Goal: Transaction & Acquisition: Purchase product/service

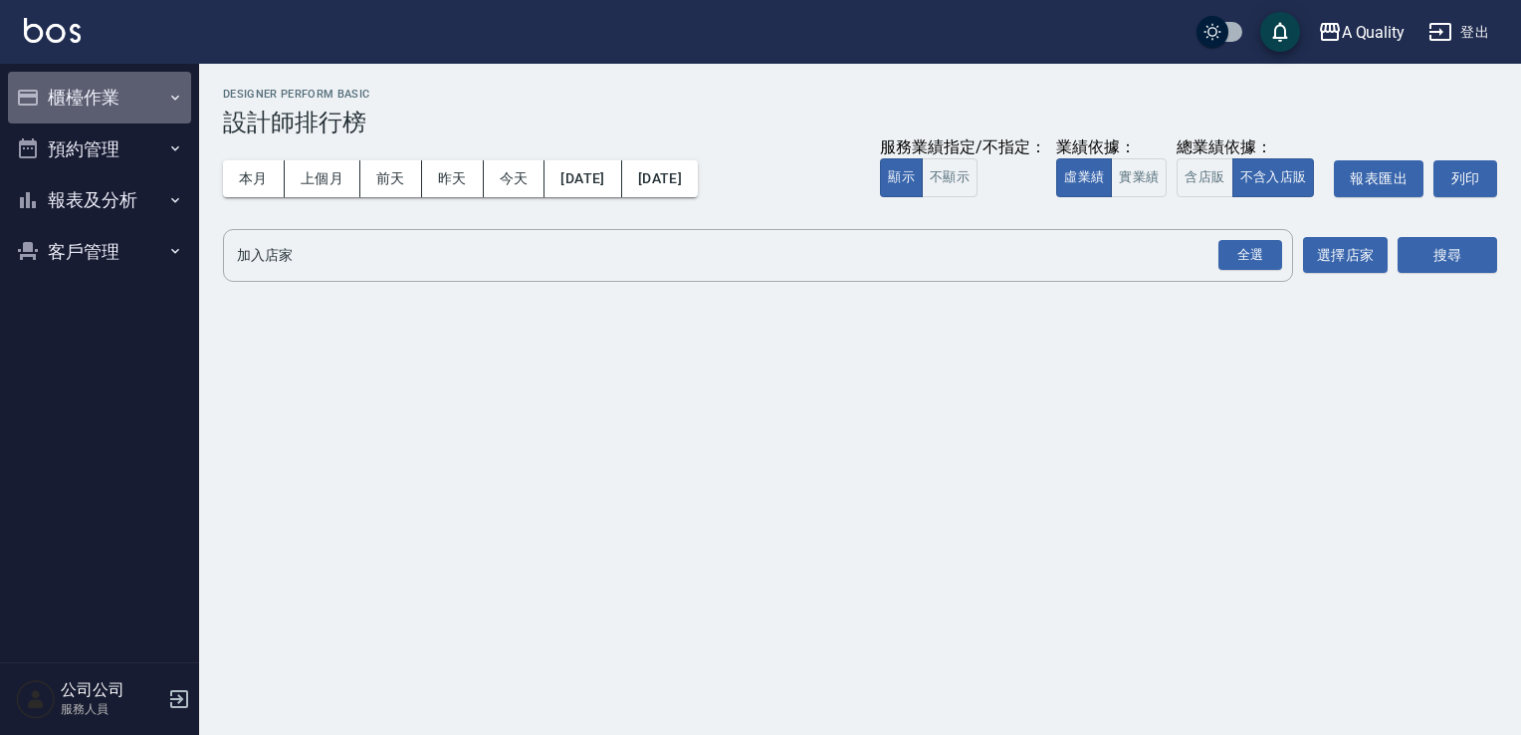
click at [40, 94] on button "櫃檯作業" at bounding box center [99, 98] width 183 height 52
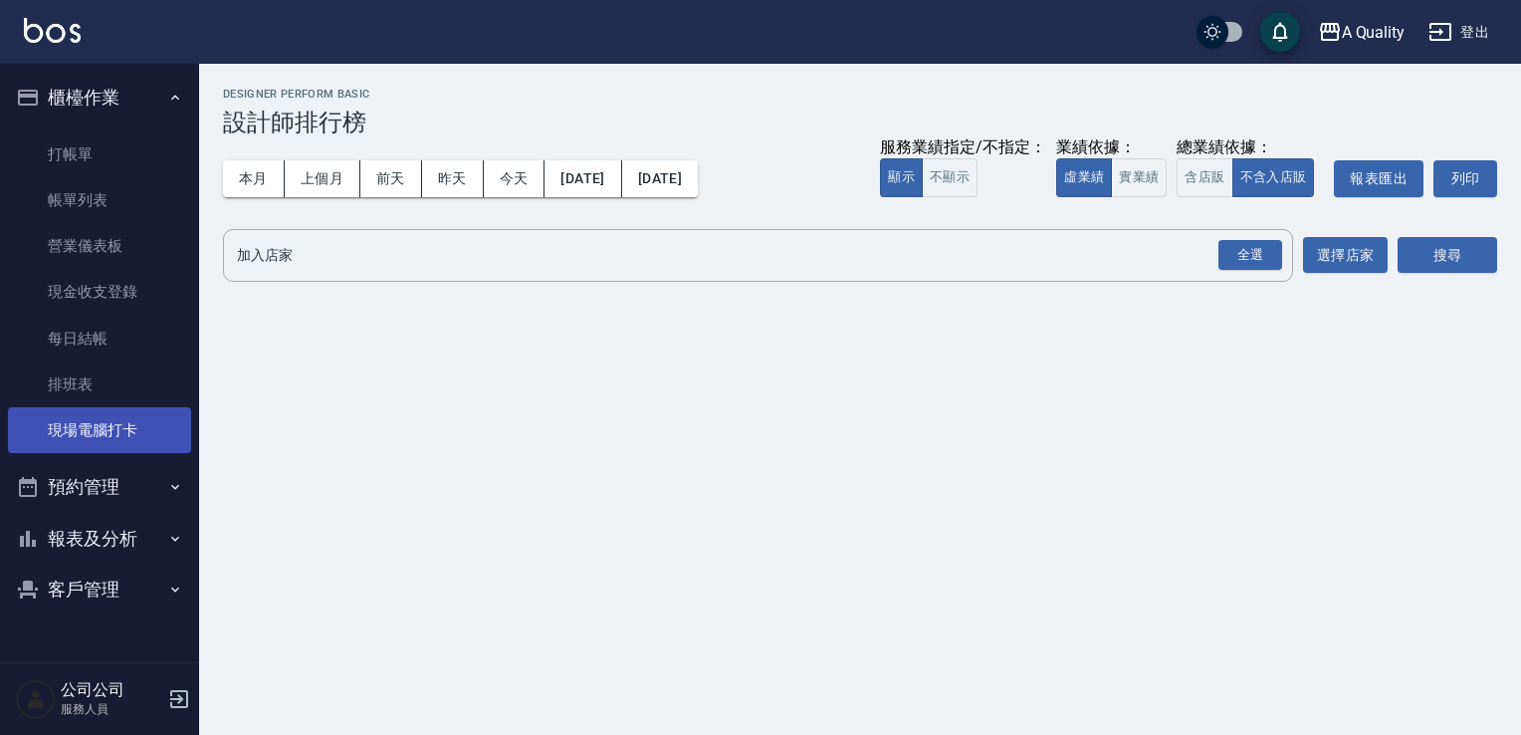
click at [141, 419] on link "現場電腦打卡" at bounding box center [99, 430] width 183 height 46
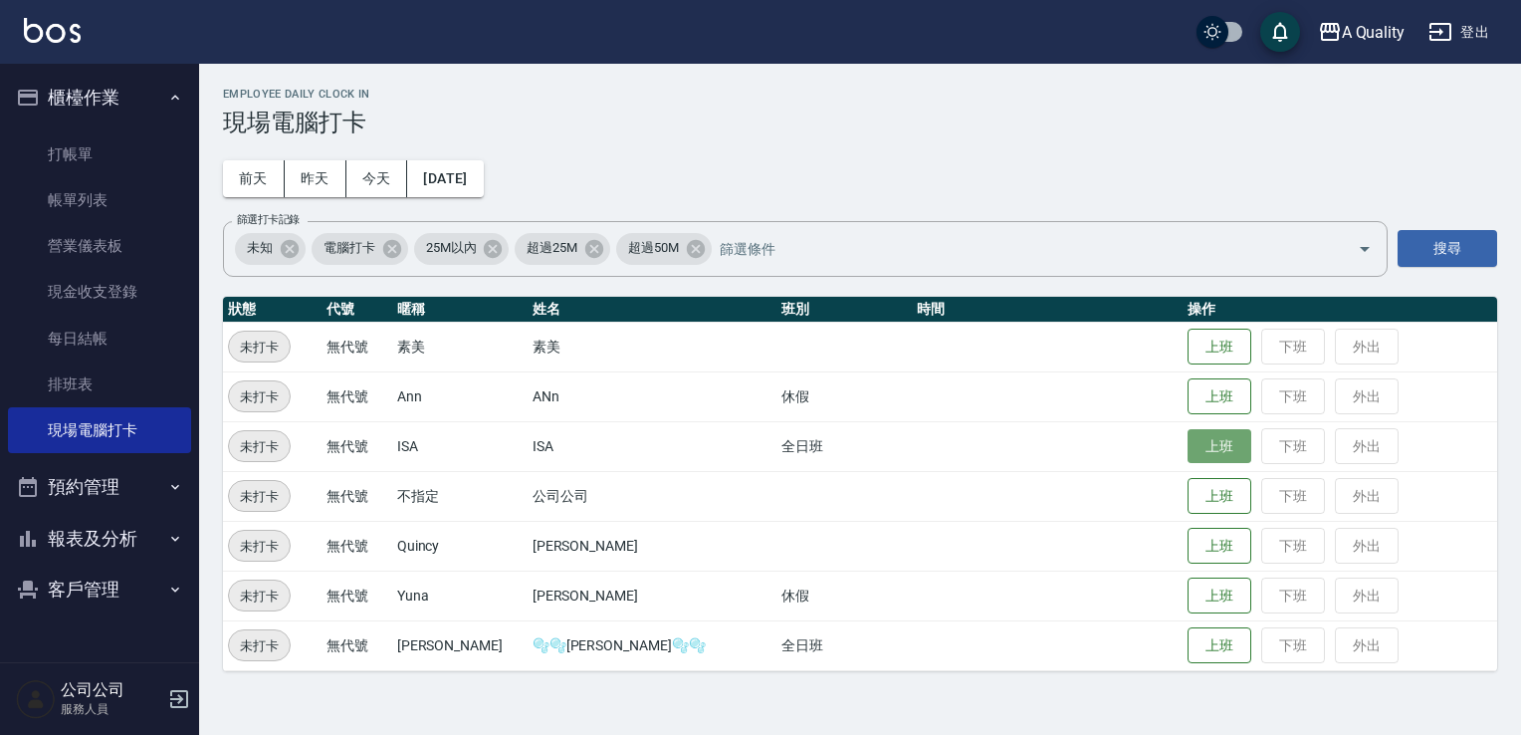
click at [1198, 441] on button "上班" at bounding box center [1220, 446] width 64 height 35
click at [64, 497] on button "預約管理" at bounding box center [99, 487] width 183 height 52
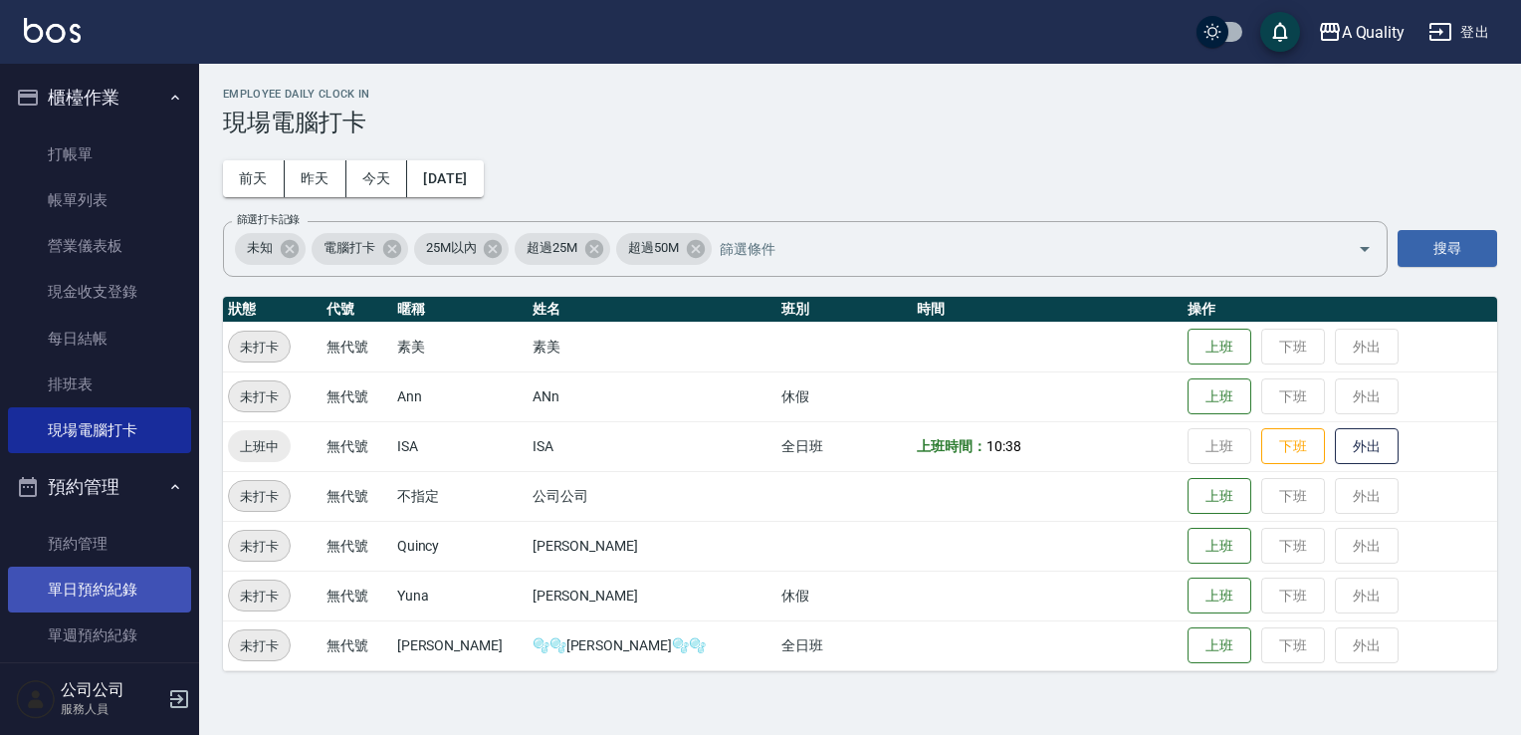
click at [105, 585] on link "單日預約紀錄" at bounding box center [99, 590] width 183 height 46
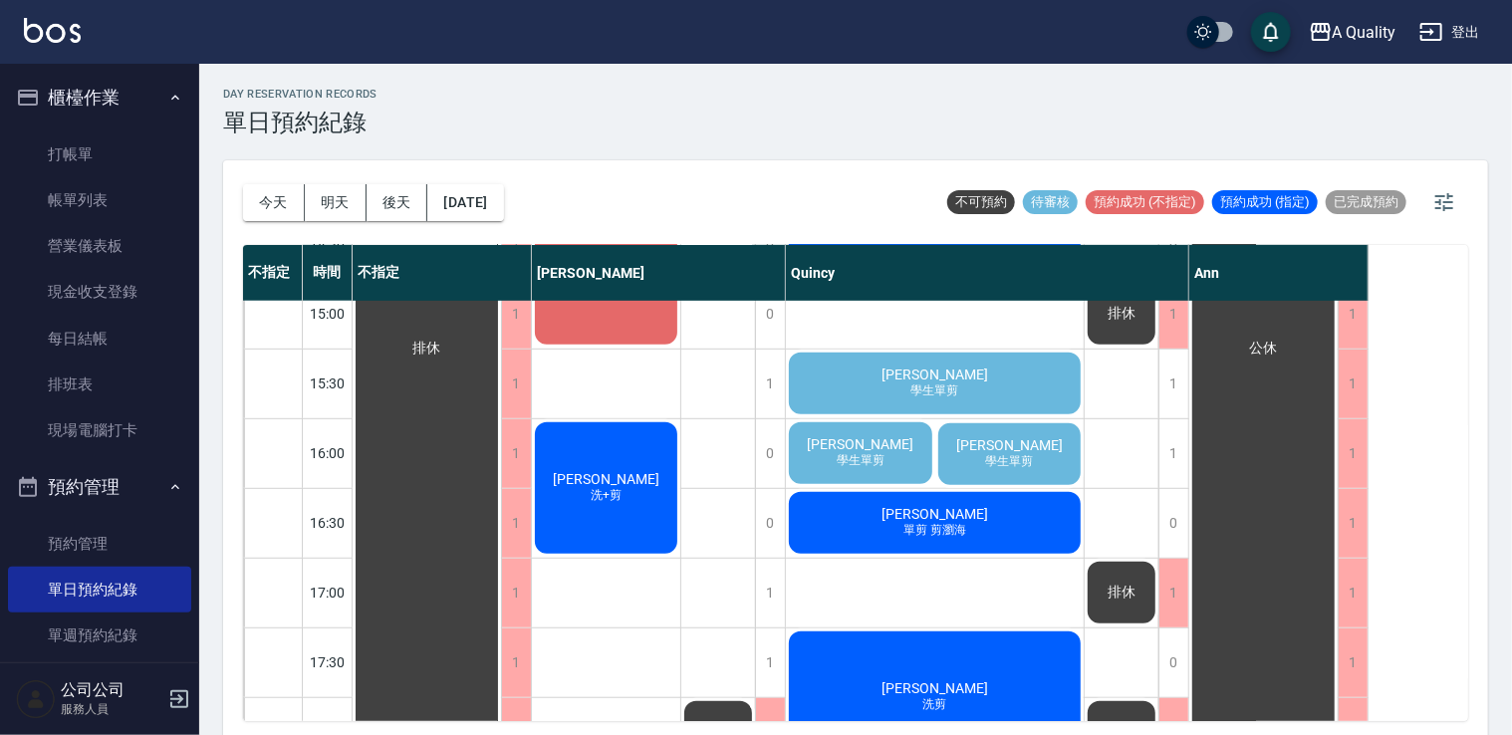
scroll to position [551, 0]
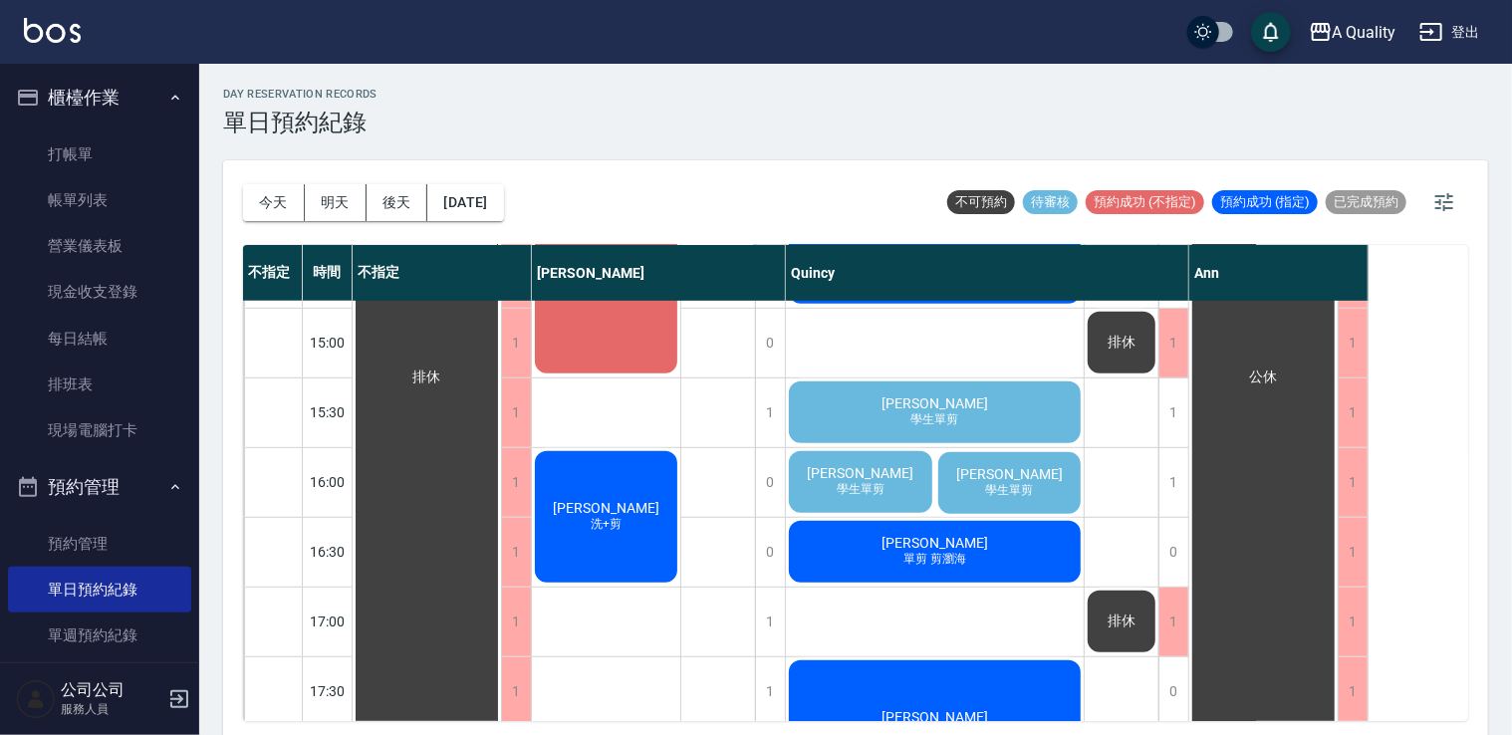
click at [866, 482] on span "學生單剪" at bounding box center [860, 489] width 56 height 17
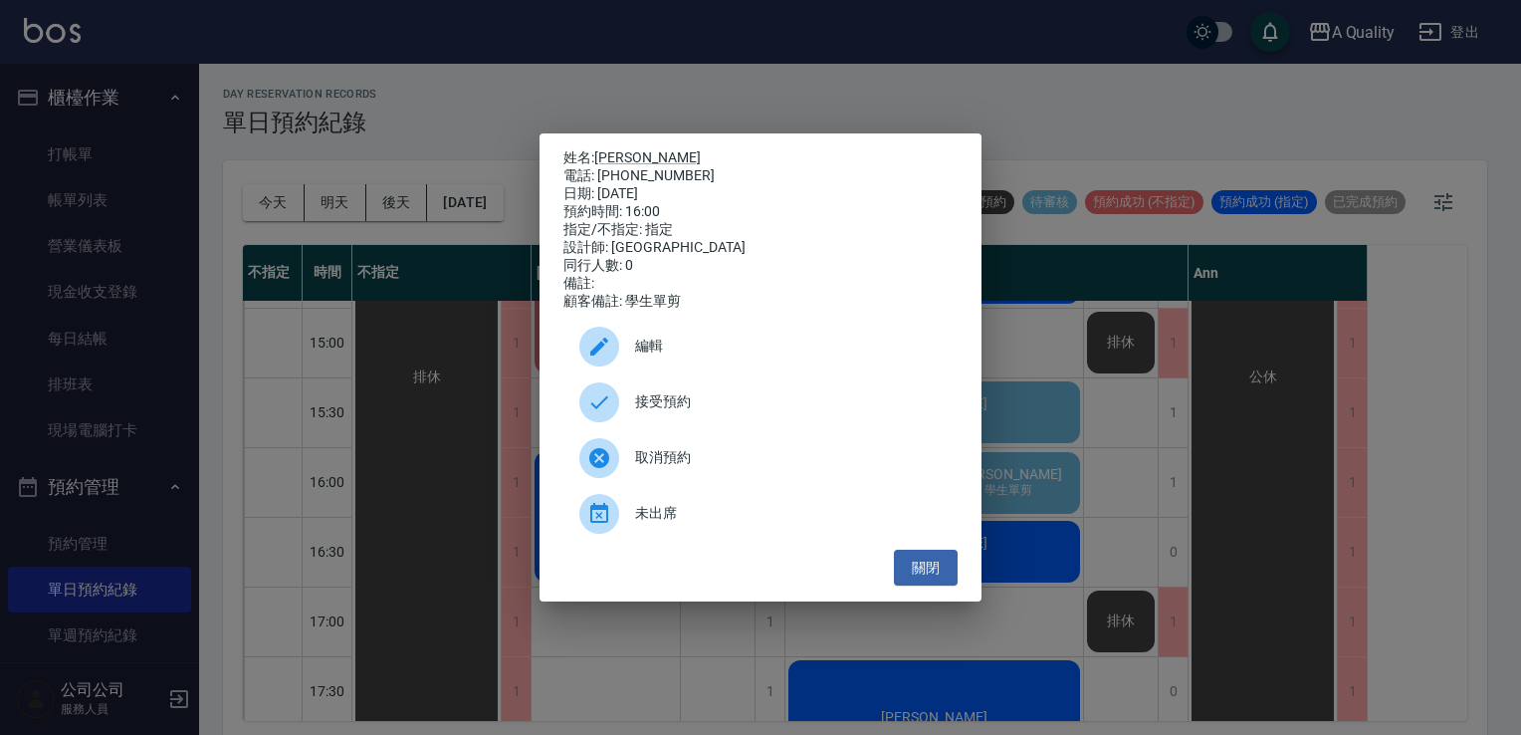
click at [1047, 482] on div "姓名: 侯玫如 電話: 0955910635 日期: 2025/10/06 預約時間: 16:00 指定/不指定: 指定 設計師: Quincy 同行人數: …" at bounding box center [760, 367] width 1521 height 735
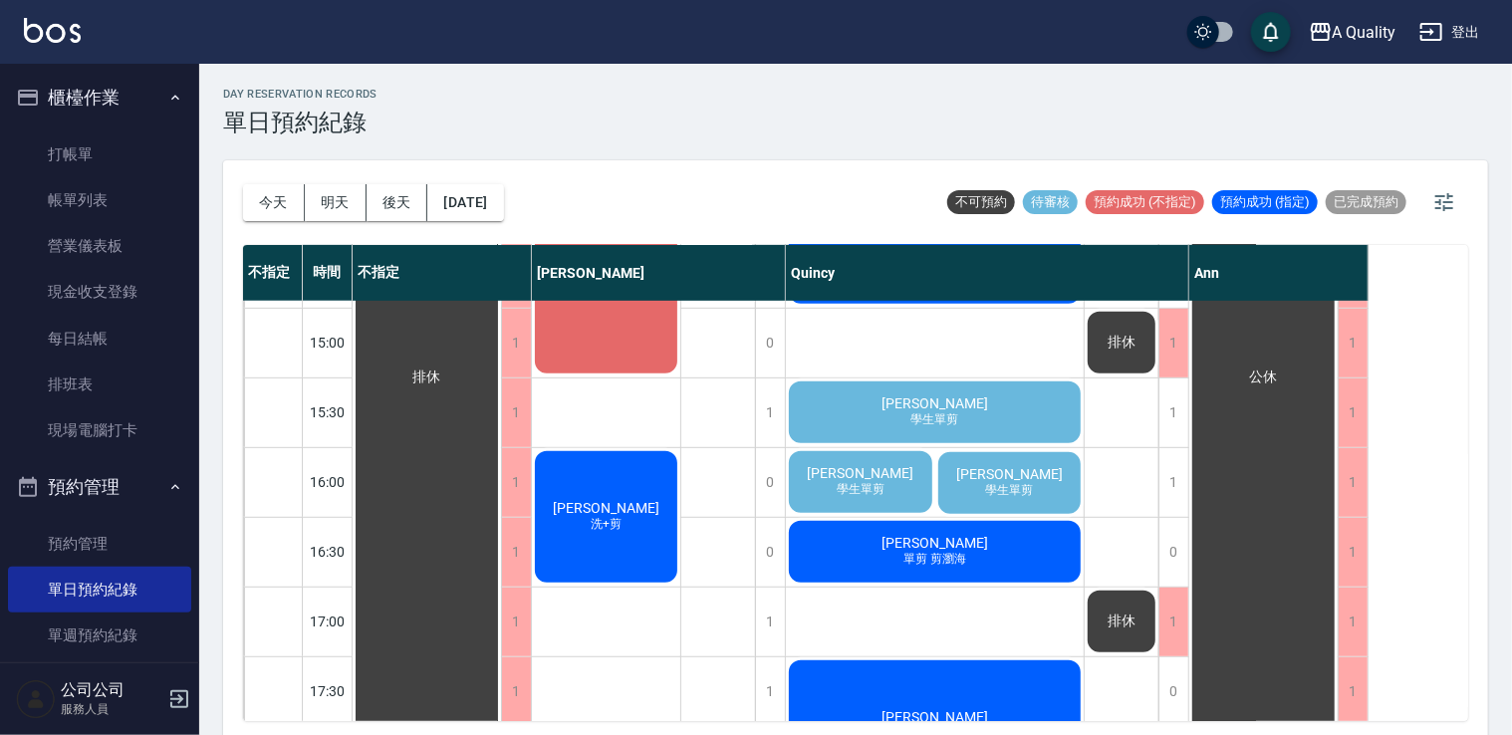
click at [1047, 482] on div "陶冰冰 學生單剪" at bounding box center [1009, 483] width 149 height 68
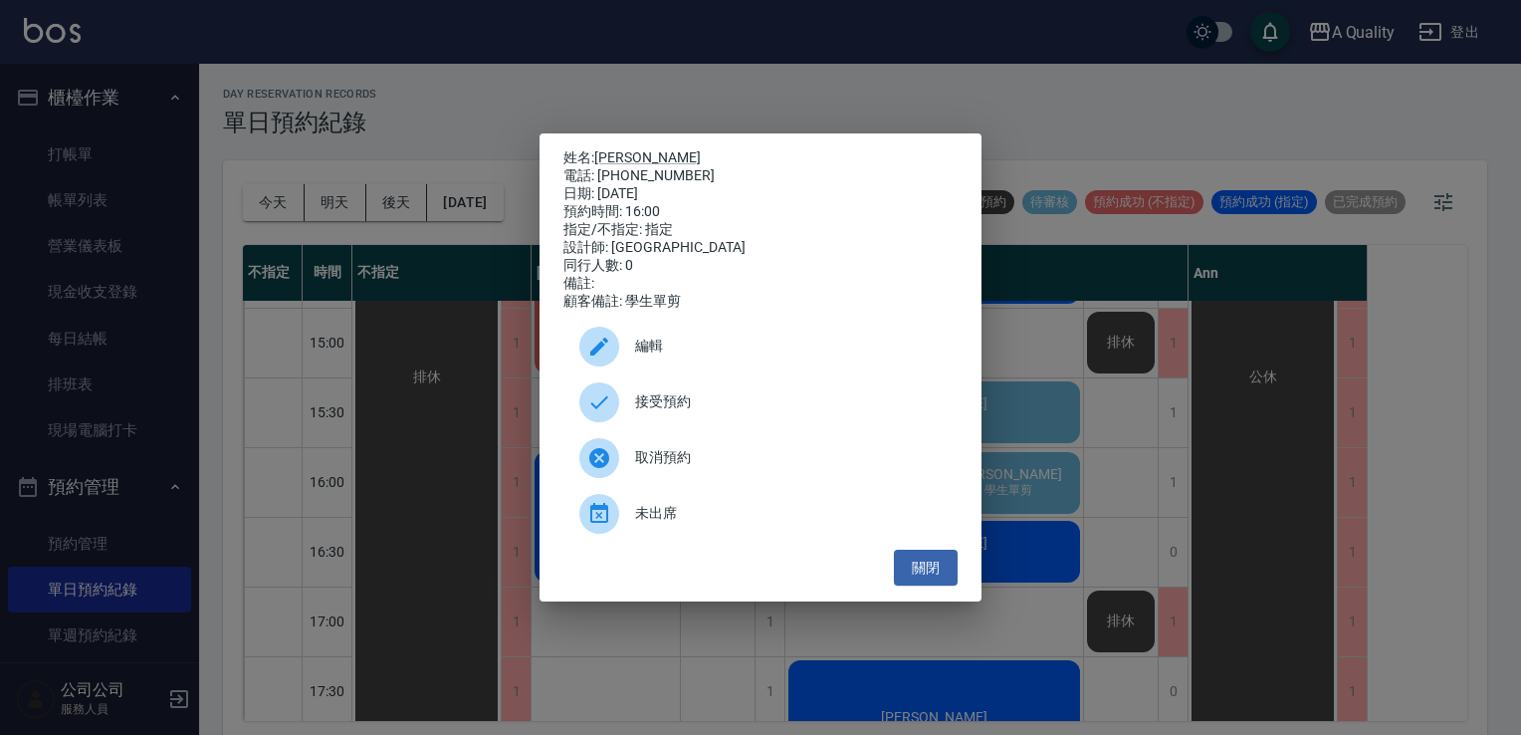
click at [1174, 468] on div "姓名: 陶冰冰 電話: 0975316200 日期: 2025/10/06 預約時間: 16:00 指定/不指定: 指定 設計師: Quincy 同行人數: …" at bounding box center [760, 367] width 1521 height 735
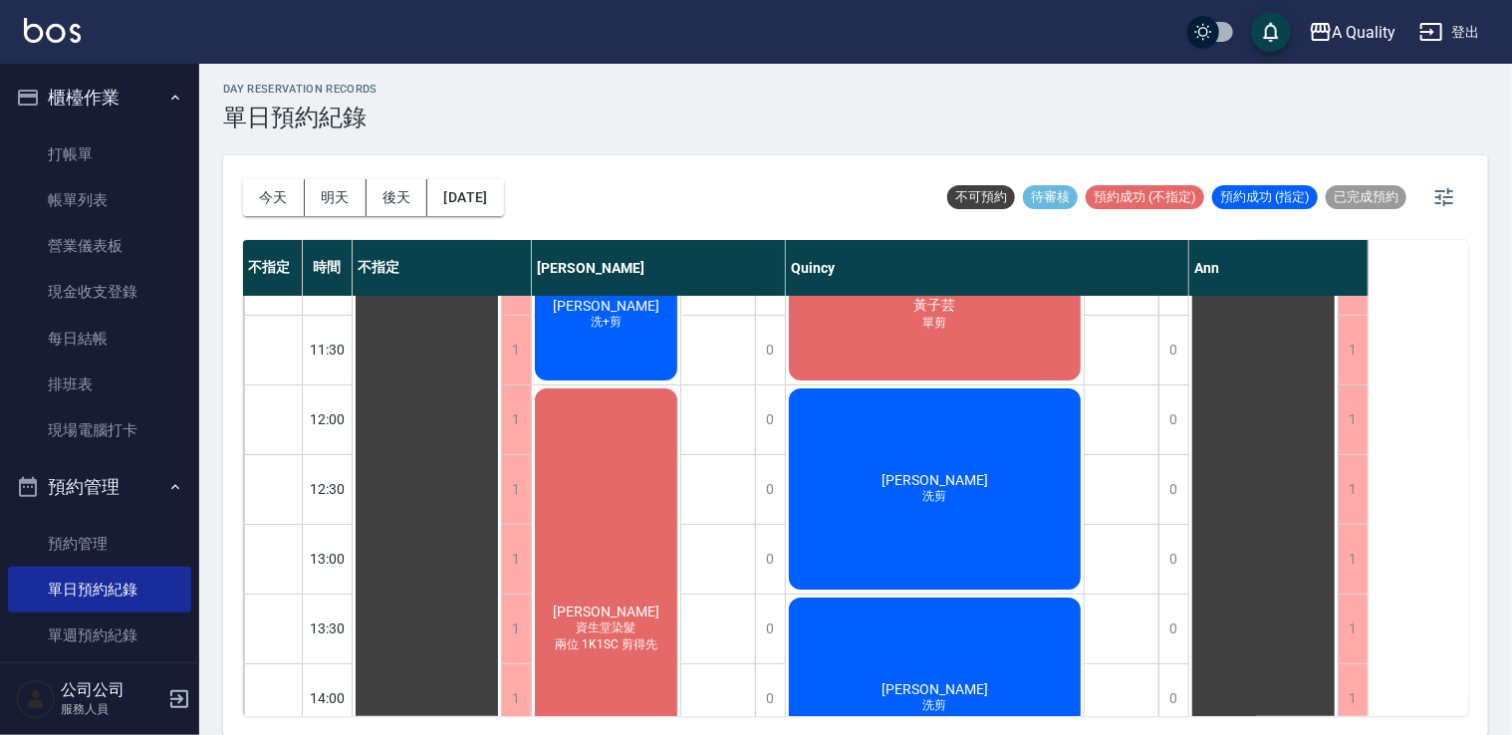
scroll to position [100, 0]
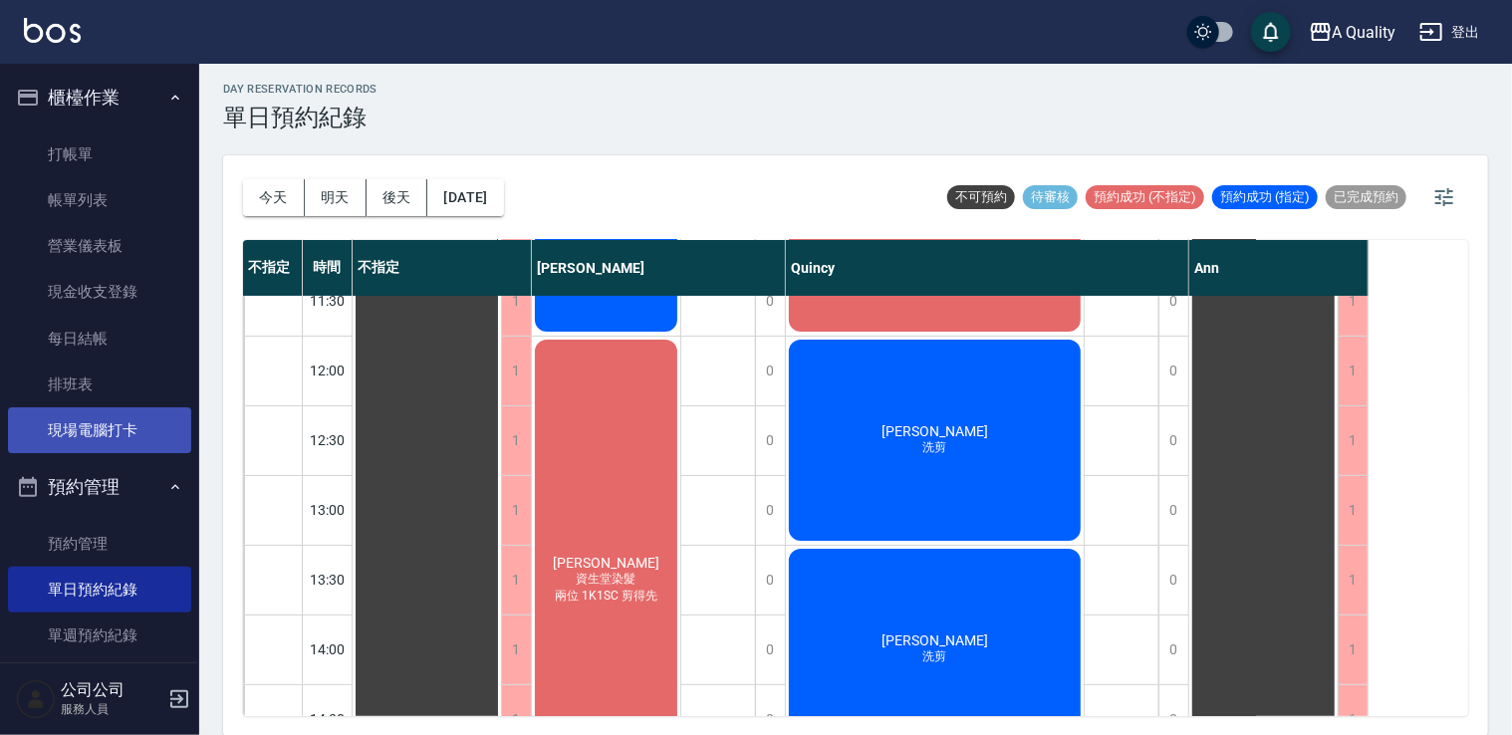
click at [99, 430] on link "現場電腦打卡" at bounding box center [99, 430] width 183 height 46
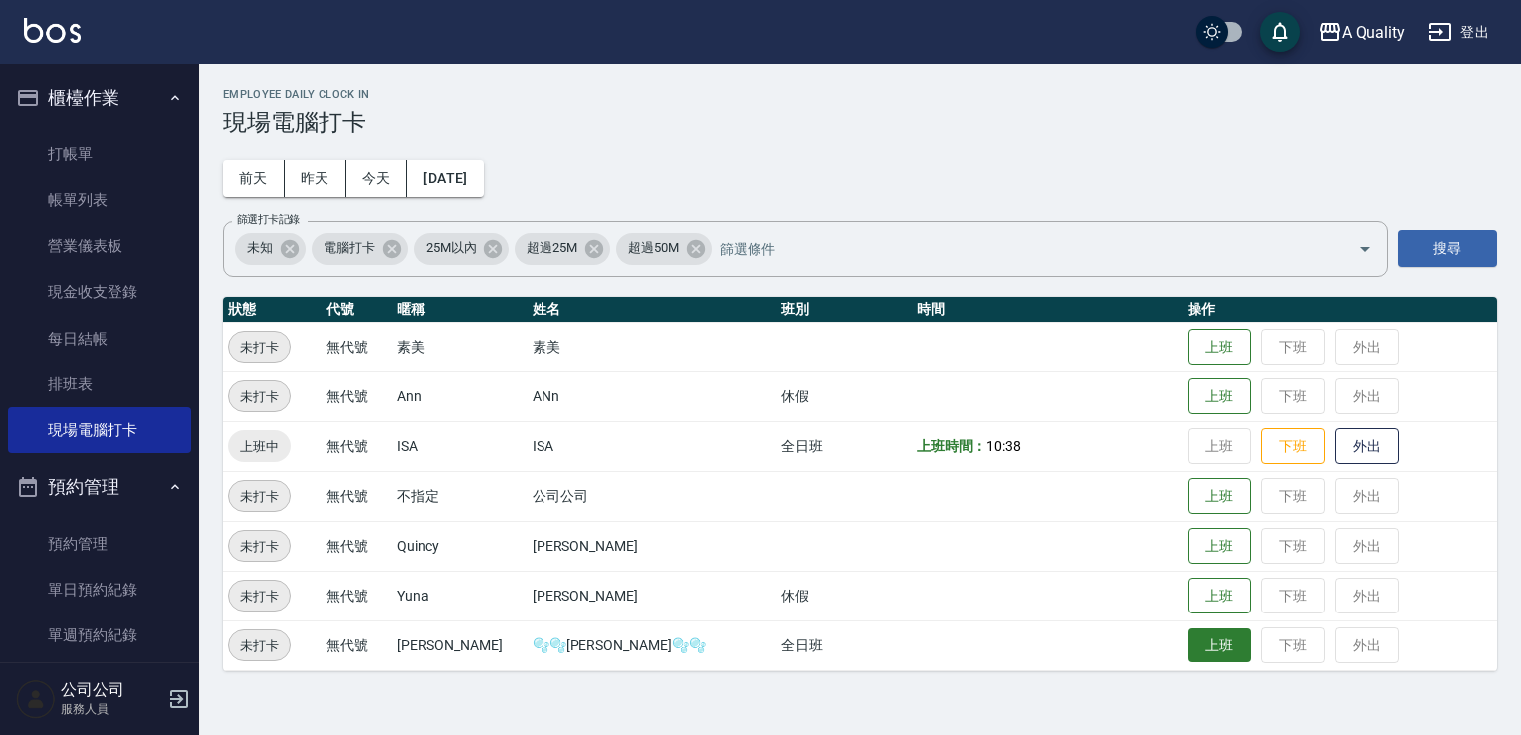
click at [1192, 631] on button "上班" at bounding box center [1220, 645] width 64 height 35
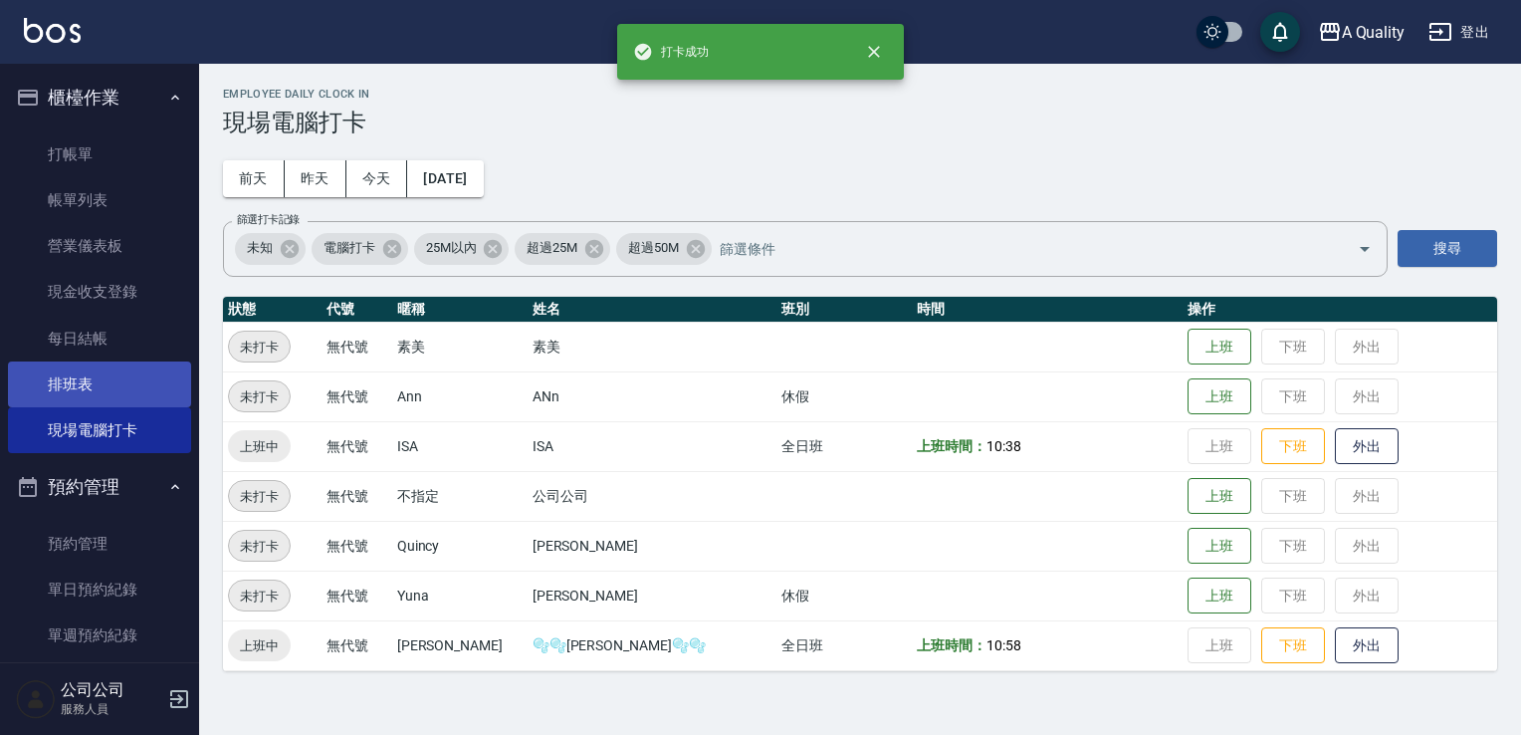
click at [88, 389] on link "排班表" at bounding box center [99, 384] width 183 height 46
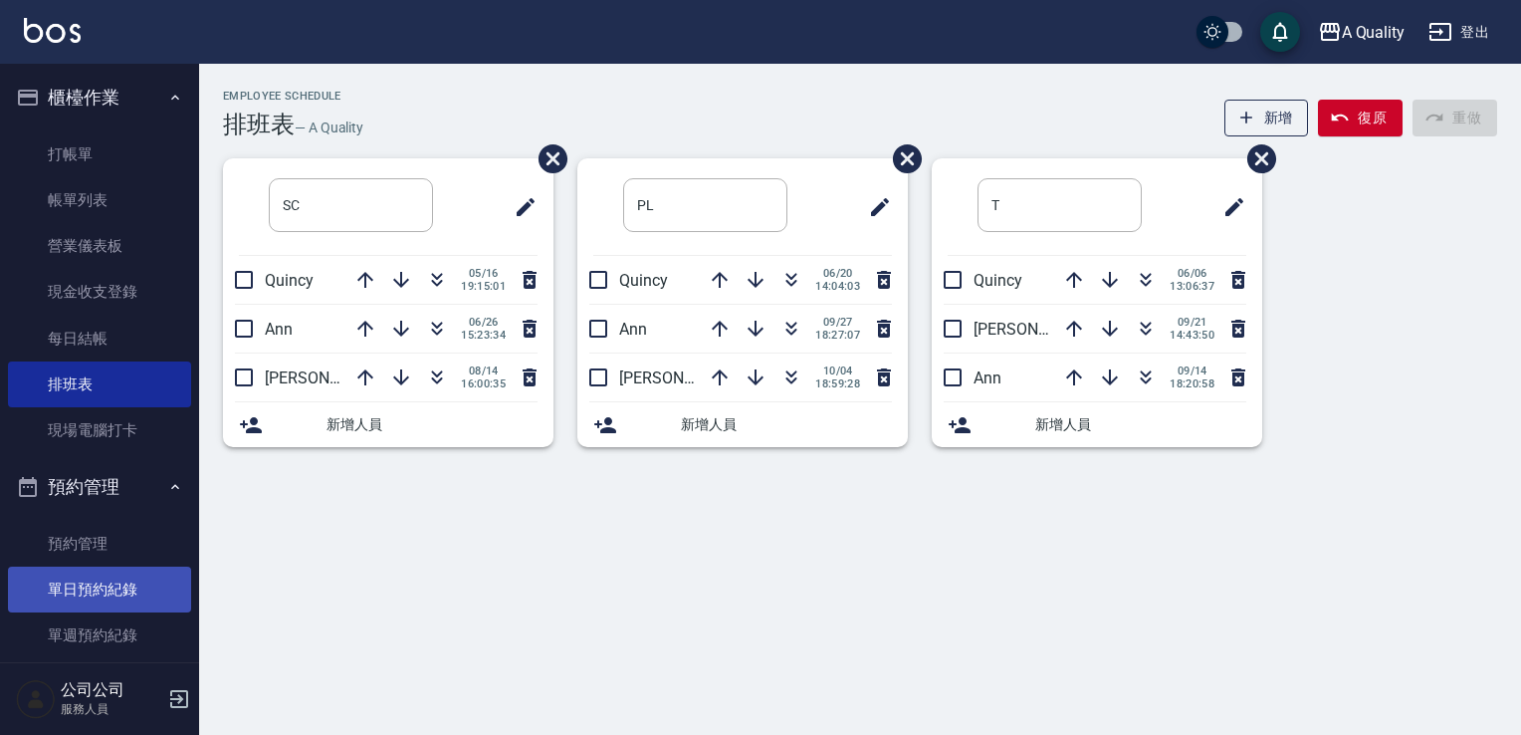
click at [147, 585] on link "單日預約紀錄" at bounding box center [99, 590] width 183 height 46
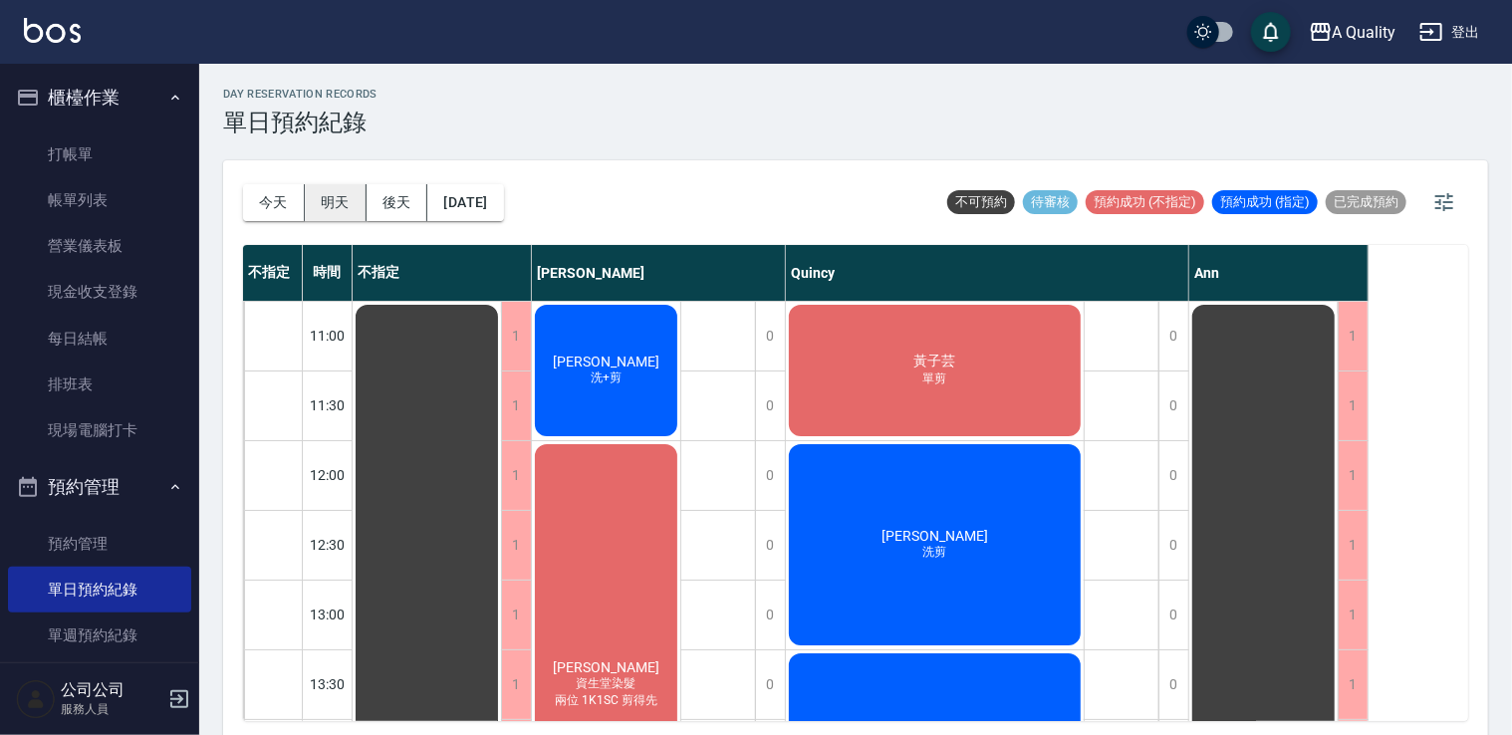
click at [326, 211] on button "明天" at bounding box center [336, 202] width 62 height 37
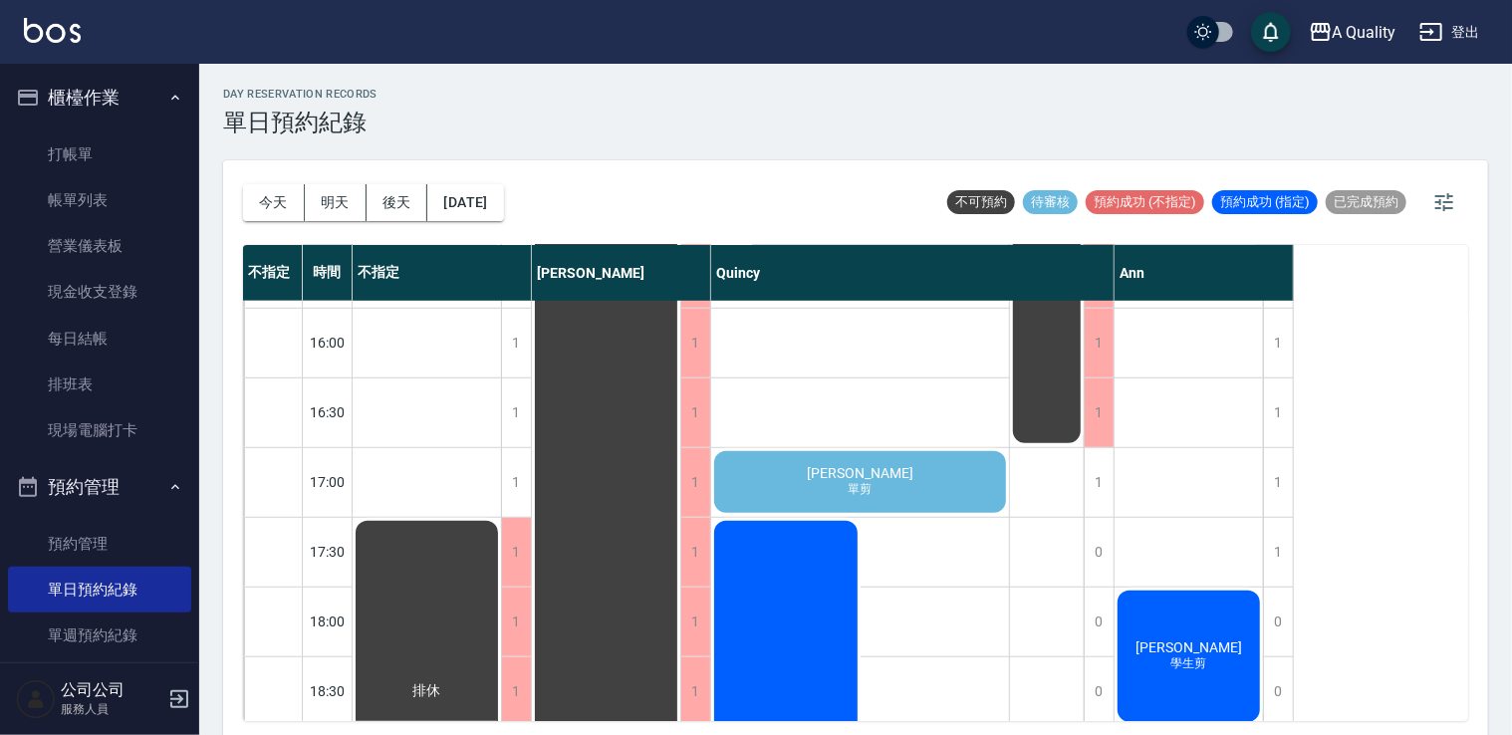
scroll to position [697, 0]
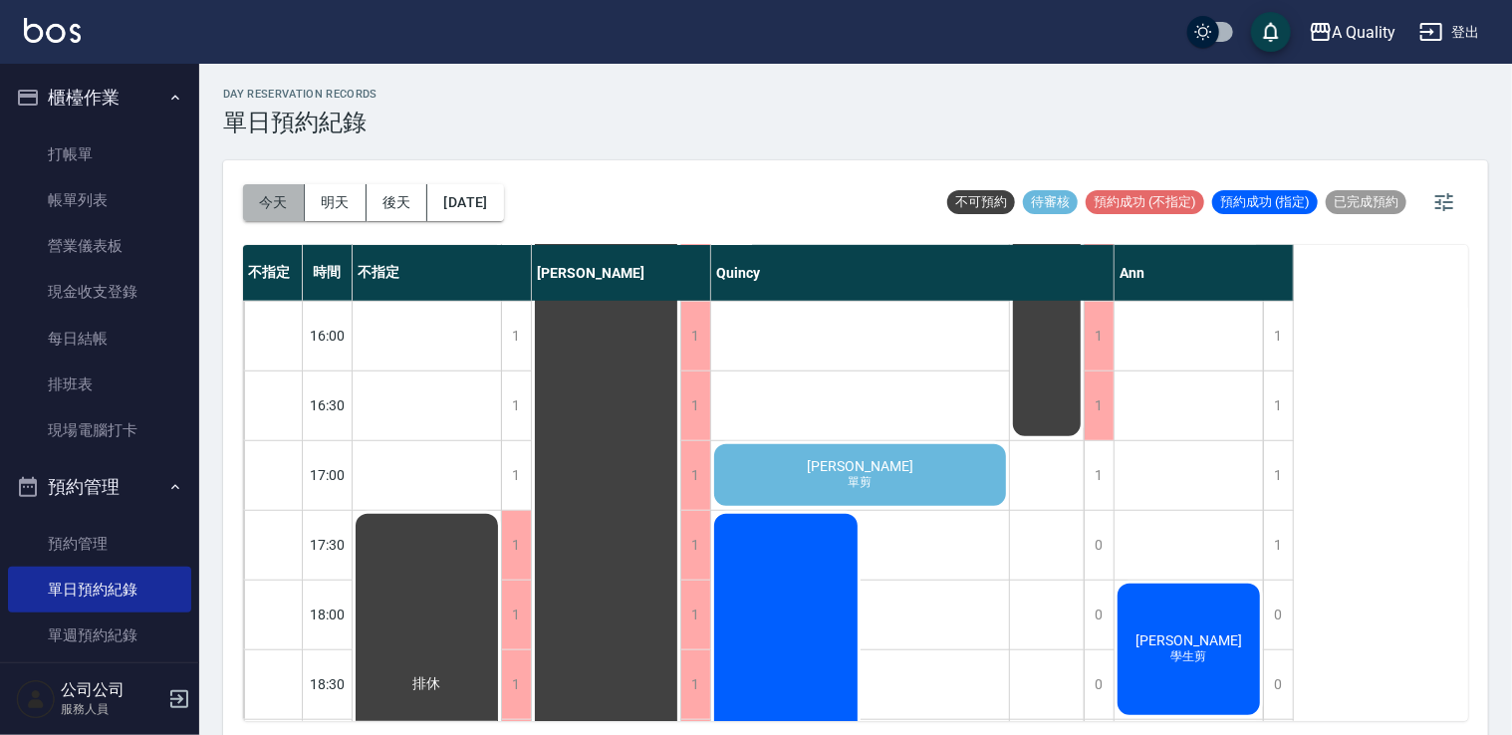
click at [284, 201] on button "今天" at bounding box center [274, 202] width 62 height 37
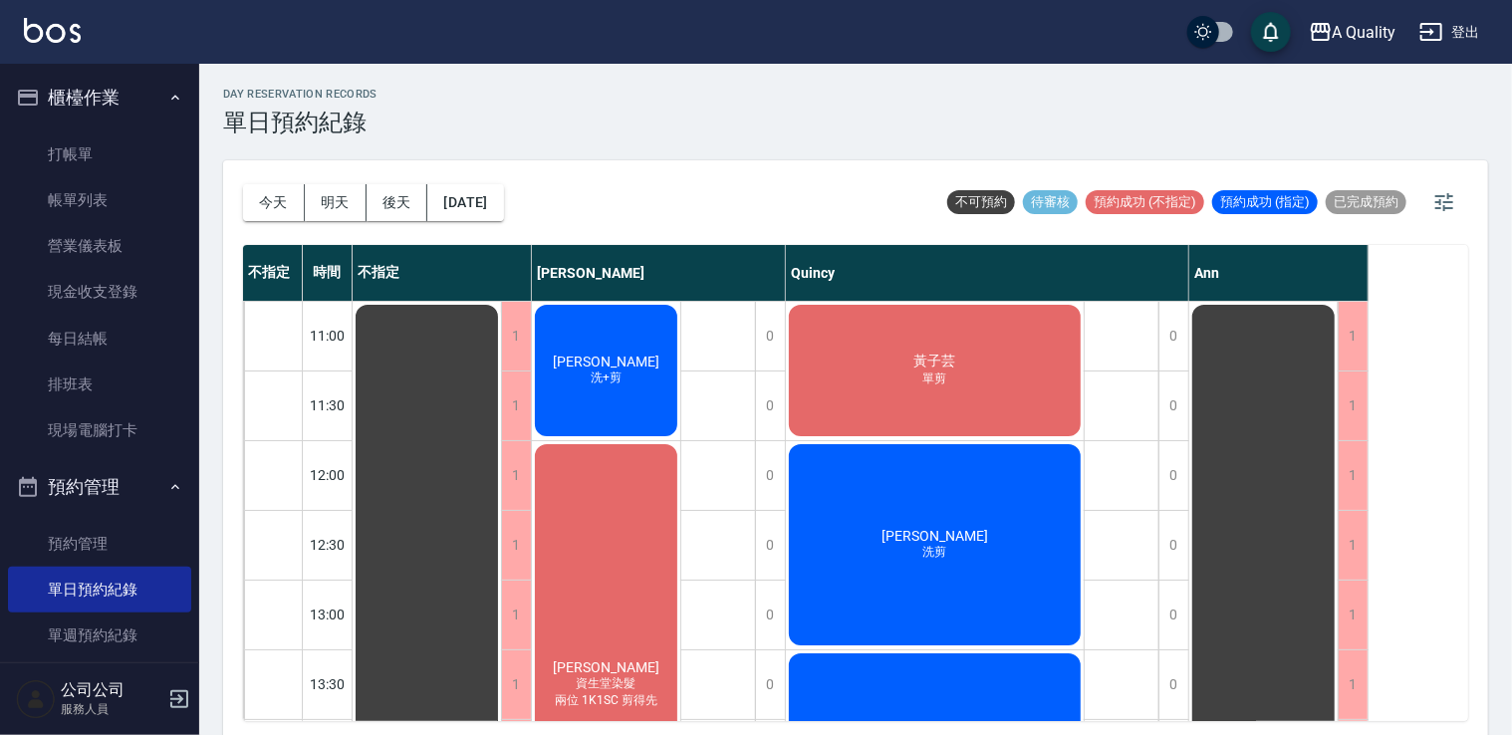
click at [582, 354] on span "[PERSON_NAME]" at bounding box center [606, 361] width 115 height 16
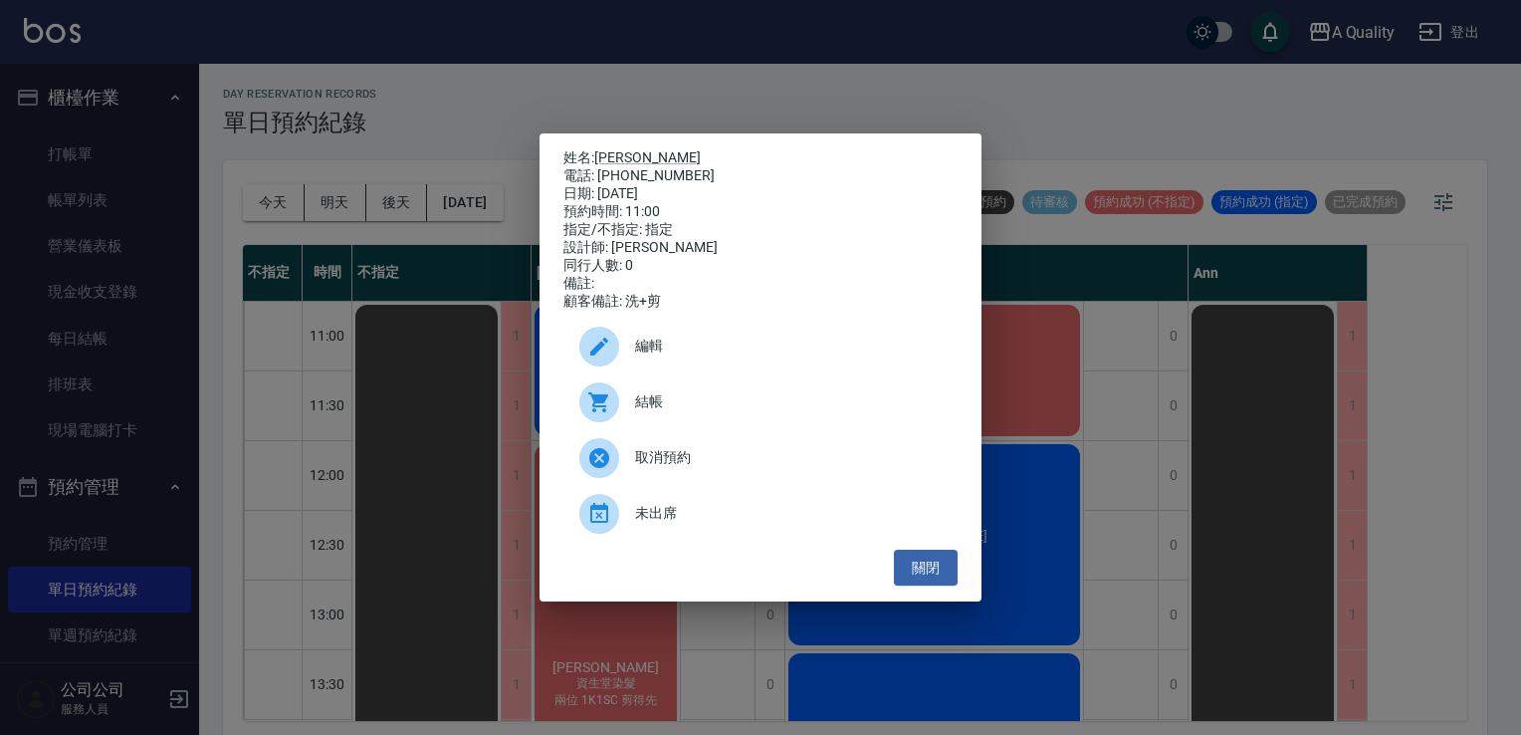
click at [693, 404] on span "結帳" at bounding box center [788, 401] width 307 height 21
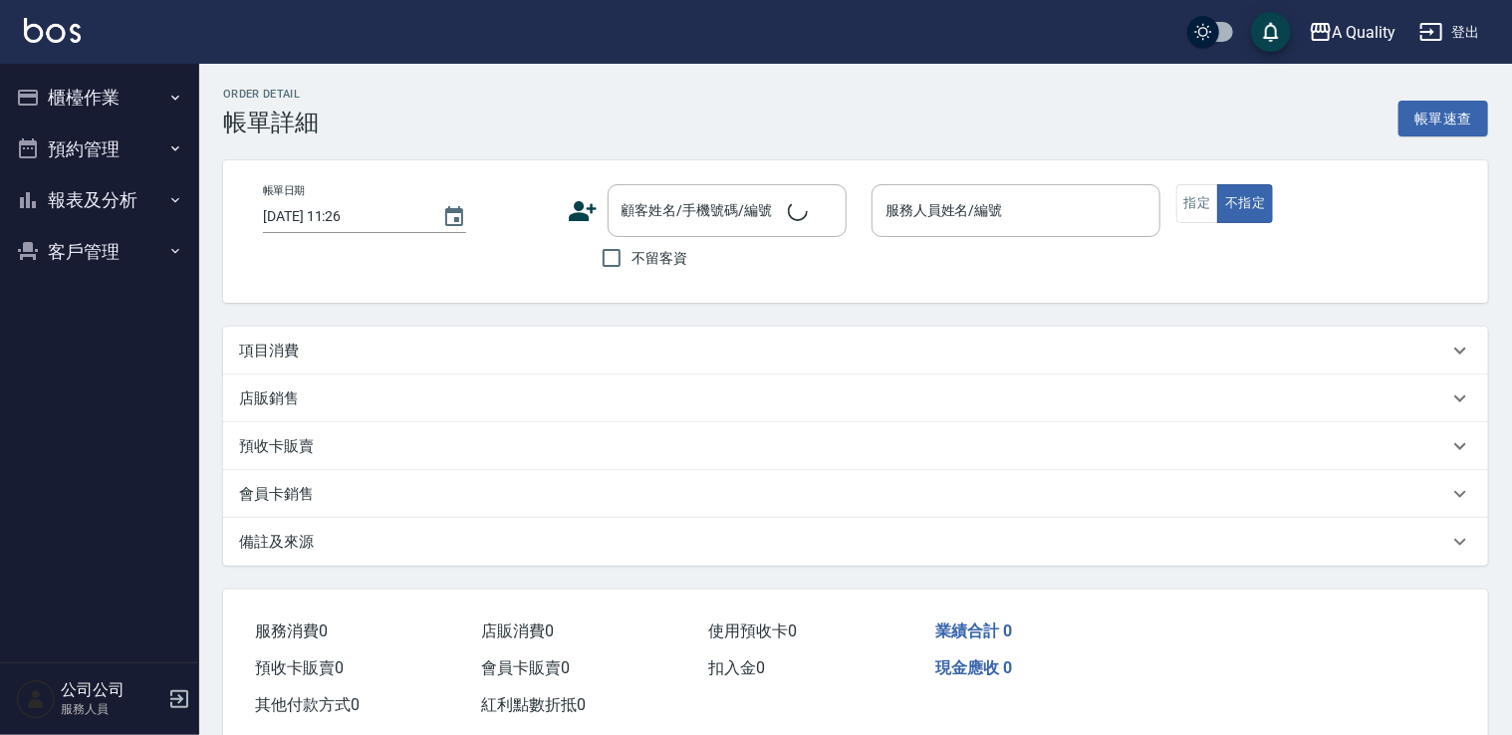
type input "2025/10/06 11:00"
type input "Taylor(無代號)"
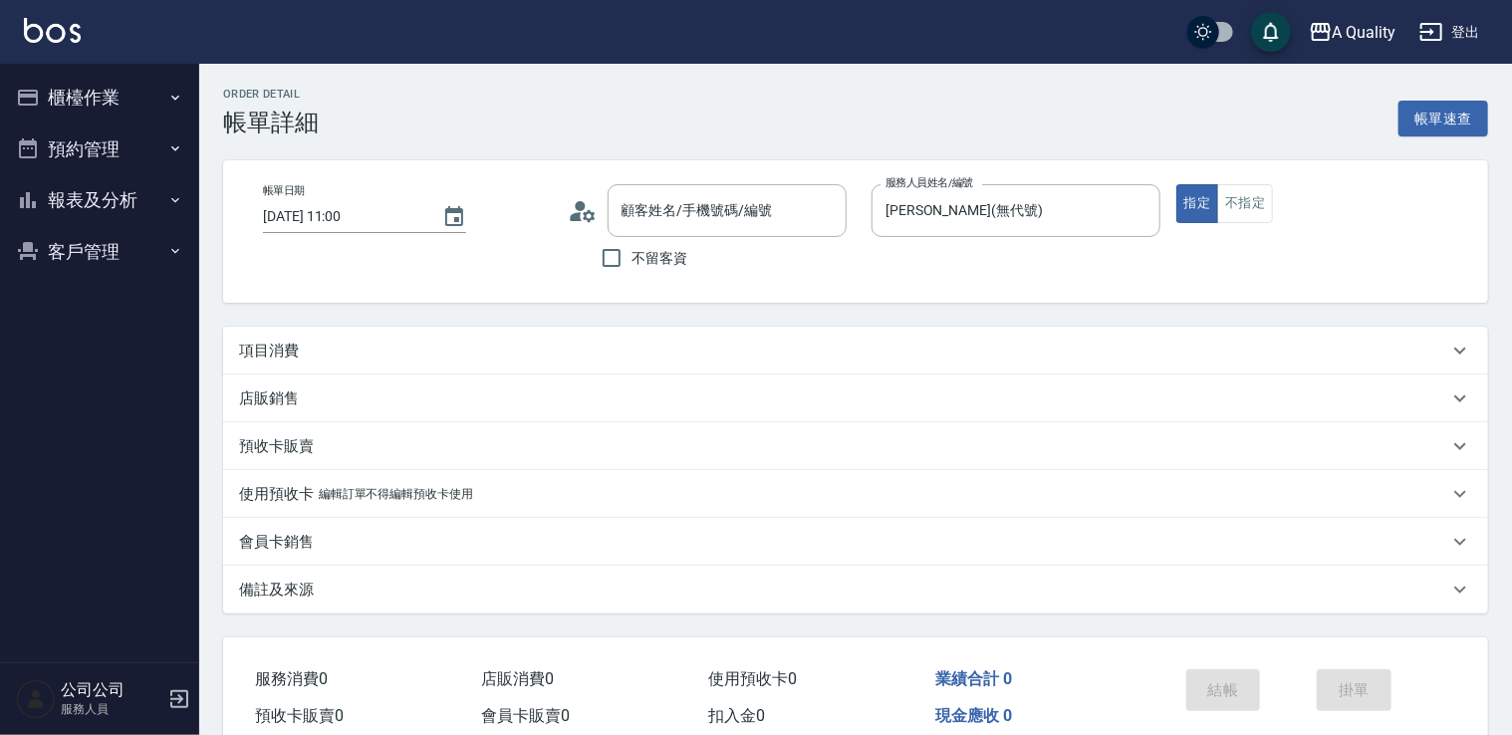
type input "張廷瑄/0910043437/000186"
click at [294, 345] on p "項目消費" at bounding box center [269, 351] width 60 height 21
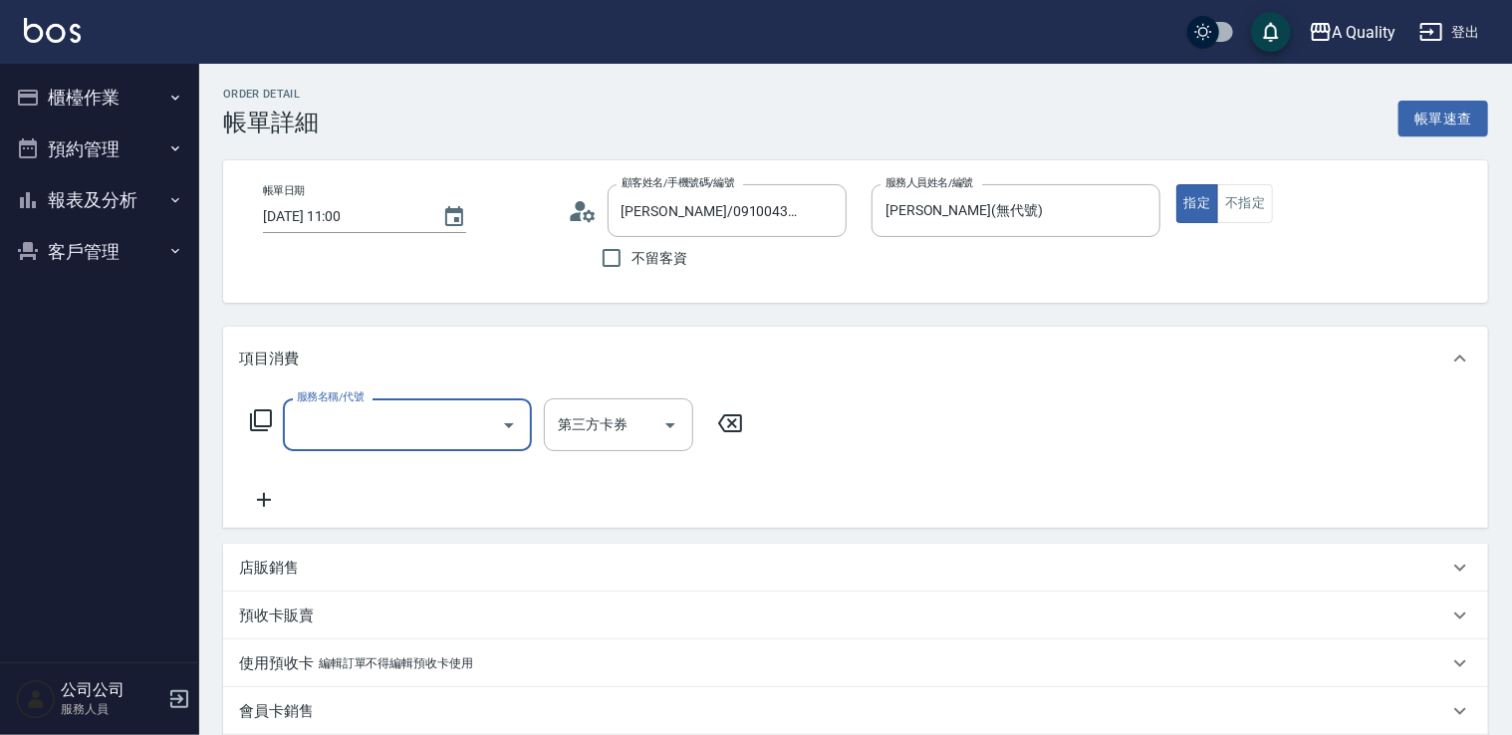
click at [407, 432] on input "服務名稱/代號" at bounding box center [392, 424] width 201 height 35
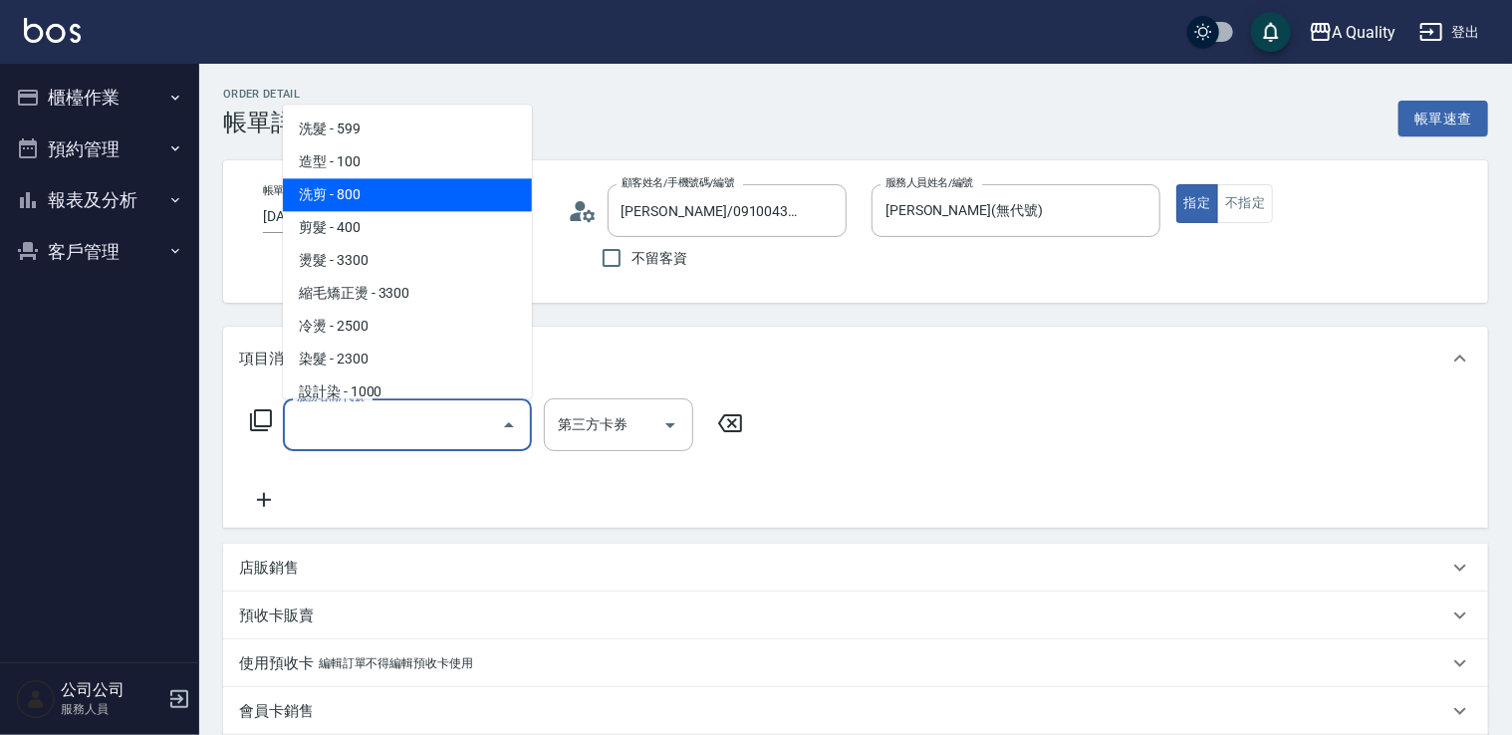
click at [429, 200] on span "洗剪 - 800" at bounding box center [407, 194] width 249 height 33
type input "洗剪(103)"
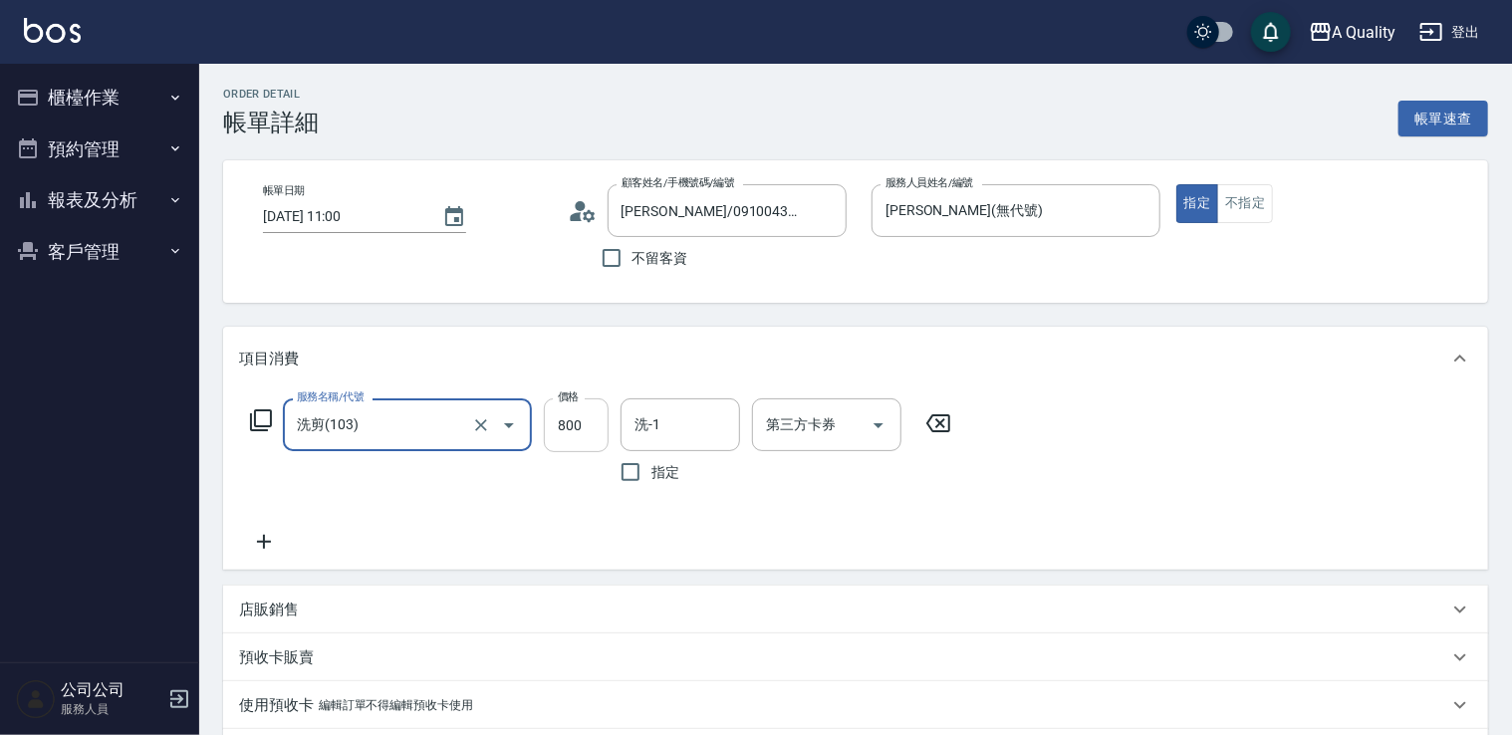
click at [574, 425] on input "800" at bounding box center [576, 425] width 65 height 54
type input "900"
click at [676, 416] on input "洗-1" at bounding box center [680, 424] width 102 height 35
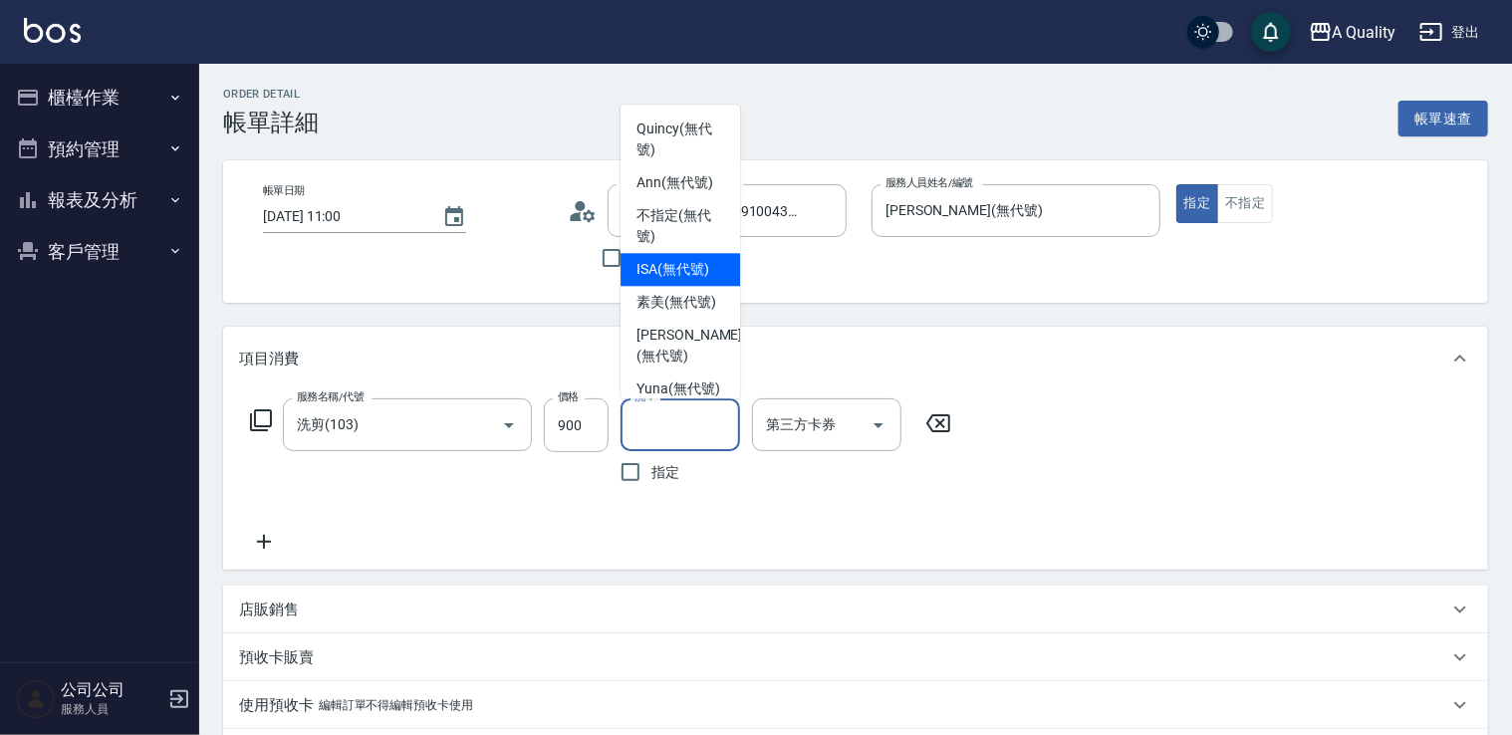
click at [682, 259] on span "ISA (無代號)" at bounding box center [672, 269] width 73 height 21
type input "ISA(無代號)"
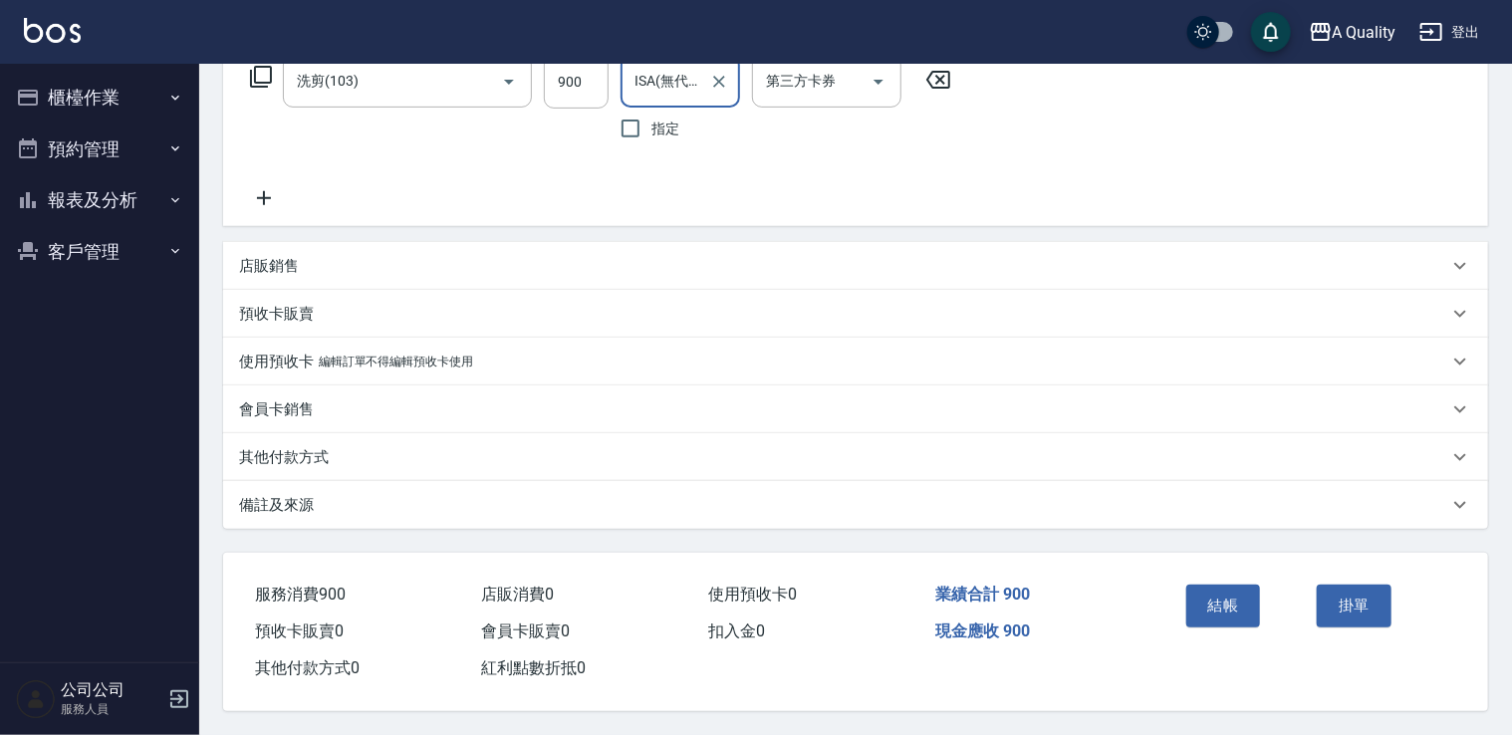
scroll to position [350, 0]
click at [1229, 611] on button "結帳" at bounding box center [1223, 606] width 75 height 42
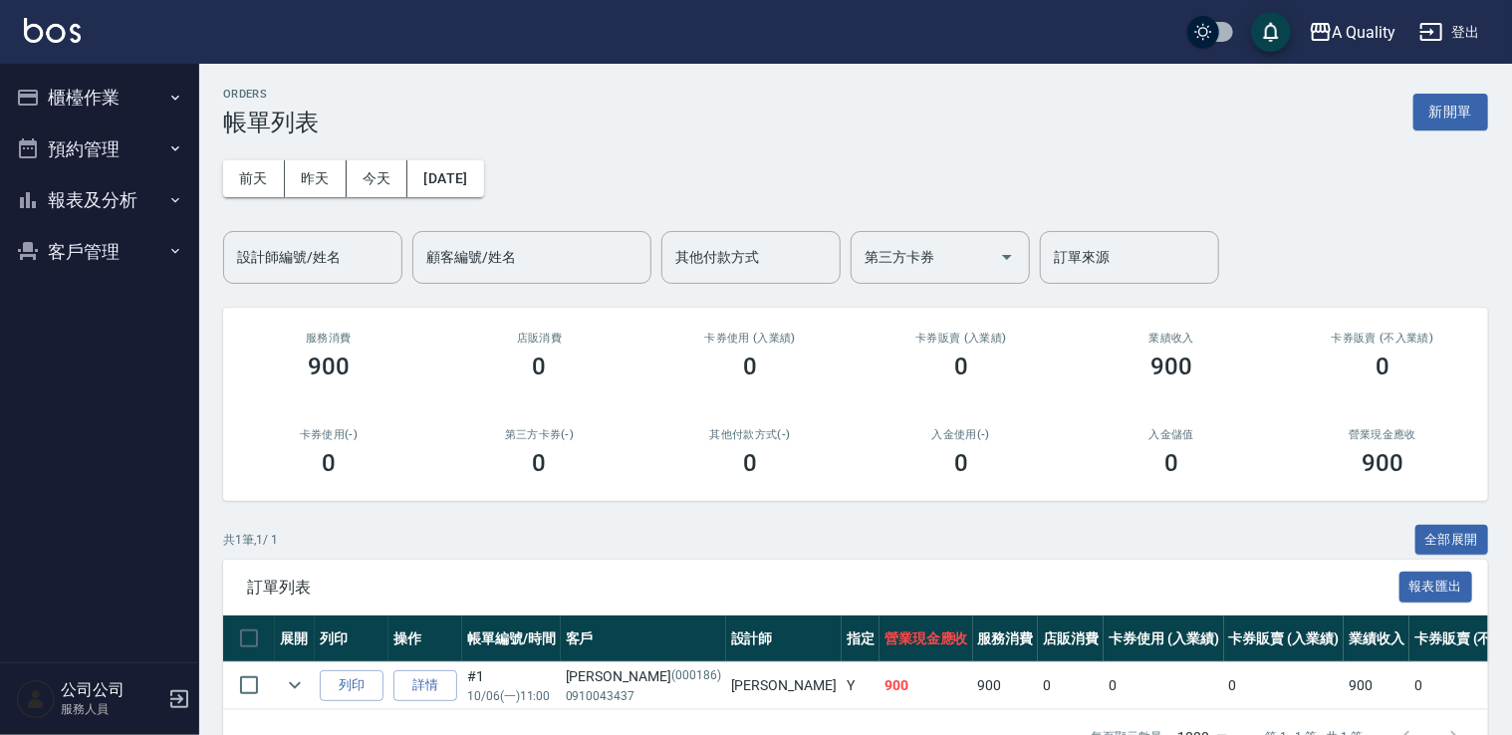
click at [109, 153] on button "預約管理" at bounding box center [99, 149] width 183 height 52
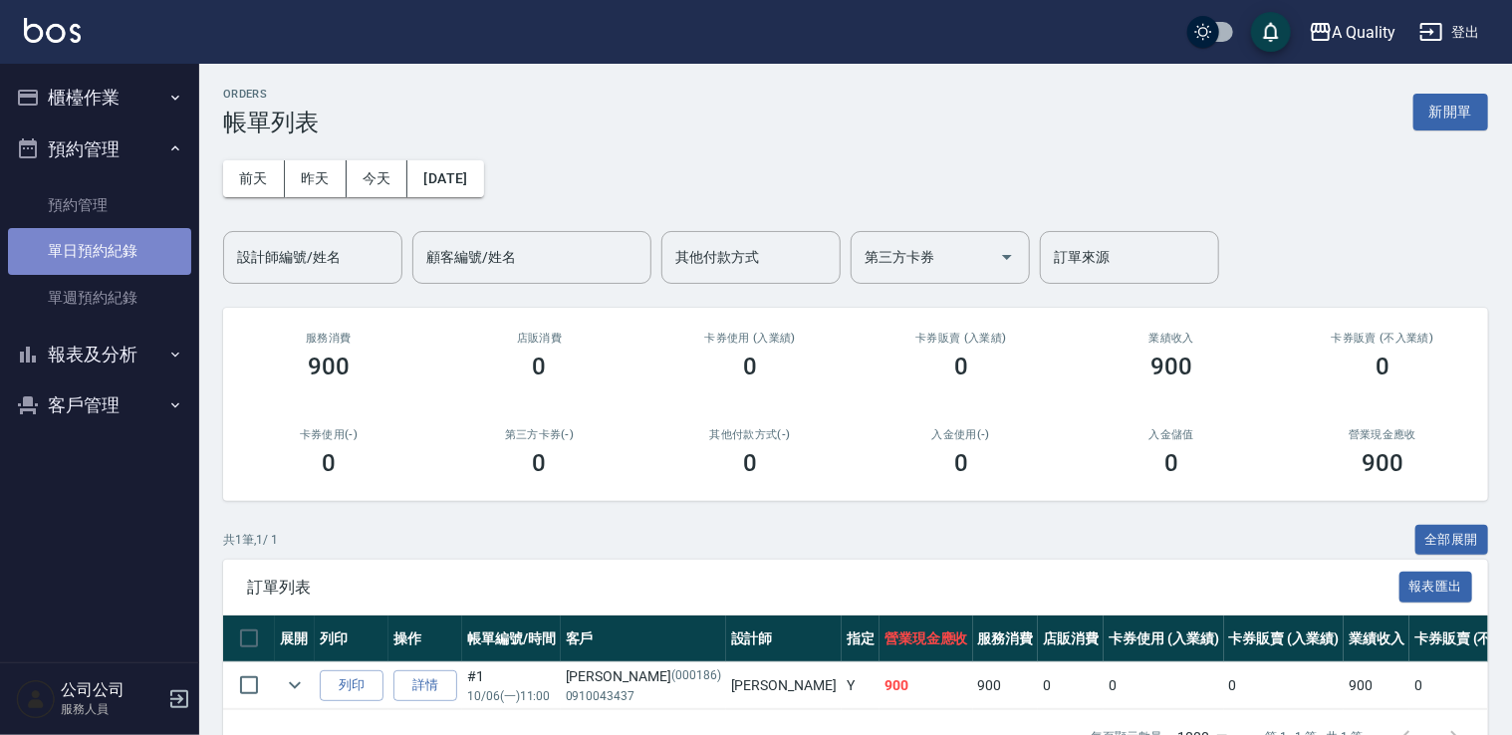
click at [127, 260] on link "單日預約紀錄" at bounding box center [99, 251] width 183 height 46
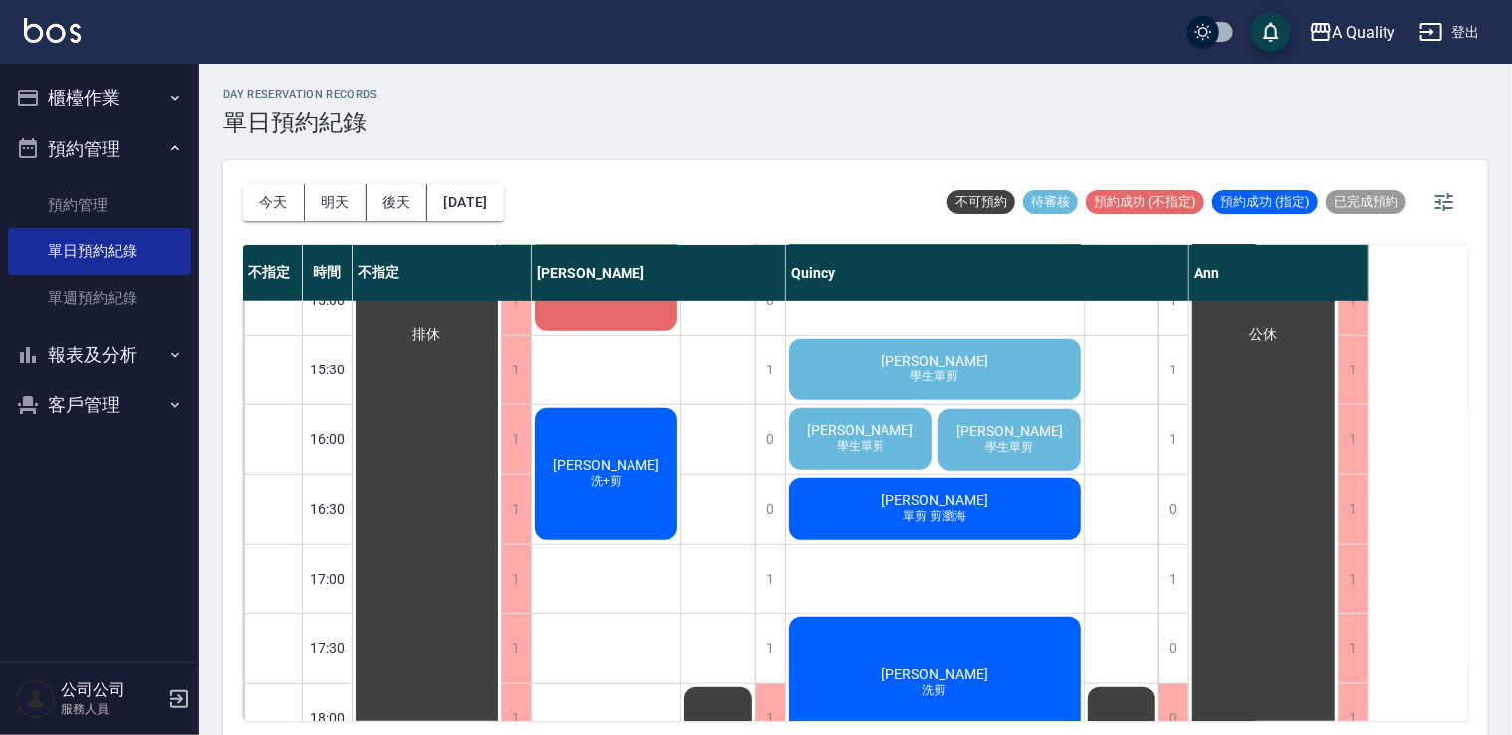
scroll to position [597, 0]
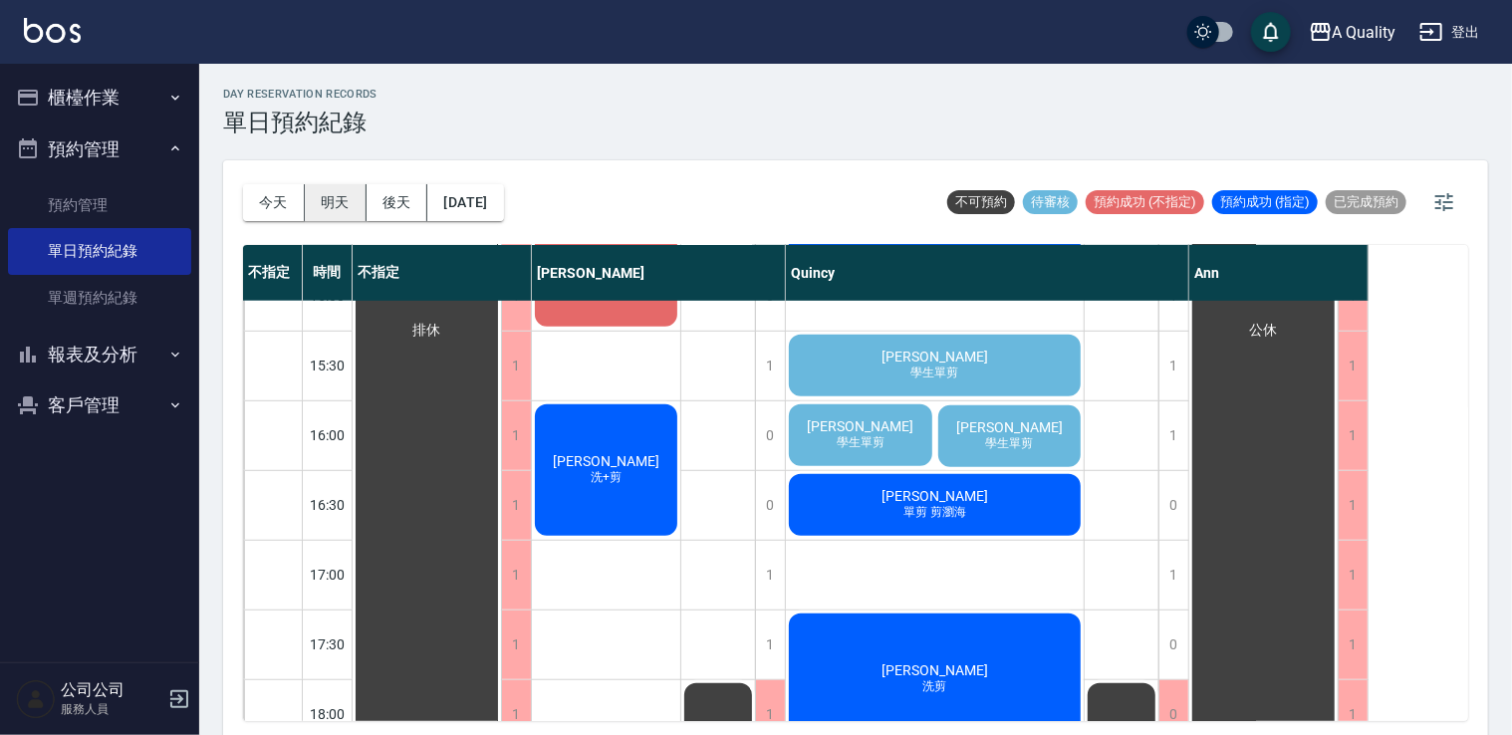
click at [337, 197] on button "明天" at bounding box center [336, 202] width 62 height 37
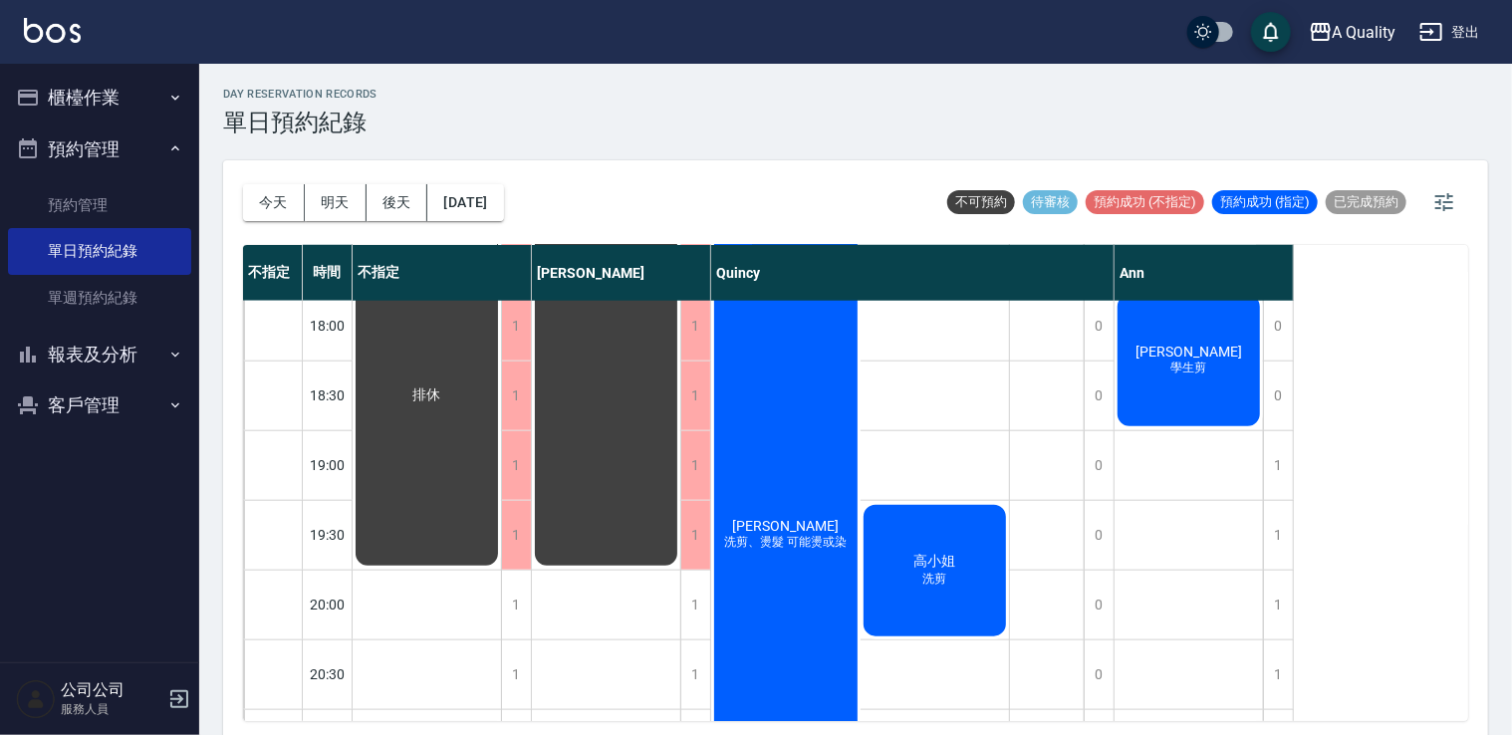
scroll to position [996, 0]
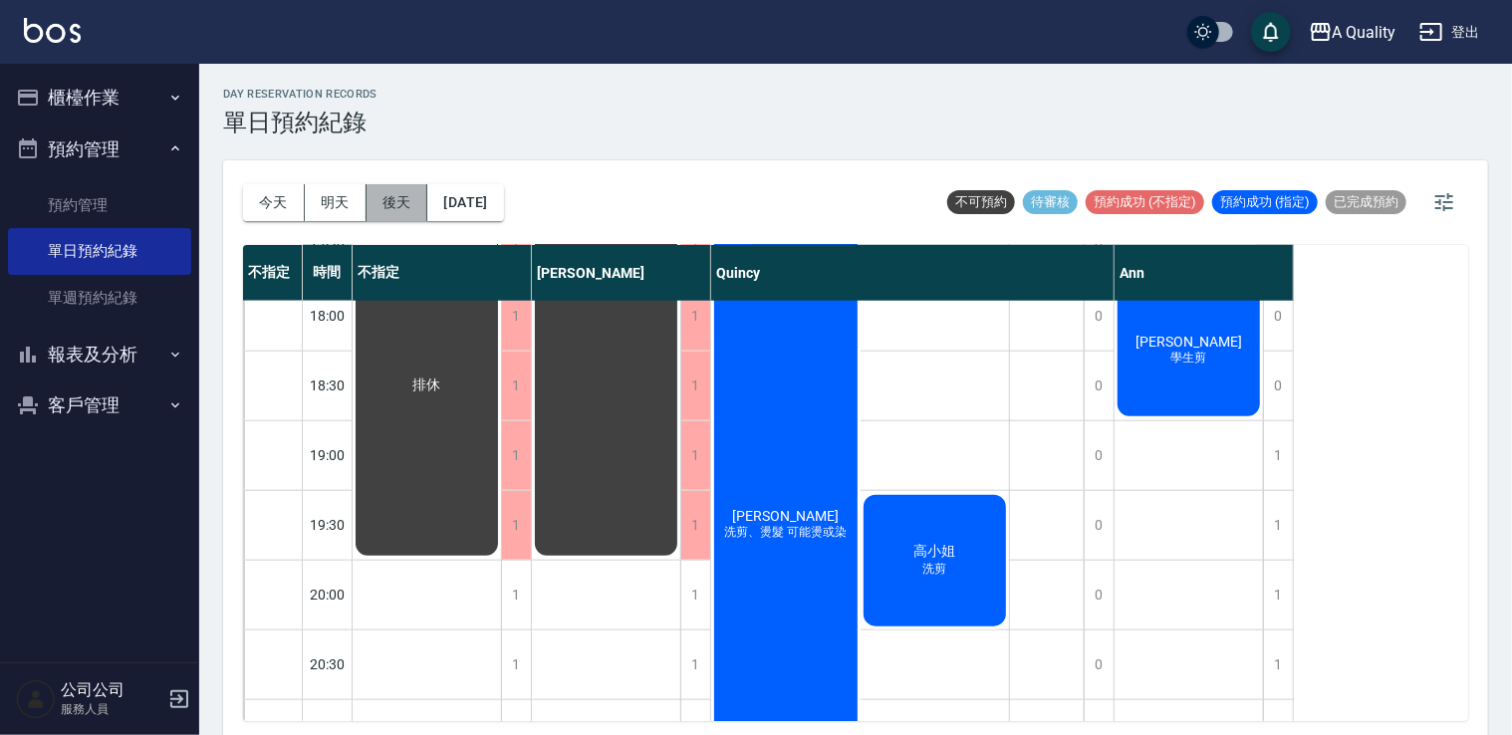
click at [390, 192] on button "後天" at bounding box center [397, 202] width 62 height 37
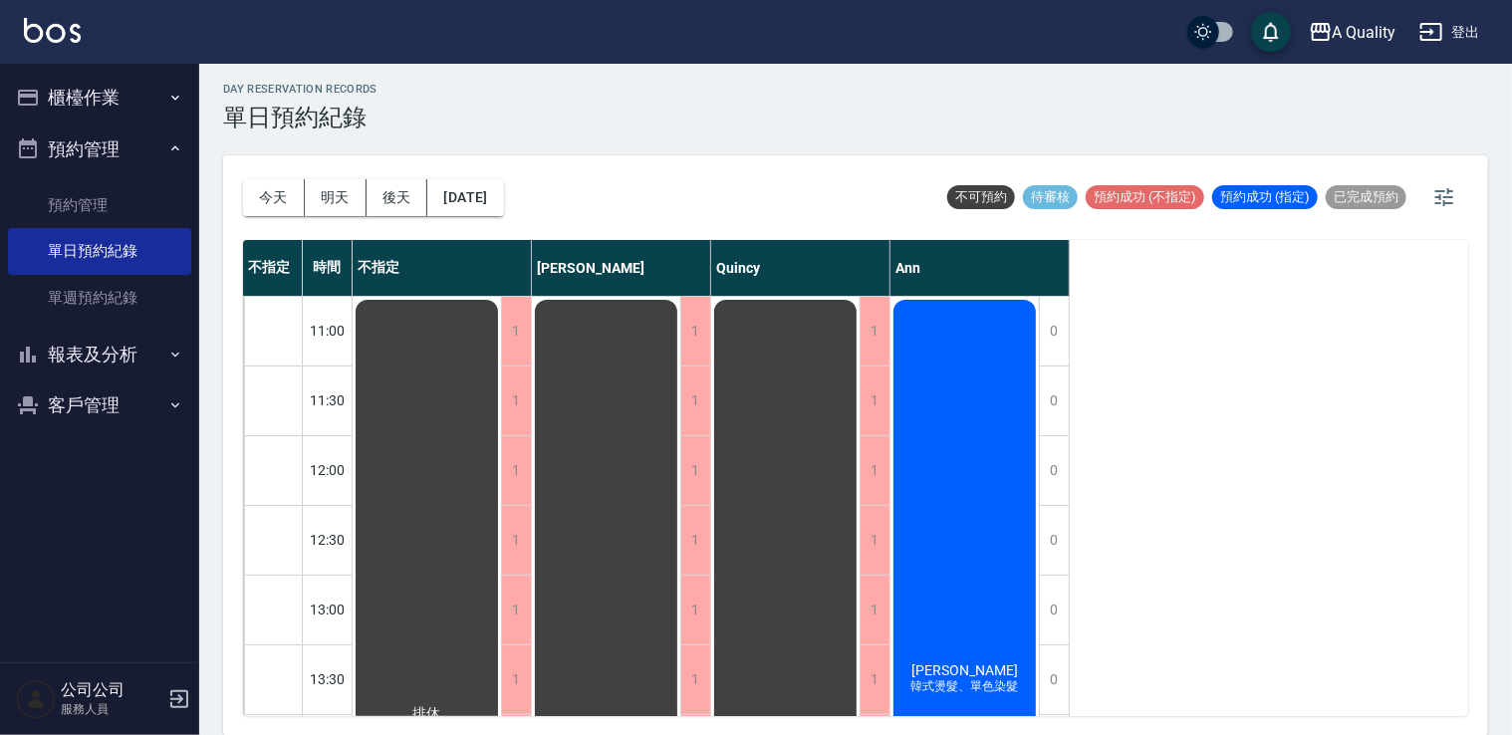
click at [504, 217] on div "今天 明天 後天 2025/10/08" at bounding box center [373, 197] width 261 height 85
click at [503, 201] on button "2025/10/08" at bounding box center [465, 197] width 76 height 37
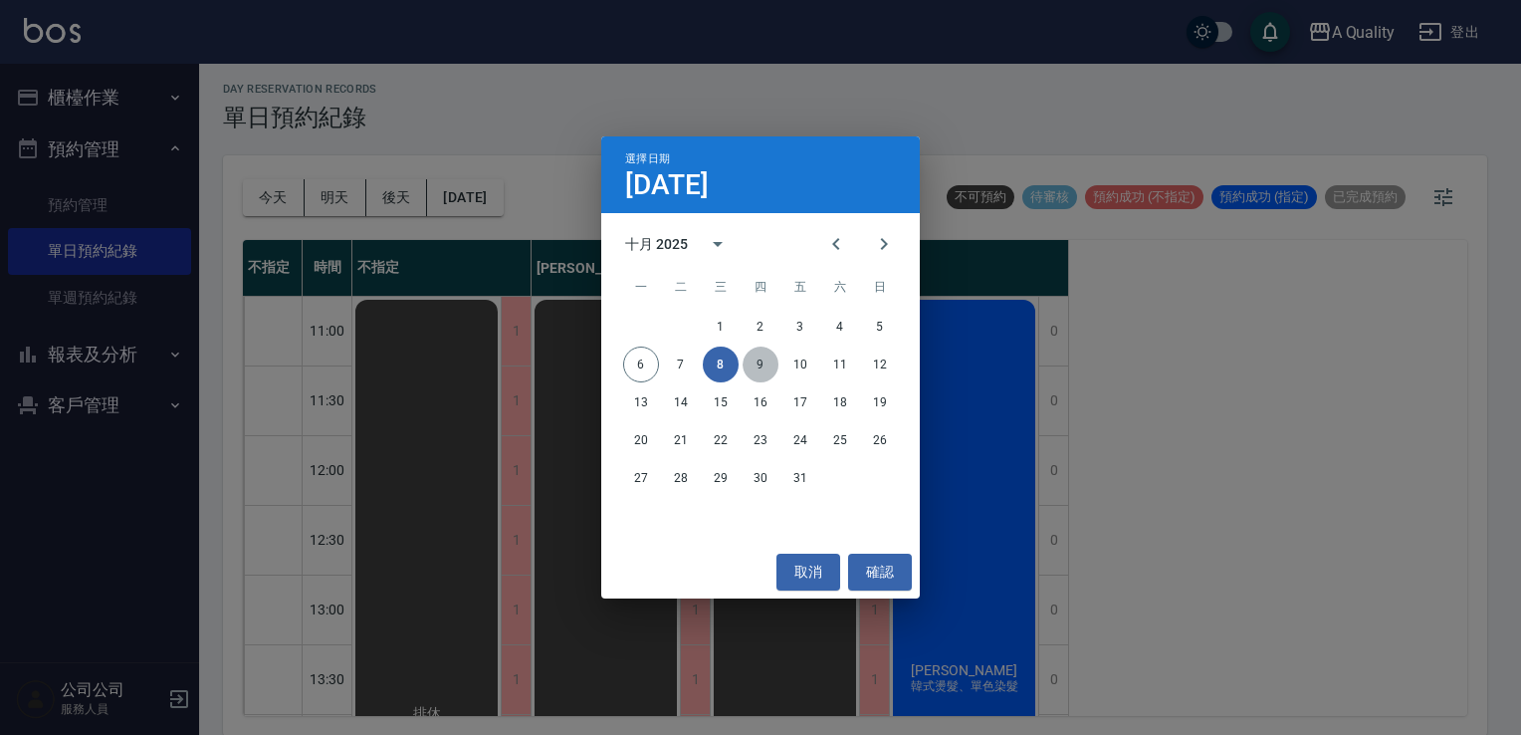
click at [766, 353] on button "9" at bounding box center [761, 365] width 36 height 36
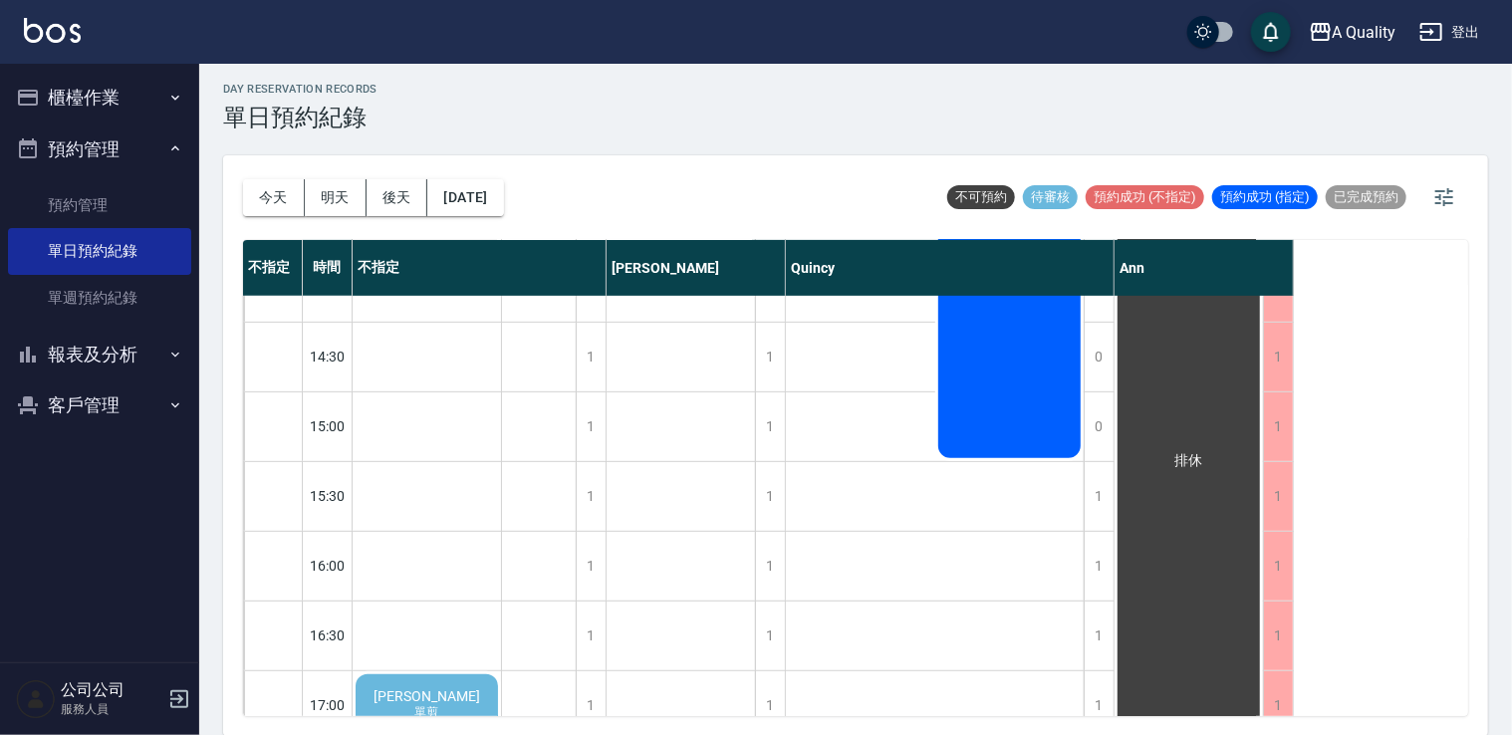
scroll to position [498, 0]
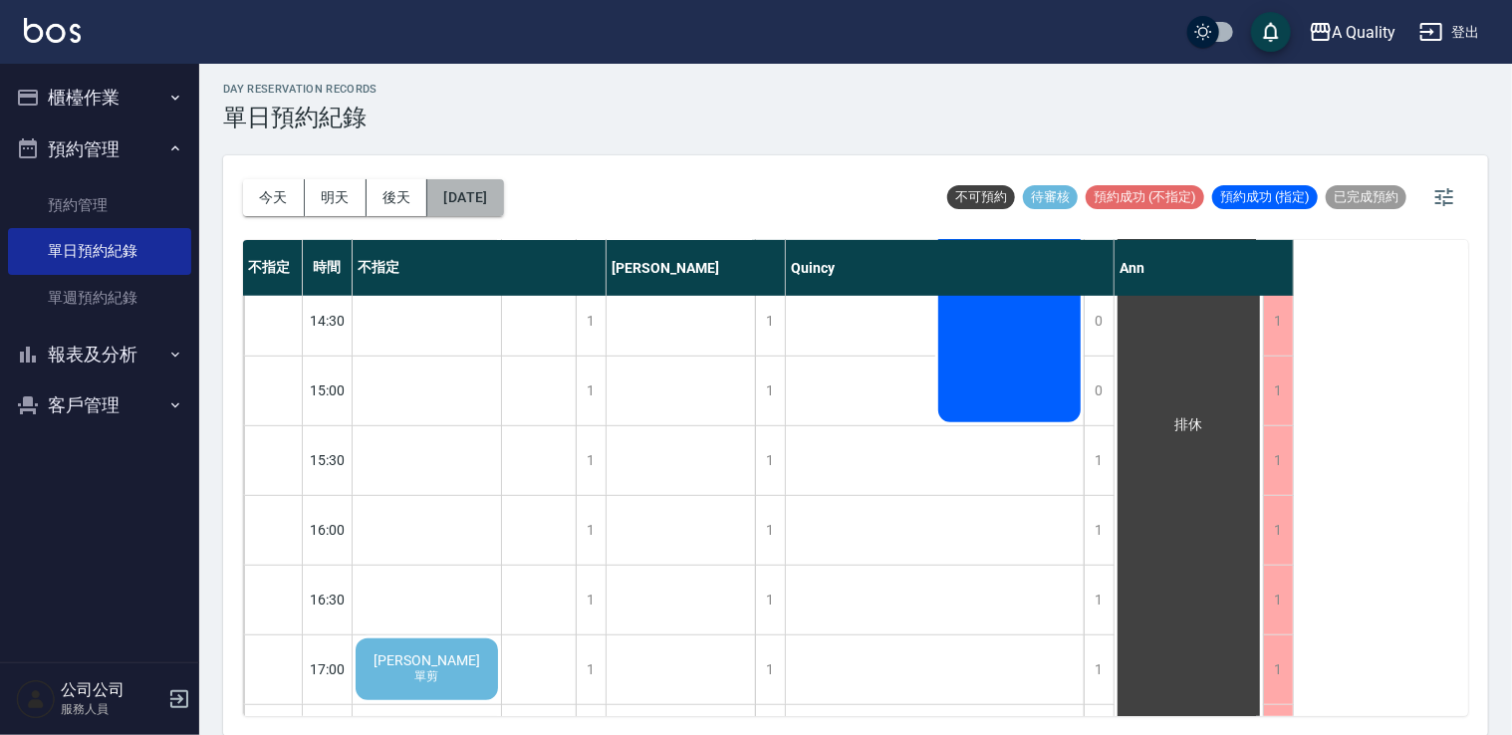
click at [503, 199] on button "2025/10/09" at bounding box center [465, 197] width 76 height 37
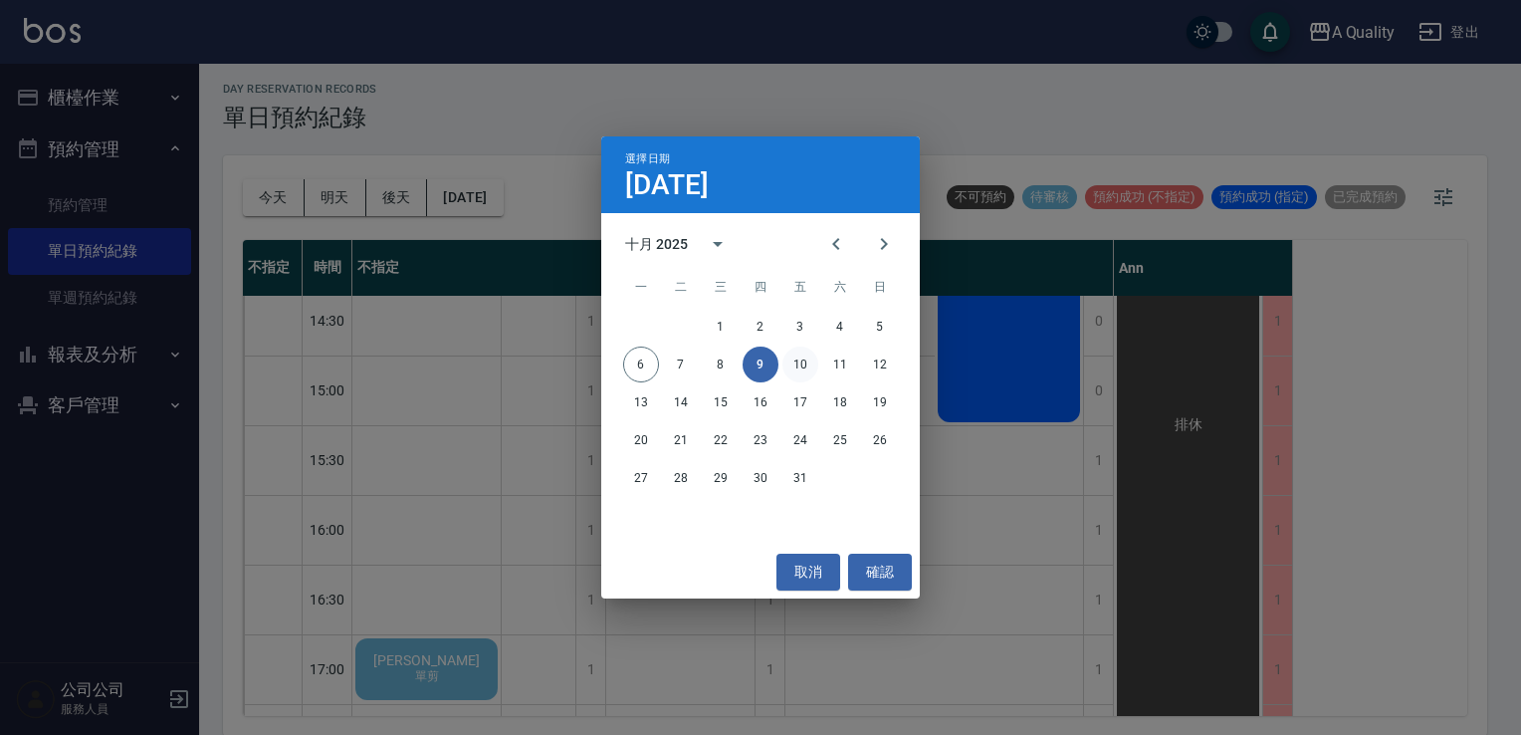
click at [803, 360] on button "10" at bounding box center [801, 365] width 36 height 36
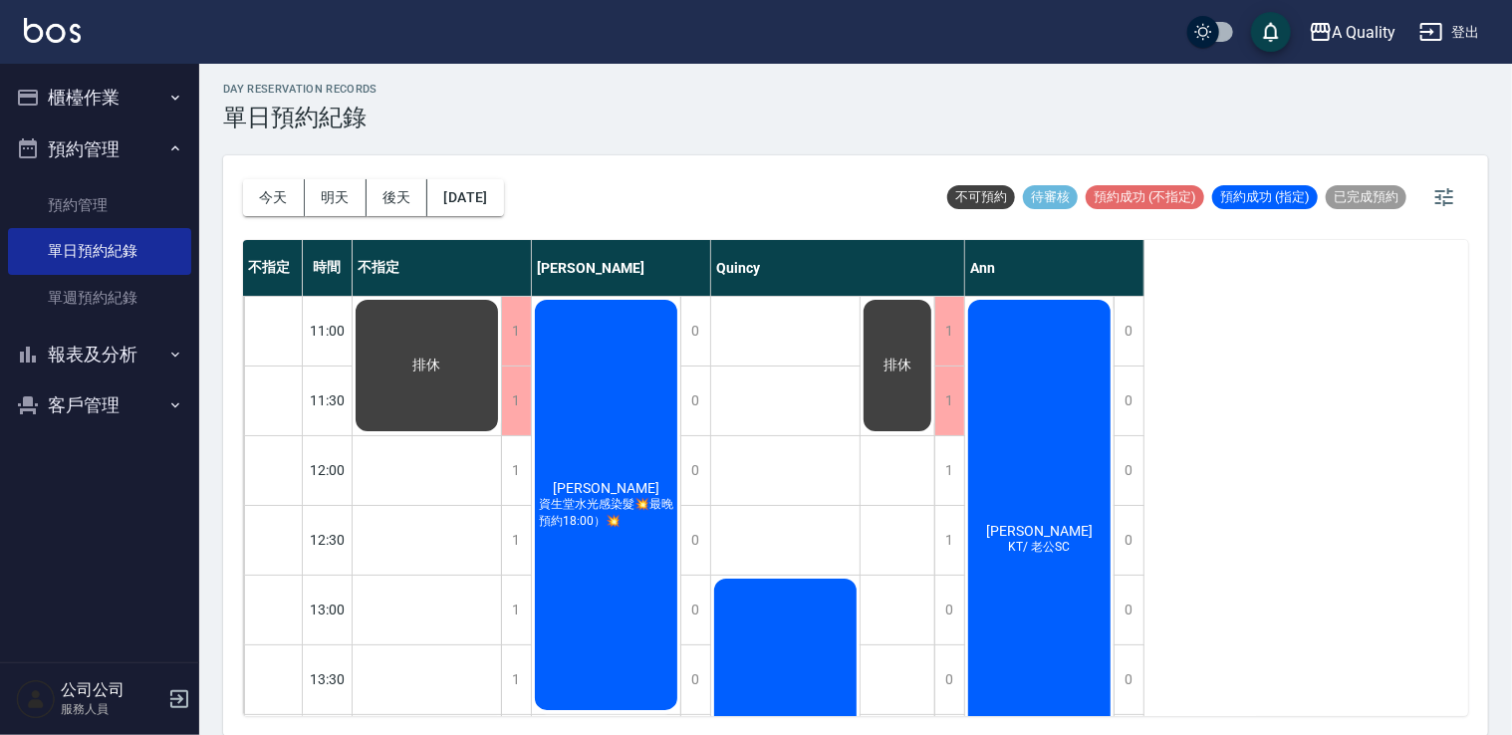
click at [504, 215] on div "今天 明天 後天 2025/10/10" at bounding box center [373, 197] width 261 height 85
click at [503, 202] on button "2025/10/10" at bounding box center [465, 197] width 76 height 37
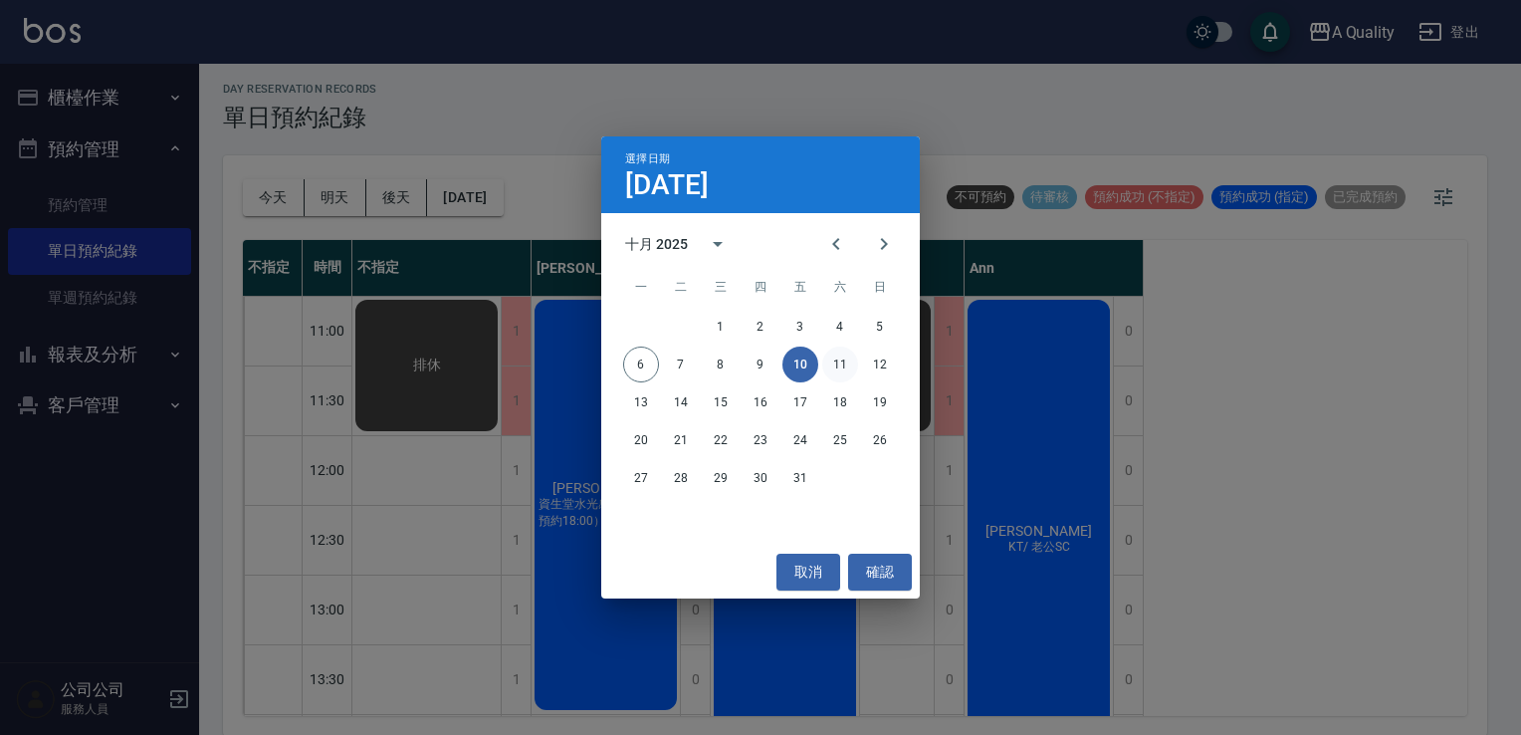
click at [832, 351] on button "11" at bounding box center [840, 365] width 36 height 36
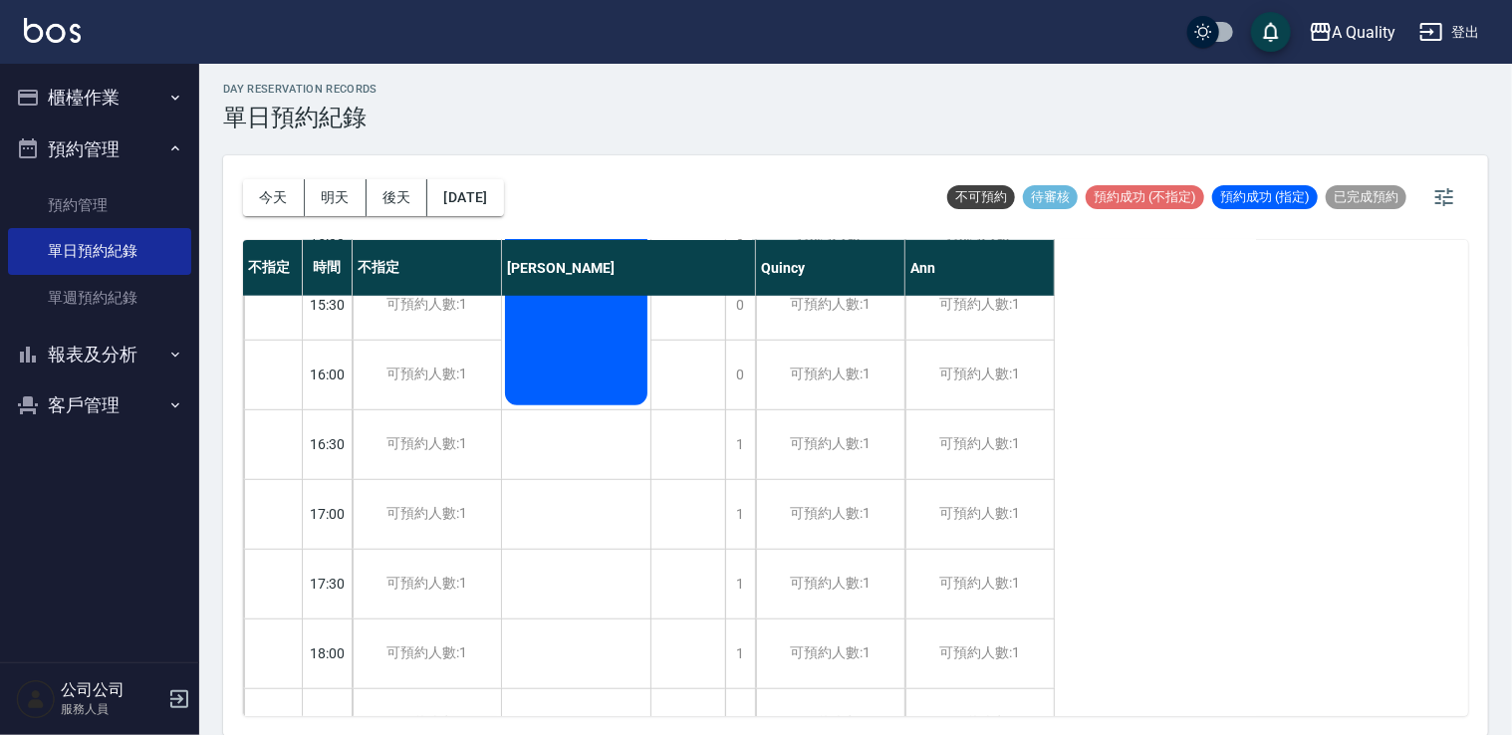
scroll to position [849, 0]
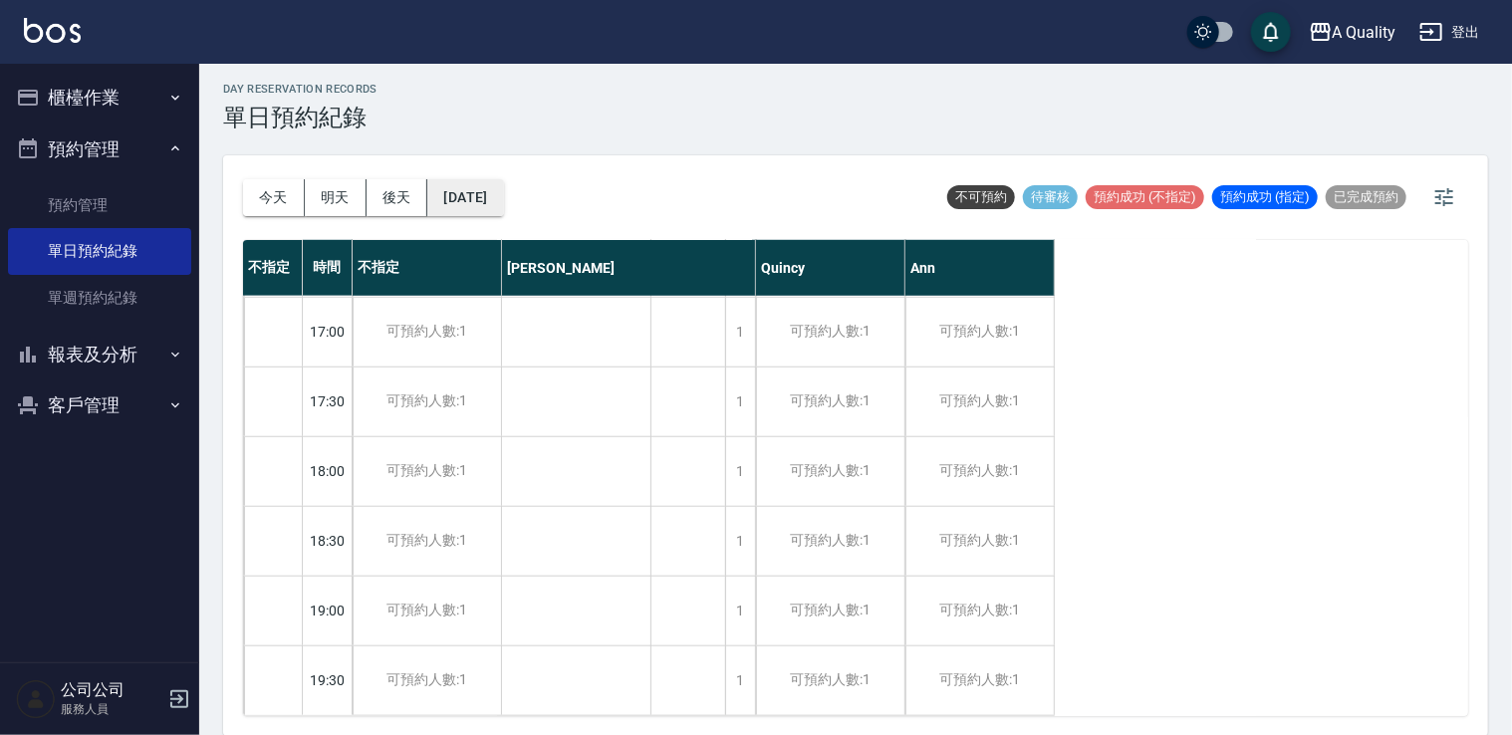
click at [486, 207] on button "2025/10/11" at bounding box center [465, 197] width 76 height 37
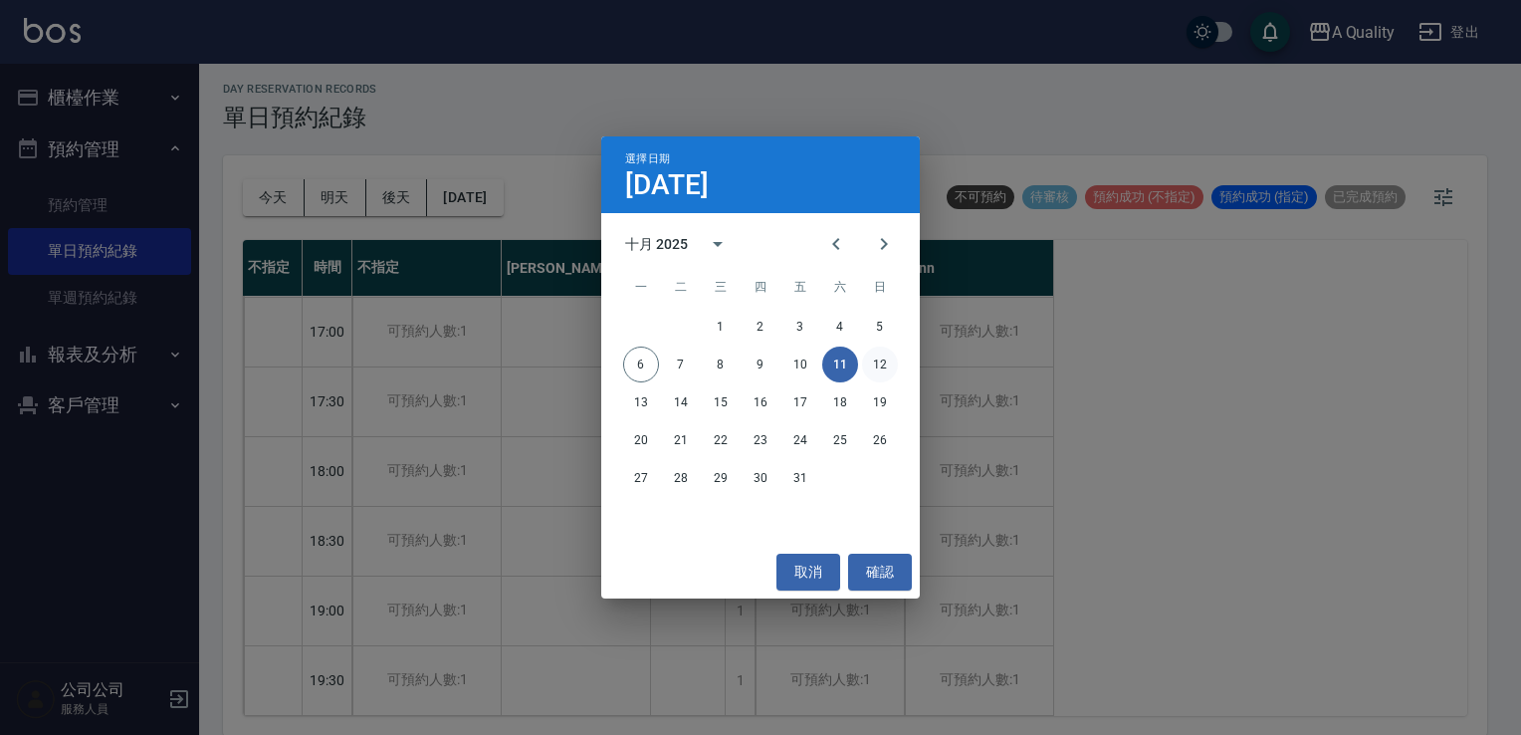
click at [878, 361] on button "12" at bounding box center [880, 365] width 36 height 36
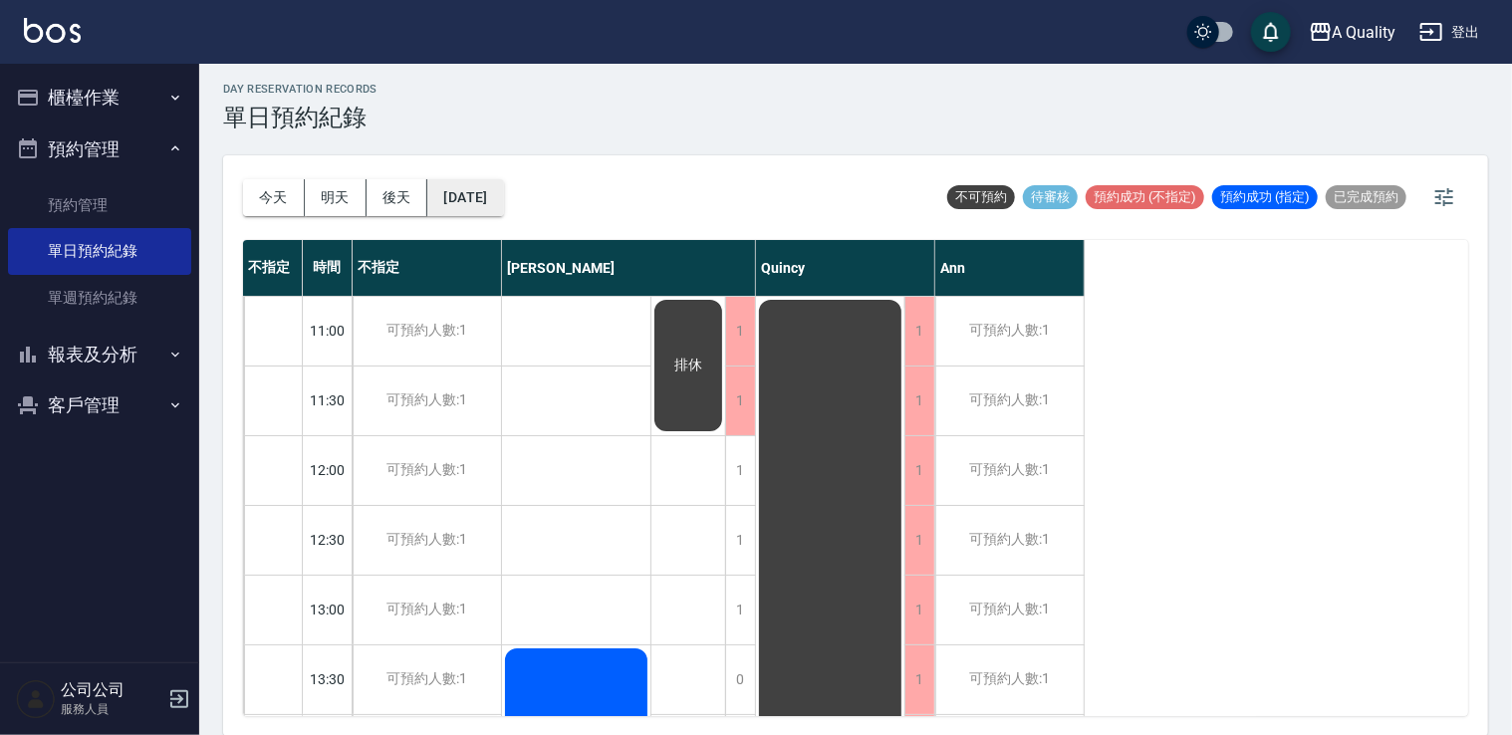
click at [482, 199] on button "2025/10/12" at bounding box center [465, 197] width 76 height 37
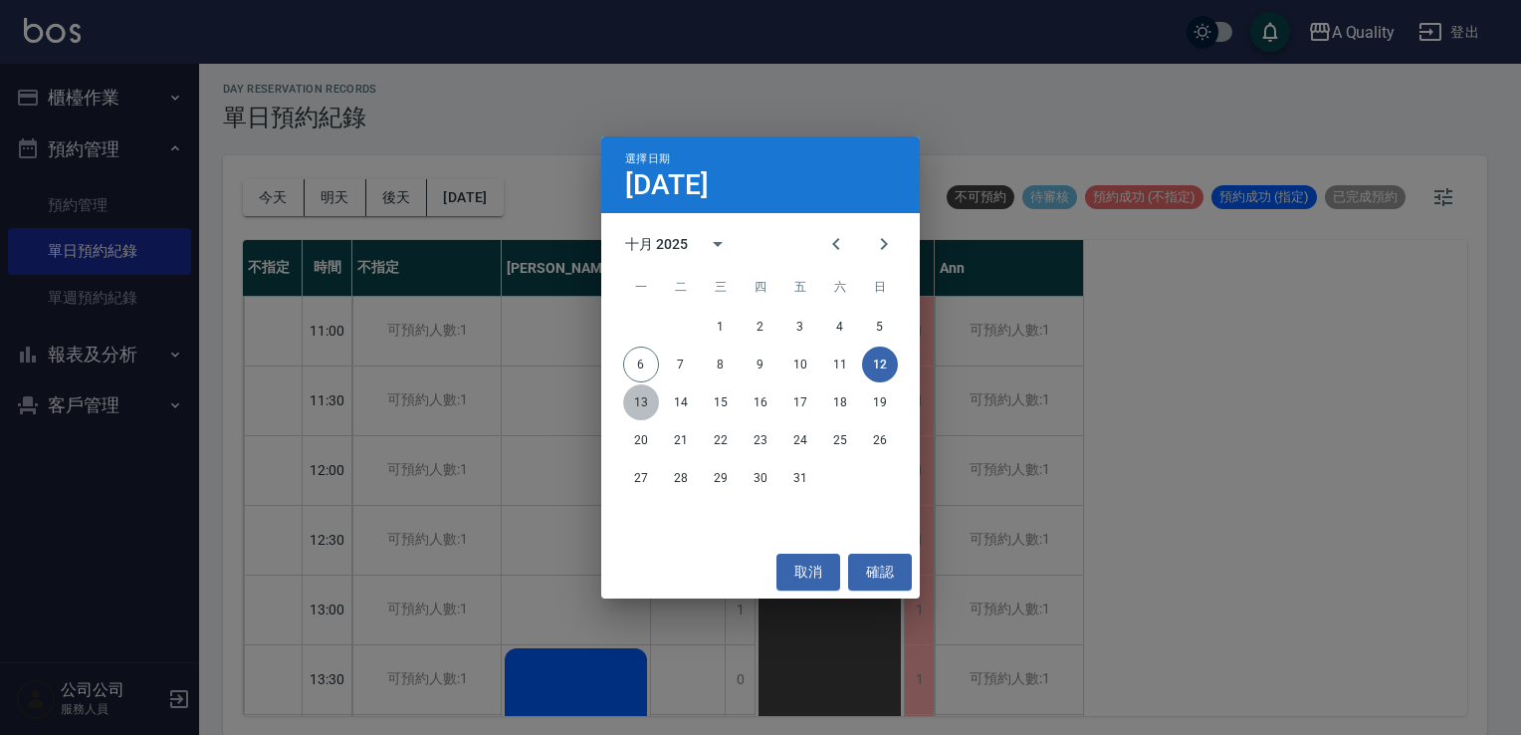
click at [640, 403] on button "13" at bounding box center [641, 402] width 36 height 36
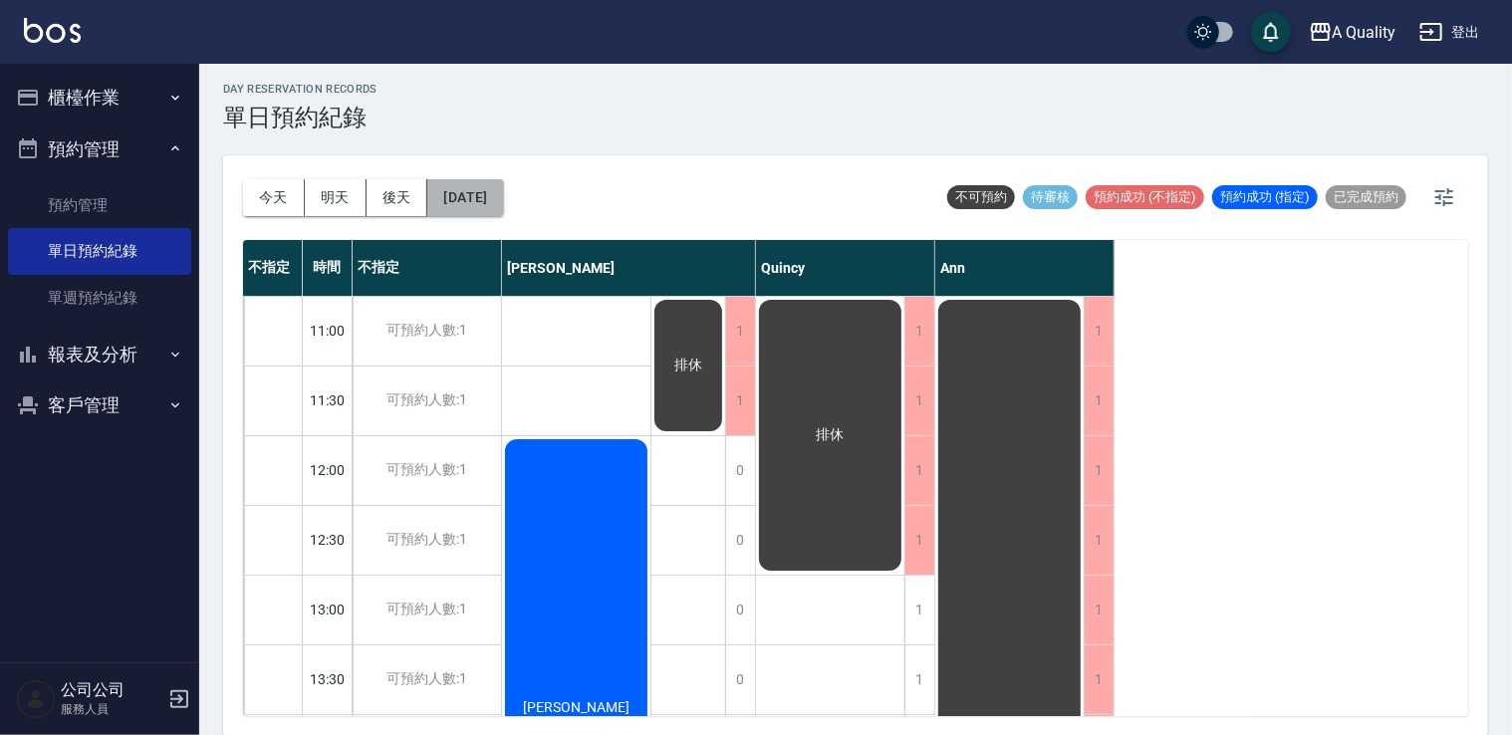
click at [503, 197] on button "2025/10/13" at bounding box center [465, 197] width 76 height 37
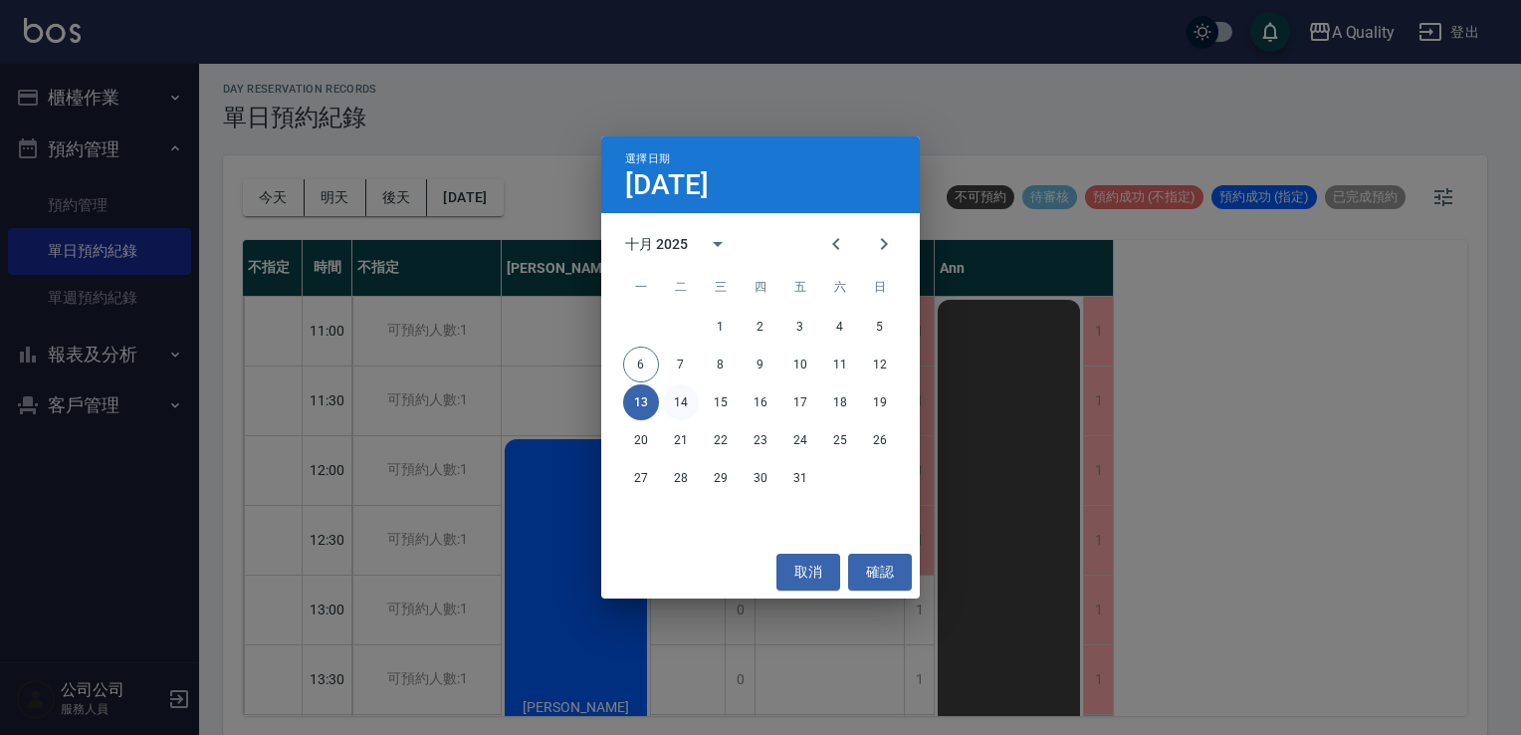
click at [680, 410] on button "14" at bounding box center [681, 402] width 36 height 36
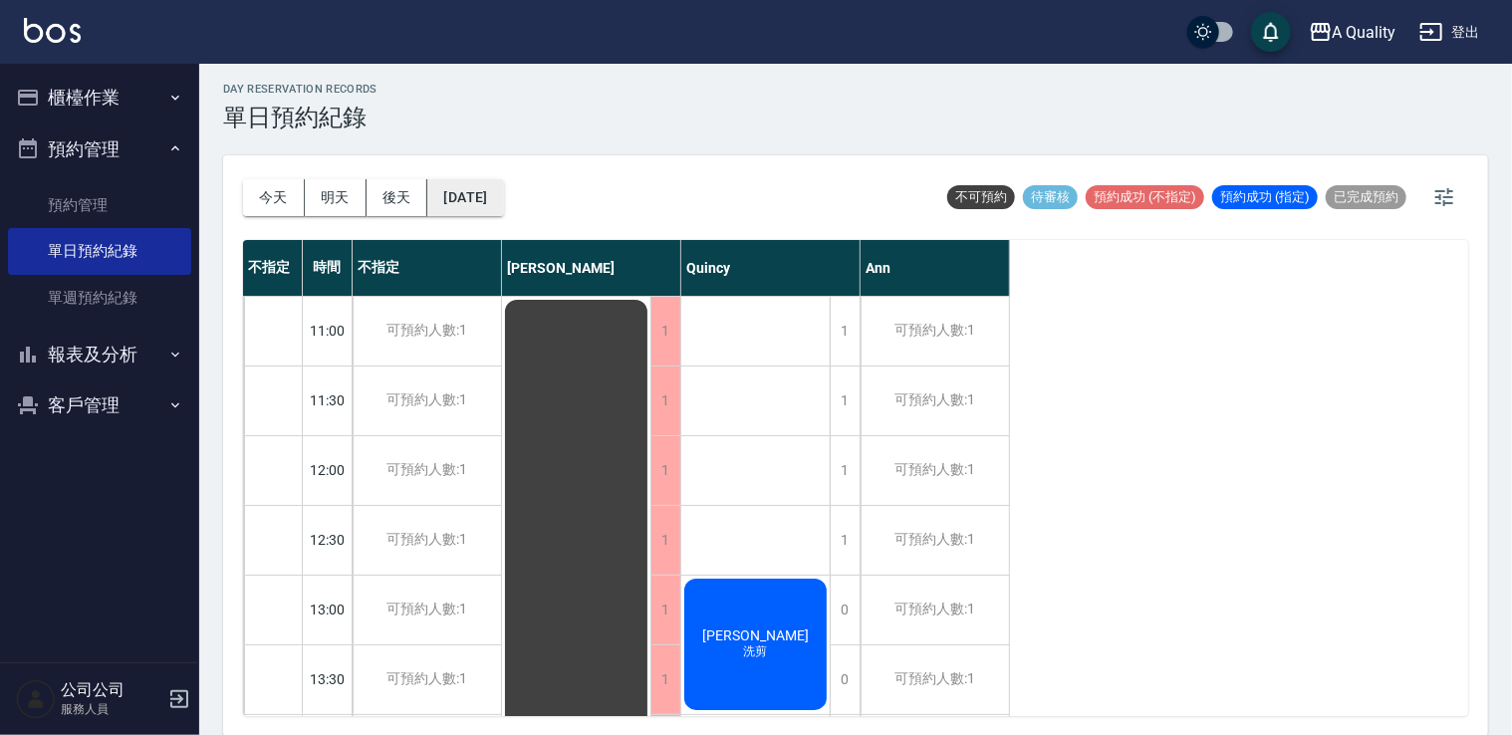
click at [456, 189] on button "2025/10/14" at bounding box center [465, 197] width 76 height 37
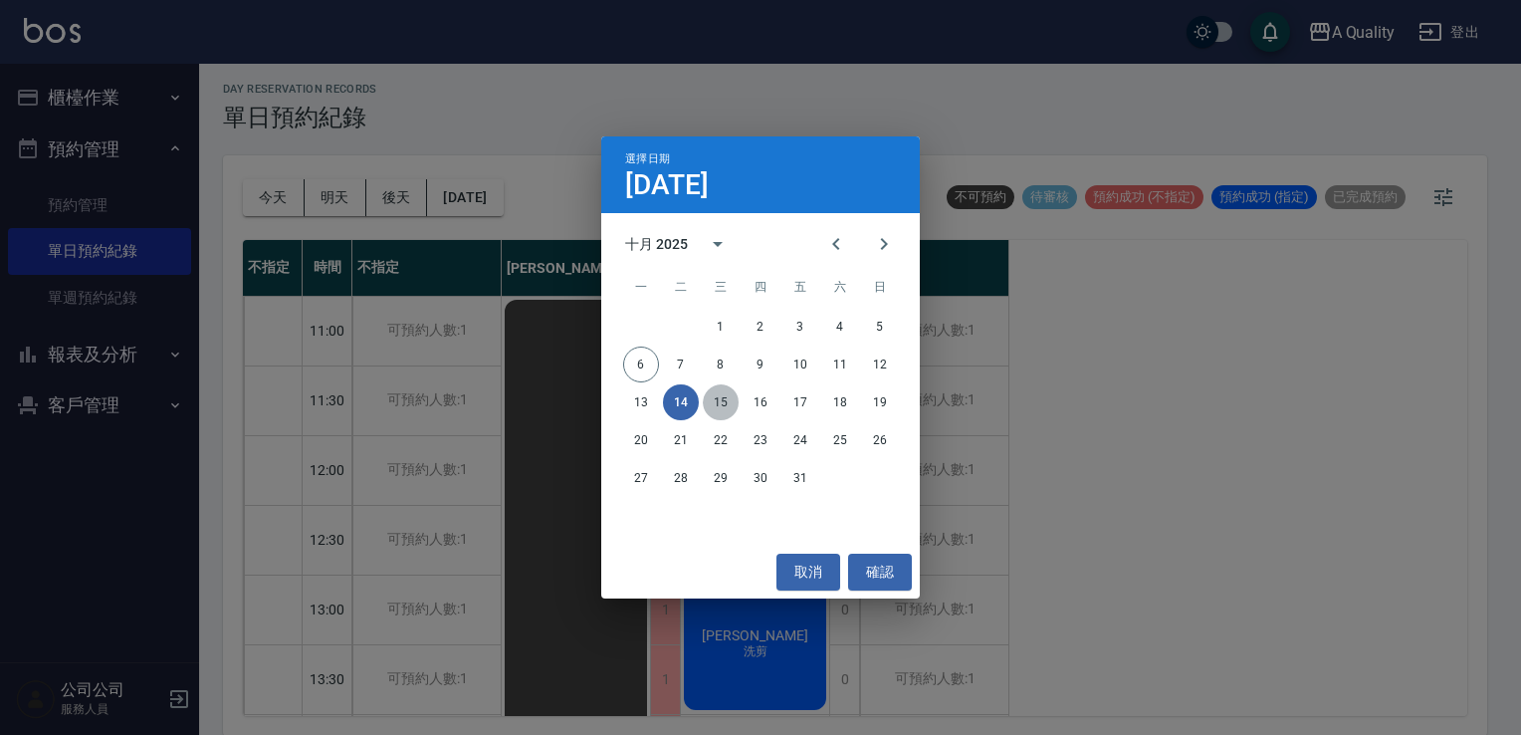
click at [725, 400] on button "15" at bounding box center [721, 402] width 36 height 36
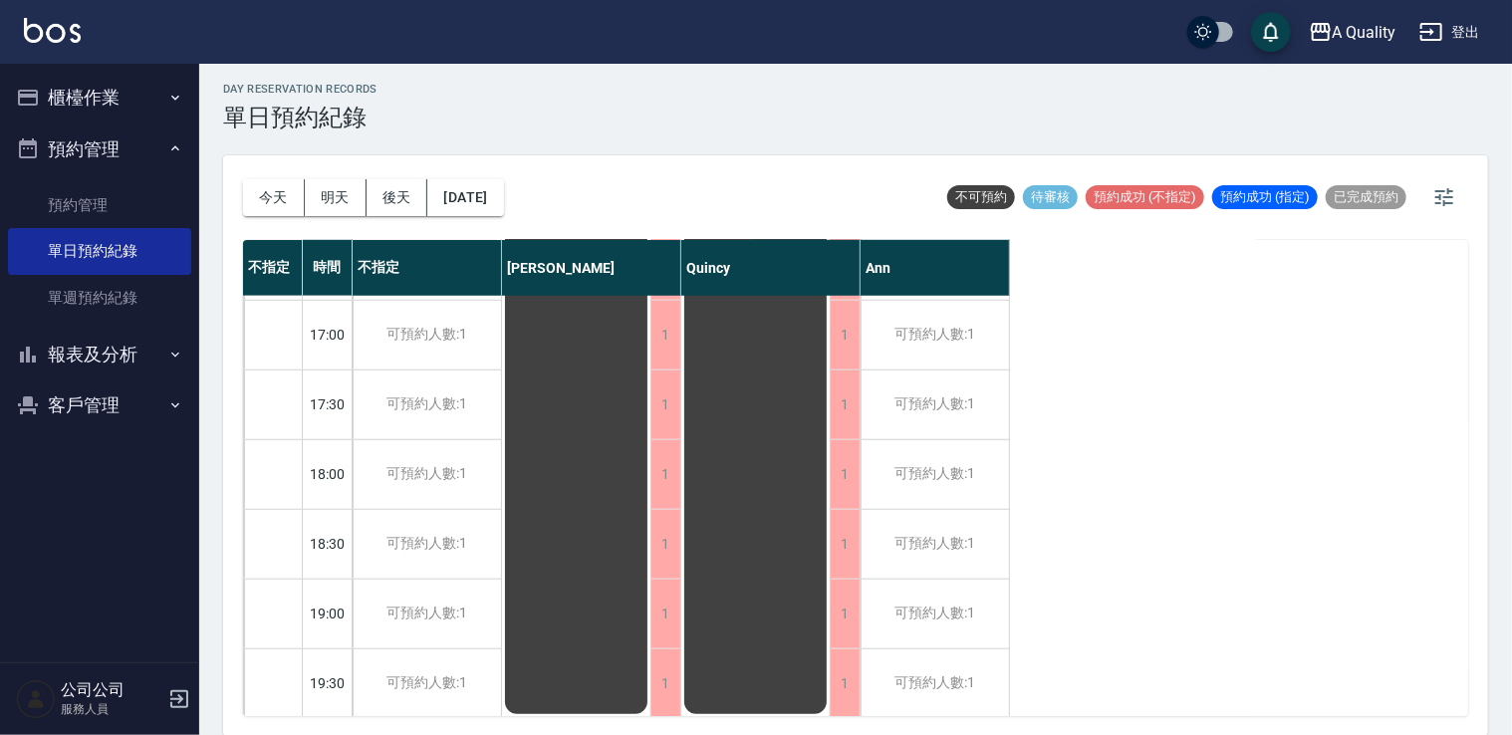
scroll to position [849, 0]
click at [494, 204] on button "2025/10/15" at bounding box center [465, 197] width 76 height 37
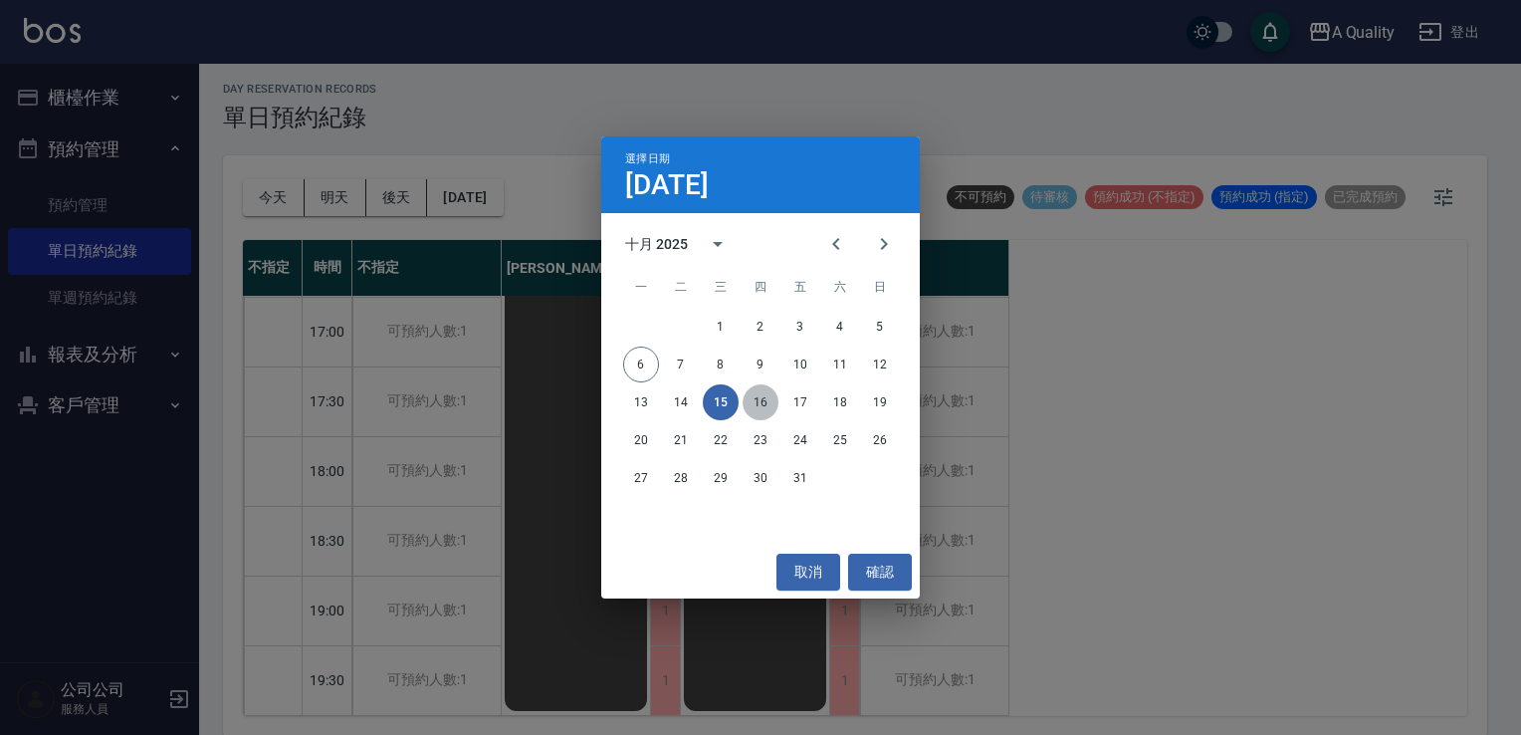
click at [757, 400] on button "16" at bounding box center [761, 402] width 36 height 36
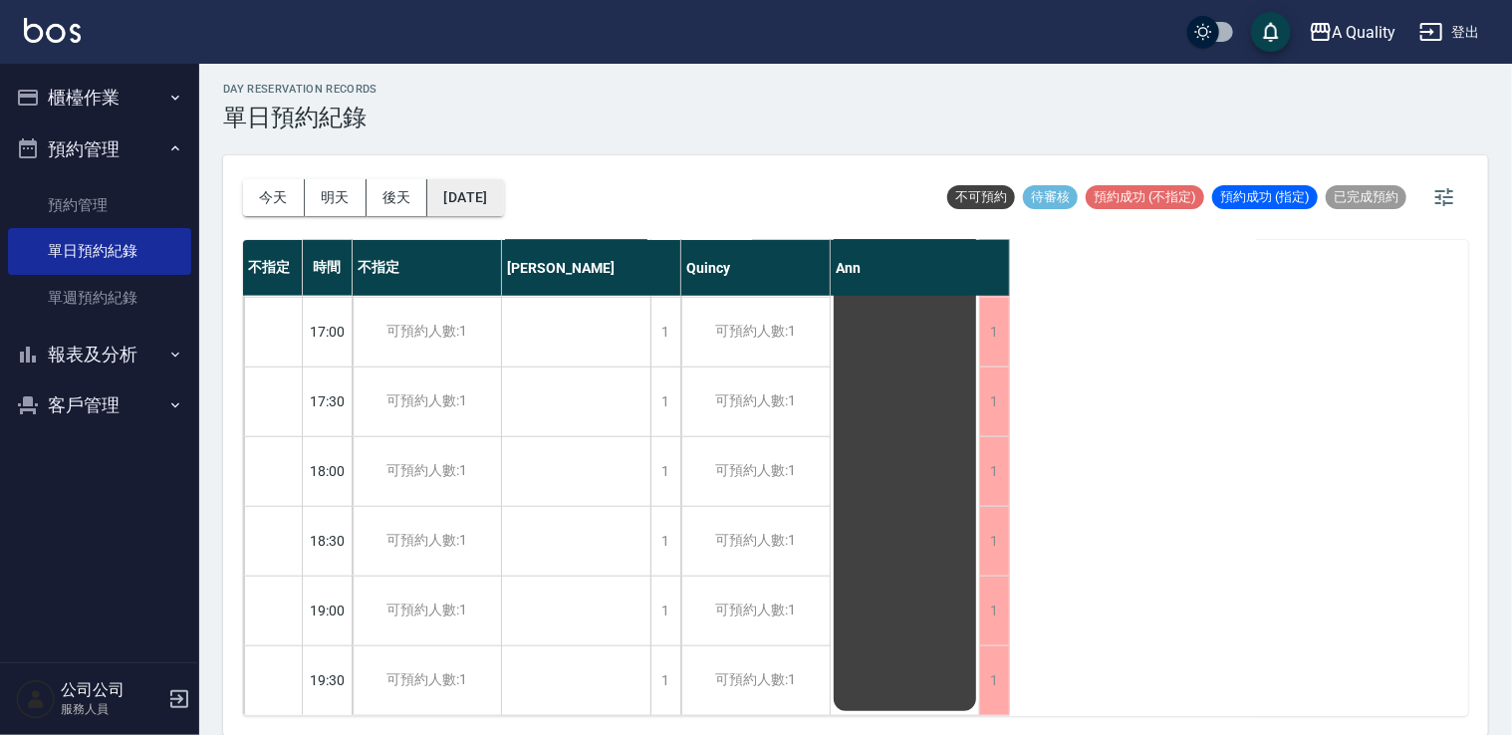
click at [503, 213] on button "2025/10/16" at bounding box center [465, 197] width 76 height 37
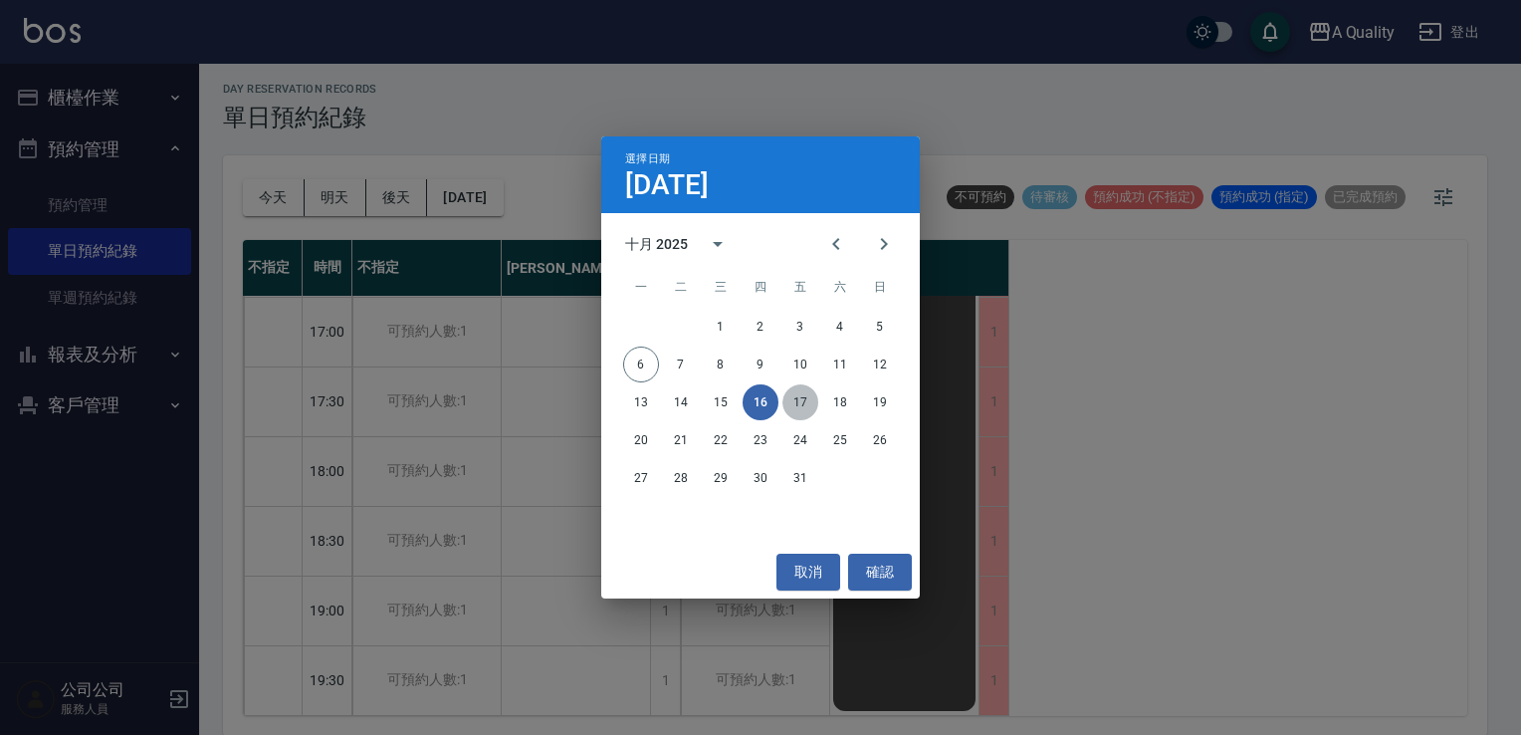
click at [787, 400] on button "17" at bounding box center [801, 402] width 36 height 36
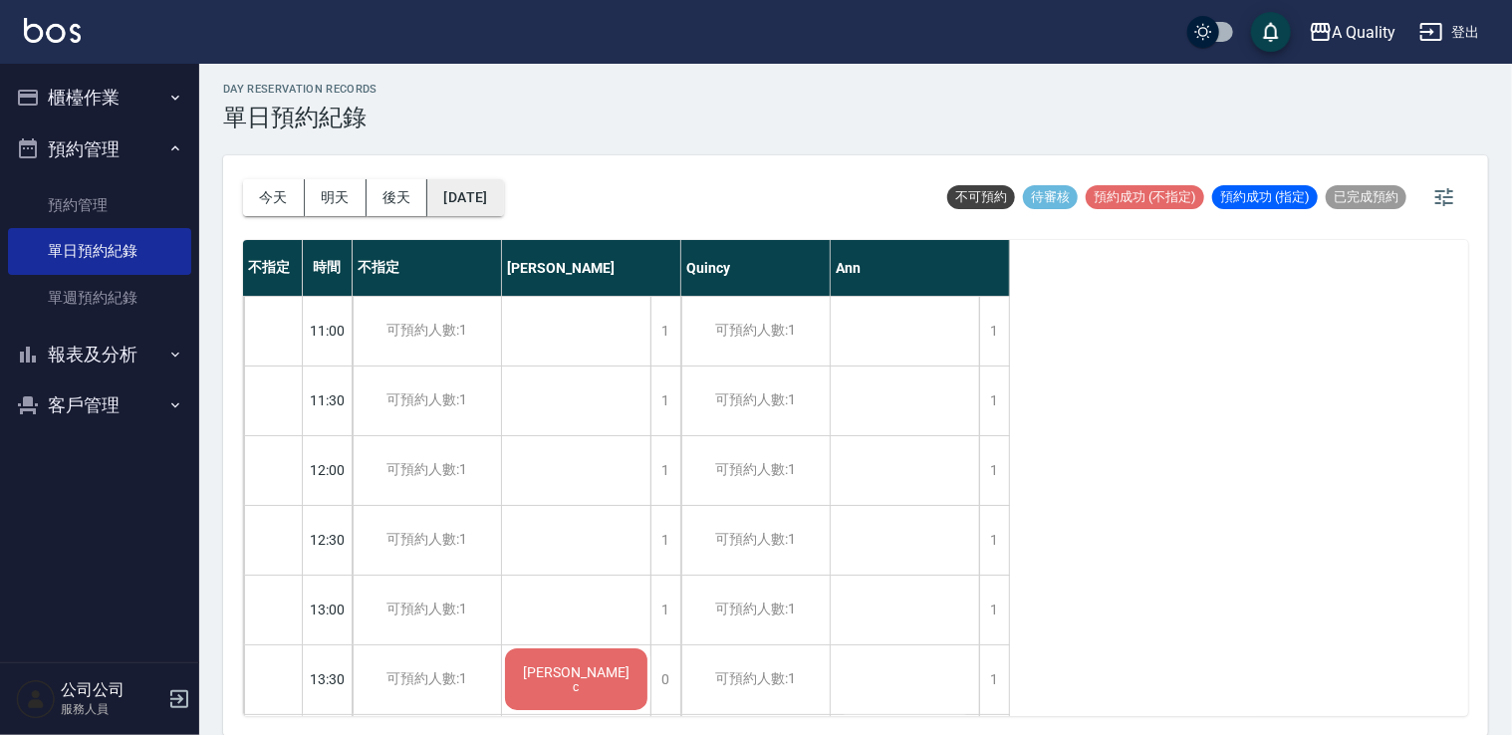
click at [503, 201] on button "2025/10/17" at bounding box center [465, 197] width 76 height 37
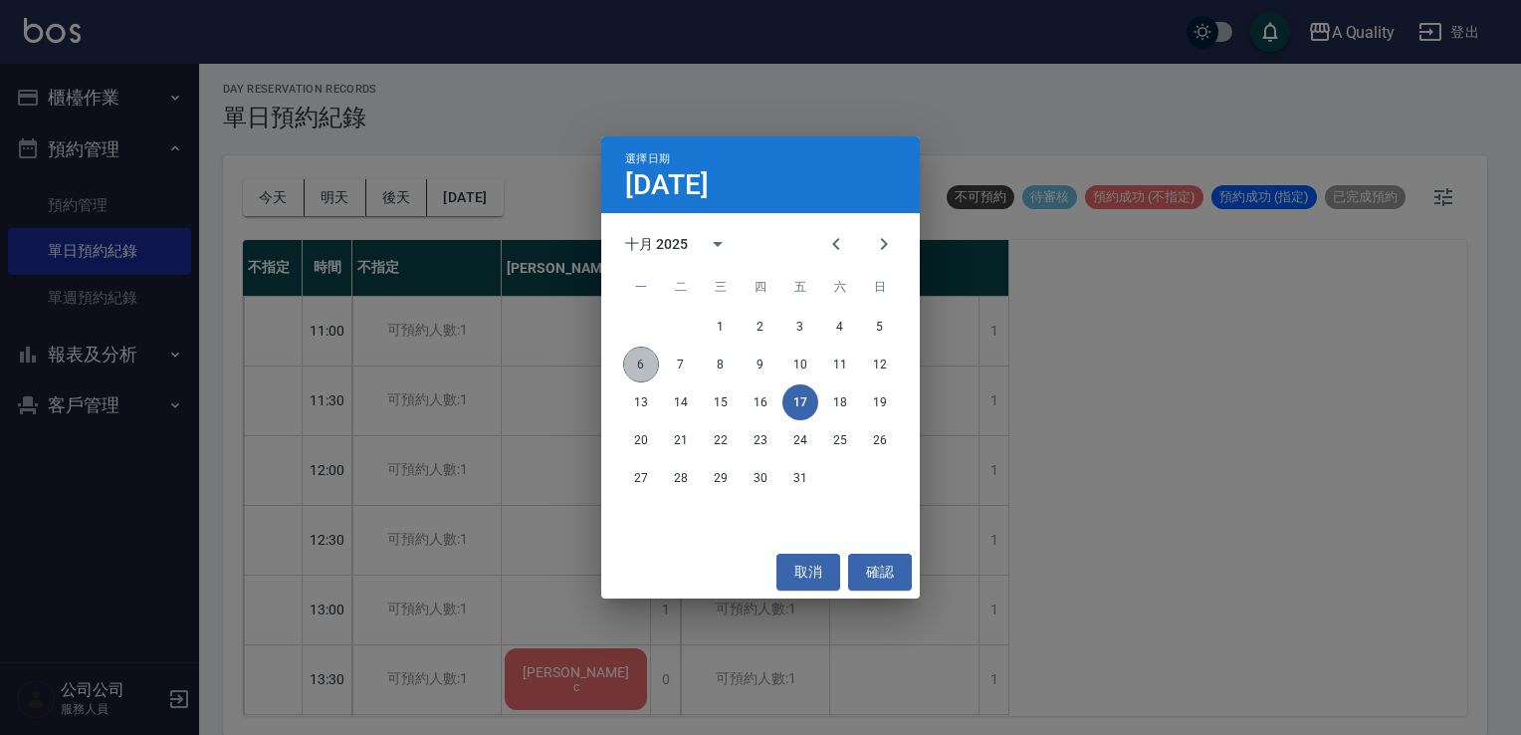
click at [641, 369] on button "6" at bounding box center [641, 365] width 36 height 36
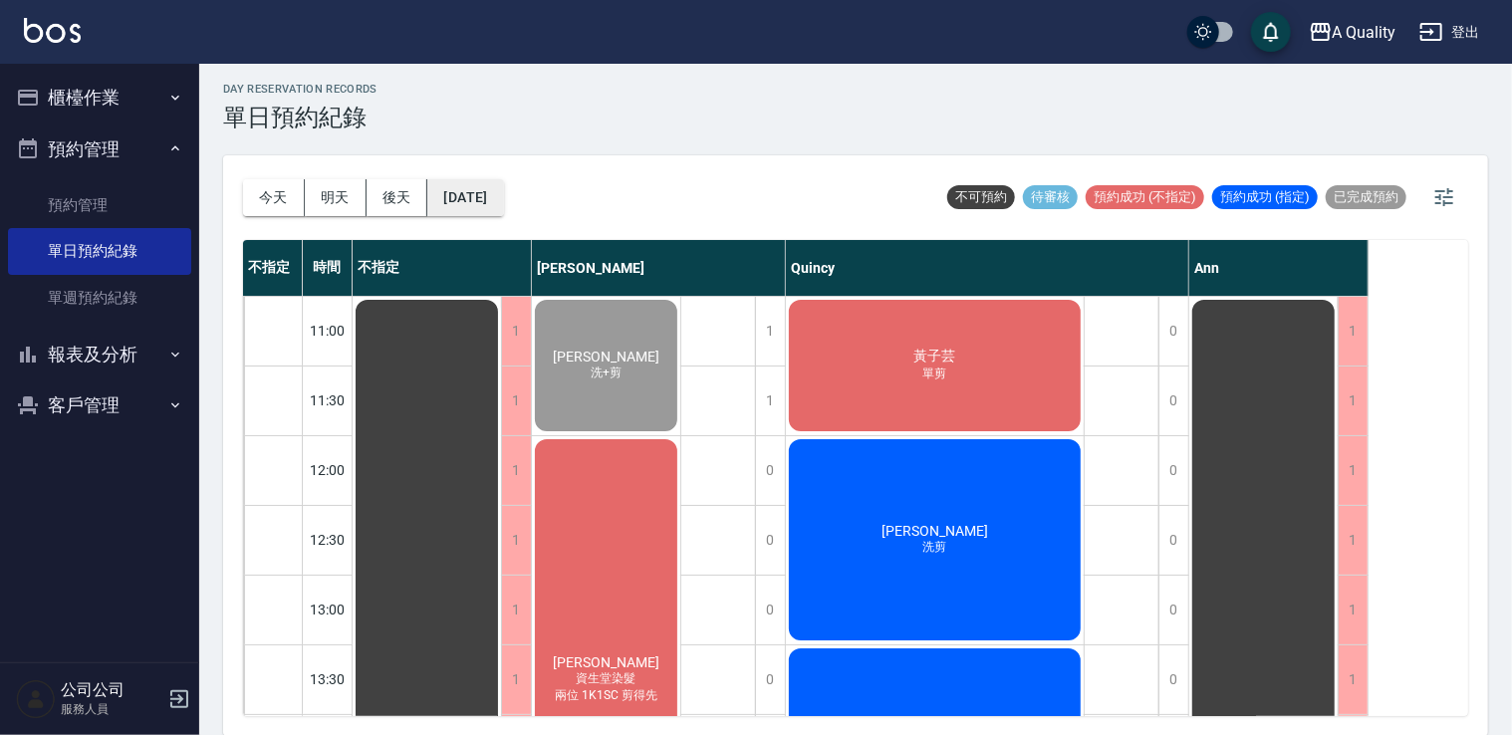
click at [450, 205] on button "[DATE]" at bounding box center [465, 197] width 76 height 37
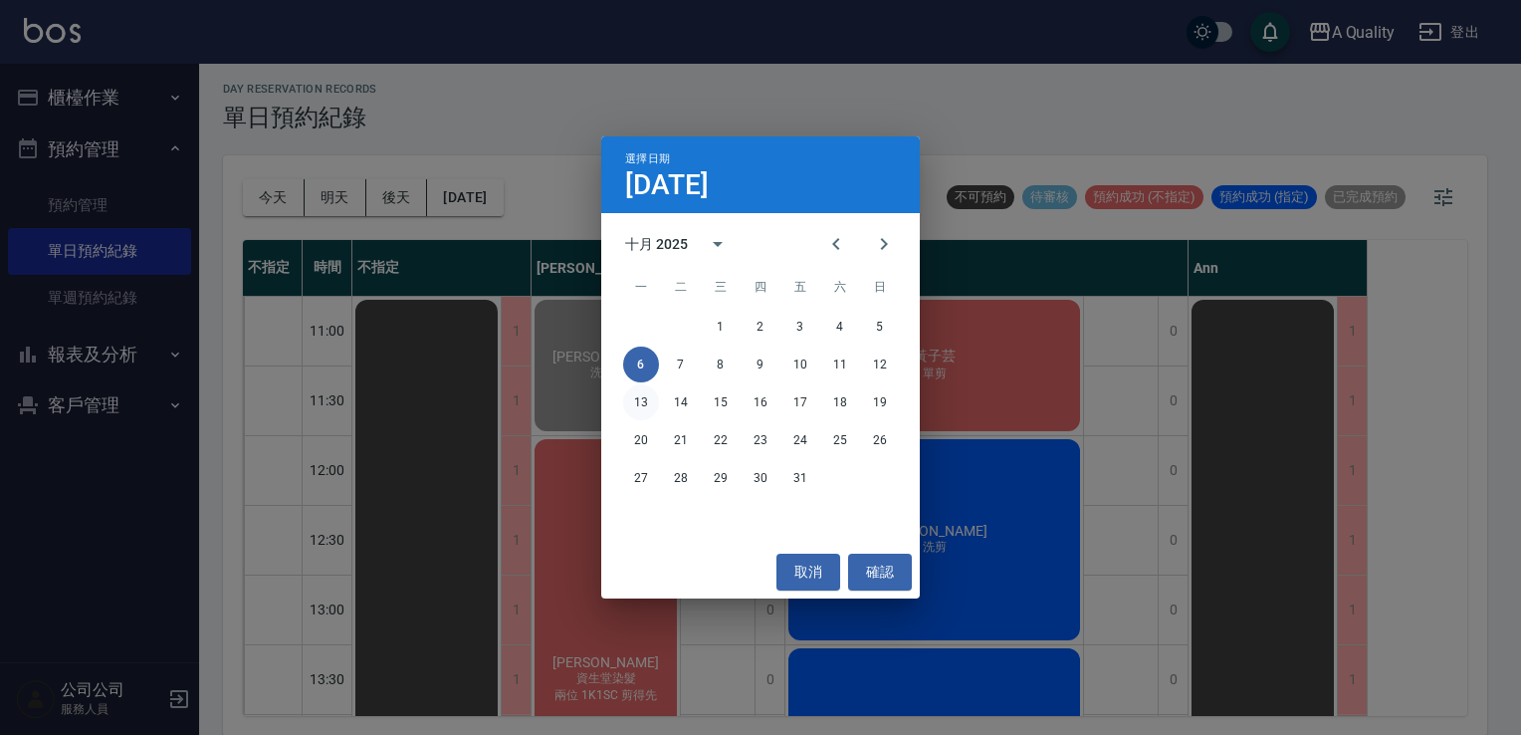
drag, startPoint x: 655, startPoint y: 416, endPoint x: 643, endPoint y: 400, distance: 19.9
click at [649, 410] on div "13 14 15 16 17 18 19" at bounding box center [760, 402] width 319 height 36
click at [643, 400] on button "13" at bounding box center [641, 402] width 36 height 36
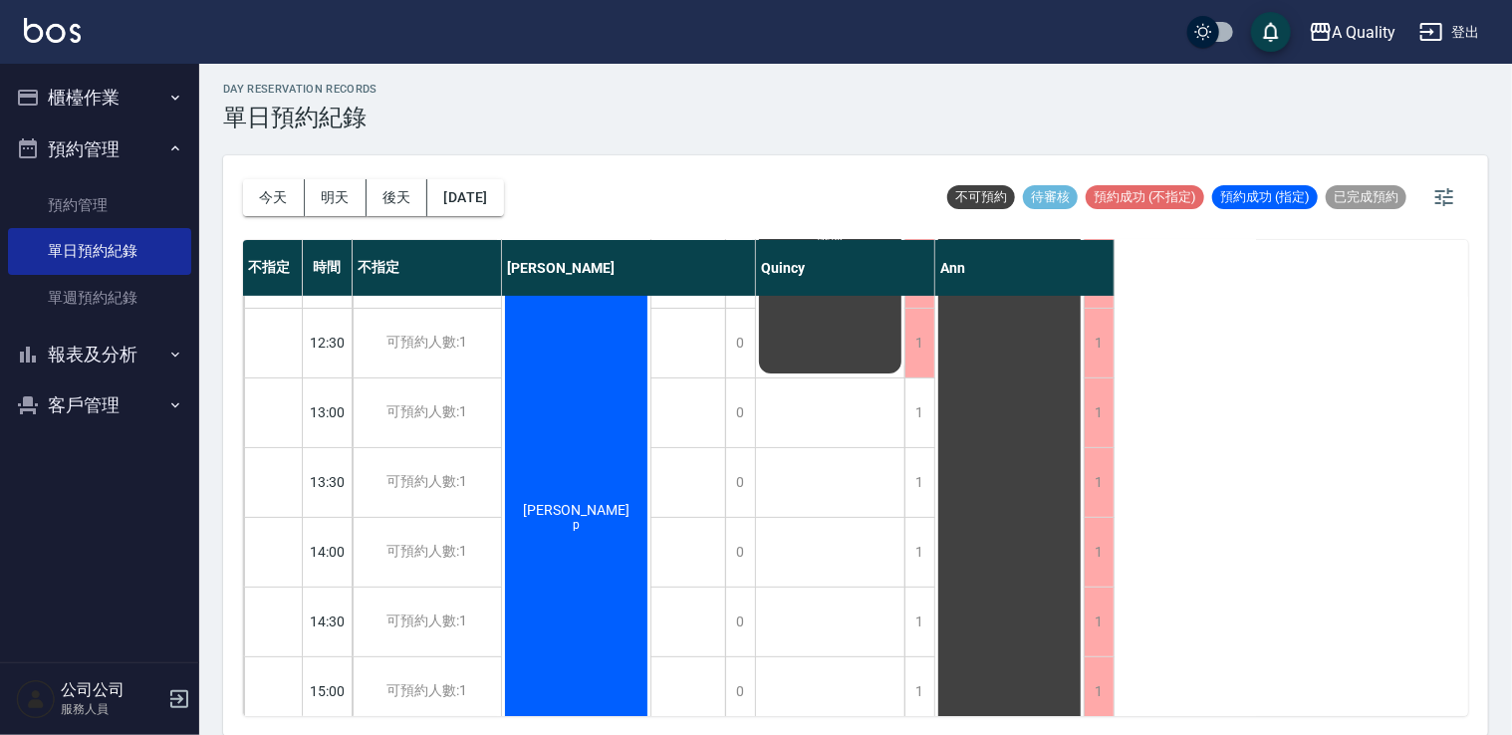
scroll to position [498, 0]
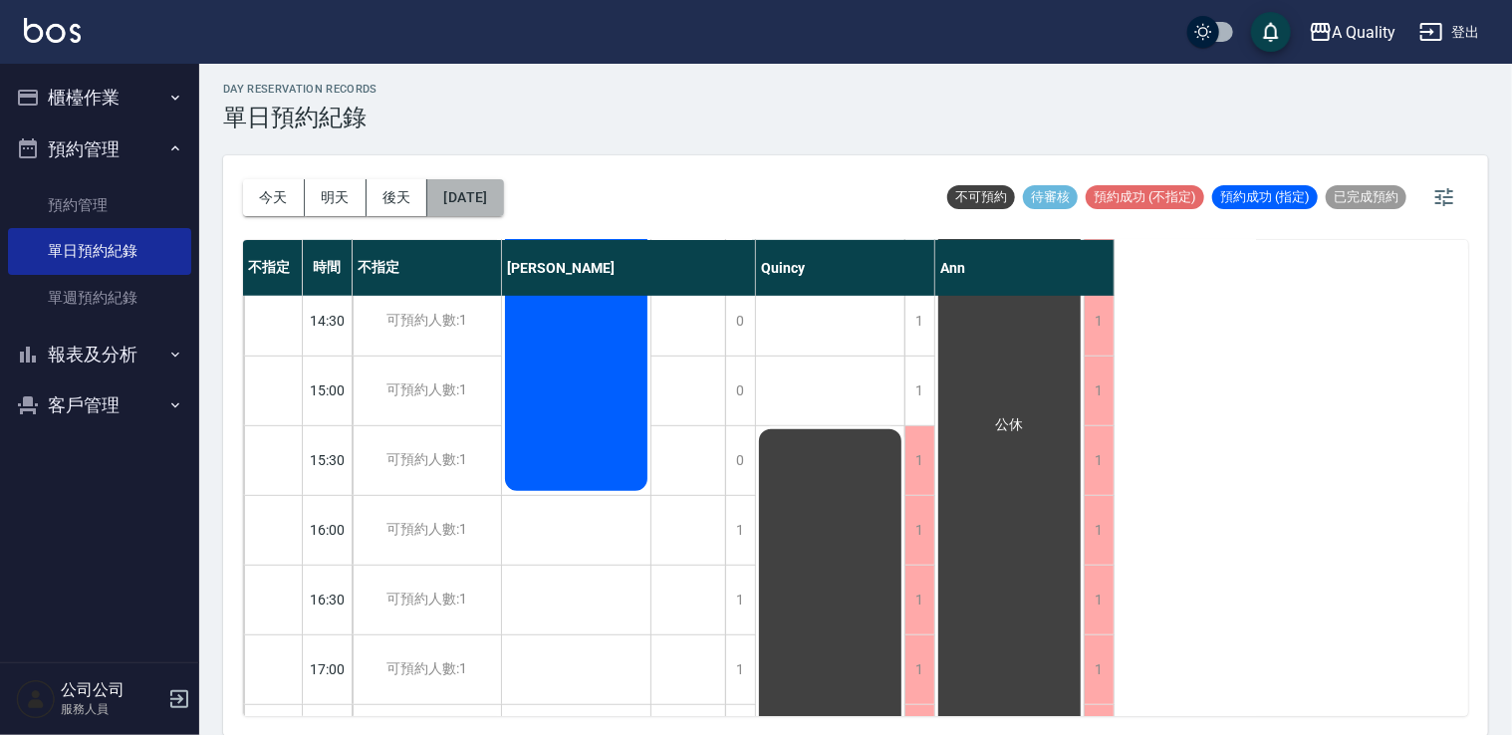
click at [503, 206] on button "2025/10/13" at bounding box center [465, 197] width 76 height 37
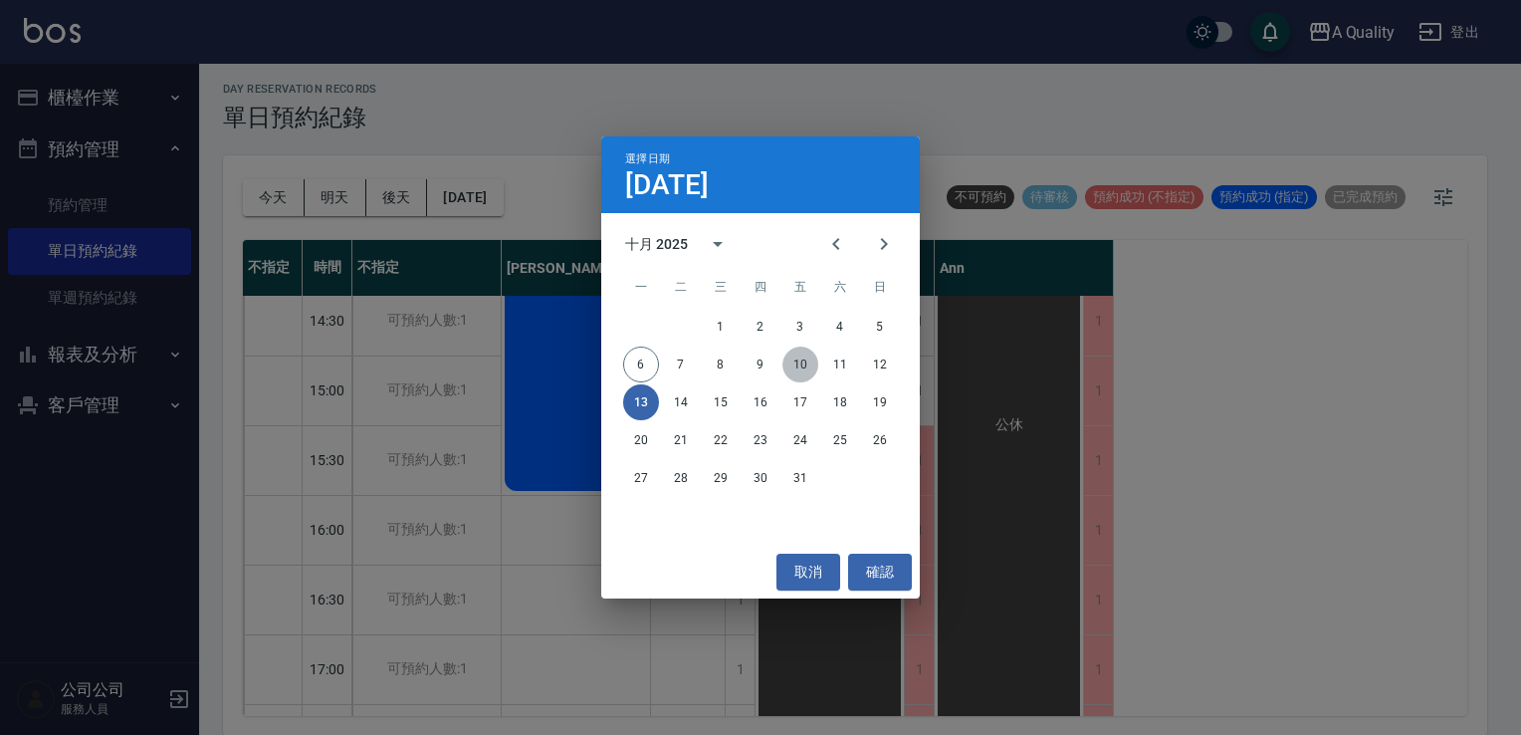
click at [807, 364] on button "10" at bounding box center [801, 365] width 36 height 36
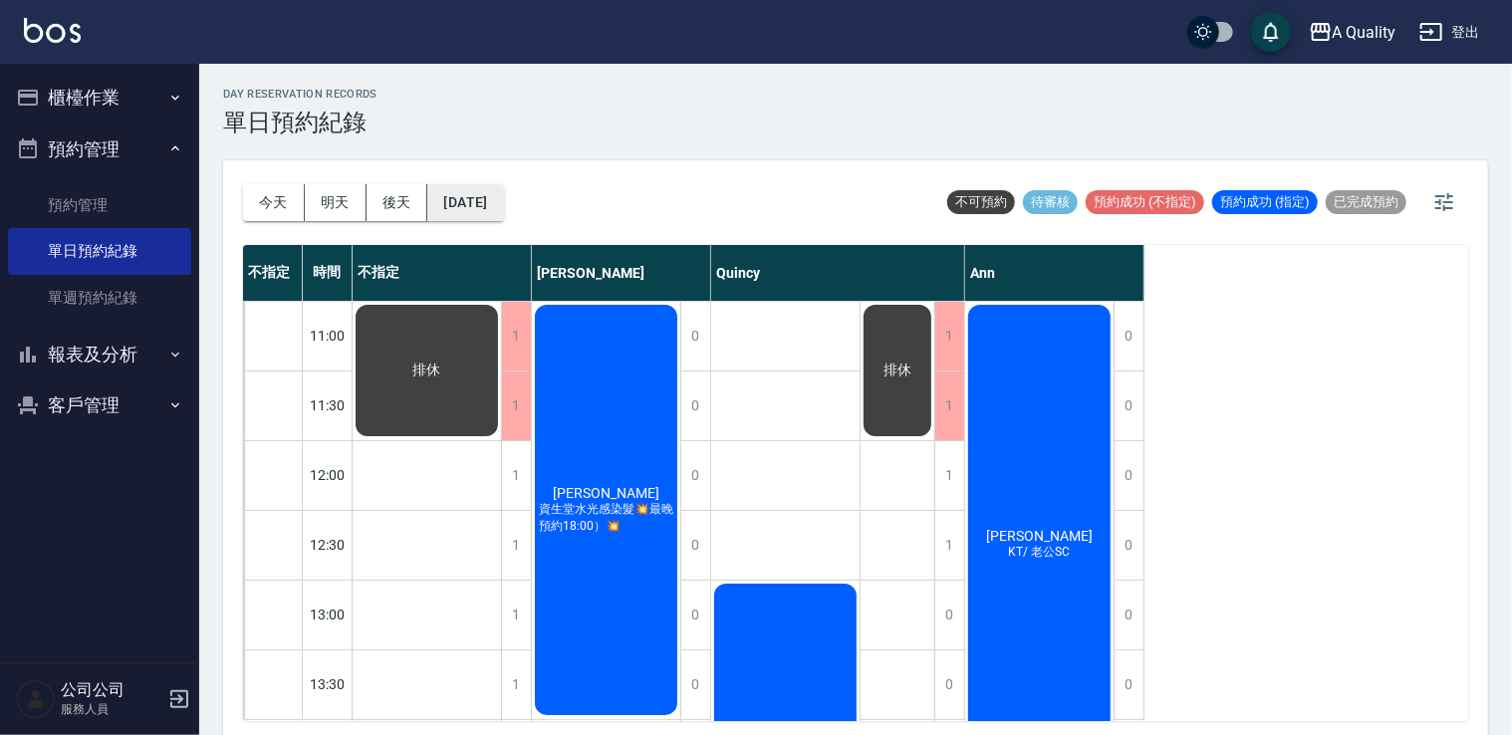
click at [503, 214] on button "2025/10/10" at bounding box center [465, 202] width 76 height 37
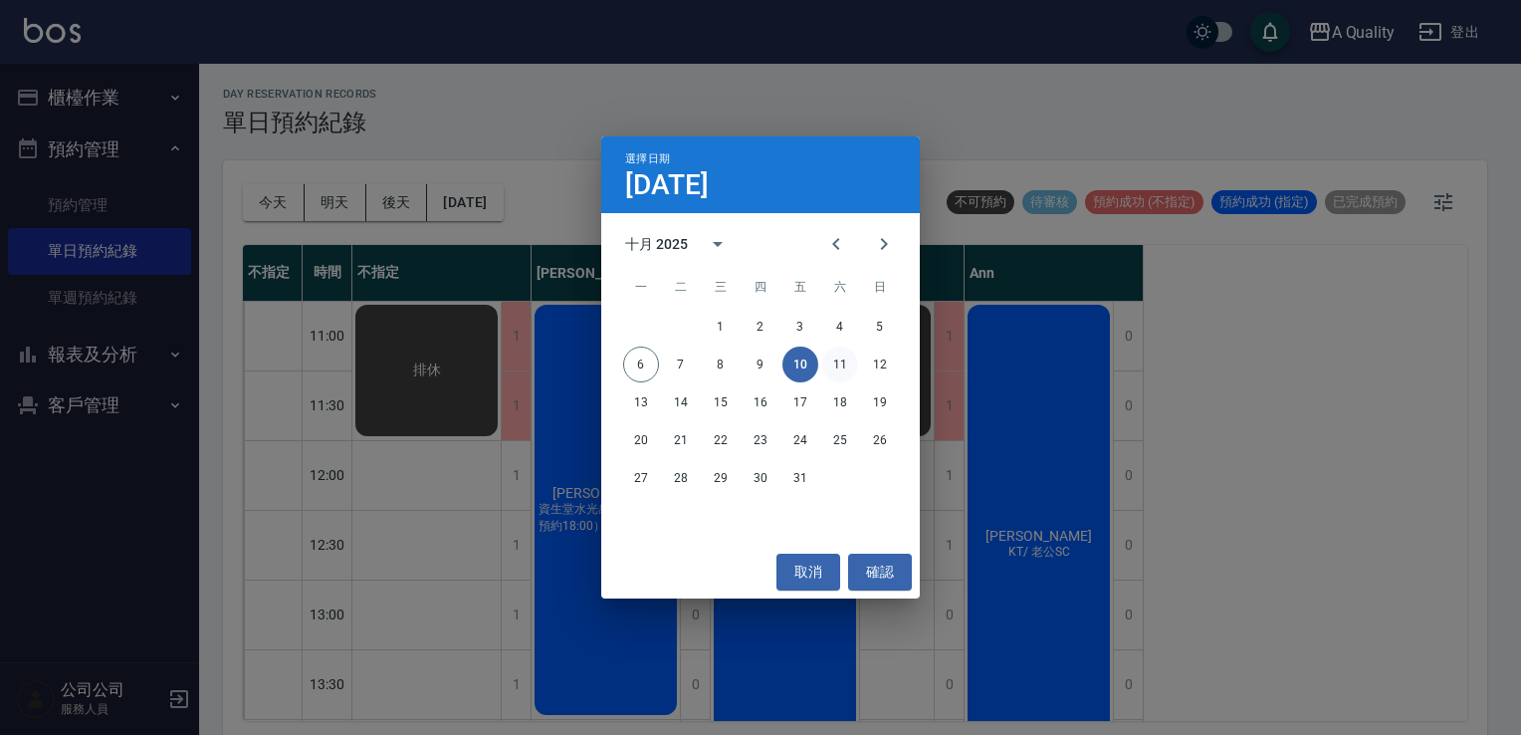
click at [838, 368] on button "11" at bounding box center [840, 365] width 36 height 36
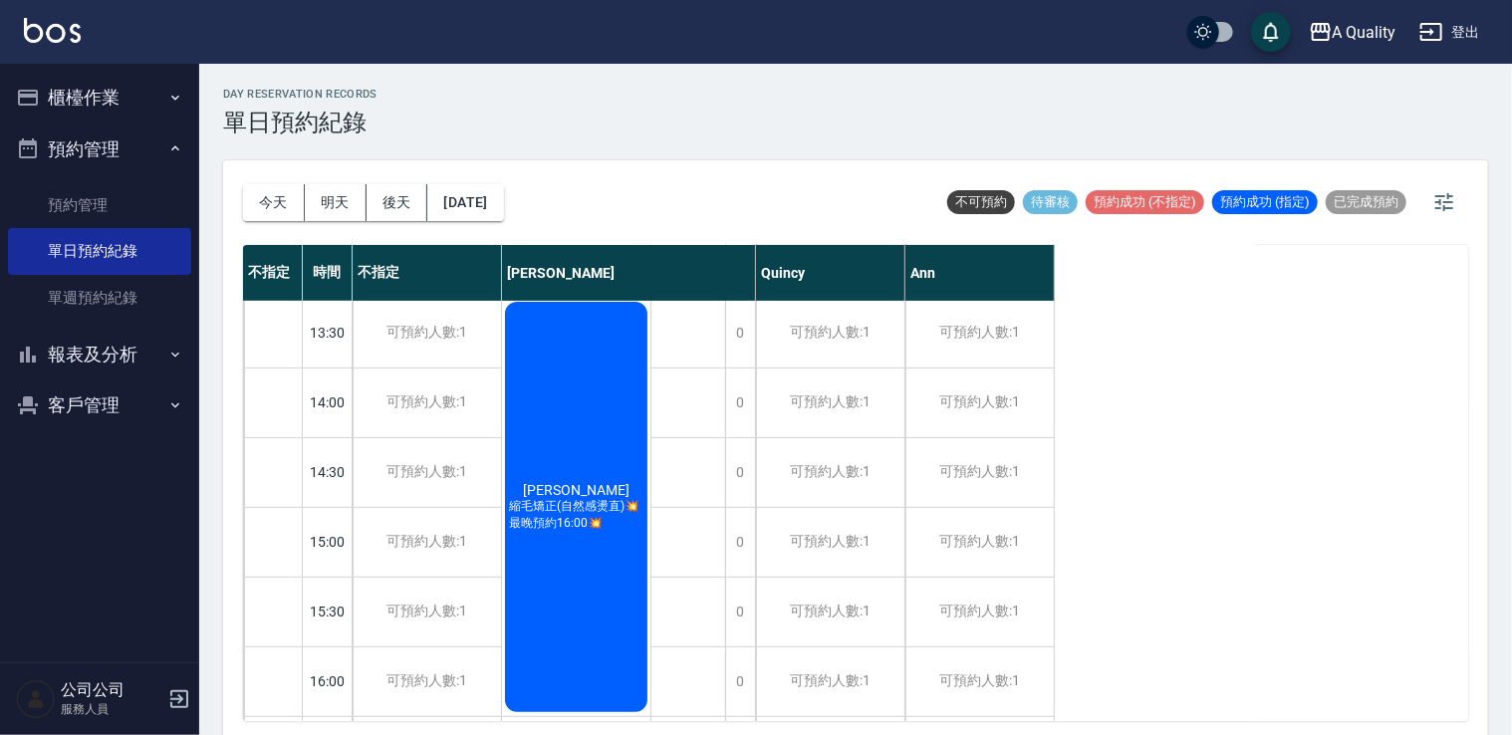
scroll to position [498, 0]
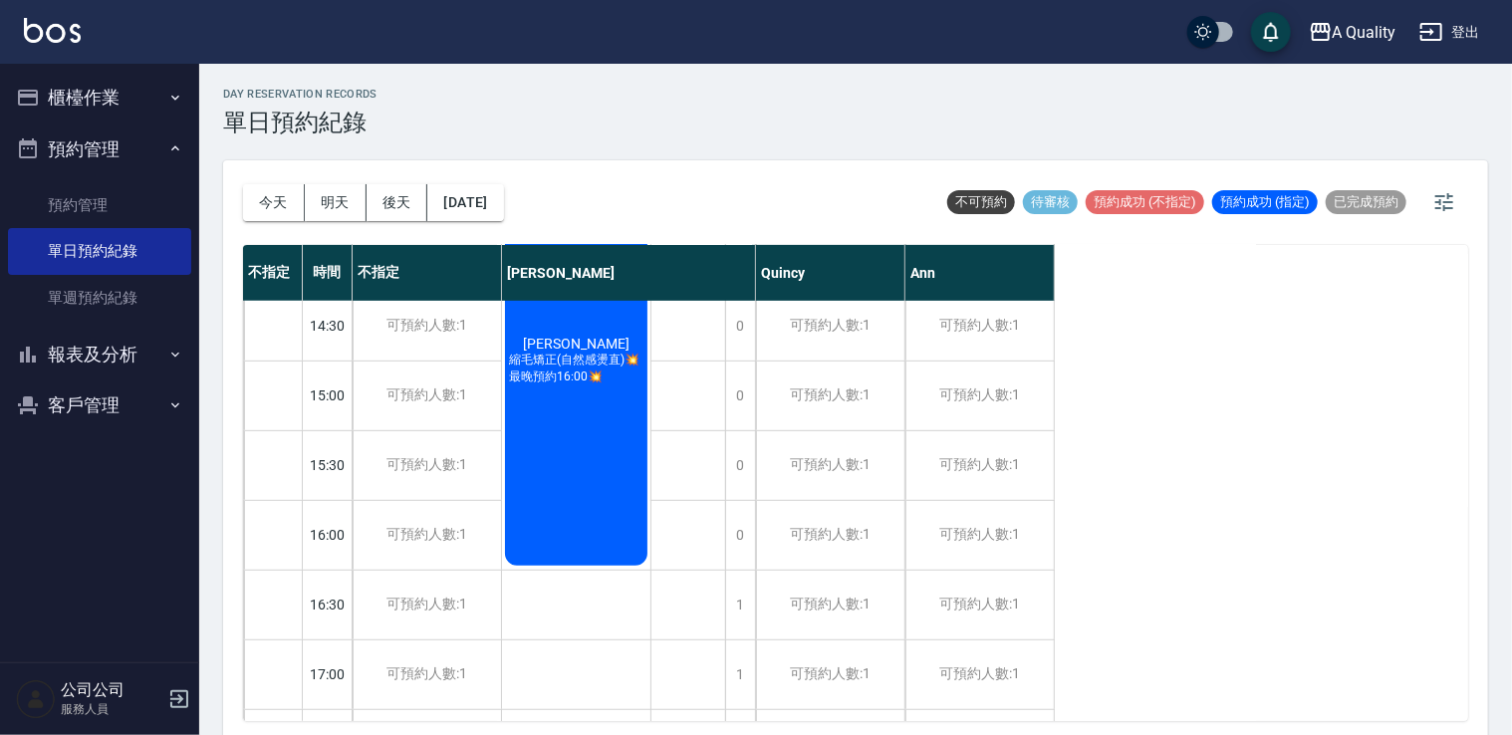
click at [504, 221] on div "今天 明天 後天 2025/10/11" at bounding box center [373, 202] width 261 height 85
click at [503, 201] on button "2025/10/11" at bounding box center [465, 202] width 76 height 37
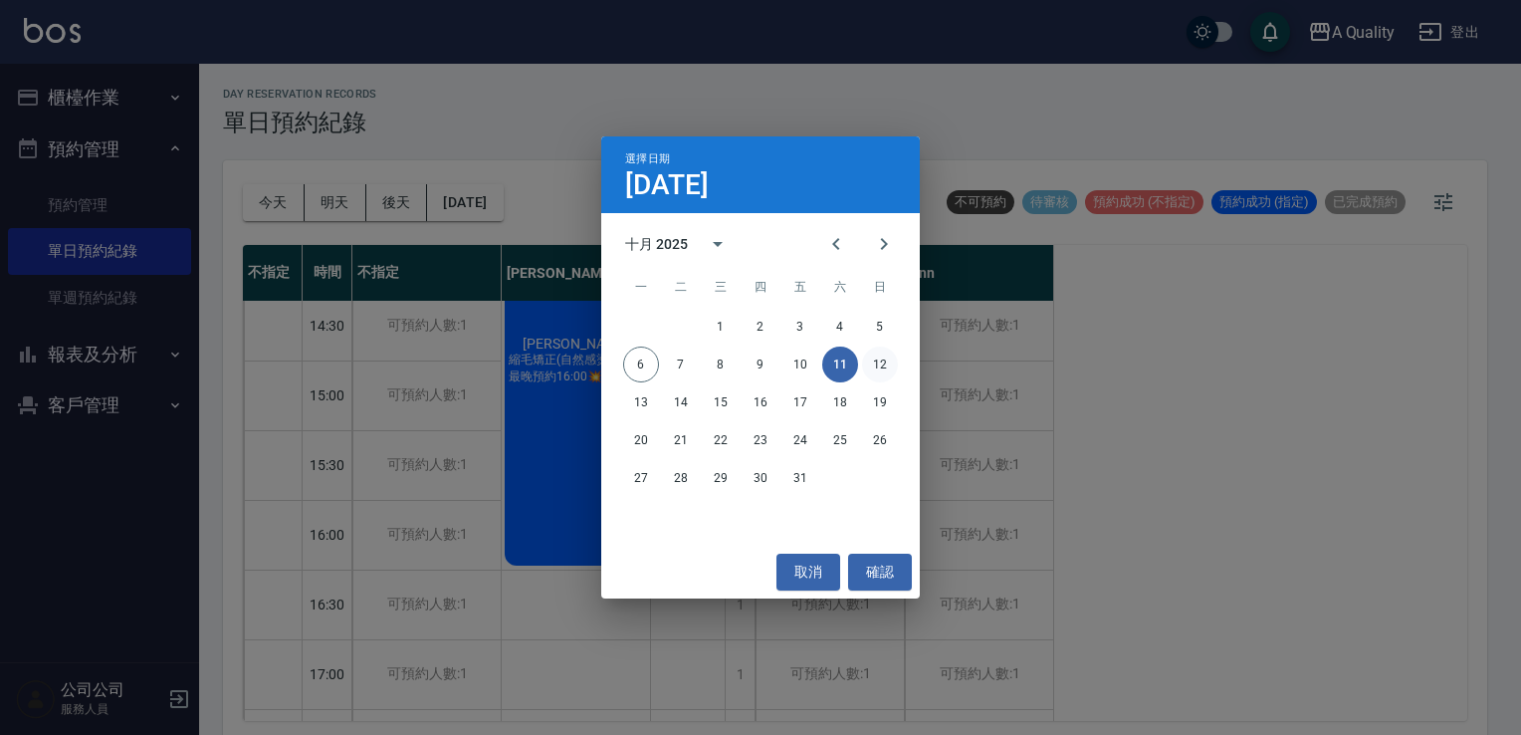
click at [872, 361] on button "12" at bounding box center [880, 365] width 36 height 36
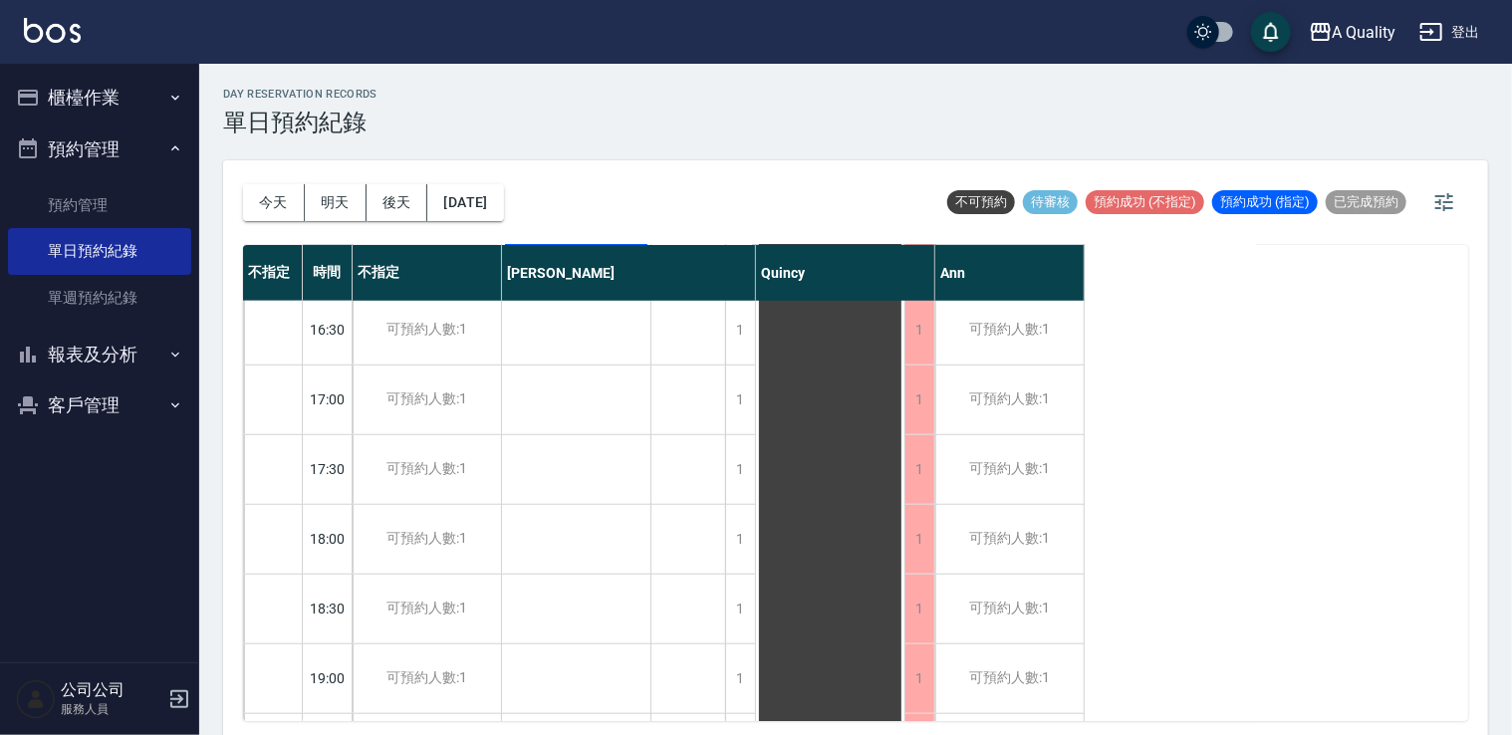
scroll to position [849, 0]
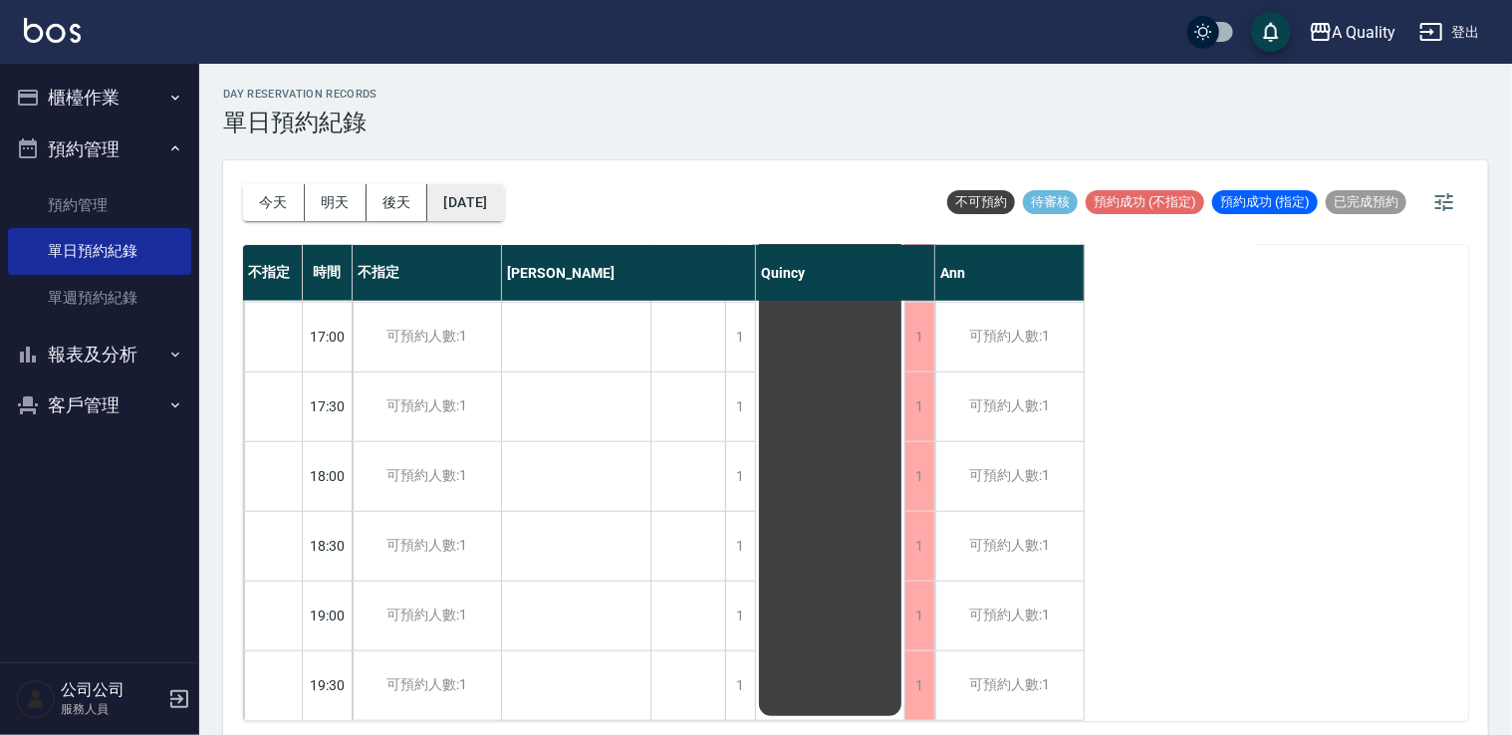
click at [498, 204] on button "2025/10/12" at bounding box center [465, 202] width 76 height 37
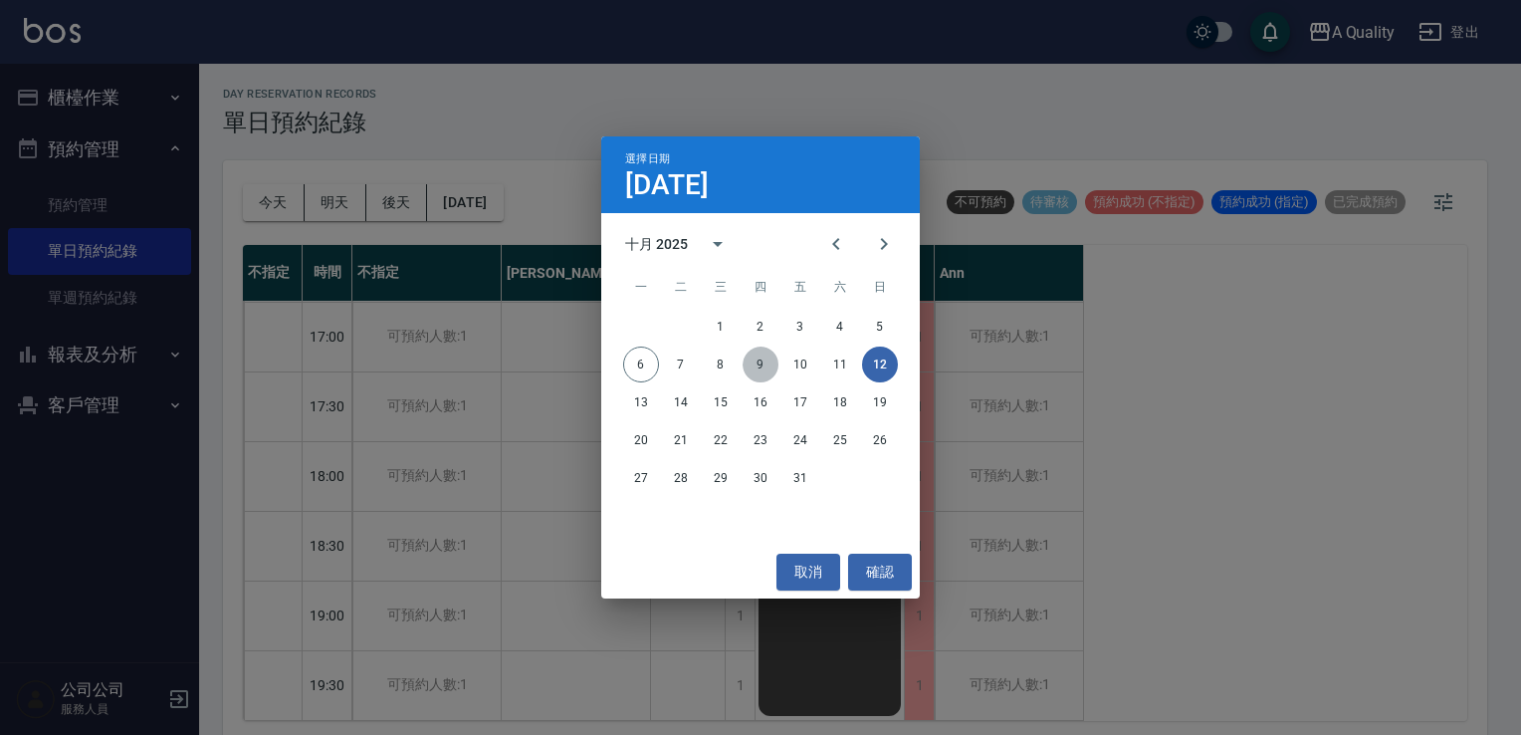
click at [765, 368] on button "9" at bounding box center [761, 365] width 36 height 36
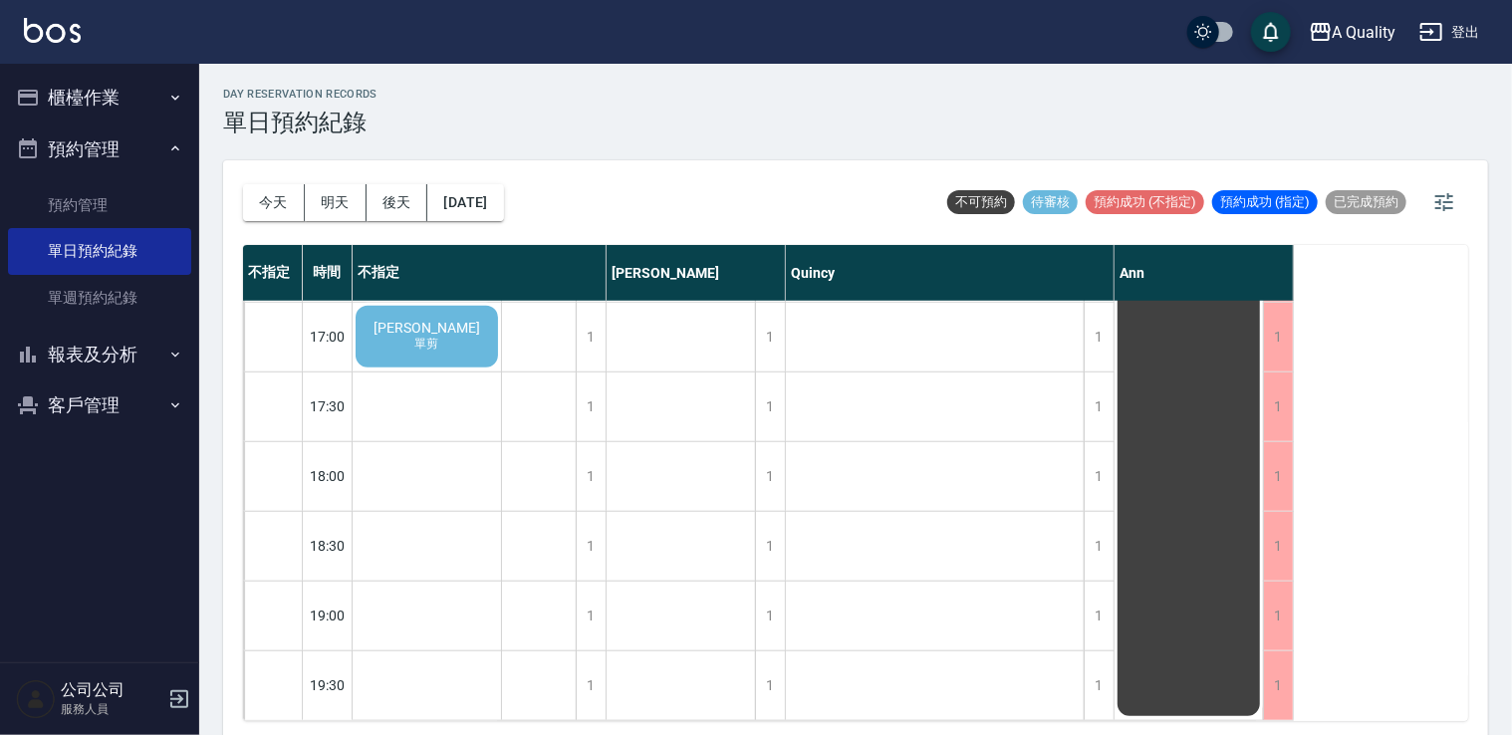
scroll to position [551, 0]
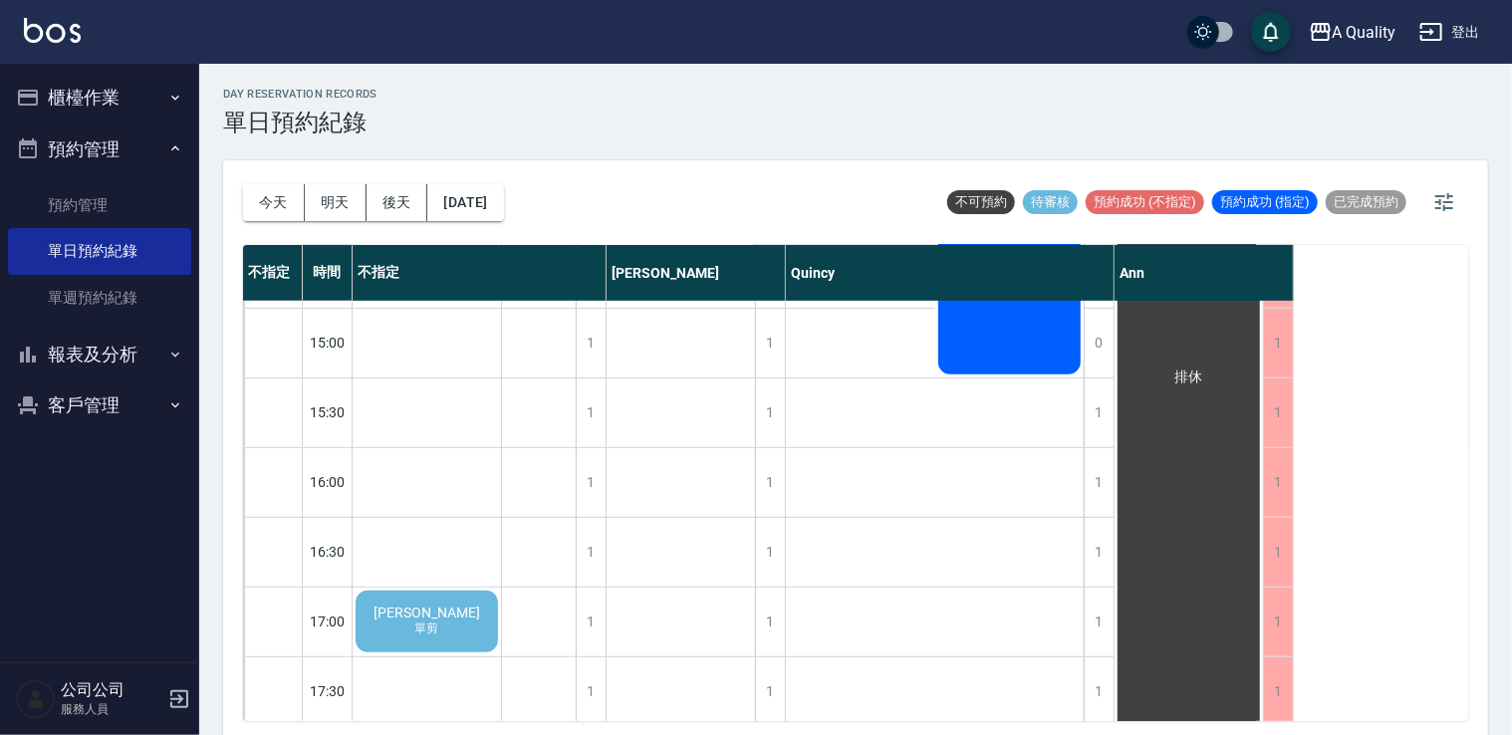
click at [406, 631] on div "吳佳縉 單剪" at bounding box center [426, 621] width 148 height 68
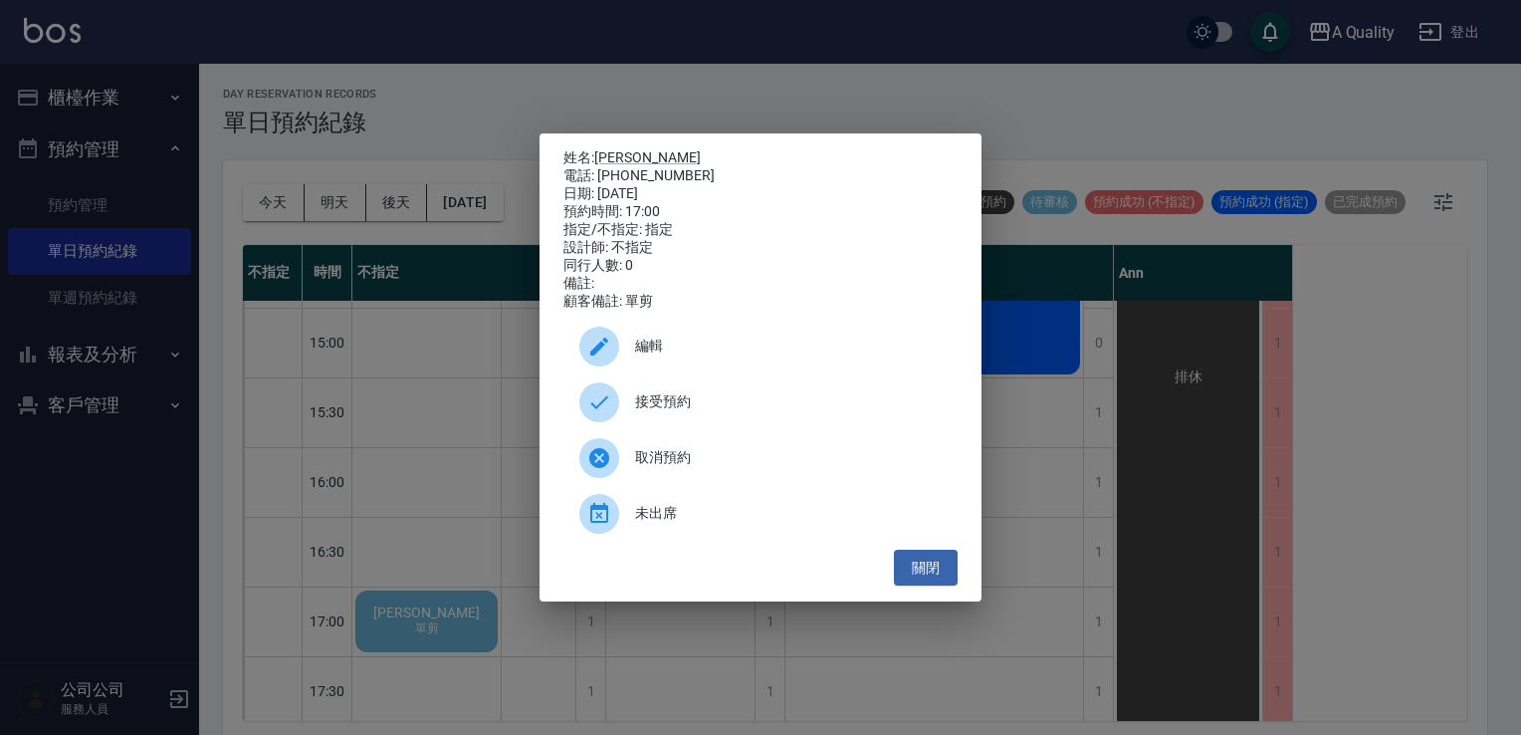
click at [647, 637] on div "姓名: 吳佳縉 電話: 0936736152 日期: 2025/10/09 預約時間: 17:00 指定/不指定: 指定 設計師: 不指定 同行人數: 0 備…" at bounding box center [760, 367] width 1521 height 735
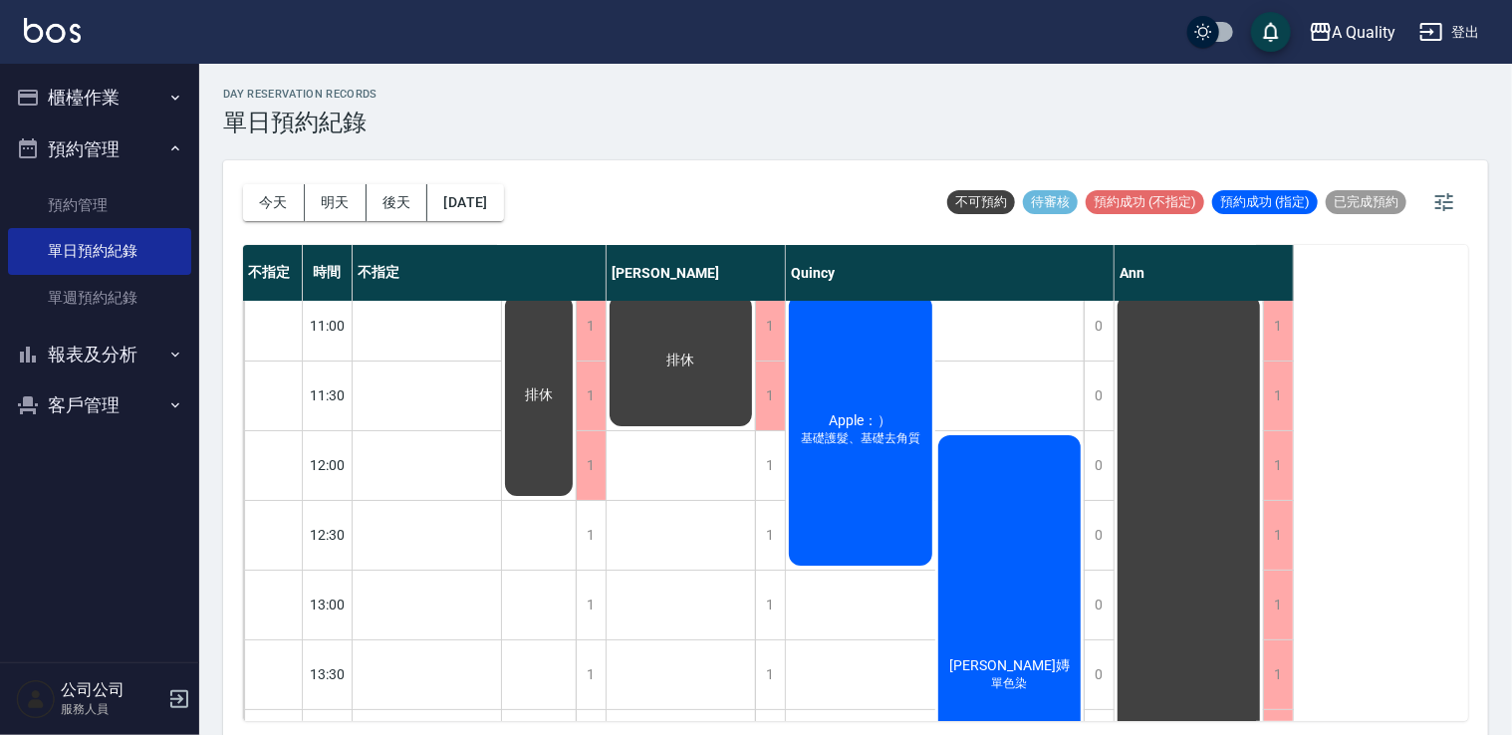
scroll to position [0, 0]
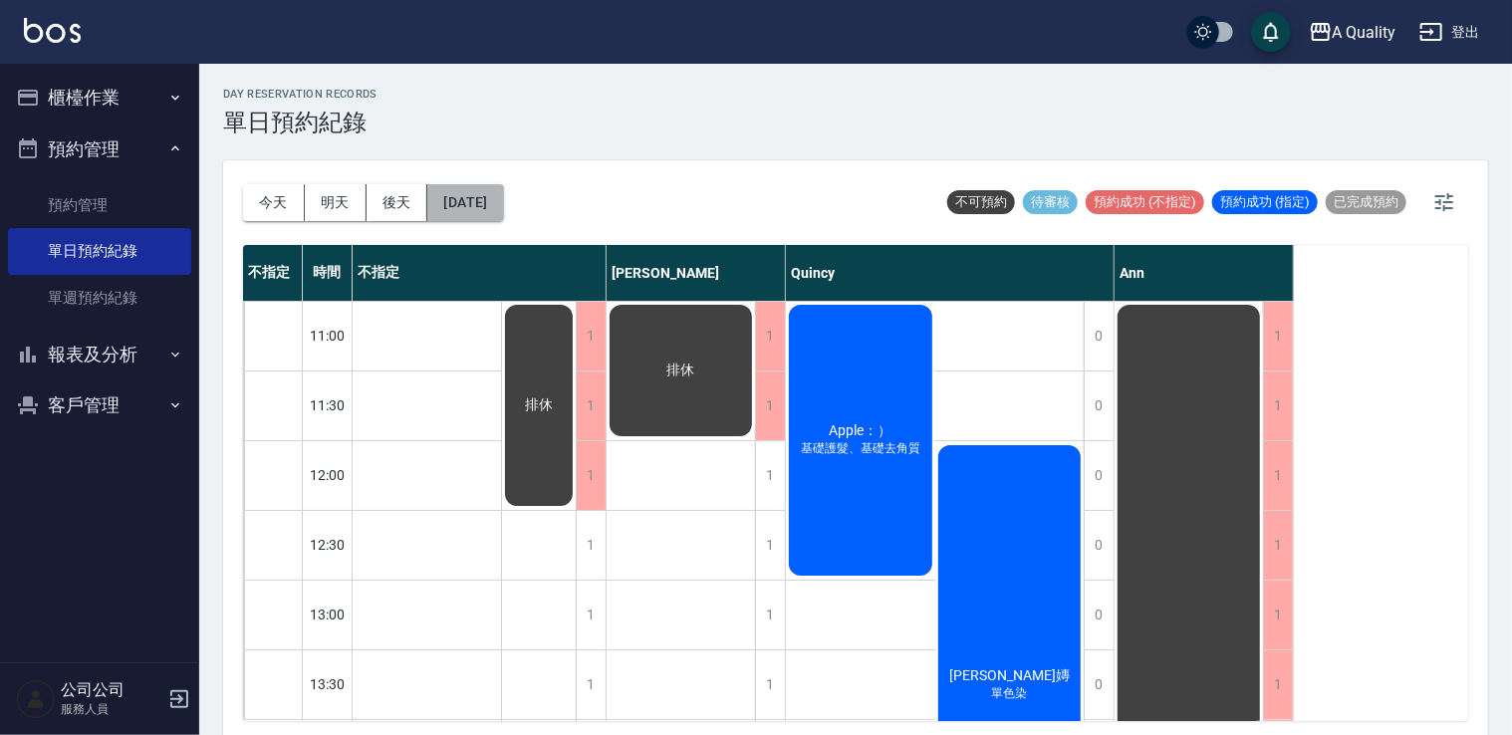
click at [494, 217] on button "2025/10/09" at bounding box center [465, 202] width 76 height 37
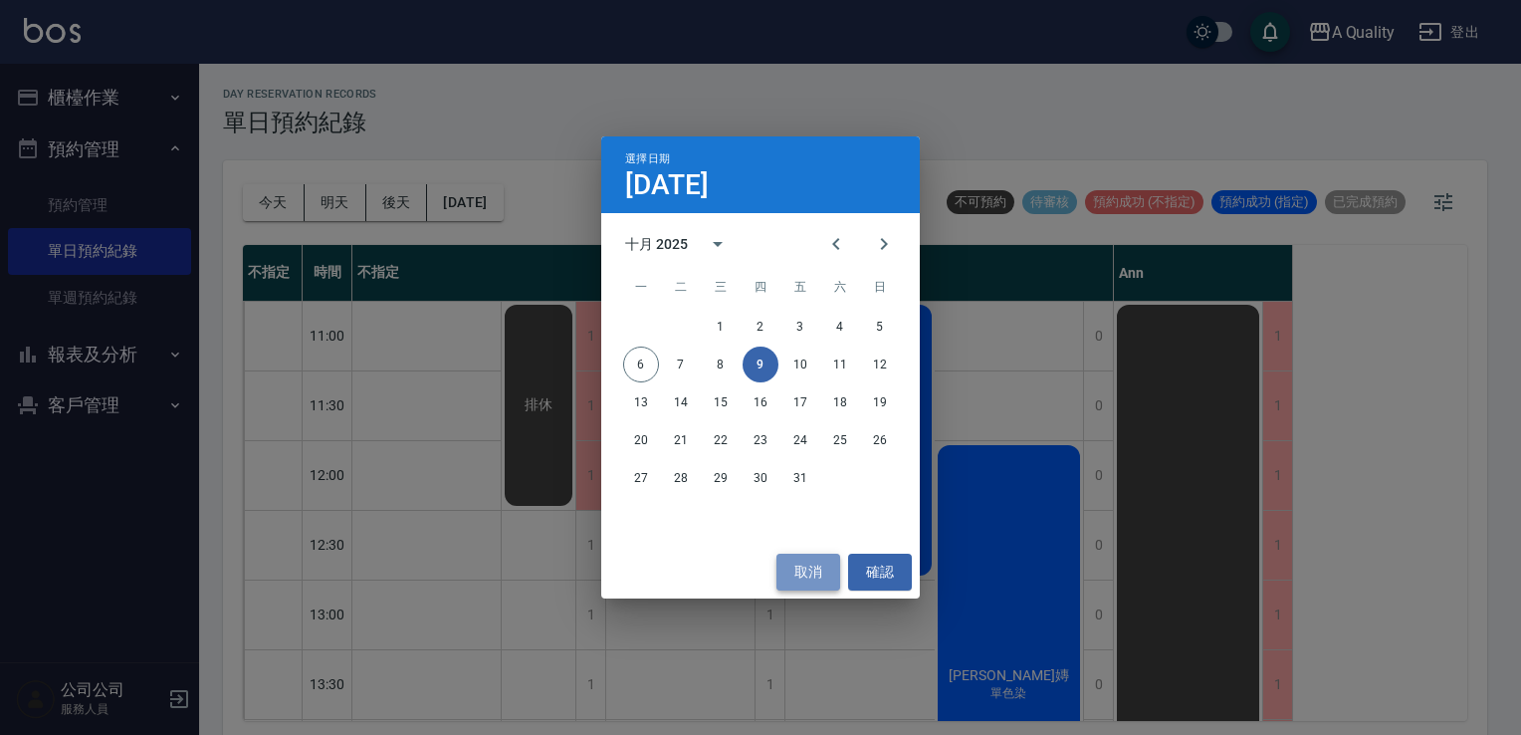
click at [805, 559] on button "取消" at bounding box center [809, 572] width 64 height 37
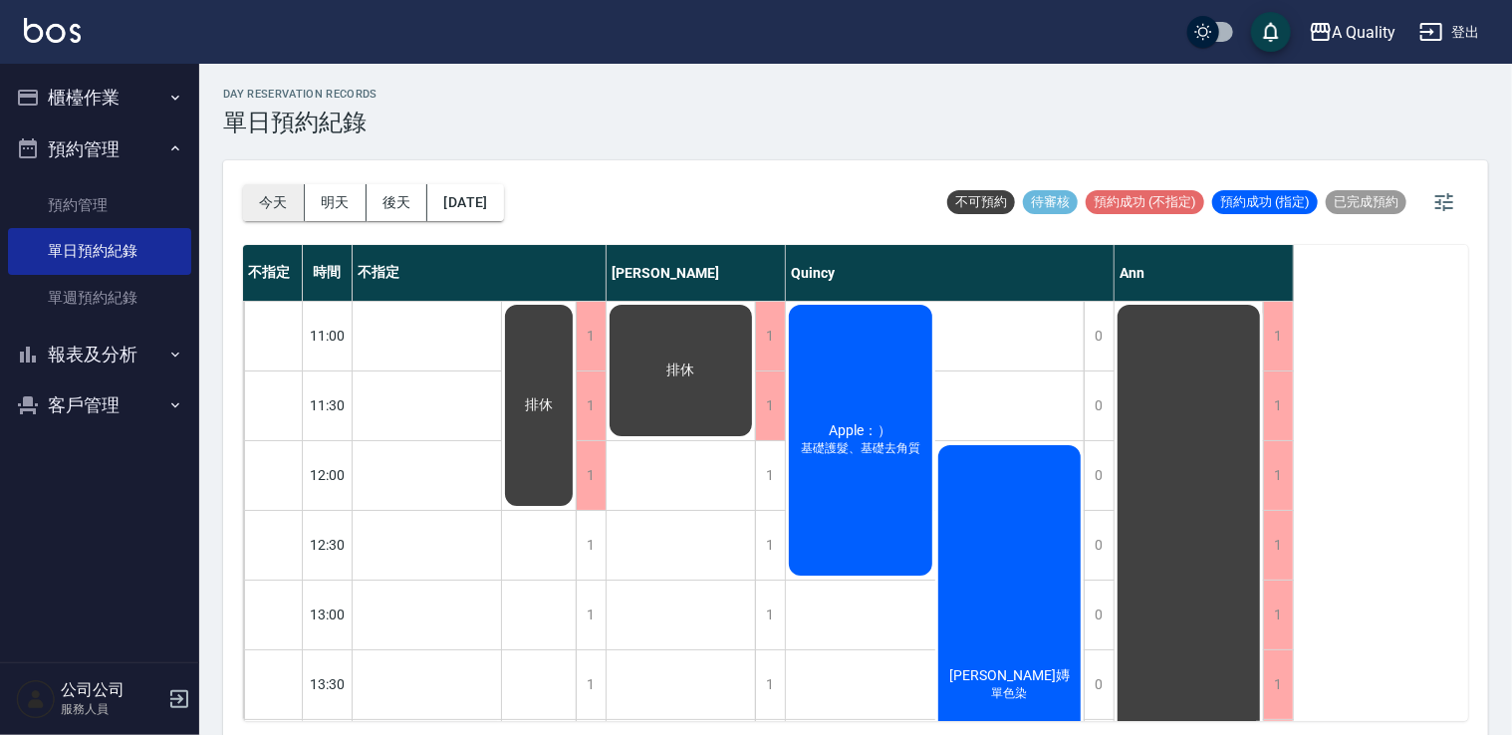
click at [270, 200] on button "今天" at bounding box center [274, 202] width 62 height 37
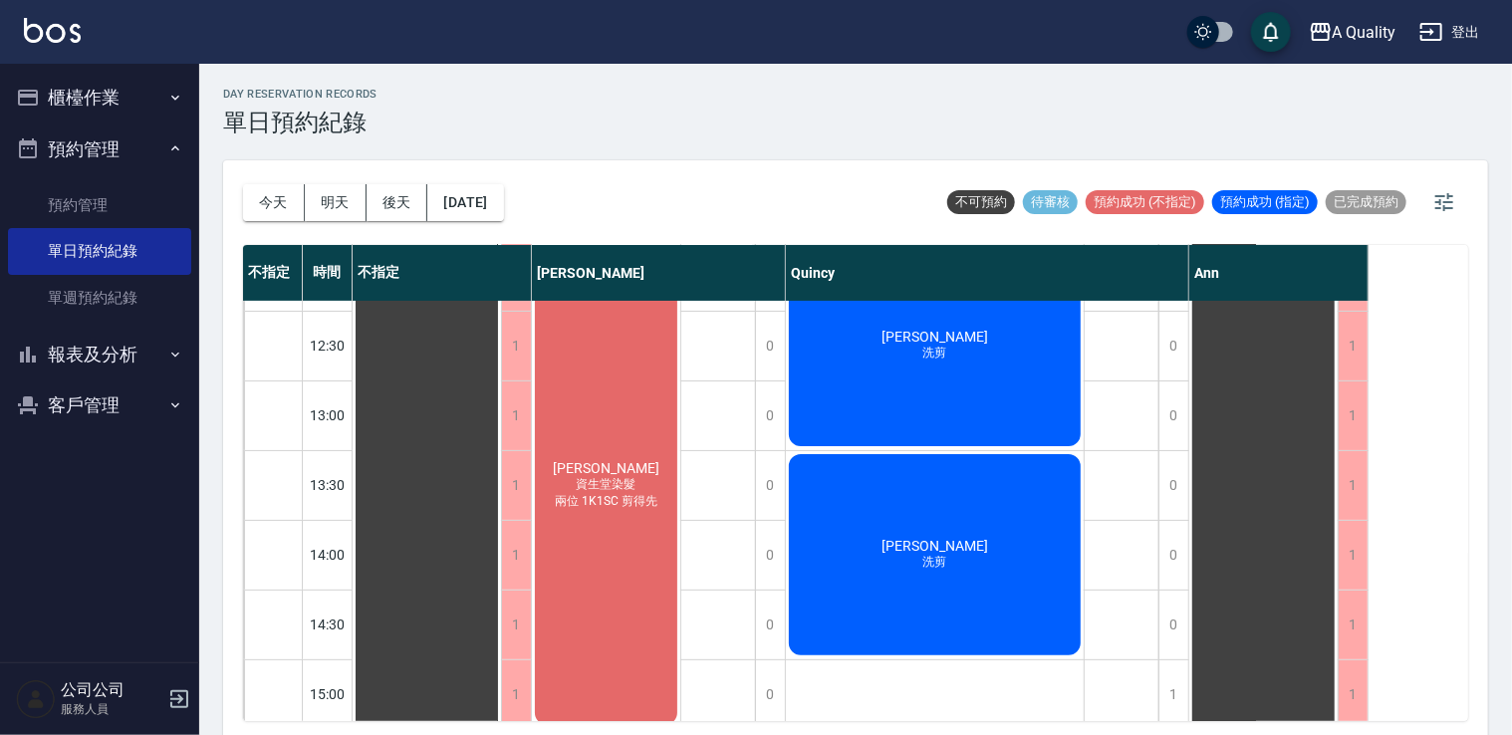
scroll to position [100, 0]
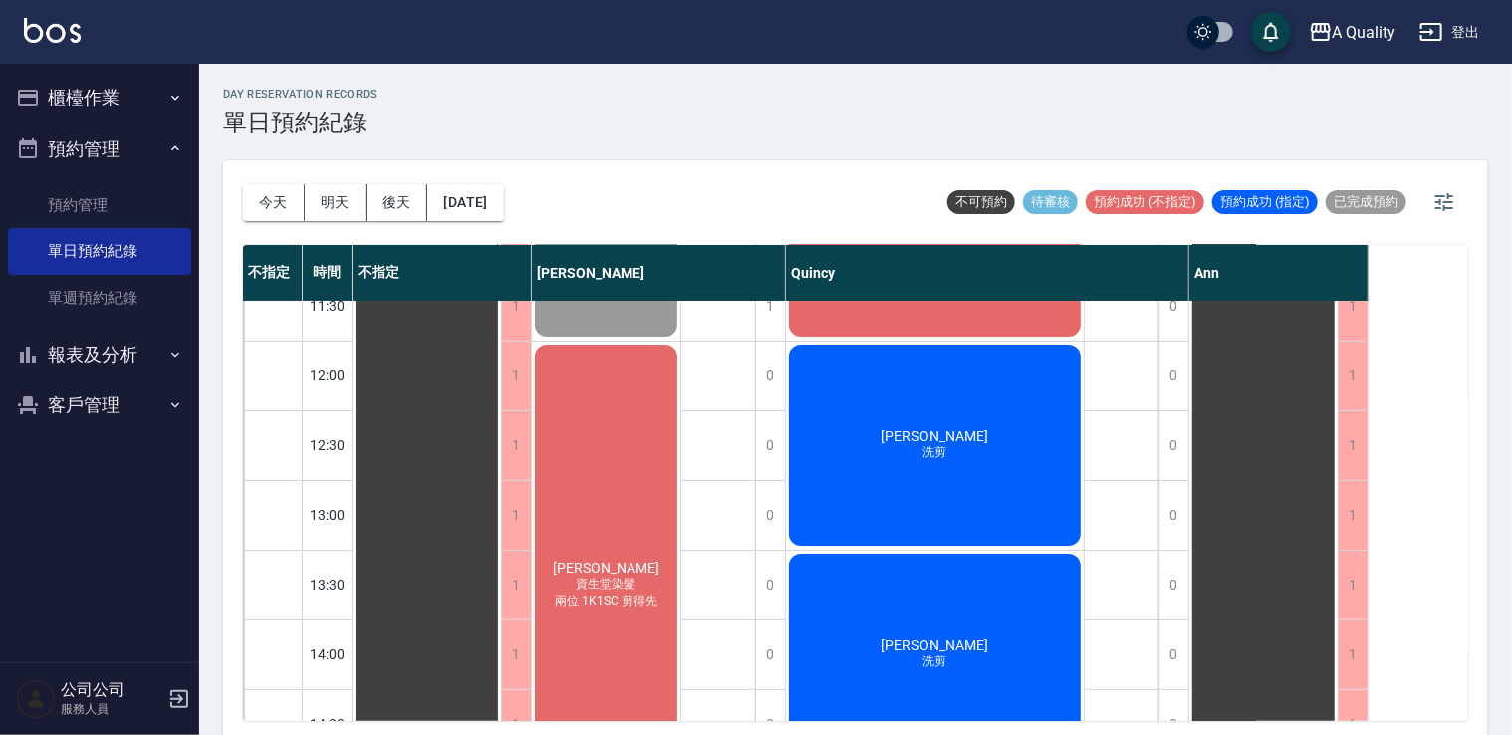
click at [563, 417] on div "洪淑君 資生堂染髮 兩位 1K1SC 剪得先" at bounding box center [606, 585] width 148 height 486
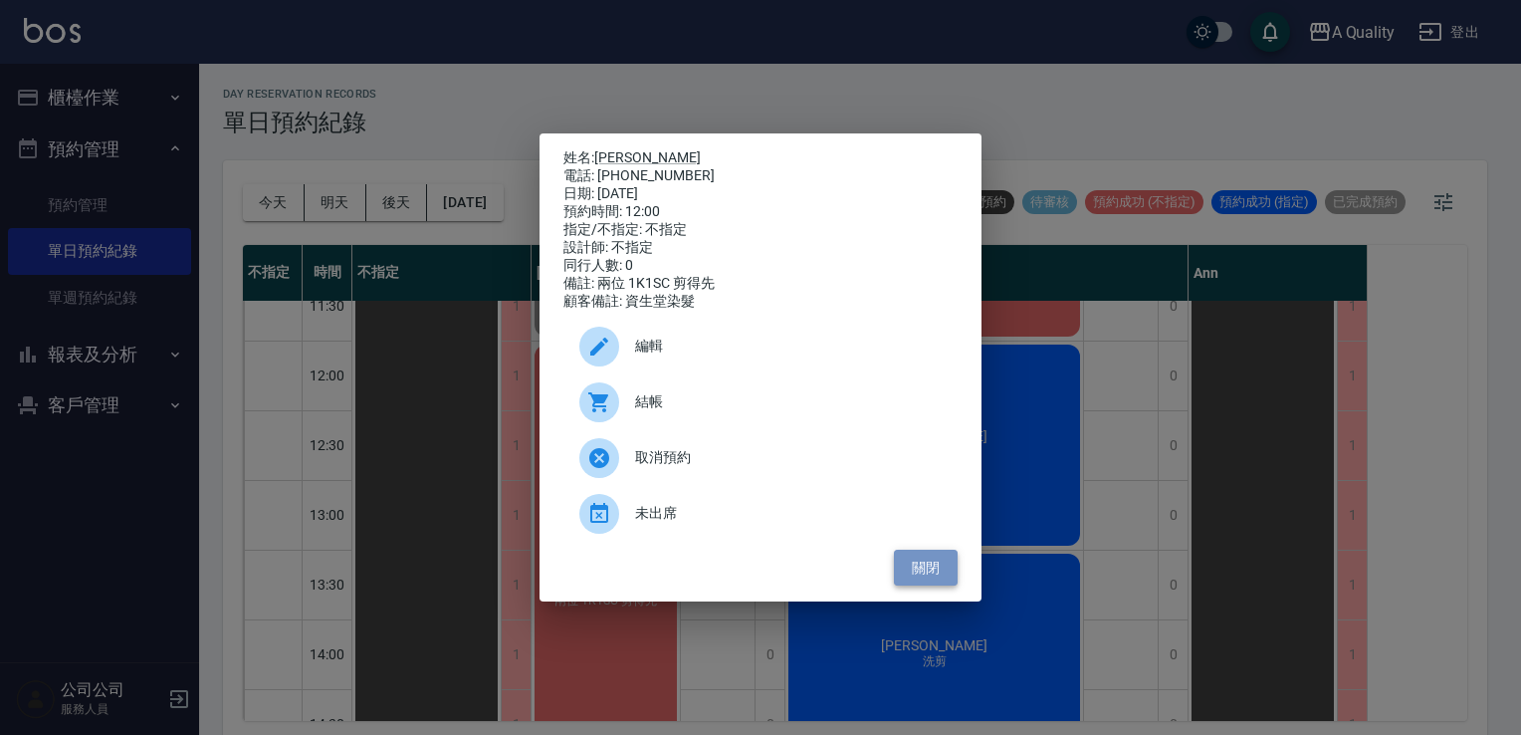
click at [928, 575] on button "關閉" at bounding box center [926, 568] width 64 height 37
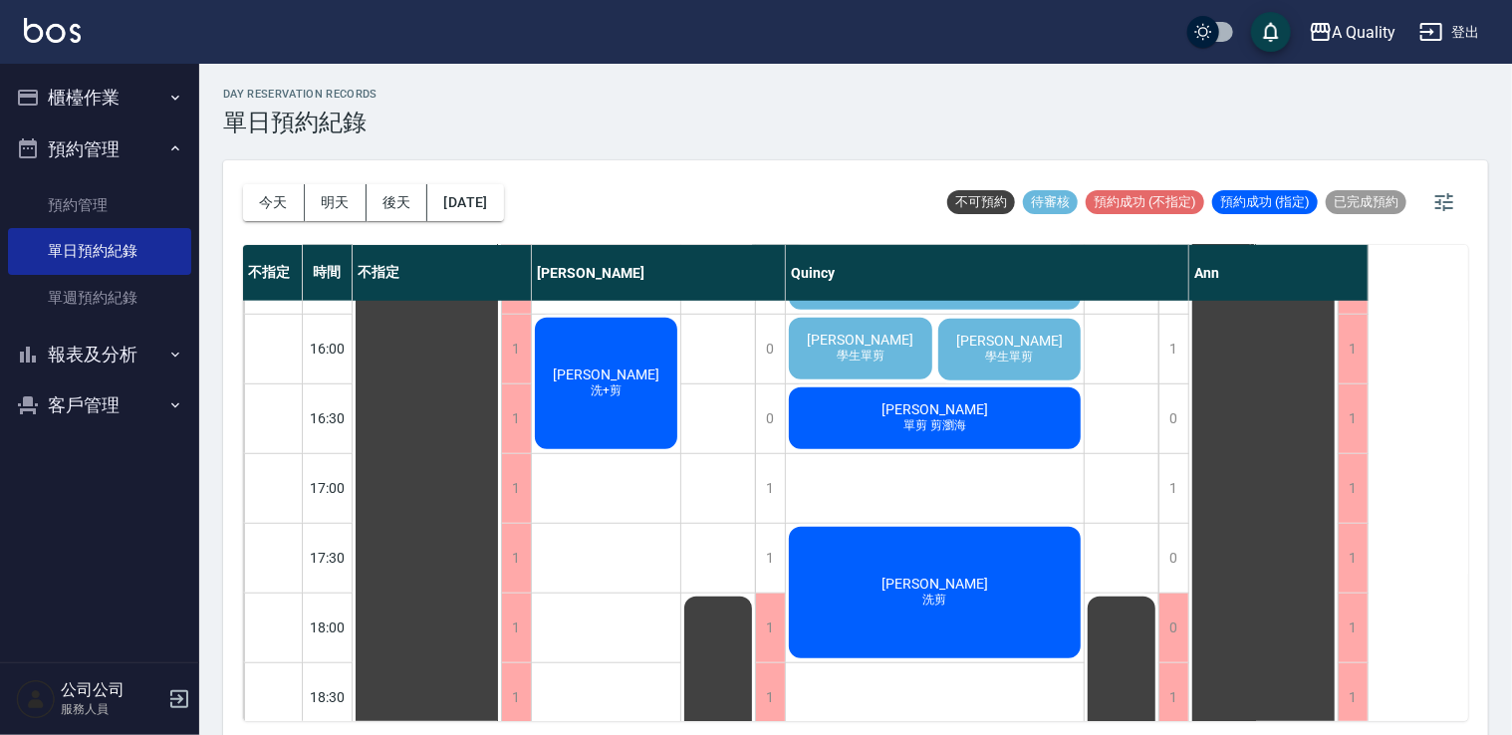
scroll to position [451, 0]
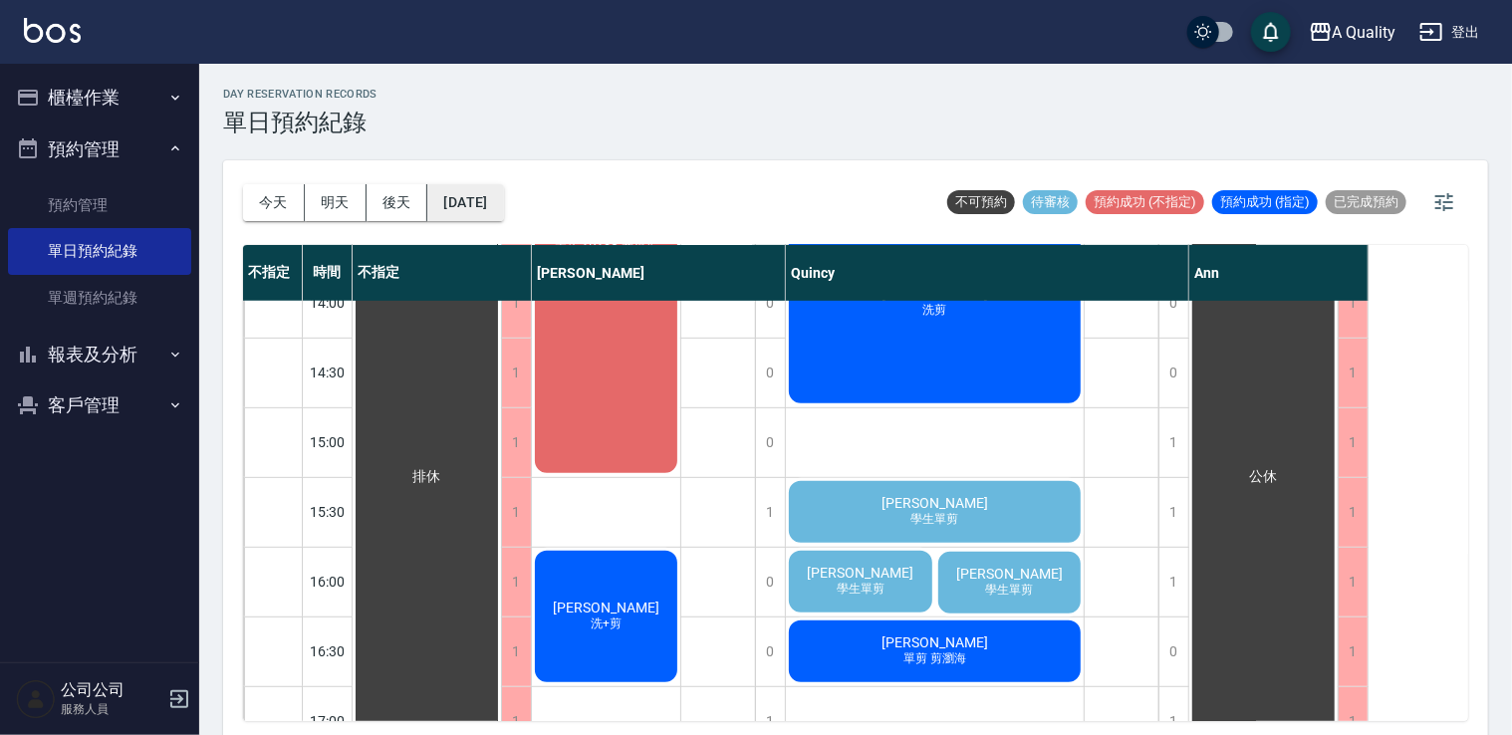
click at [503, 215] on button "[DATE]" at bounding box center [465, 202] width 76 height 37
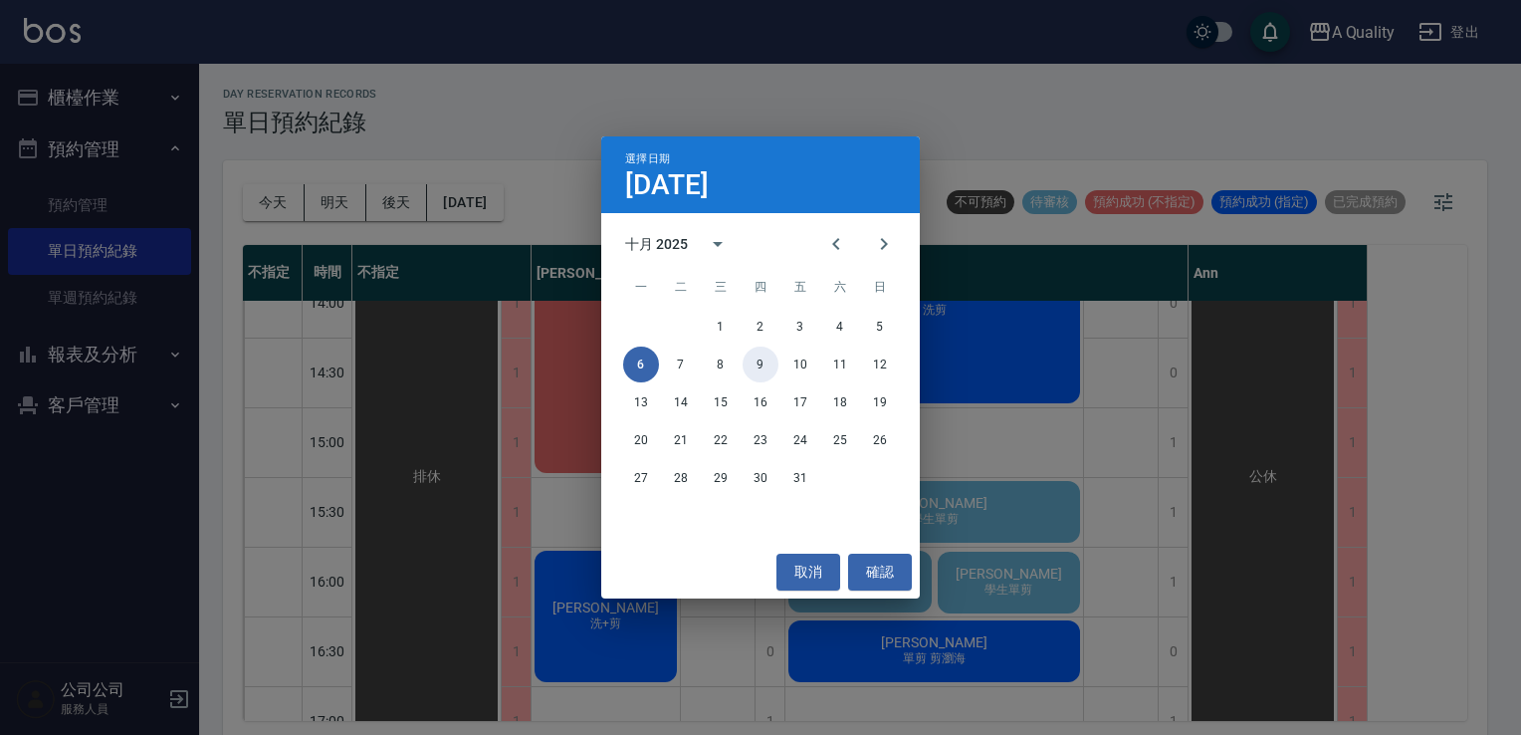
click at [752, 356] on button "9" at bounding box center [761, 365] width 36 height 36
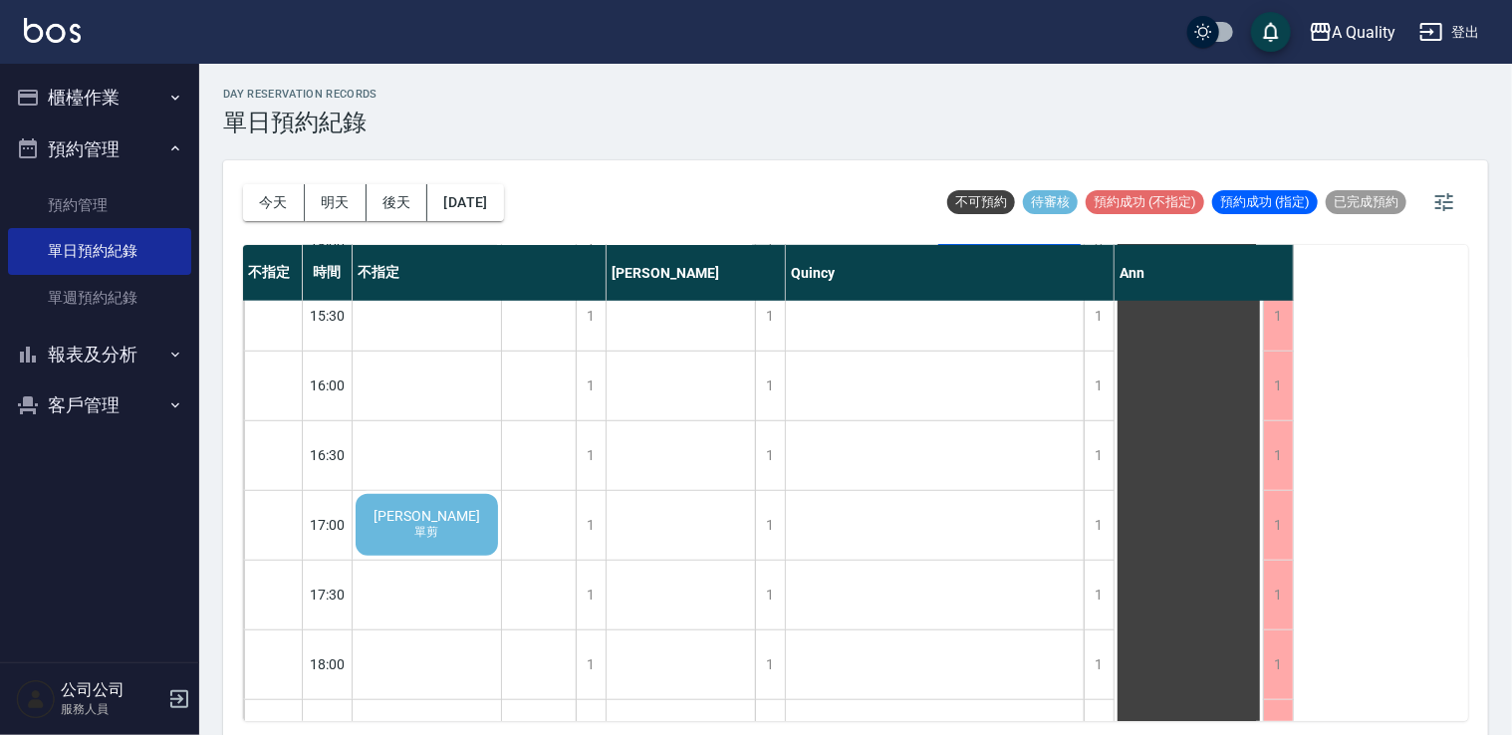
scroll to position [650, 0]
click at [476, 516] on div "吳佳縉 單剪" at bounding box center [426, 522] width 148 height 68
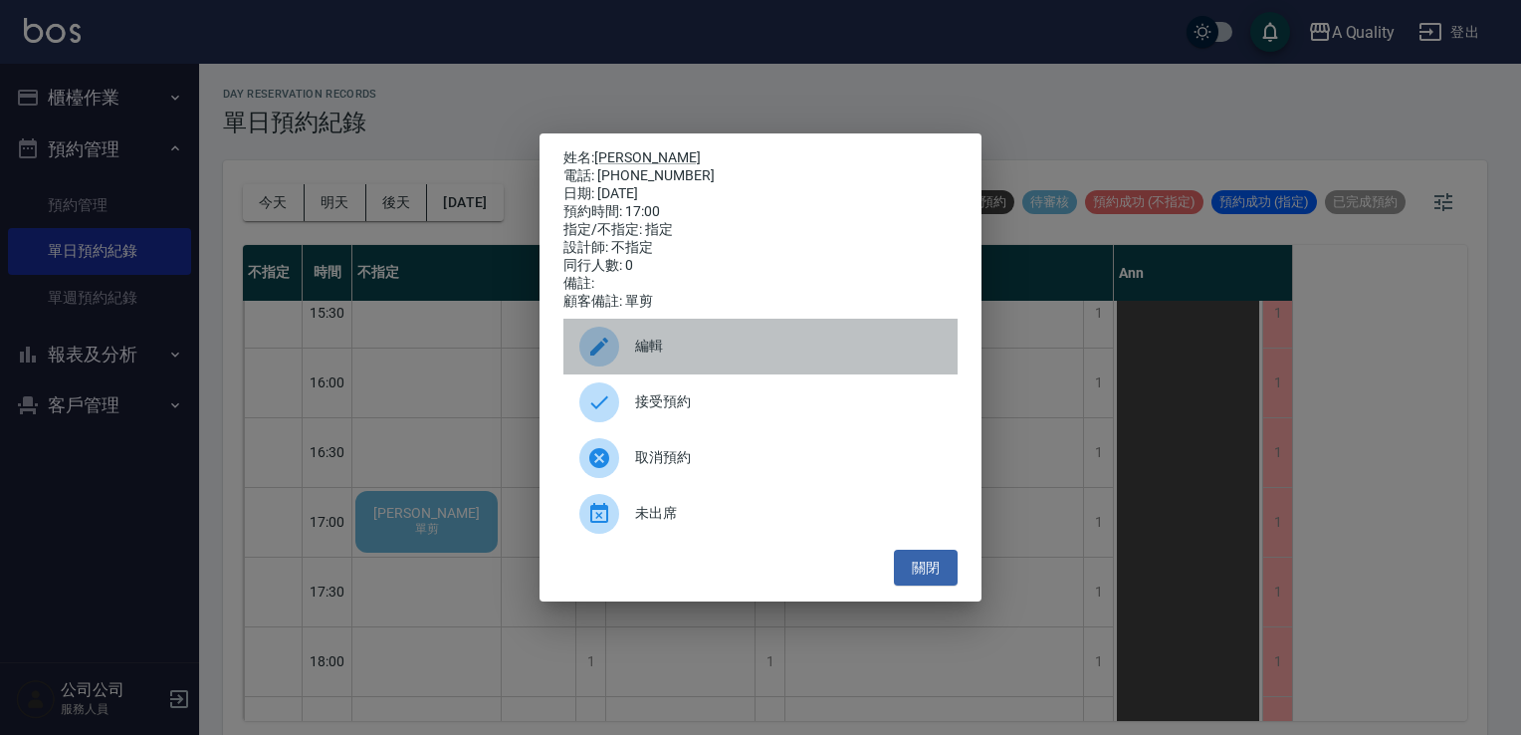
click at [630, 366] on div at bounding box center [608, 347] width 56 height 40
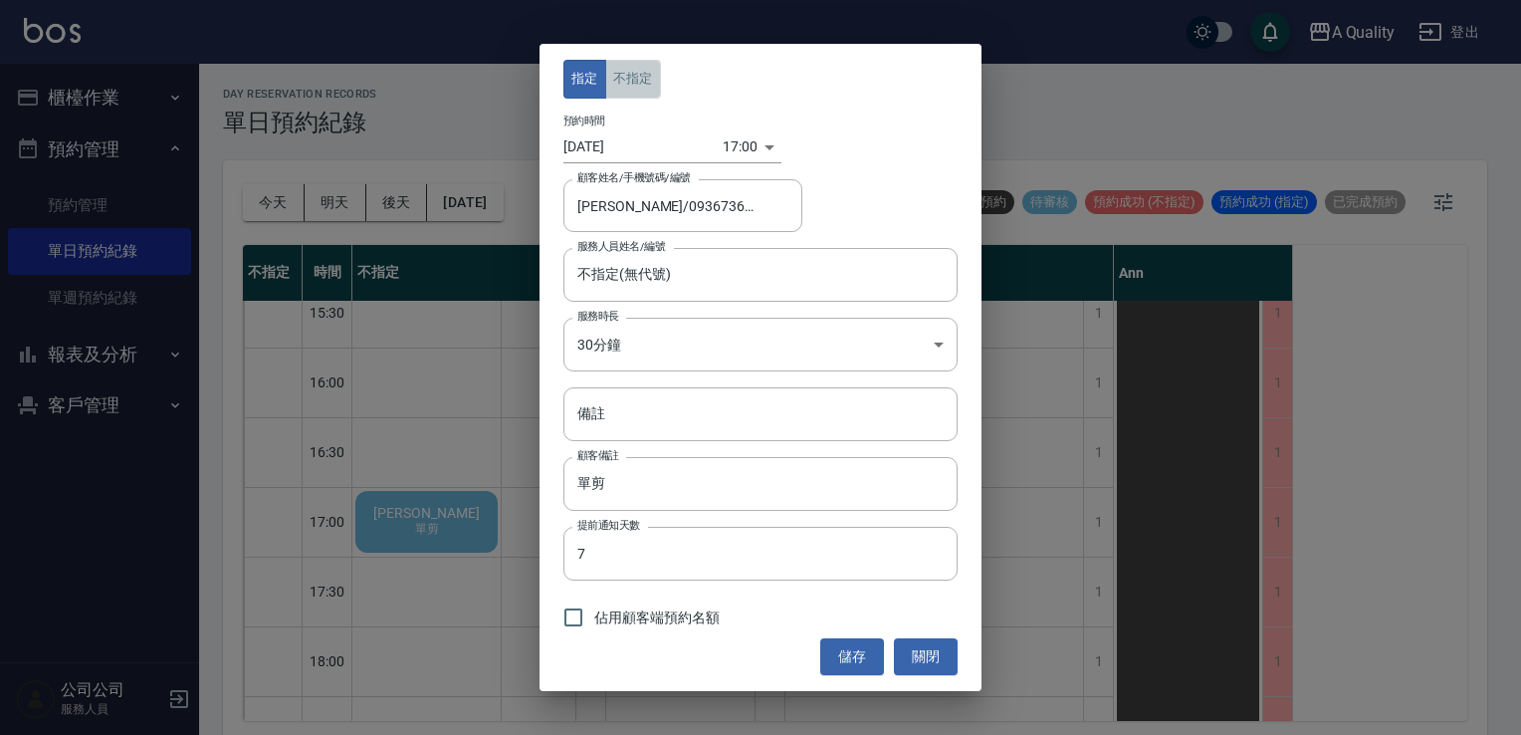
click at [607, 78] on button "不指定" at bounding box center [633, 79] width 56 height 39
click at [859, 669] on button "儲存" at bounding box center [852, 656] width 64 height 37
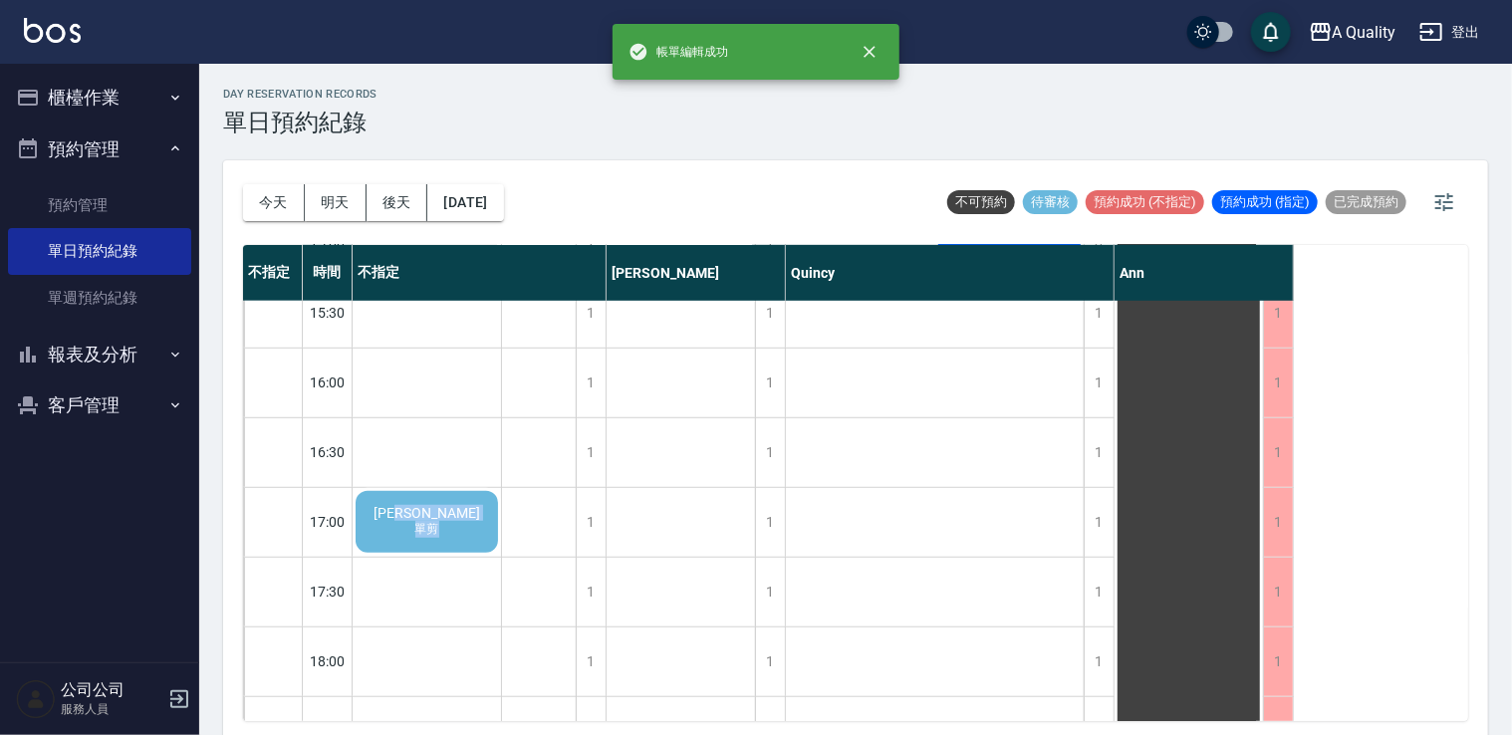
click at [461, 541] on div "吳佳縉 單剪" at bounding box center [426, 522] width 148 height 68
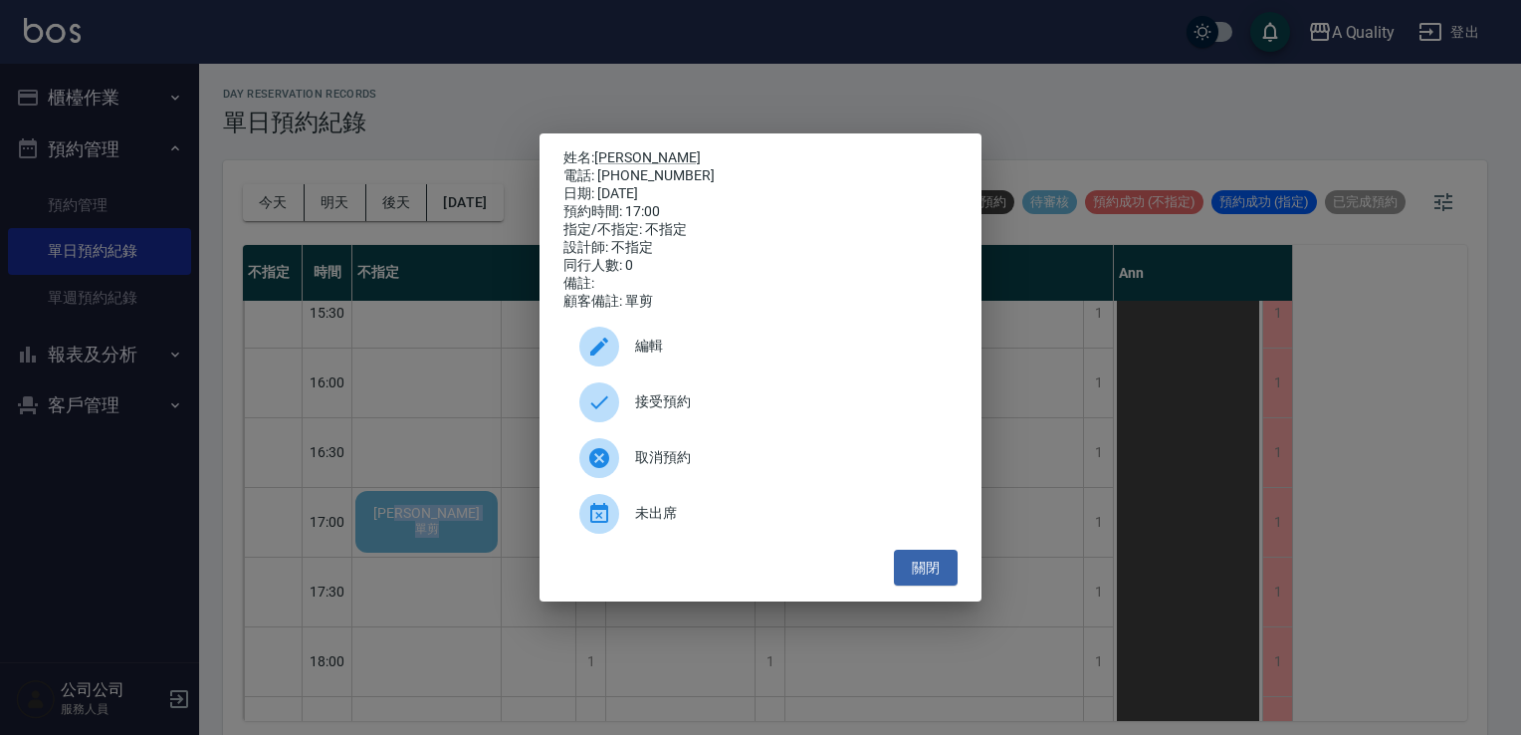
drag, startPoint x: 461, startPoint y: 541, endPoint x: 651, endPoint y: 411, distance: 230.1
click at [651, 411] on span "接受預約" at bounding box center [788, 401] width 307 height 21
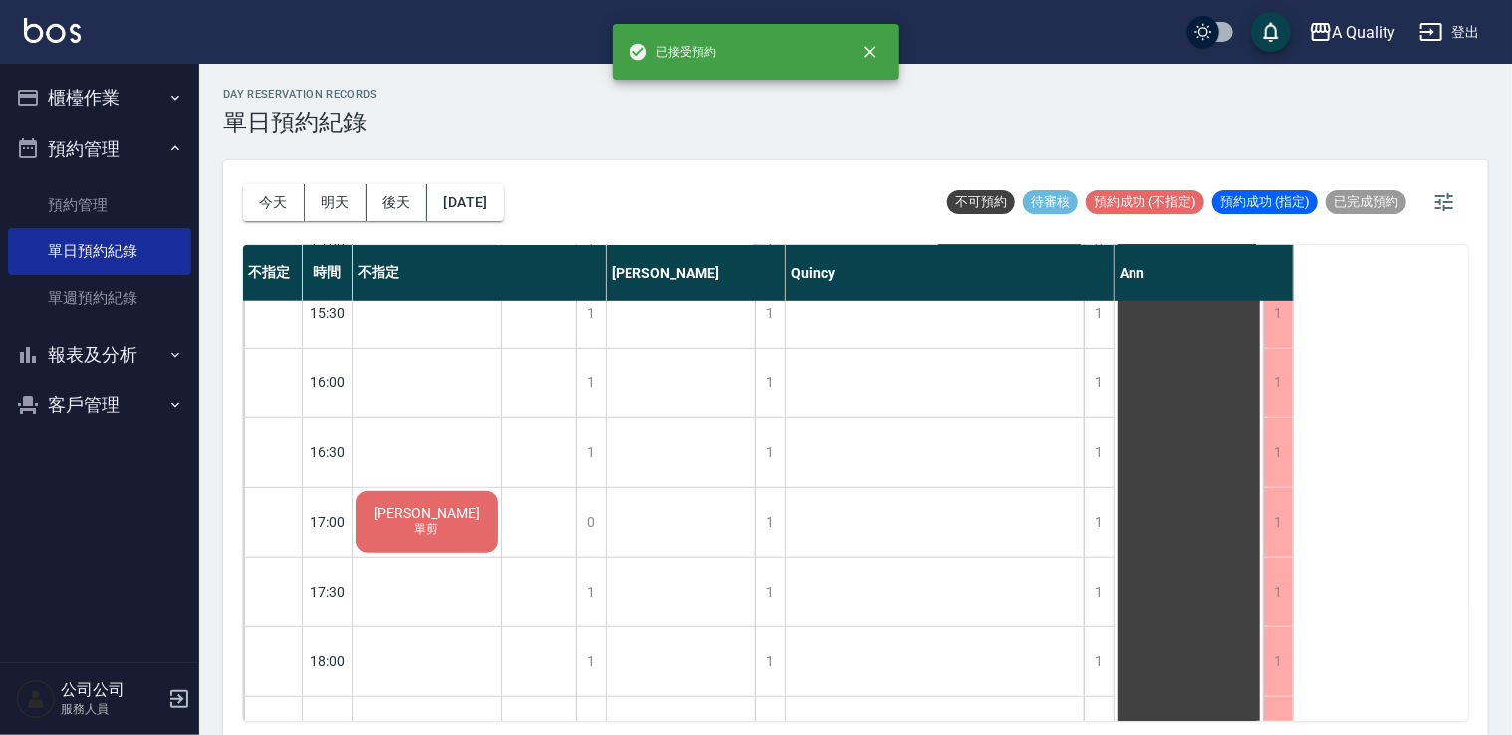
click at [959, 550] on div "Apple：） 基礎護髮、基礎去角質 Sunnie 子嫥 單色染" at bounding box center [935, 277] width 299 height 1255
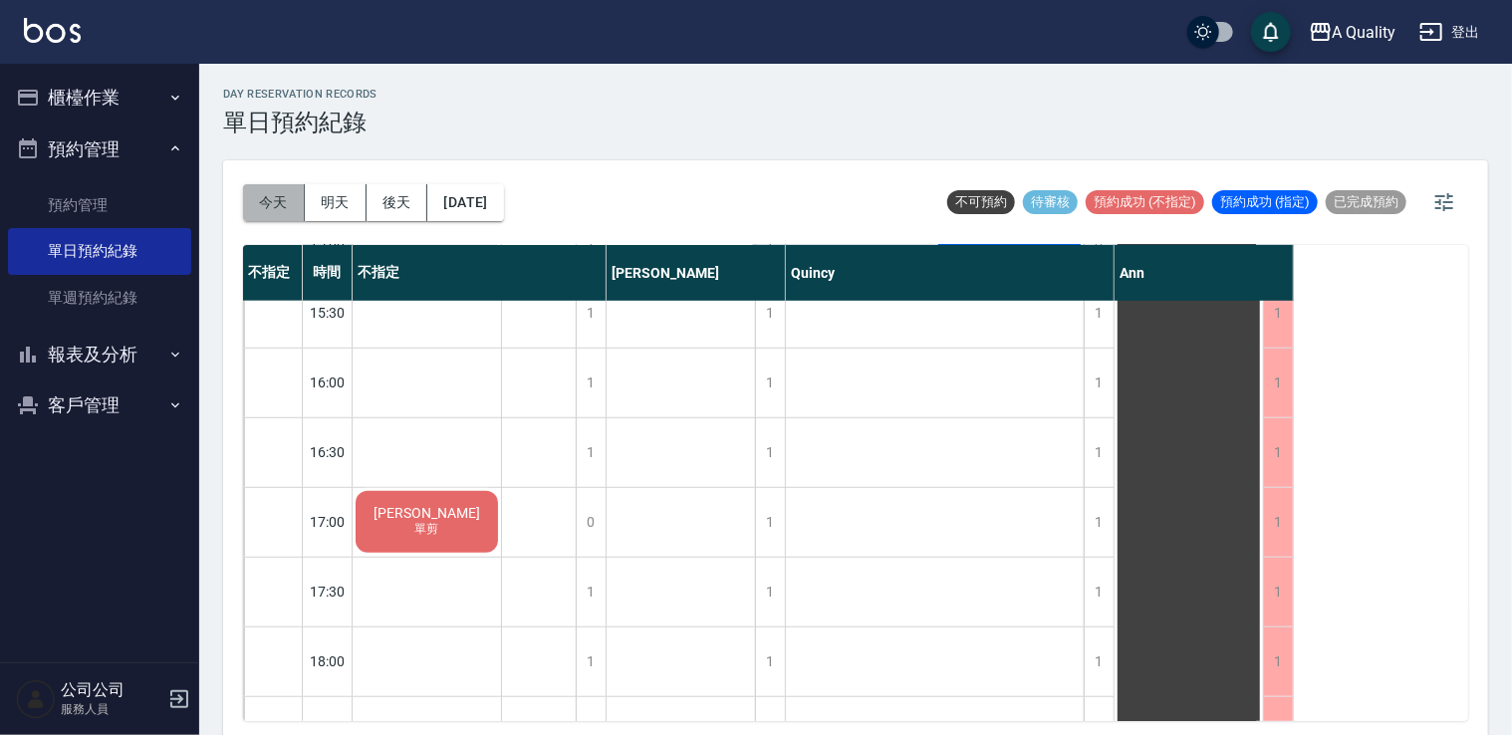
click at [287, 199] on button "今天" at bounding box center [274, 202] width 62 height 37
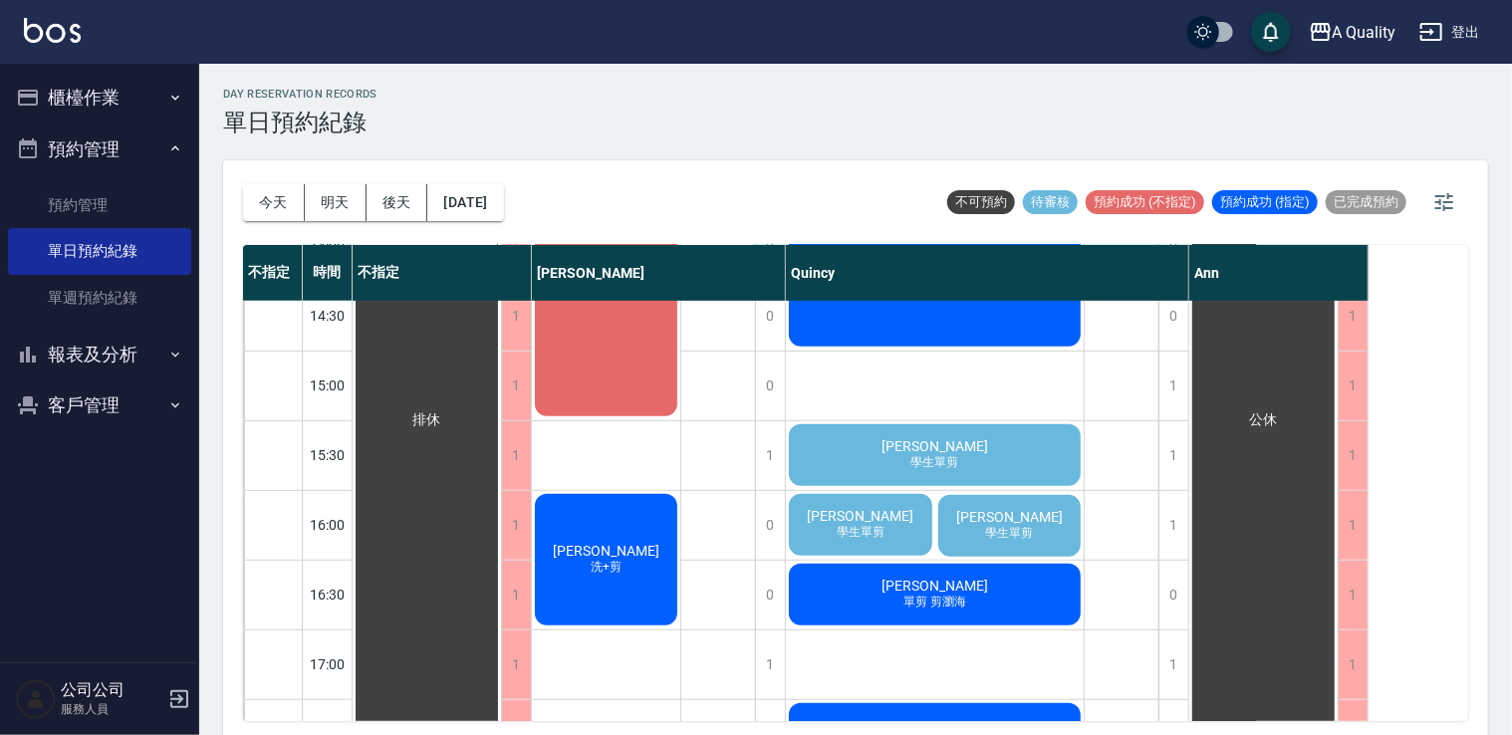
scroll to position [697, 0]
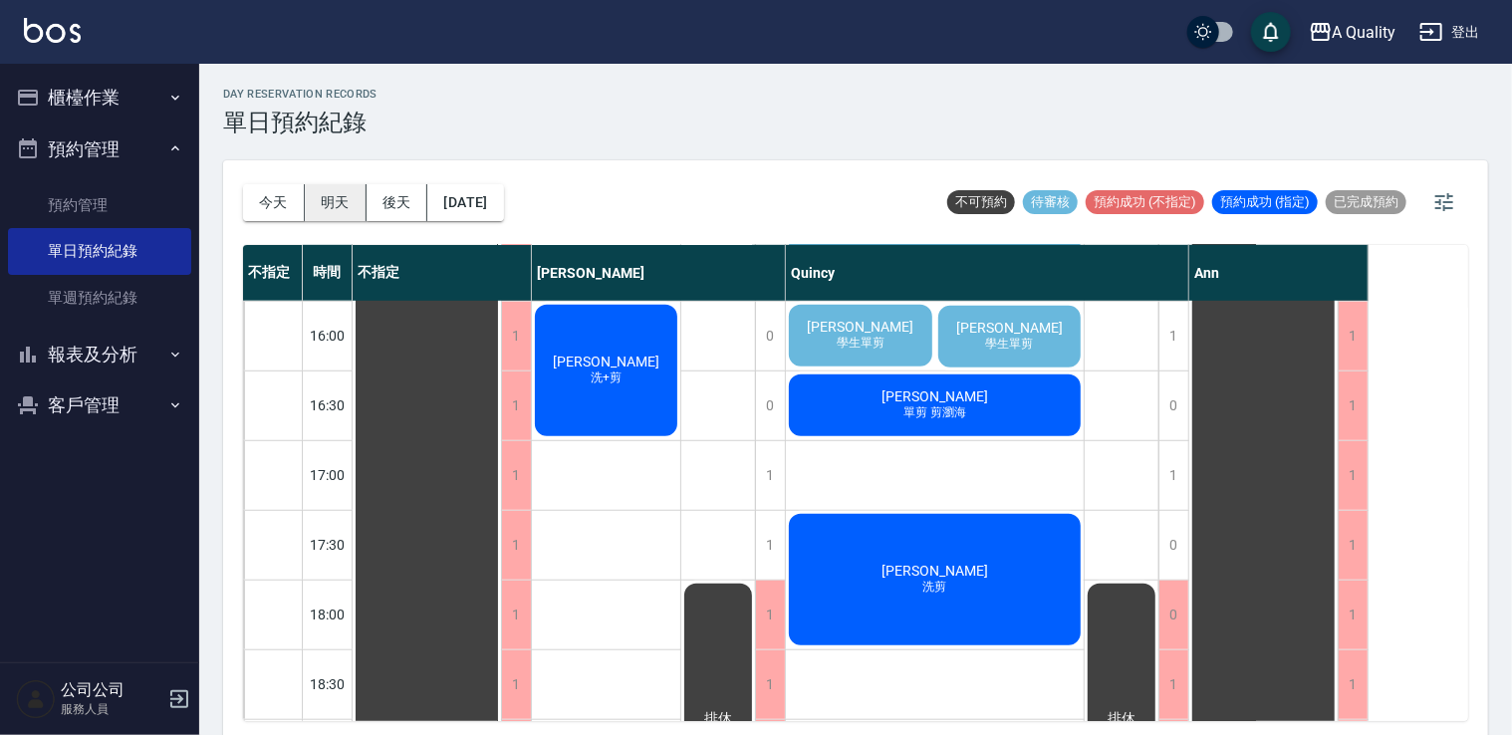
click at [351, 209] on button "明天" at bounding box center [336, 202] width 62 height 37
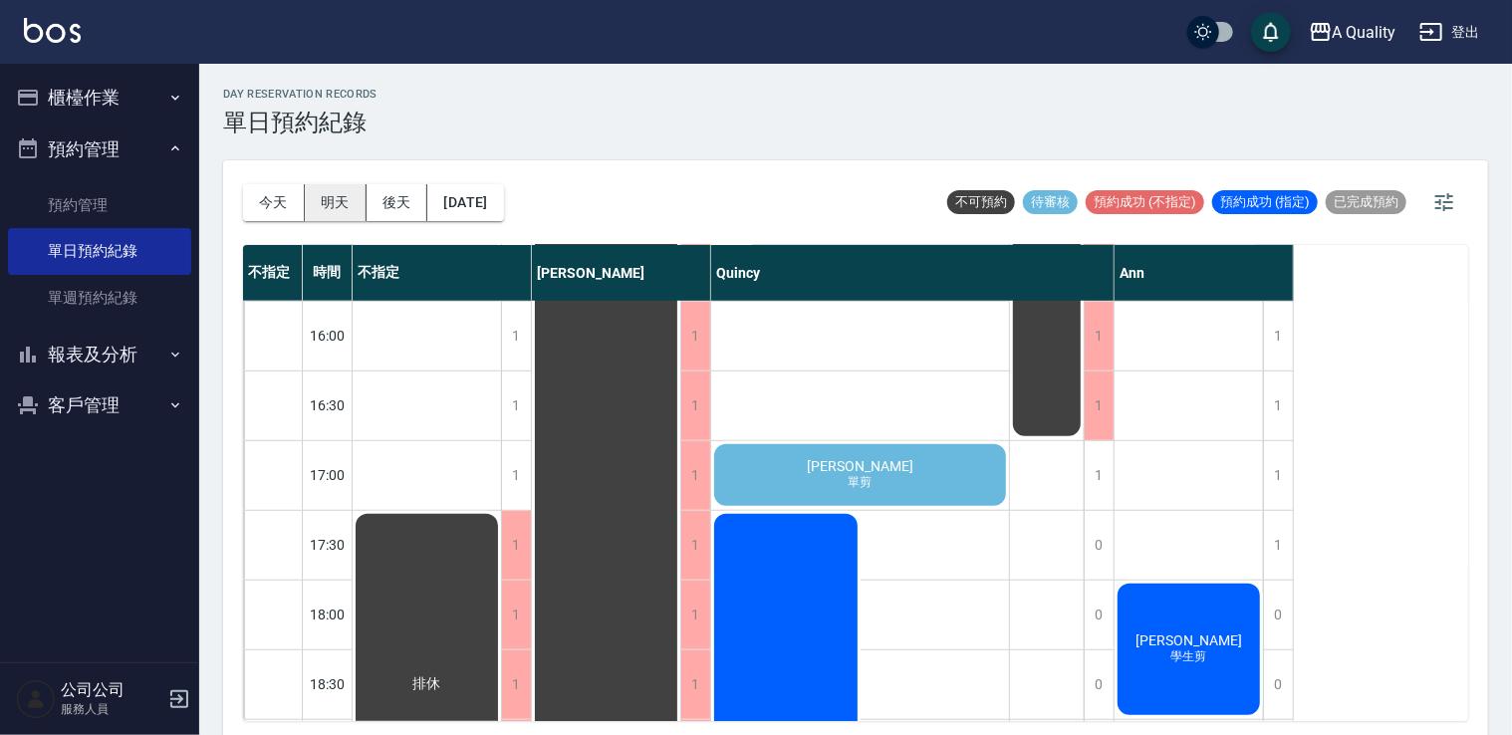
click at [332, 205] on button "明天" at bounding box center [336, 202] width 62 height 37
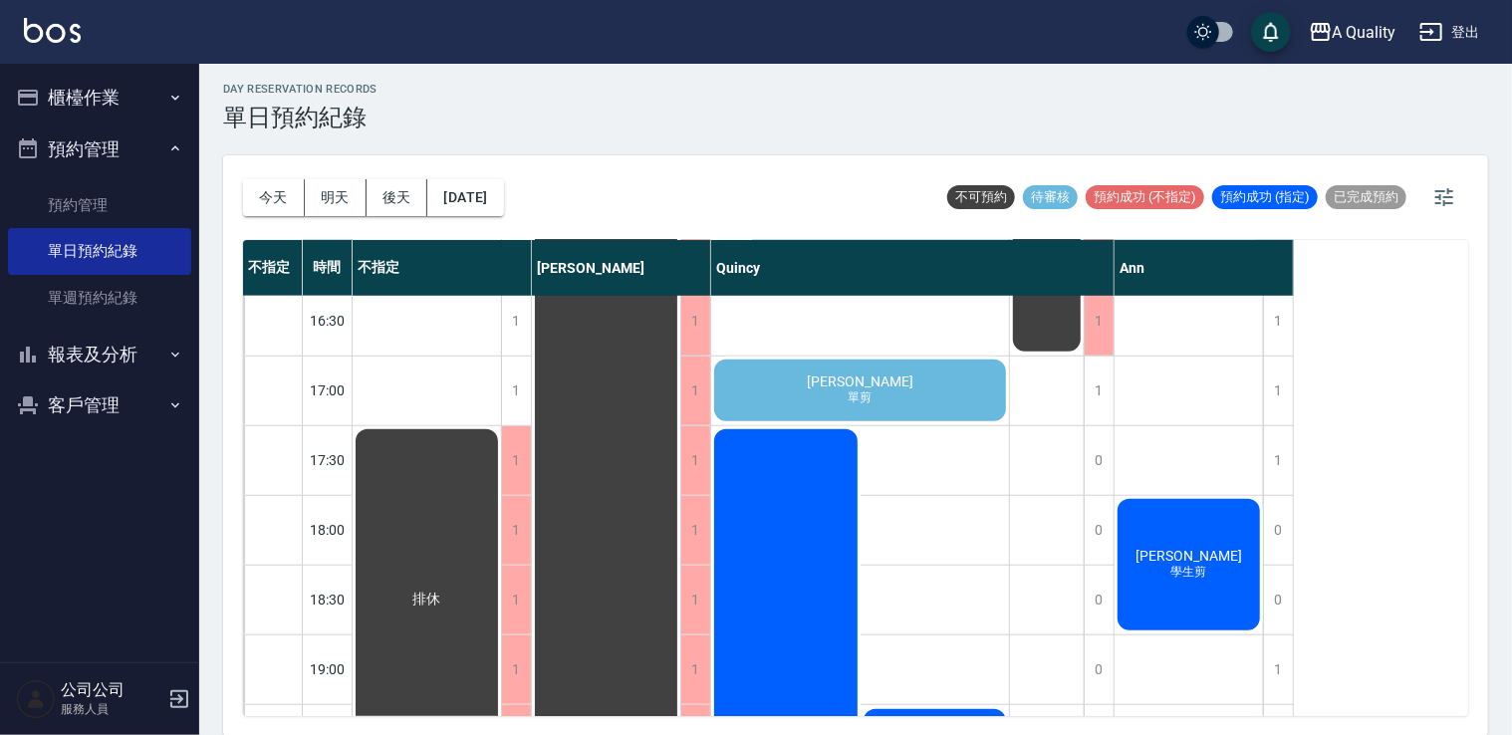
scroll to position [730, 0]
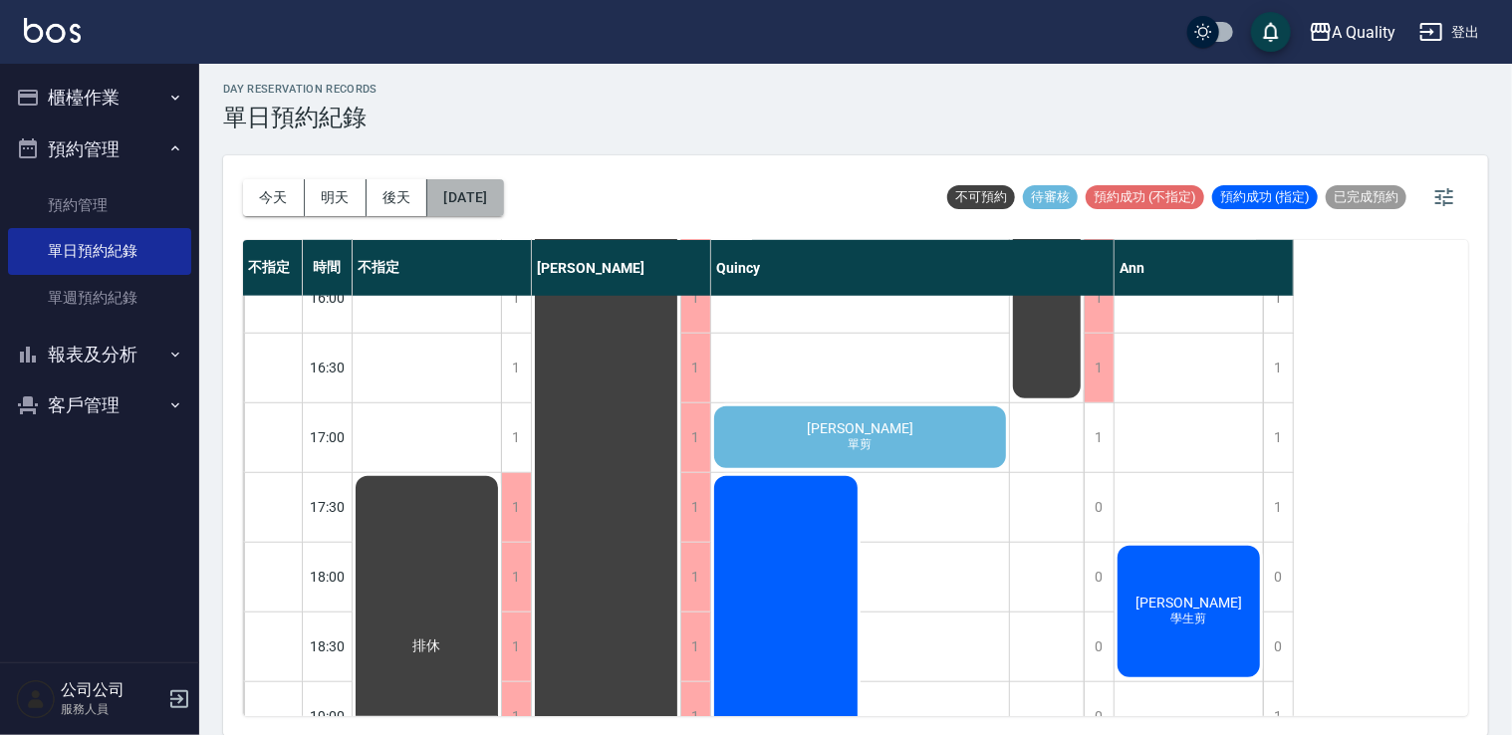
click at [503, 189] on button "2025/10/07" at bounding box center [465, 197] width 76 height 37
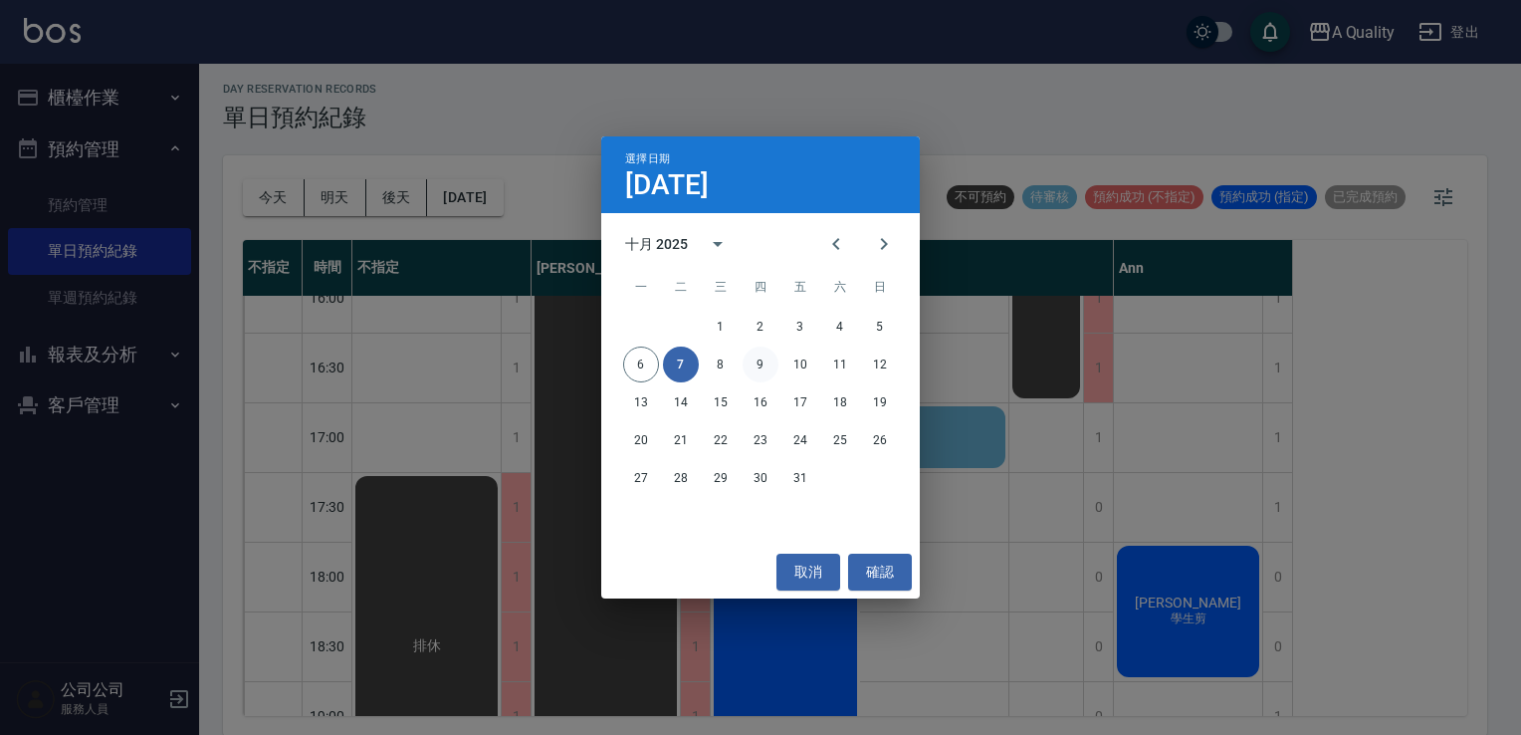
click at [758, 363] on button "9" at bounding box center [761, 365] width 36 height 36
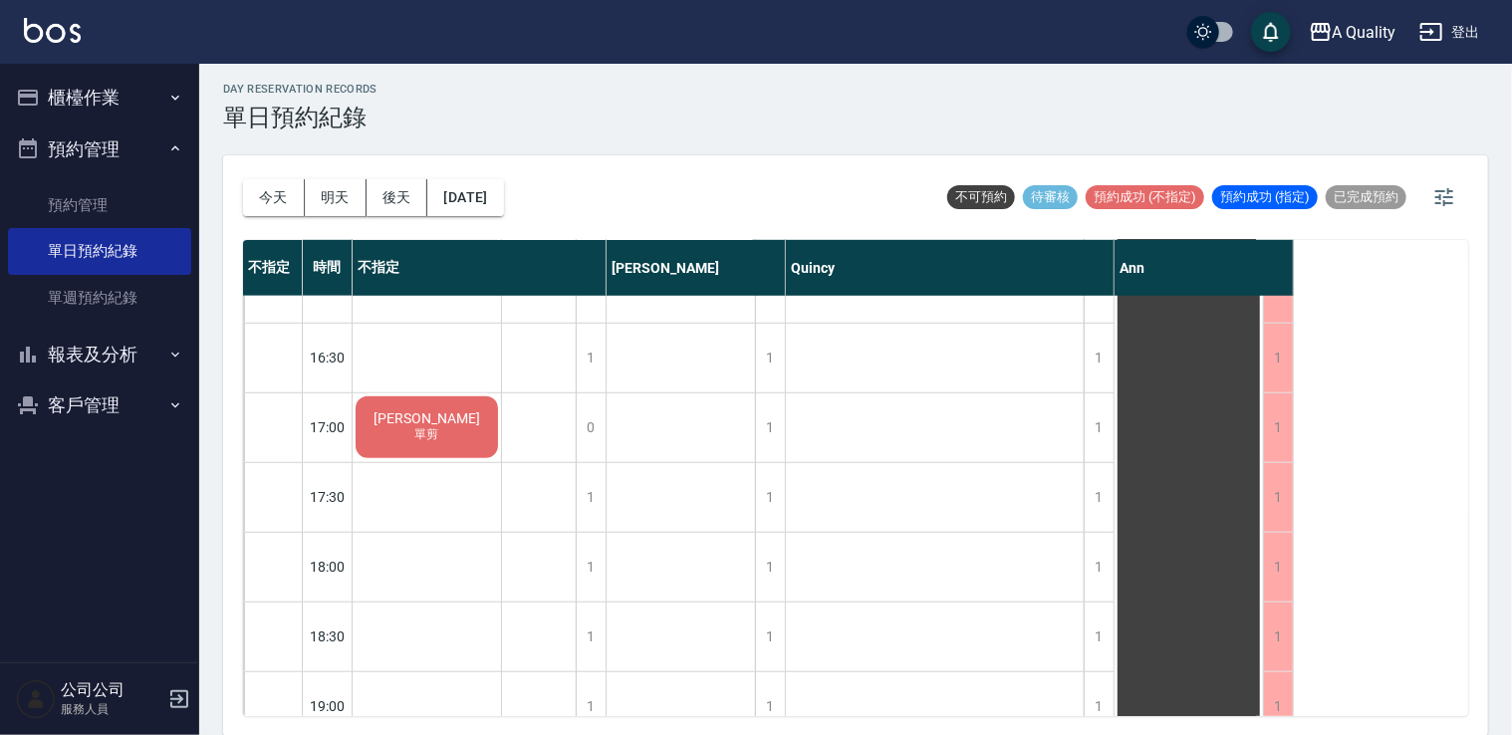
scroll to position [849, 0]
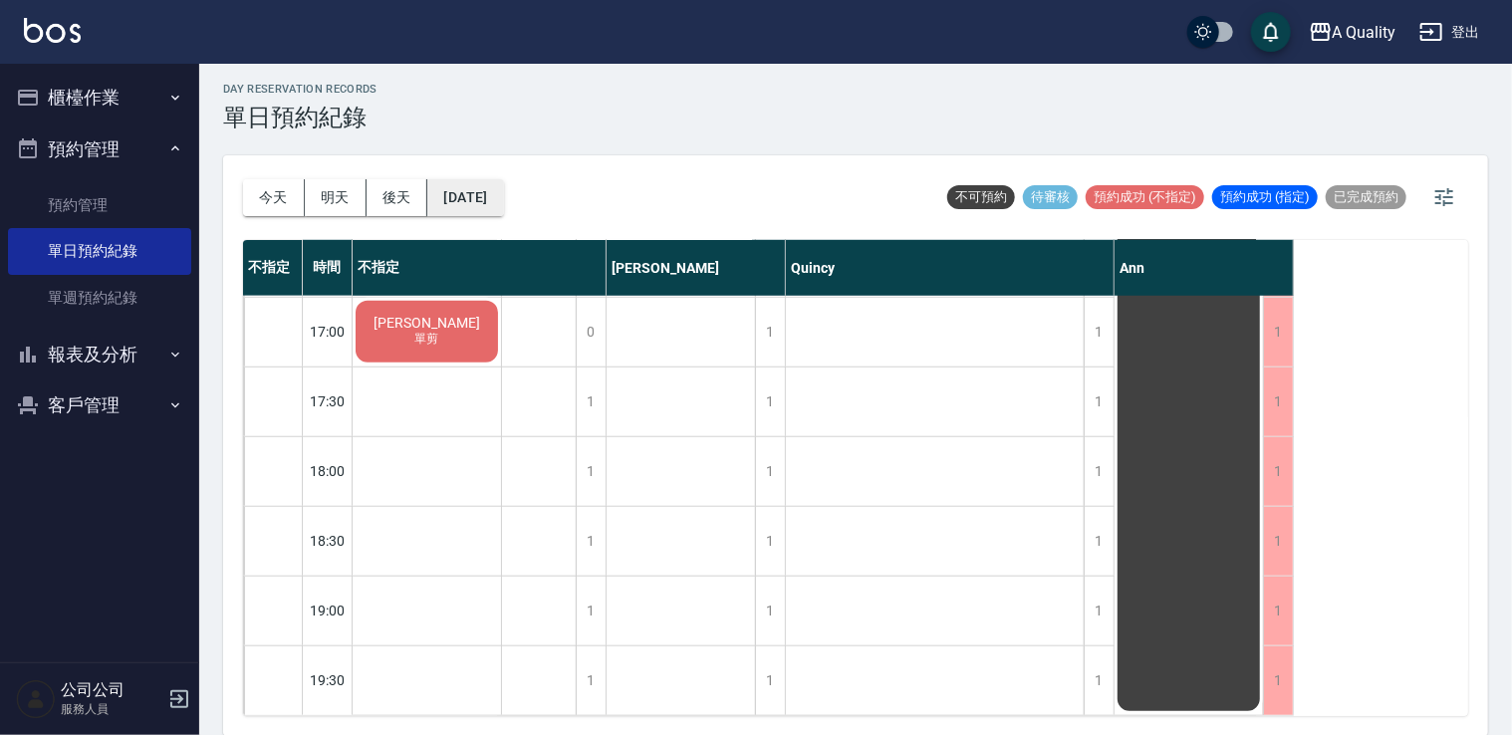
click at [480, 208] on button "2025/10/09" at bounding box center [465, 197] width 76 height 37
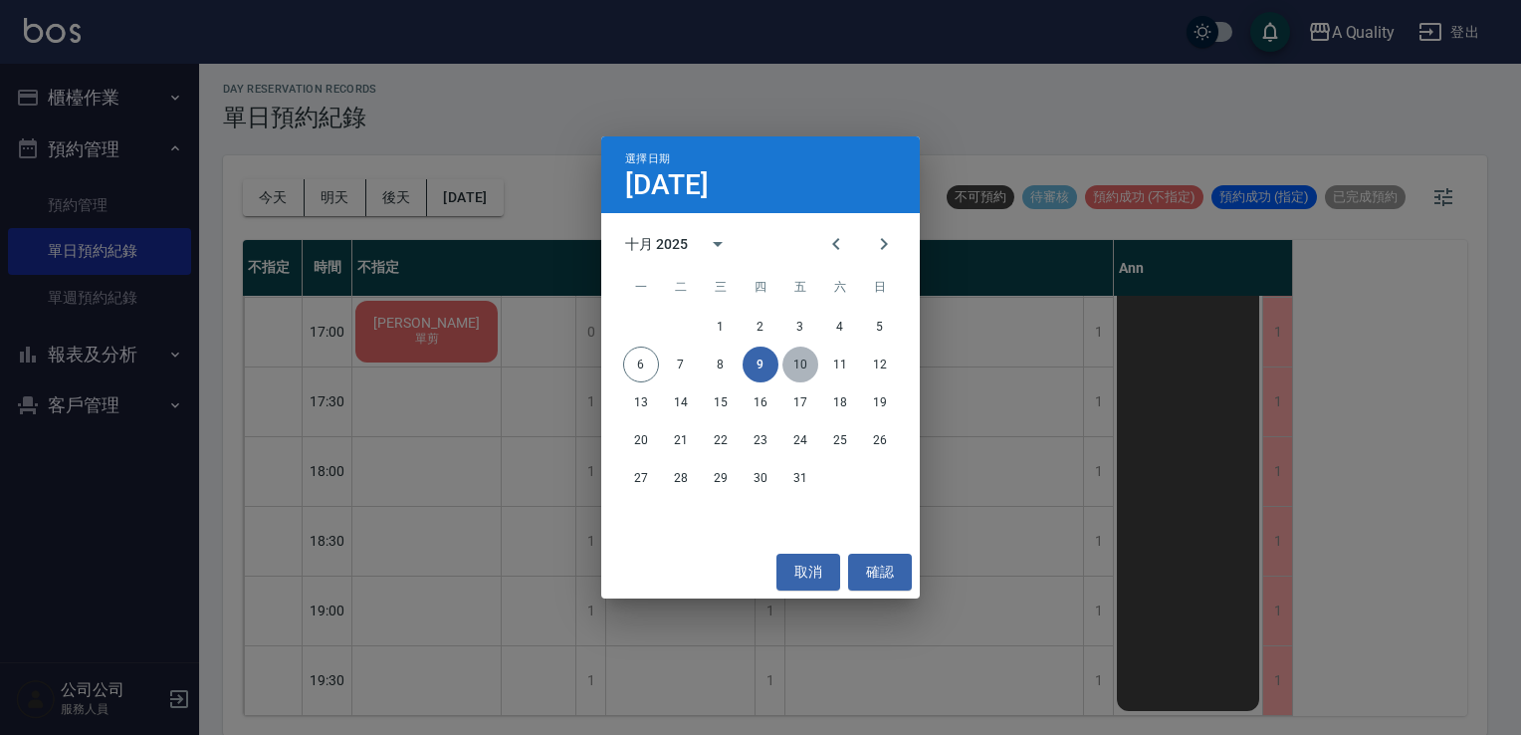
drag, startPoint x: 793, startPoint y: 366, endPoint x: 798, endPoint y: 375, distance: 10.3
click at [796, 372] on button "10" at bounding box center [801, 365] width 36 height 36
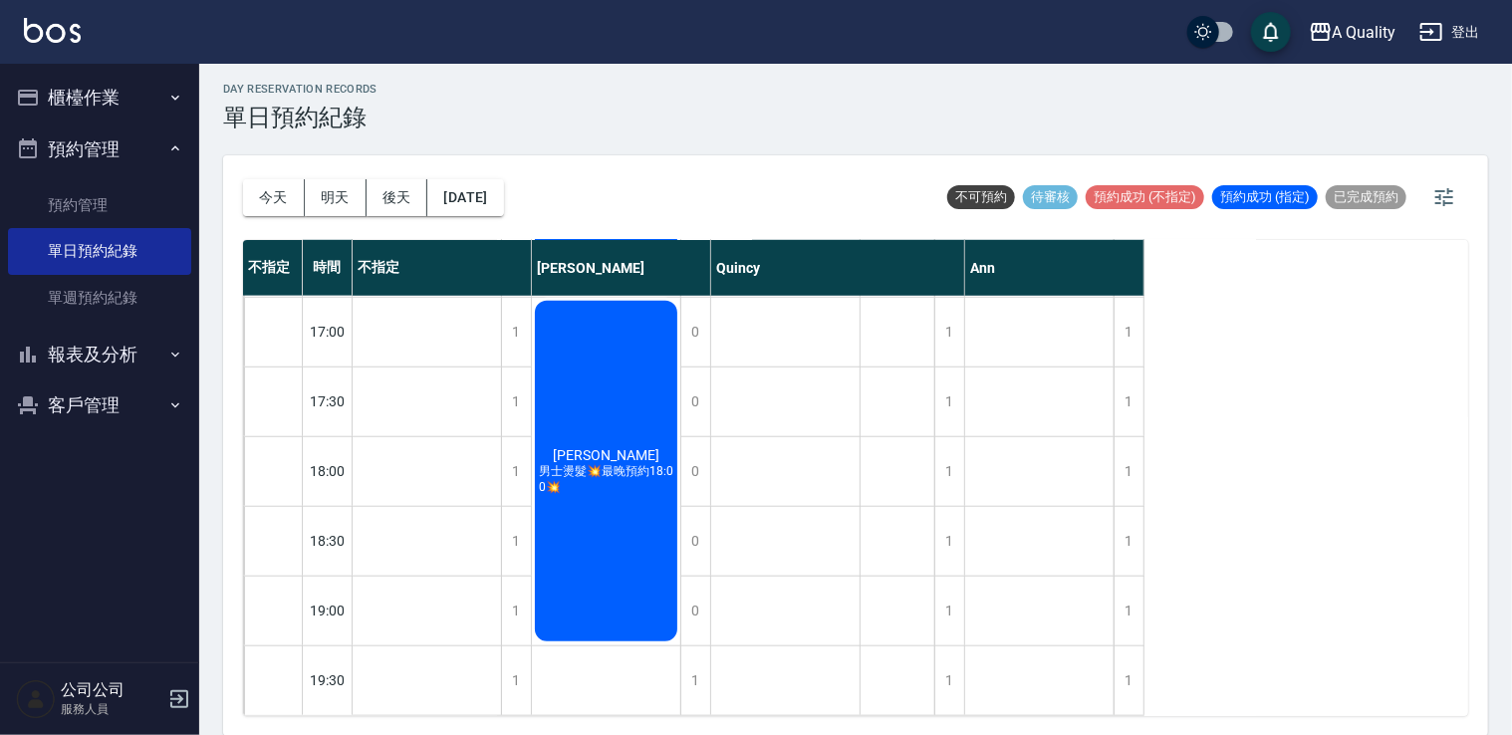
scroll to position [849, 0]
click at [263, 186] on button "今天" at bounding box center [274, 197] width 62 height 37
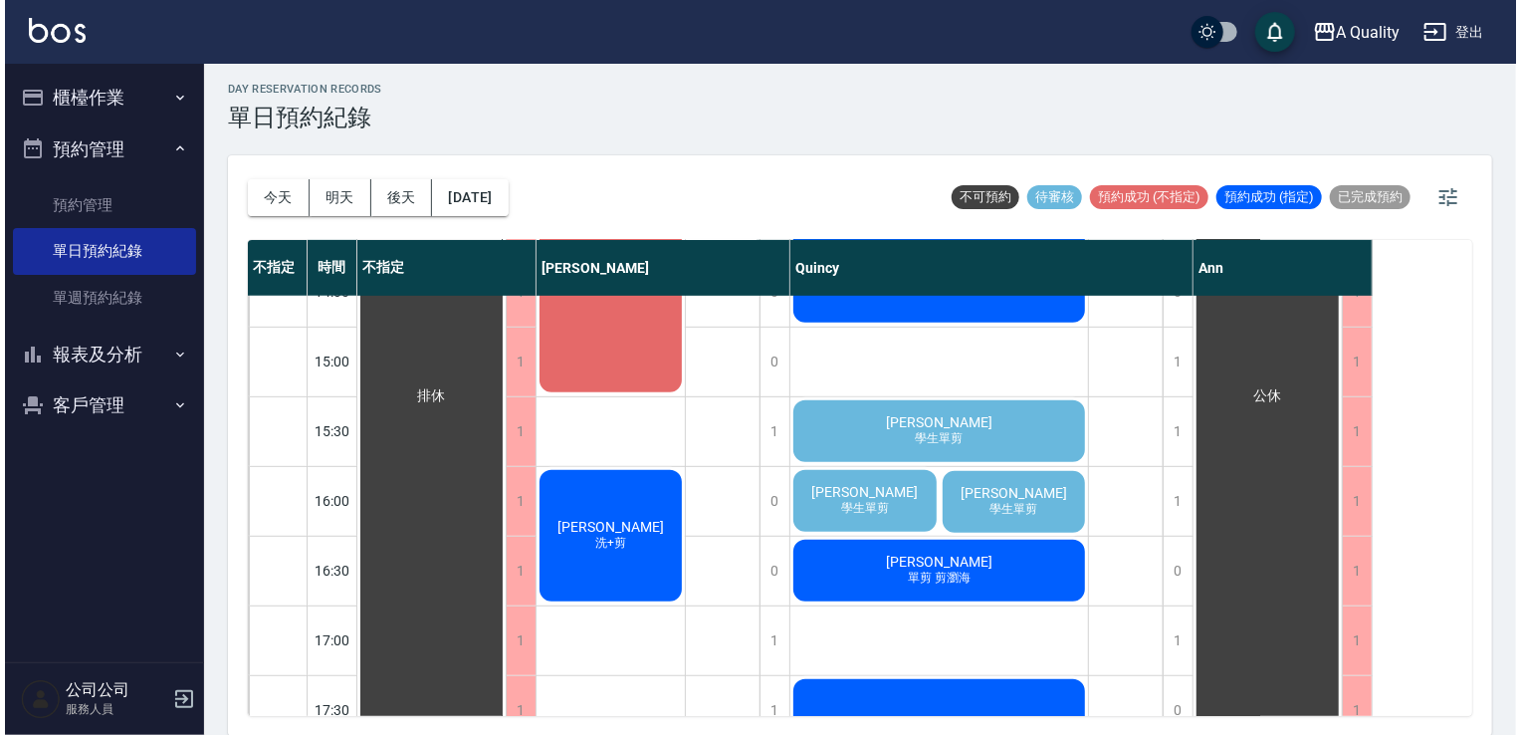
scroll to position [650, 0]
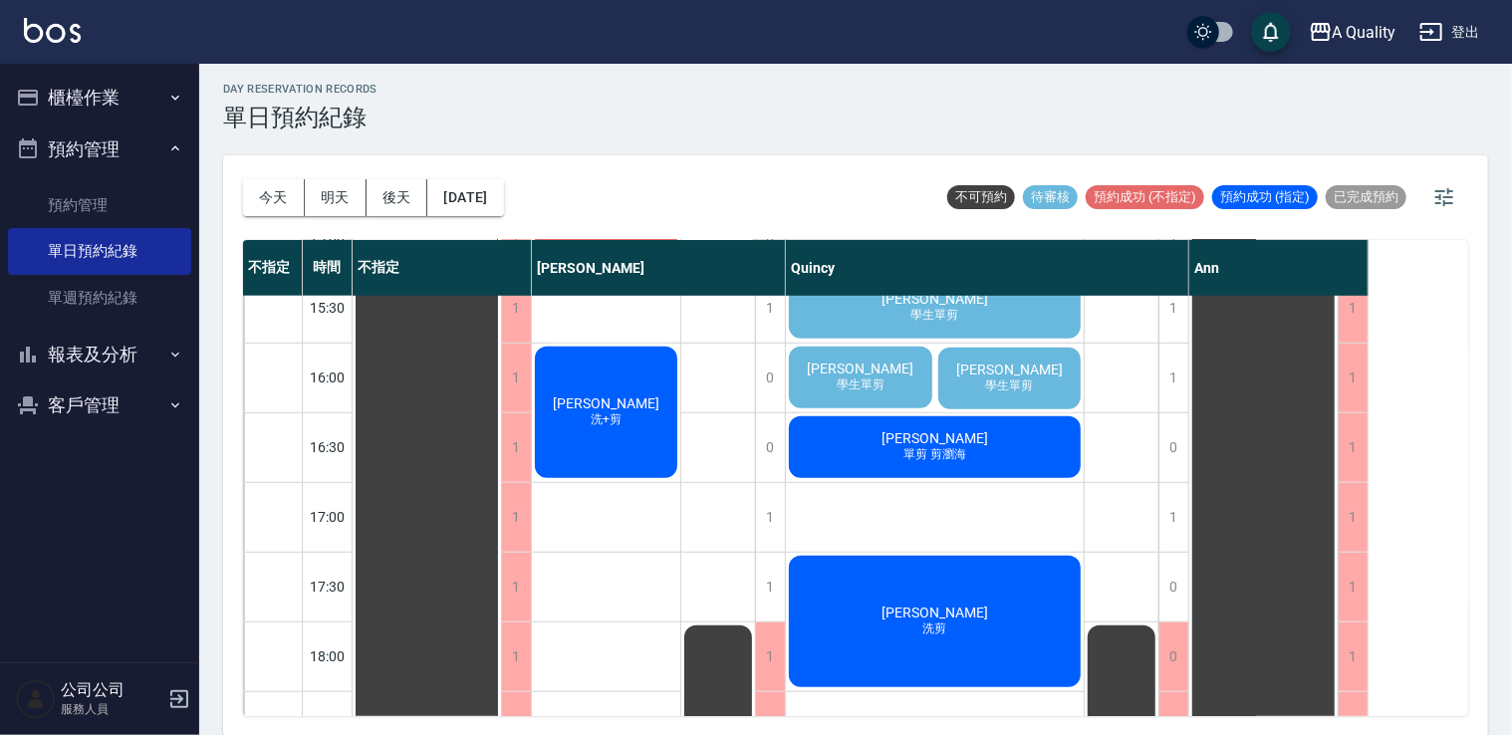
click at [891, 580] on div "許振強 洗剪" at bounding box center [935, 621] width 298 height 137
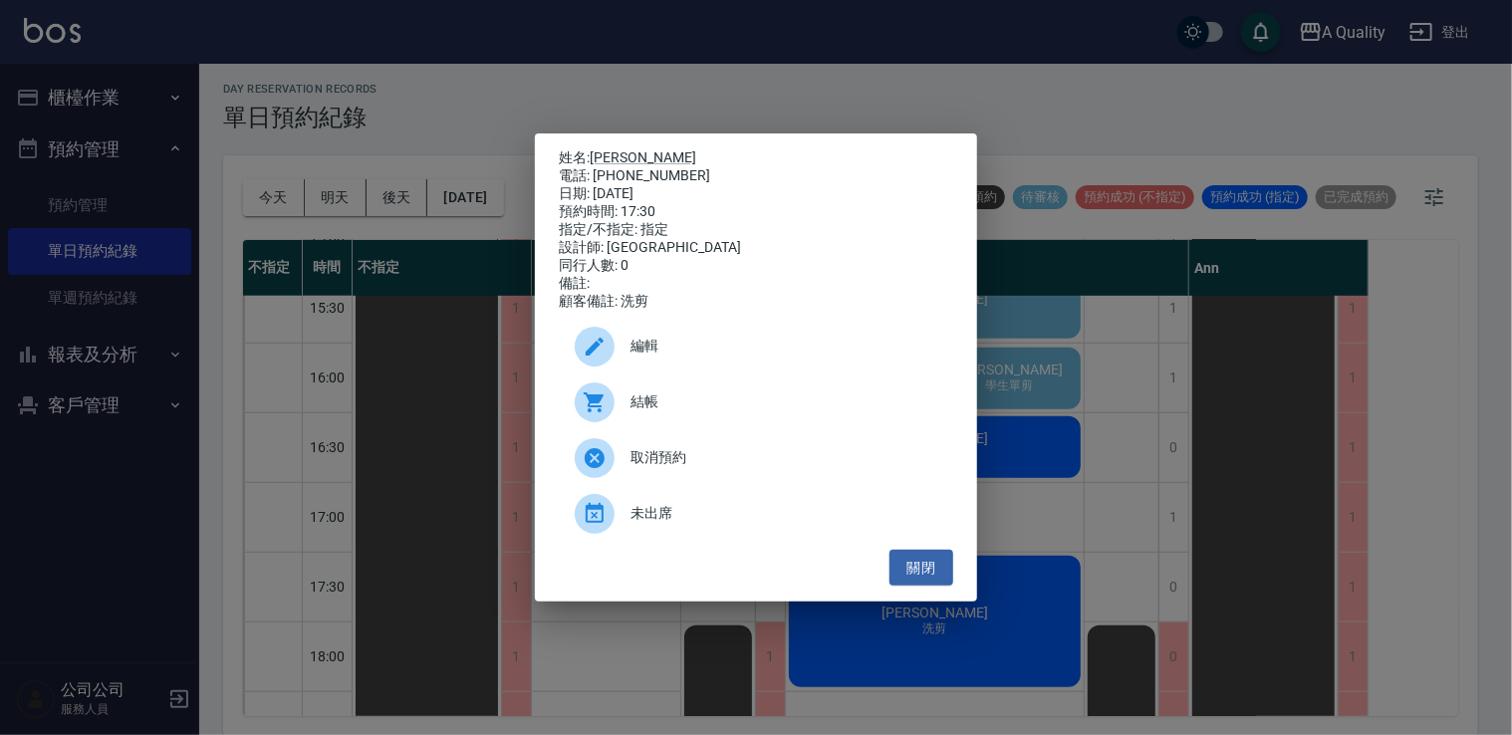
click at [891, 580] on div "關閉" at bounding box center [756, 568] width 394 height 37
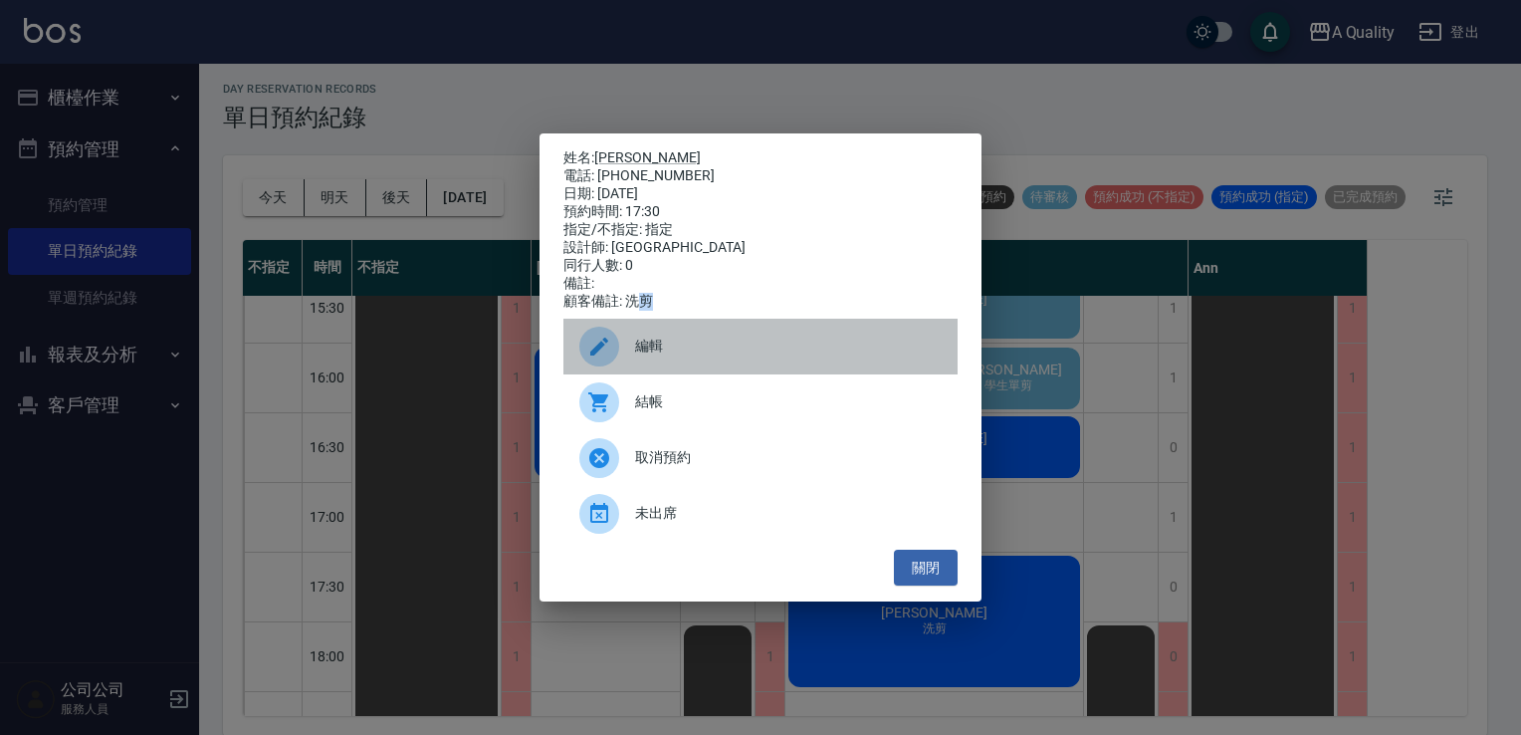
click at [665, 356] on span "編輯" at bounding box center [788, 346] width 307 height 21
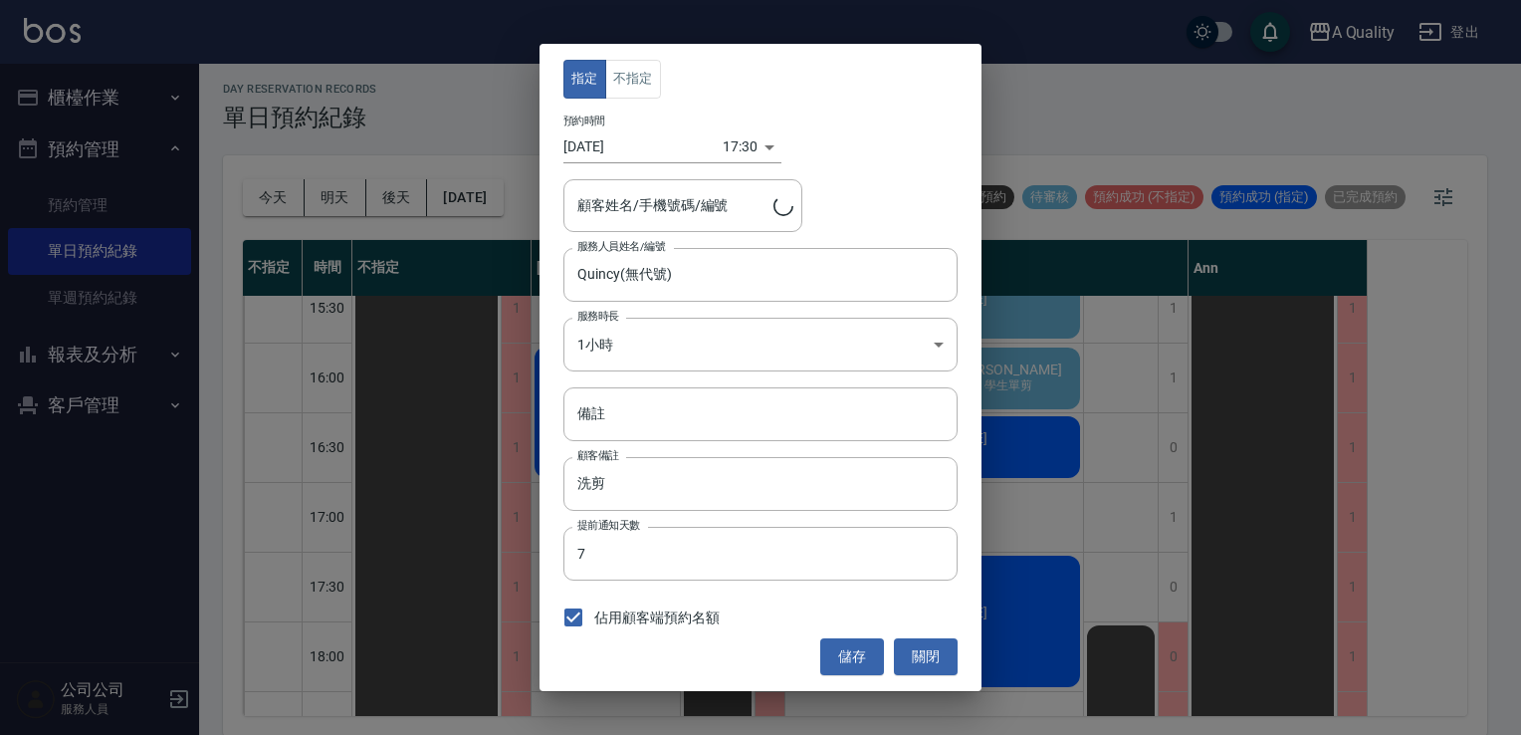
type input "許振強/0933874806/"
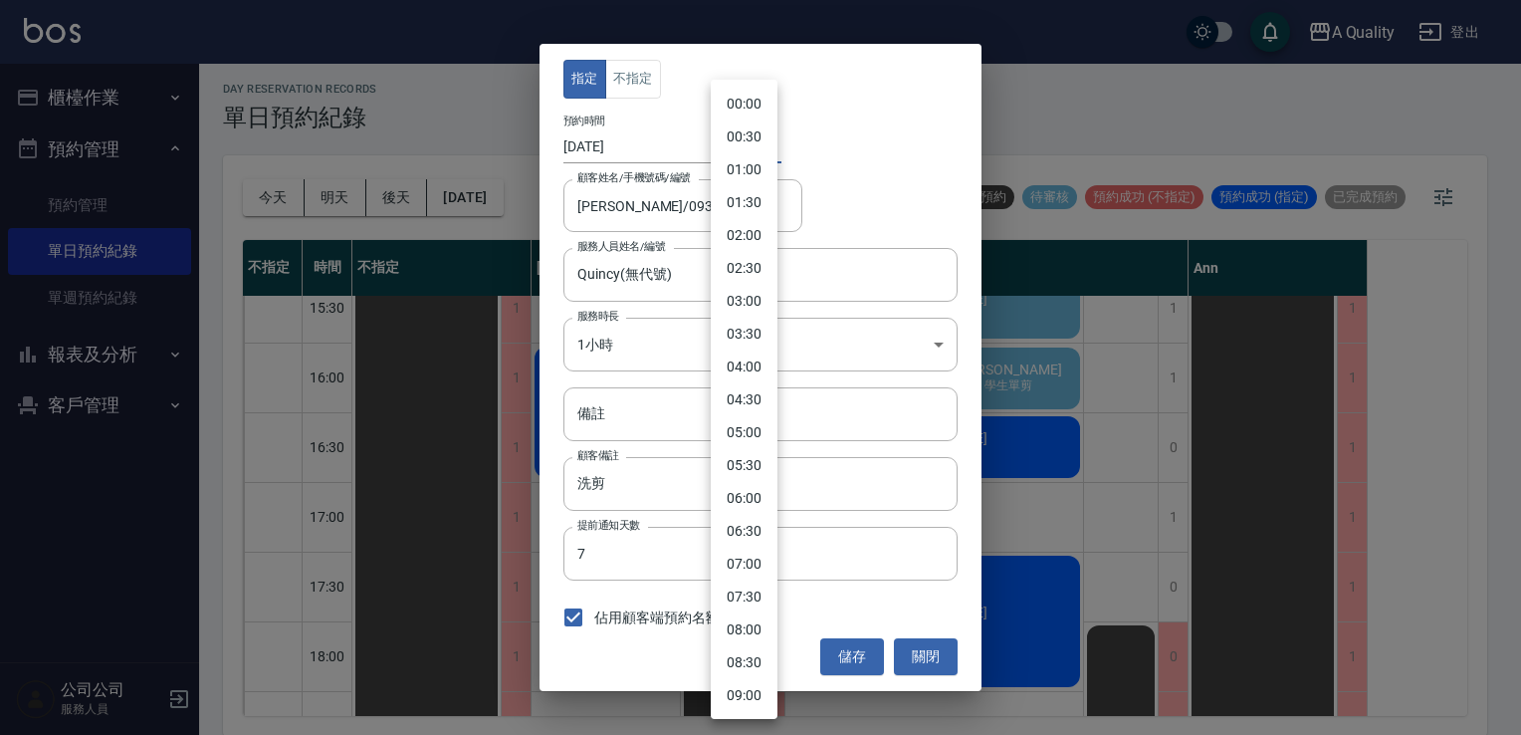
click at [752, 147] on body "A Quality 登出 櫃檯作業 打帳單 帳單列表 營業儀表板 現金收支登錄 每日結帳 排班表 現場電腦打卡 預約管理 預約管理 單日預約紀錄 單週預約紀錄…" at bounding box center [760, 365] width 1521 height 741
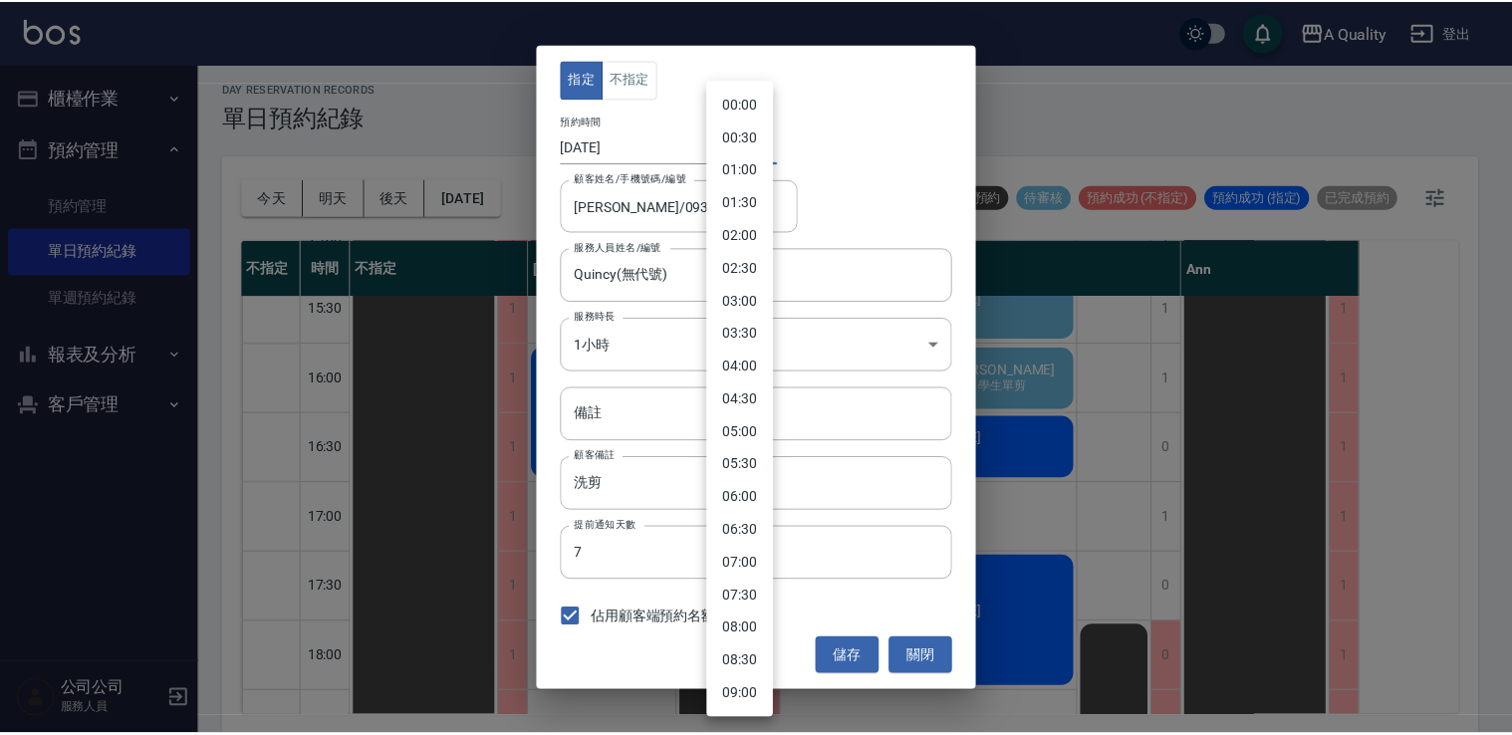
scroll to position [854, 0]
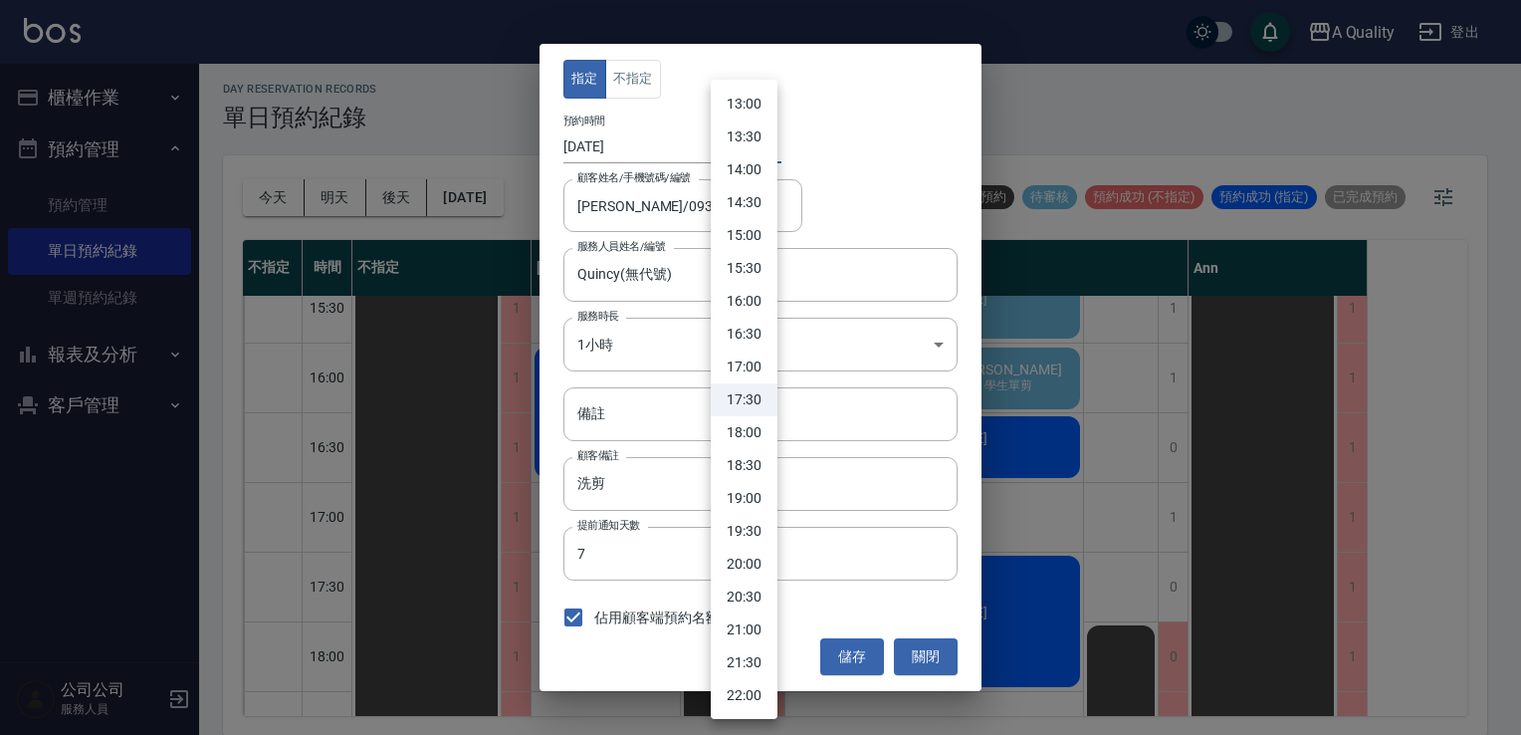
click at [753, 240] on li "15:00" at bounding box center [744, 235] width 67 height 33
type input "1759734000000"
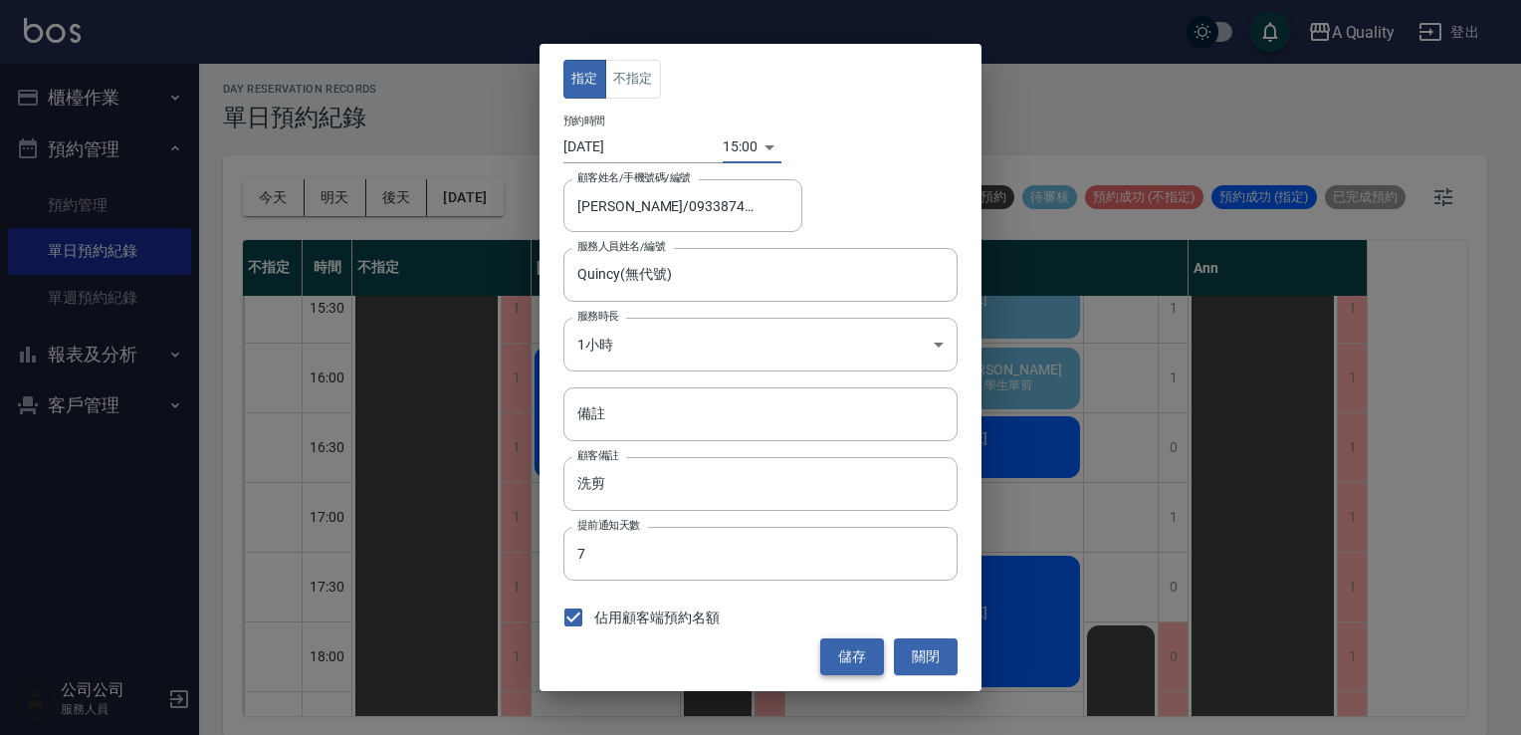
click at [852, 659] on button "儲存" at bounding box center [852, 656] width 64 height 37
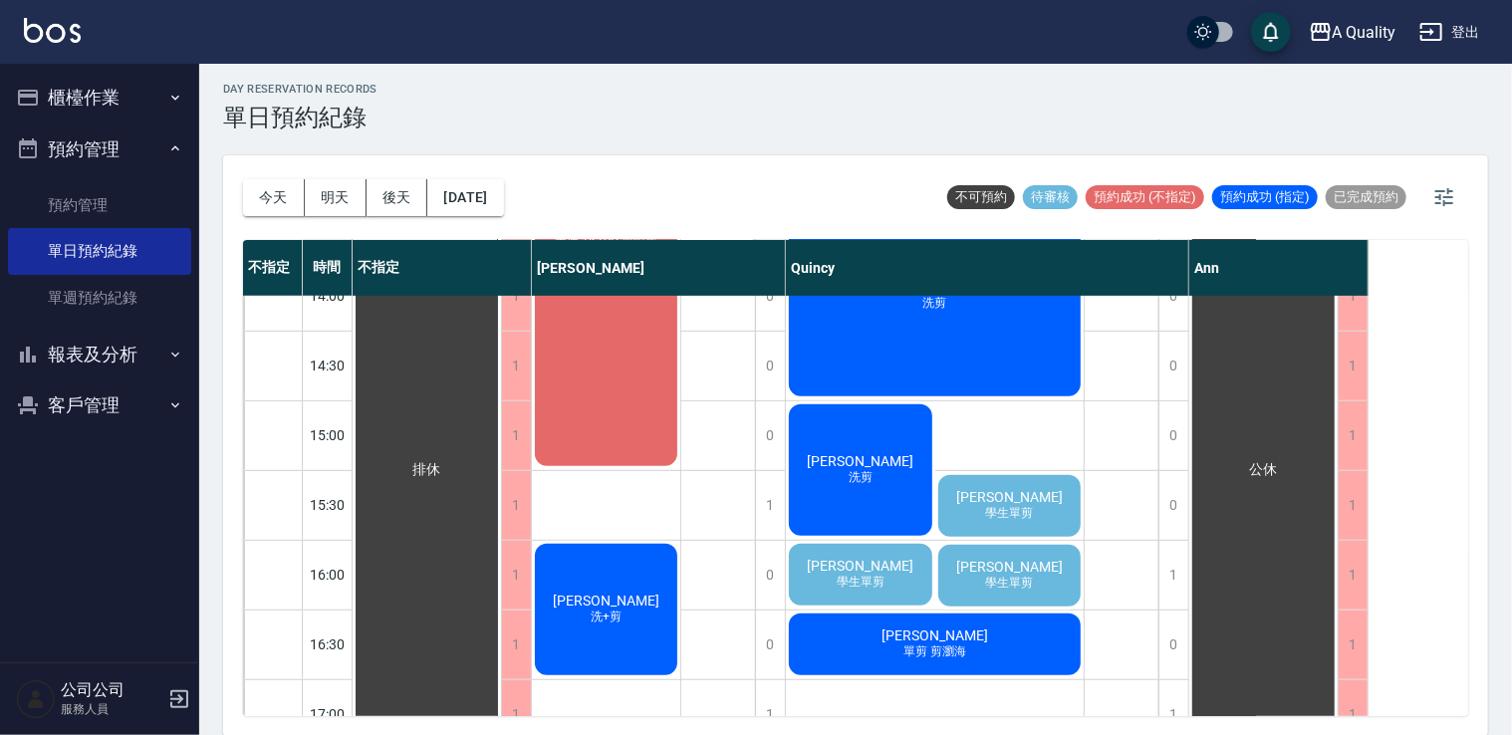
scroll to position [451, 0]
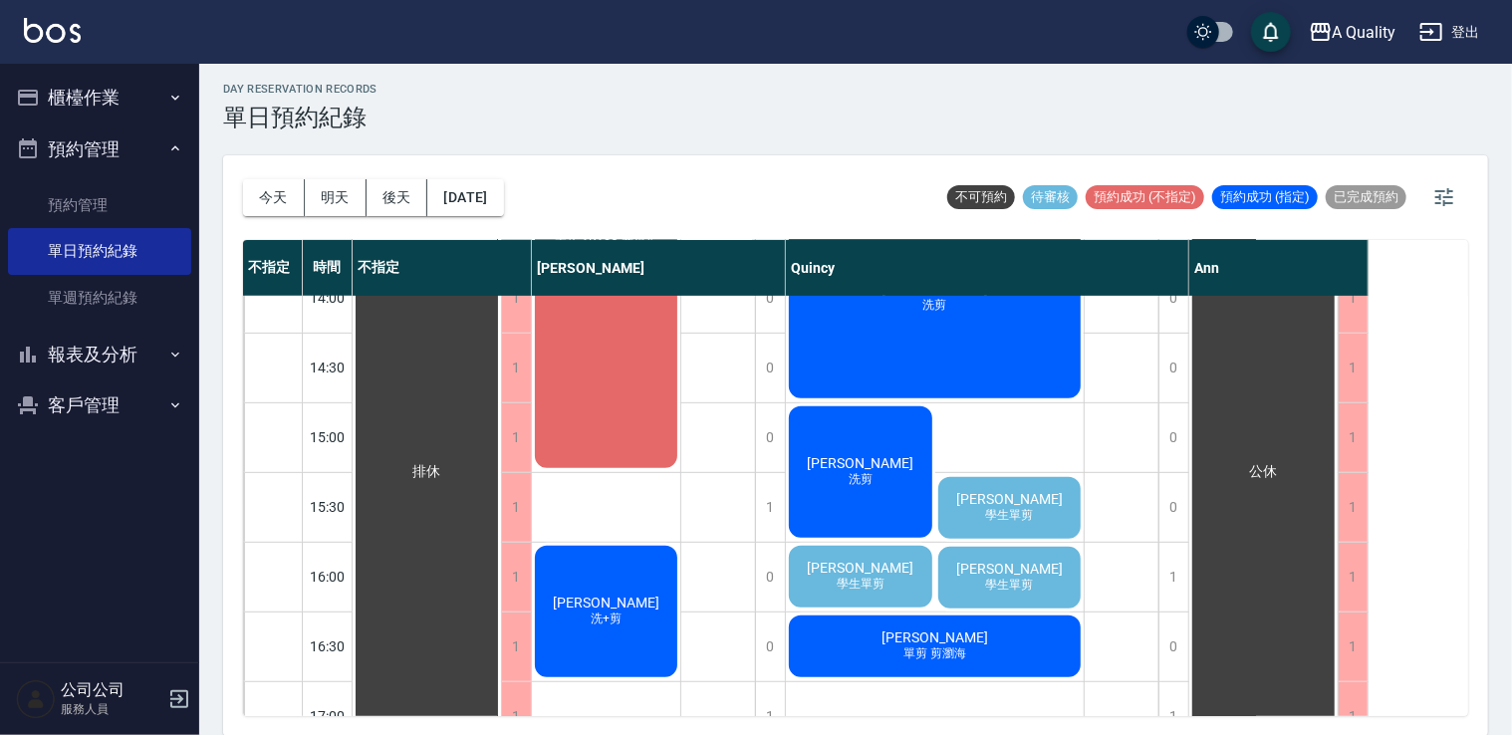
click at [1002, 500] on span "[PERSON_NAME]" at bounding box center [1009, 499] width 115 height 16
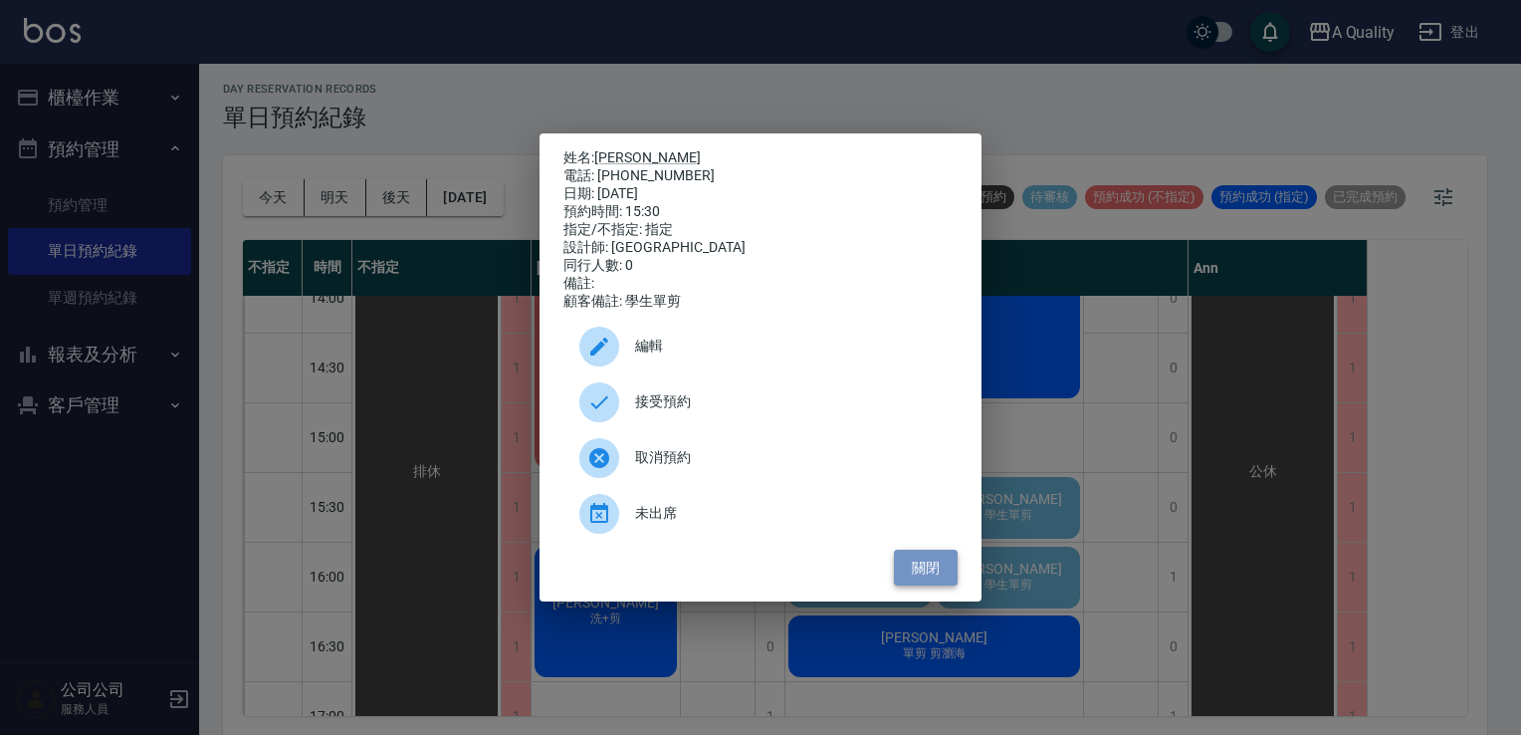
drag, startPoint x: 922, startPoint y: 579, endPoint x: 937, endPoint y: 574, distance: 15.7
click at [926, 579] on button "關閉" at bounding box center [926, 568] width 64 height 37
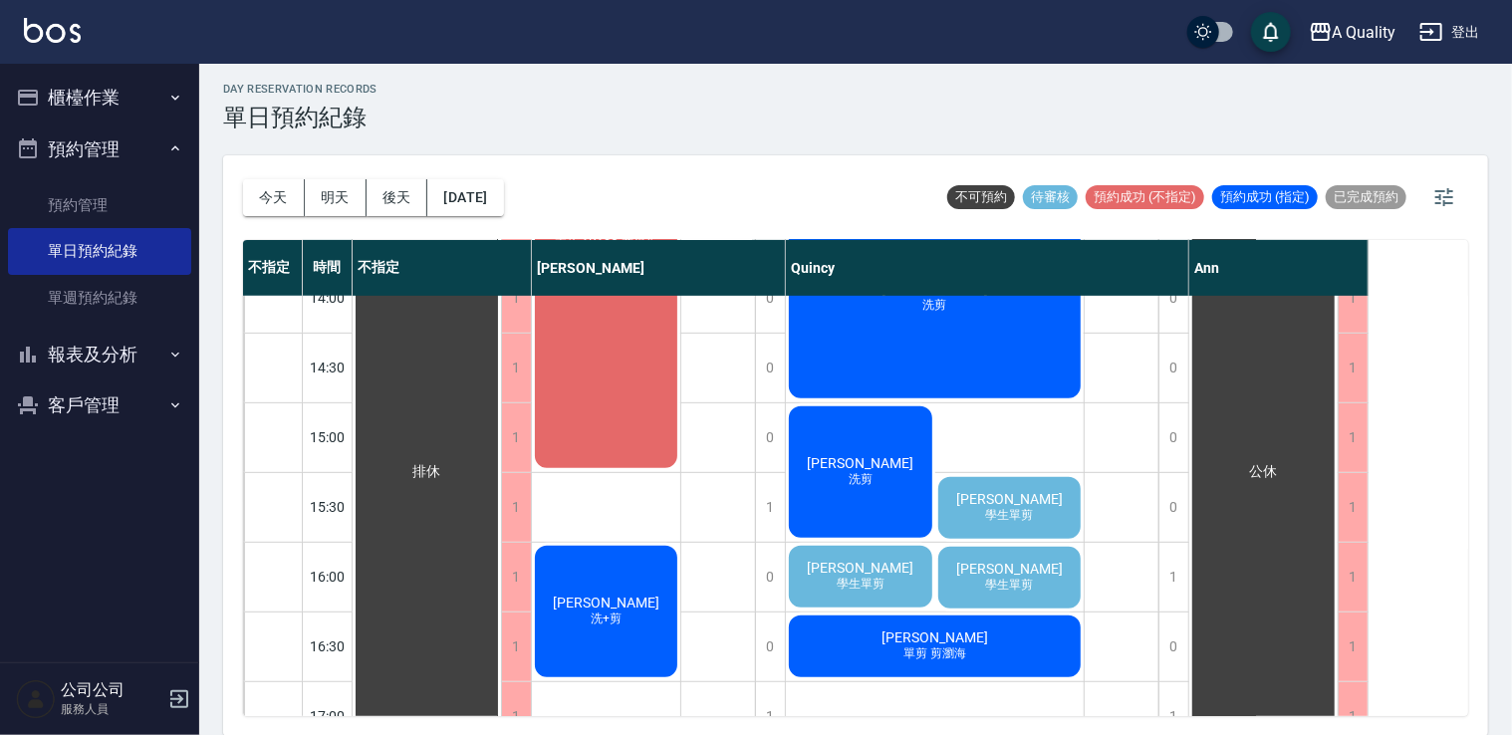
click at [858, 582] on span "學生單剪" at bounding box center [860, 584] width 56 height 17
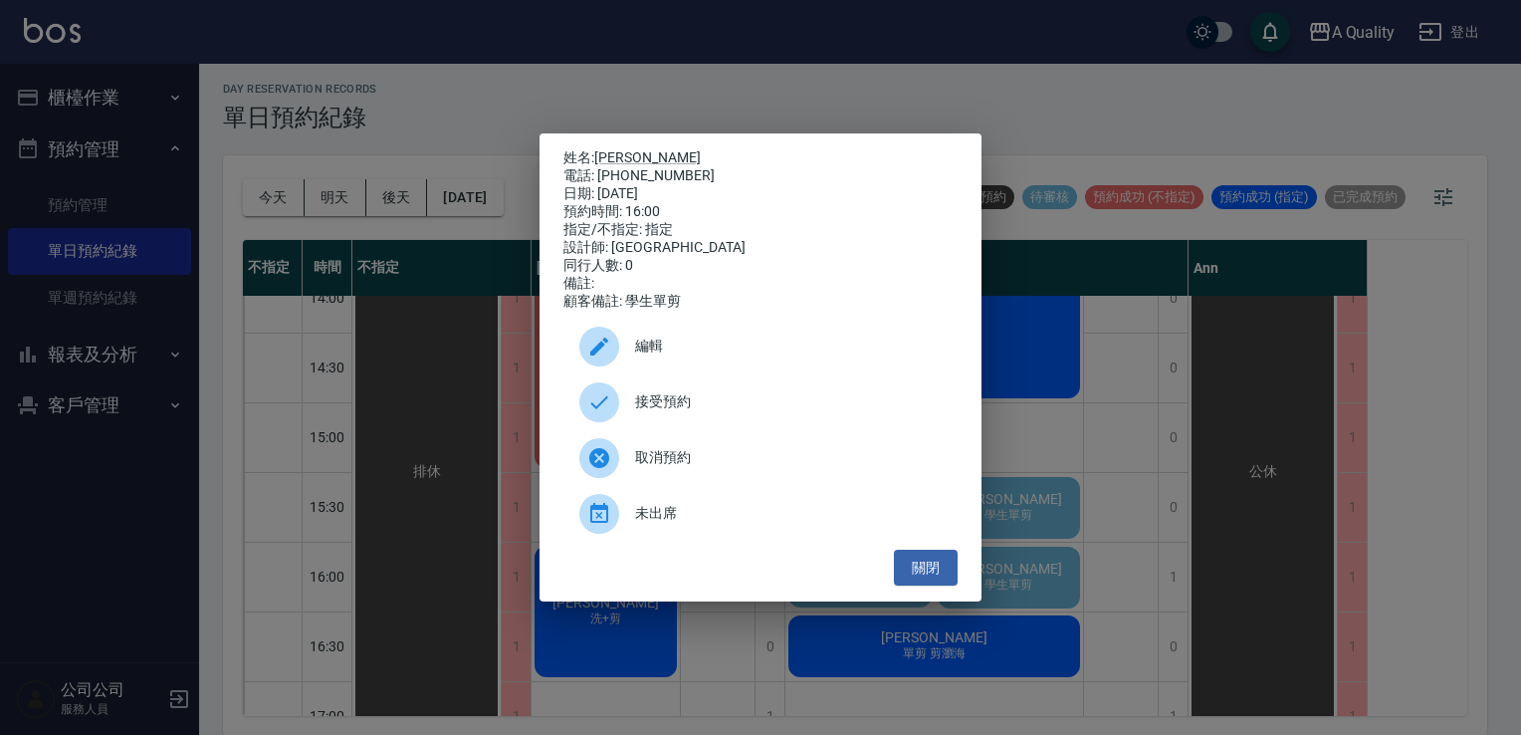
click at [719, 412] on span "接受預約" at bounding box center [788, 401] width 307 height 21
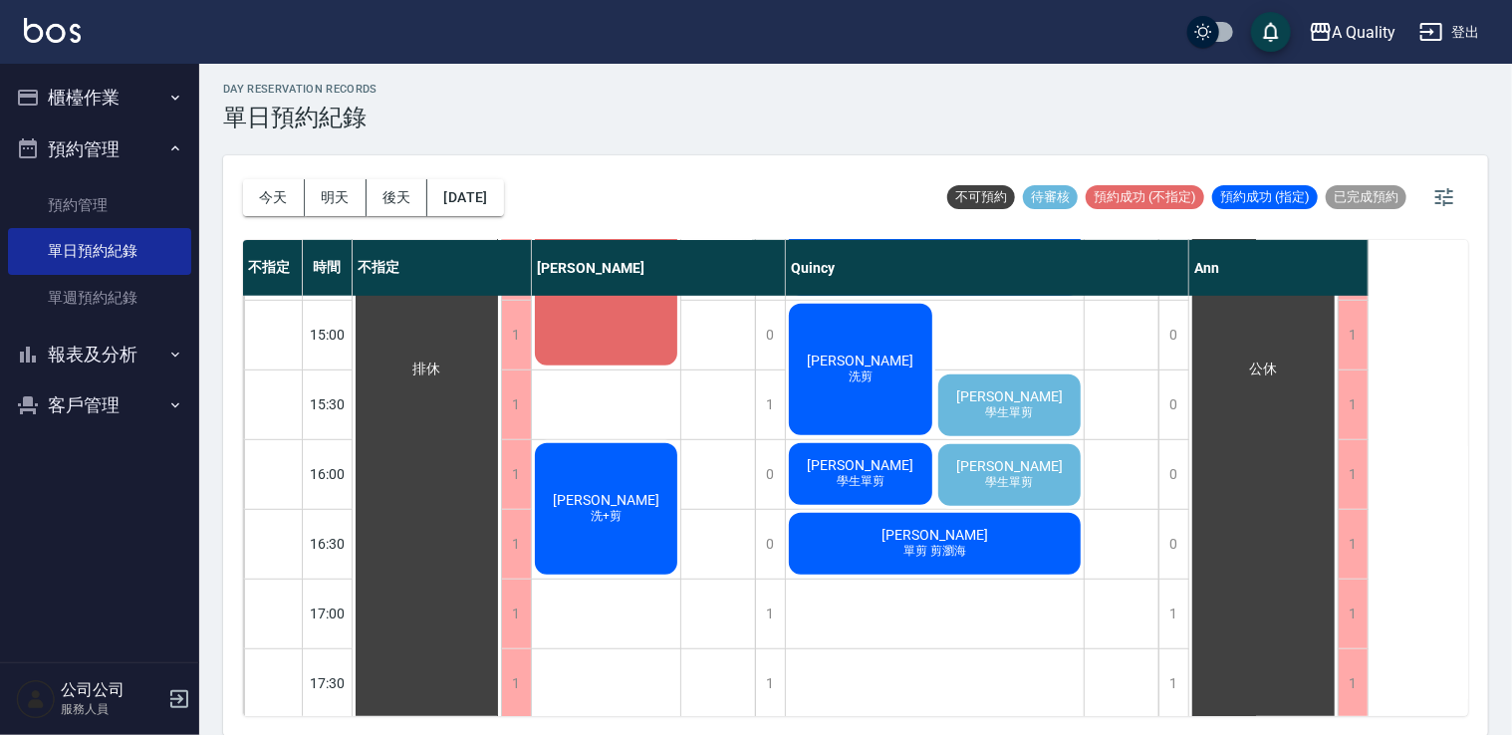
scroll to position [551, 0]
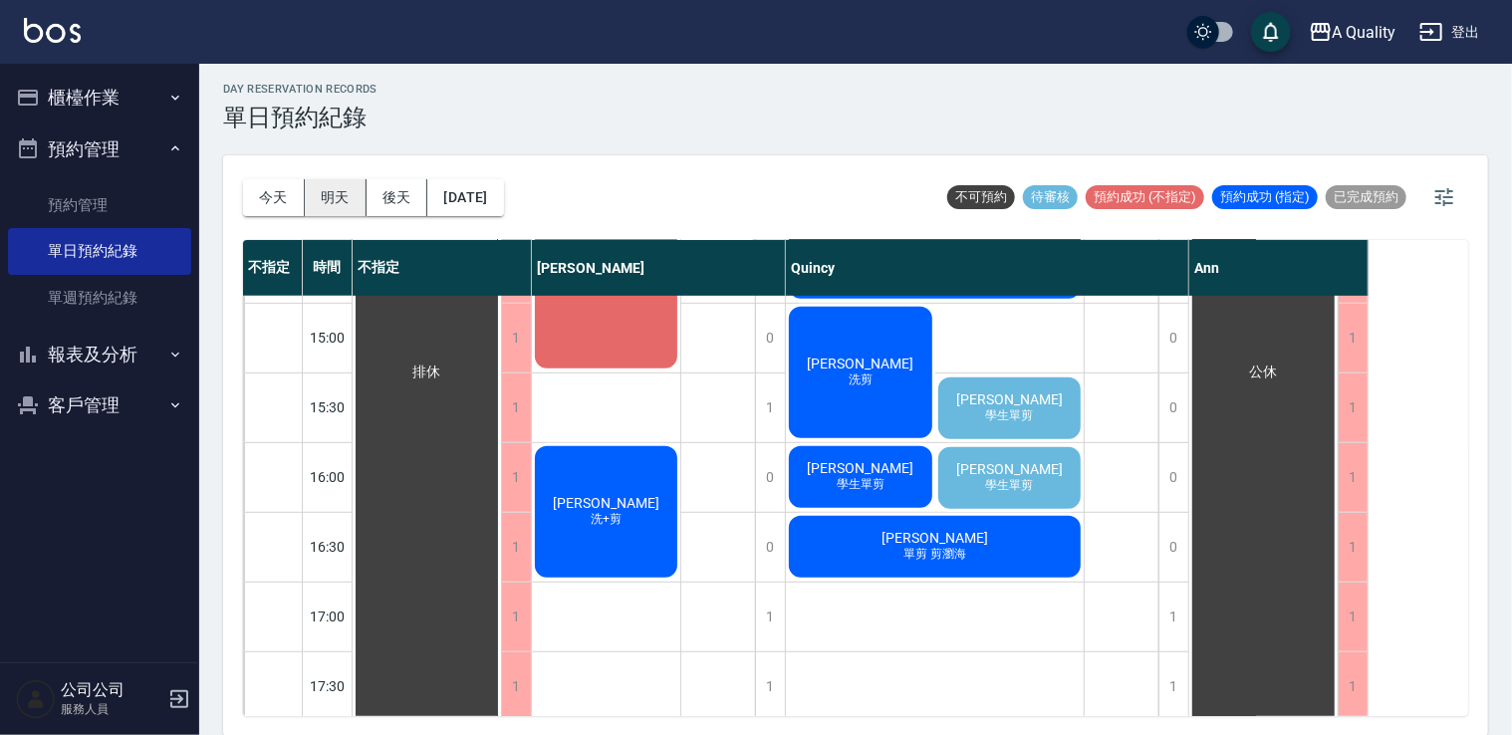
click at [349, 197] on button "明天" at bounding box center [336, 197] width 62 height 37
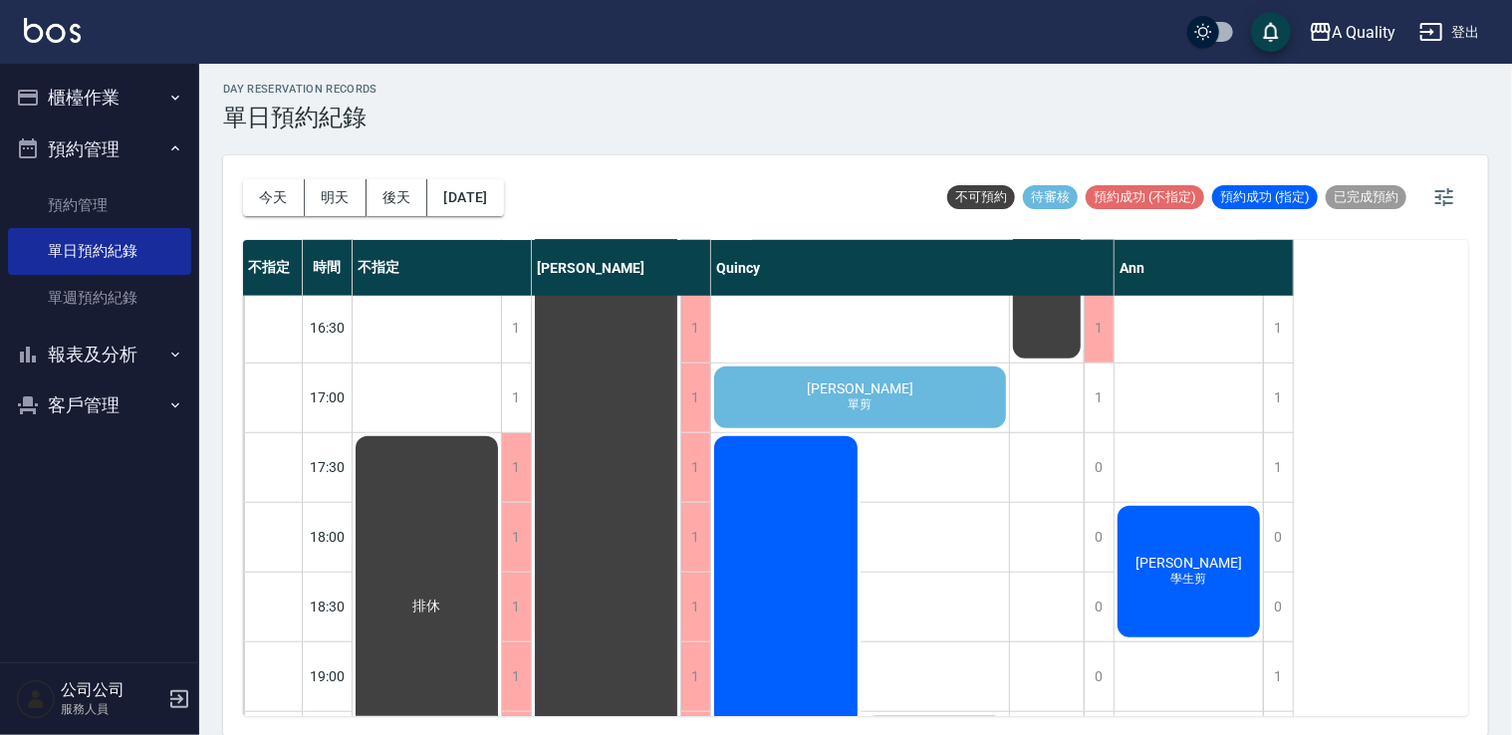
scroll to position [697, 0]
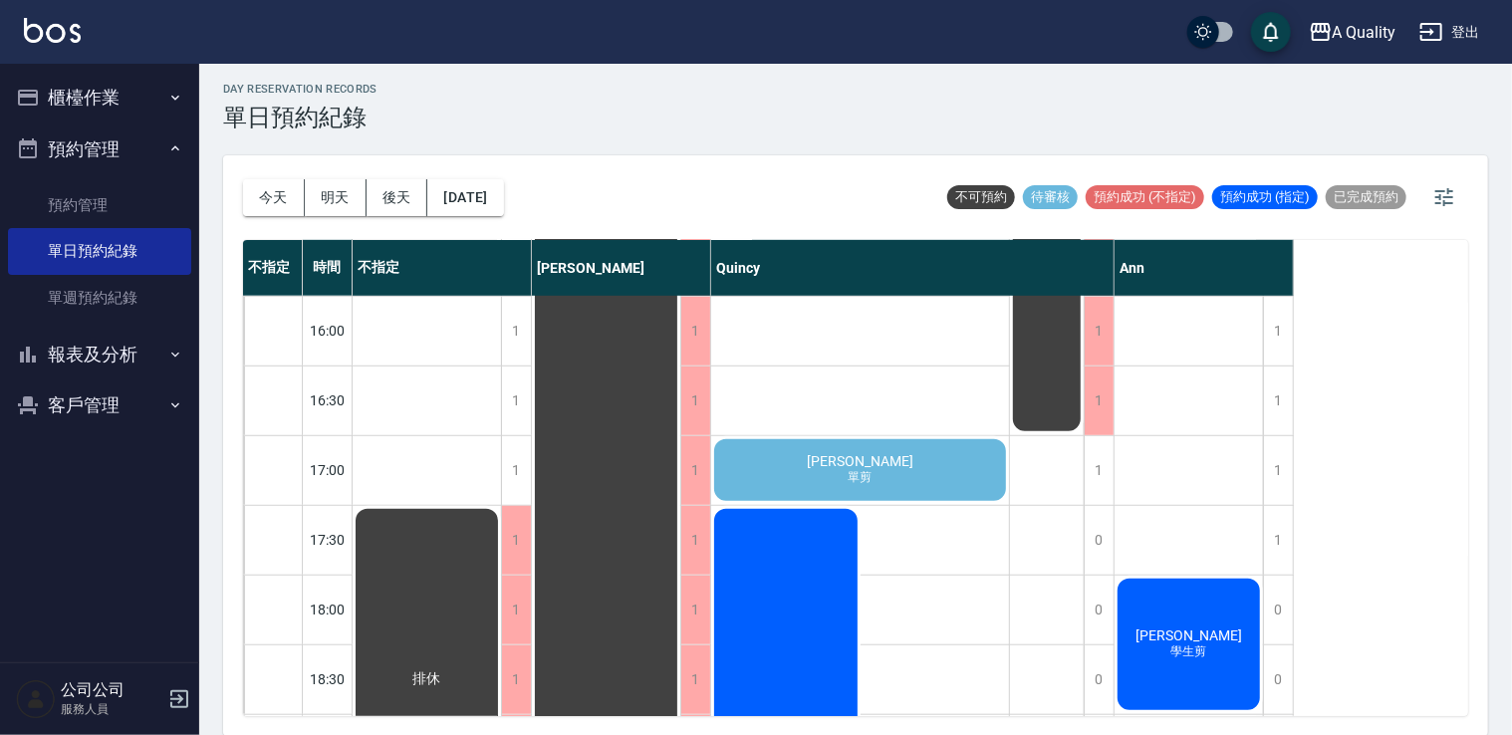
click at [853, 475] on span "單剪" at bounding box center [860, 477] width 32 height 17
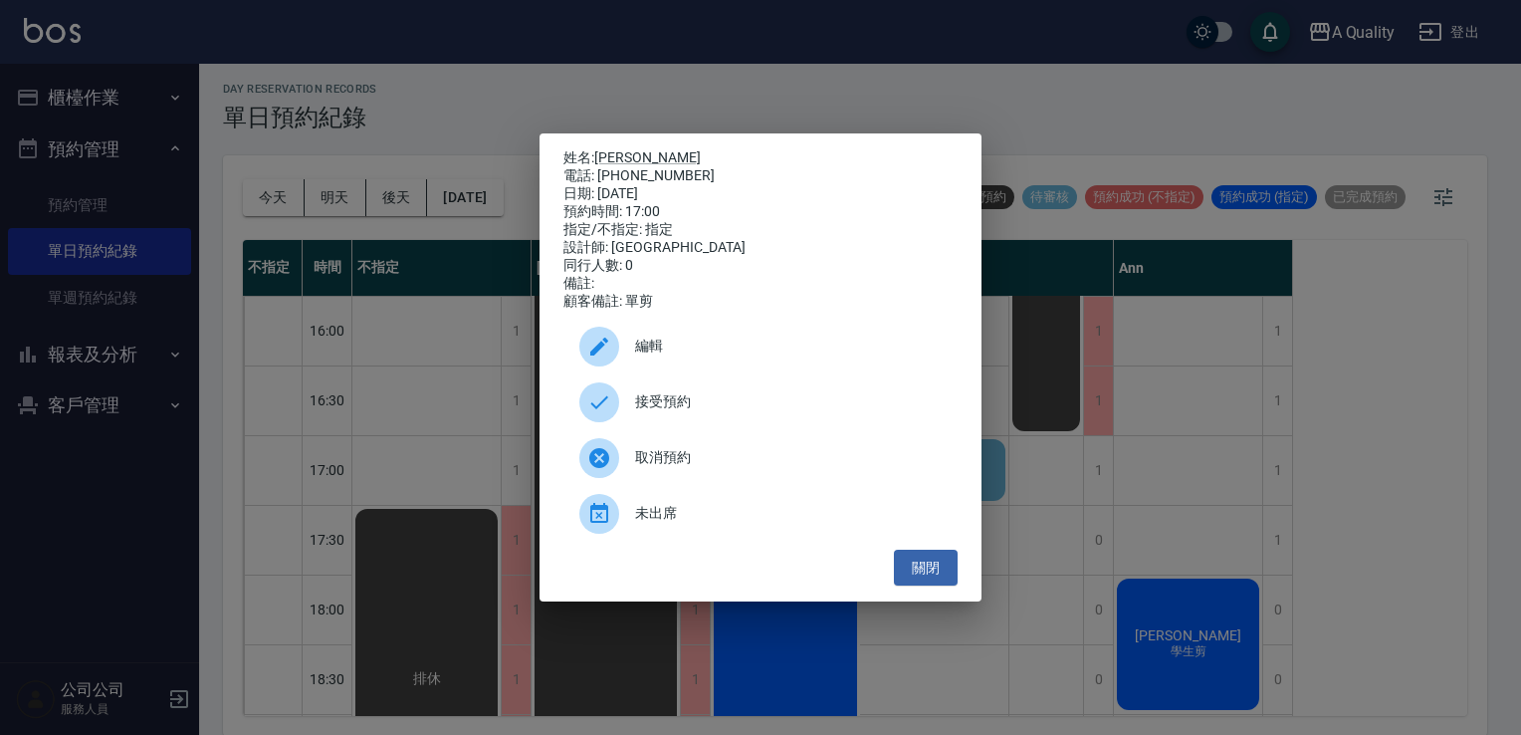
click at [711, 428] on div "接受預約" at bounding box center [761, 402] width 394 height 56
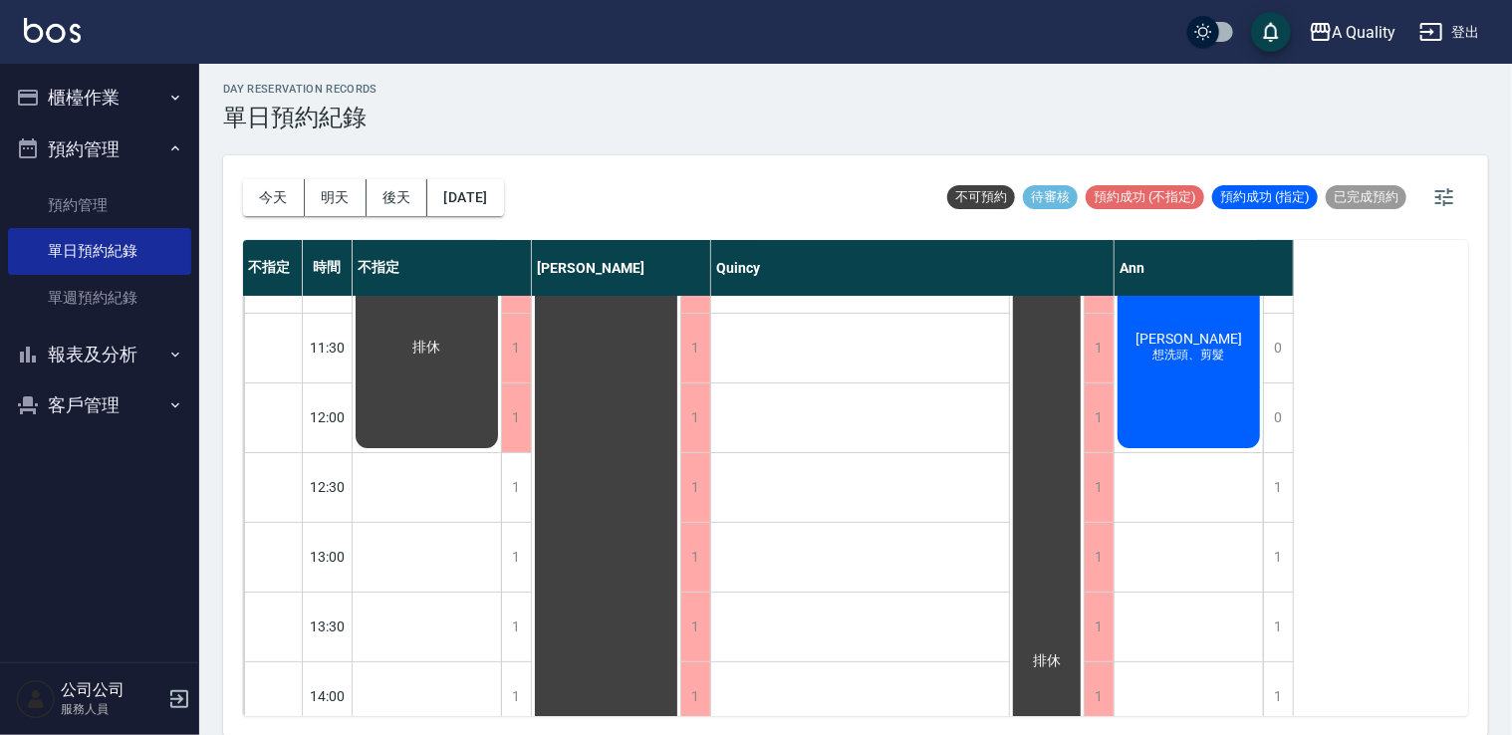
scroll to position [0, 0]
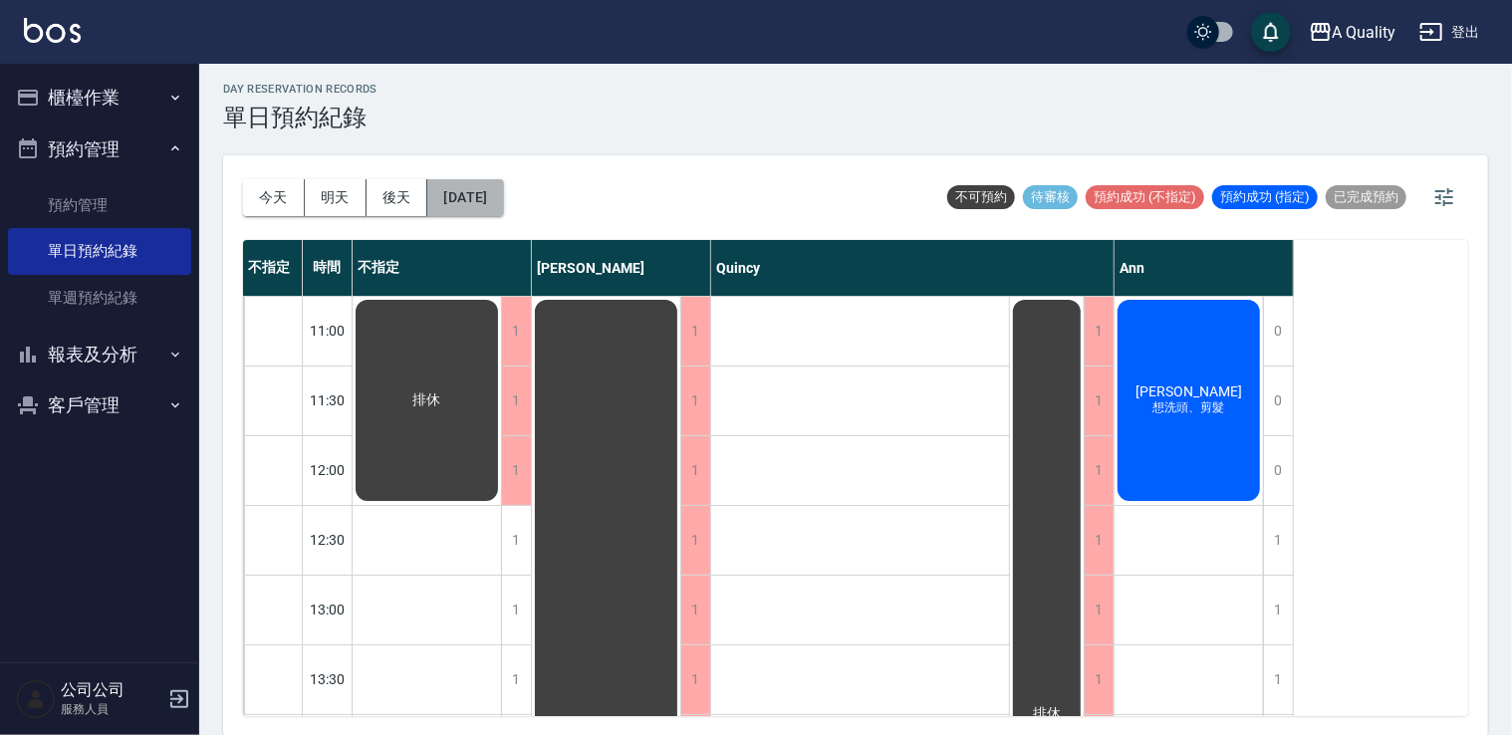
click at [470, 204] on button "2025/10/07" at bounding box center [465, 197] width 76 height 37
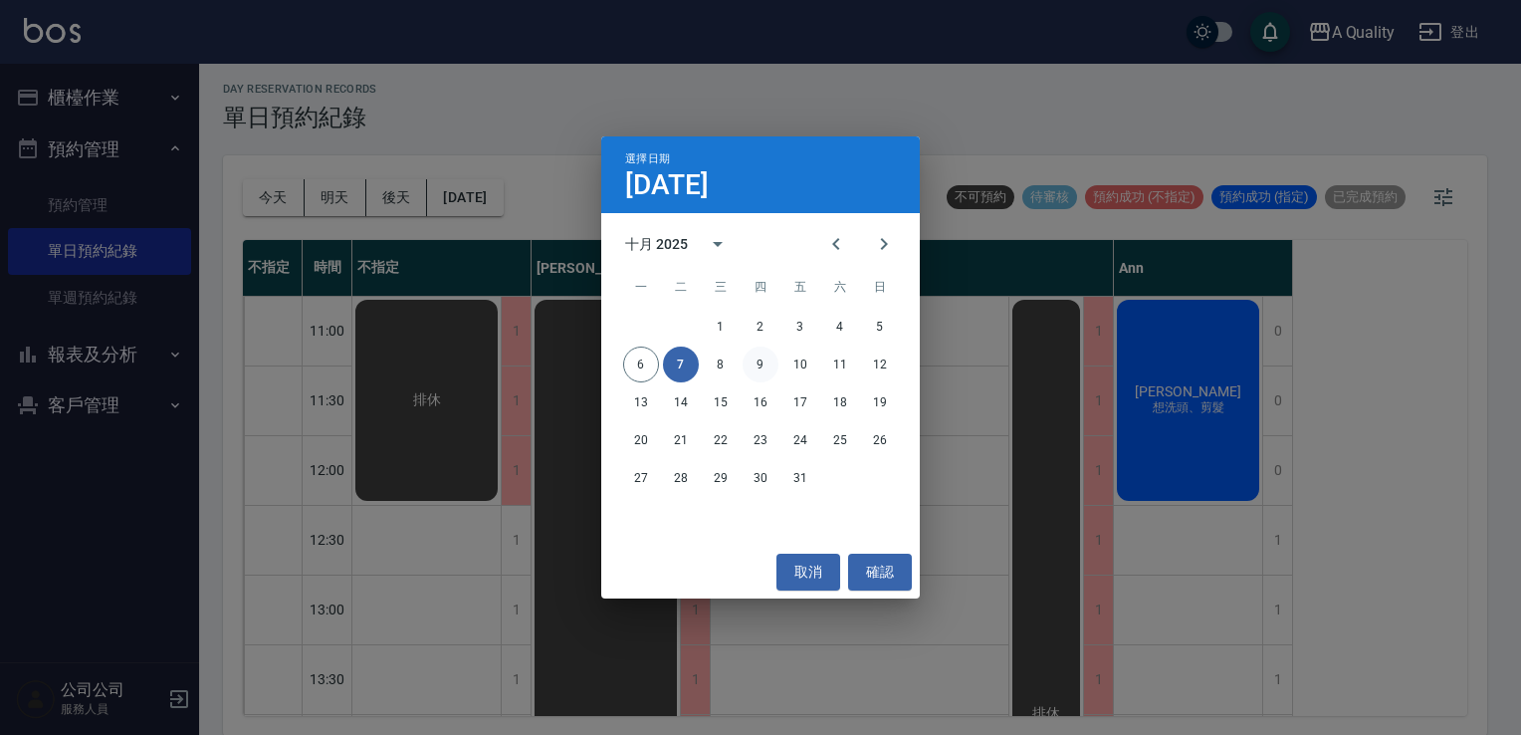
click at [757, 362] on button "9" at bounding box center [761, 365] width 36 height 36
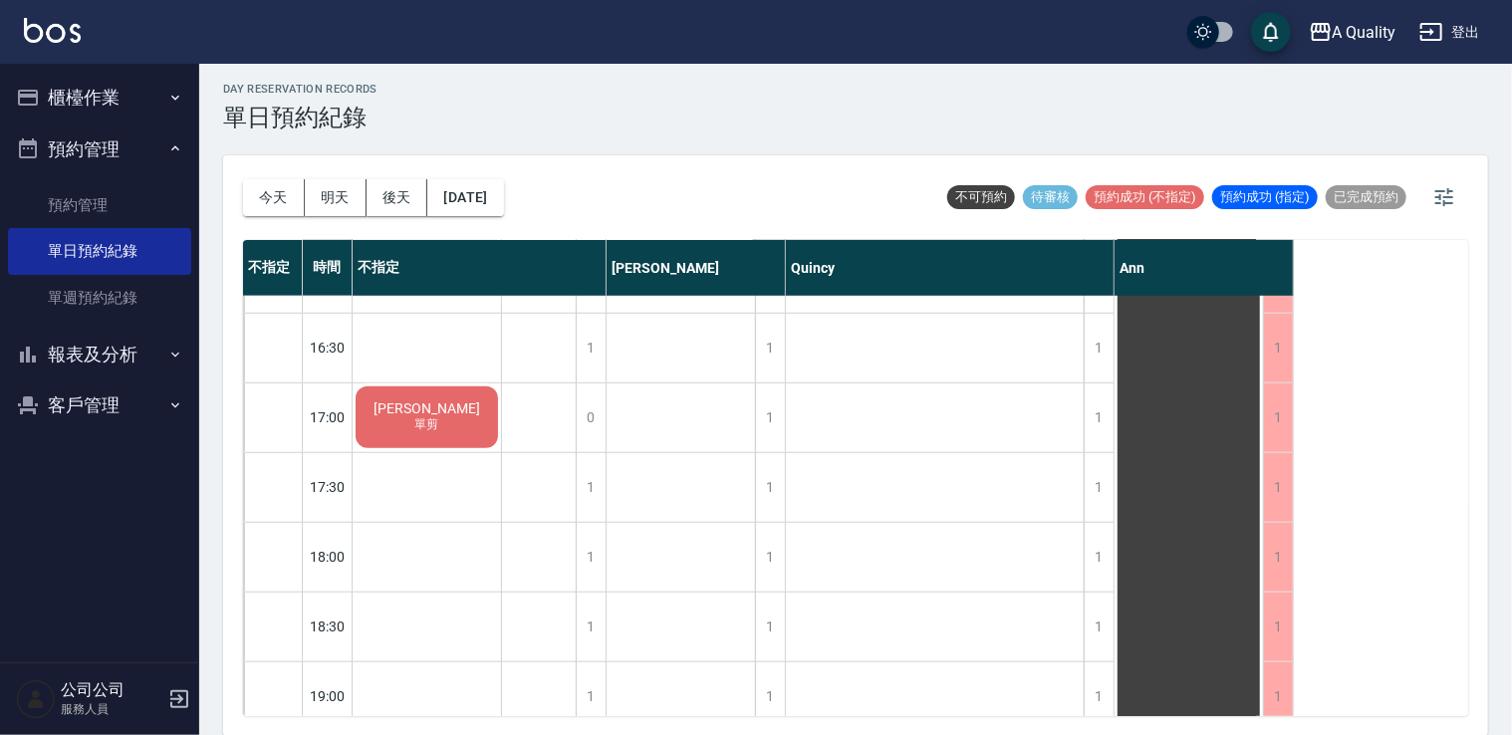
scroll to position [797, 0]
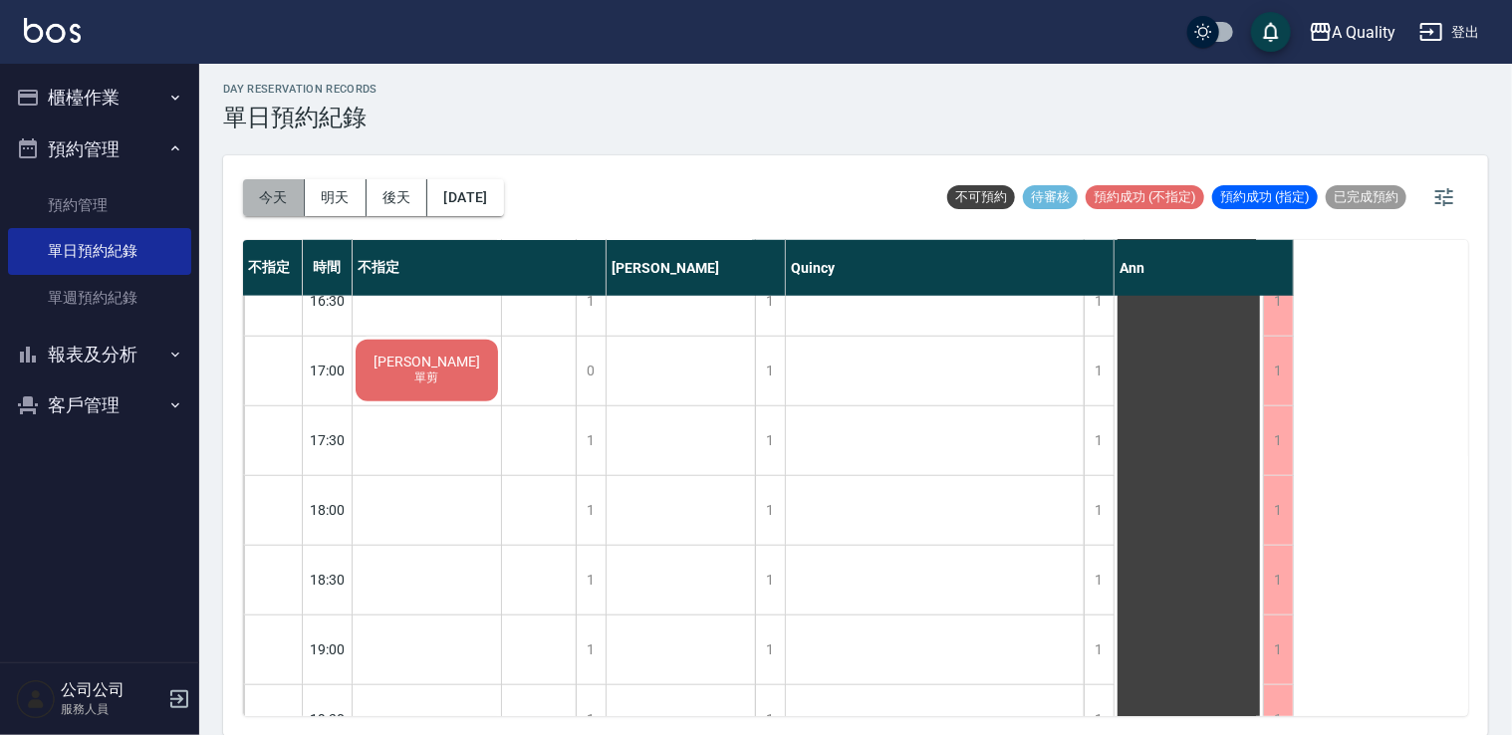
click at [287, 201] on button "今天" at bounding box center [274, 197] width 62 height 37
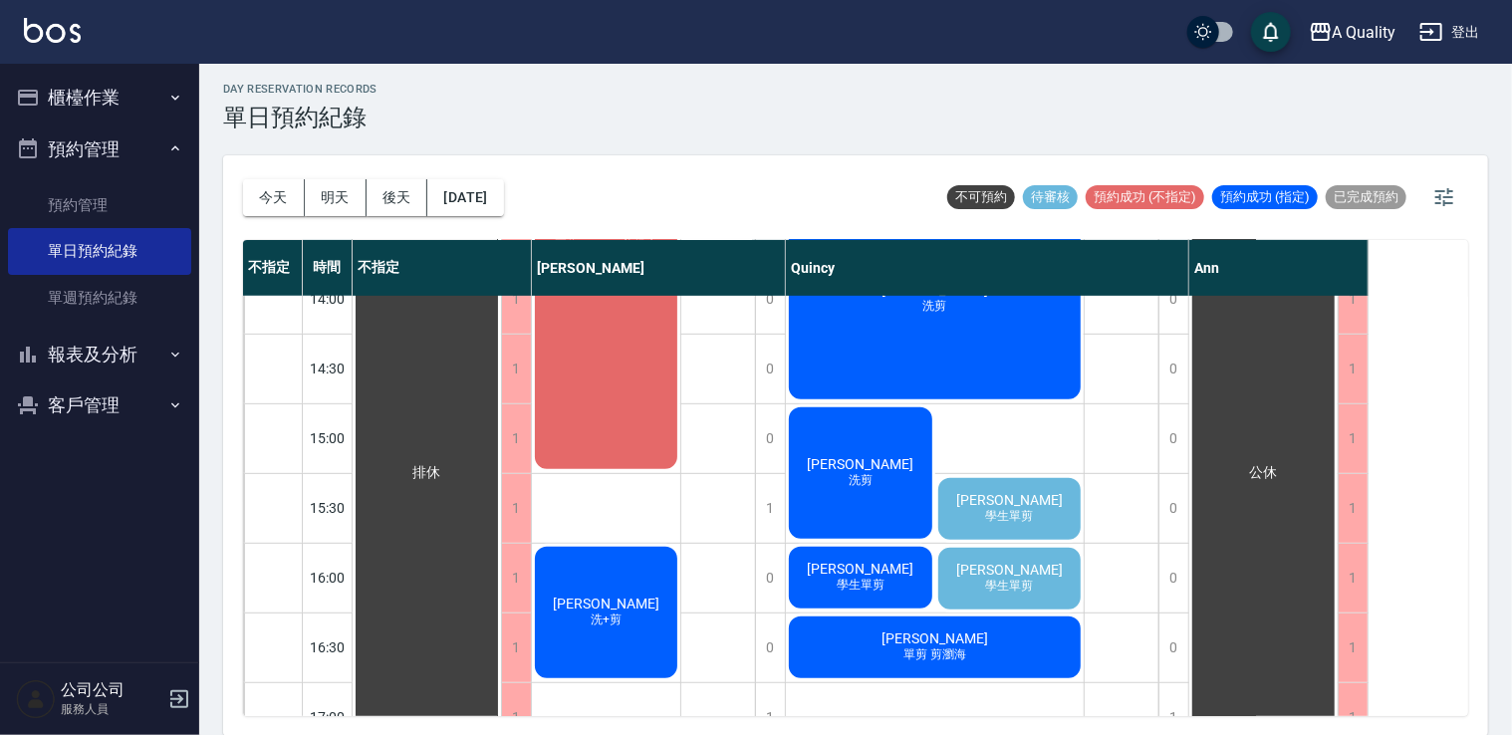
scroll to position [451, 0]
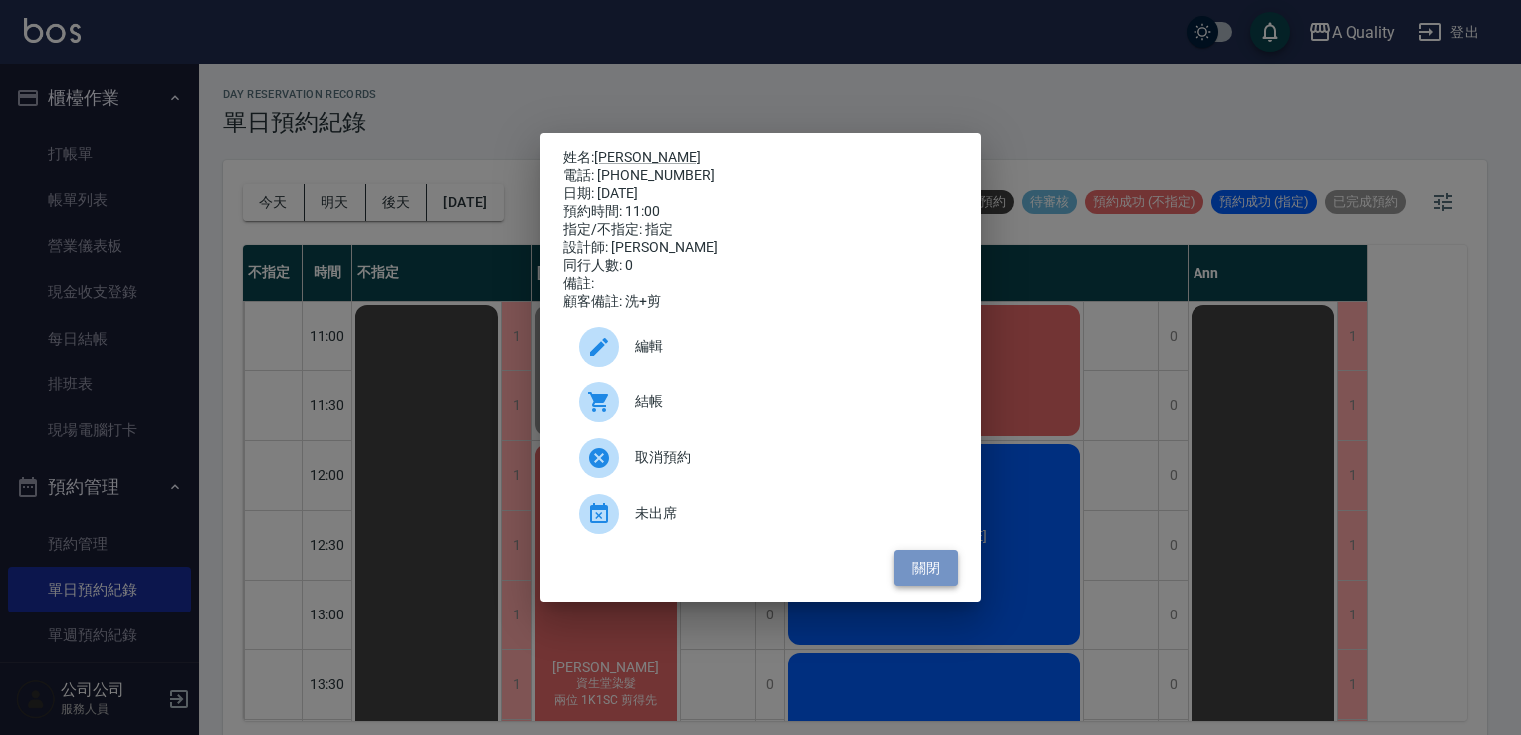
click at [918, 586] on button "關閉" at bounding box center [926, 568] width 64 height 37
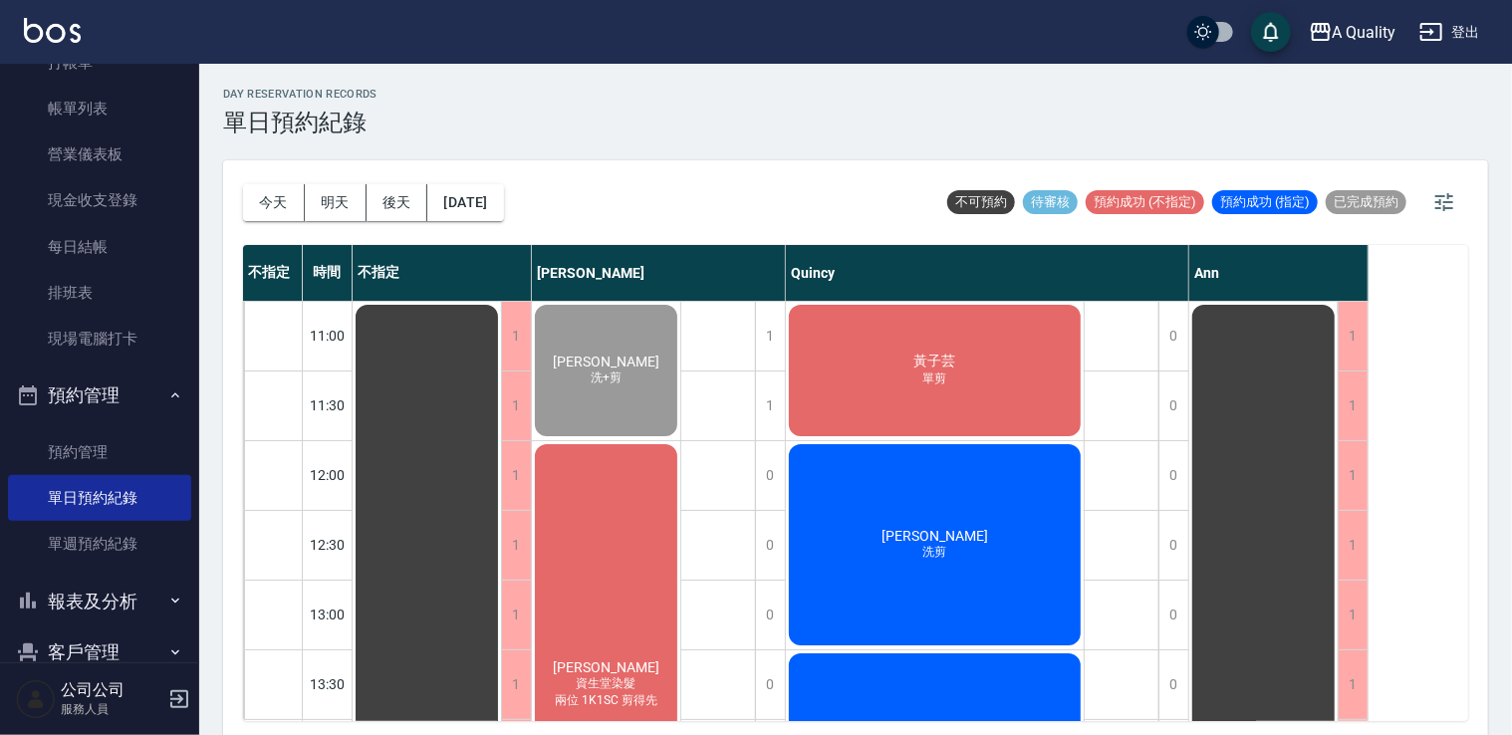
scroll to position [130, 0]
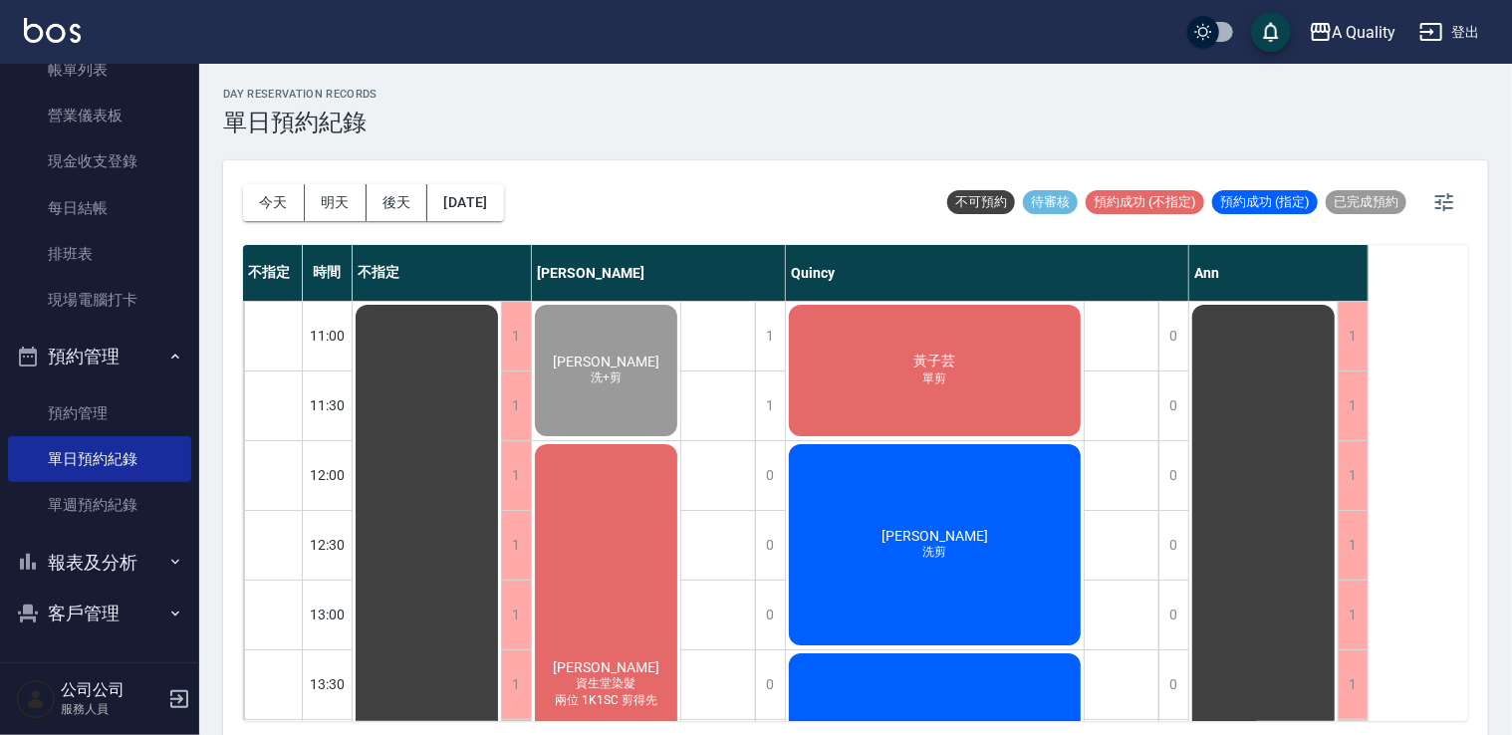
drag, startPoint x: 117, startPoint y: 647, endPoint x: 113, endPoint y: 627, distance: 20.3
click at [116, 647] on nav "櫃檯作業 打帳單 帳單列表 營業儀表板 現金收支登錄 每日結帳 排班表 現場電腦打卡 預約管理 預約管理 單日預約紀錄 單週預約紀錄 報表及分析 報表目錄 店…" at bounding box center [99, 363] width 199 height 598
click at [60, 607] on button "客戶管理" at bounding box center [99, 613] width 183 height 52
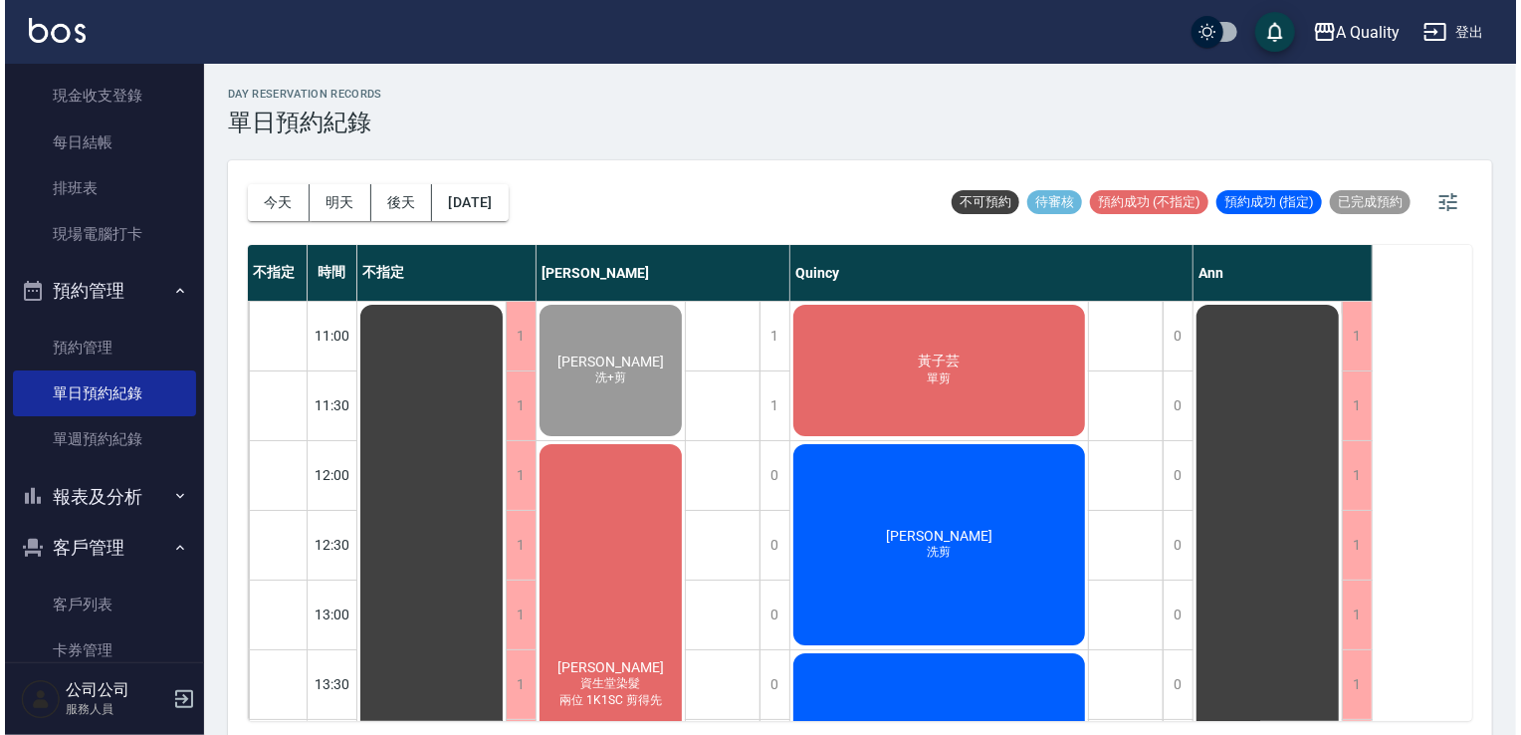
scroll to position [272, 0]
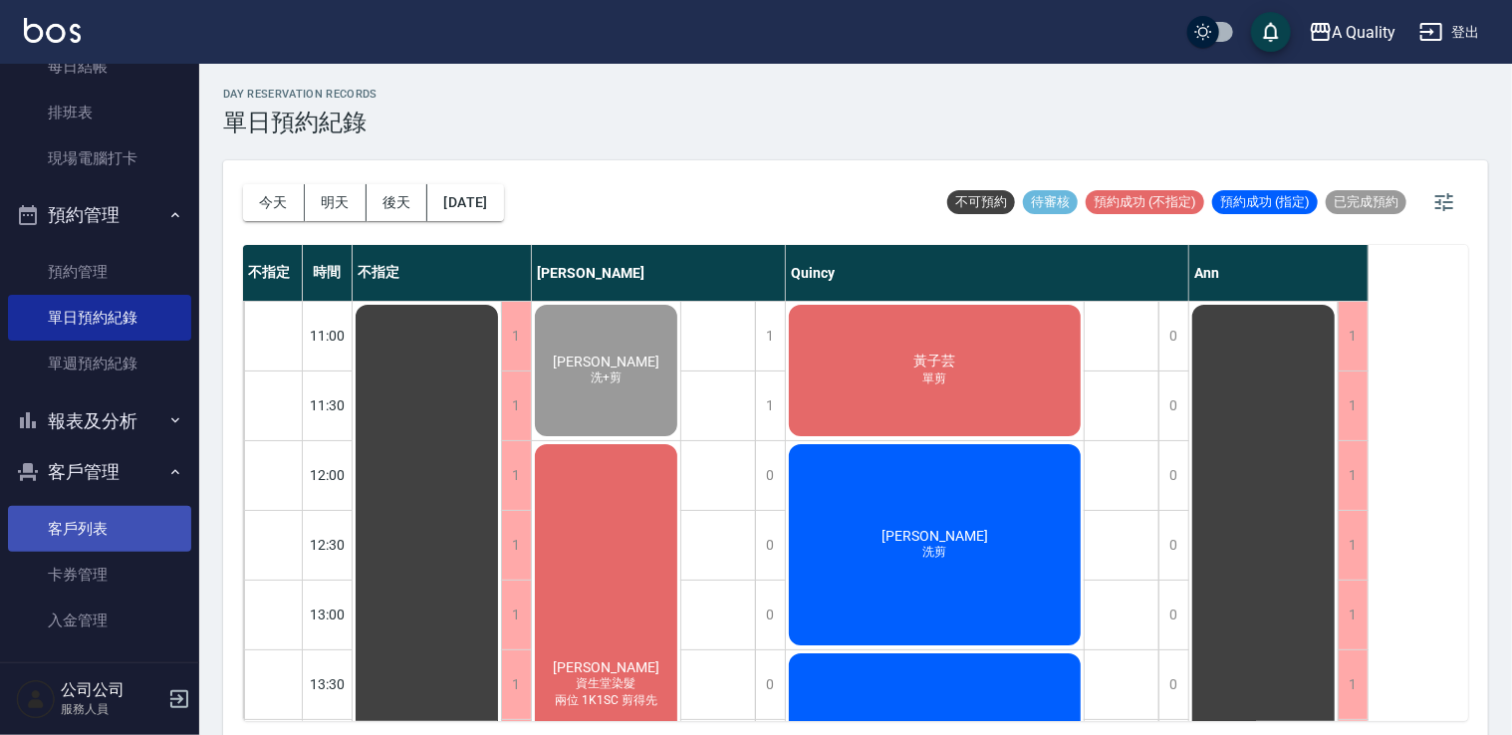
click at [100, 521] on link "客戶列表" at bounding box center [99, 529] width 183 height 46
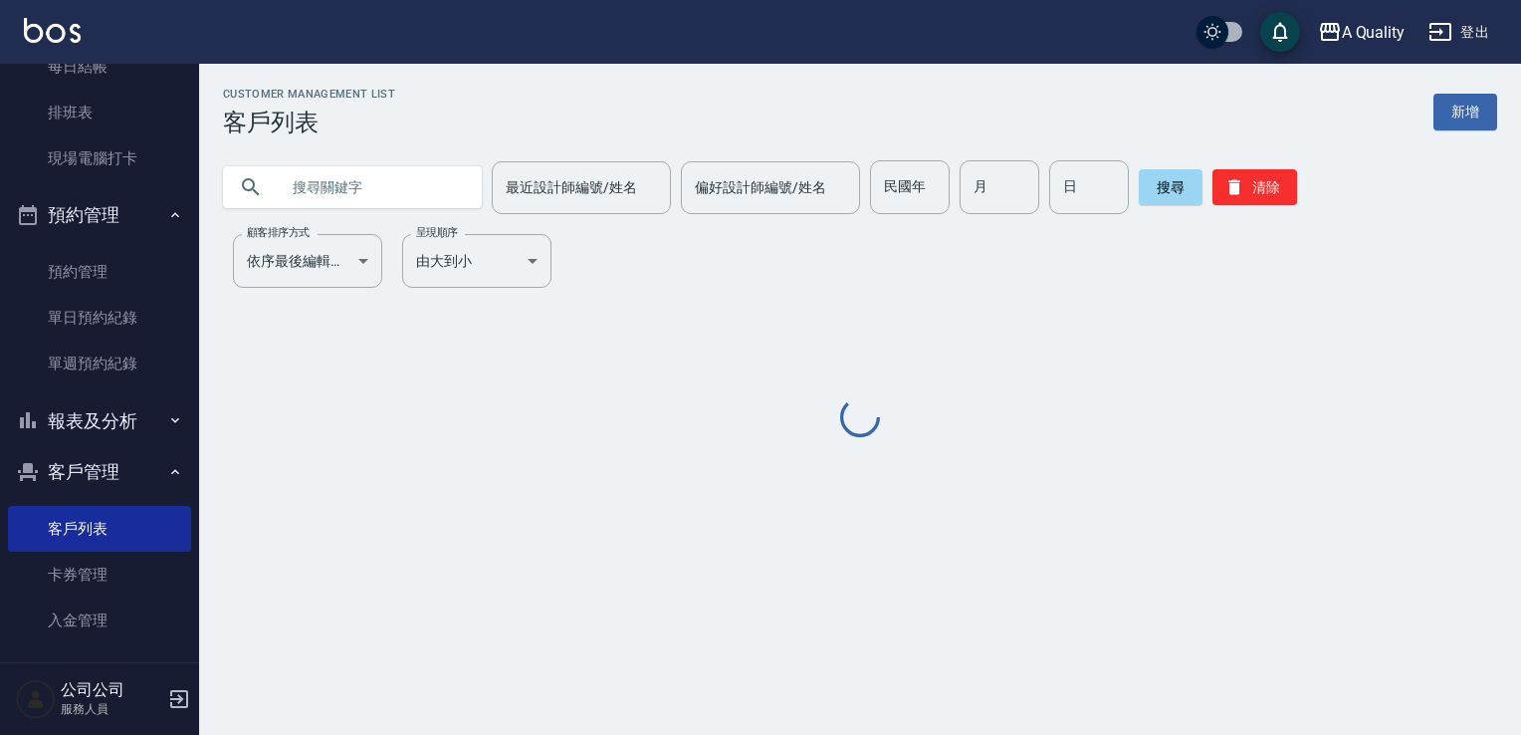
click at [397, 180] on input "text" at bounding box center [372, 187] width 187 height 54
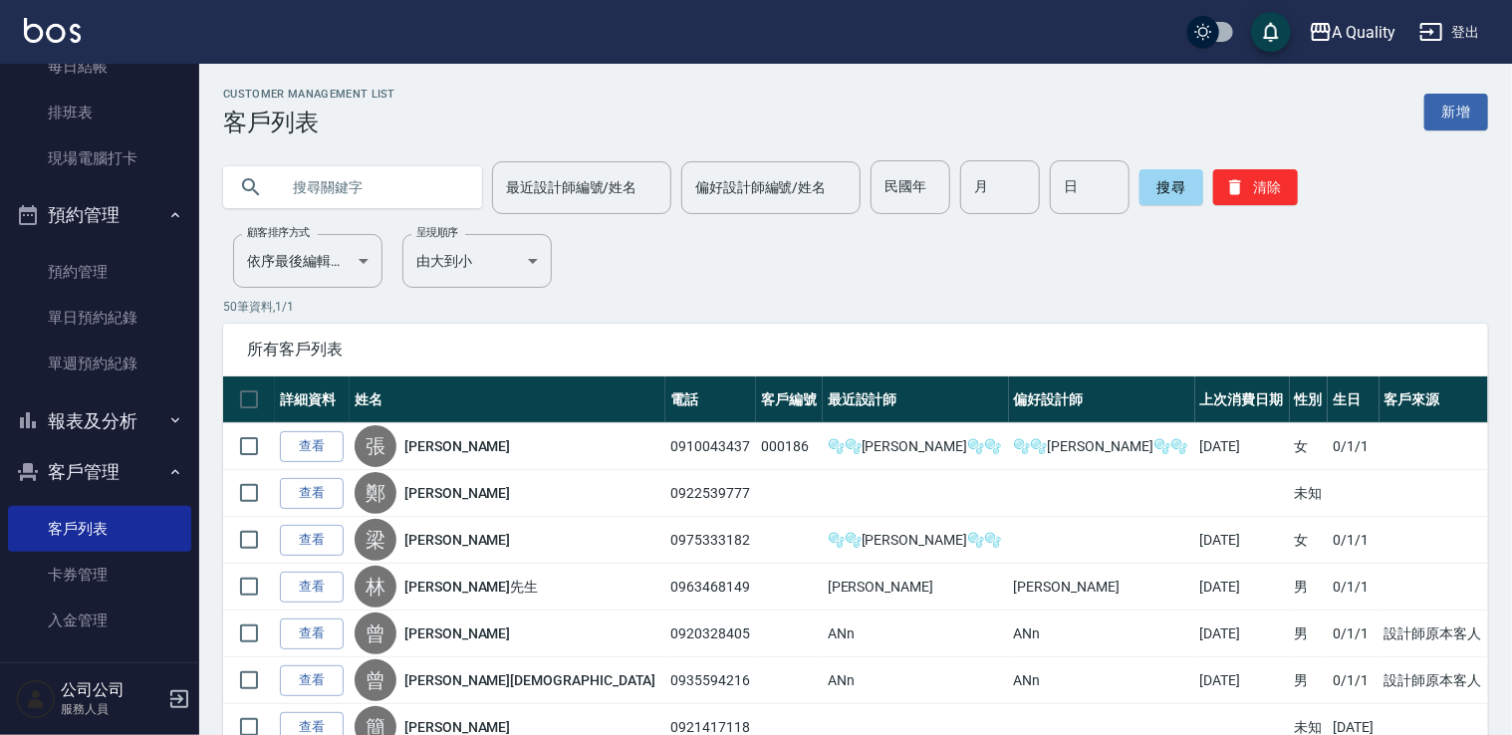
click at [377, 188] on input "text" at bounding box center [372, 187] width 187 height 54
click at [116, 319] on link "單日預約紀錄" at bounding box center [99, 318] width 183 height 46
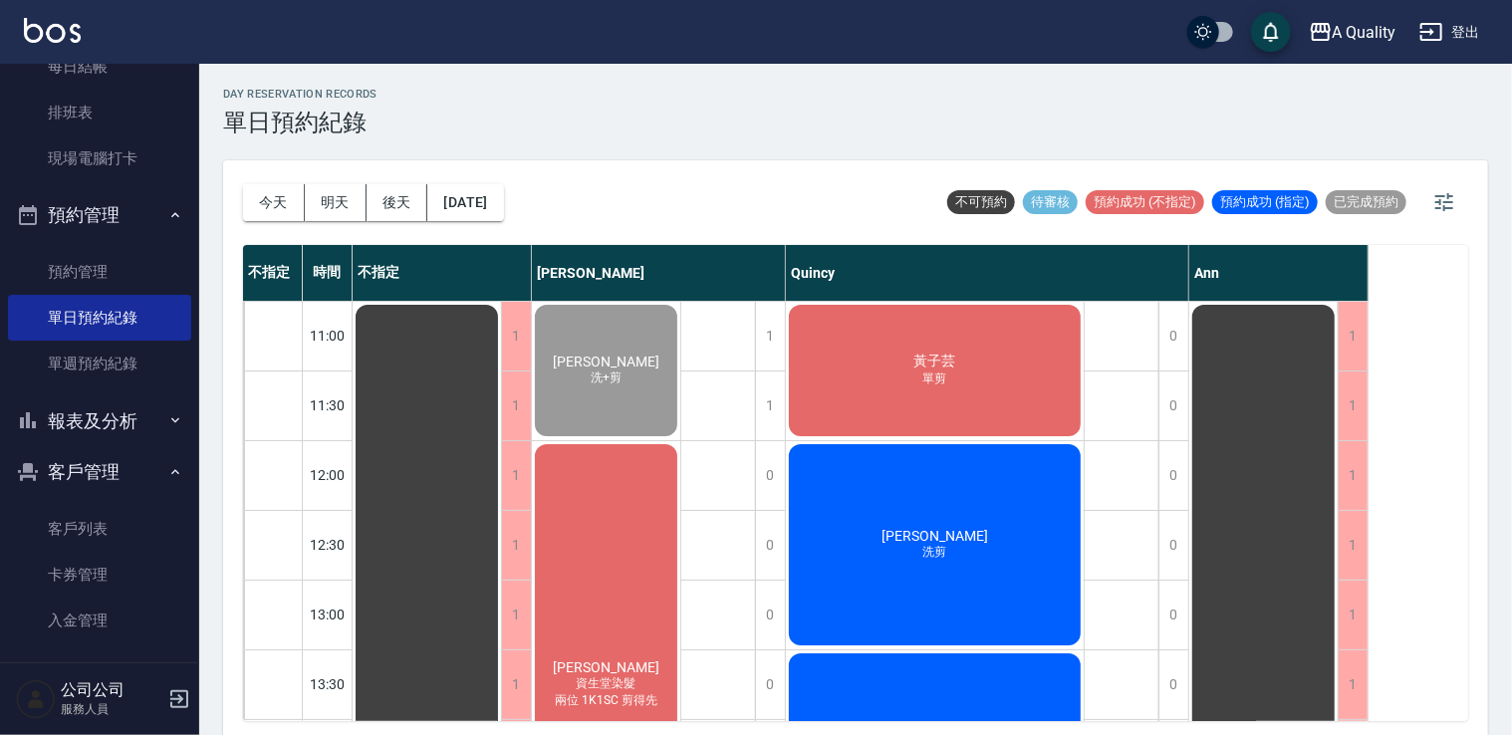
click at [604, 661] on span "[PERSON_NAME]" at bounding box center [606, 667] width 115 height 16
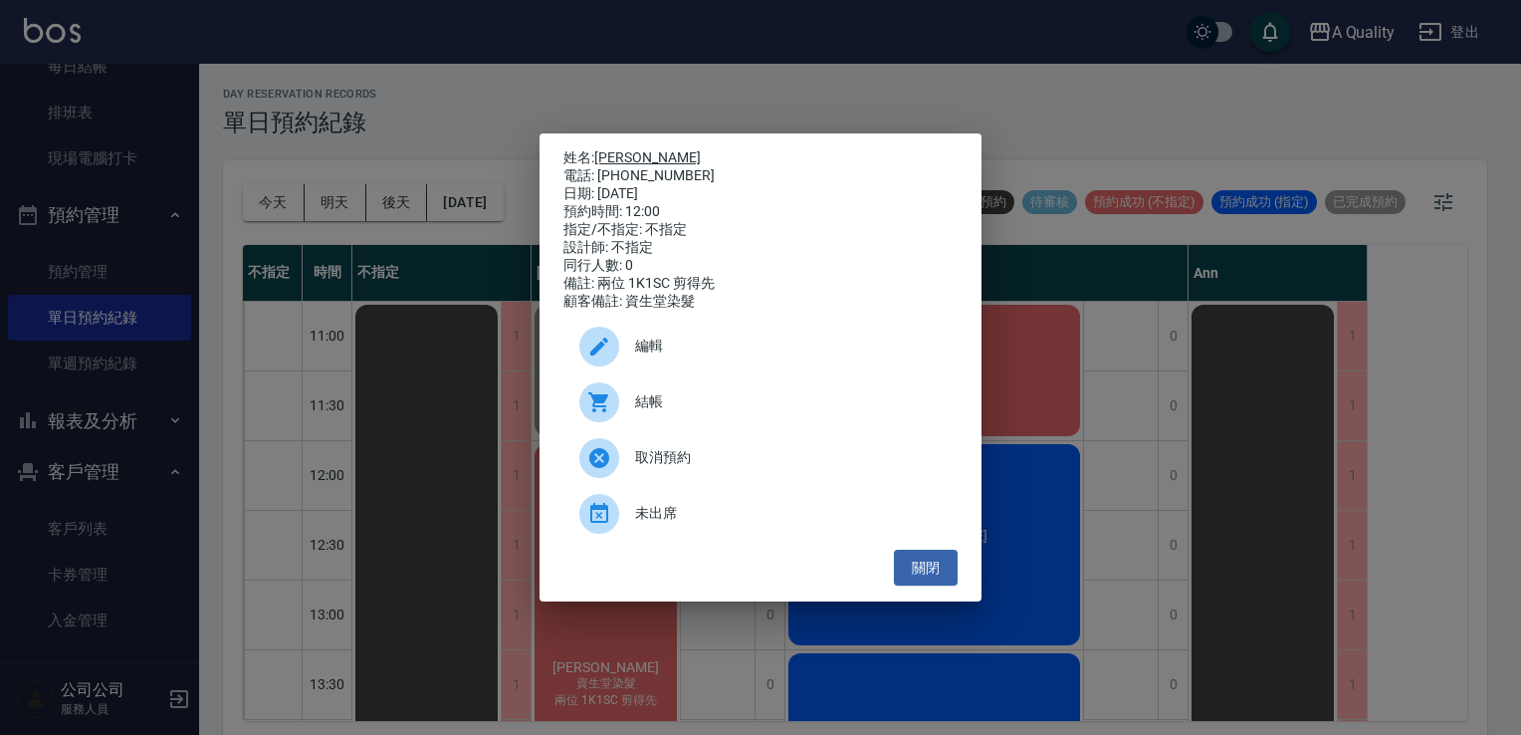
click at [621, 149] on link "[PERSON_NAME]" at bounding box center [647, 157] width 107 height 16
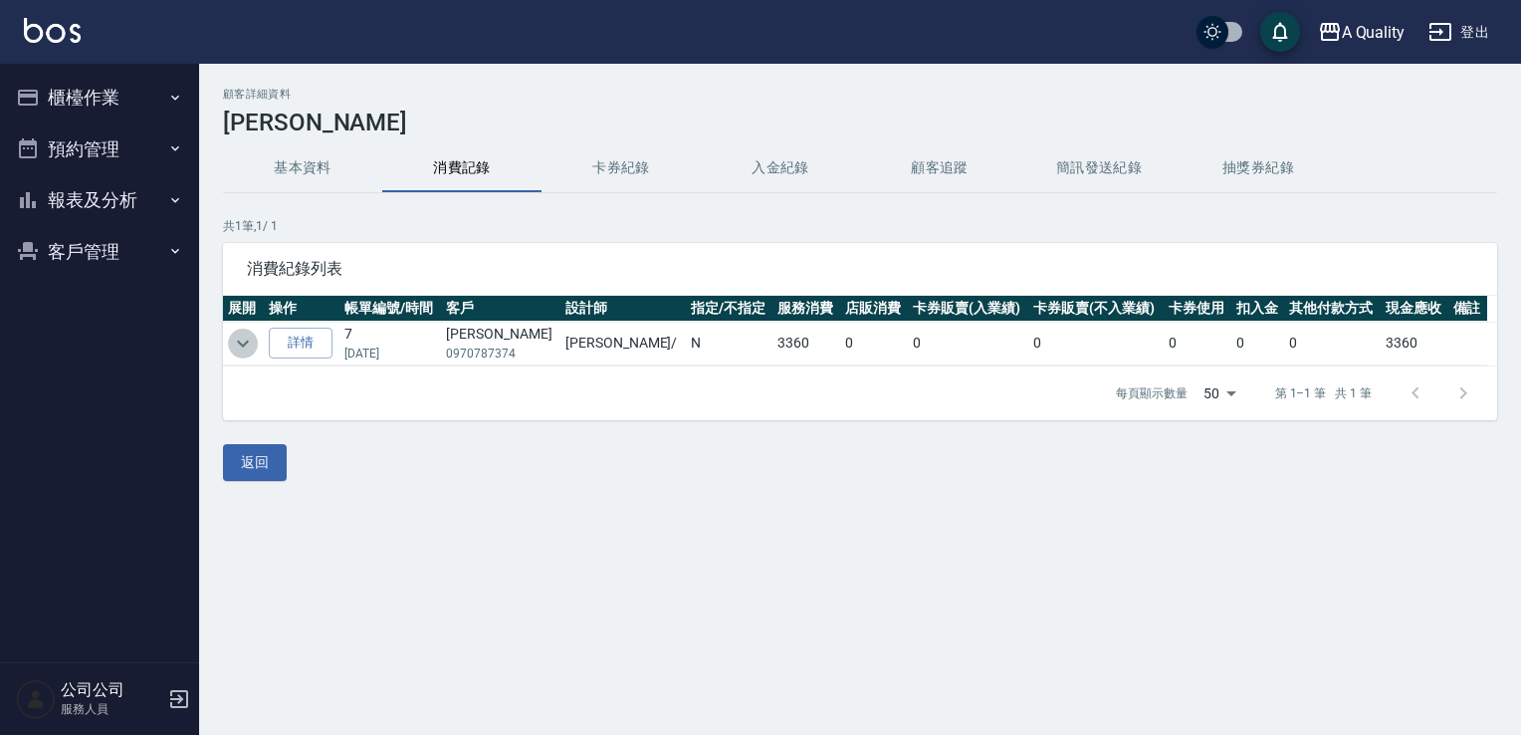
click at [244, 338] on icon "expand row" at bounding box center [243, 344] width 24 height 24
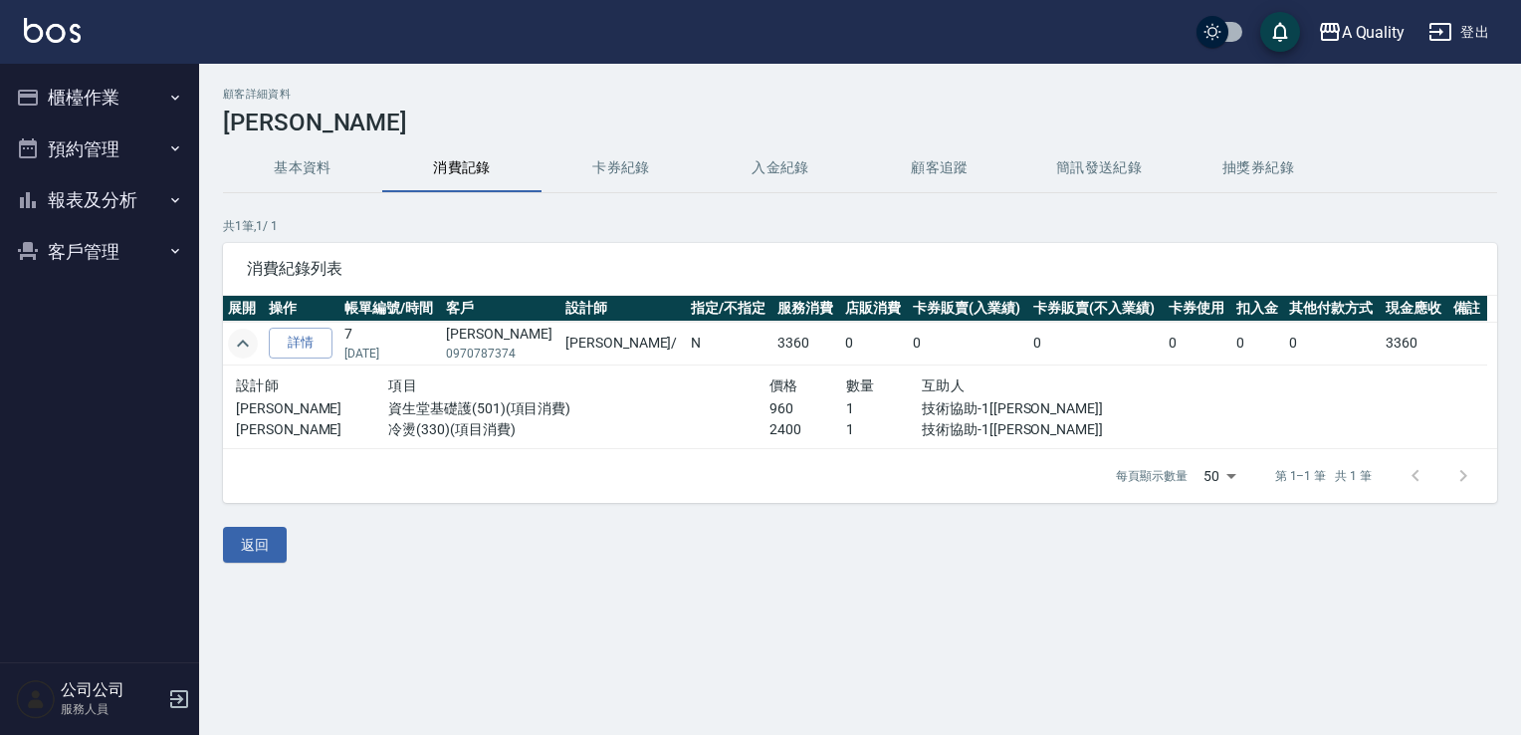
click at [77, 138] on button "預約管理" at bounding box center [99, 149] width 183 height 52
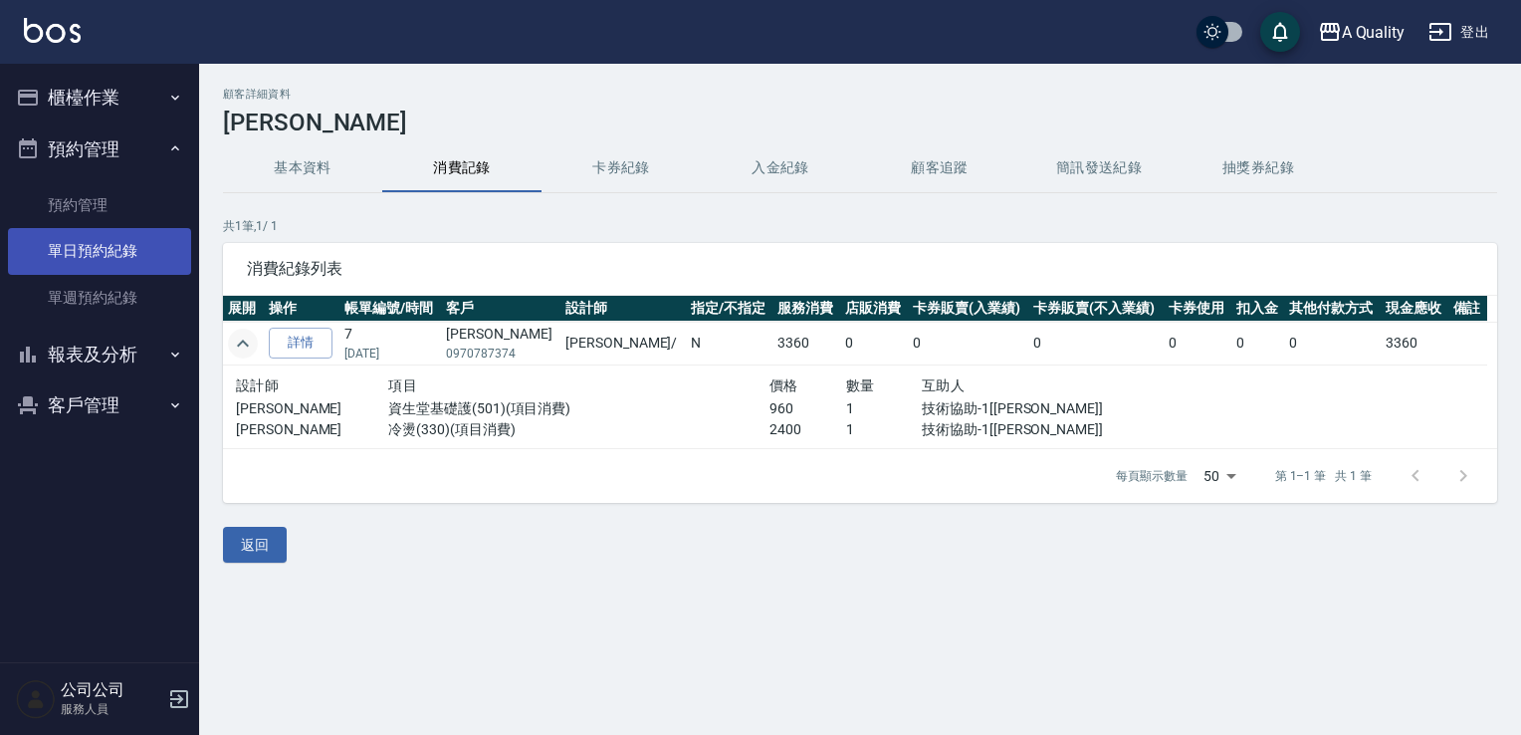
click at [84, 257] on link "單日預約紀錄" at bounding box center [99, 251] width 183 height 46
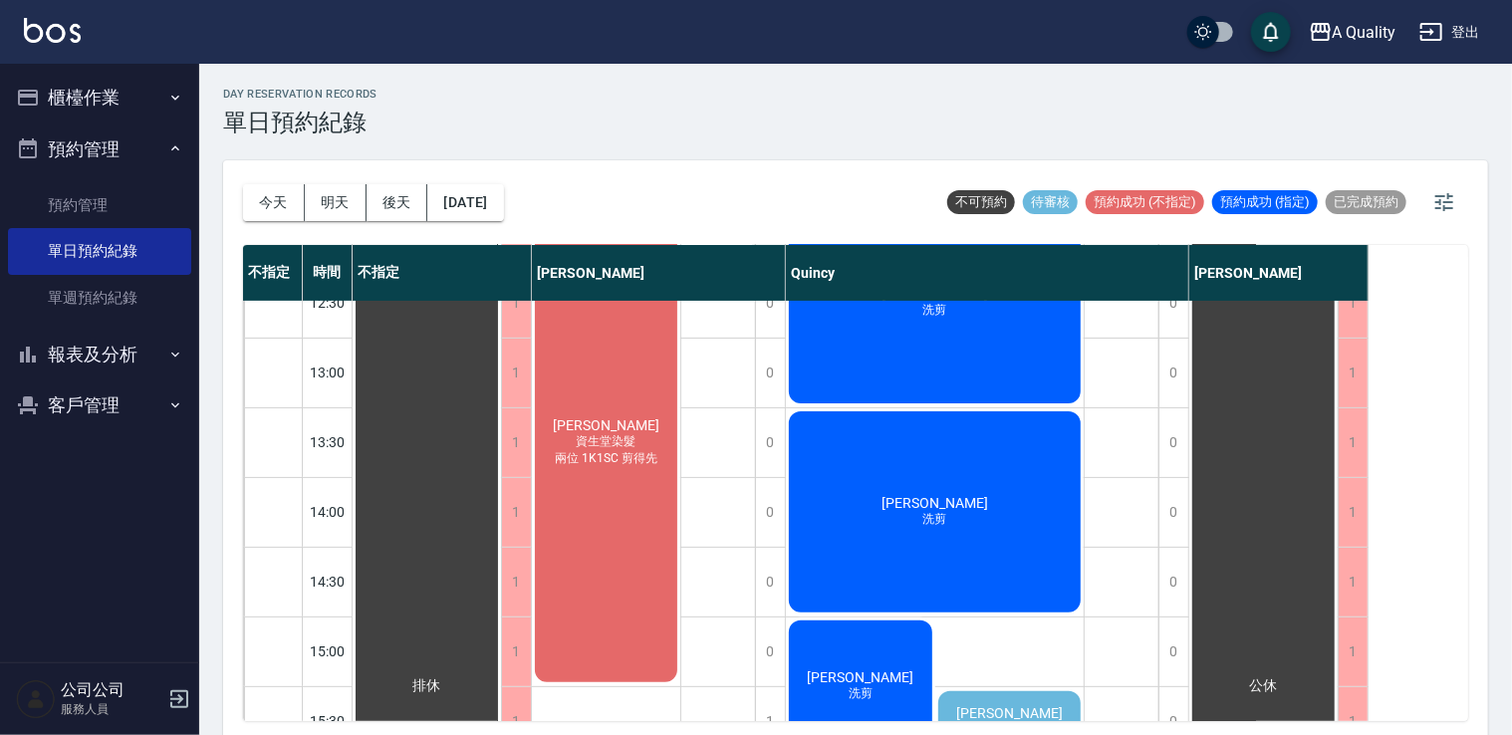
scroll to position [299, 0]
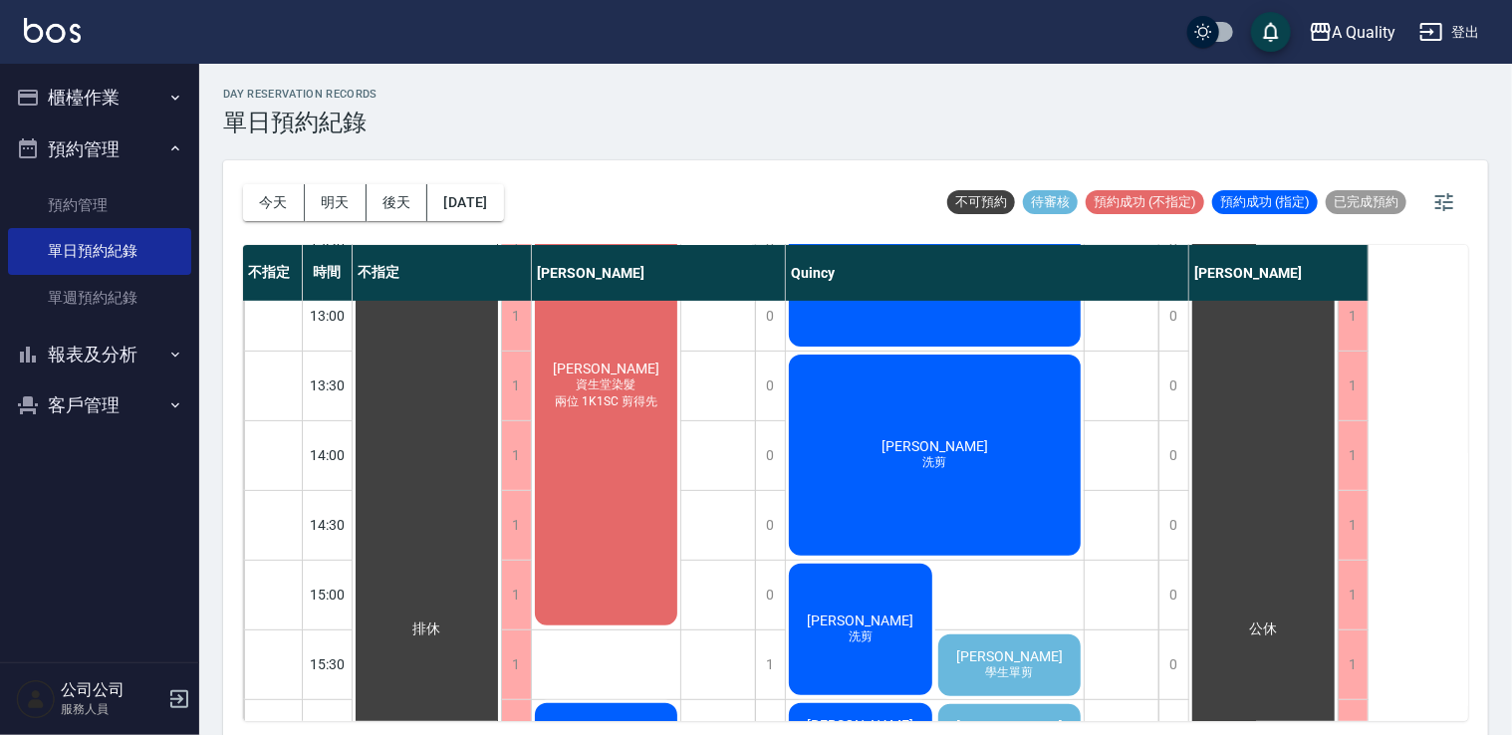
click at [836, 481] on div "張偉強 洗剪" at bounding box center [935, 454] width 298 height 207
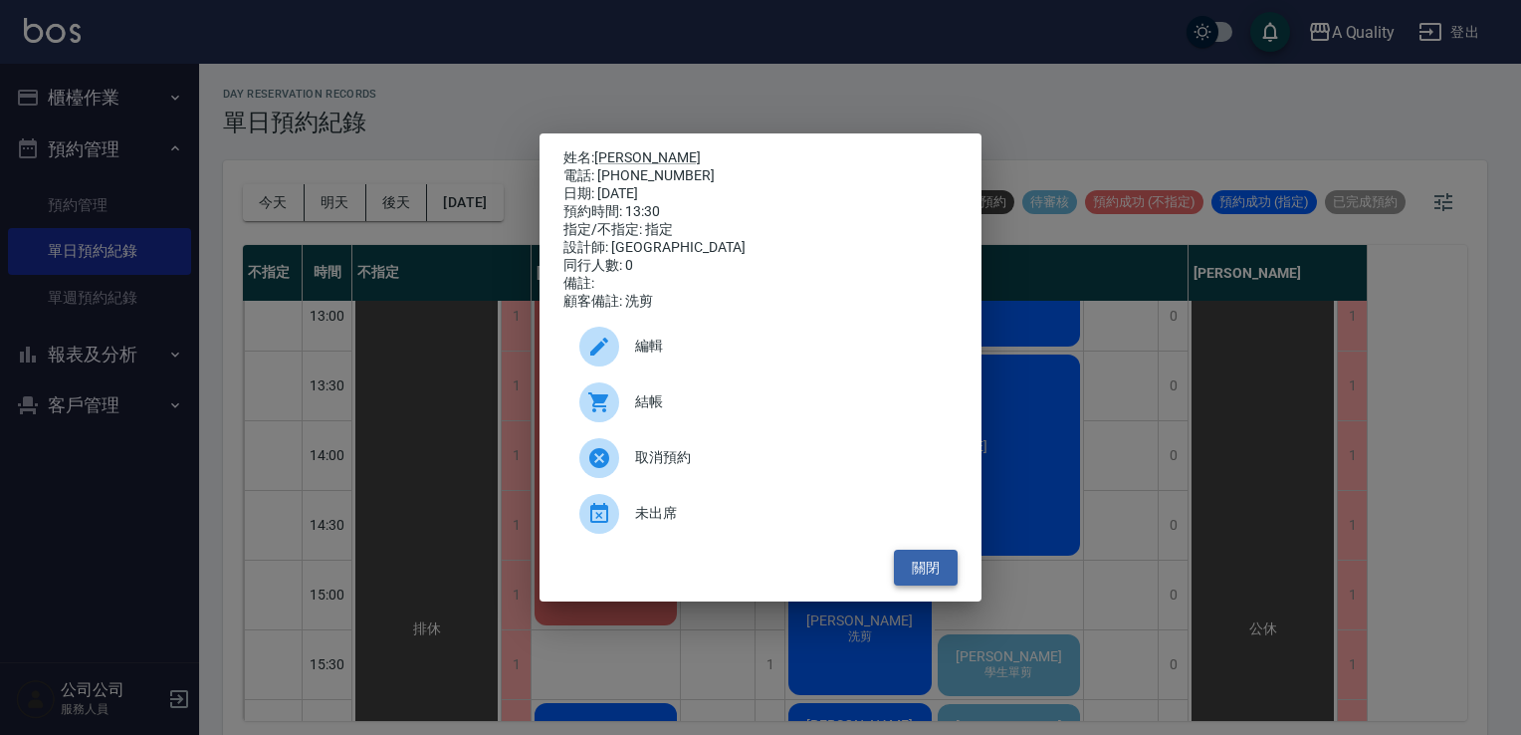
click at [931, 574] on button "關閉" at bounding box center [926, 568] width 64 height 37
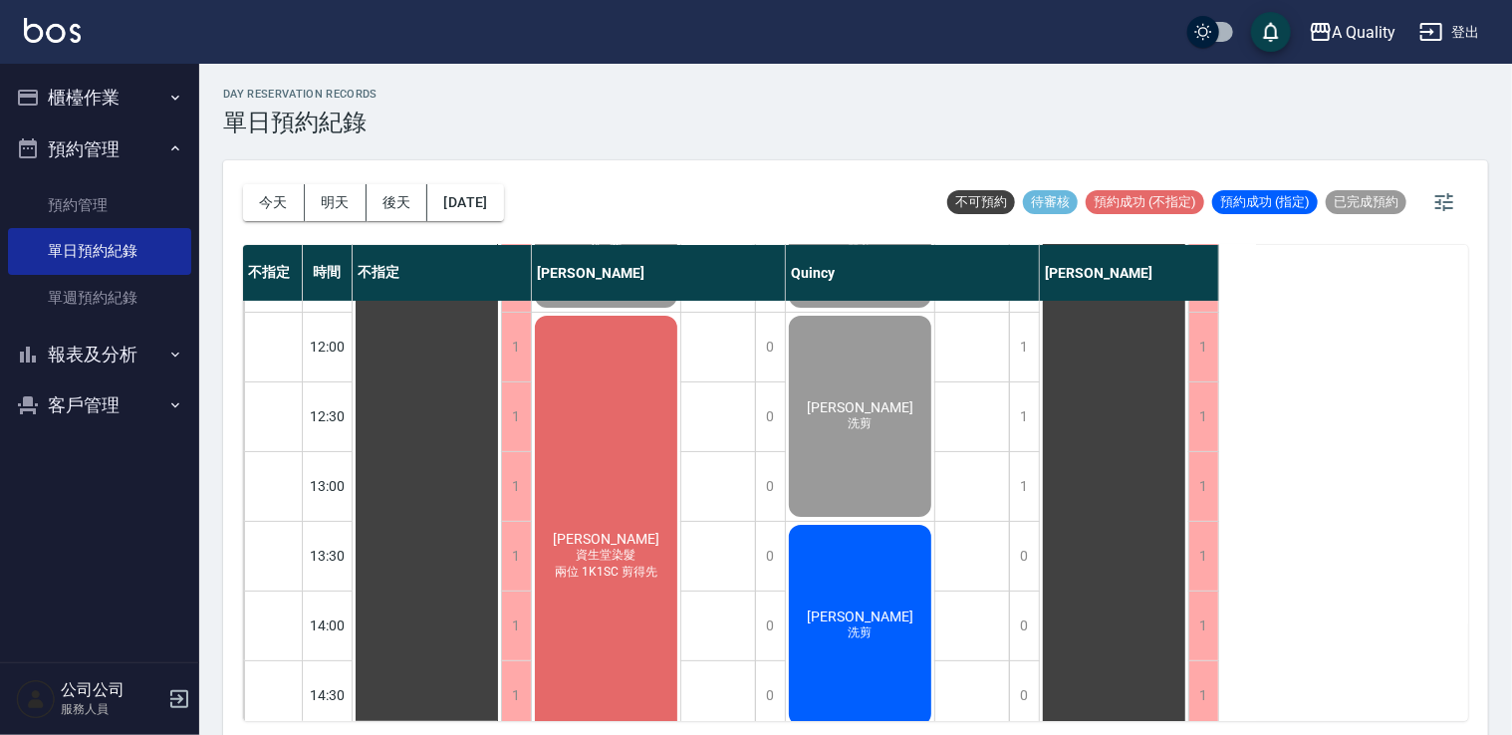
scroll to position [0, 0]
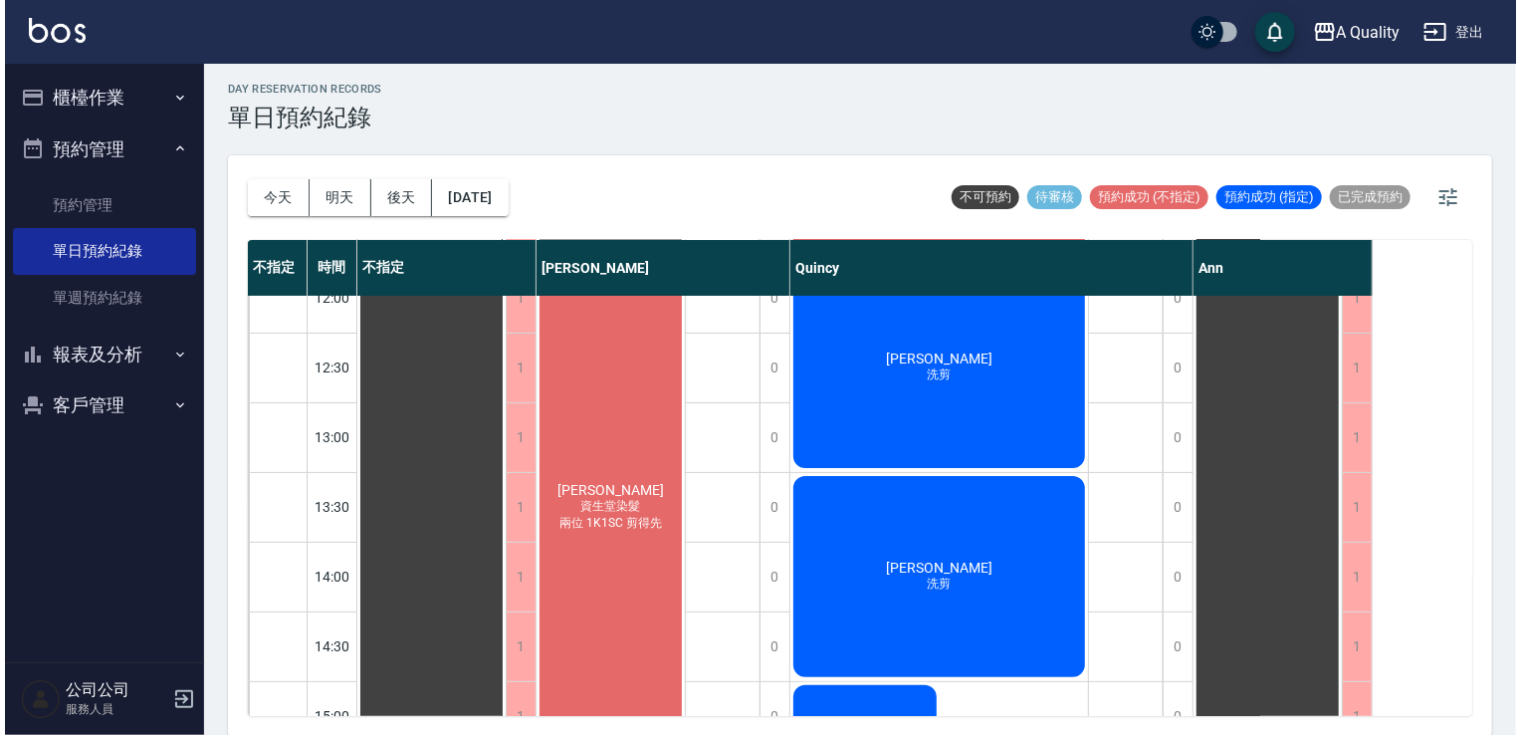
scroll to position [498, 0]
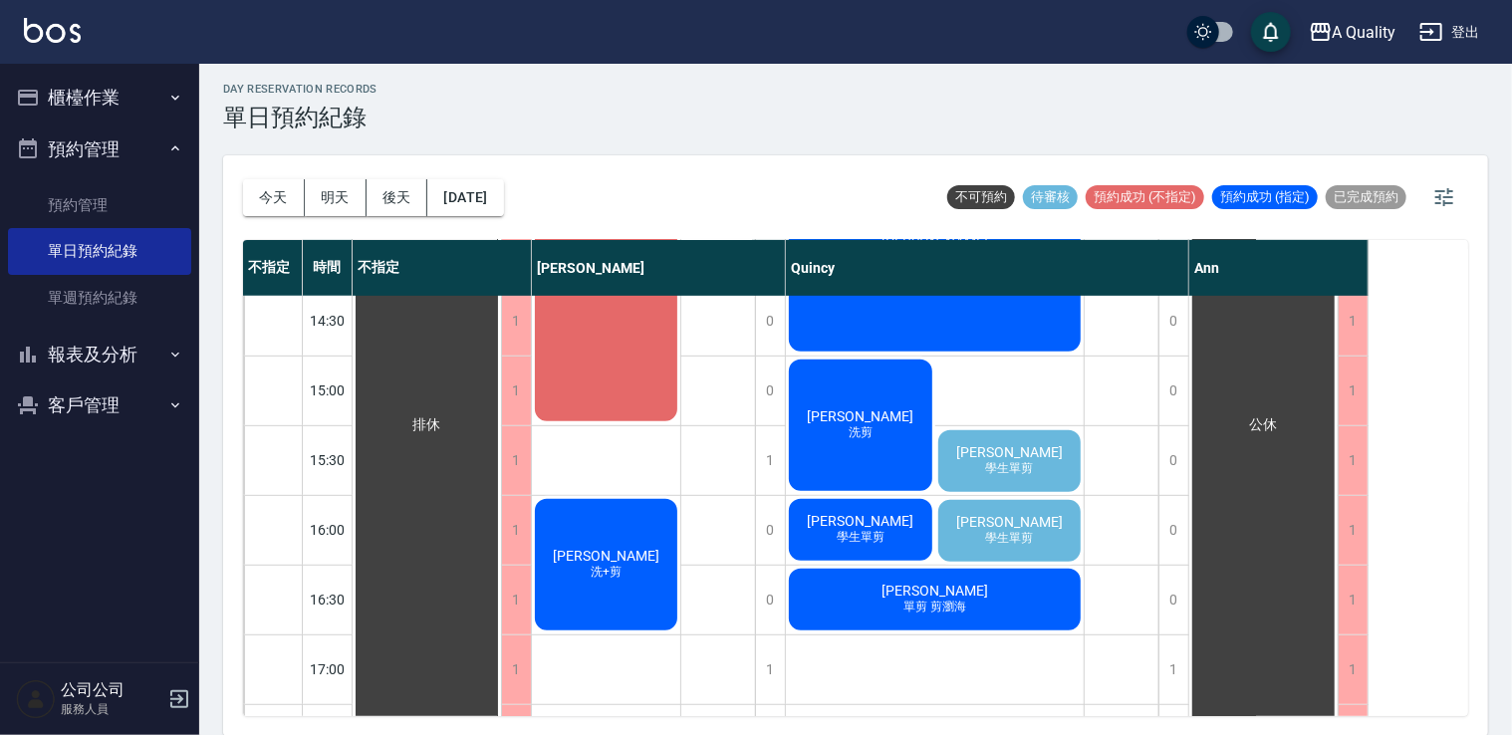
click at [1012, 471] on span "學生單剪" at bounding box center [1009, 468] width 56 height 17
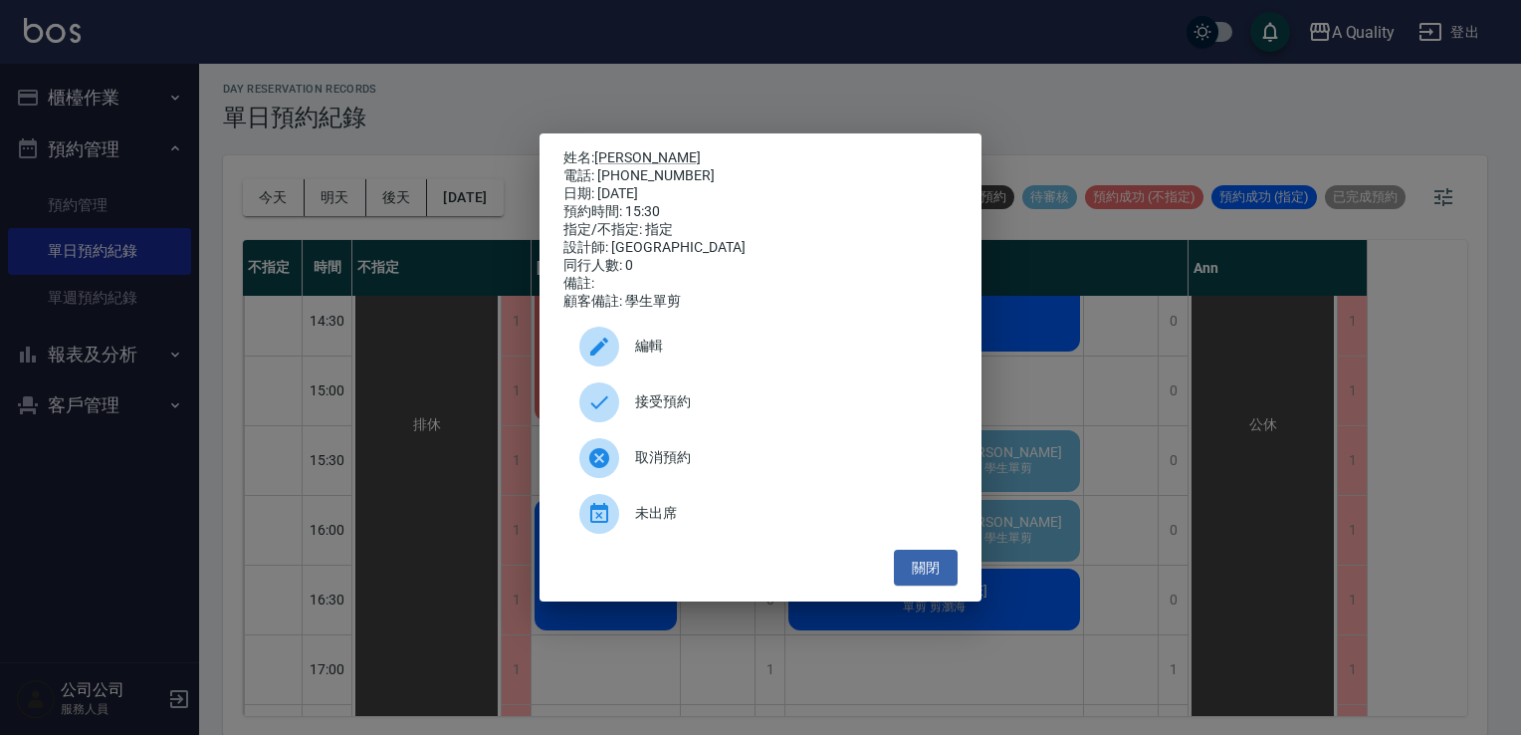
click at [677, 408] on span "接受預約" at bounding box center [788, 401] width 307 height 21
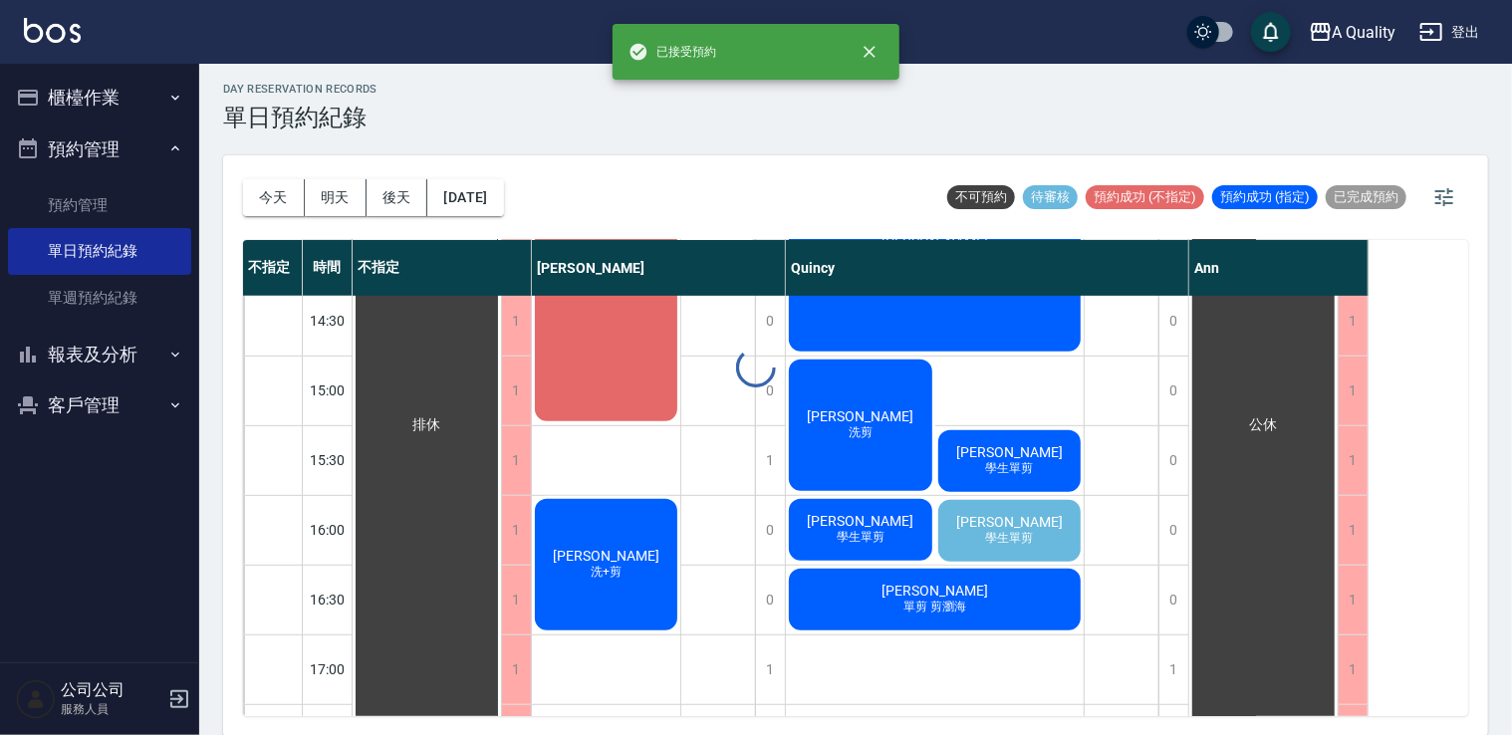
click at [1013, 533] on span "學生單剪" at bounding box center [1009, 538] width 56 height 17
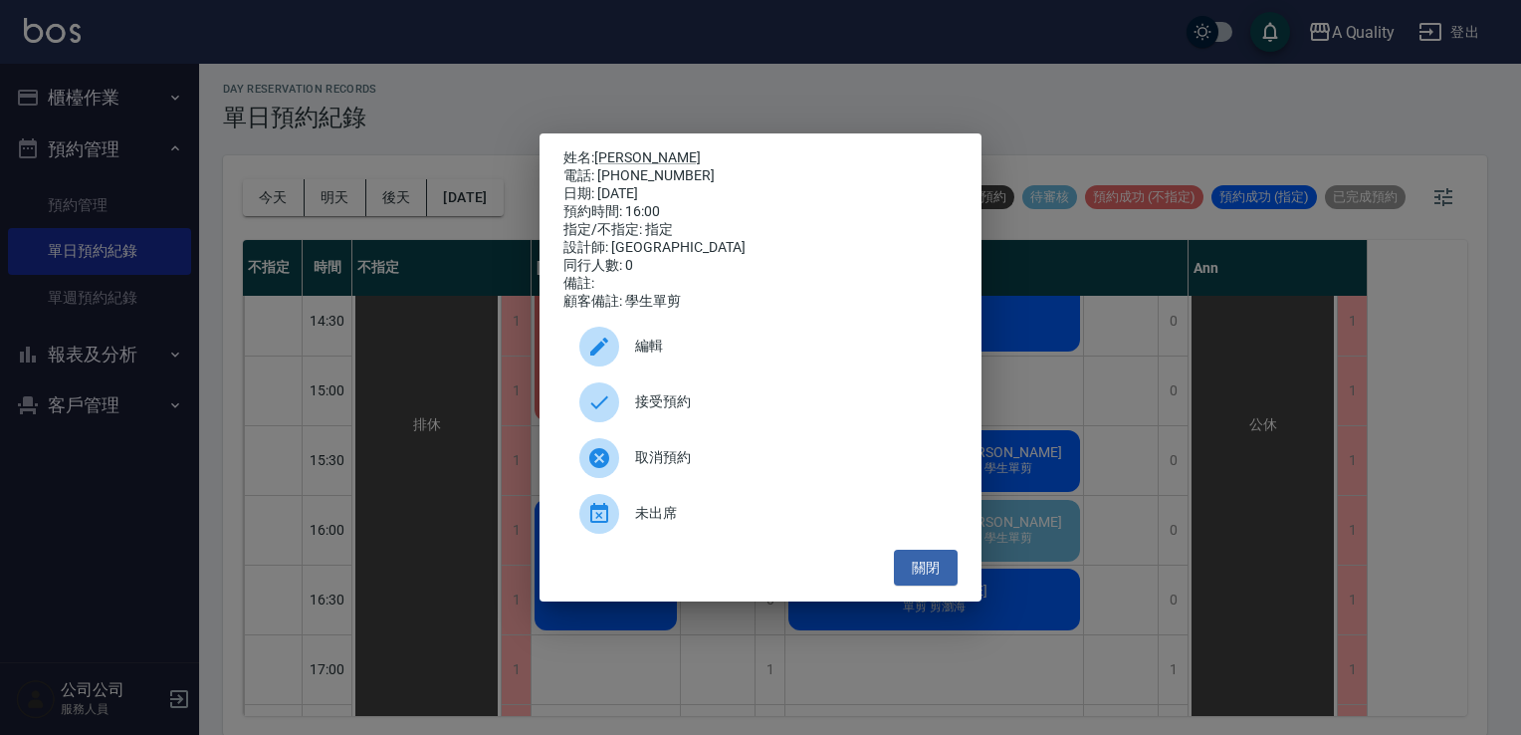
click at [728, 412] on span "接受預約" at bounding box center [788, 401] width 307 height 21
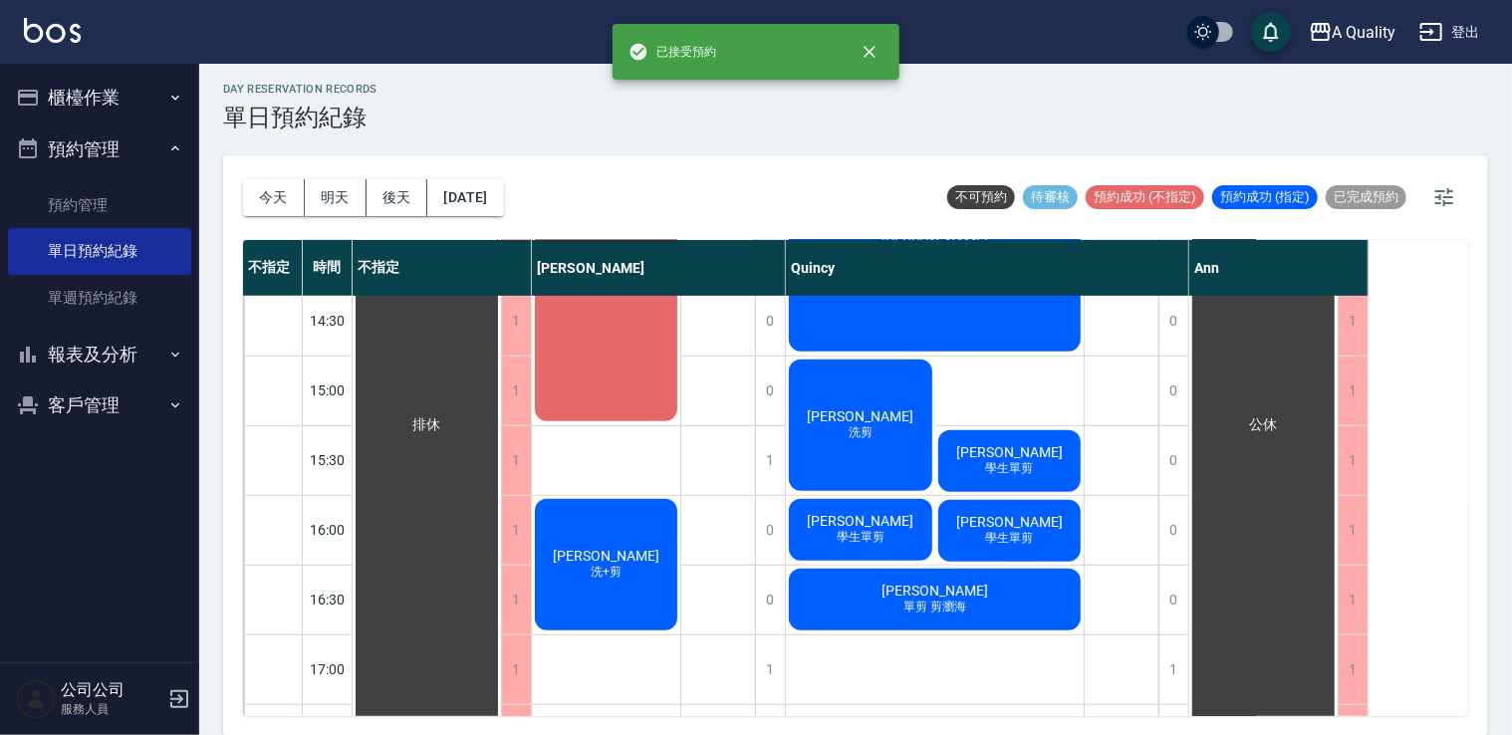
click at [1013, 449] on span "[PERSON_NAME]" at bounding box center [1009, 452] width 115 height 16
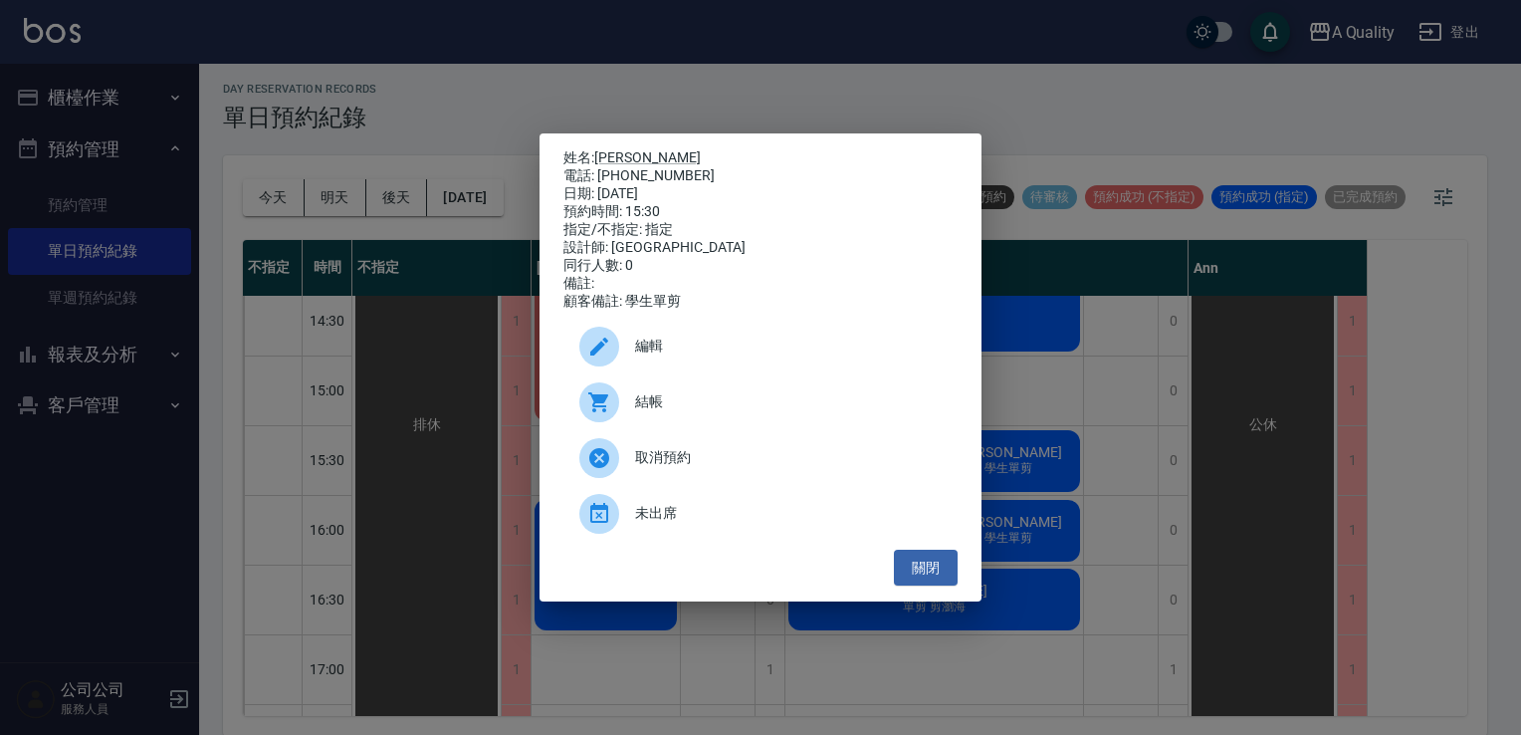
click at [662, 343] on div "編輯" at bounding box center [761, 347] width 394 height 56
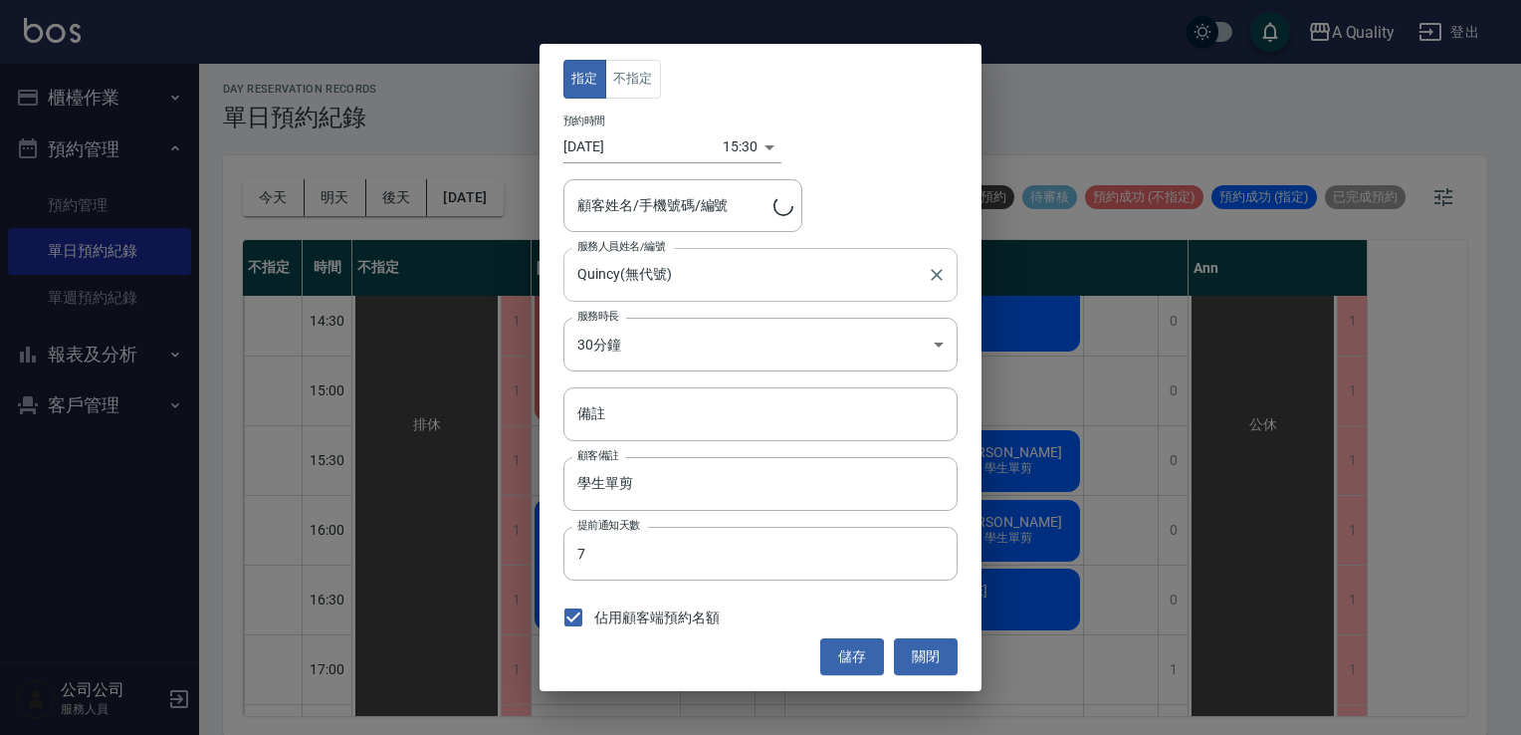
type input "[PERSON_NAME]/0975316200/"
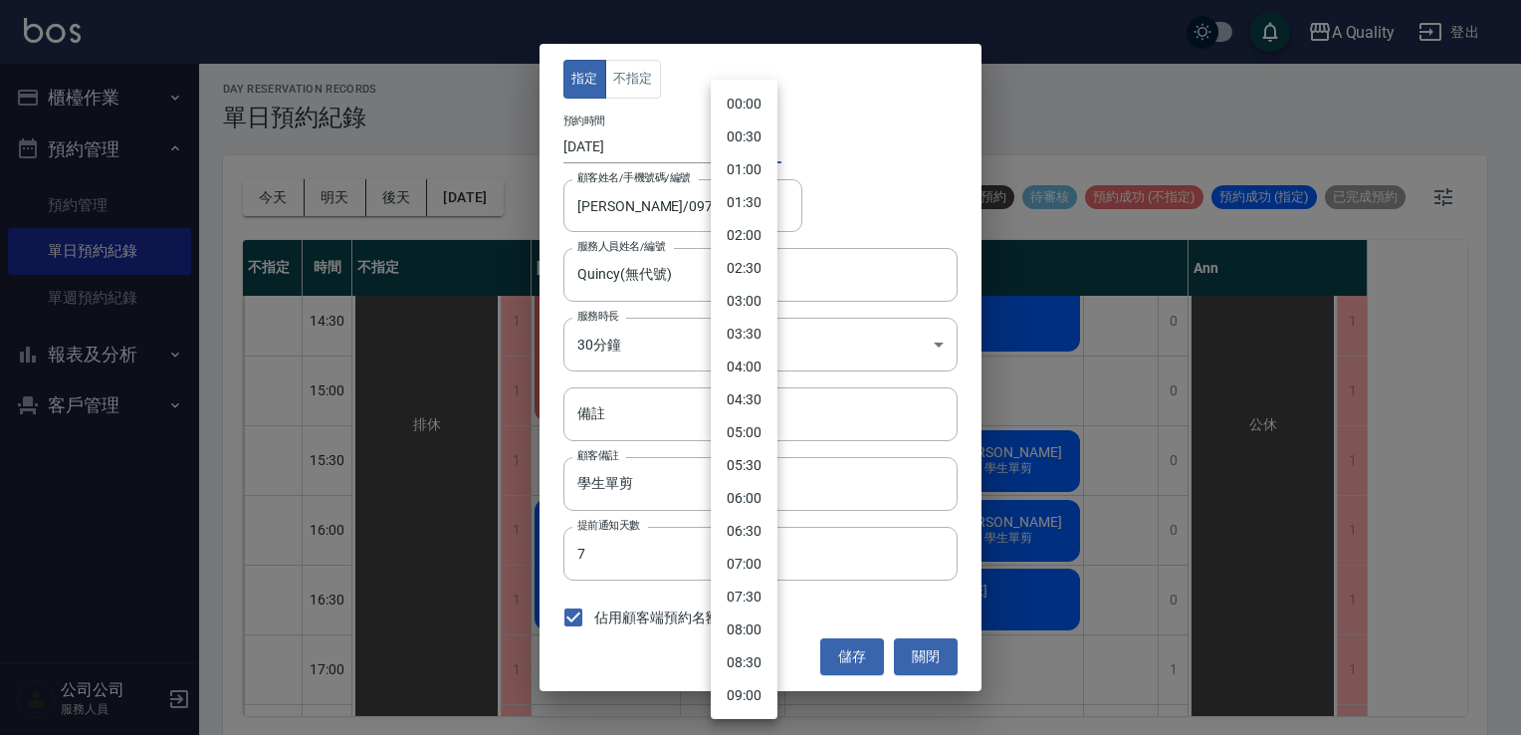
click at [750, 142] on body "A Quality 登出 櫃檯作業 打帳單 帳單列表 營業儀表板 現金收支登錄 每日結帳 排班表 現場電腦打卡 預約管理 預約管理 單日預約紀錄 單週預約紀錄…" at bounding box center [760, 365] width 1521 height 741
click at [745, 503] on li "17:00" at bounding box center [744, 498] width 67 height 33
type input "1759741200000"
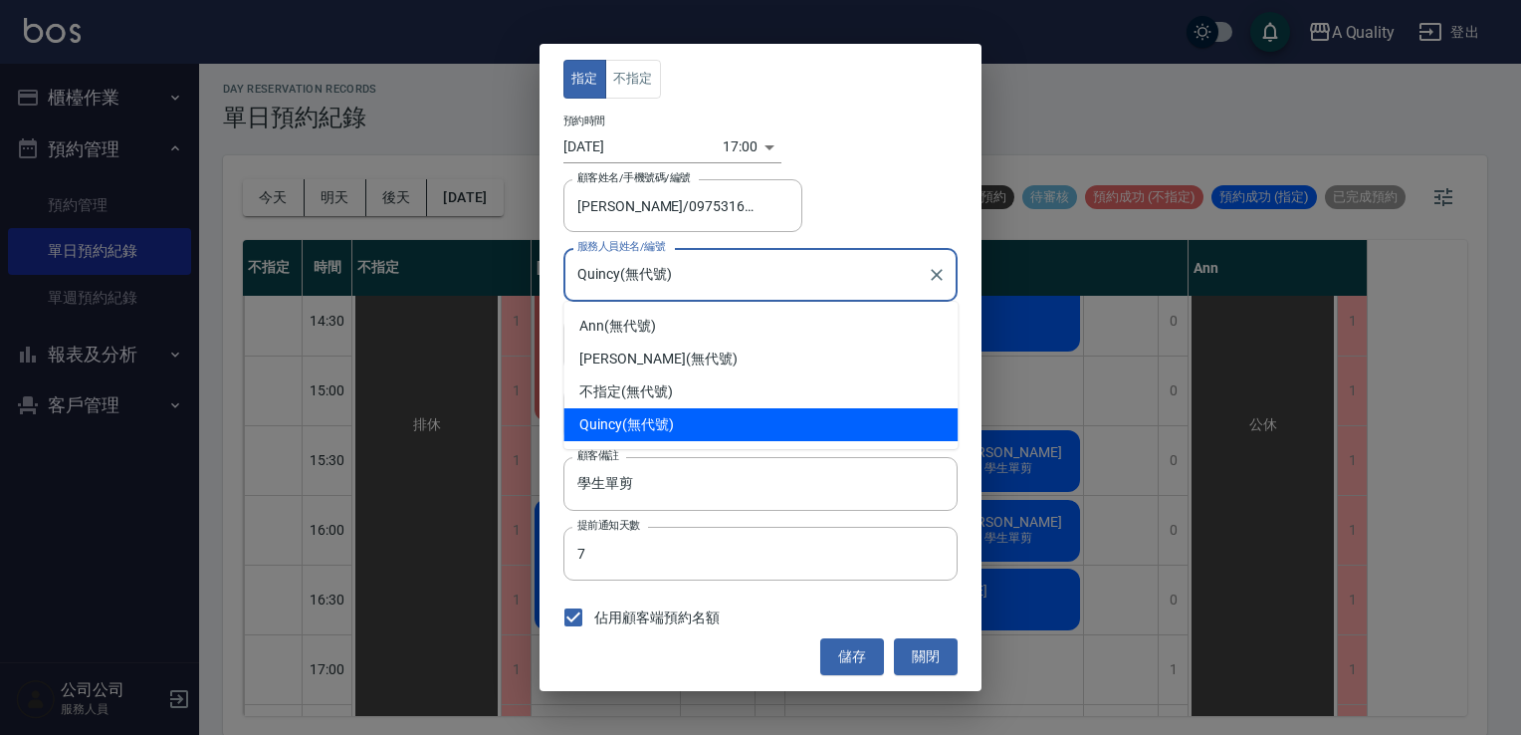
click at [634, 274] on input "Quincy(無代號)" at bounding box center [746, 274] width 347 height 35
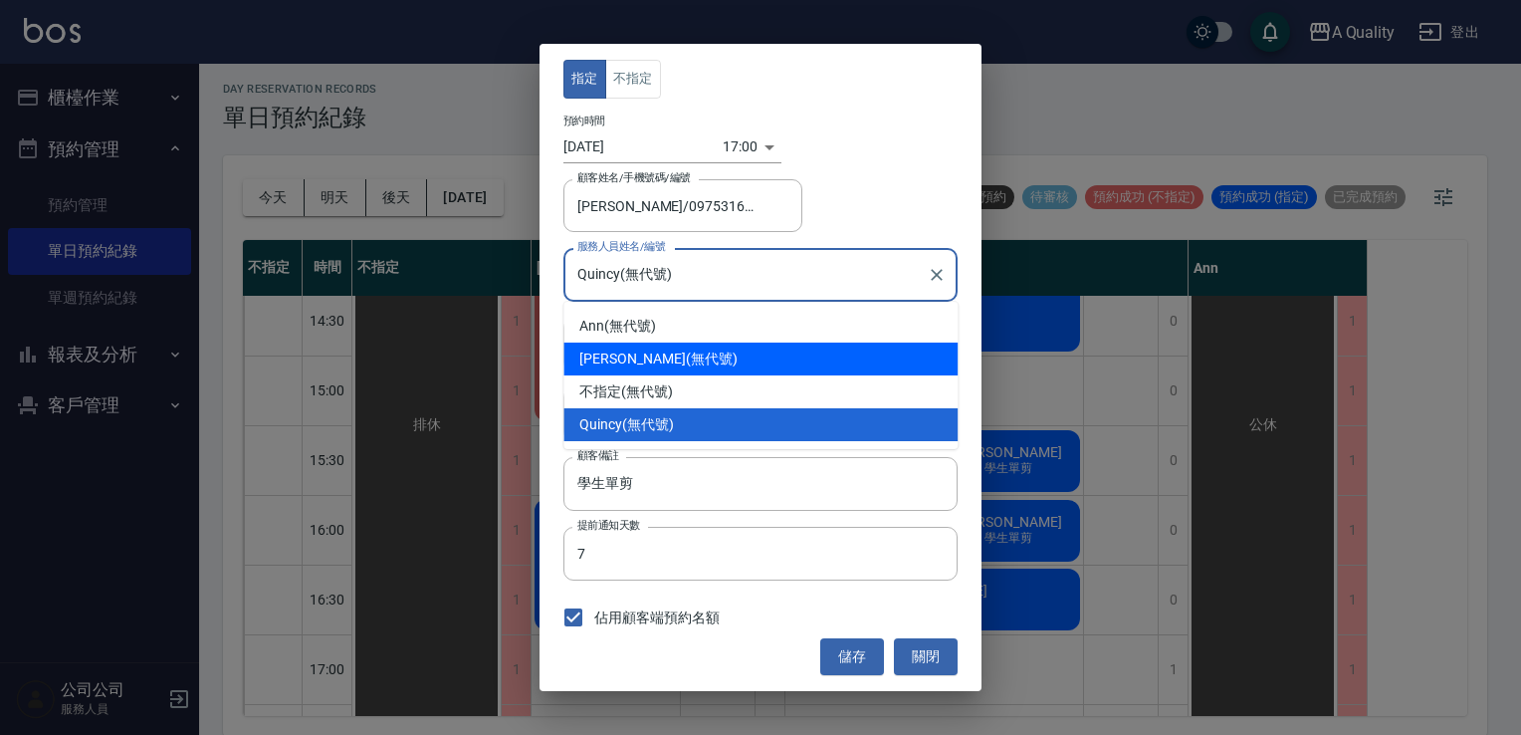
drag, startPoint x: 645, startPoint y: 353, endPoint x: 653, endPoint y: 386, distance: 33.8
click at [645, 355] on div "Taylor (無代號)" at bounding box center [761, 359] width 394 height 33
type input "Taylor(無代號)"
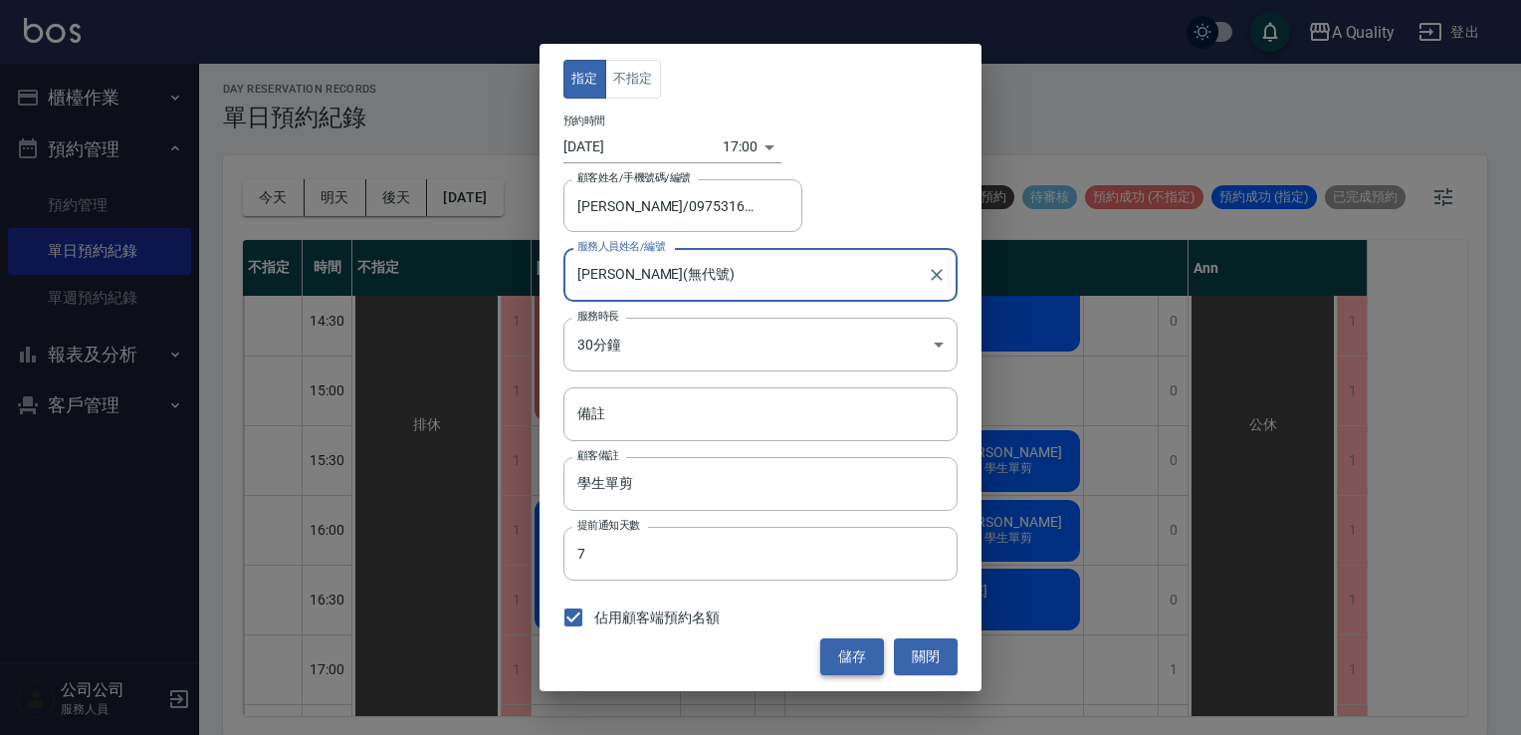
click at [868, 651] on button "儲存" at bounding box center [852, 656] width 64 height 37
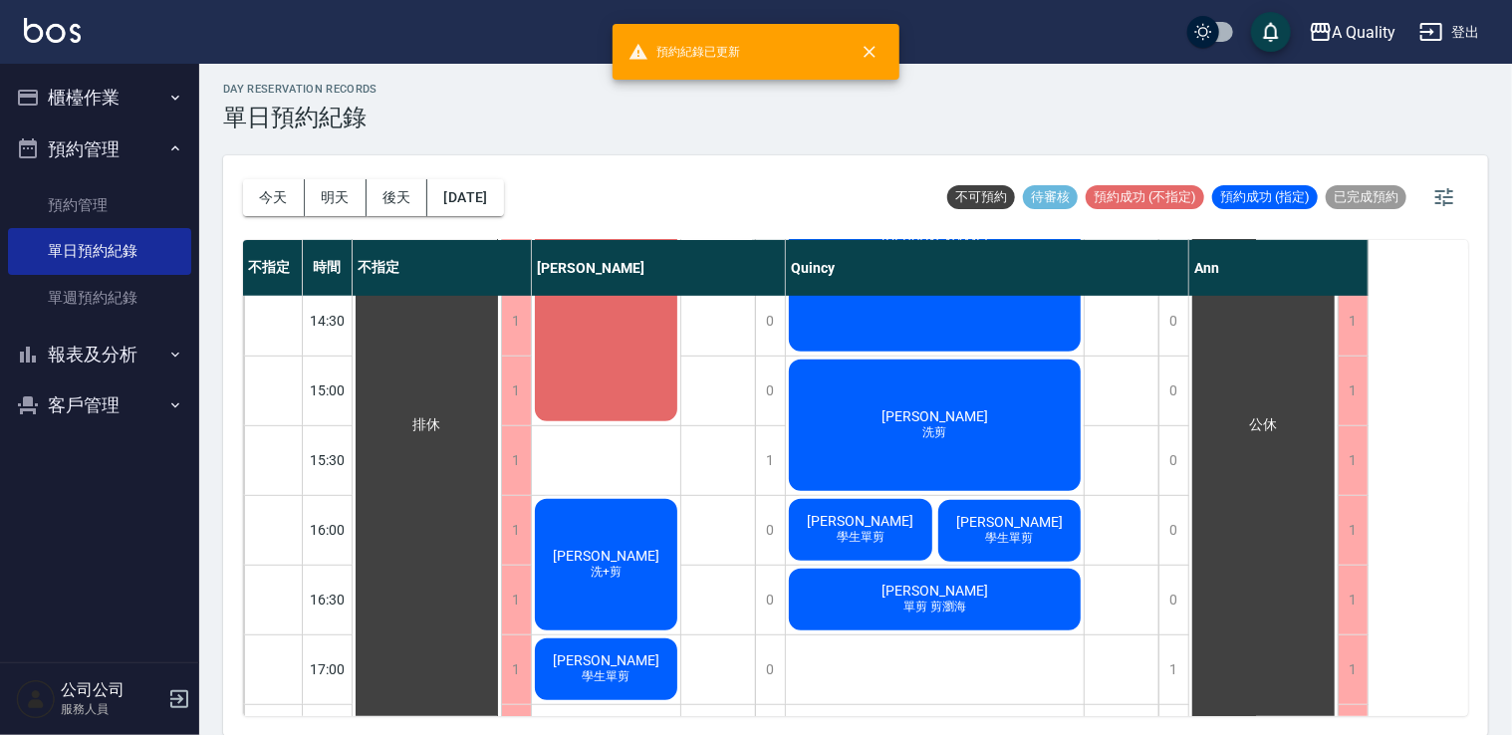
click at [1008, 540] on span "學生單剪" at bounding box center [1009, 538] width 56 height 17
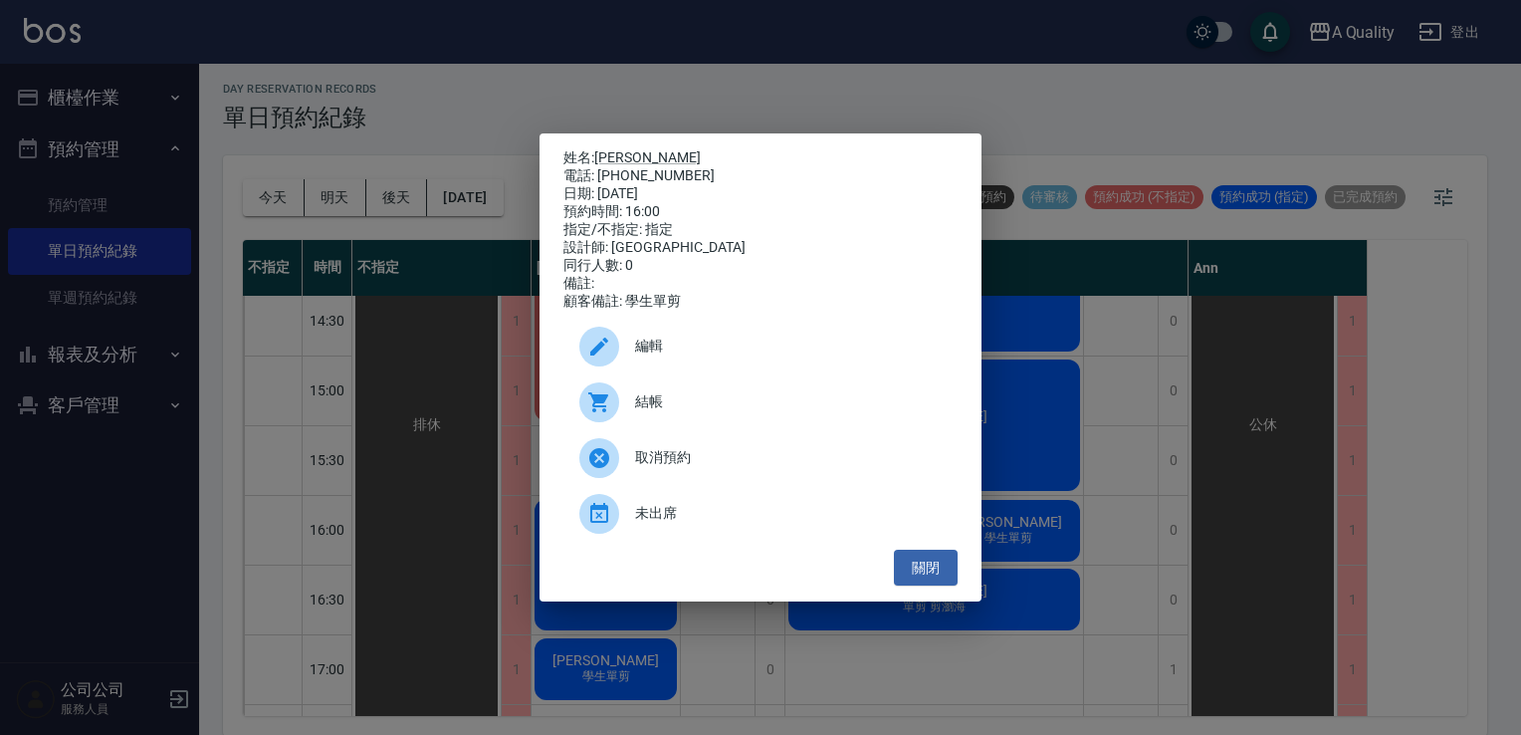
click at [649, 353] on span "編輯" at bounding box center [788, 346] width 307 height 21
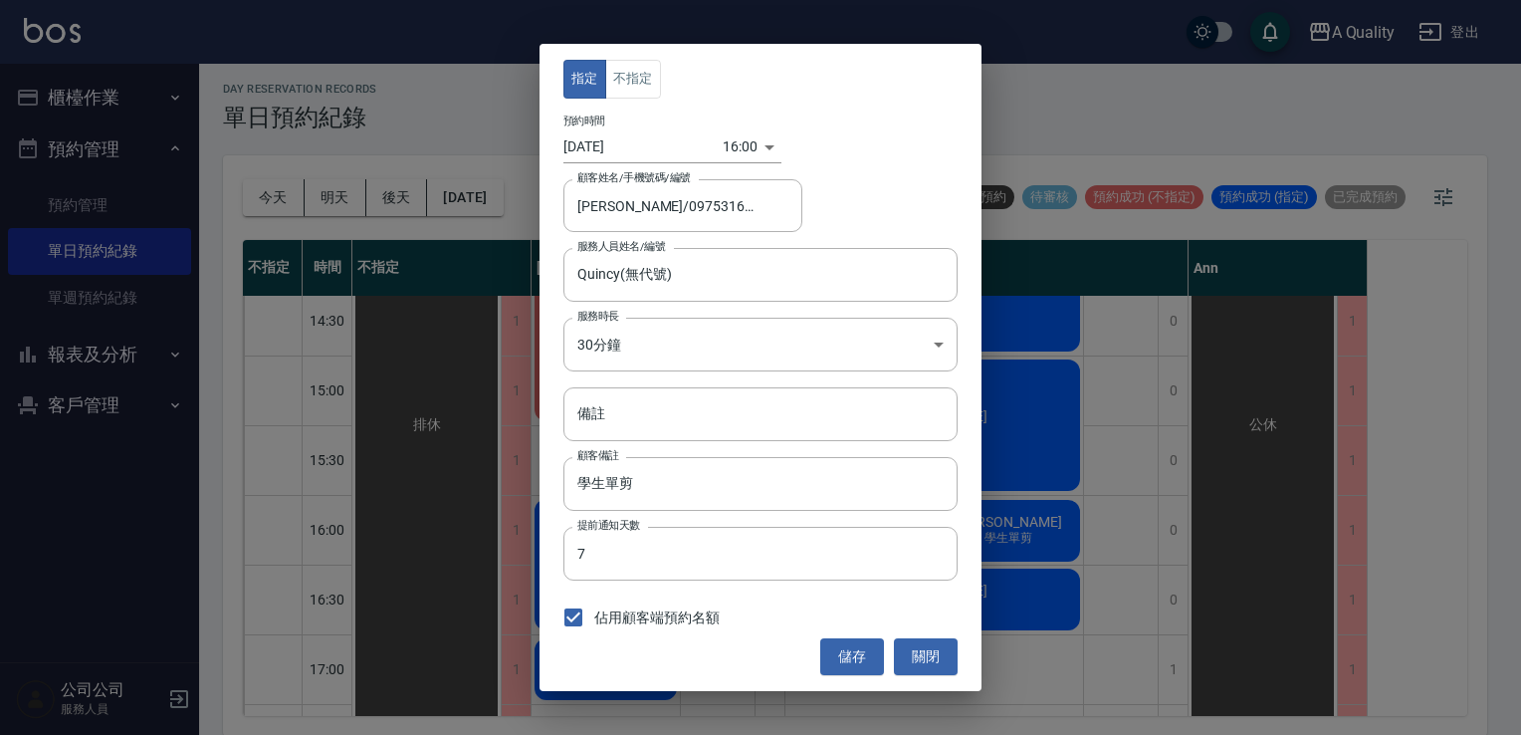
click at [756, 149] on div "16:00 1759737600000" at bounding box center [752, 146] width 59 height 33
click at [761, 148] on div "16:00 1759737600000" at bounding box center [752, 146] width 59 height 33
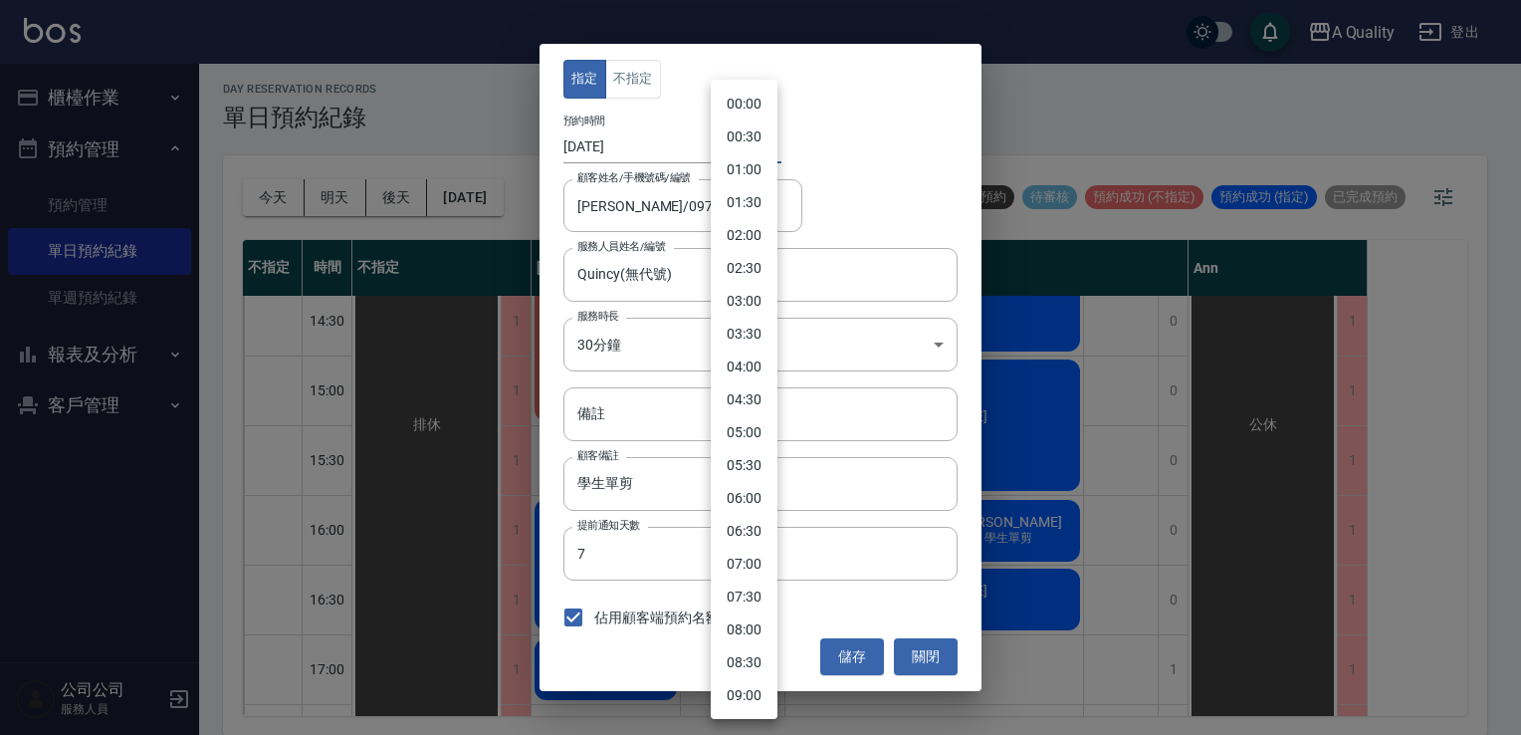
click at [742, 146] on body "A Quality 登出 櫃檯作業 打帳單 帳單列表 營業儀表板 現金收支登錄 每日結帳 排班表 現場電腦打卡 預約管理 預約管理 單日預約紀錄 單週預約紀錄…" at bounding box center [760, 365] width 1521 height 741
click at [755, 338] on li "15:00" at bounding box center [744, 334] width 67 height 33
type input "1759734000000"
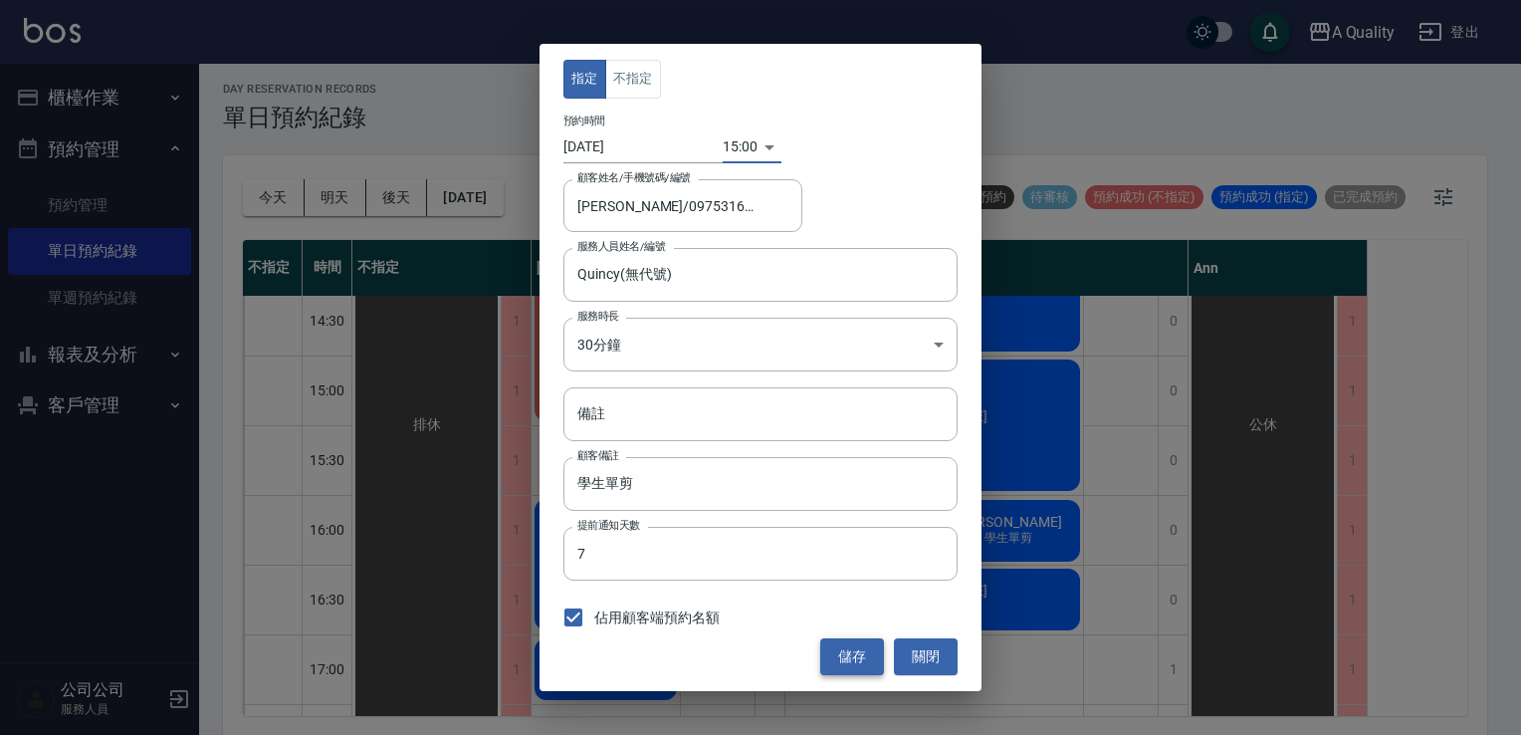
click at [857, 664] on button "儲存" at bounding box center [852, 656] width 64 height 37
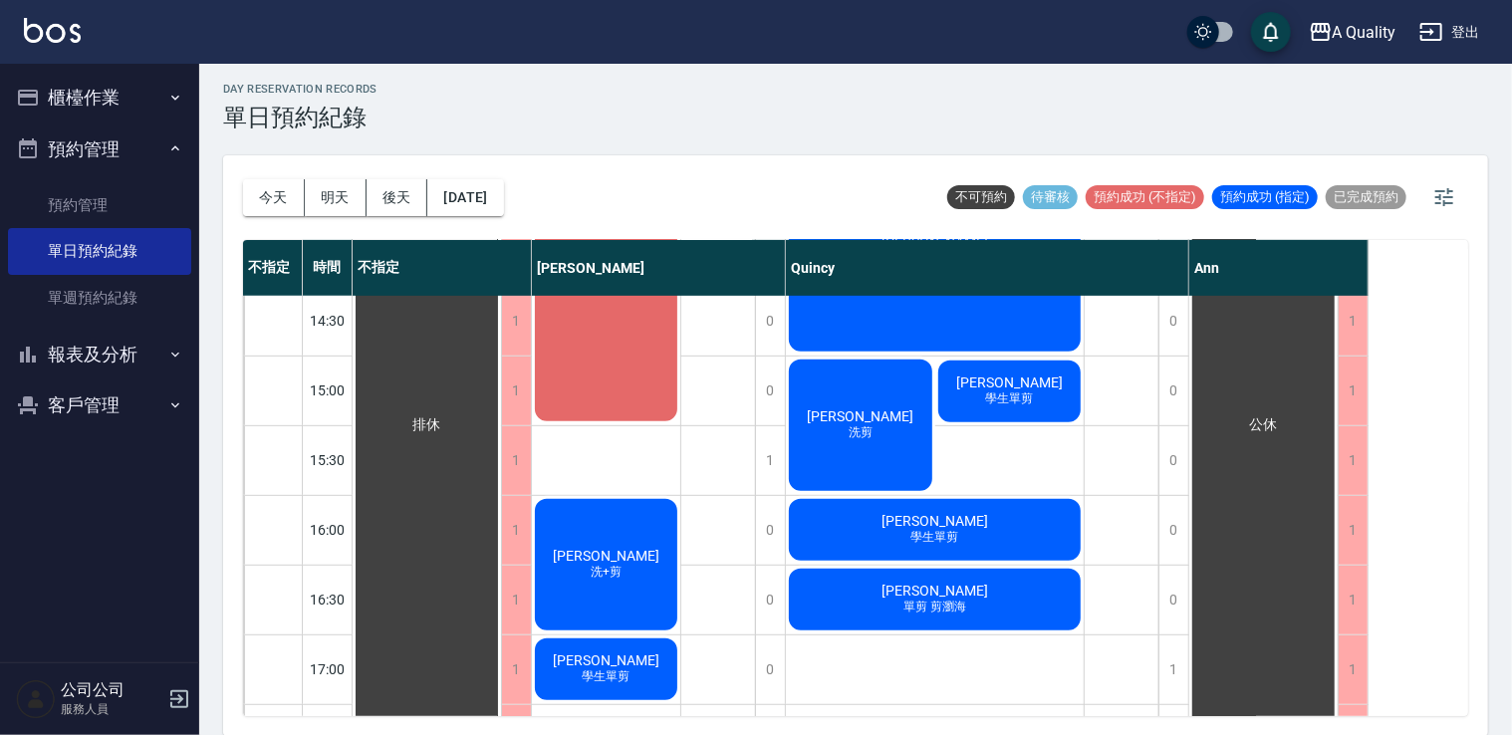
click at [987, 388] on span "[PERSON_NAME]" at bounding box center [1009, 382] width 115 height 16
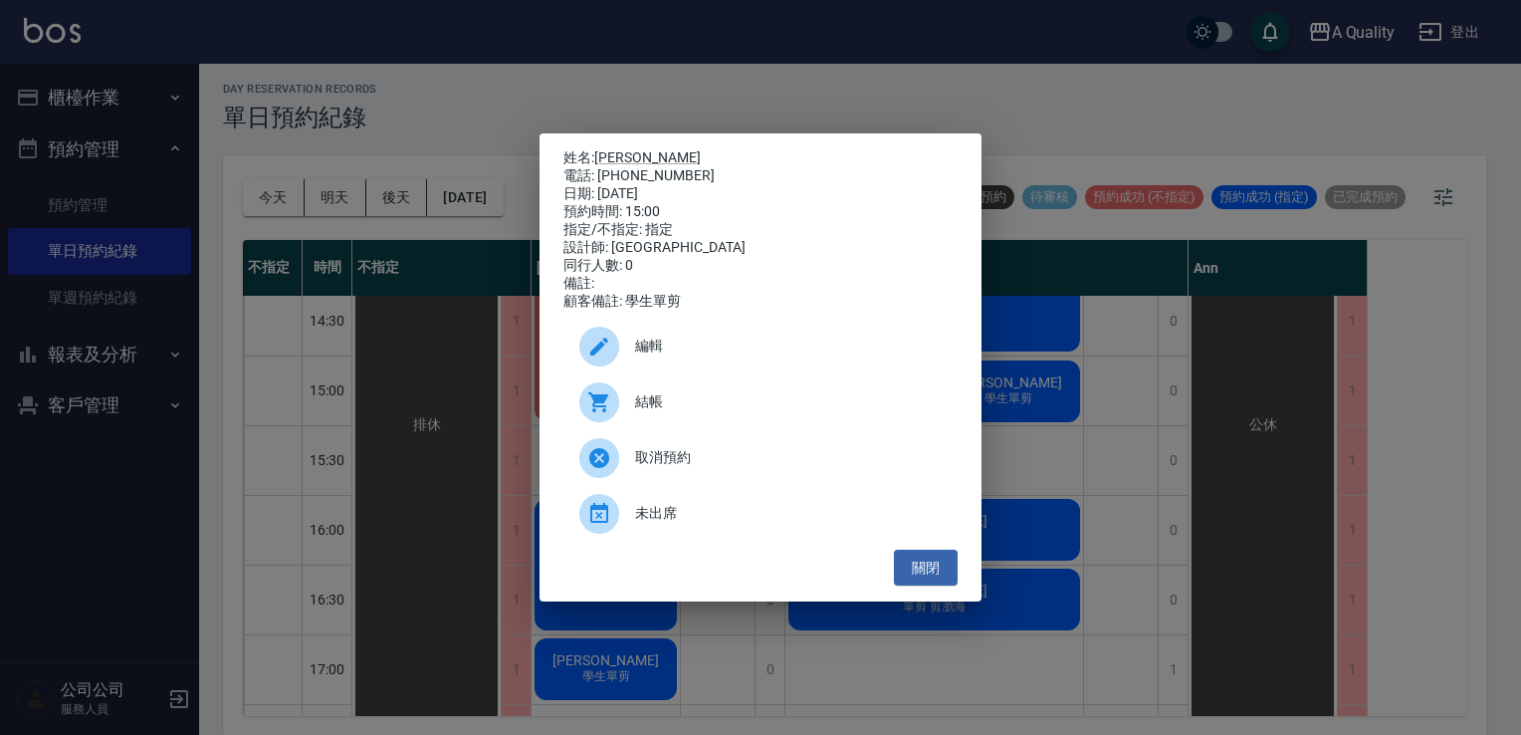
click at [797, 356] on span "編輯" at bounding box center [788, 346] width 307 height 21
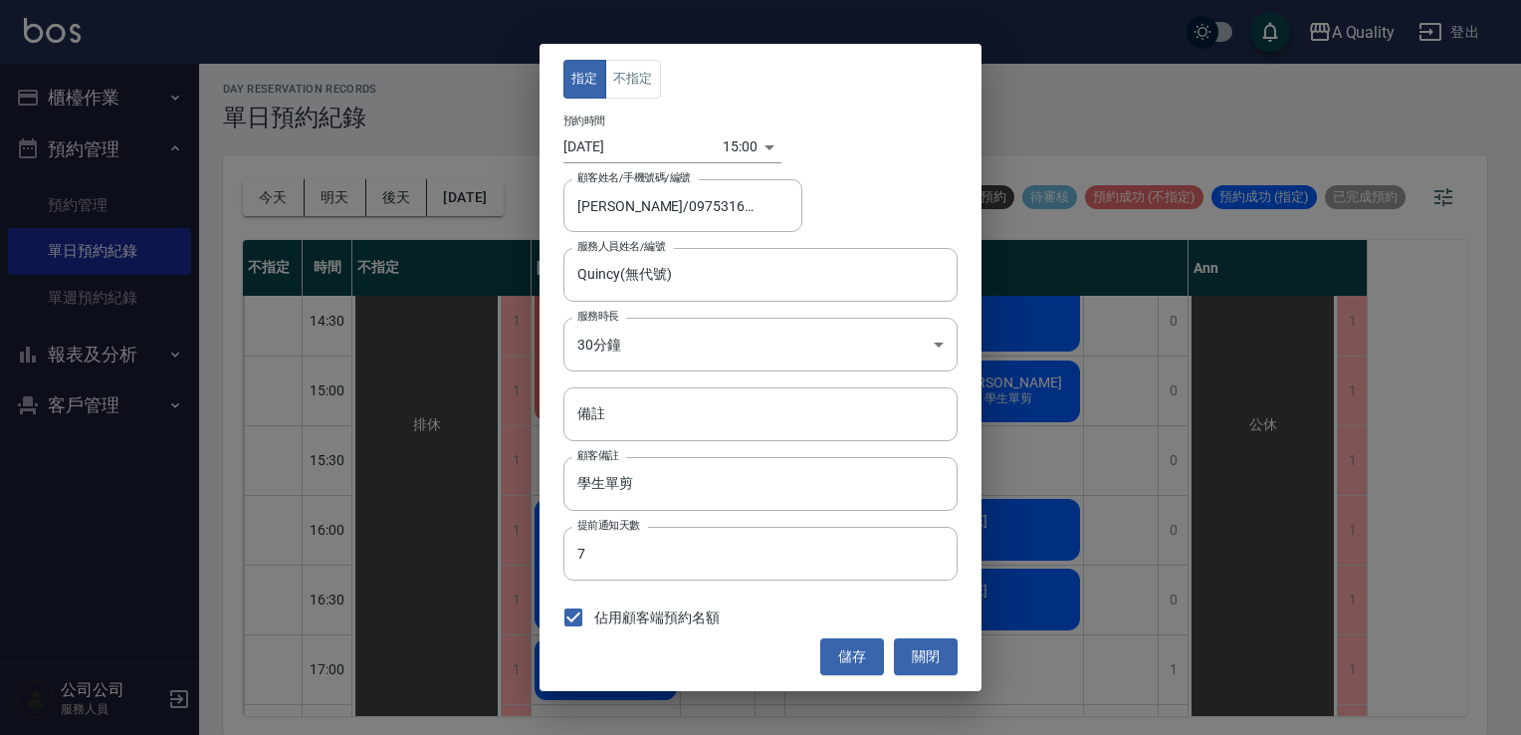
click at [752, 154] on body "A Quality 登出 櫃檯作業 打帳單 帳單列表 營業儀表板 現金收支登錄 每日結帳 排班表 現場電腦打卡 預約管理 預約管理 單日預約紀錄 單週預約紀錄…" at bounding box center [760, 365] width 1521 height 741
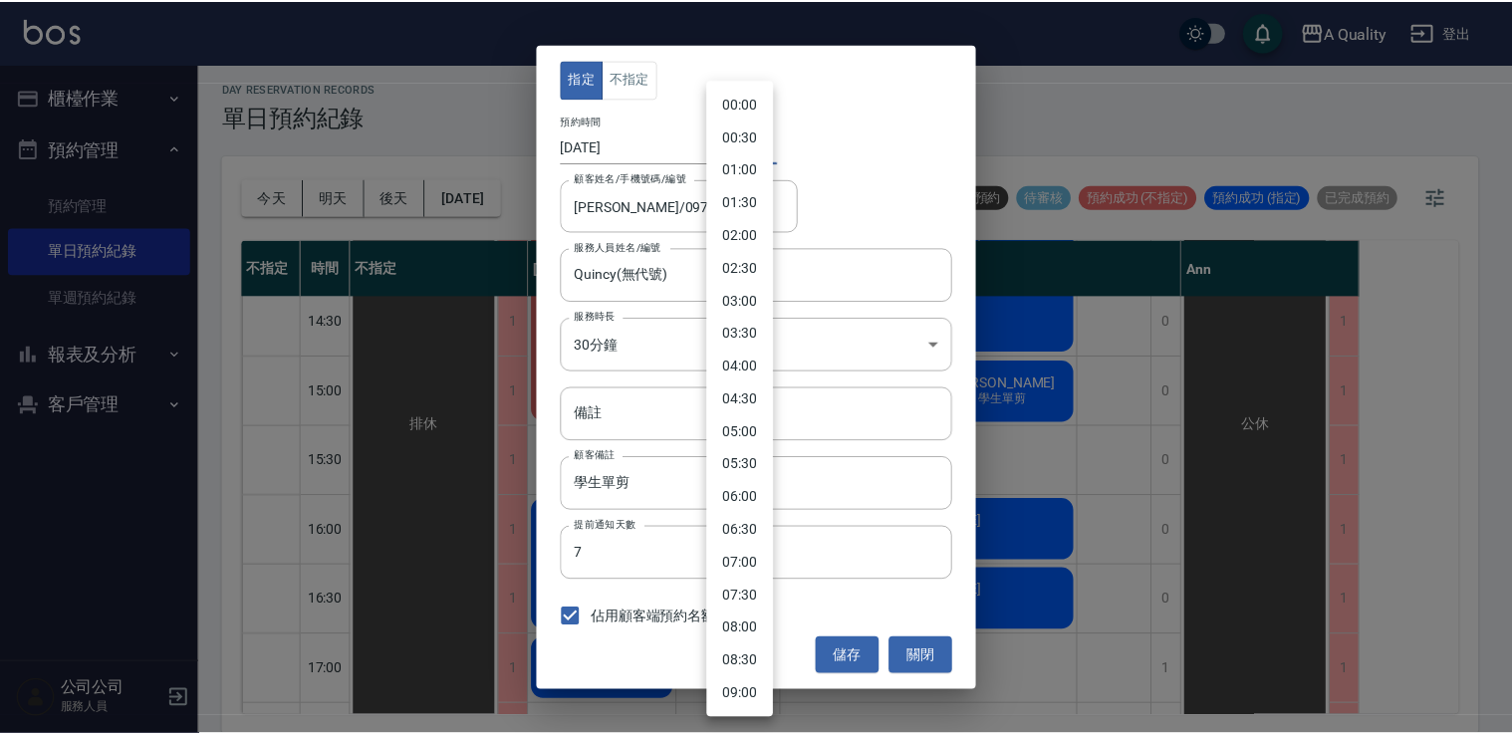
scroll to position [690, 0]
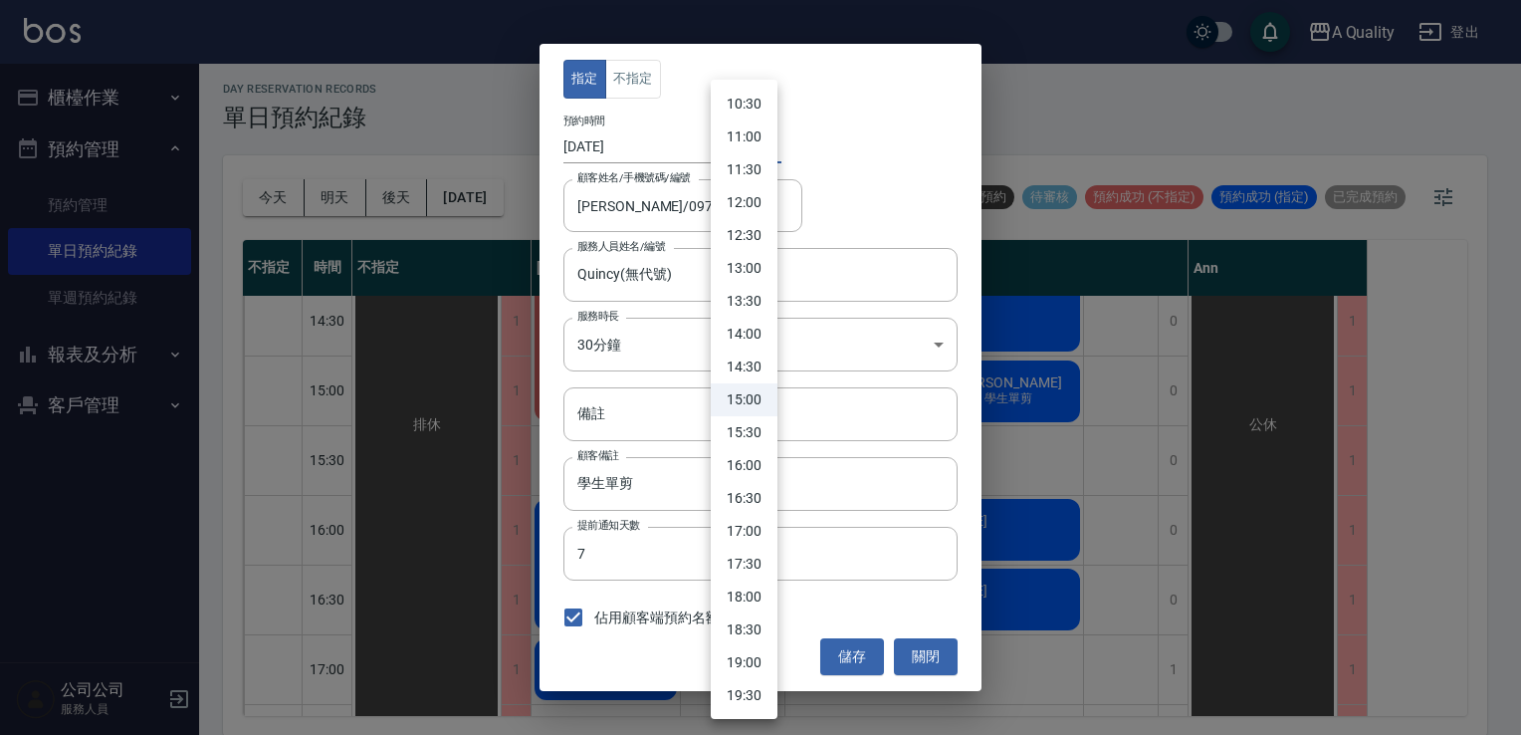
click at [749, 535] on li "17:00" at bounding box center [744, 531] width 67 height 33
type input "1759741200000"
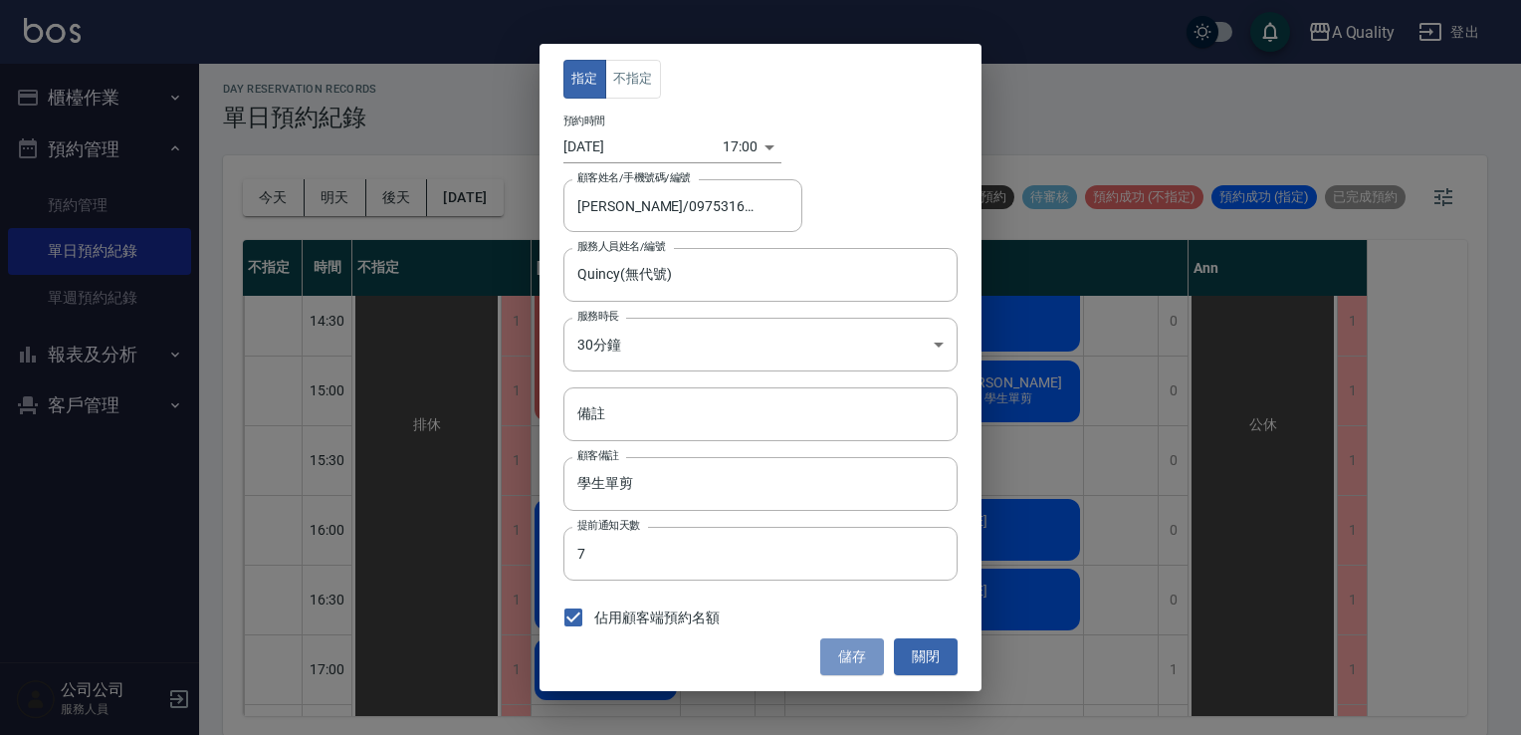
click at [848, 659] on button "儲存" at bounding box center [852, 656] width 64 height 37
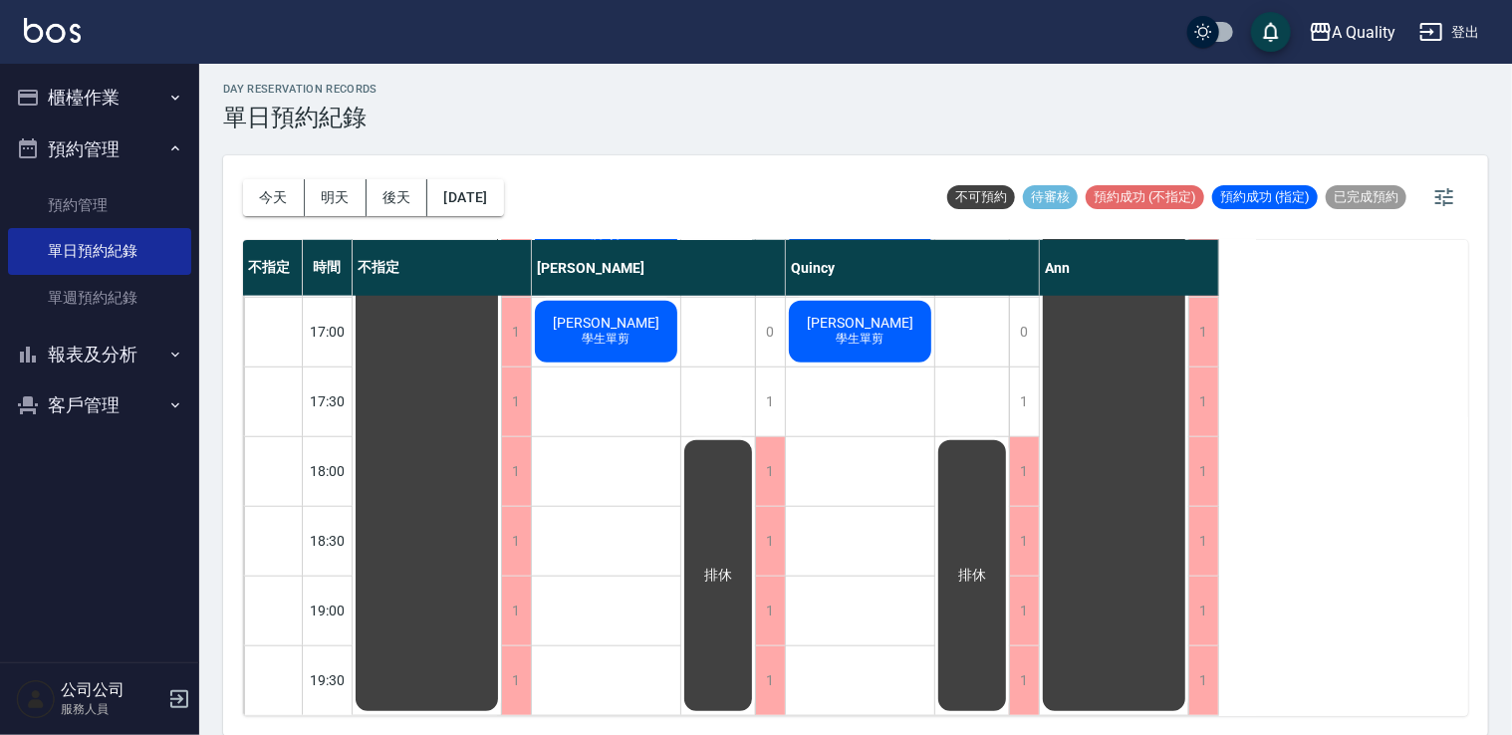
scroll to position [551, 0]
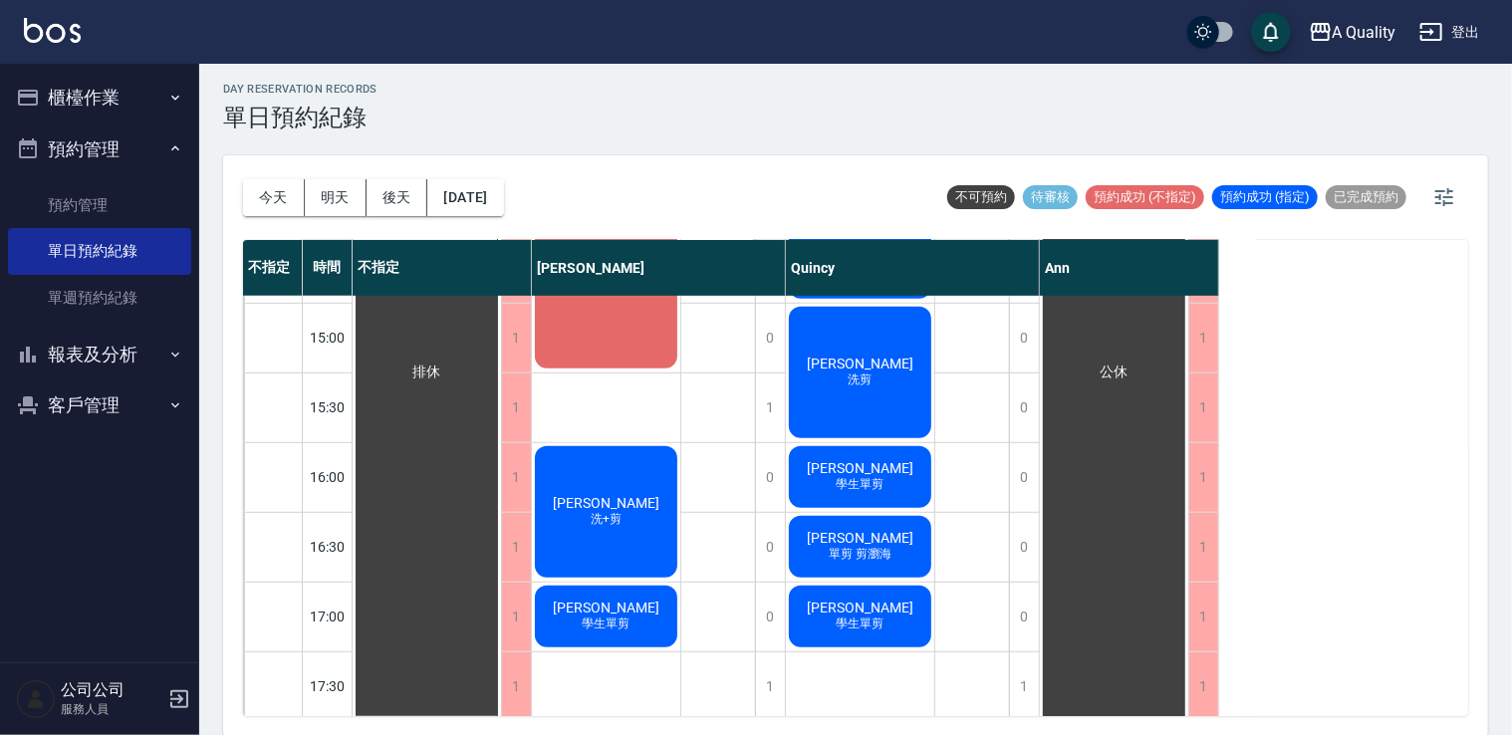
click at [58, 399] on button "客戶管理" at bounding box center [99, 405] width 183 height 52
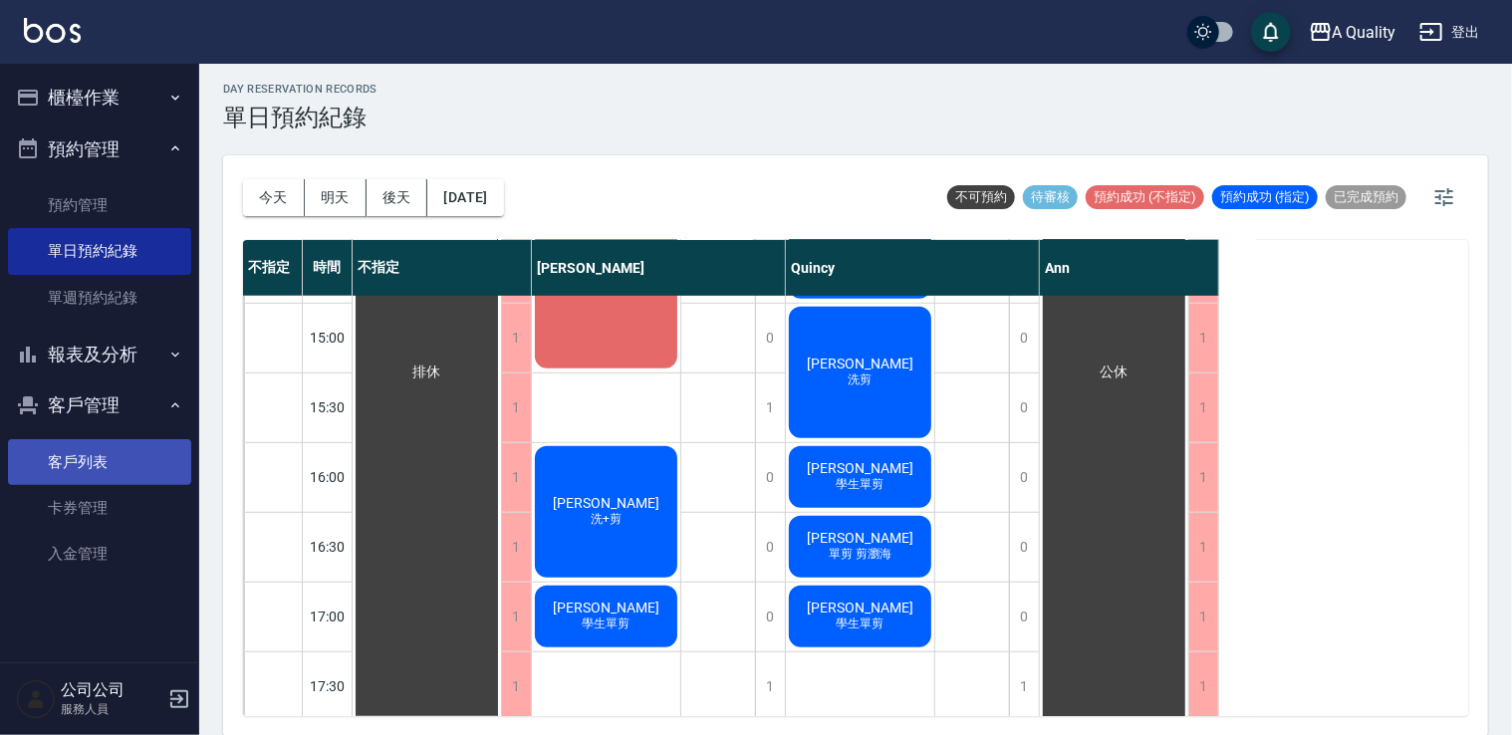
click at [93, 455] on link "客戶列表" at bounding box center [99, 462] width 183 height 46
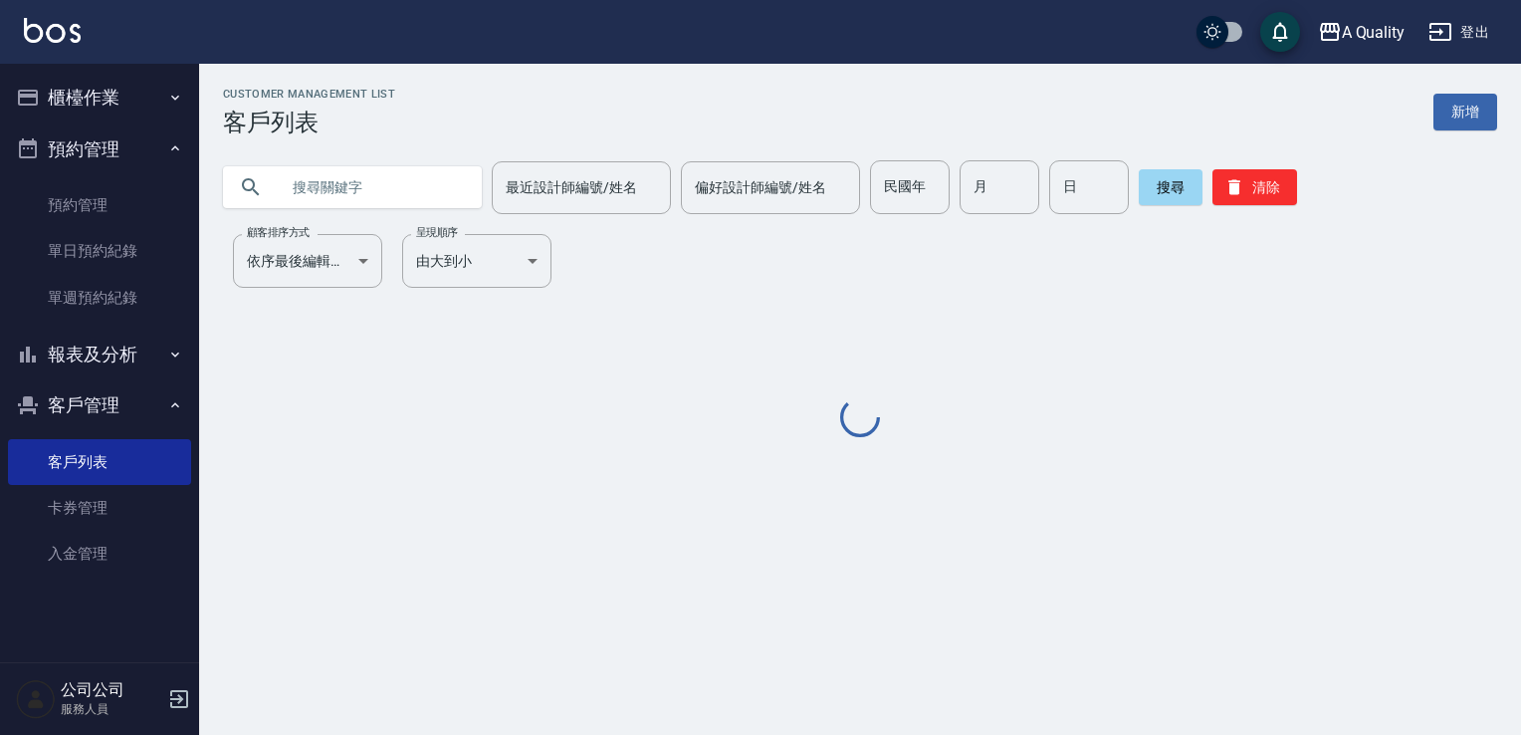
click at [317, 211] on input "text" at bounding box center [372, 187] width 187 height 54
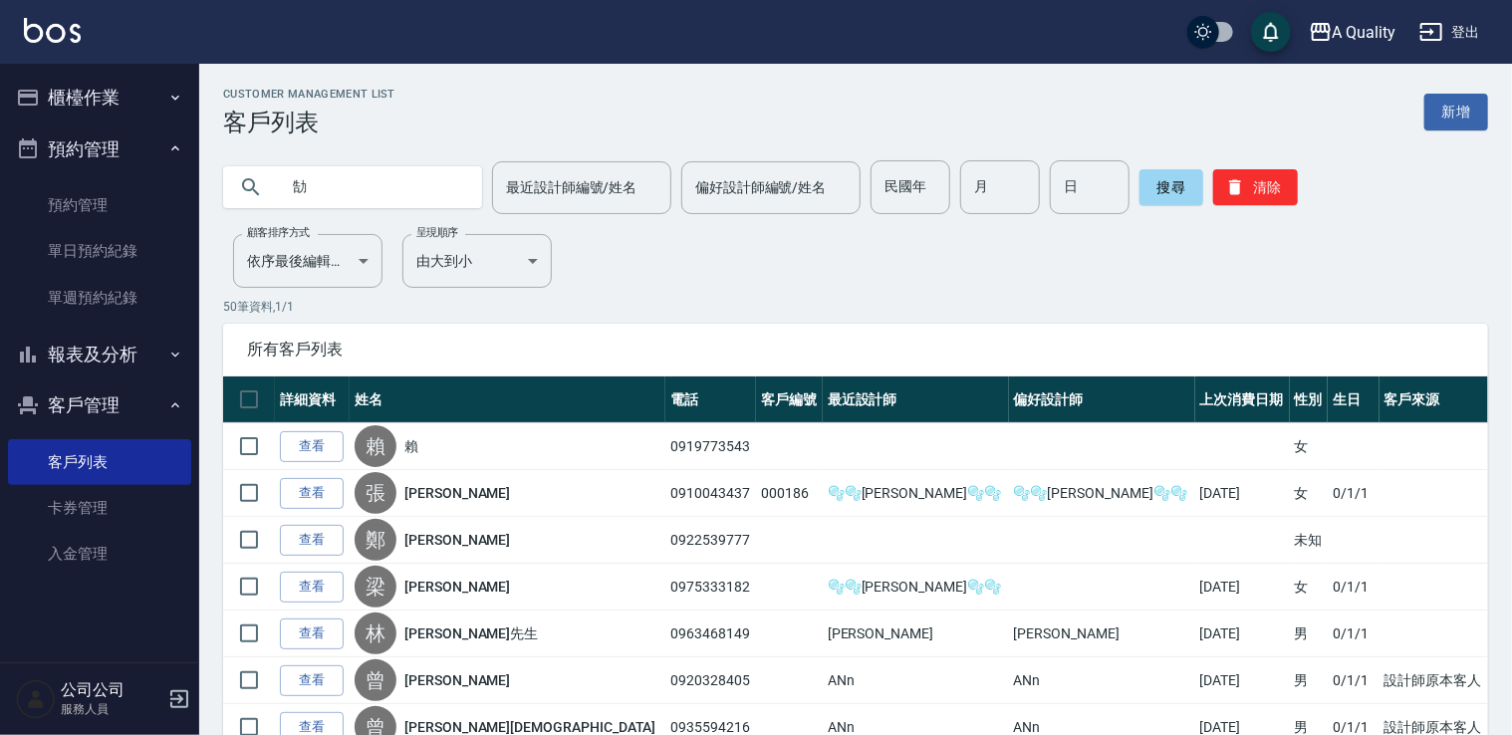
type input "勂"
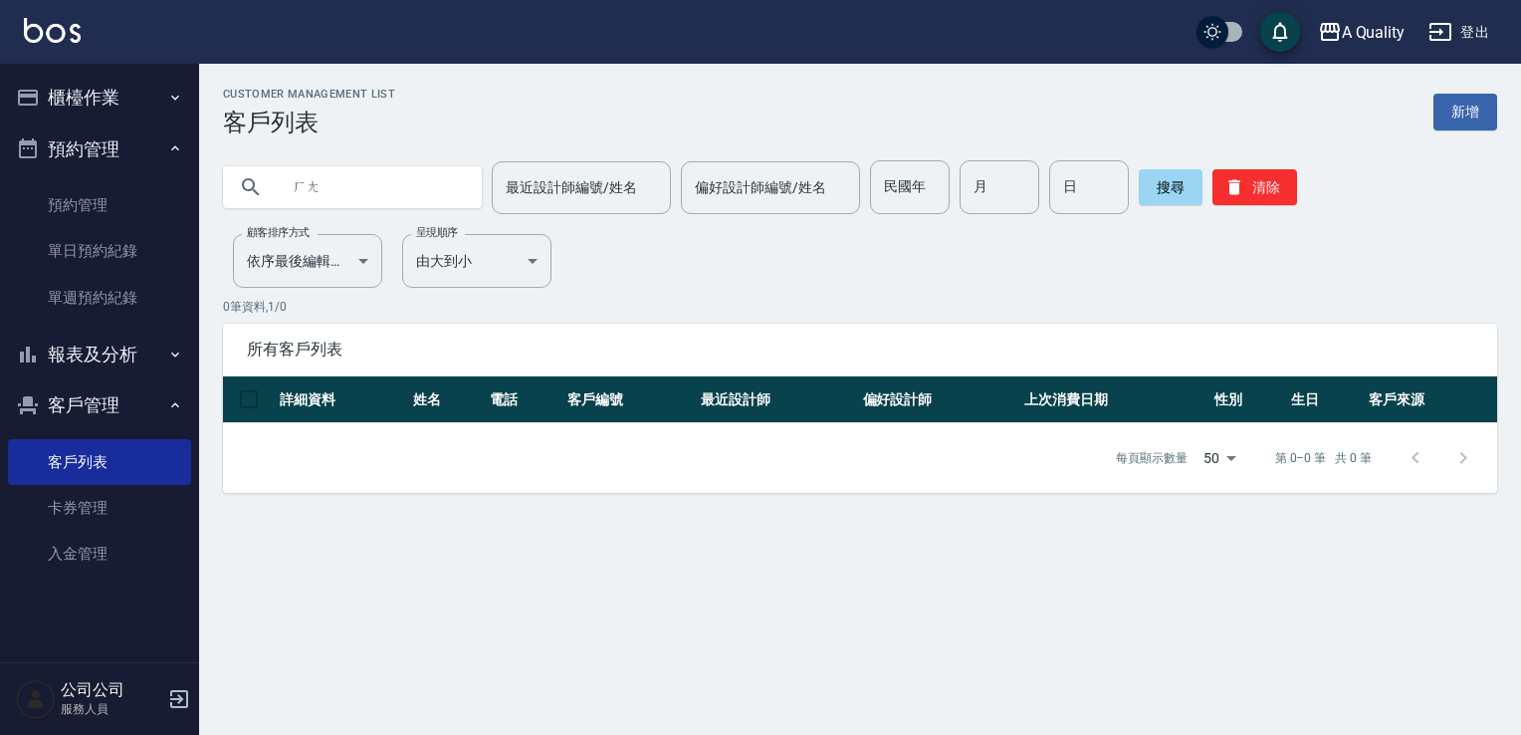
type input "奛"
type input "郝"
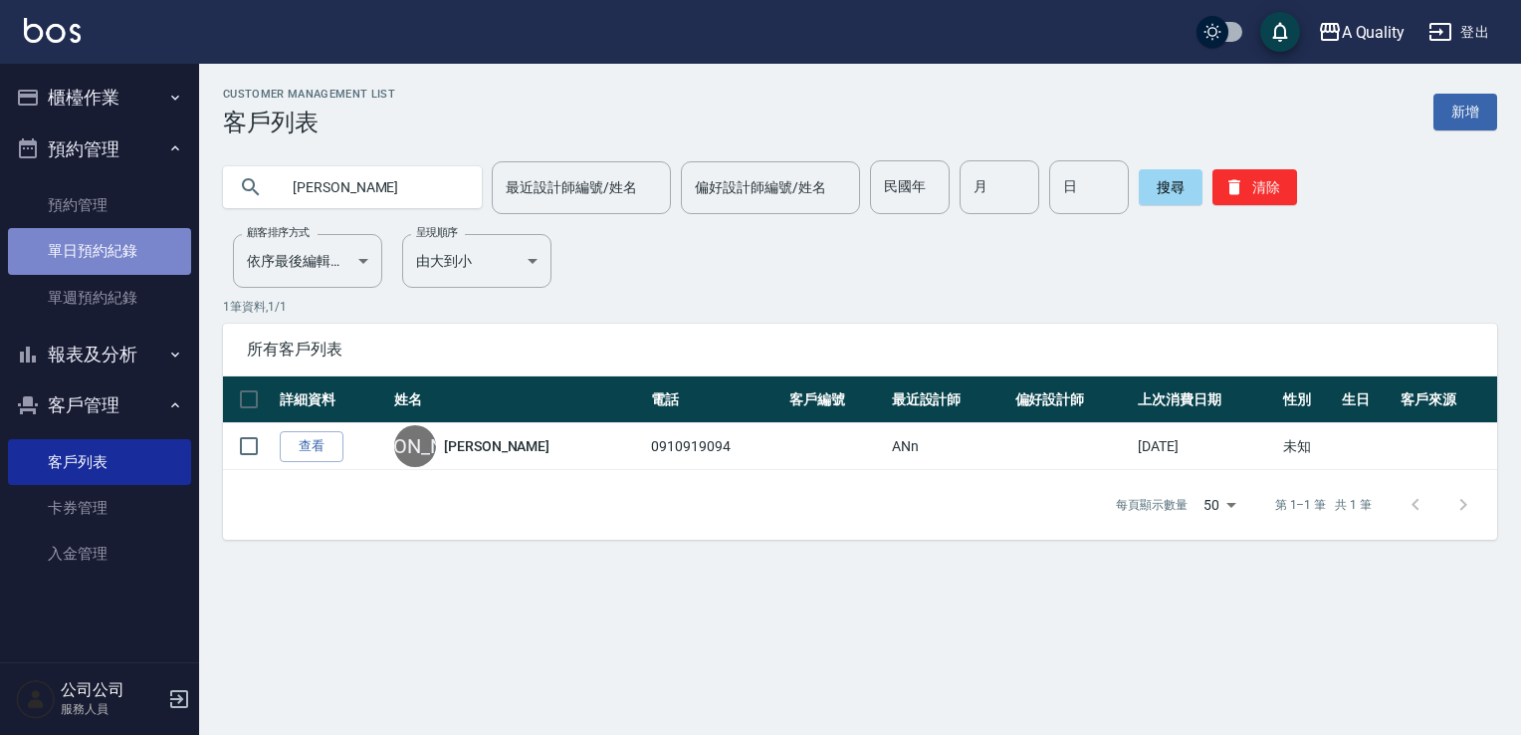
click at [62, 241] on link "單日預約紀錄" at bounding box center [99, 251] width 183 height 46
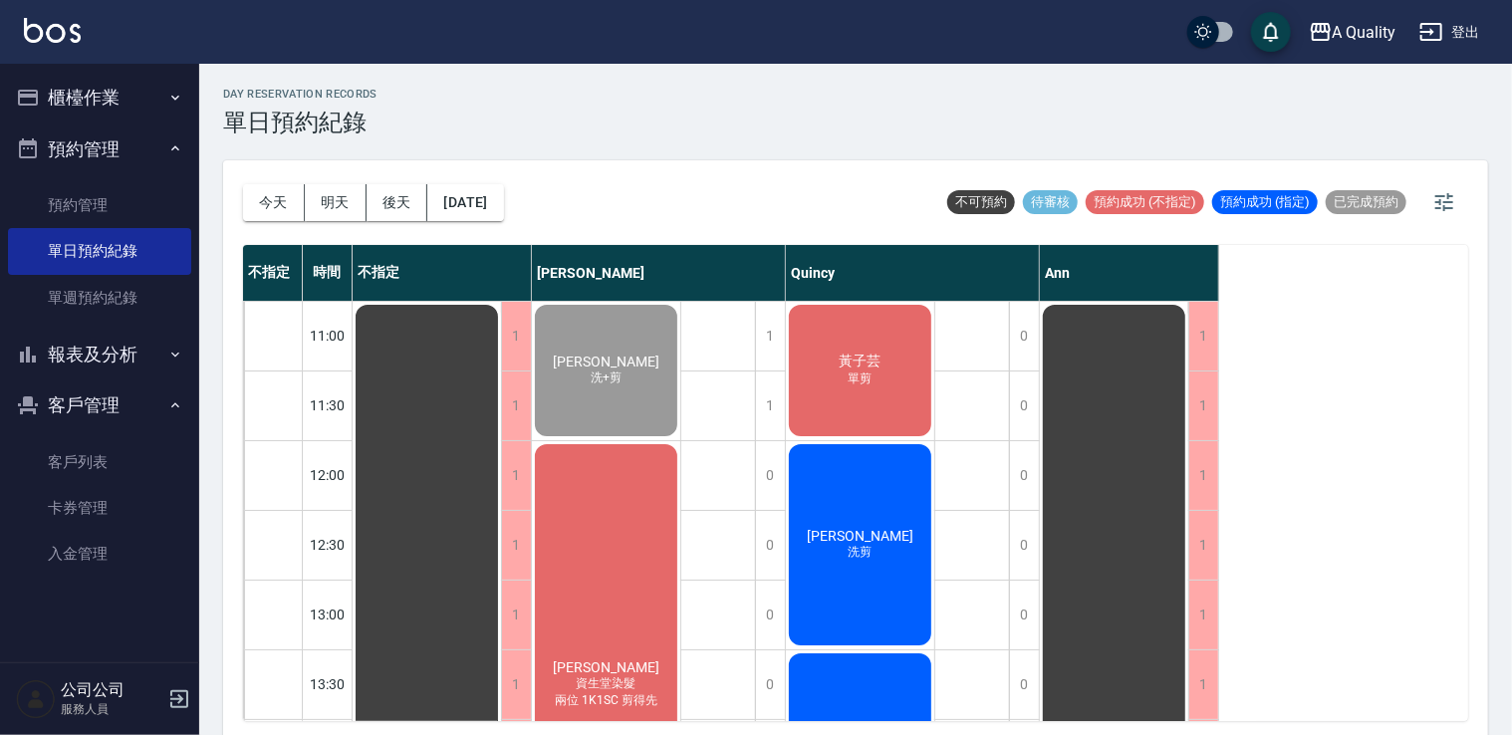
click at [860, 543] on span "[PERSON_NAME]" at bounding box center [860, 536] width 115 height 16
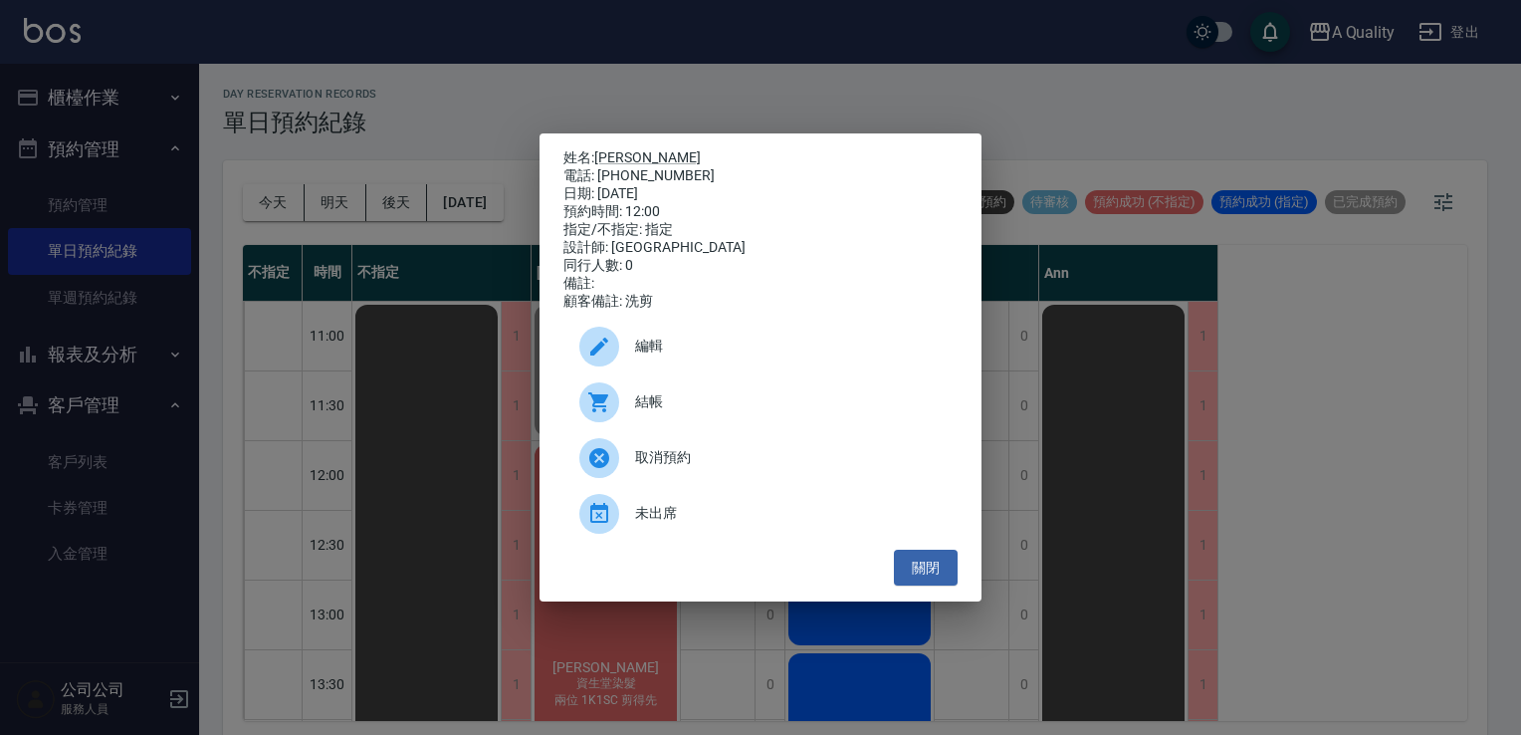
click at [785, 351] on span "編輯" at bounding box center [788, 346] width 307 height 21
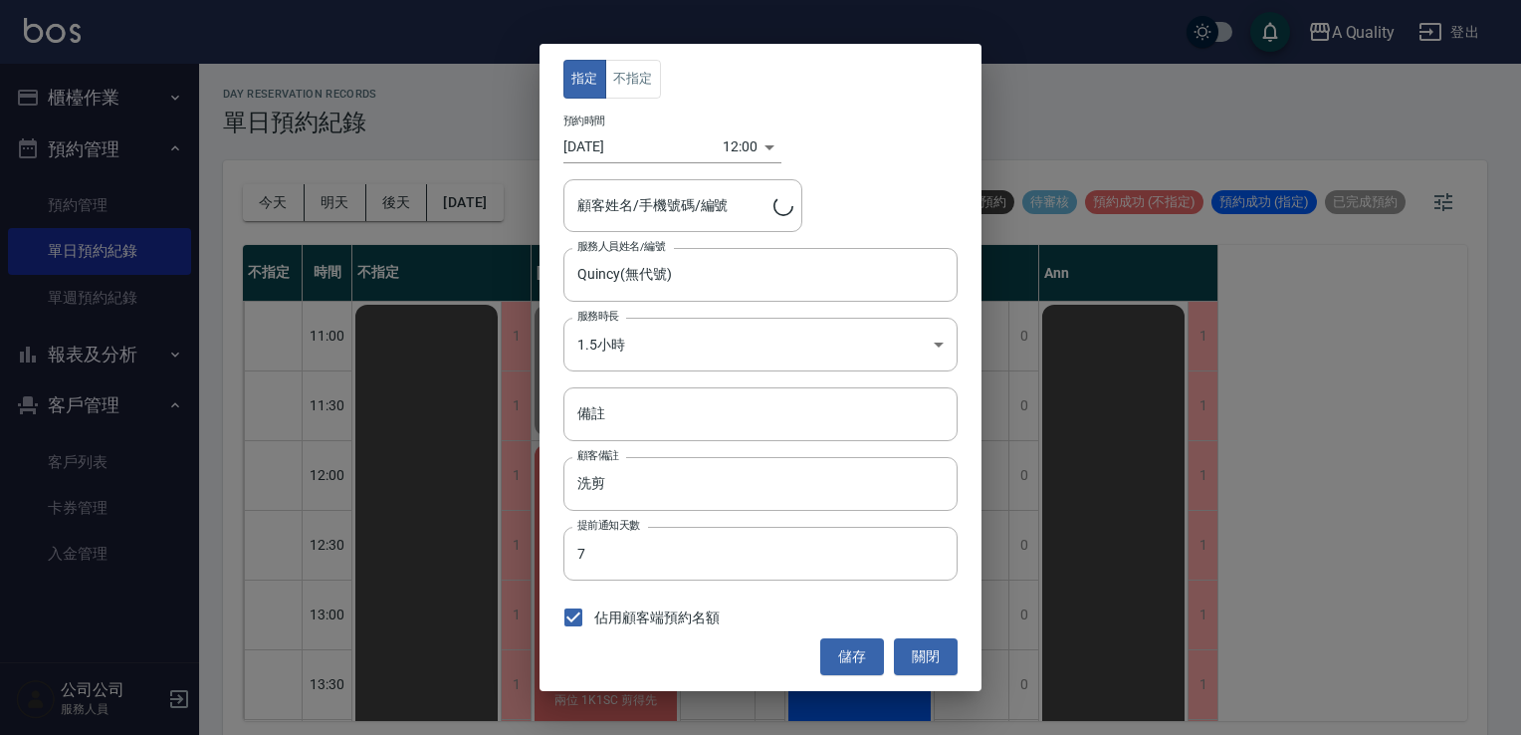
type input "[PERSON_NAME]/0955972545/"
click at [1336, 436] on div "指定 不指定 預約時間 2025/10/06 12:00 1759723200000 顧客姓名/手機號碼/編號 曾智煒/0955972545/ 顧客姓名/手機…" at bounding box center [760, 367] width 1521 height 735
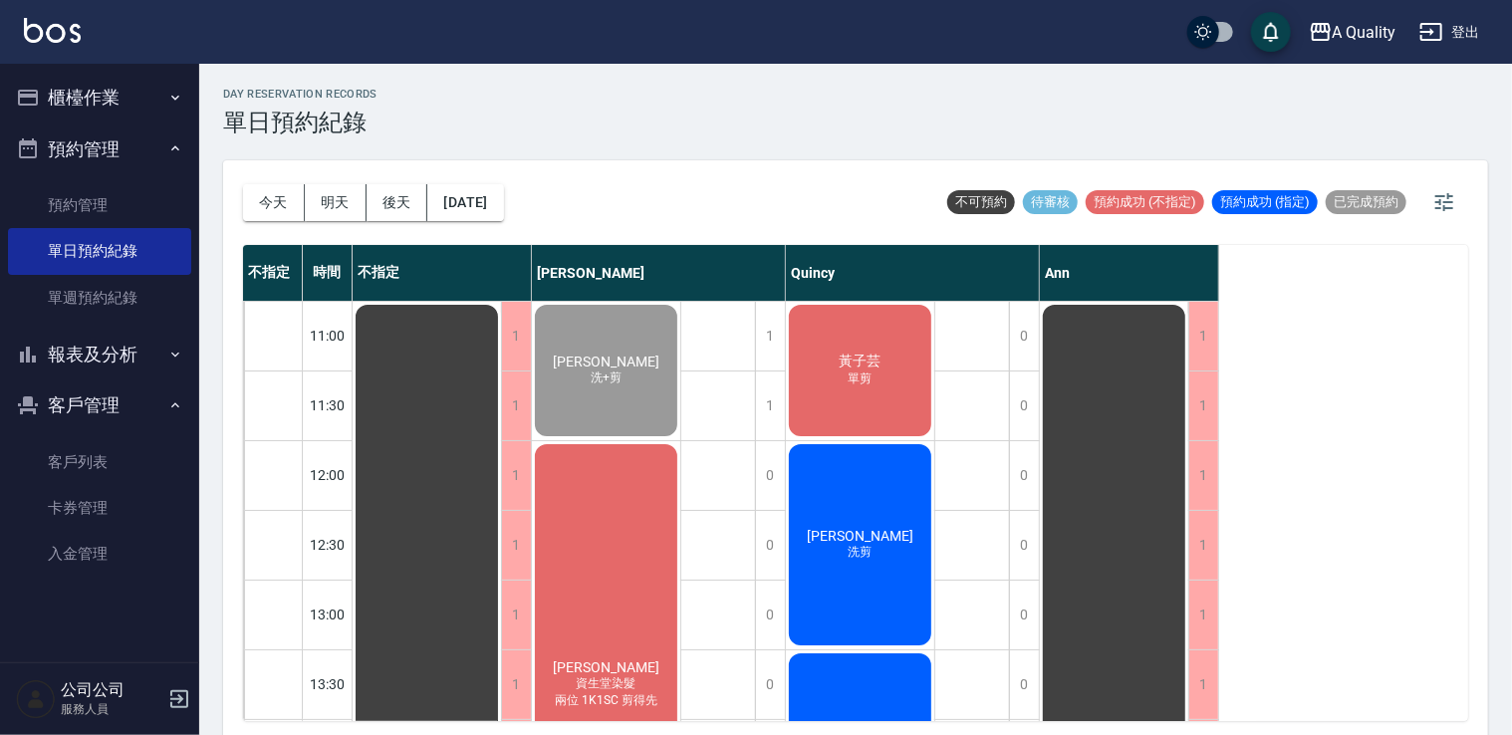
click at [879, 359] on span "黃子芸" at bounding box center [860, 361] width 50 height 18
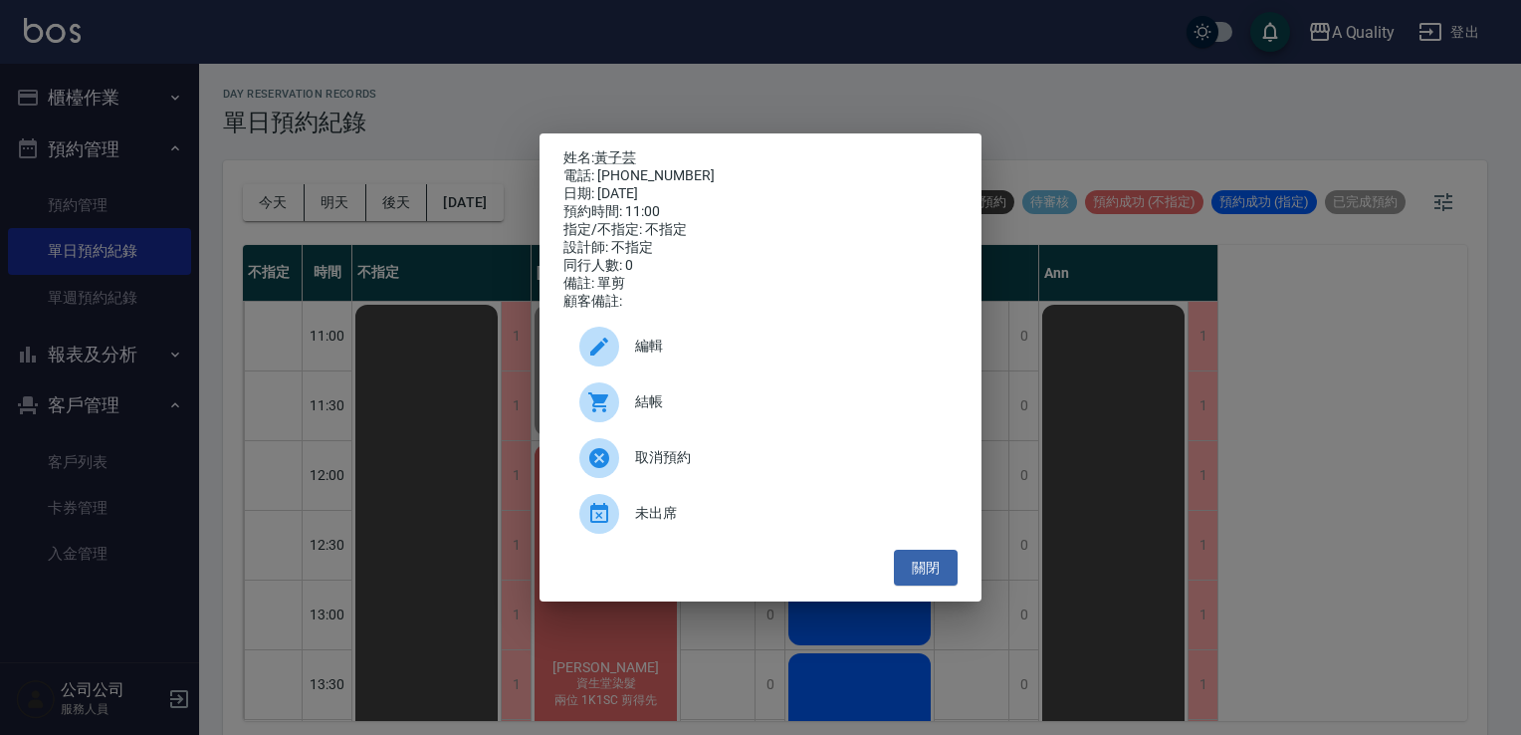
click at [844, 412] on span "結帳" at bounding box center [788, 401] width 307 height 21
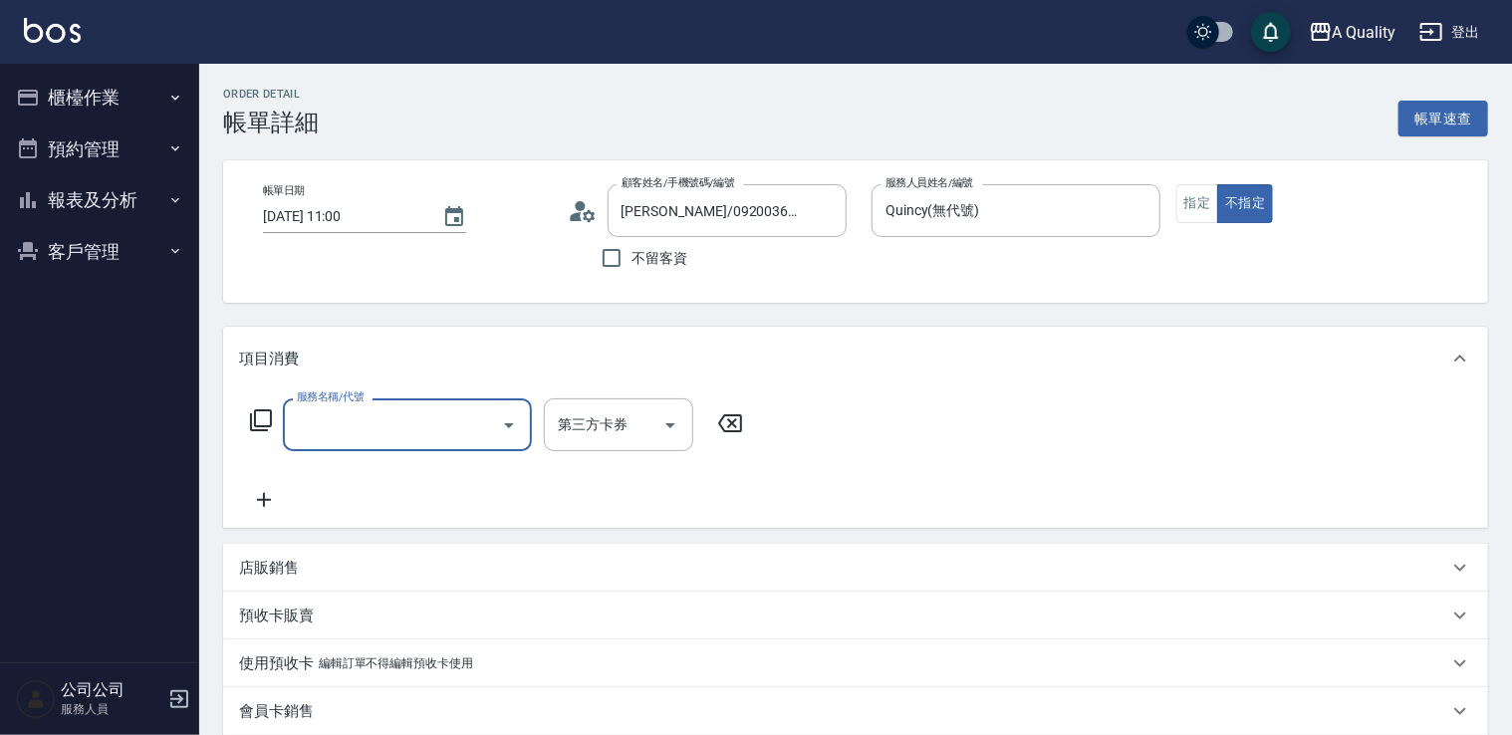
click at [402, 418] on input "服務名稱/代號" at bounding box center [392, 424] width 201 height 35
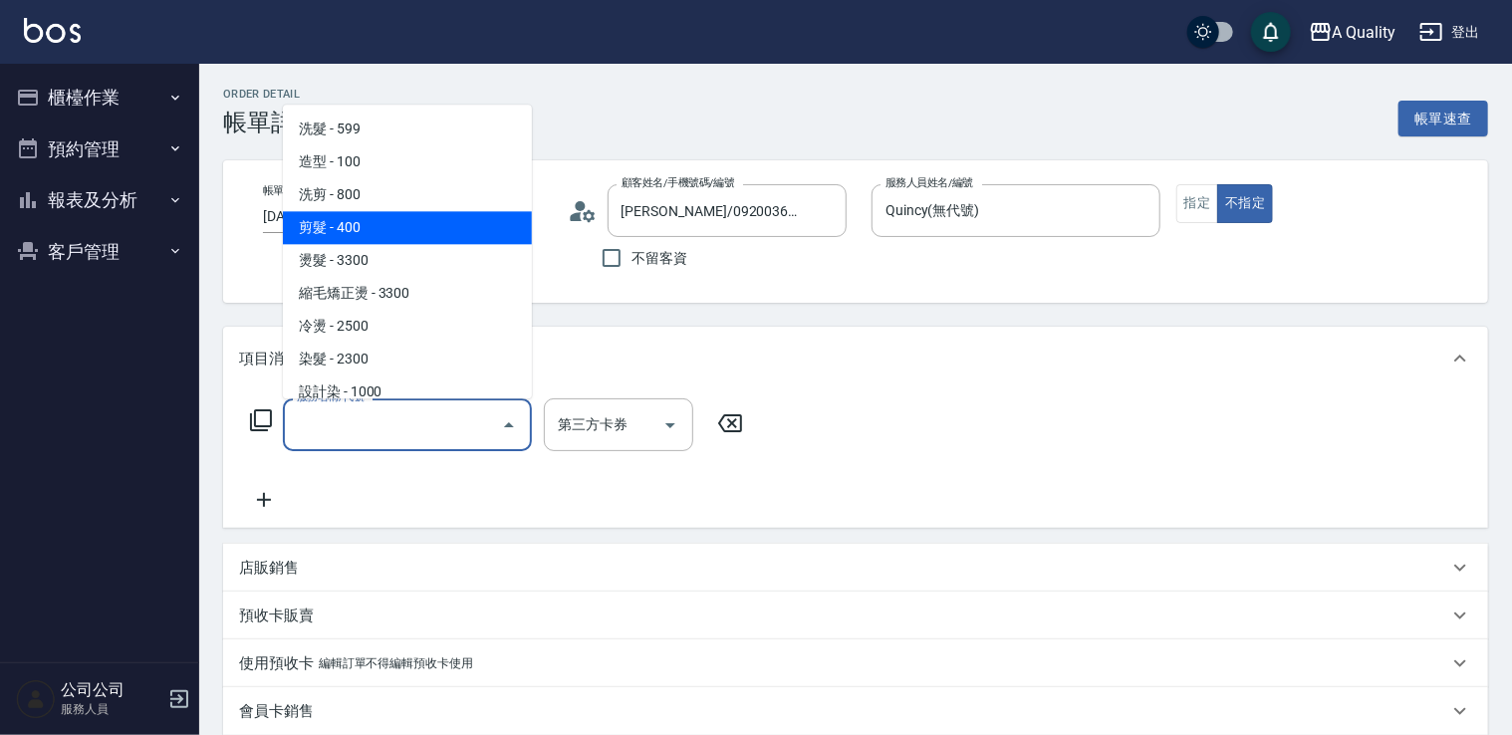
click at [402, 226] on span "剪髮 - 400" at bounding box center [407, 227] width 249 height 33
type input "剪髮(201)"
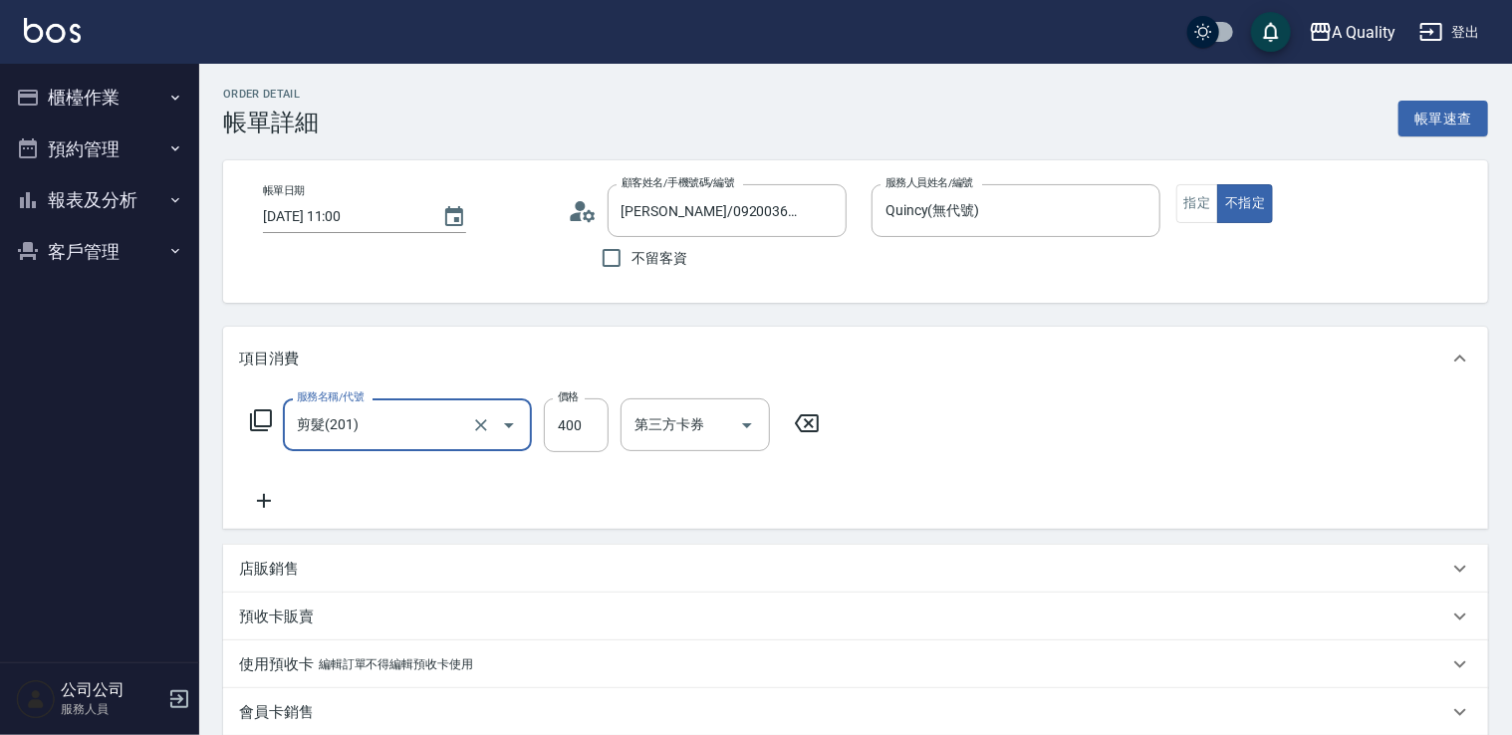
scroll to position [442, 0]
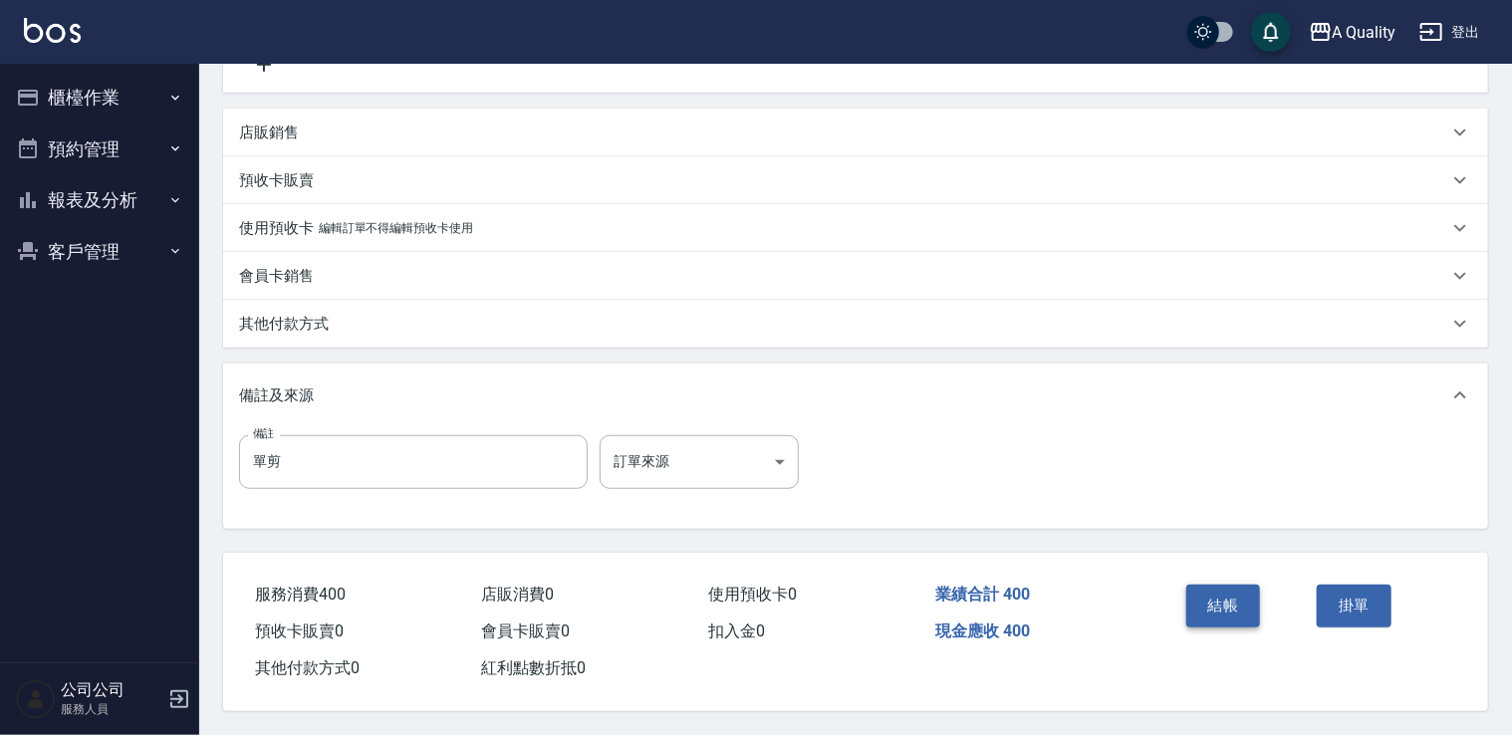
click at [1213, 597] on button "結帳" at bounding box center [1223, 606] width 75 height 42
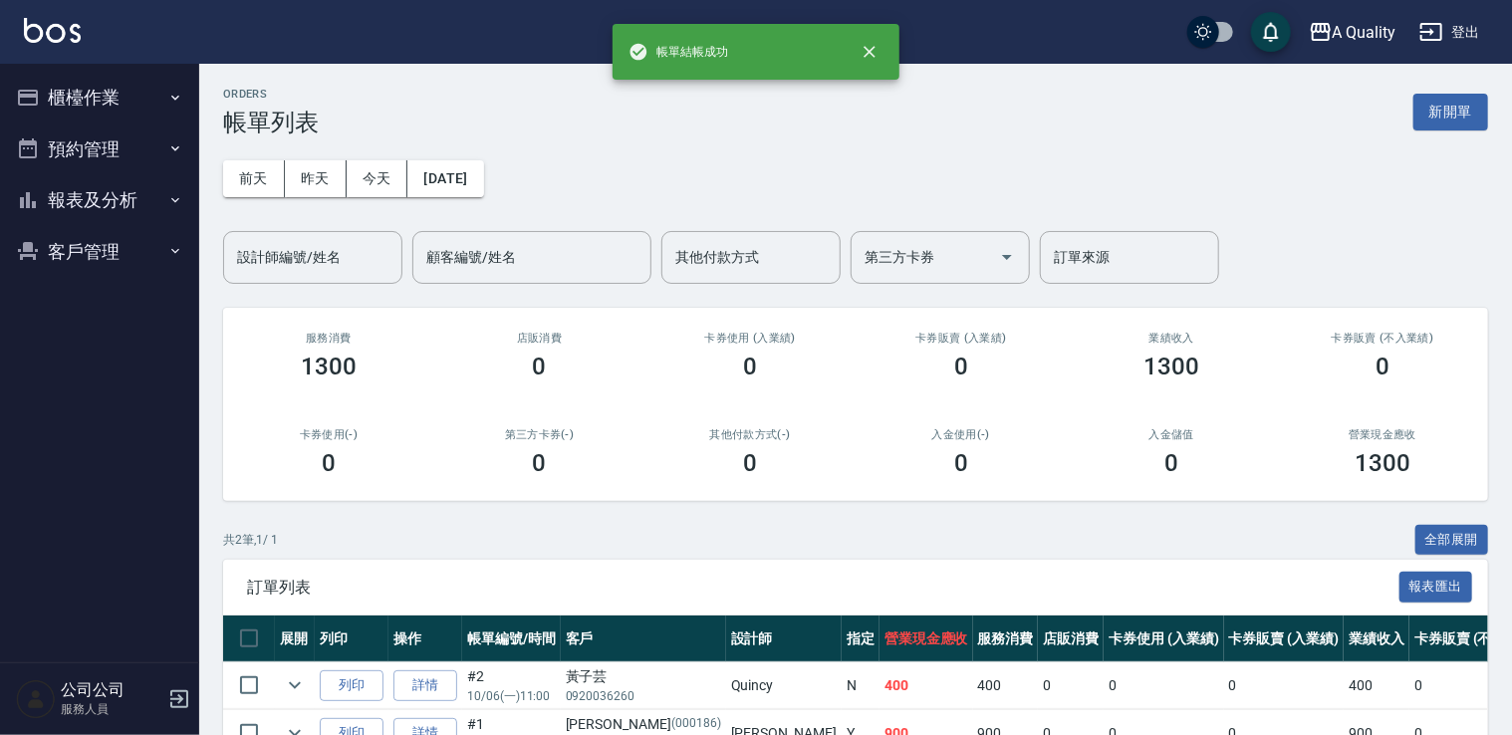
click at [162, 155] on button "預約管理" at bounding box center [99, 149] width 183 height 52
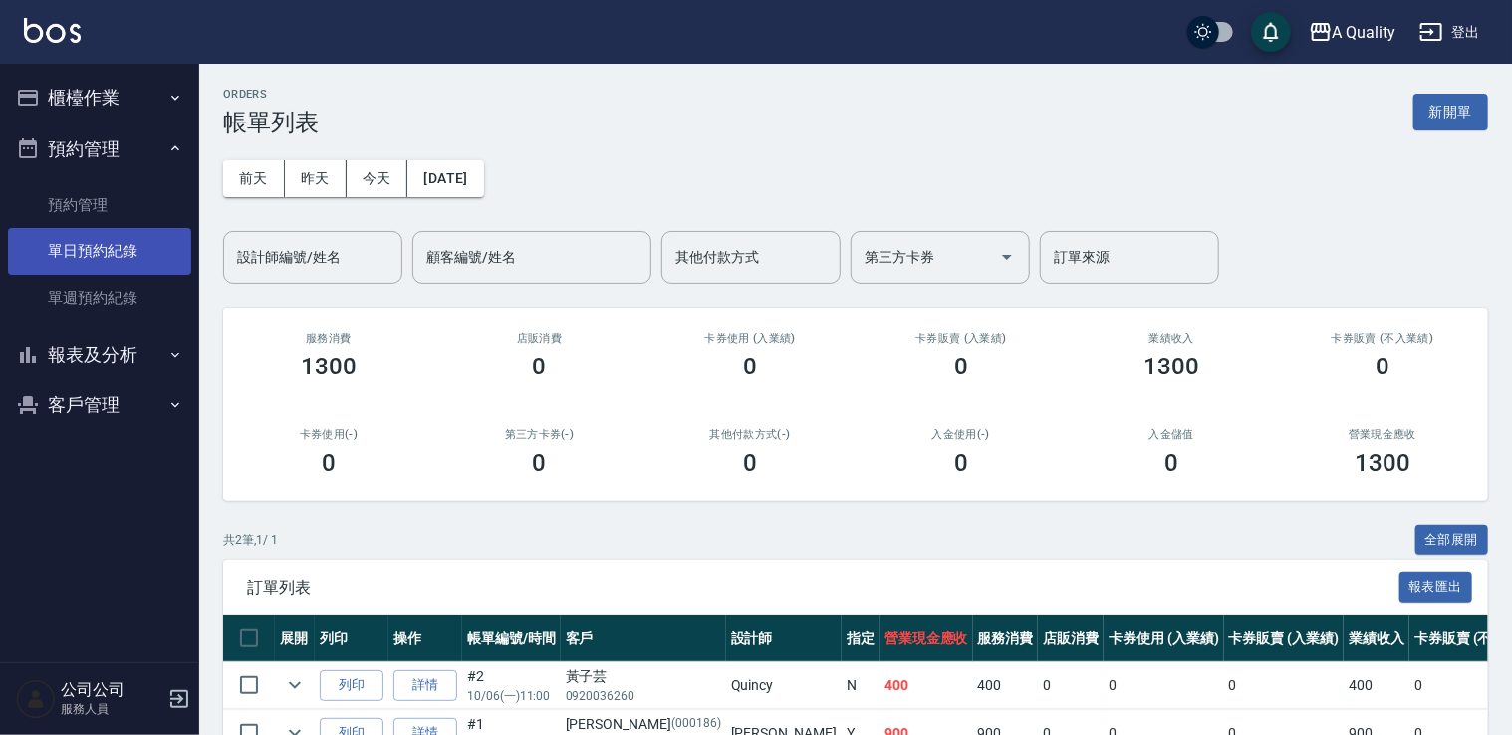
click at [167, 249] on link "單日預約紀錄" at bounding box center [99, 251] width 183 height 46
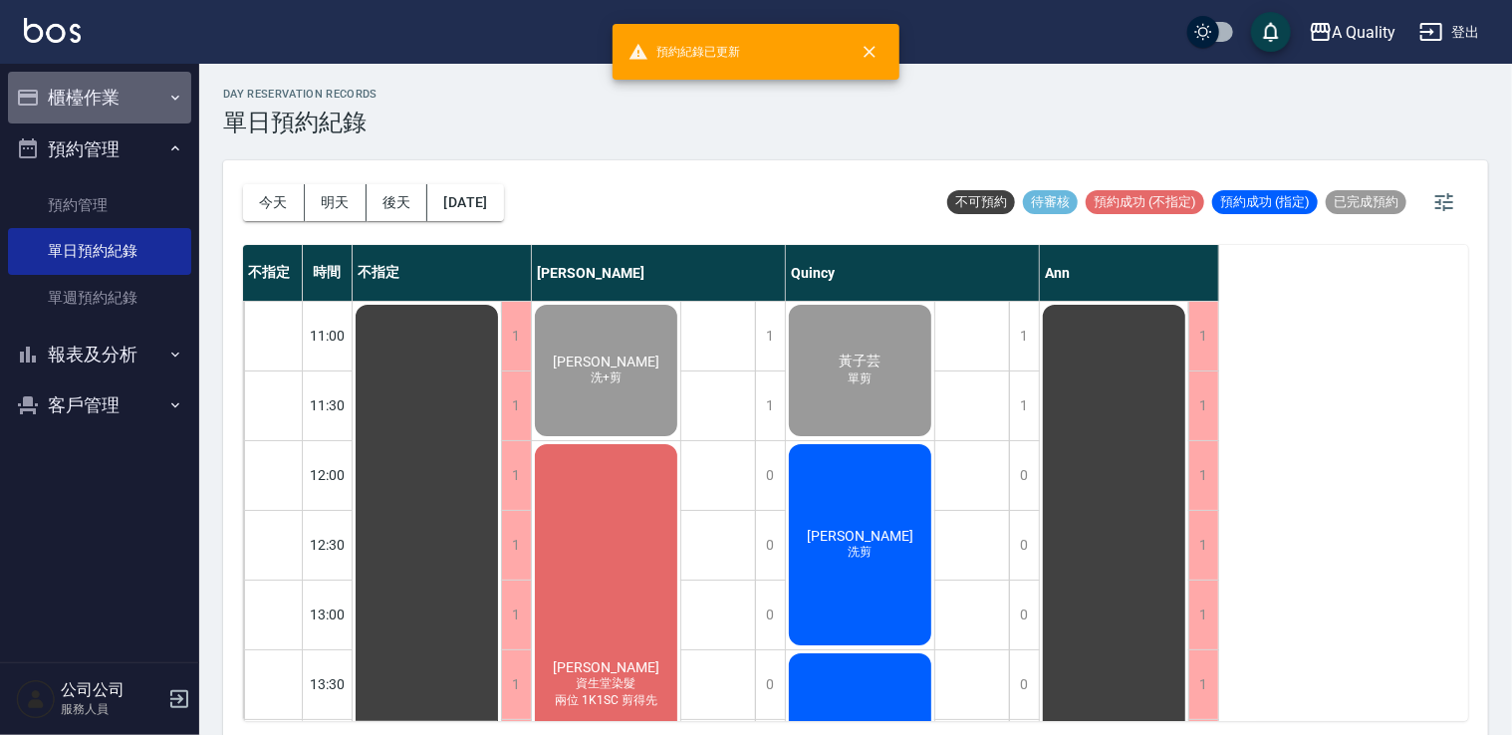
click at [123, 108] on button "櫃檯作業" at bounding box center [99, 98] width 183 height 52
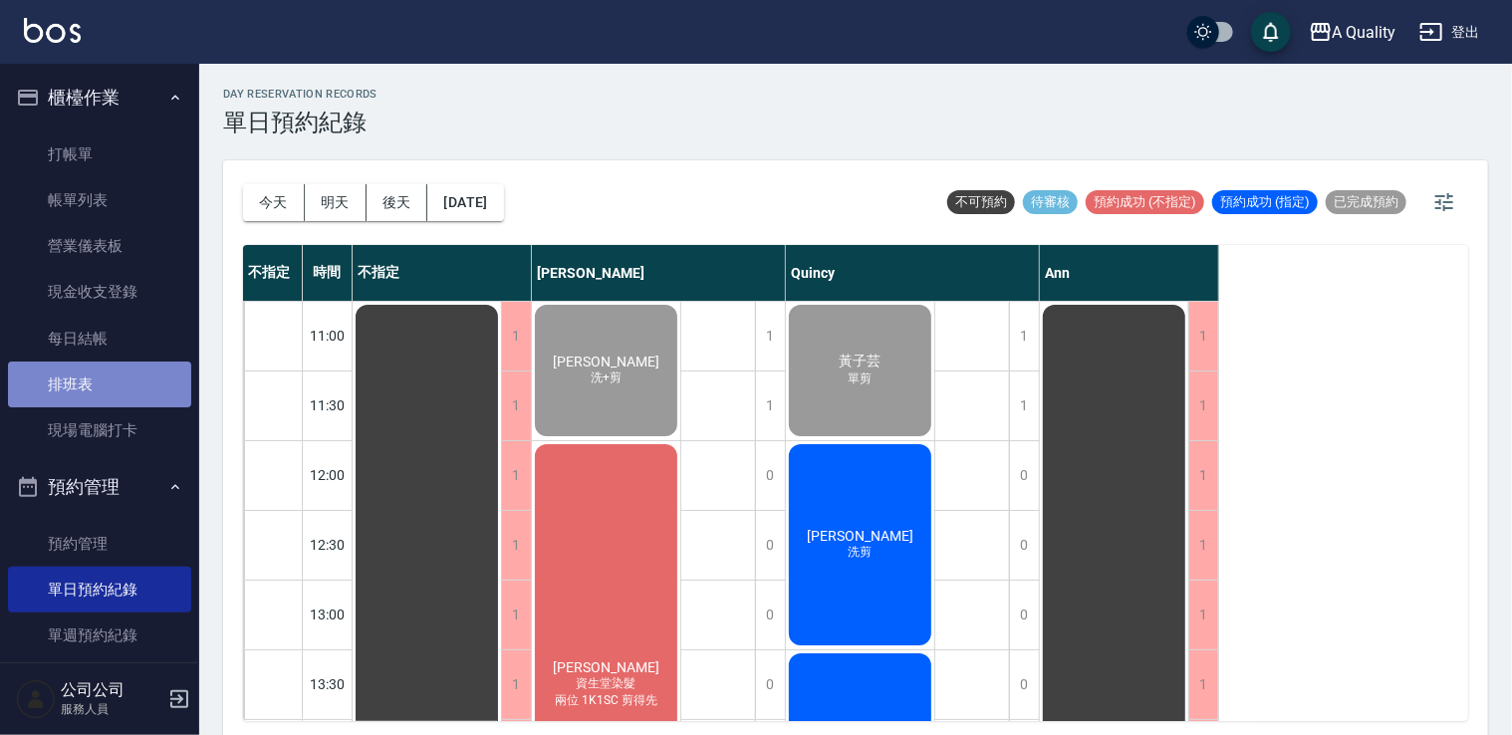
click at [135, 392] on link "排班表" at bounding box center [99, 384] width 183 height 46
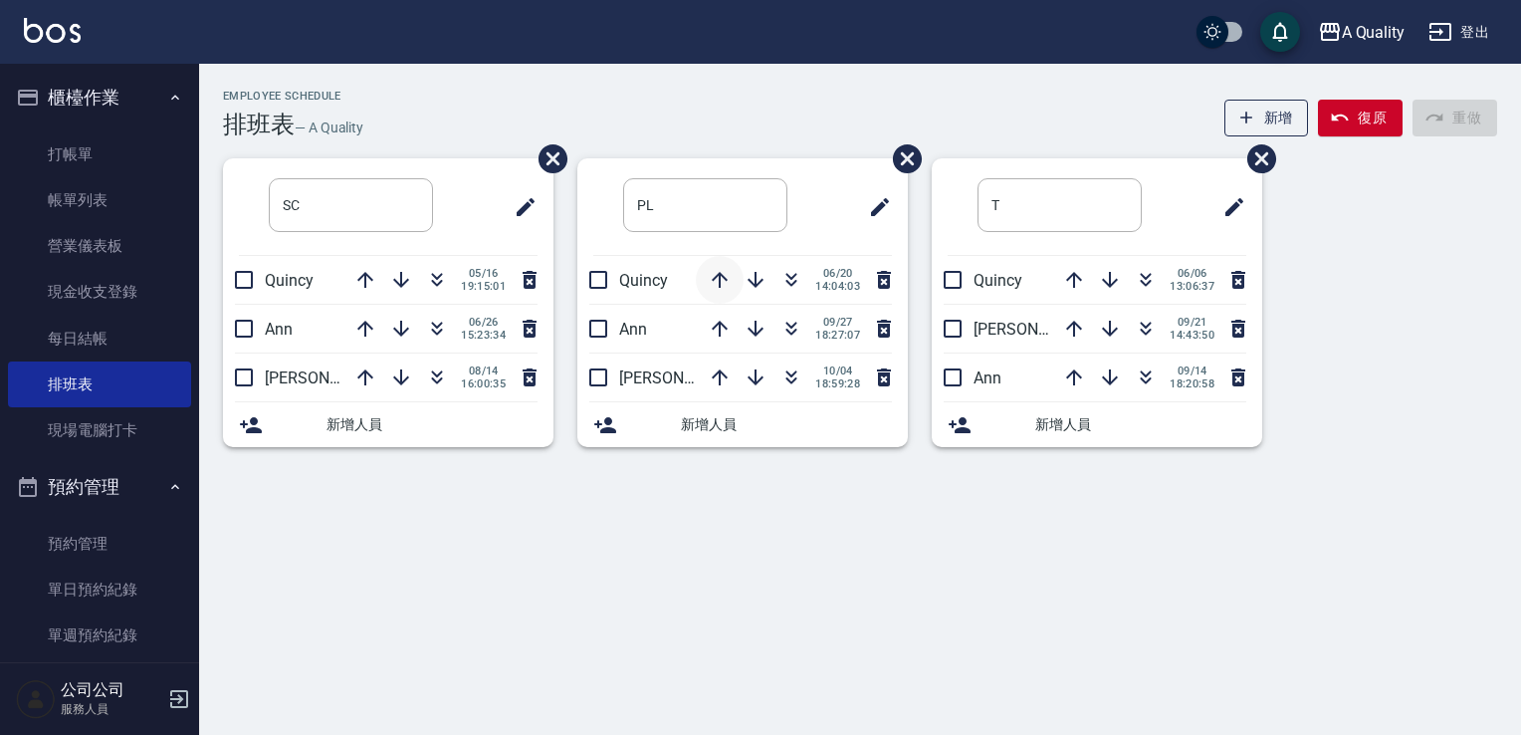
click at [711, 279] on icon "button" at bounding box center [720, 280] width 24 height 24
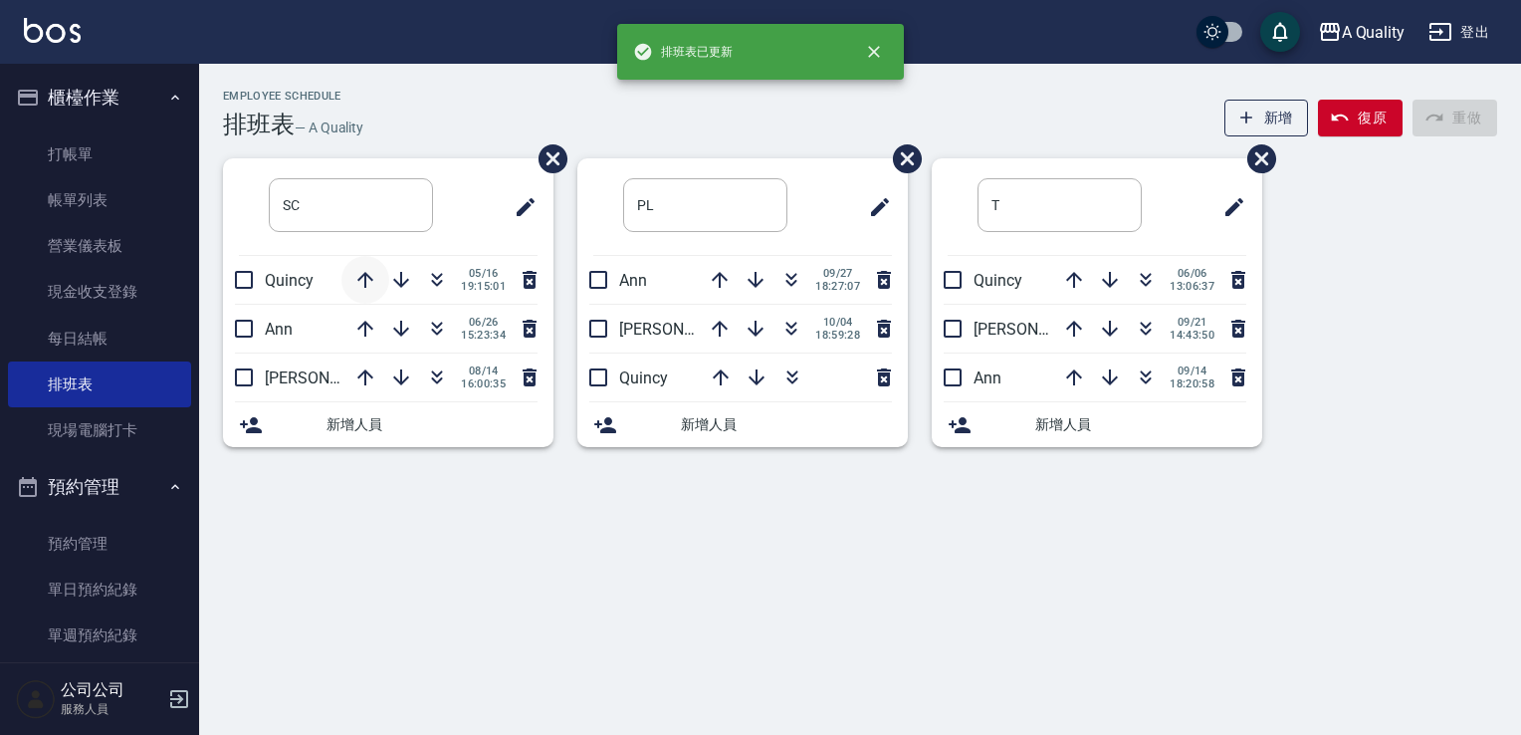
click at [355, 284] on icon "button" at bounding box center [365, 280] width 24 height 24
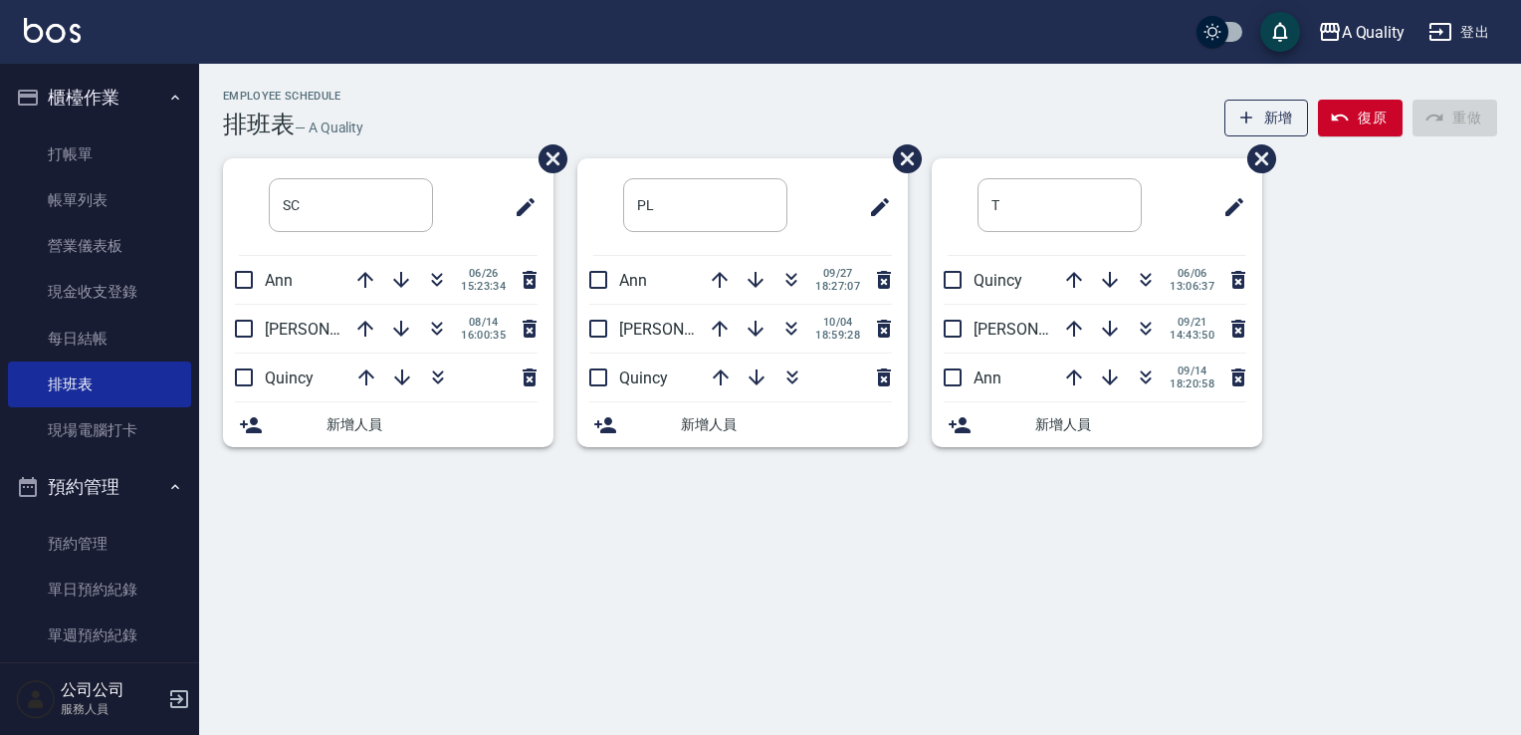
click at [173, 94] on button "櫃檯作業" at bounding box center [99, 98] width 183 height 52
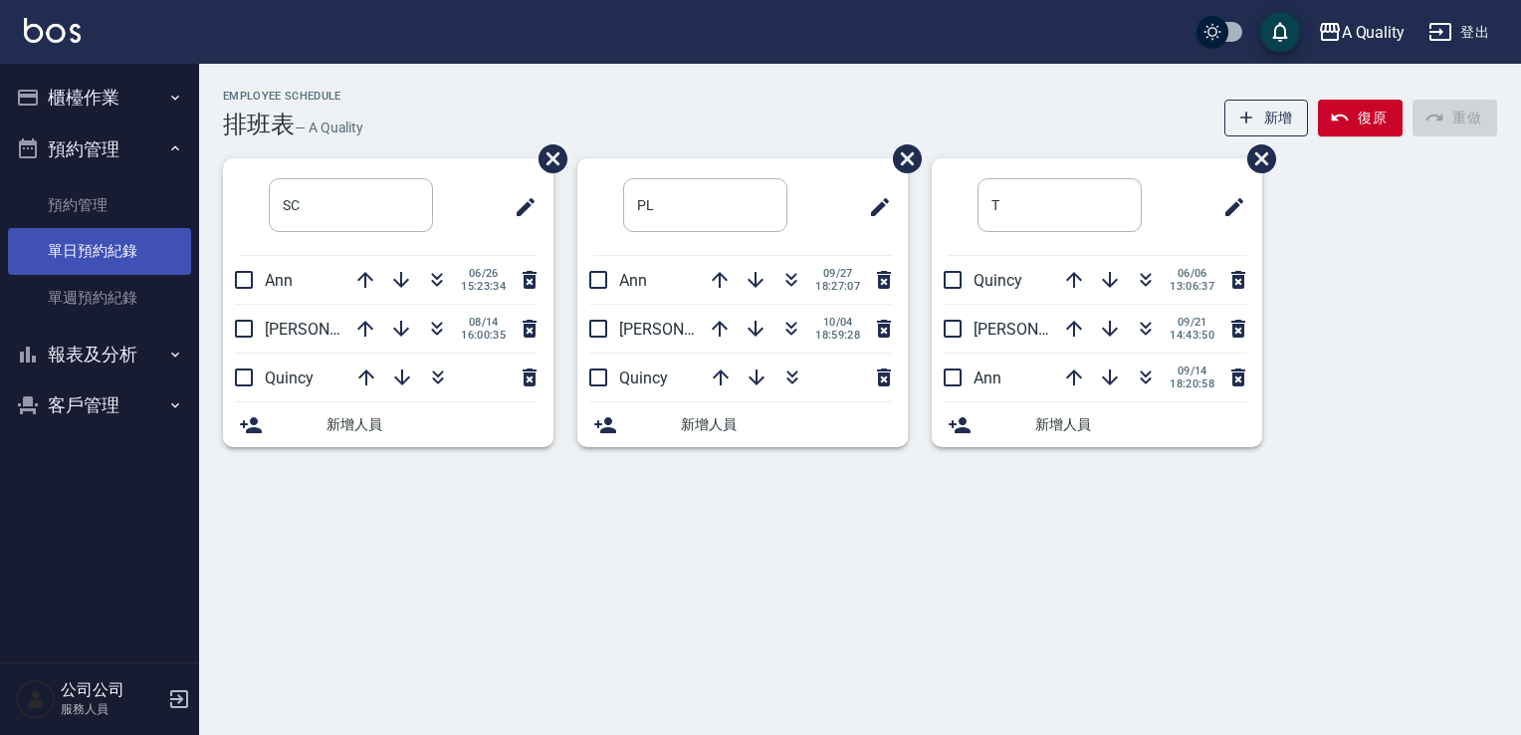
click at [80, 247] on link "單日預約紀錄" at bounding box center [99, 251] width 183 height 46
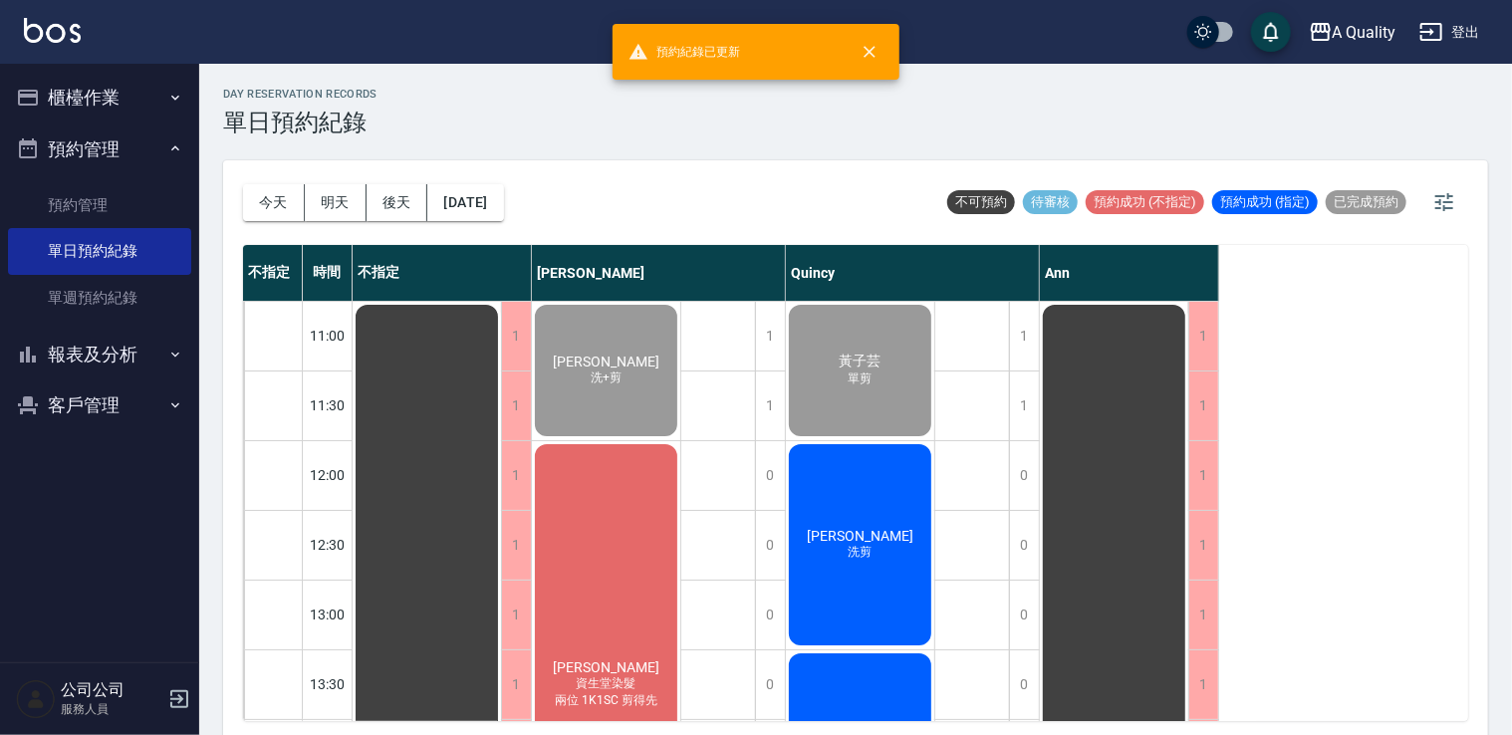
click at [862, 517] on div "曾智煒 洗剪" at bounding box center [860, 544] width 148 height 207
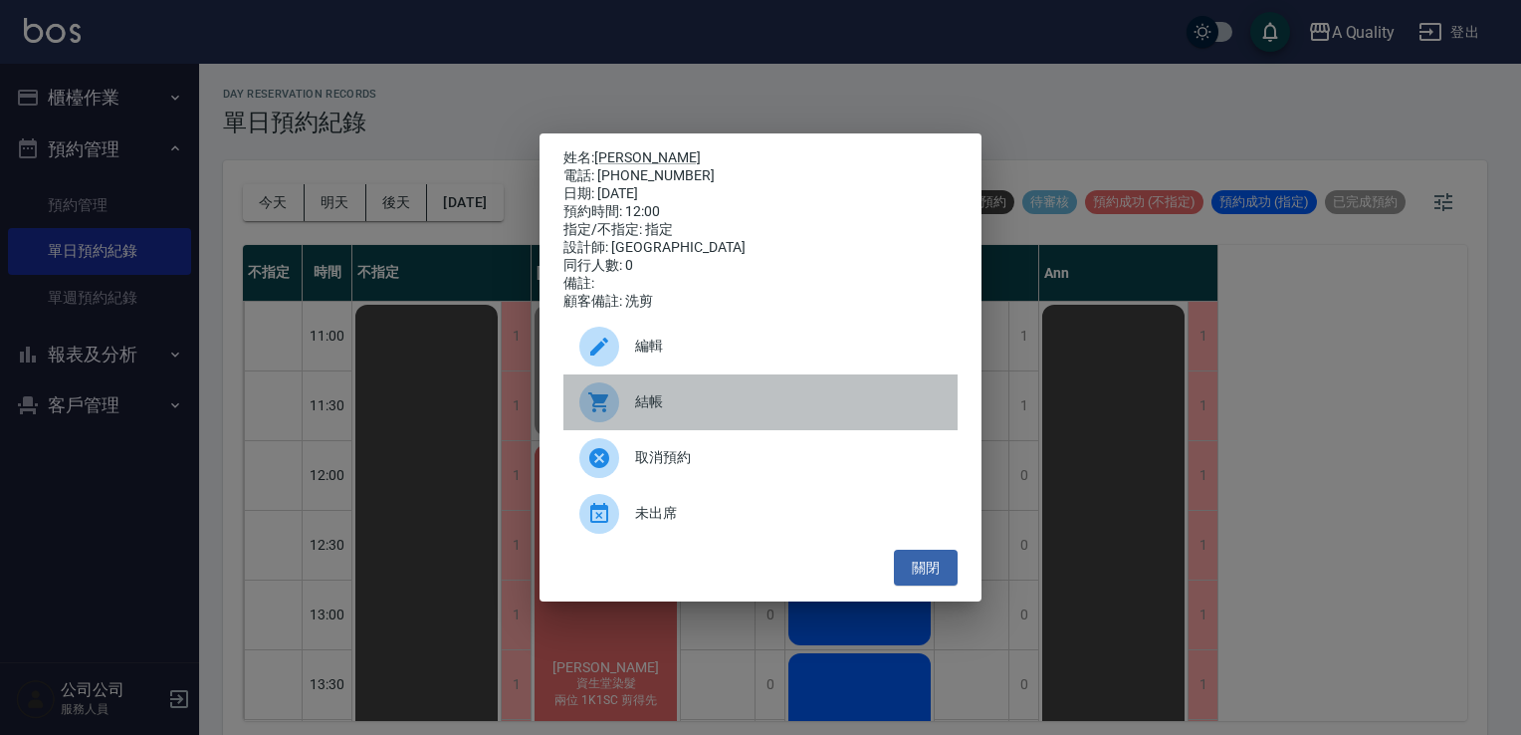
click at [732, 393] on div "結帳" at bounding box center [761, 402] width 394 height 56
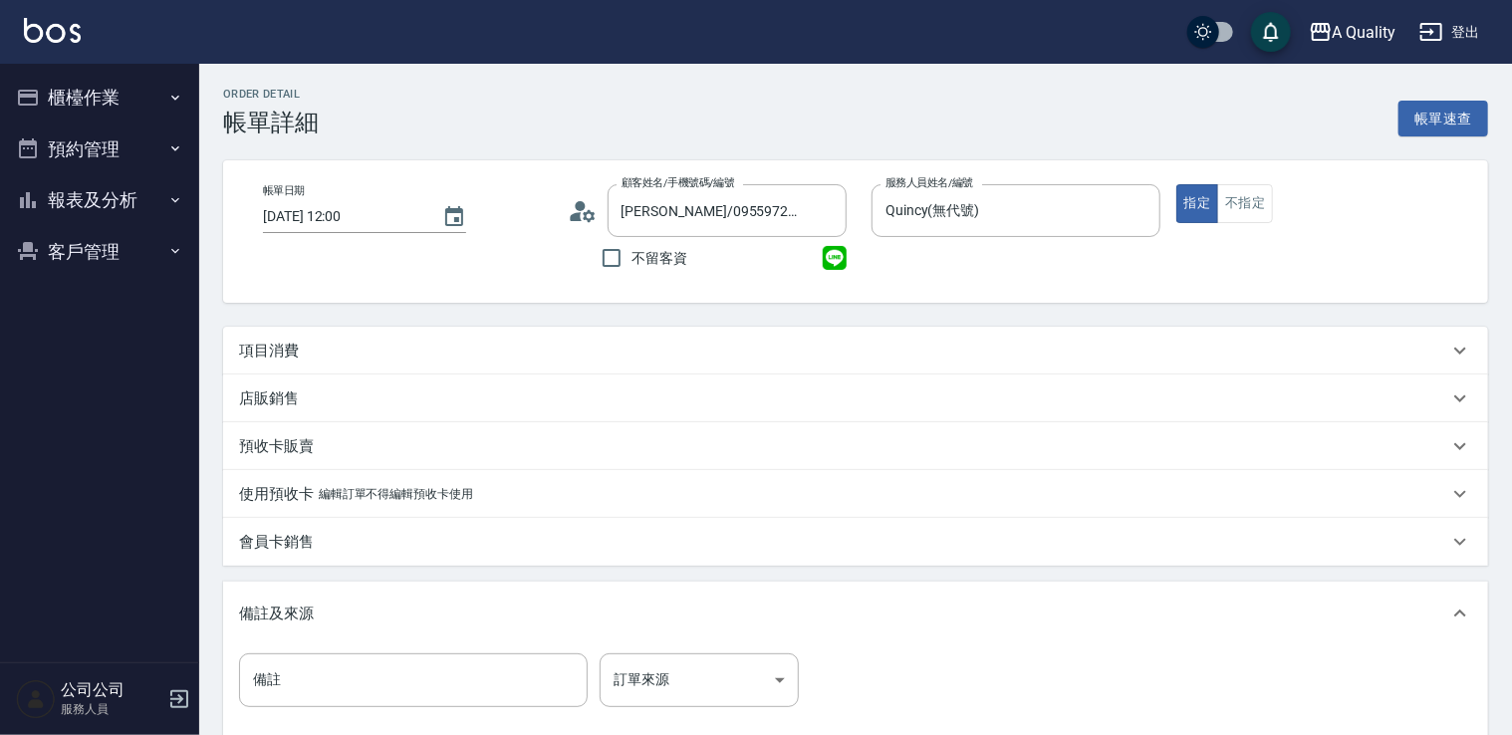
click at [288, 352] on p "項目消費" at bounding box center [269, 351] width 60 height 21
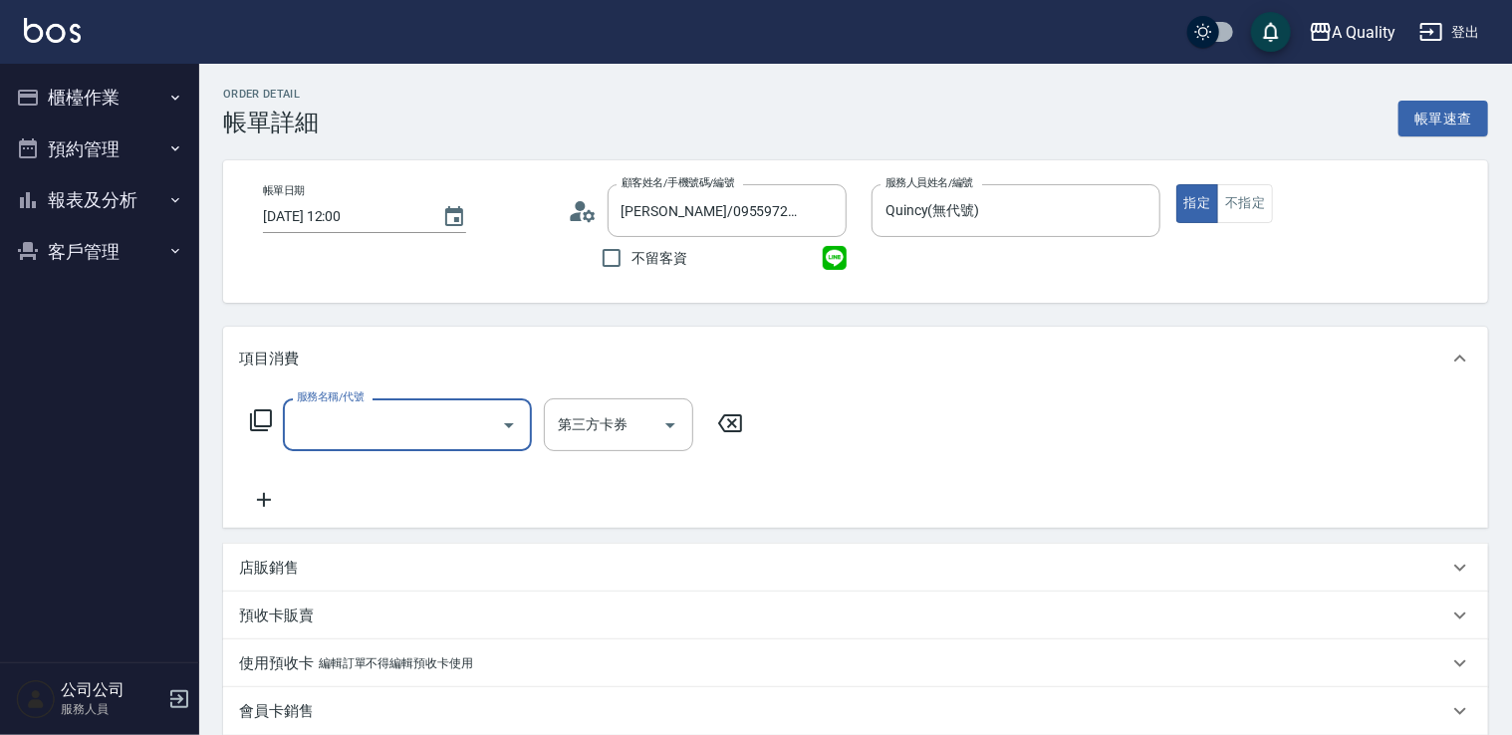
click at [516, 434] on icon "Open" at bounding box center [509, 425] width 24 height 24
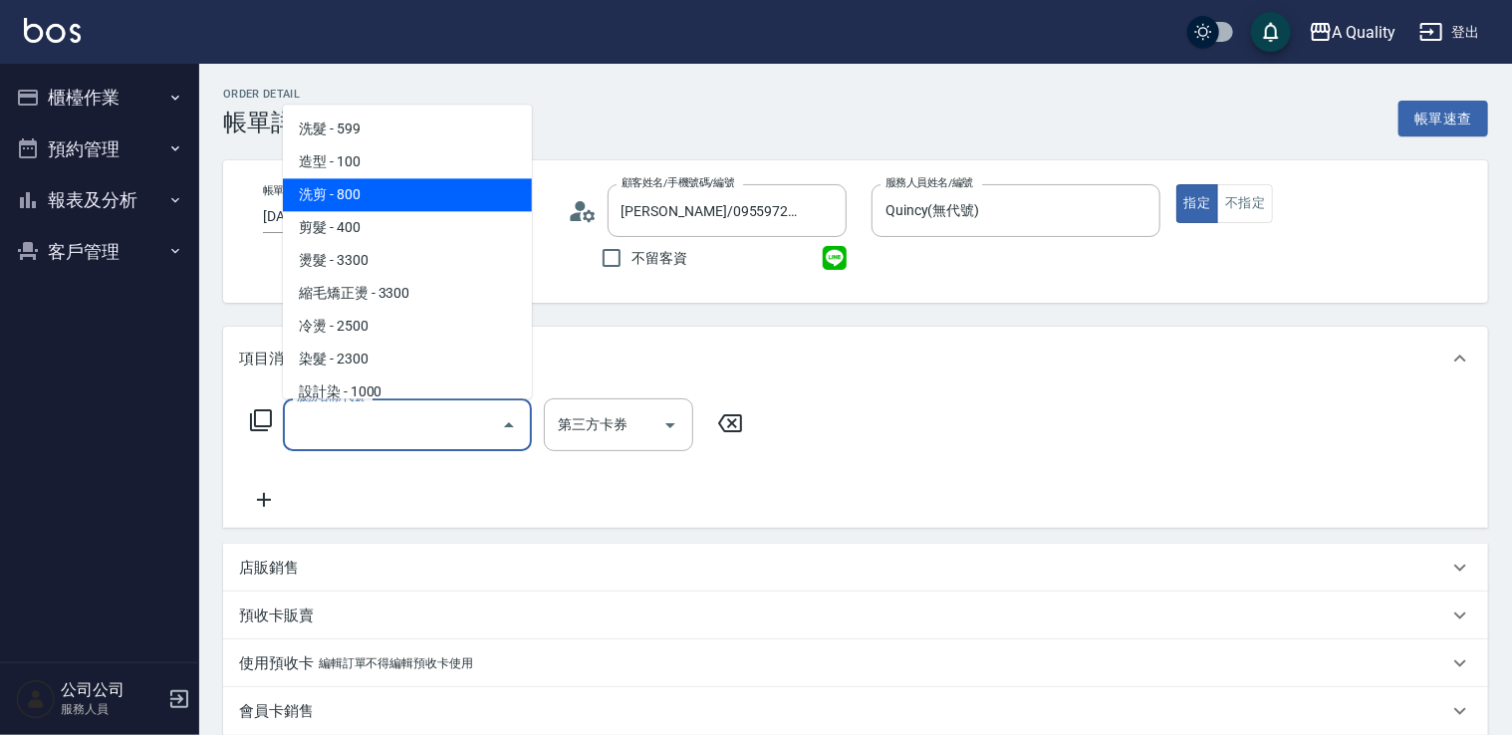
click at [446, 210] on span "洗剪 - 800" at bounding box center [407, 194] width 249 height 33
type input "洗剪(103)"
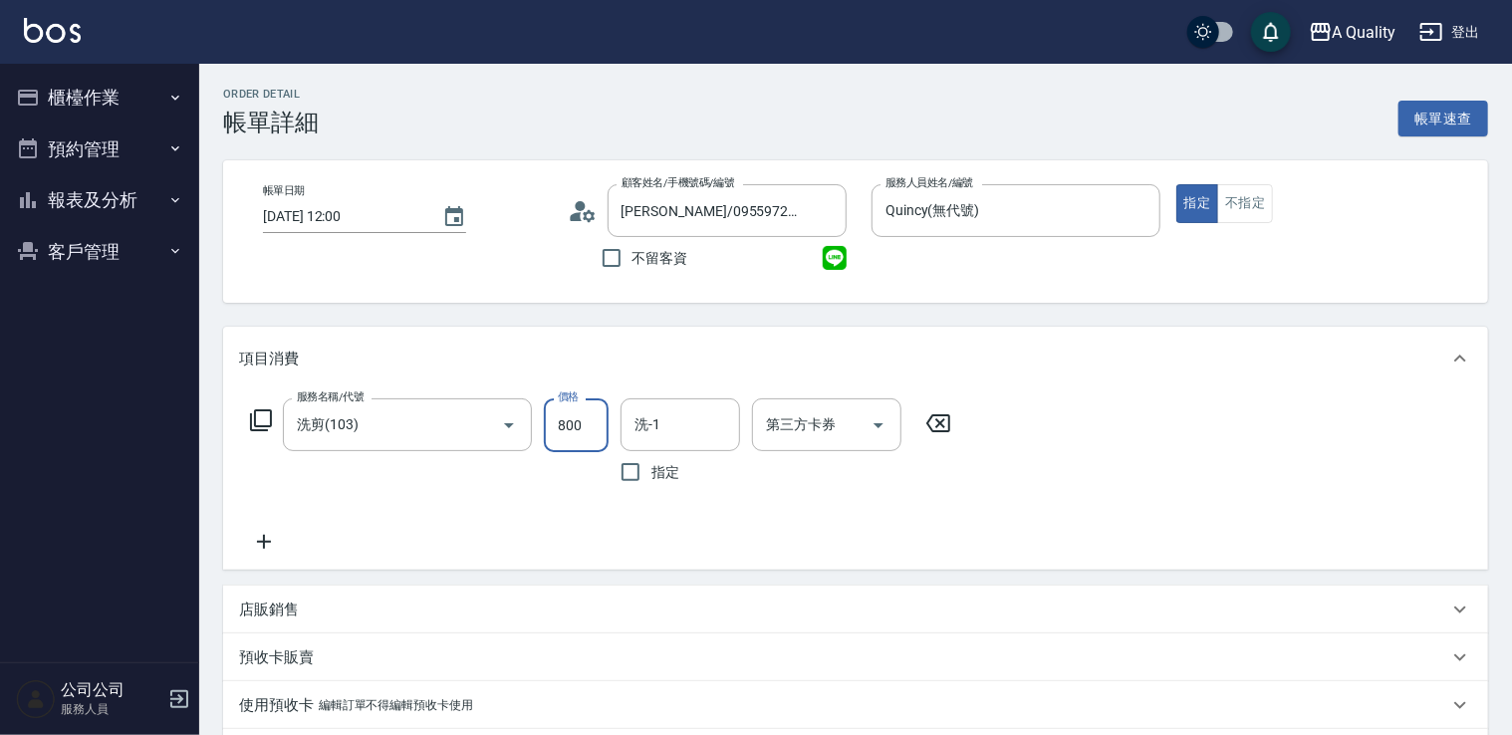
click at [605, 418] on input "800" at bounding box center [576, 425] width 65 height 54
type input "900"
click at [661, 420] on input "洗-1" at bounding box center [680, 424] width 102 height 35
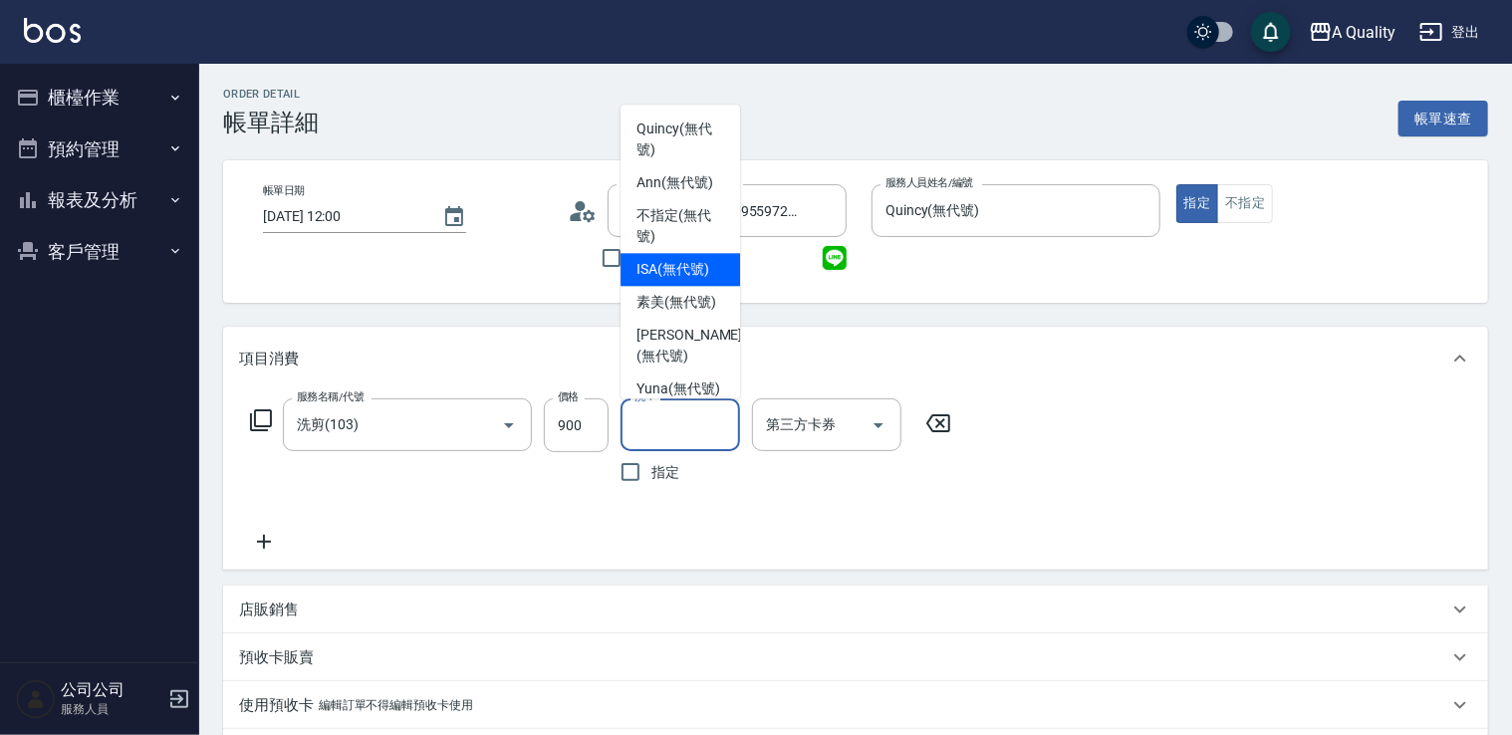
click at [663, 273] on span "ISA (無代號)" at bounding box center [672, 269] width 73 height 21
type input "ISA(無代號)"
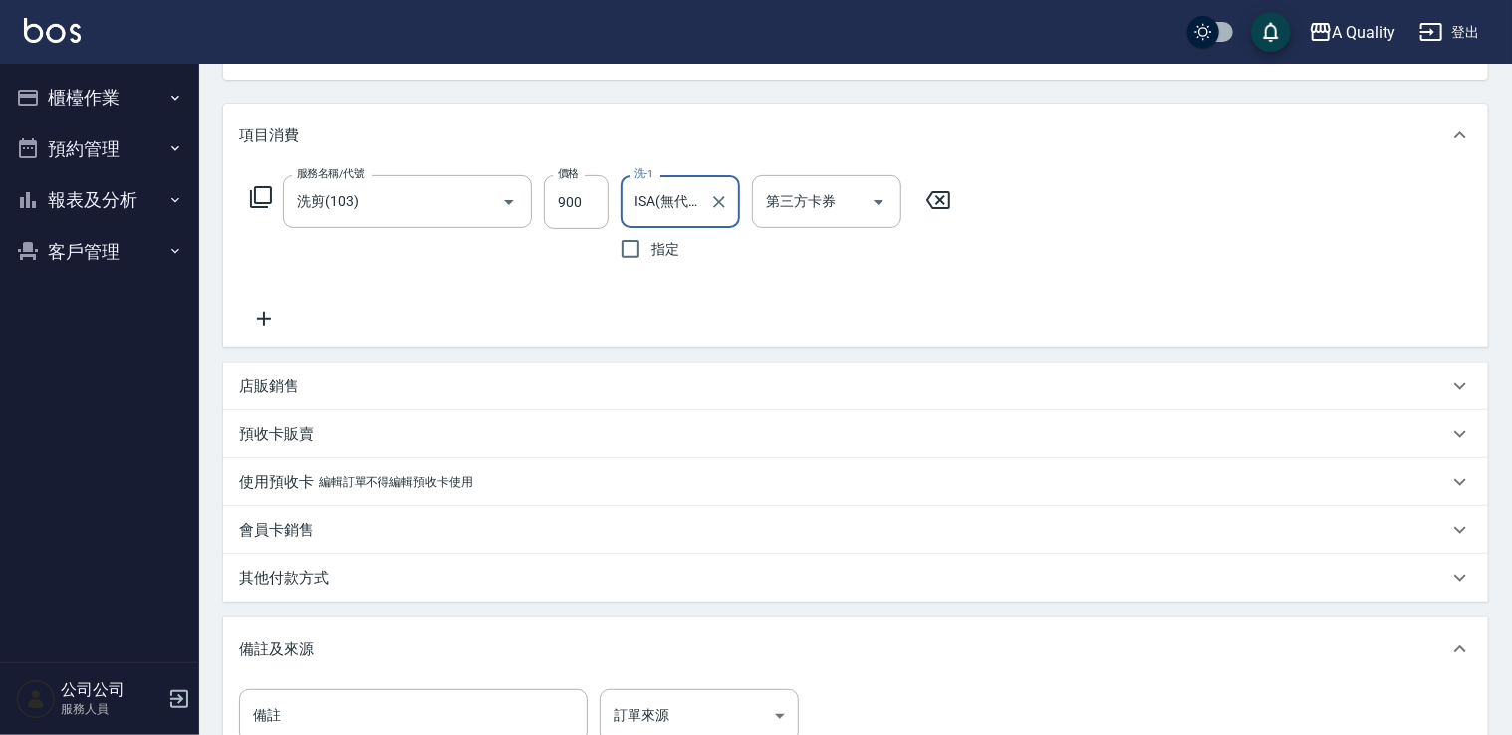
scroll to position [483, 0]
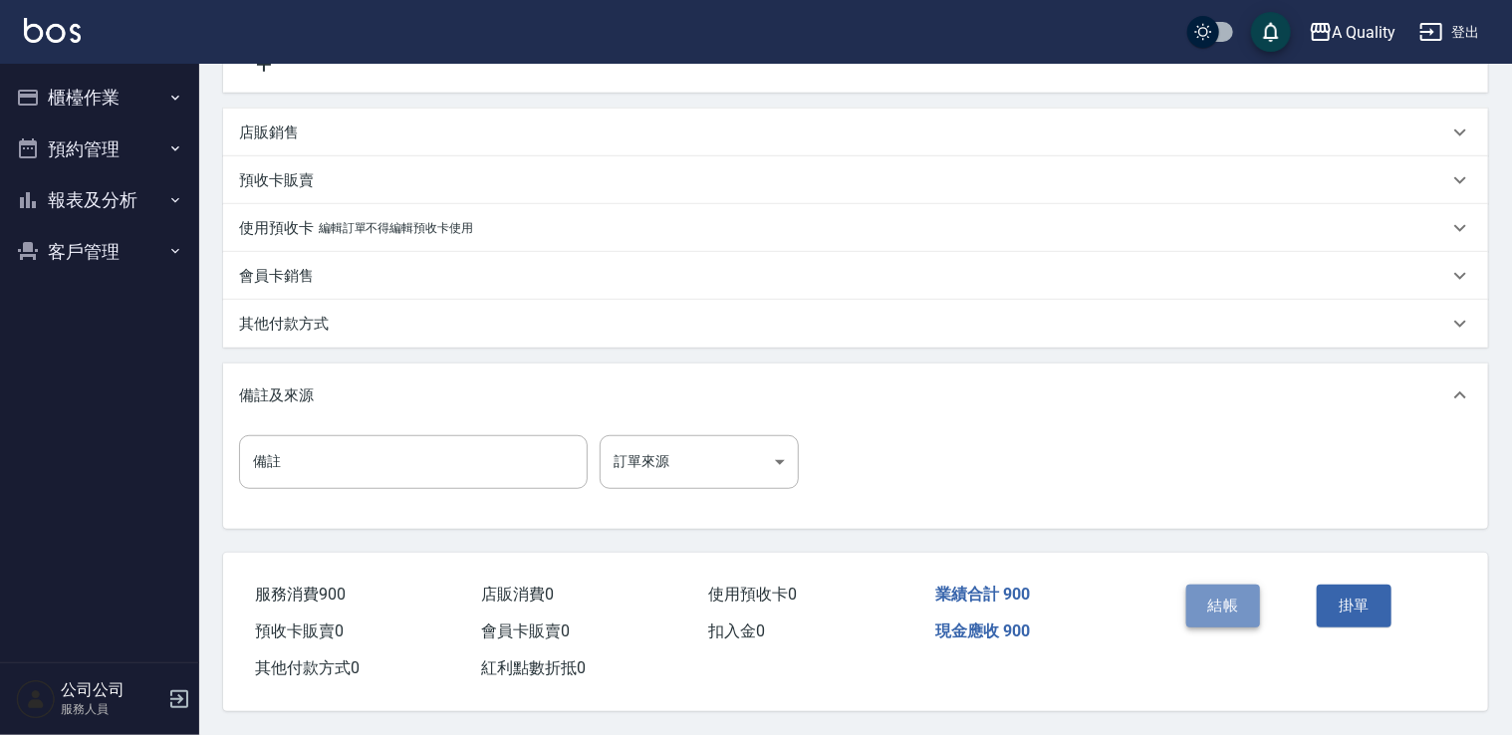
click at [1233, 591] on button "結帳" at bounding box center [1223, 606] width 75 height 42
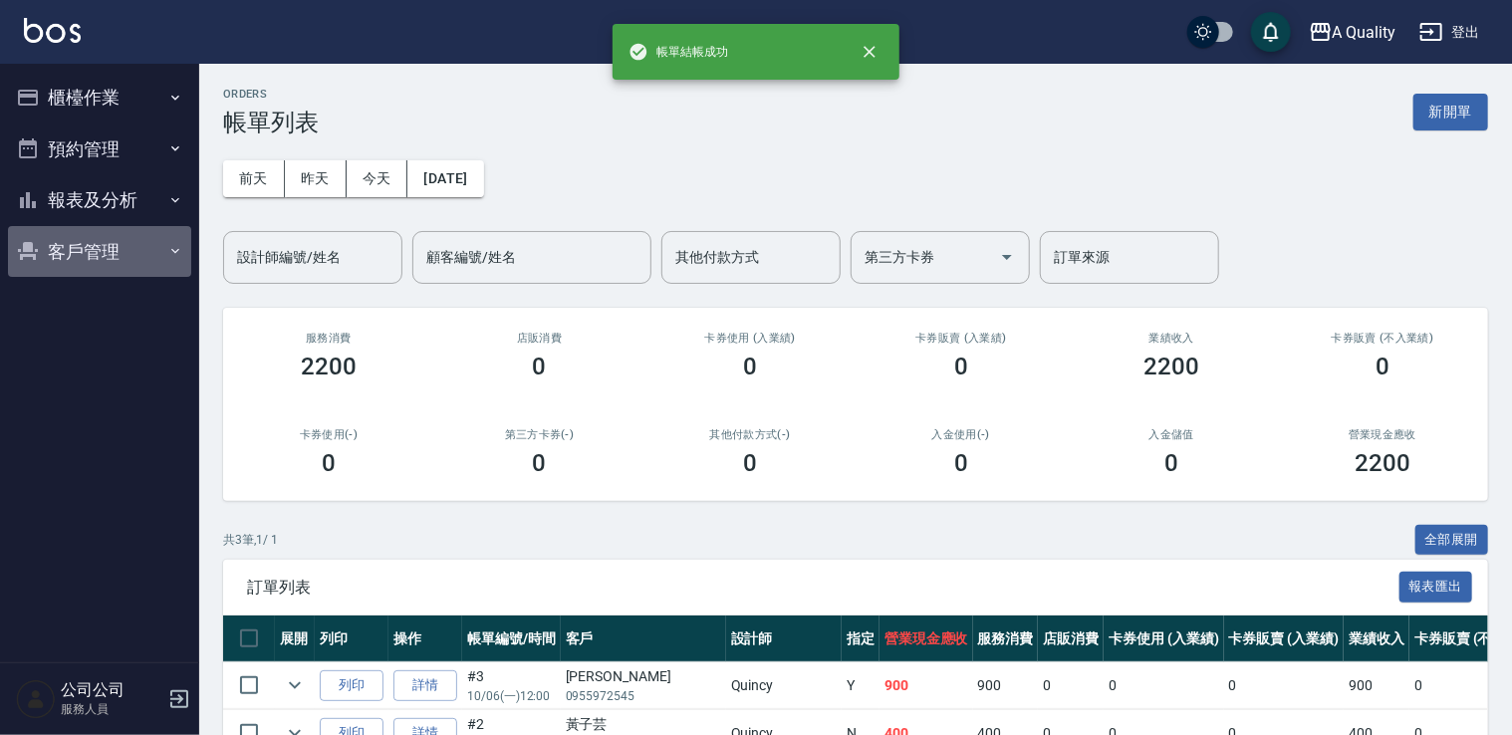
click at [104, 258] on button "客戶管理" at bounding box center [99, 252] width 183 height 52
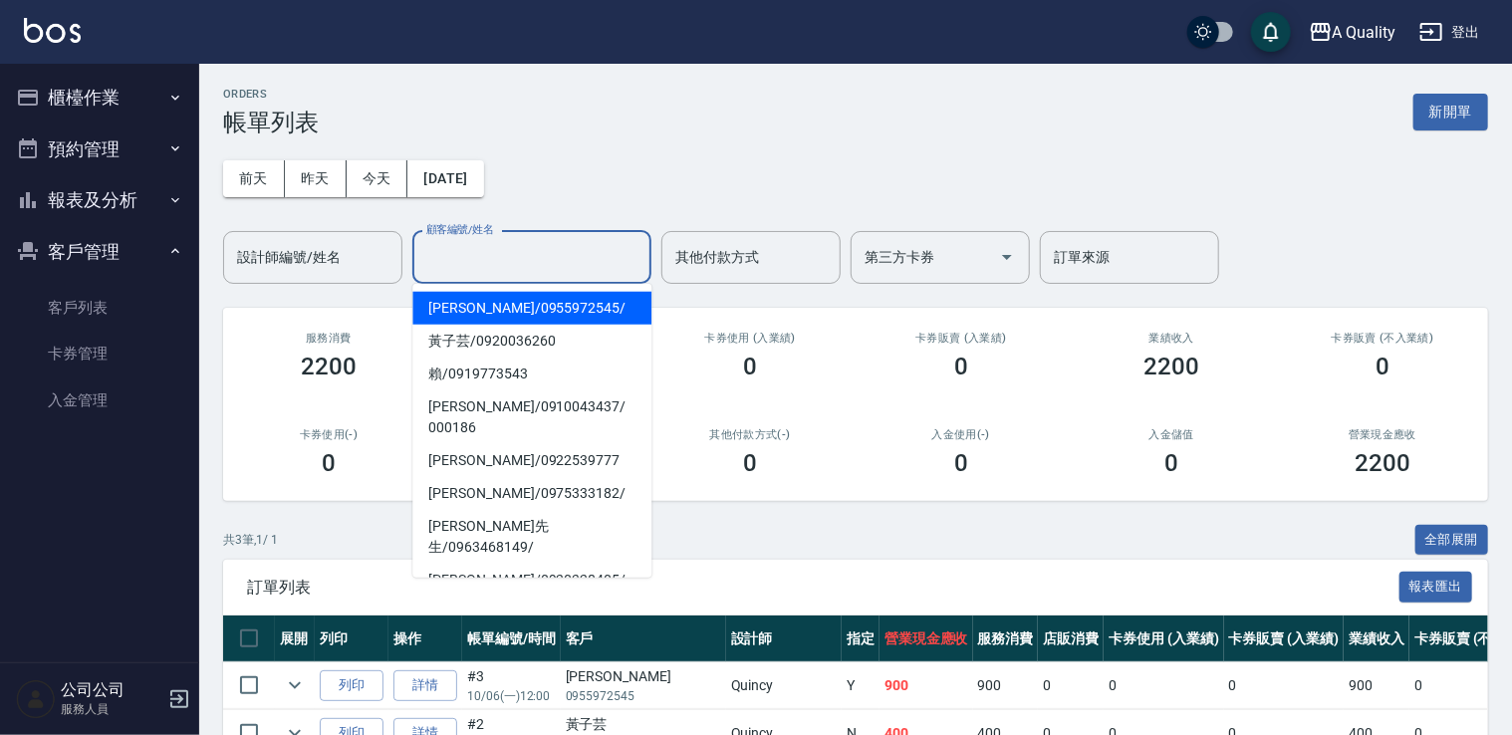
click at [517, 264] on input "顧客編號/姓名" at bounding box center [531, 257] width 221 height 35
click at [117, 301] on link "客戶列表" at bounding box center [99, 308] width 183 height 46
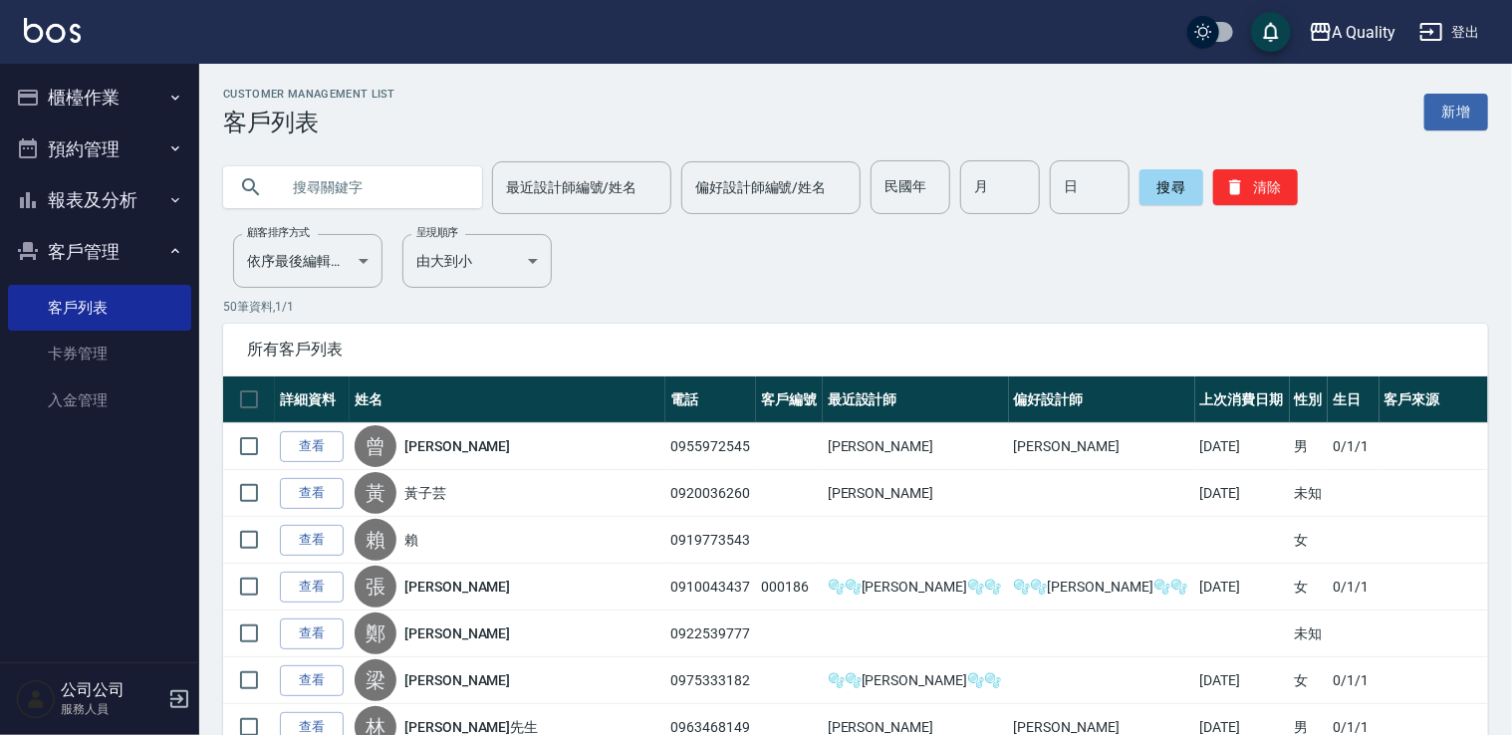
click at [333, 202] on input "text" at bounding box center [372, 187] width 187 height 54
type input "郝"
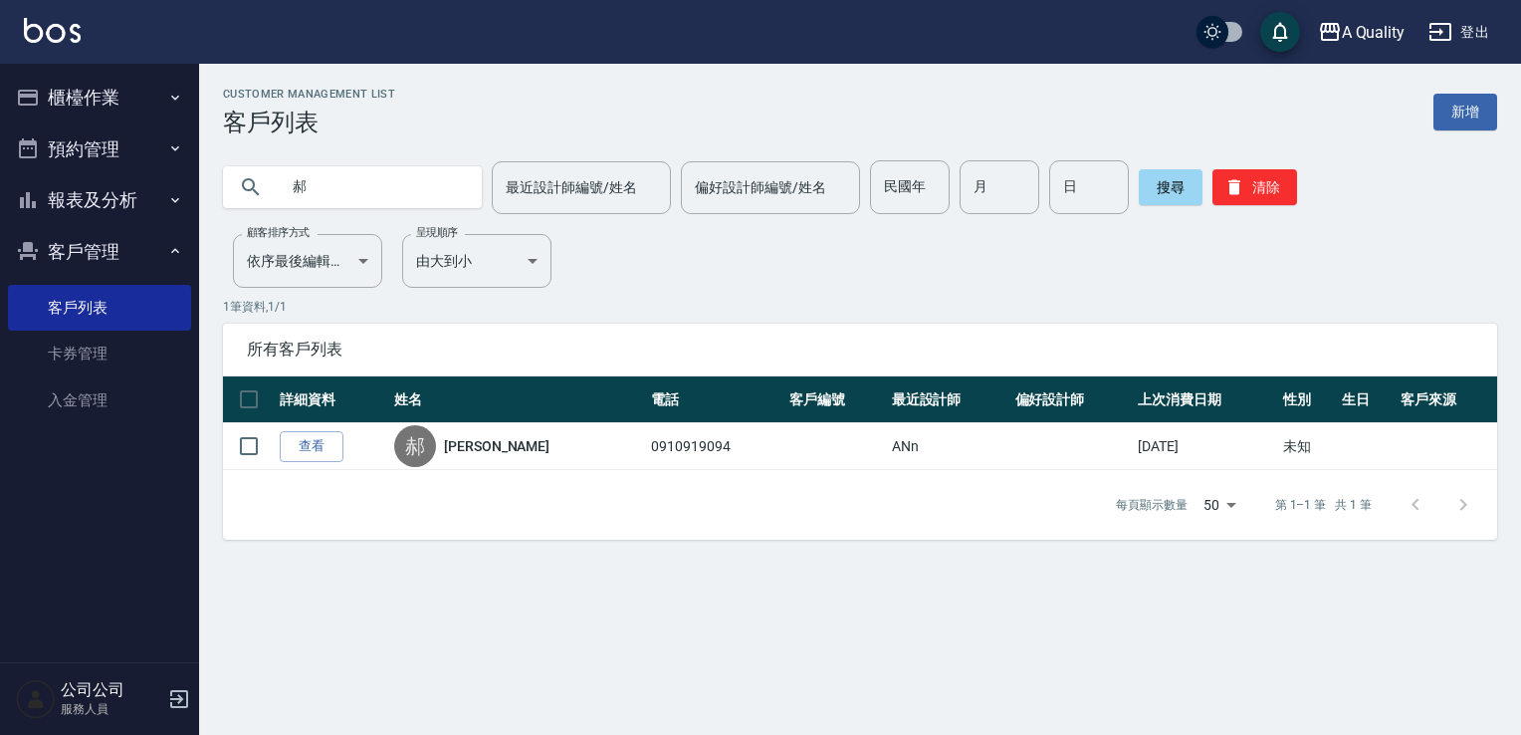
click at [123, 139] on button "預約管理" at bounding box center [99, 149] width 183 height 52
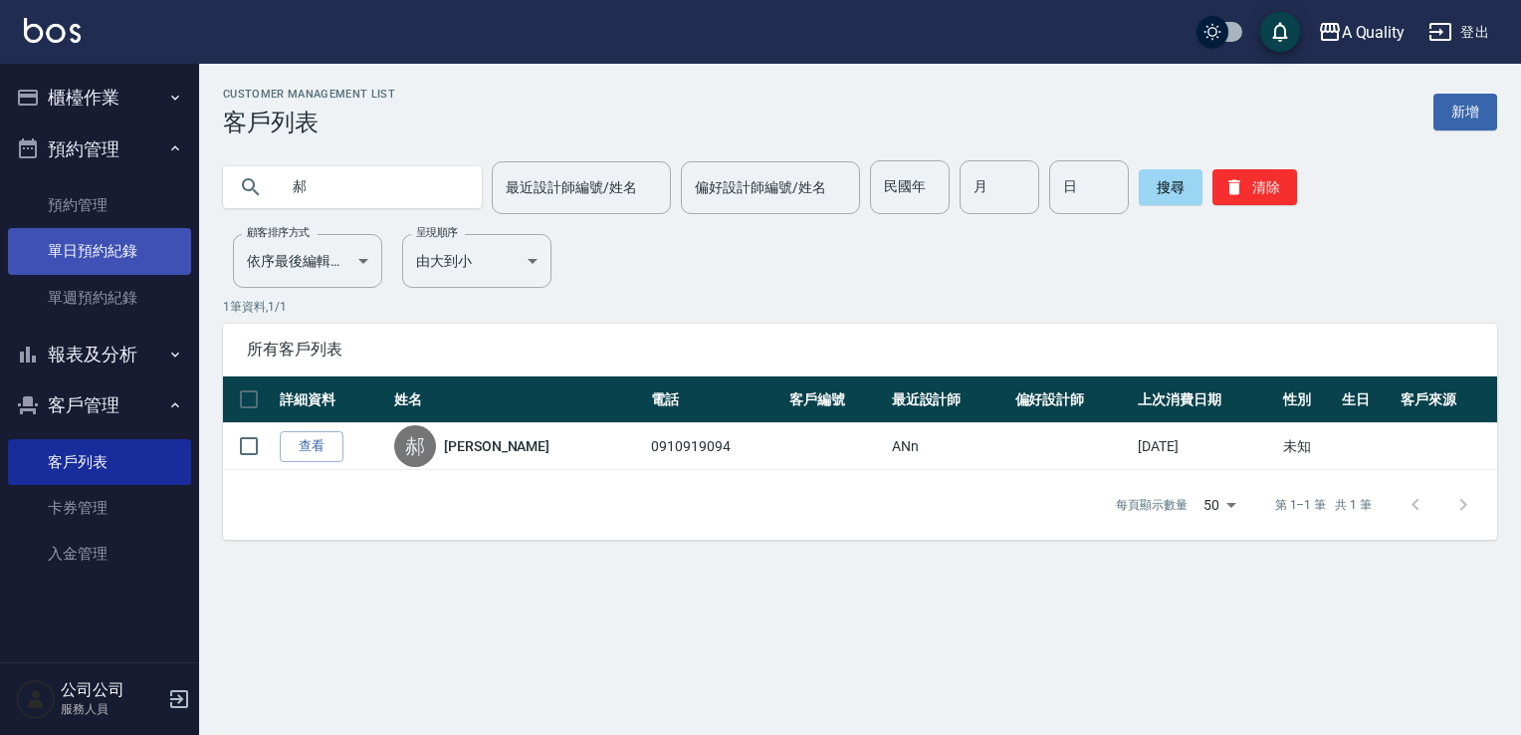
click at [98, 253] on link "單日預約紀錄" at bounding box center [99, 251] width 183 height 46
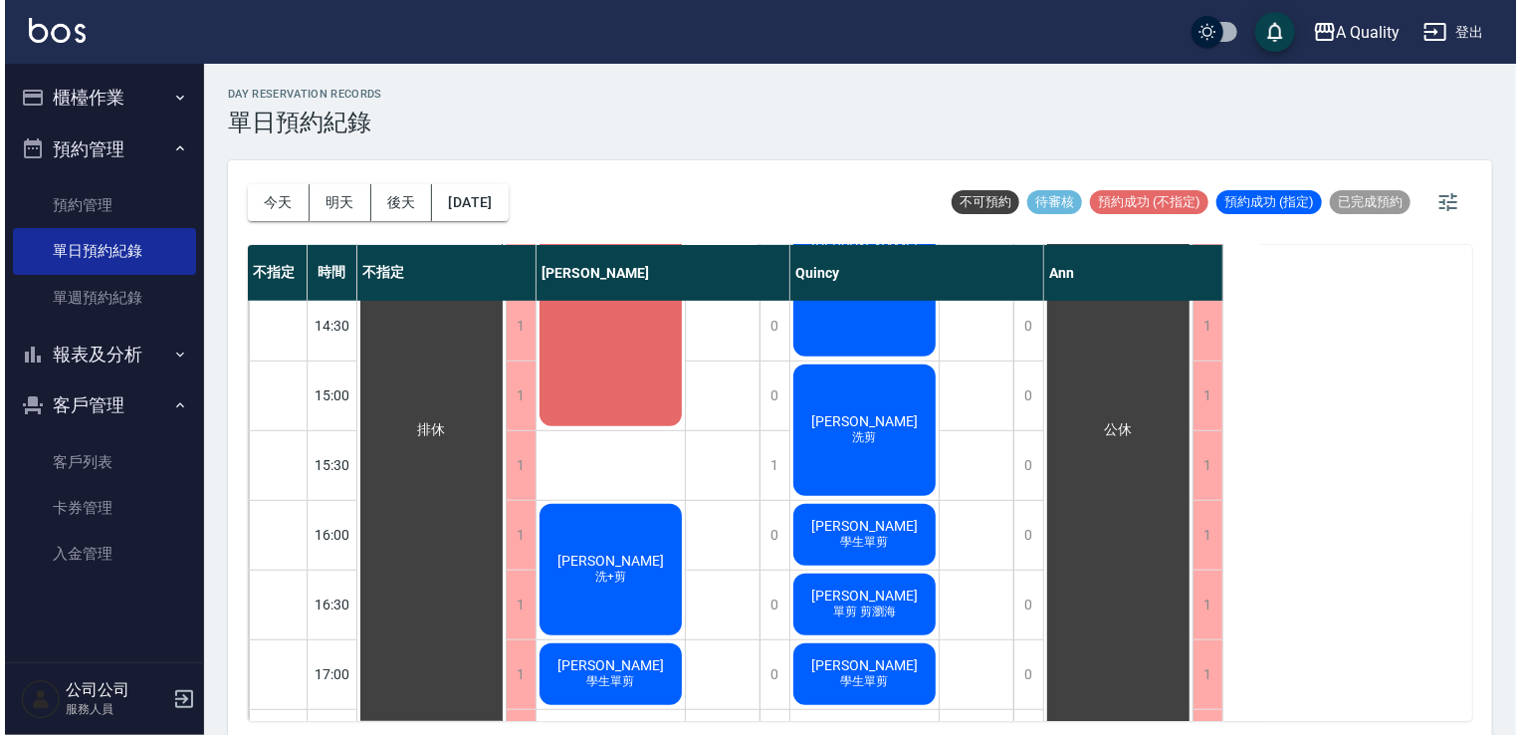
scroll to position [597, 0]
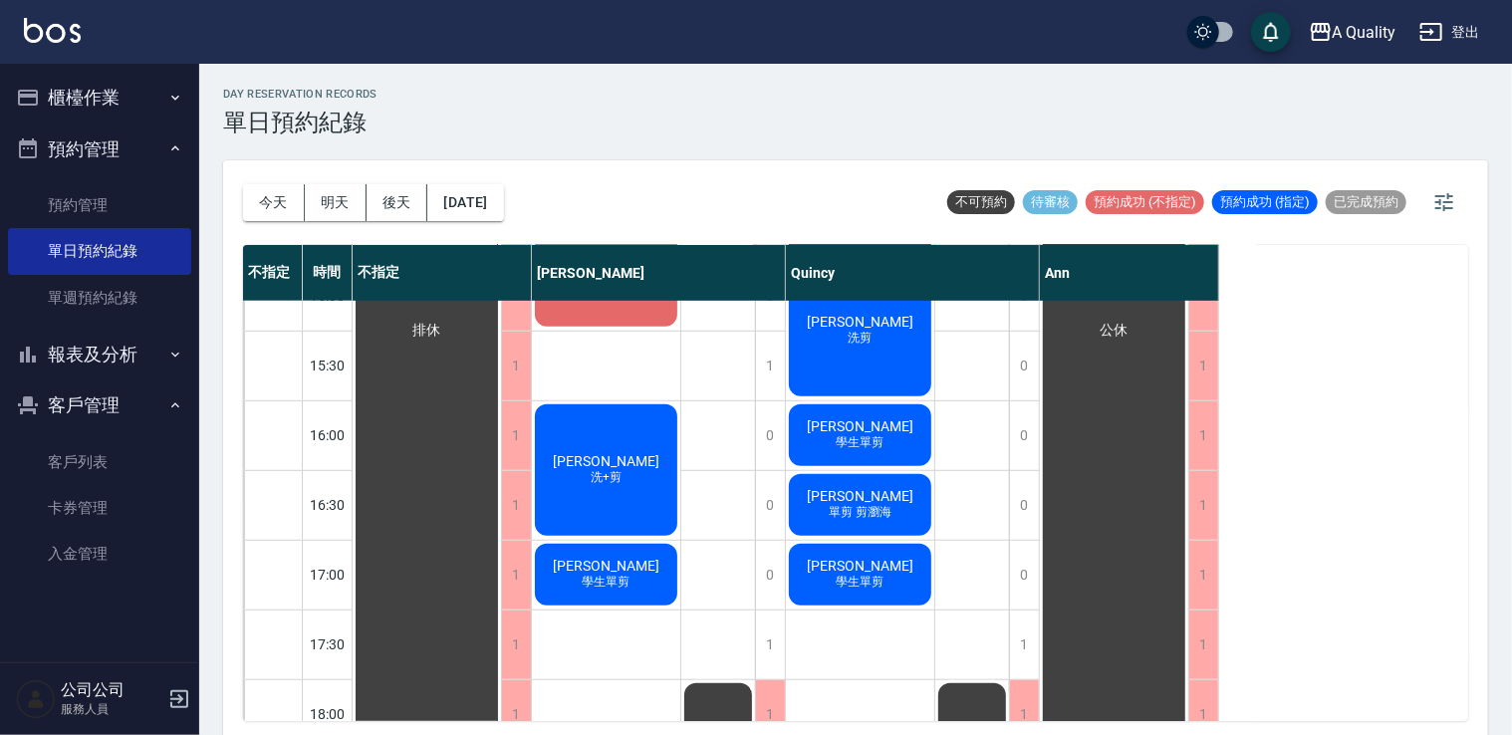
click at [647, 571] on div "陶冰冰 學生單剪" at bounding box center [606, 575] width 148 height 68
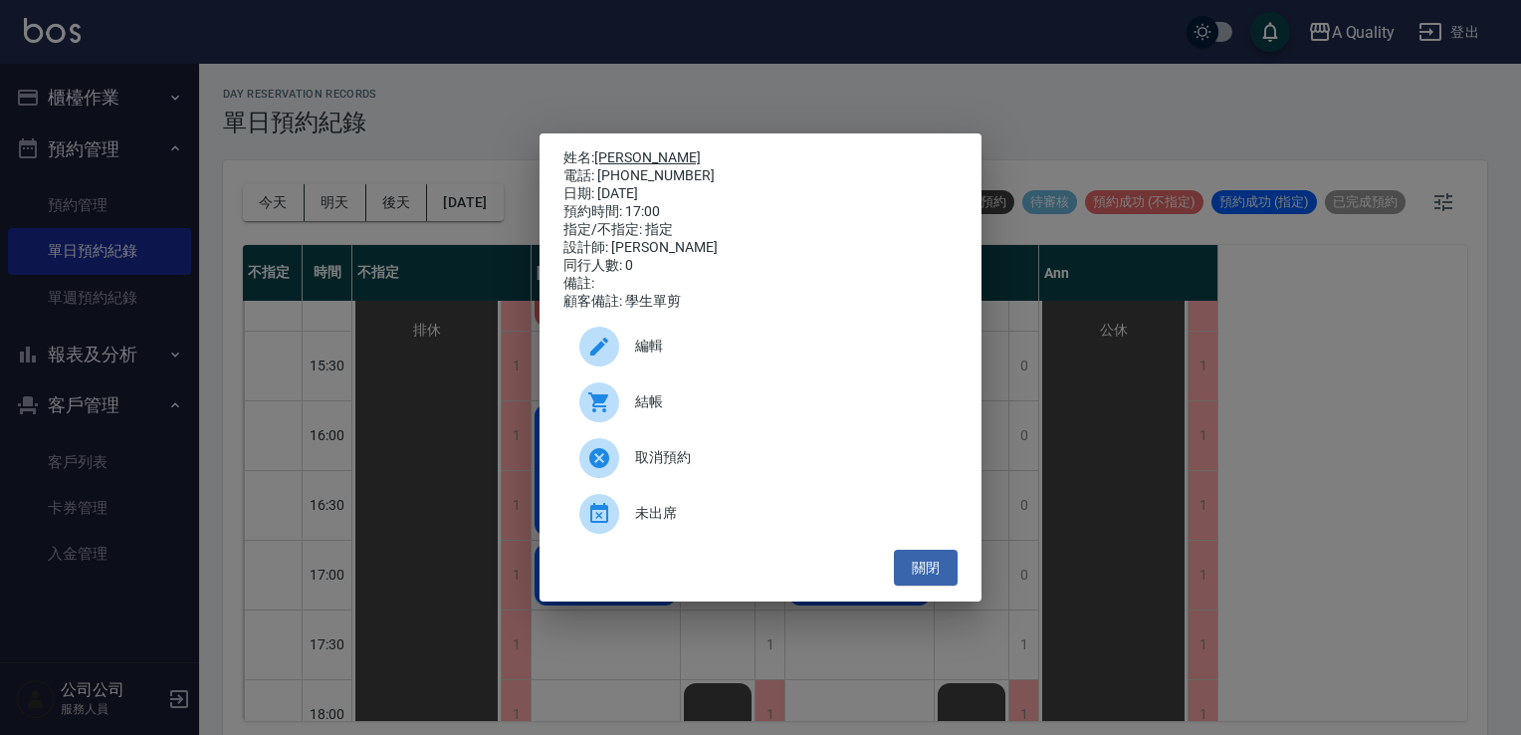
click at [603, 149] on link "[PERSON_NAME]" at bounding box center [647, 157] width 107 height 16
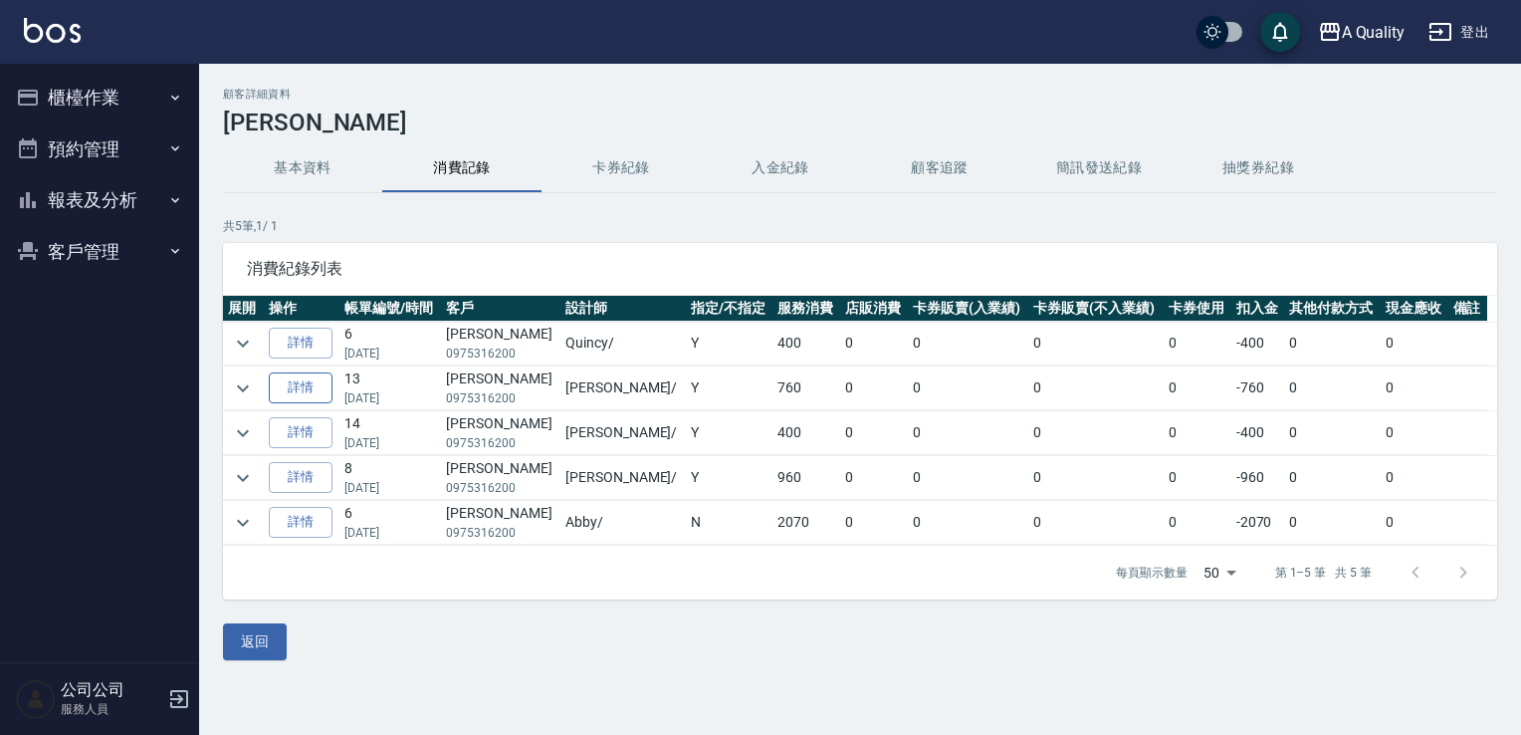
click at [310, 388] on link "詳情" at bounding box center [301, 387] width 64 height 31
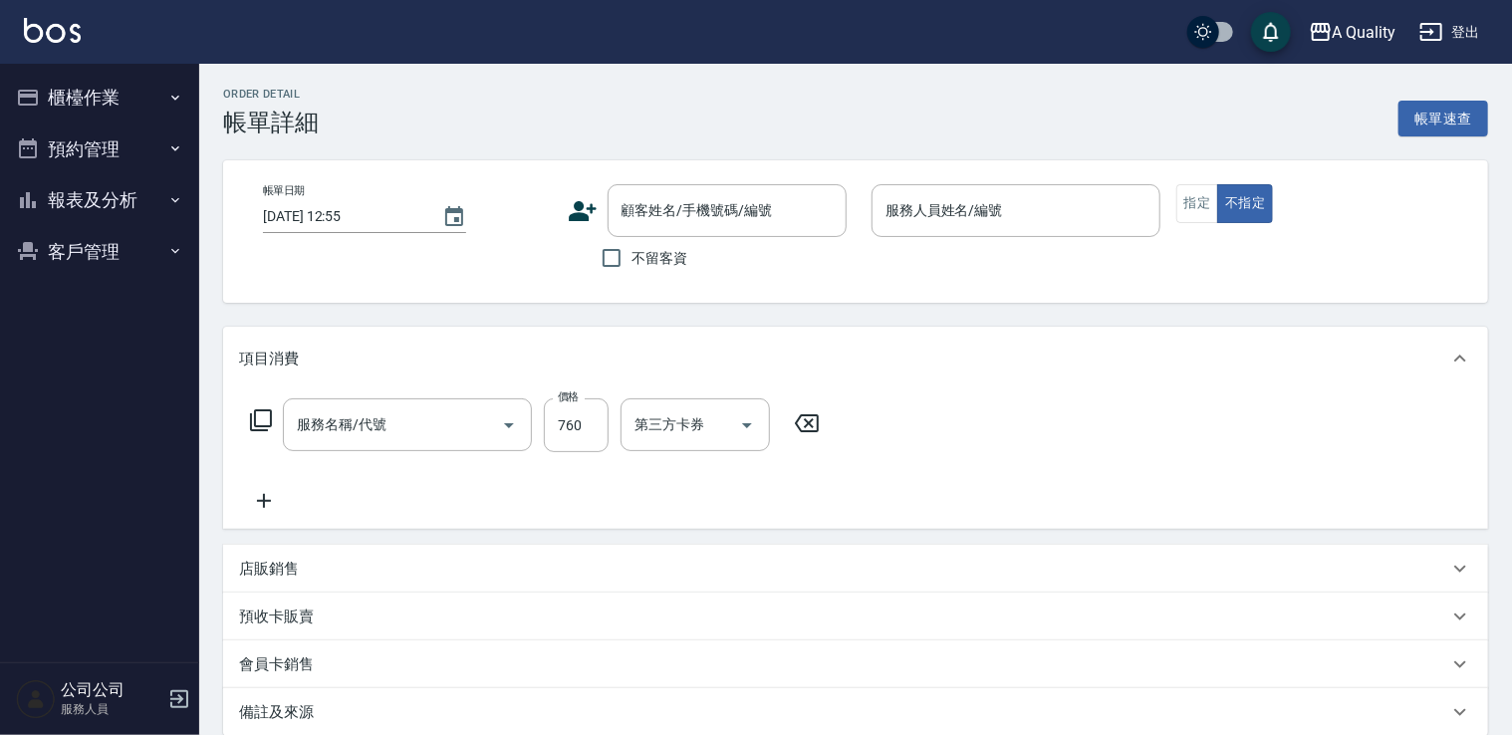
type input "[DATE] 17:00"
type input "[PERSON_NAME](無代號)"
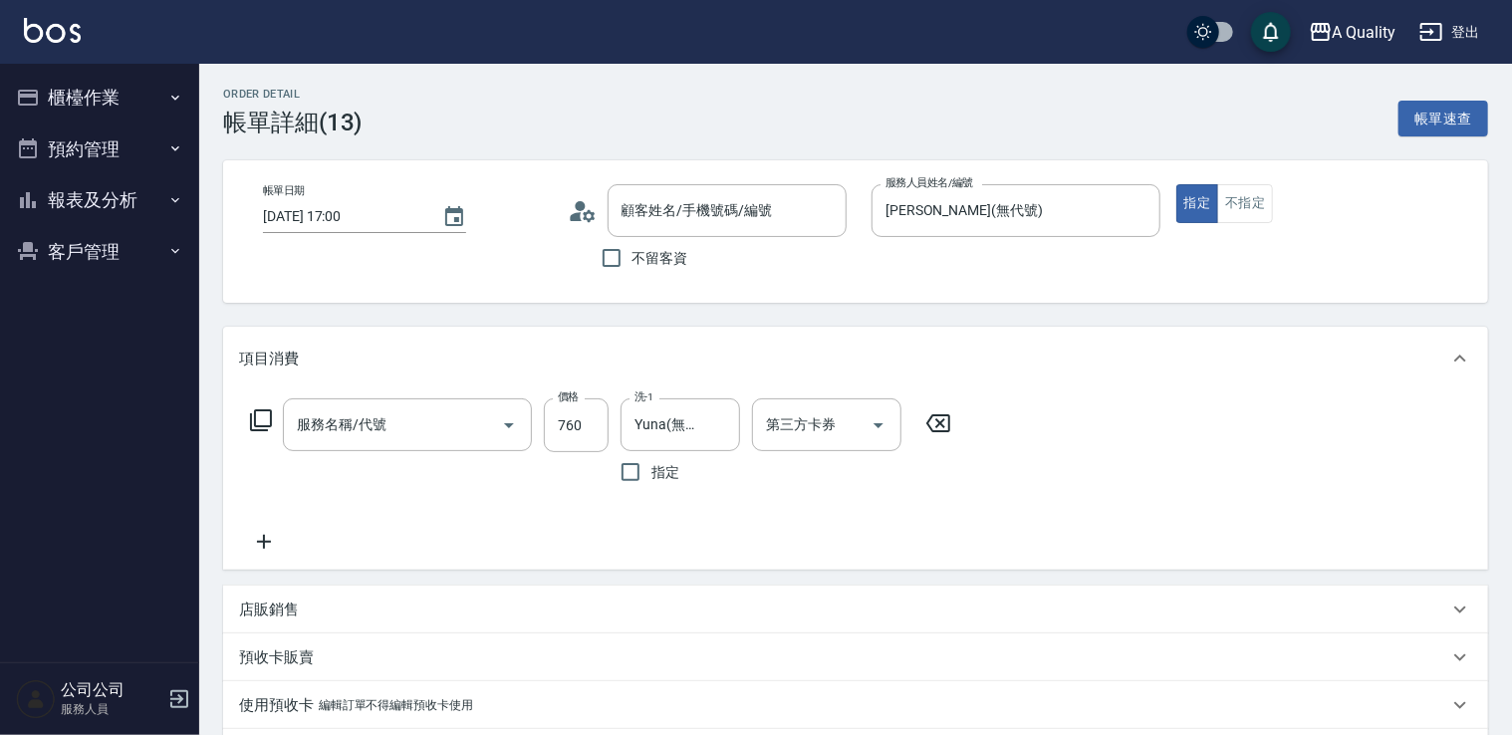
type input "洗剪(103)"
type input "[PERSON_NAME]/0975316200/"
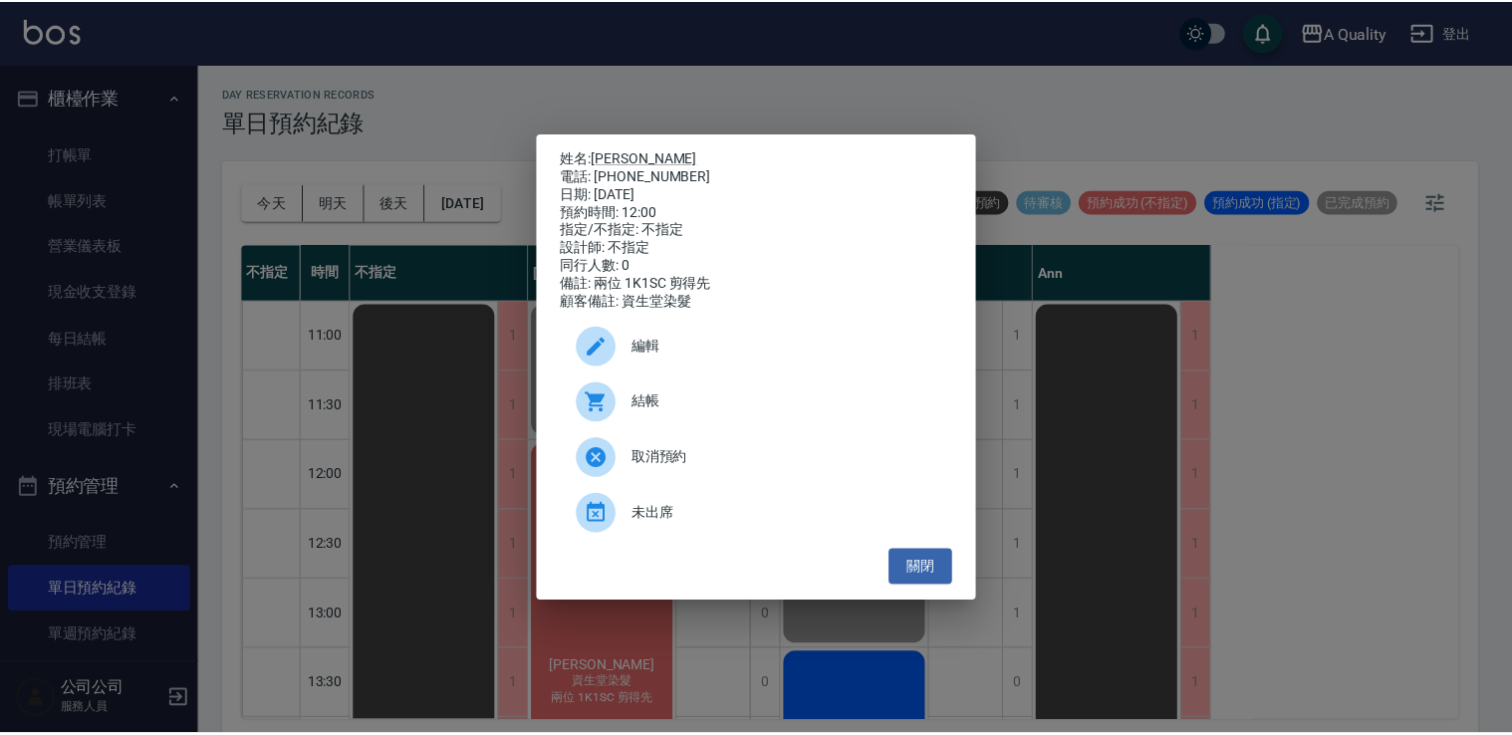
scroll to position [272, 0]
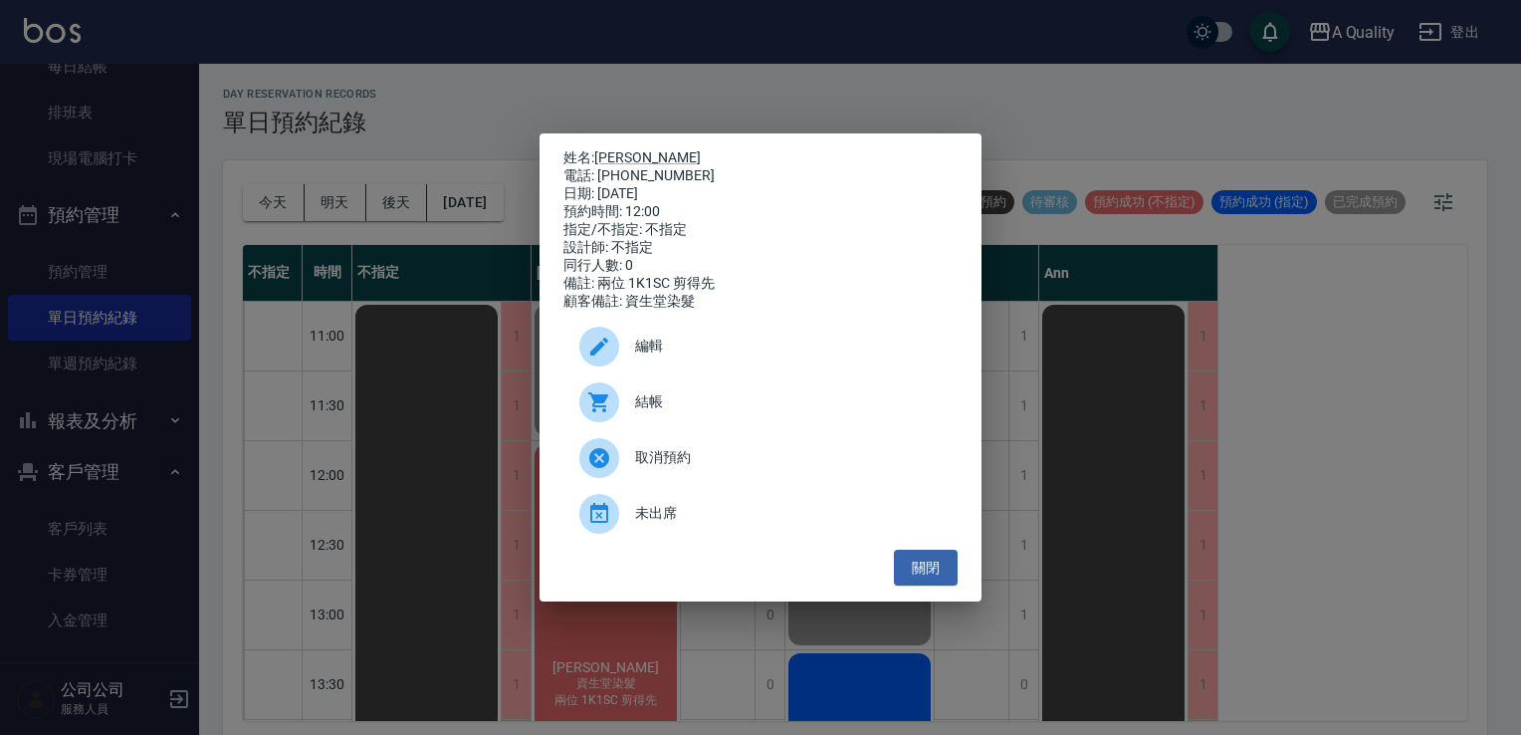
click at [906, 550] on ul "編輯 結帳 取消預約 未出席" at bounding box center [761, 430] width 394 height 239
drag, startPoint x: 919, startPoint y: 566, endPoint x: 855, endPoint y: 552, distance: 65.2
click at [919, 565] on button "關閉" at bounding box center [926, 568] width 64 height 37
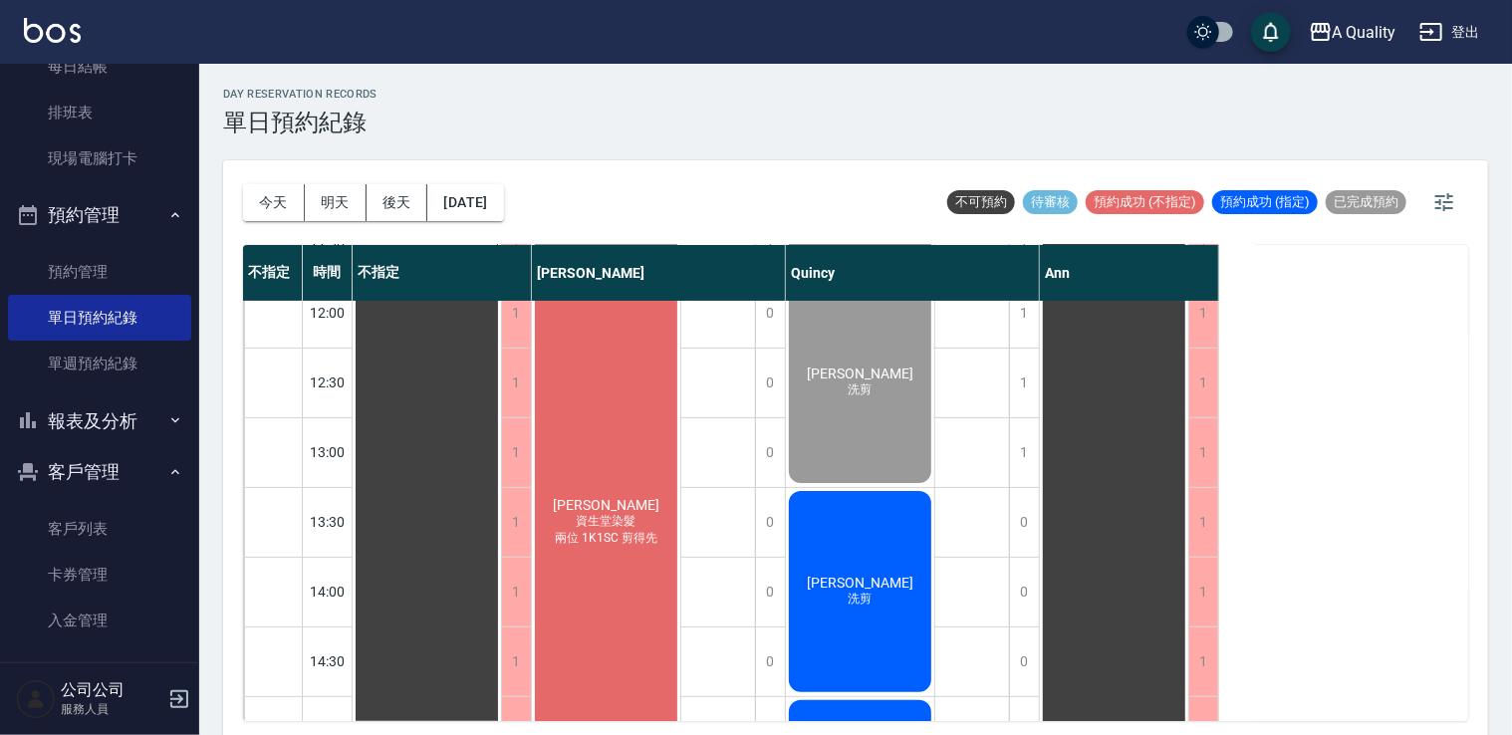
scroll to position [0, 0]
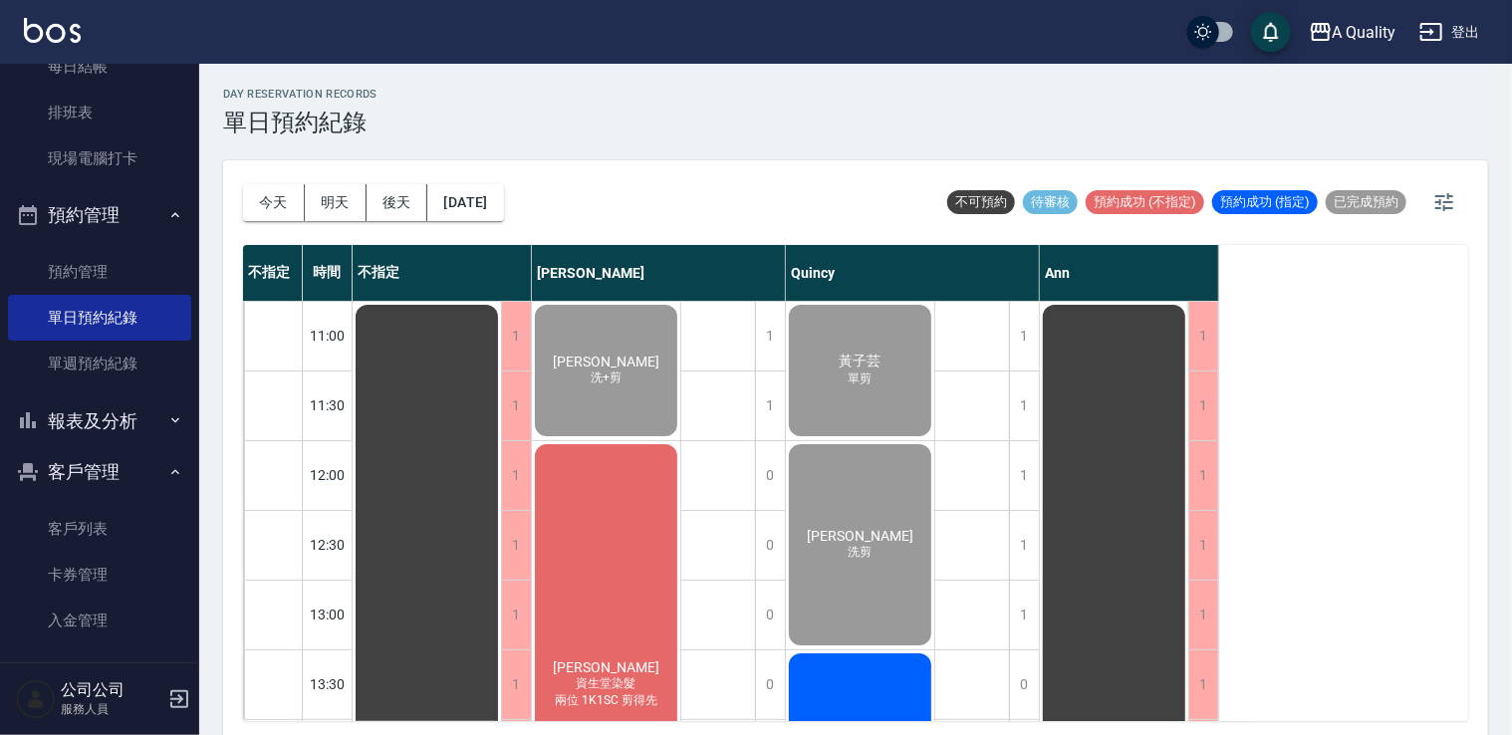
click at [561, 373] on div "張廷瑄 洗+剪" at bounding box center [606, 370] width 148 height 137
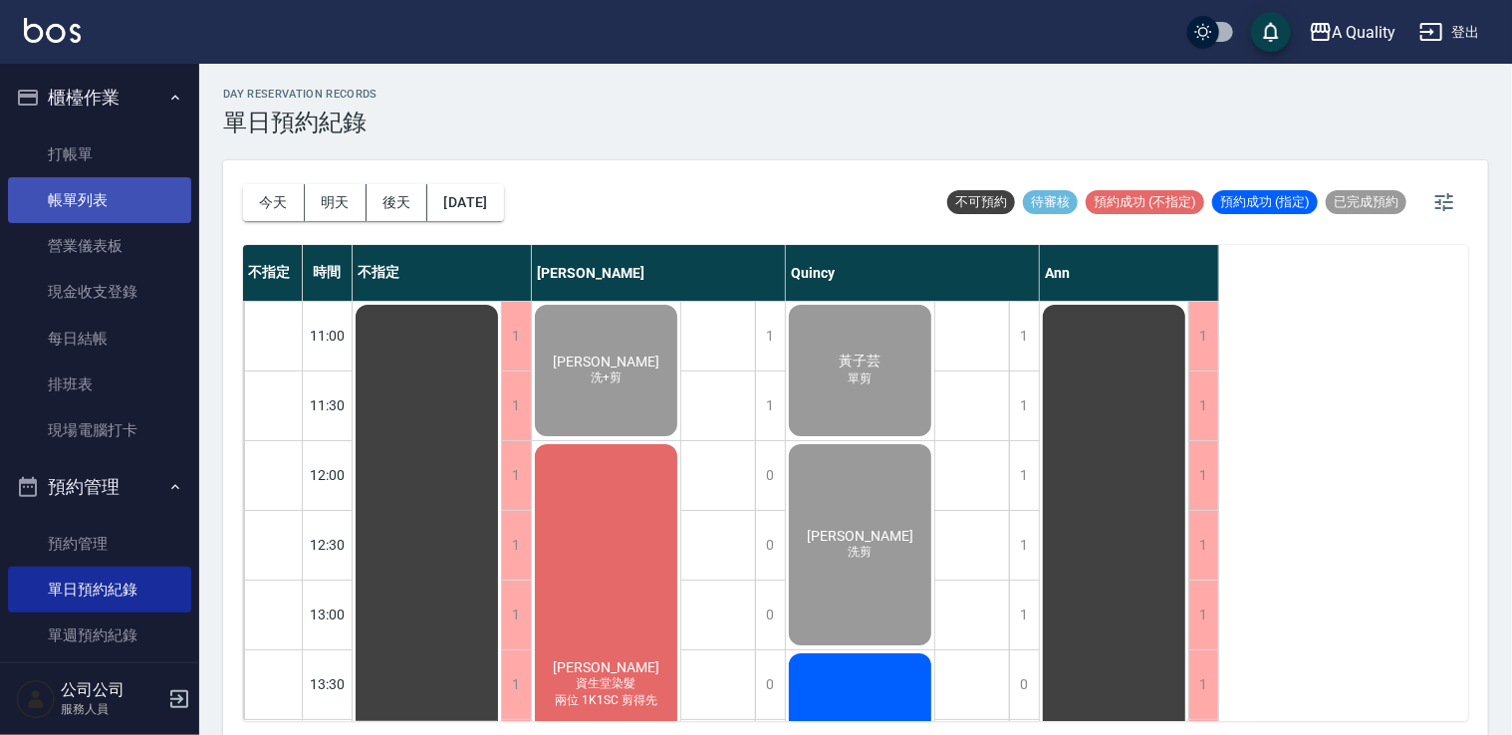
click at [107, 205] on link "帳單列表" at bounding box center [99, 200] width 183 height 46
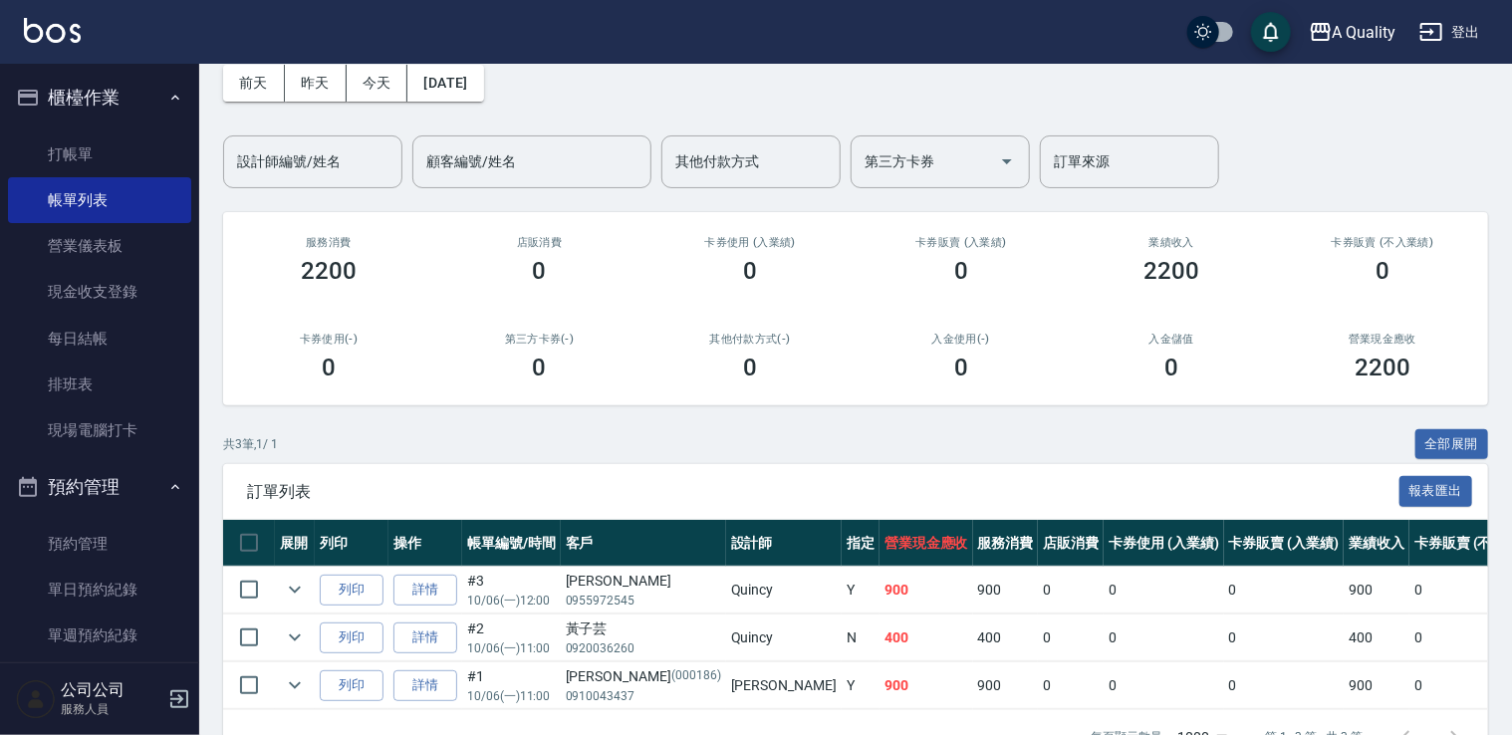
scroll to position [161, 0]
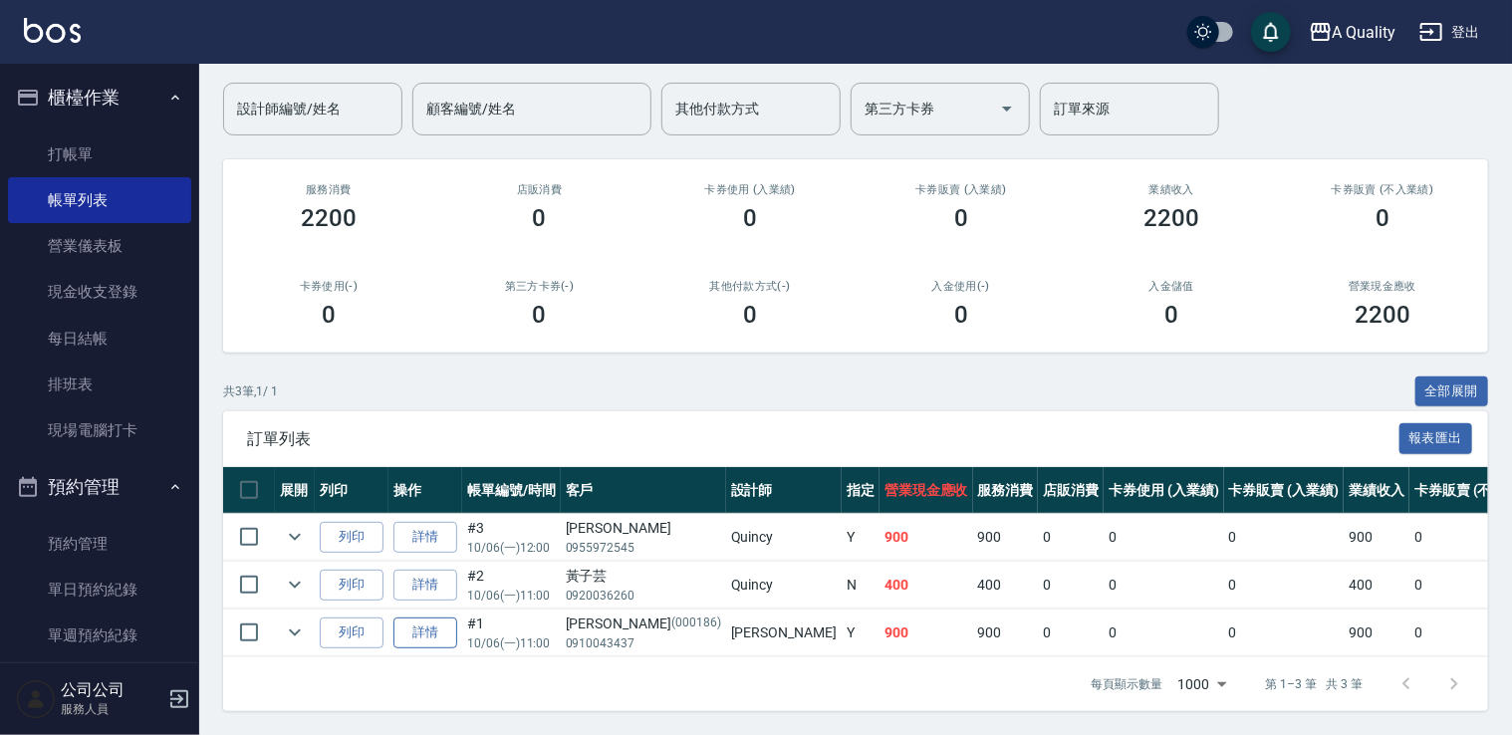
click at [426, 617] on link "詳情" at bounding box center [425, 632] width 64 height 31
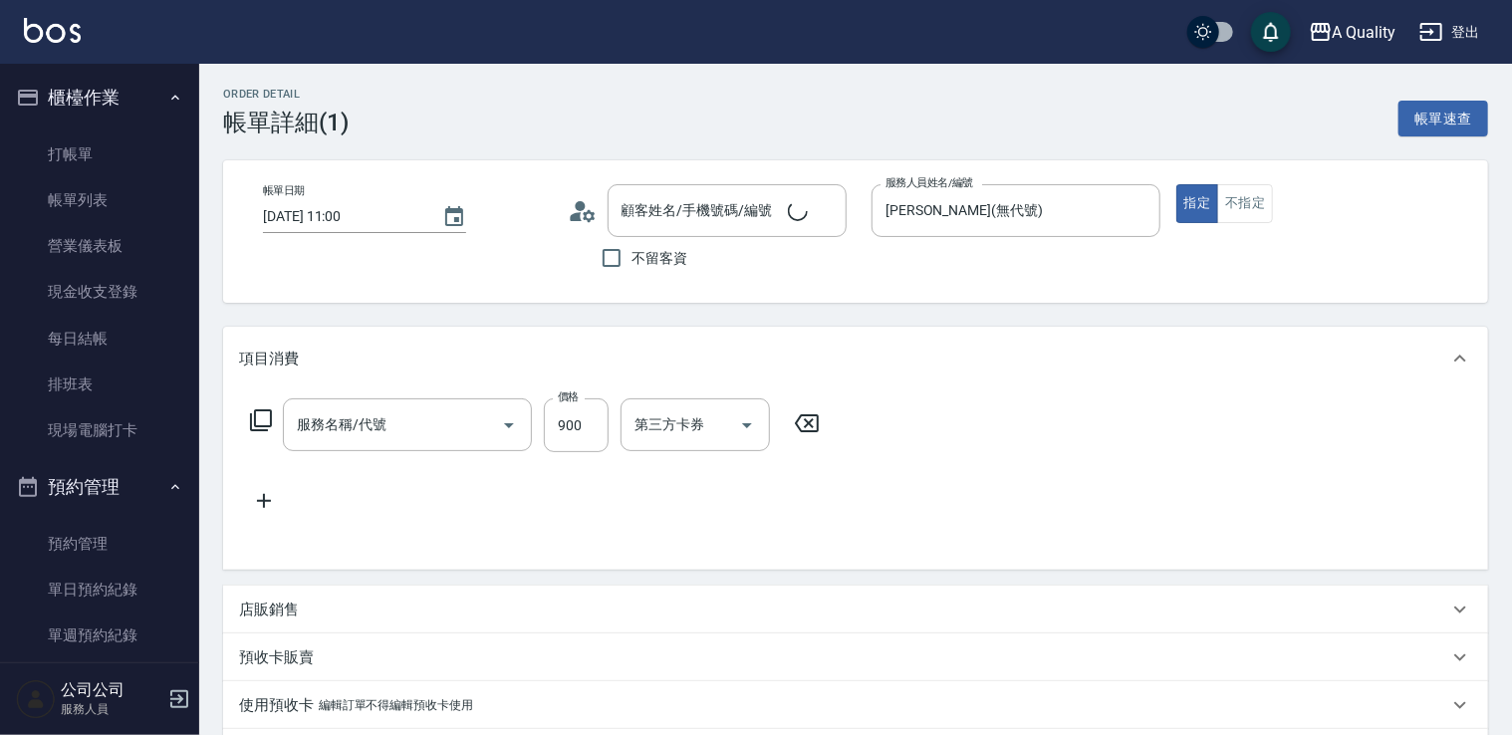
type input "2025/10/06 11:00"
type input "[PERSON_NAME](無代號)"
type input "張廷瑄/0910043437/000186"
type input "洗剪(103)"
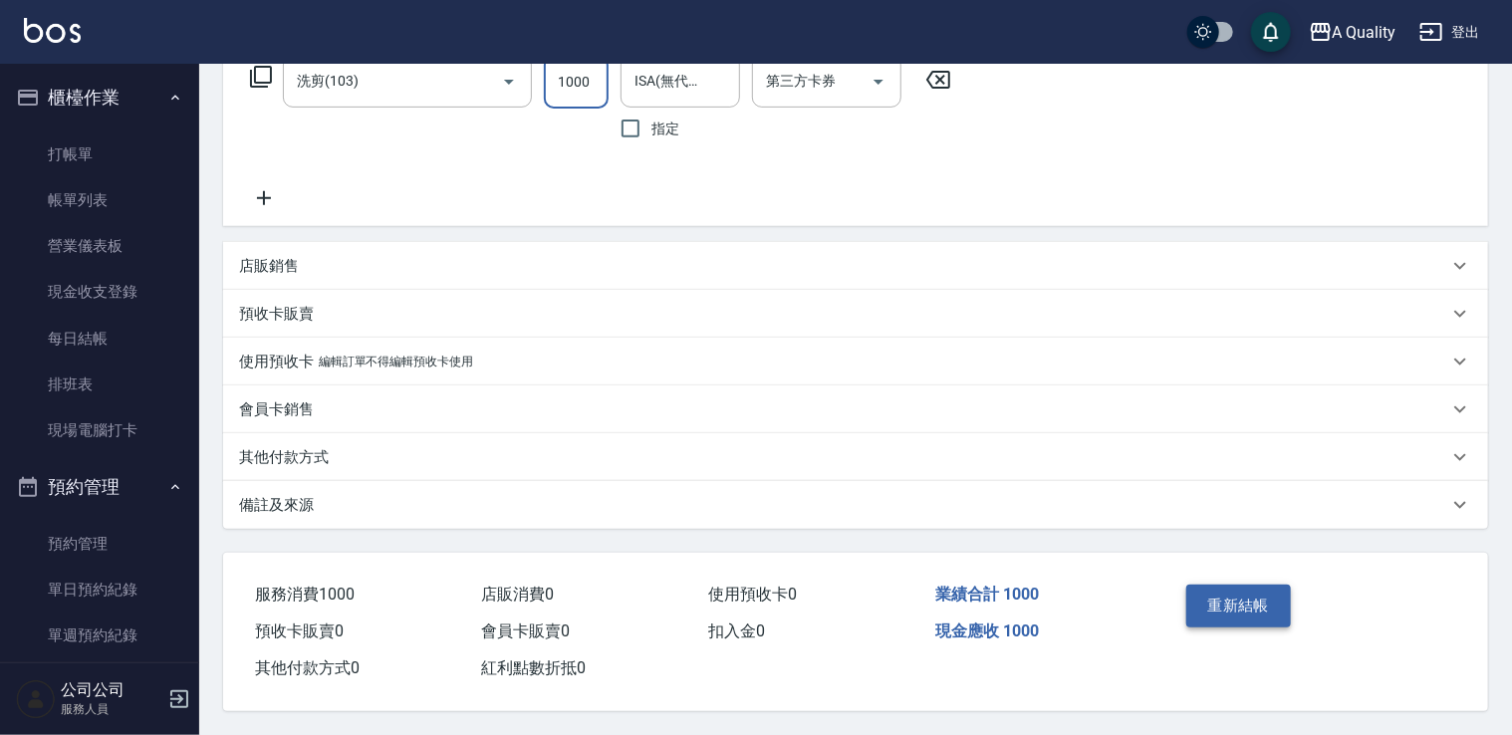
type input "1000"
click at [1238, 600] on button "重新結帳" at bounding box center [1239, 606] width 106 height 42
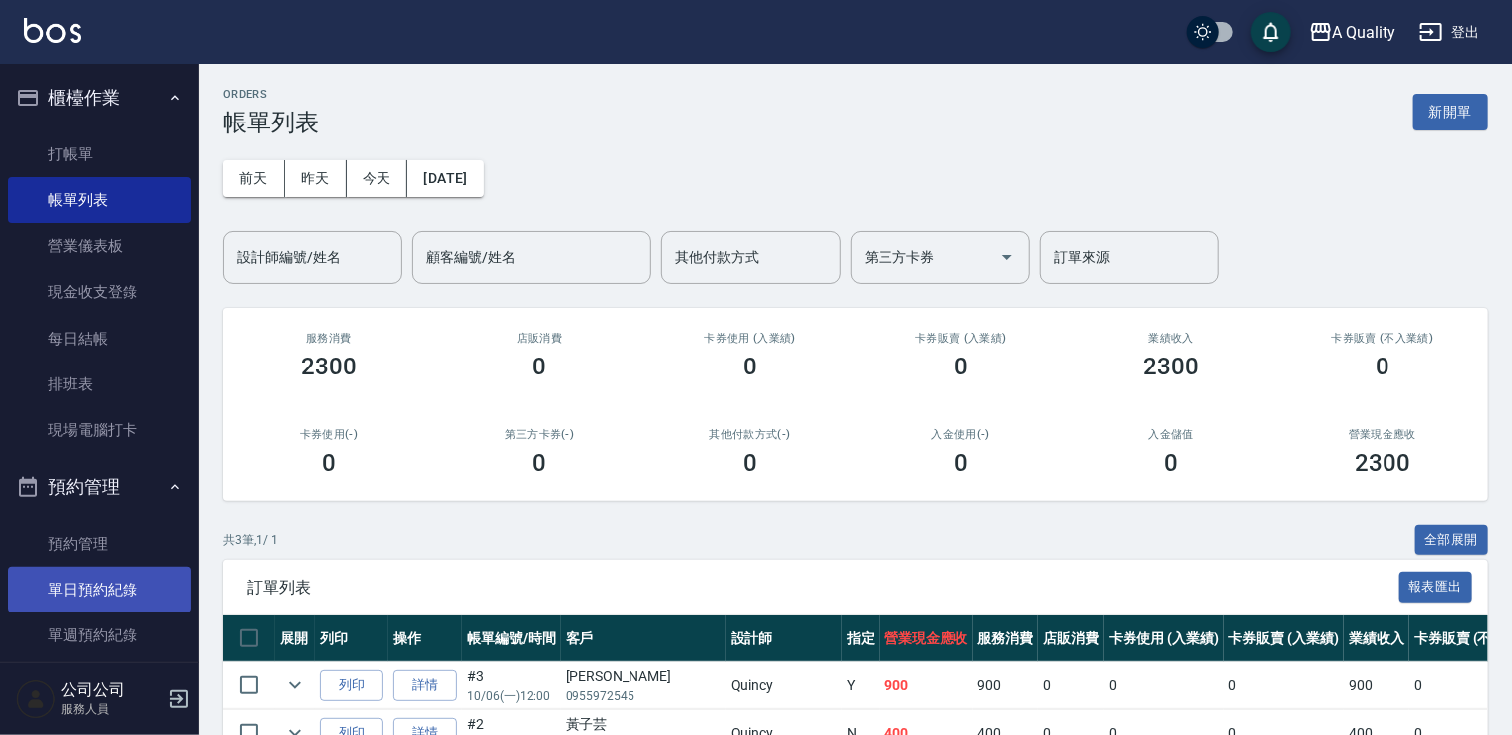
click at [105, 578] on link "單日預約紀錄" at bounding box center [99, 590] width 183 height 46
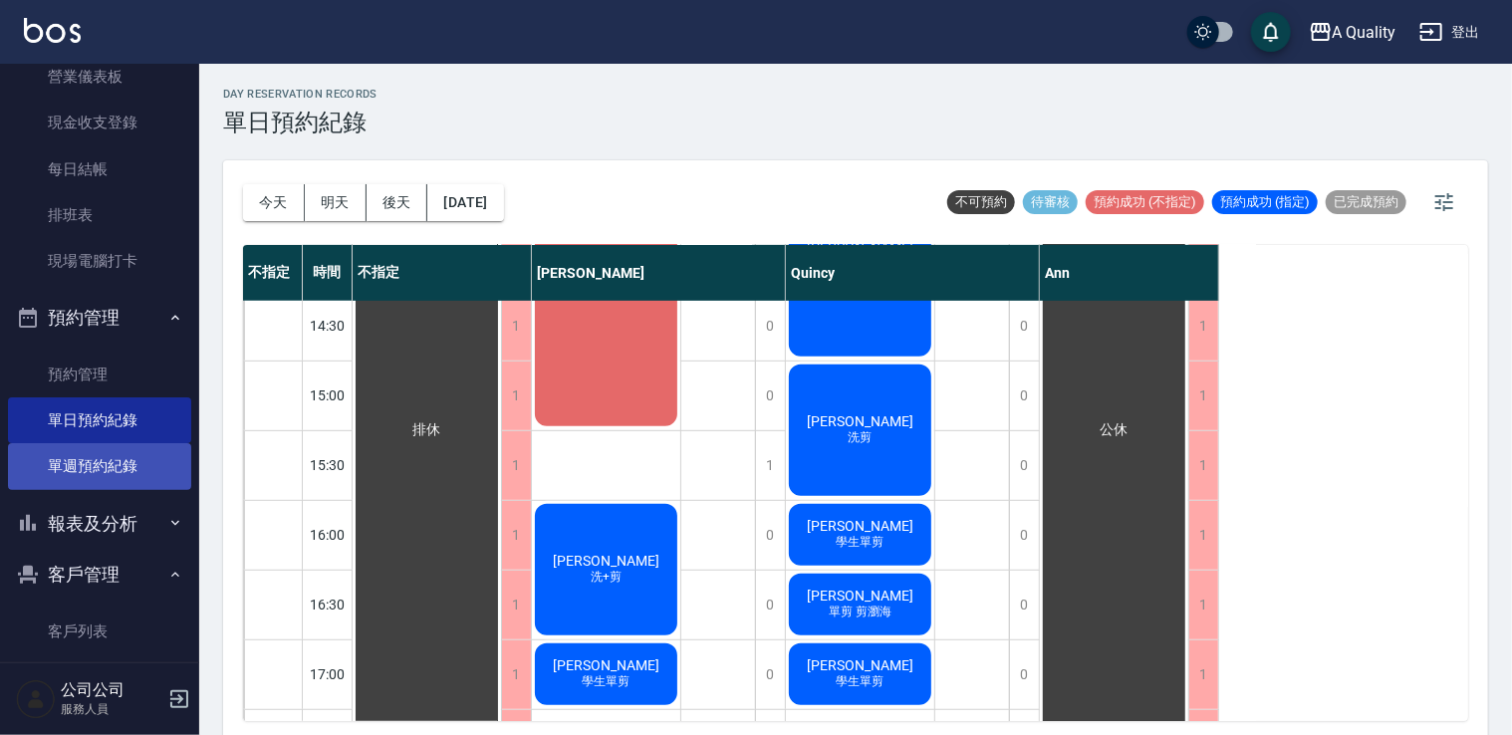
scroll to position [284, 0]
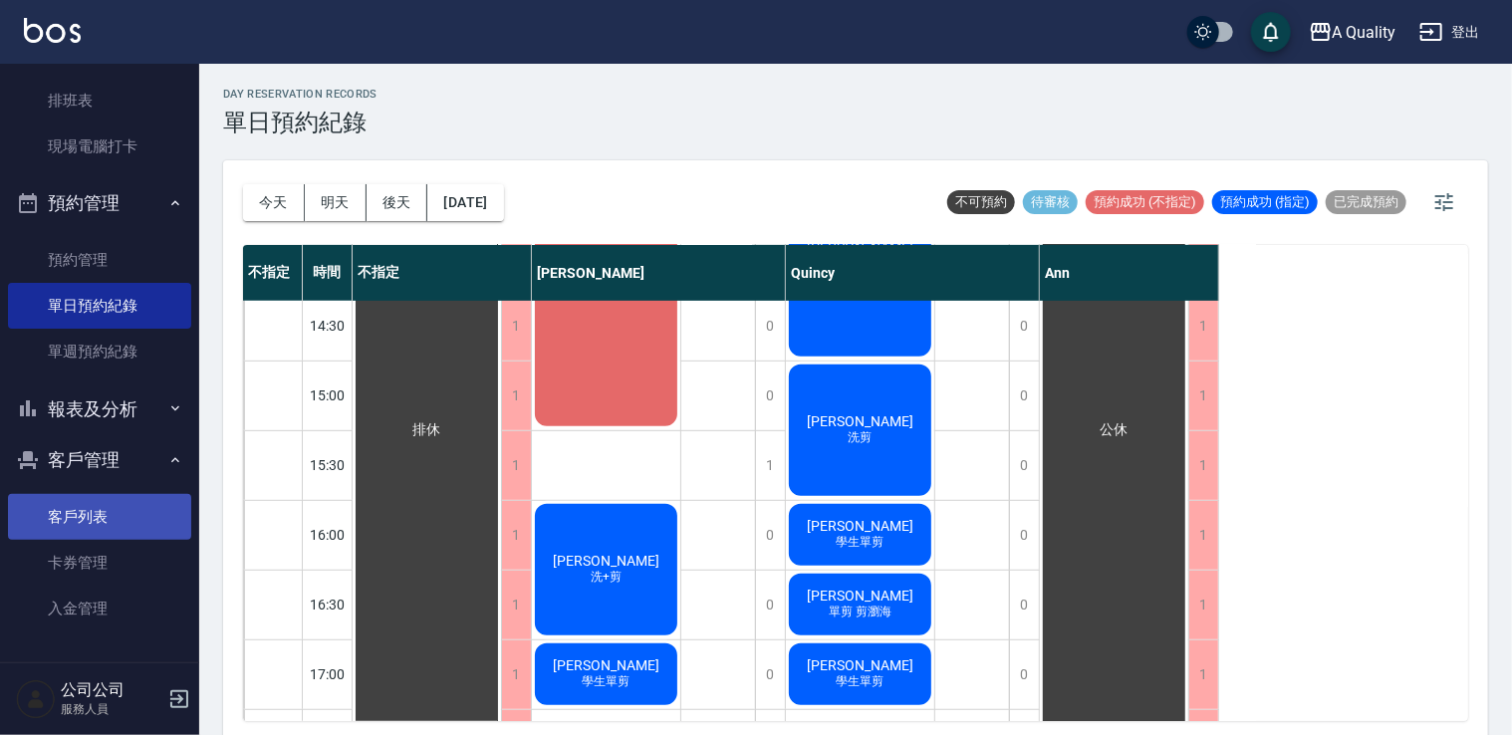
click at [101, 527] on link "客戶列表" at bounding box center [99, 517] width 183 height 46
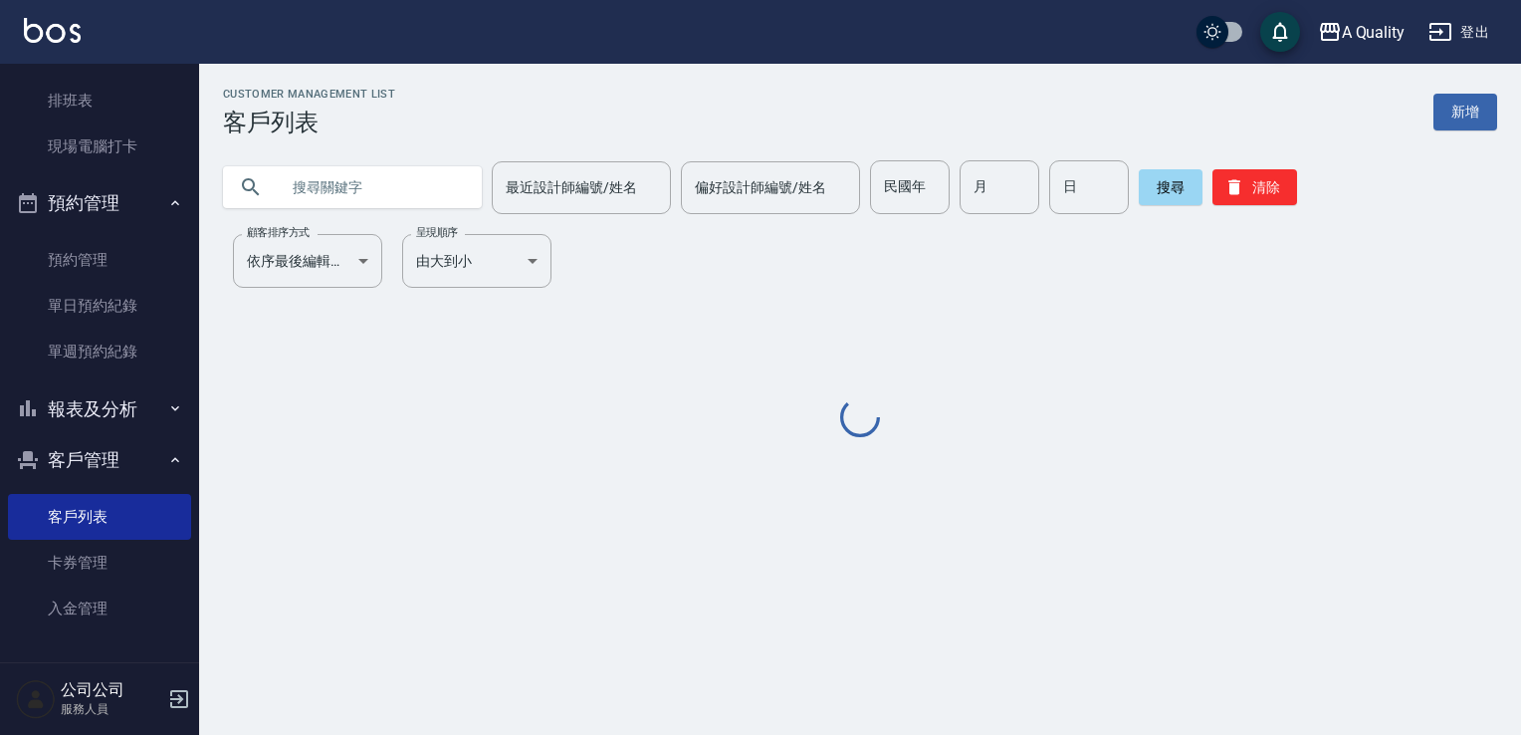
click at [398, 185] on input "text" at bounding box center [372, 187] width 187 height 54
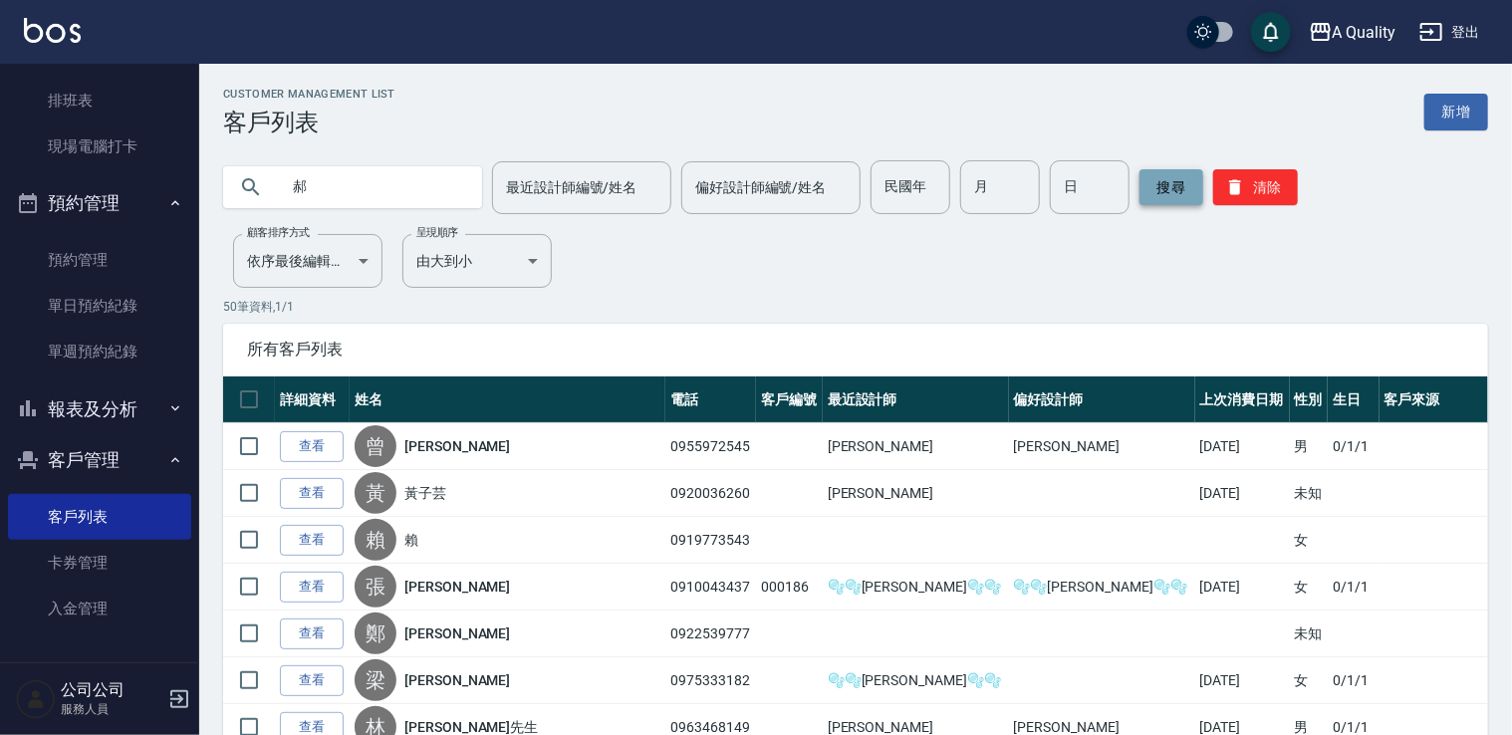
type input "郝"
click at [1168, 178] on button "搜尋" at bounding box center [1171, 187] width 64 height 36
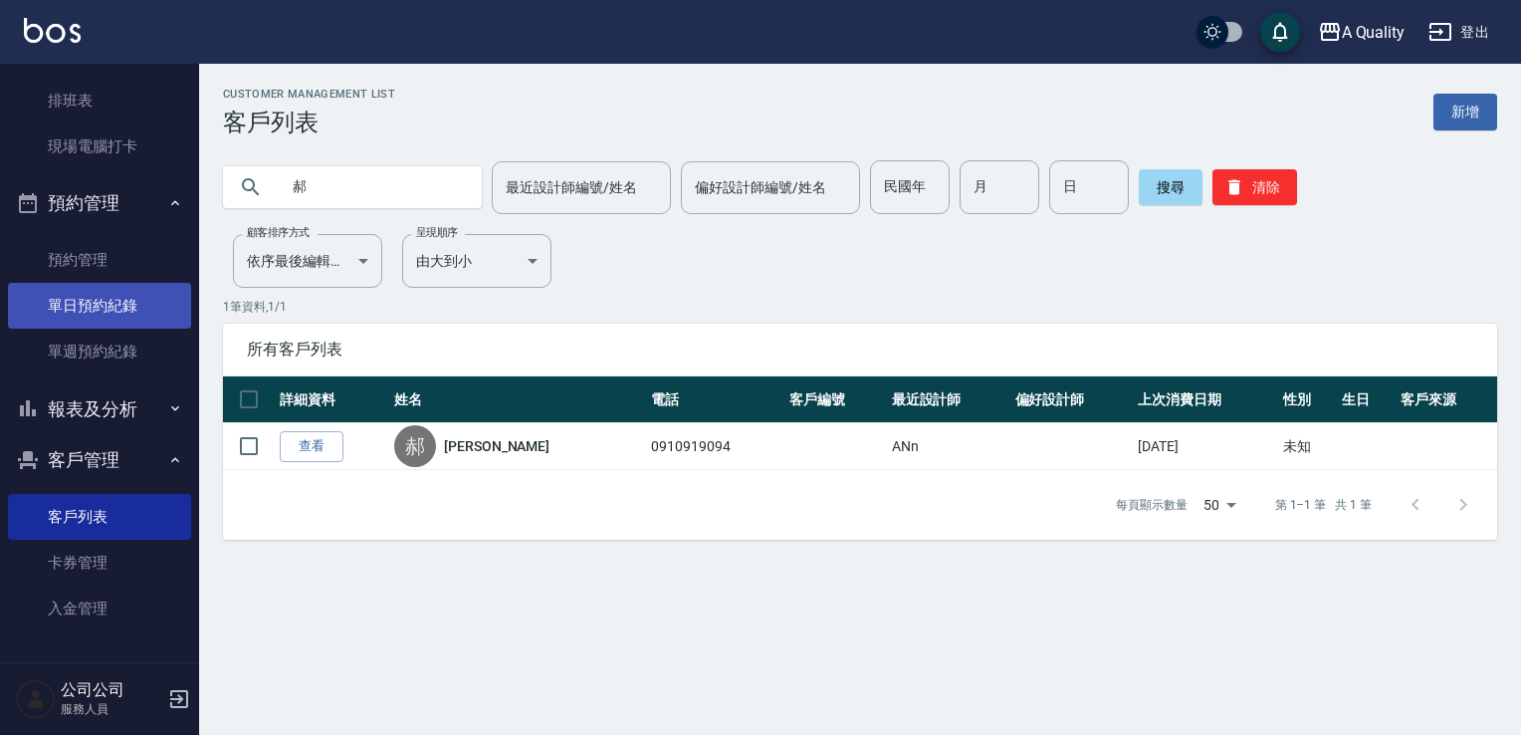
click at [96, 307] on link "單日預約紀錄" at bounding box center [99, 306] width 183 height 46
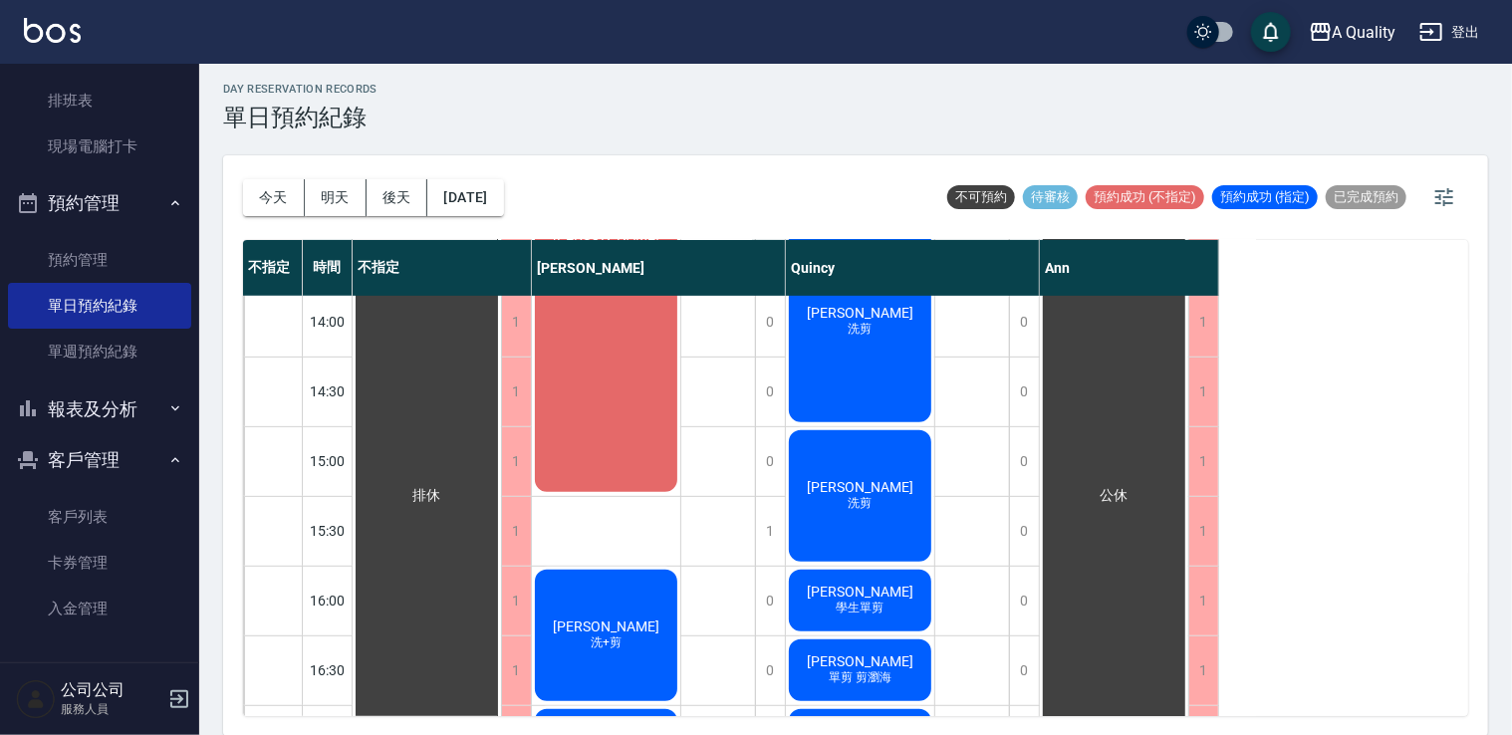
scroll to position [299, 0]
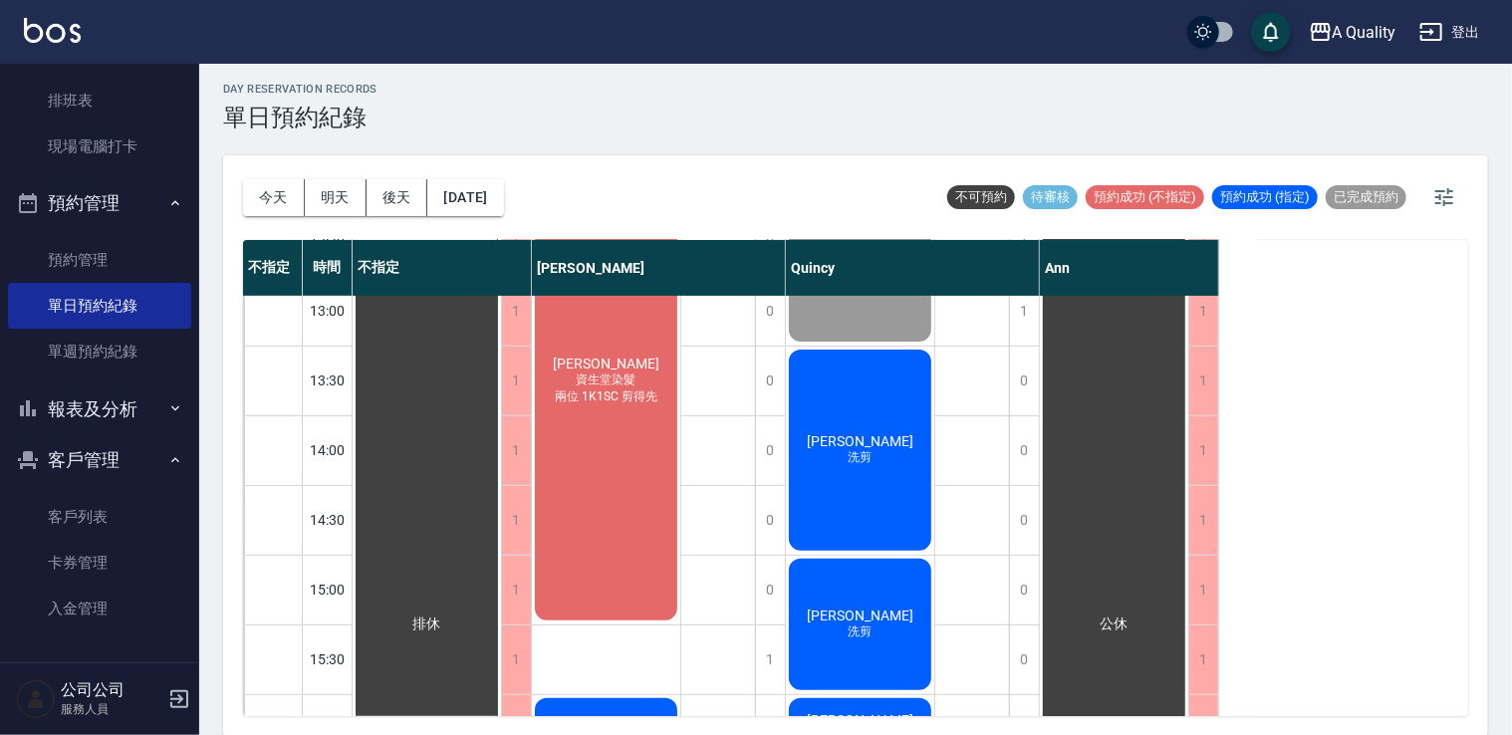
click at [861, 512] on div "張偉強 洗剪" at bounding box center [860, 450] width 148 height 207
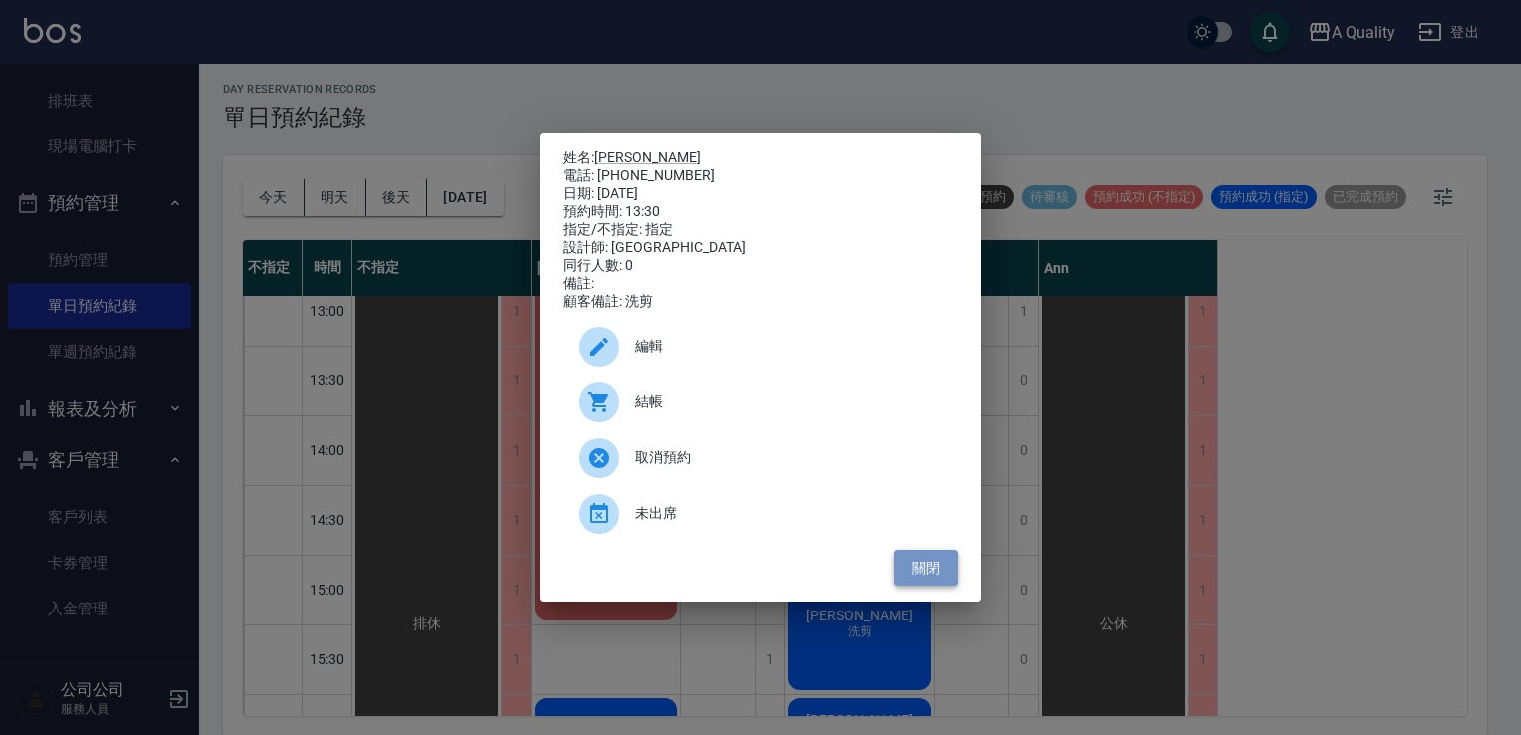
click at [940, 584] on button "關閉" at bounding box center [926, 568] width 64 height 37
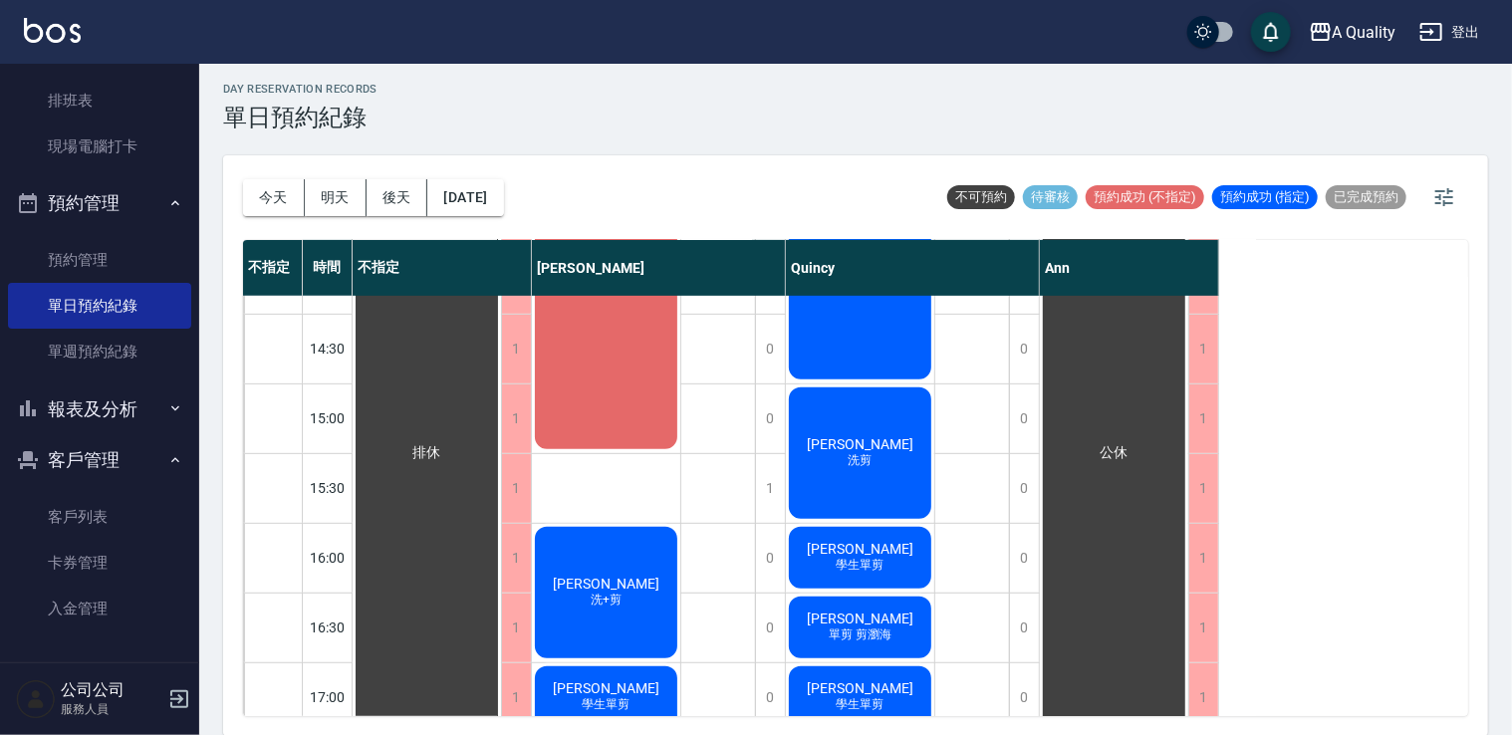
scroll to position [398, 0]
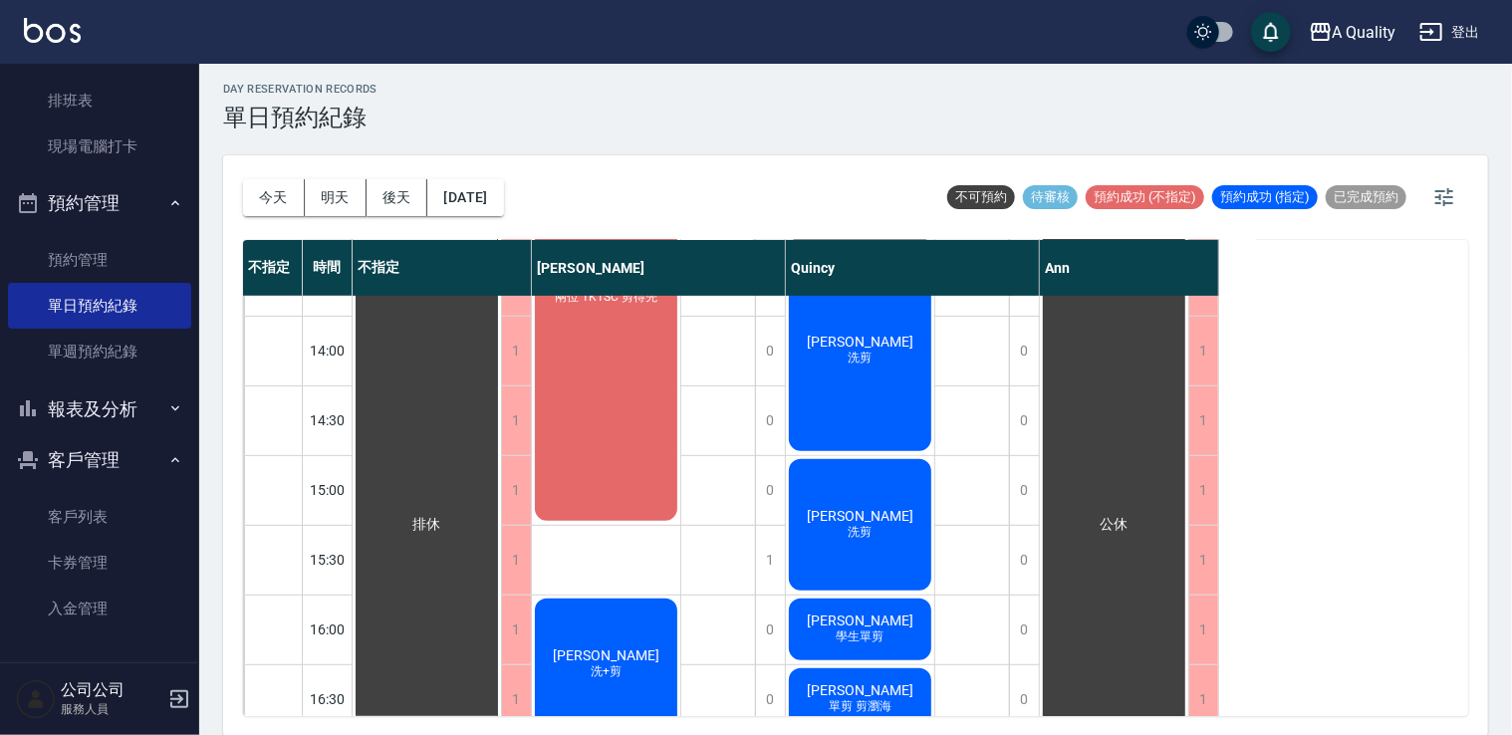
click at [849, 399] on div "張偉強 洗剪" at bounding box center [860, 350] width 148 height 207
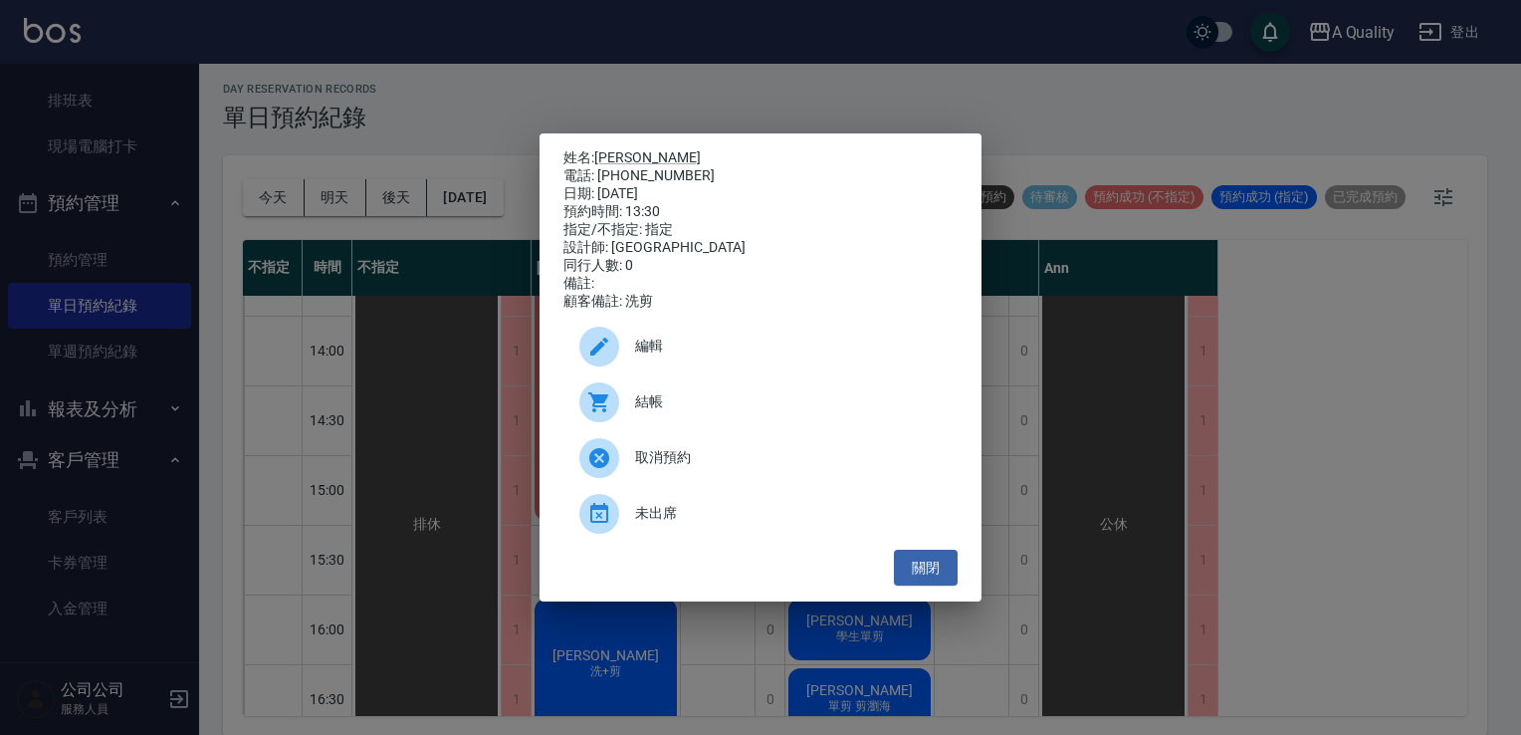
click at [707, 401] on span "結帳" at bounding box center [788, 401] width 307 height 21
drag, startPoint x: 942, startPoint y: 567, endPoint x: 934, endPoint y: 548, distance: 20.5
click at [940, 563] on button "關閉" at bounding box center [926, 568] width 64 height 37
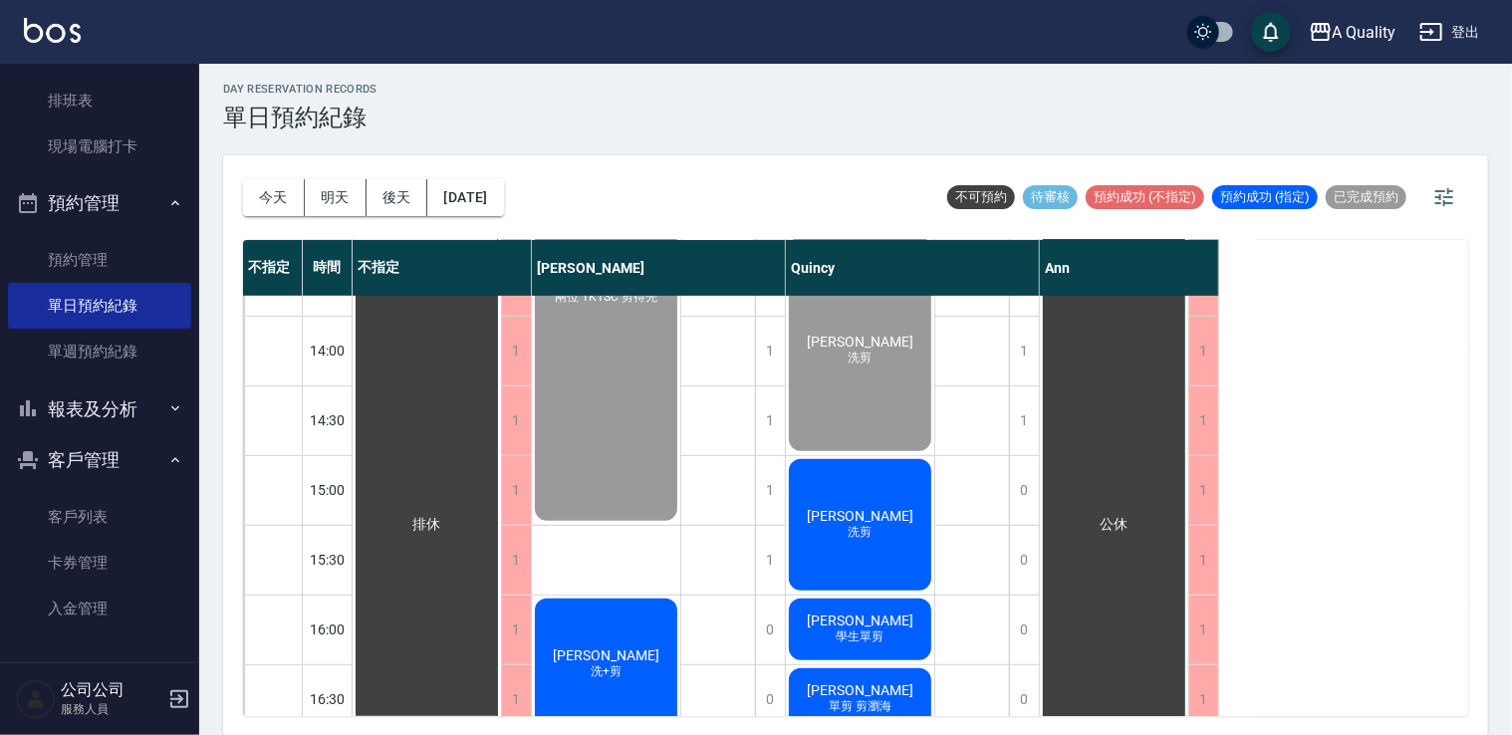
scroll to position [498, 0]
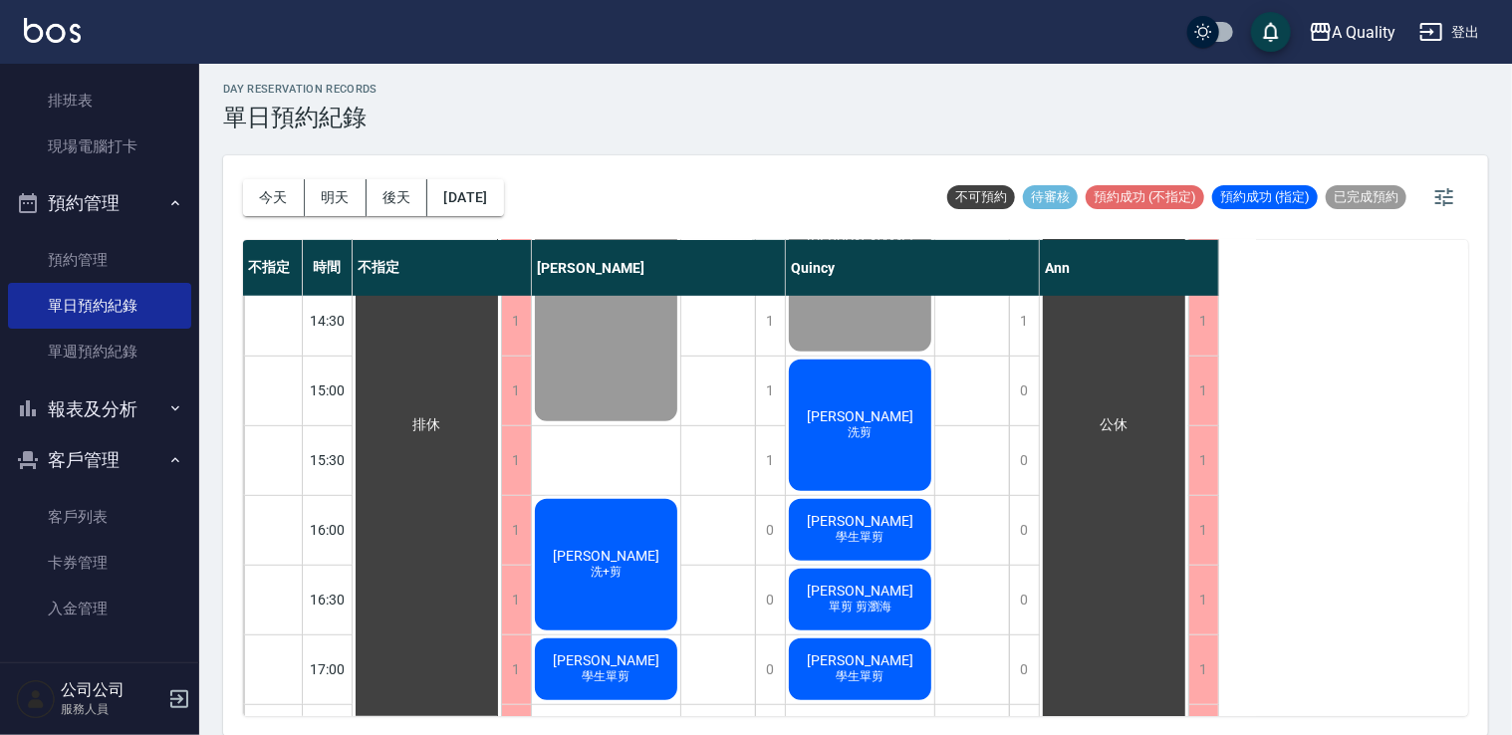
click at [590, 554] on span "[PERSON_NAME]" at bounding box center [606, 556] width 115 height 16
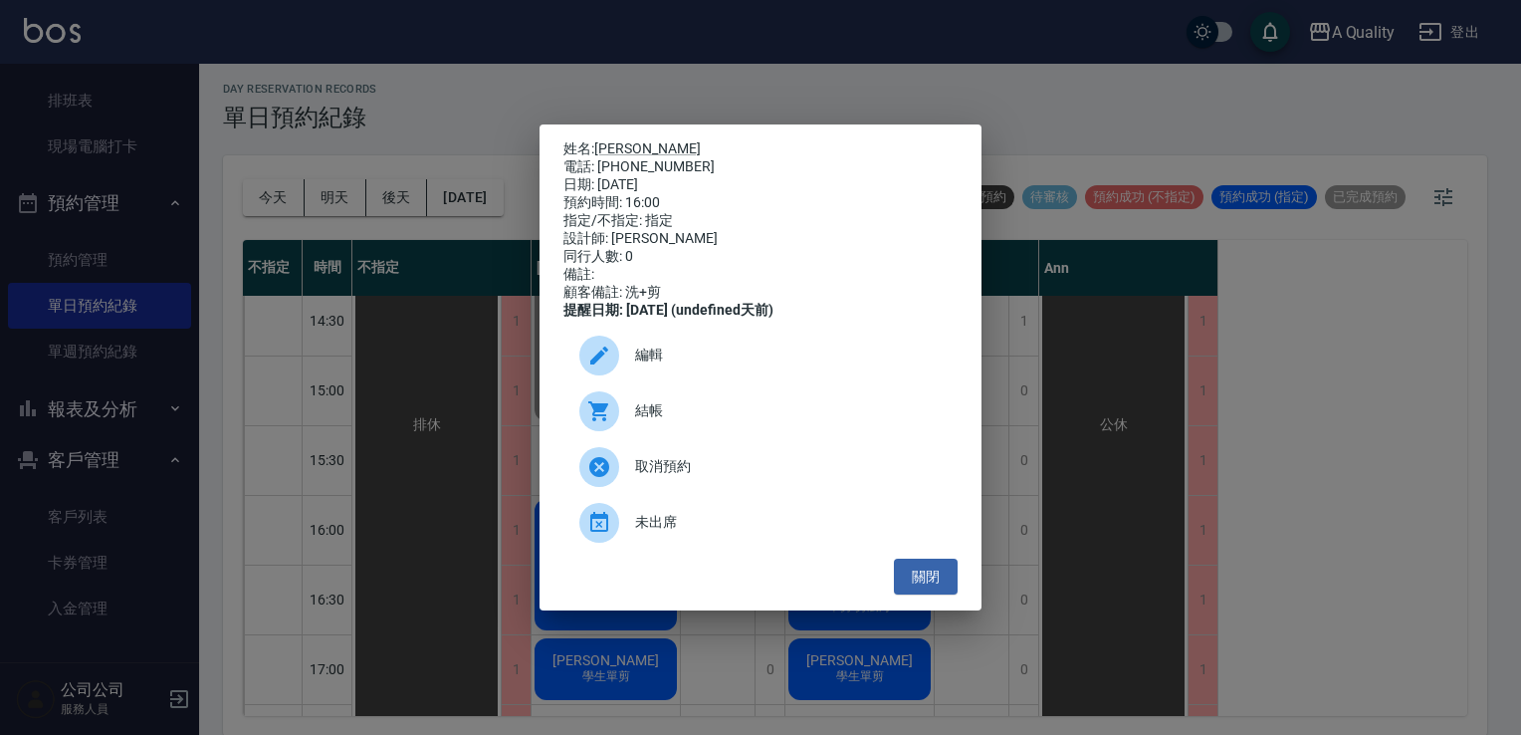
click at [665, 420] on span "結帳" at bounding box center [788, 410] width 307 height 21
click at [923, 579] on button "關閉" at bounding box center [926, 577] width 64 height 37
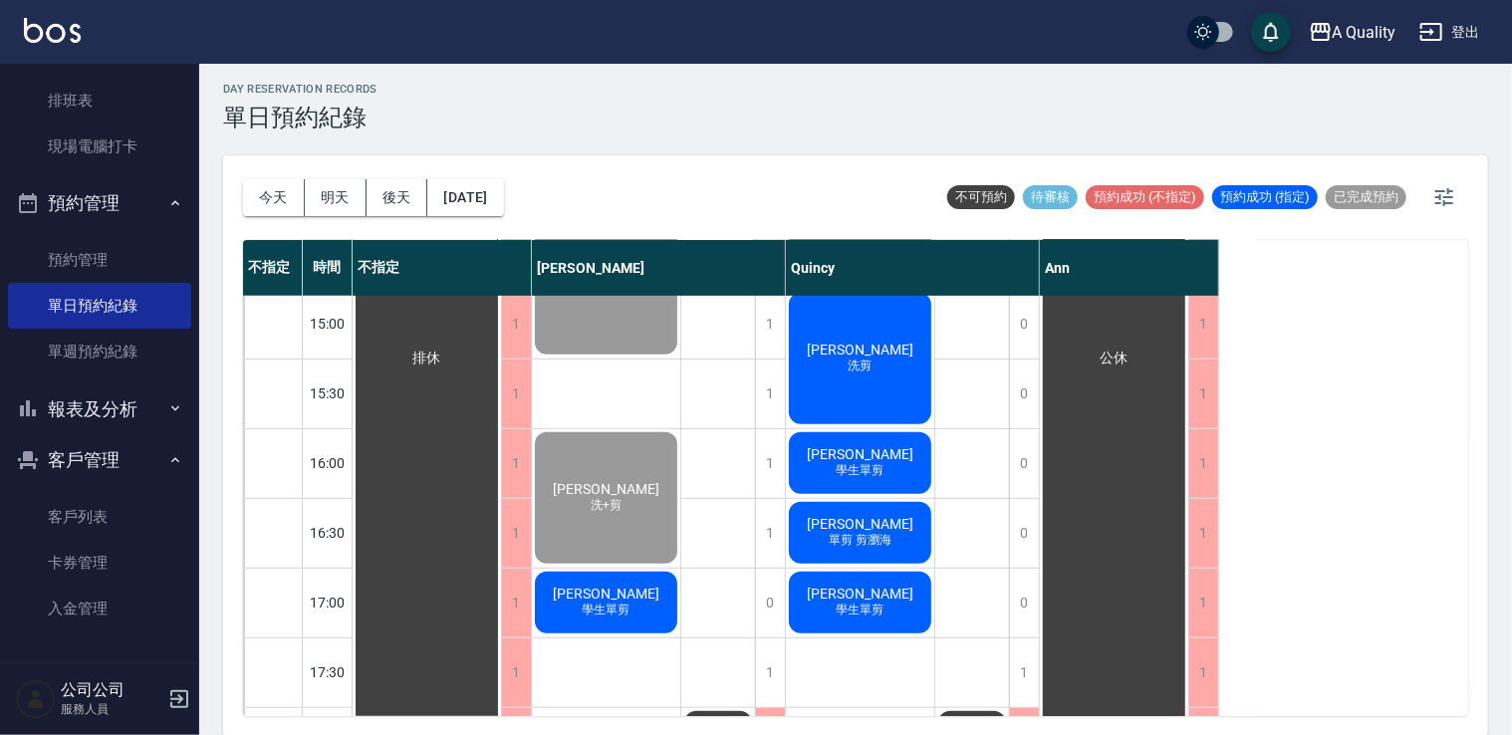
scroll to position [697, 0]
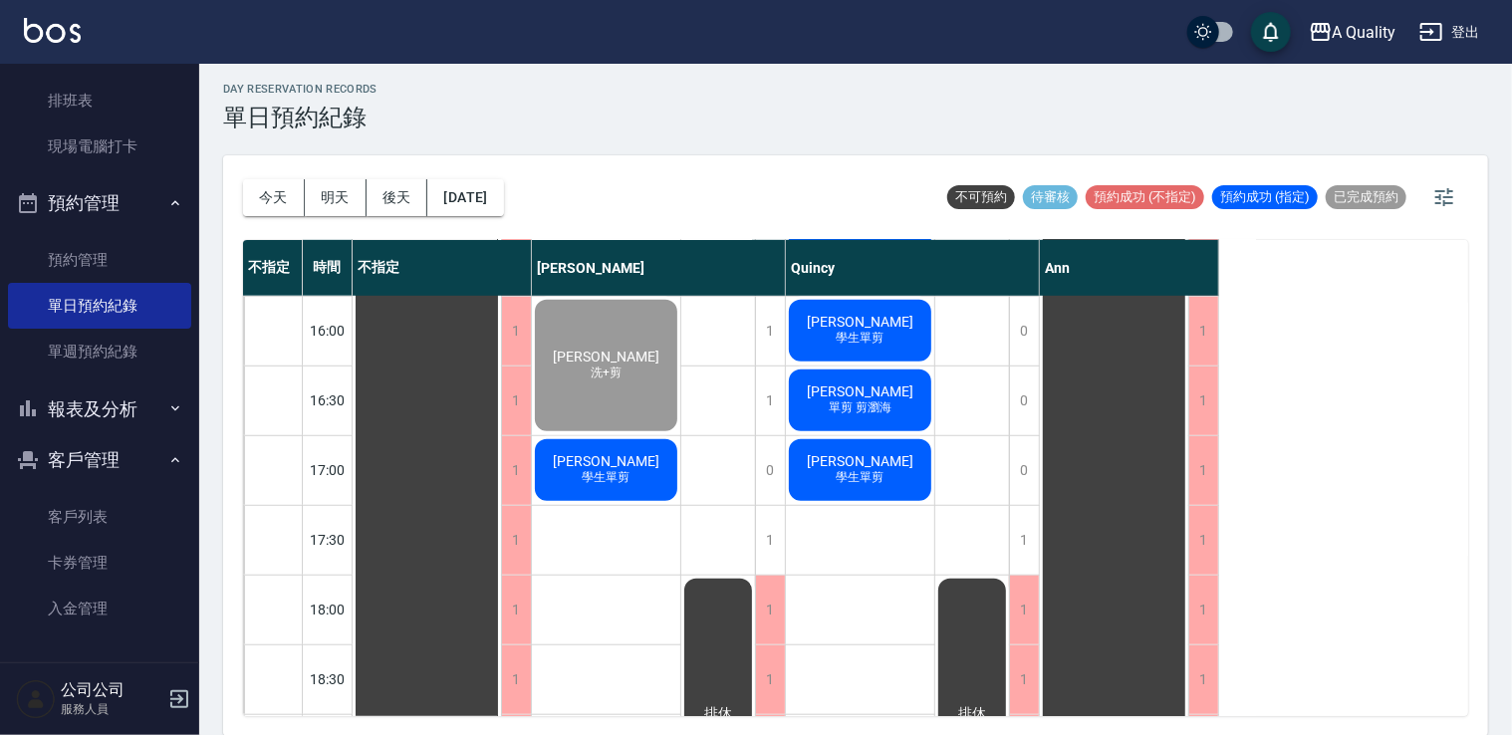
click at [865, 321] on span "[PERSON_NAME]" at bounding box center [860, 322] width 115 height 16
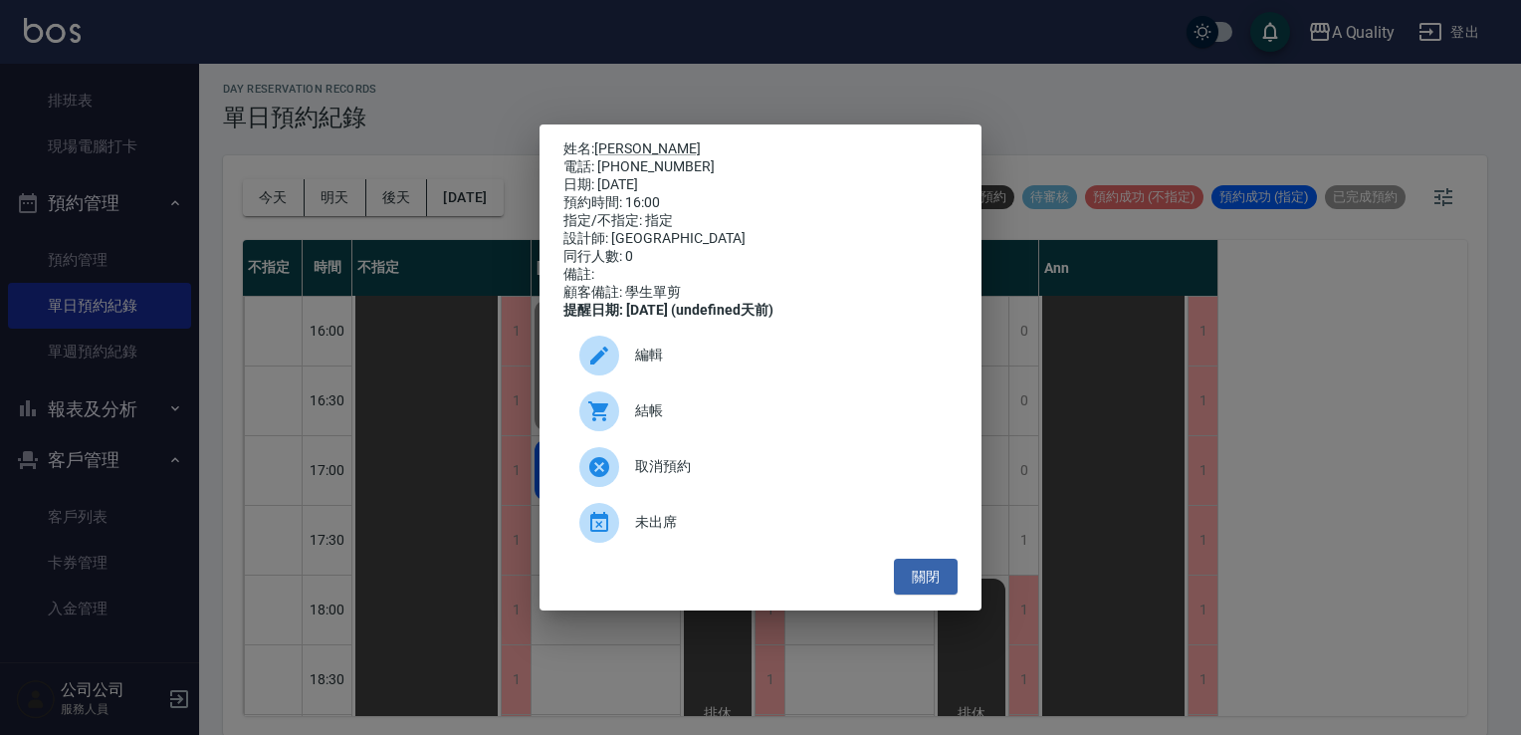
click at [1334, 676] on div "姓名: 侯玫如 電話: 0955910635 日期: 2025/10/06 預約時間: 16:00 指定/不指定: 指定 設計師: Quincy 同行人數: …" at bounding box center [760, 367] width 1521 height 735
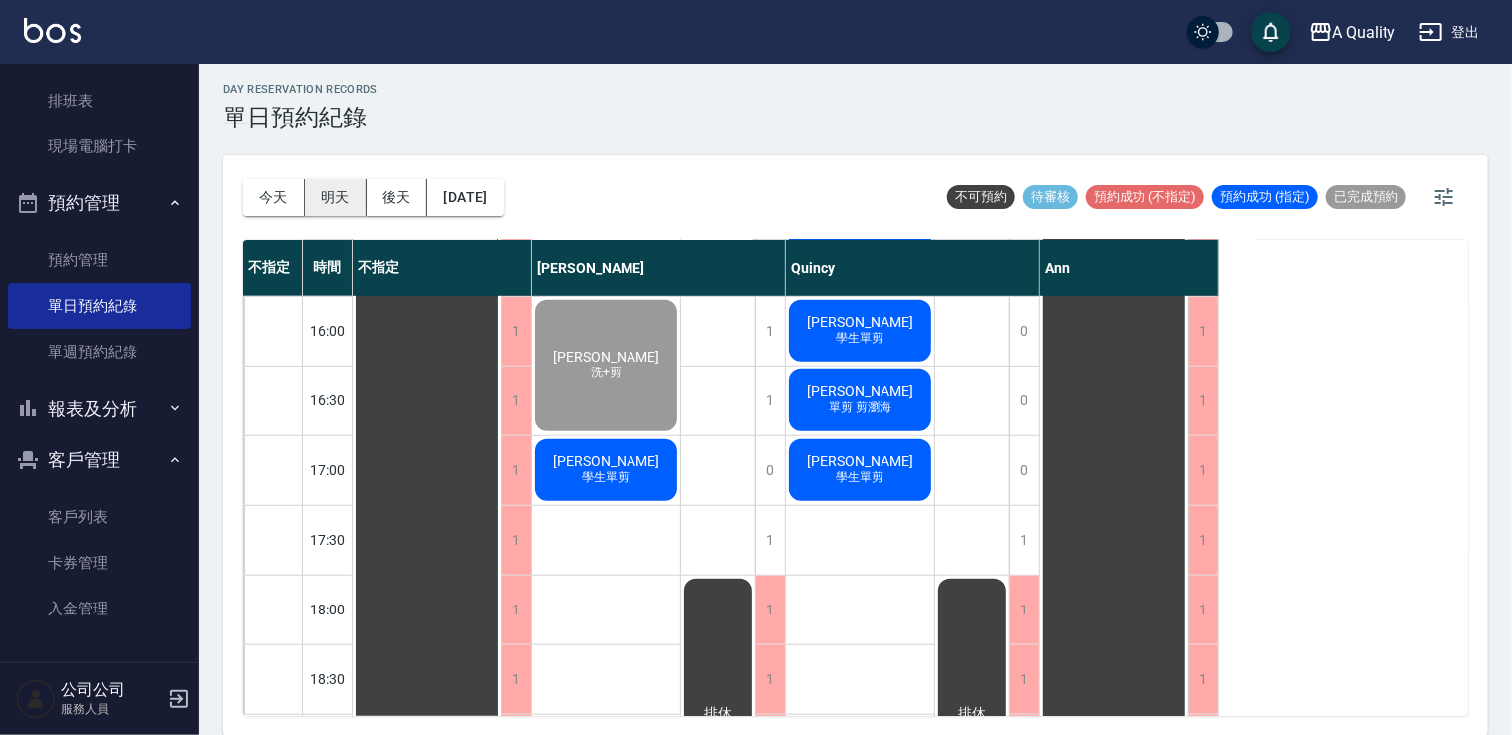
click at [342, 186] on button "明天" at bounding box center [336, 197] width 62 height 37
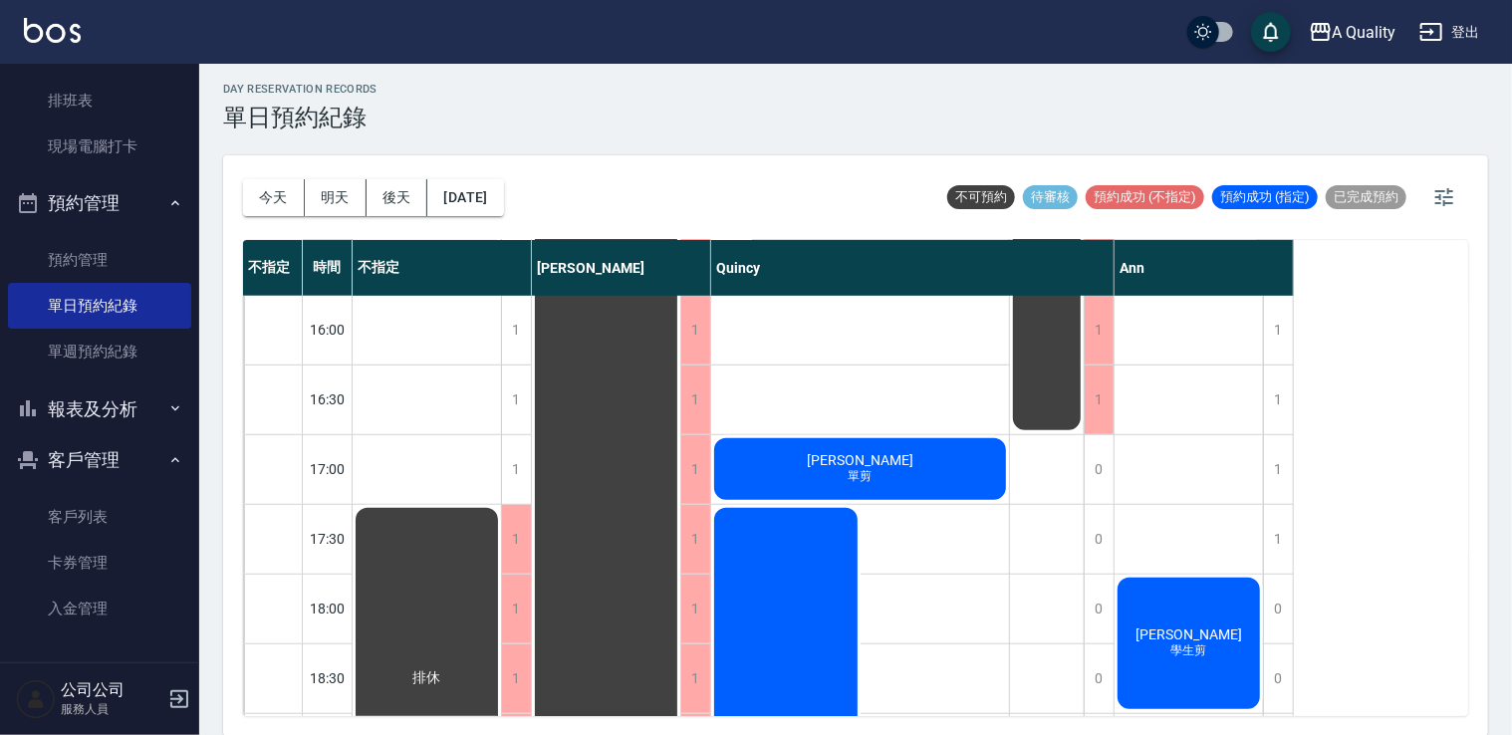
scroll to position [797, 0]
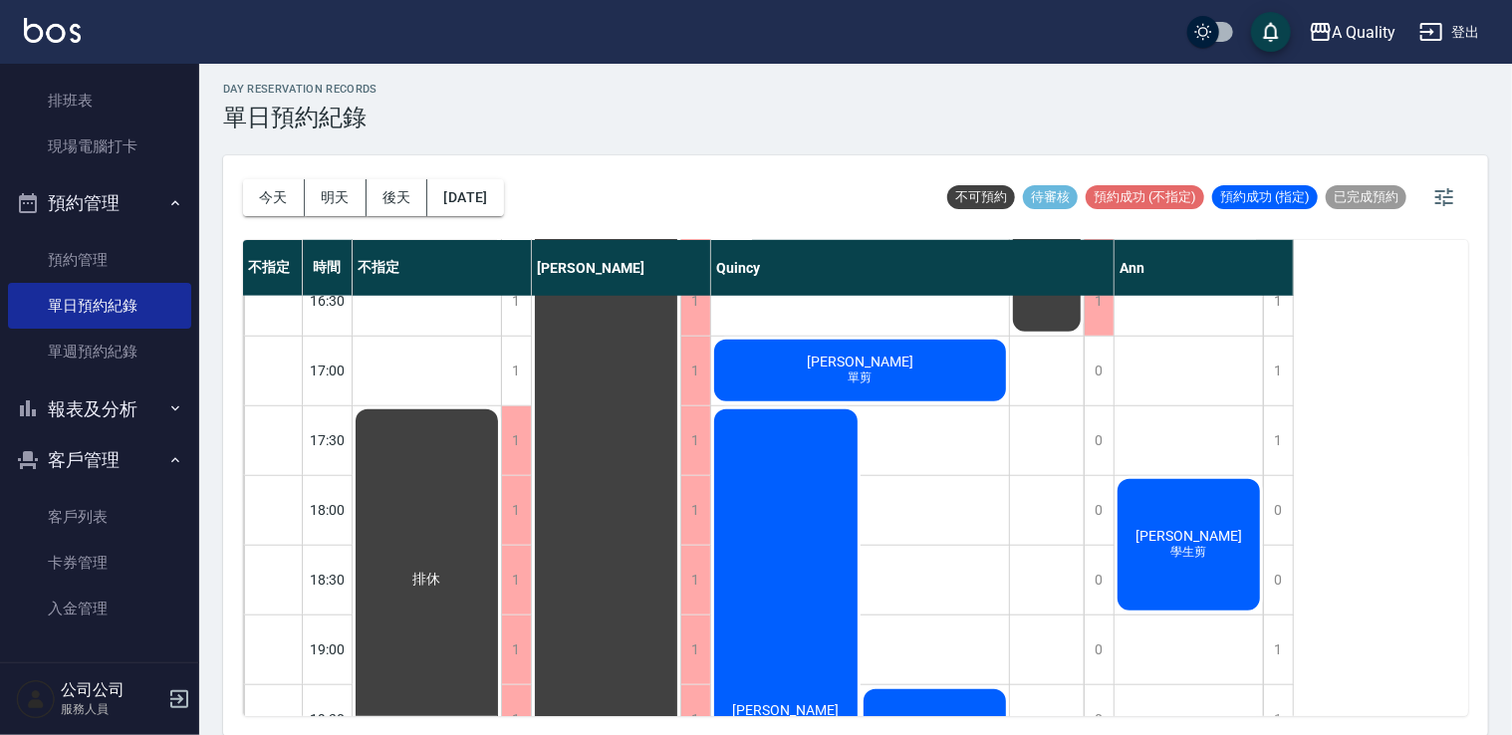
click at [266, 212] on button "今天" at bounding box center [274, 197] width 62 height 37
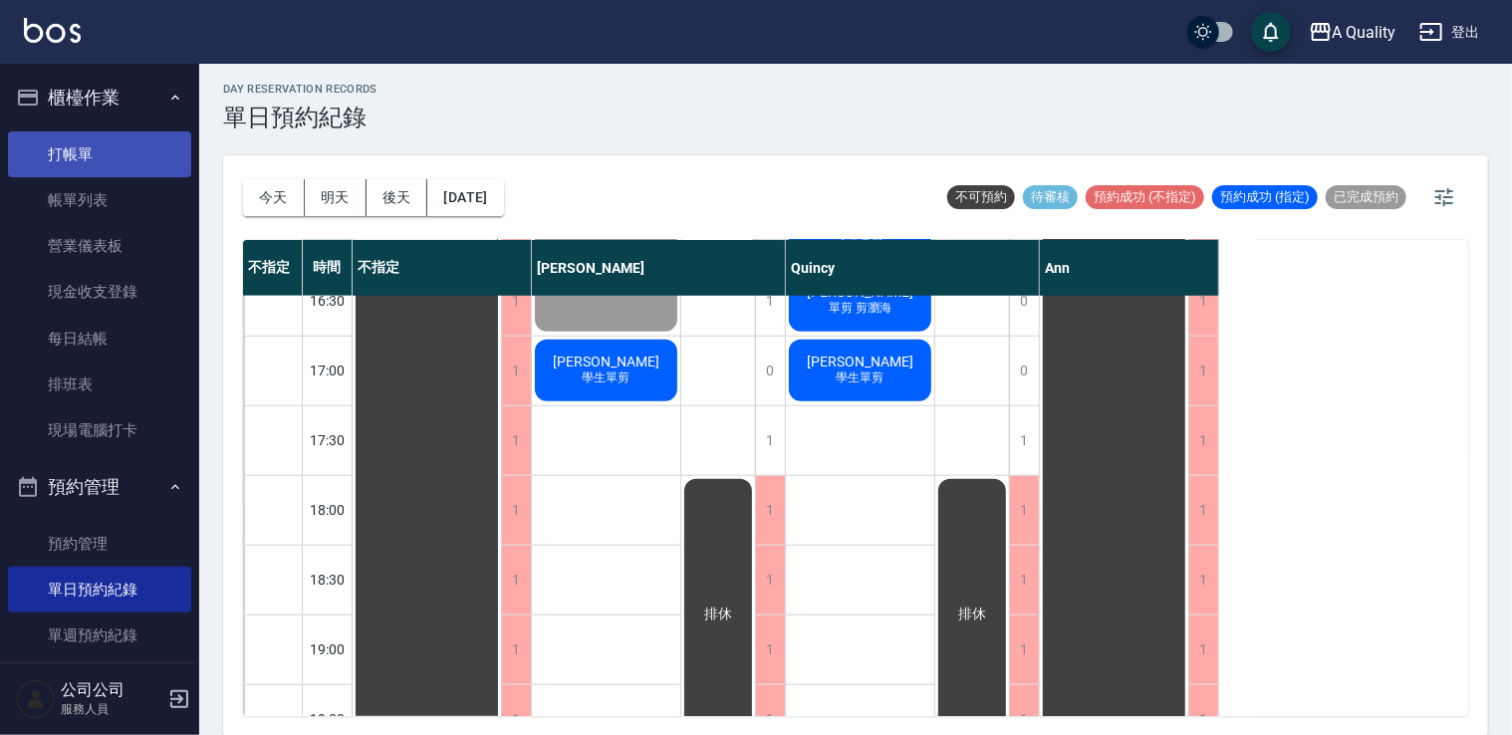
click at [103, 165] on link "打帳單" at bounding box center [99, 154] width 183 height 46
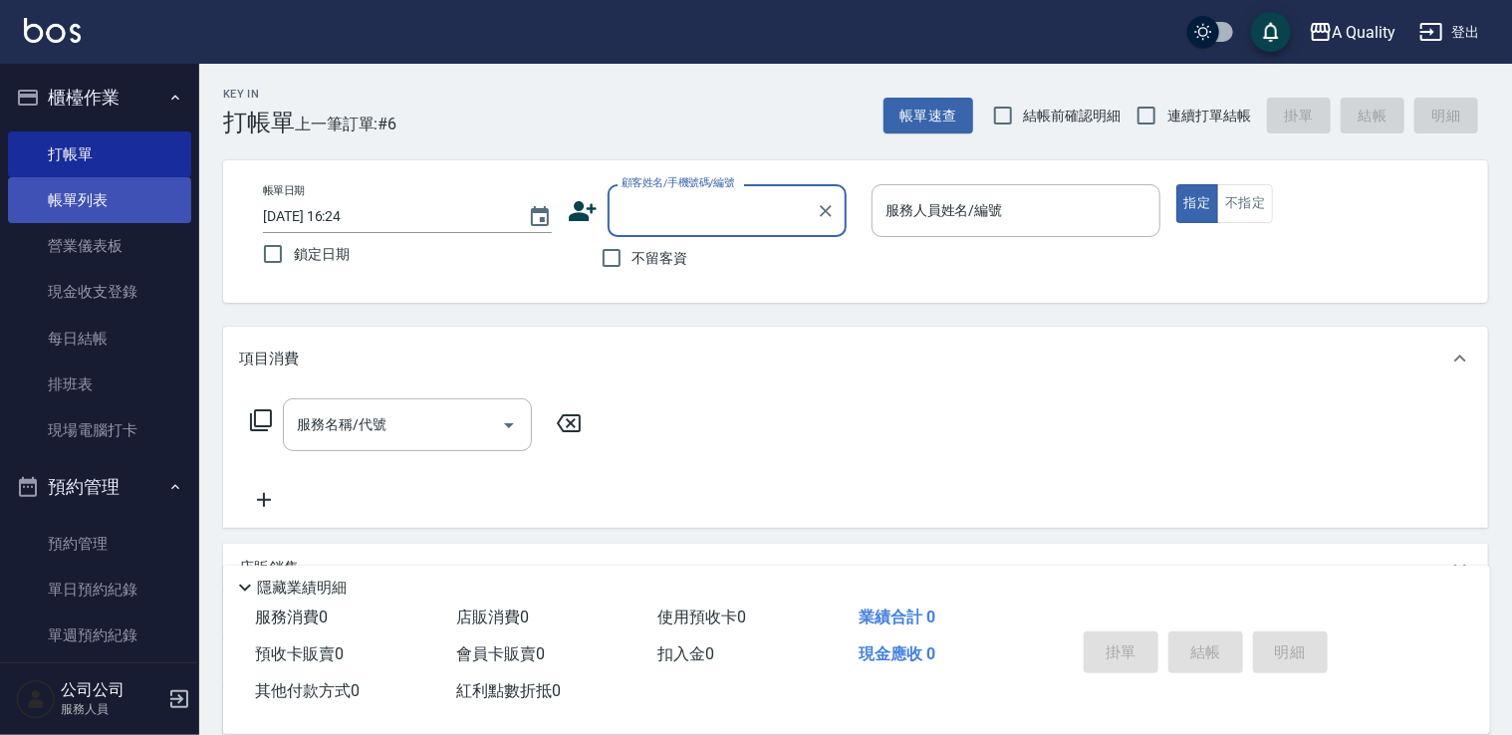
click at [117, 209] on link "帳單列表" at bounding box center [99, 200] width 183 height 46
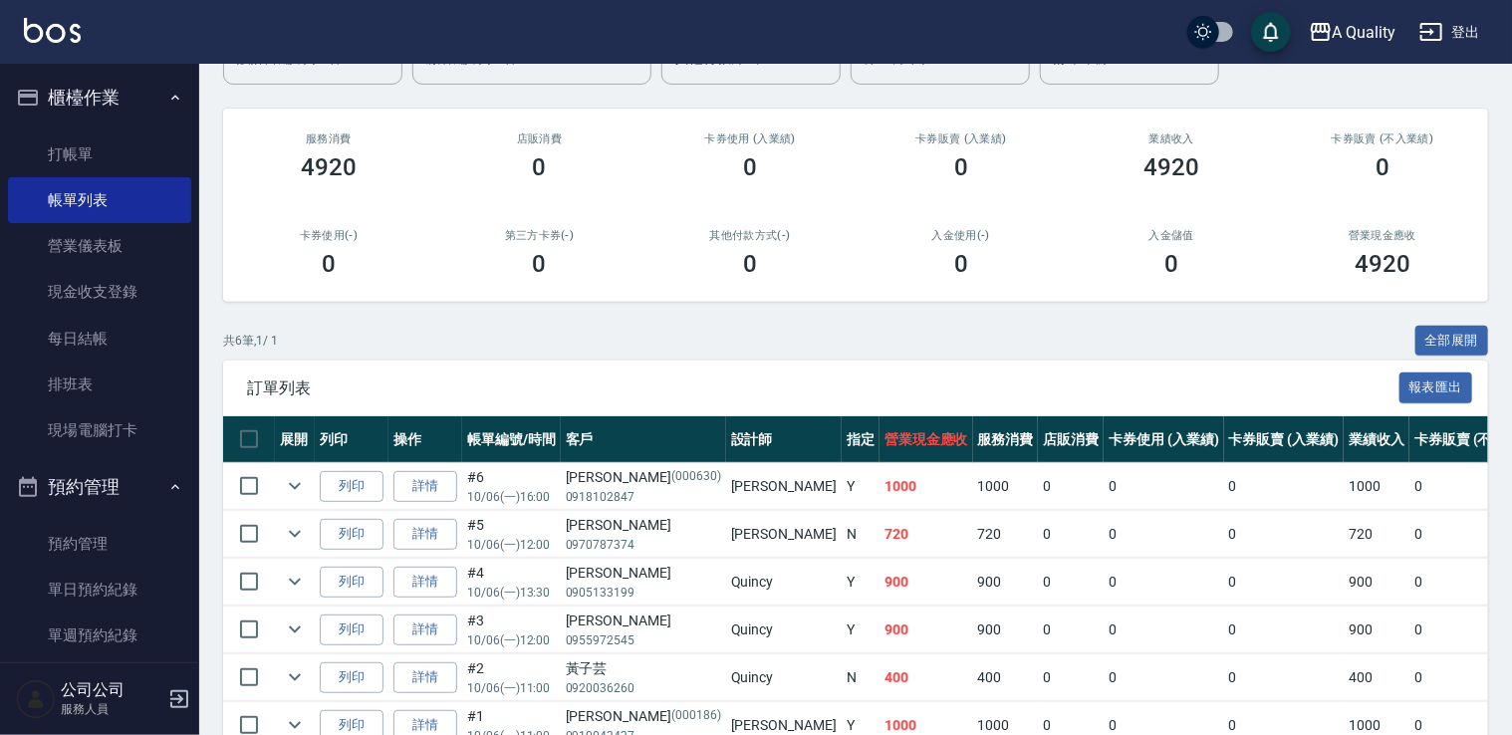
scroll to position [299, 0]
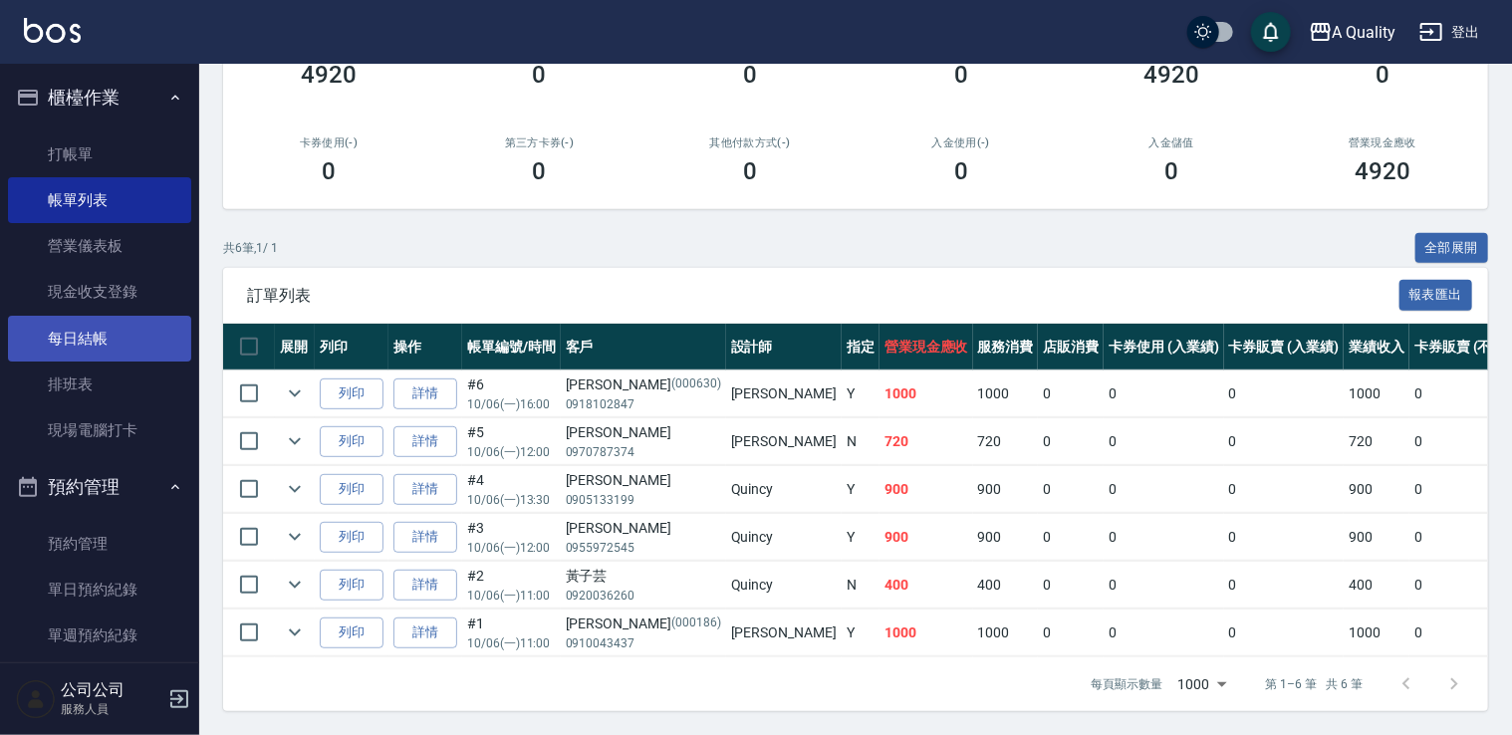
click at [89, 334] on link "每日結帳" at bounding box center [99, 339] width 183 height 46
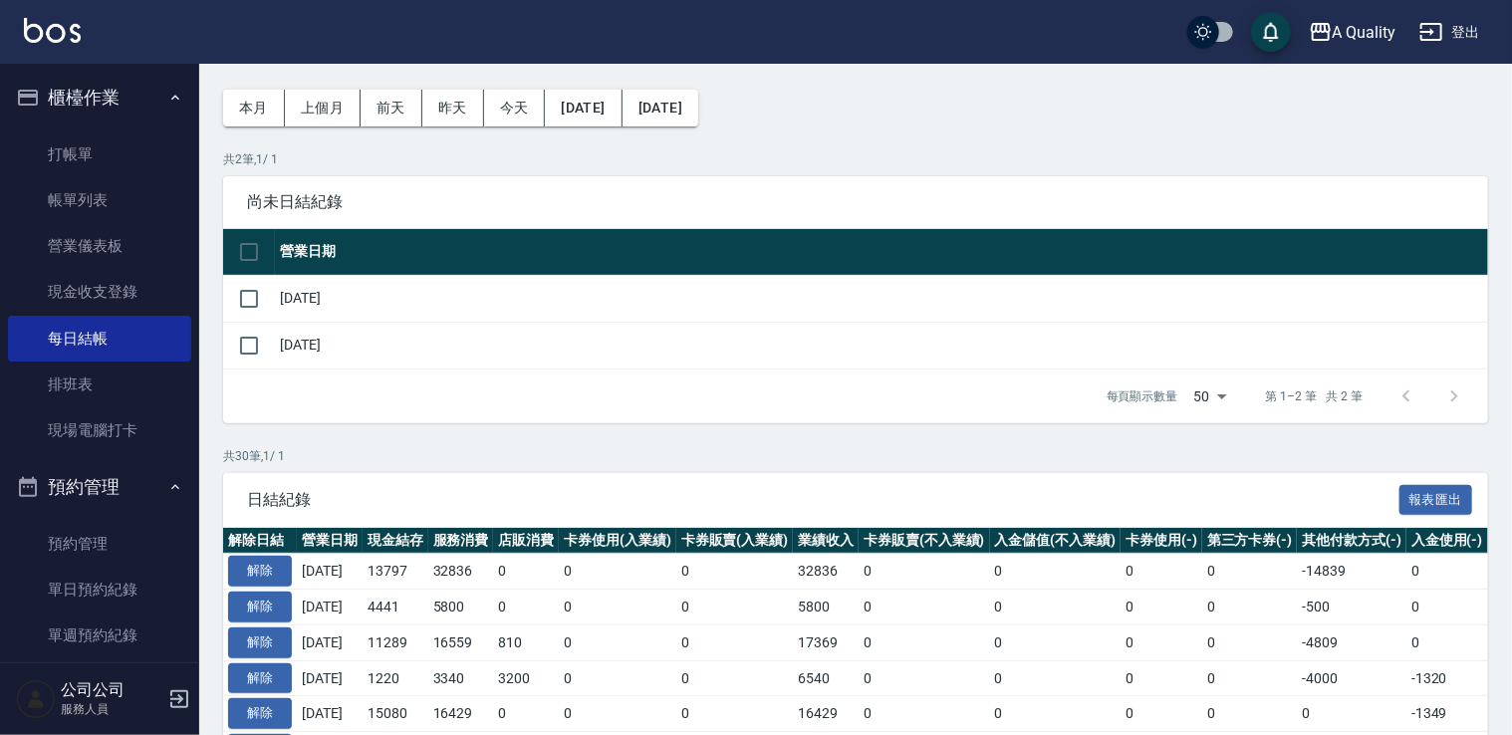
scroll to position [100, 0]
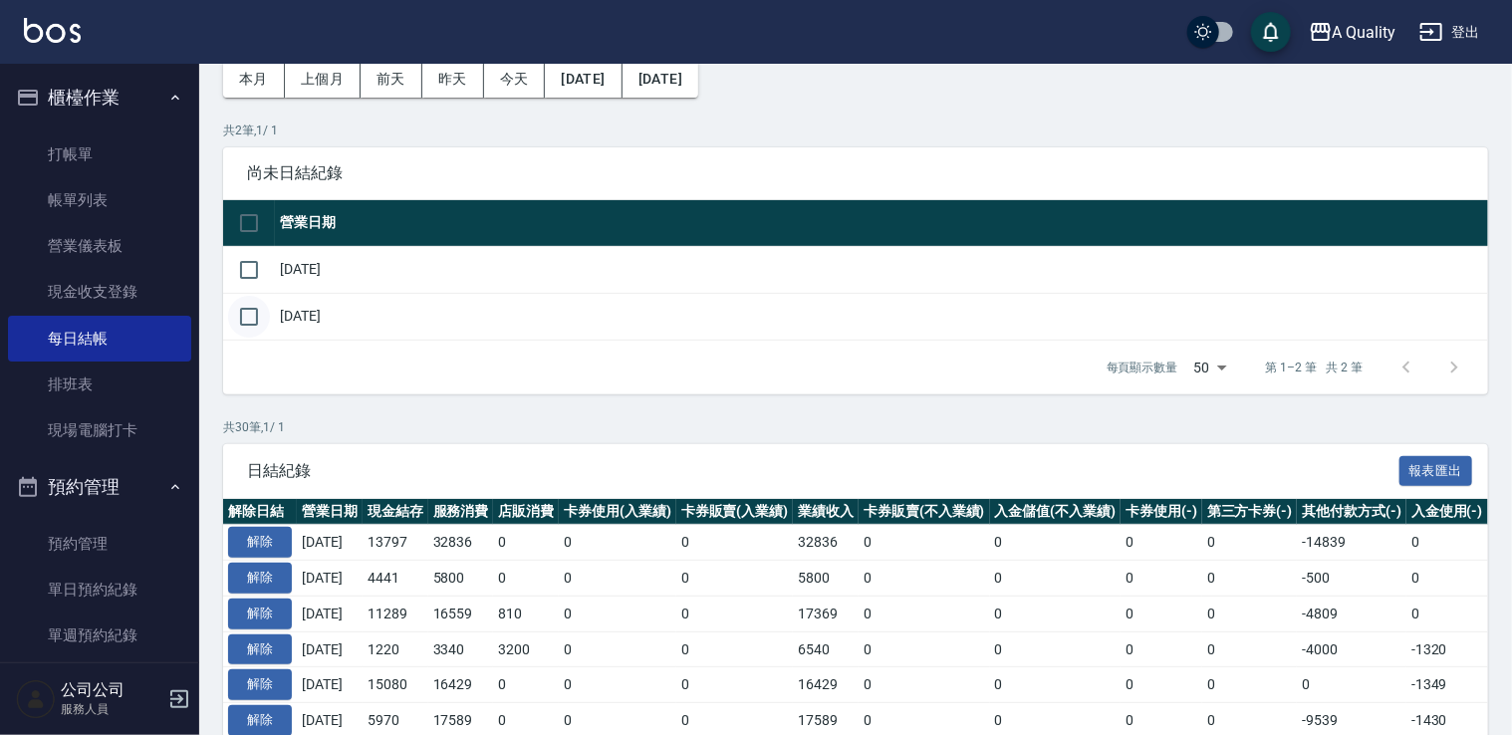
click at [246, 317] on input "checkbox" at bounding box center [249, 317] width 42 height 42
checkbox input "true"
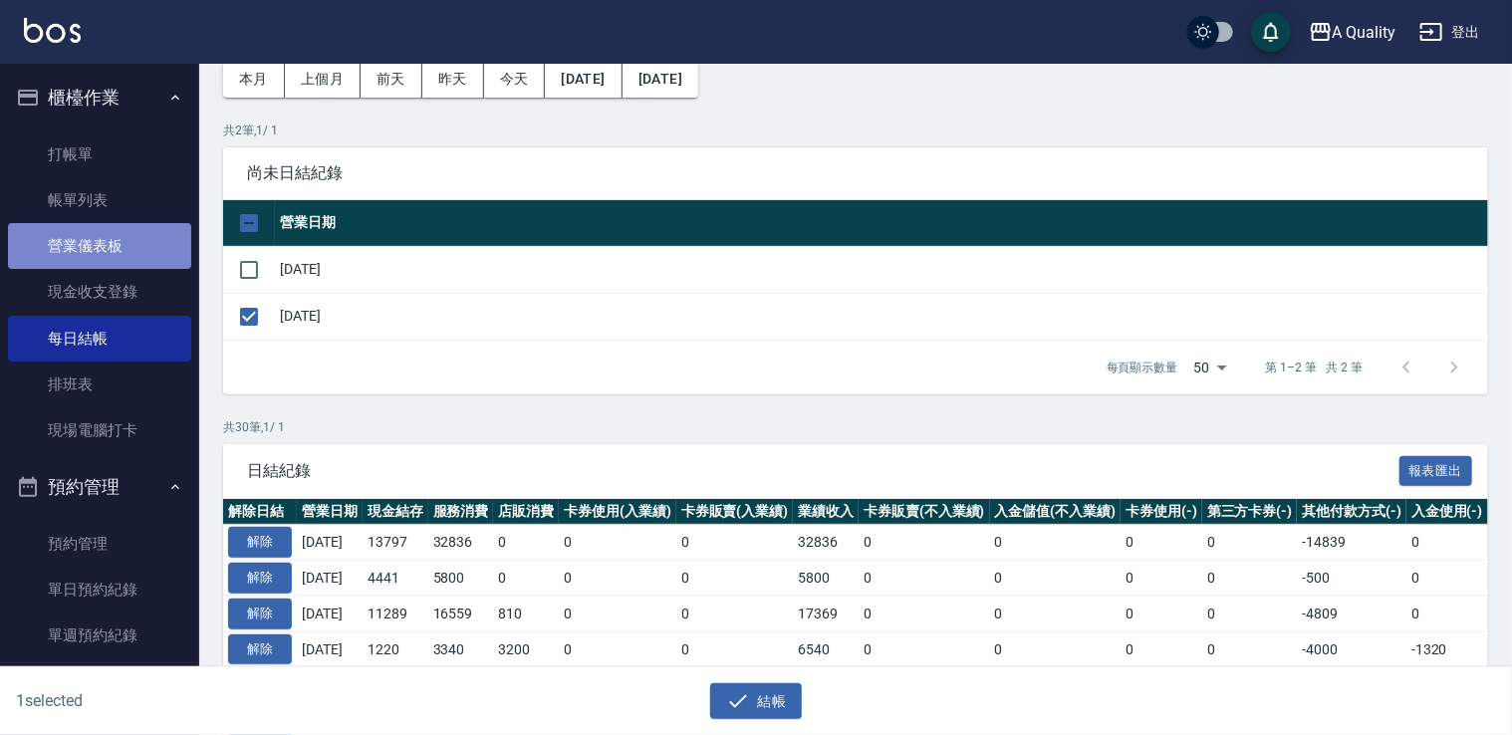
click at [136, 250] on link "營業儀表板" at bounding box center [99, 246] width 183 height 46
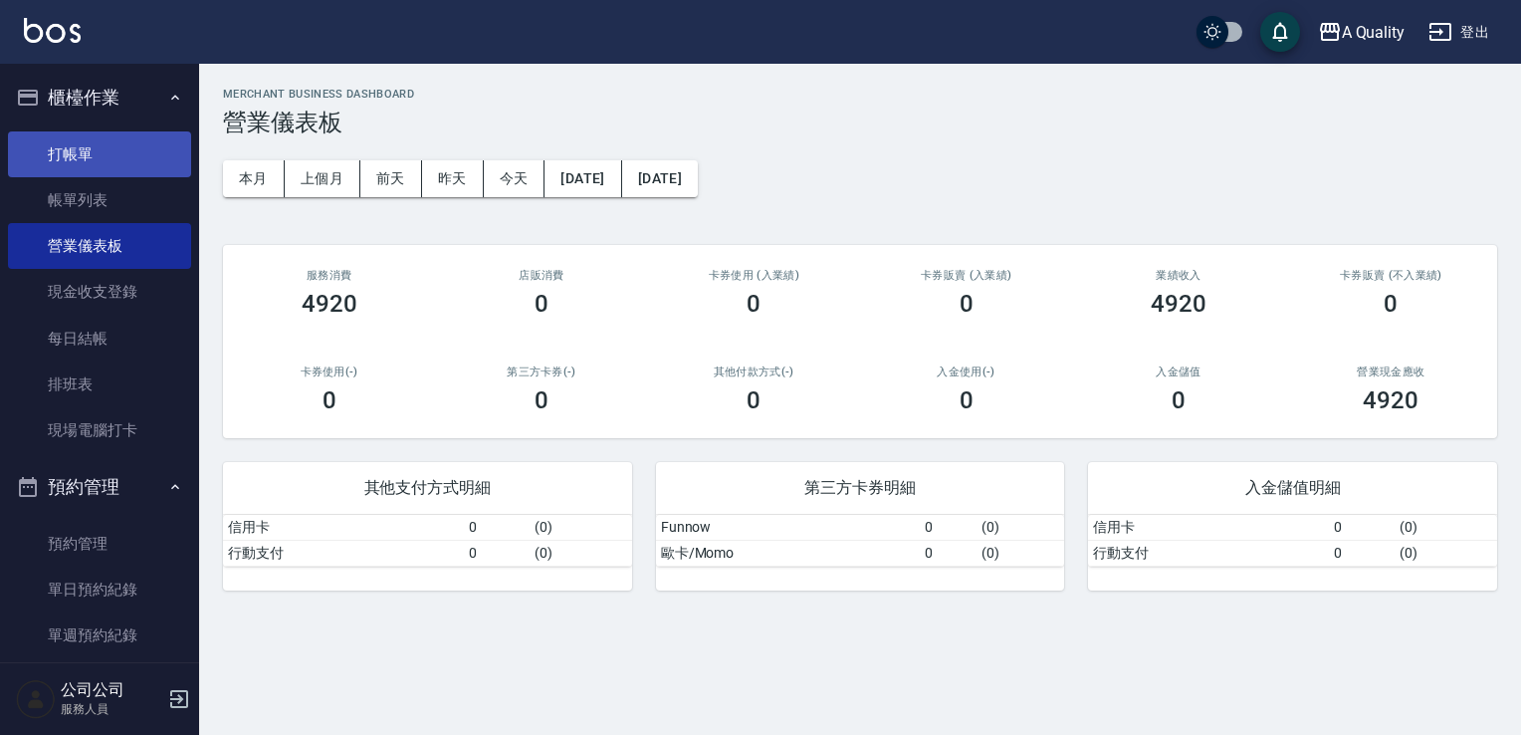
click at [70, 131] on link "打帳單" at bounding box center [99, 154] width 183 height 46
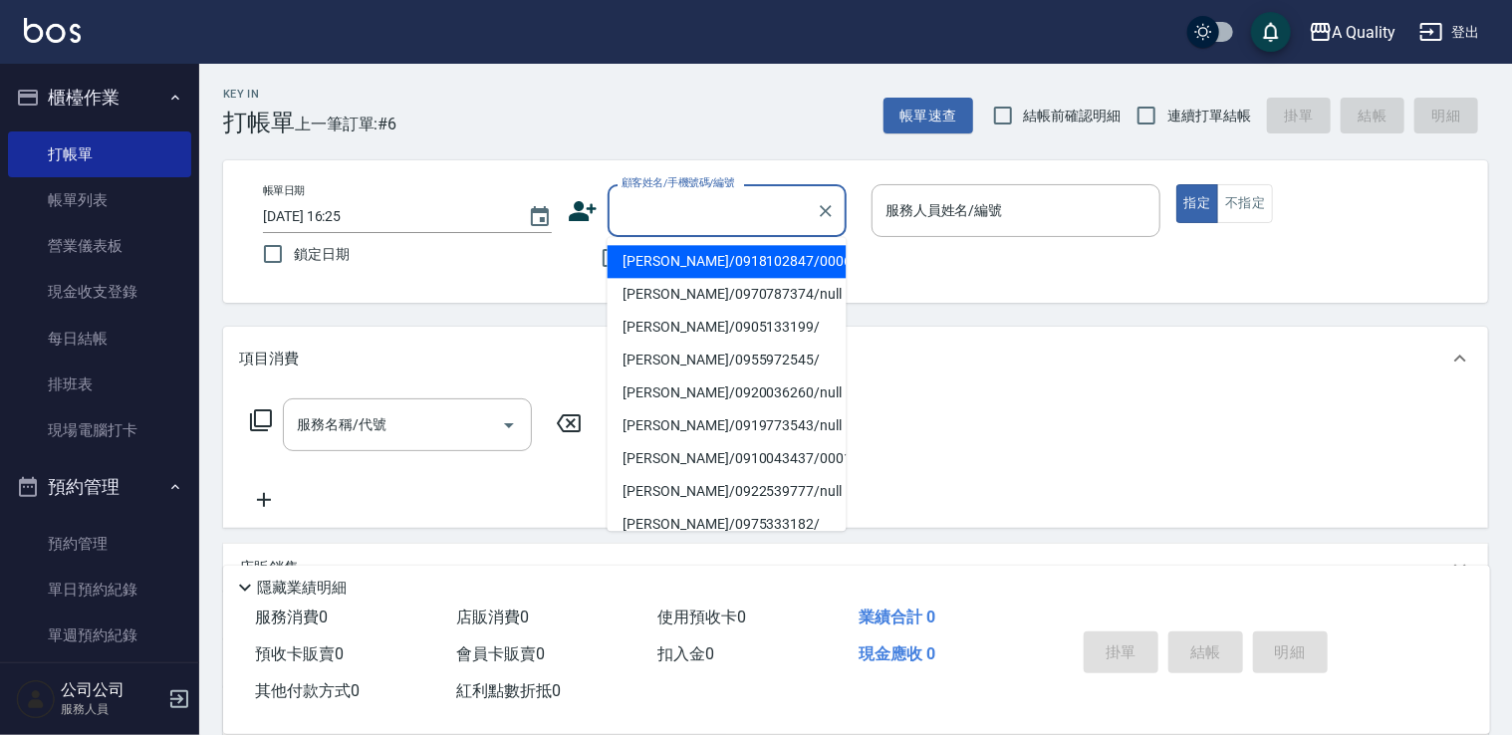
click at [645, 218] on input "顧客姓名/手機號碼/編號" at bounding box center [711, 210] width 191 height 35
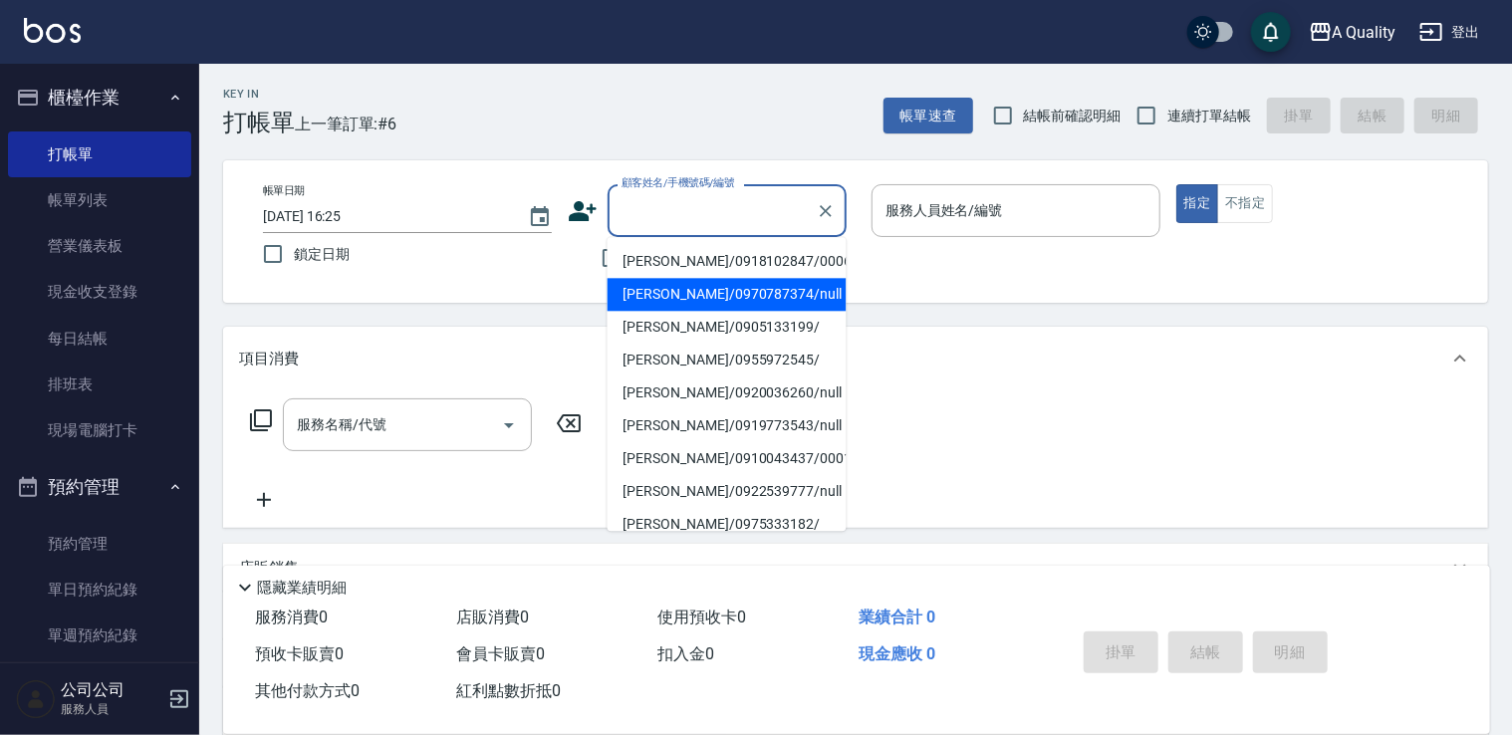
click at [666, 285] on li "[PERSON_NAME]/0970787374/null" at bounding box center [726, 294] width 239 height 33
type input "[PERSON_NAME]/0970787374/null"
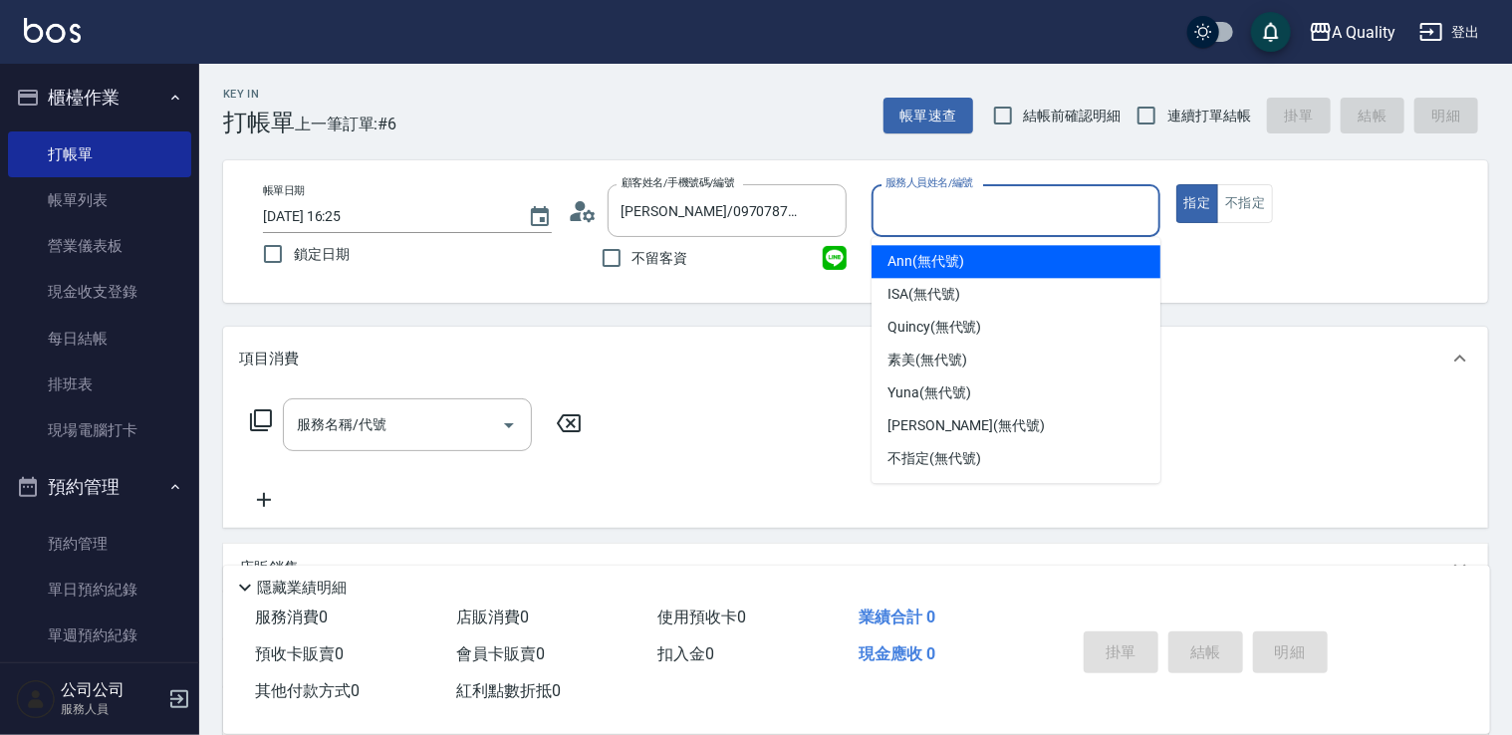
click at [931, 206] on input "服務人員姓名/編號" at bounding box center [1015, 210] width 271 height 35
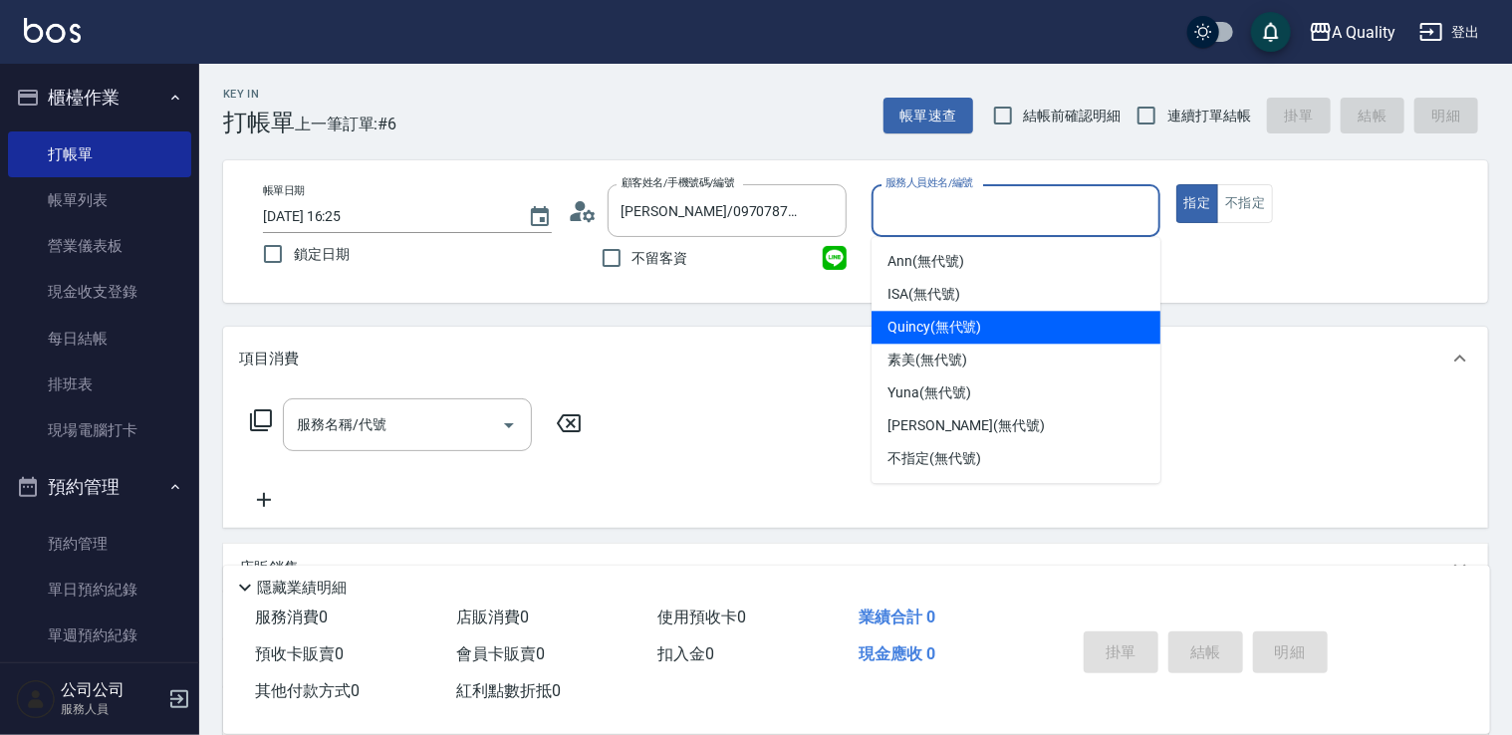
click at [985, 339] on div "Quincy (無代號)" at bounding box center [1015, 327] width 289 height 33
type input "Quincy(無代號)"
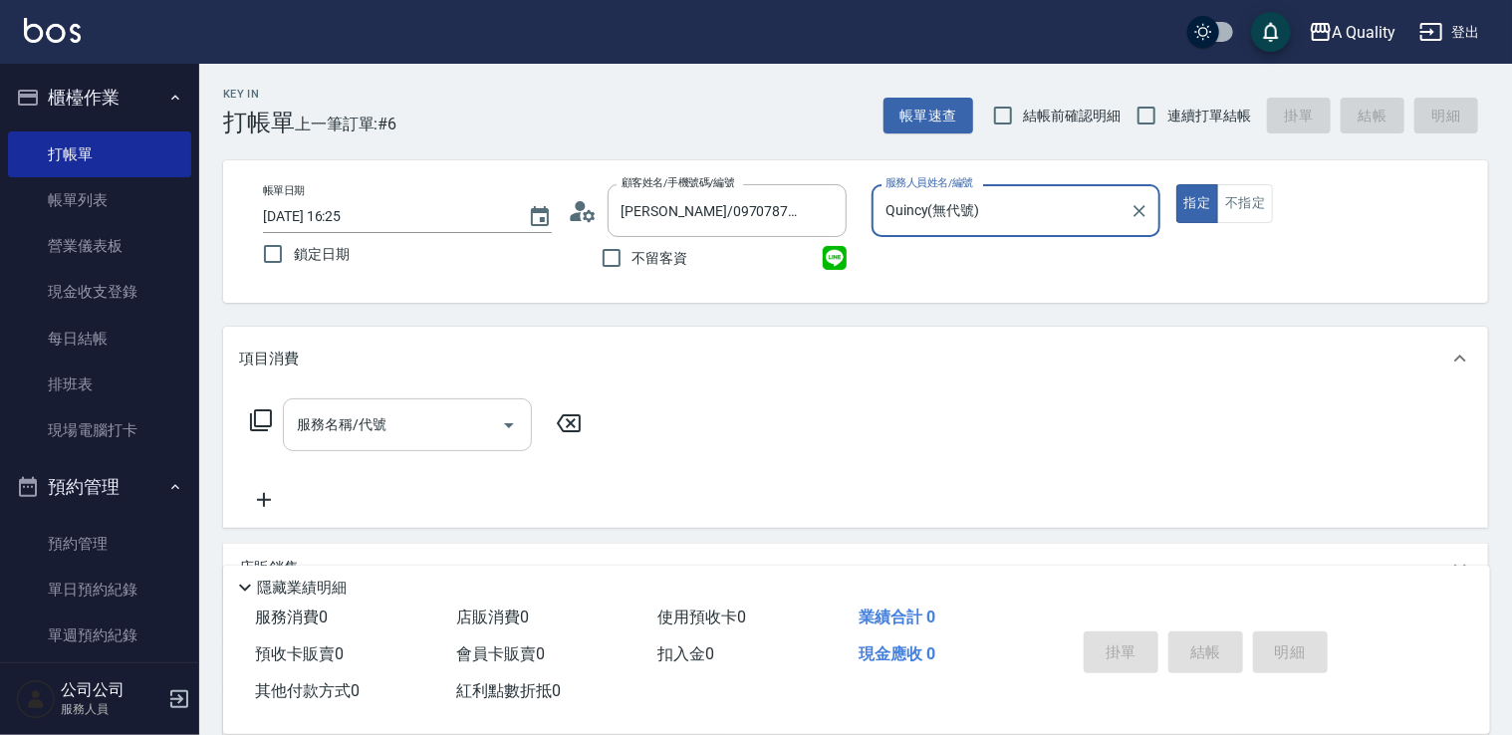
click at [493, 426] on div at bounding box center [508, 424] width 30 height 53
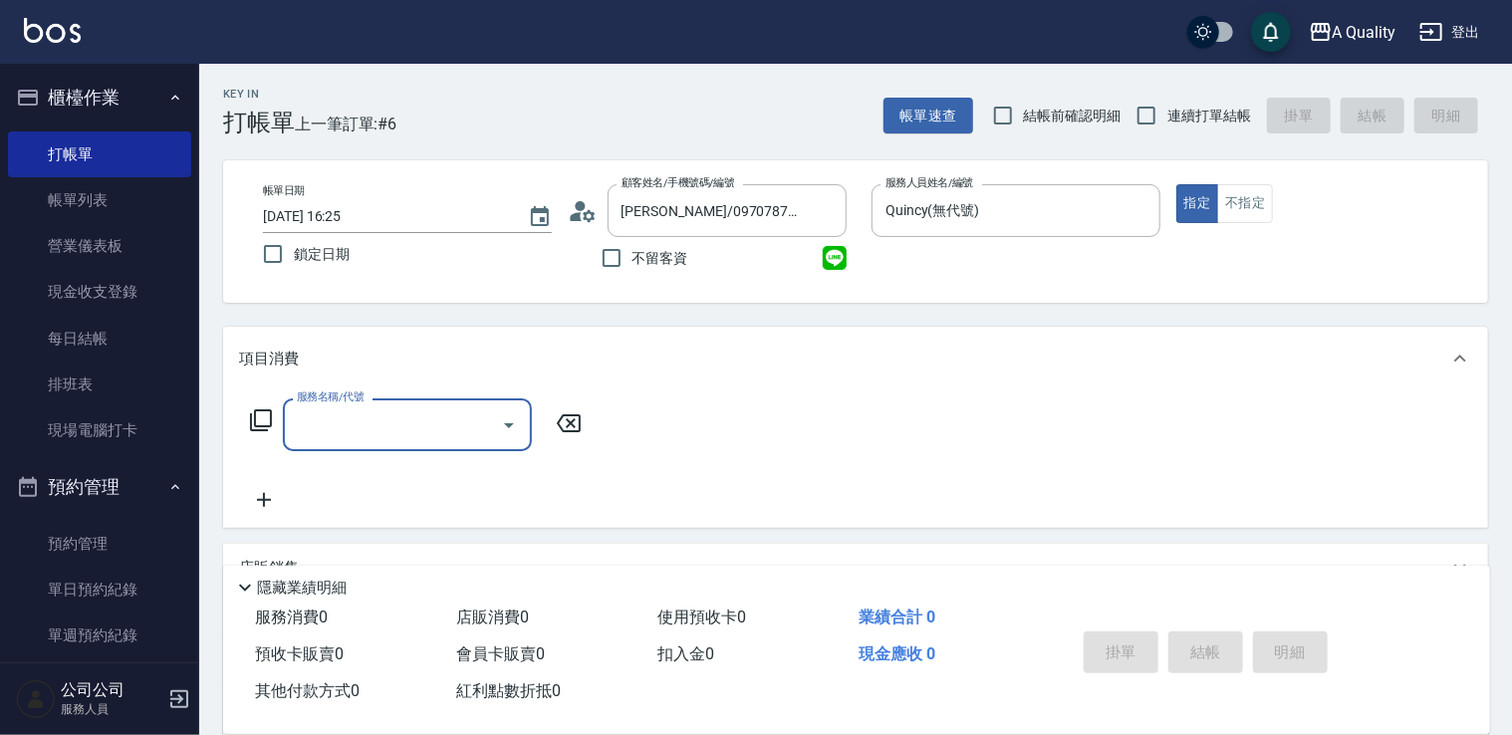
click at [400, 425] on input "服務名稱/代號" at bounding box center [392, 424] width 201 height 35
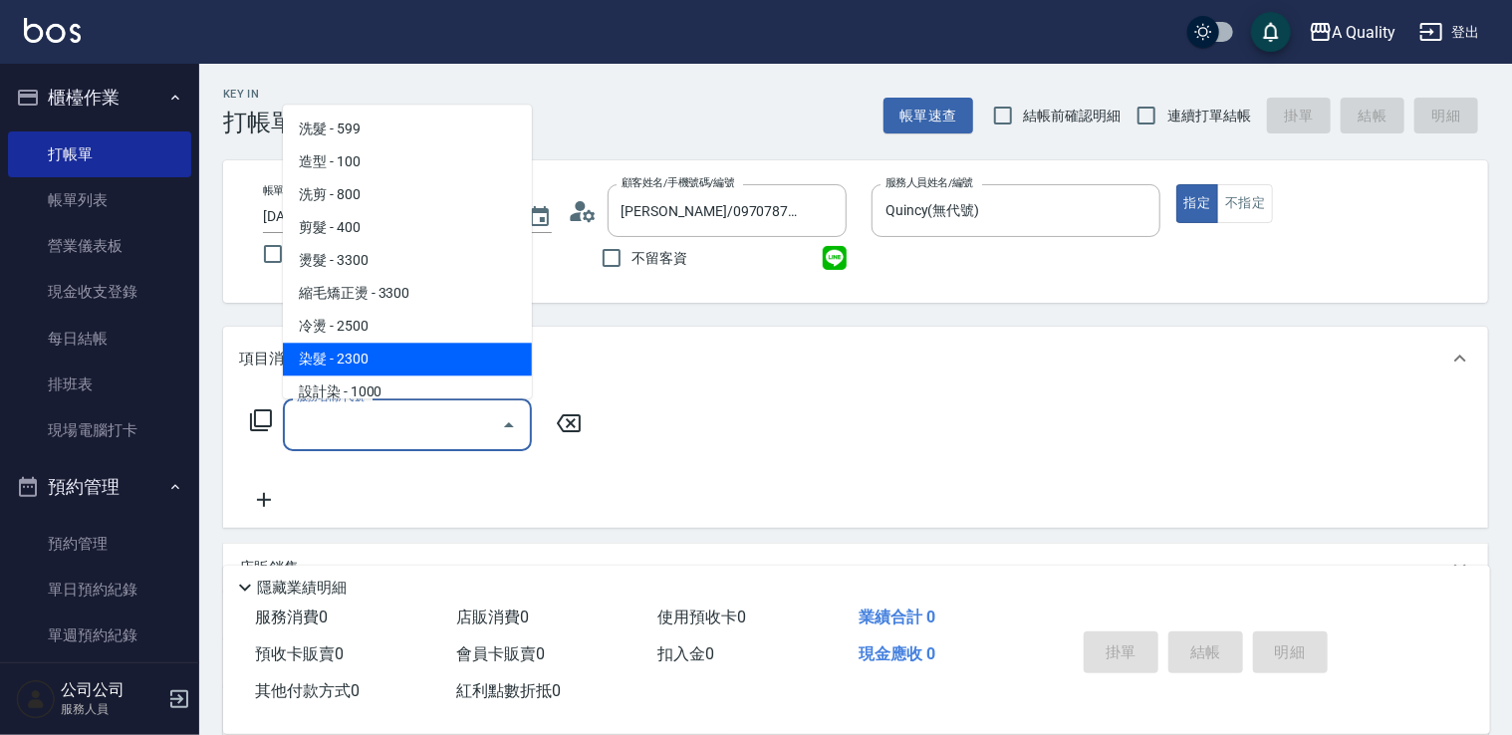
click at [391, 362] on span "染髮 - 2300" at bounding box center [407, 359] width 249 height 33
type input "染髮(401)"
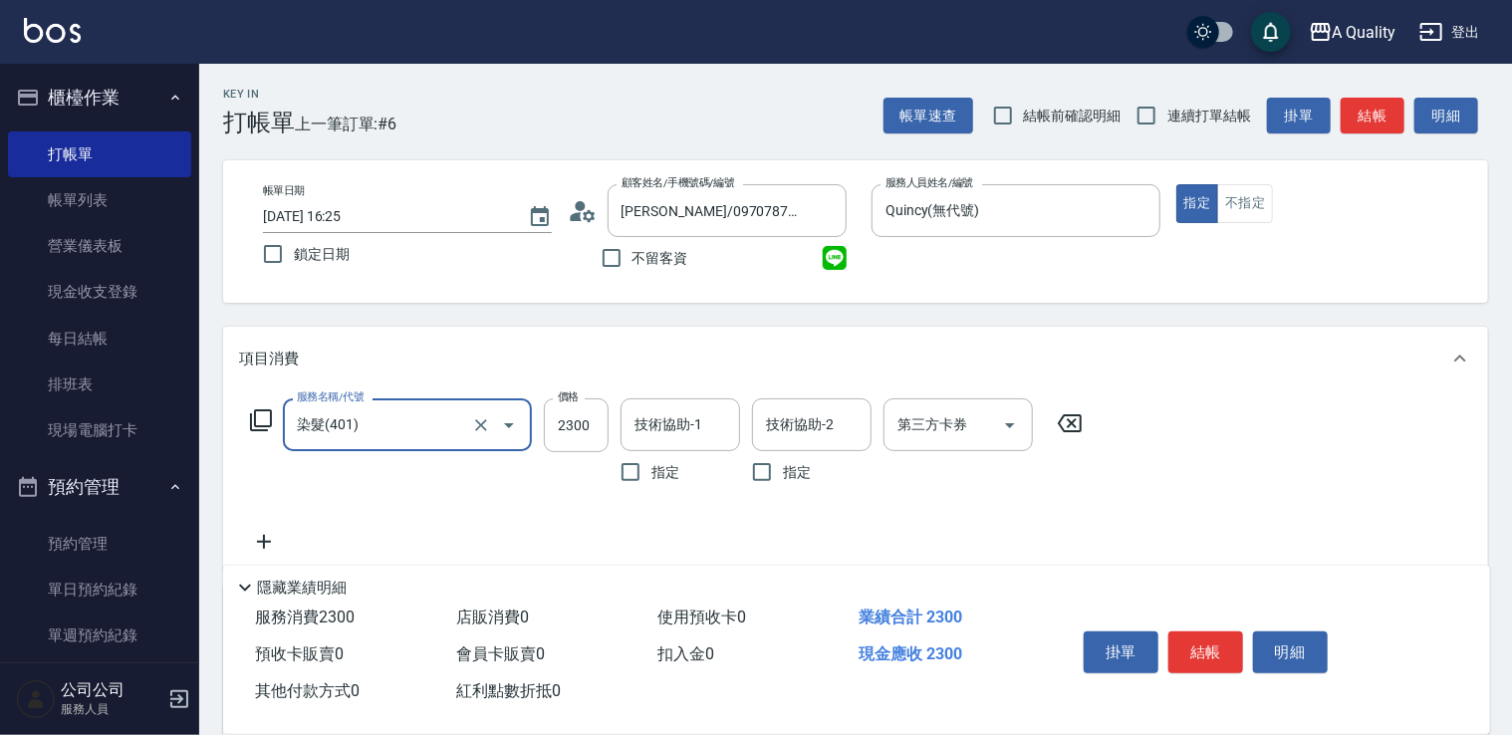
click at [259, 541] on icon at bounding box center [264, 542] width 14 height 14
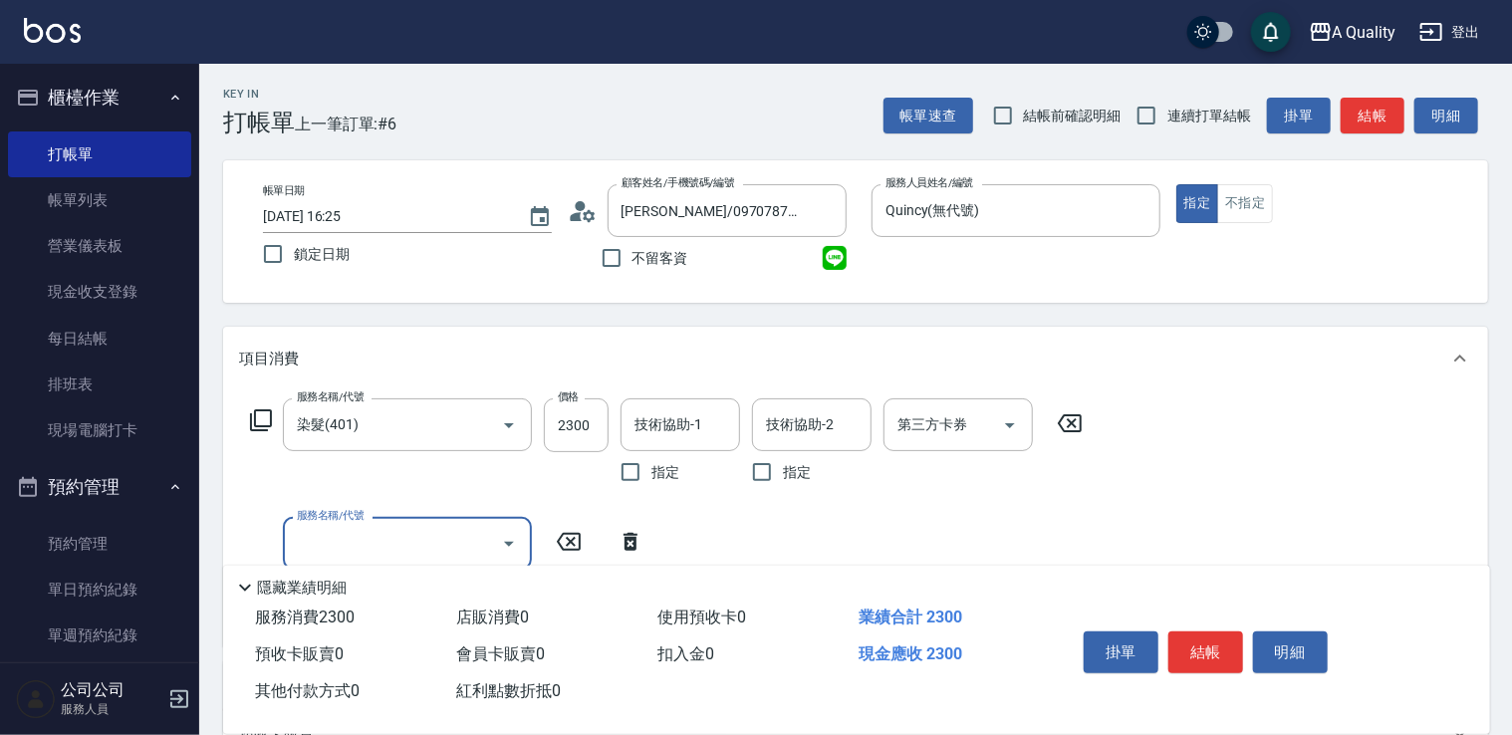
click at [502, 545] on icon "Open" at bounding box center [509, 544] width 24 height 24
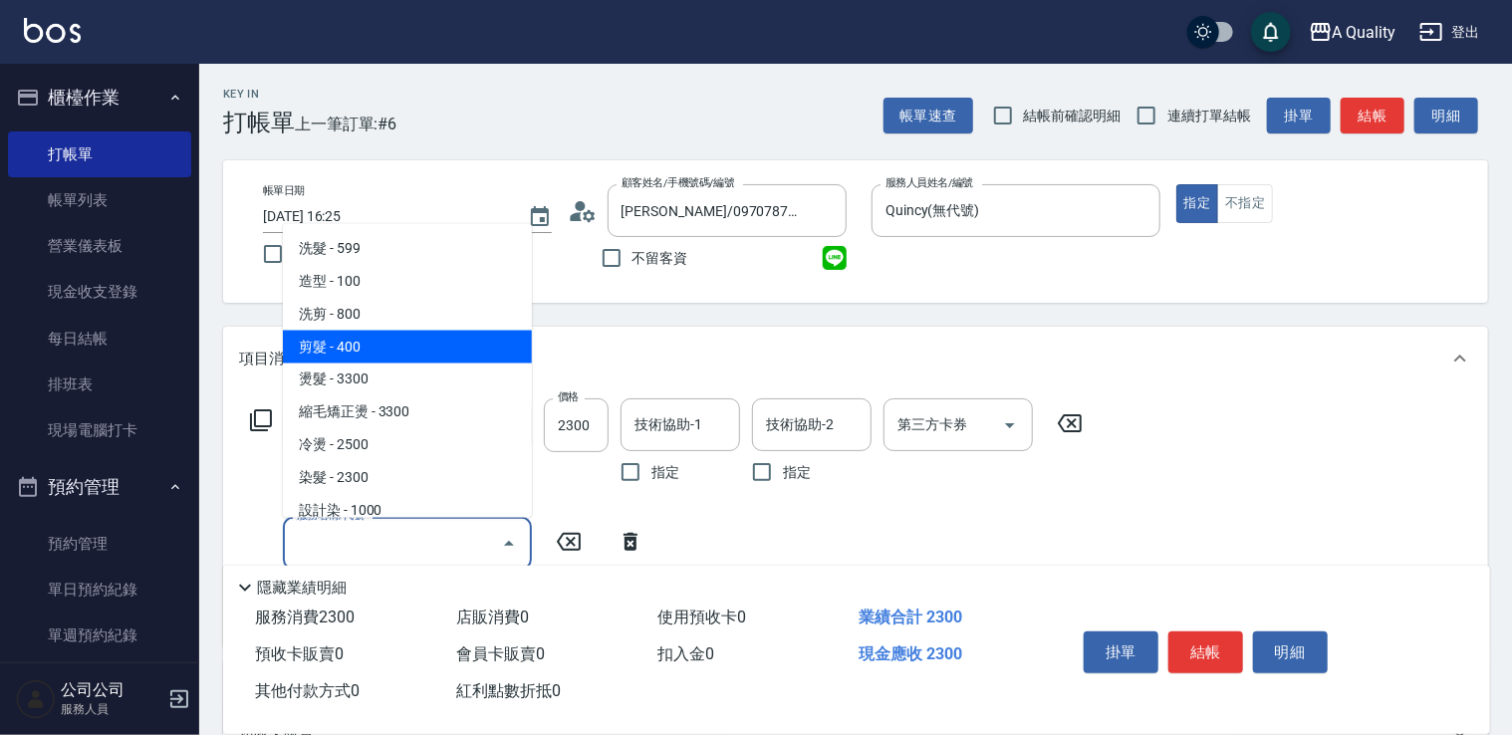
click at [415, 351] on span "剪髮 - 400" at bounding box center [407, 346] width 249 height 33
type input "剪髮(201)"
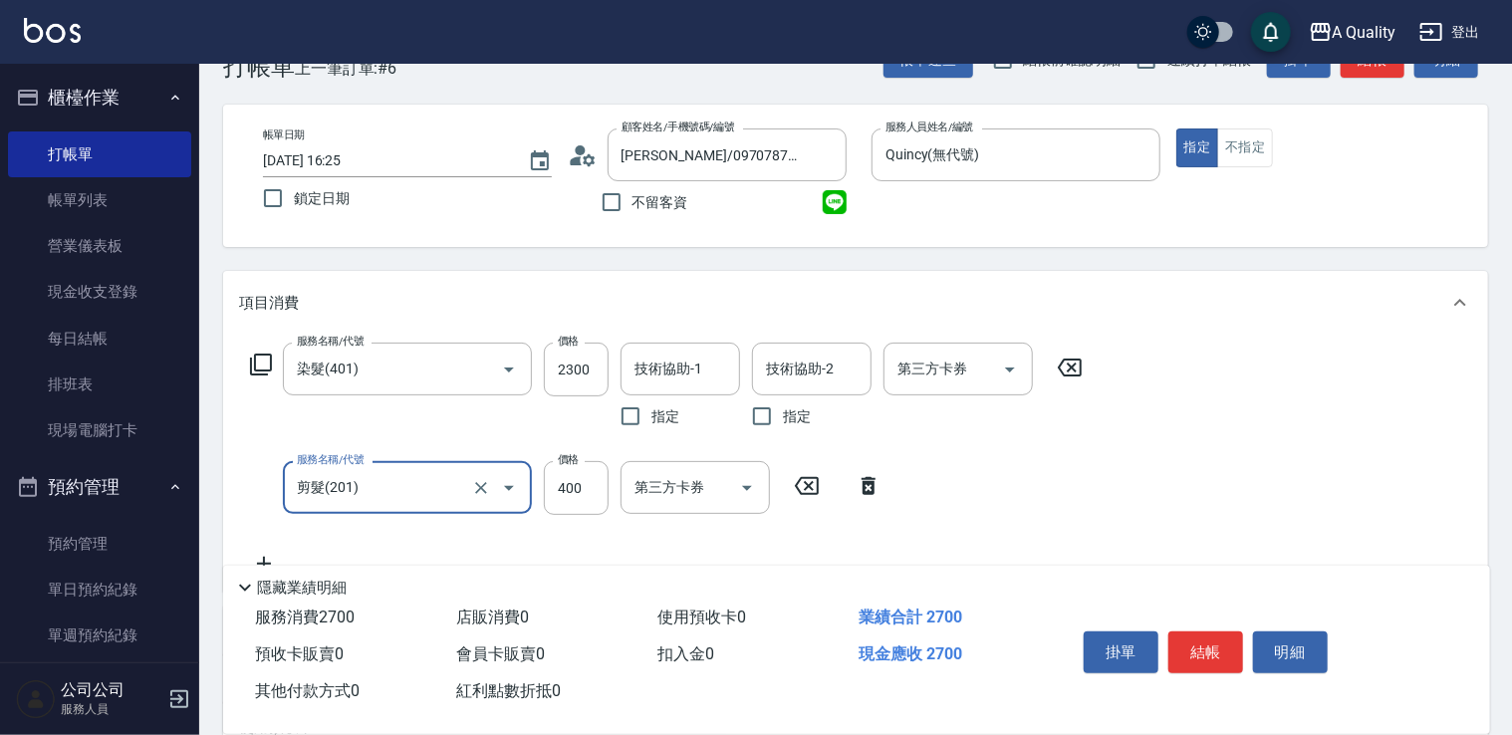
scroll to position [100, 0]
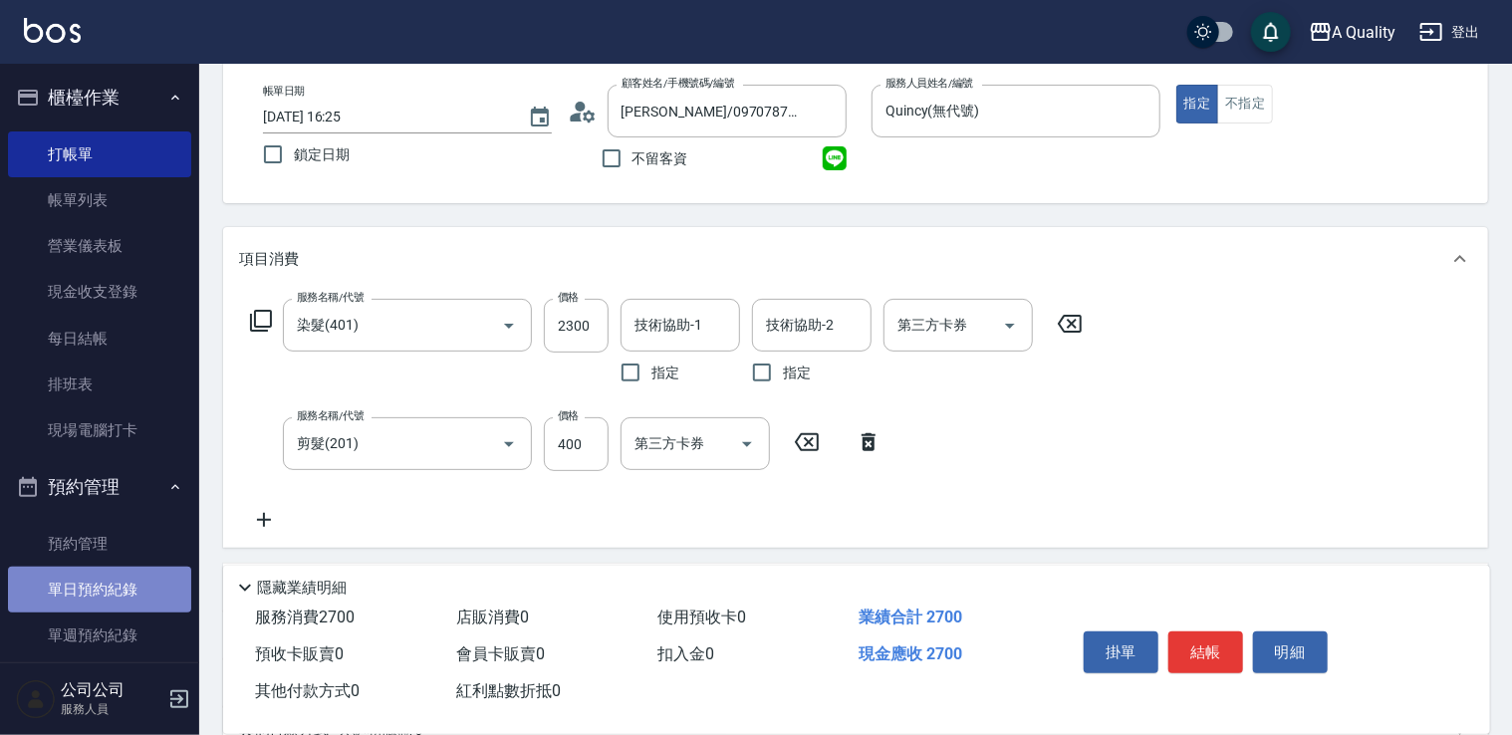
click at [108, 574] on link "單日預約紀錄" at bounding box center [99, 590] width 183 height 46
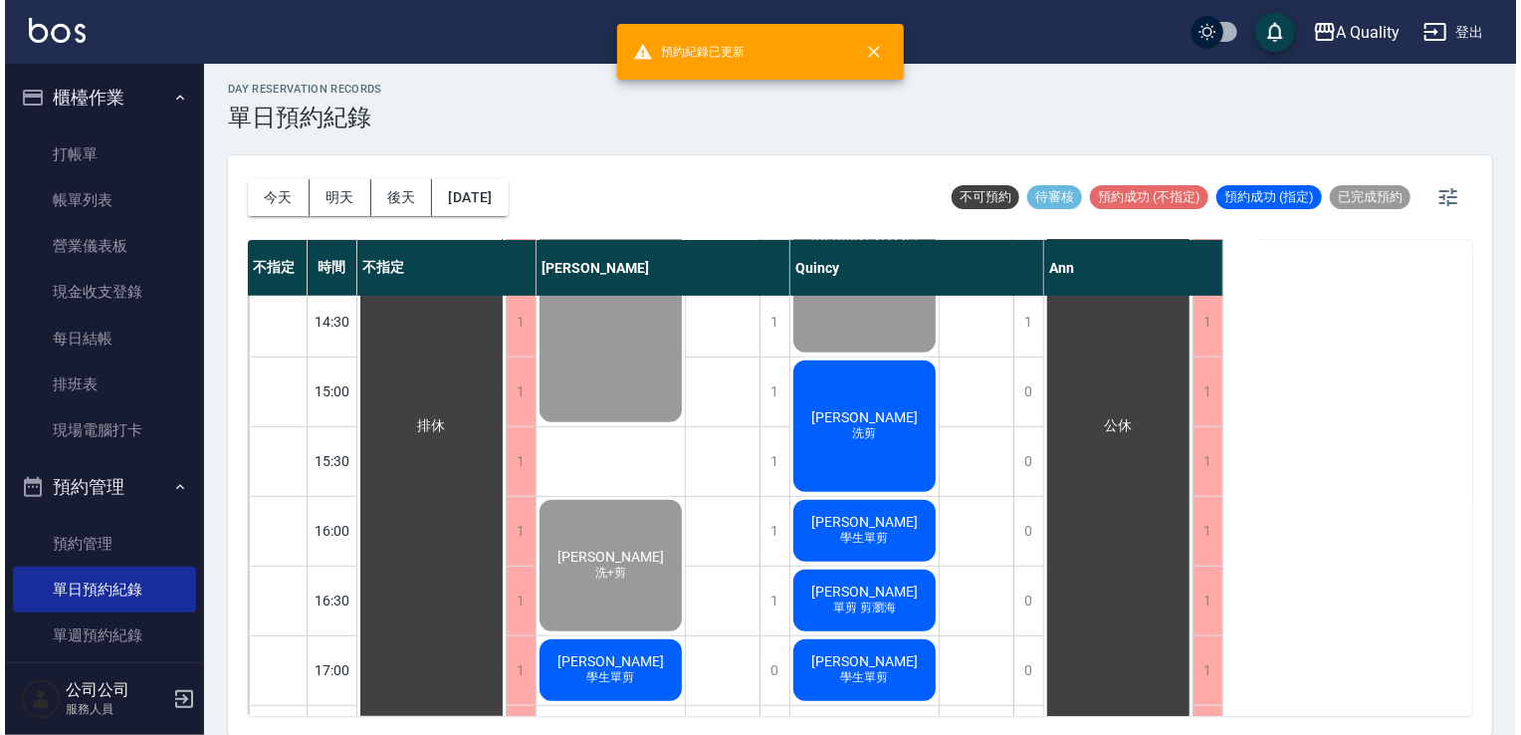
scroll to position [697, 0]
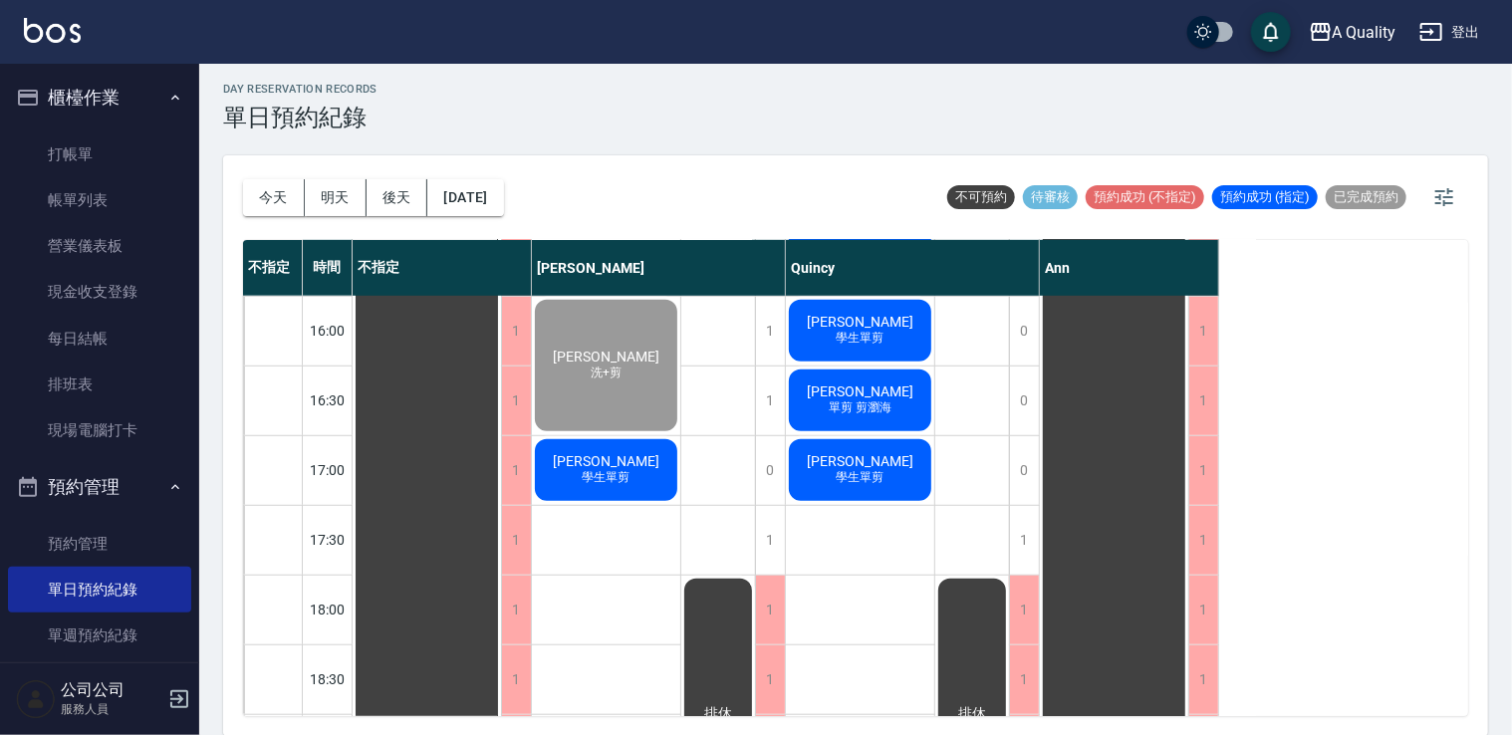
click at [846, 397] on span "高若瑄" at bounding box center [860, 391] width 115 height 16
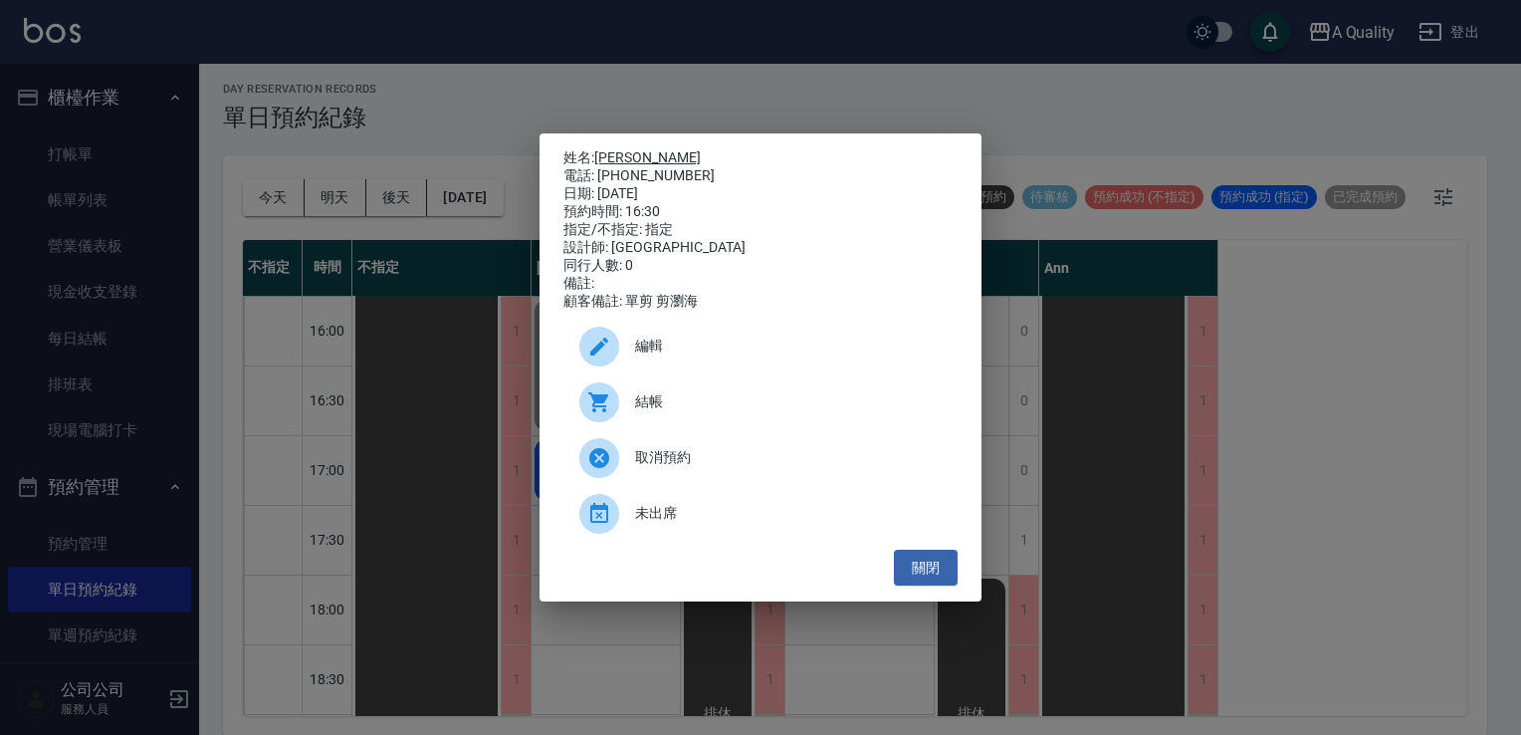
click at [616, 153] on link "高若瑄" at bounding box center [647, 157] width 107 height 16
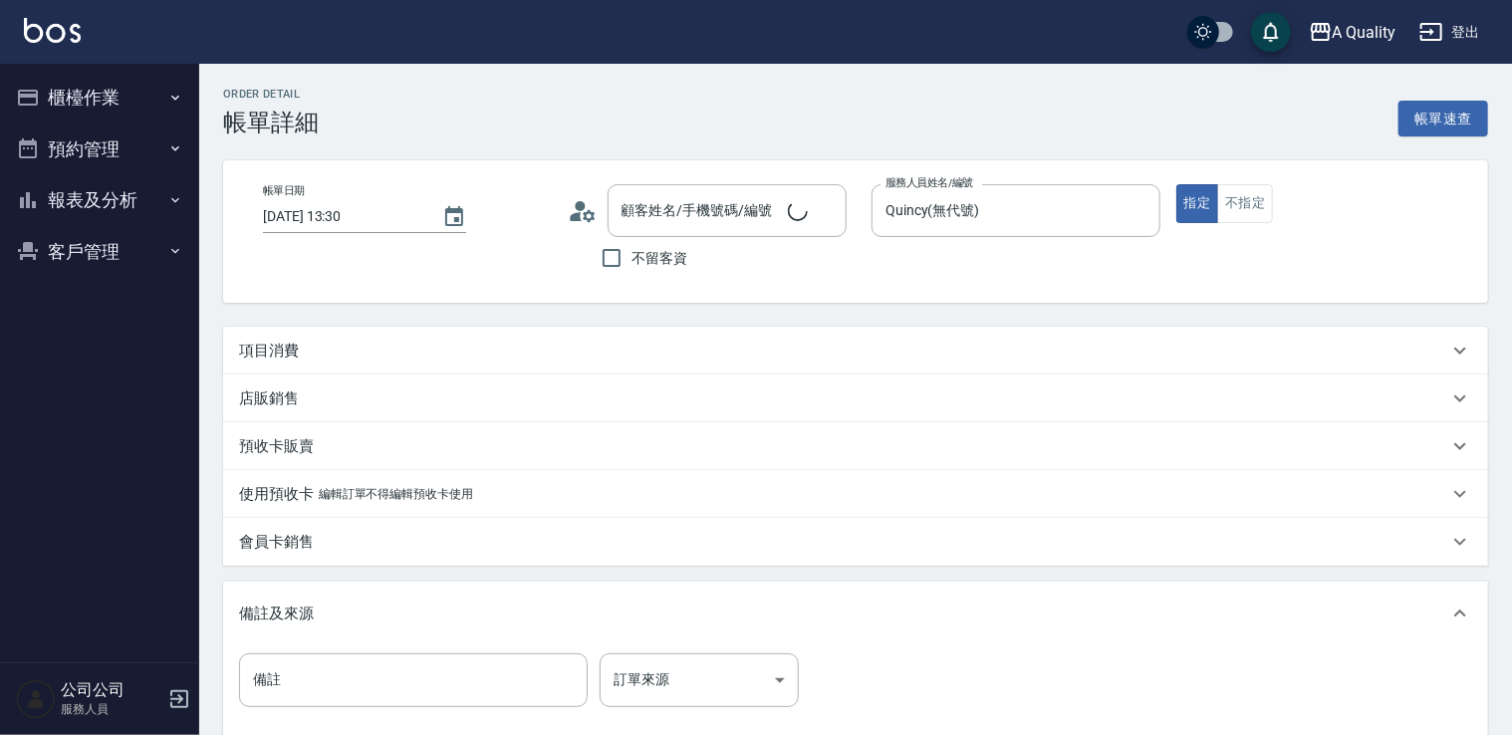
type input "[DATE] 13:30"
type input "Quincy(無代號)"
click at [278, 349] on p "項目消費" at bounding box center [269, 351] width 60 height 21
type input "[PERSON_NAME]/0905133199/"
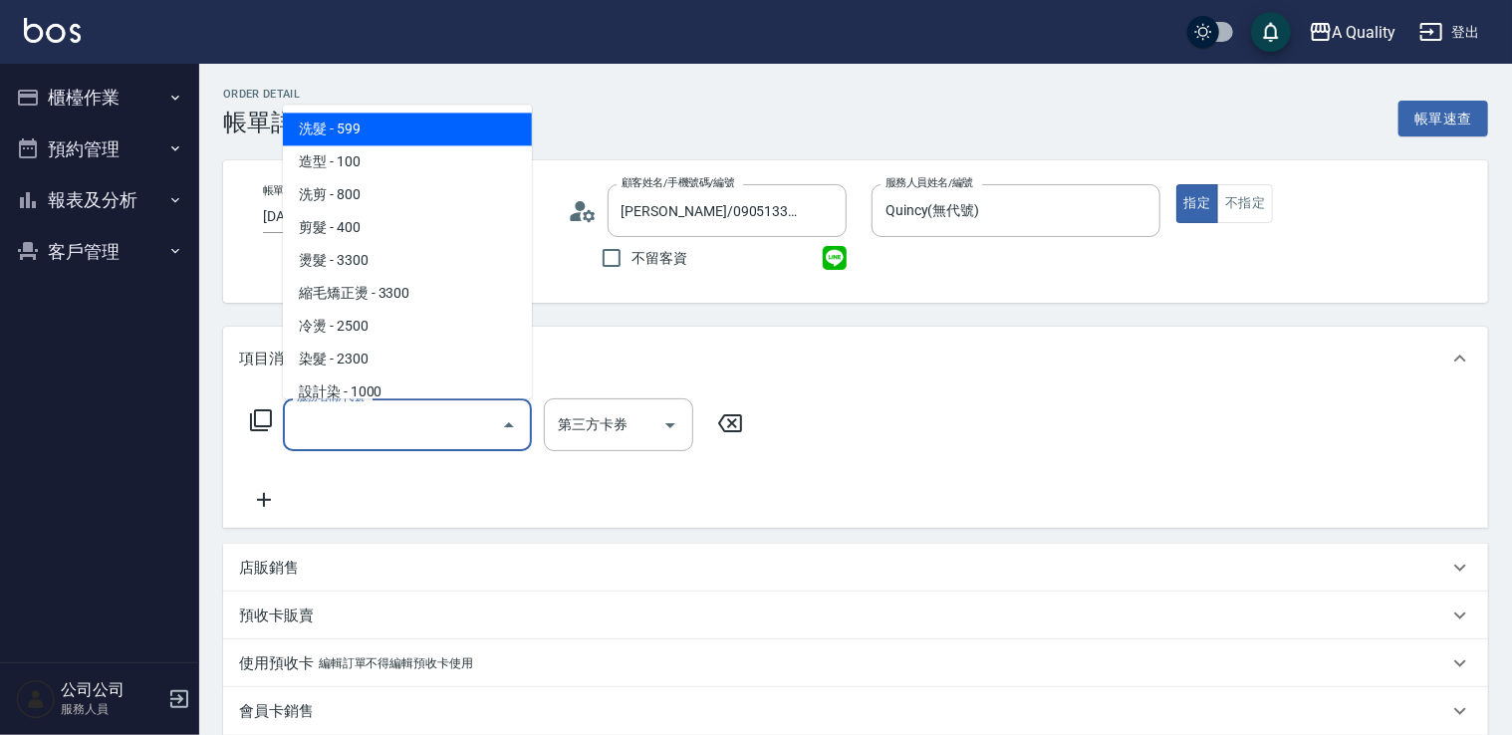
click at [345, 420] on input "服務名稱/代號" at bounding box center [392, 424] width 201 height 35
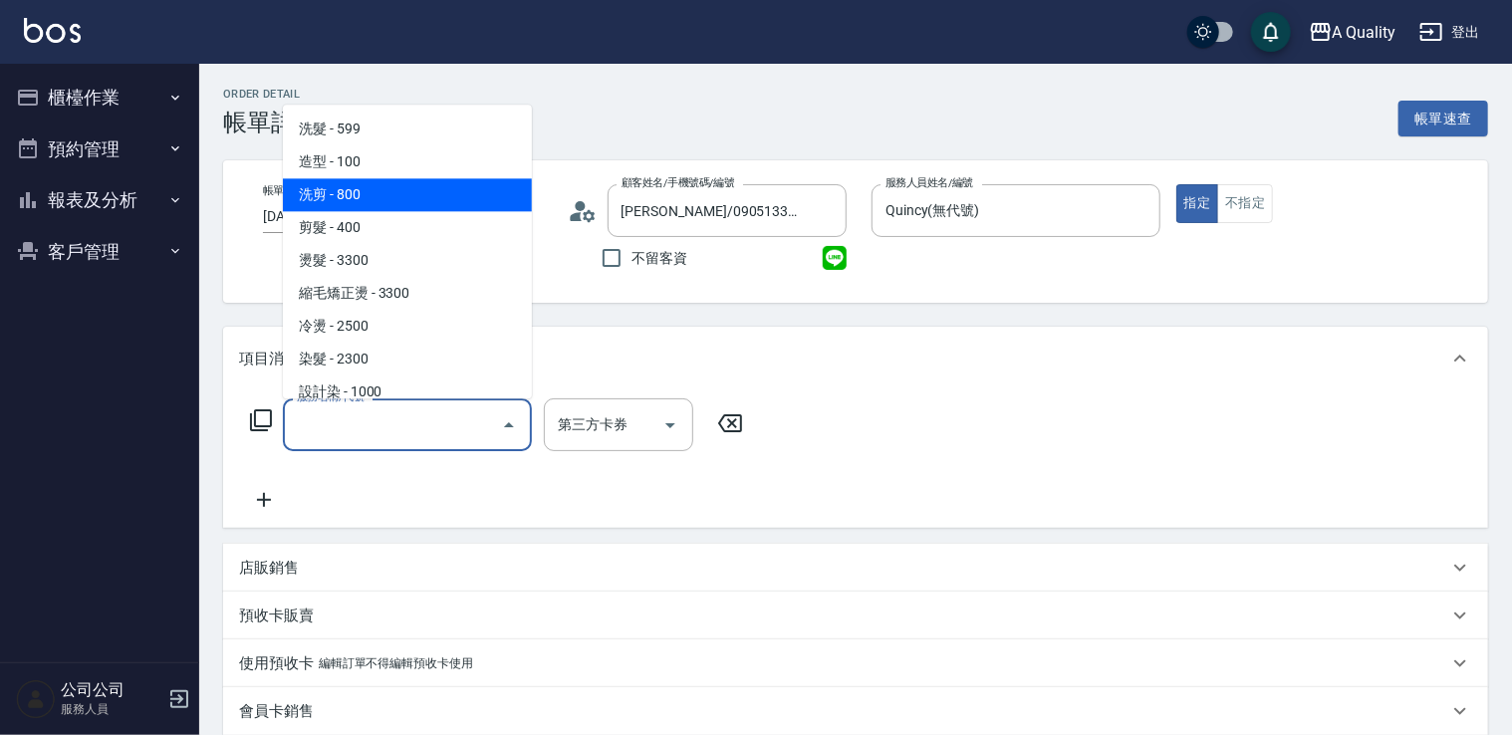
click at [382, 205] on span "洗剪 - 800" at bounding box center [407, 194] width 249 height 33
type input "洗剪(103)"
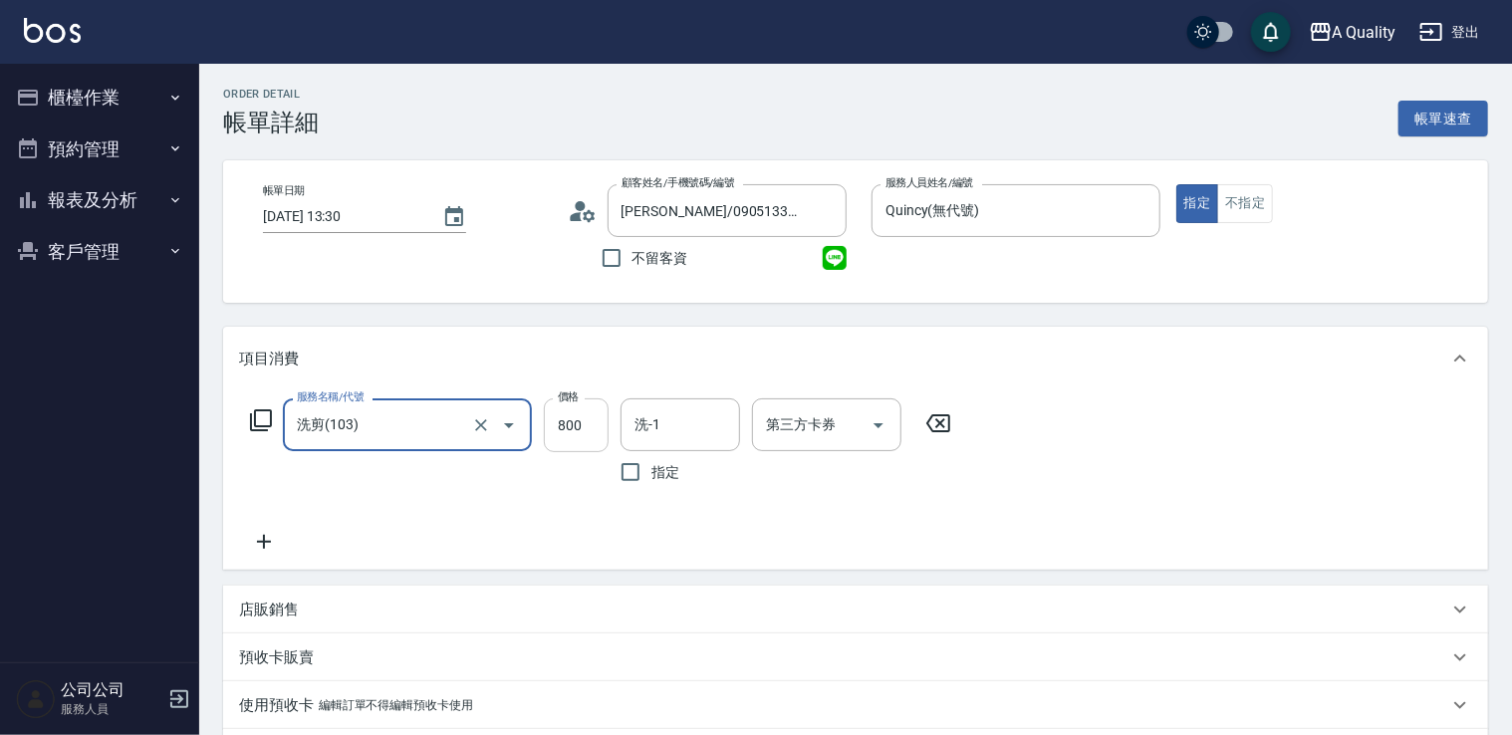
click at [572, 438] on input "800" at bounding box center [576, 425] width 65 height 54
click at [685, 444] on div "洗-1" at bounding box center [679, 424] width 119 height 53
type input "900"
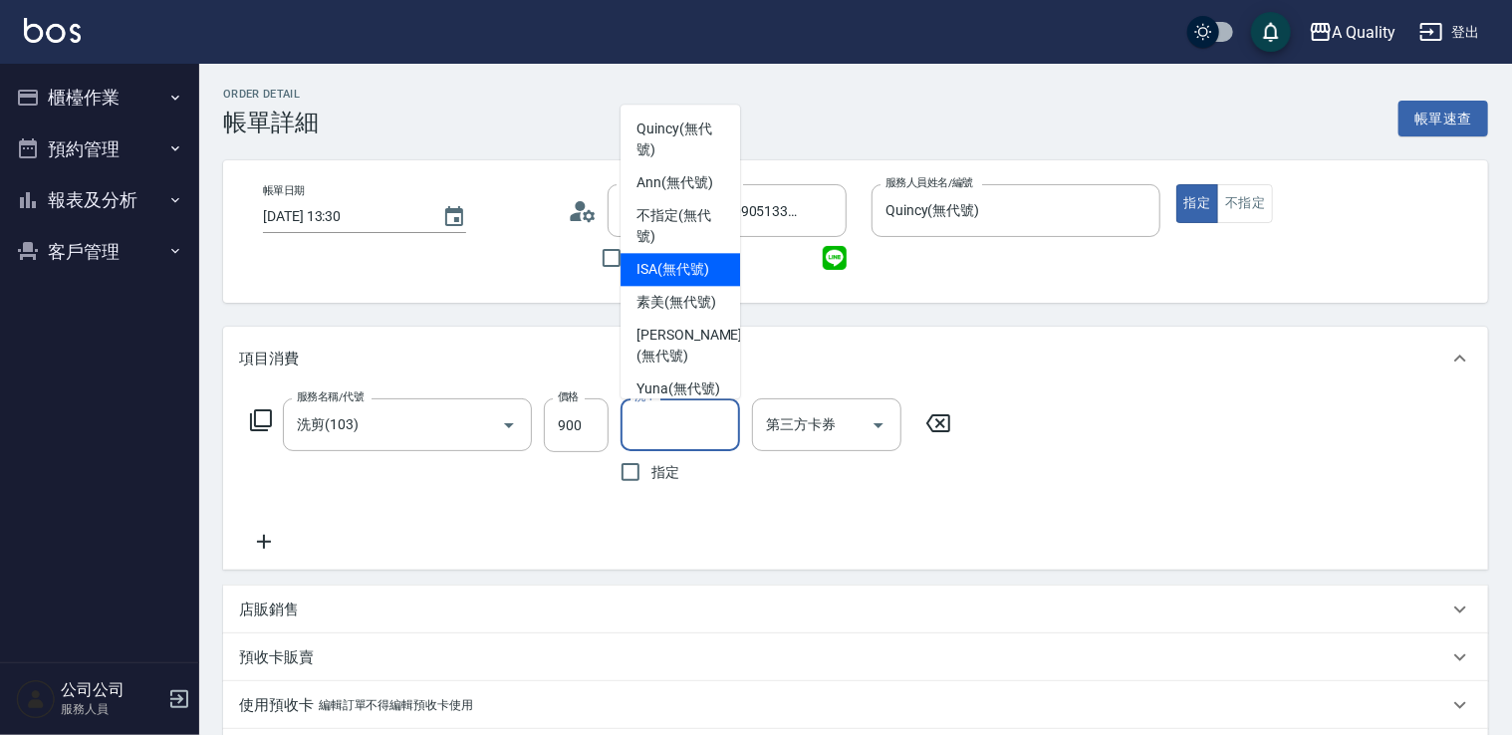
click at [680, 269] on span "ISA (無代號)" at bounding box center [672, 269] width 73 height 21
type input "ISA(無代號)"
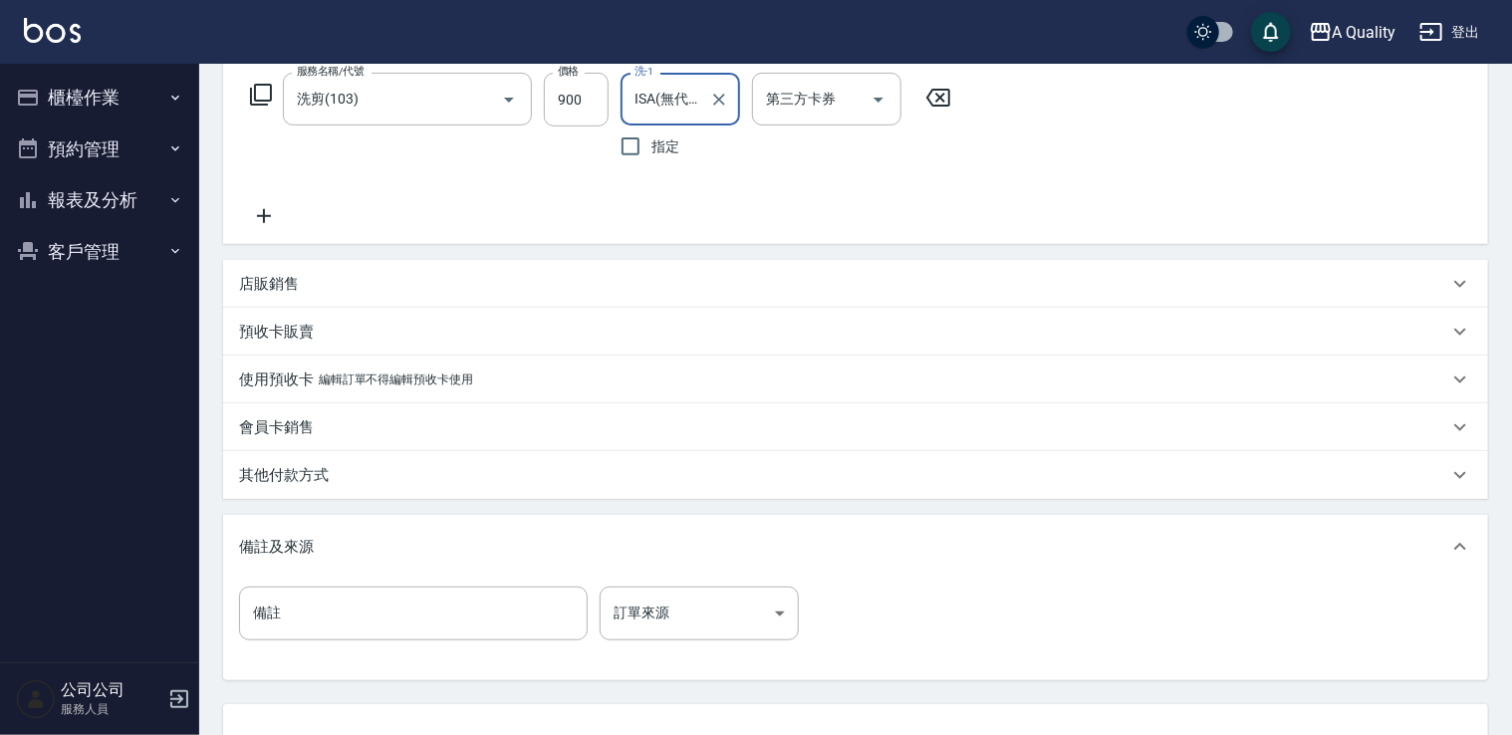
scroll to position [483, 0]
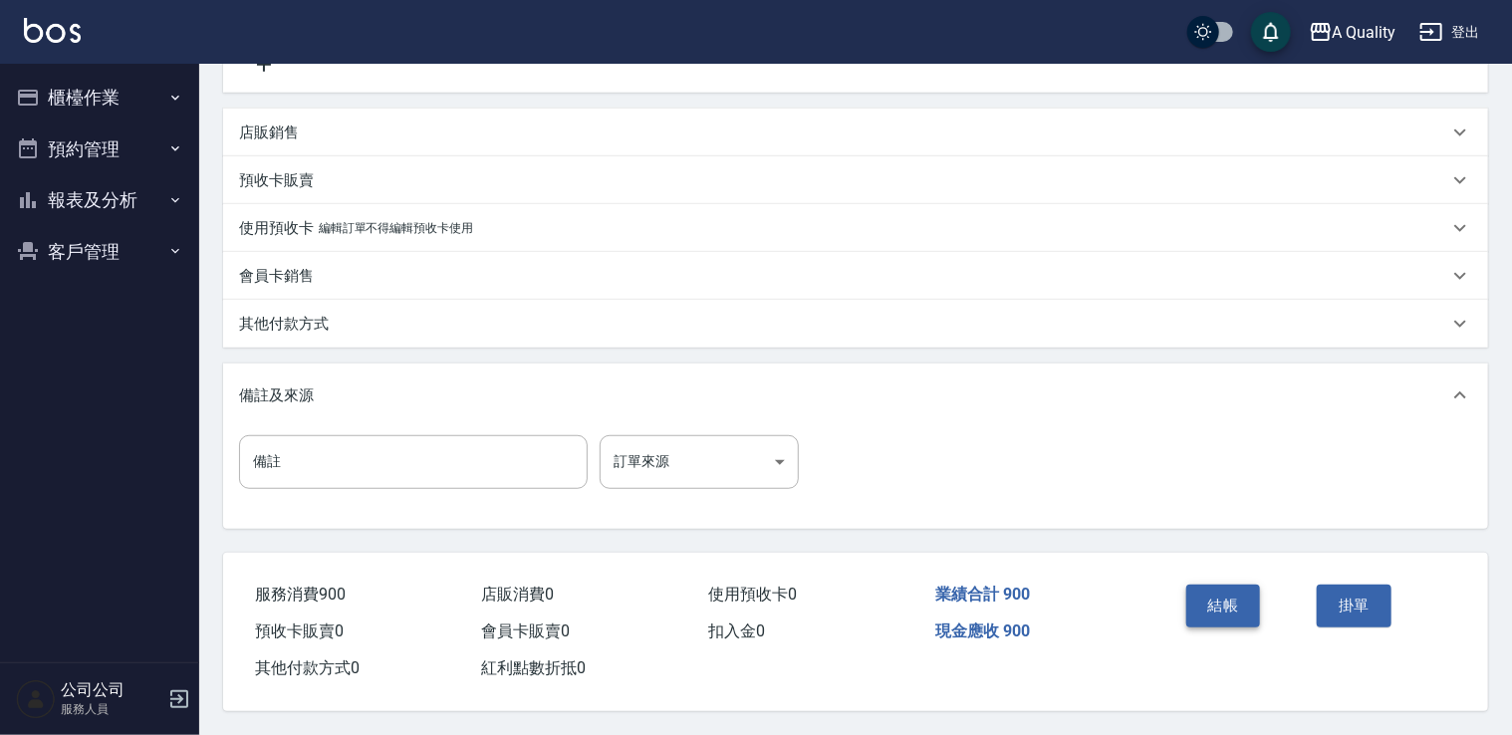
click at [1210, 608] on button "結帳" at bounding box center [1223, 606] width 75 height 42
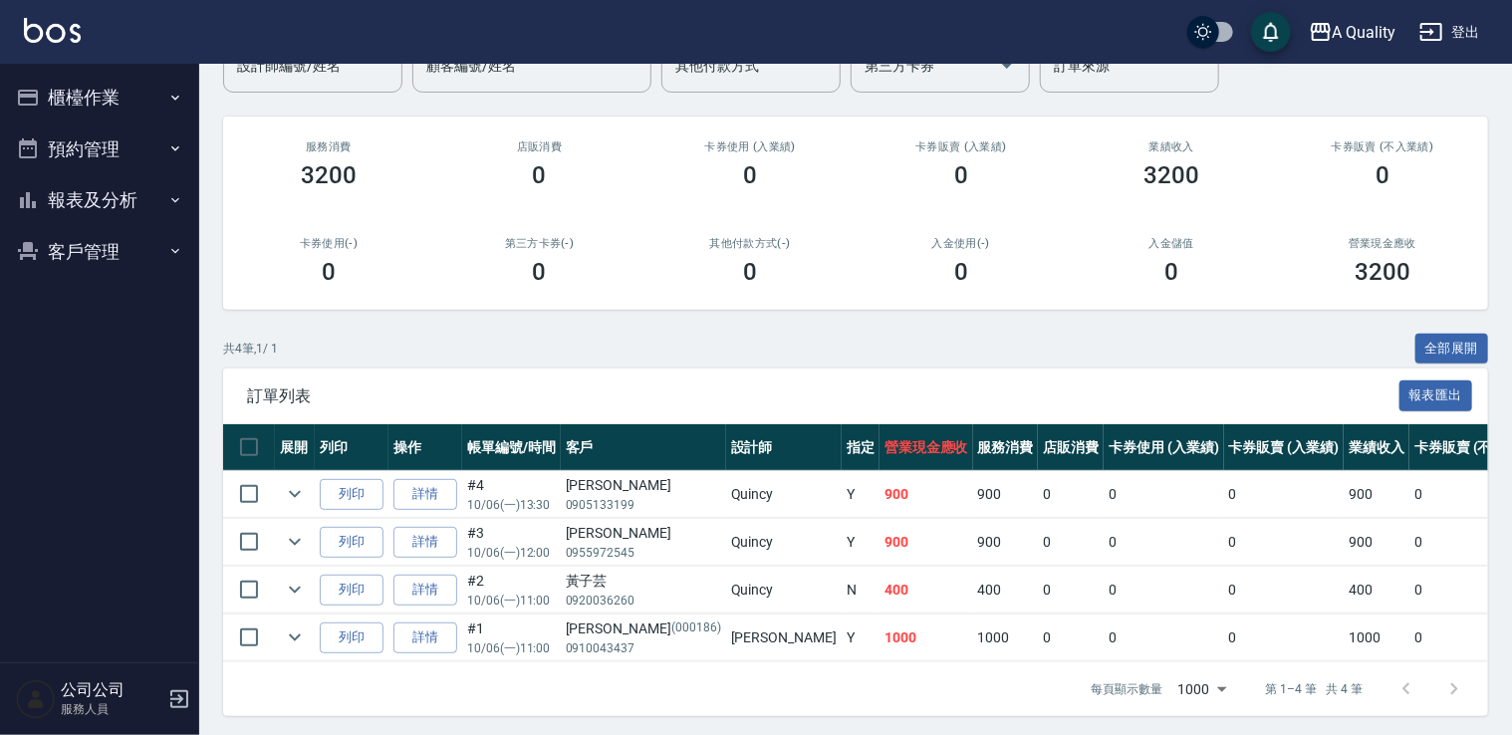
scroll to position [209, 0]
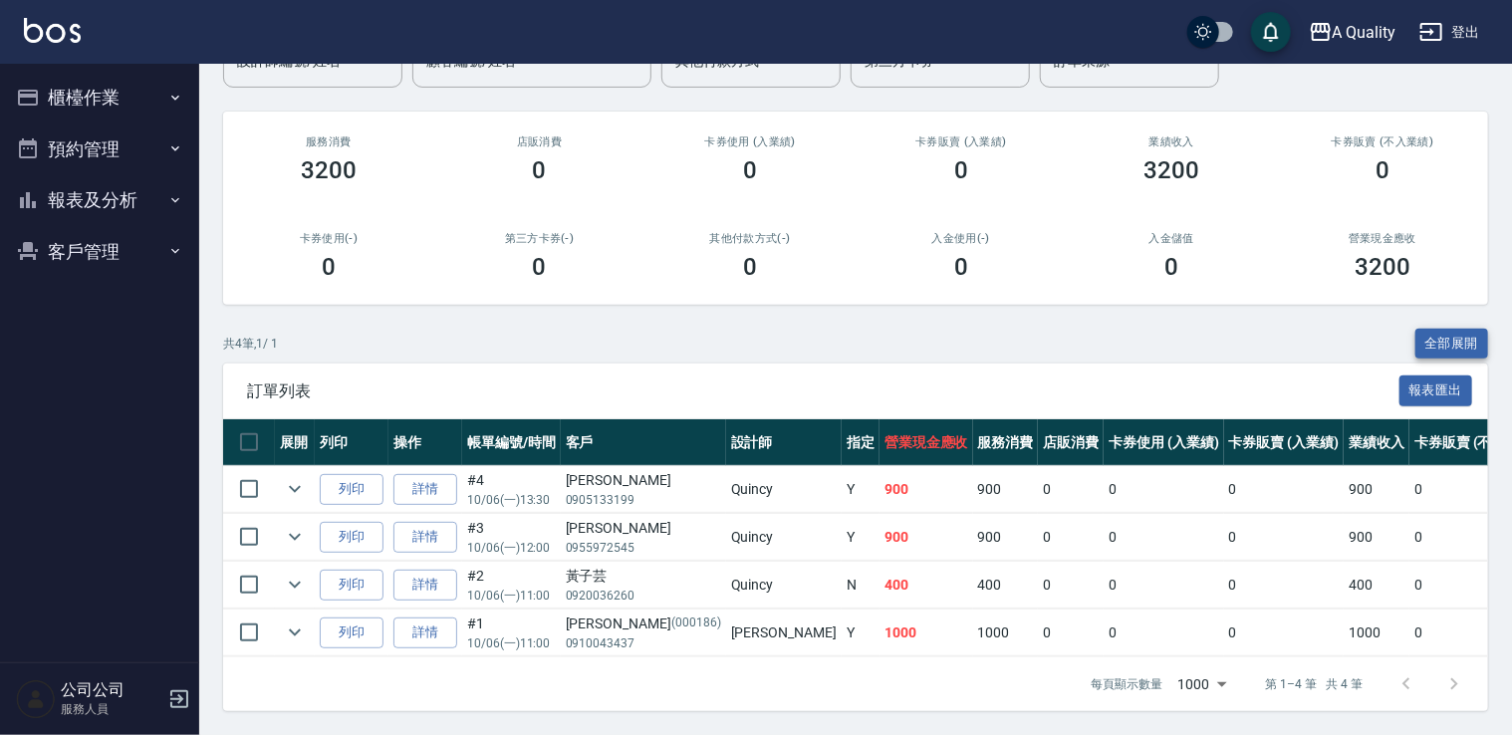
click at [1457, 331] on button "全部展開" at bounding box center [1452, 344] width 74 height 31
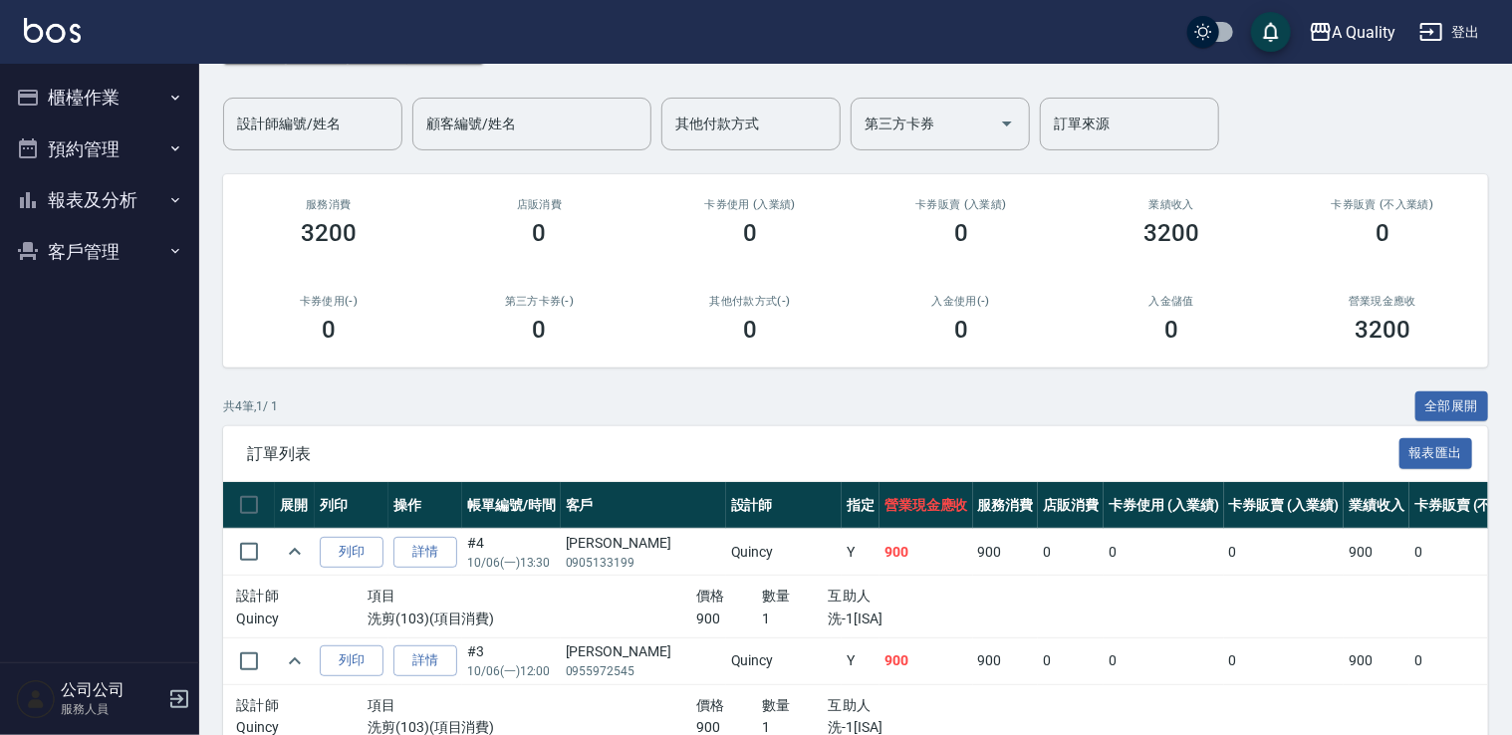
scroll to position [0, 0]
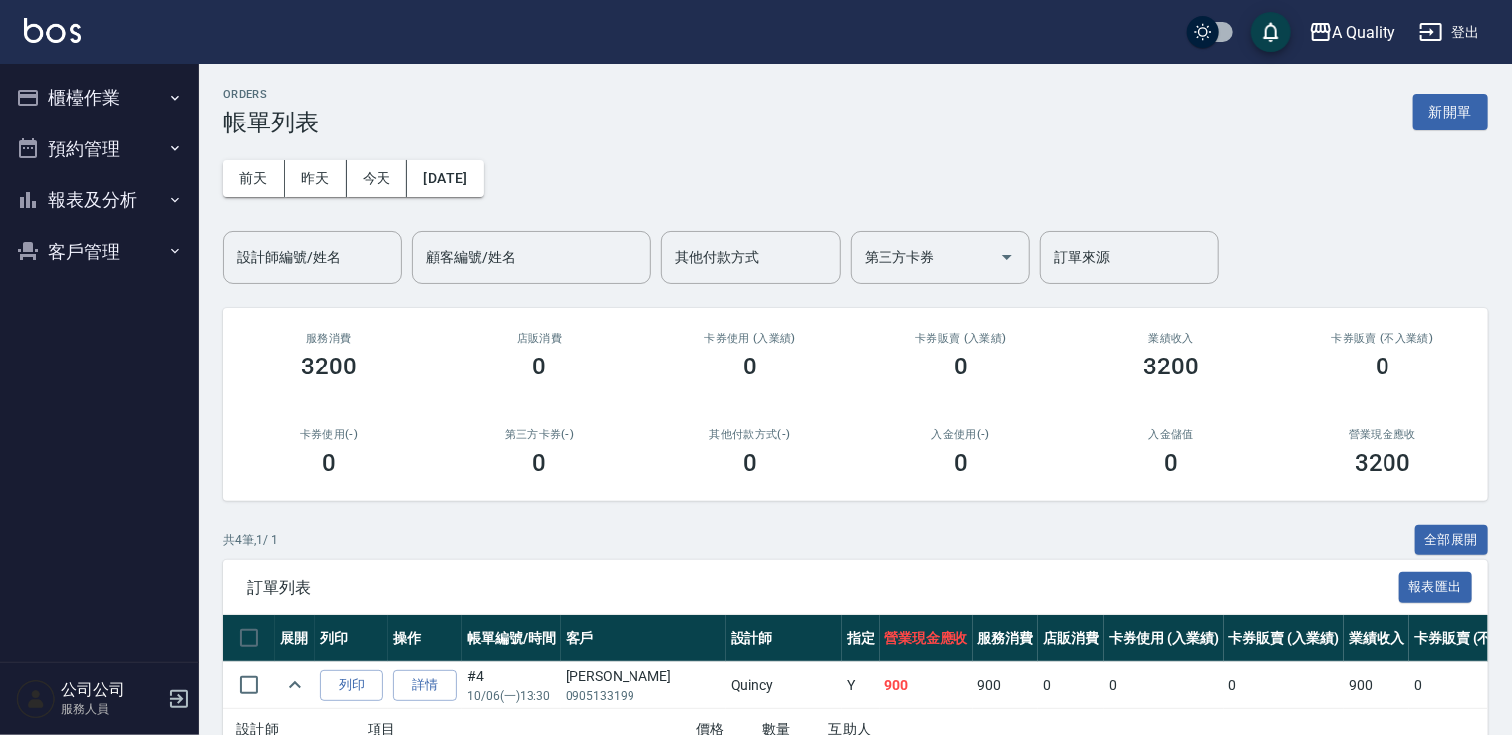
click at [176, 149] on icon "button" at bounding box center [175, 148] width 16 height 16
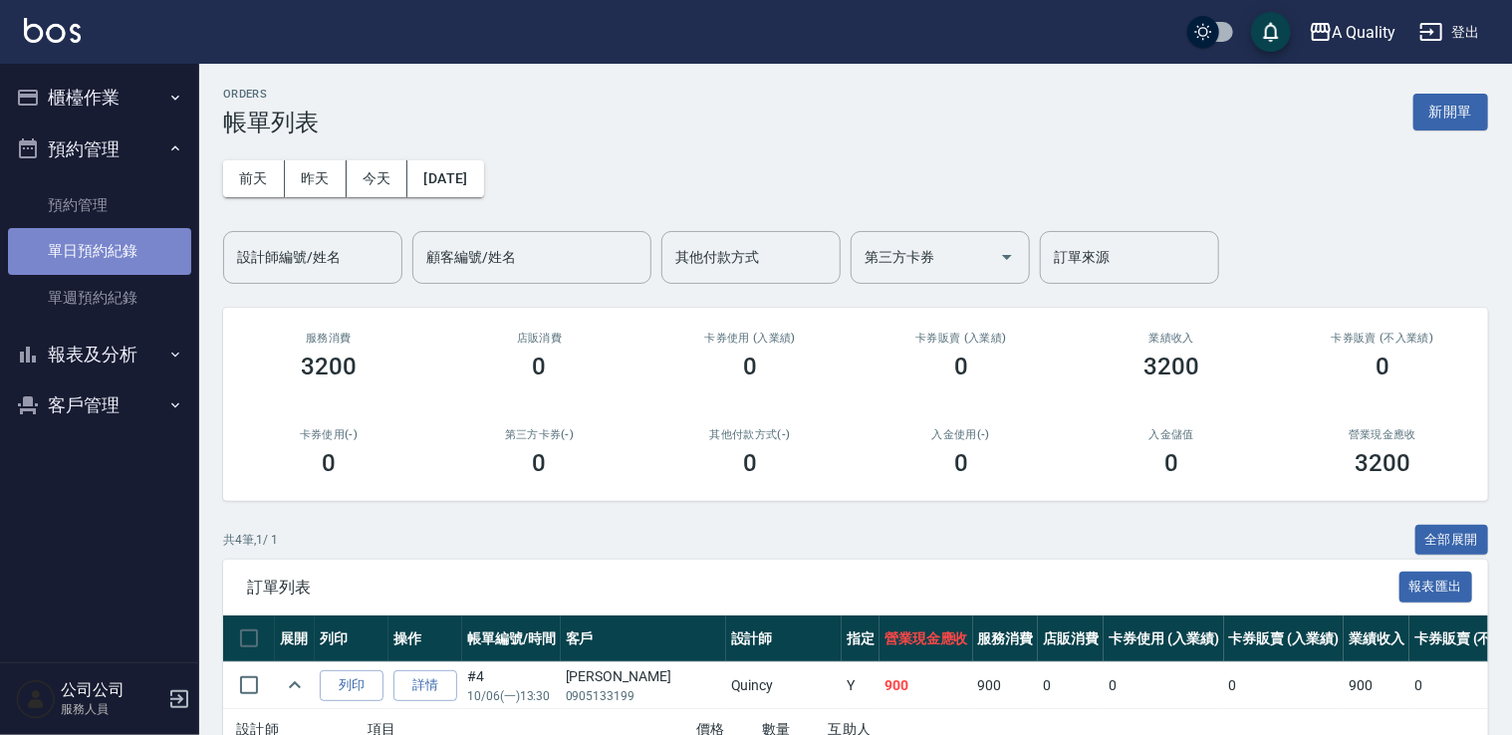
click at [128, 248] on link "單日預約紀錄" at bounding box center [99, 251] width 183 height 46
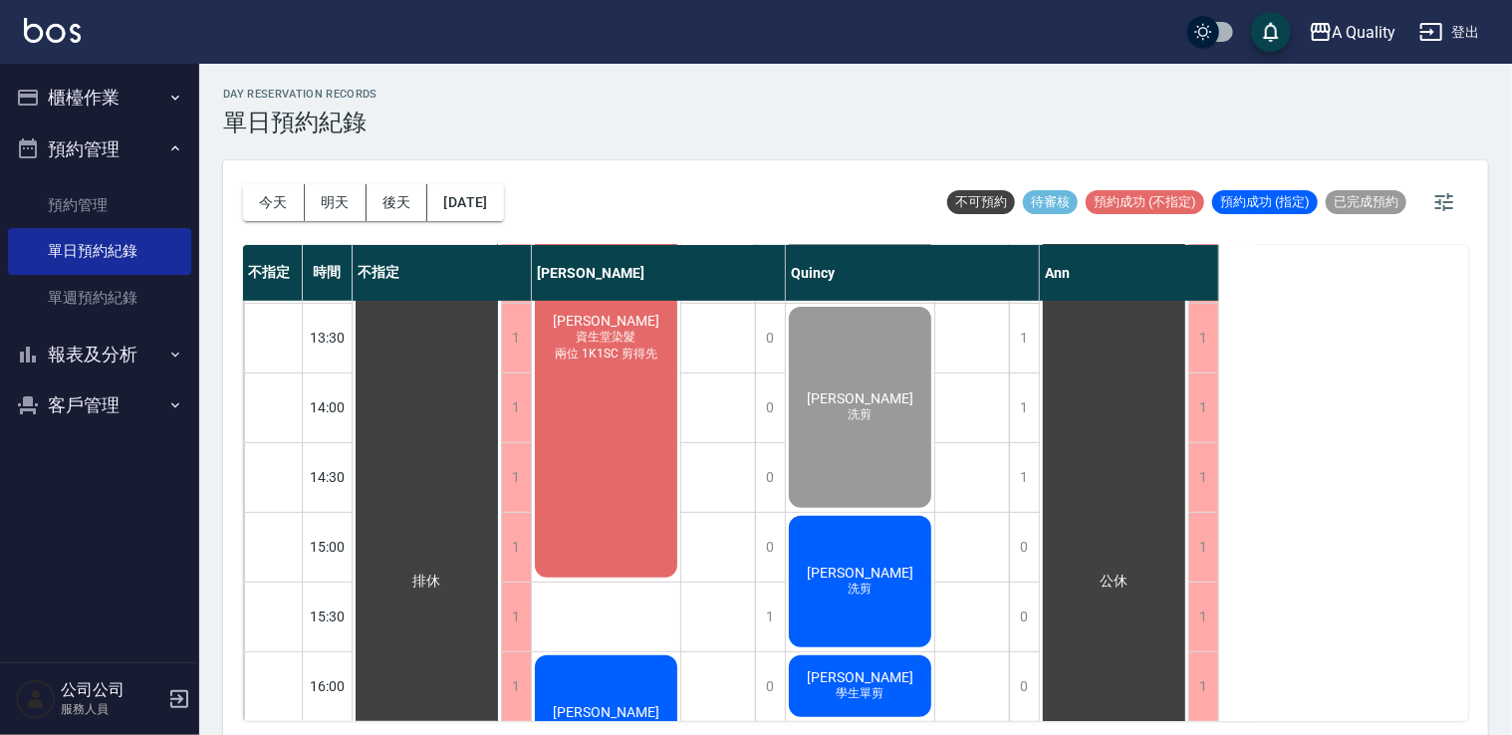
scroll to position [252, 0]
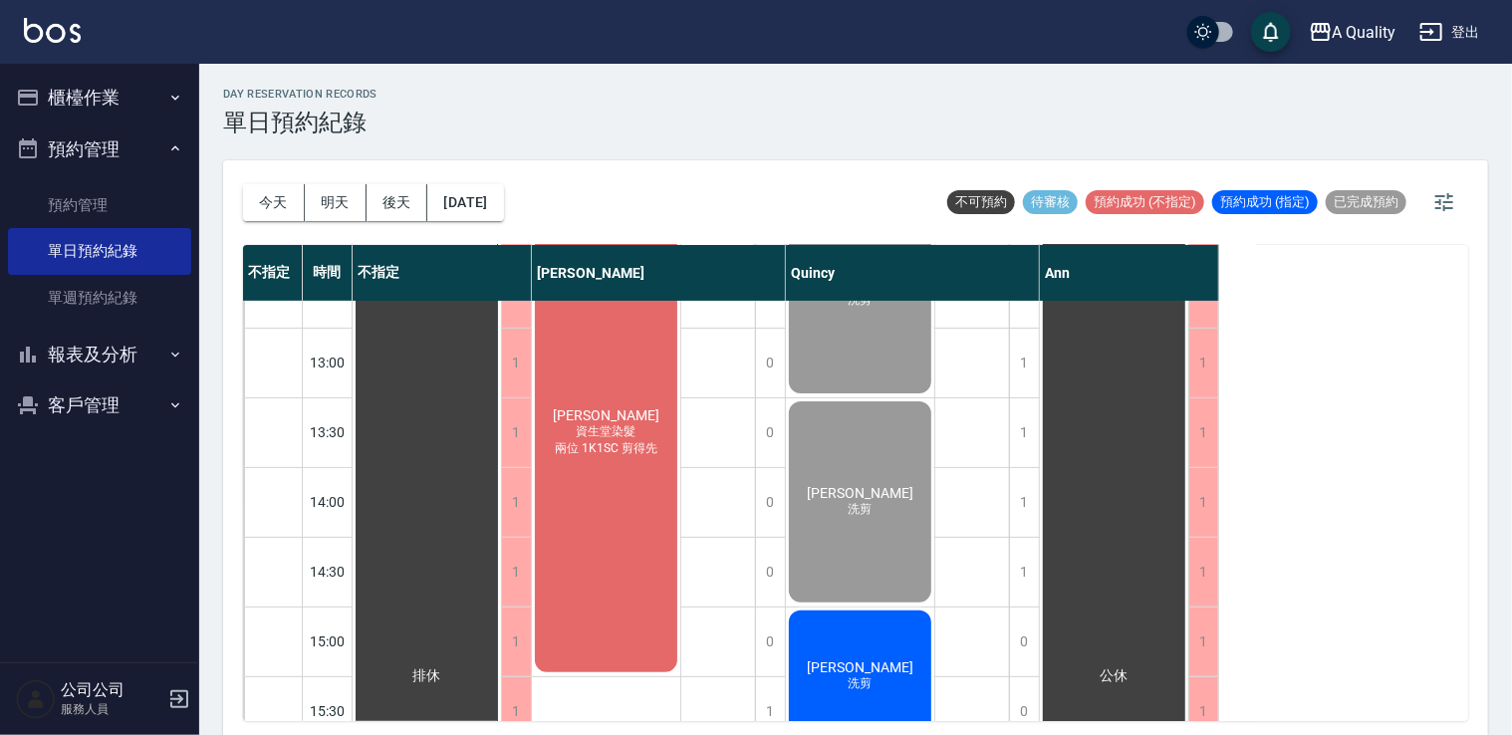
click at [617, 424] on span "資生堂染髮" at bounding box center [607, 431] width 68 height 17
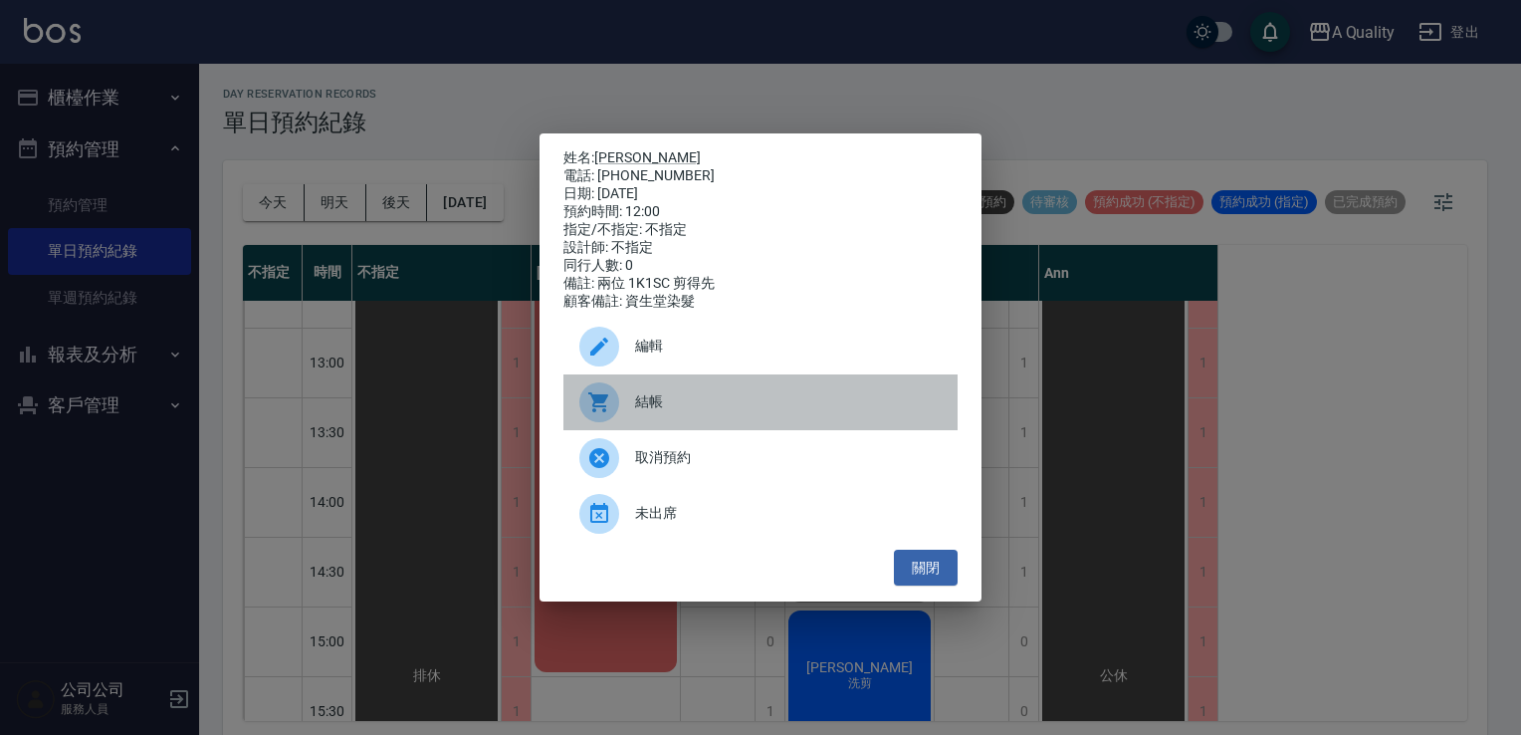
click at [659, 412] on span "結帳" at bounding box center [788, 401] width 307 height 21
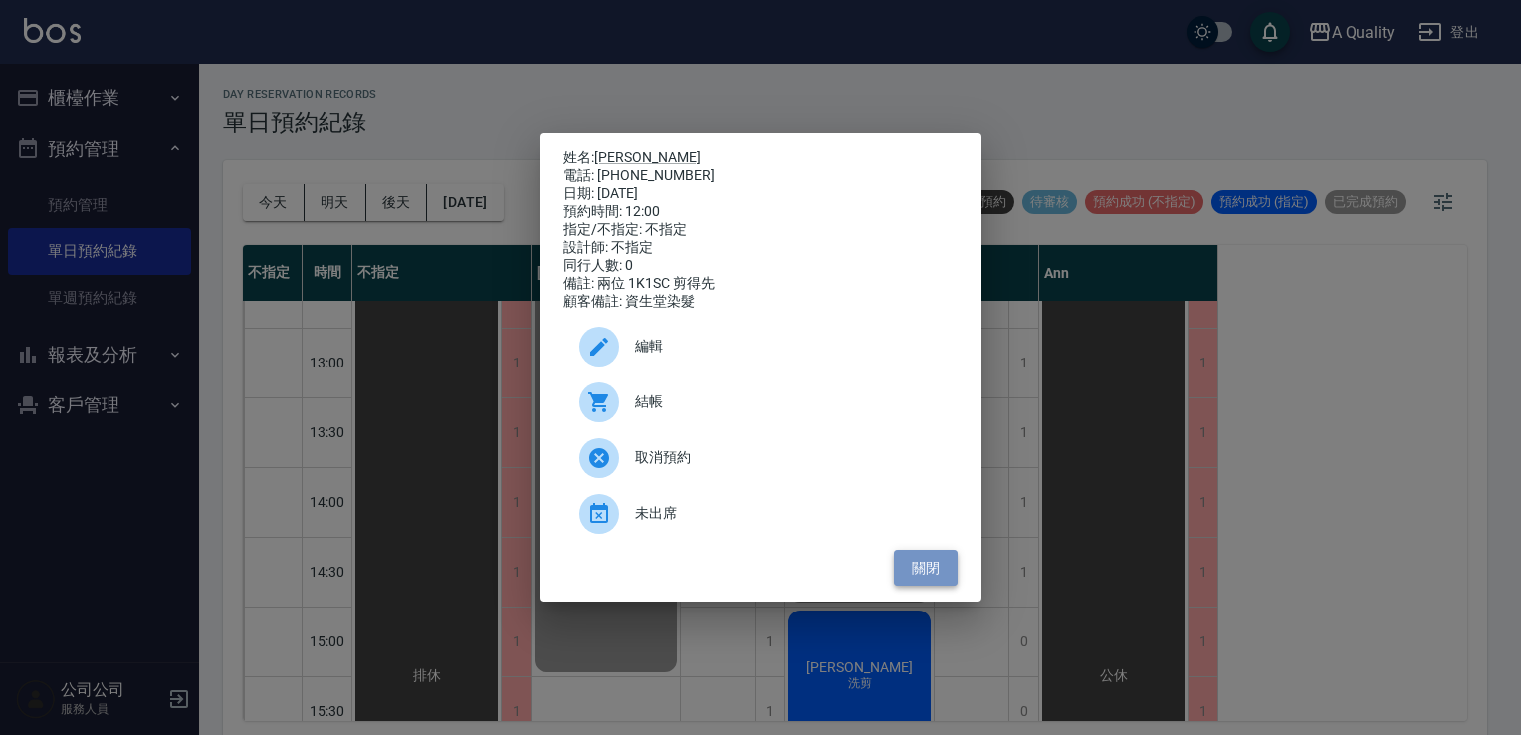
drag, startPoint x: 924, startPoint y: 570, endPoint x: 904, endPoint y: 563, distance: 21.1
click at [924, 572] on button "關閉" at bounding box center [926, 568] width 64 height 37
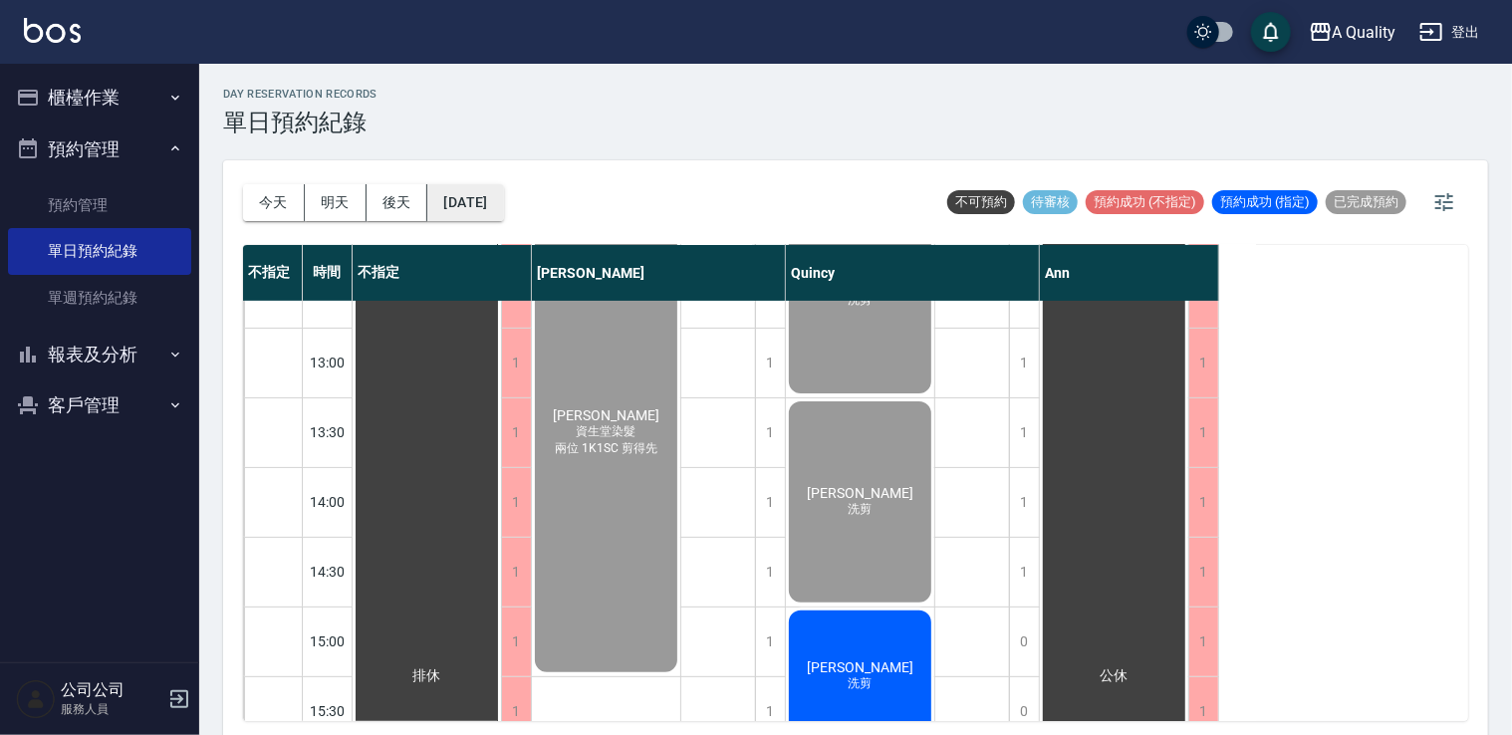
click at [490, 201] on button "[DATE]" at bounding box center [465, 202] width 76 height 37
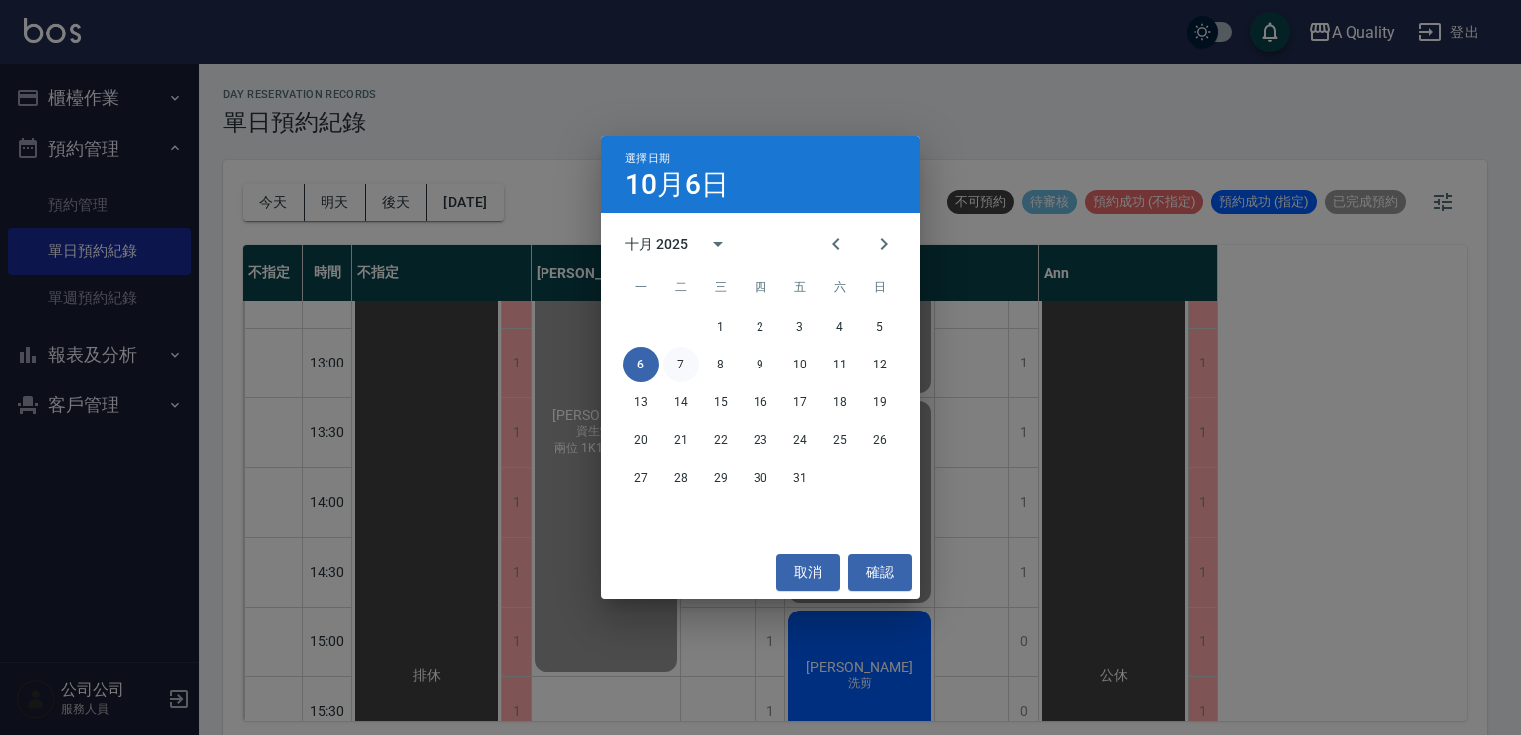
click at [682, 360] on button "7" at bounding box center [681, 365] width 36 height 36
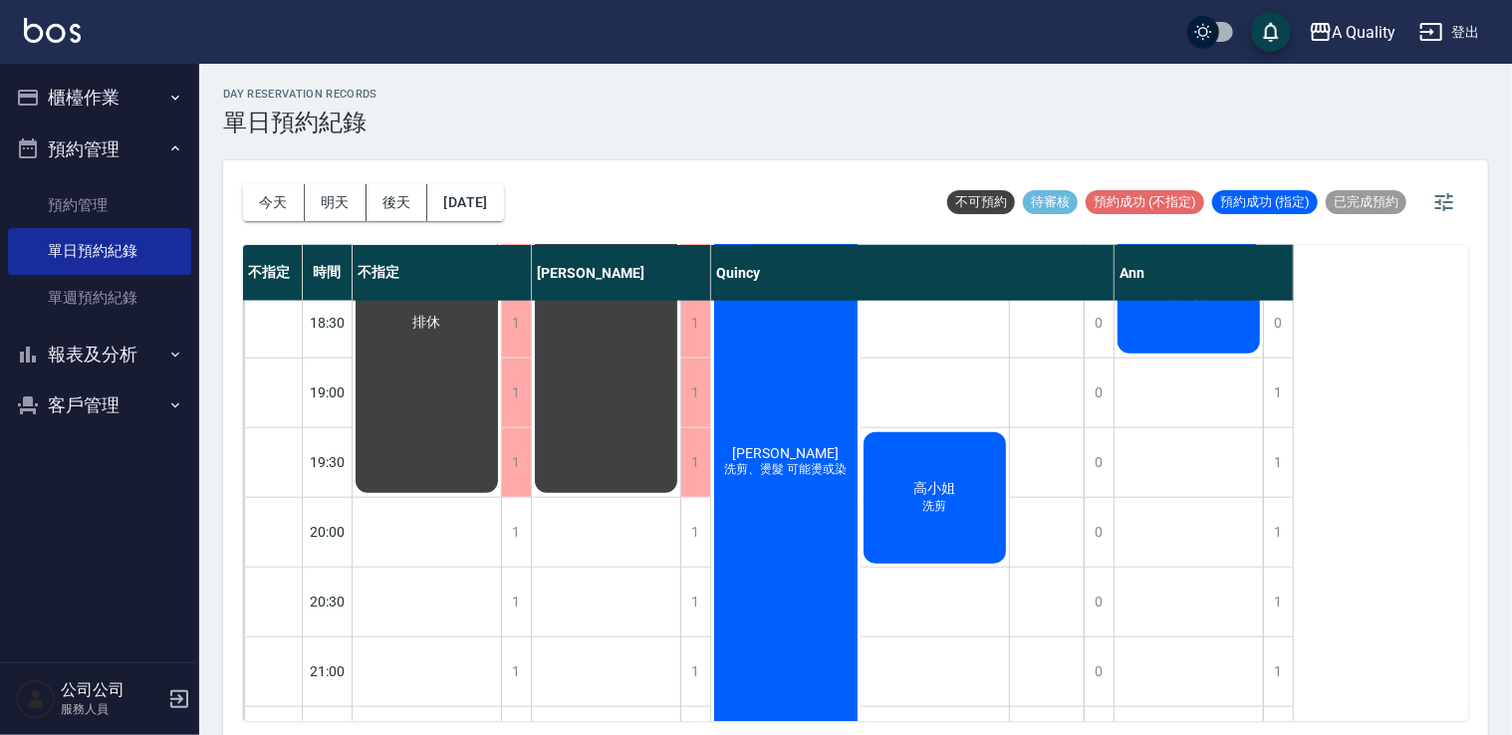
scroll to position [1128, 0]
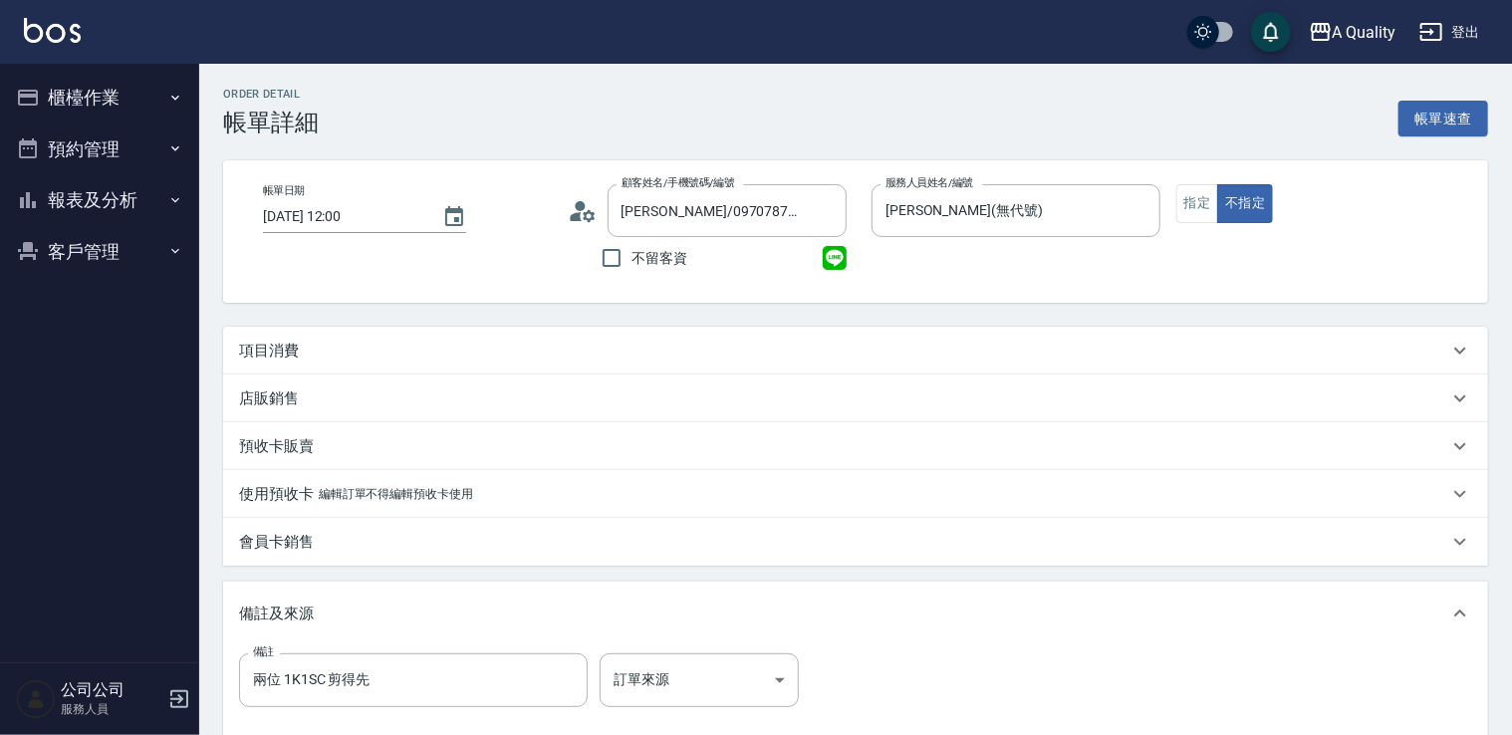
click at [292, 353] on p "項目消費" at bounding box center [269, 351] width 60 height 21
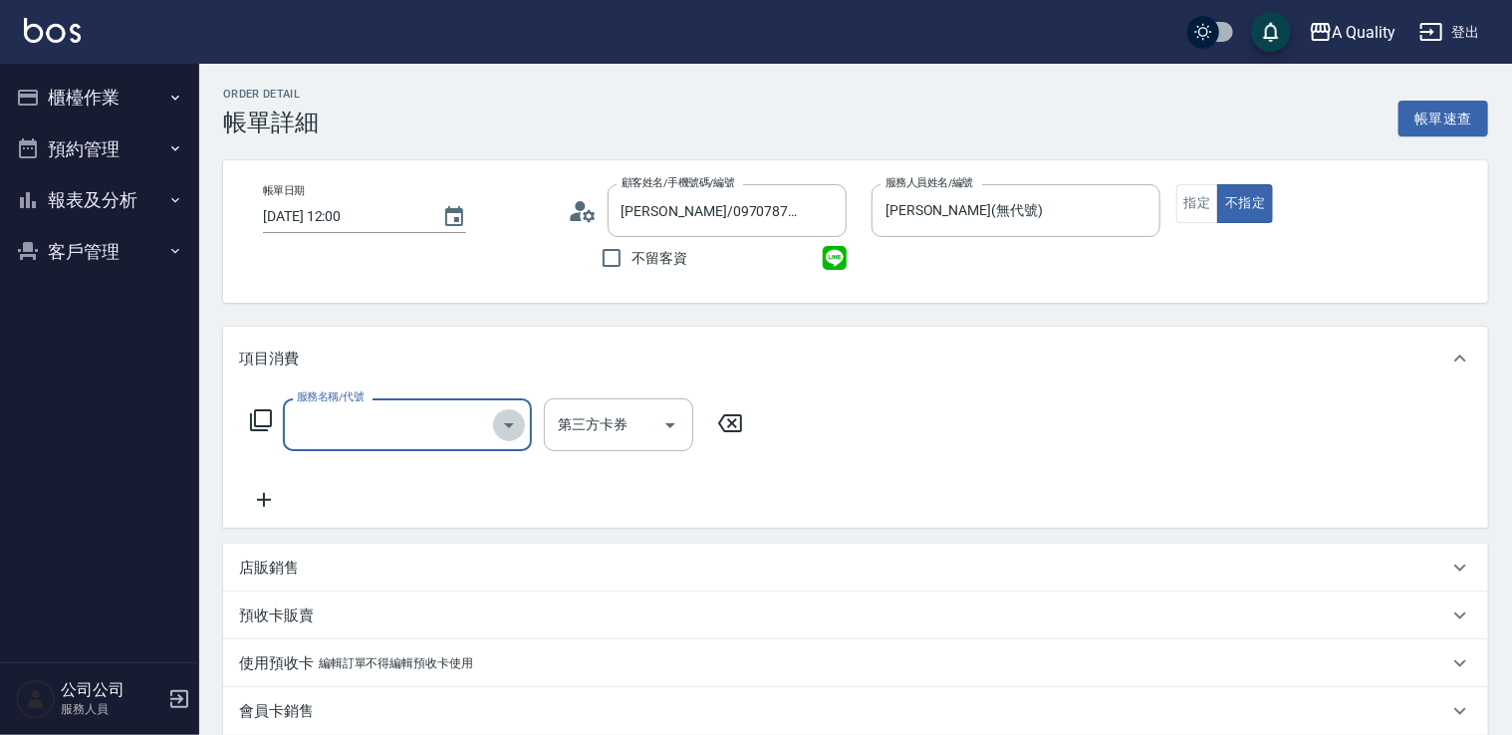
click at [512, 432] on icon "Open" at bounding box center [509, 425] width 24 height 24
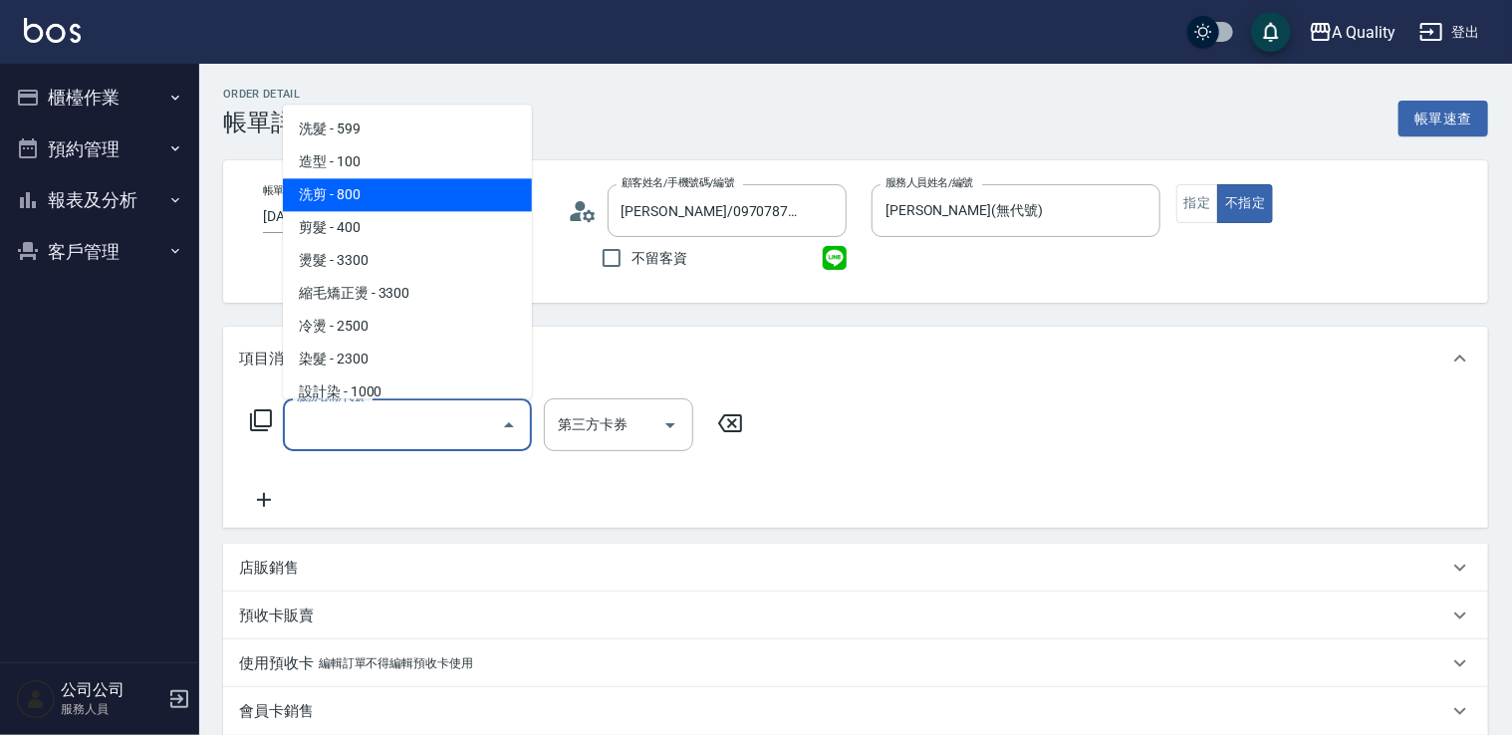
click at [497, 201] on span "洗剪 - 800" at bounding box center [407, 194] width 249 height 33
type input "洗剪(103)"
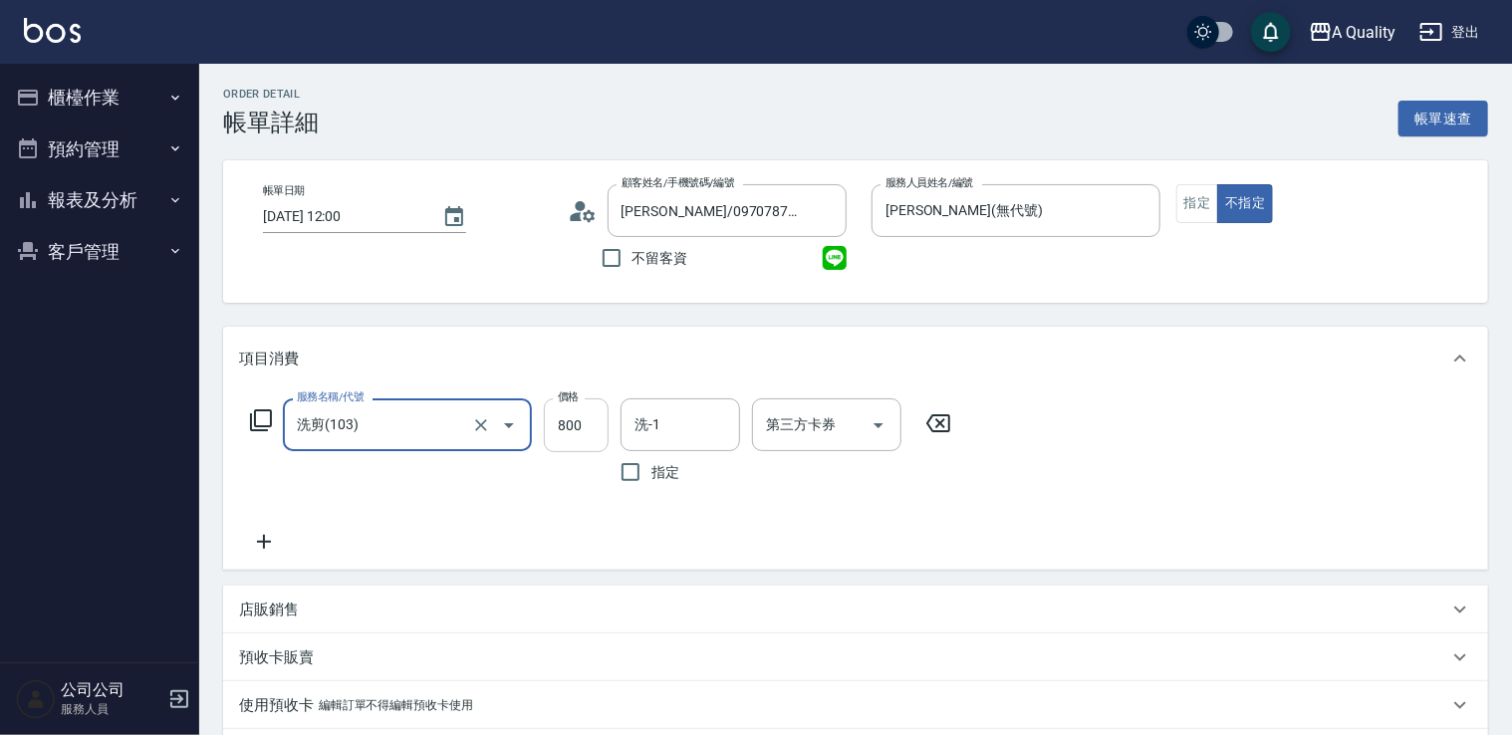
click at [589, 426] on input "800" at bounding box center [576, 425] width 65 height 54
type input "720"
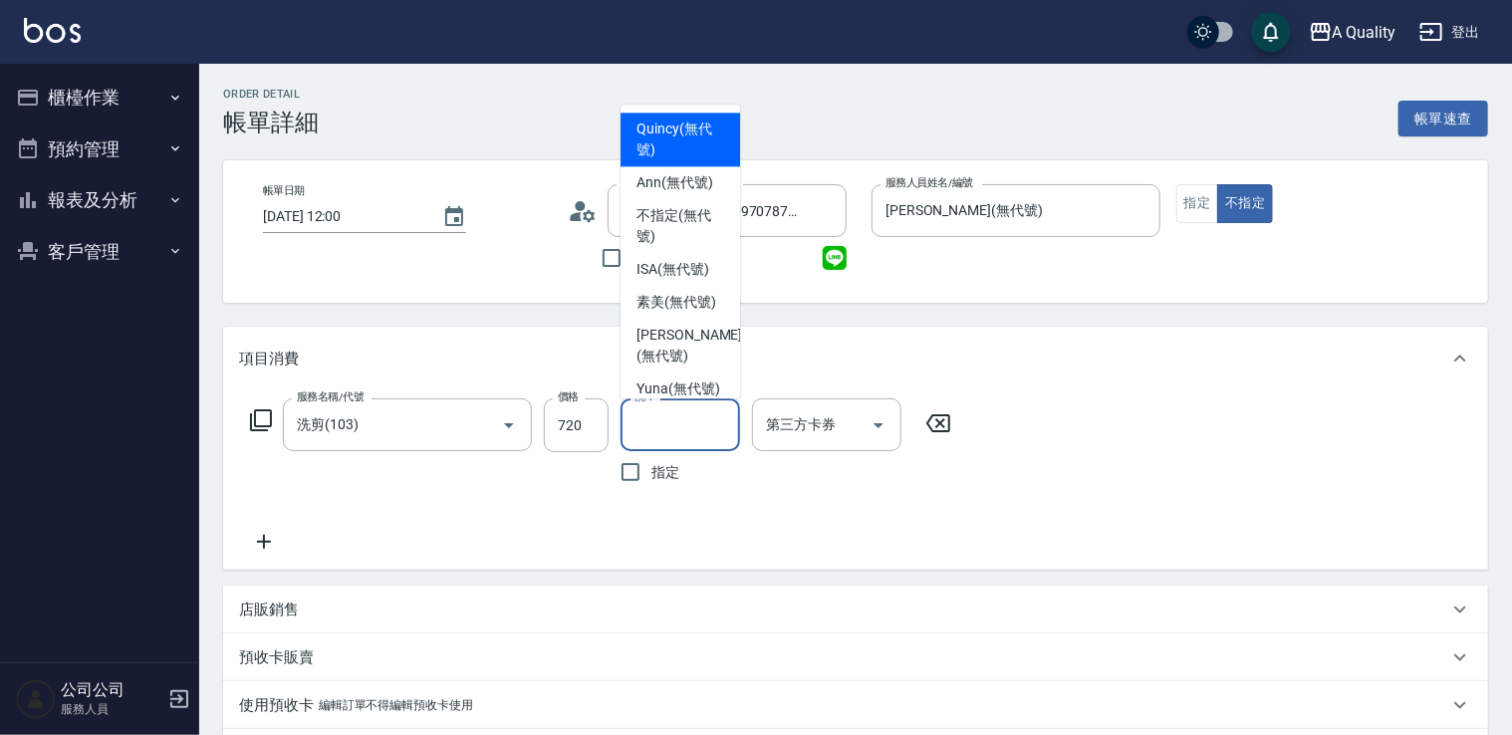
click at [703, 427] on input "洗-1" at bounding box center [680, 424] width 102 height 35
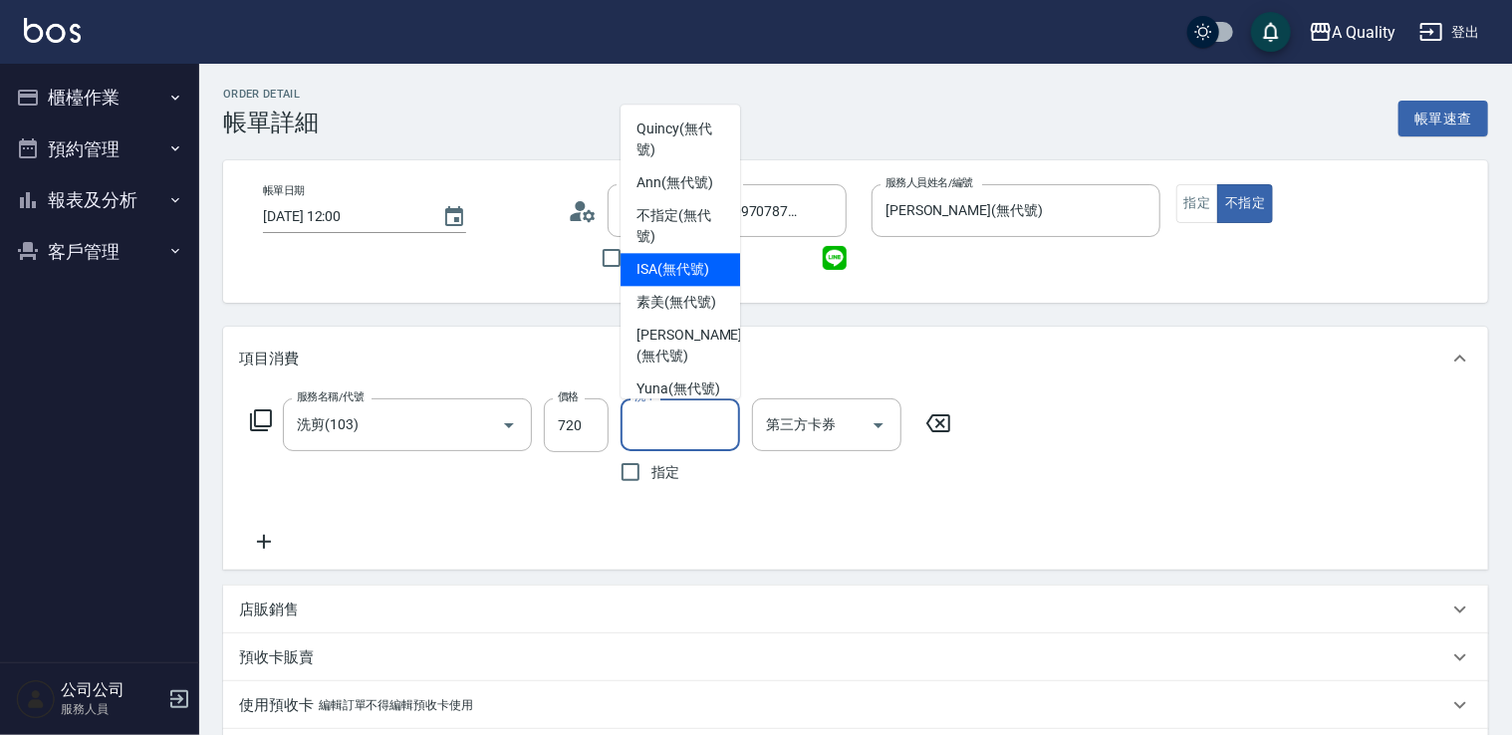
click at [713, 281] on div "ISA (無代號)" at bounding box center [679, 269] width 119 height 33
type input "ISA(無代號)"
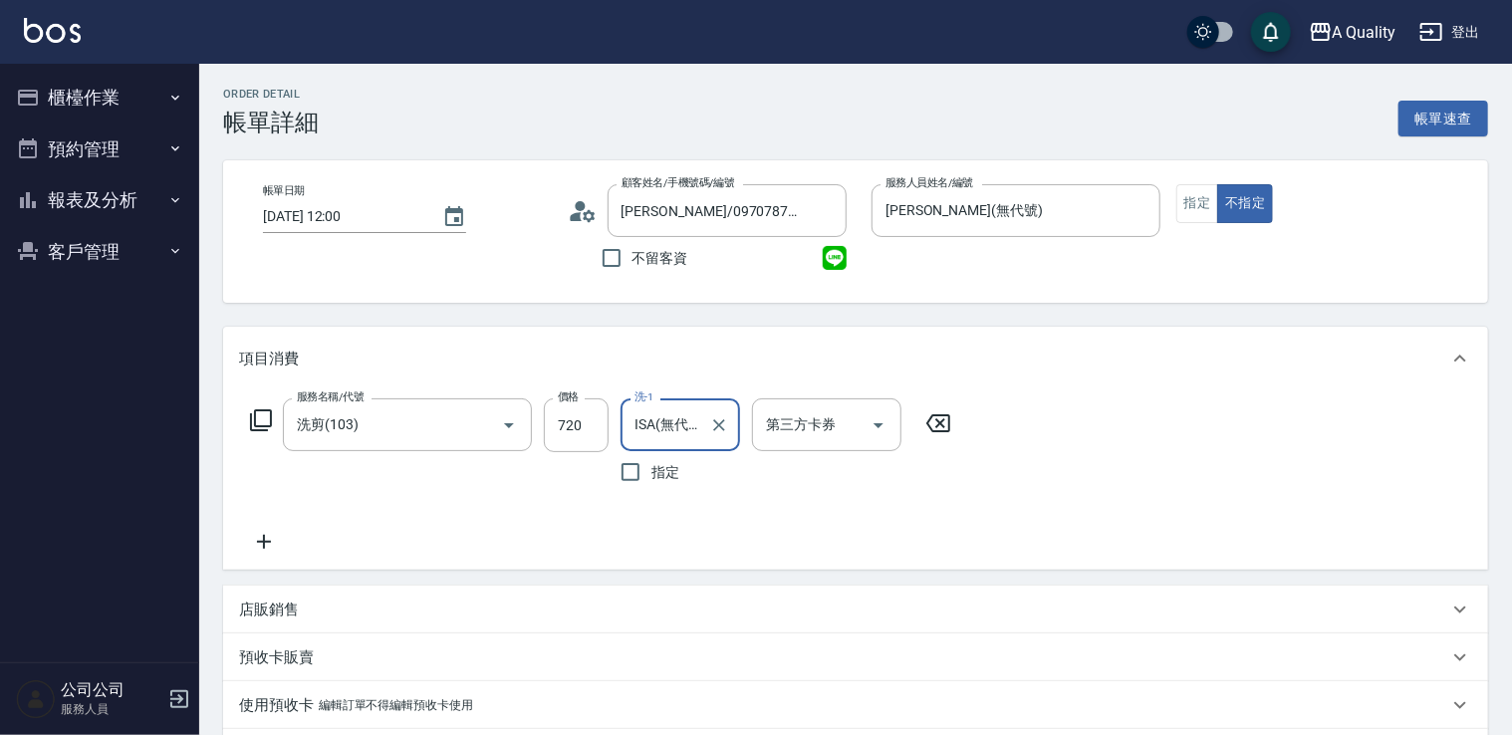
click at [912, 493] on div "服務名稱/代號 洗剪(103) 服務名稱/代號 價格 720 價格 洗-1 ISA(無代號) 洗-1 指定 第三方卡券 第三方卡券" at bounding box center [601, 475] width 724 height 155
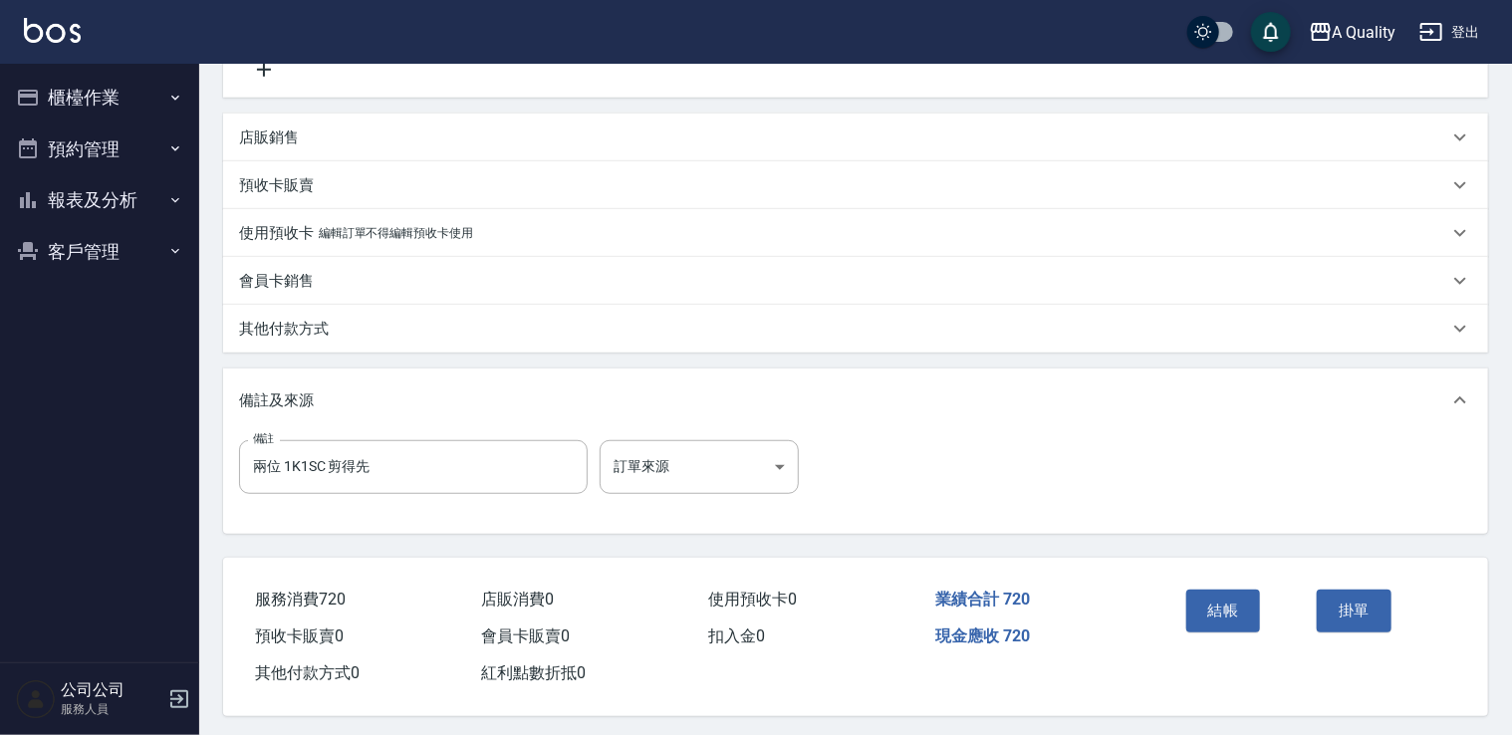
scroll to position [483, 0]
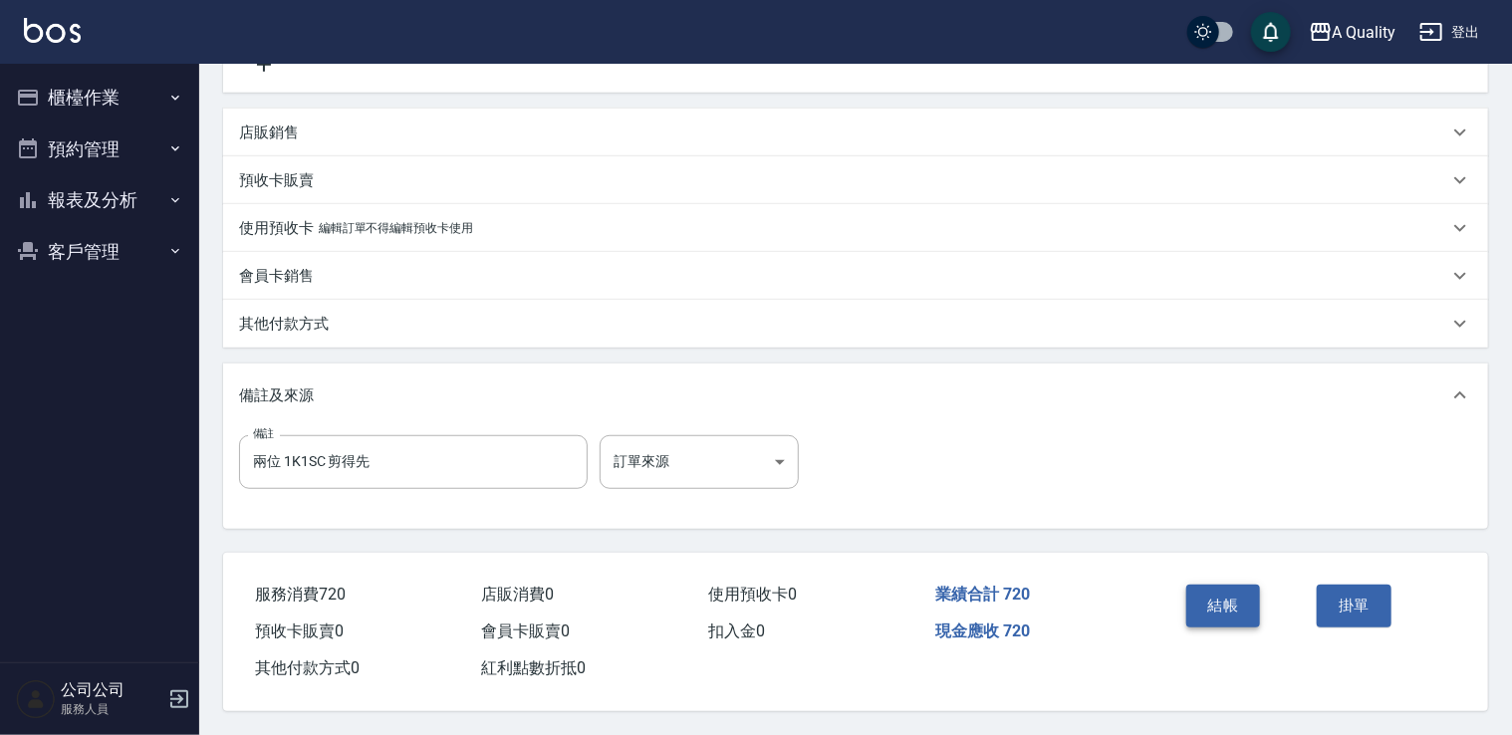
click at [1227, 600] on button "結帳" at bounding box center [1223, 606] width 75 height 42
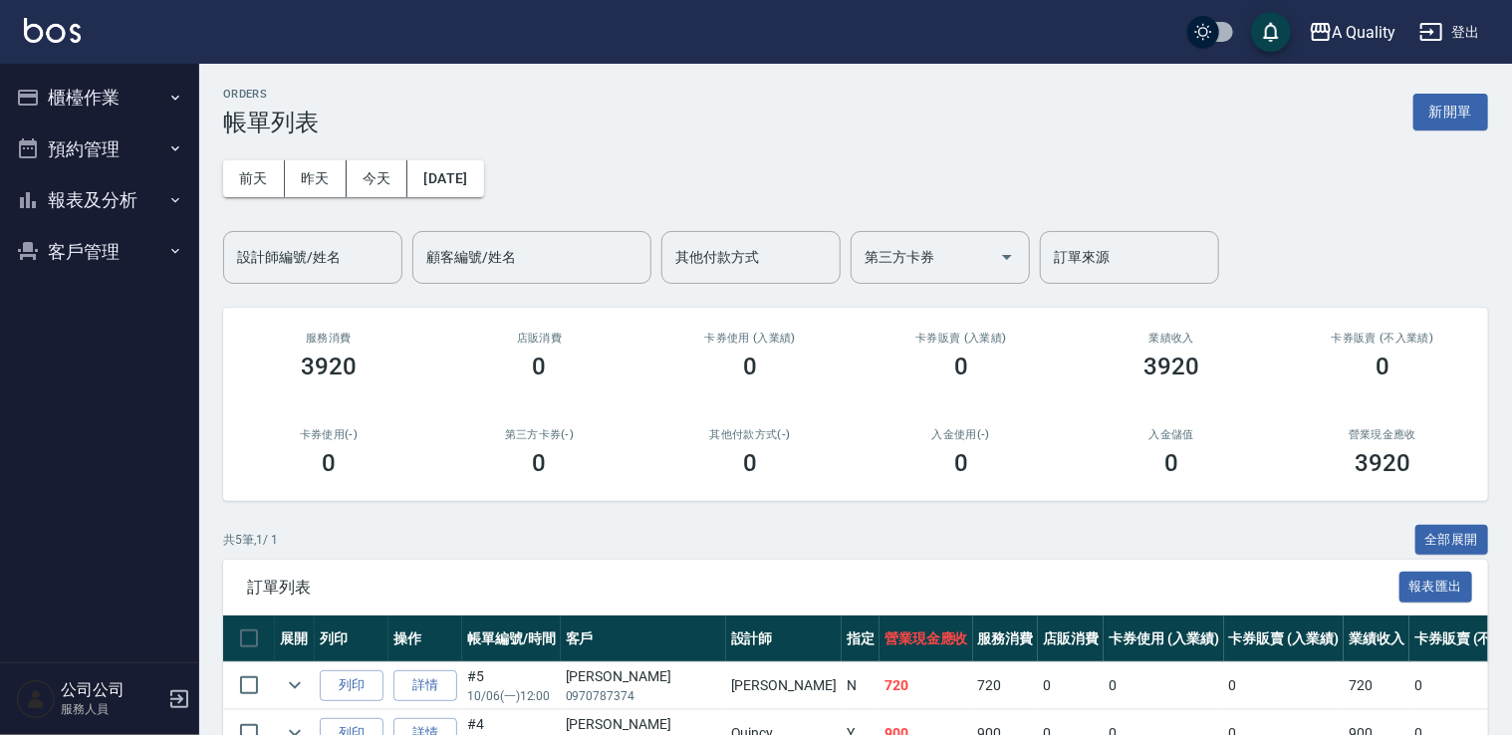
click at [112, 142] on button "預約管理" at bounding box center [99, 149] width 183 height 52
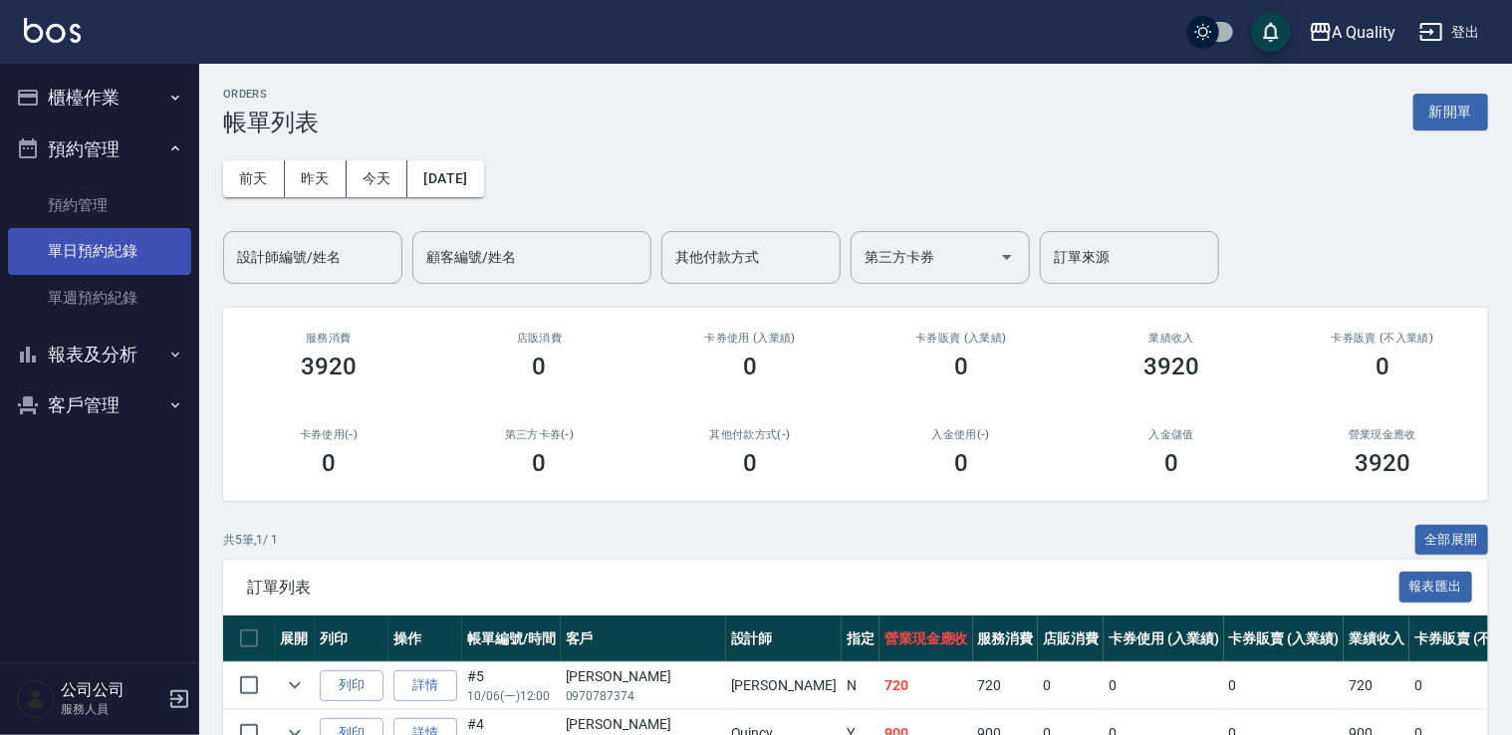
click at [132, 261] on link "單日預約紀錄" at bounding box center [99, 251] width 183 height 46
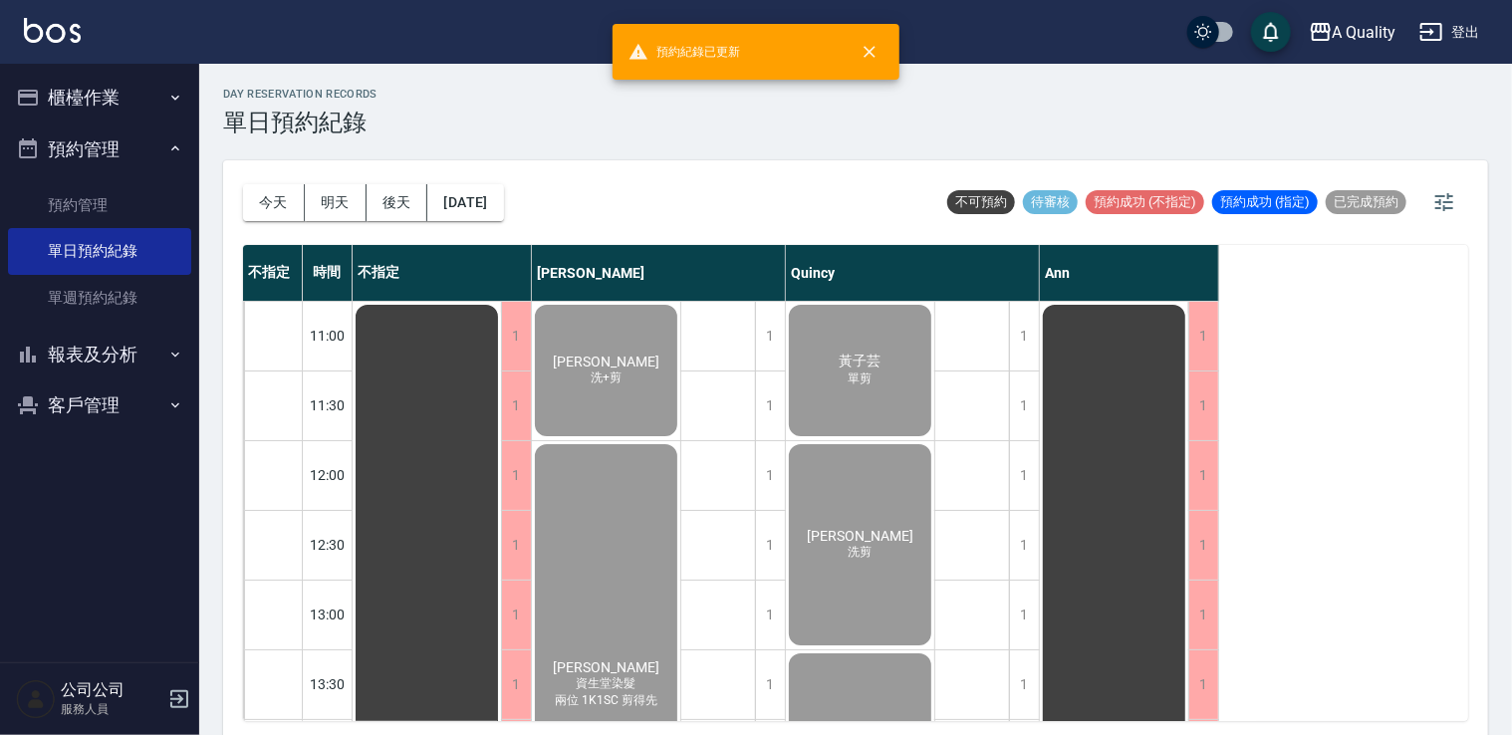
click at [578, 514] on div "[PERSON_NAME] 資生堂染髮 兩位 1K1SC 剪得先" at bounding box center [606, 684] width 148 height 486
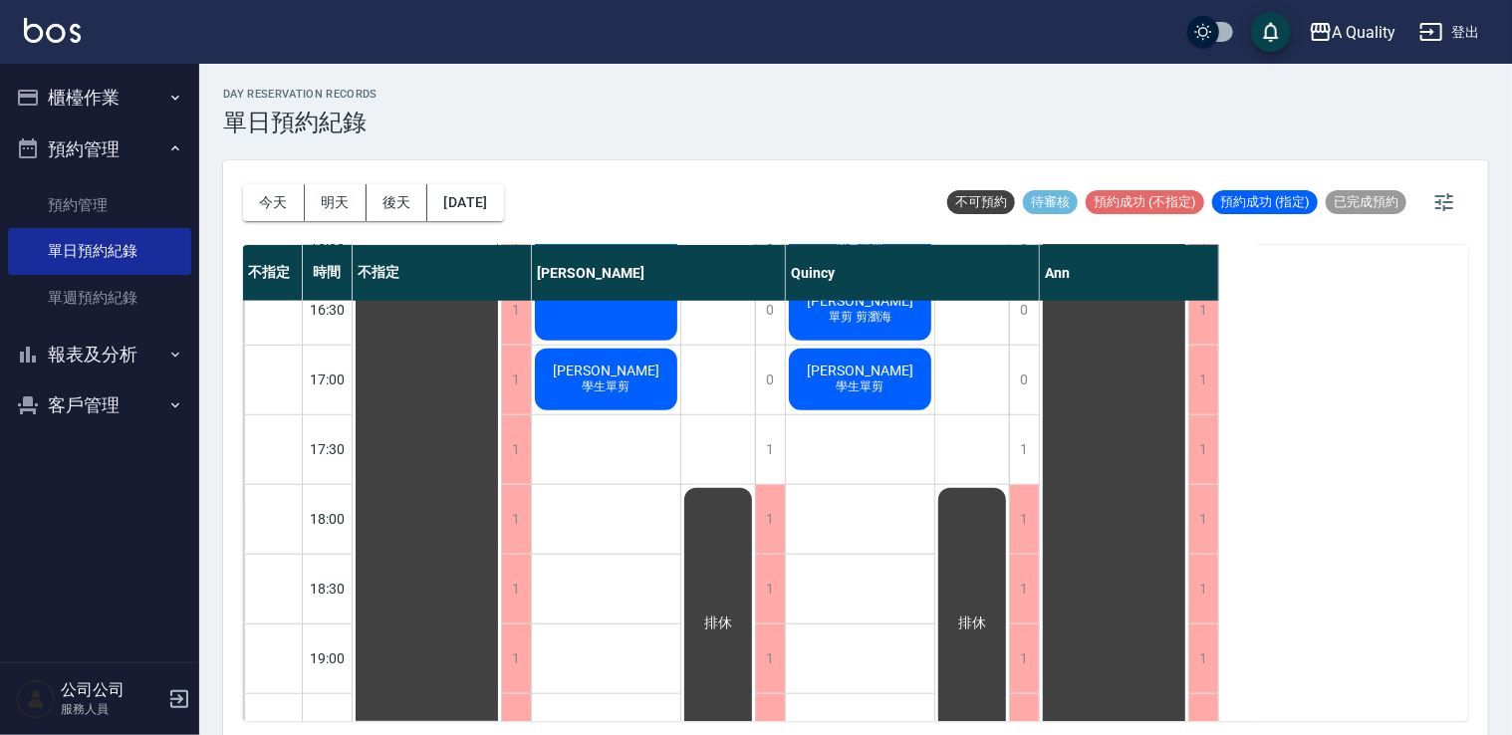
scroll to position [797, 0]
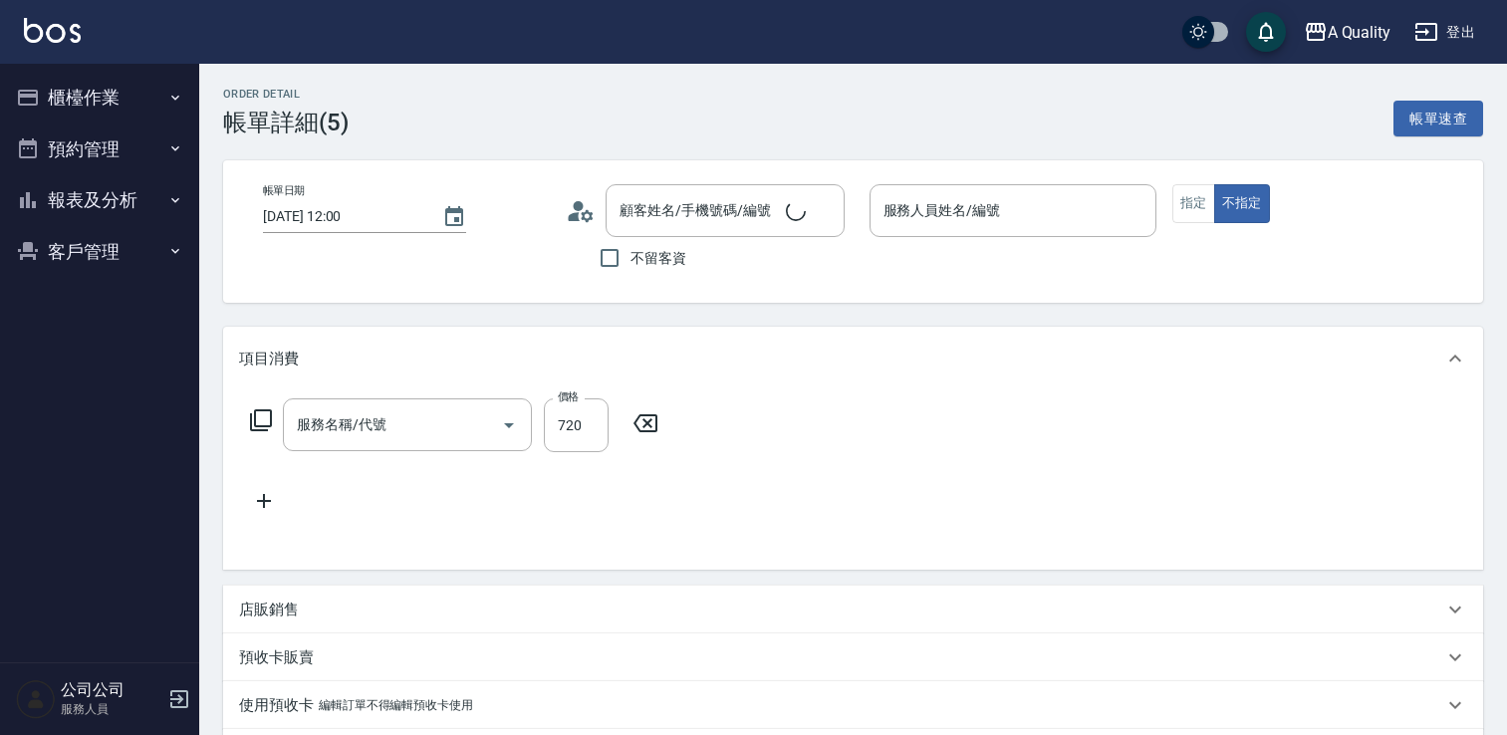
type input "[PERSON_NAME](無代號)"
type input "[PERSON_NAME]/0970787374/null"
type input "洗剪(103)"
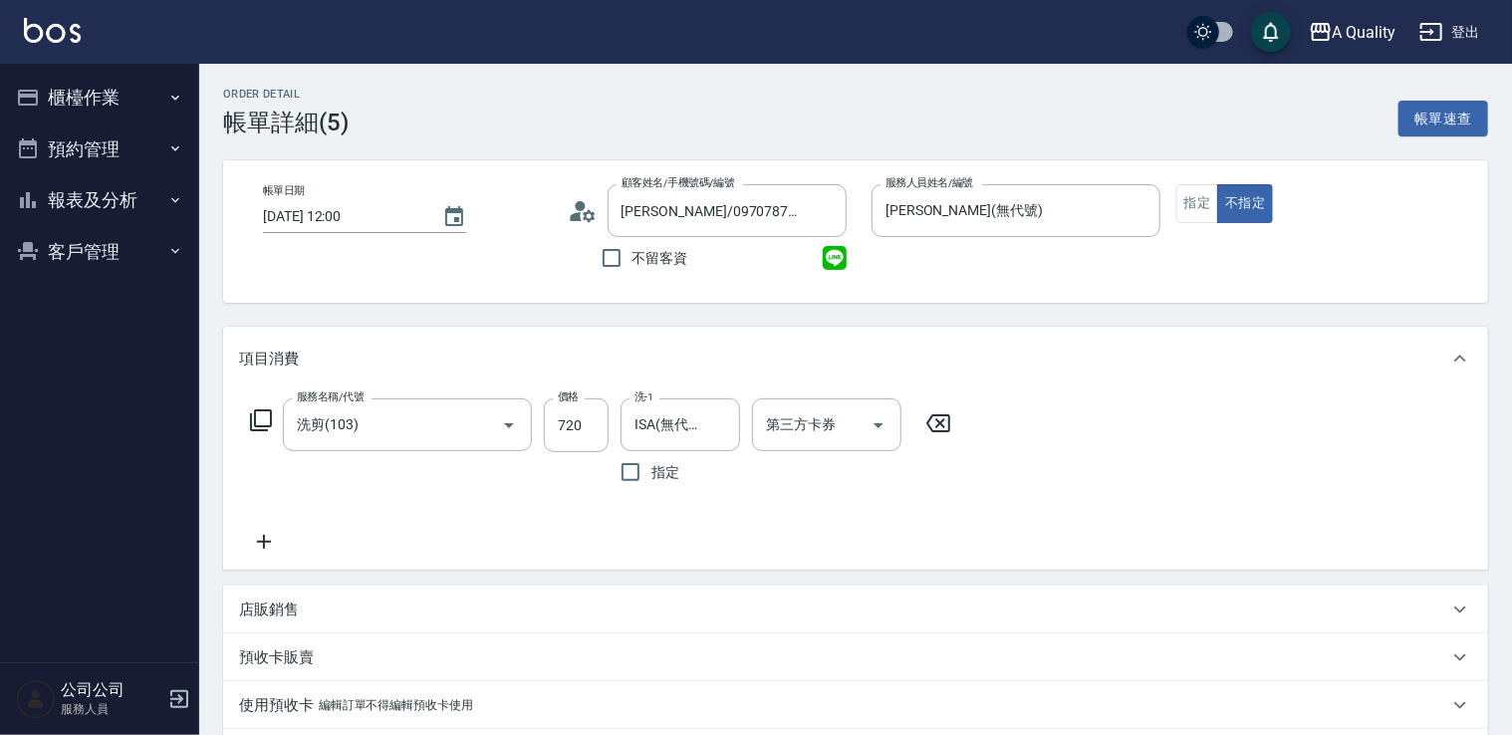
click at [148, 102] on button "櫃檯作業" at bounding box center [99, 98] width 183 height 52
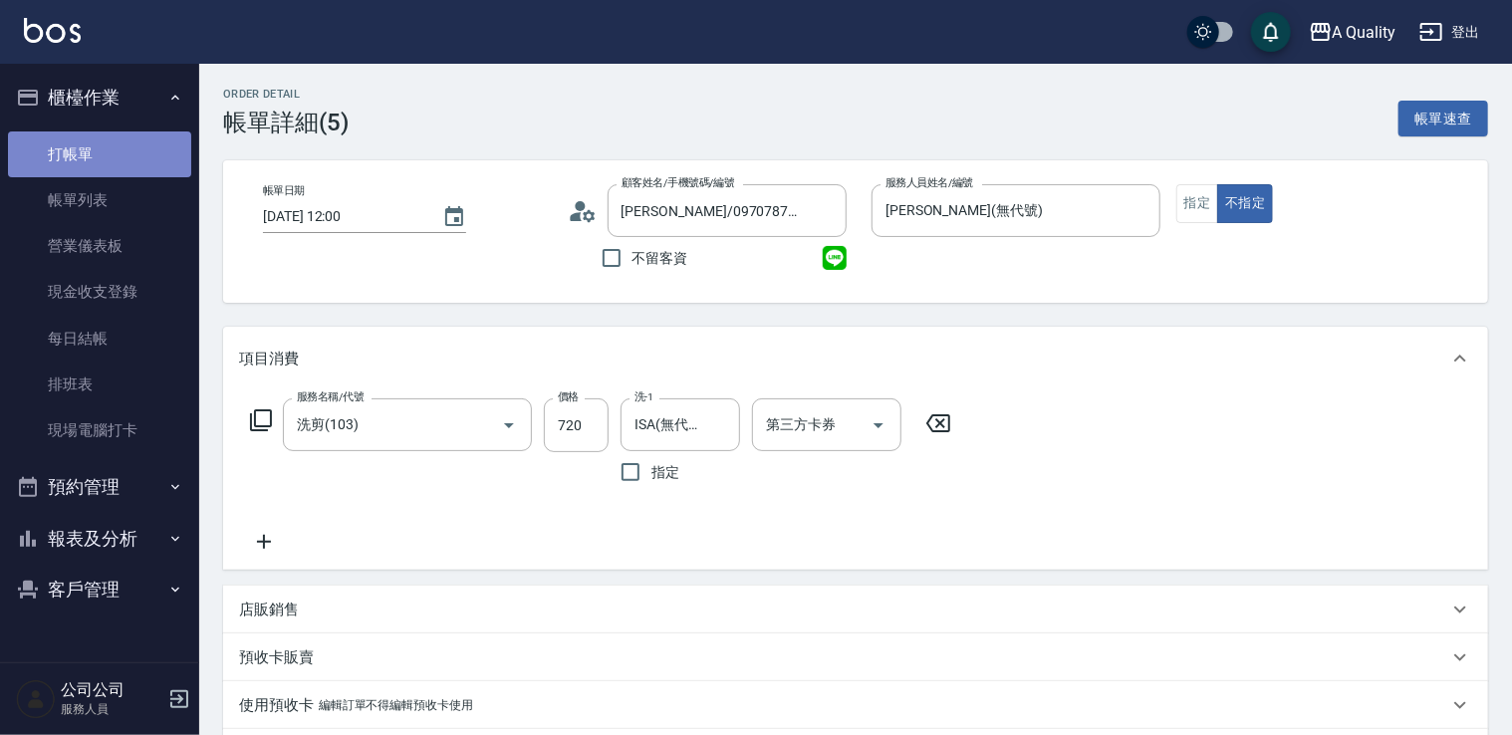
click at [139, 153] on link "打帳單" at bounding box center [99, 154] width 183 height 46
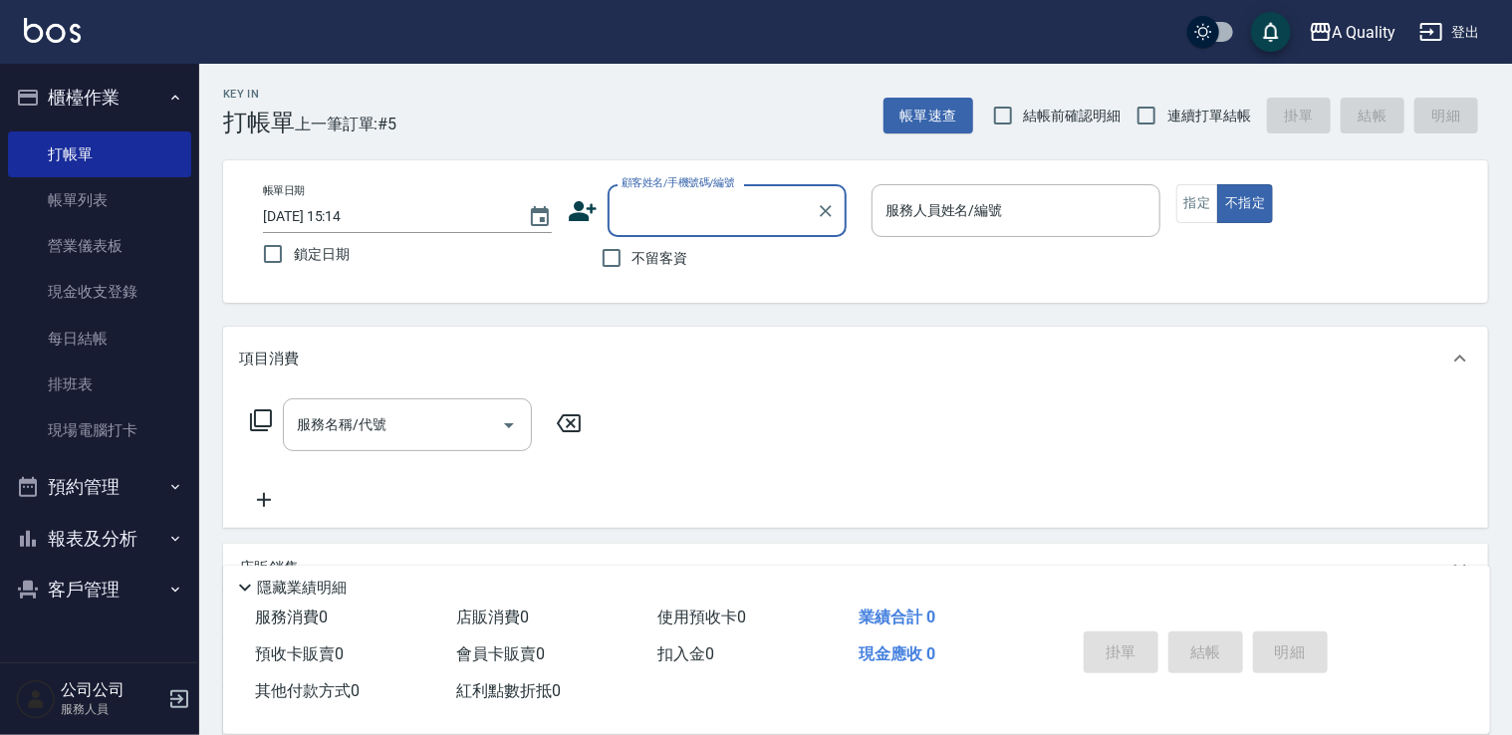
click at [153, 484] on button "預約管理" at bounding box center [99, 487] width 183 height 52
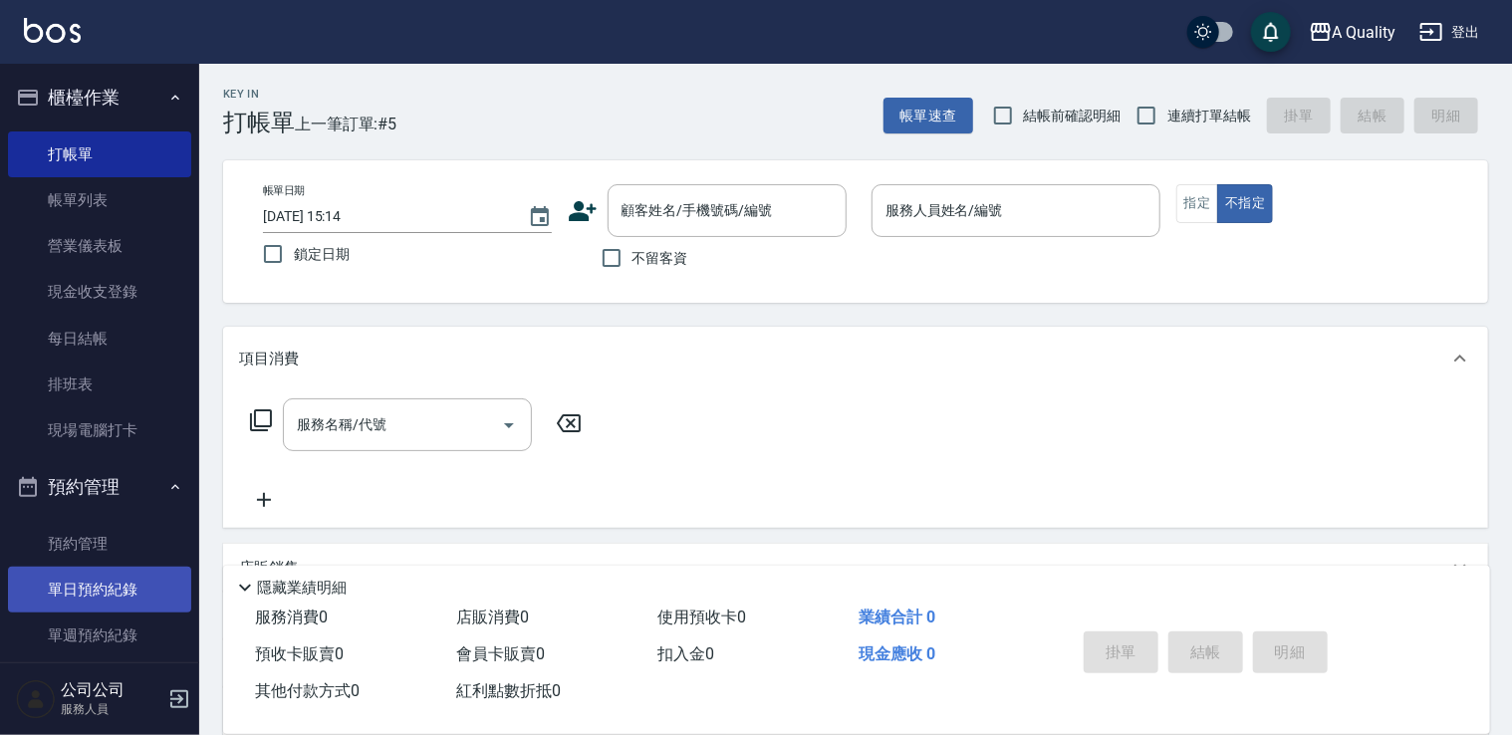
click at [136, 578] on link "單日預約紀錄" at bounding box center [99, 590] width 183 height 46
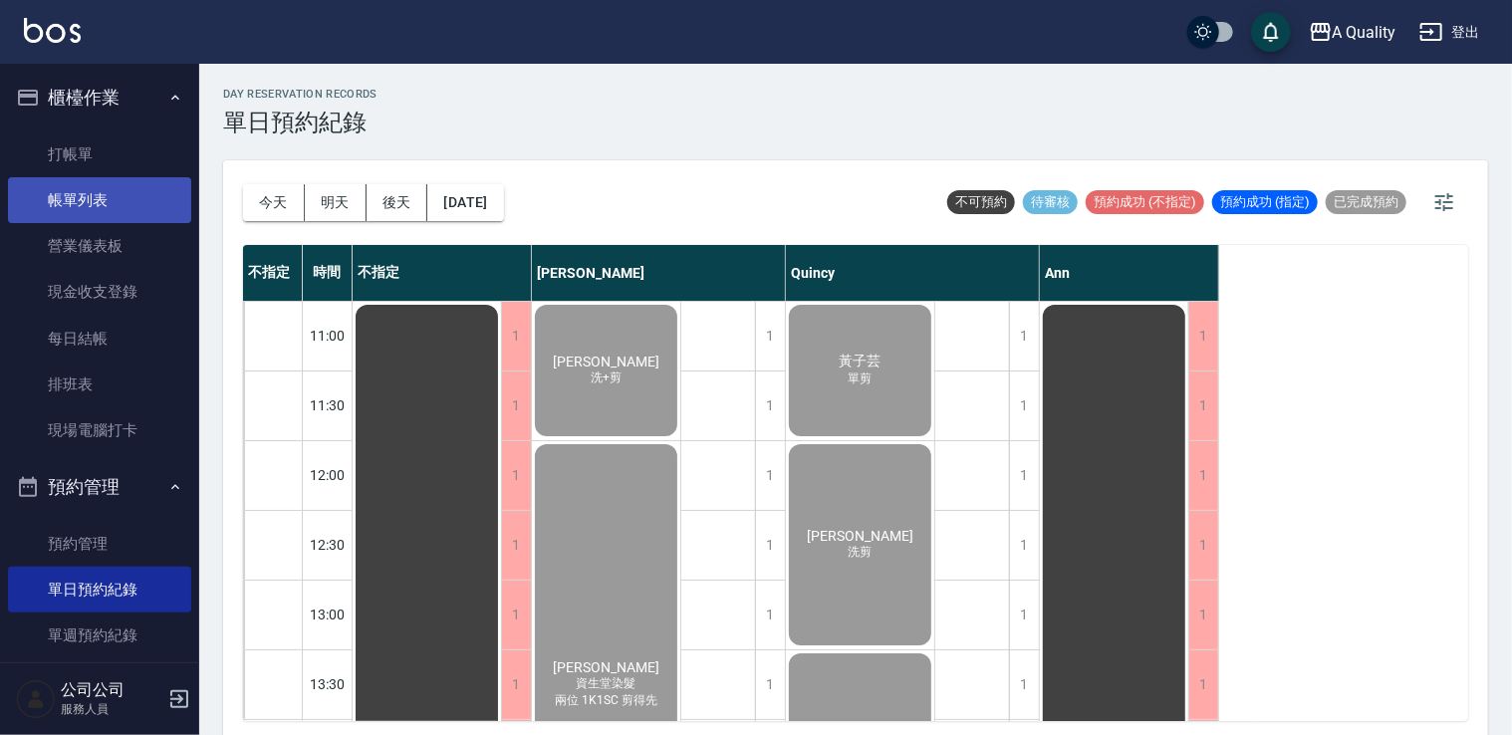
click at [135, 198] on link "帳單列表" at bounding box center [99, 200] width 183 height 46
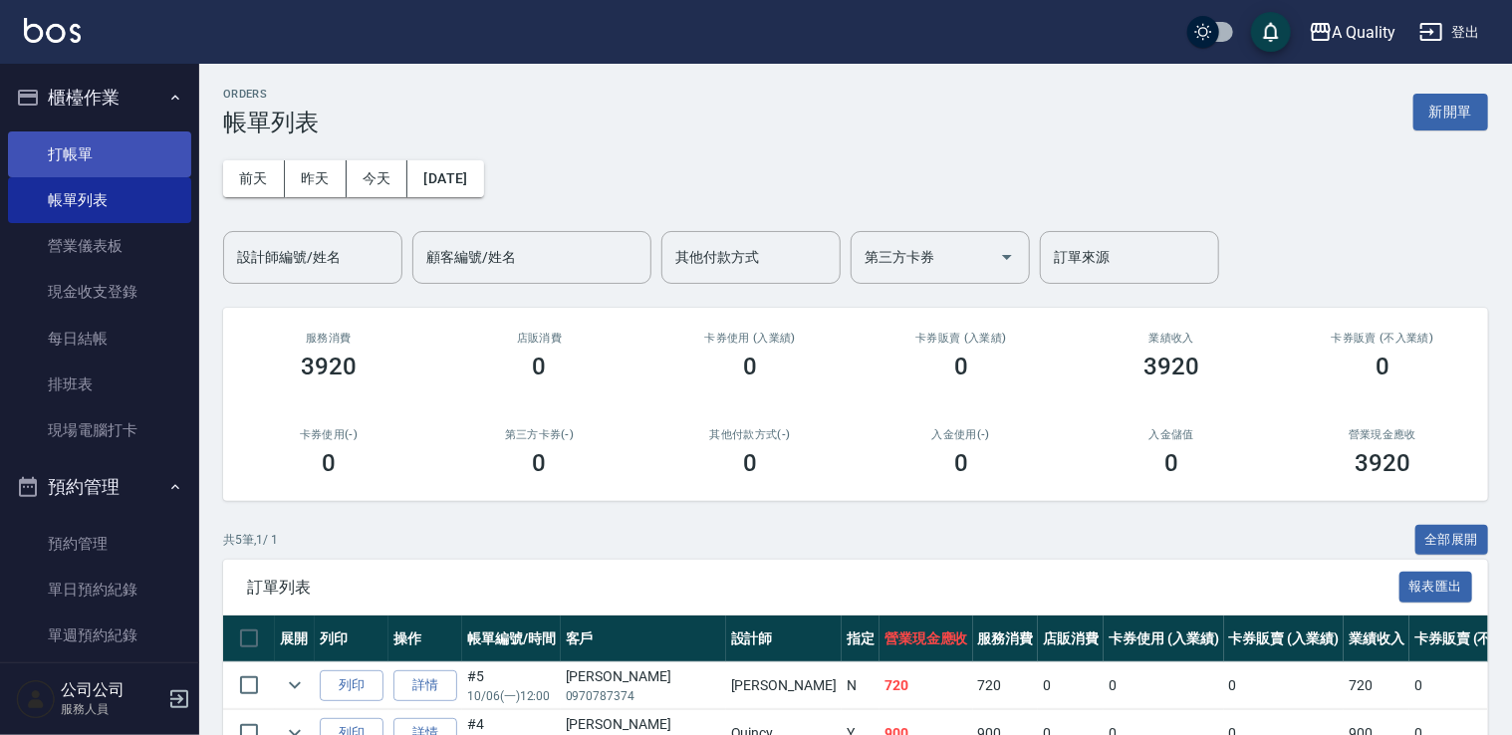
click at [156, 160] on link "打帳單" at bounding box center [99, 154] width 183 height 46
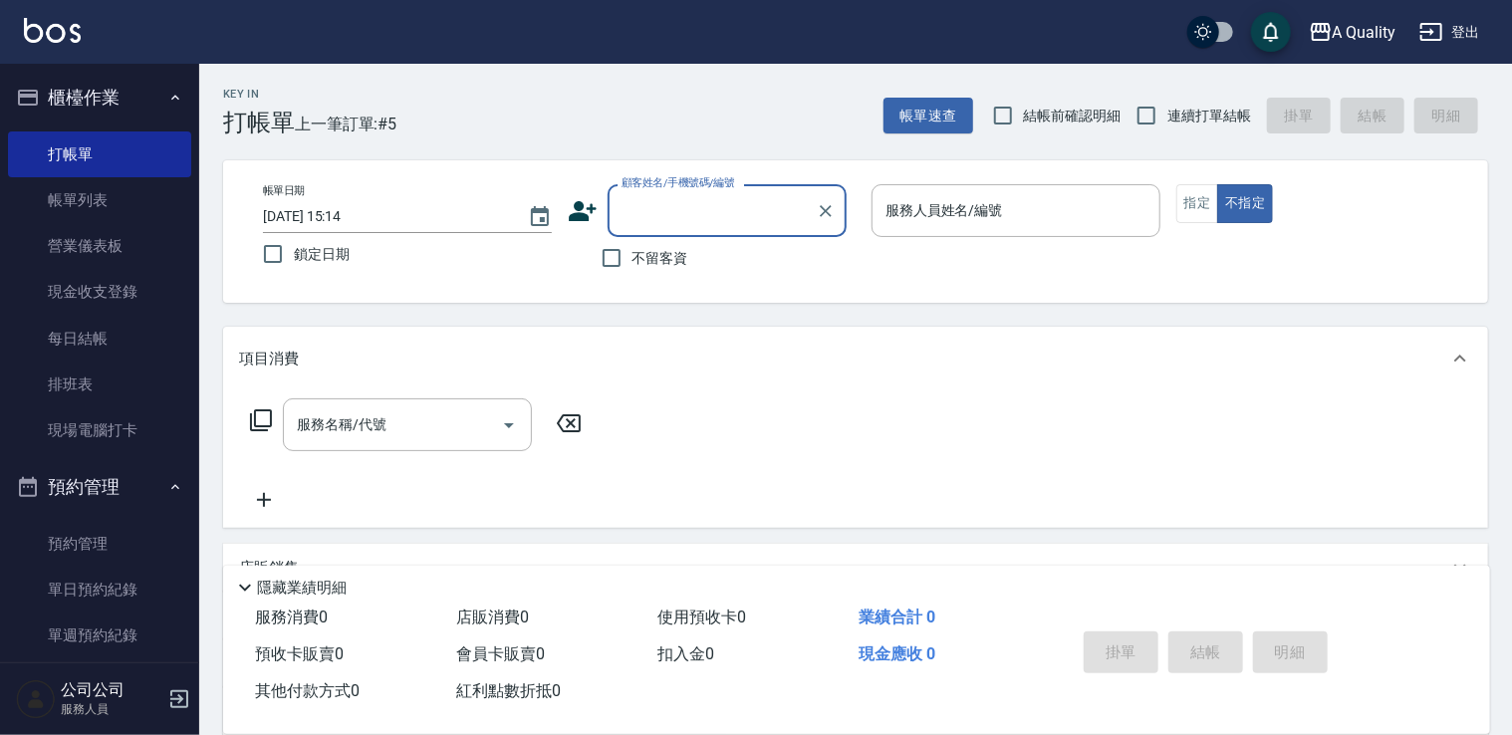
click at [682, 227] on input "顧客姓名/手機號碼/編號" at bounding box center [711, 210] width 191 height 35
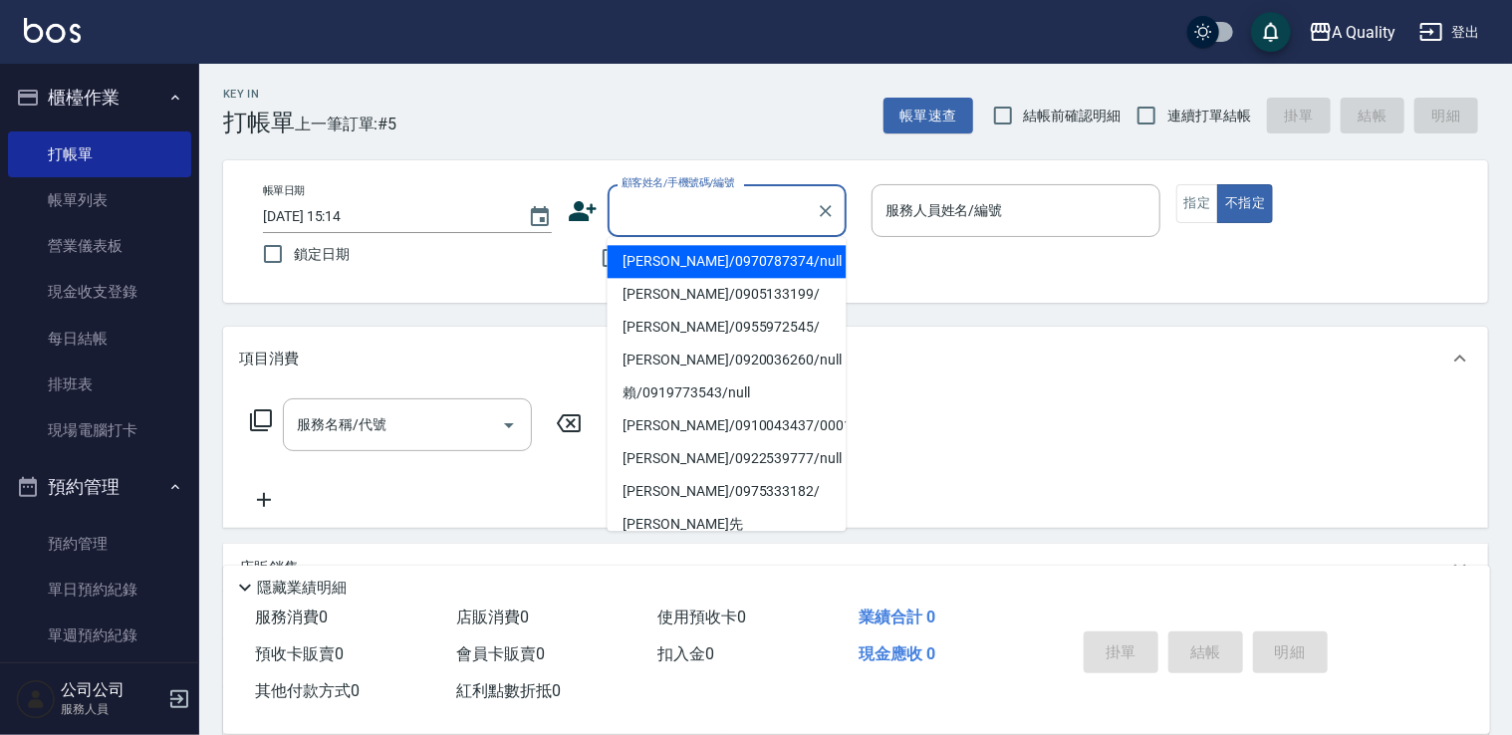
drag, startPoint x: 713, startPoint y: 261, endPoint x: 701, endPoint y: 230, distance: 33.1
click at [713, 258] on li "洪淑君/0970787374/null" at bounding box center [726, 261] width 239 height 33
type input "洪淑君/0970787374/null"
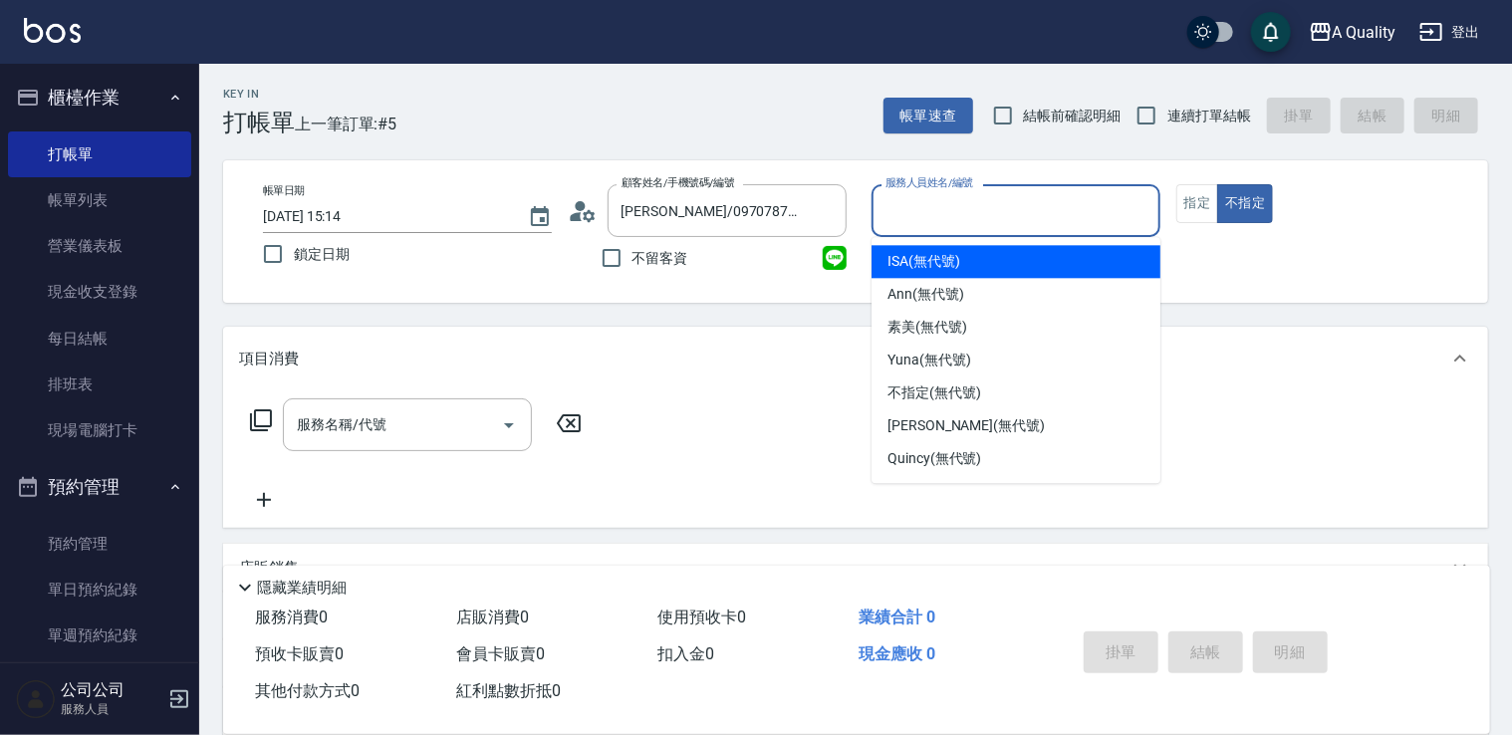
click at [1068, 224] on input "服務人員姓名/編號" at bounding box center [1015, 210] width 271 height 35
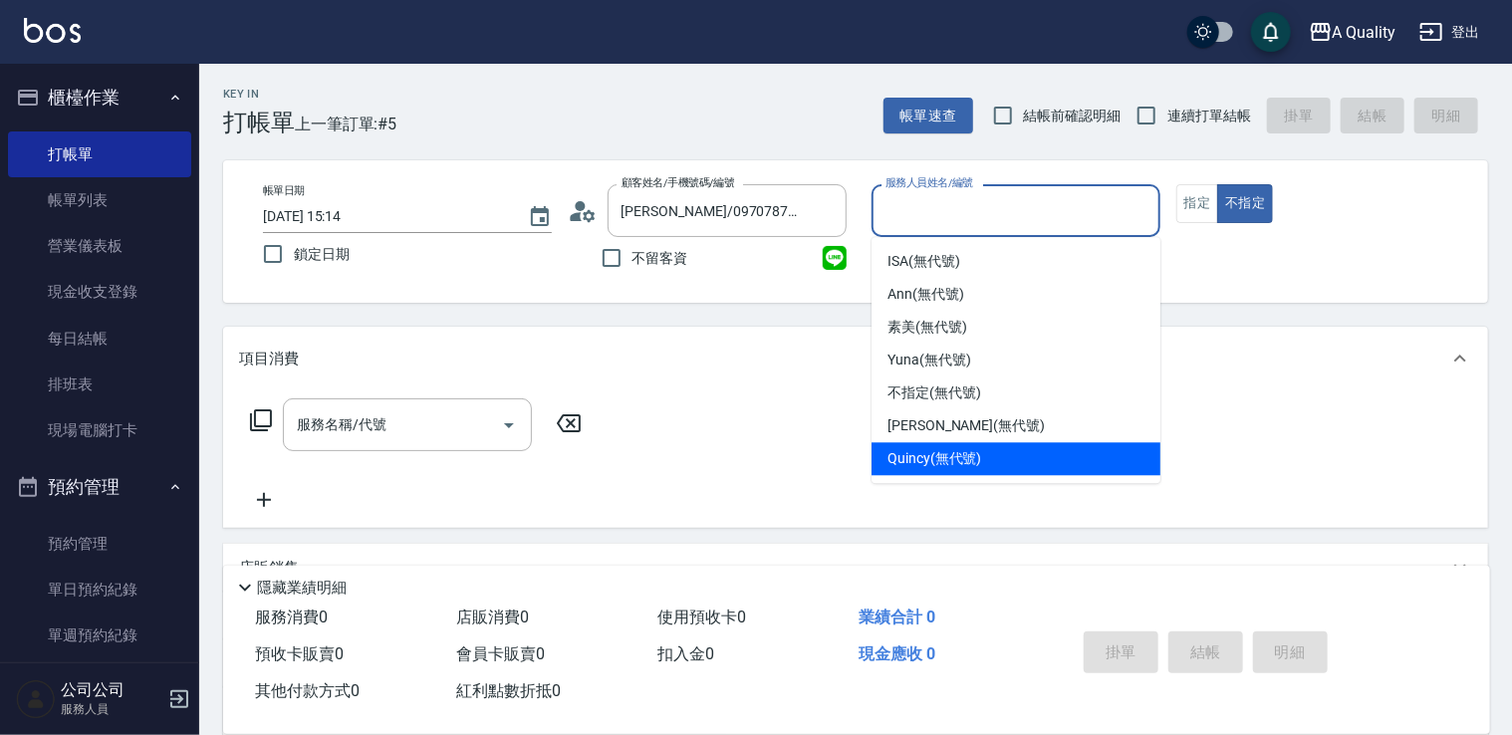
click at [1052, 451] on div "Quincy (無代號)" at bounding box center [1015, 458] width 289 height 33
type input "Quincy(無代號)"
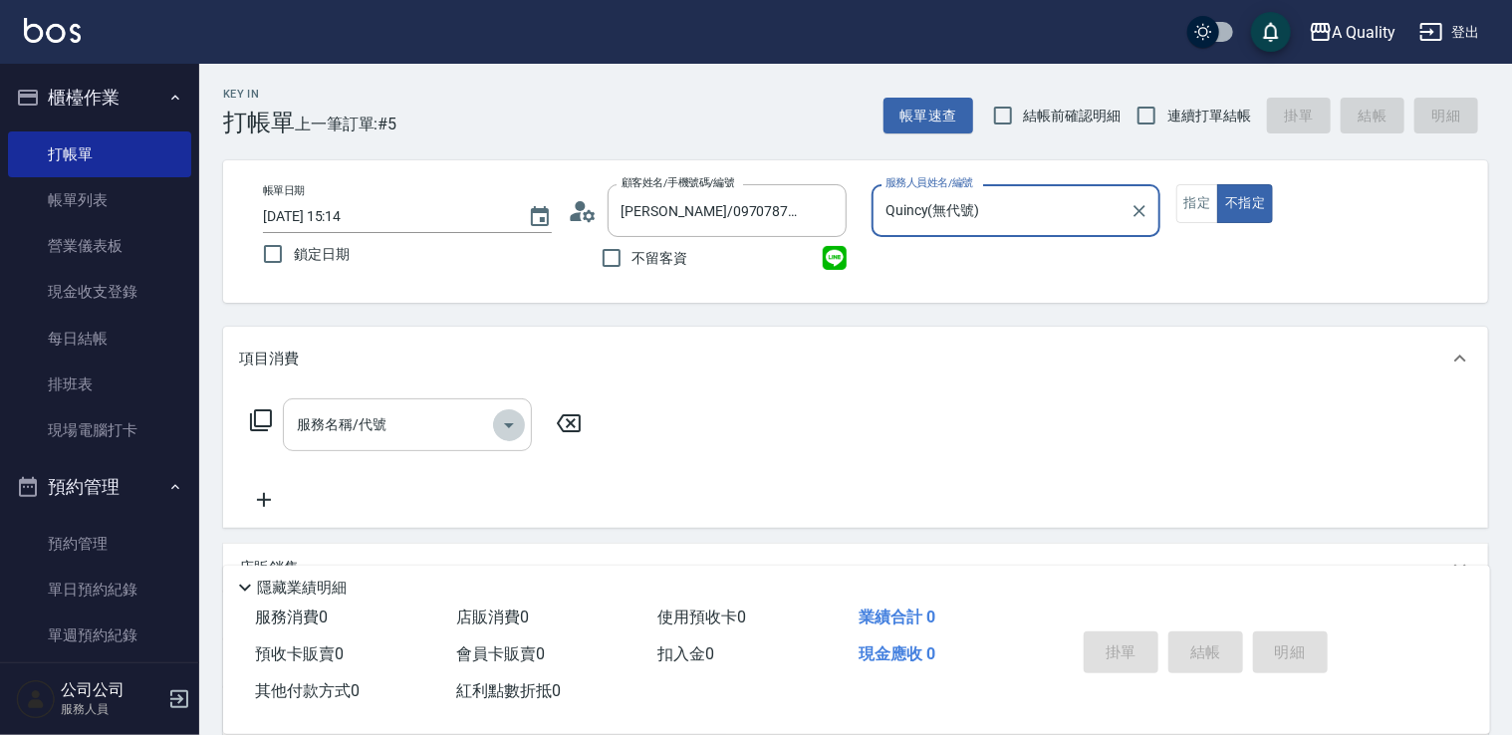
click at [511, 431] on icon "Open" at bounding box center [509, 425] width 24 height 24
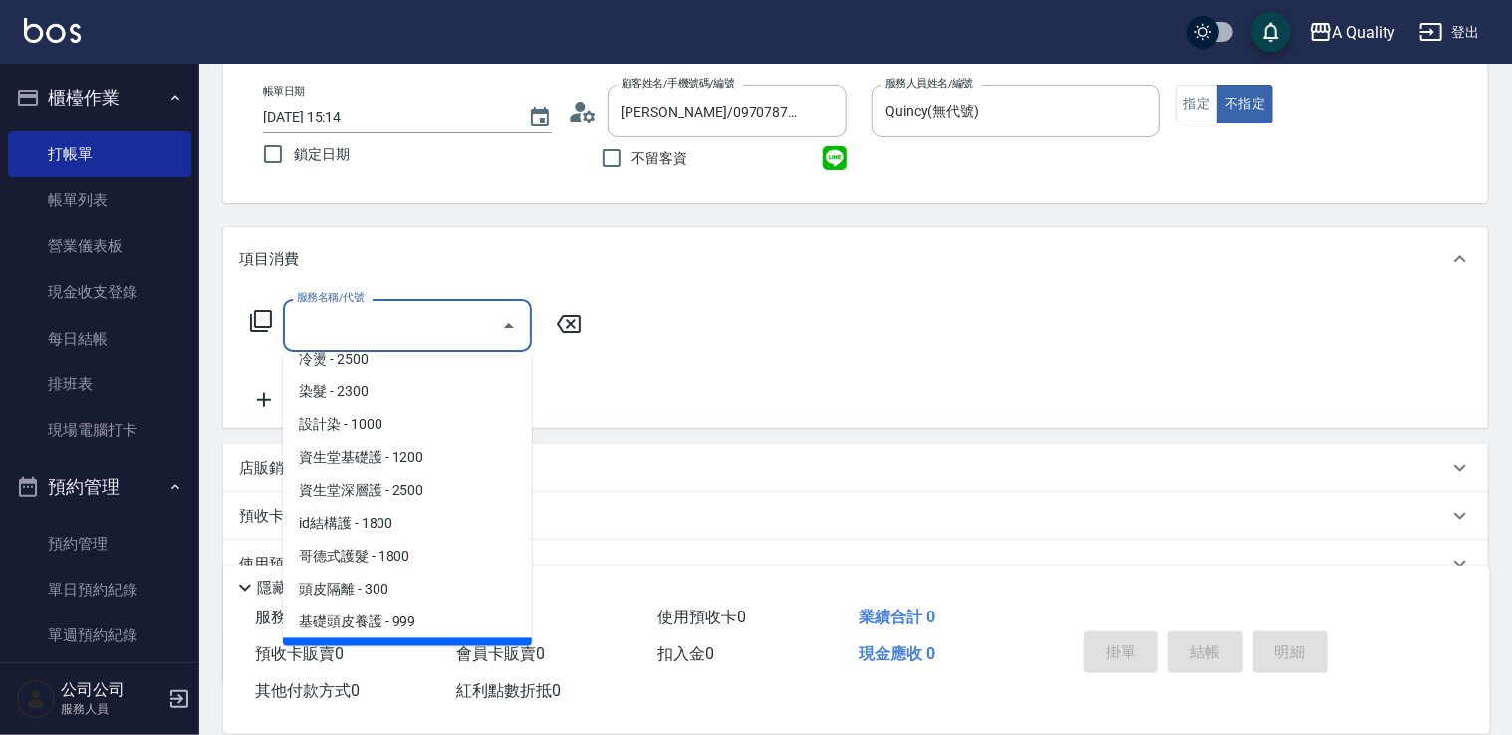
scroll to position [180, 0]
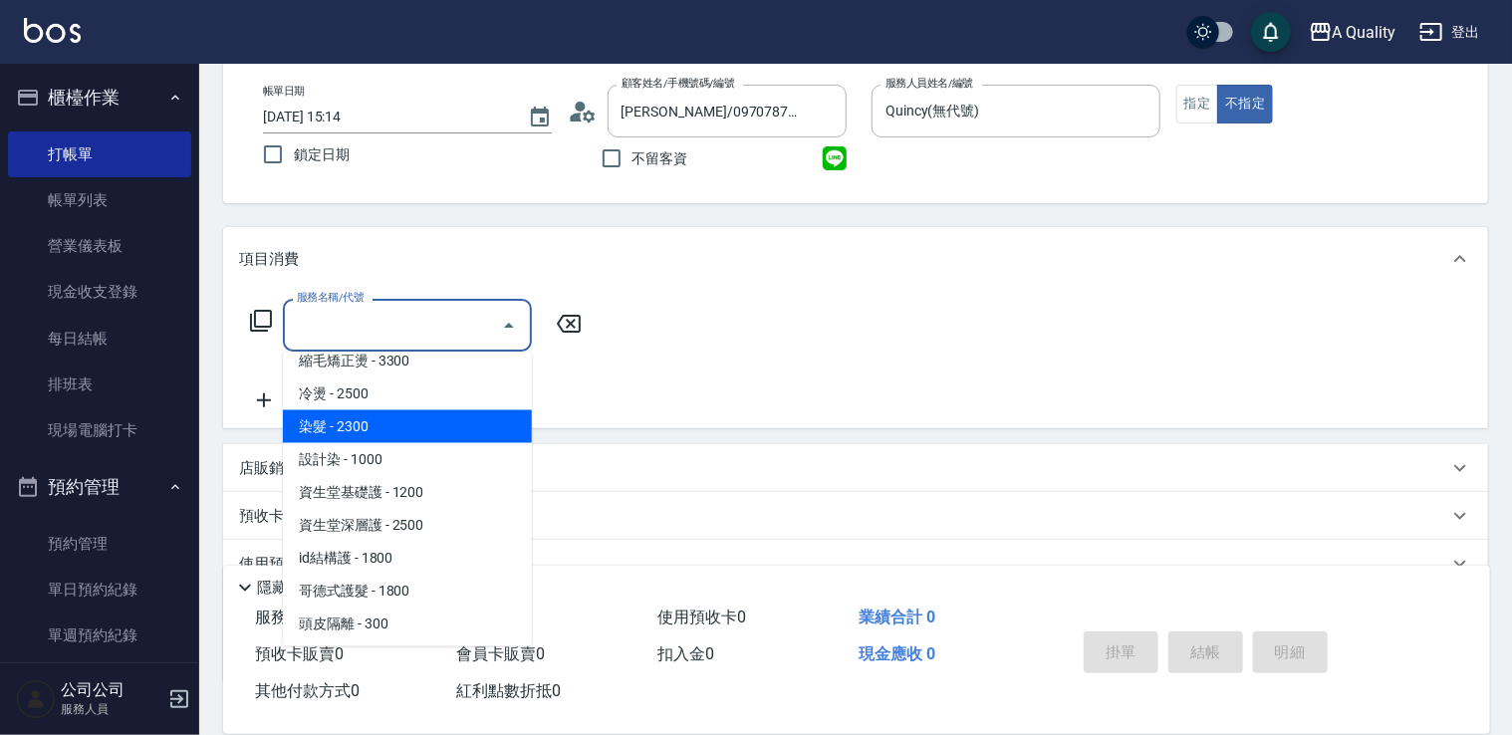
click at [410, 436] on span "染髮 - 2300" at bounding box center [407, 426] width 249 height 33
type input "染髮(401)"
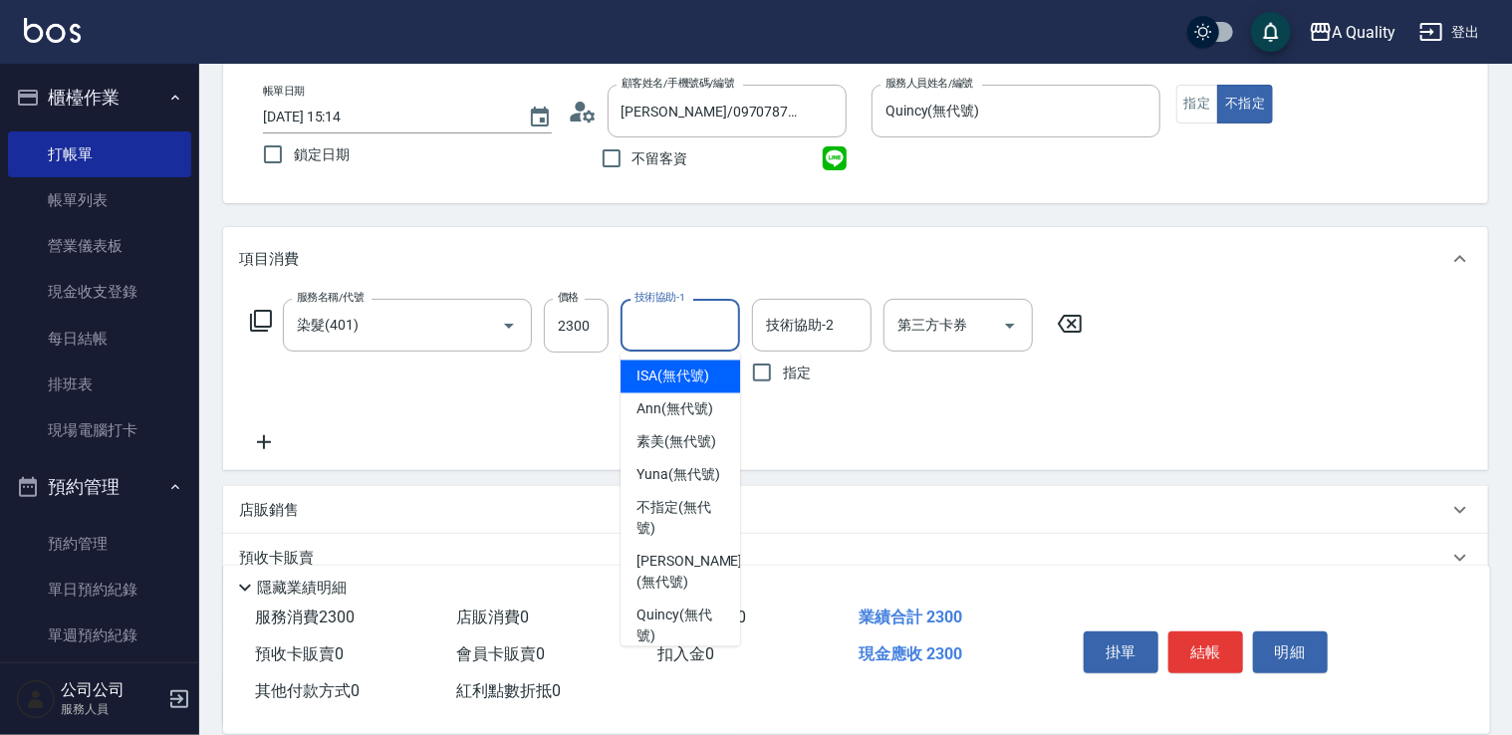
click at [706, 333] on input "技術協助-1" at bounding box center [680, 325] width 102 height 35
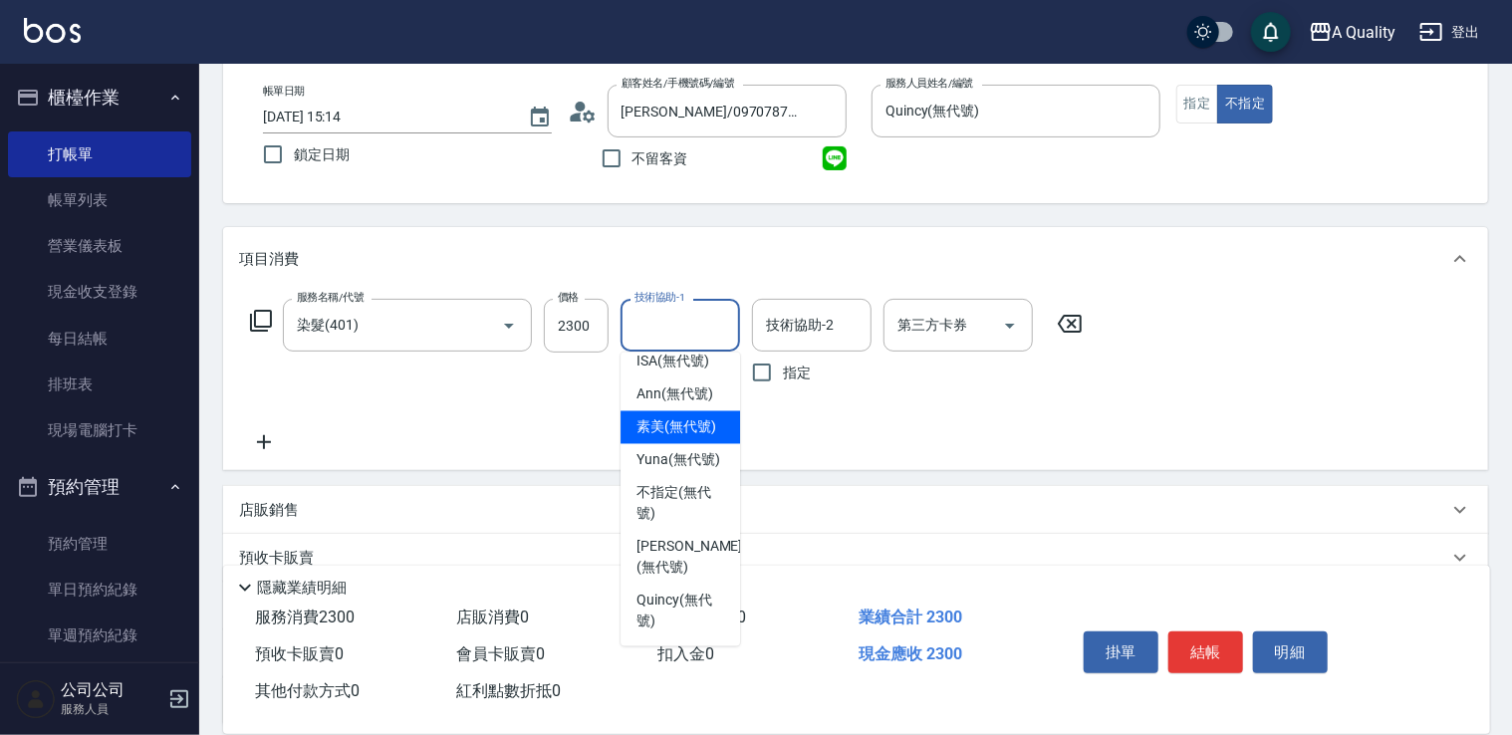
scroll to position [0, 0]
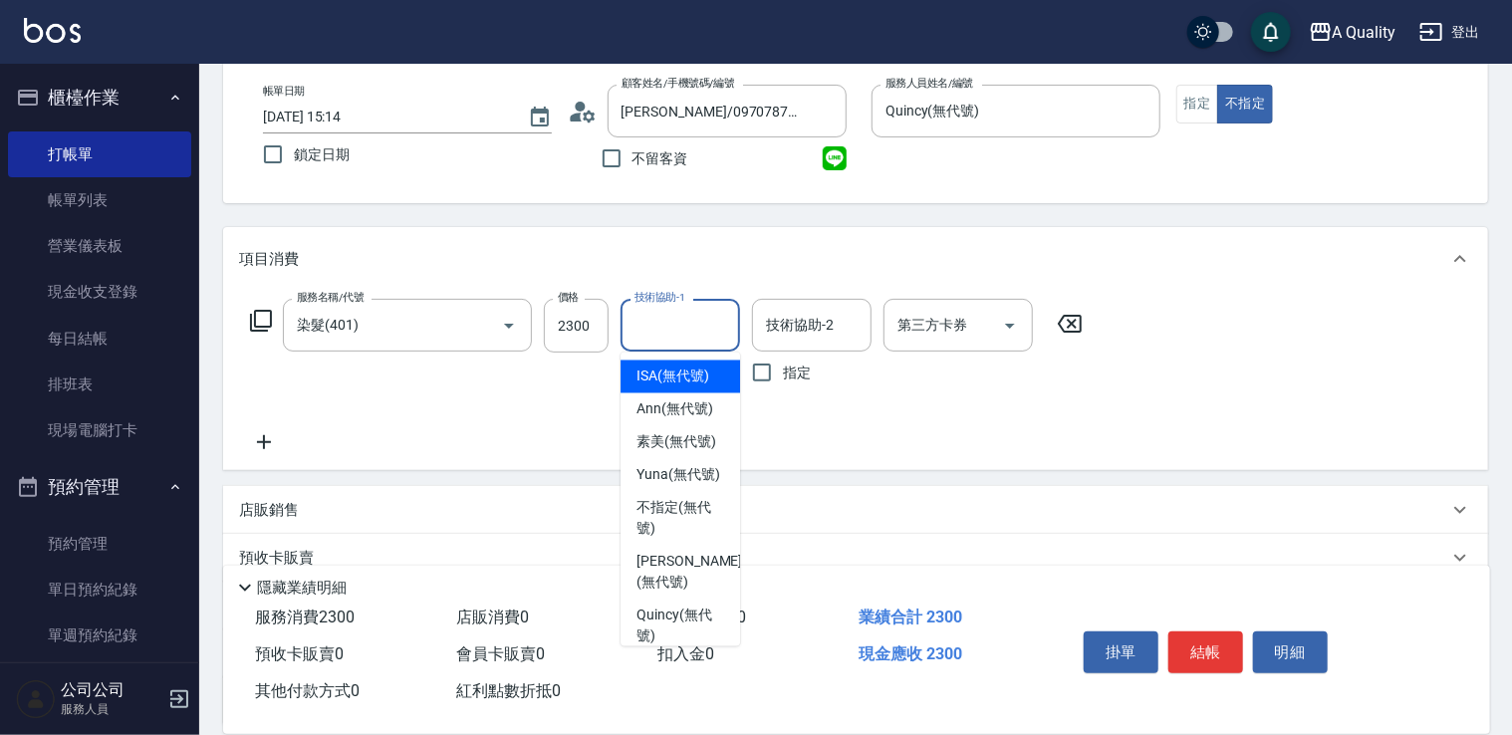
click at [697, 380] on span "ISA (無代號)" at bounding box center [672, 376] width 73 height 21
type input "ISA(無代號)"
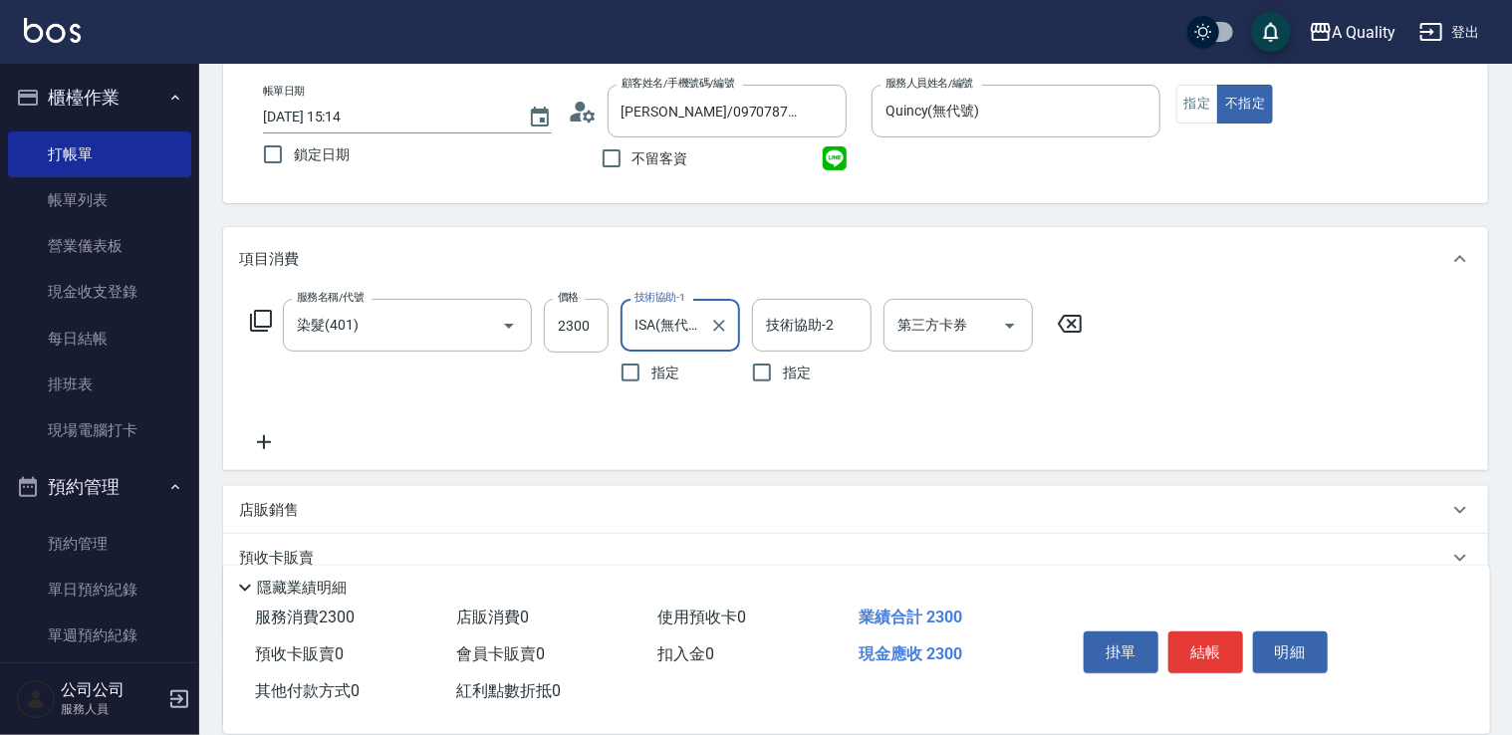
click at [256, 444] on icon at bounding box center [264, 442] width 50 height 24
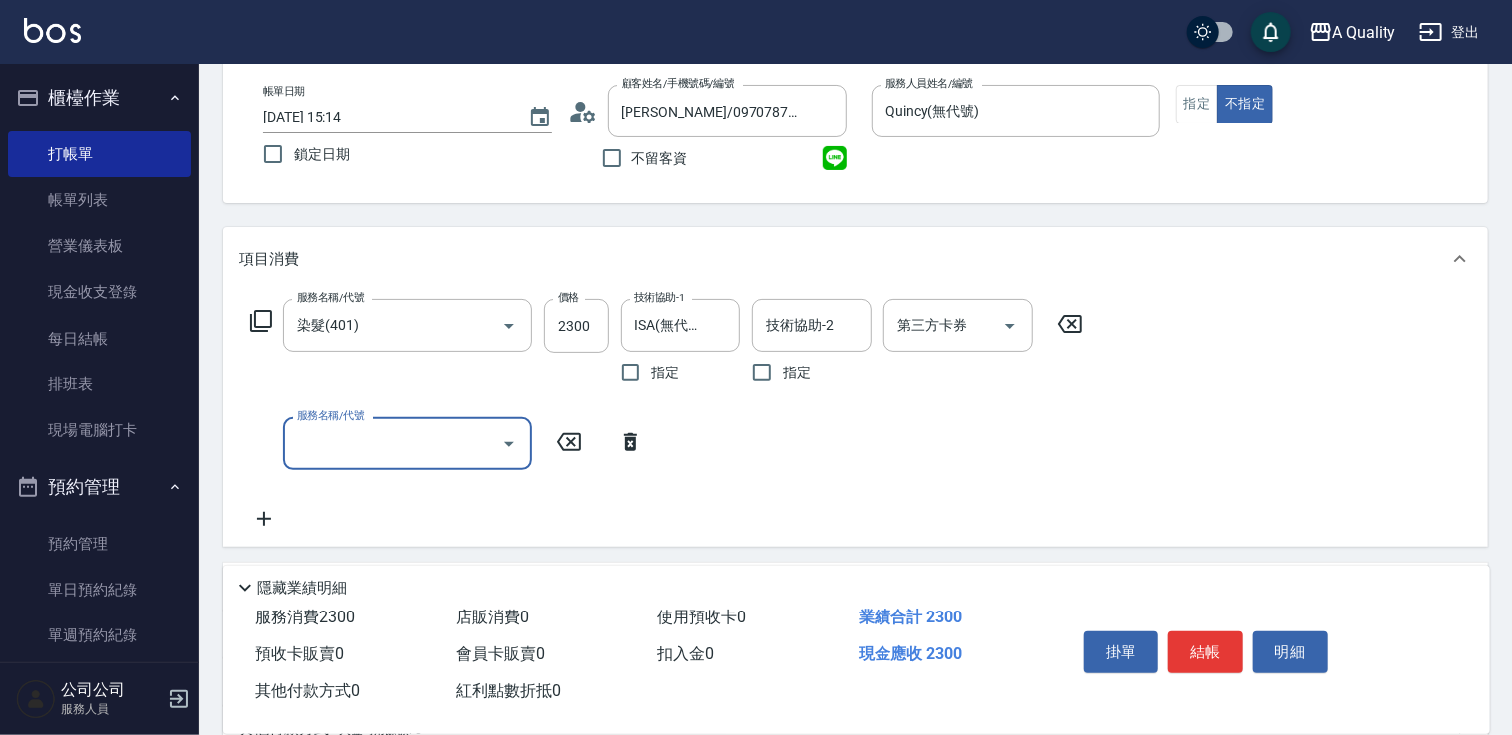
click at [510, 440] on icon "Open" at bounding box center [509, 444] width 24 height 24
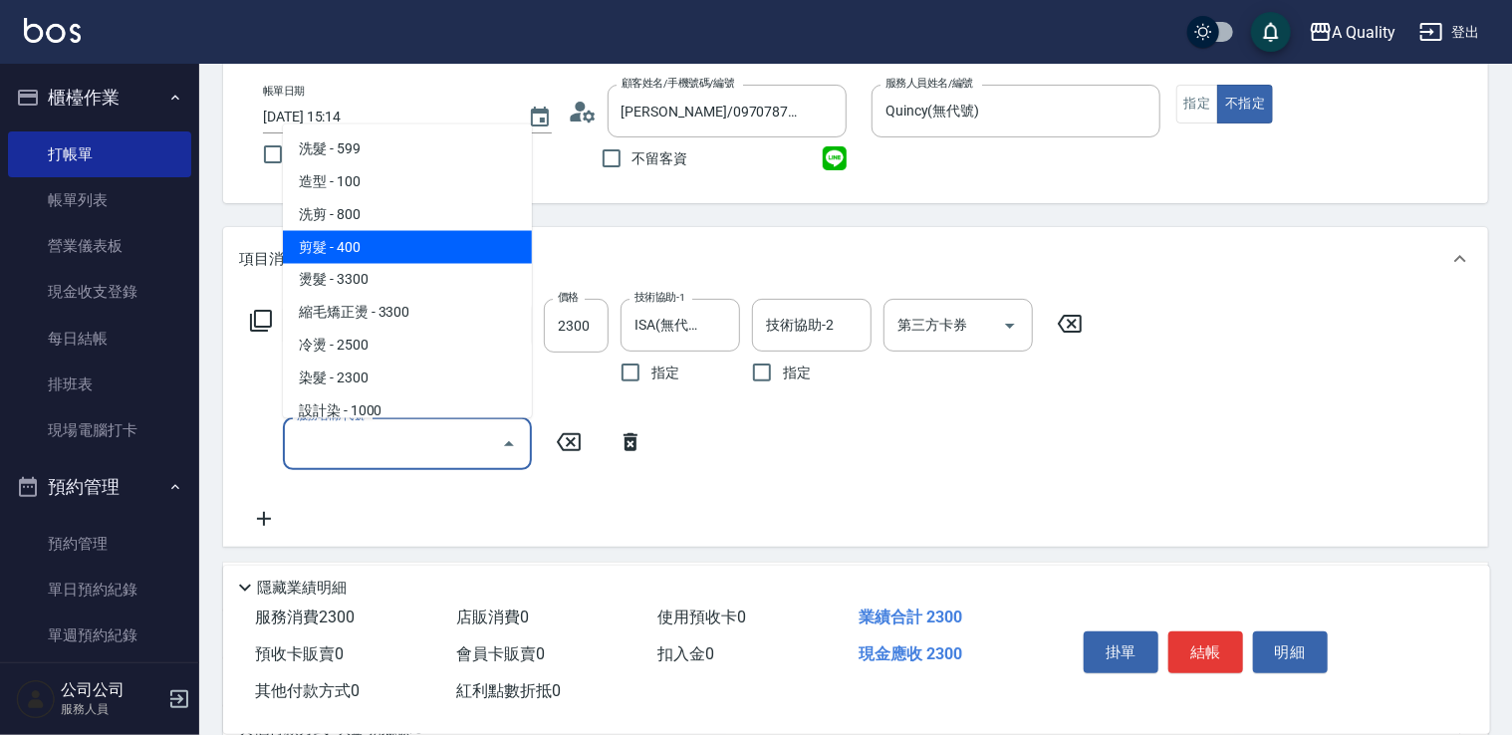
click at [456, 242] on span "剪髮 - 400" at bounding box center [407, 246] width 249 height 33
type input "剪髮(201)"
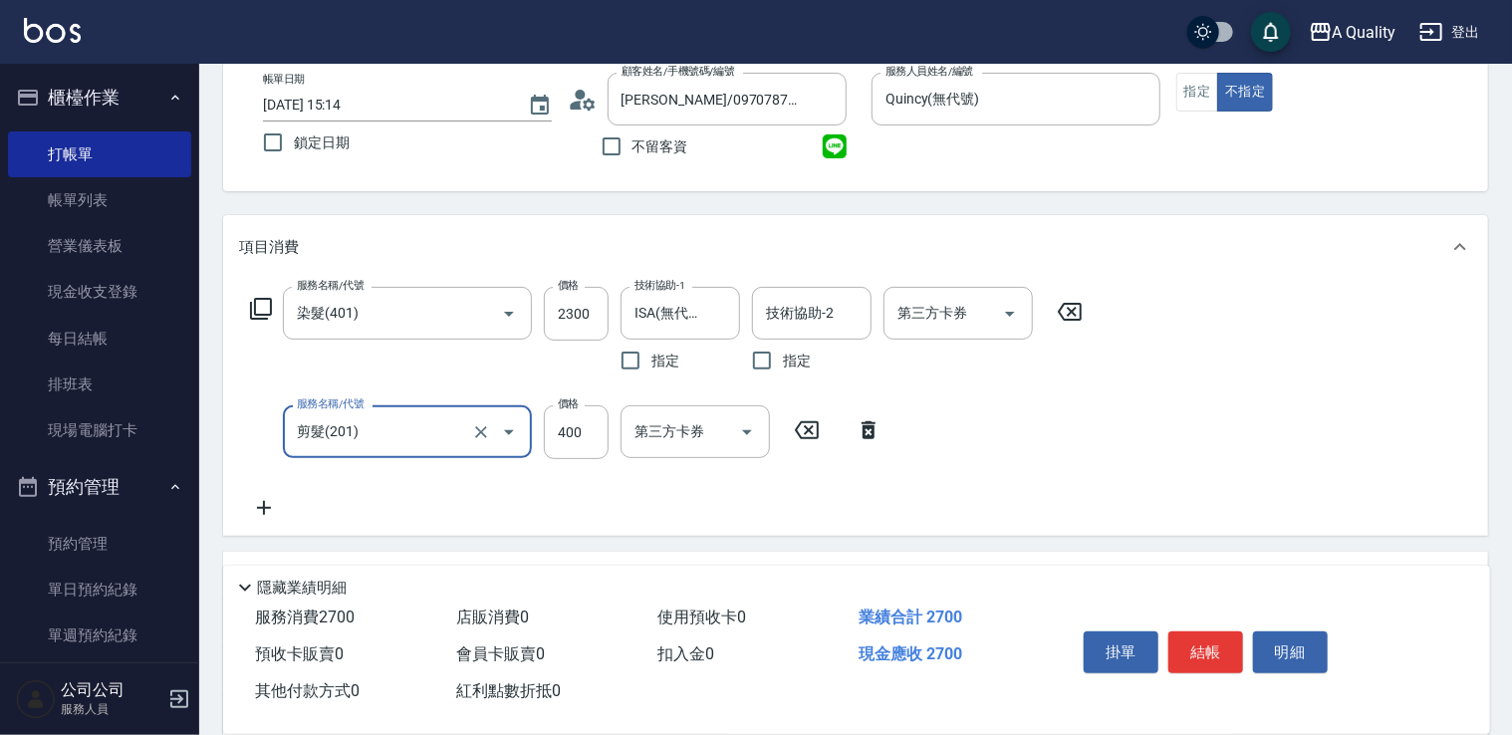
scroll to position [100, 0]
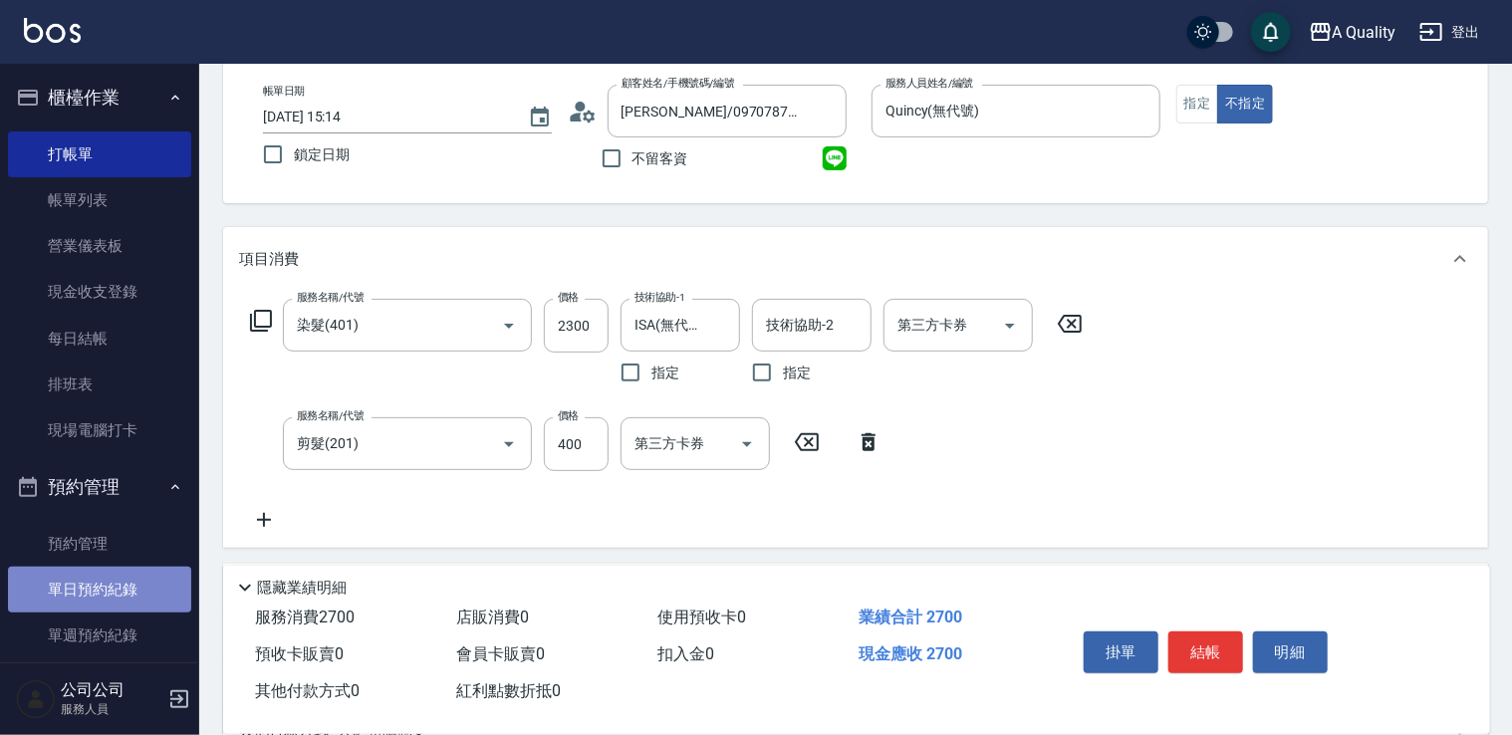
click at [123, 569] on link "單日預約紀錄" at bounding box center [99, 590] width 183 height 46
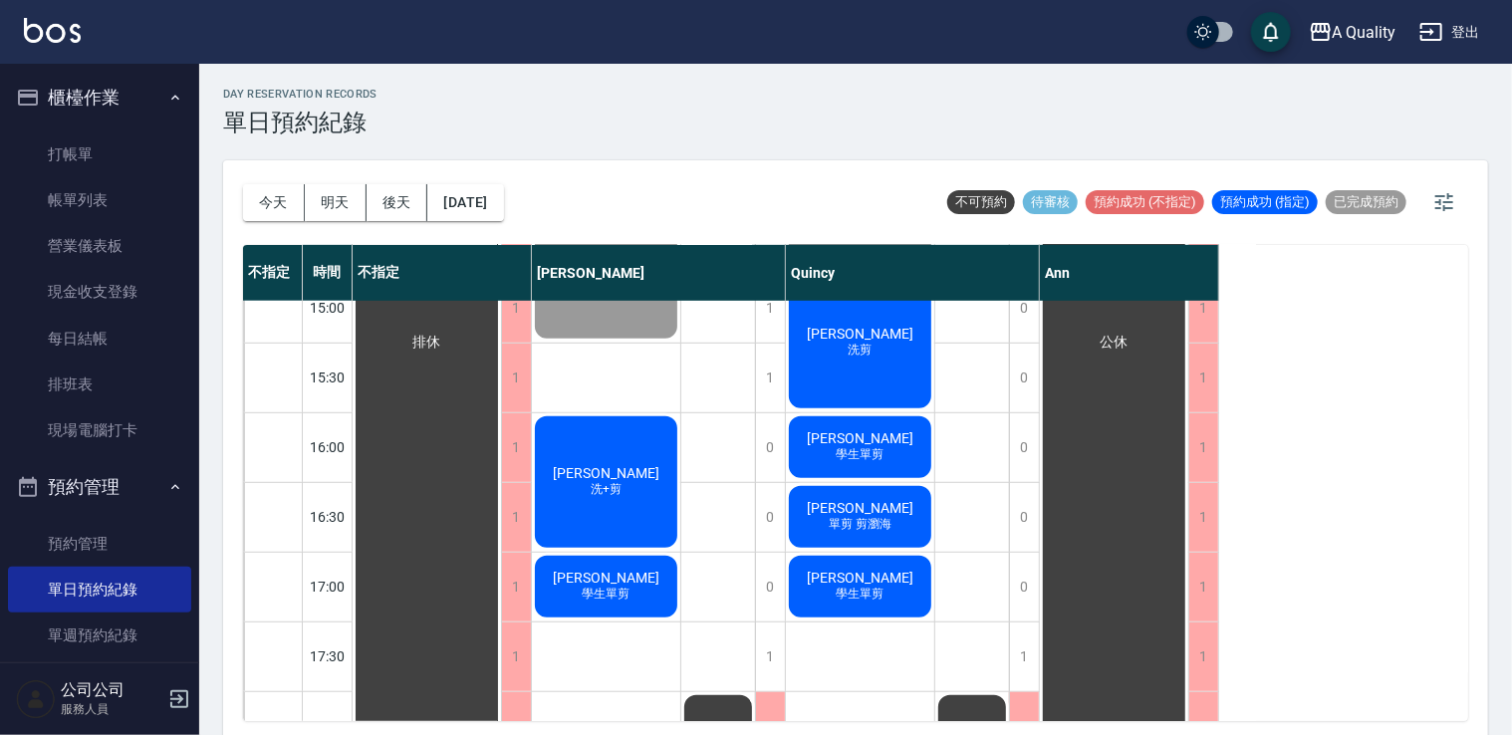
scroll to position [597, 0]
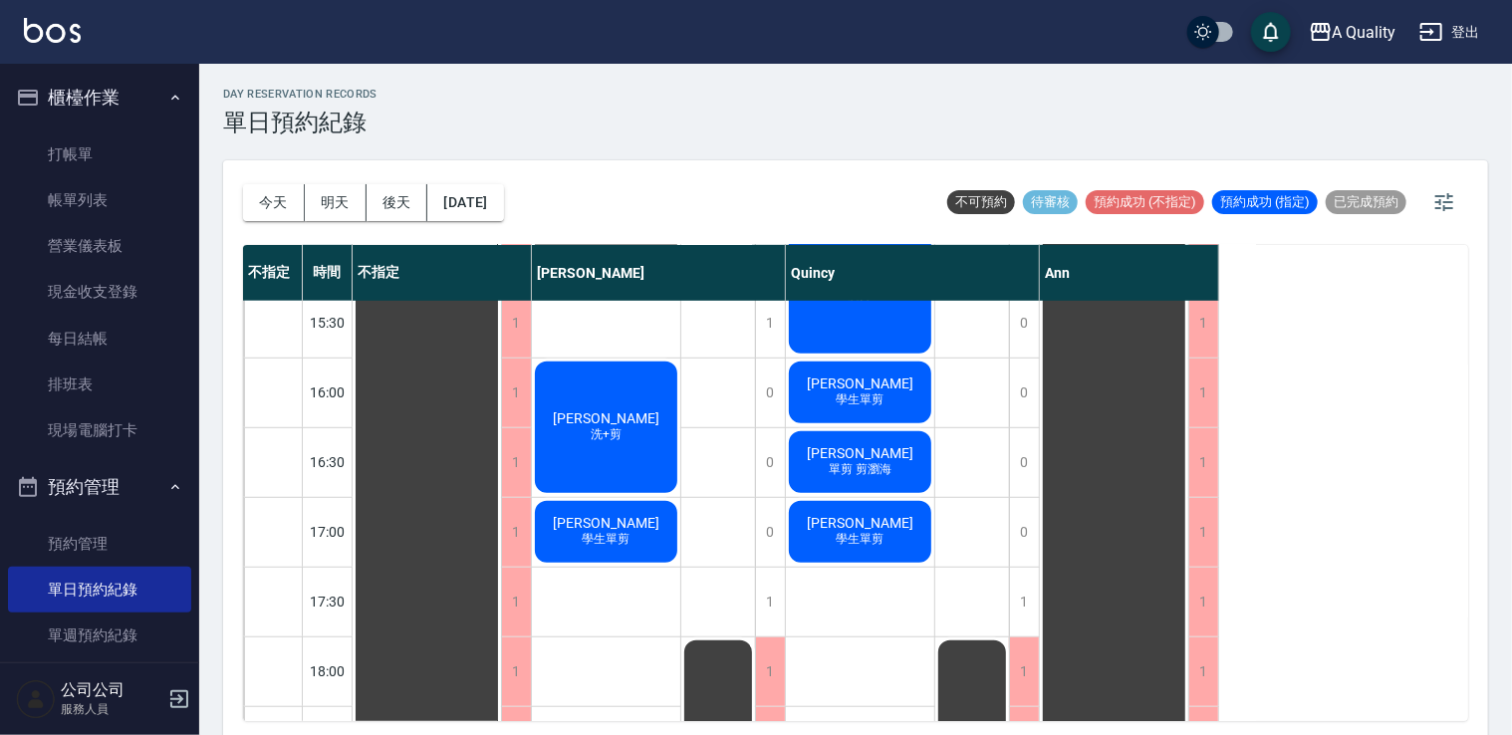
scroll to position [650, 0]
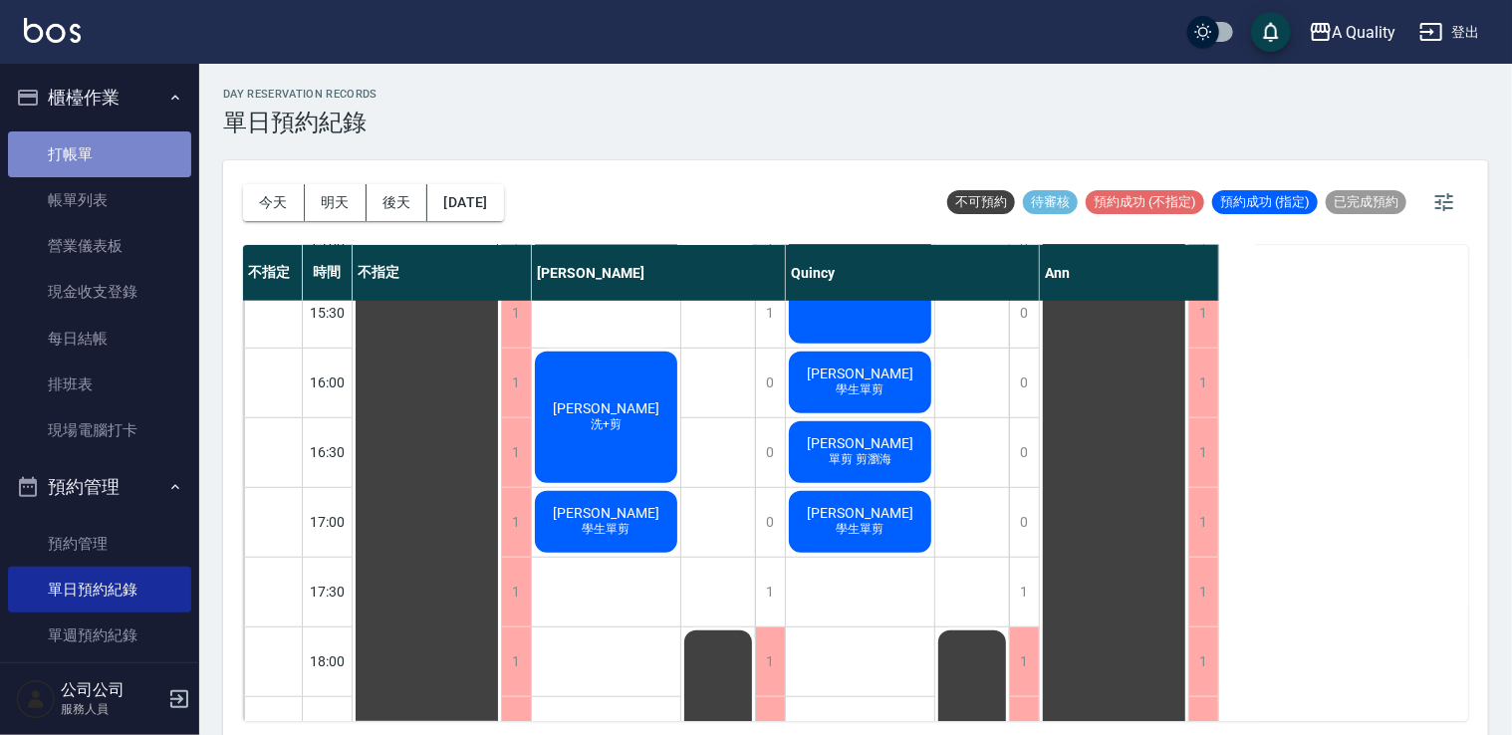
click at [105, 164] on link "打帳單" at bounding box center [99, 154] width 183 height 46
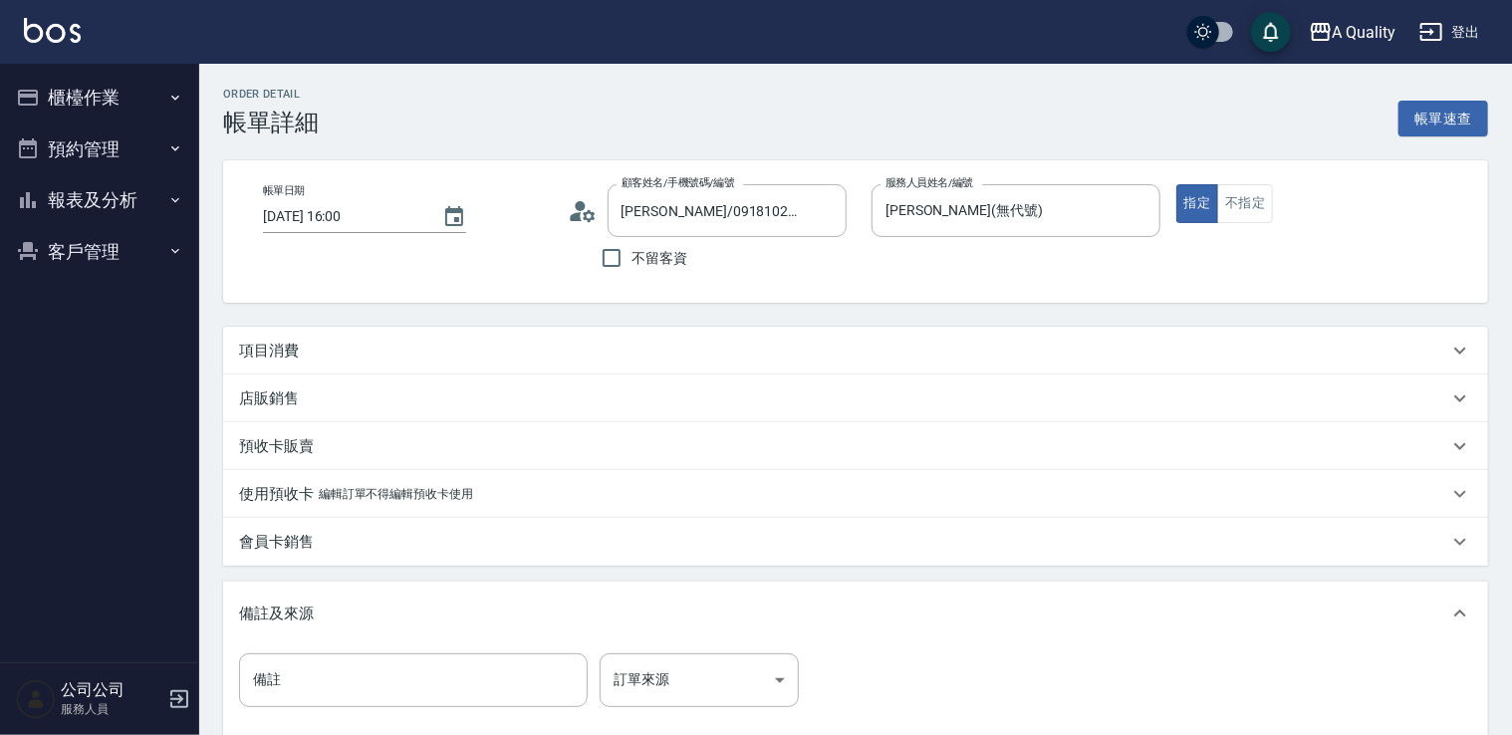
click at [285, 344] on p "項目消費" at bounding box center [269, 351] width 60 height 21
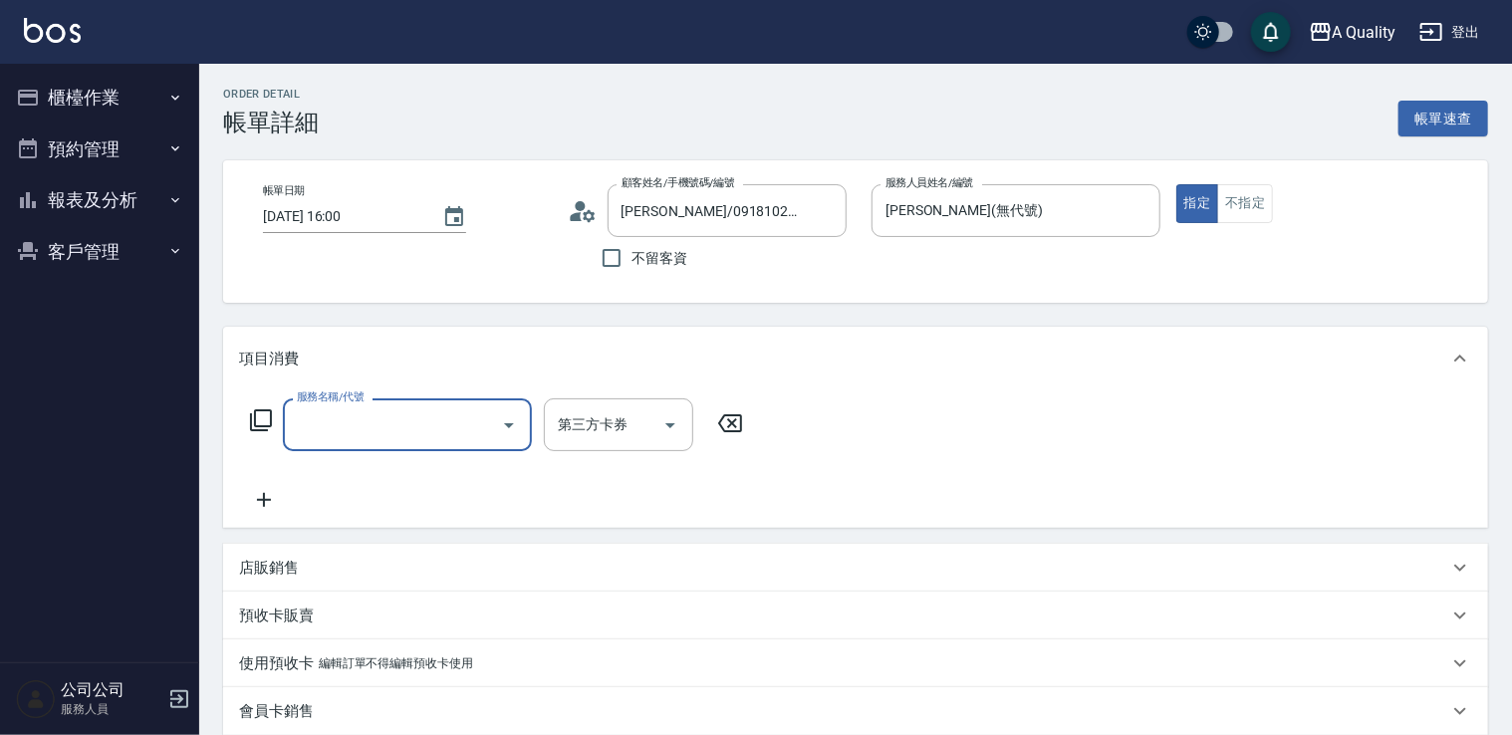
click at [340, 421] on input "服務名稱/代號" at bounding box center [392, 424] width 201 height 35
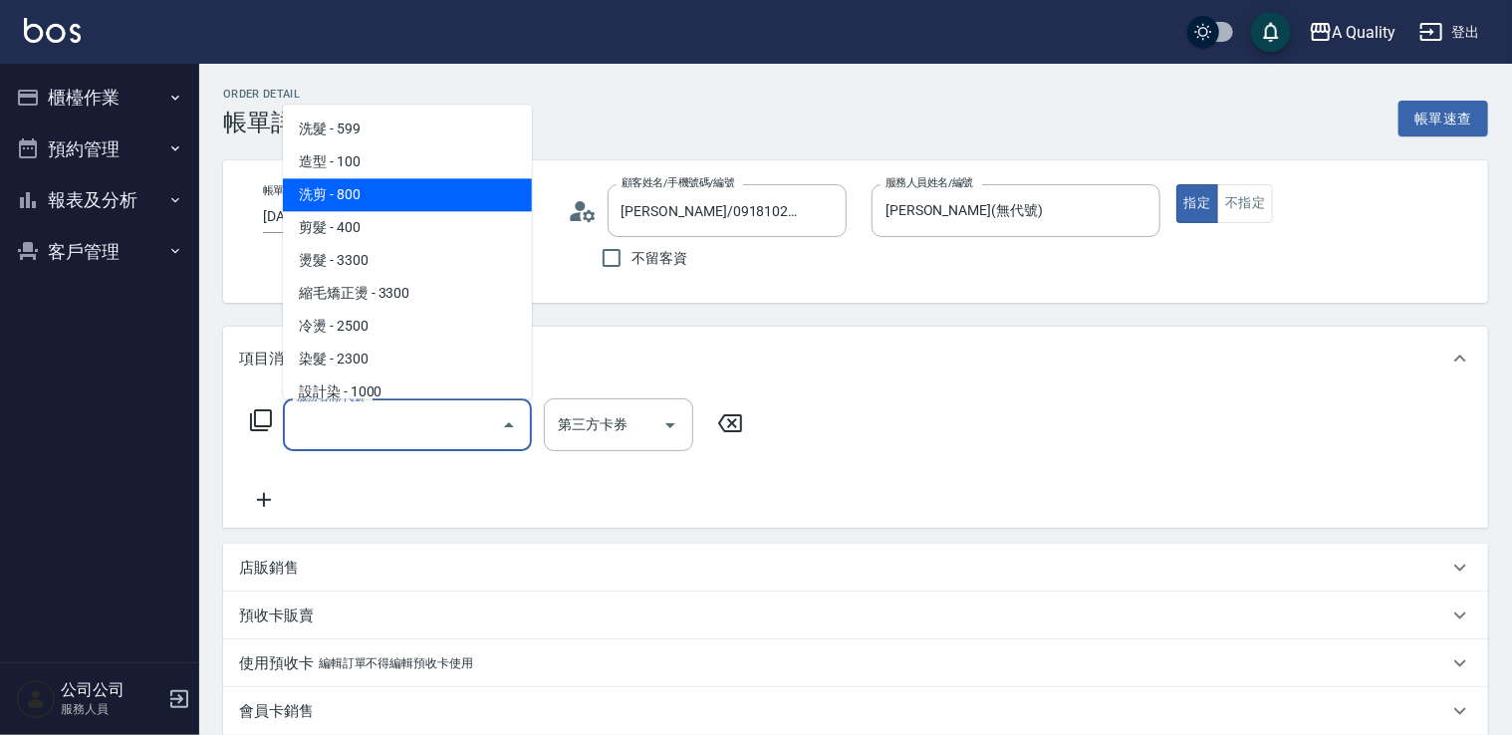
click at [399, 205] on span "洗剪 - 800" at bounding box center [407, 194] width 249 height 33
type input "洗剪(103)"
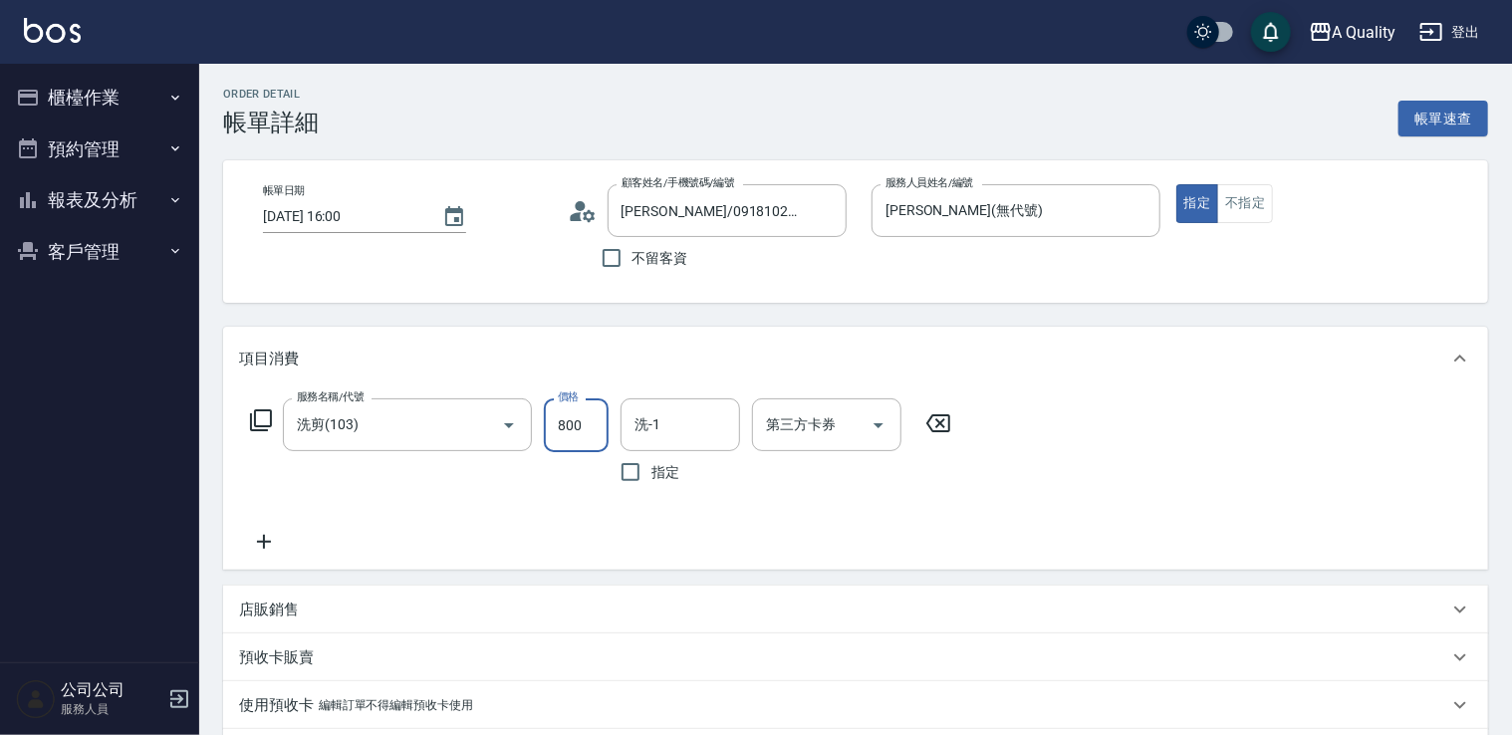
click at [574, 423] on input "800" at bounding box center [576, 425] width 65 height 54
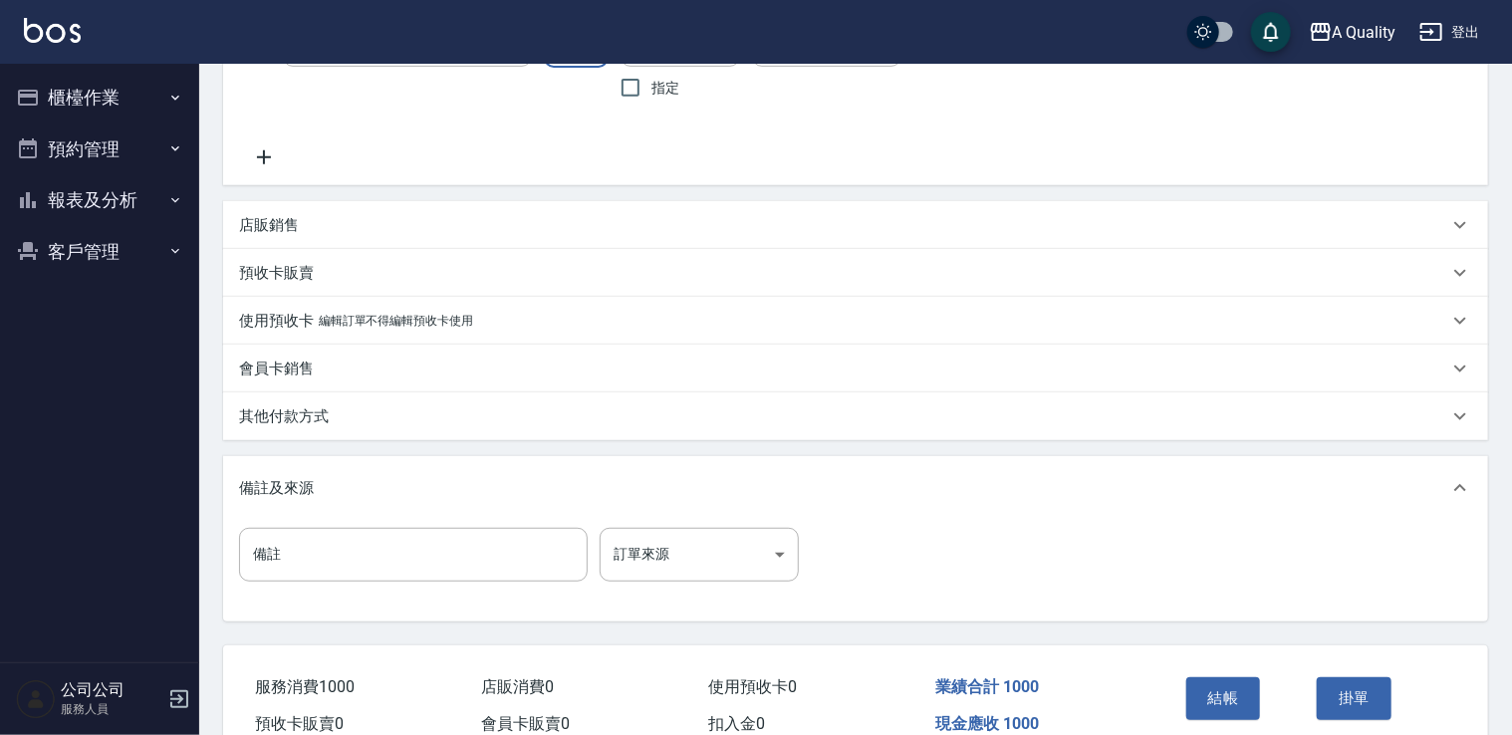
scroll to position [398, 0]
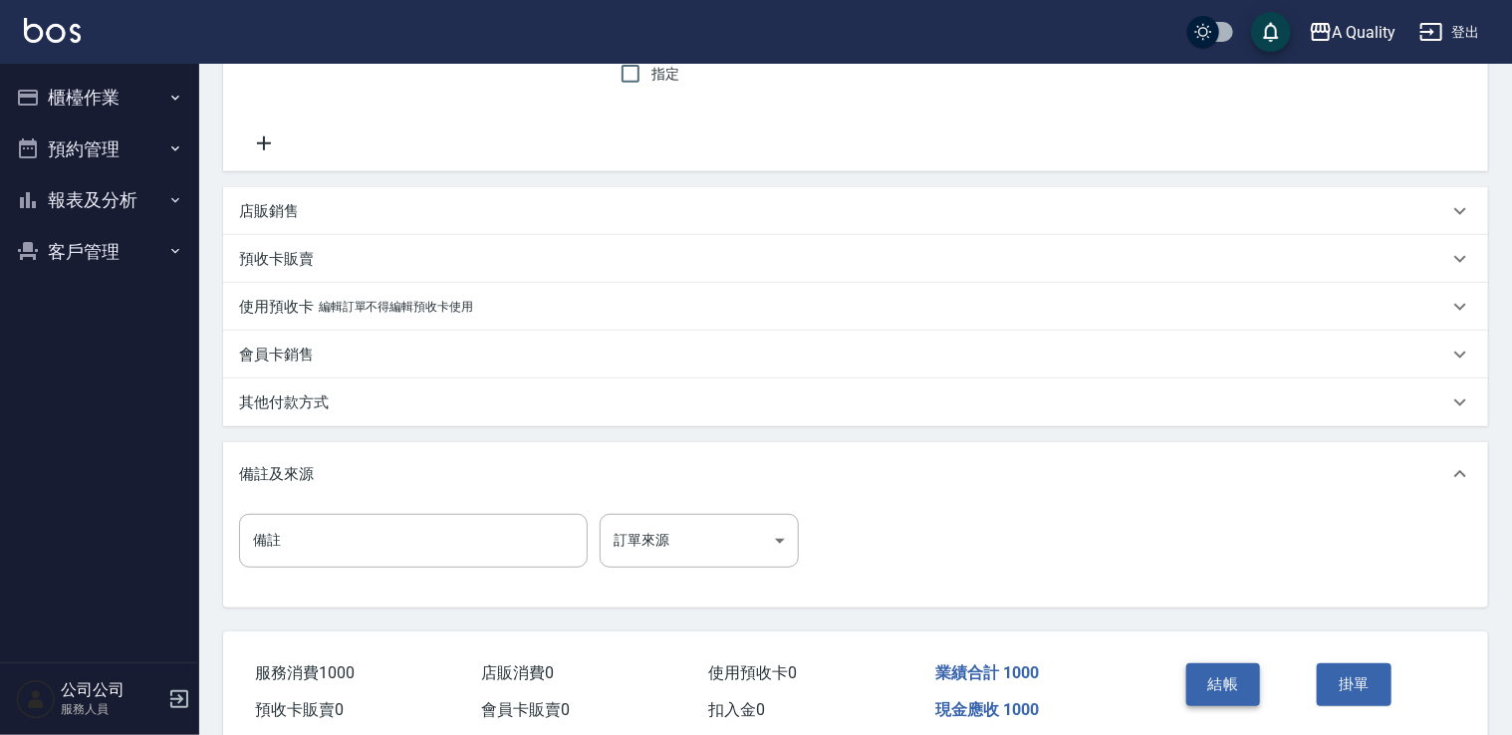
type input "1000"
click at [1248, 688] on button "結帳" at bounding box center [1223, 684] width 75 height 42
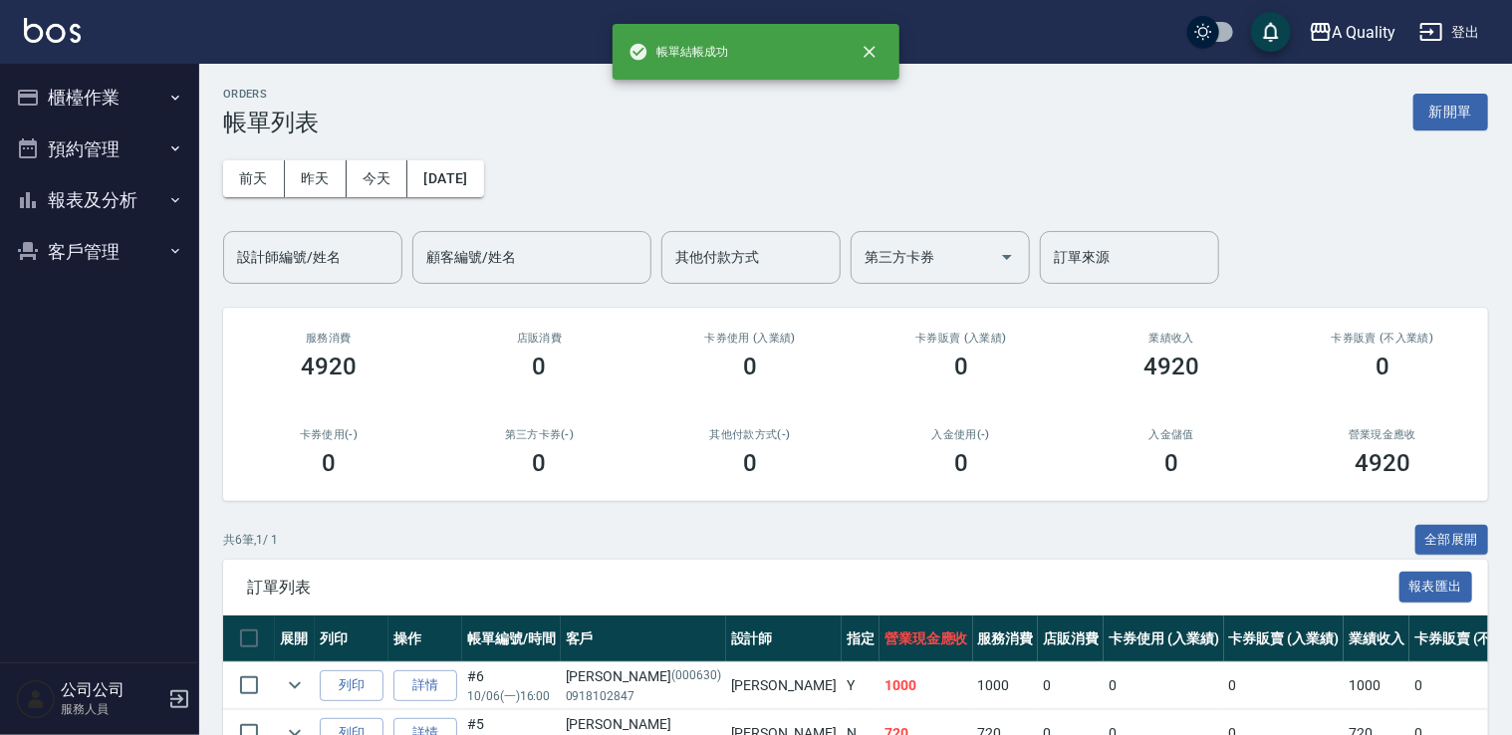
click at [96, 138] on button "預約管理" at bounding box center [99, 149] width 183 height 52
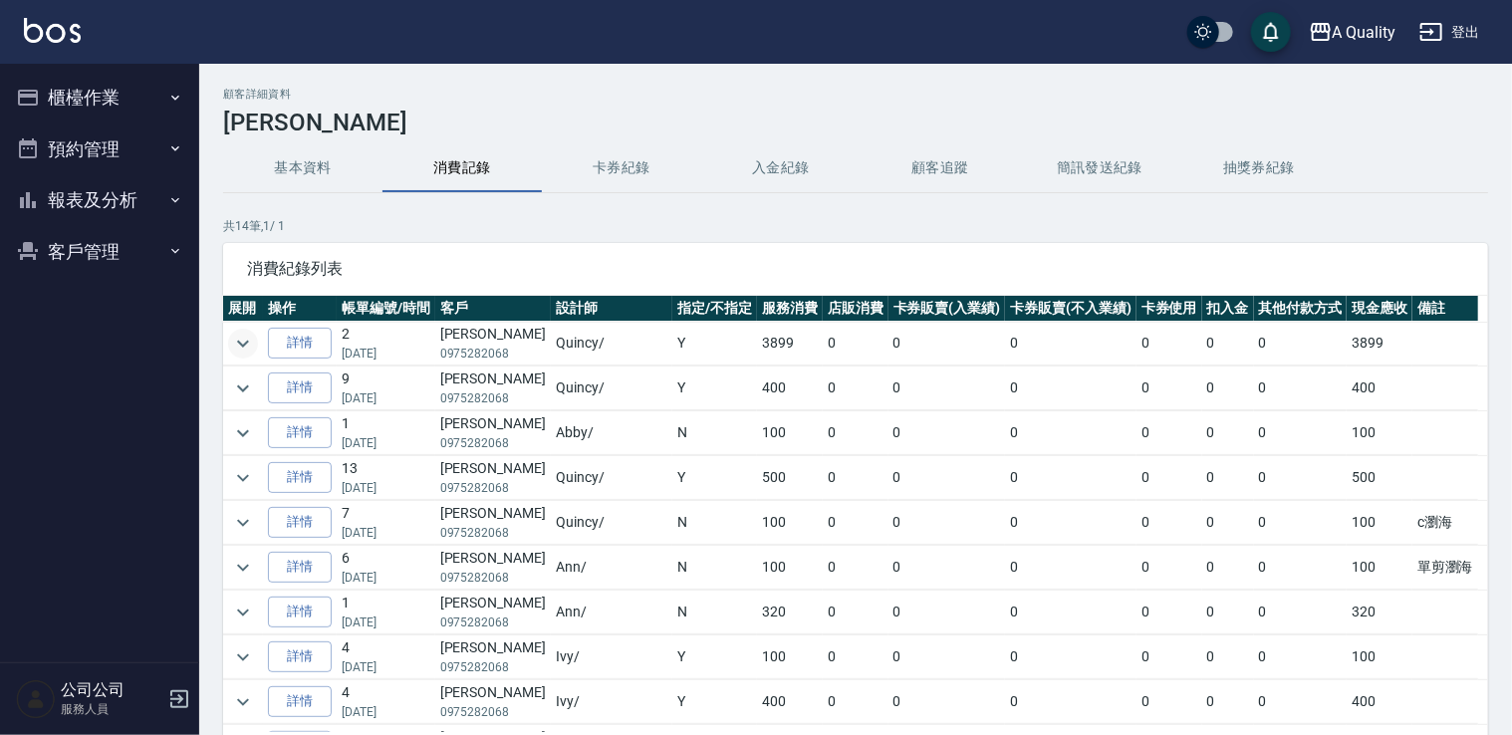
click at [251, 345] on icon "expand row" at bounding box center [243, 344] width 24 height 24
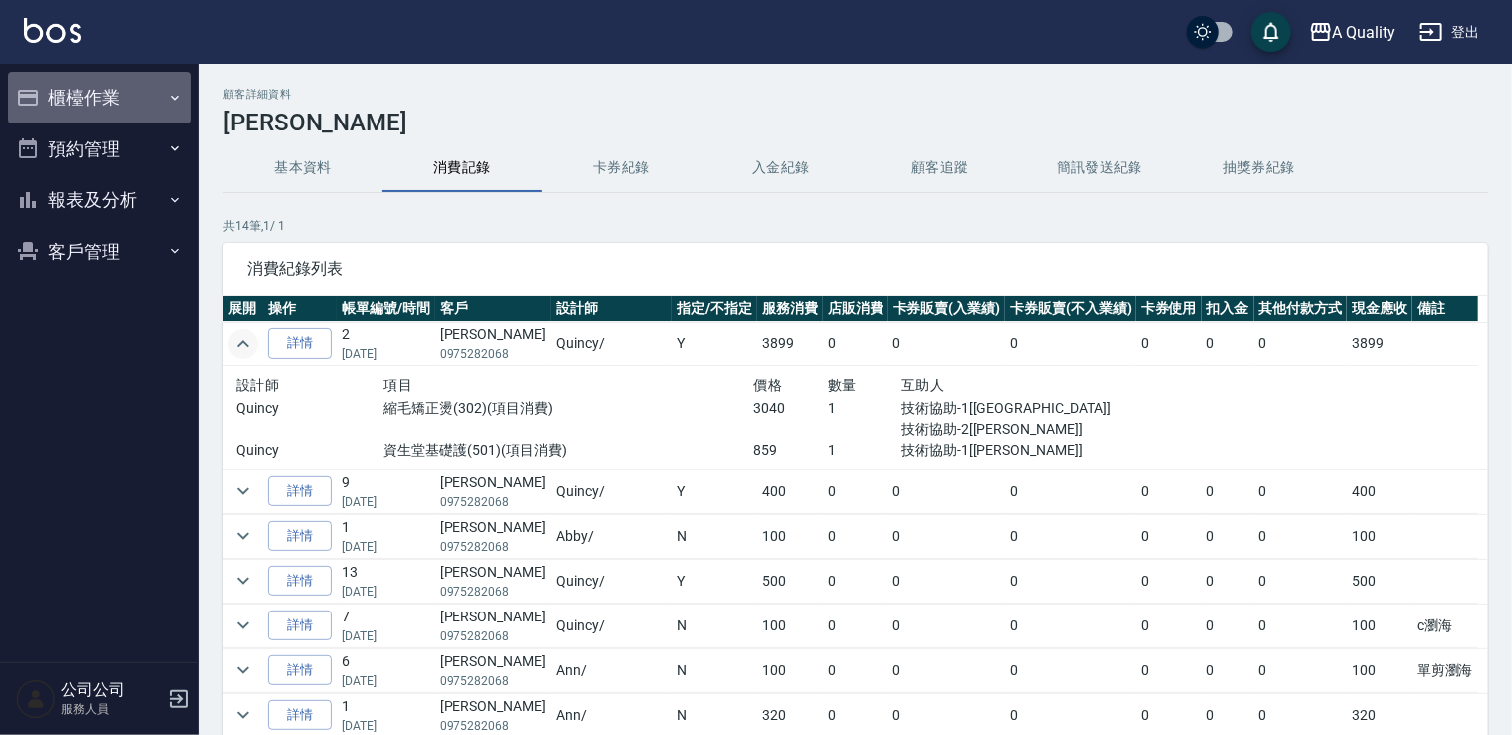
click at [111, 110] on button "櫃檯作業" at bounding box center [99, 98] width 183 height 52
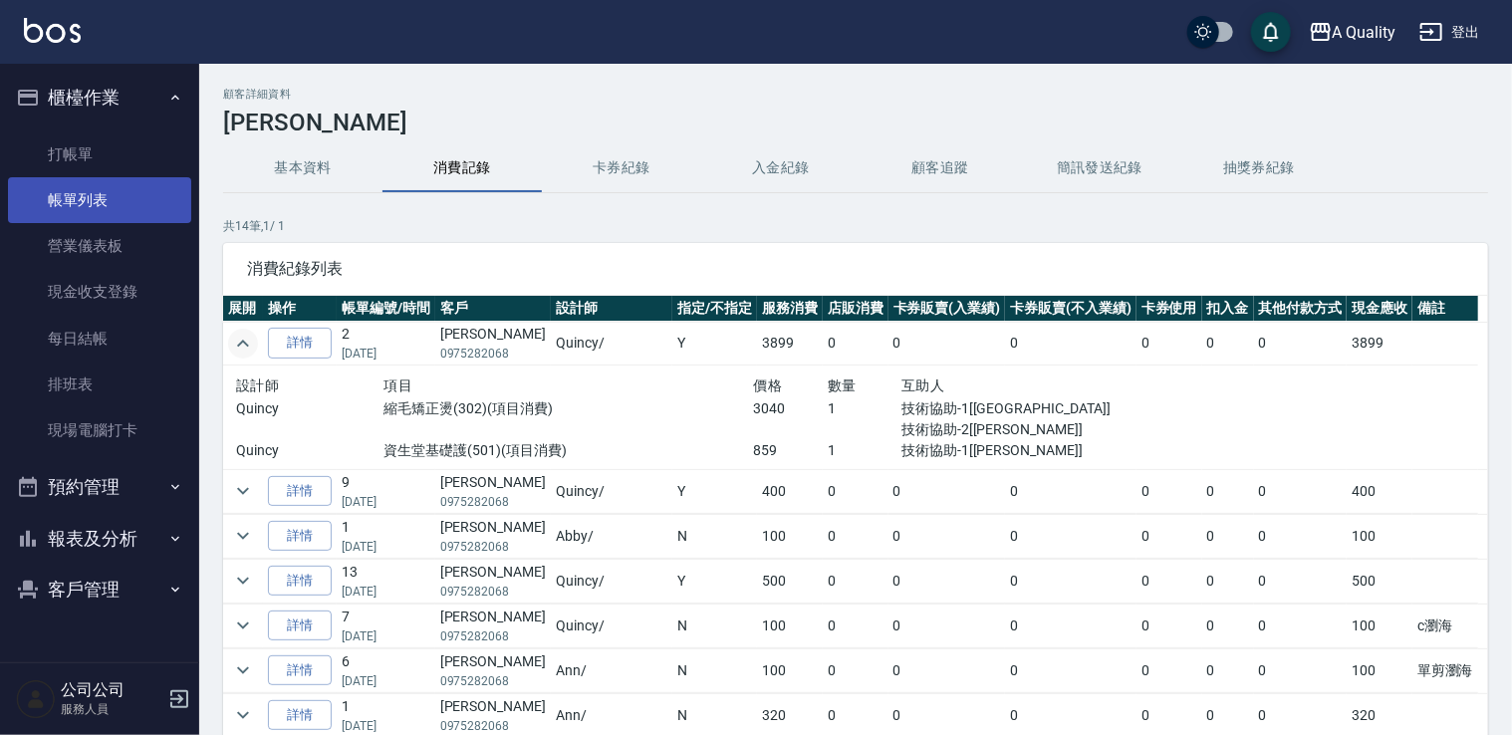
click at [121, 190] on link "帳單列表" at bounding box center [99, 200] width 183 height 46
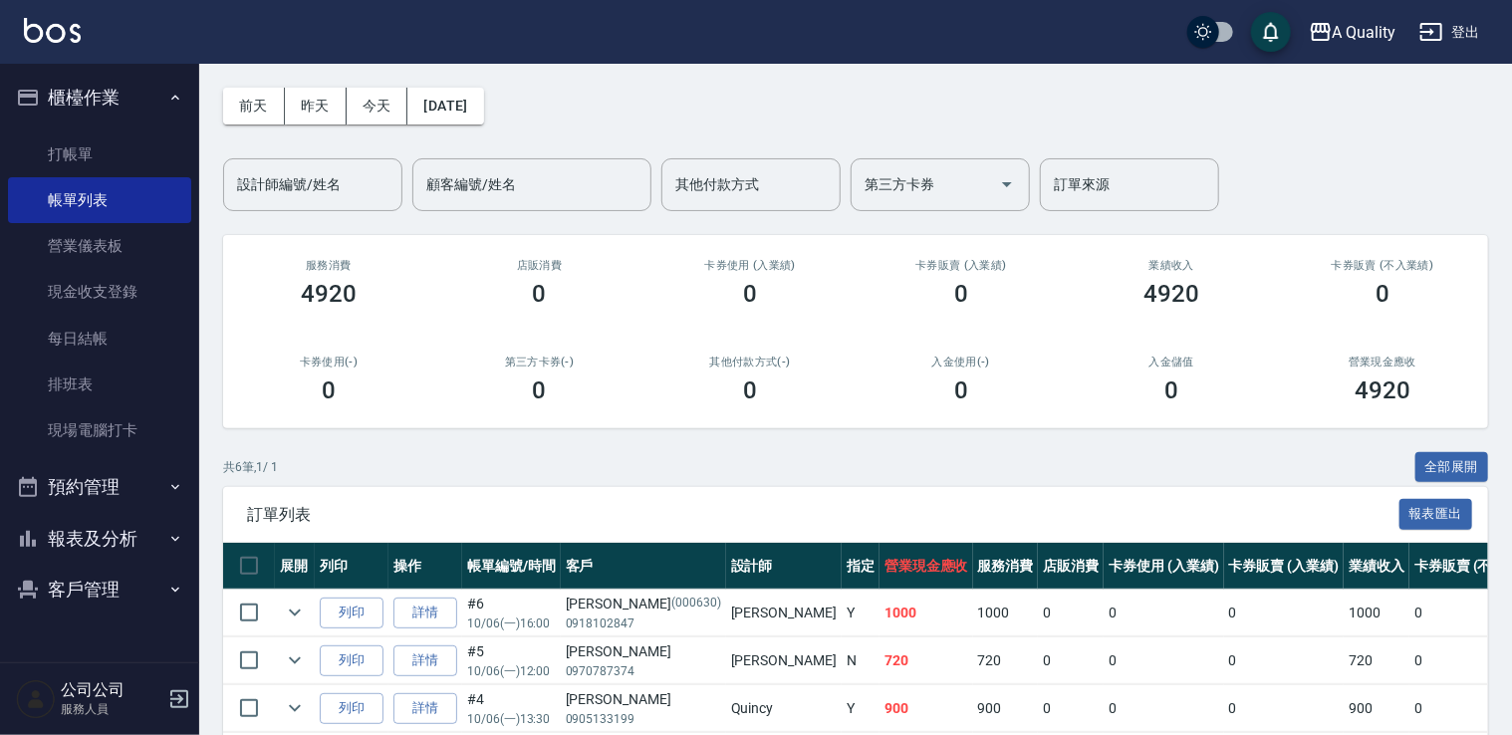
scroll to position [299, 0]
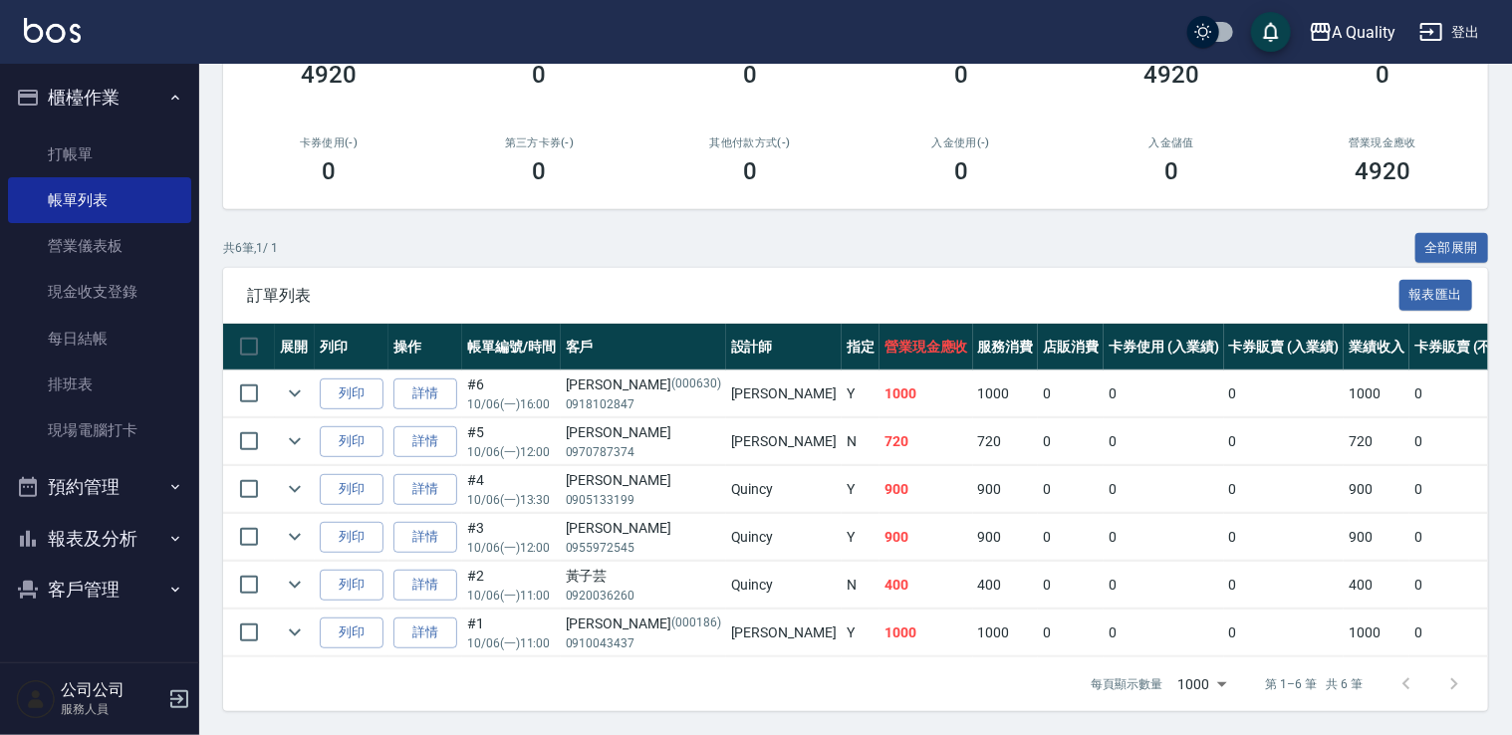
click at [151, 591] on button "客戶管理" at bounding box center [99, 590] width 183 height 52
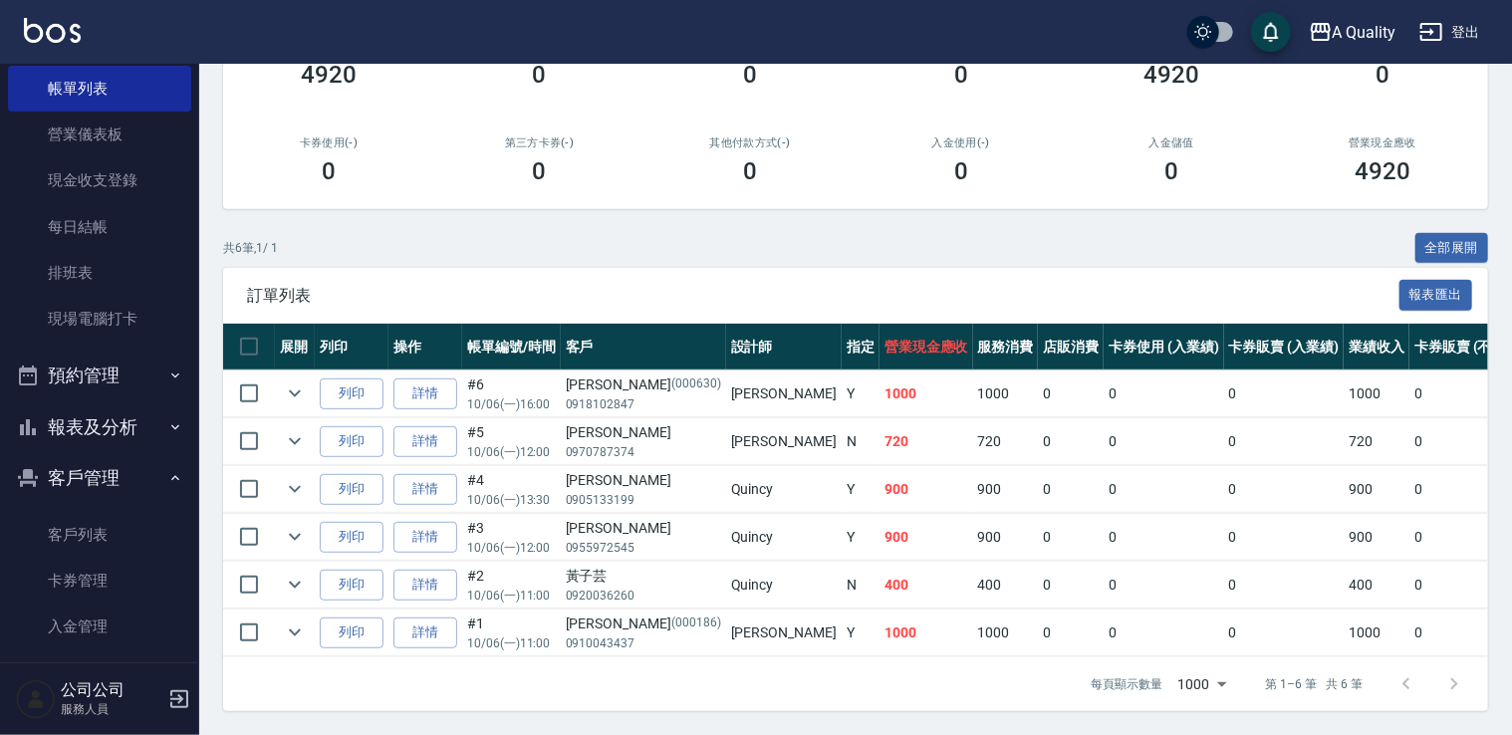
scroll to position [130, 0]
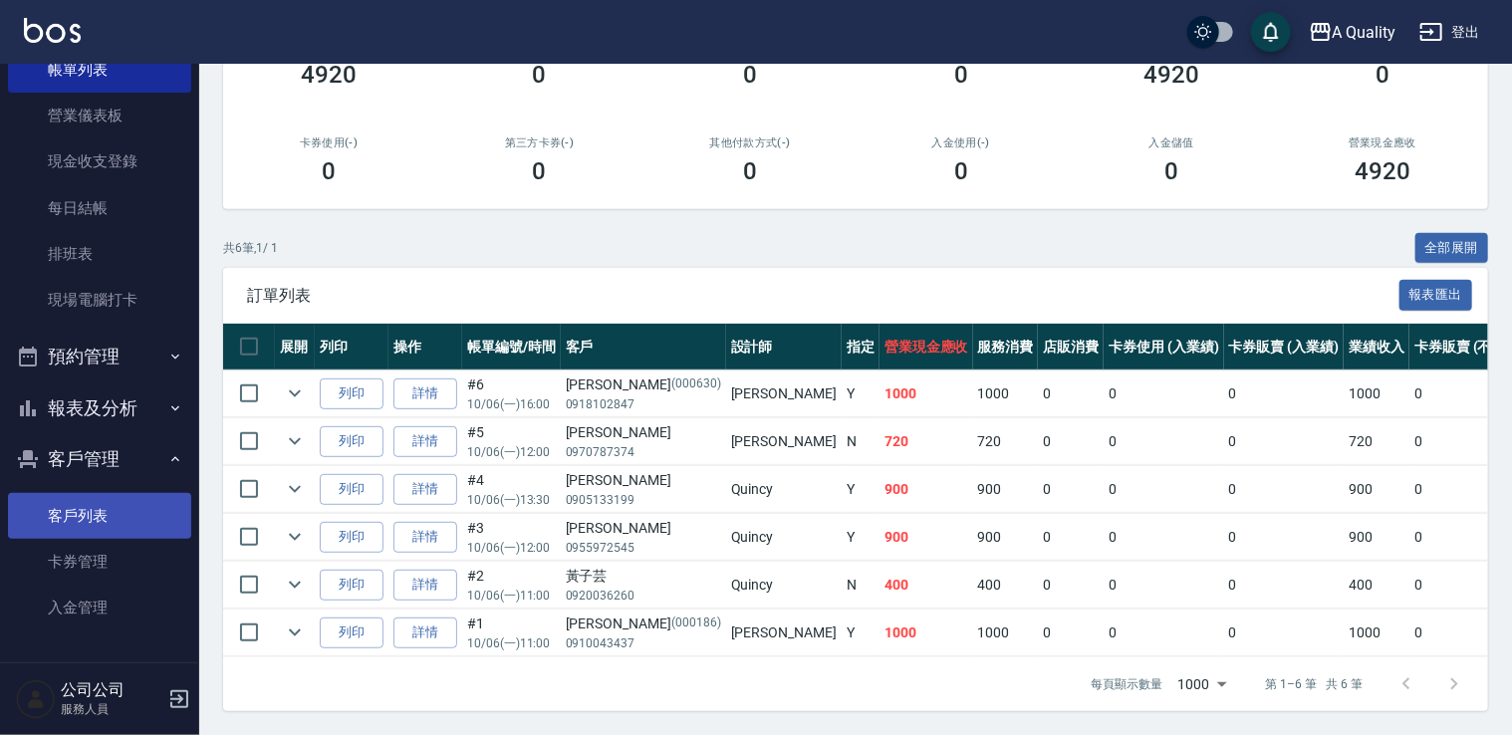
click at [139, 517] on link "客戶列表" at bounding box center [99, 516] width 183 height 46
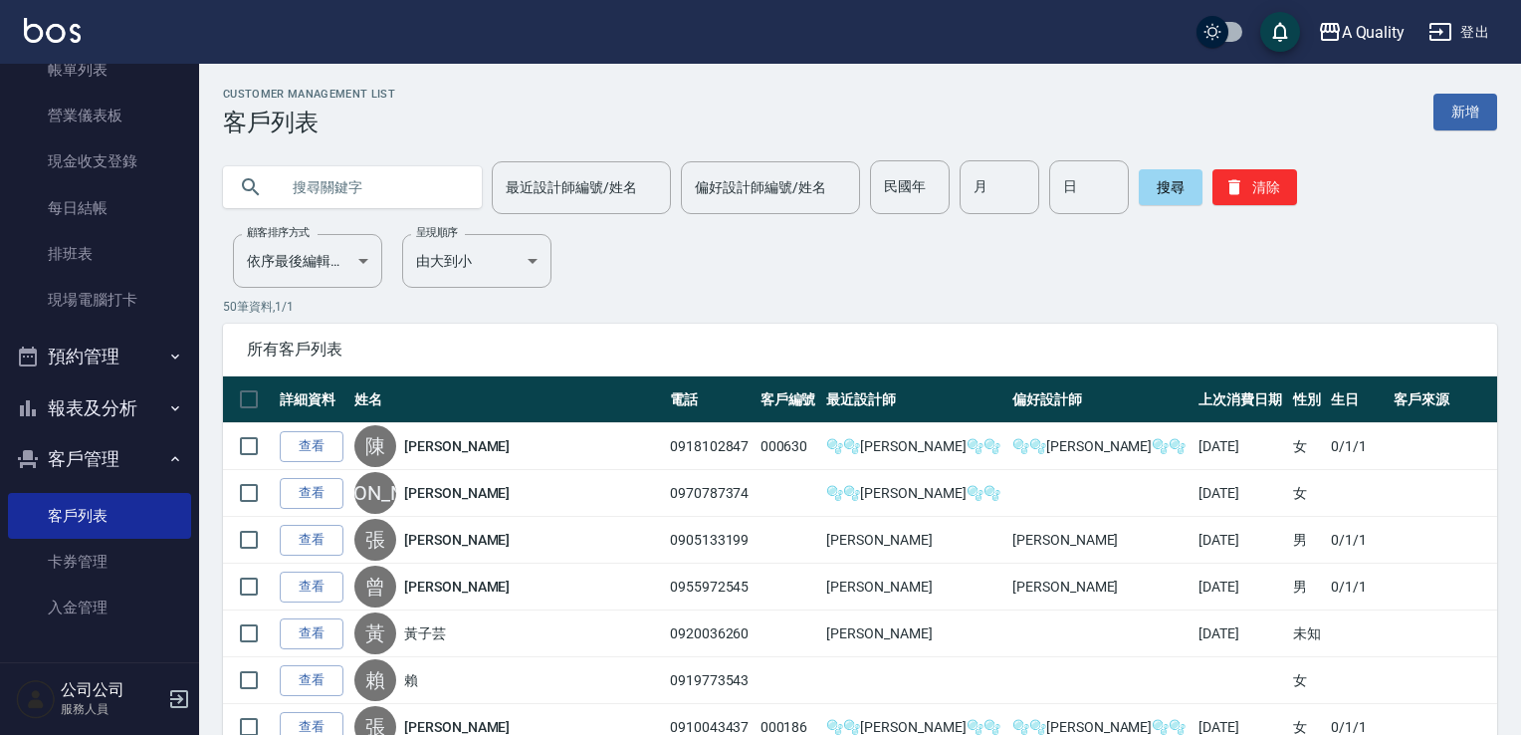
click at [360, 188] on input "text" at bounding box center [372, 187] width 187 height 54
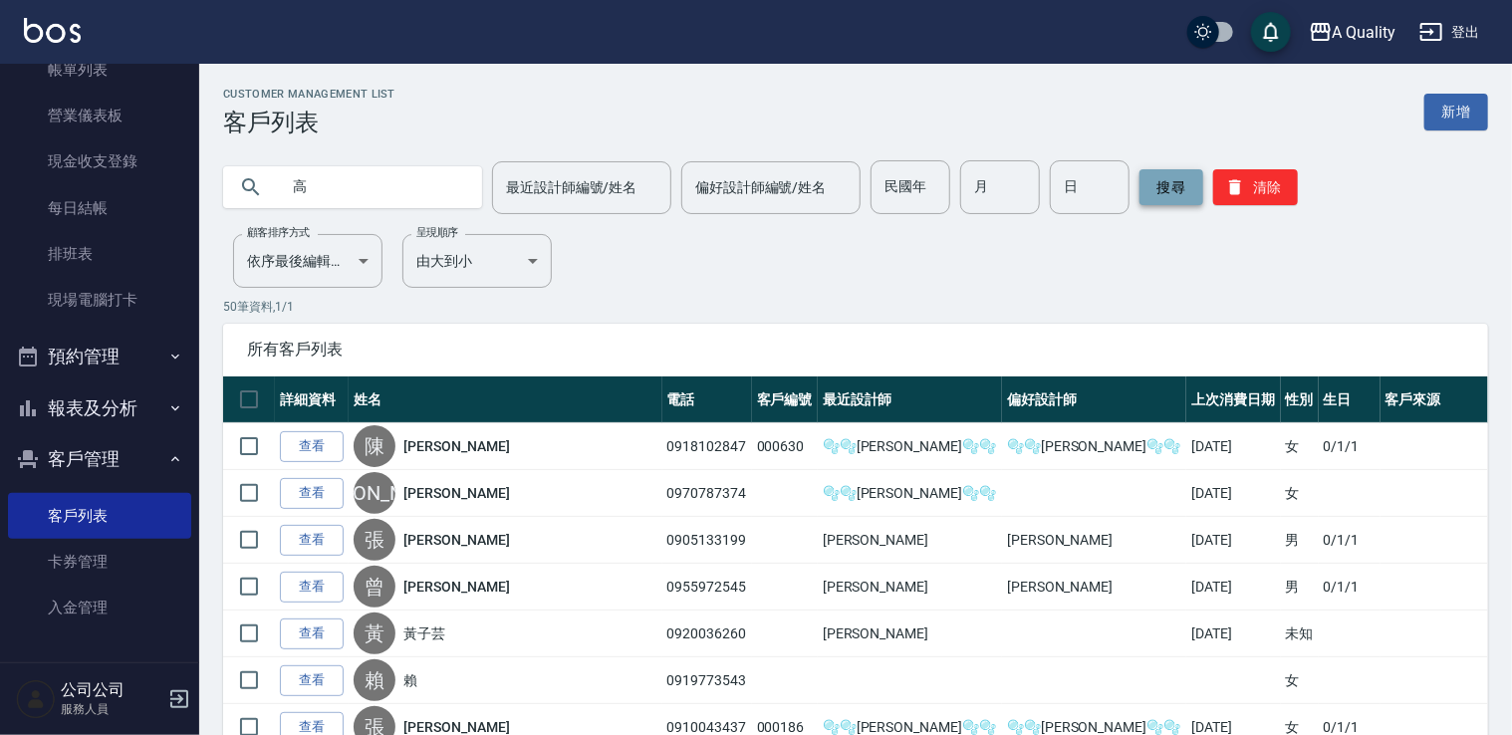
type input "高"
click at [1181, 177] on button "搜尋" at bounding box center [1171, 187] width 64 height 36
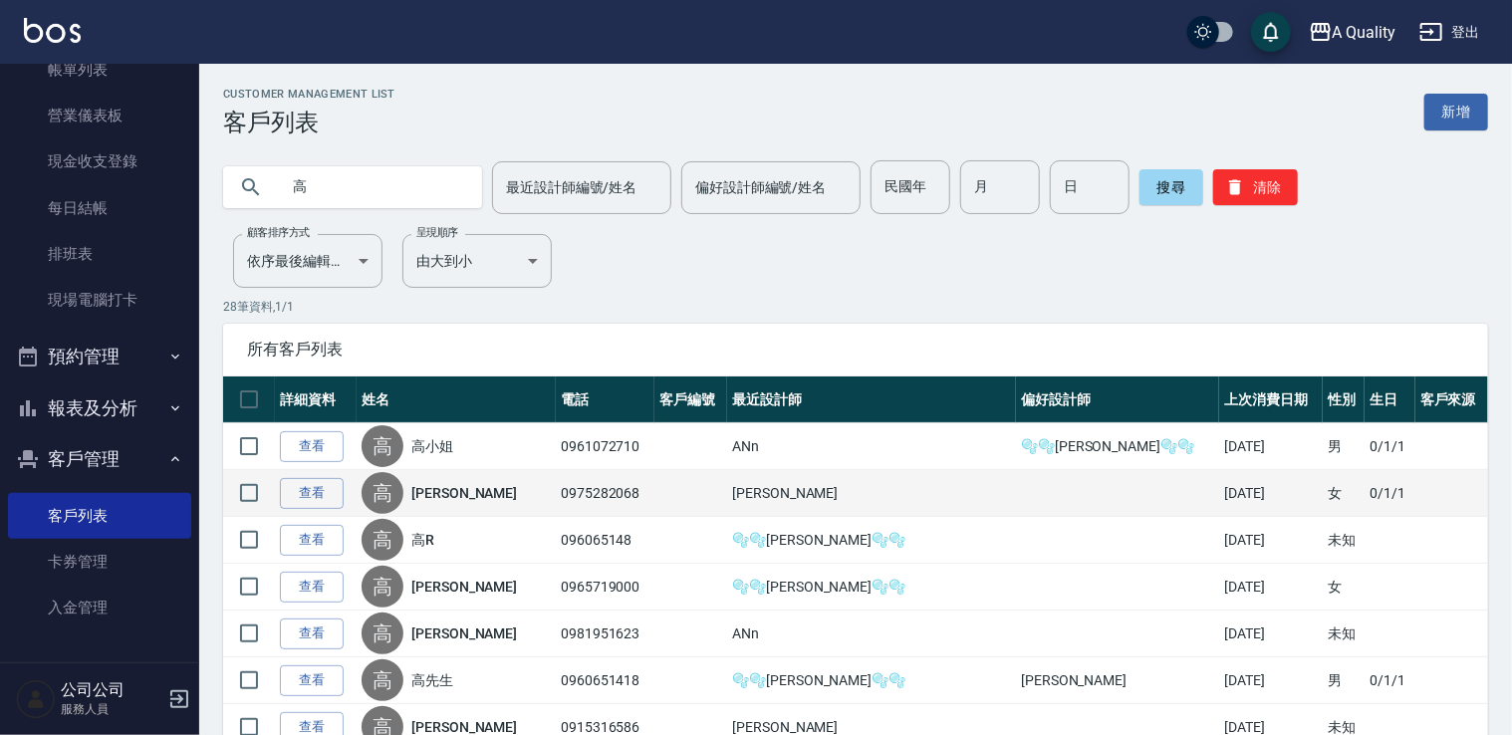
click at [582, 491] on td "0975282068" at bounding box center [605, 493] width 99 height 47
click at [281, 489] on link "查看" at bounding box center [312, 493] width 64 height 31
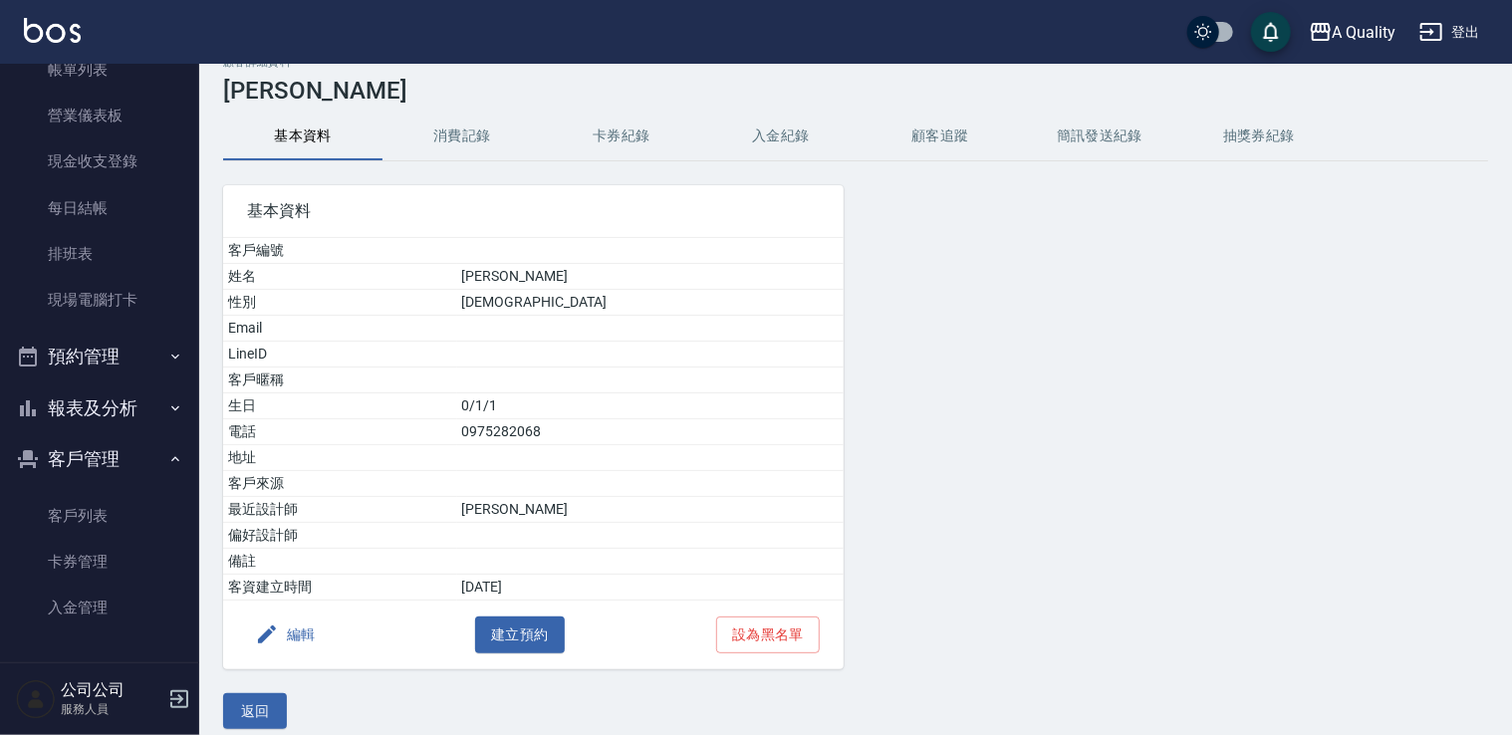
scroll to position [46, 0]
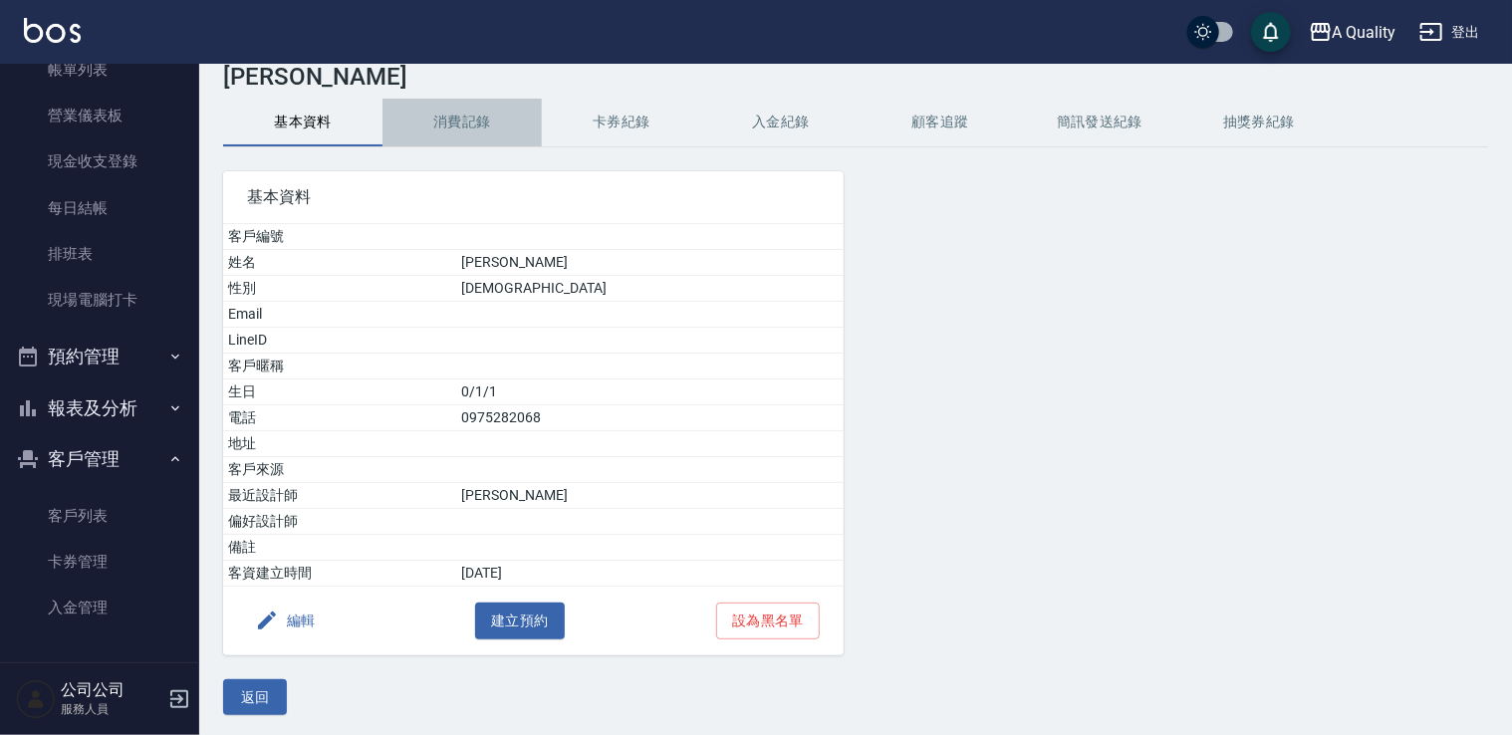
click at [464, 125] on button "消費記錄" at bounding box center [461, 123] width 159 height 48
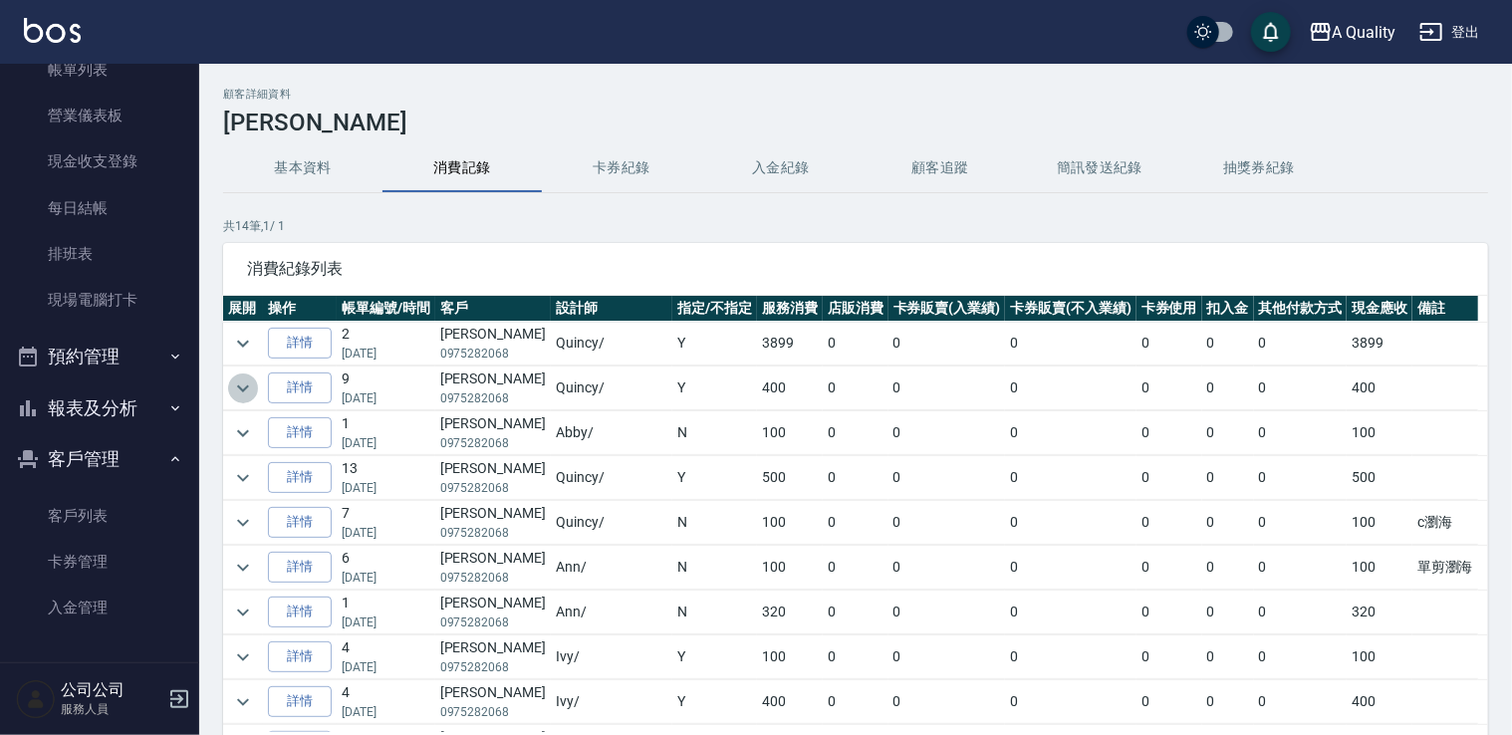
click at [243, 388] on icon "expand row" at bounding box center [243, 387] width 12 height 7
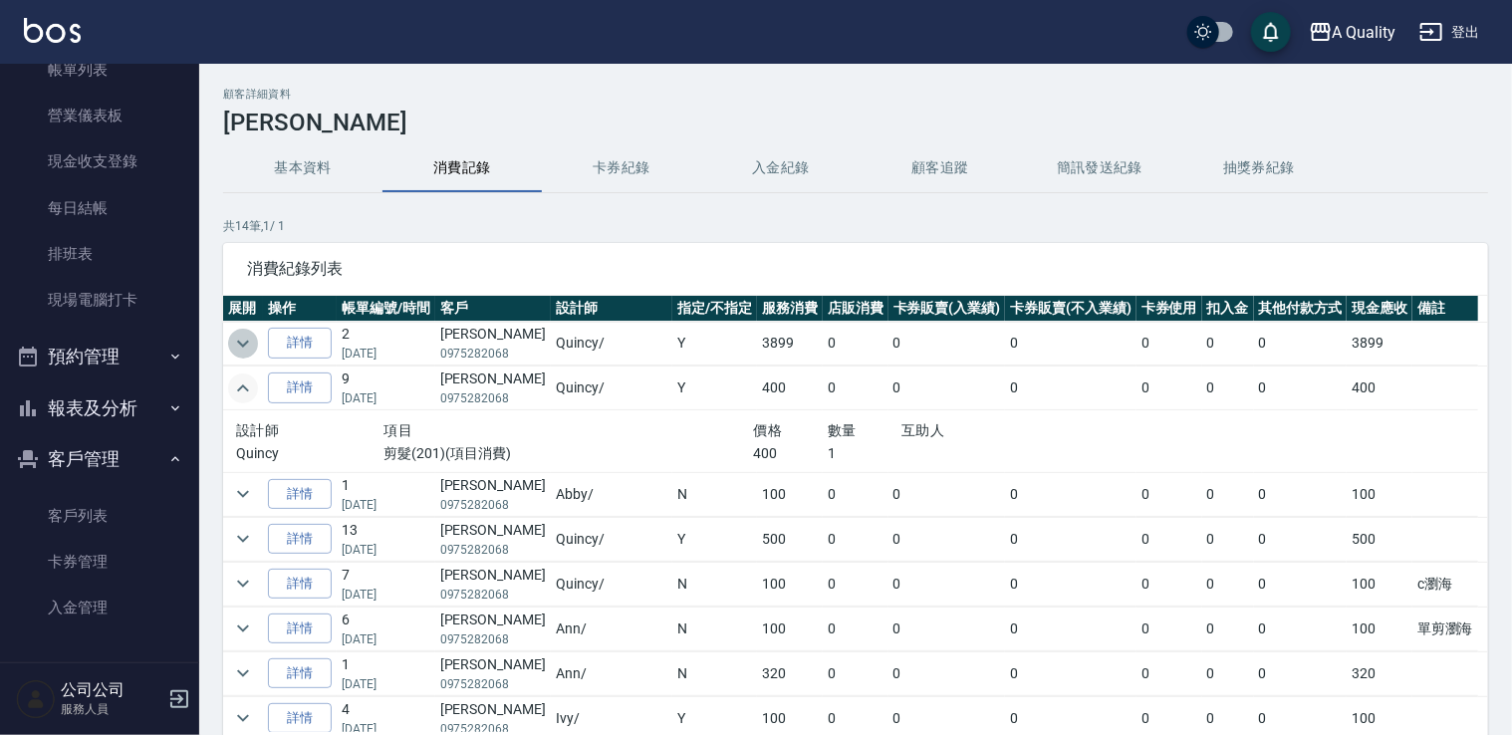
click at [244, 348] on icon "expand row" at bounding box center [243, 344] width 24 height 24
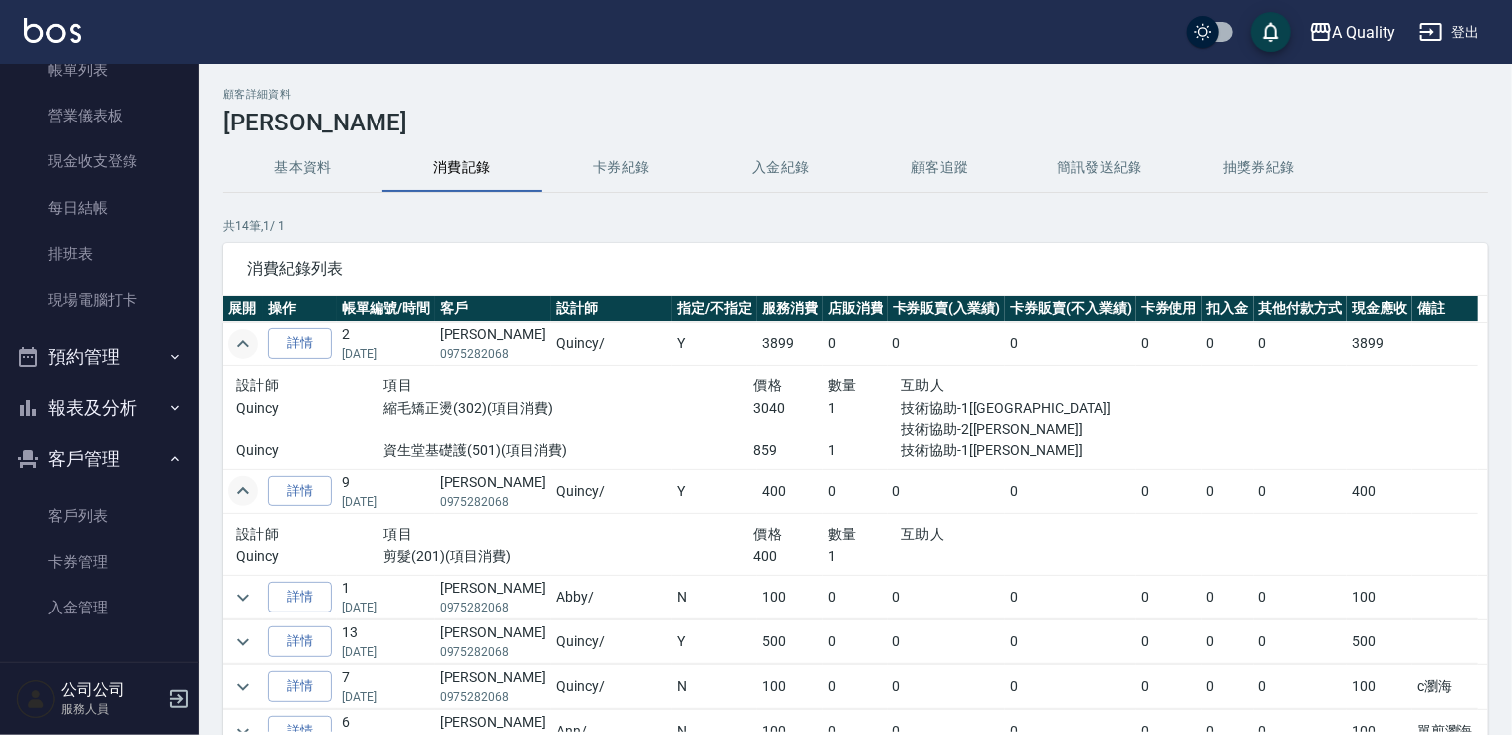
click at [171, 455] on icon "button" at bounding box center [175, 459] width 16 height 16
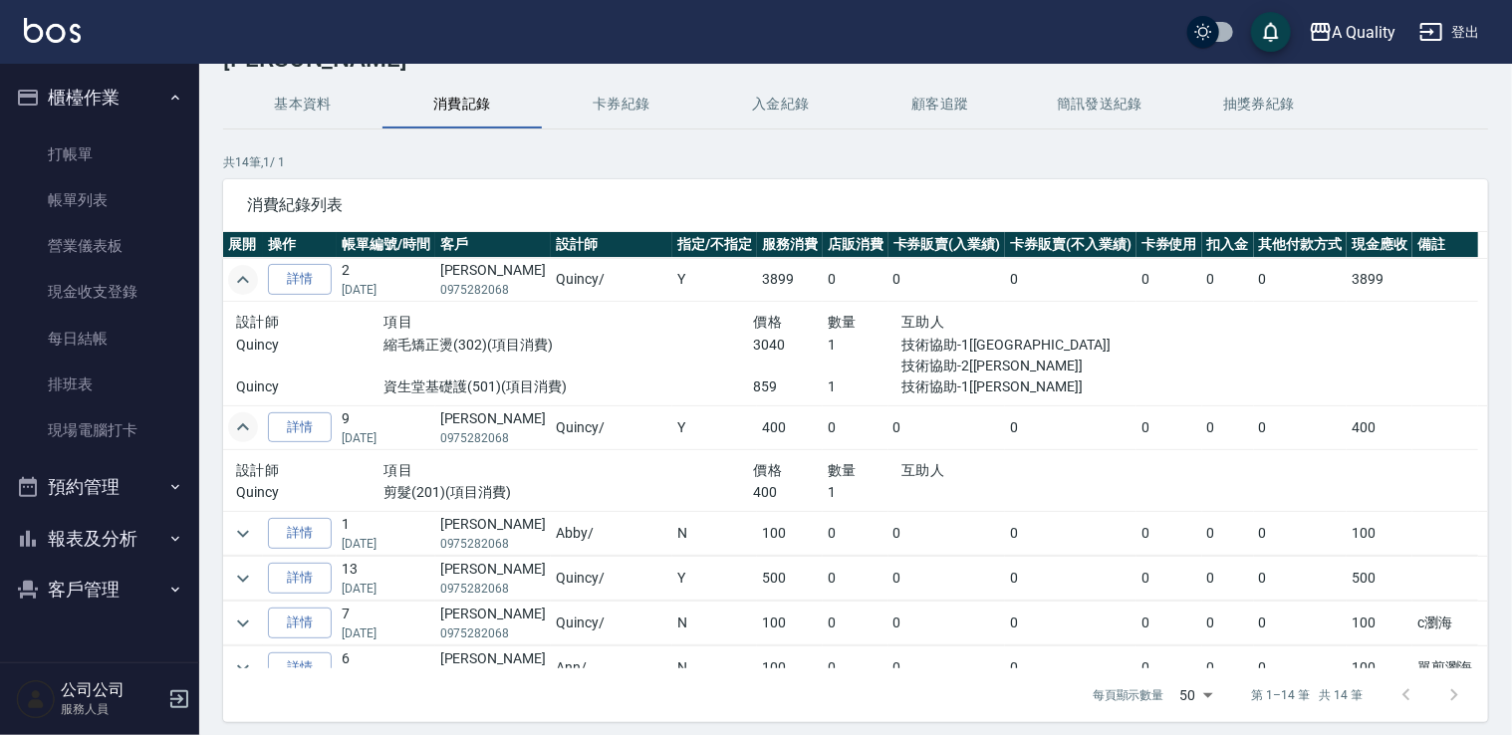
scroll to position [35, 0]
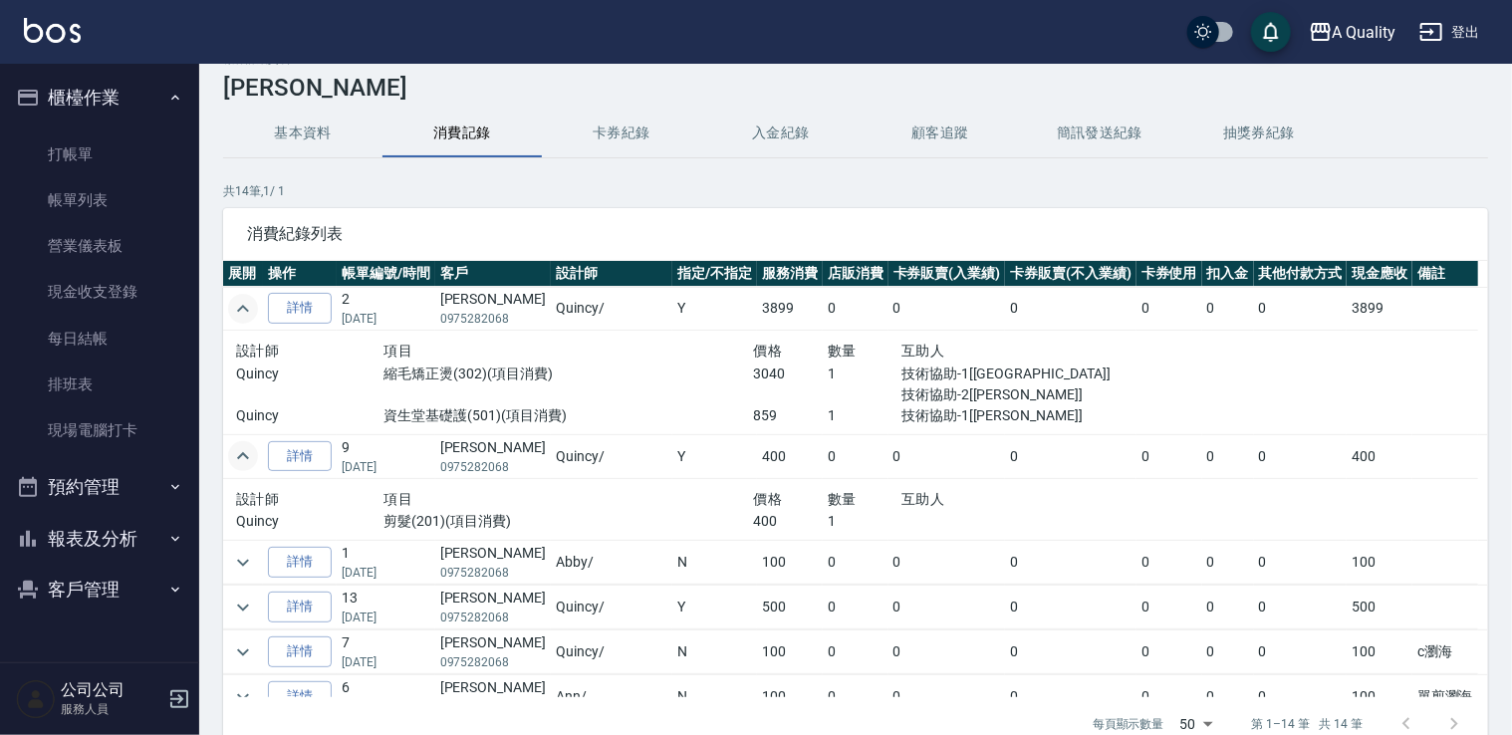
click at [92, 532] on button "報表及分析" at bounding box center [99, 539] width 183 height 52
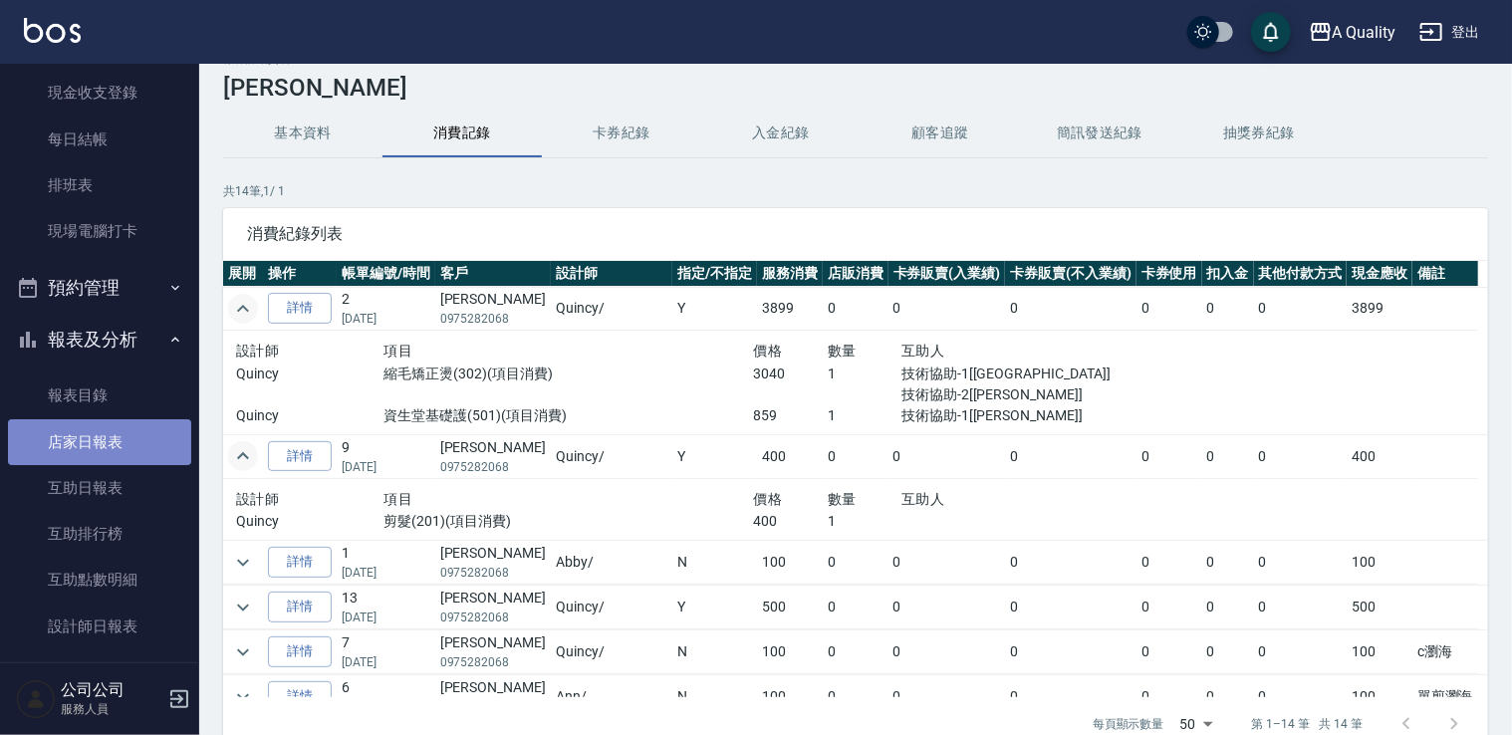
click at [124, 440] on link "店家日報表" at bounding box center [99, 442] width 183 height 46
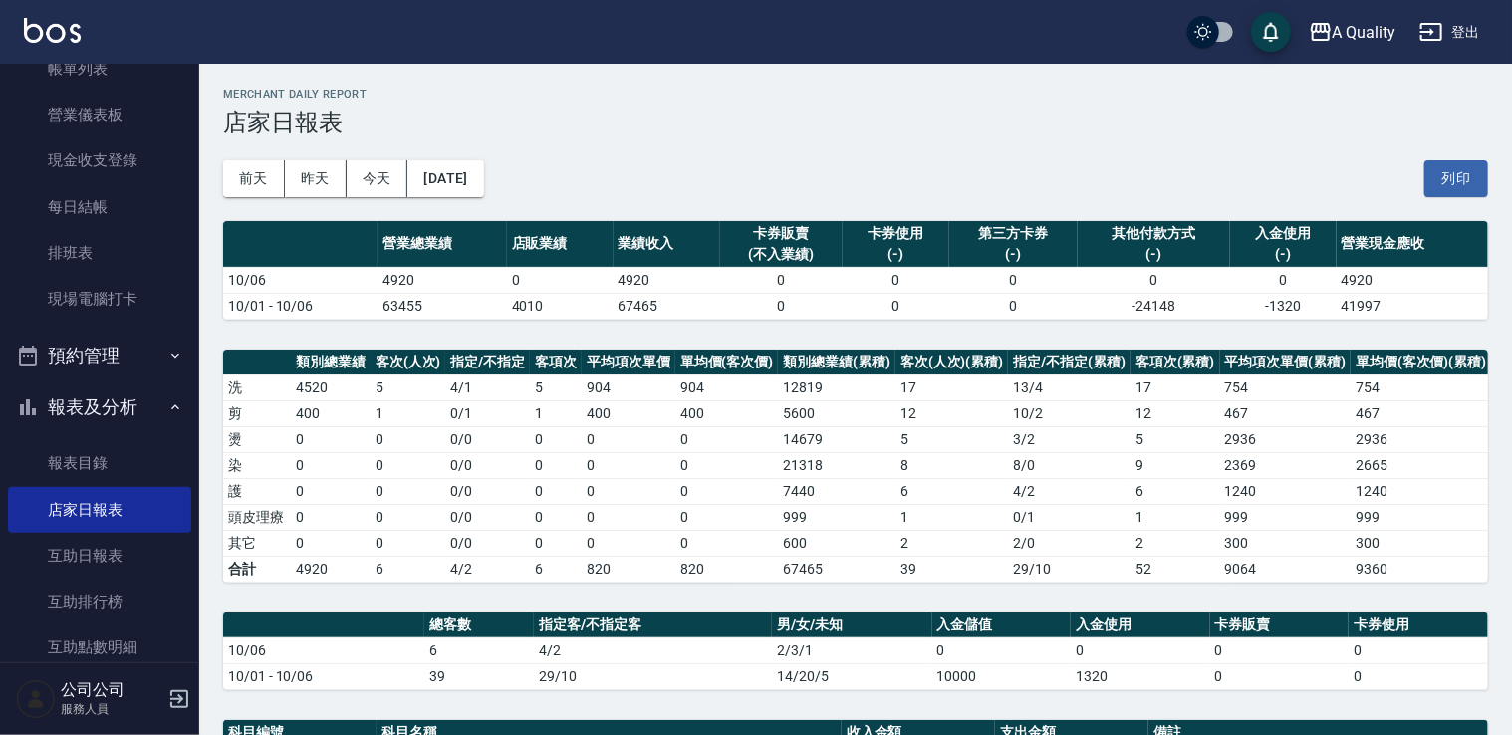
scroll to position [299, 0]
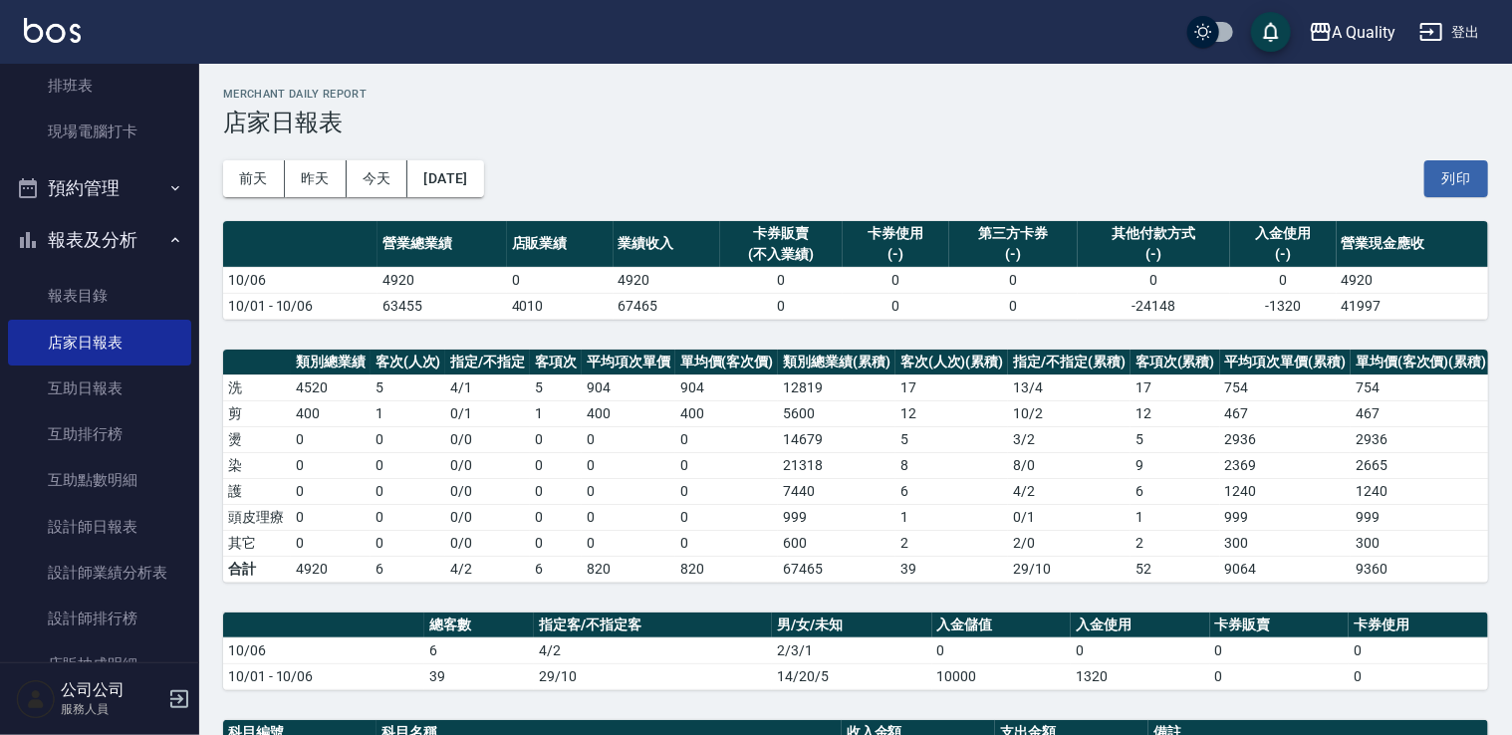
click at [108, 209] on button "預約管理" at bounding box center [99, 188] width 183 height 52
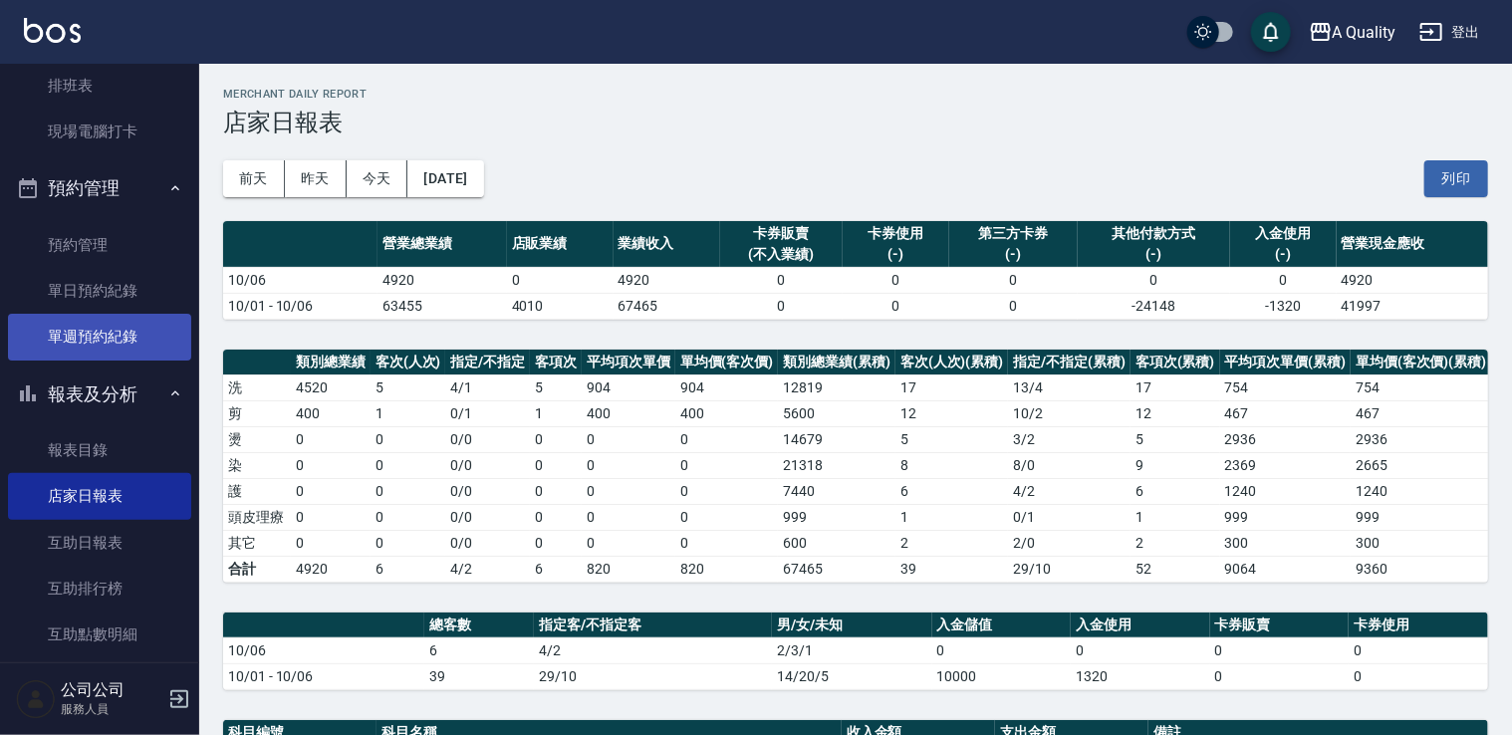
click at [119, 314] on link "單週預約紀錄" at bounding box center [99, 337] width 183 height 46
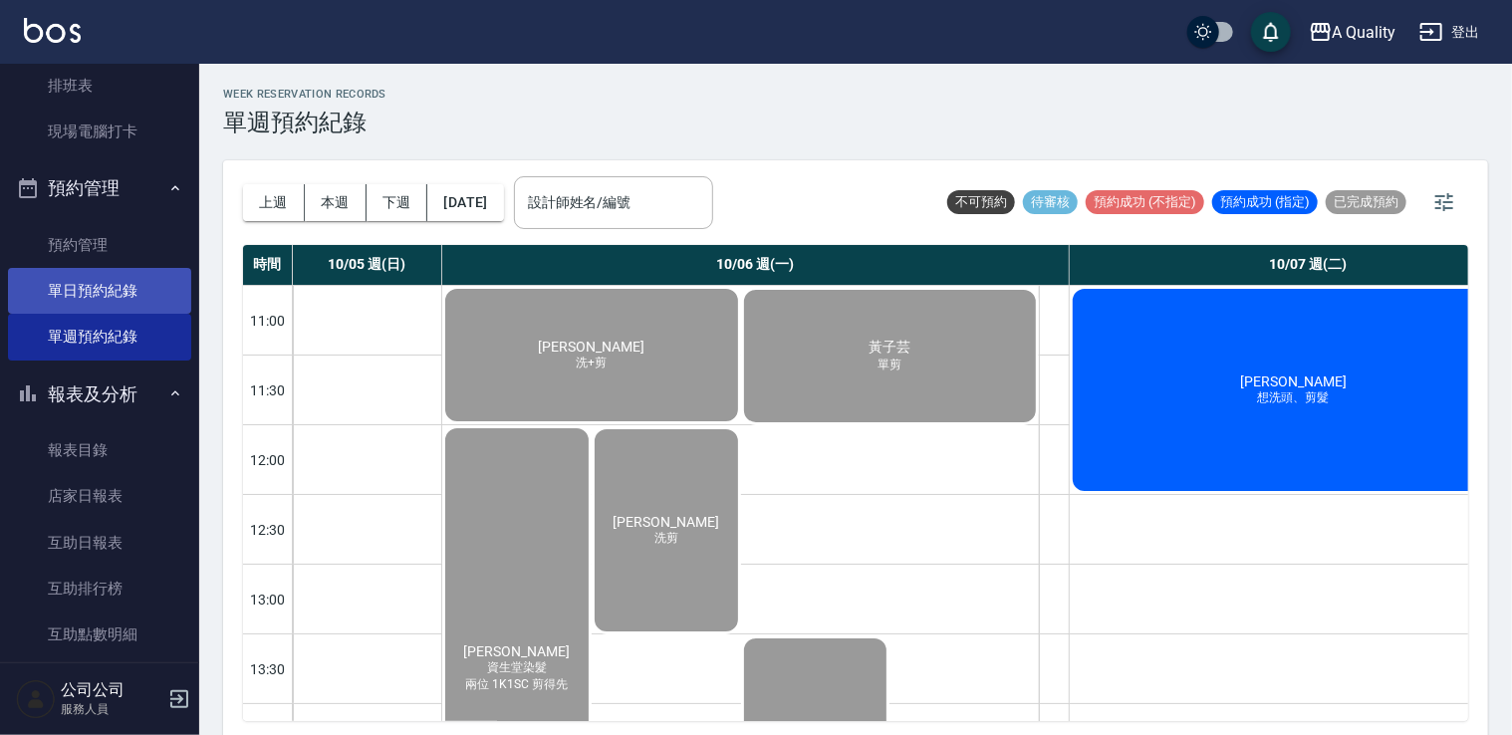
click at [34, 276] on link "單日預約紀錄" at bounding box center [99, 291] width 183 height 46
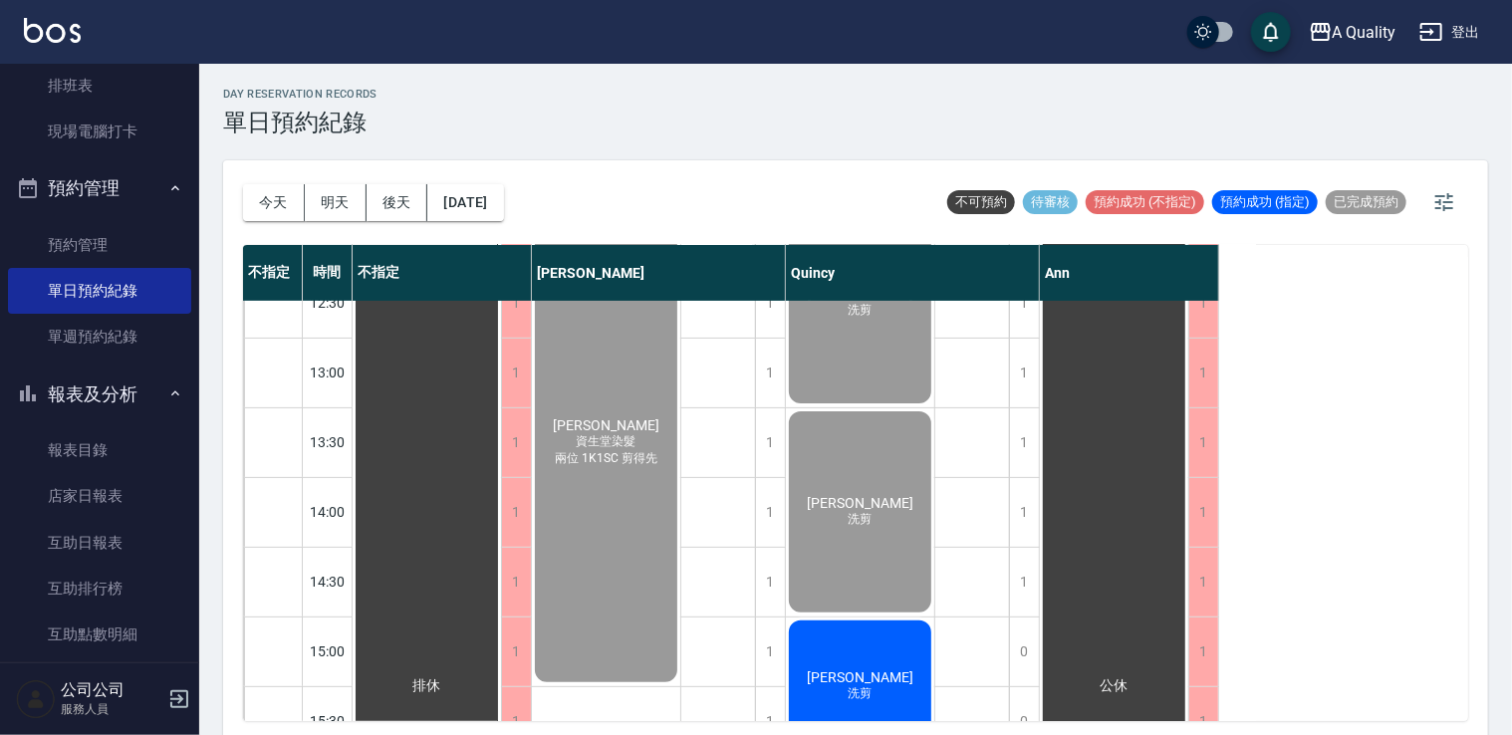
scroll to position [100, 0]
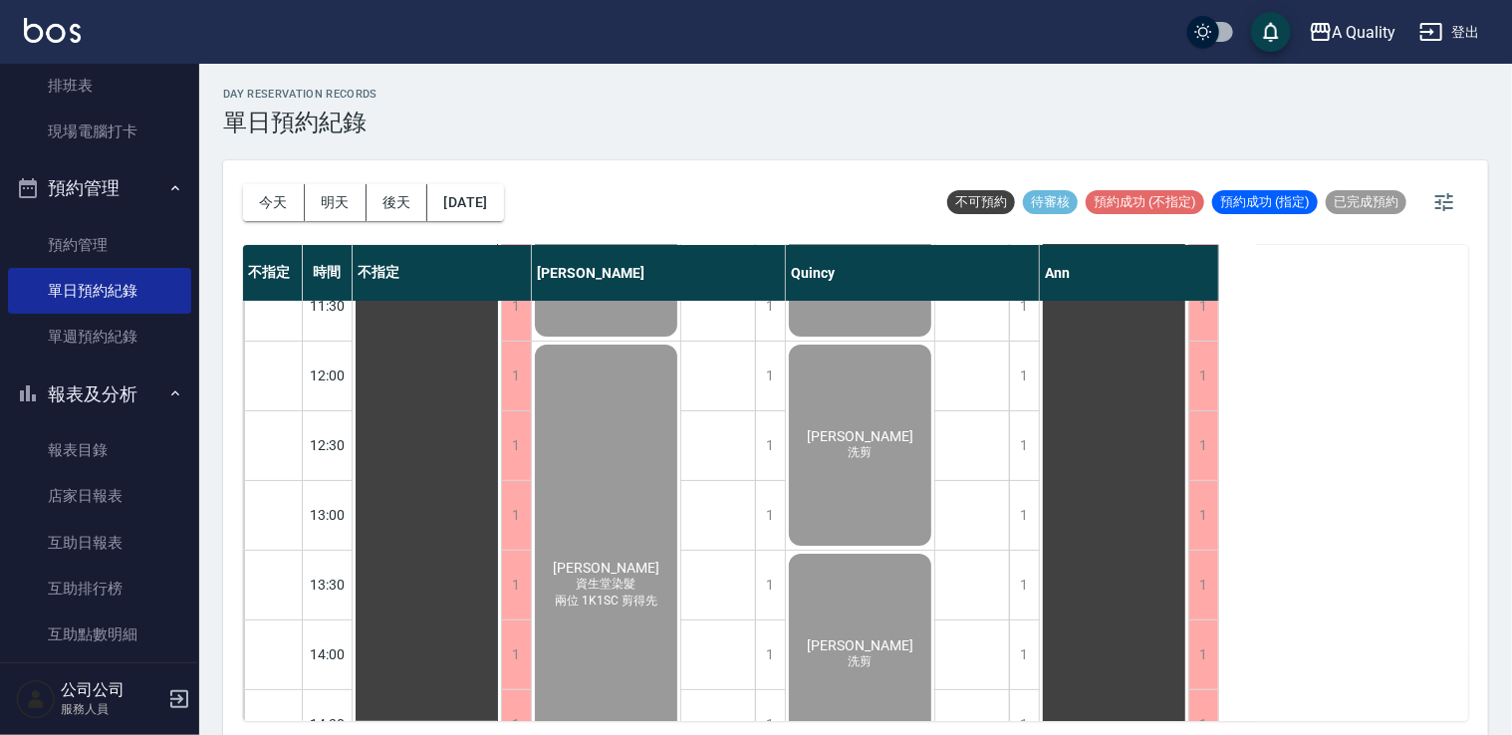
click at [604, 564] on span "[PERSON_NAME]" at bounding box center [606, 568] width 115 height 16
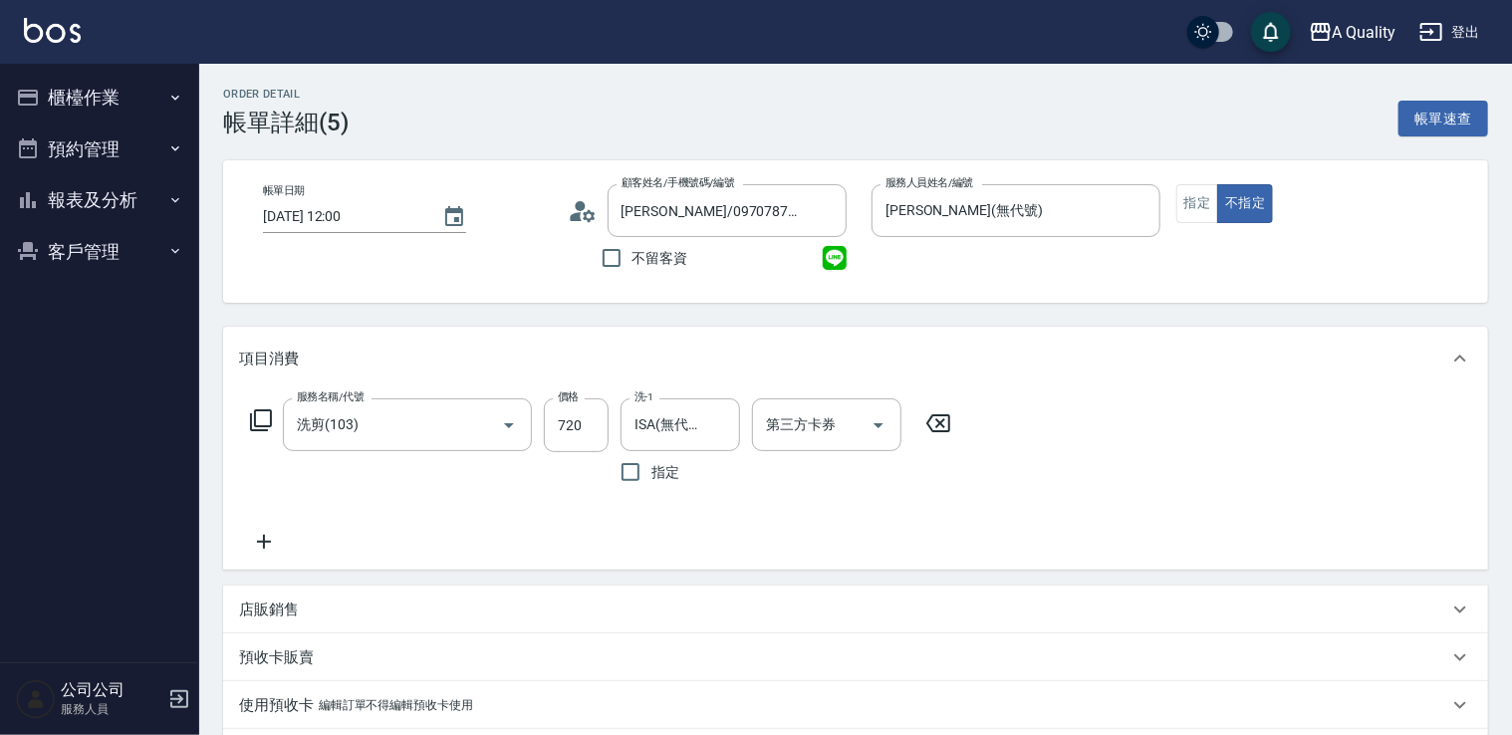
click at [1025, 200] on input "[PERSON_NAME](無代號)" at bounding box center [1000, 210] width 241 height 35
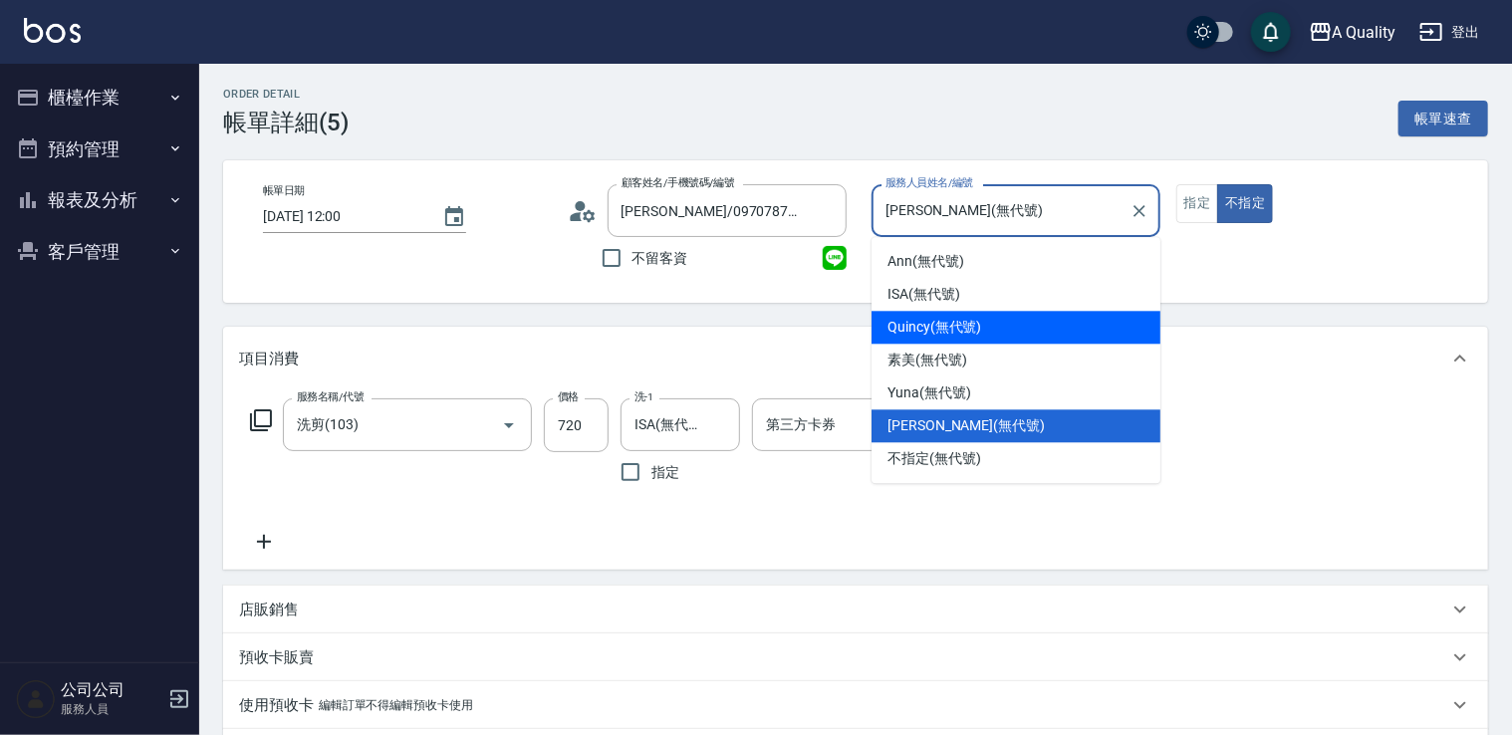
click at [966, 329] on span "Quincy (無代號)" at bounding box center [934, 327] width 94 height 21
type input "Quincy(無代號)"
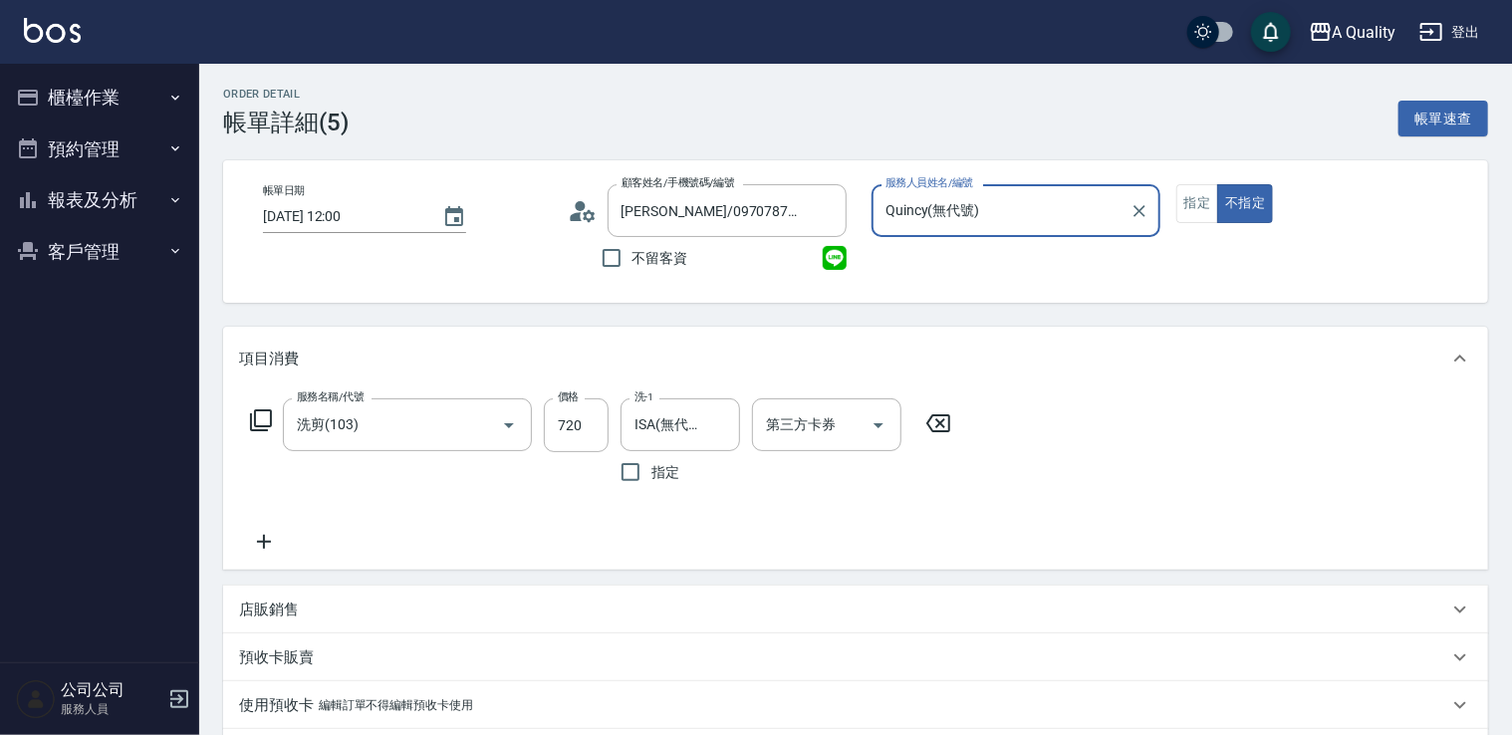
click at [99, 108] on button "櫃檯作業" at bounding box center [99, 98] width 183 height 52
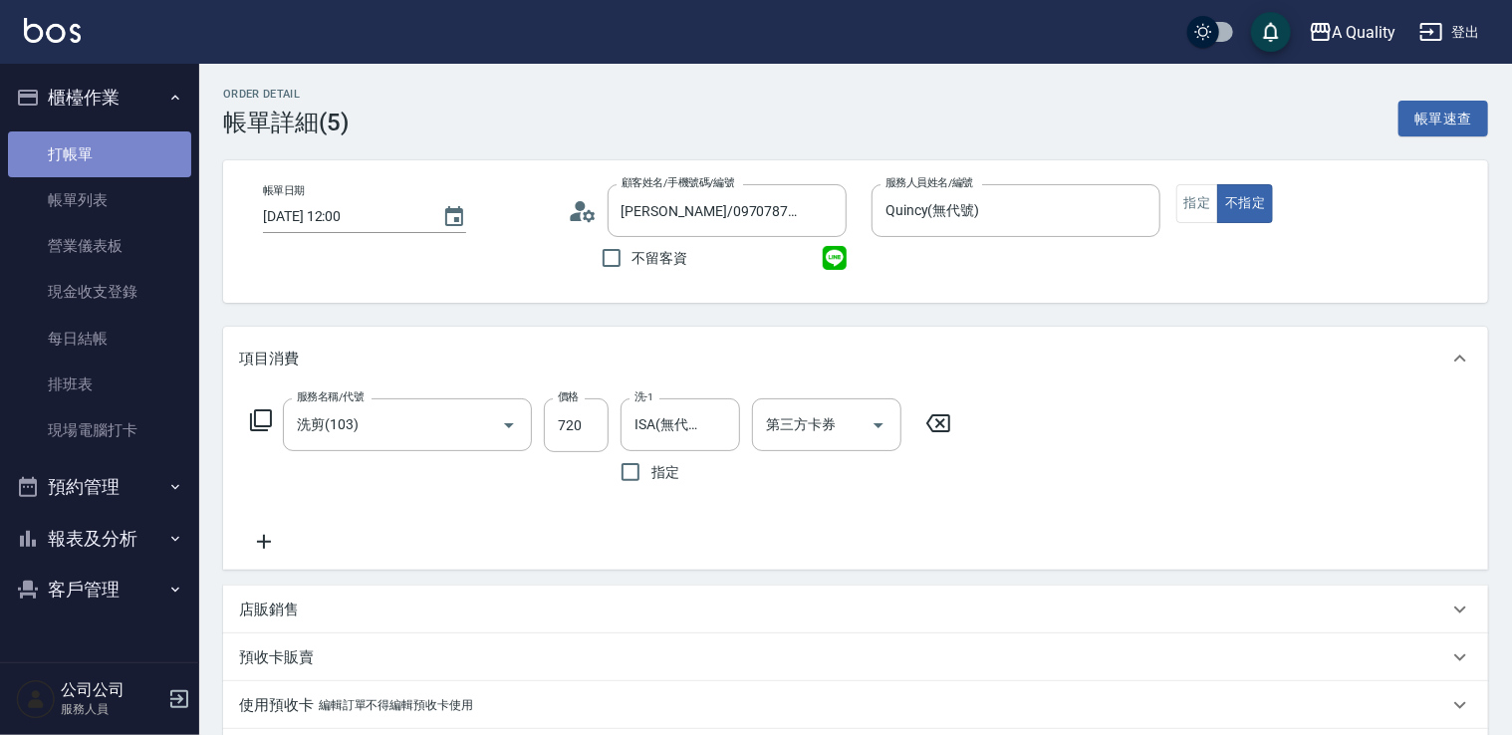
click at [116, 172] on link "打帳單" at bounding box center [99, 154] width 183 height 46
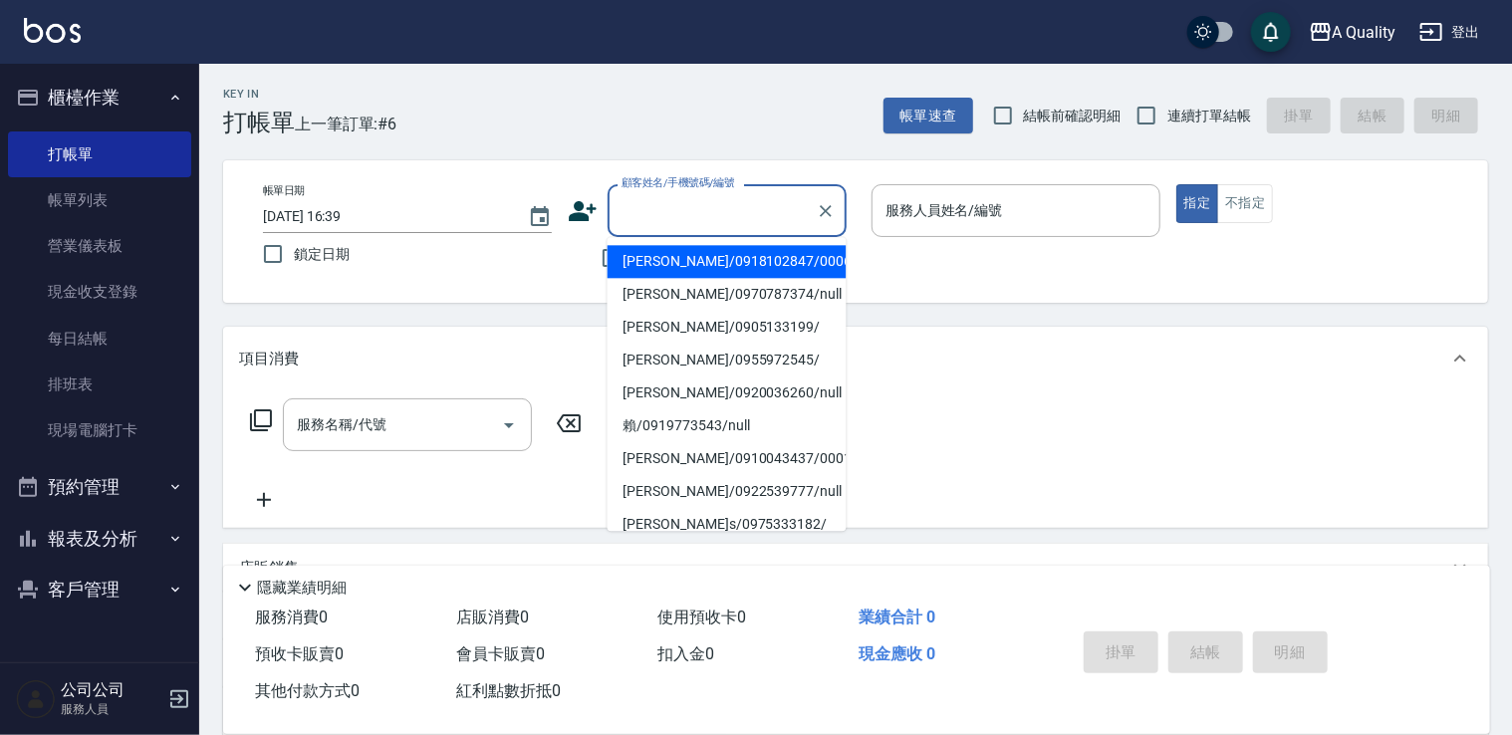
click at [715, 215] on input "顧客姓名/手機號碼/編號" at bounding box center [711, 210] width 191 height 35
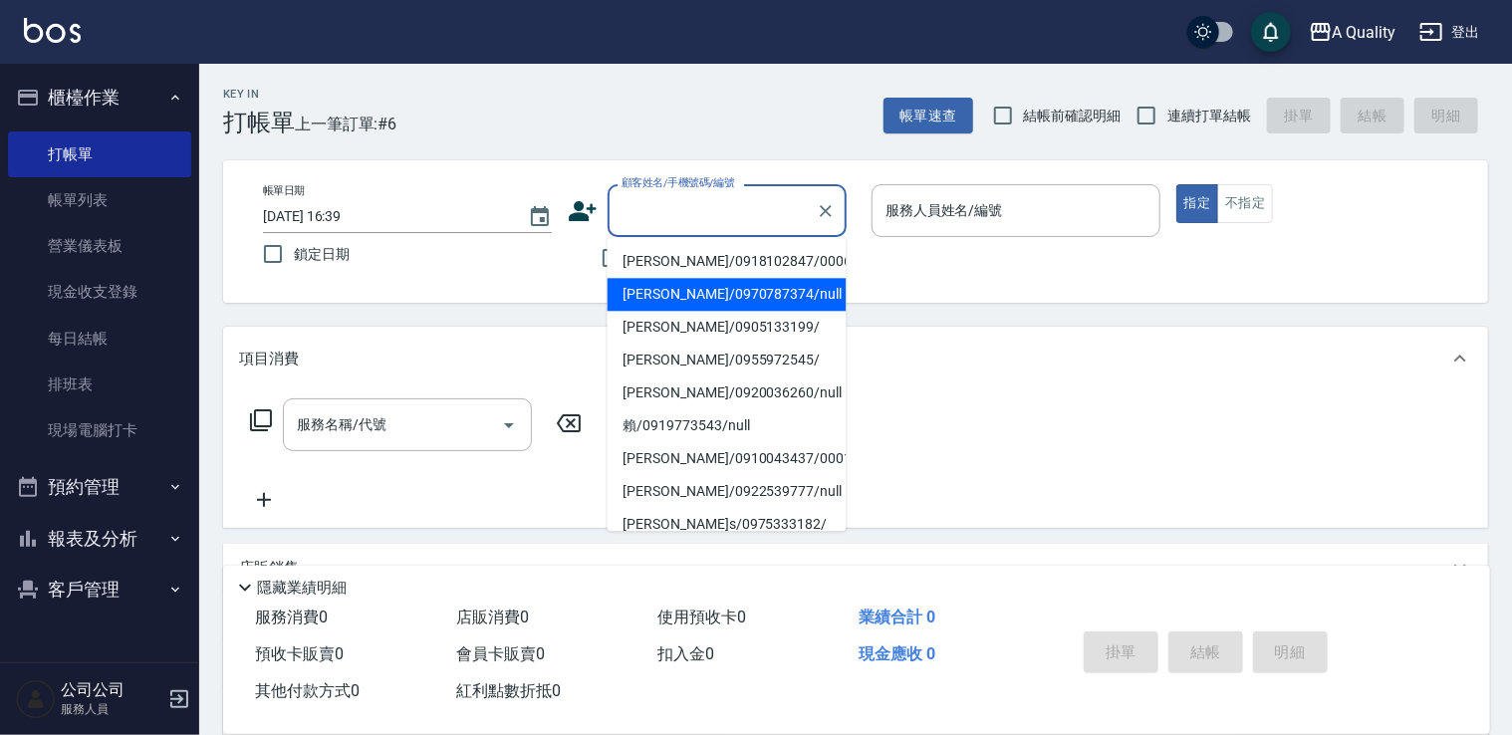
click at [721, 290] on li "[PERSON_NAME]/0970787374/null" at bounding box center [726, 294] width 239 height 33
type input "[PERSON_NAME]/0970787374/null"
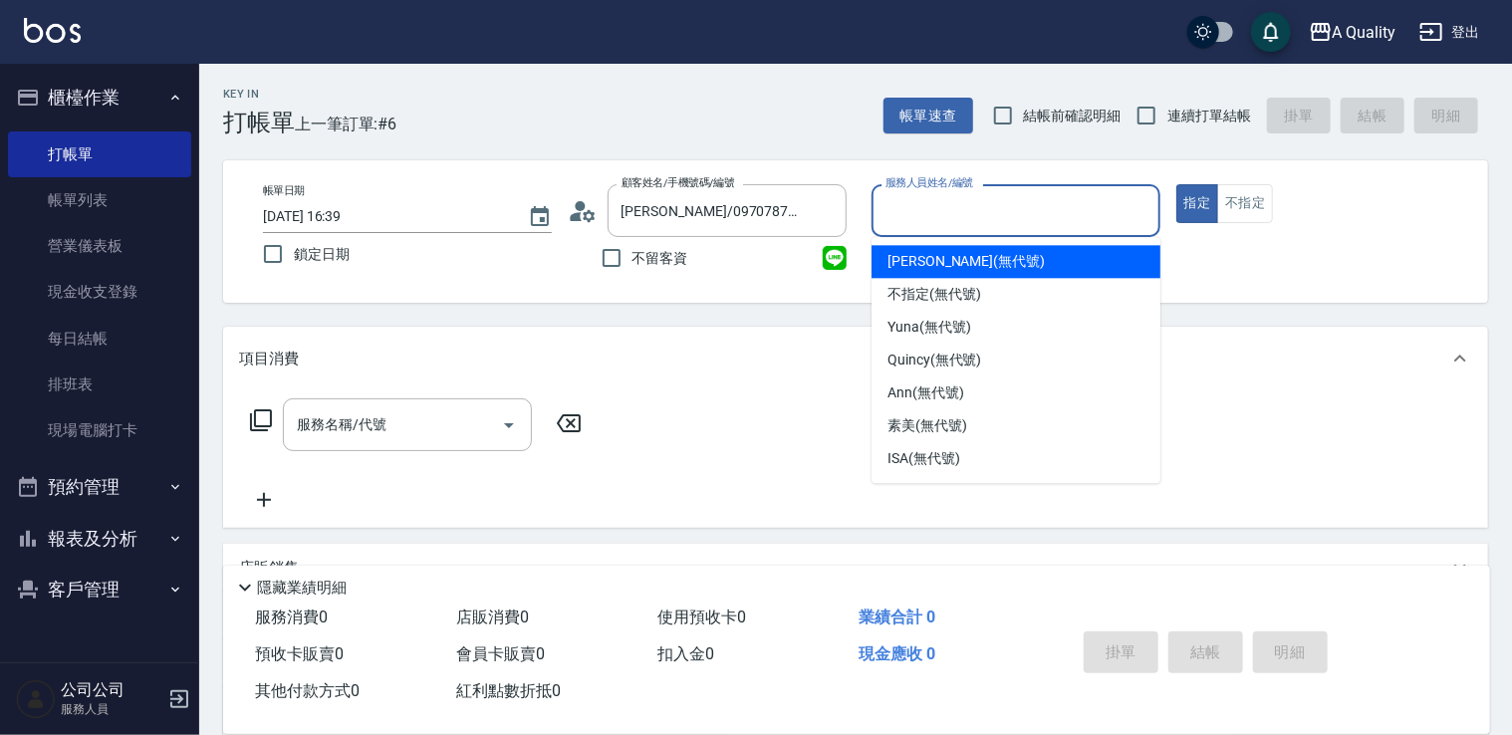
click at [985, 233] on div "服務人員姓名/編號" at bounding box center [1015, 210] width 289 height 53
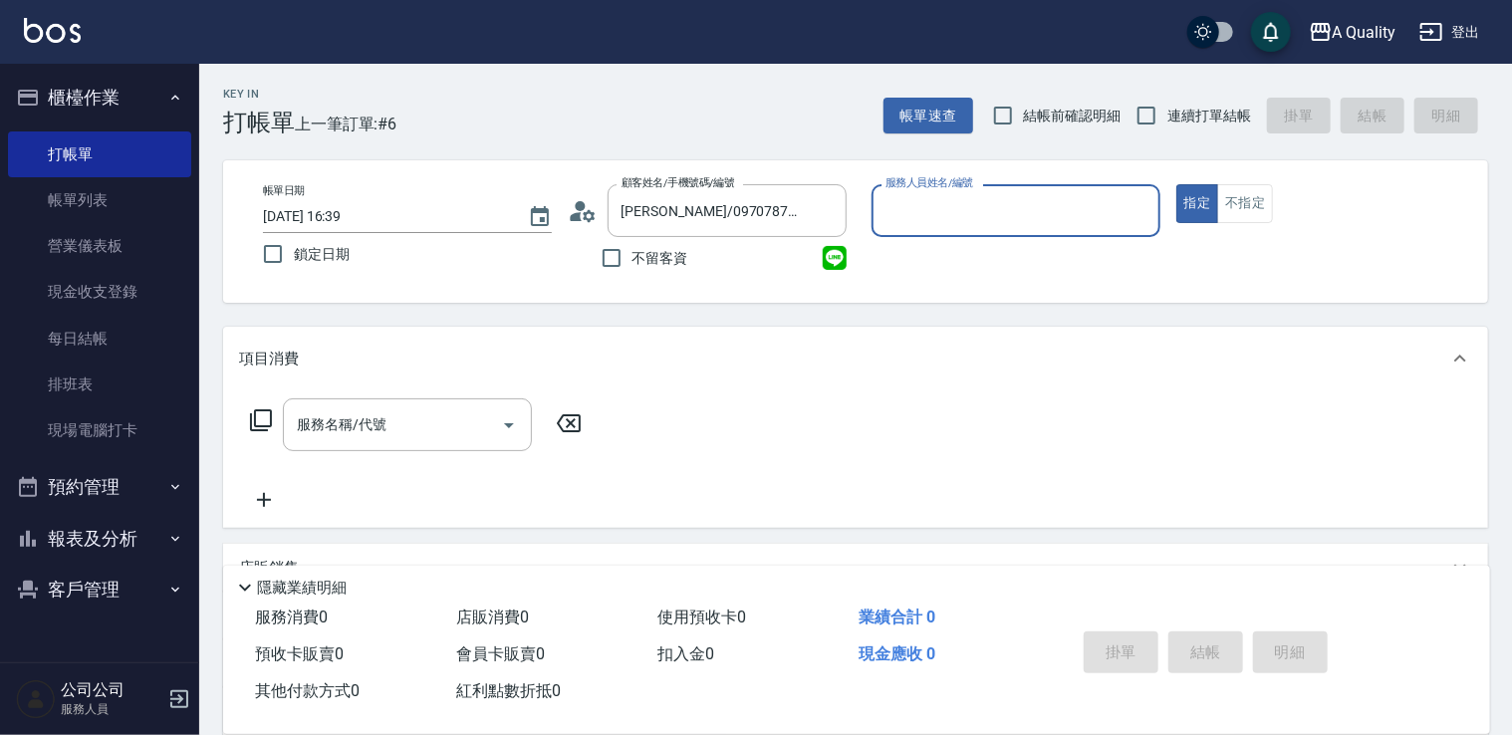
click at [980, 213] on input "服務人員姓名/編號" at bounding box center [1015, 210] width 271 height 35
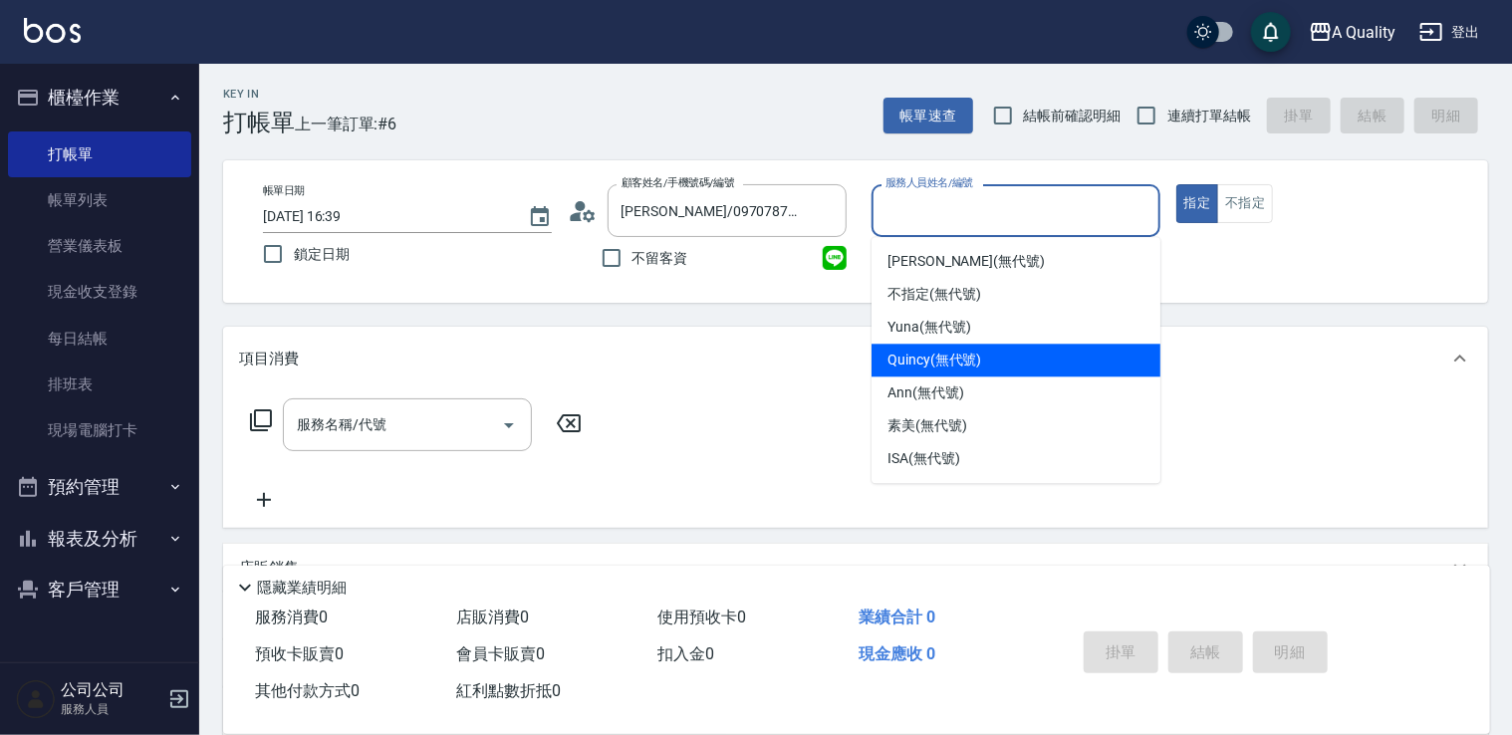
click at [949, 358] on span "Quincy (無代號)" at bounding box center [934, 360] width 94 height 21
type input "Quincy(無代號)"
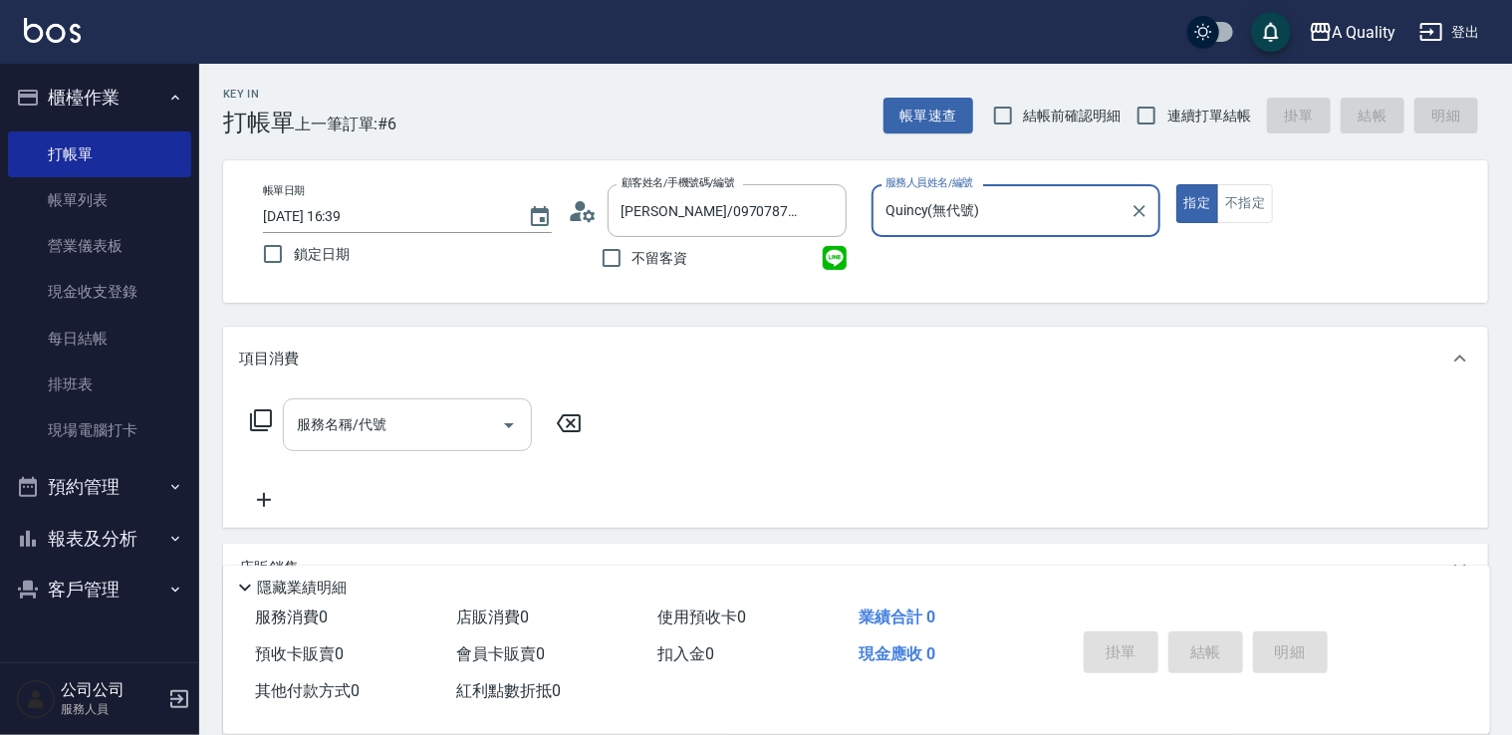
click at [489, 412] on input "服務名稱/代號" at bounding box center [392, 424] width 201 height 35
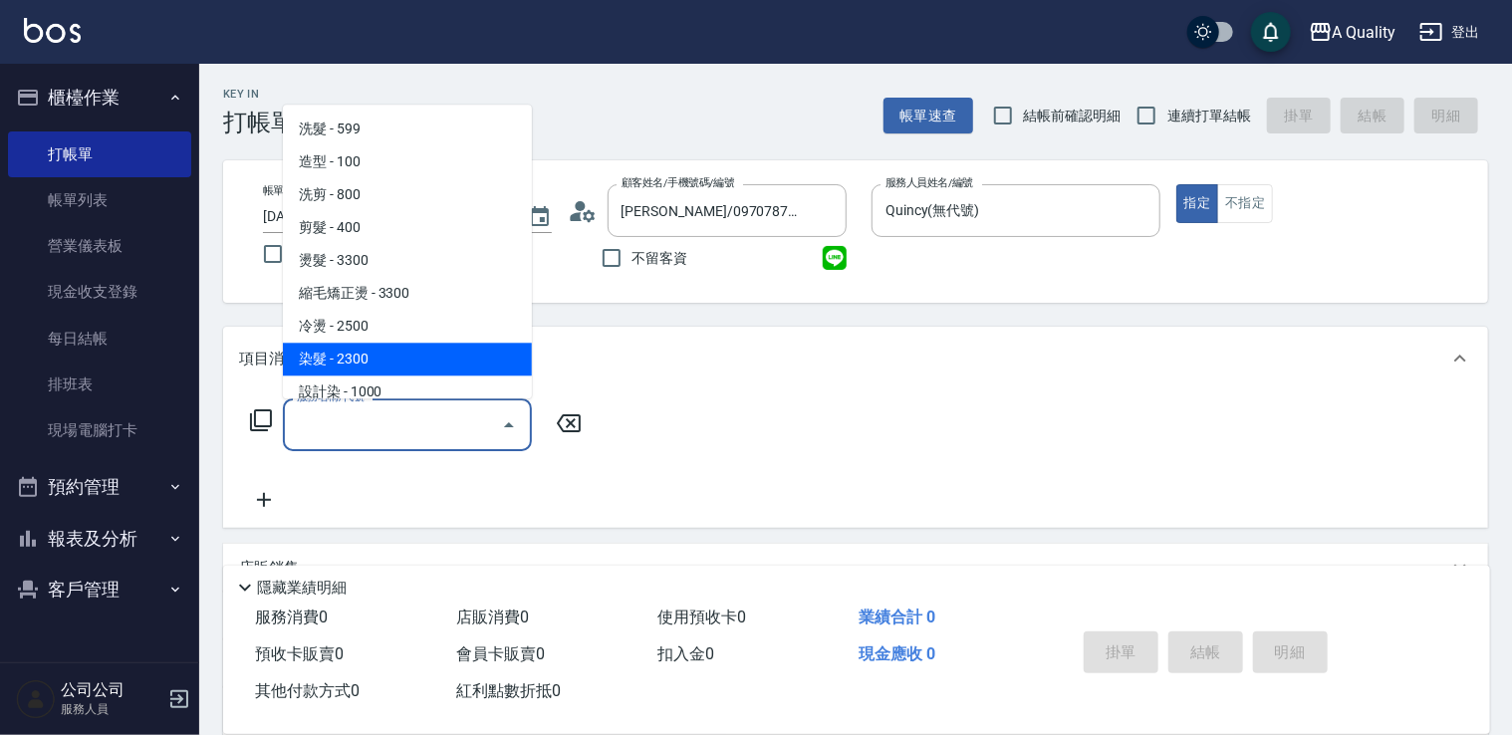
drag, startPoint x: 456, startPoint y: 352, endPoint x: 468, endPoint y: 352, distance: 11.9
click at [461, 358] on span "染髮 - 2300" at bounding box center [407, 359] width 249 height 33
type input "染髮(401)"
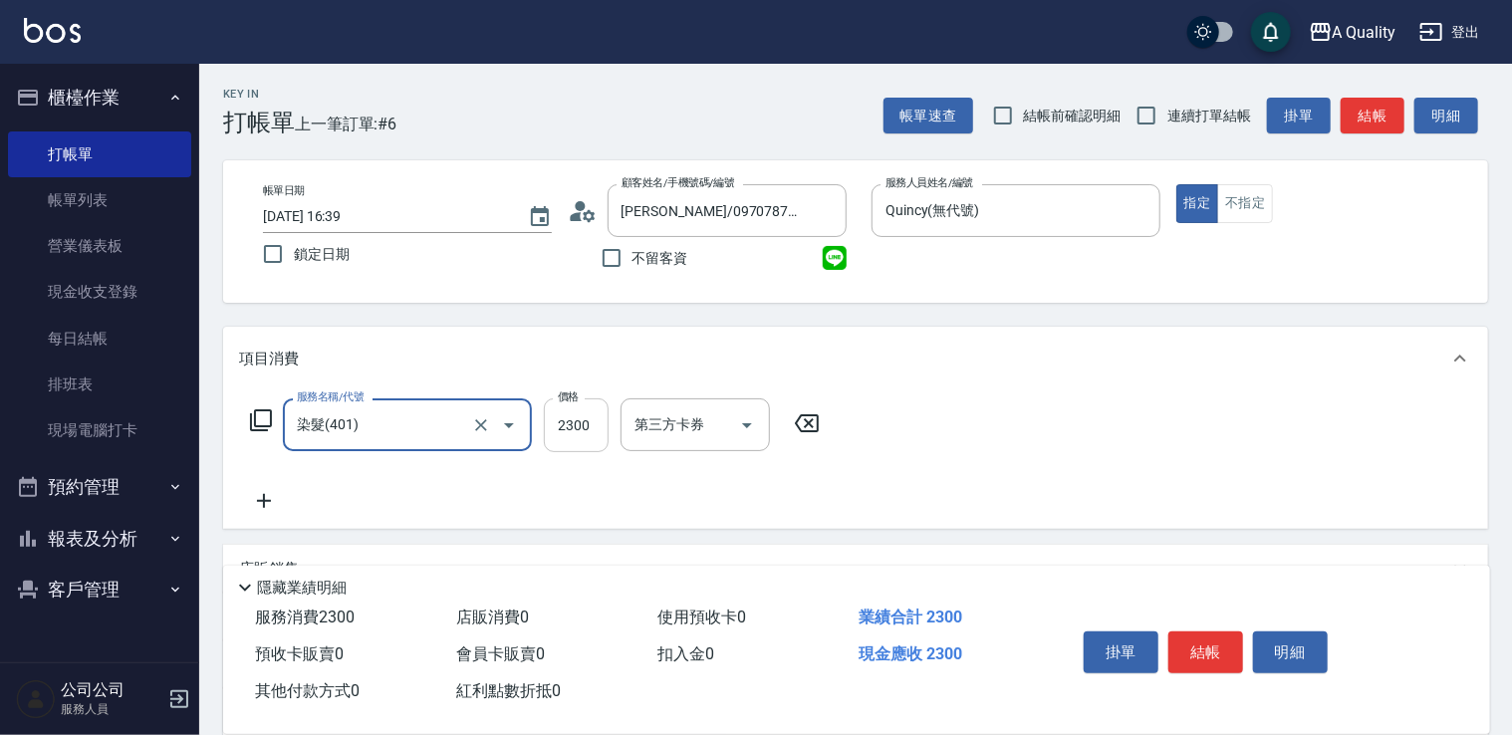
click at [600, 416] on input "2300" at bounding box center [576, 425] width 65 height 54
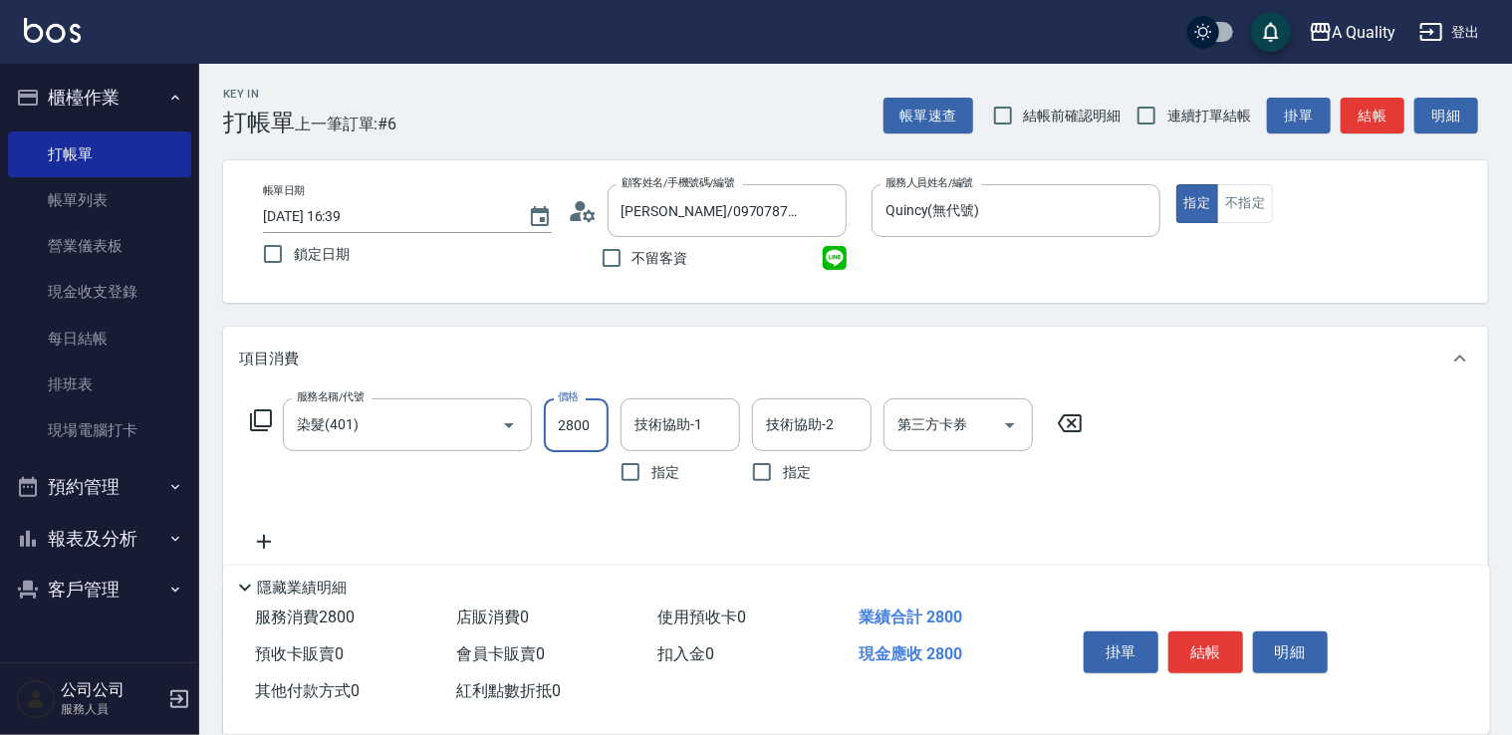
click at [593, 416] on input "2800" at bounding box center [576, 425] width 65 height 54
drag, startPoint x: 593, startPoint y: 416, endPoint x: 596, endPoint y: 427, distance: 11.4
click at [596, 427] on input "2800" at bounding box center [576, 425] width 65 height 54
type input "2800"
drag, startPoint x: 371, startPoint y: 552, endPoint x: 340, endPoint y: 500, distance: 60.8
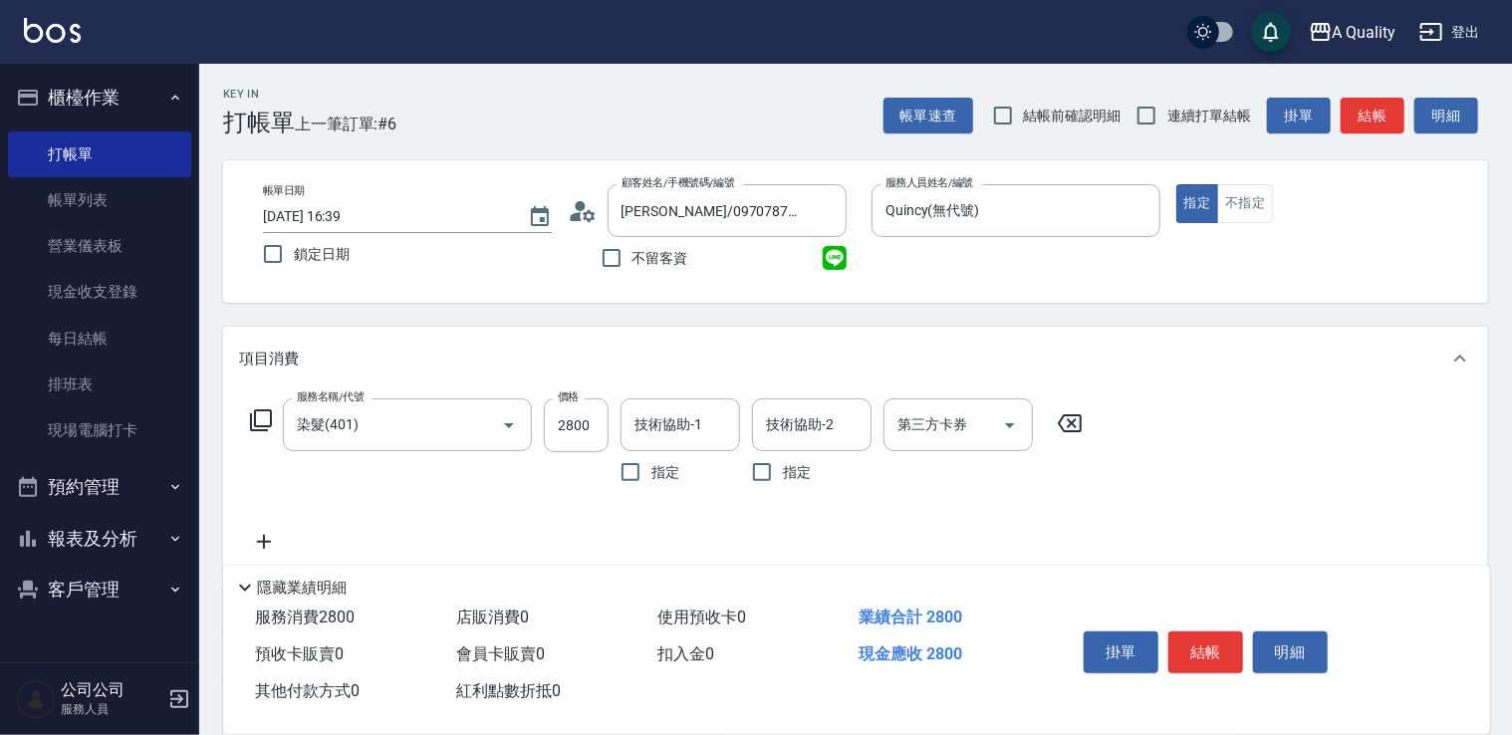
click at [362, 545] on div "服務名稱/代號 染髮(401) 服務名稱/代號 價格 2800 價格 技術協助-1 技術協助-1 指定 技術協助-2 技術協助-2 指定 第三方卡券 第三方卡券" at bounding box center [666, 475] width 855 height 155
click at [261, 536] on icon at bounding box center [264, 542] width 50 height 24
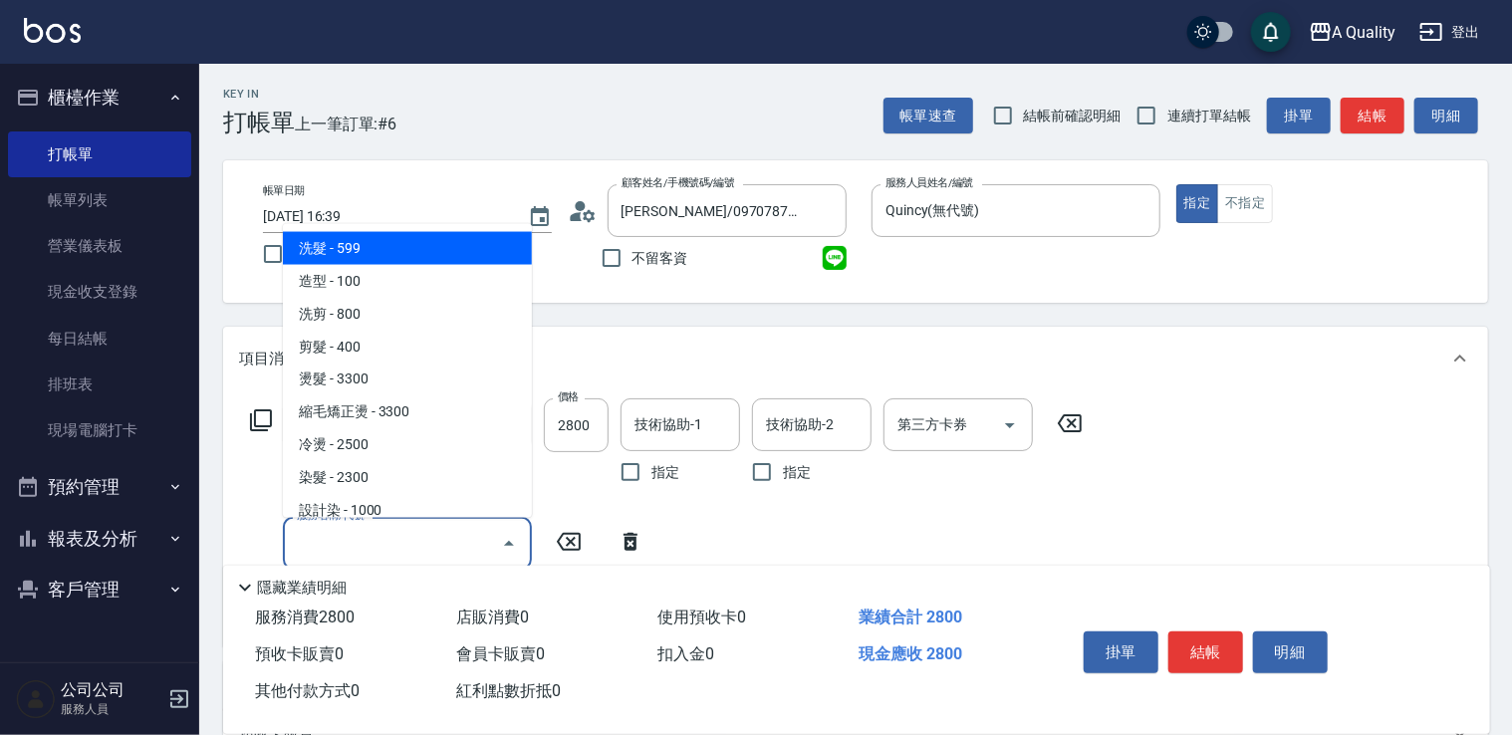
click at [344, 534] on input "服務名稱/代號" at bounding box center [392, 543] width 201 height 35
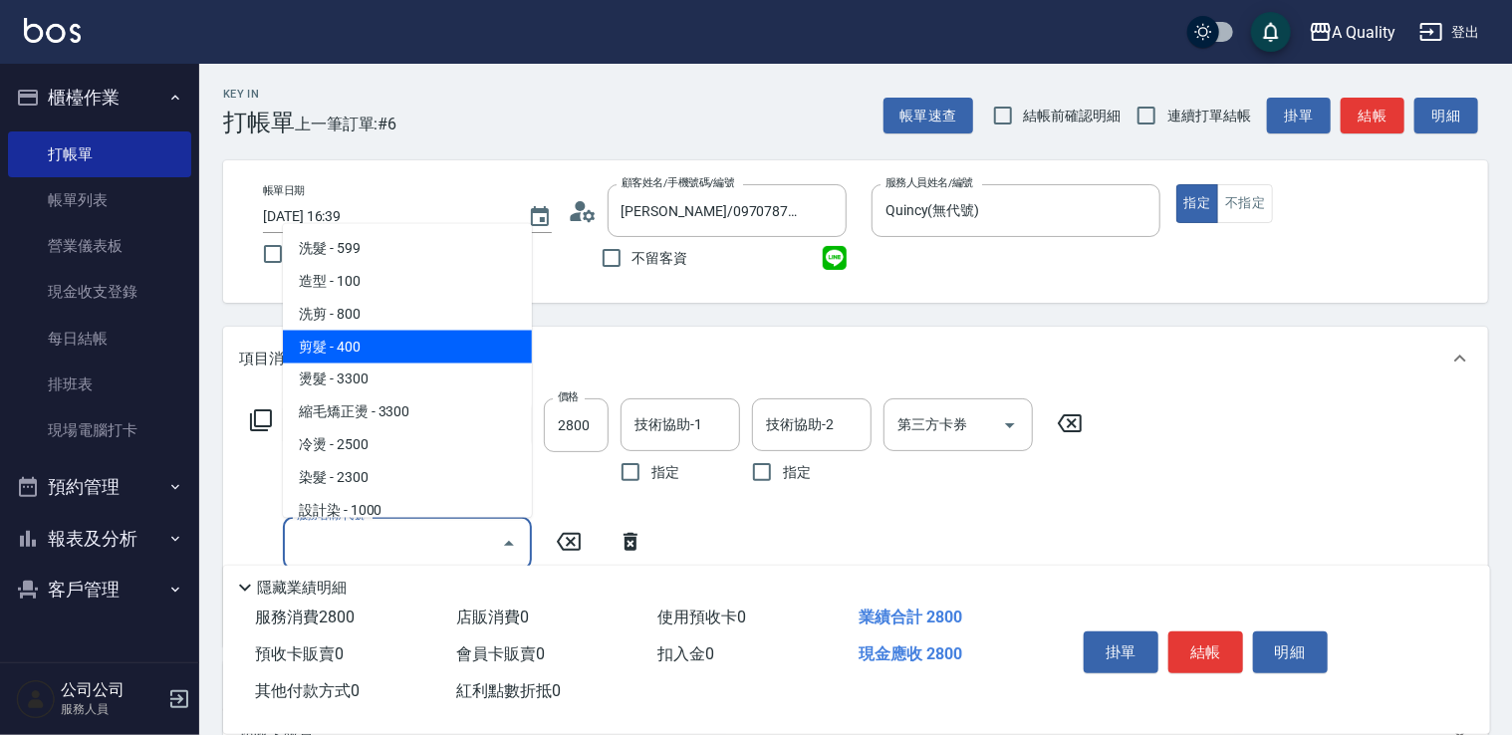
click at [384, 351] on span "剪髮 - 400" at bounding box center [407, 346] width 249 height 33
type input "剪髮(201)"
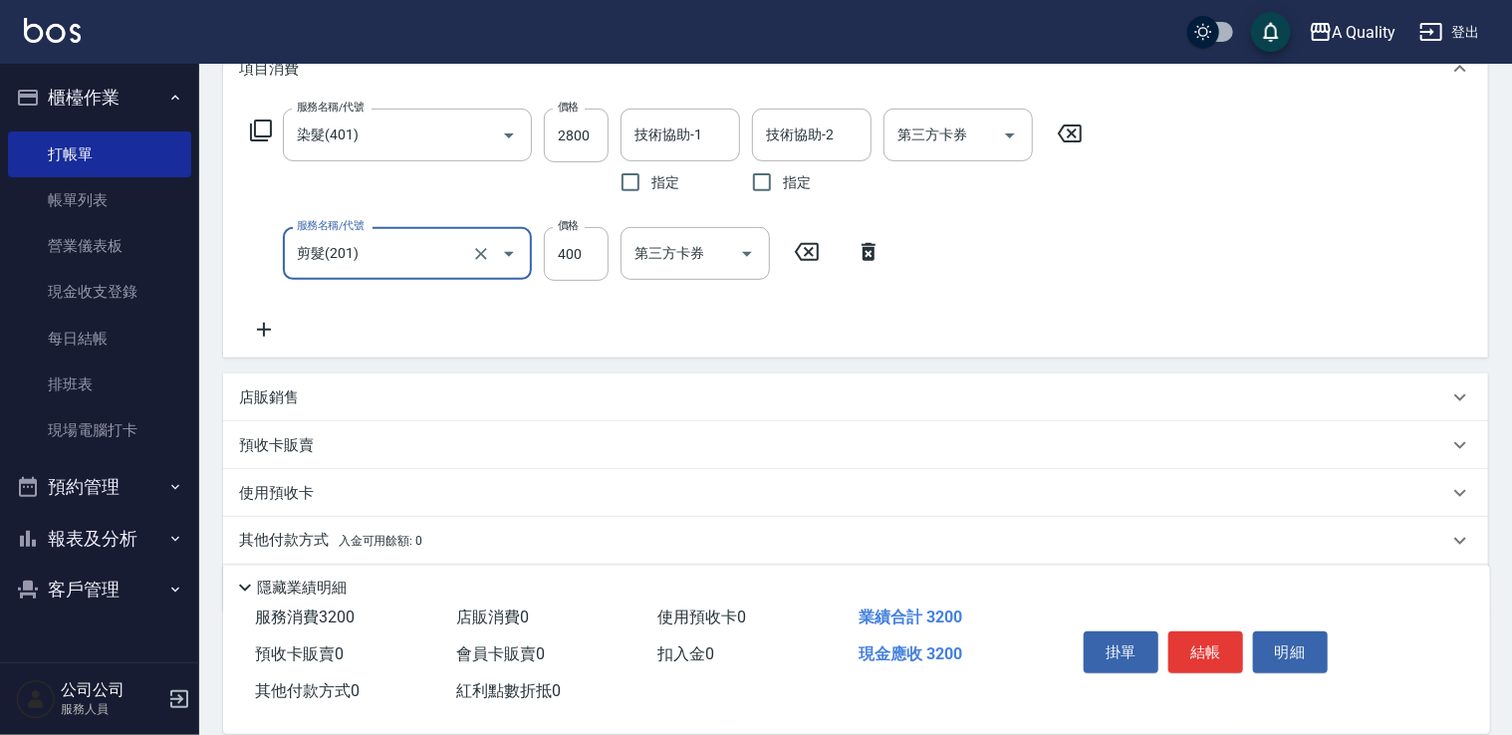
scroll to position [256, 0]
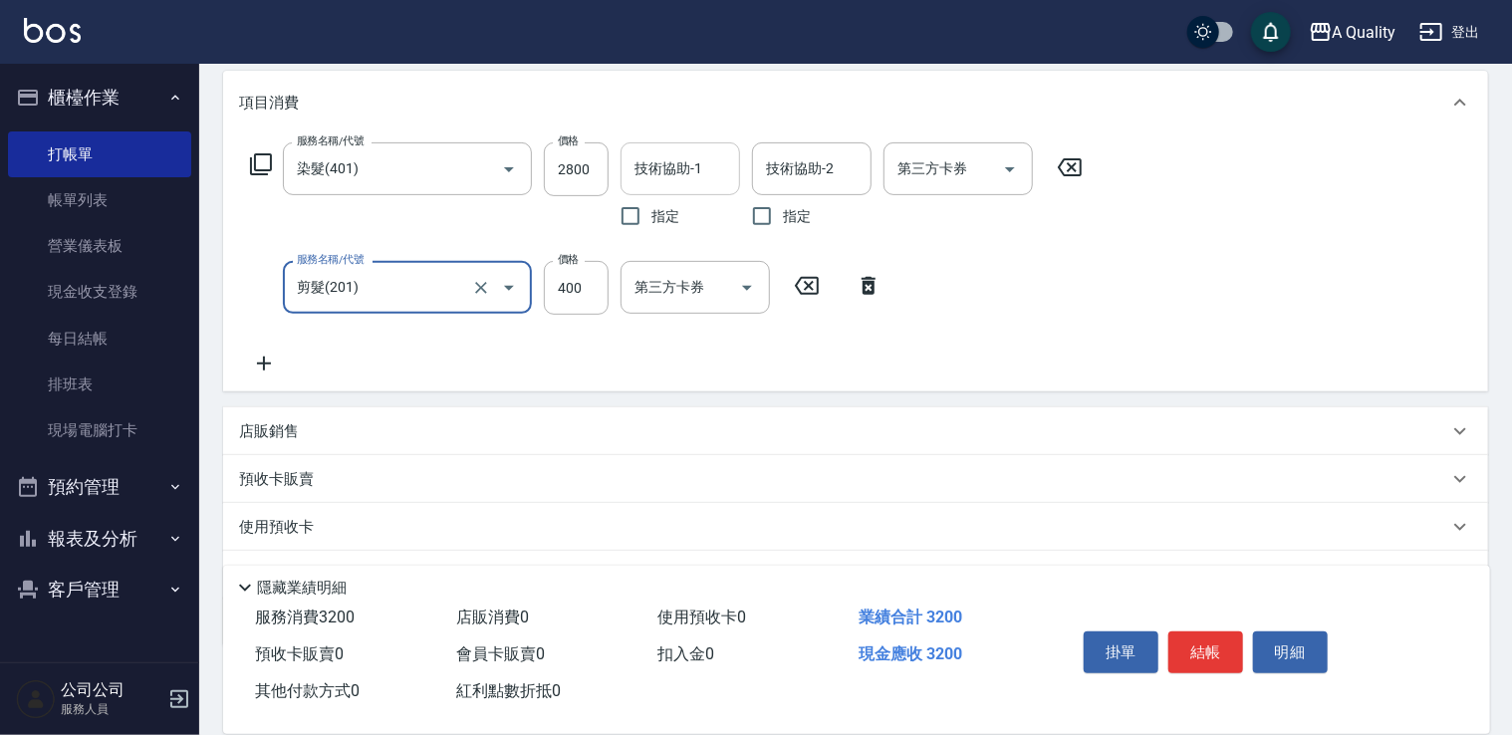
click at [673, 173] on input "技術協助-1" at bounding box center [680, 168] width 102 height 35
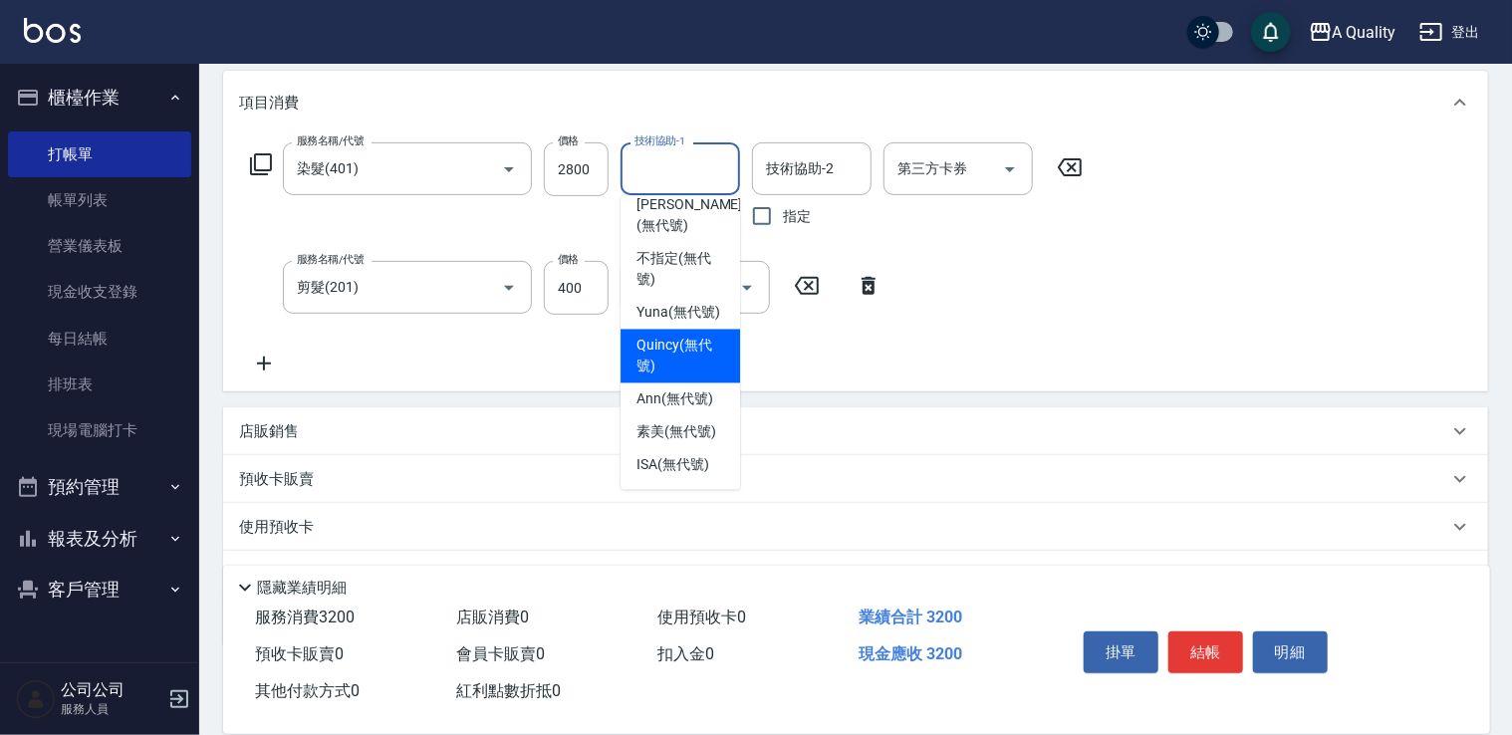
scroll to position [56, 0]
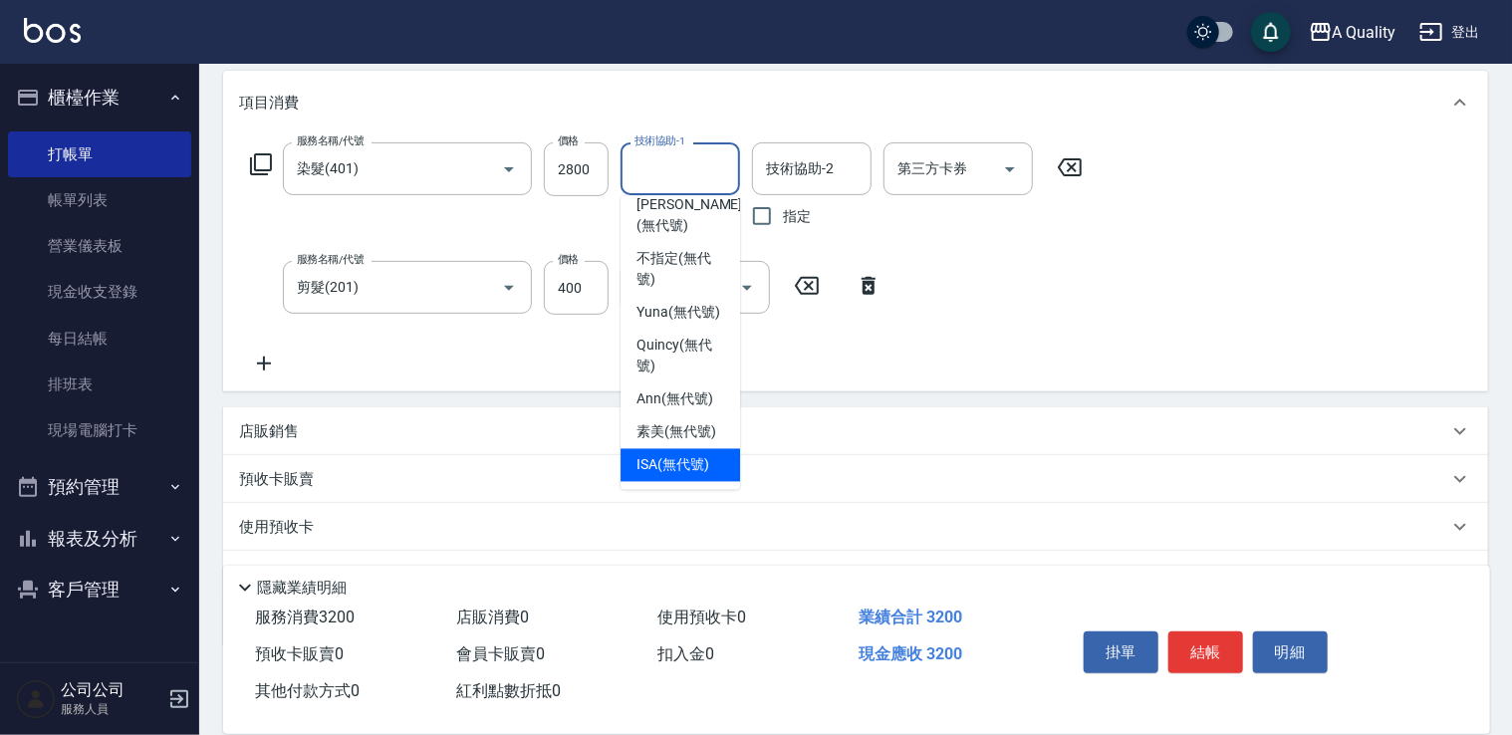
click at [659, 449] on div "ISA (無代號)" at bounding box center [679, 465] width 119 height 33
type input "ISA(無代號)"
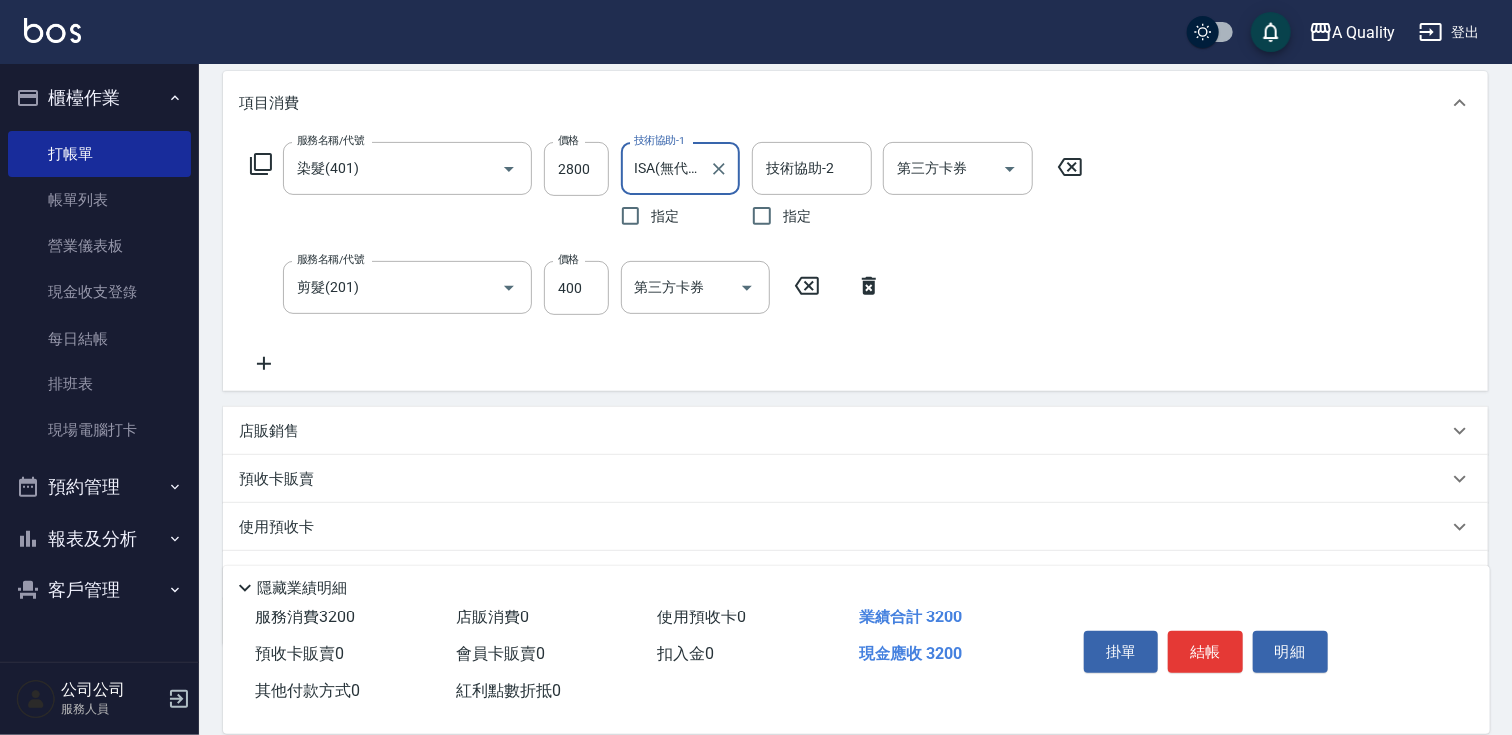
click at [1004, 282] on div "服務名稱/代號 染髮(401) 服務名稱/代號 價格 2800 價格 技術協助-1 ISA(無代號) 技術協助-1 指定 技術協助-2 技術協助-2 指定 第…" at bounding box center [666, 258] width 855 height 233
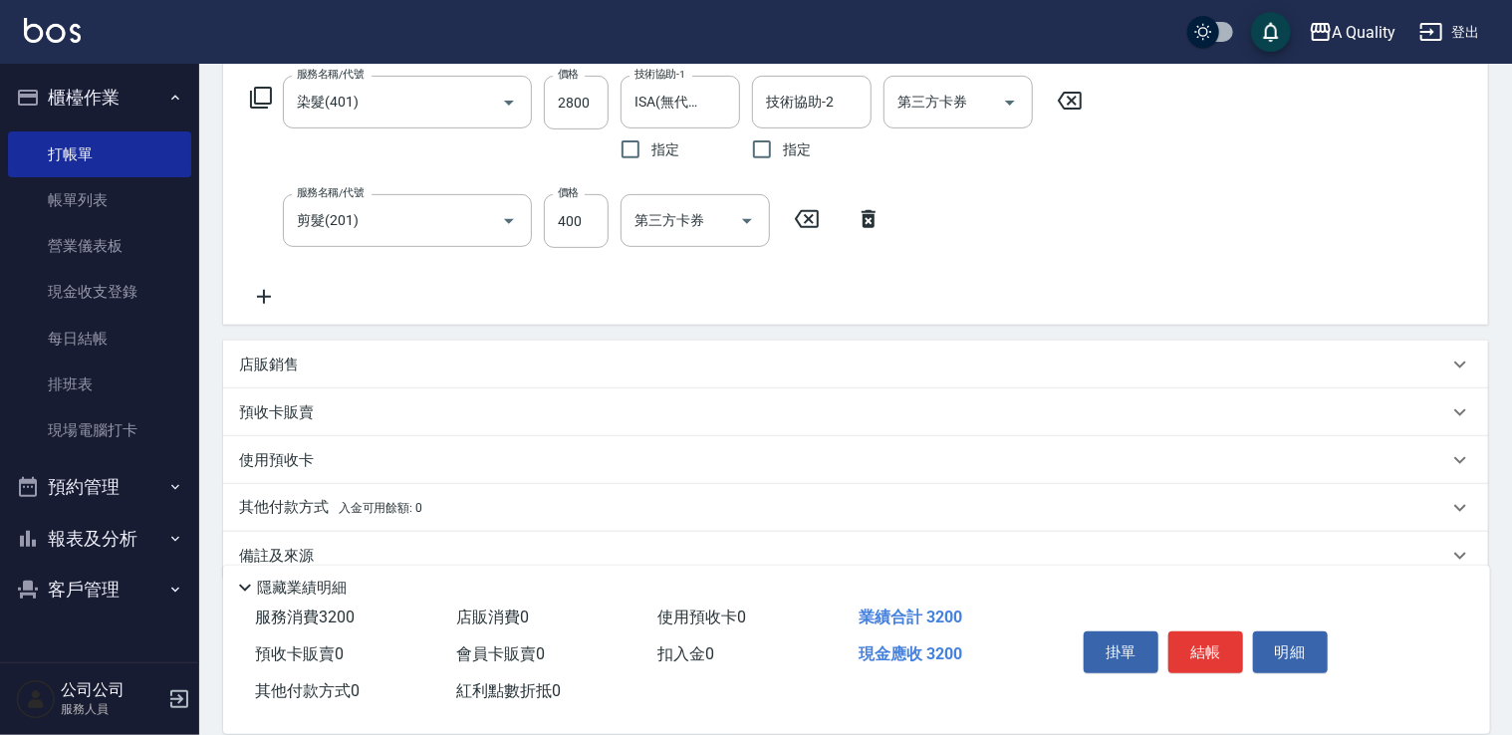
scroll to position [355, 0]
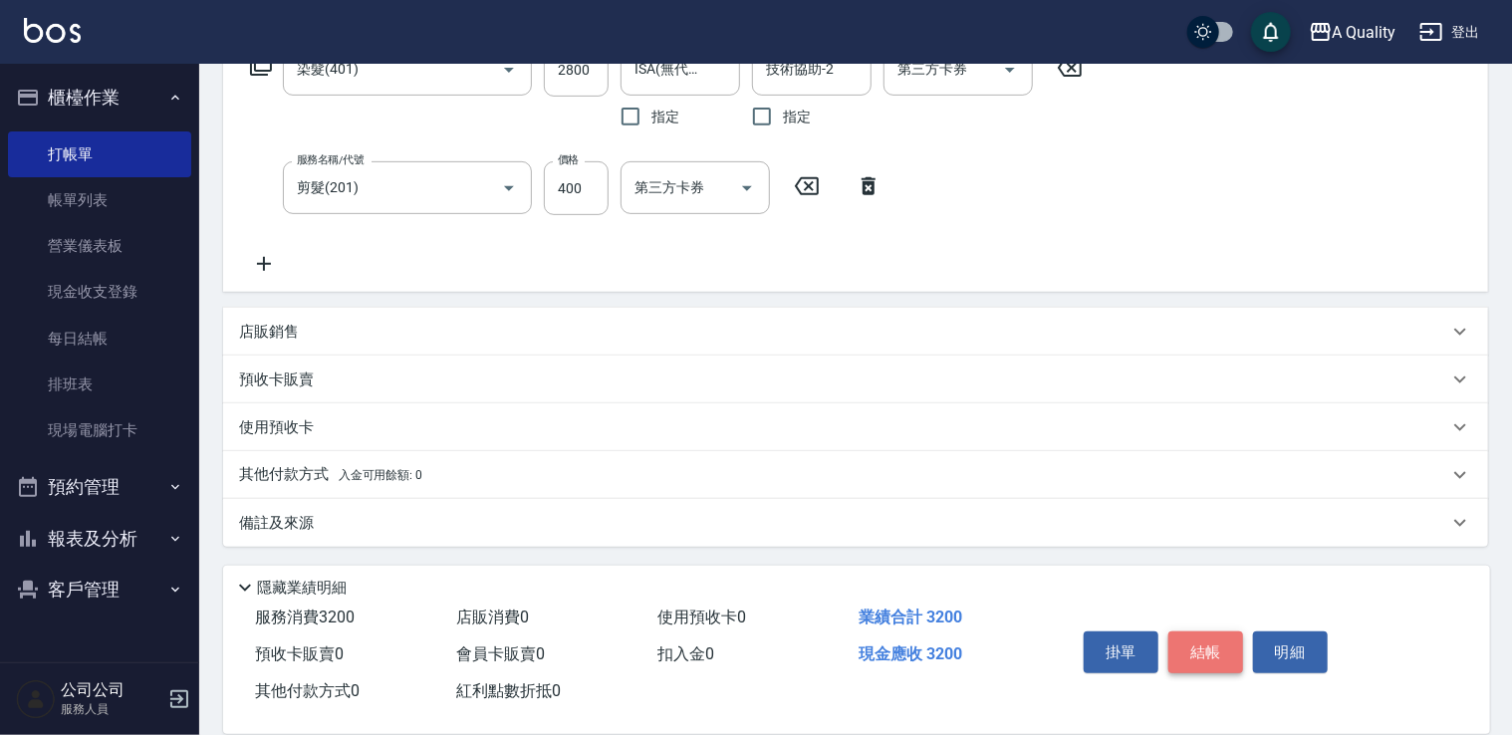
click at [1213, 643] on button "結帳" at bounding box center [1205, 652] width 75 height 42
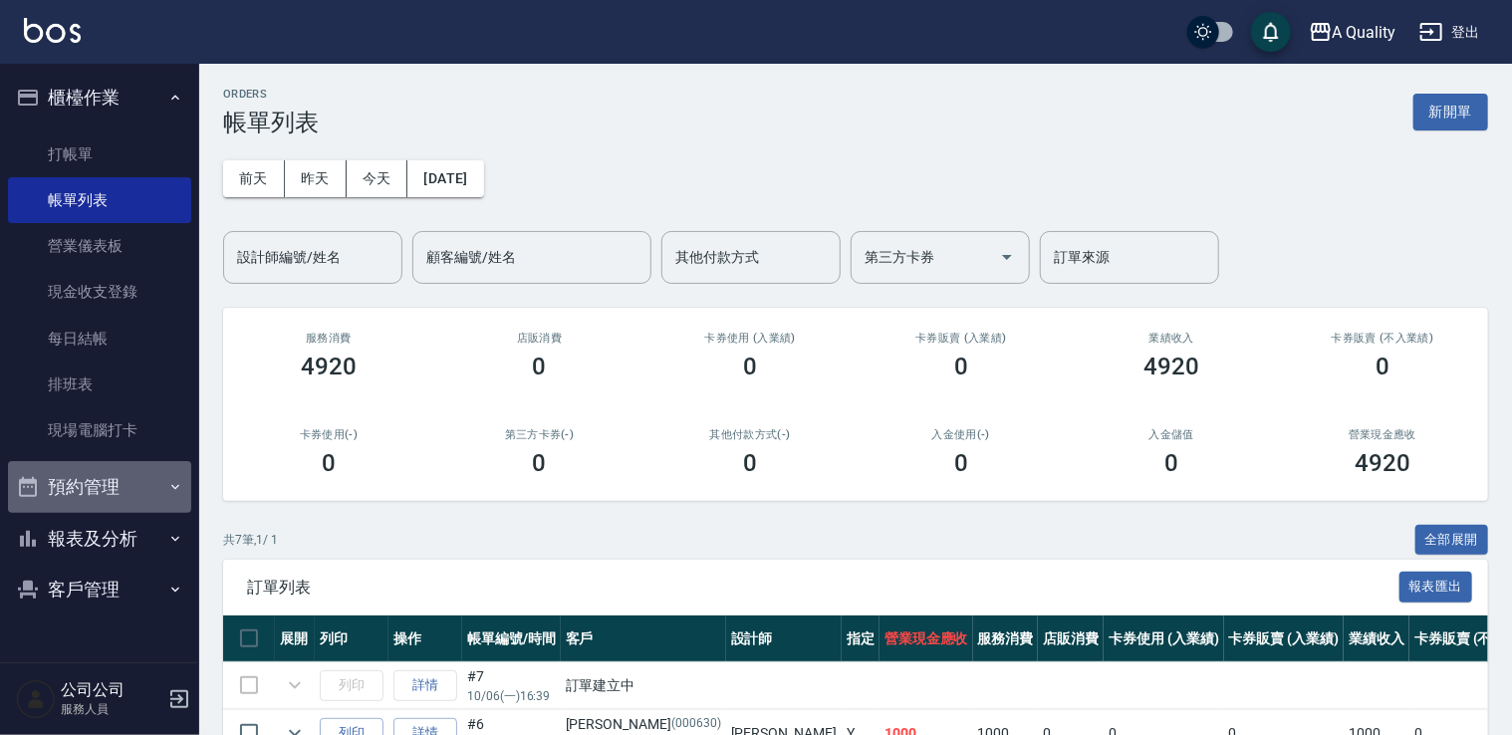
click at [98, 488] on button "預約管理" at bounding box center [99, 487] width 183 height 52
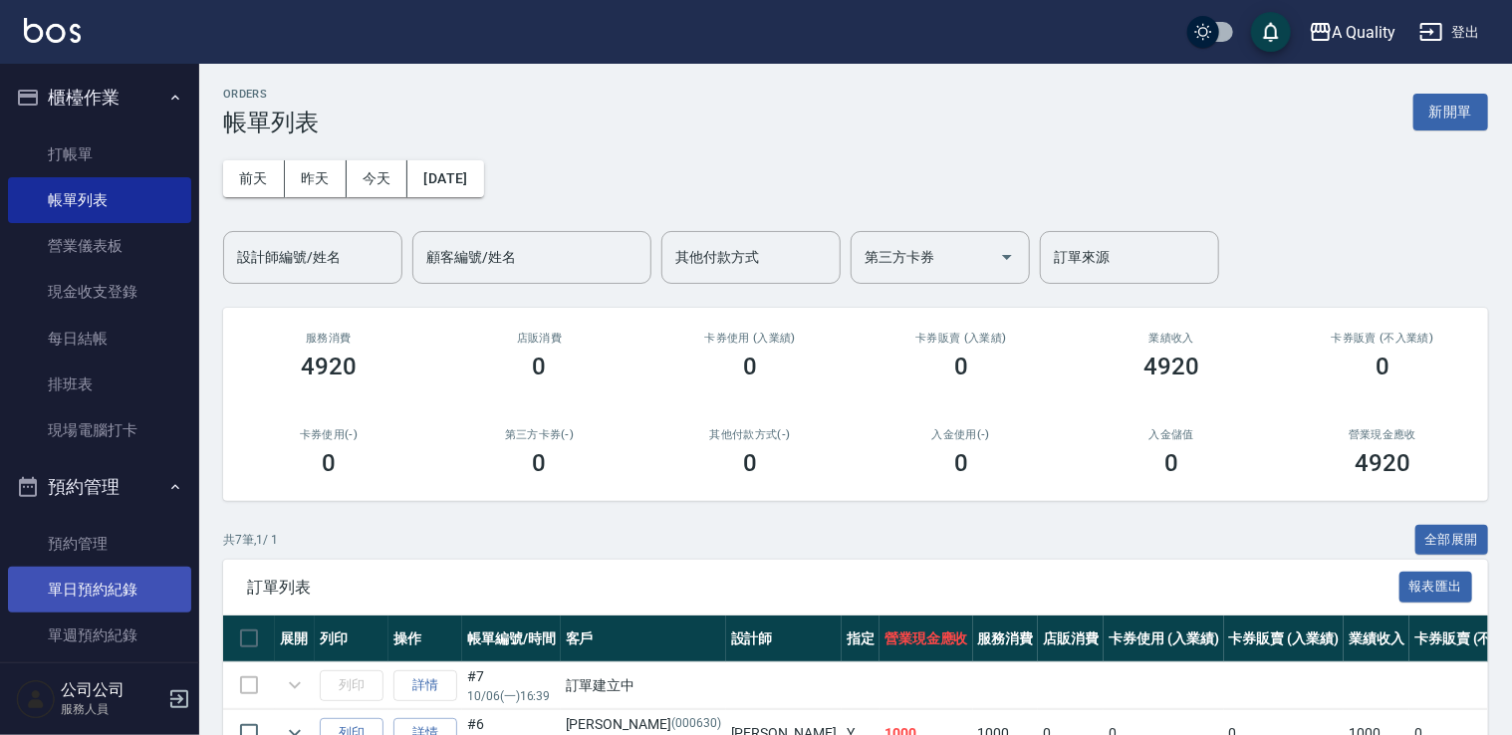
click at [94, 576] on link "單日預約紀錄" at bounding box center [99, 590] width 183 height 46
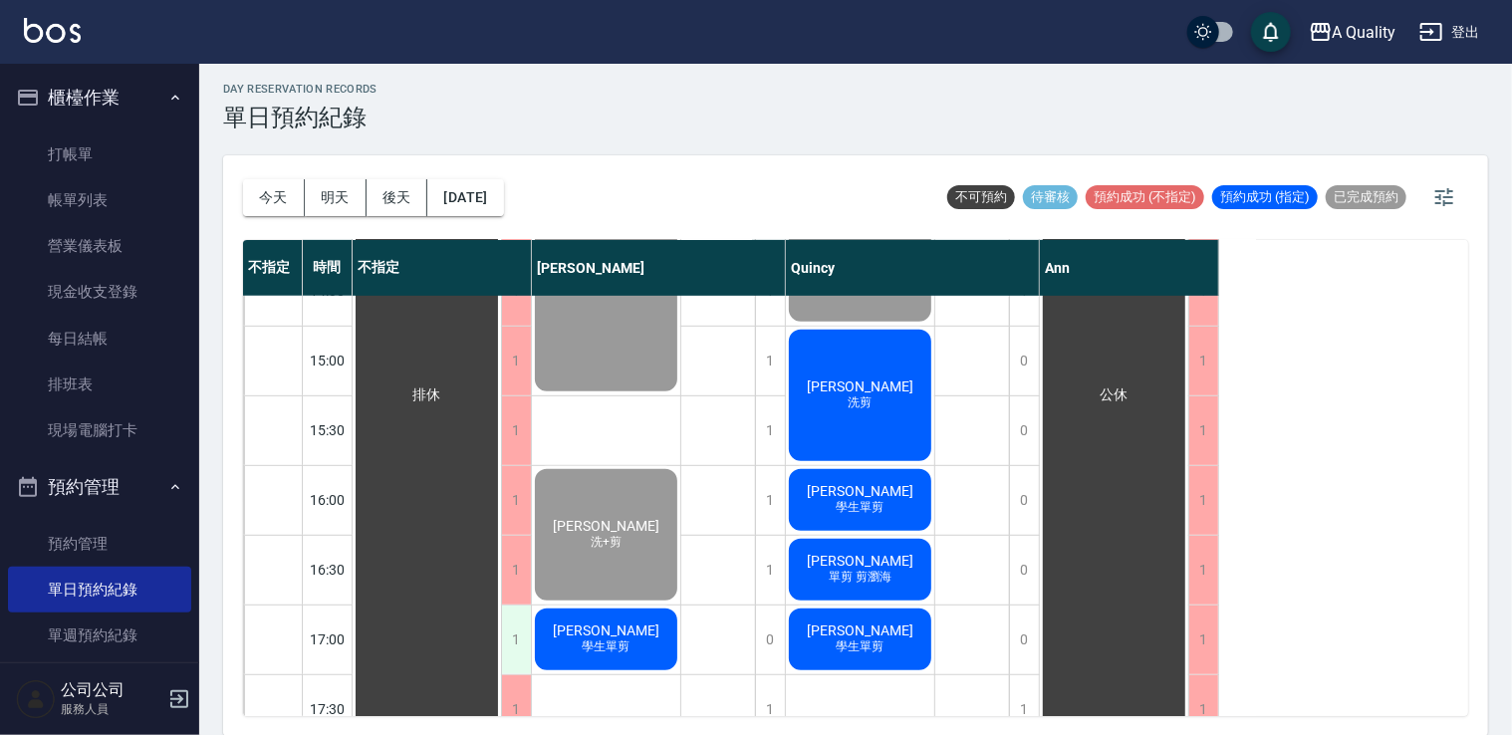
scroll to position [597, 0]
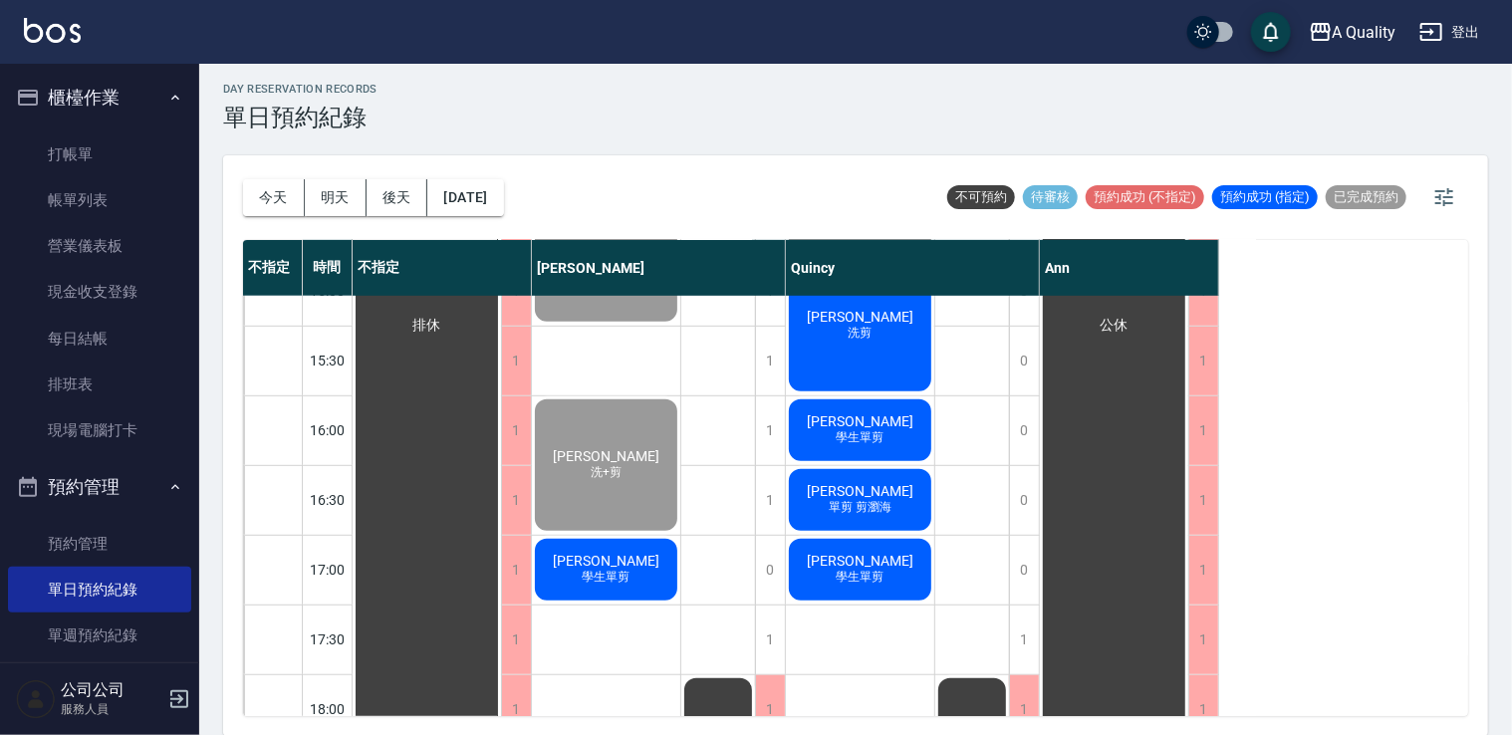
click at [615, 498] on div "陳立容 洗+剪" at bounding box center [606, 464] width 148 height 137
click at [67, 184] on link "帳單列表" at bounding box center [99, 200] width 183 height 46
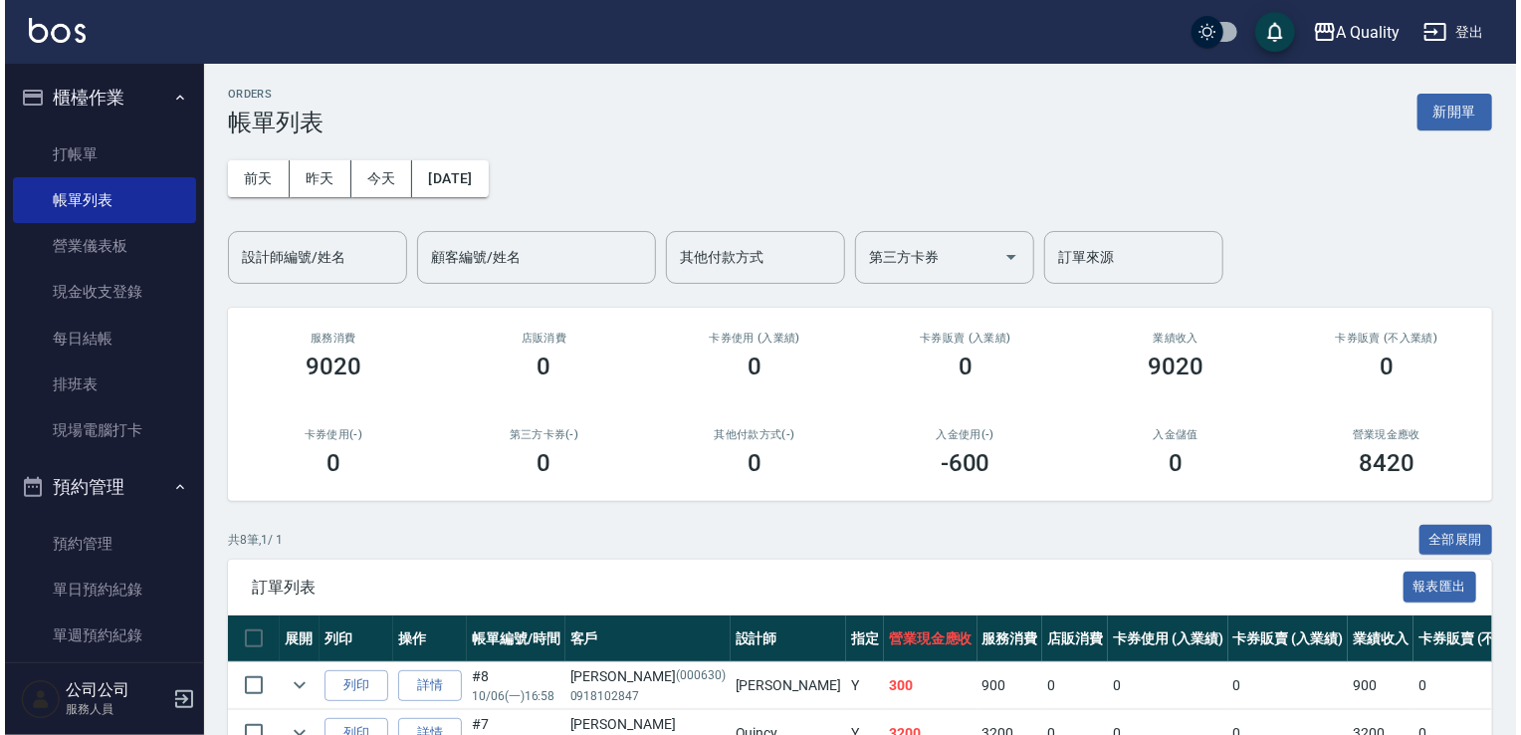
scroll to position [299, 0]
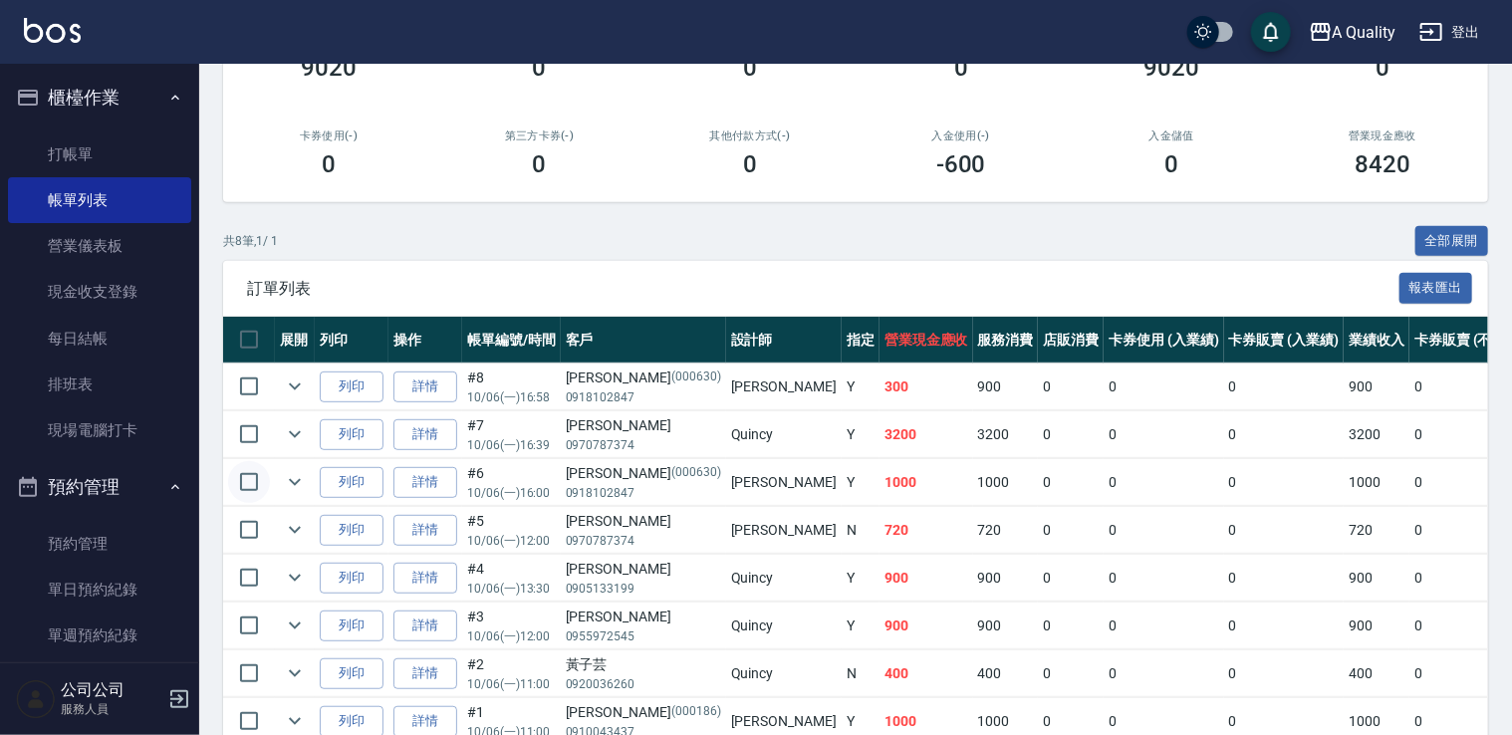
click at [248, 480] on input "checkbox" at bounding box center [249, 482] width 42 height 42
checkbox input "true"
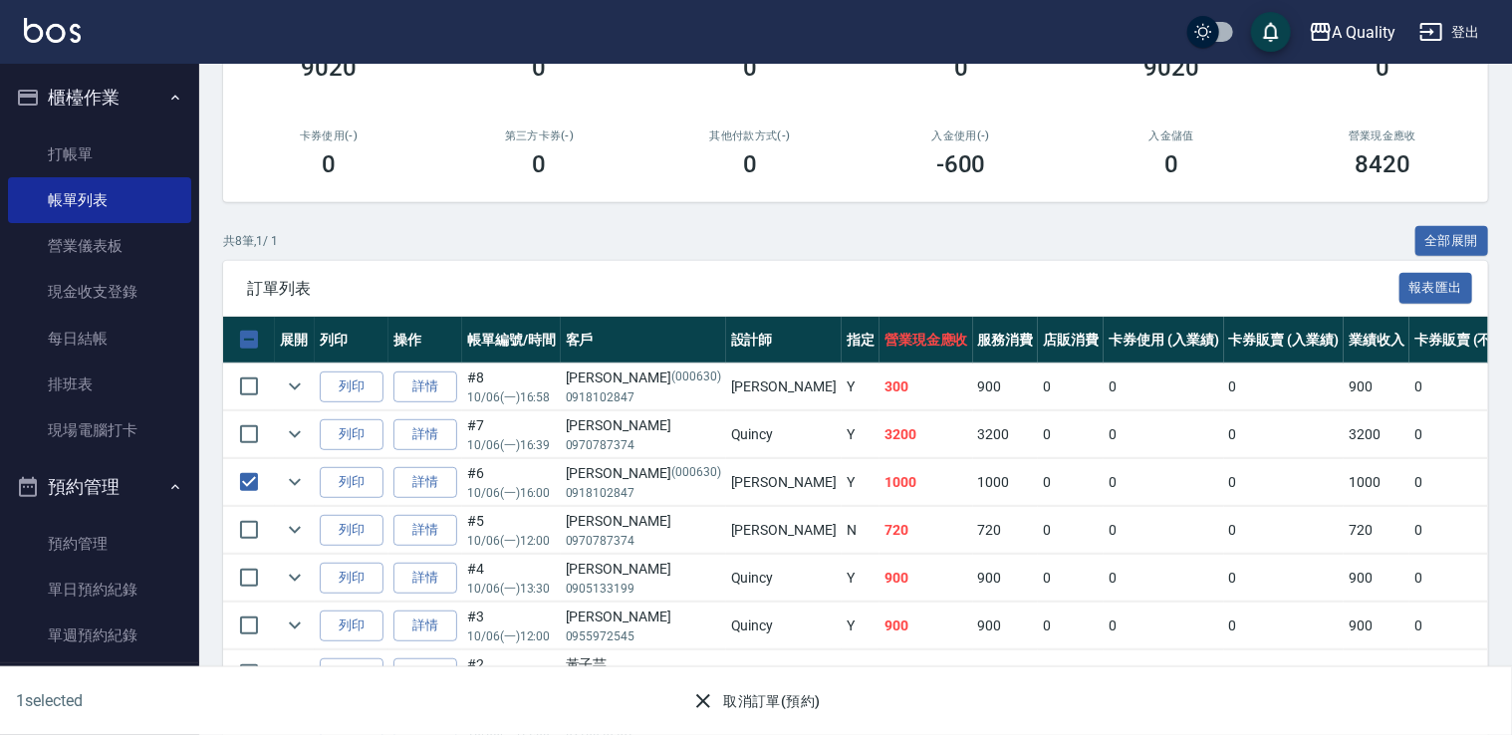
click at [761, 693] on button "取消訂單(預約)" at bounding box center [755, 701] width 144 height 37
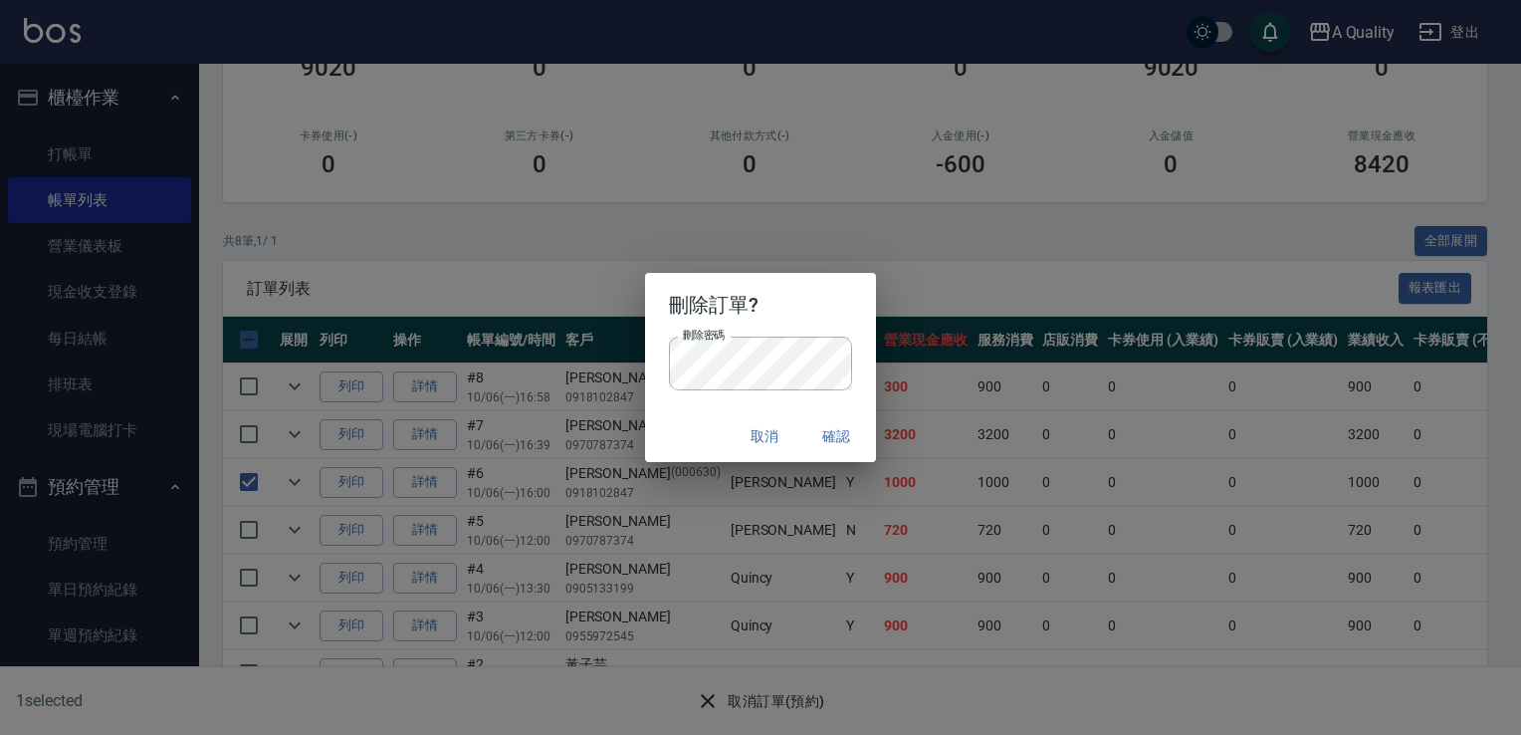
click at [836, 425] on button "確認" at bounding box center [837, 436] width 64 height 37
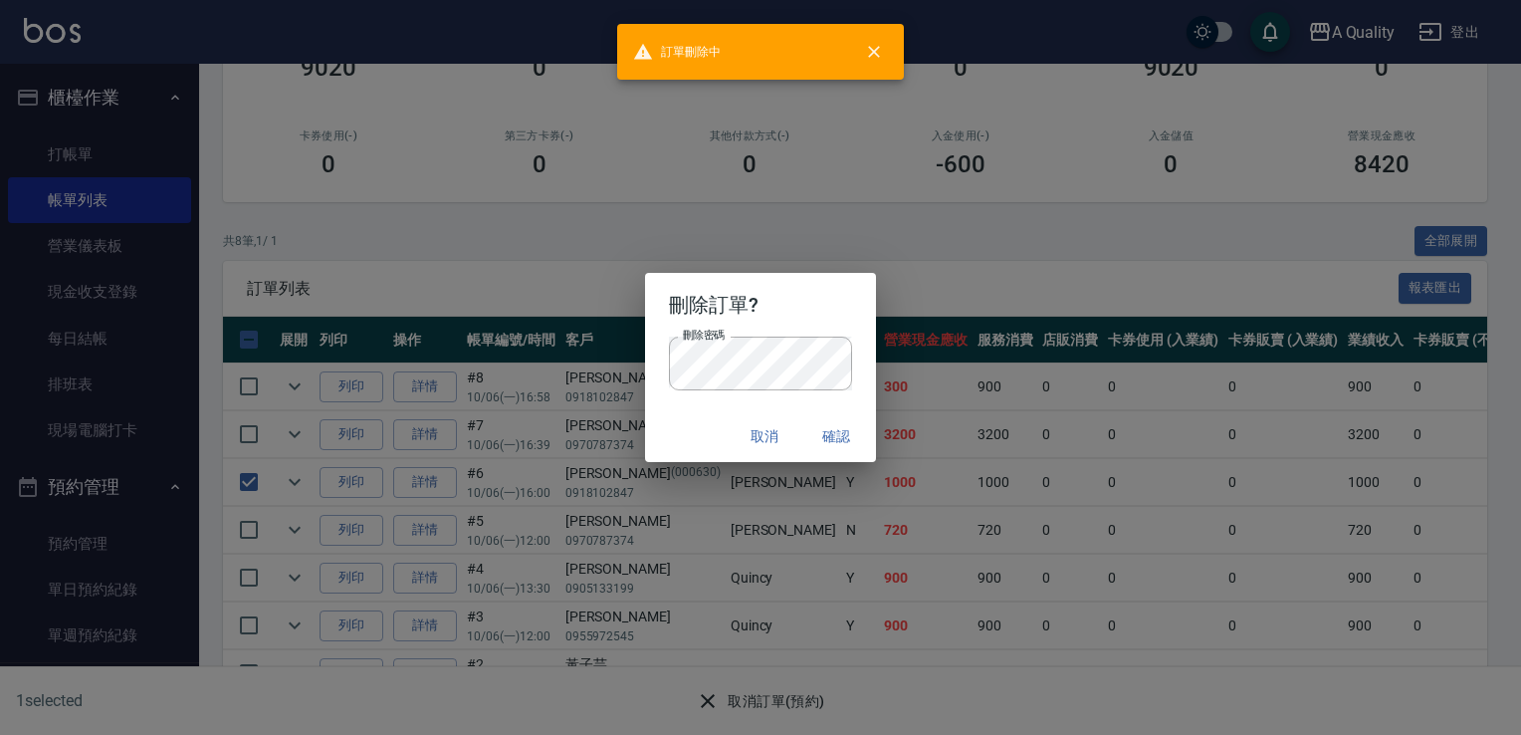
checkbox input "false"
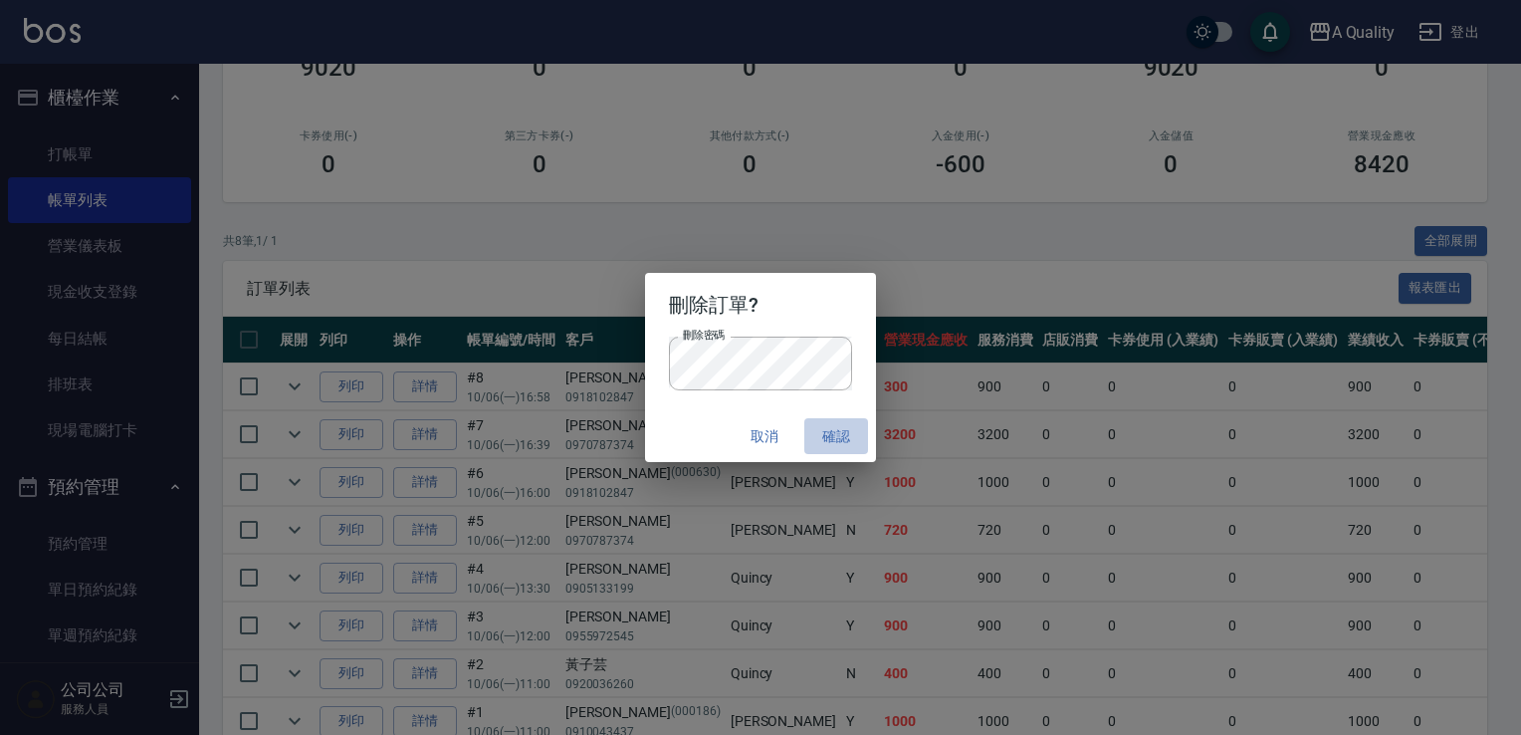
click at [823, 433] on button "確認" at bounding box center [837, 436] width 64 height 37
click at [824, 440] on button "確認" at bounding box center [837, 436] width 64 height 37
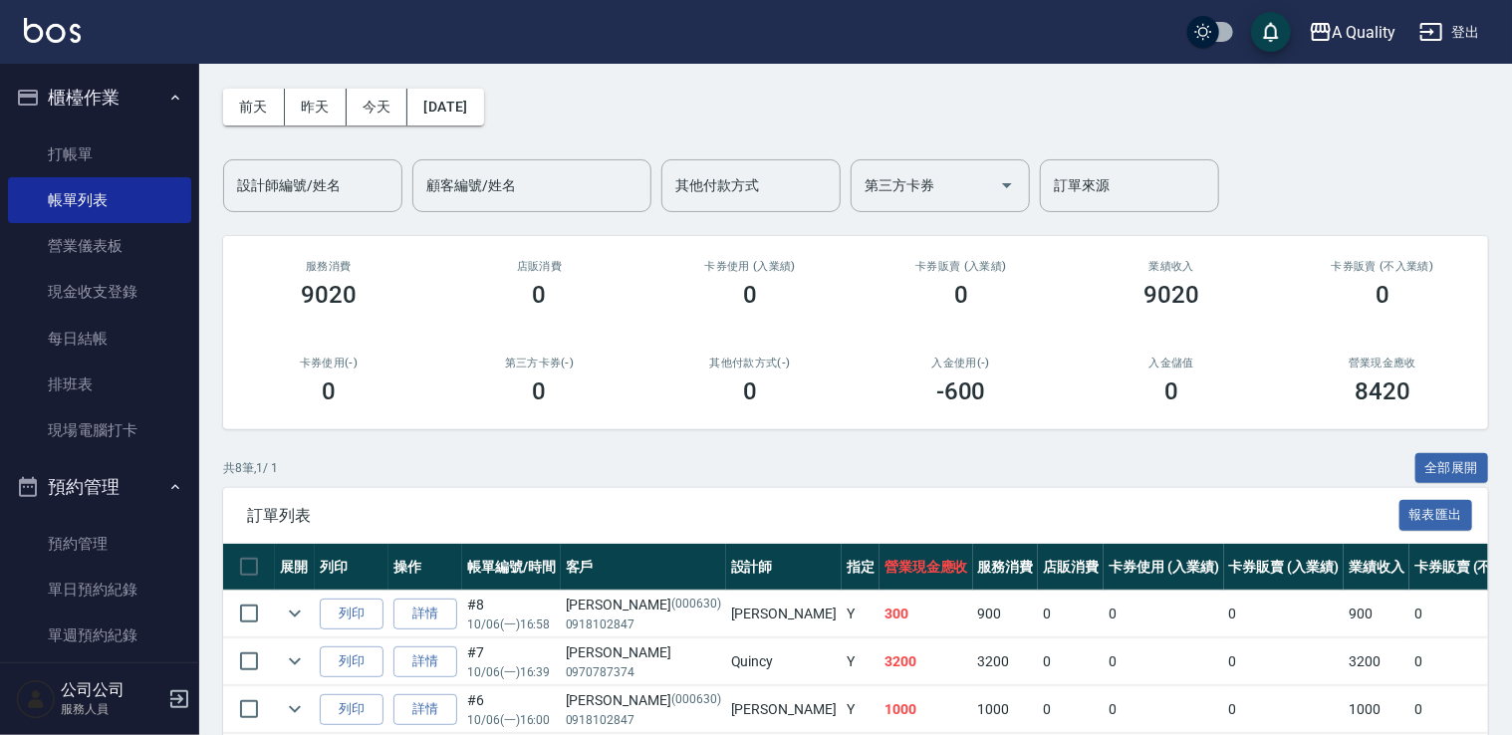
scroll to position [0, 0]
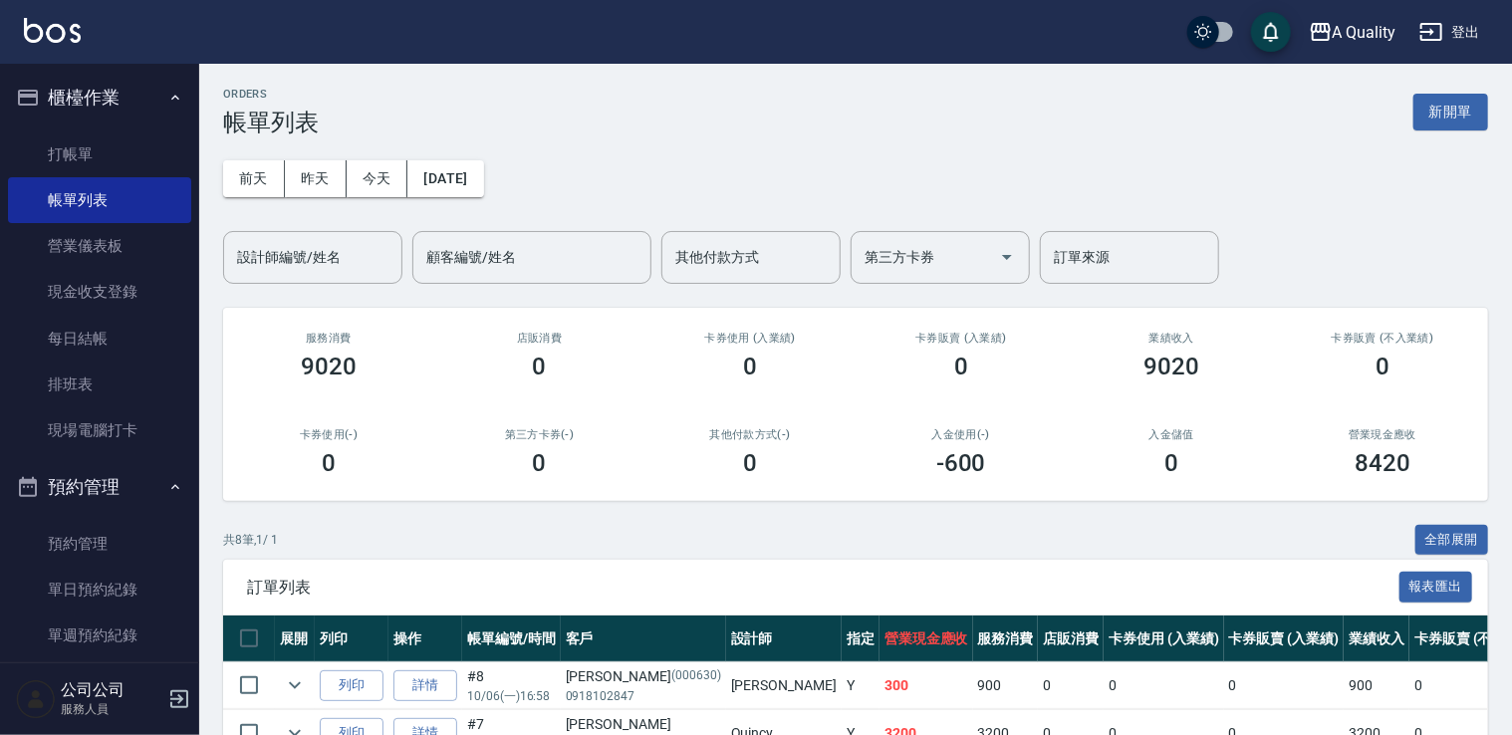
click at [329, 261] on input "設計師編號/姓名" at bounding box center [312, 257] width 161 height 35
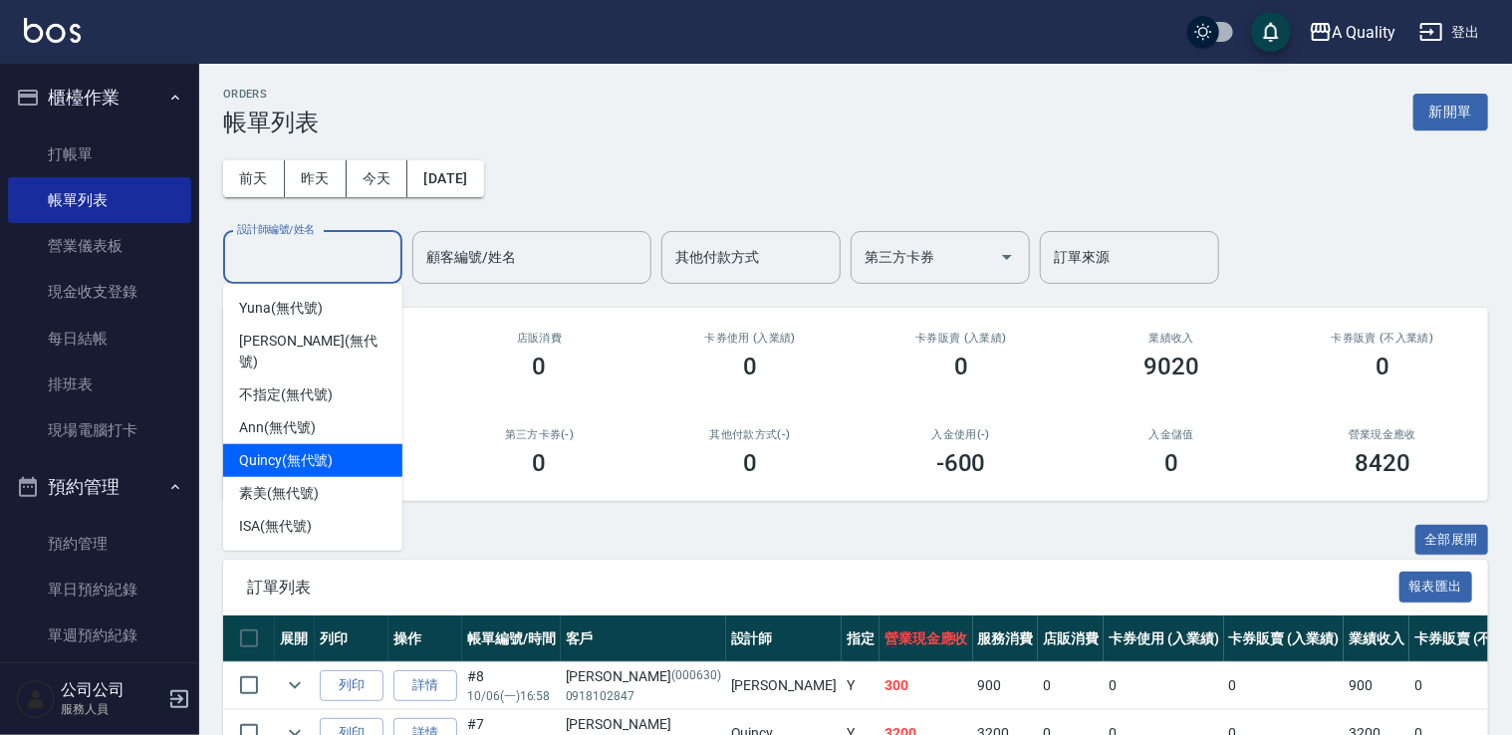
click at [334, 444] on div "Quincy (無代號)" at bounding box center [312, 460] width 179 height 33
type input "Quincy(無代號)"
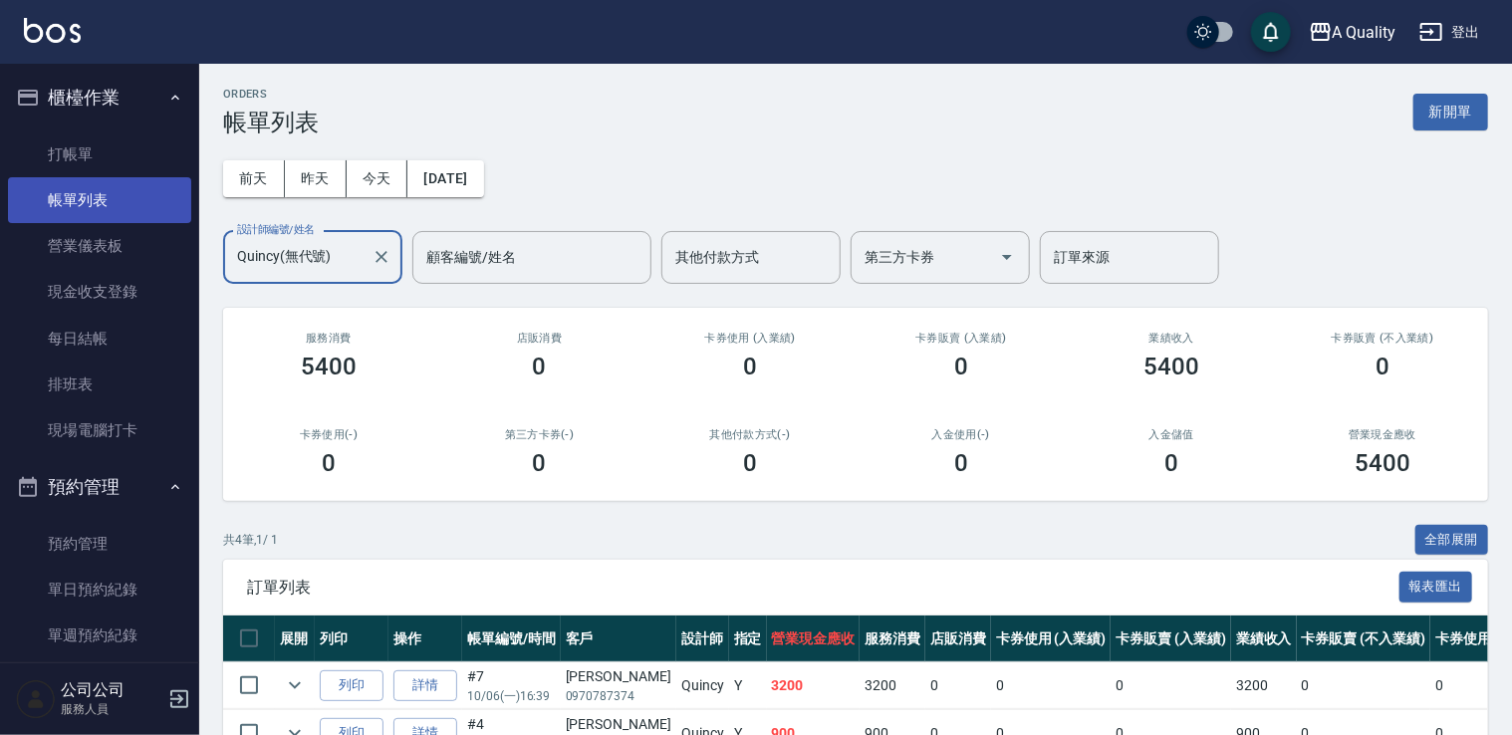
click at [52, 177] on link "帳單列表" at bounding box center [99, 200] width 183 height 46
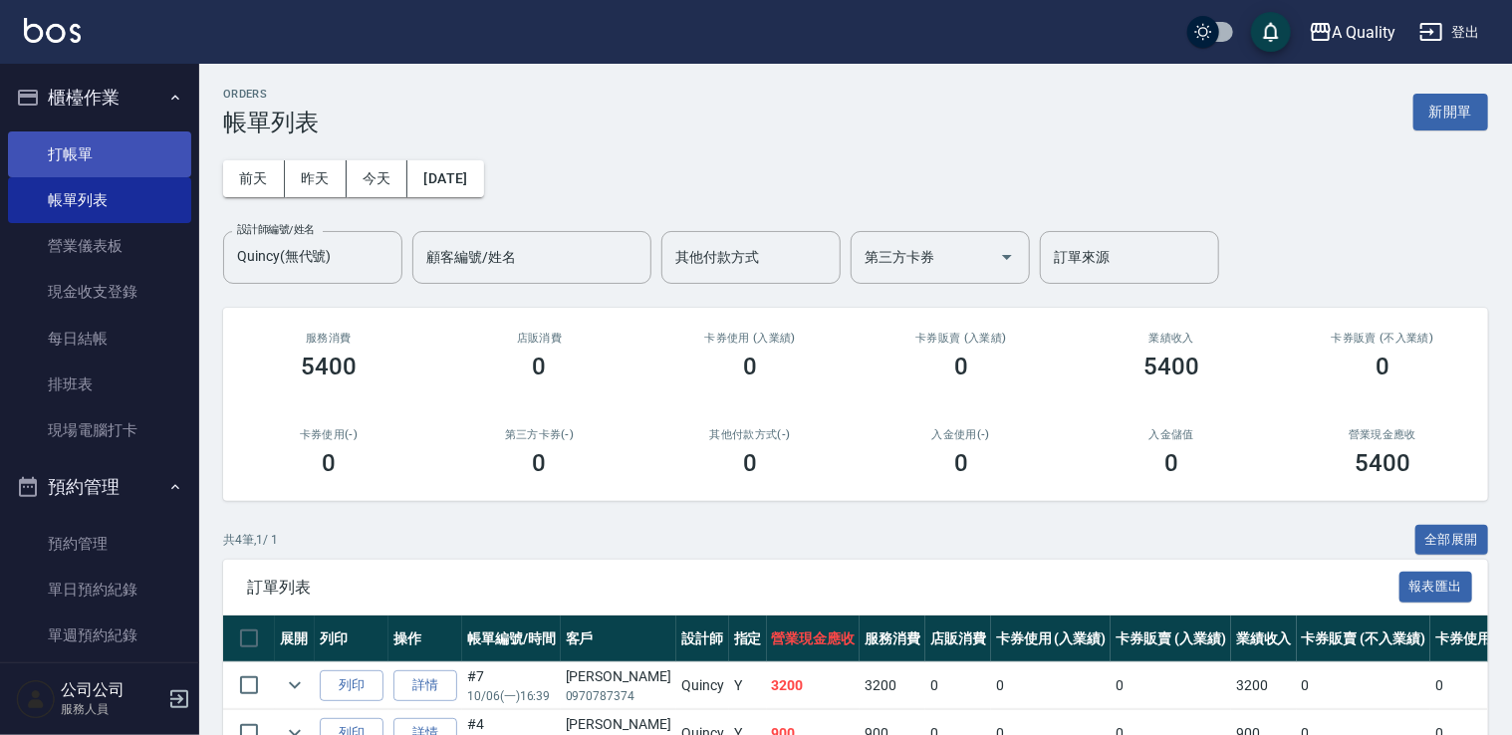
click at [59, 144] on link "打帳單" at bounding box center [99, 154] width 183 height 46
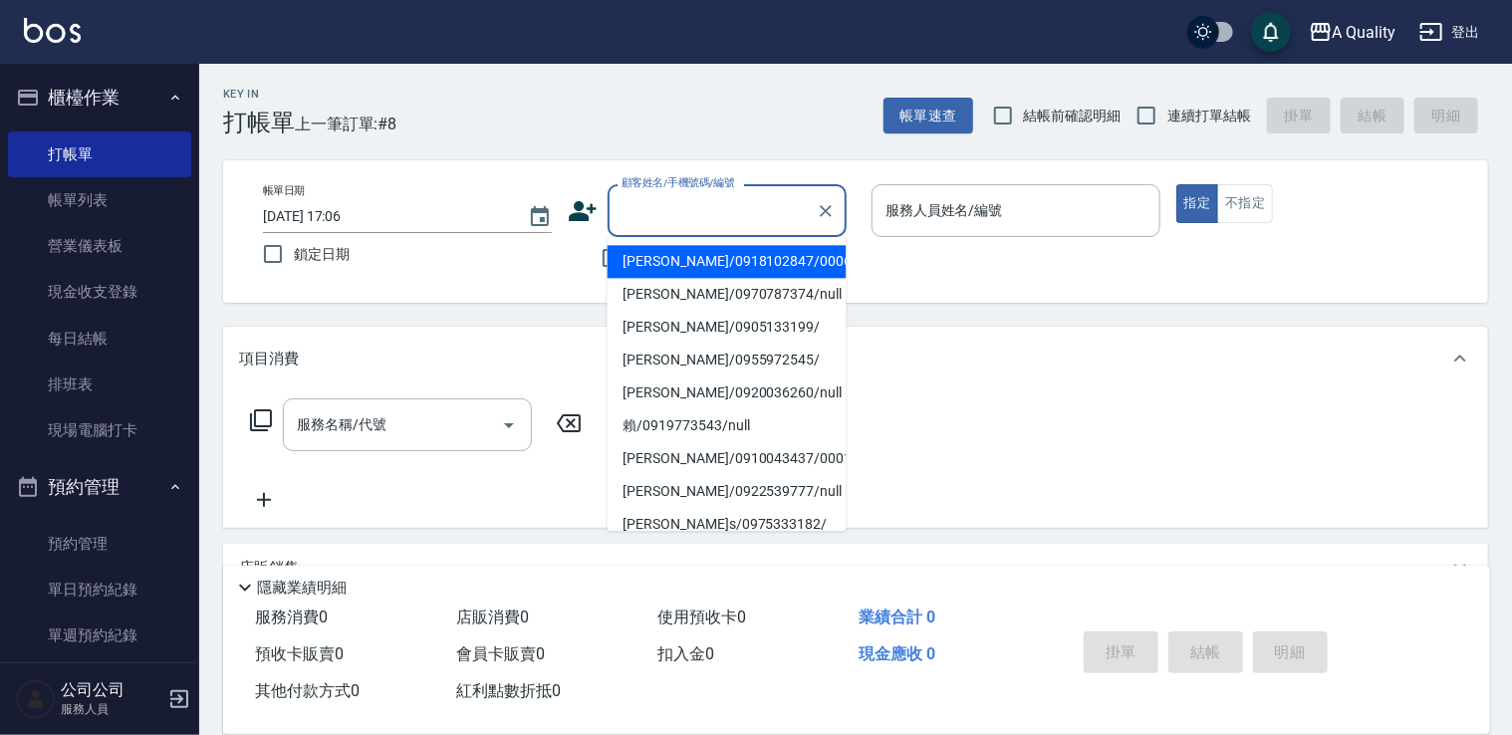
click at [631, 217] on input "顧客姓名/手機號碼/編號" at bounding box center [711, 210] width 191 height 35
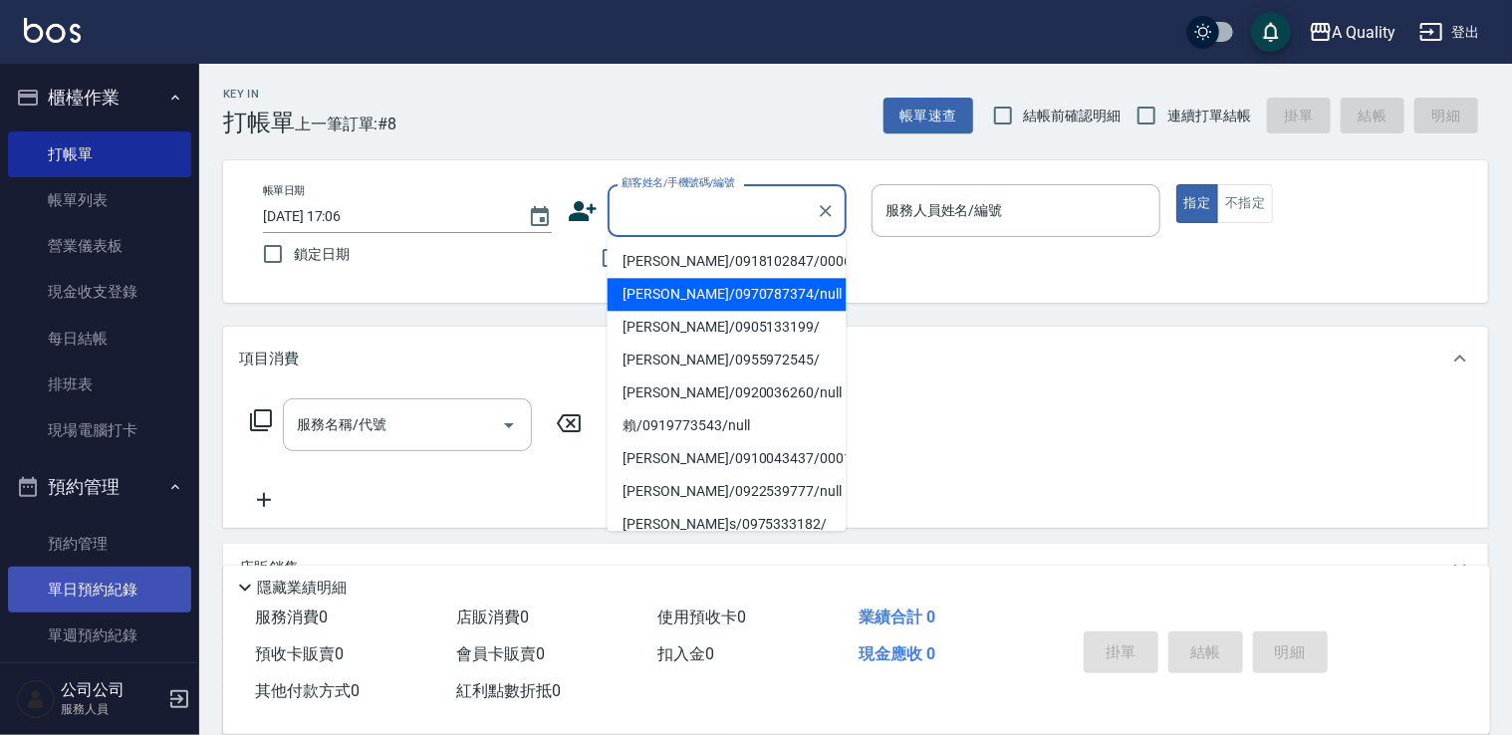
click at [80, 577] on link "單日預約紀錄" at bounding box center [99, 590] width 183 height 46
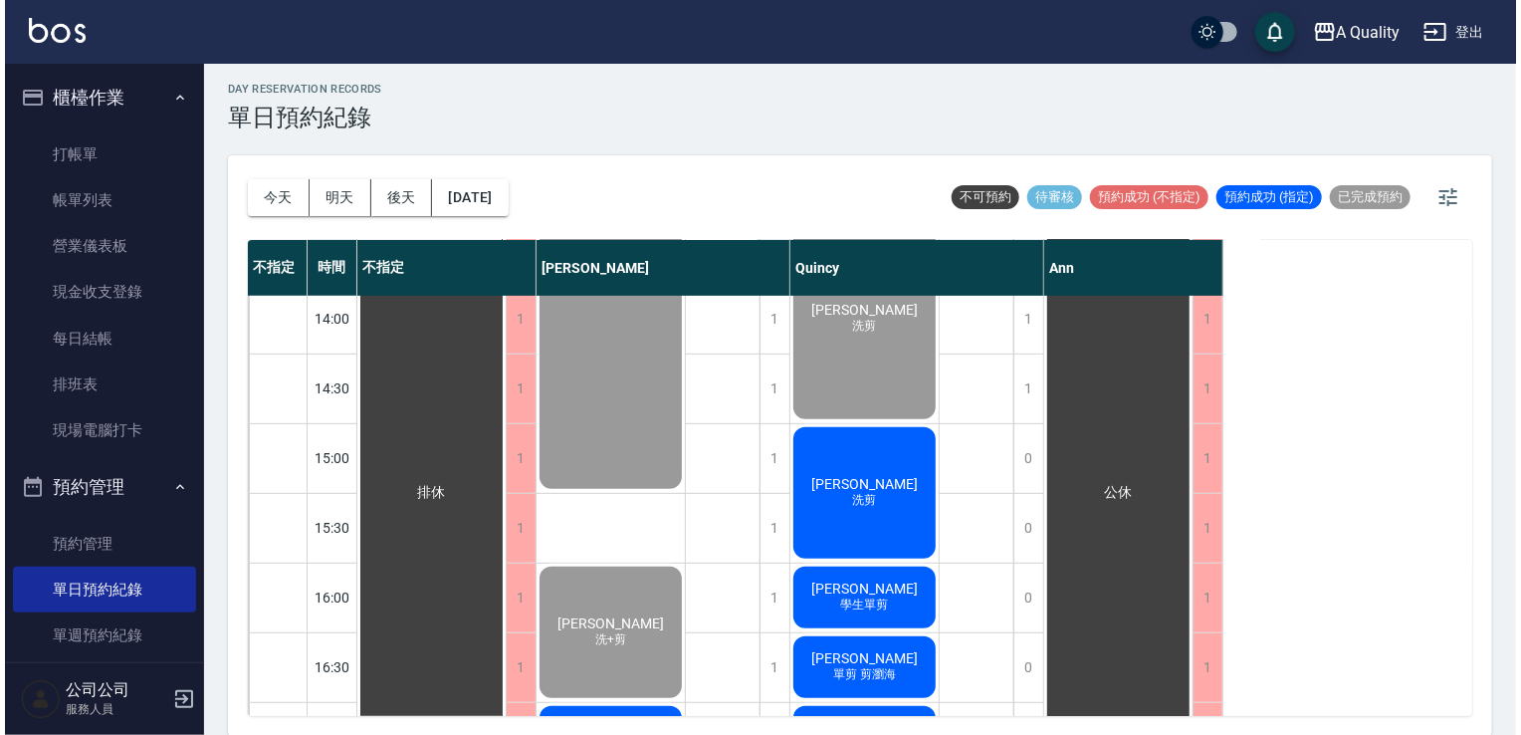
scroll to position [597, 0]
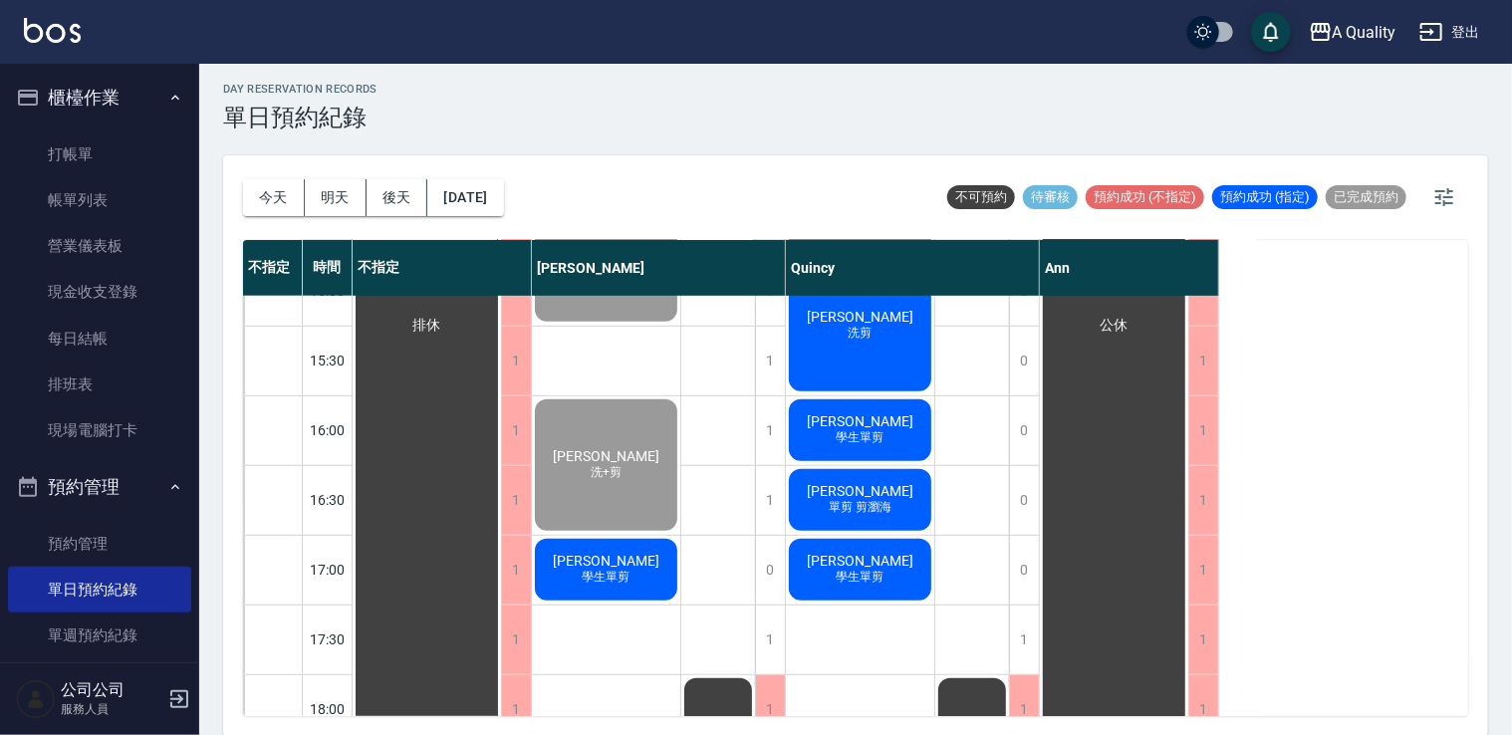
click at [860, 553] on span "陶冰冰" at bounding box center [860, 561] width 115 height 16
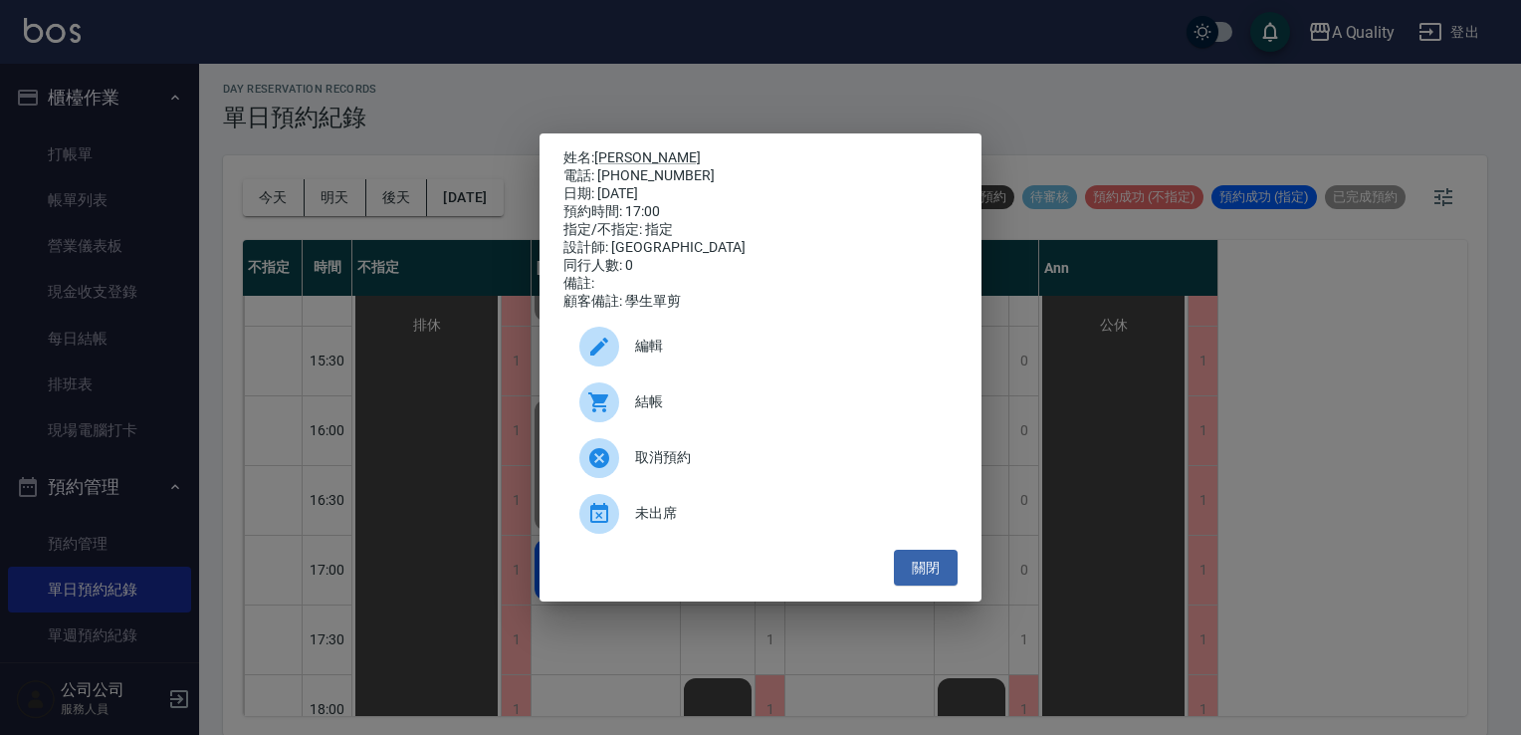
click at [675, 424] on div "結帳" at bounding box center [761, 402] width 394 height 56
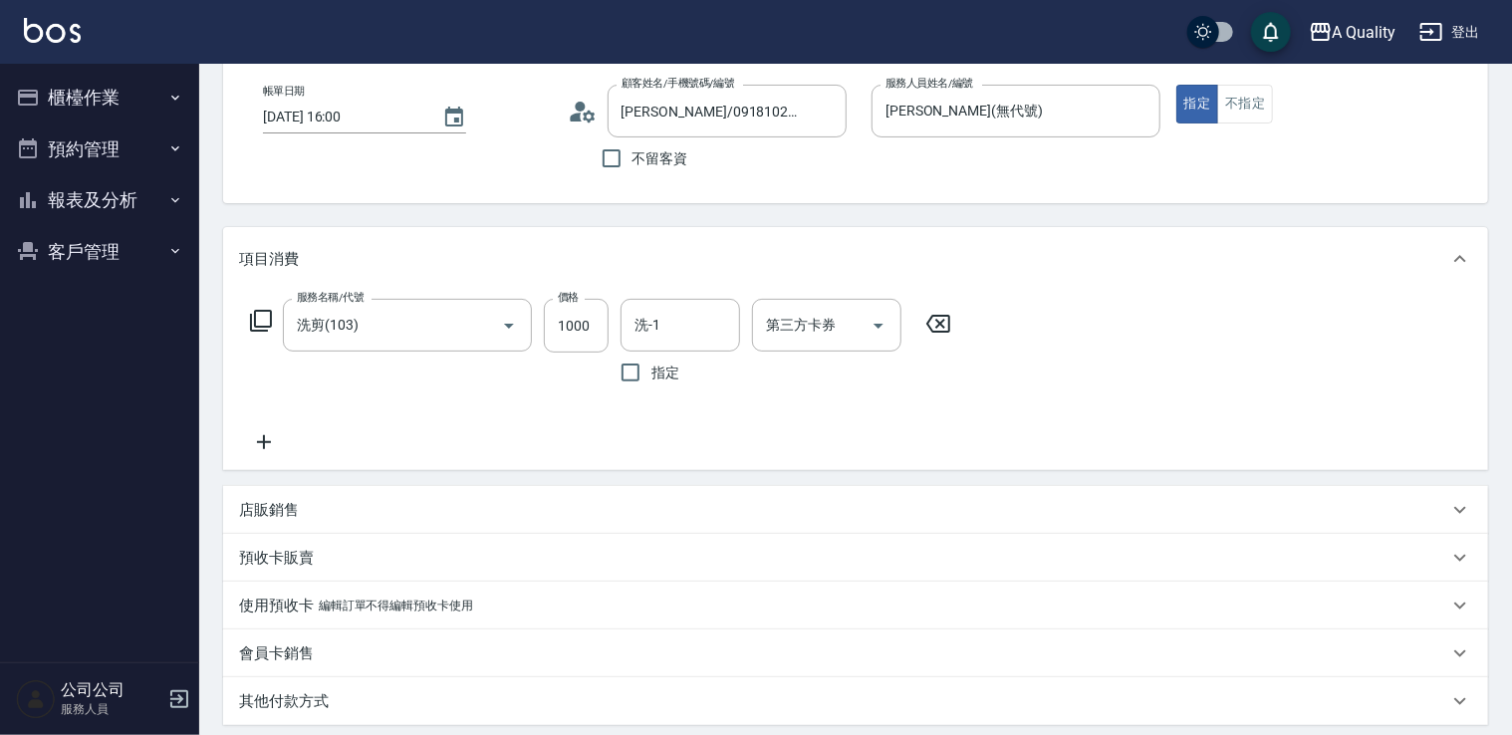
scroll to position [199, 0]
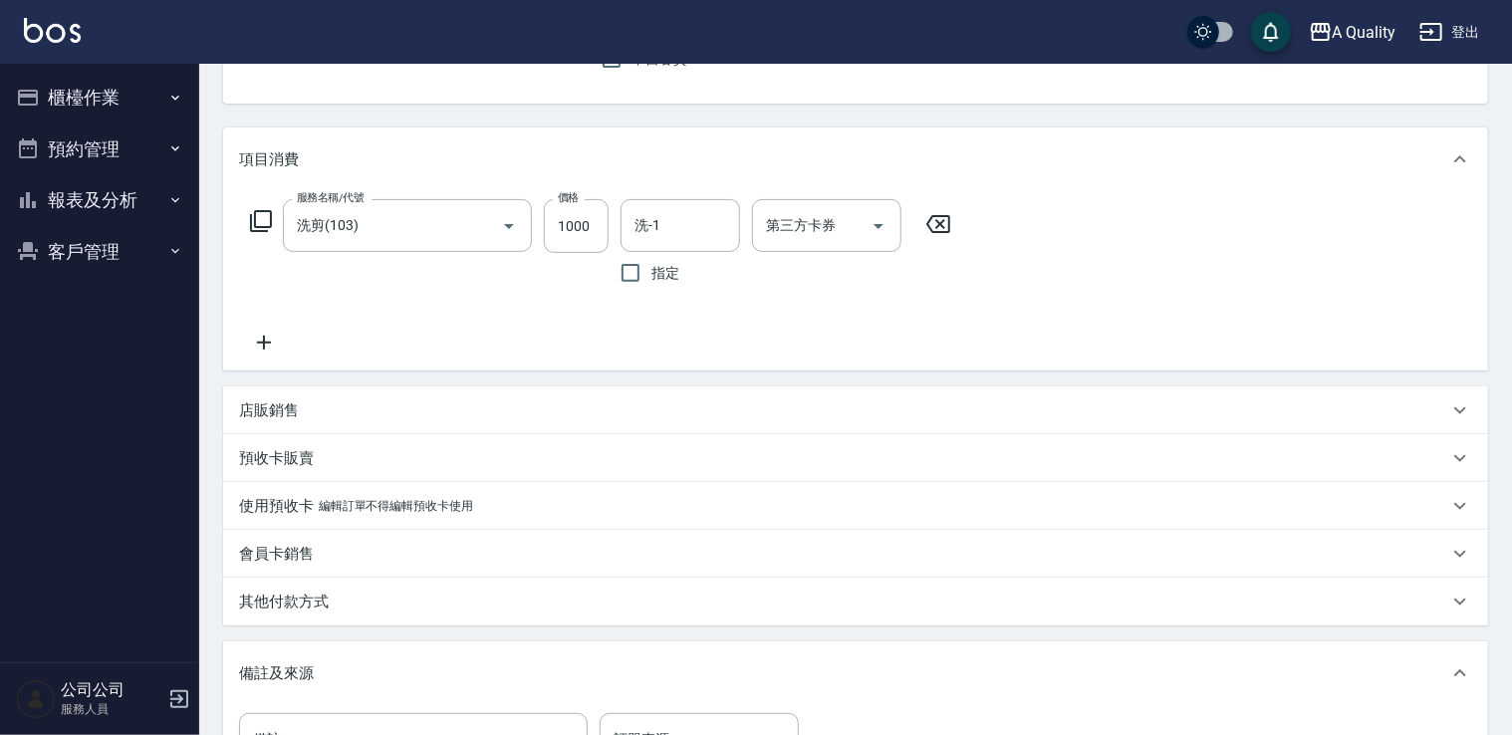
click at [314, 593] on p "其他付款方式" at bounding box center [284, 601] width 90 height 21
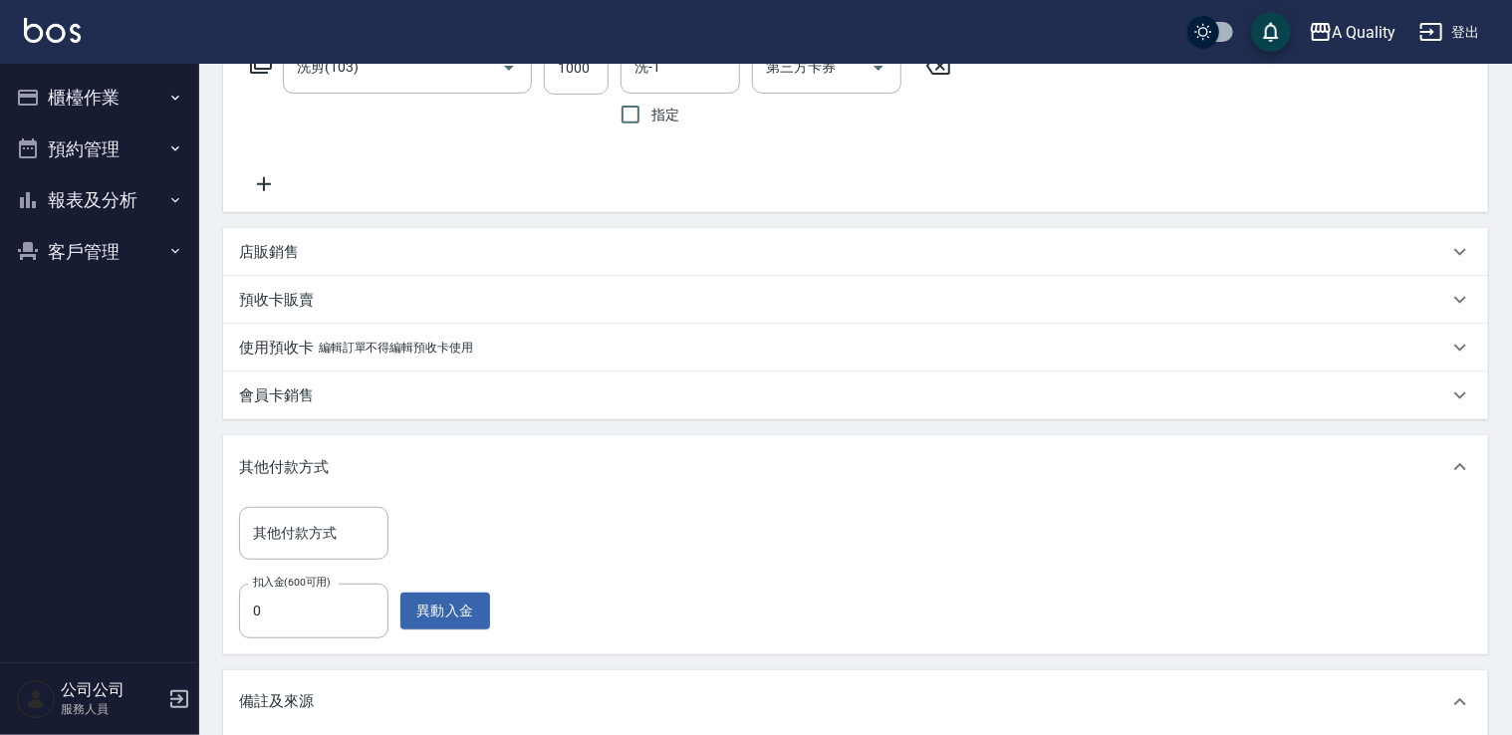
scroll to position [398, 0]
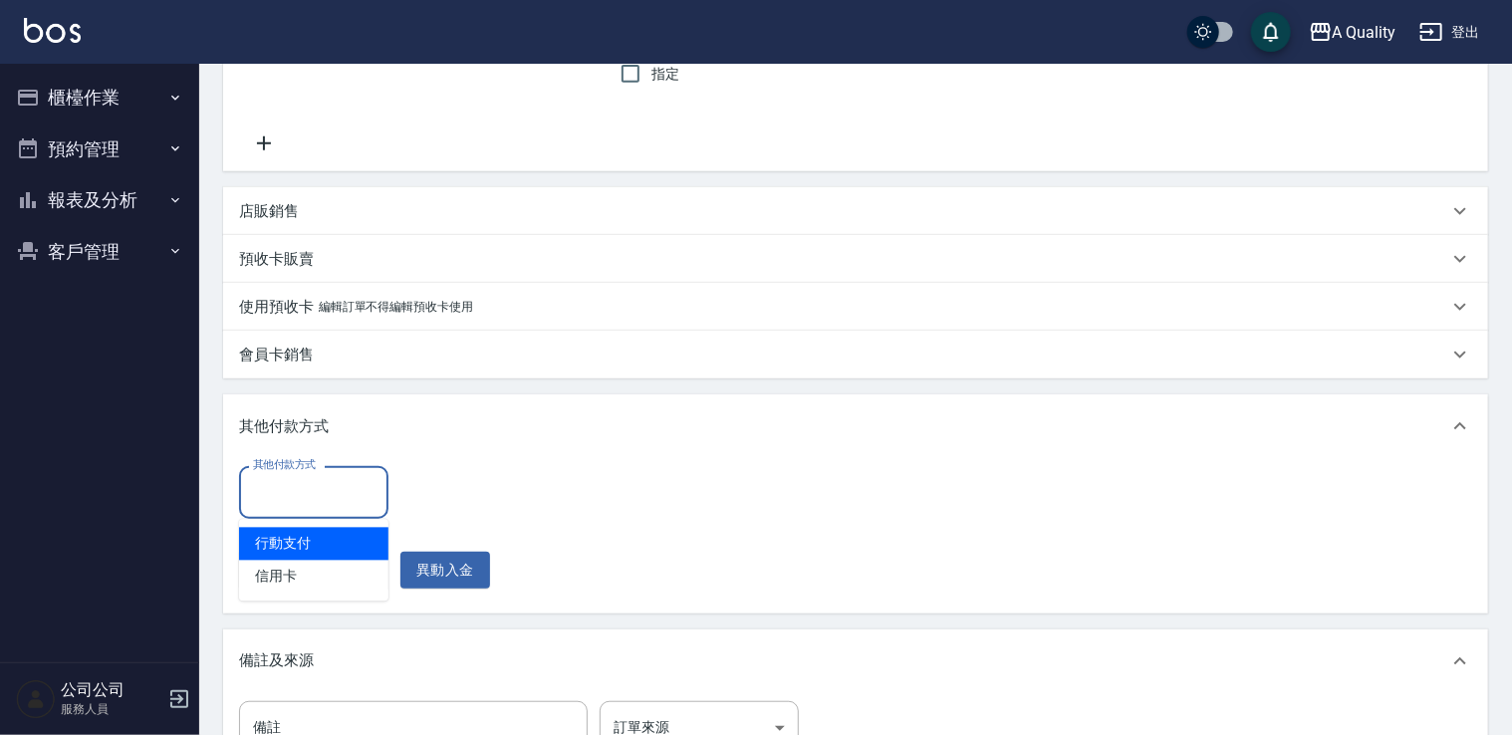
click at [345, 496] on input "其他付款方式" at bounding box center [313, 492] width 131 height 35
click at [467, 491] on div "其他付款方式 其他付款方式" at bounding box center [364, 492] width 251 height 53
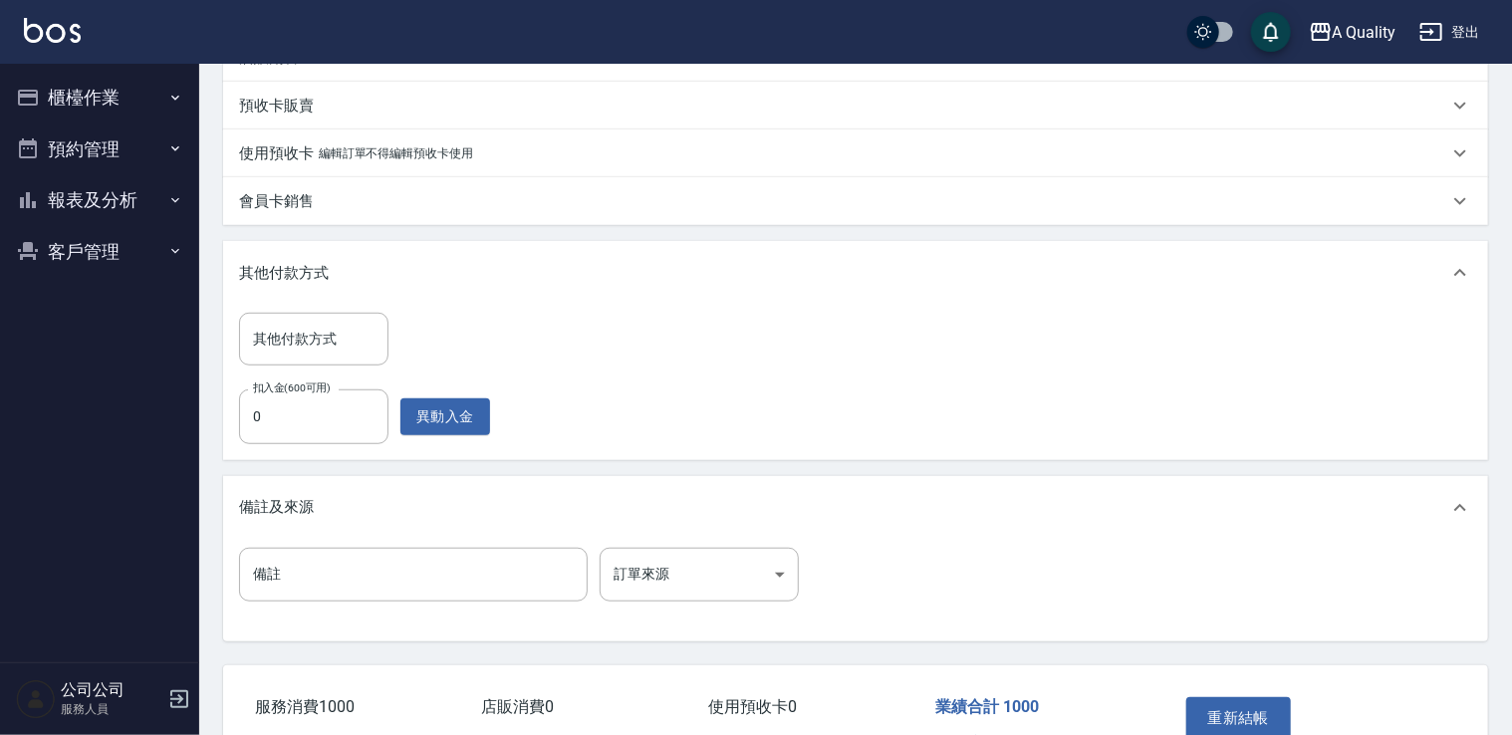
scroll to position [597, 0]
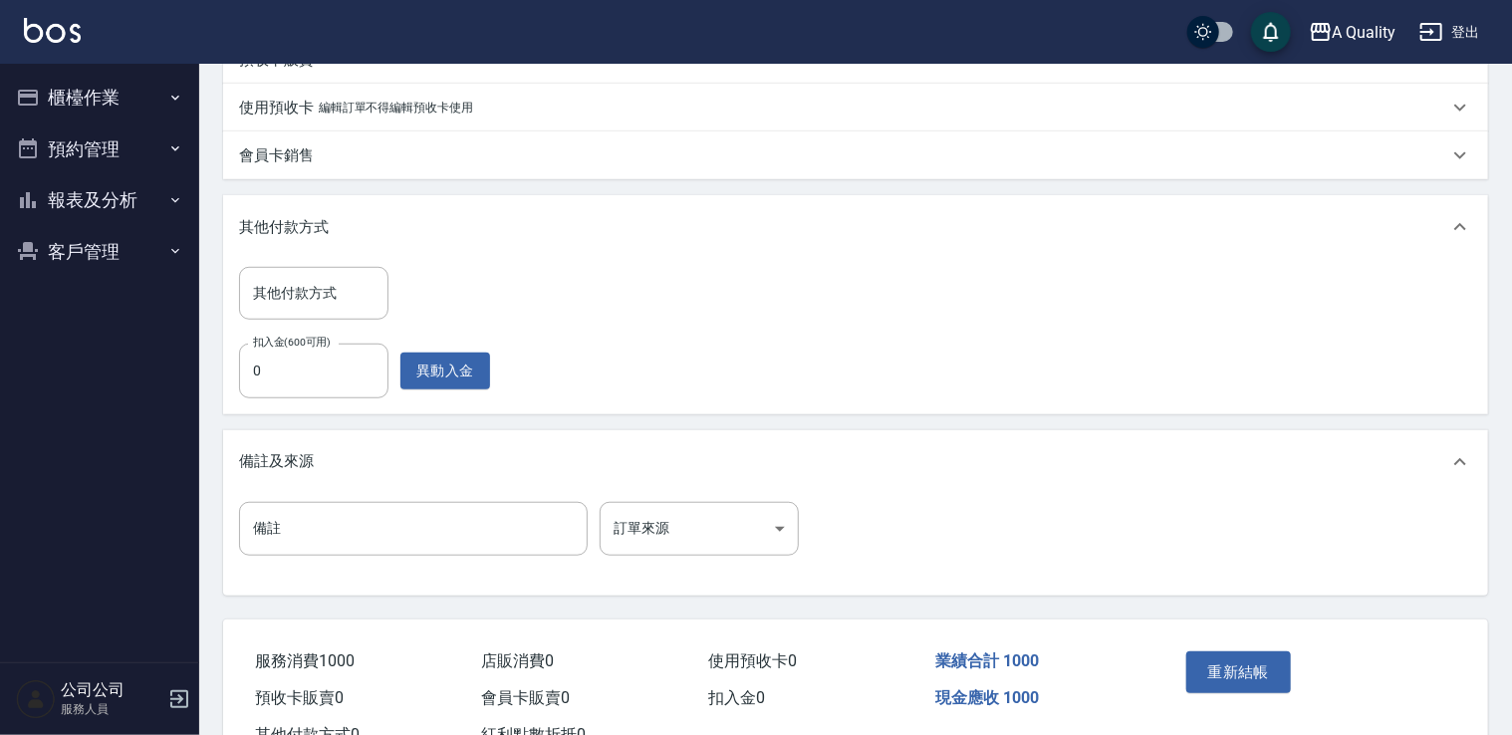
click at [1459, 229] on icon at bounding box center [1460, 227] width 24 height 24
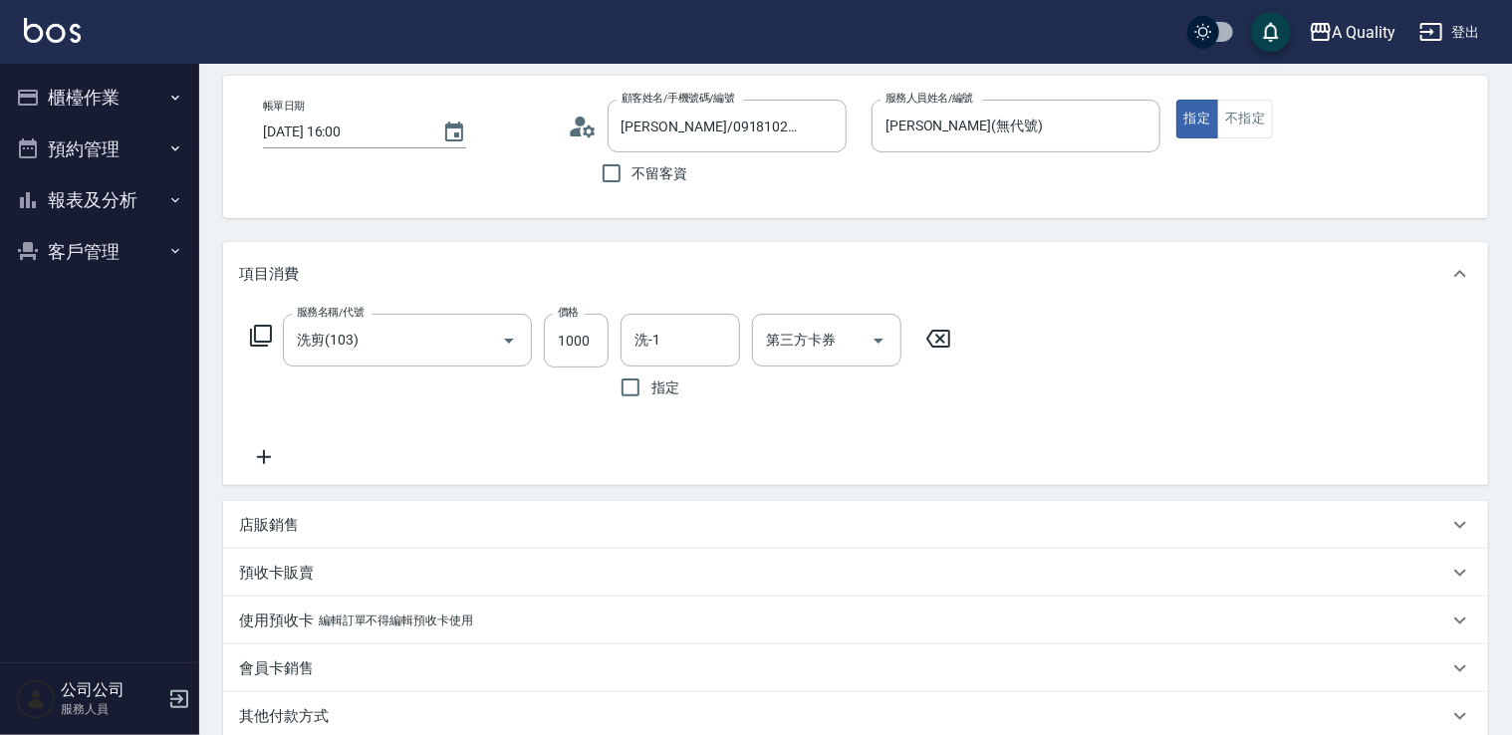
scroll to position [0, 0]
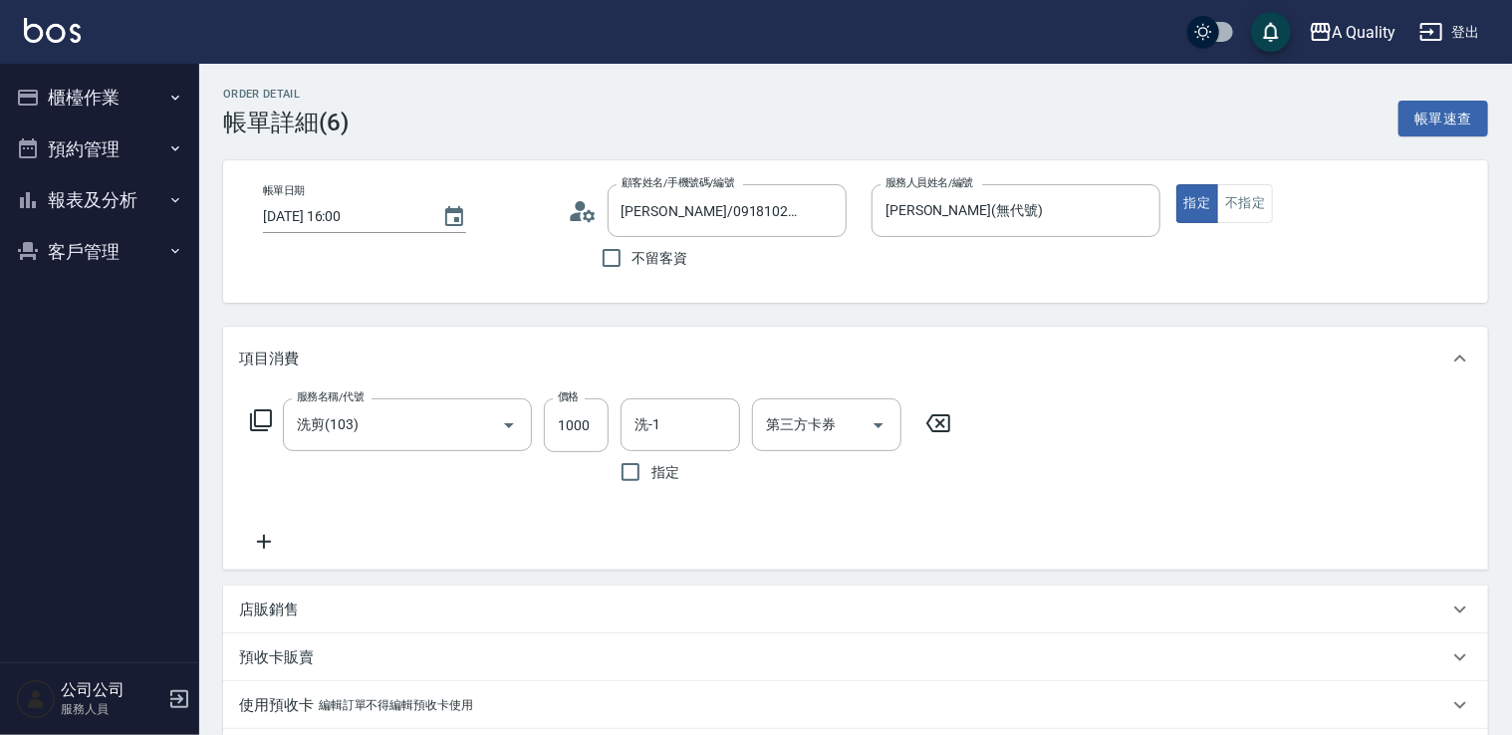
click at [83, 253] on button "客戶管理" at bounding box center [99, 252] width 183 height 52
click at [809, 221] on div "陳立容/0918102847/000630 顧客姓名/手機號碼/編號" at bounding box center [726, 210] width 239 height 53
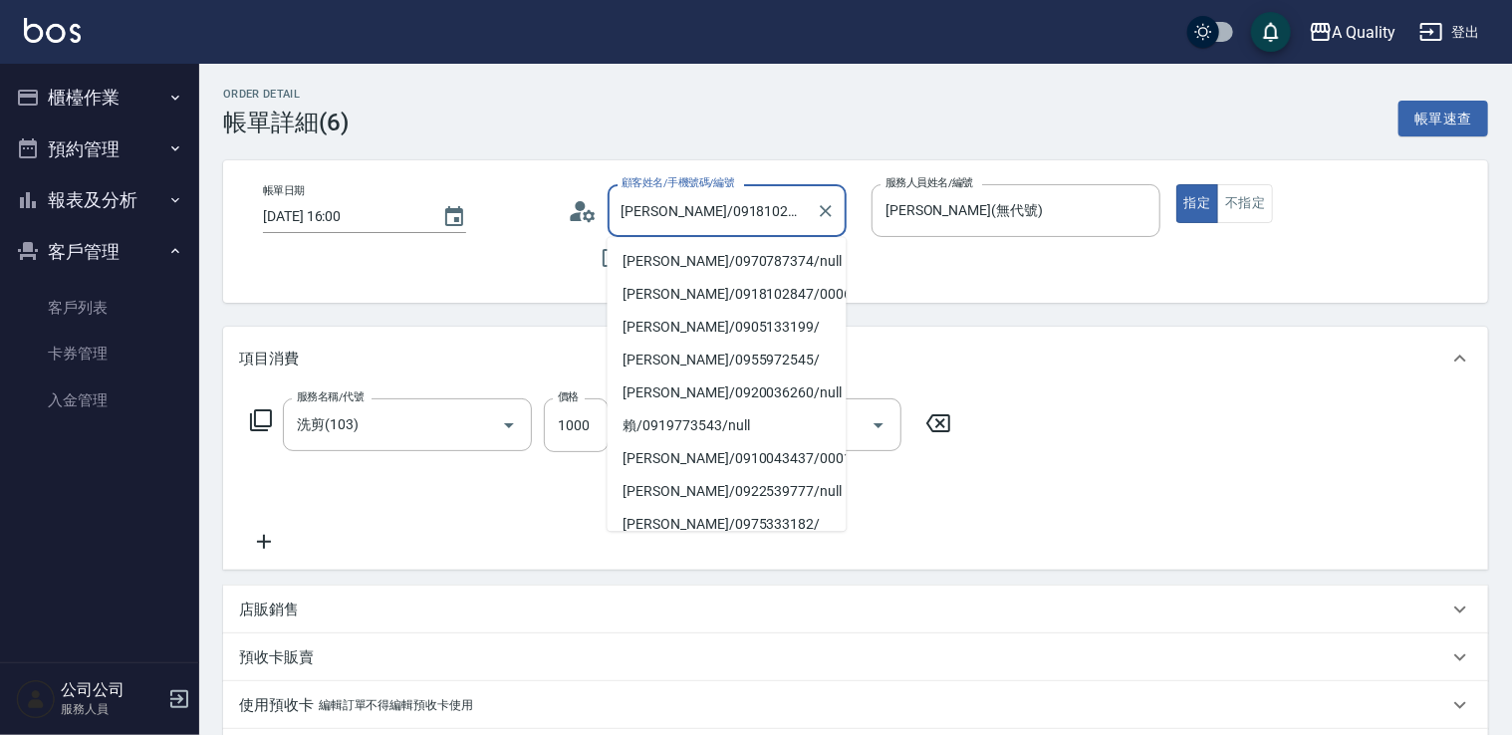
click at [807, 212] on input "陳立容/0918102847/000630" at bounding box center [711, 210] width 191 height 35
drag, startPoint x: 660, startPoint y: 210, endPoint x: 588, endPoint y: 210, distance: 71.7
click at [588, 210] on div "顧客姓名/手機號碼/編號 陳立容/0918102847/000630 顧客姓名/手機號碼/編號" at bounding box center [712, 210] width 289 height 53
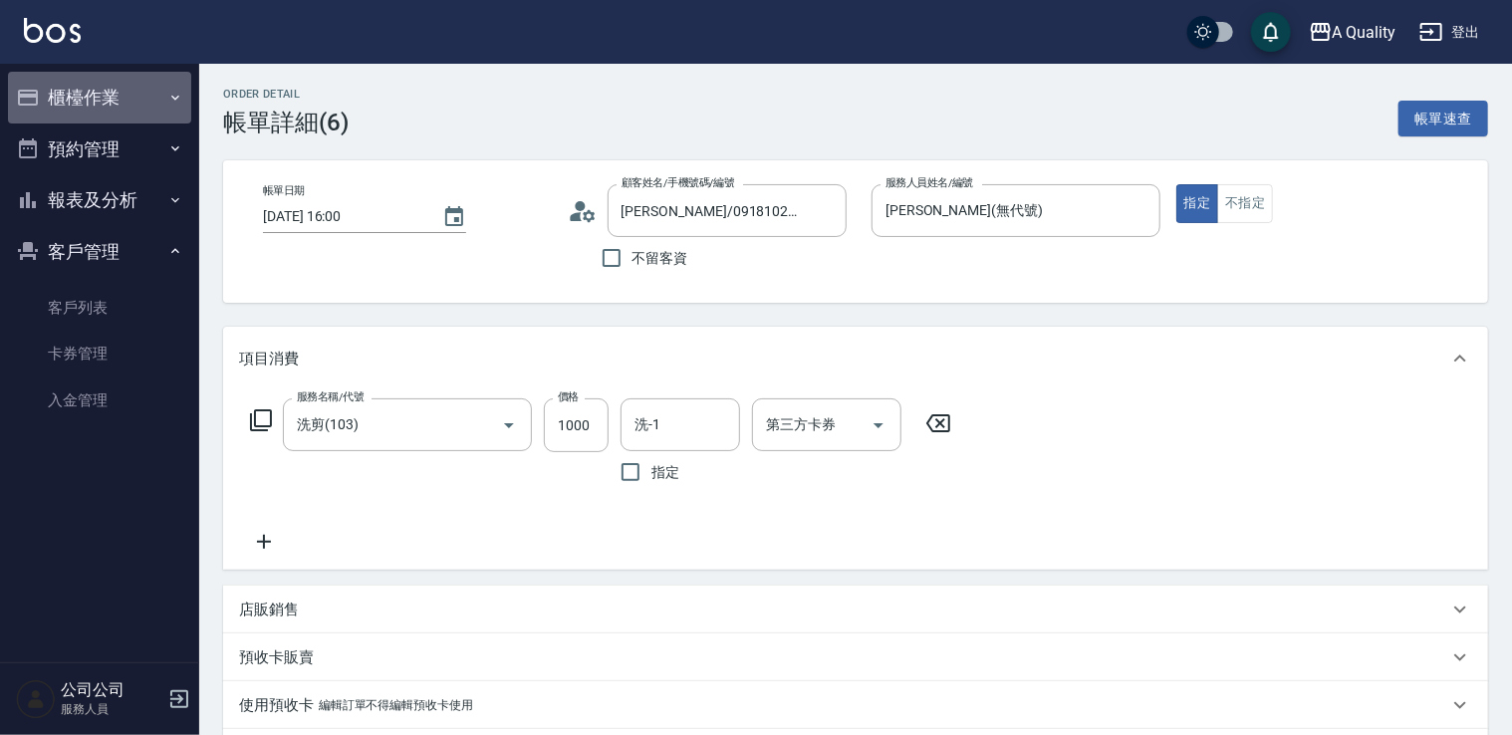
click at [135, 102] on button "櫃檯作業" at bounding box center [99, 98] width 183 height 52
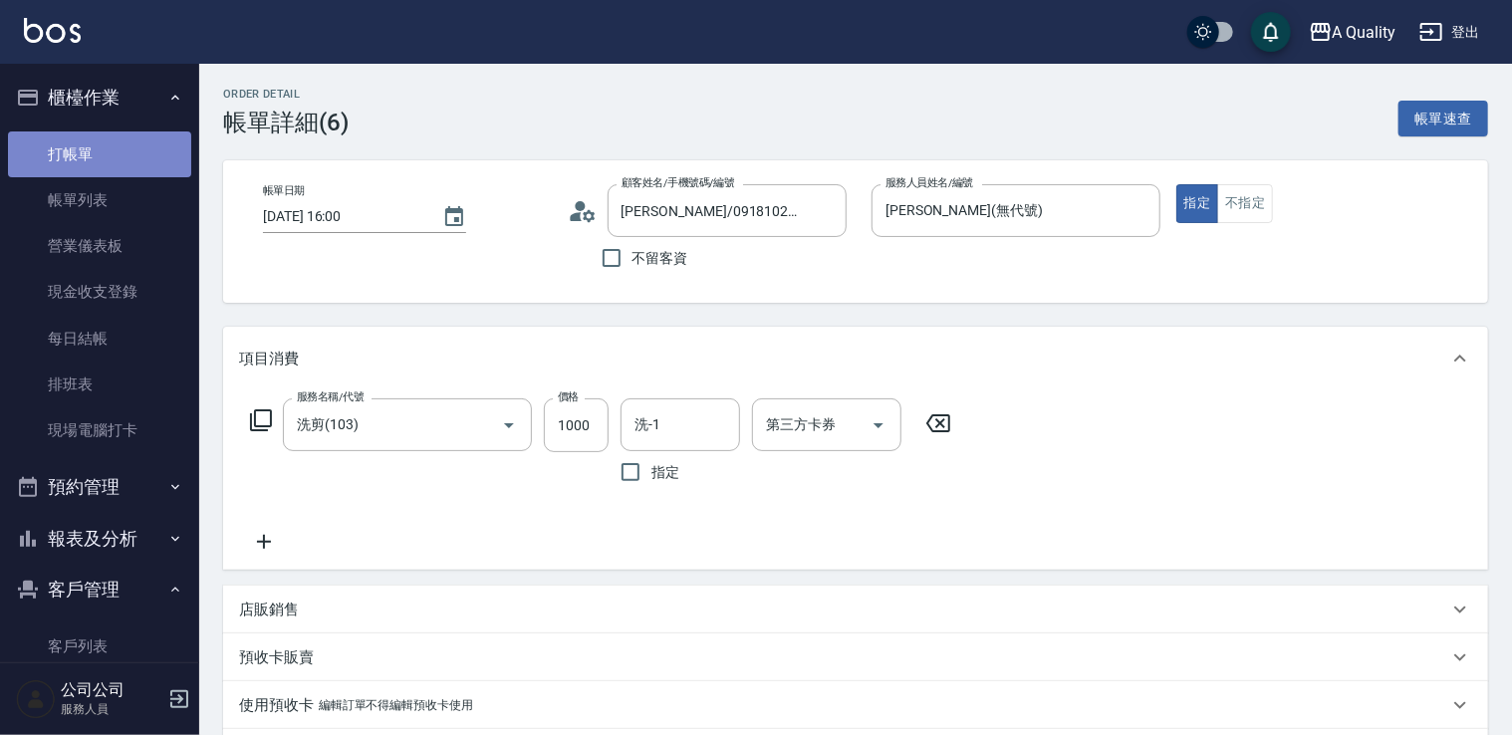
click at [99, 162] on link "打帳單" at bounding box center [99, 154] width 183 height 46
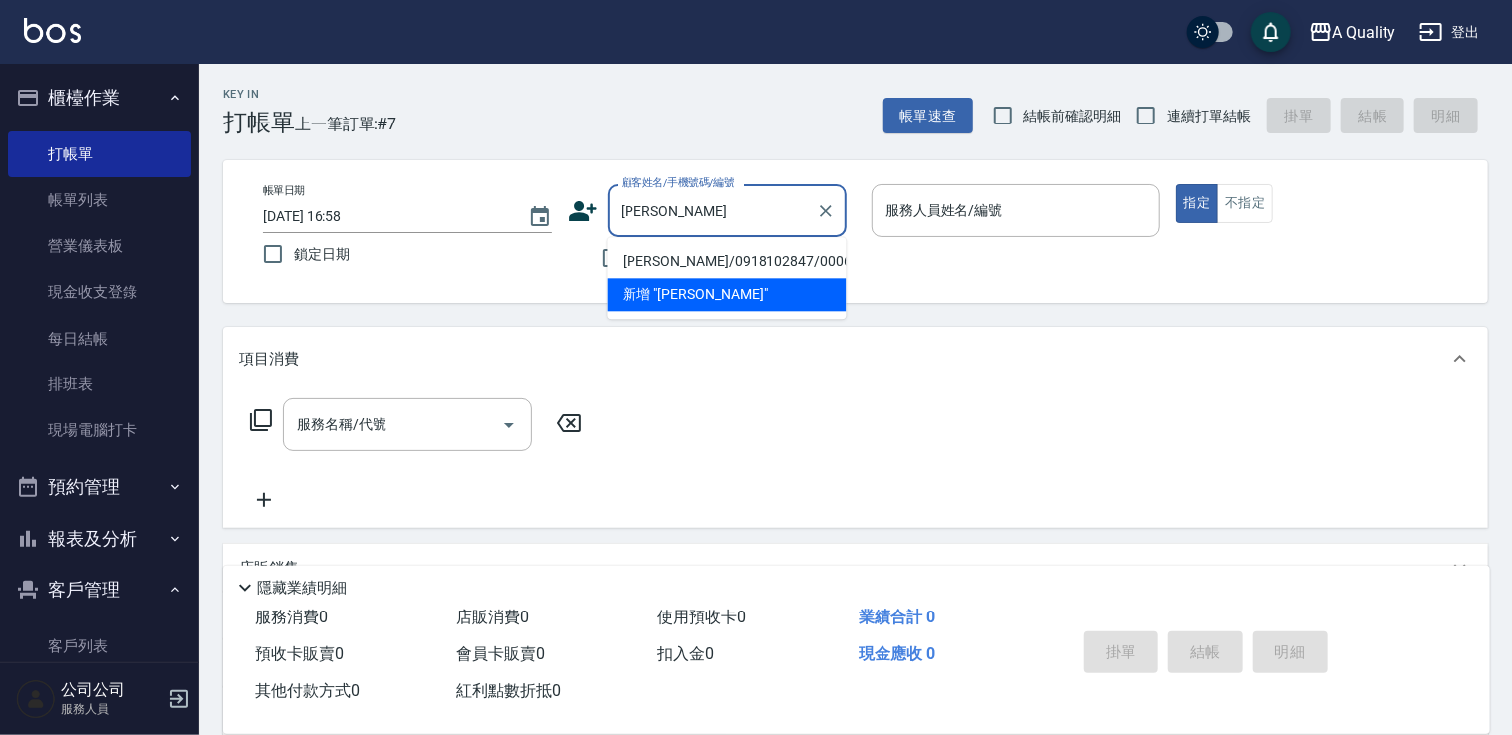
type input "陳立容"
click at [1042, 268] on div "帳單日期 2025/10/06 16:58 鎖定日期 顧客姓名/手機號碼/編號 顧客姓名/手機號碼/編號 不留客資 服務人員姓名/編號 服務人員姓名/編號 指…" at bounding box center [855, 231] width 1217 height 95
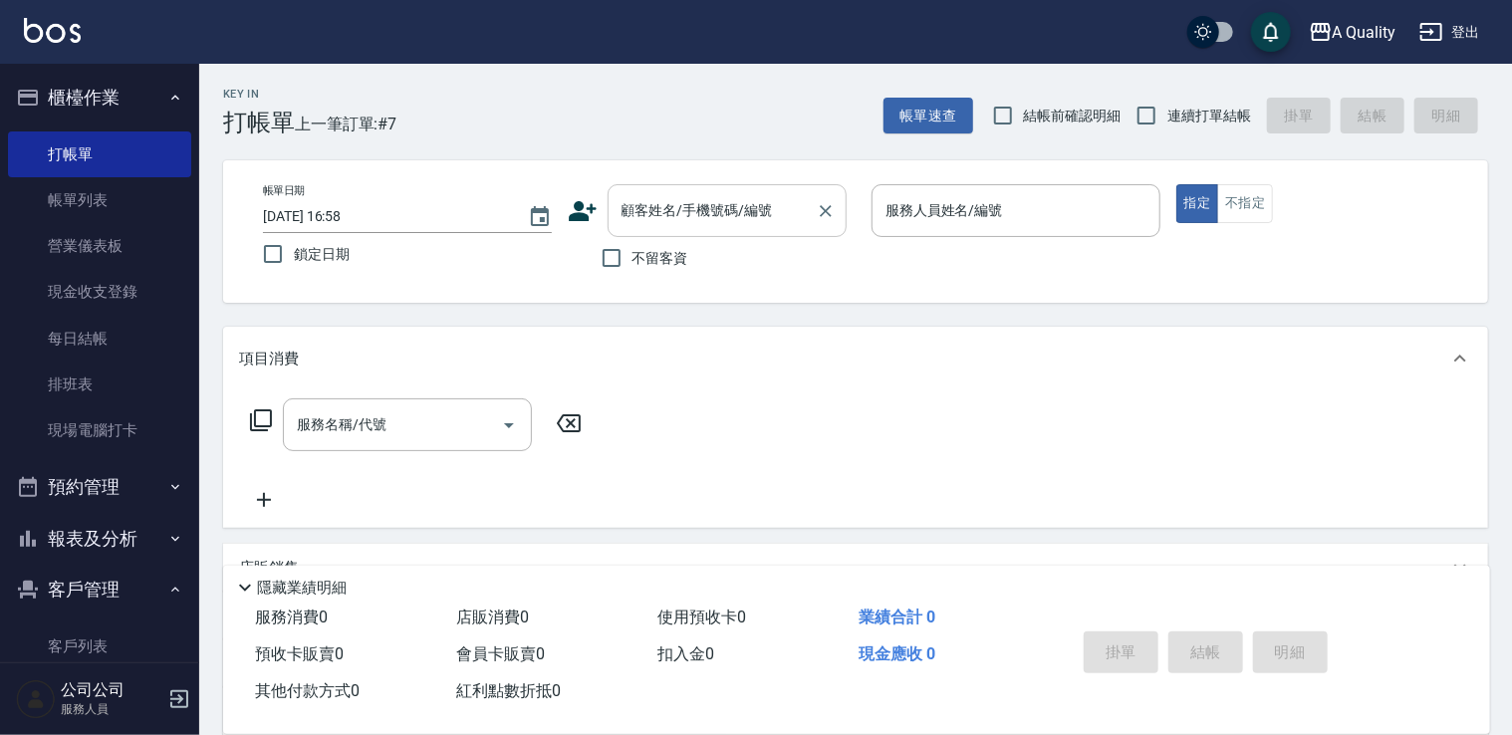
click at [722, 217] on input "顧客姓名/手機號碼/編號" at bounding box center [711, 210] width 191 height 35
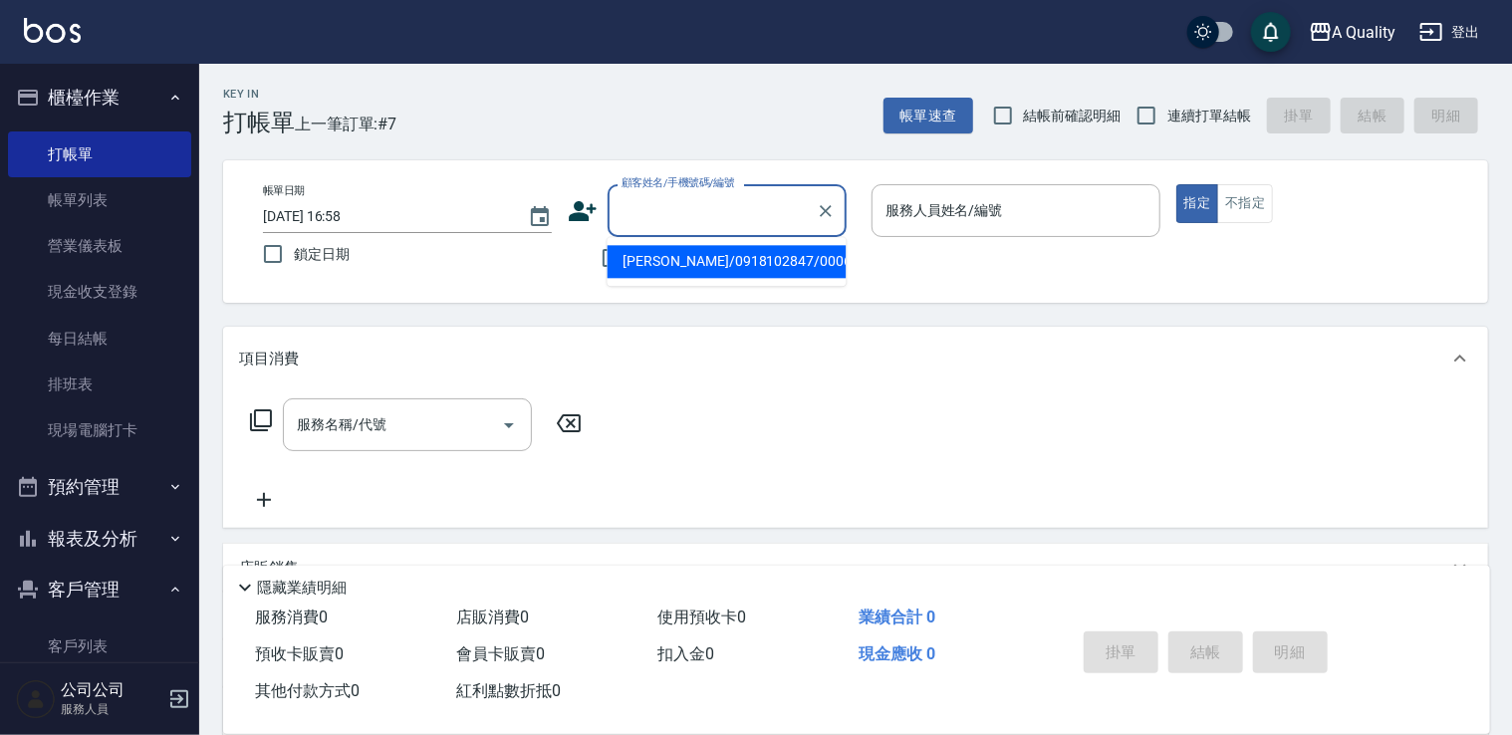
click at [729, 264] on li "陳立容/0918102847/000630" at bounding box center [726, 261] width 239 height 33
type input "陳立容/0918102847/000630"
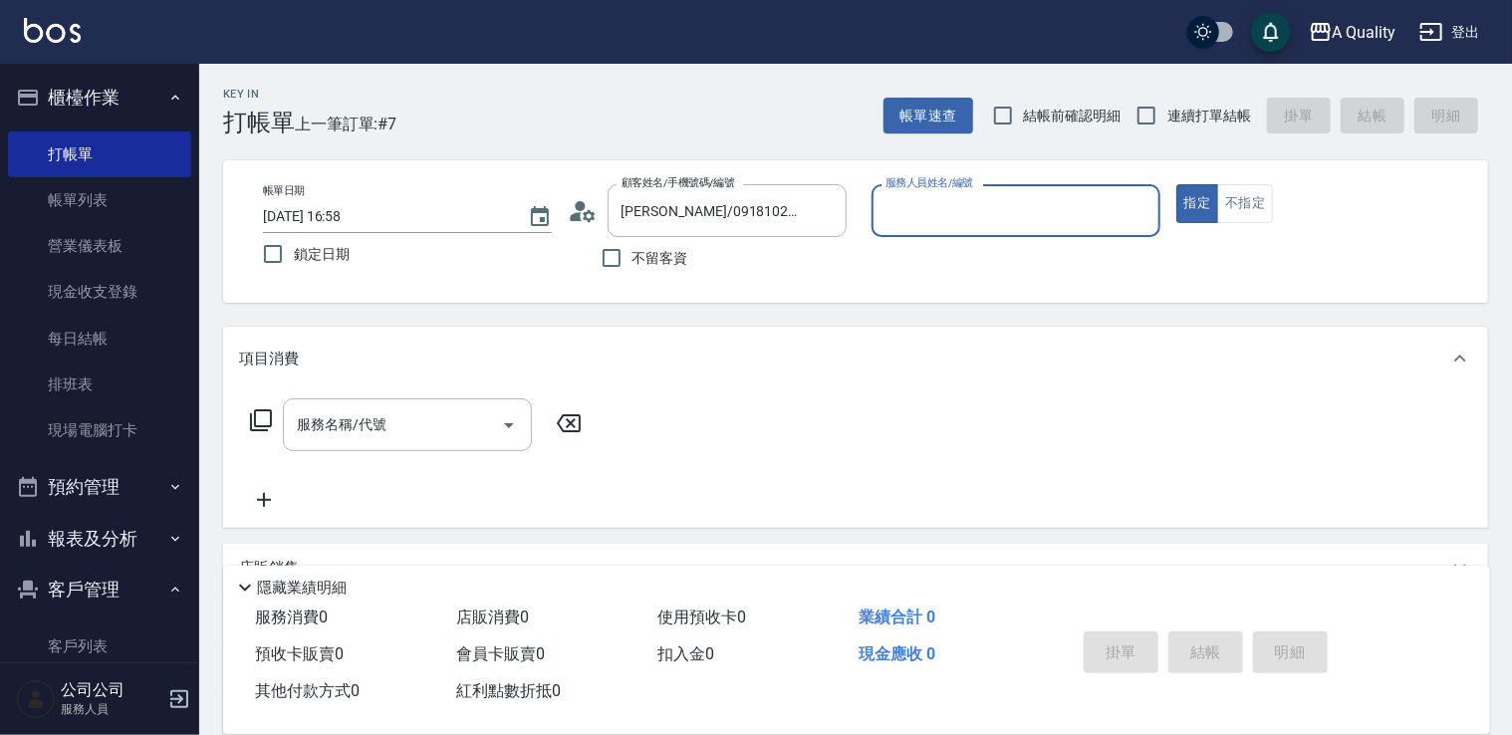
type input "Taylor(無代號)"
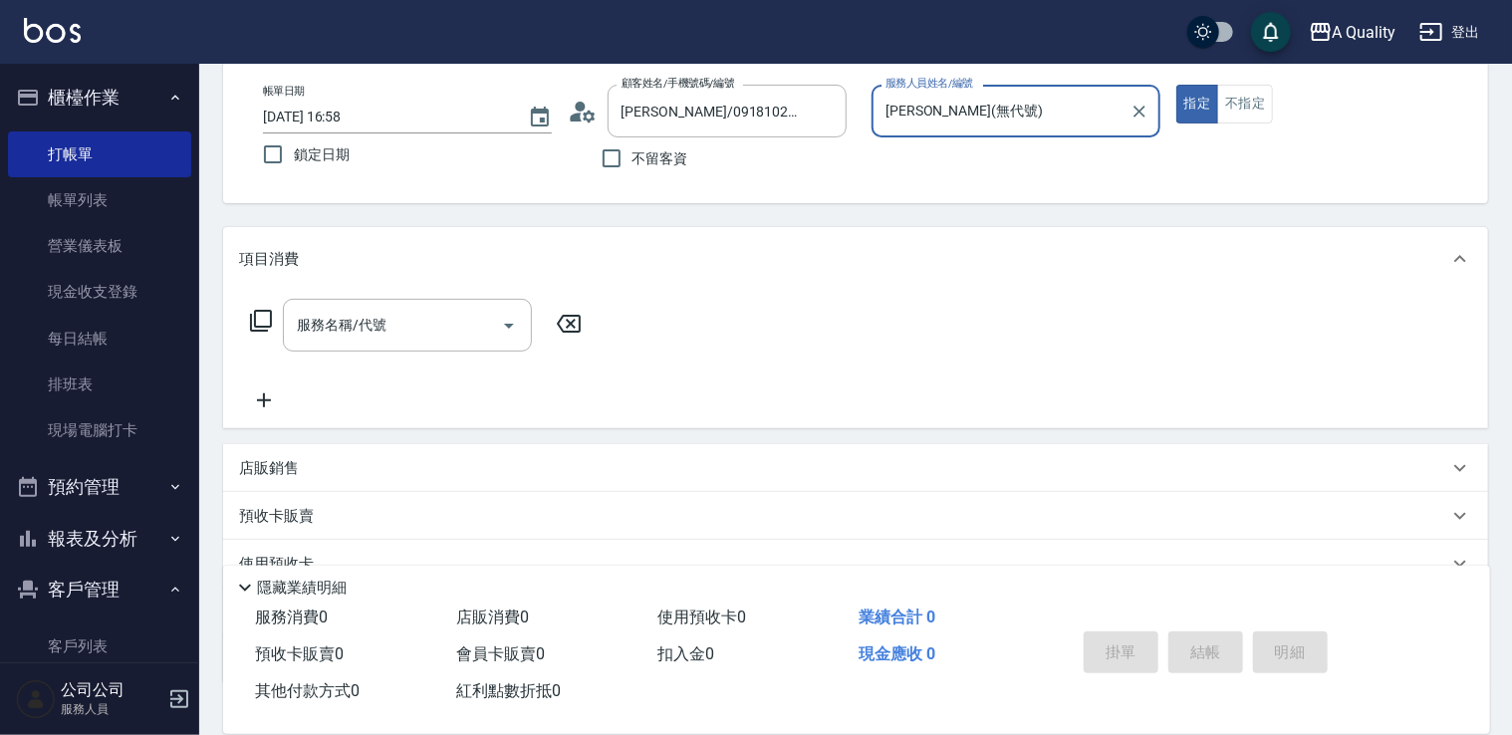
scroll to position [199, 0]
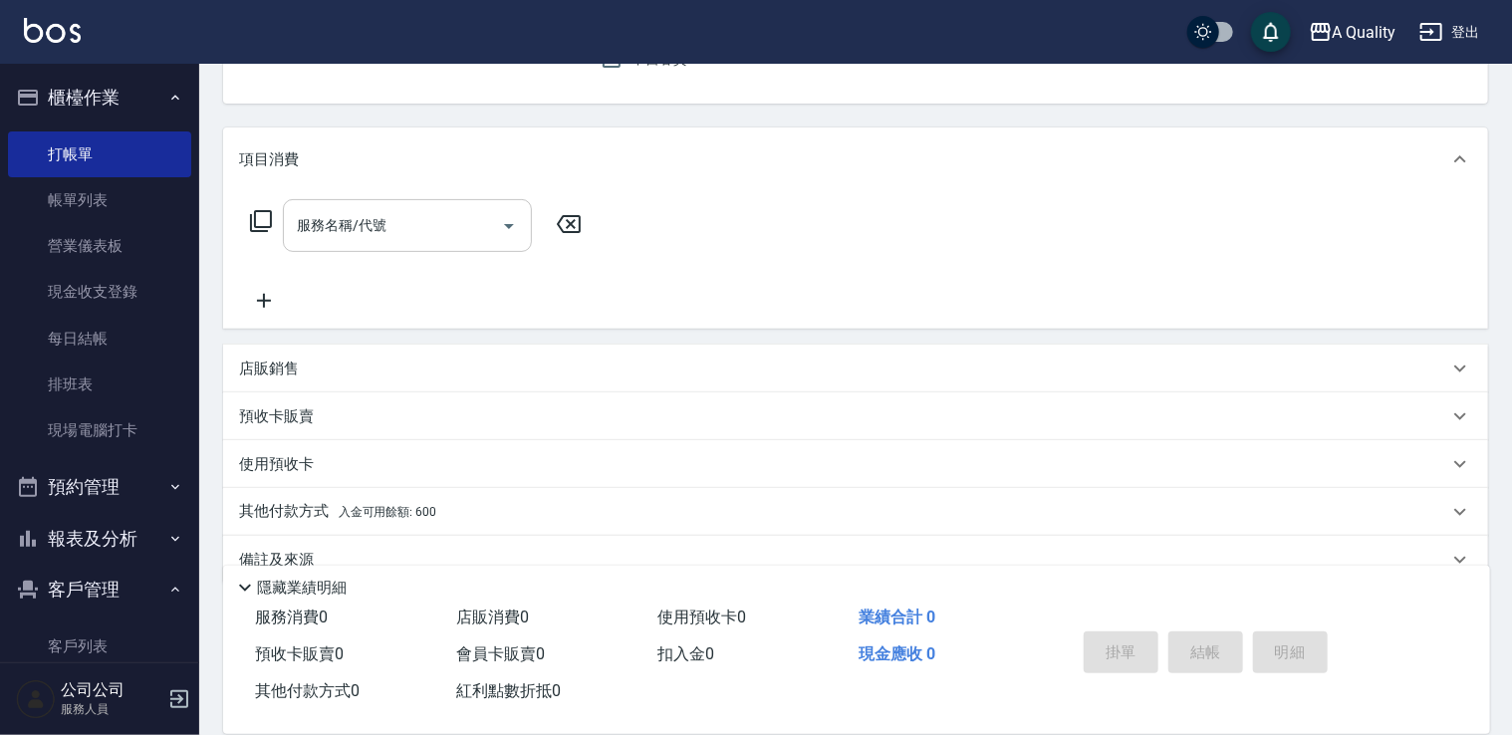
click at [509, 223] on icon "Open" at bounding box center [509, 226] width 24 height 24
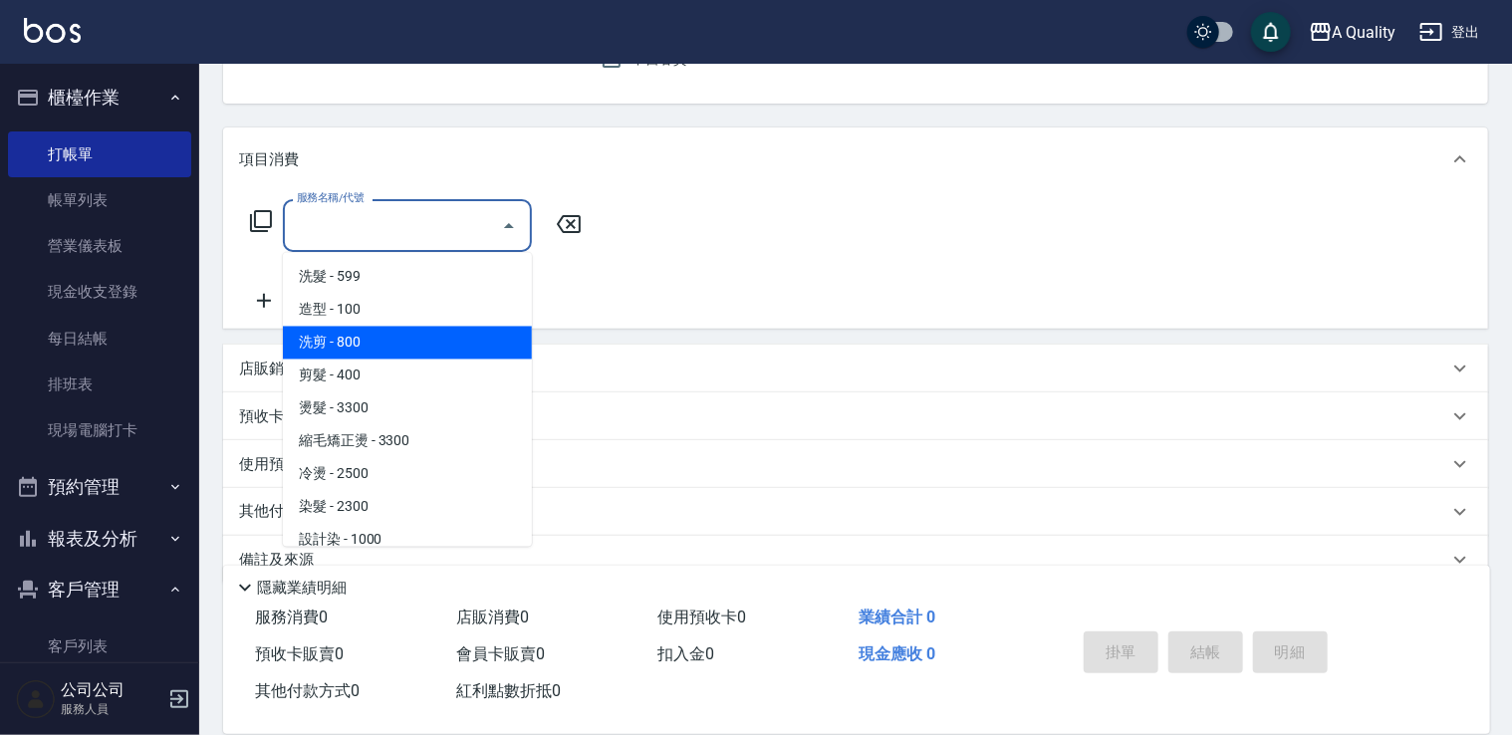
click at [472, 345] on span "洗剪 - 800" at bounding box center [407, 343] width 249 height 33
type input "洗剪(103)"
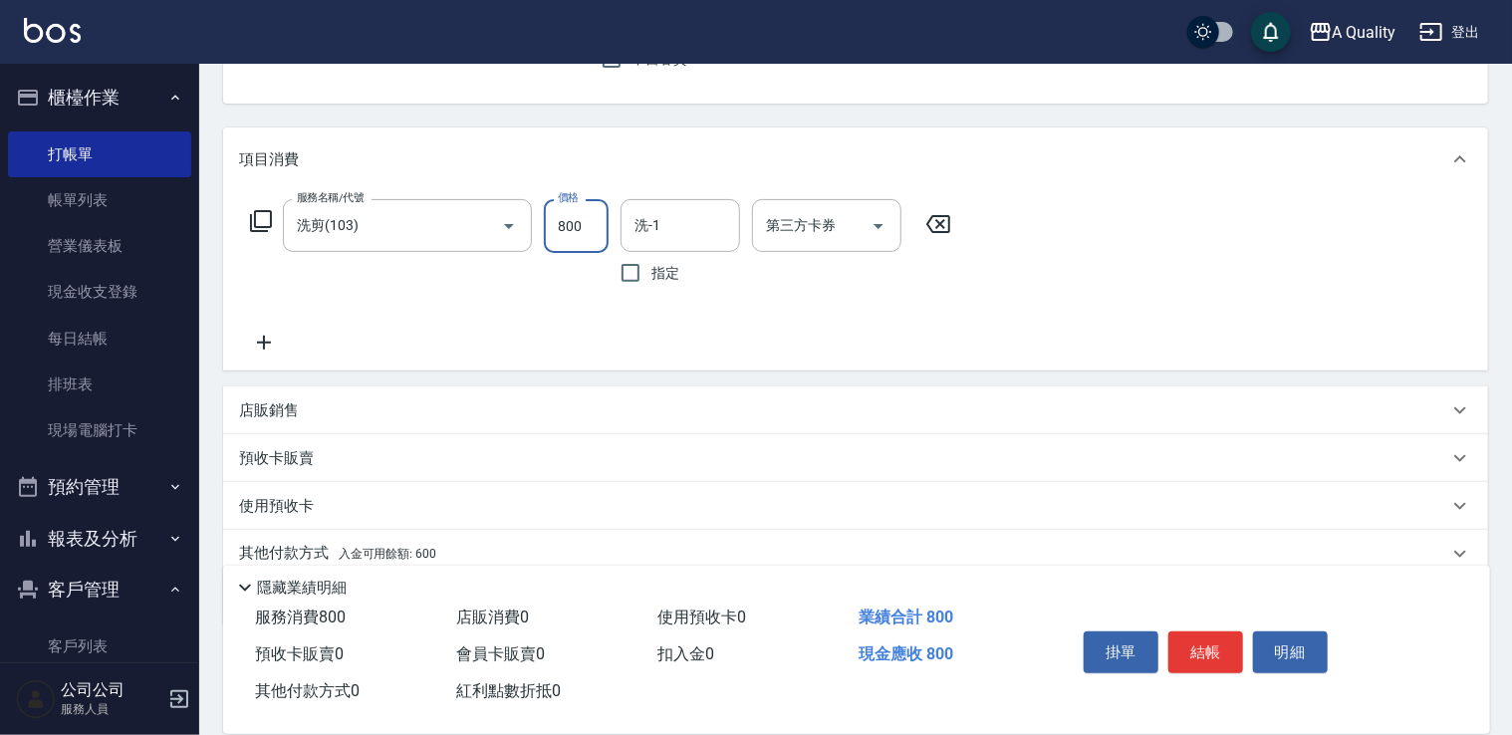
drag, startPoint x: 589, startPoint y: 234, endPoint x: 599, endPoint y: 231, distance: 10.4
click at [590, 234] on input "800" at bounding box center [576, 226] width 65 height 54
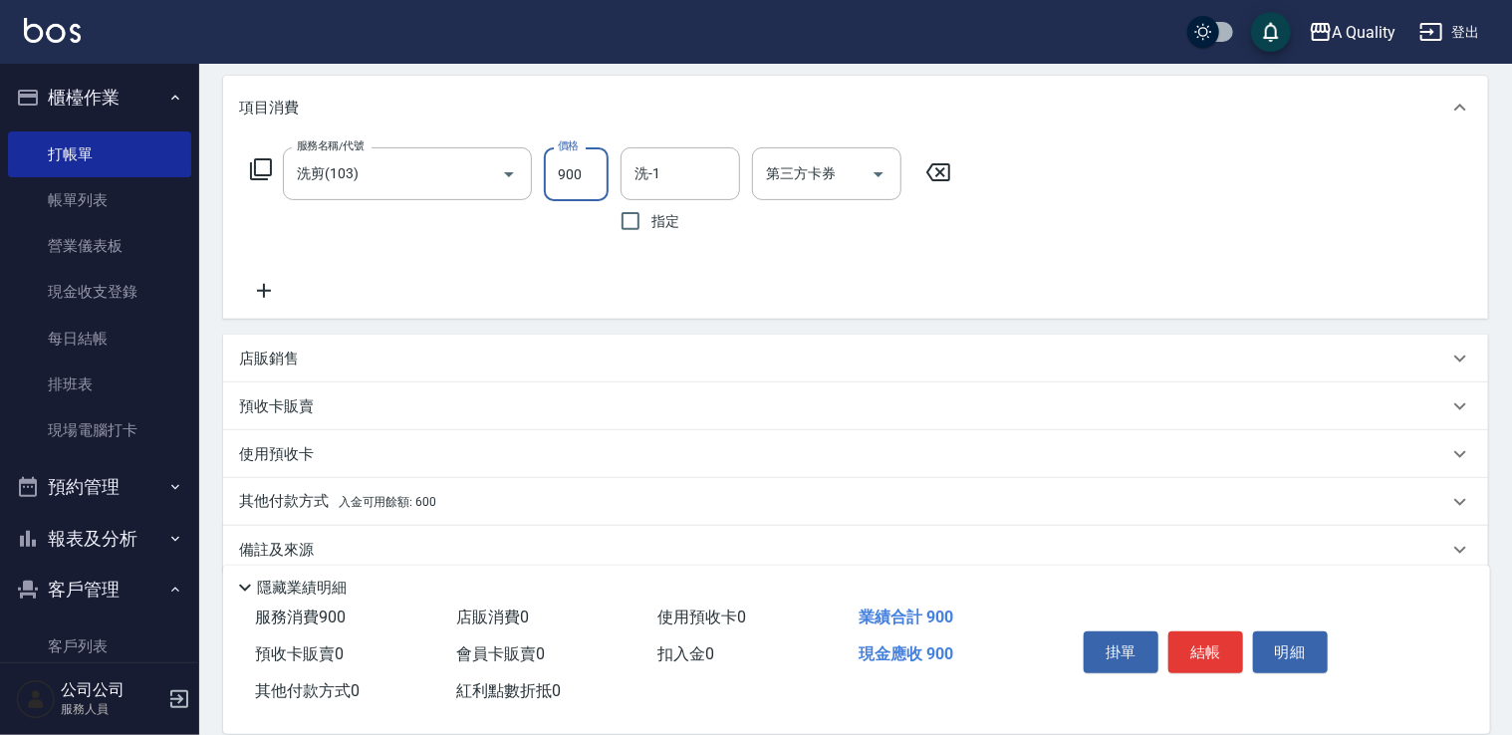
scroll to position [279, 0]
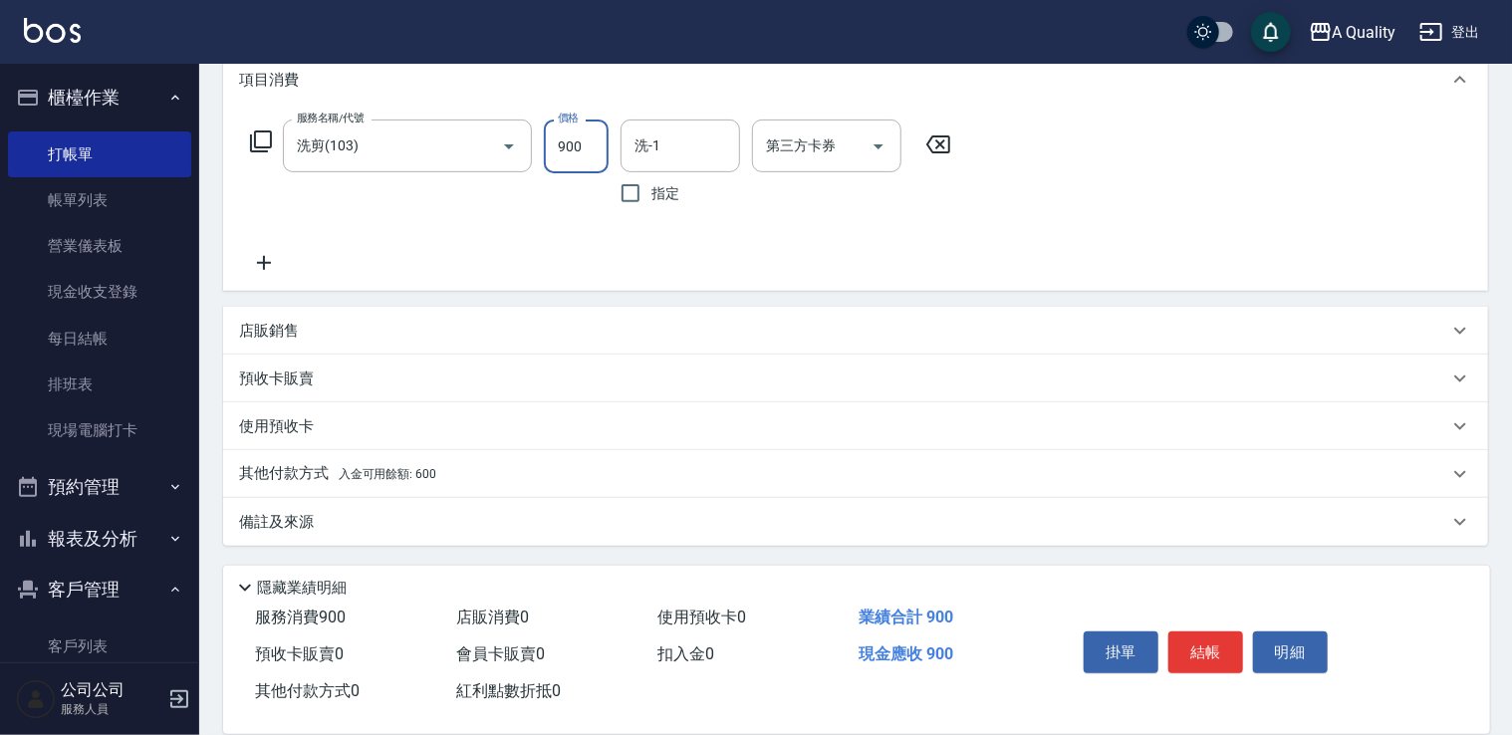
type input "900"
click at [319, 474] on p "其他付款方式 入金可用餘額: 600" at bounding box center [337, 474] width 197 height 22
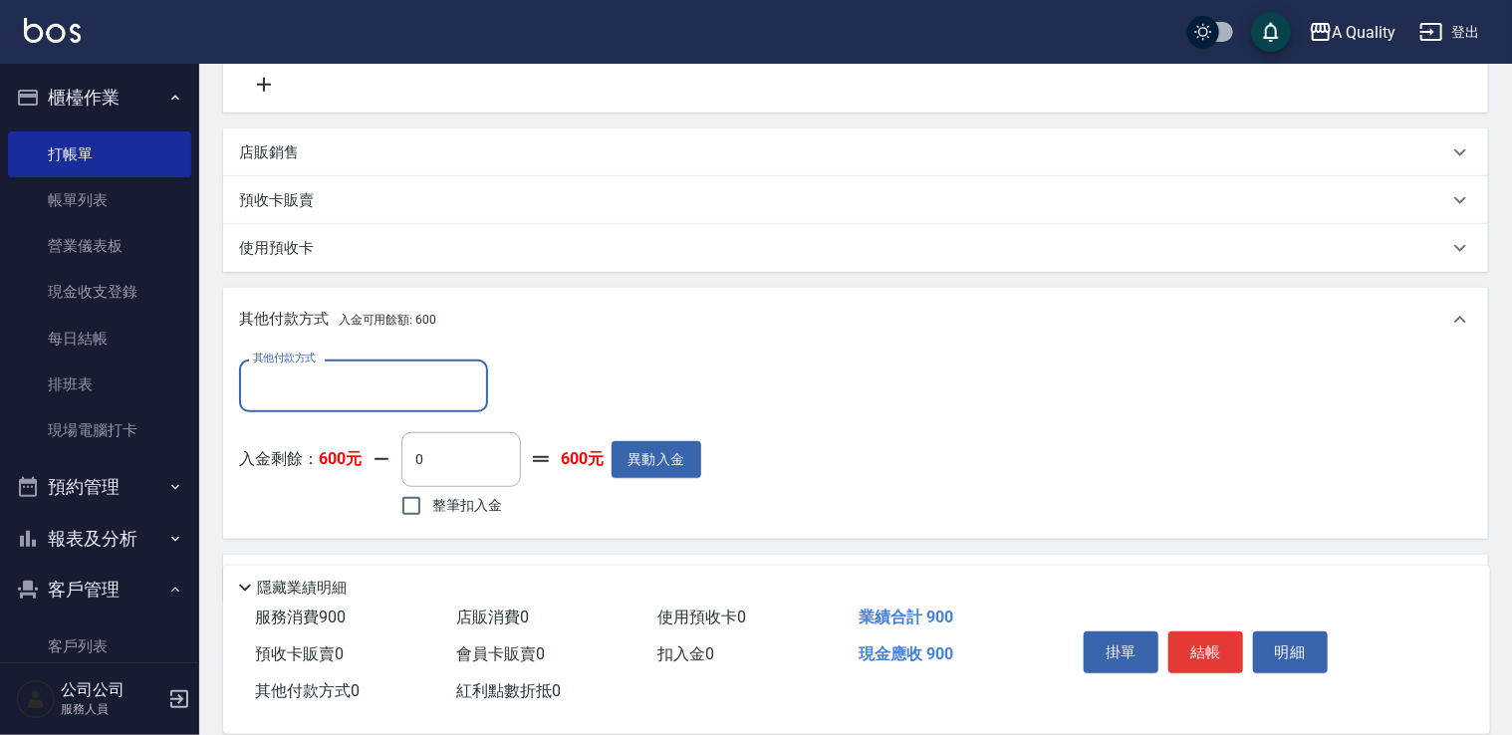
scroll to position [478, 0]
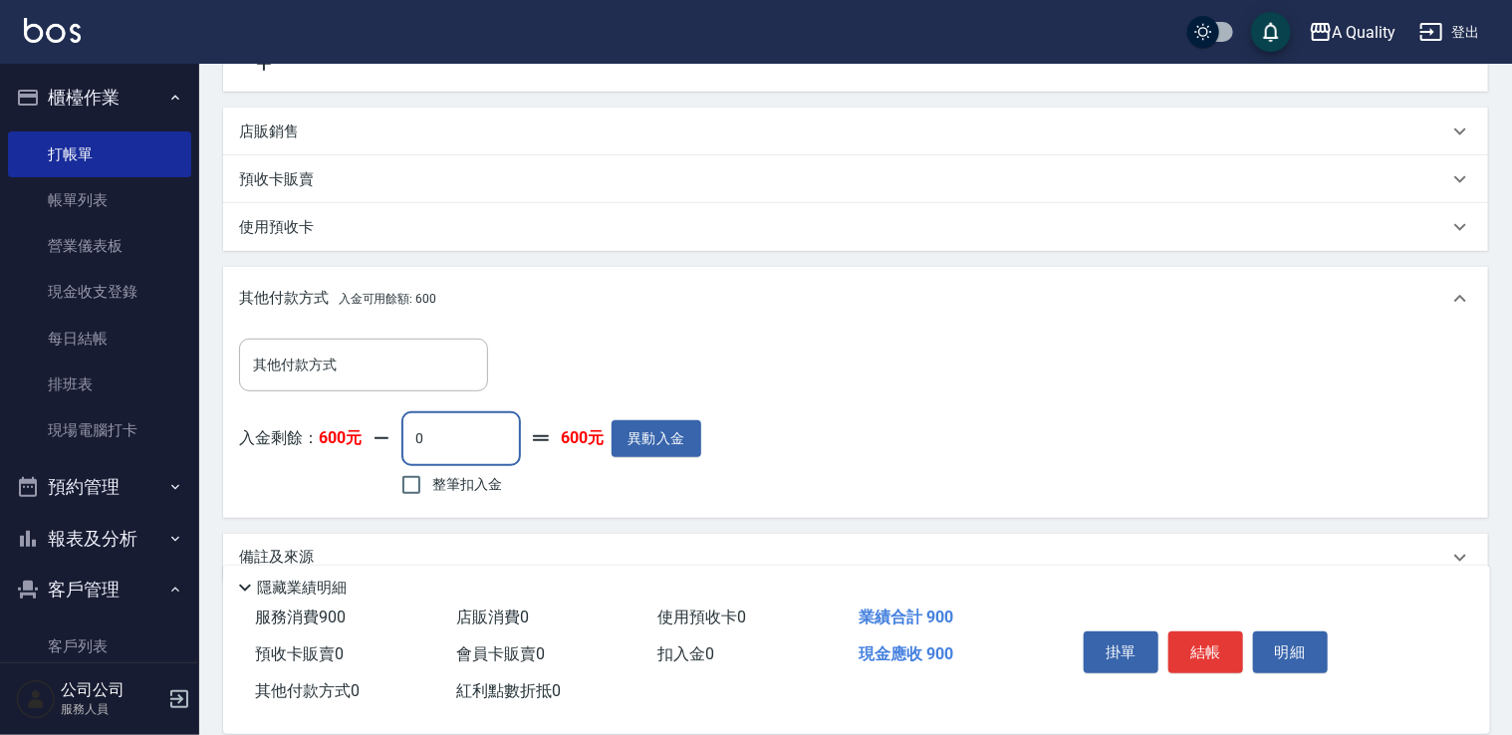
click at [466, 440] on input "0" at bounding box center [460, 438] width 119 height 54
type input "600"
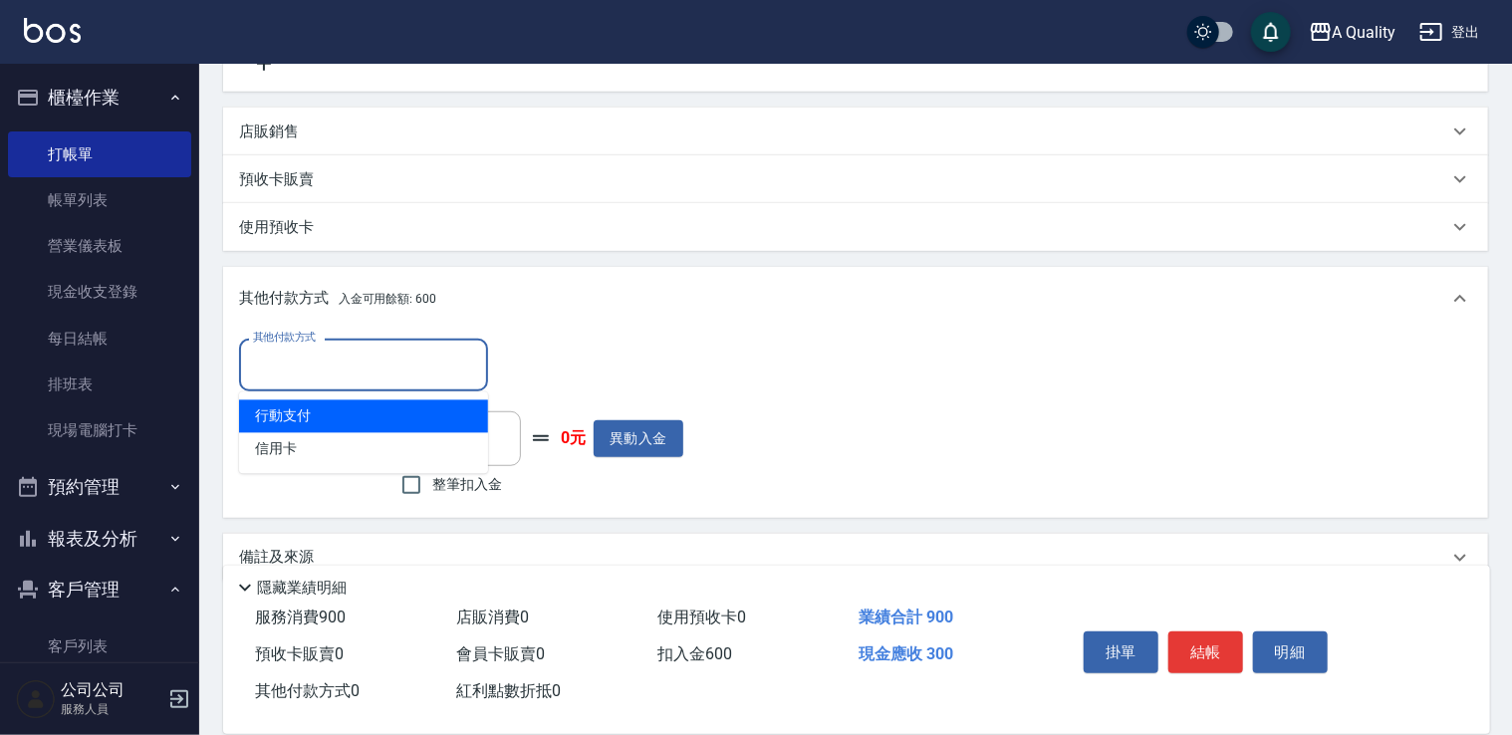
click at [283, 360] on input "其他付款方式" at bounding box center [363, 365] width 231 height 35
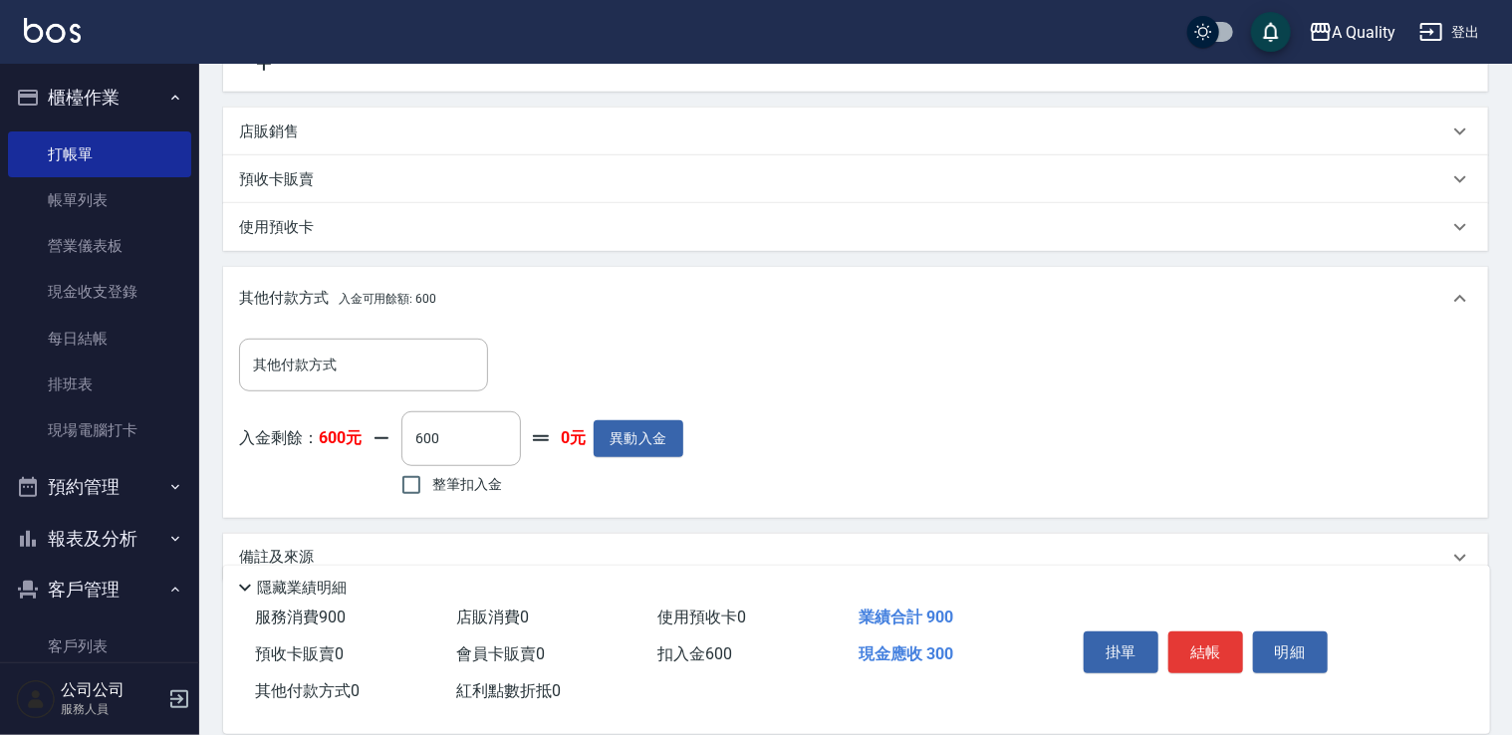
click at [490, 331] on div "其他付款方式 其他付款方式 入金剩餘： 600元 600 ​ 整筆扣入金 0元 異動入金" at bounding box center [855, 424] width 1265 height 186
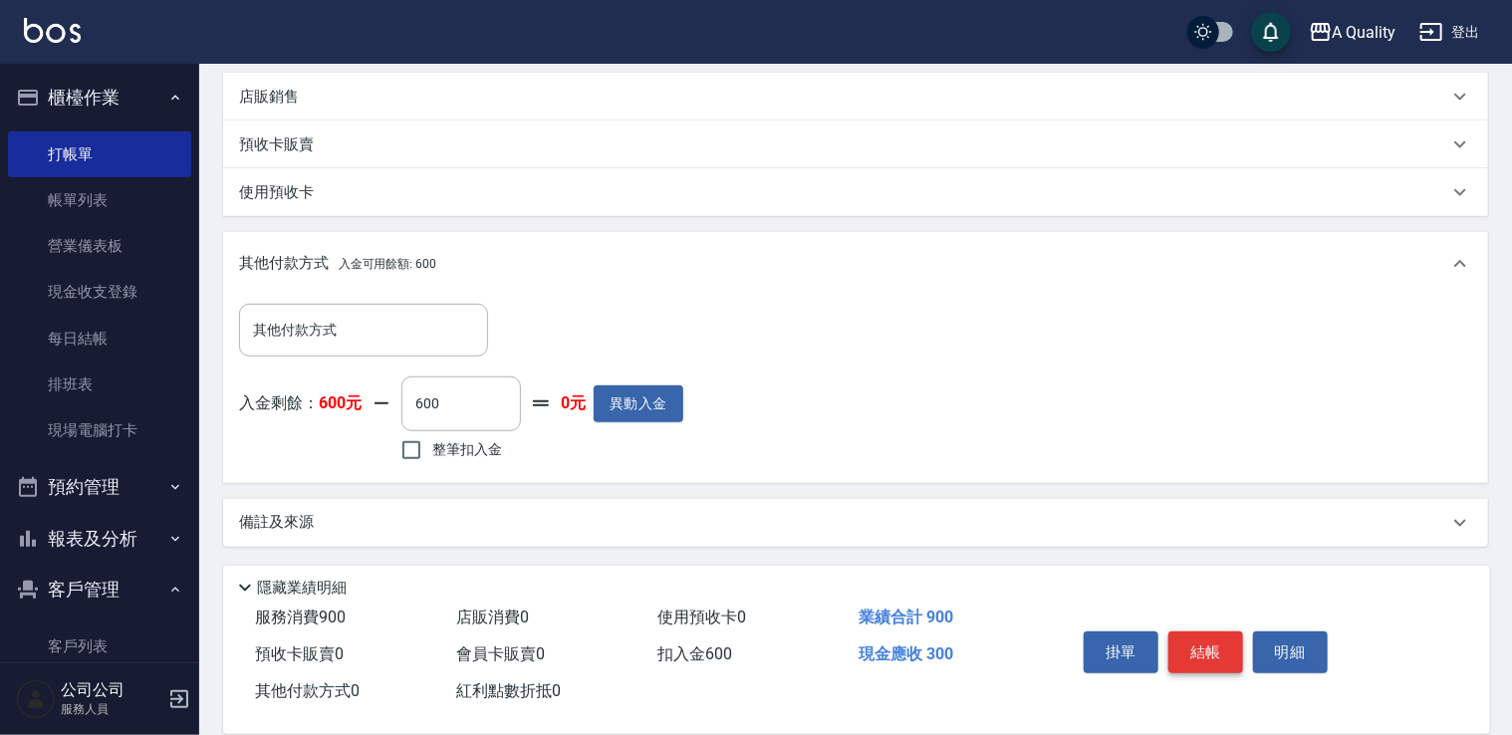
click at [1203, 654] on button "結帳" at bounding box center [1205, 652] width 75 height 42
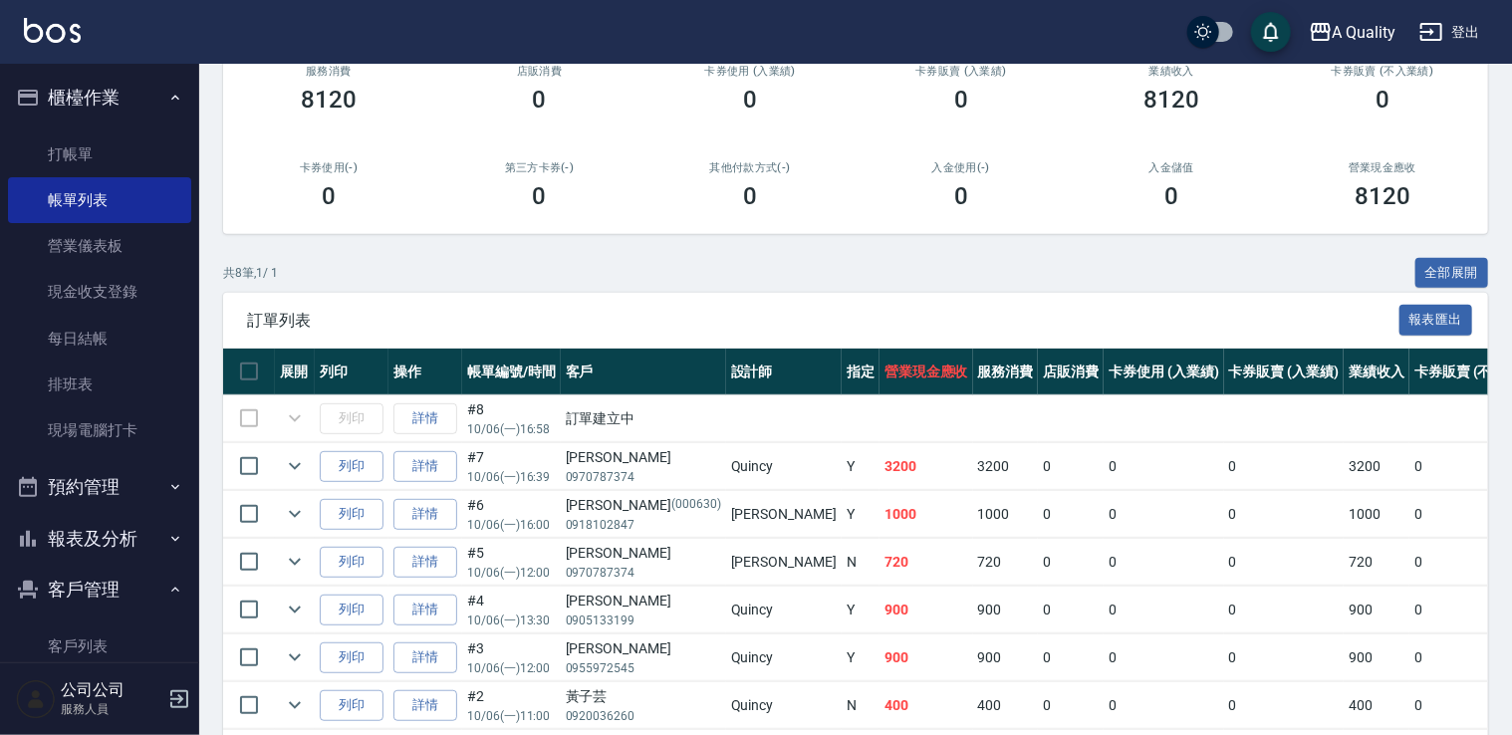
scroll to position [299, 0]
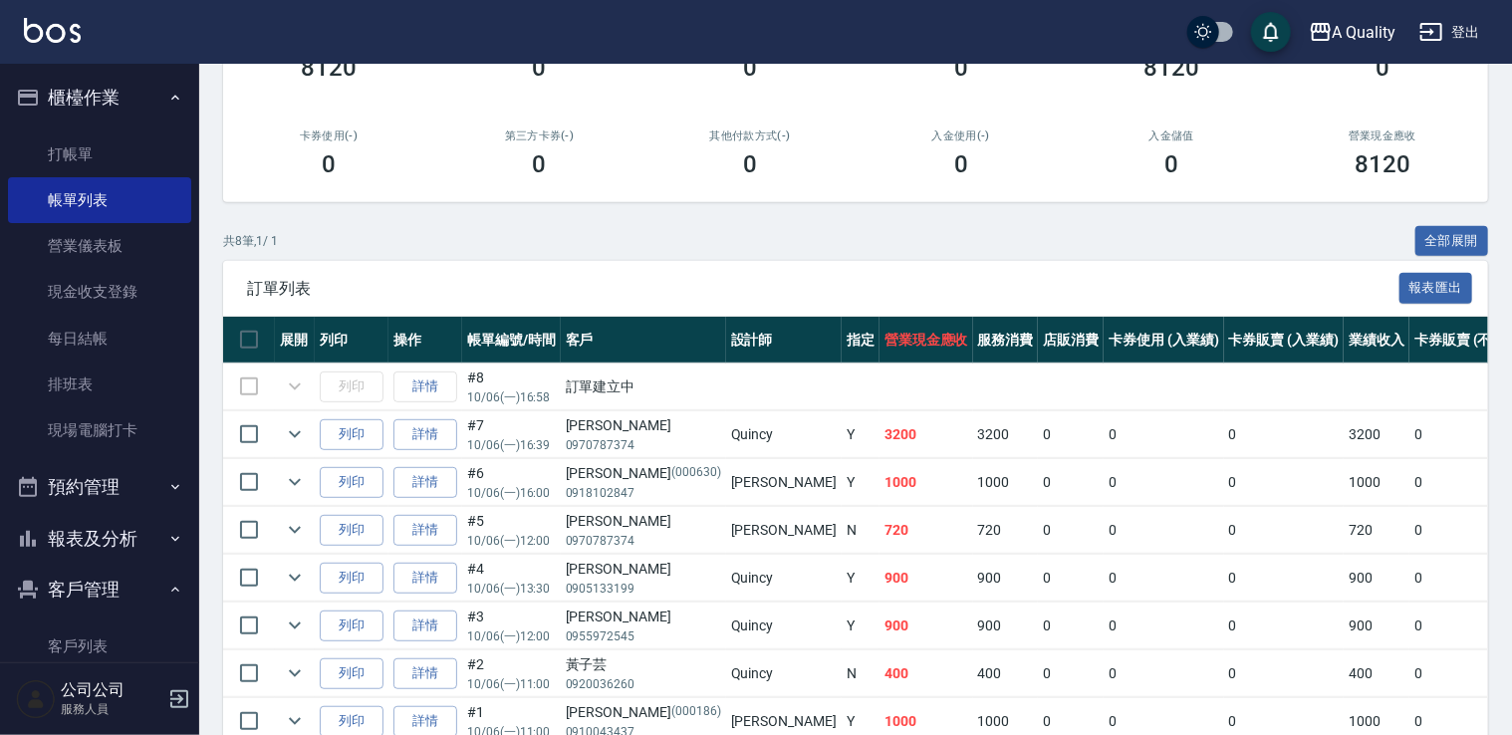
click at [597, 388] on td "訂單建立中" at bounding box center [1332, 386] width 1542 height 47
click at [436, 398] on td "詳情" at bounding box center [425, 386] width 74 height 47
click at [434, 388] on td "詳情" at bounding box center [425, 386] width 74 height 47
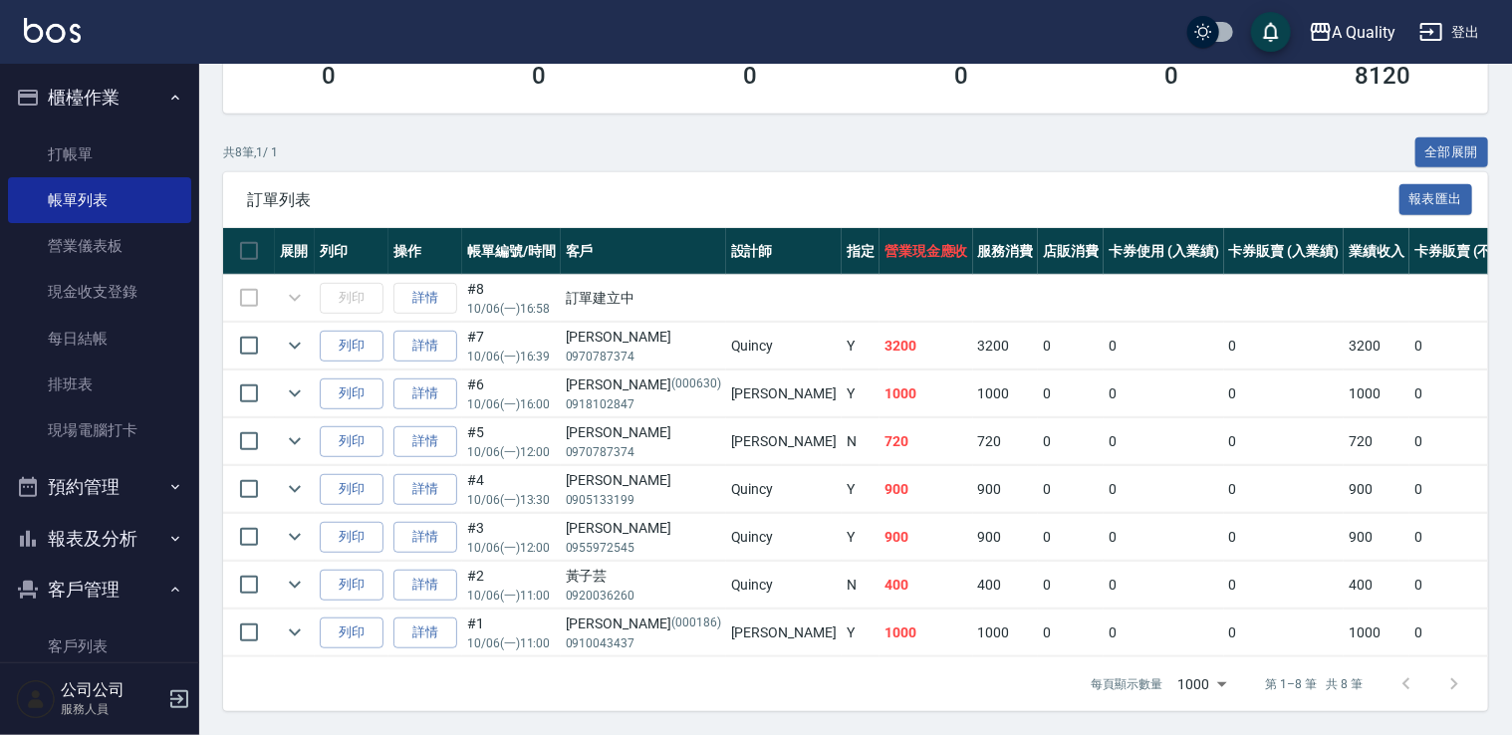
scroll to position [398, 0]
click at [408, 338] on link "詳情" at bounding box center [425, 346] width 64 height 31
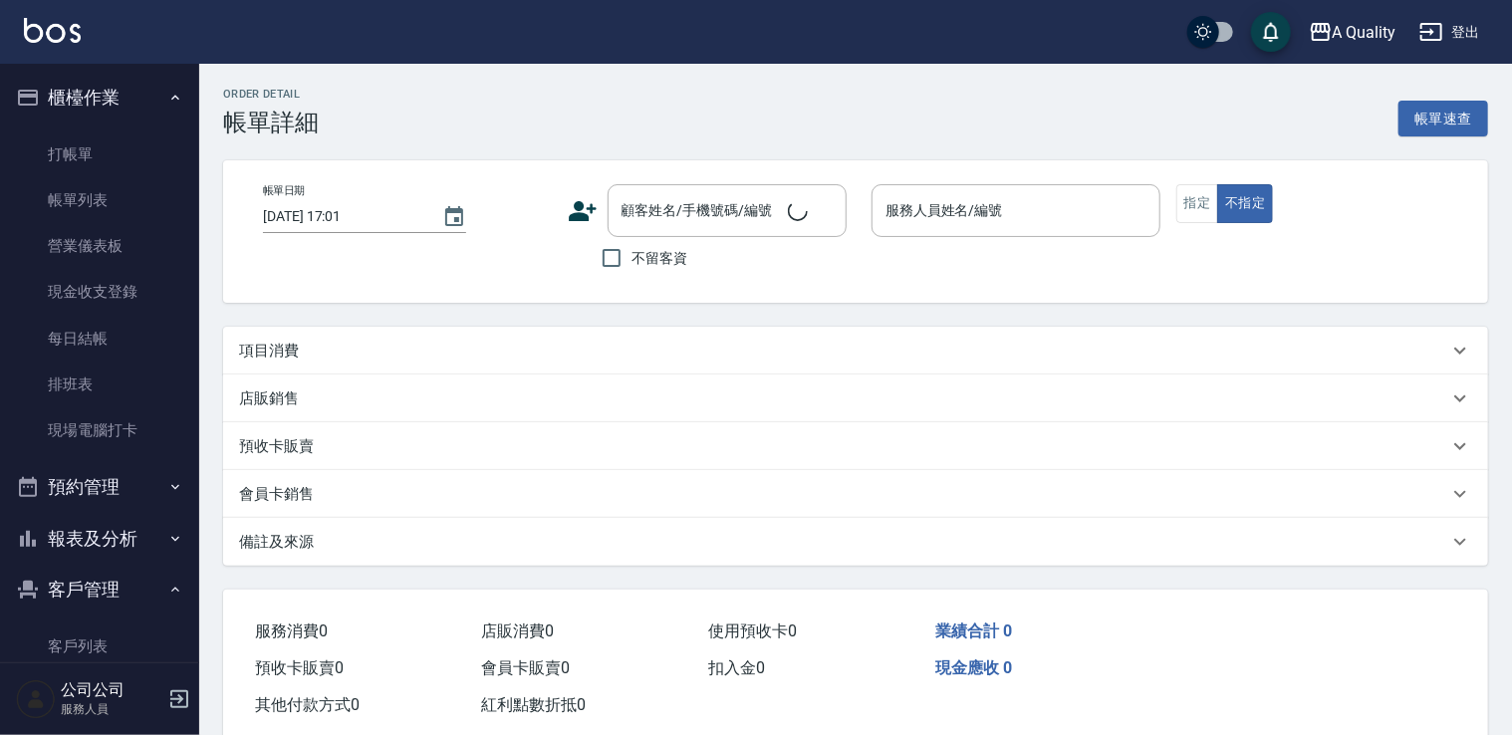
type input "2025/10/06 16:39"
type input "Quincy(無代號)"
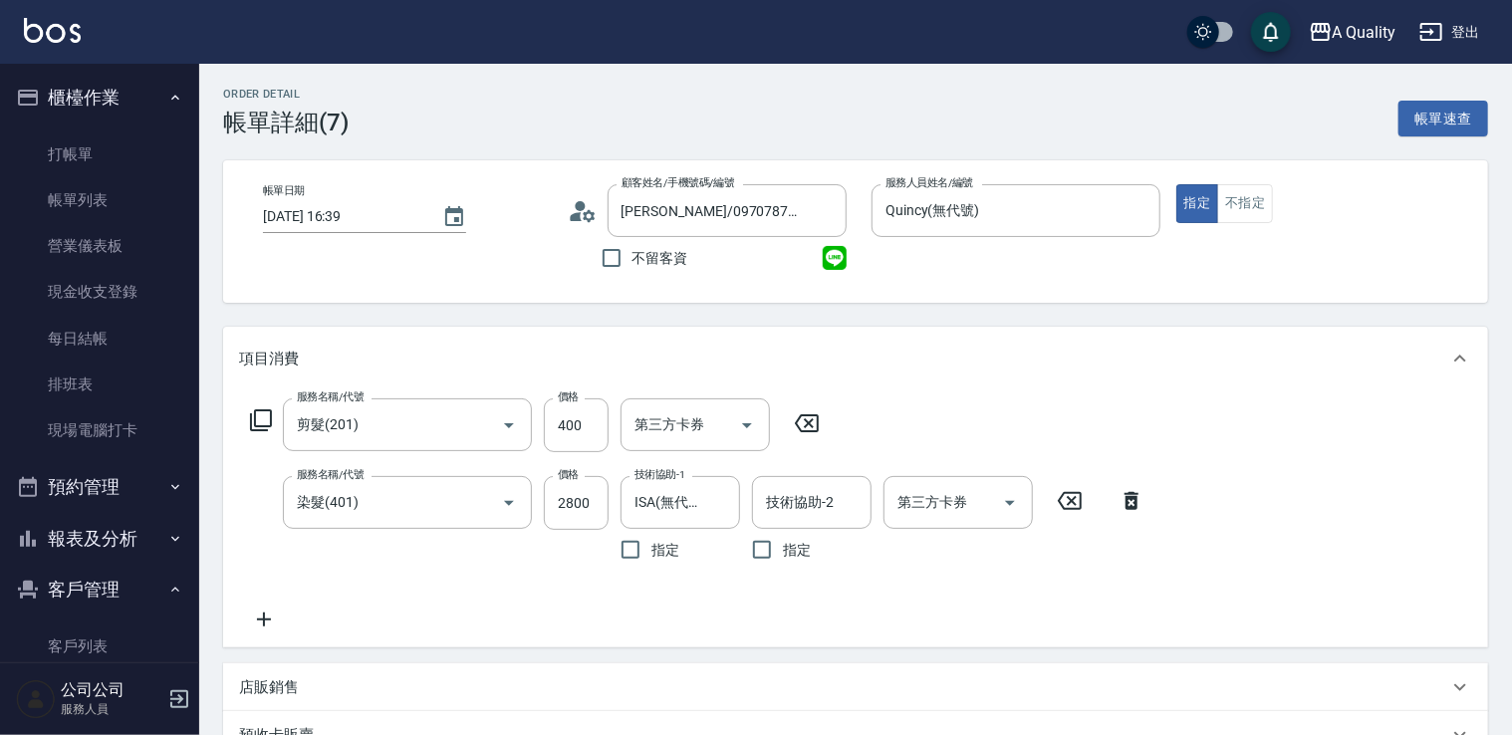
type input "洪淑君/0970787374/null"
type input "剪髮(201)"
type input "染髮(401)"
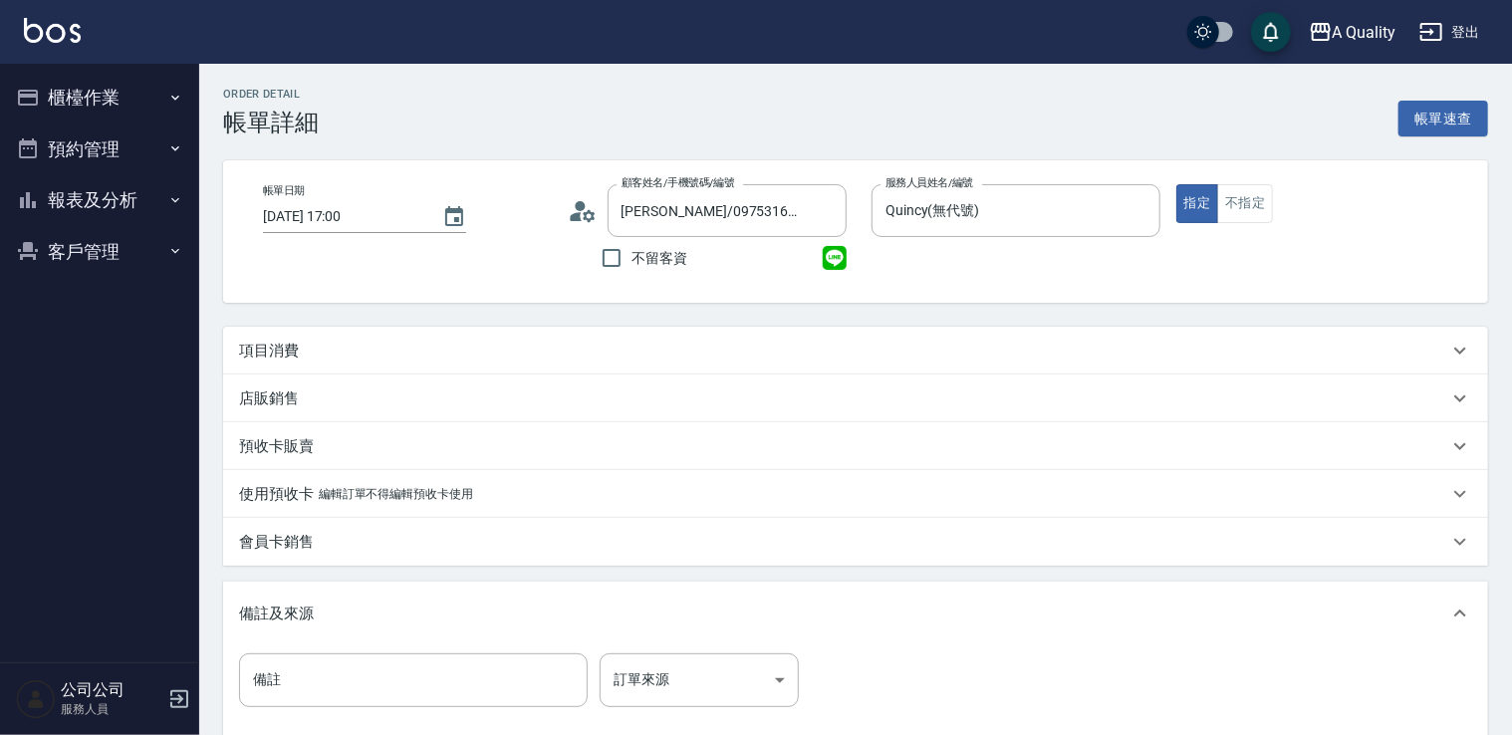
click at [335, 366] on div "項目消費" at bounding box center [855, 351] width 1265 height 48
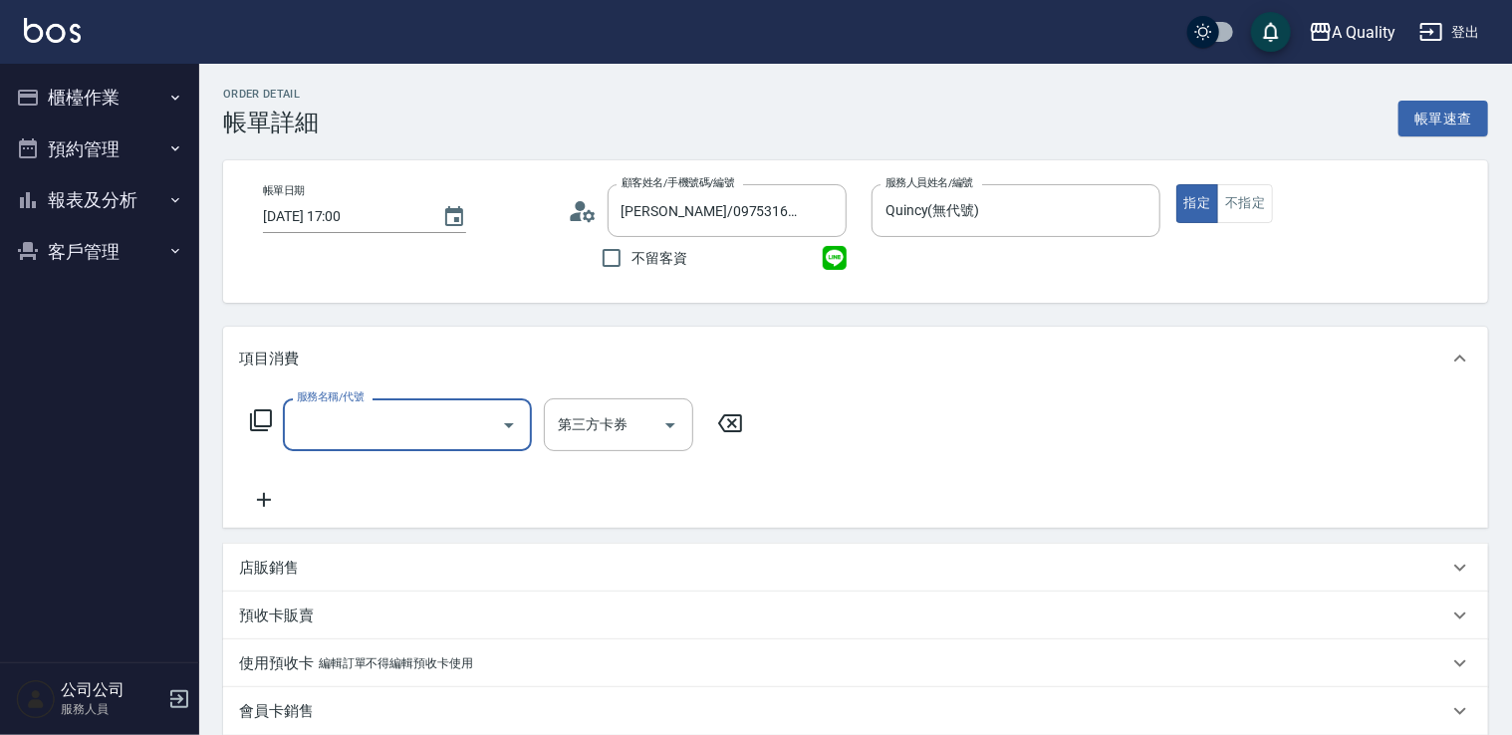
click at [329, 408] on input "服務名稱/代號" at bounding box center [392, 424] width 201 height 35
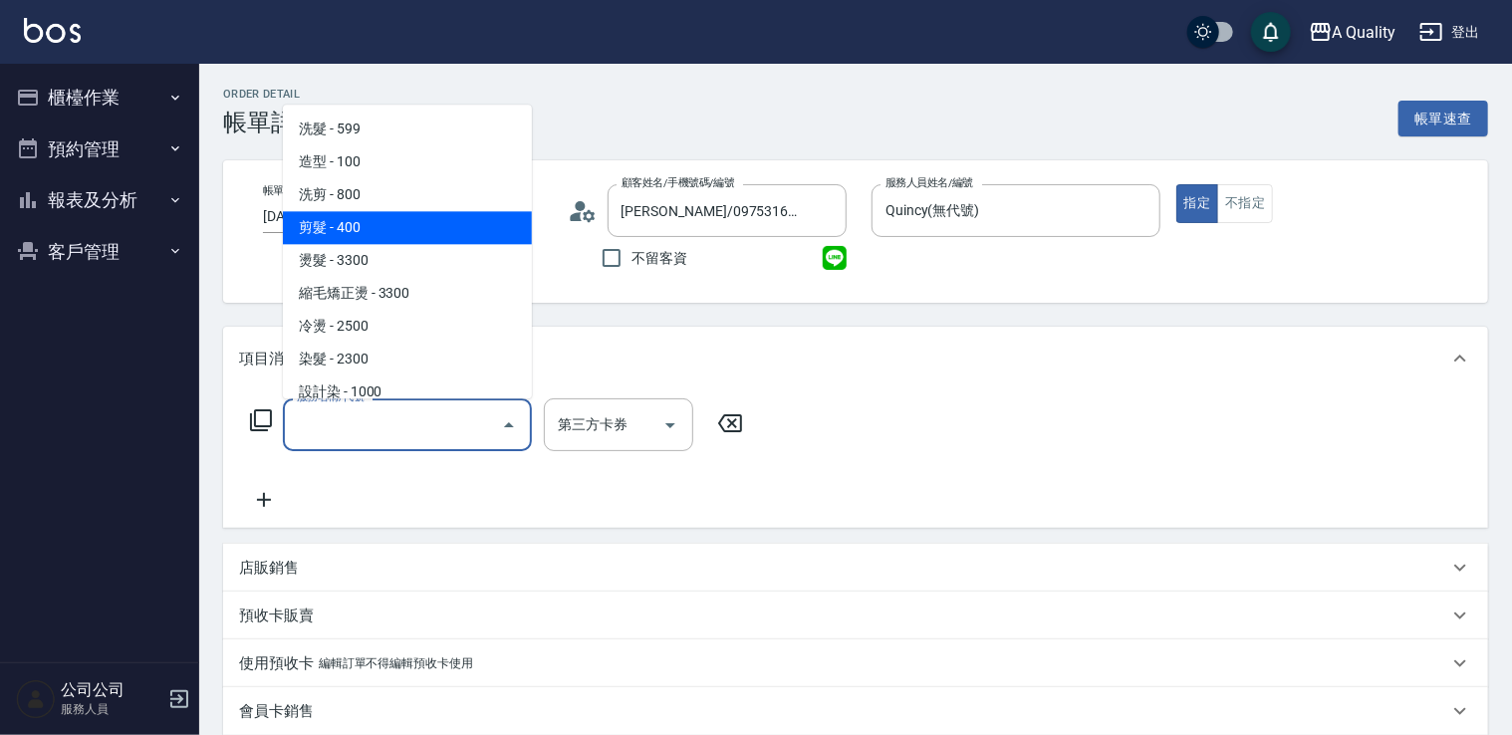
click at [388, 228] on span "剪髮 - 400" at bounding box center [407, 227] width 249 height 33
type input "剪髮(201)"
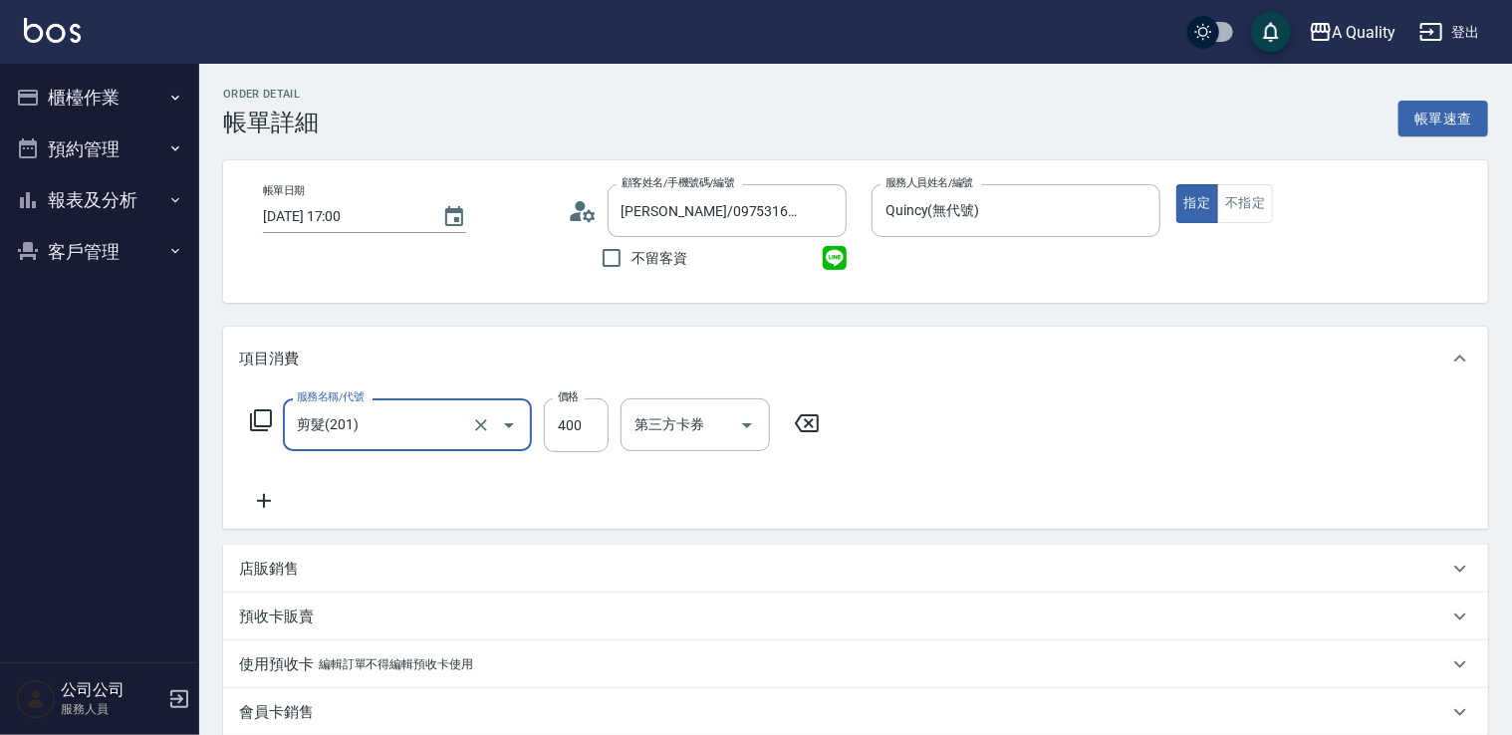
scroll to position [442, 0]
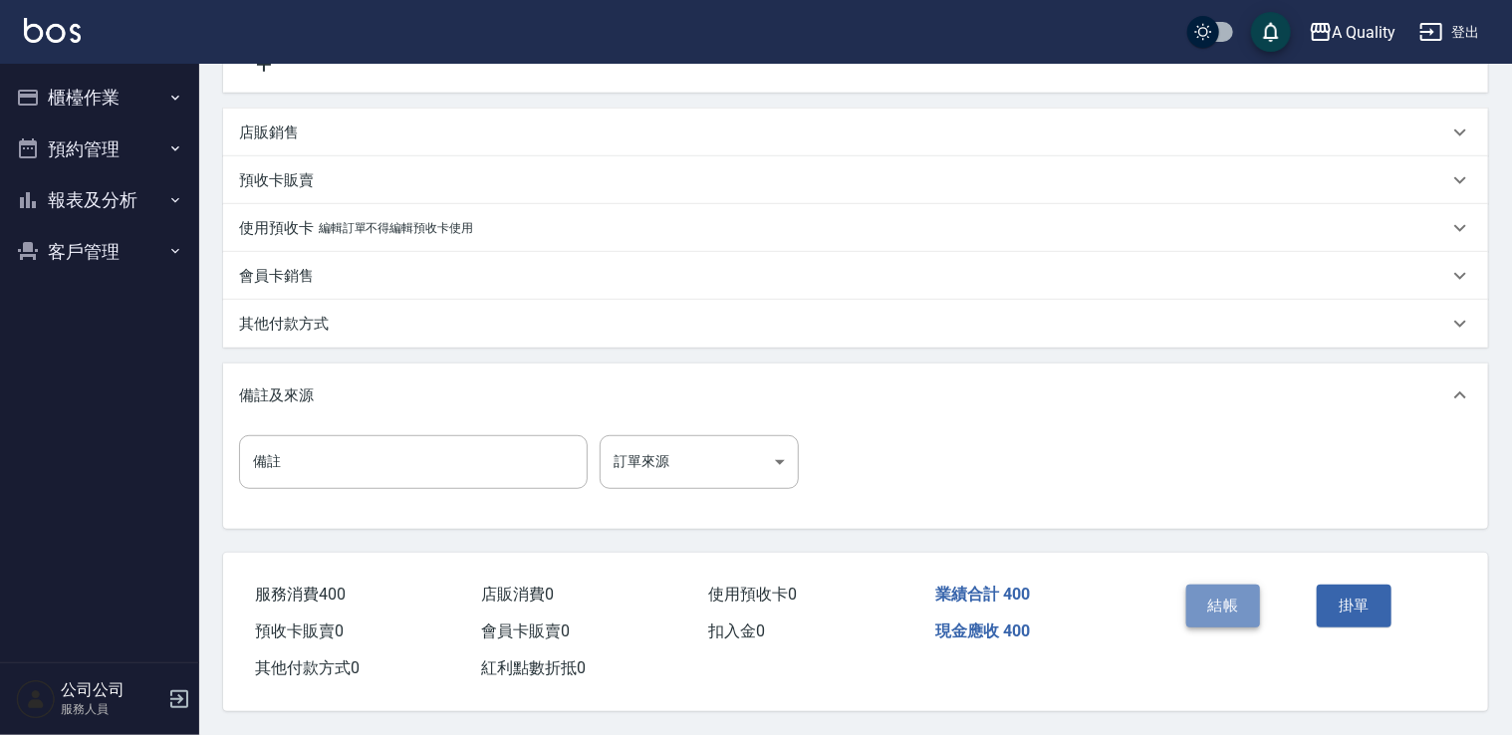
click at [1224, 613] on button "結帳" at bounding box center [1223, 606] width 75 height 42
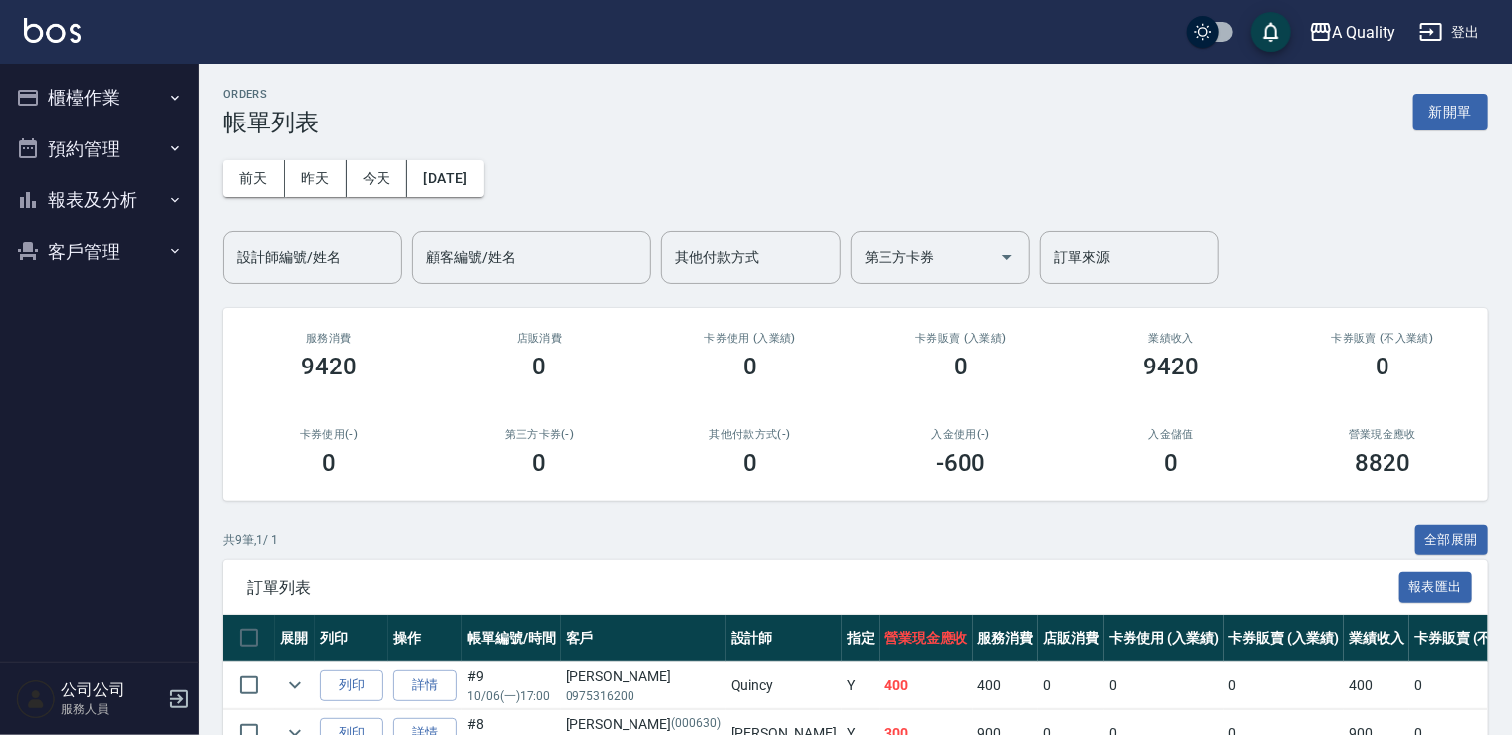
click at [94, 106] on button "櫃檯作業" at bounding box center [99, 98] width 183 height 52
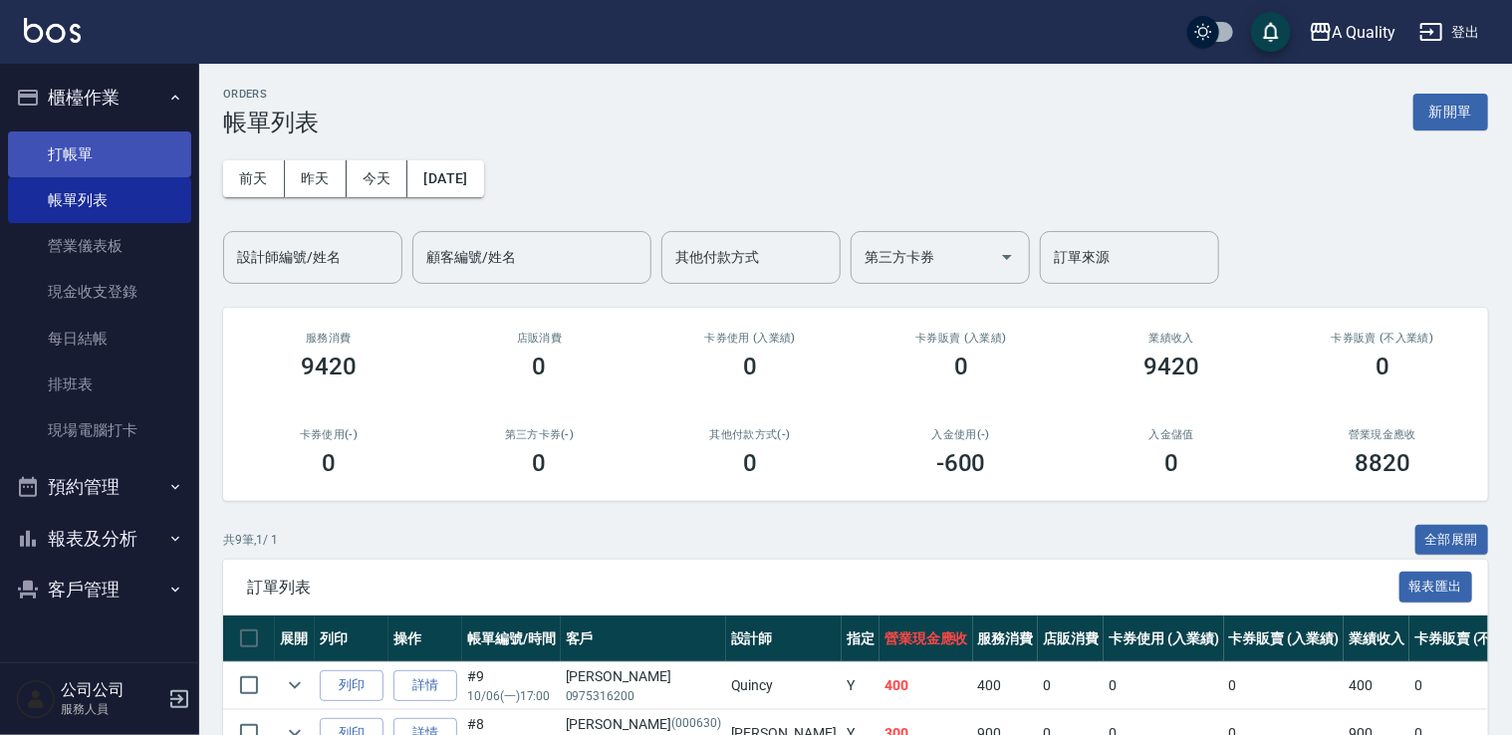
click at [83, 145] on link "打帳單" at bounding box center [99, 154] width 183 height 46
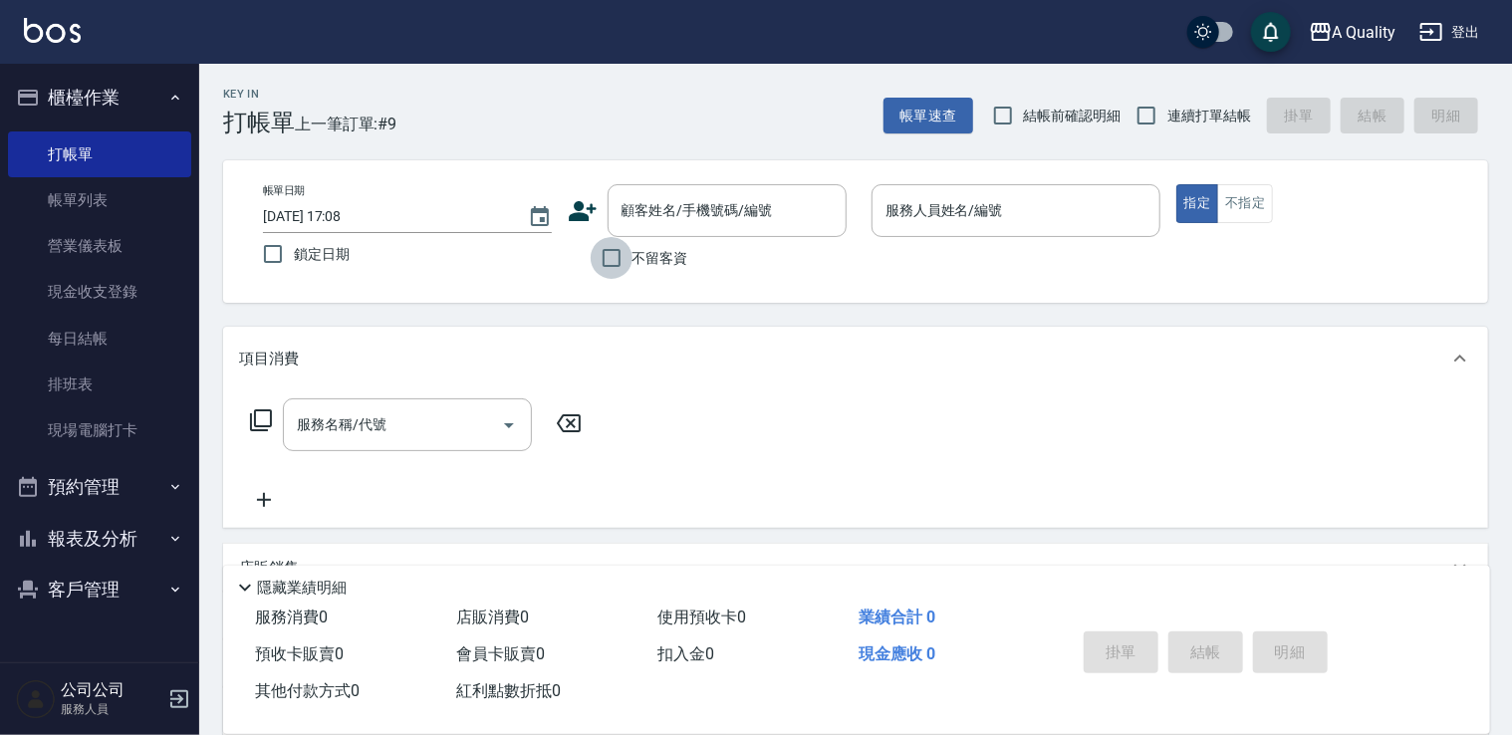
click at [614, 253] on input "不留客資" at bounding box center [611, 258] width 42 height 42
checkbox input "true"
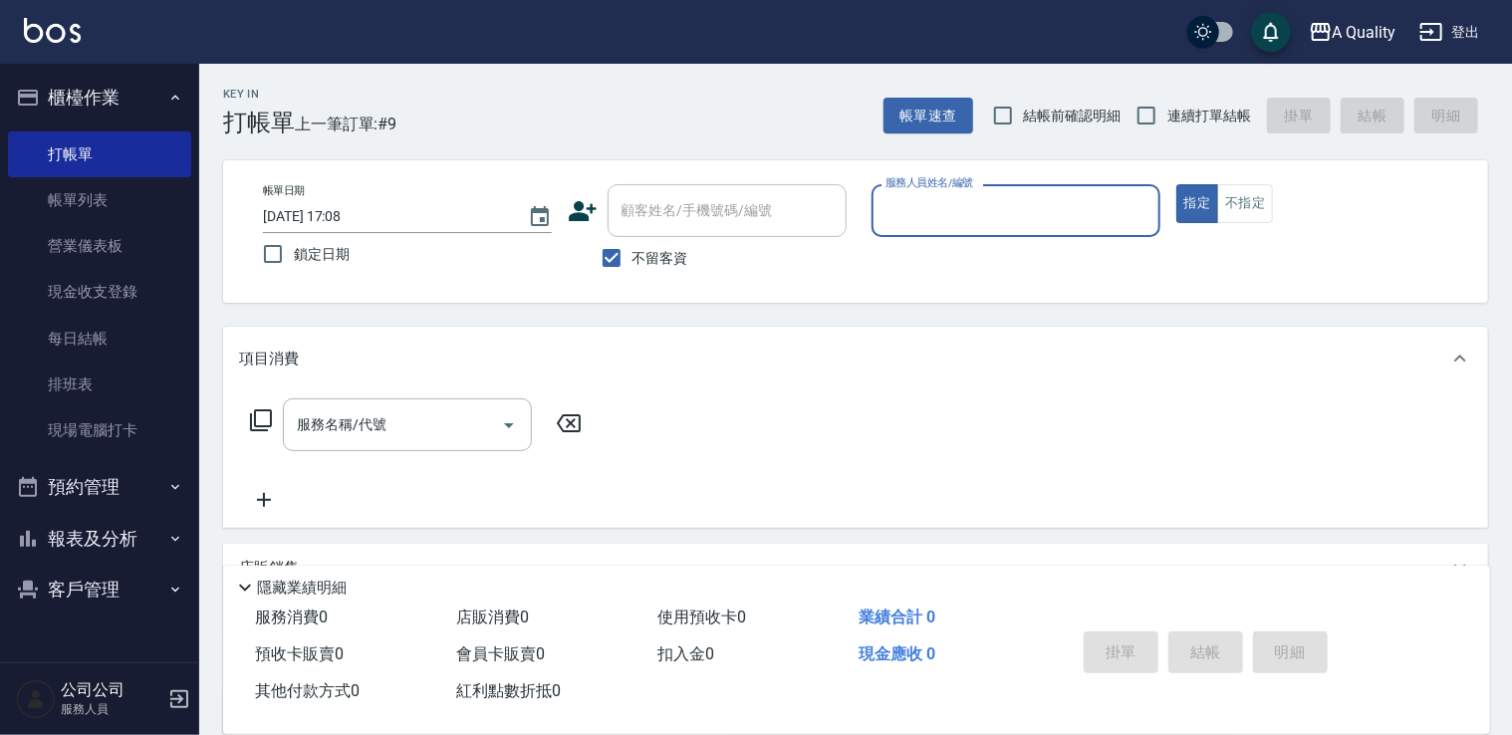
click at [984, 225] on input "服務人員姓名/編號" at bounding box center [1015, 210] width 271 height 35
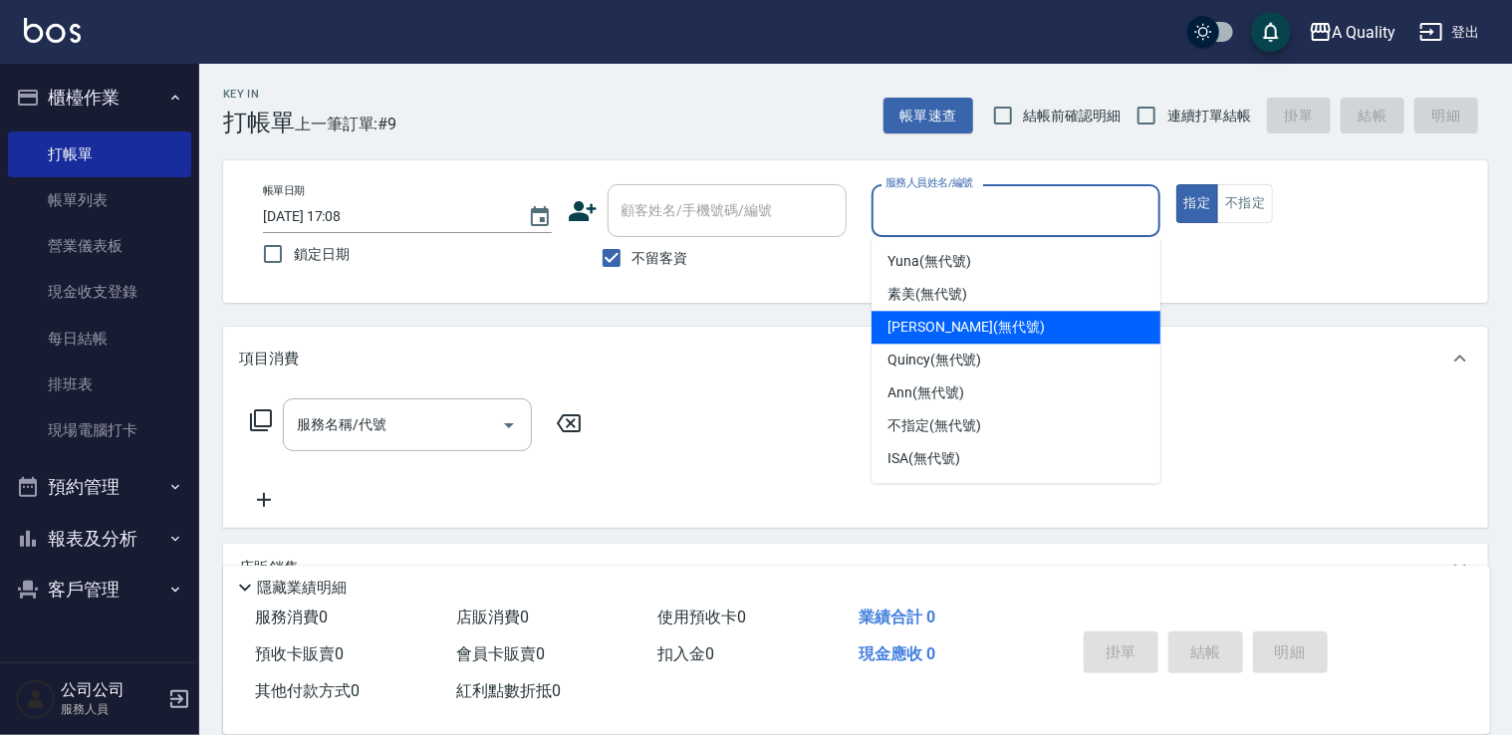
click at [966, 322] on span "Taylor (無代號)" at bounding box center [965, 327] width 157 height 21
type input "[PERSON_NAME](無代號)"
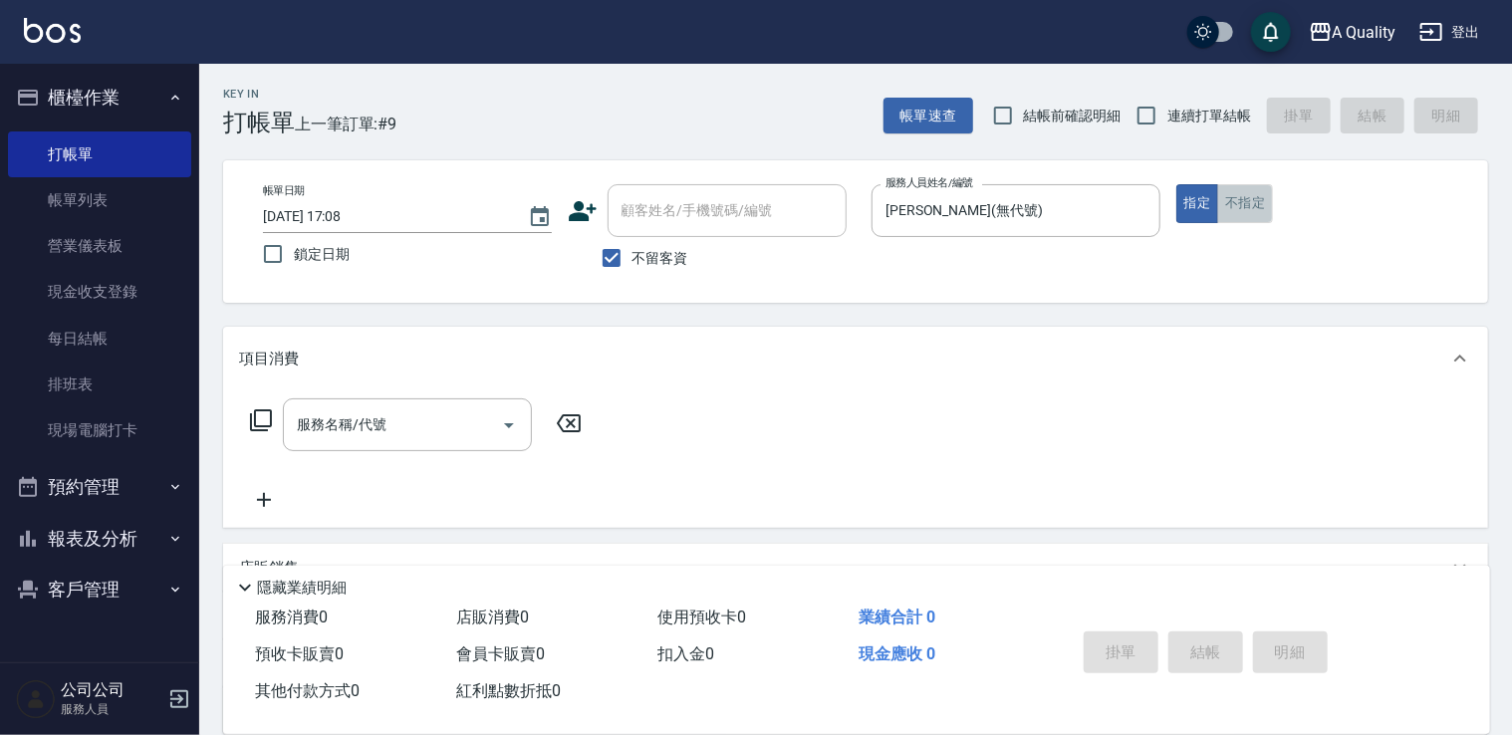
click at [1270, 194] on button "不指定" at bounding box center [1245, 203] width 56 height 39
click at [517, 420] on icon "Open" at bounding box center [509, 425] width 24 height 24
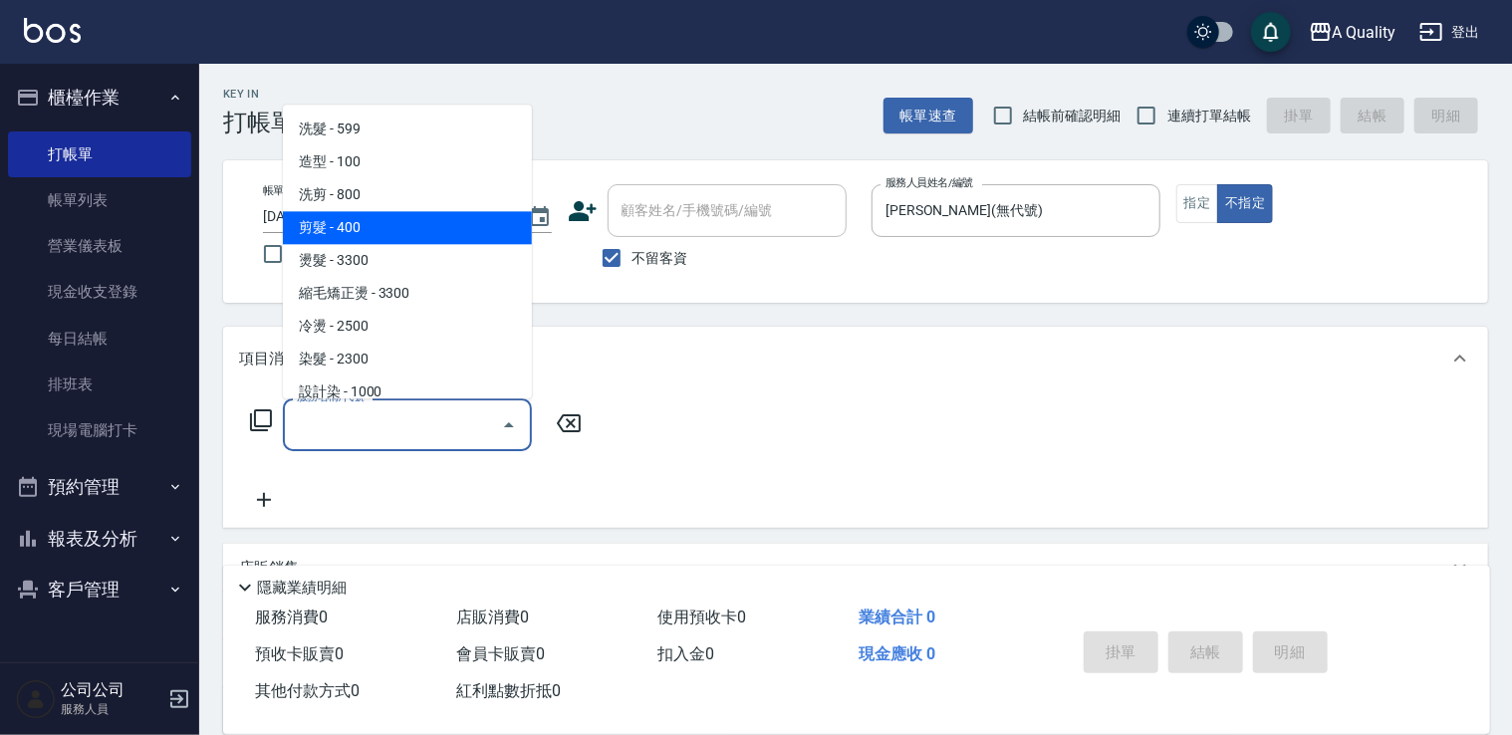
click at [375, 233] on span "剪髮 - 400" at bounding box center [407, 227] width 249 height 33
type input "剪髮(201)"
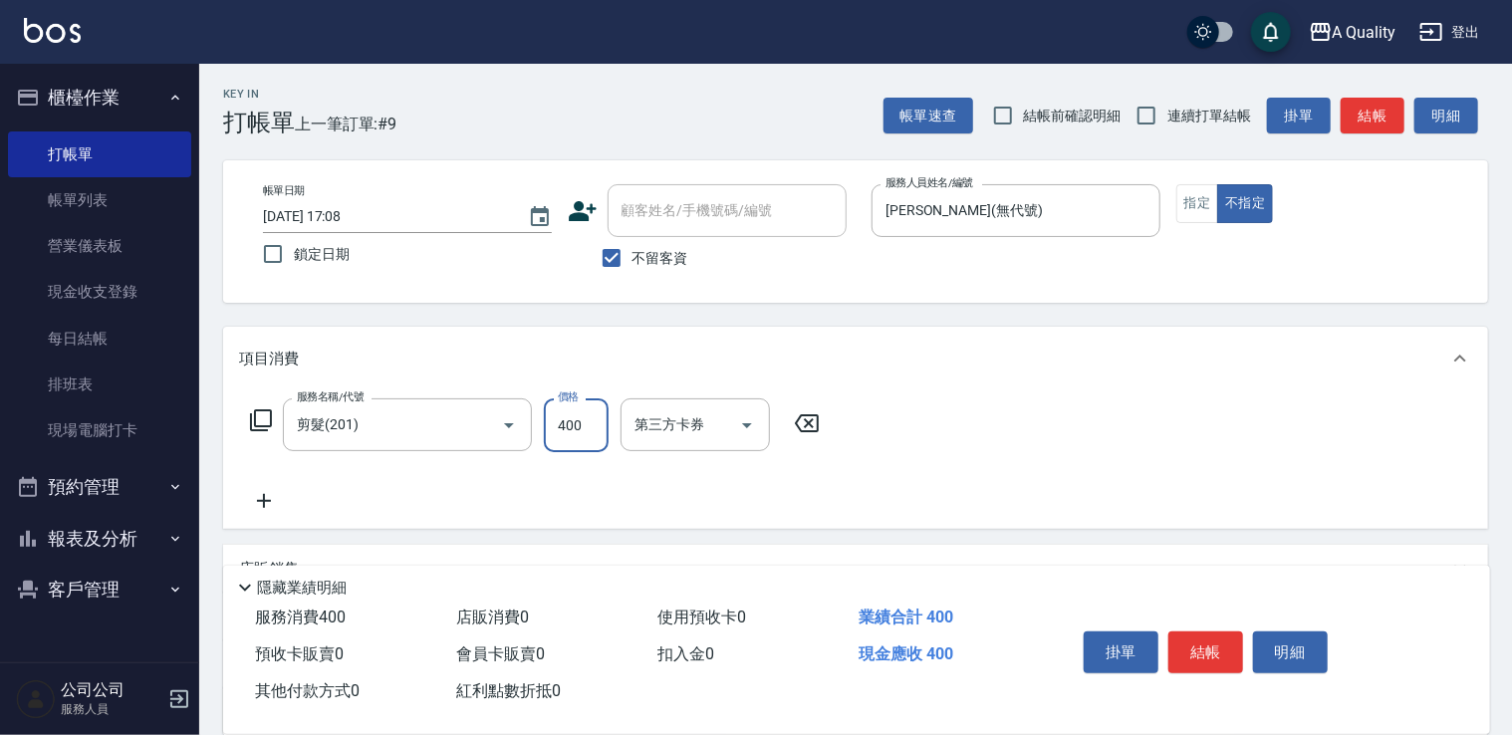
click at [567, 423] on input "400" at bounding box center [576, 425] width 65 height 54
type input "320"
click at [1196, 646] on button "結帳" at bounding box center [1205, 652] width 75 height 42
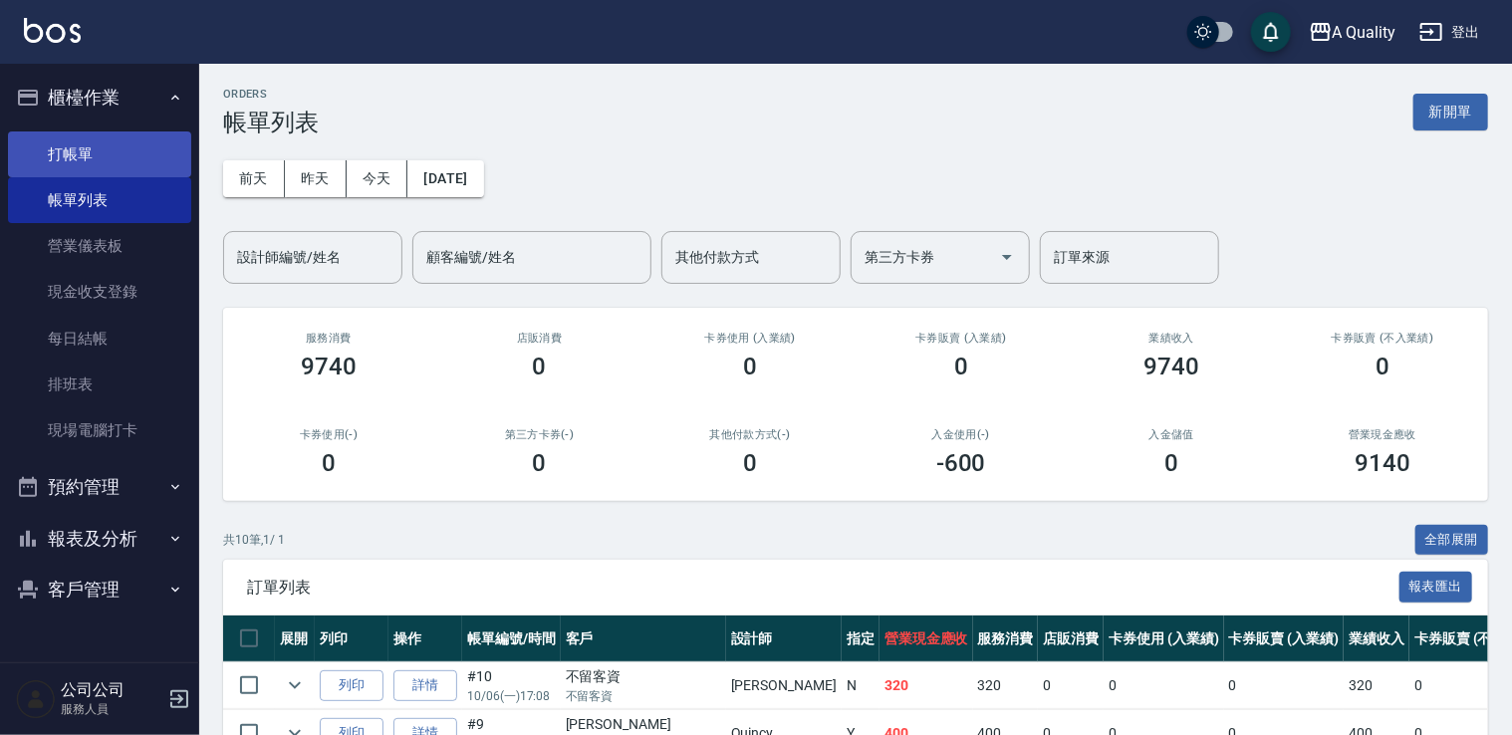
click at [49, 145] on link "打帳單" at bounding box center [99, 154] width 183 height 46
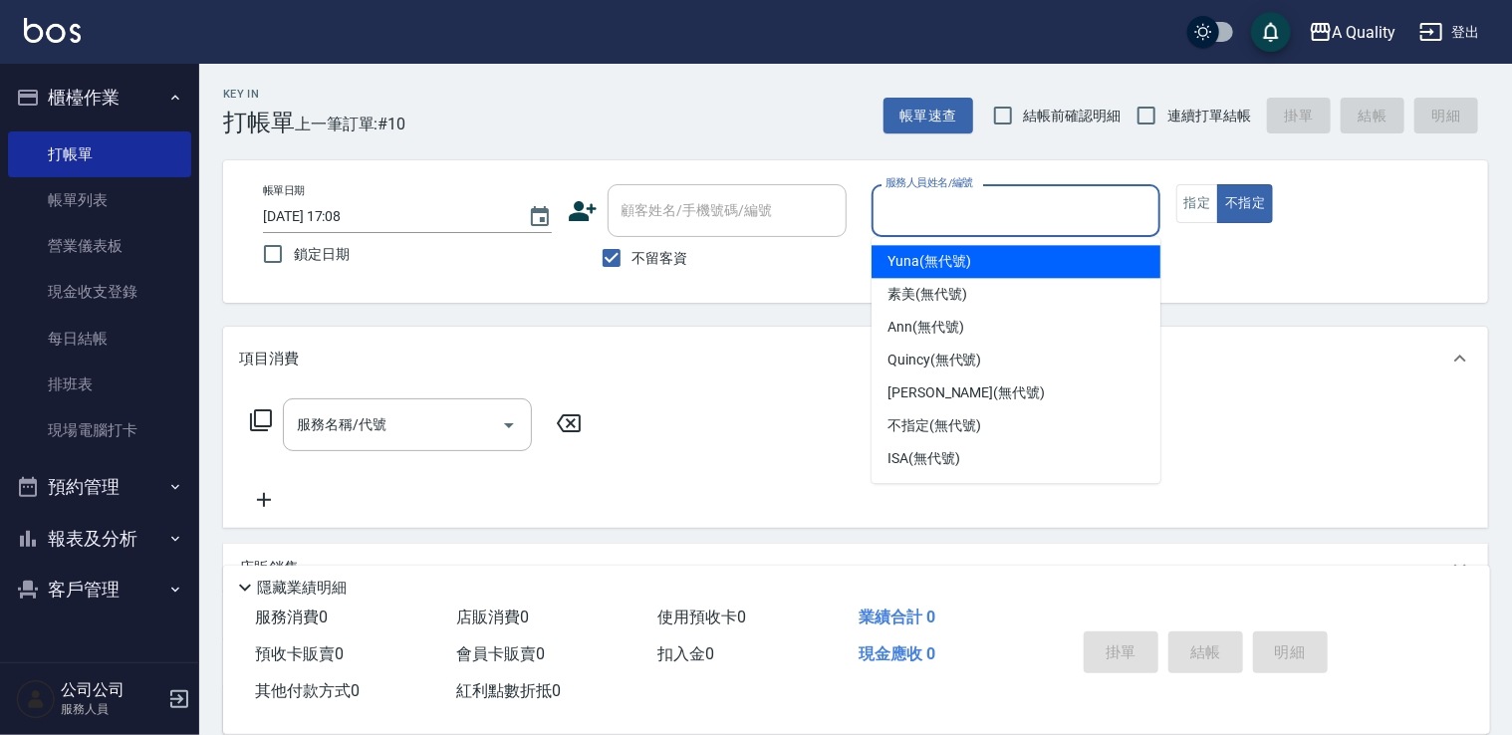
click at [1046, 221] on input "服務人員姓名/編號" at bounding box center [1015, 210] width 271 height 35
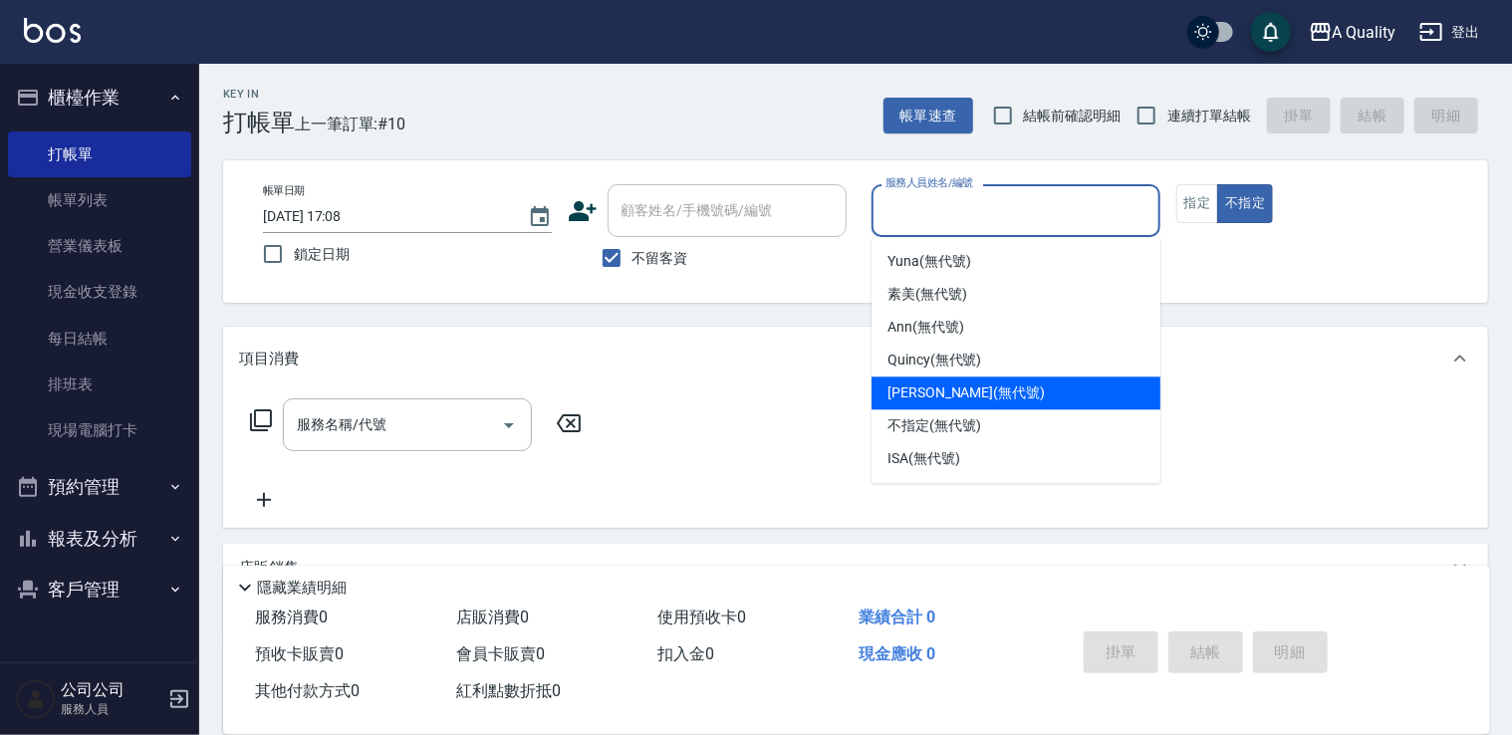
click at [929, 396] on span "Taylor (無代號)" at bounding box center [965, 392] width 157 height 21
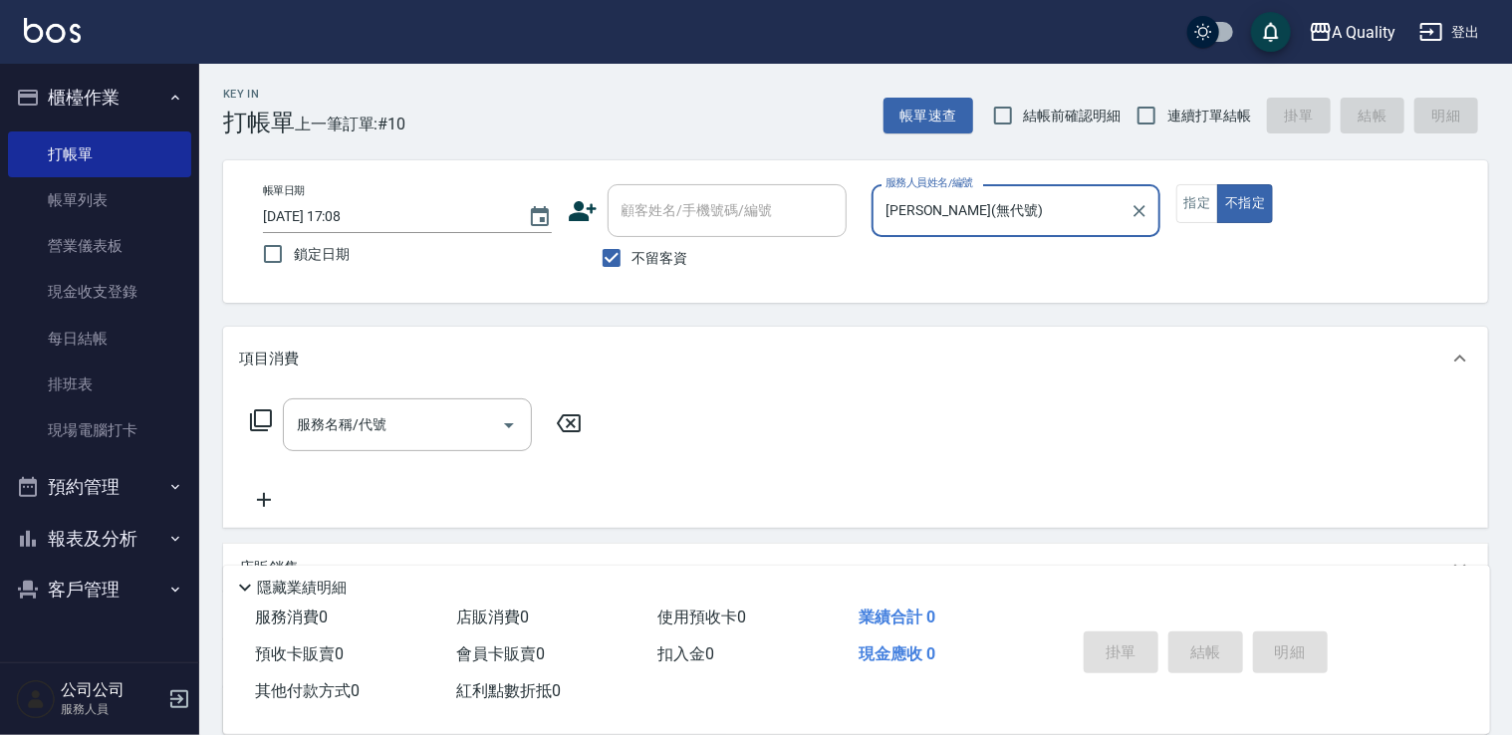
type input "[PERSON_NAME](無代號)"
click at [513, 428] on icon "Open" at bounding box center [509, 425] width 24 height 24
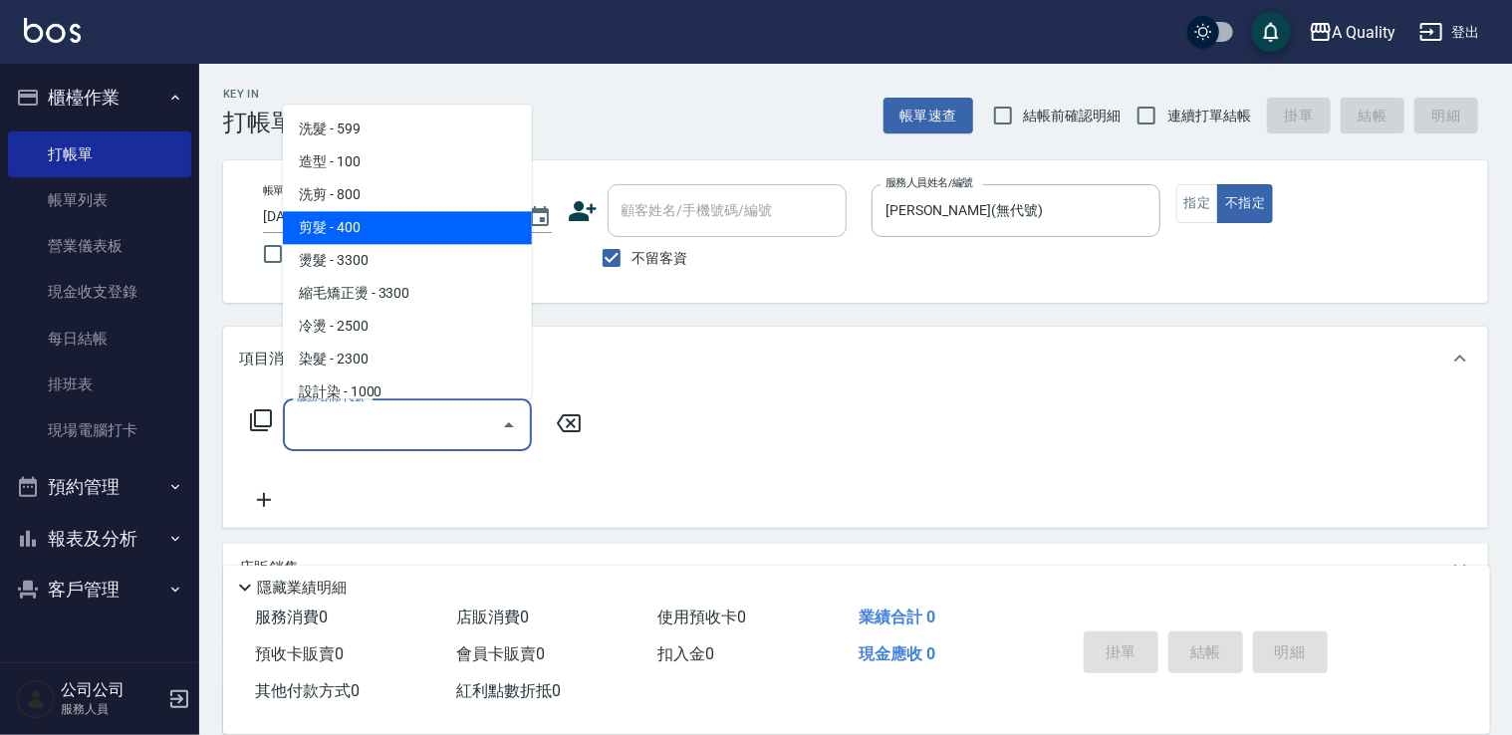
click at [345, 223] on span "剪髮 - 400" at bounding box center [407, 227] width 249 height 33
type input "剪髮(201)"
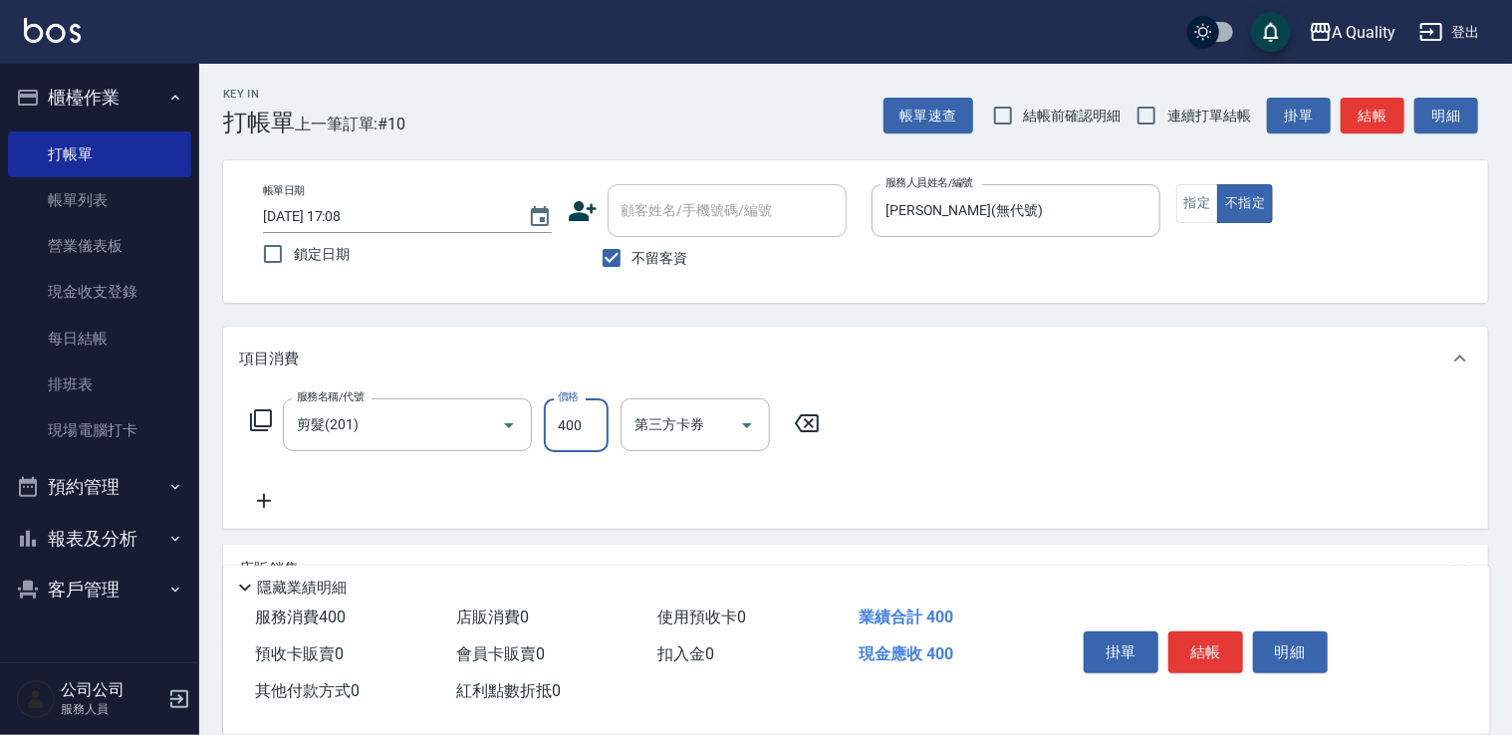
drag, startPoint x: 599, startPoint y: 416, endPoint x: 589, endPoint y: 418, distance: 10.2
click at [598, 416] on input "400" at bounding box center [576, 425] width 65 height 54
type input "320"
click at [1193, 653] on button "結帳" at bounding box center [1205, 652] width 75 height 42
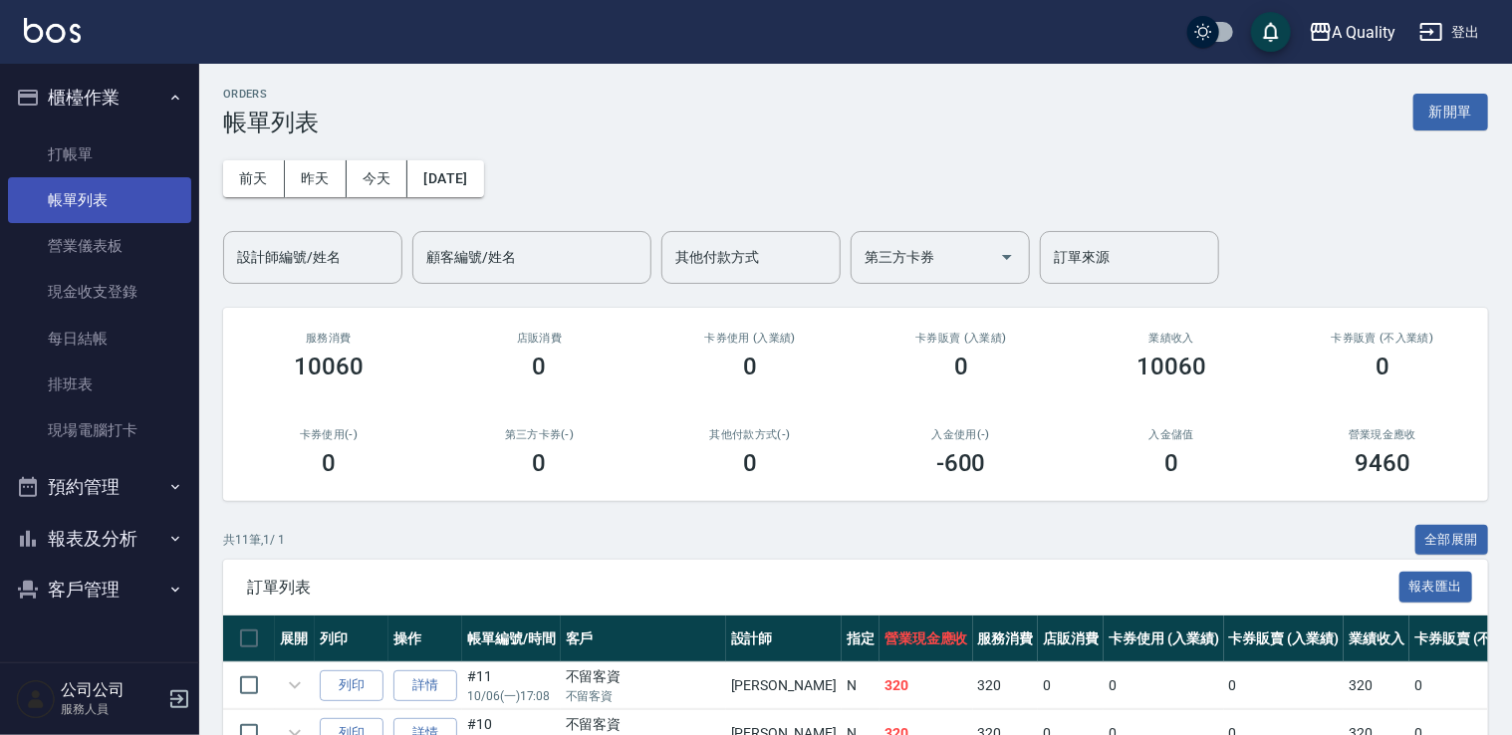
click at [112, 206] on link "帳單列表" at bounding box center [99, 200] width 183 height 46
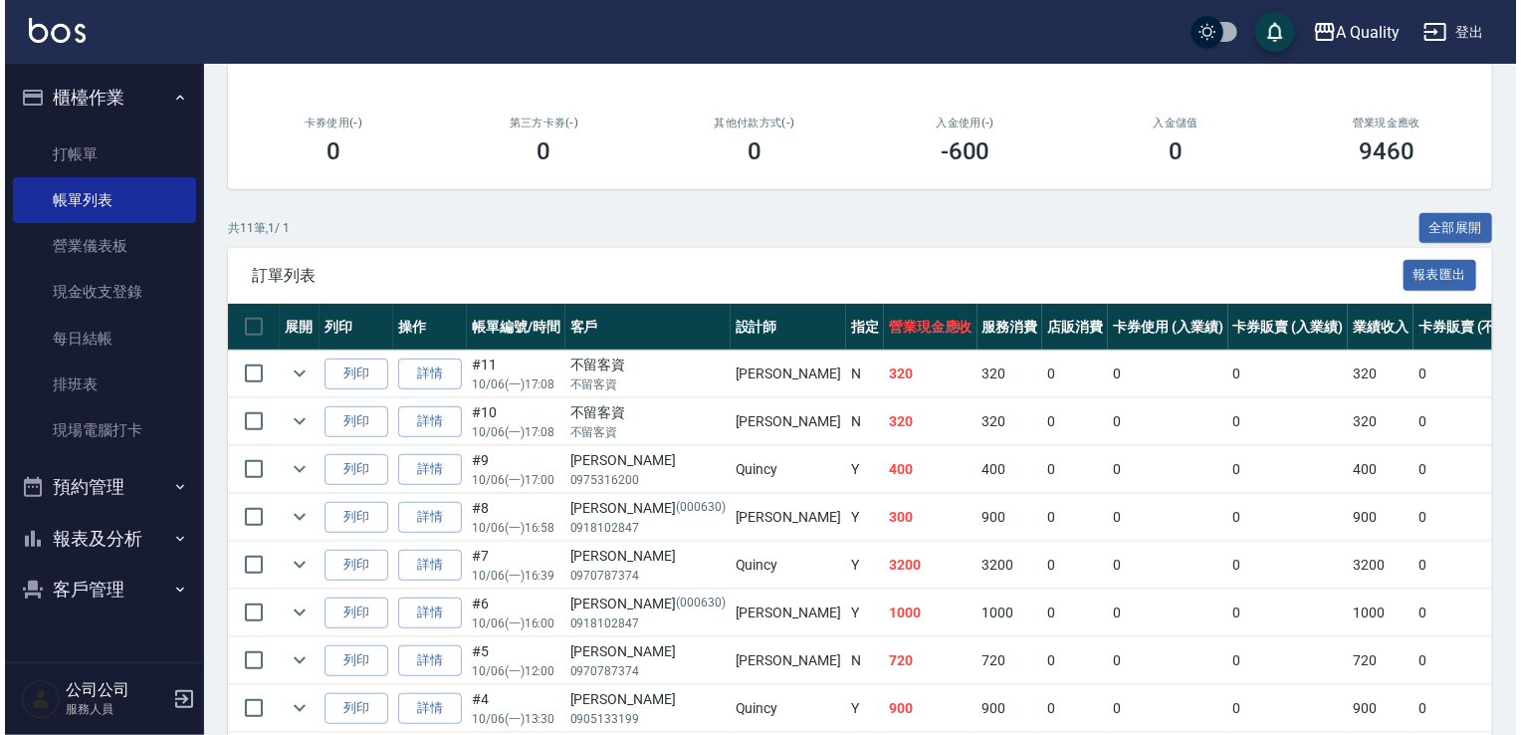
scroll to position [398, 0]
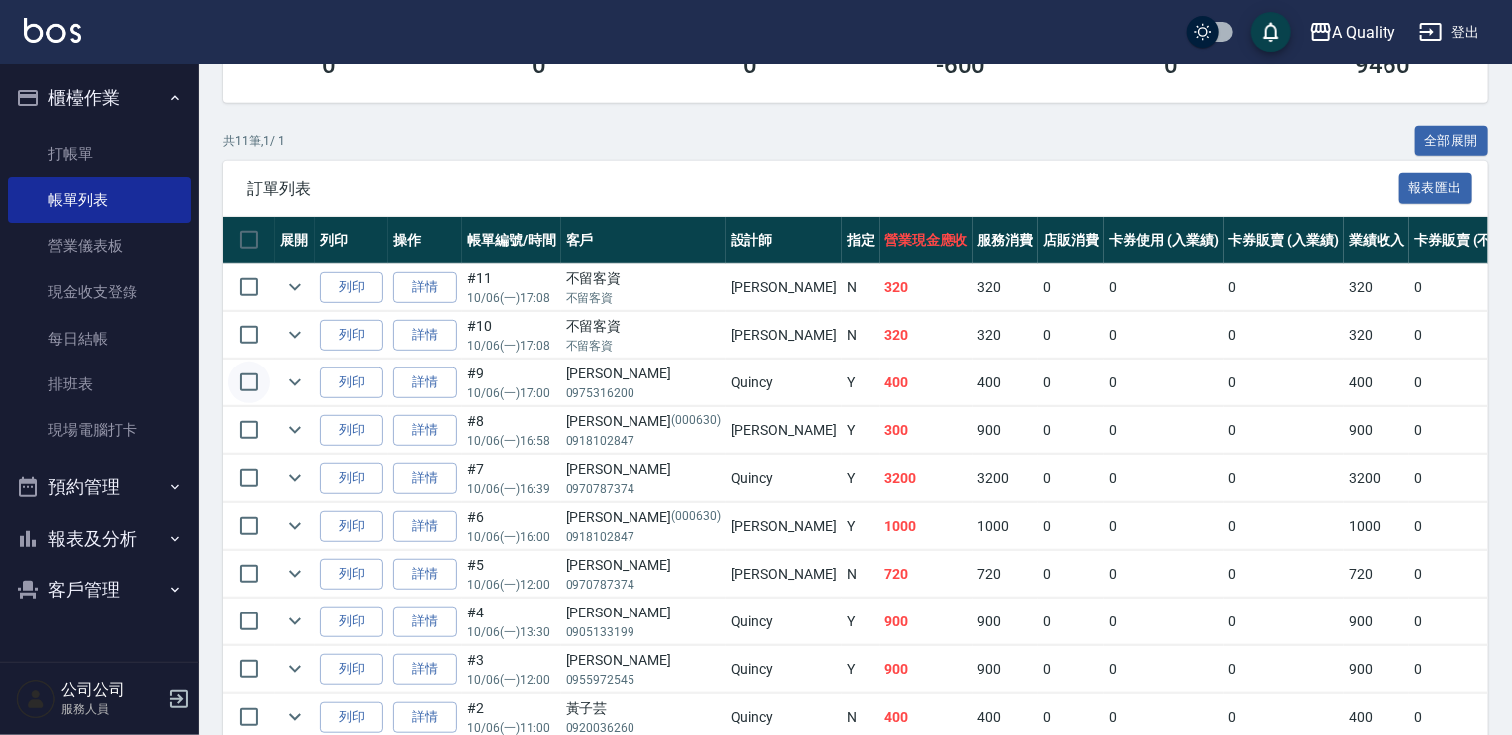
click at [241, 377] on input "checkbox" at bounding box center [249, 382] width 42 height 42
checkbox input "true"
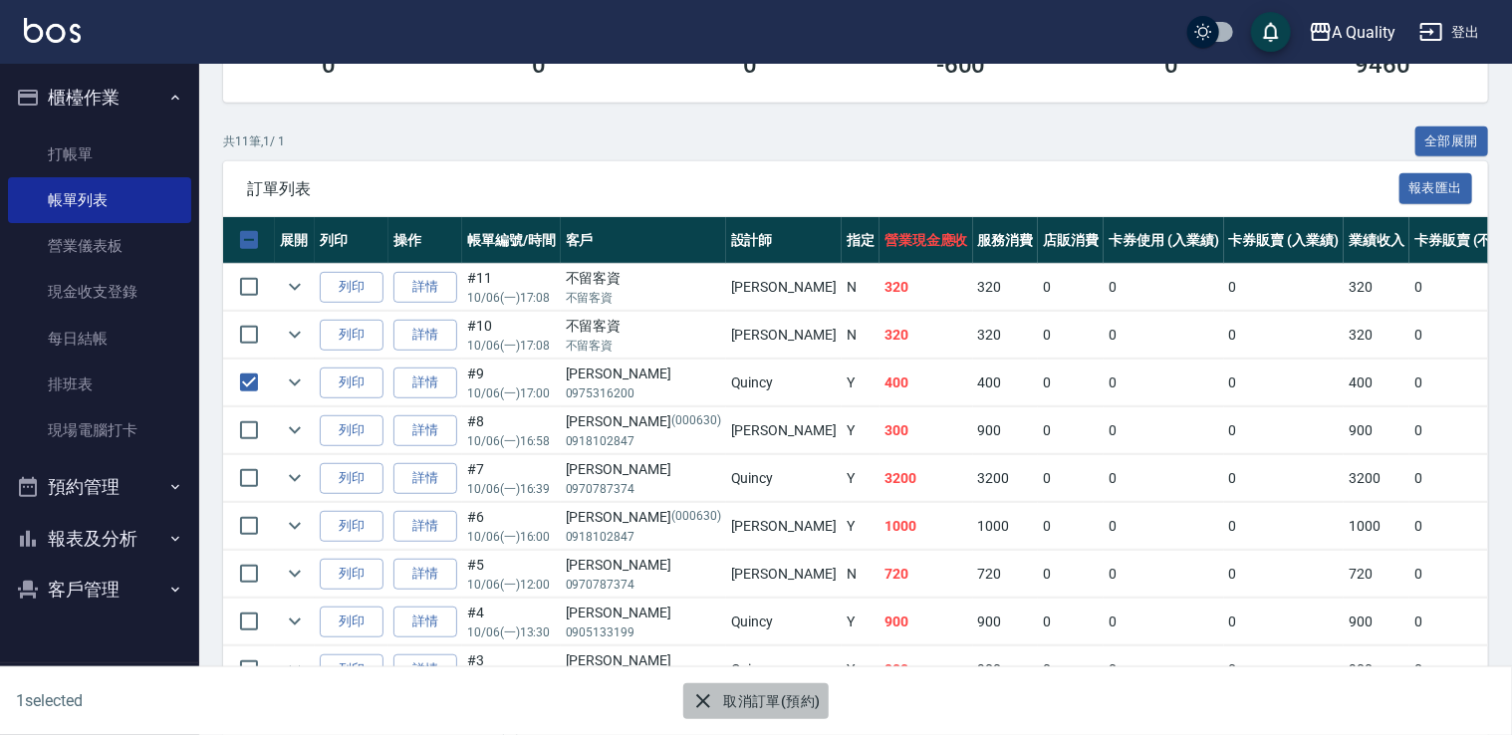
click at [752, 695] on button "取消訂單(預約)" at bounding box center [755, 701] width 144 height 37
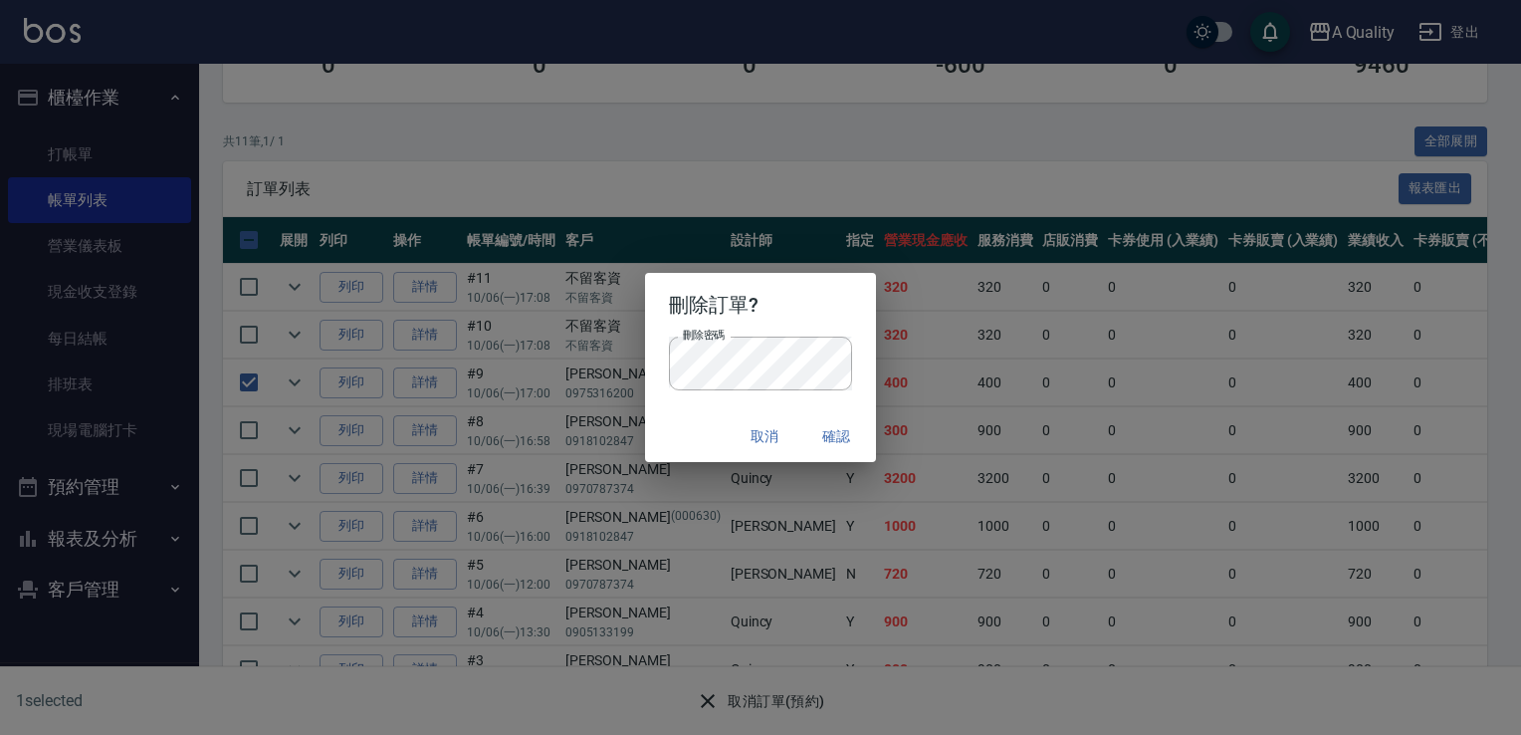
click at [817, 300] on h2 "刪除訂單?" at bounding box center [761, 305] width 232 height 64
click at [852, 436] on button "確認" at bounding box center [837, 436] width 64 height 37
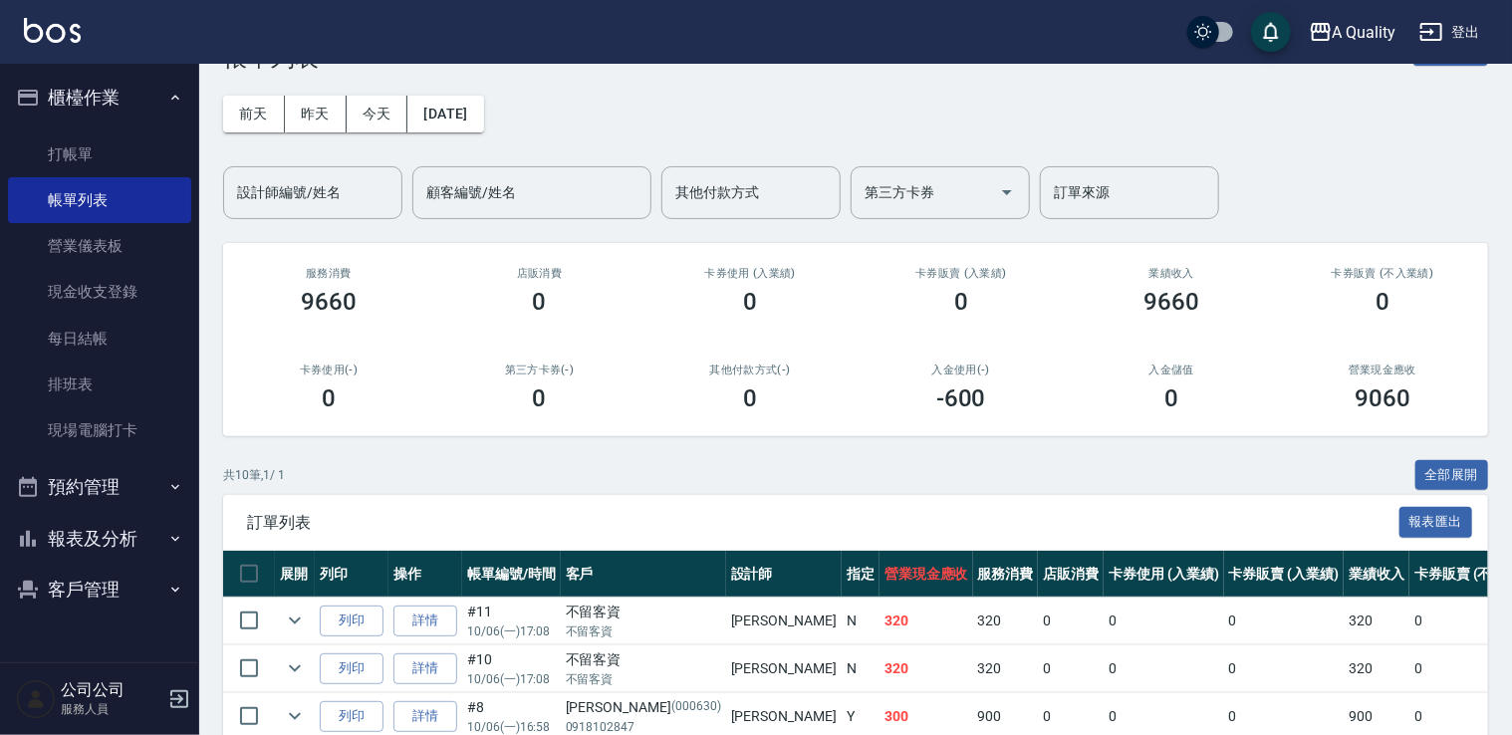
scroll to position [100, 0]
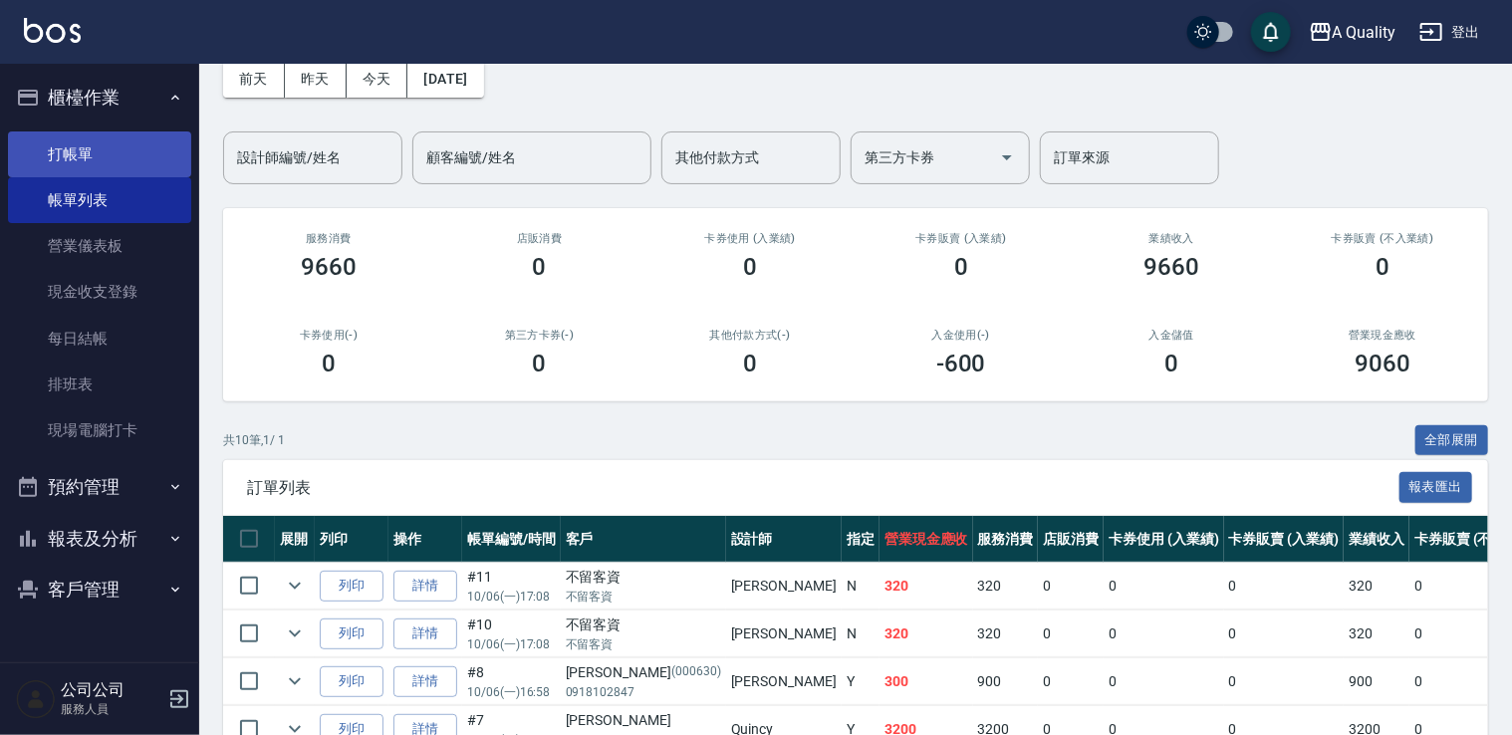
click at [96, 152] on link "打帳單" at bounding box center [99, 154] width 183 height 46
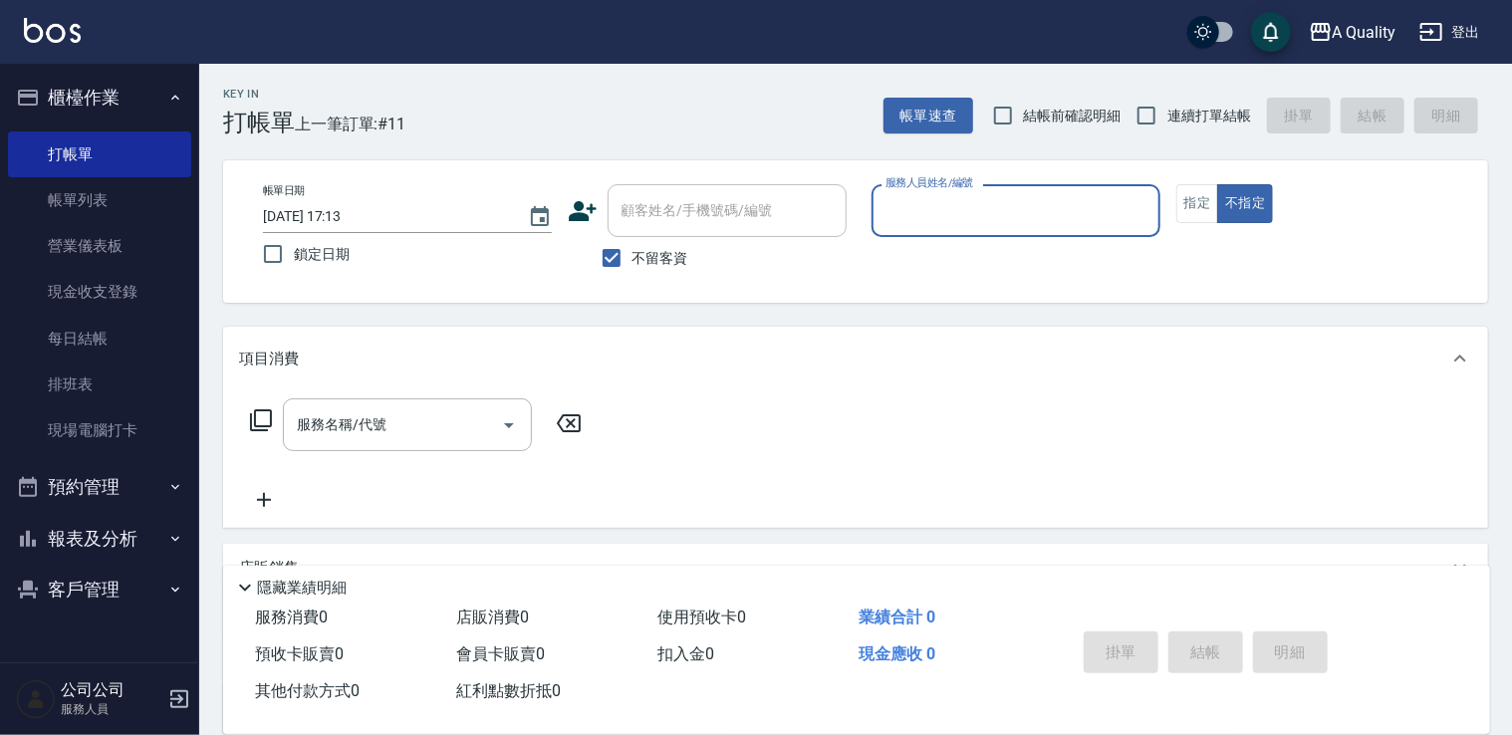
click at [986, 216] on input "服務人員姓名/編號" at bounding box center [1015, 210] width 271 height 35
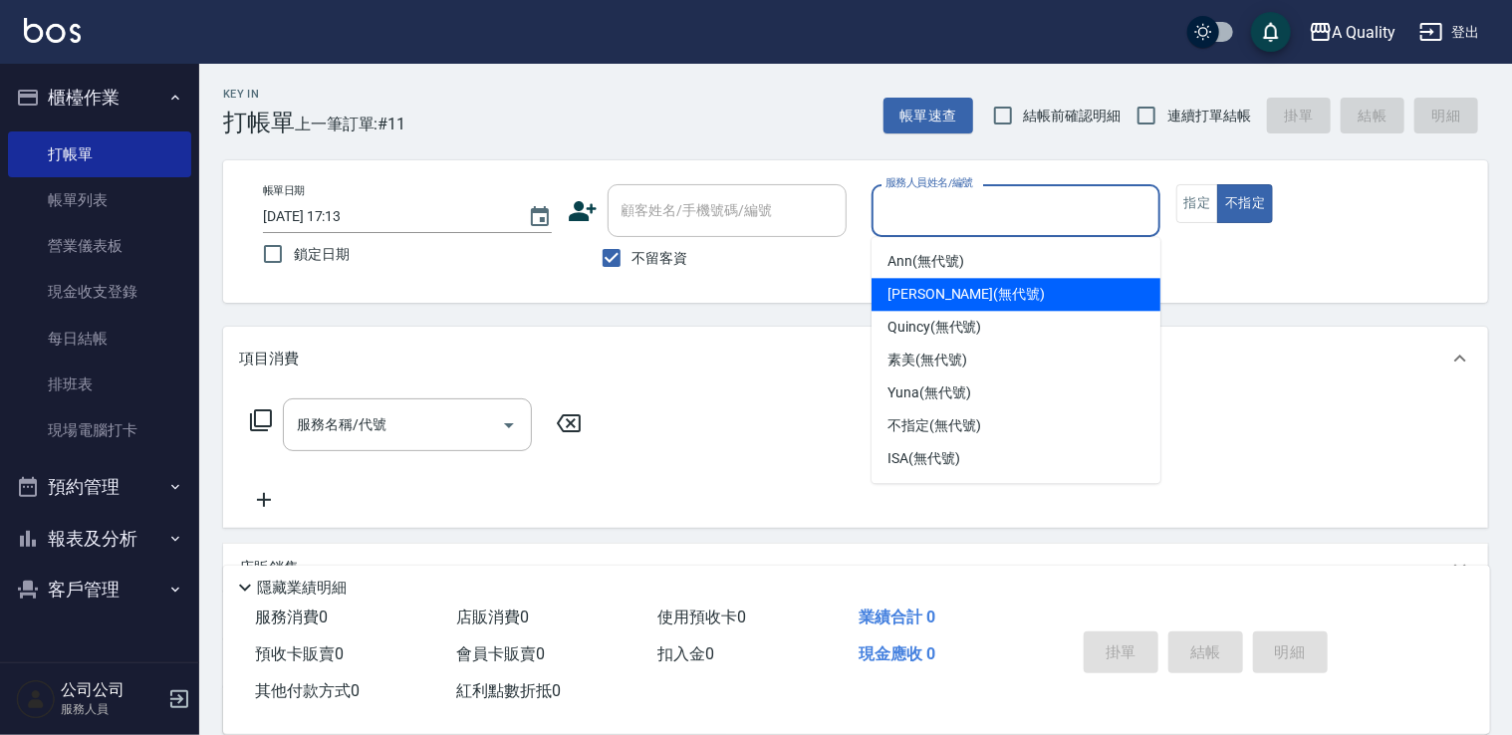
click at [962, 283] on div "Taylor (無代號)" at bounding box center [1015, 294] width 289 height 33
type input "[PERSON_NAME](無代號)"
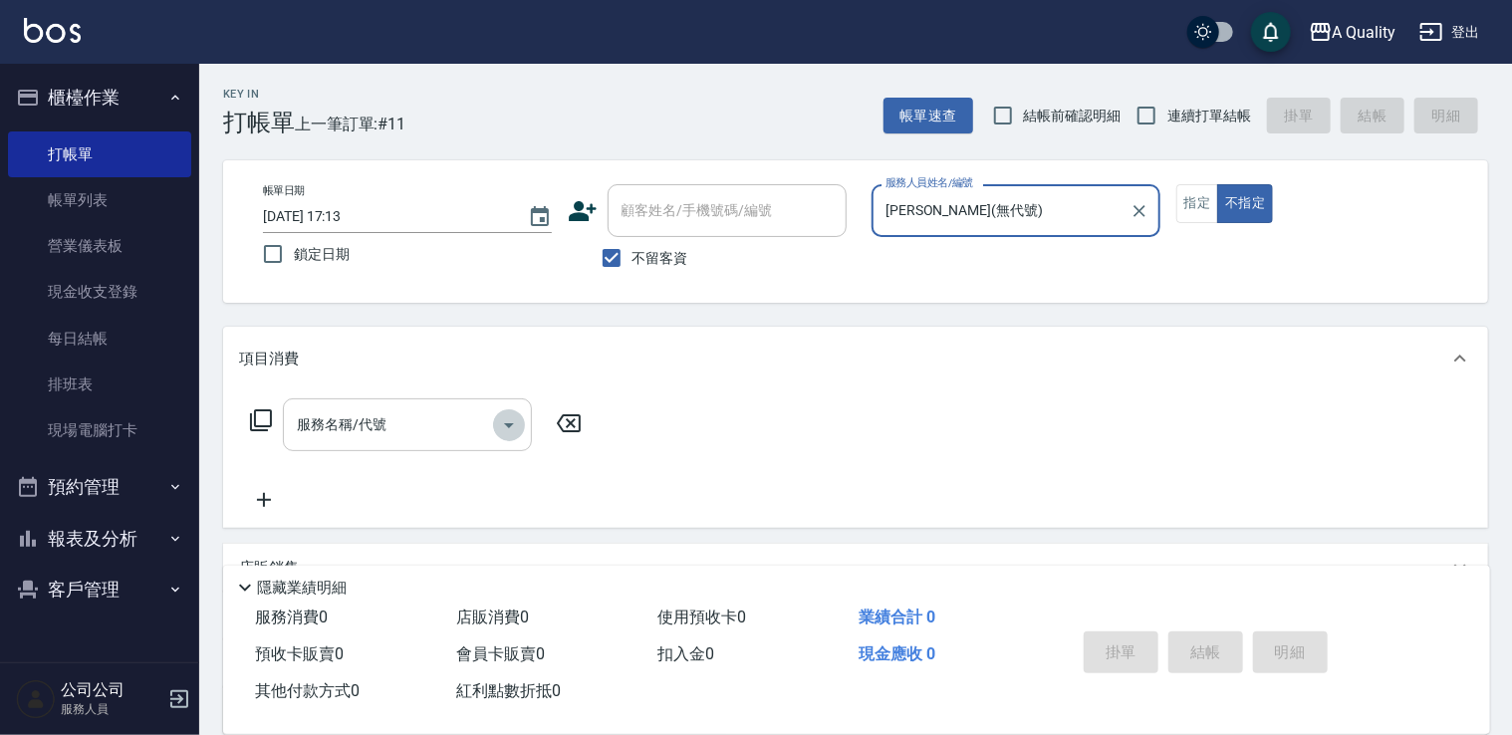
click at [507, 424] on icon "Open" at bounding box center [509, 425] width 10 height 5
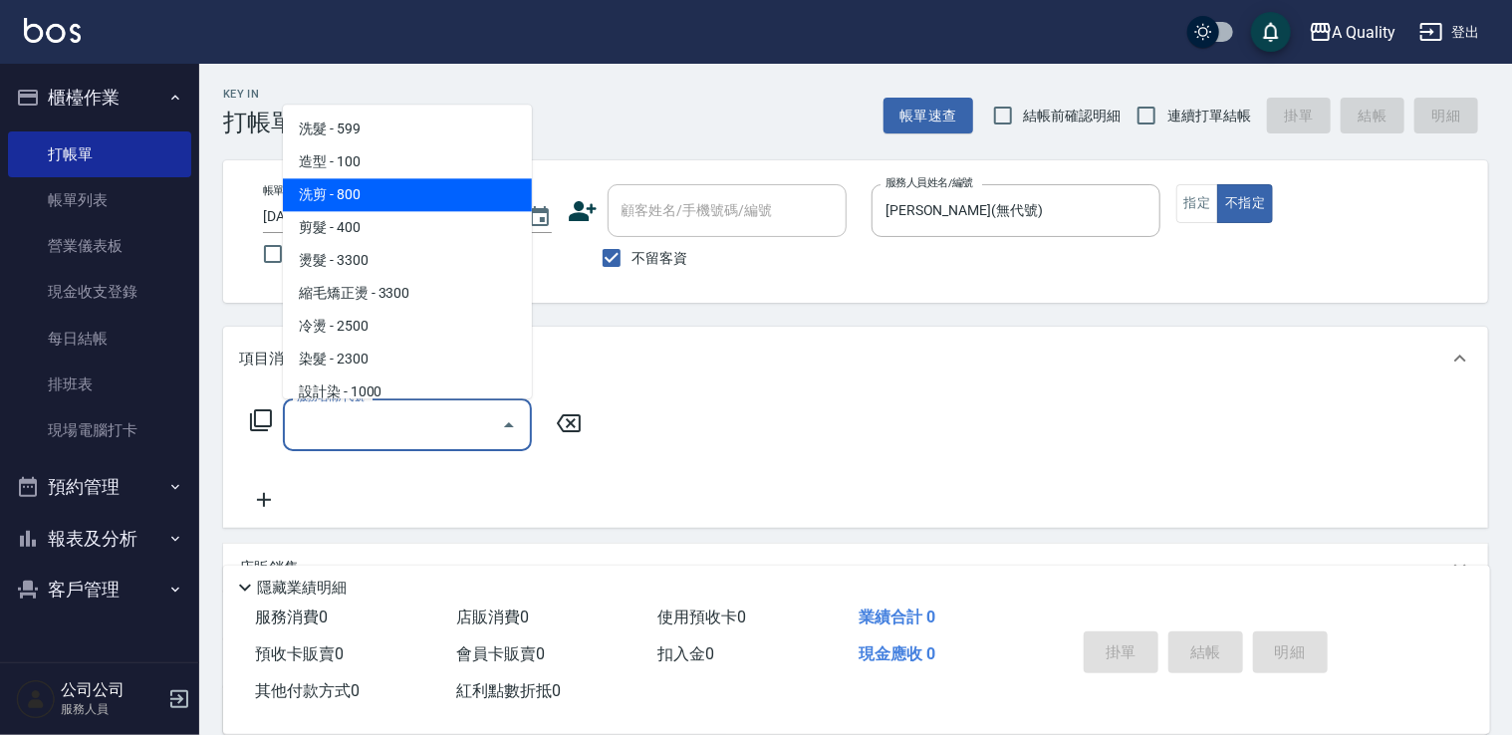
click at [360, 191] on span "洗剪 - 800" at bounding box center [407, 194] width 249 height 33
type input "洗剪(103)"
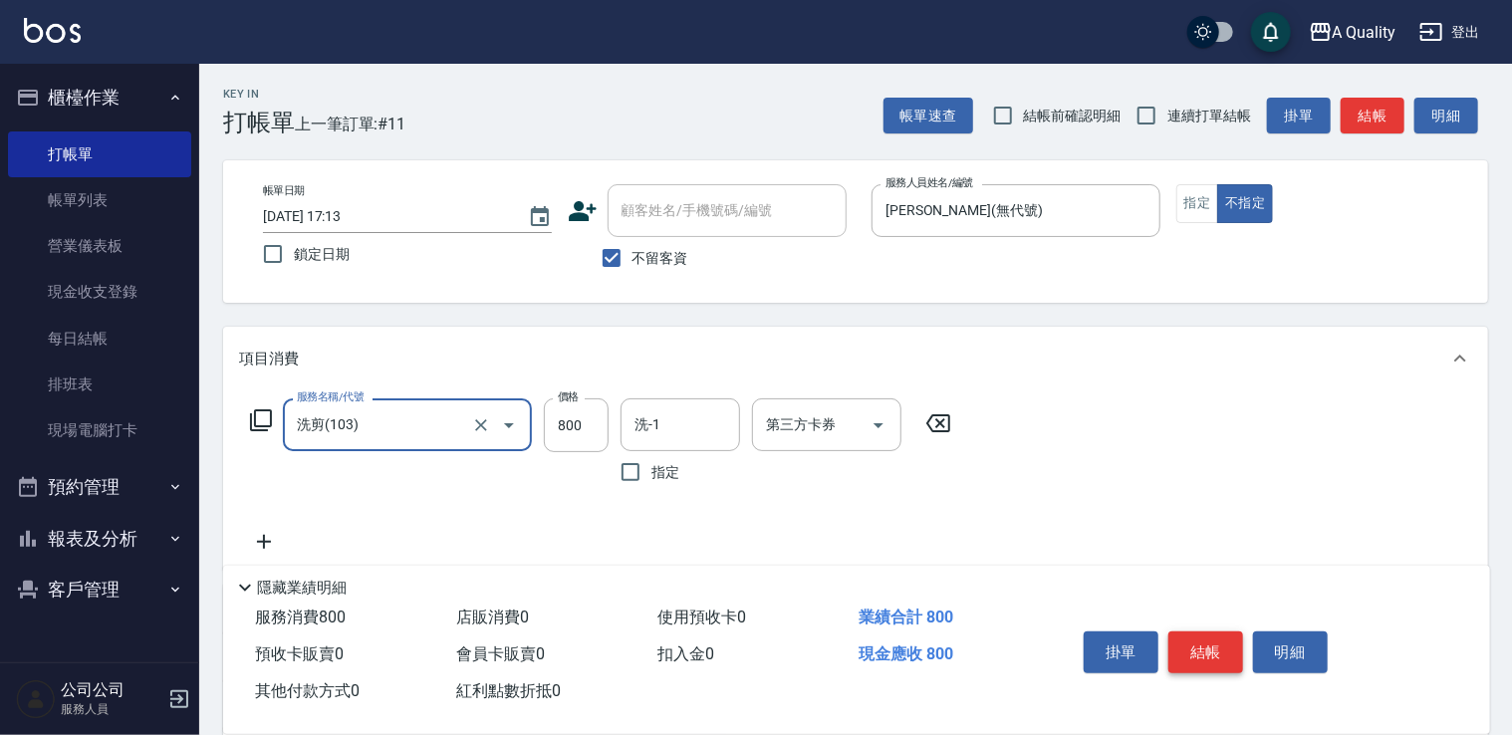
click at [1199, 643] on button "結帳" at bounding box center [1205, 652] width 75 height 42
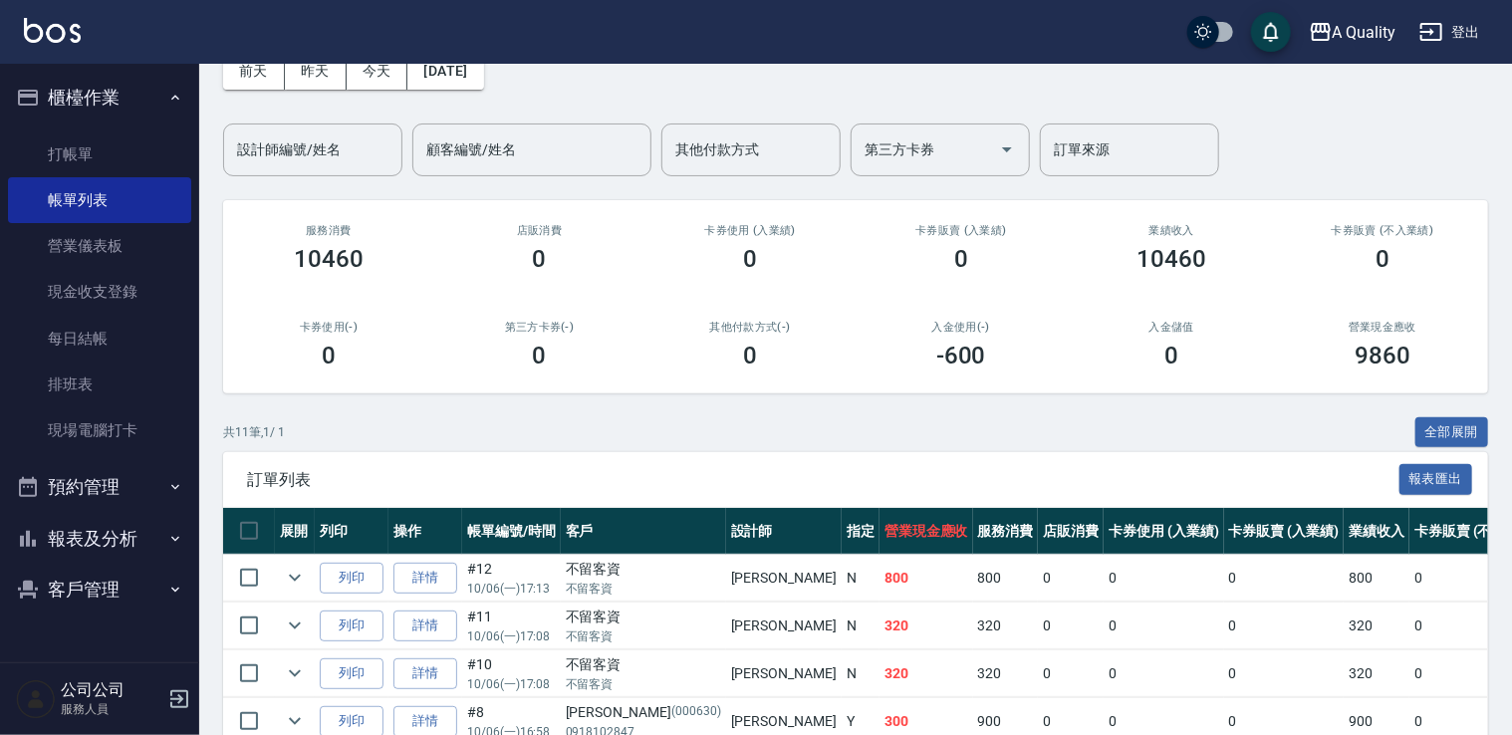
scroll to position [299, 0]
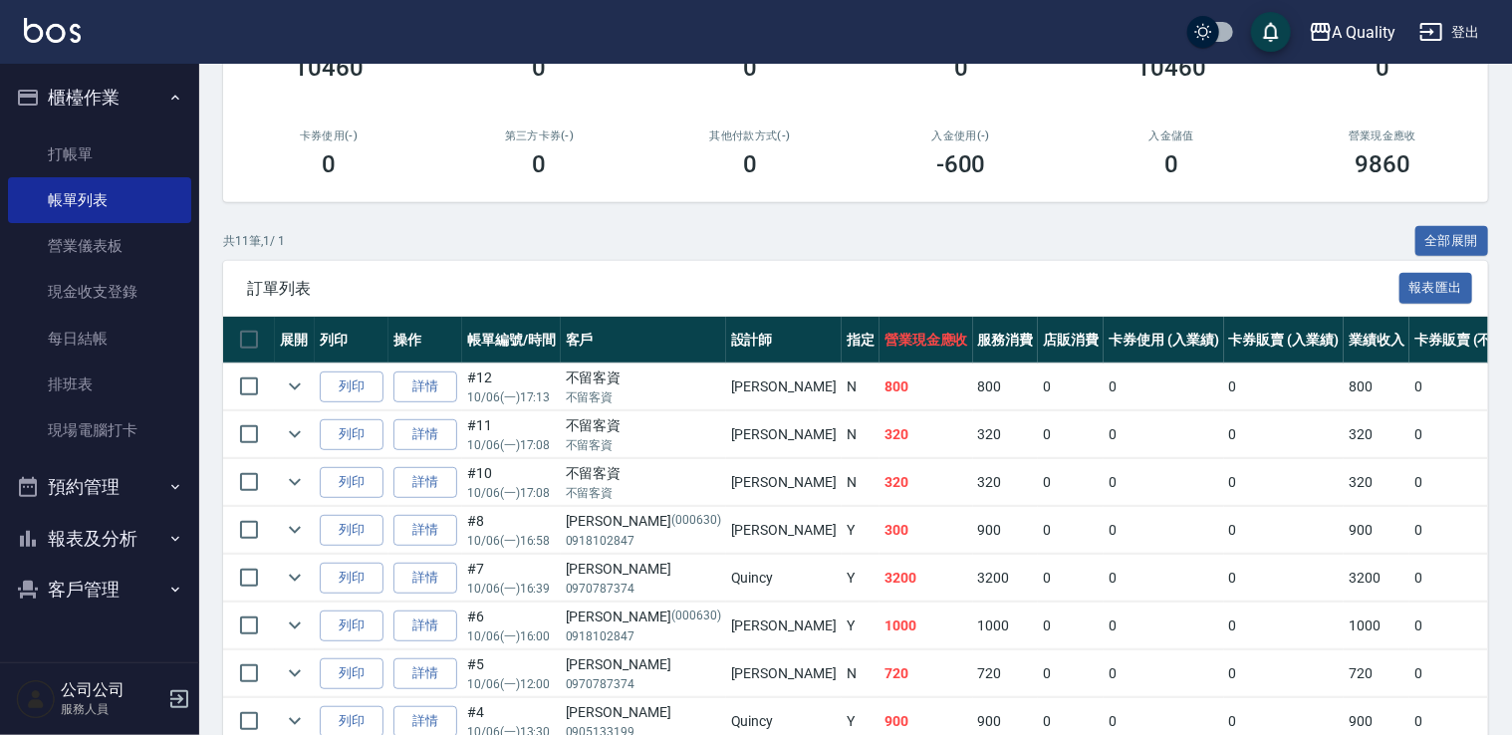
click at [108, 484] on button "預約管理" at bounding box center [99, 487] width 183 height 52
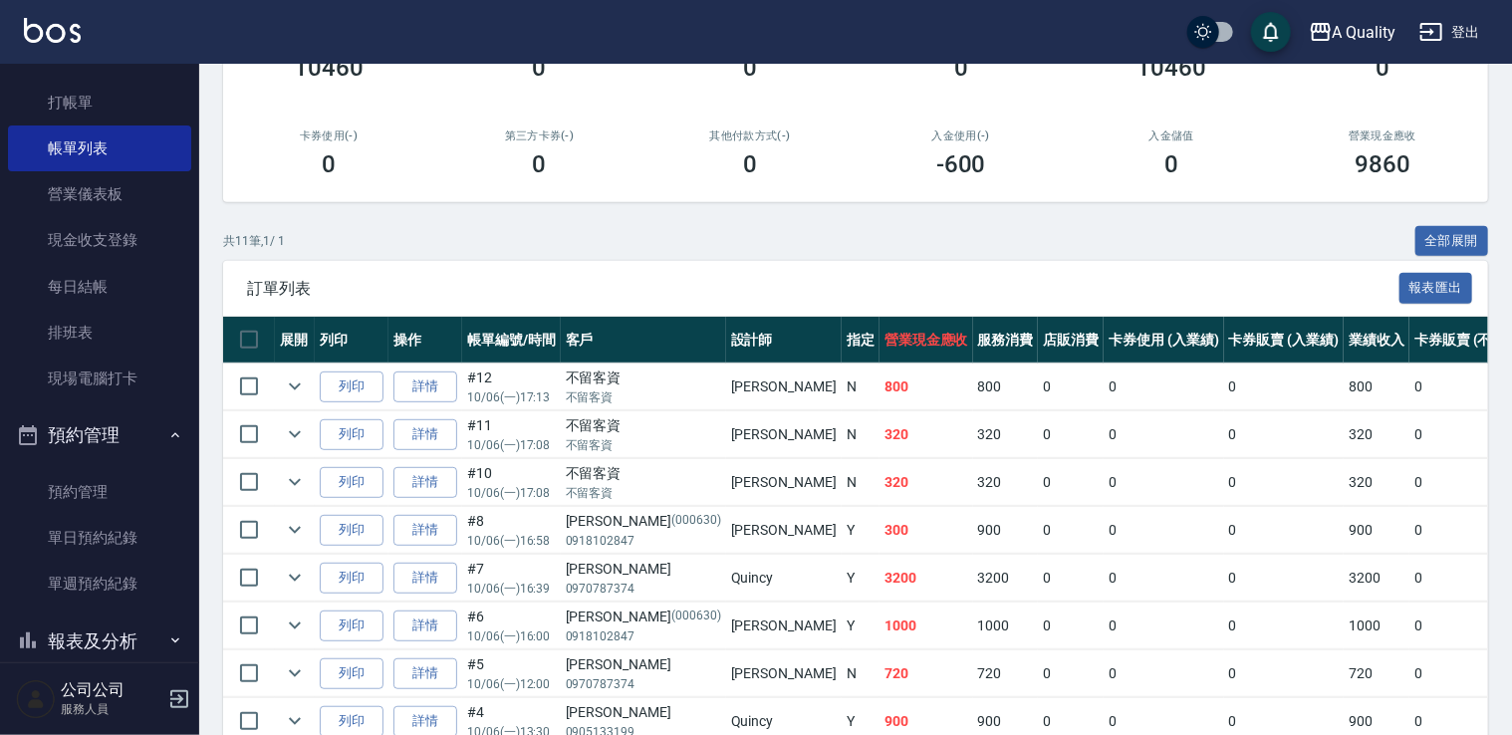
scroll to position [0, 0]
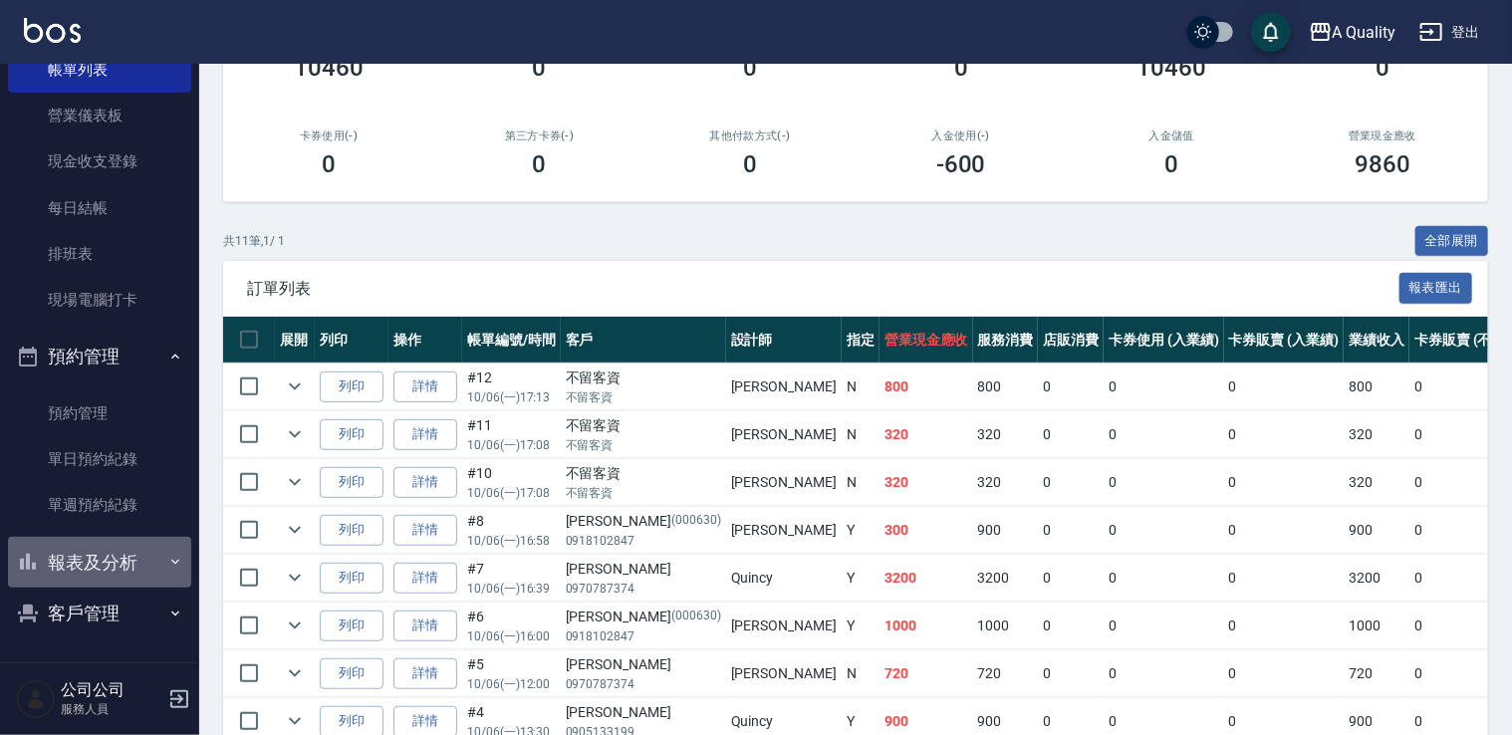
click at [121, 562] on button "報表及分析" at bounding box center [99, 563] width 183 height 52
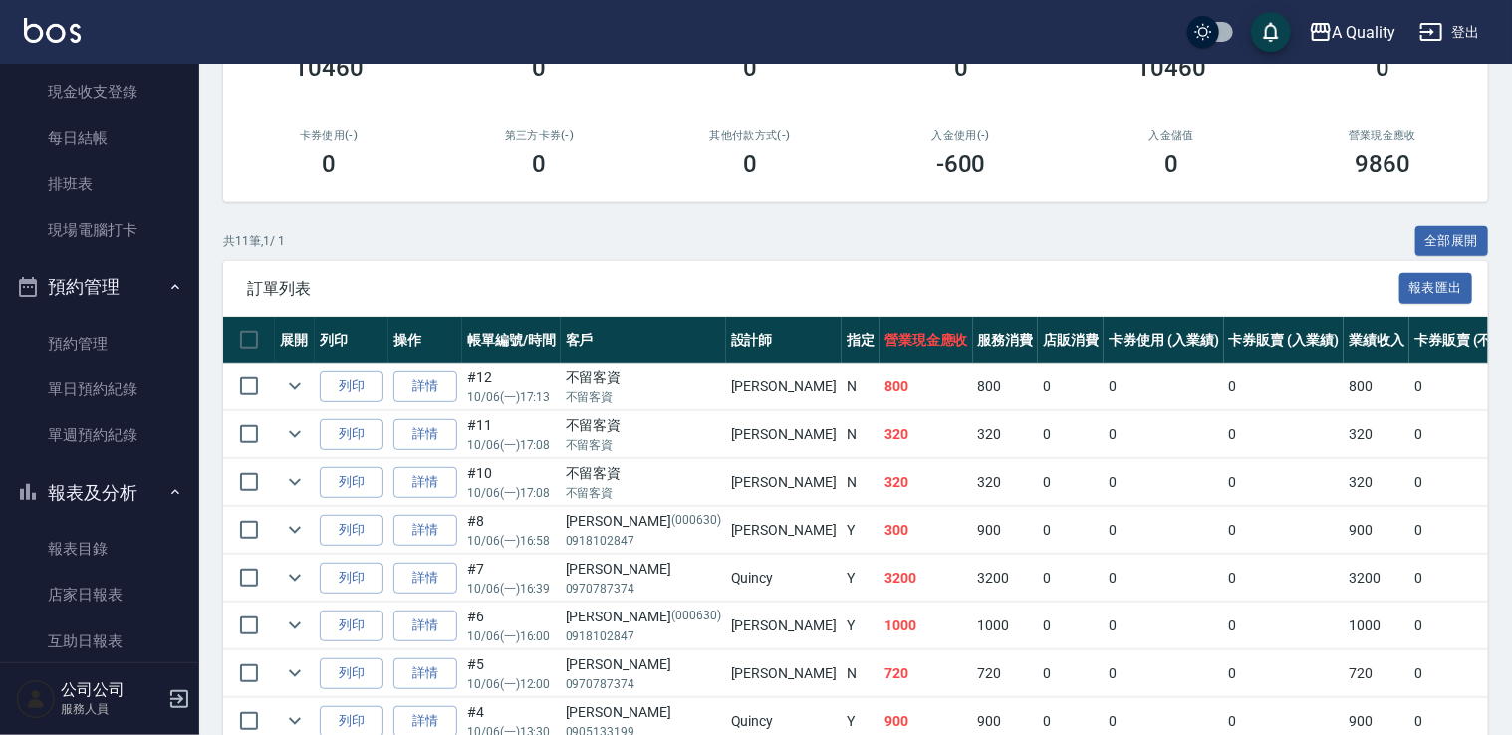
scroll to position [230, 0]
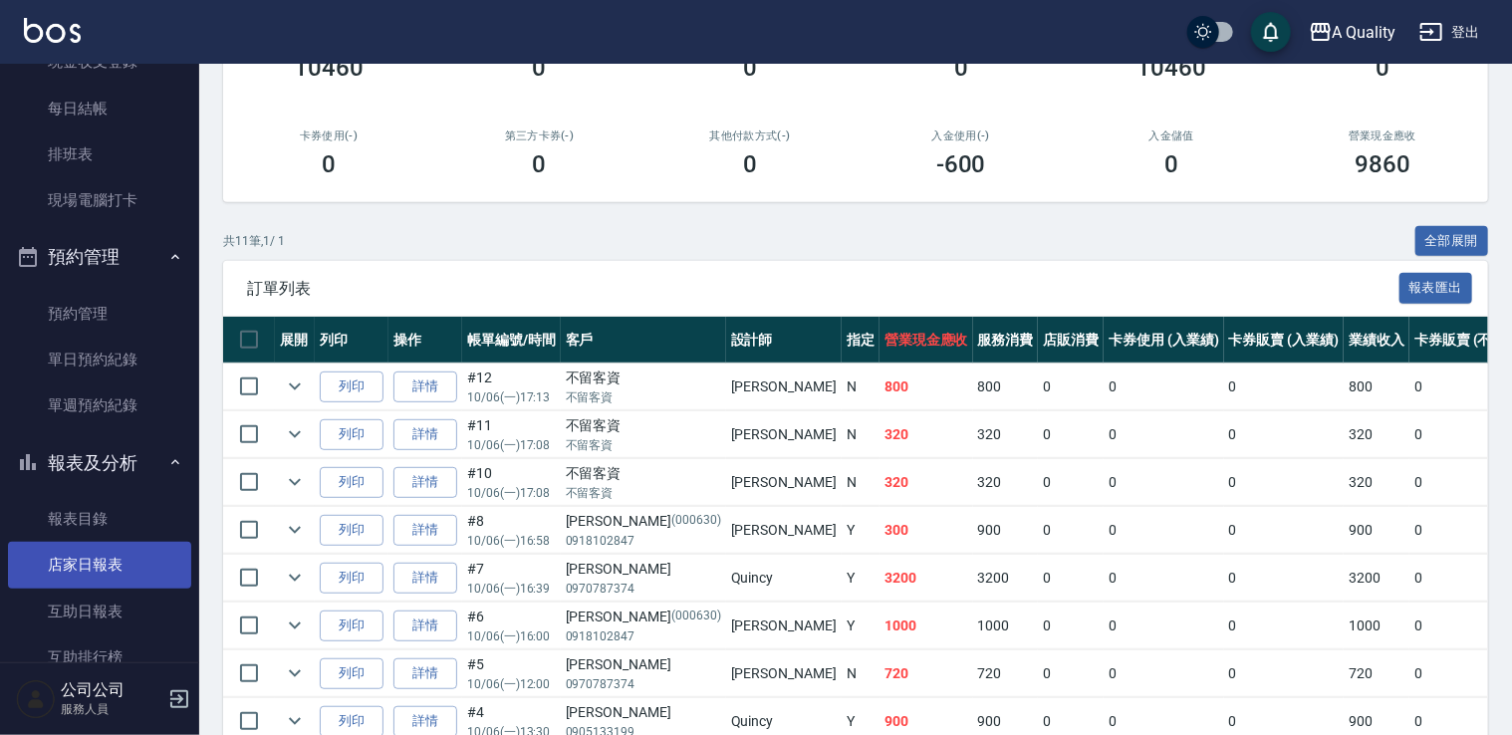
click at [121, 556] on link "店家日報表" at bounding box center [99, 565] width 183 height 46
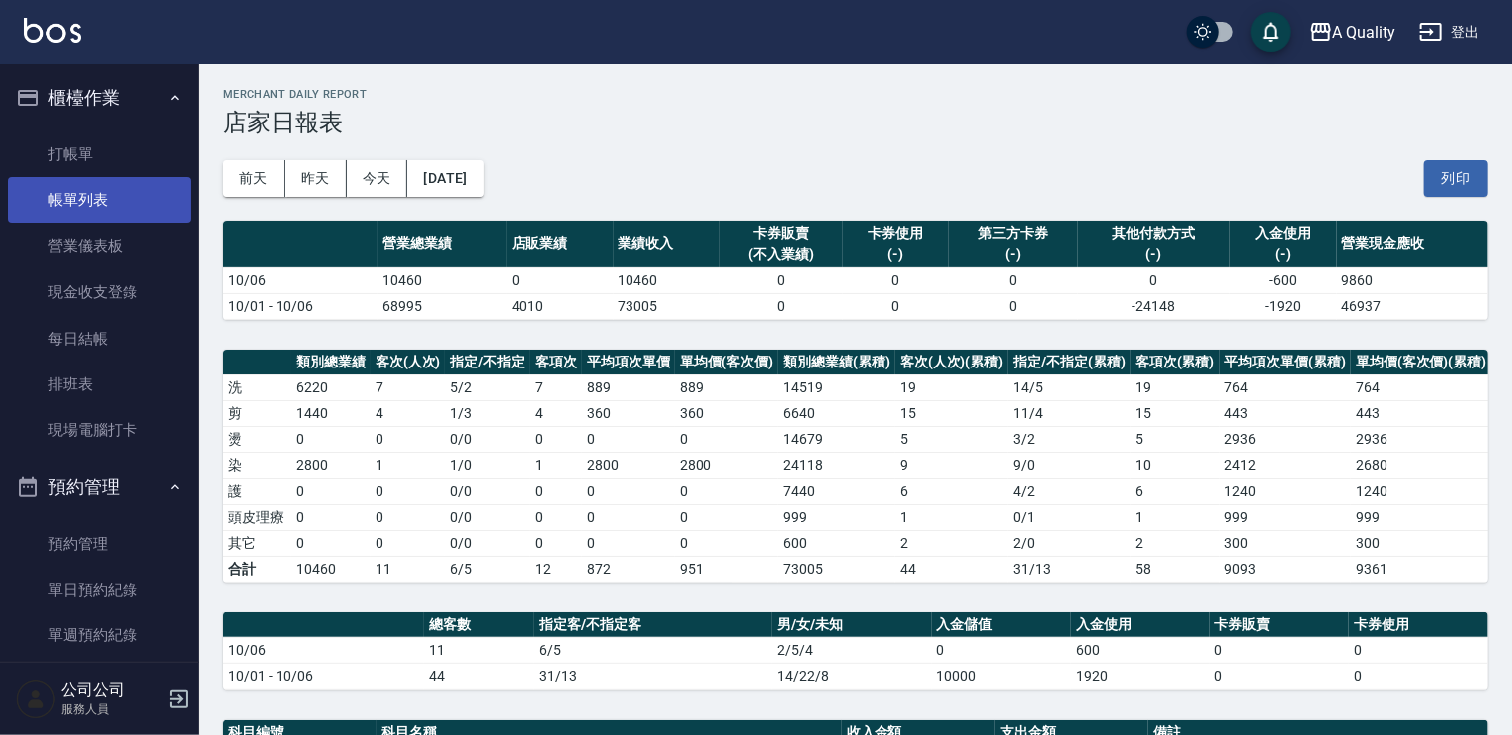
click at [107, 189] on link "帳單列表" at bounding box center [99, 200] width 183 height 46
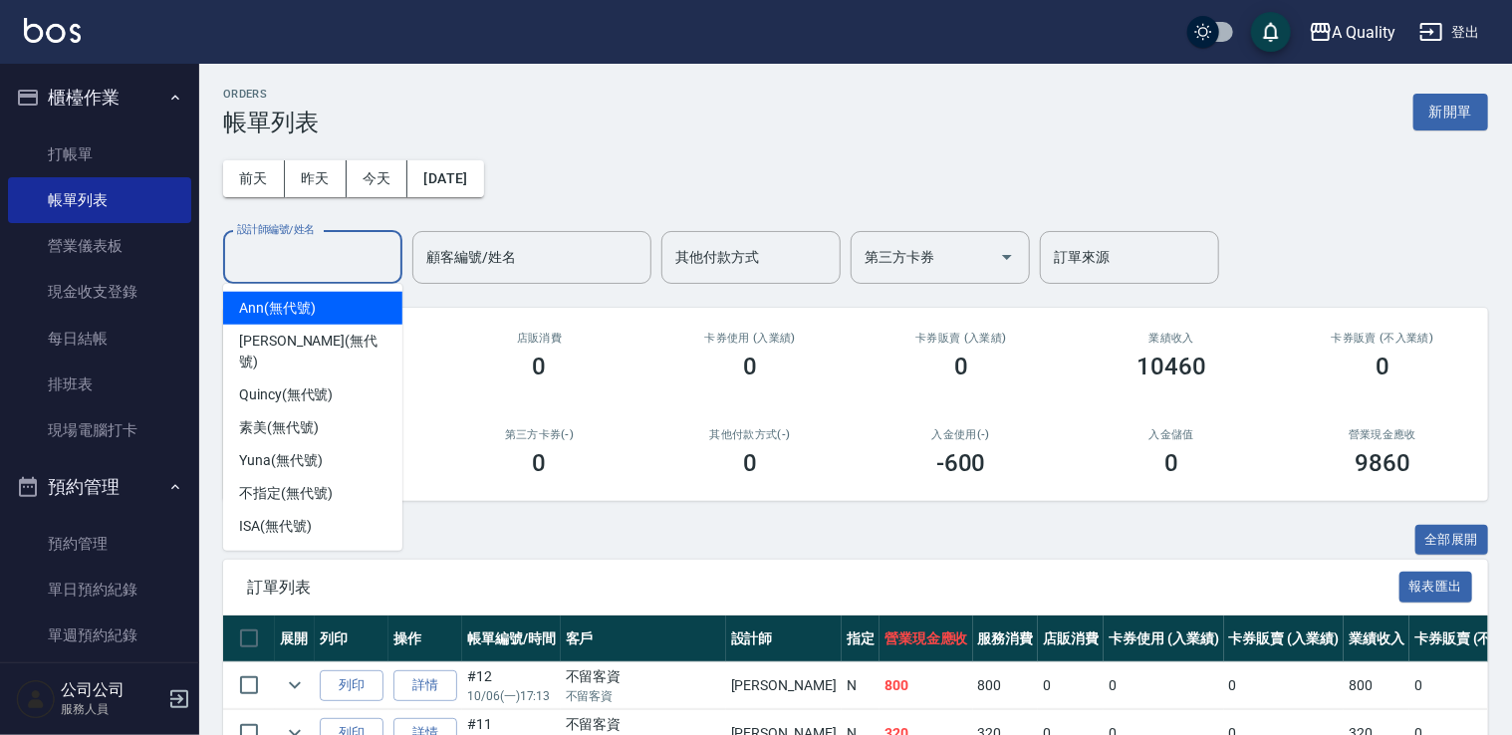
click at [327, 253] on input "設計師編號/姓名" at bounding box center [312, 257] width 161 height 35
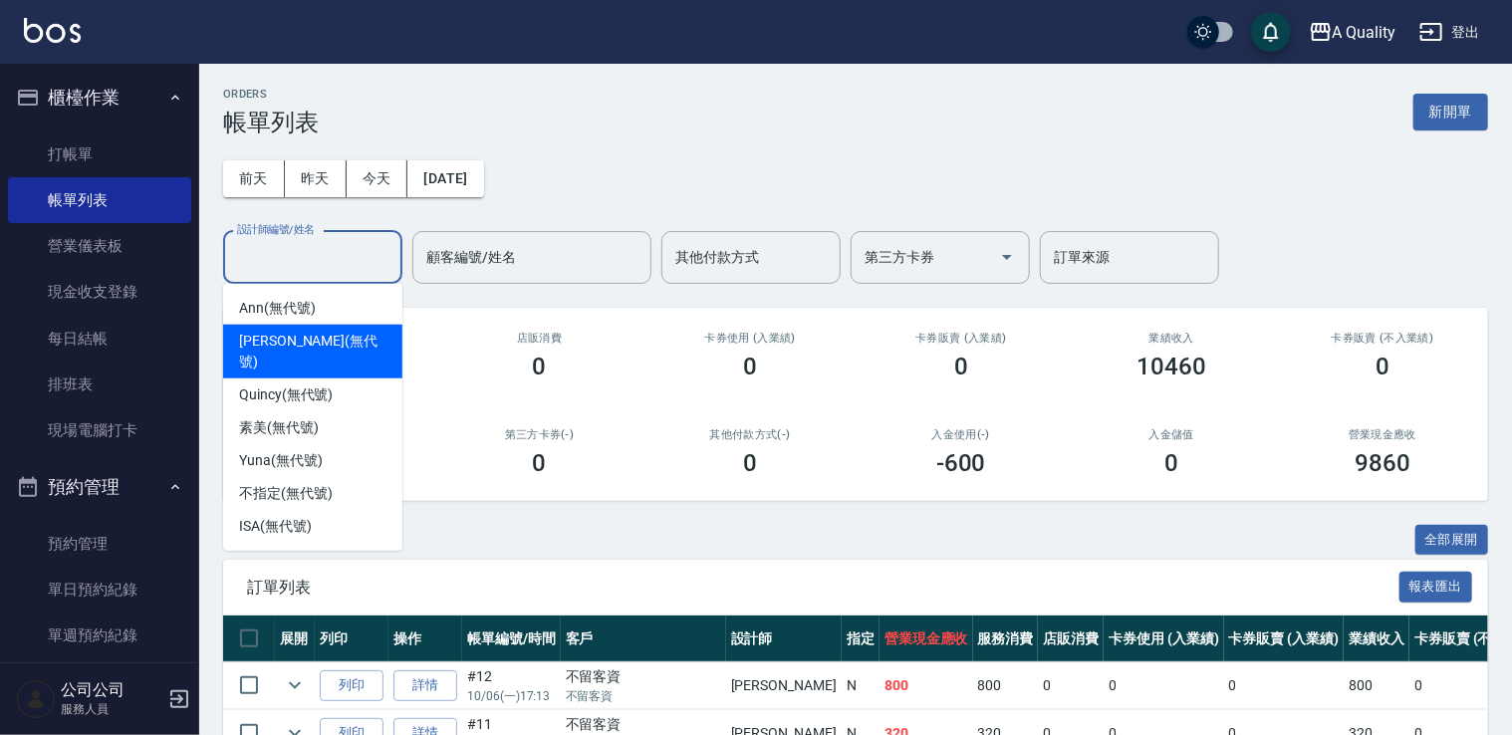
click at [307, 339] on span "Taylor (無代號)" at bounding box center [312, 352] width 147 height 42
type input "[PERSON_NAME](無代號)"
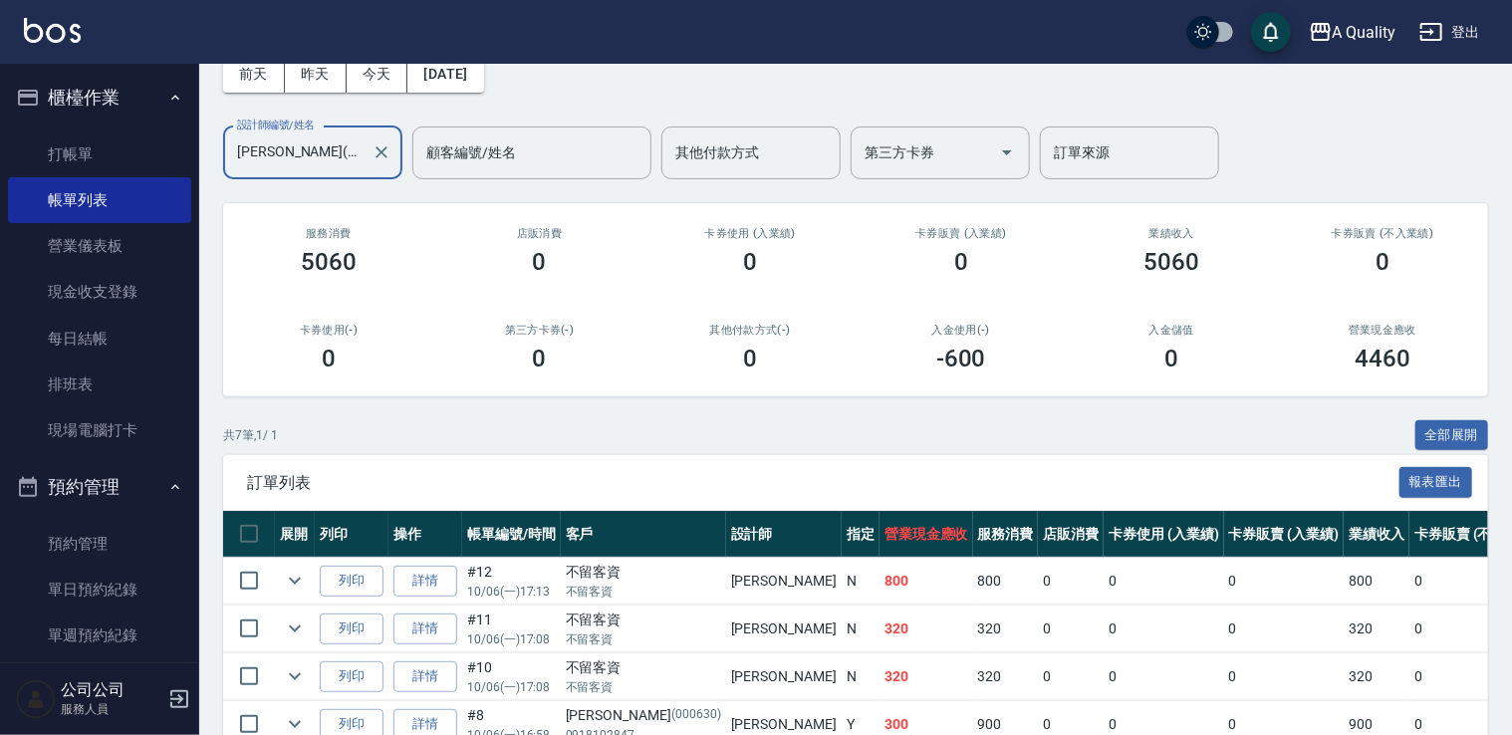
scroll to position [299, 0]
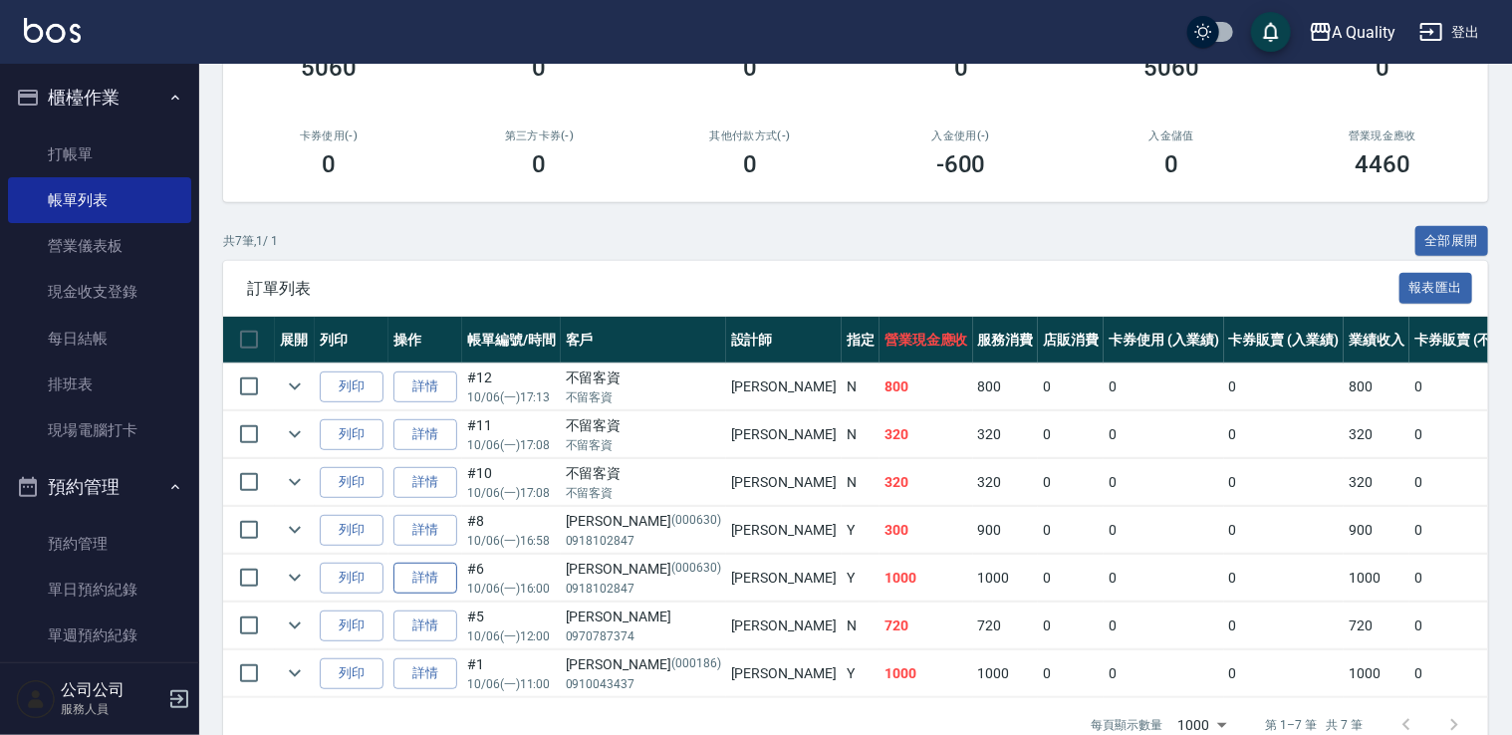
click at [421, 580] on link "詳情" at bounding box center [425, 578] width 64 height 31
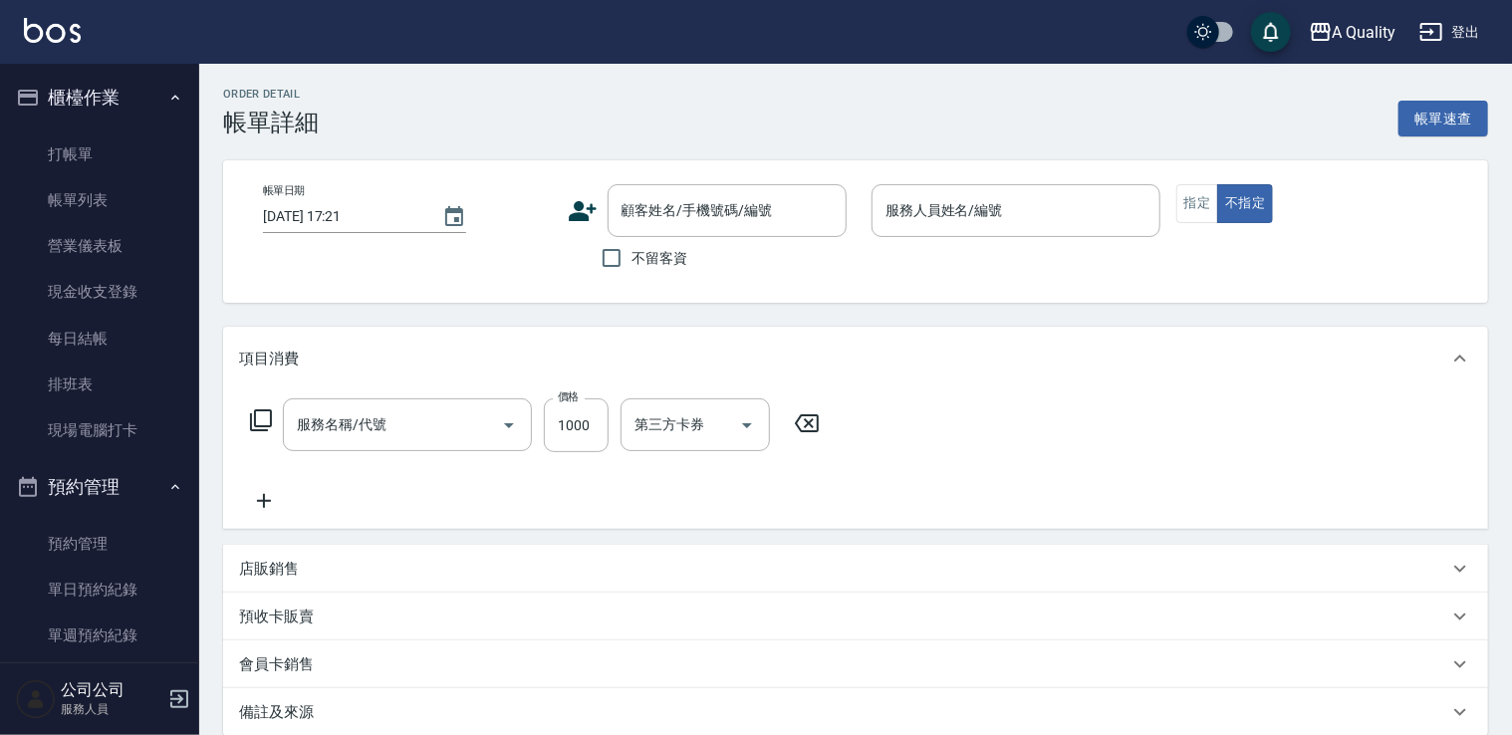
type input "[DATE] 16:00"
type input "[PERSON_NAME](無代號)"
type input "洗剪(103)"
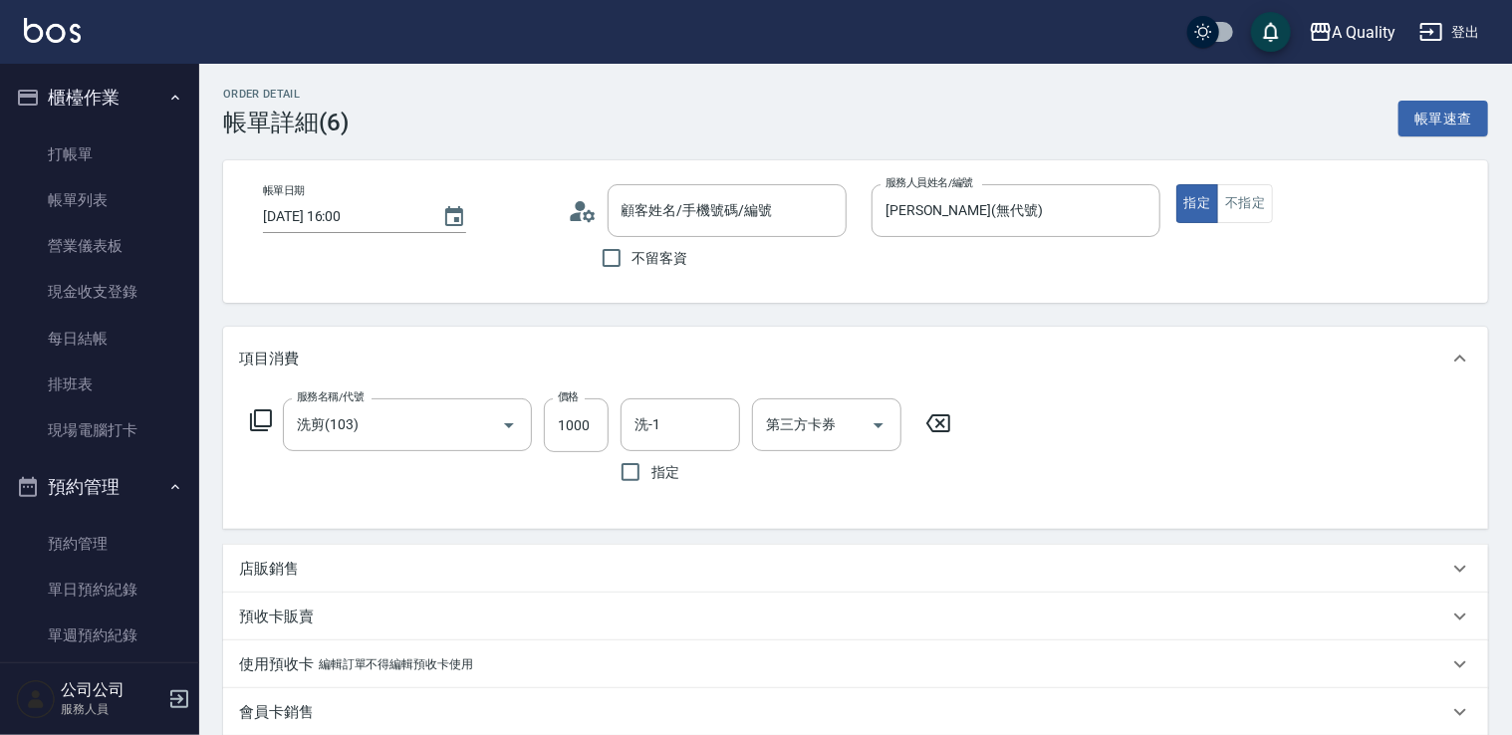
type input "[PERSON_NAME]/0918102847/000630"
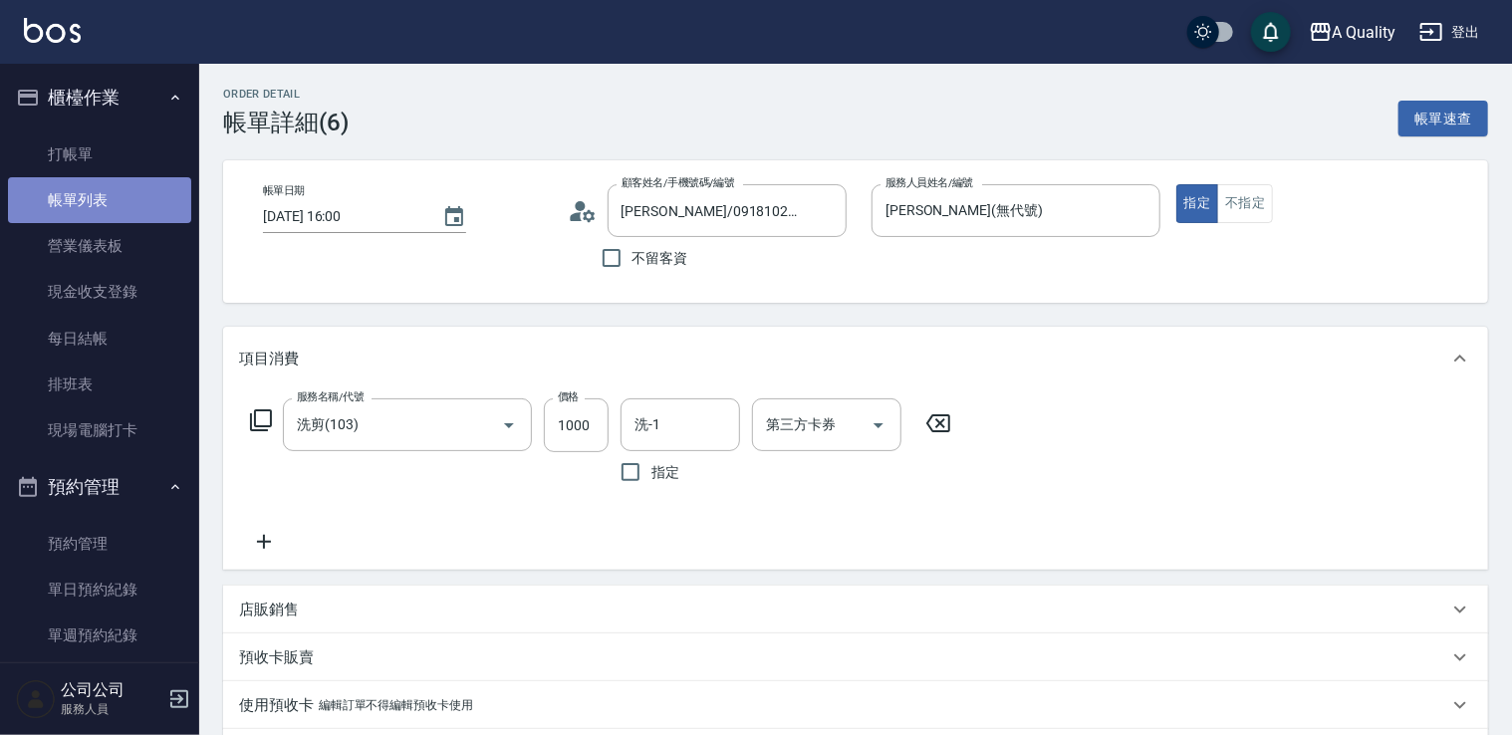
click at [105, 195] on link "帳單列表" at bounding box center [99, 200] width 183 height 46
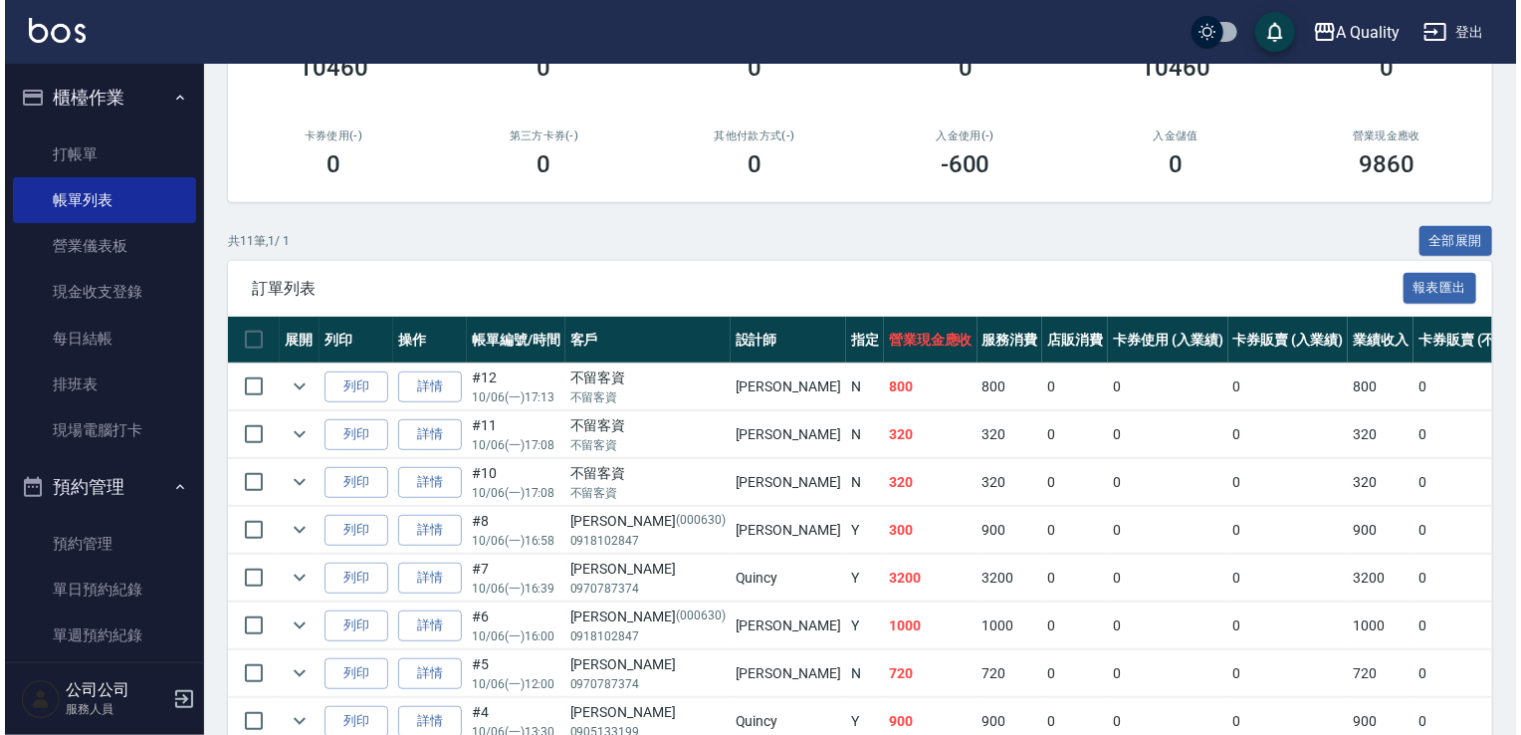
scroll to position [398, 0]
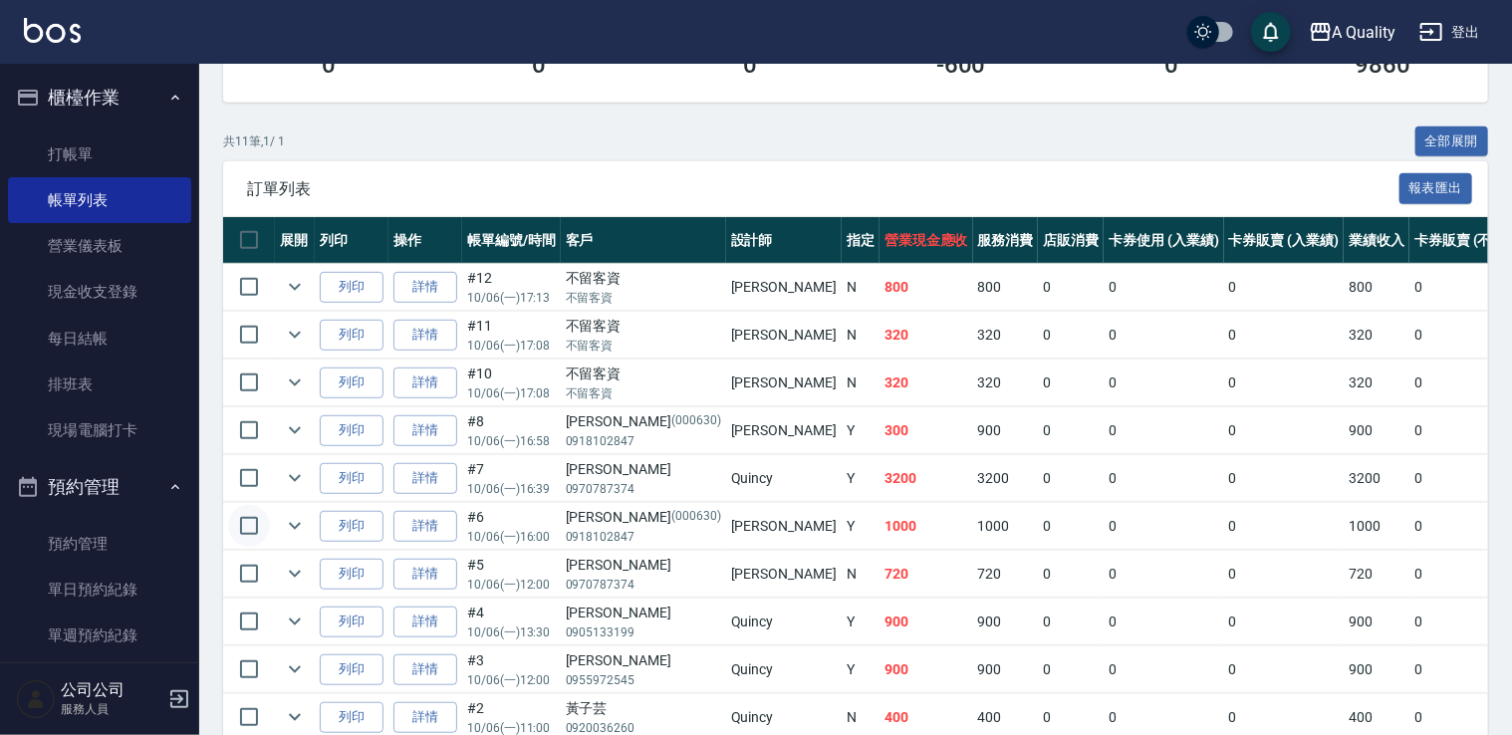
click at [238, 518] on input "checkbox" at bounding box center [249, 526] width 42 height 42
checkbox input "true"
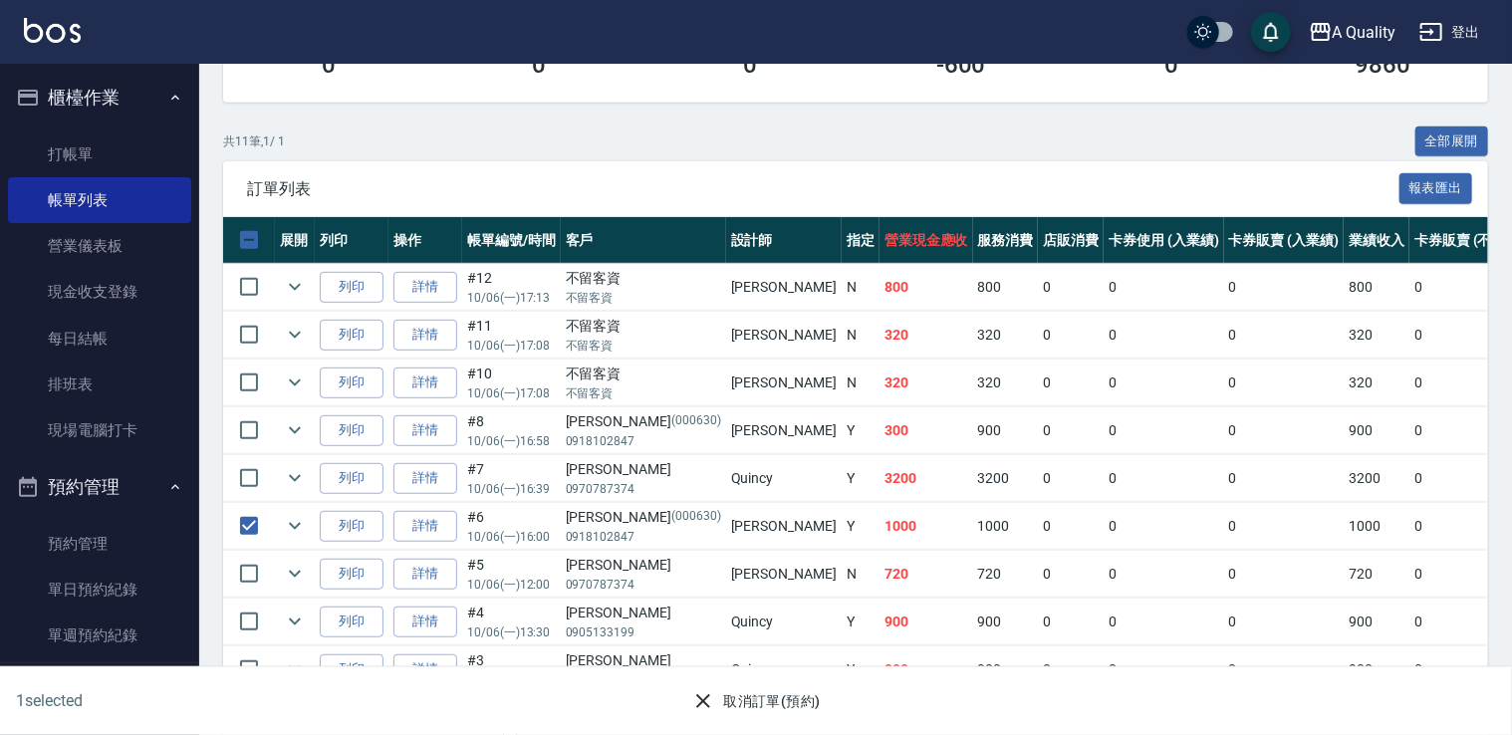
click at [753, 708] on button "取消訂單(預約)" at bounding box center [755, 701] width 144 height 37
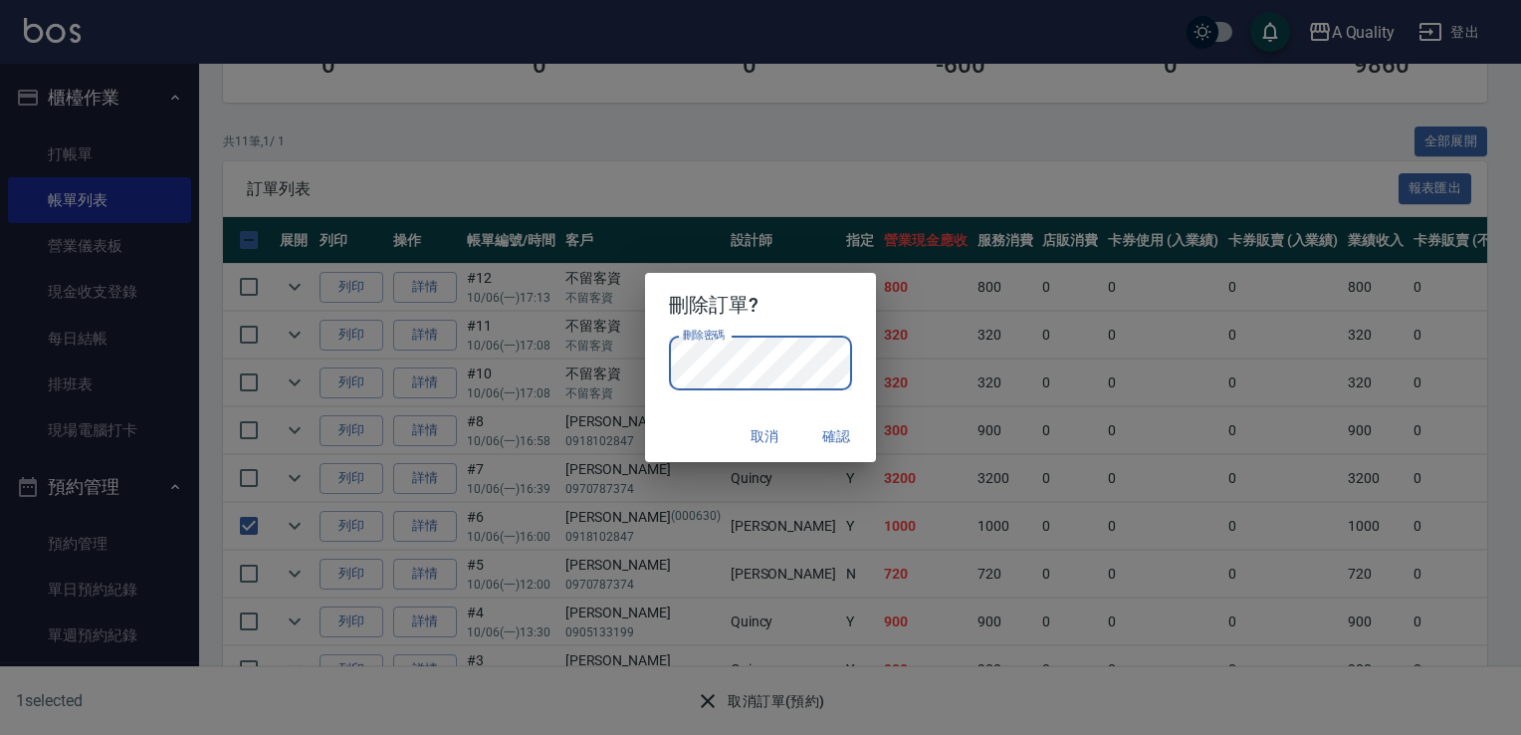
click at [815, 321] on h2 "刪除訂單?" at bounding box center [761, 305] width 232 height 64
click at [846, 428] on button "確認" at bounding box center [837, 436] width 64 height 37
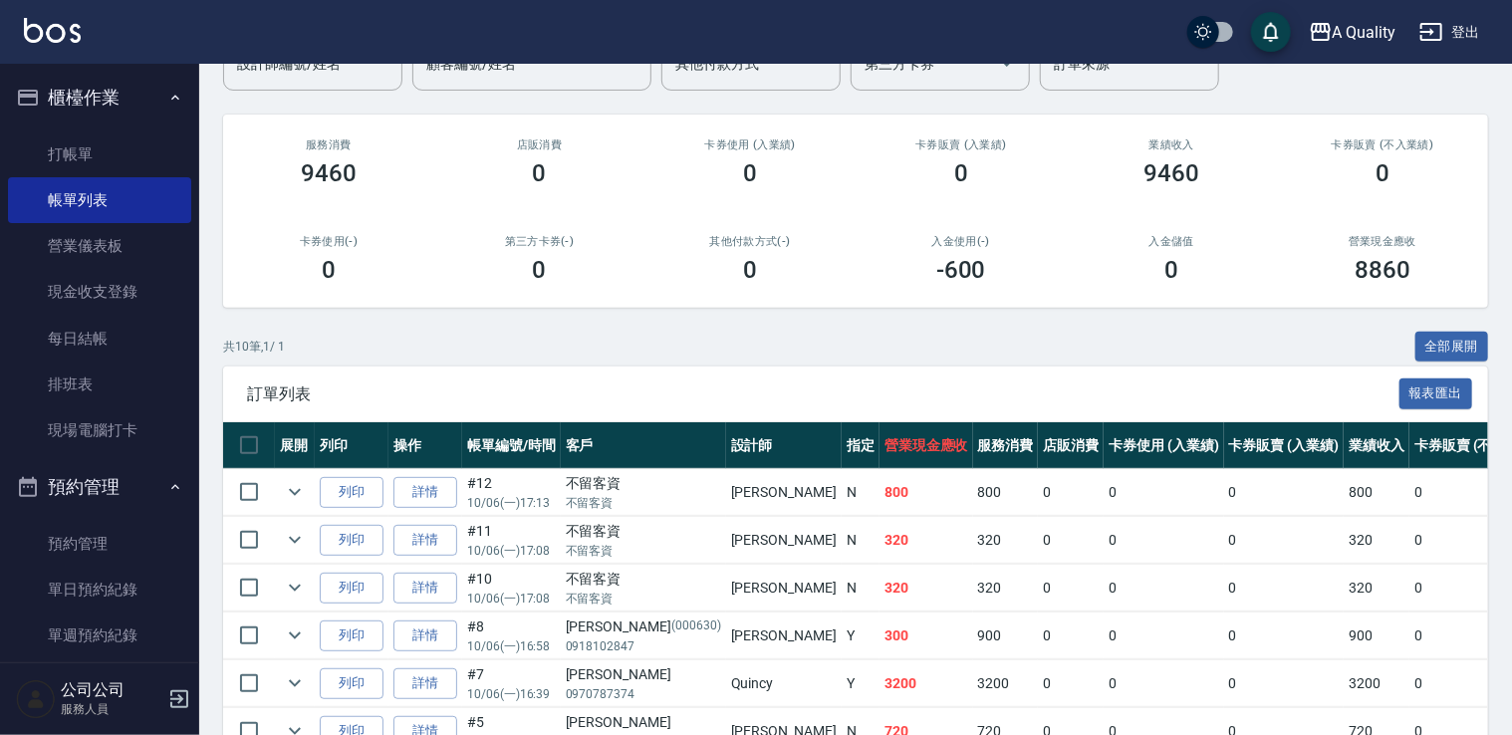
scroll to position [0, 0]
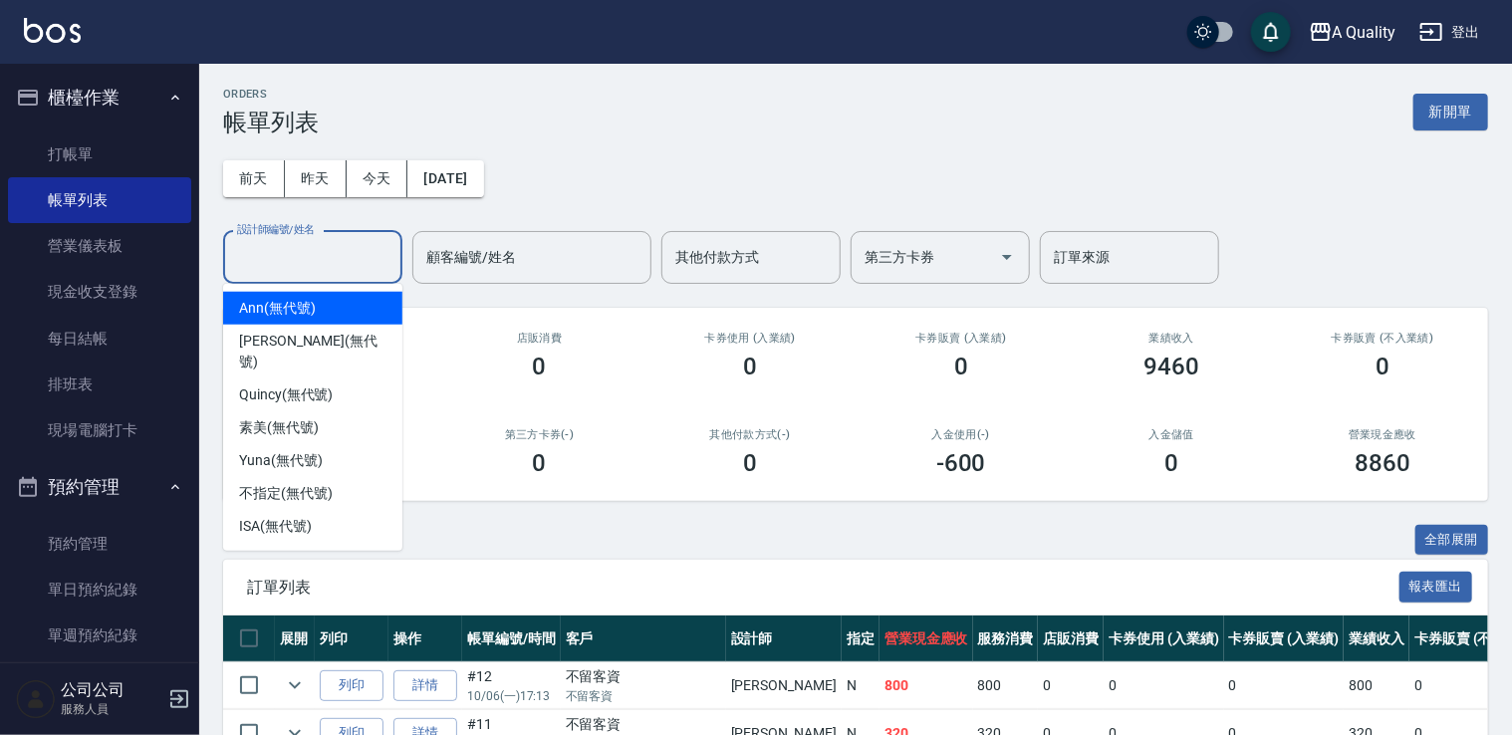
click at [315, 258] on input "設計師編號/姓名" at bounding box center [312, 257] width 161 height 35
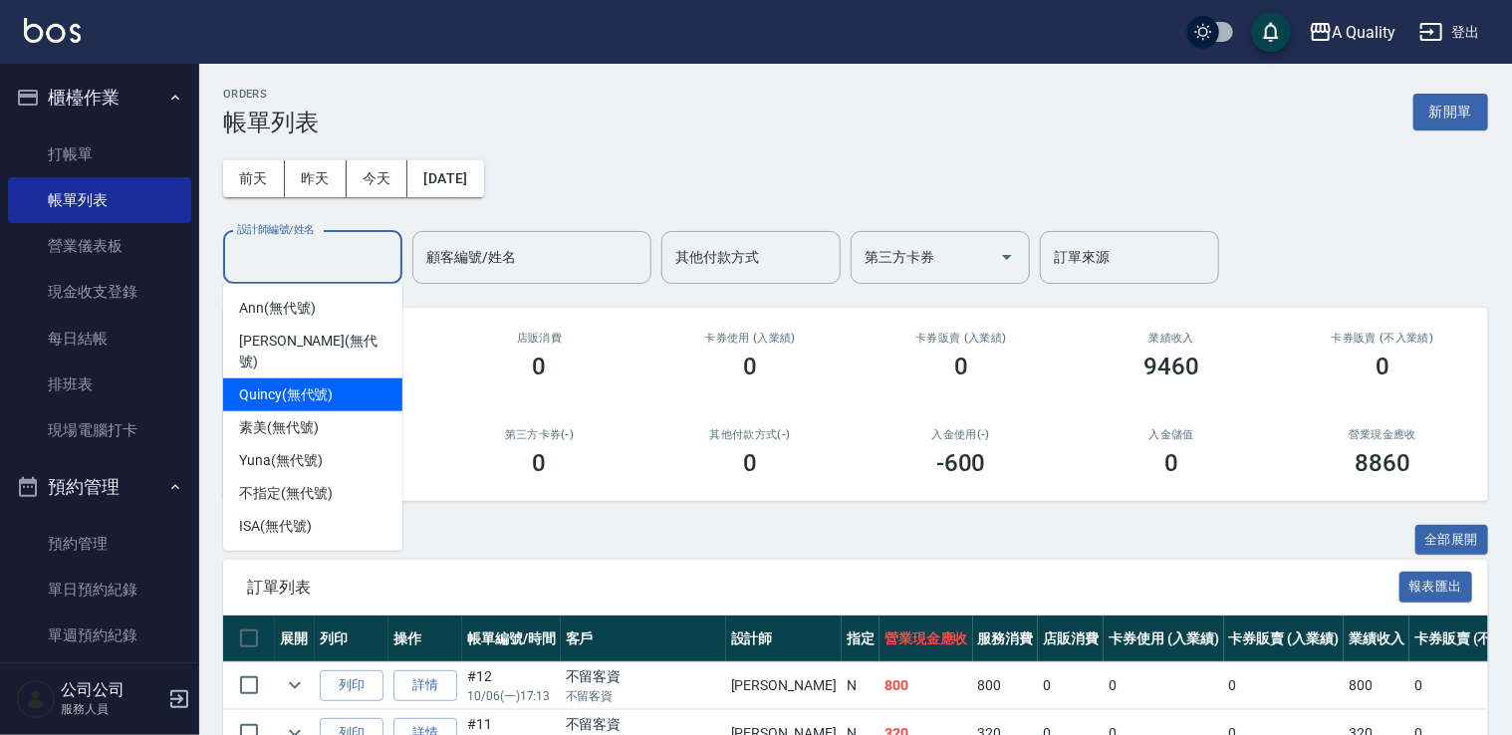
click at [278, 384] on span "Quincy (無代號)" at bounding box center [286, 394] width 94 height 21
type input "Quincy(無代號)"
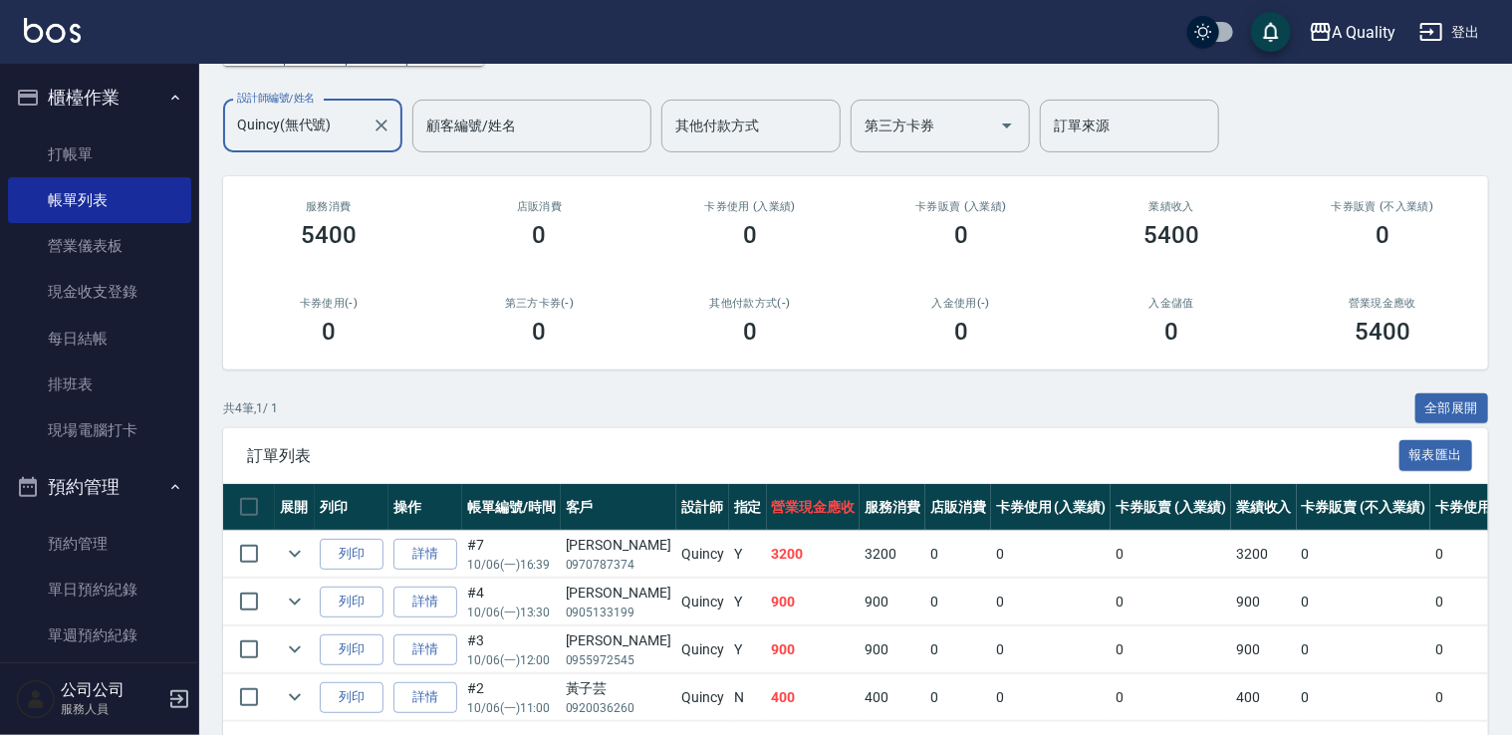
scroll to position [209, 0]
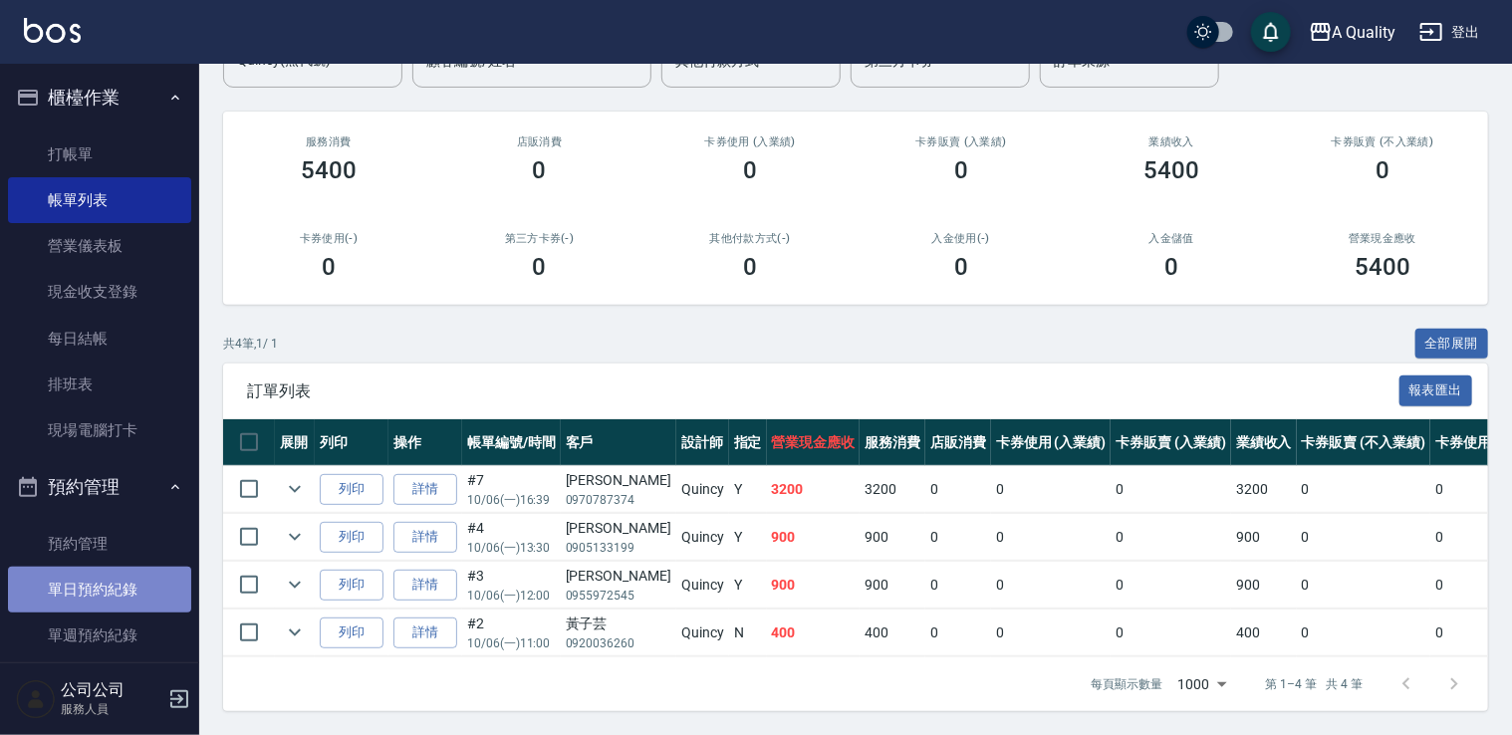
click at [108, 599] on link "單日預約紀錄" at bounding box center [99, 590] width 183 height 46
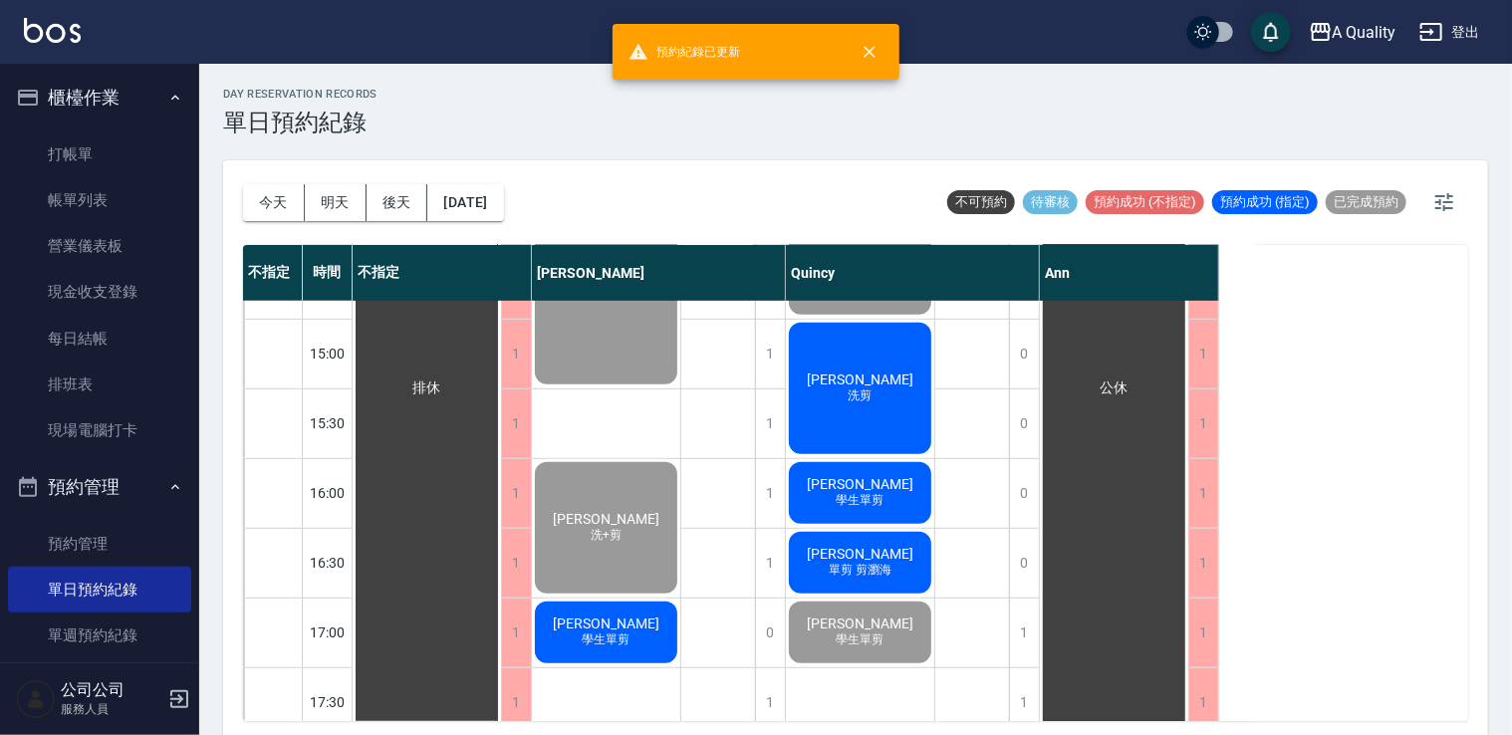
scroll to position [797, 0]
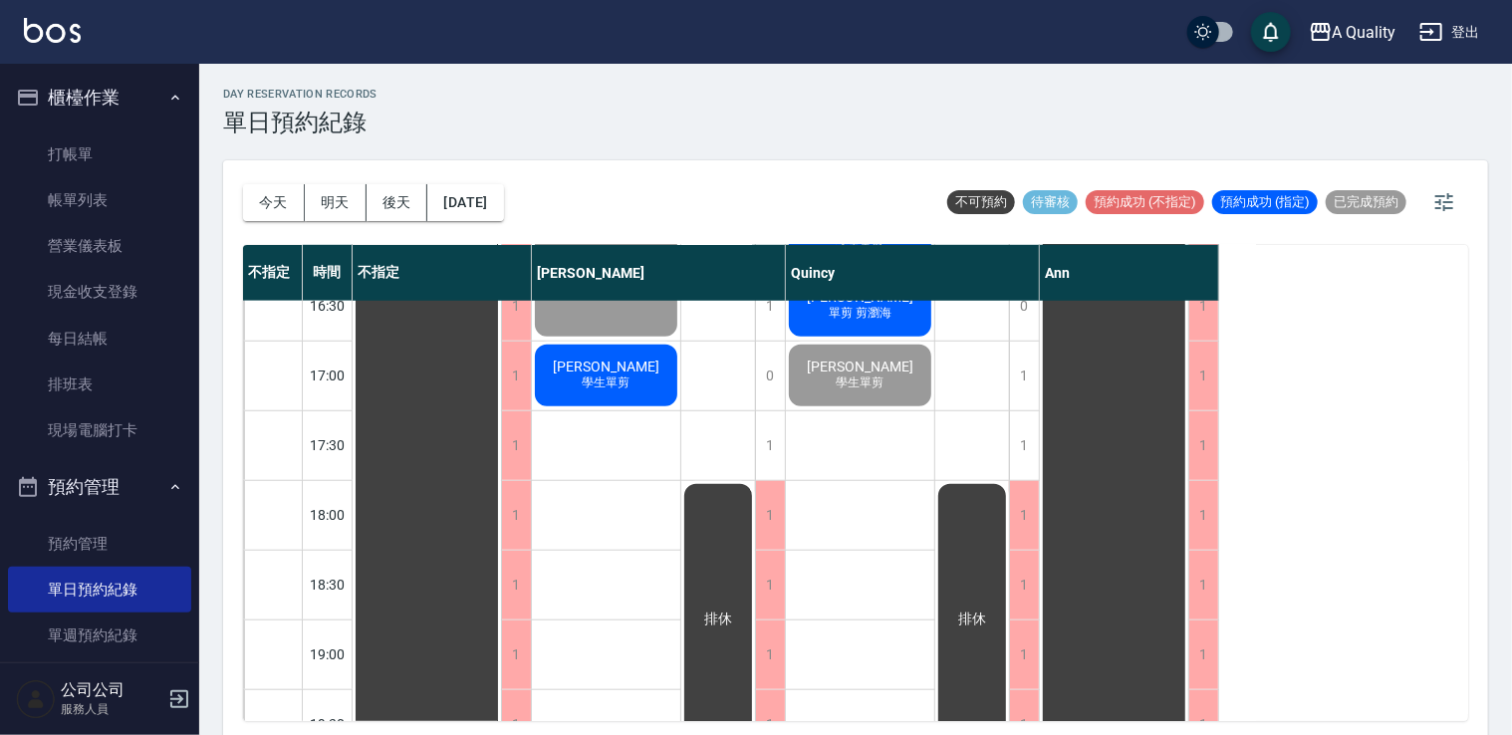
click at [609, 373] on span "[PERSON_NAME]" at bounding box center [606, 366] width 115 height 16
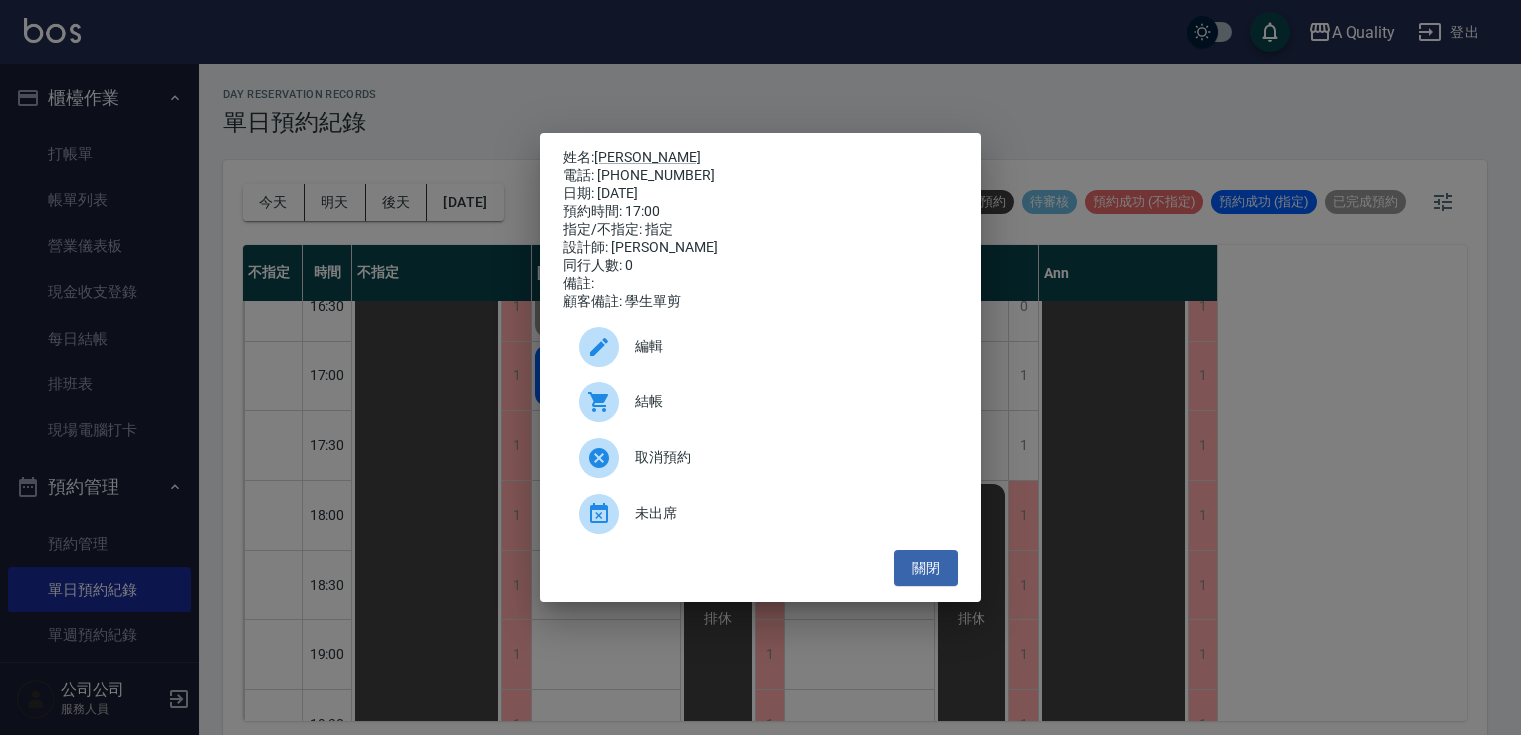
click at [478, 388] on div "姓名: 陶冰冰 電話: 0975316200 日期: 2025/10/06 預約時間: 17:00 指定/不指定: 指定 設計師: Taylor 同行人數: …" at bounding box center [760, 367] width 1521 height 735
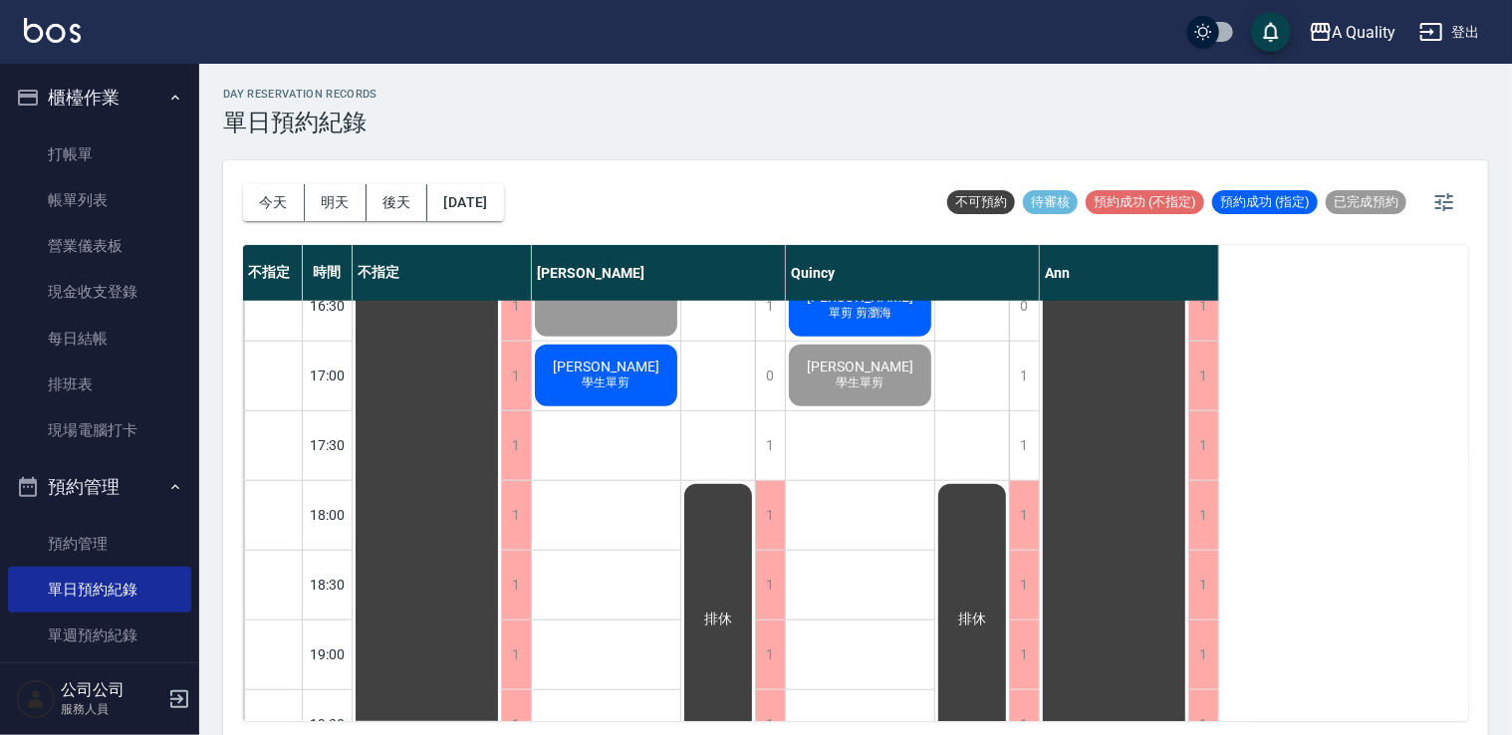
scroll to position [398, 0]
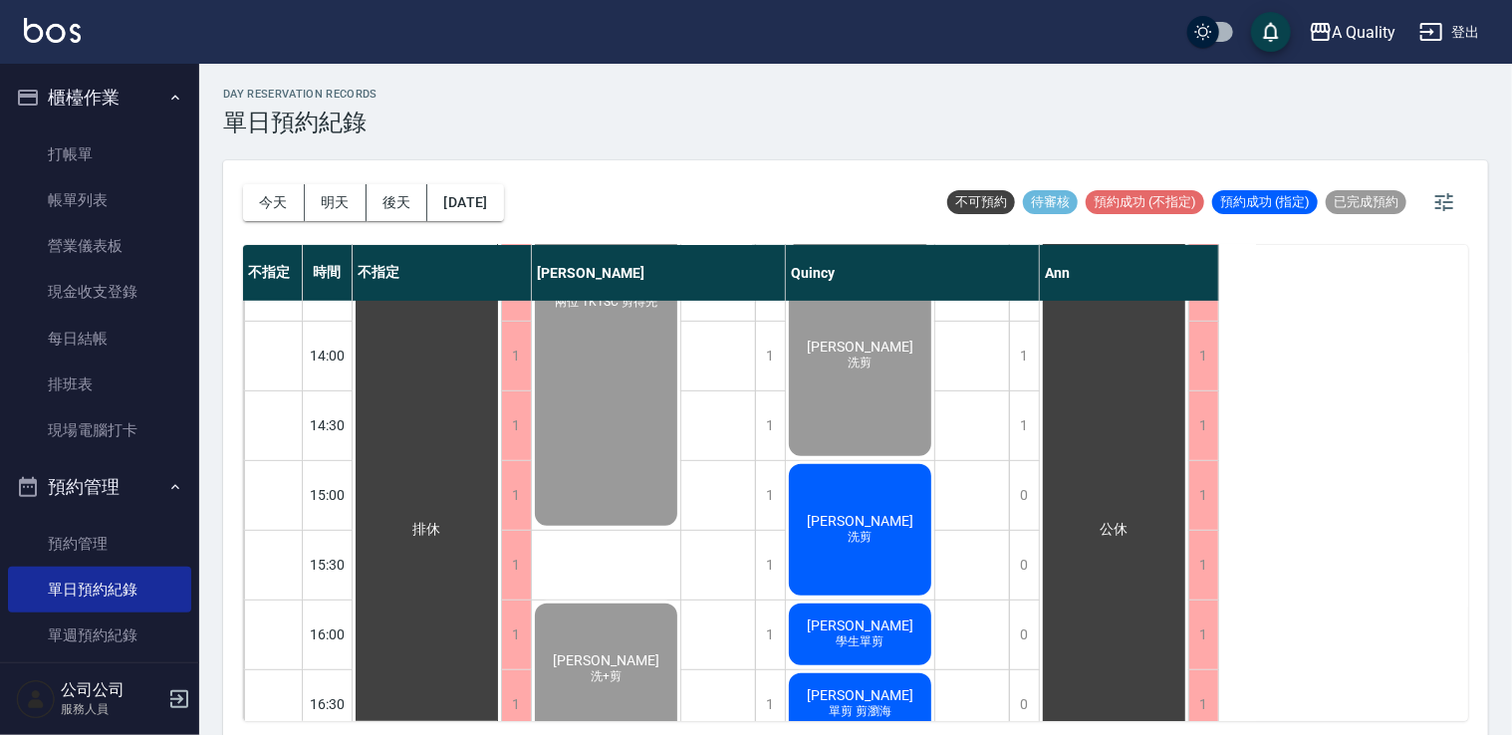
click at [859, 619] on span "[PERSON_NAME]" at bounding box center [860, 625] width 115 height 16
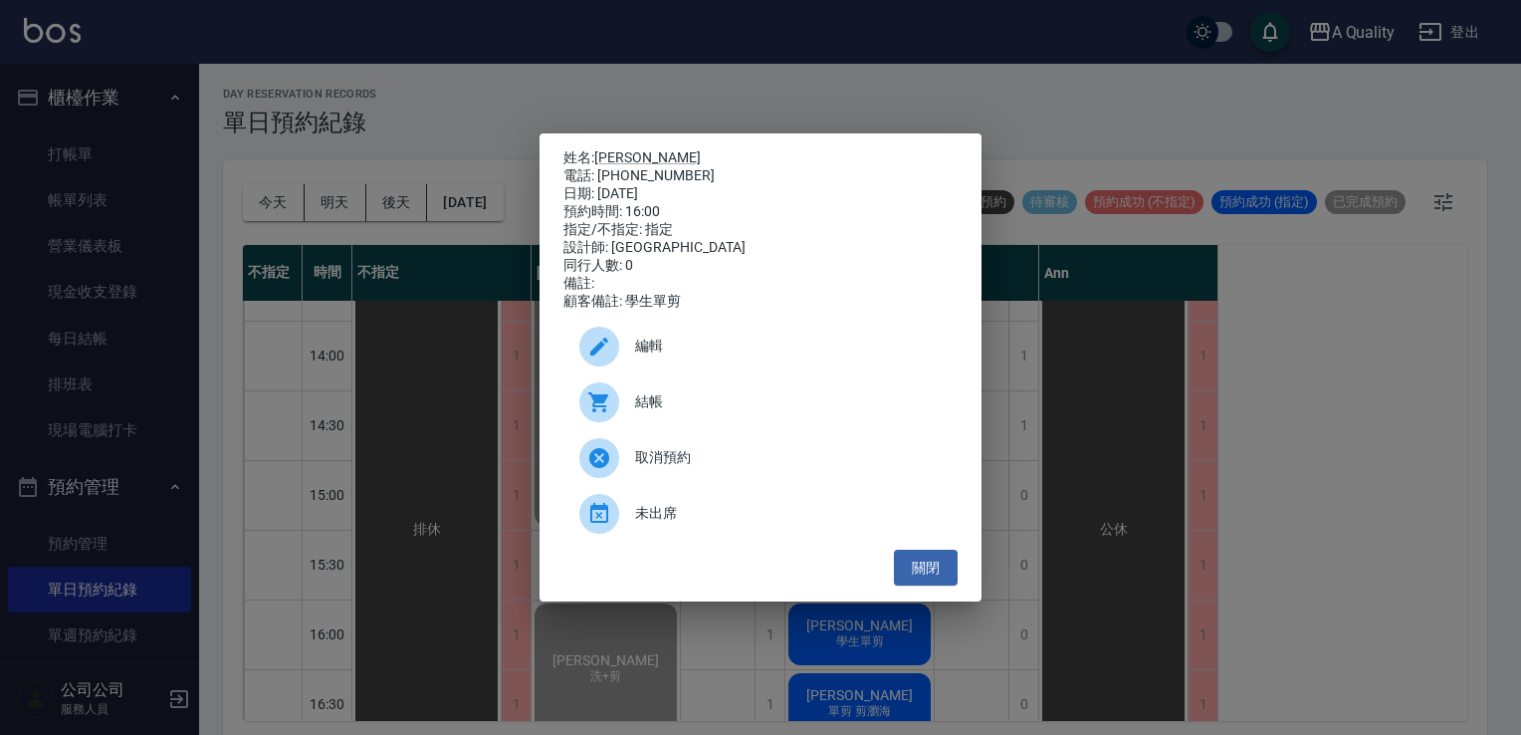
click at [654, 412] on span "結帳" at bounding box center [788, 401] width 307 height 21
click at [932, 577] on button "關閉" at bounding box center [926, 568] width 64 height 37
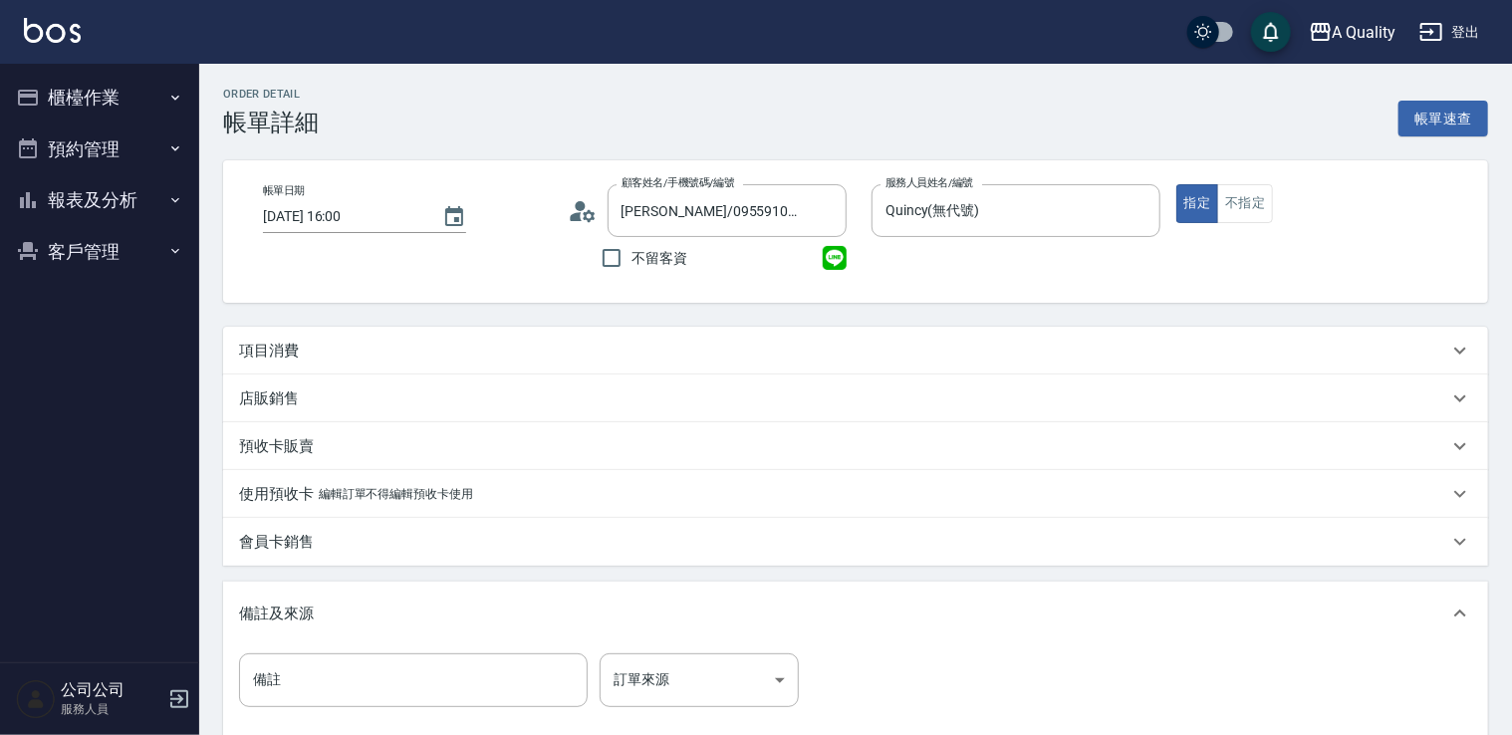
click at [283, 337] on div "項目消費" at bounding box center [855, 351] width 1265 height 48
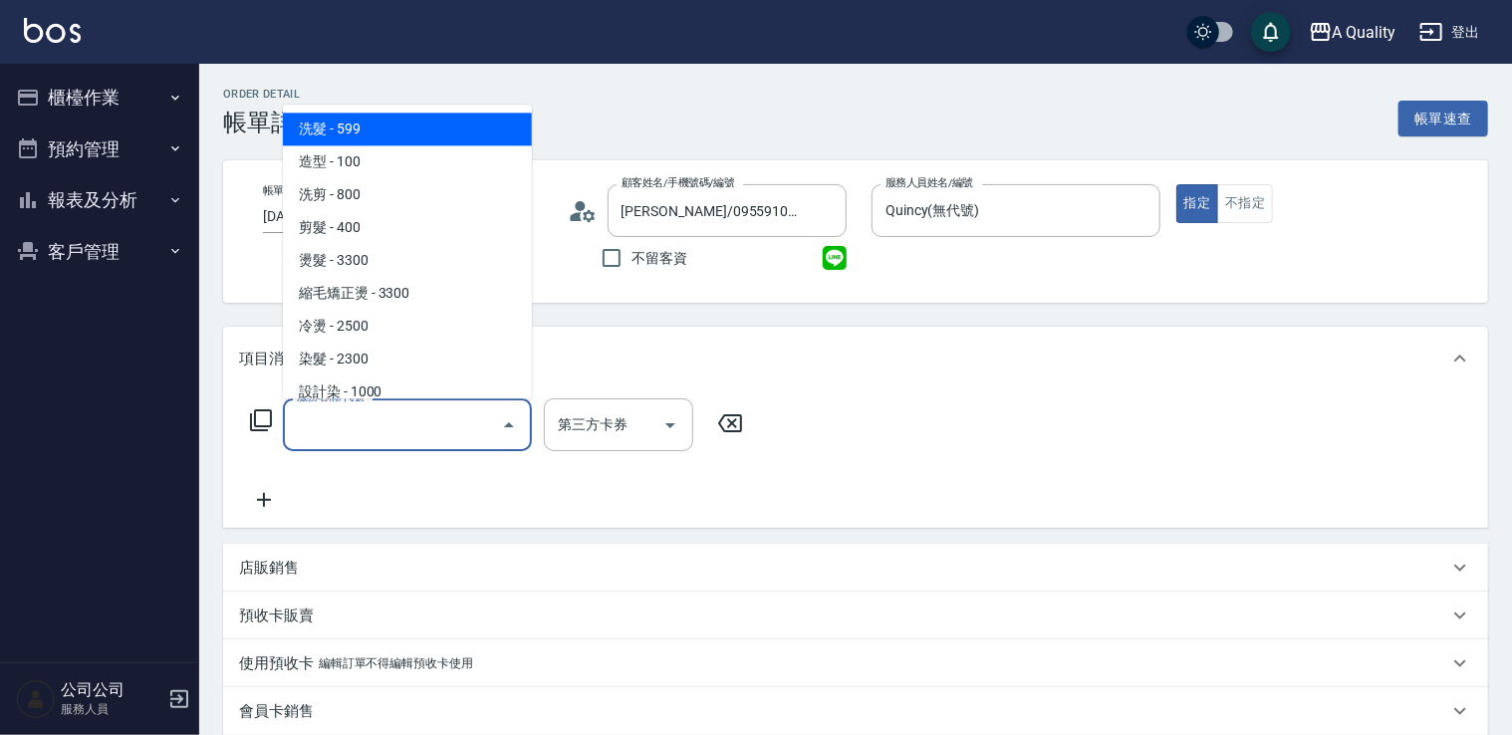
click at [341, 410] on input "服務名稱/代號" at bounding box center [392, 424] width 201 height 35
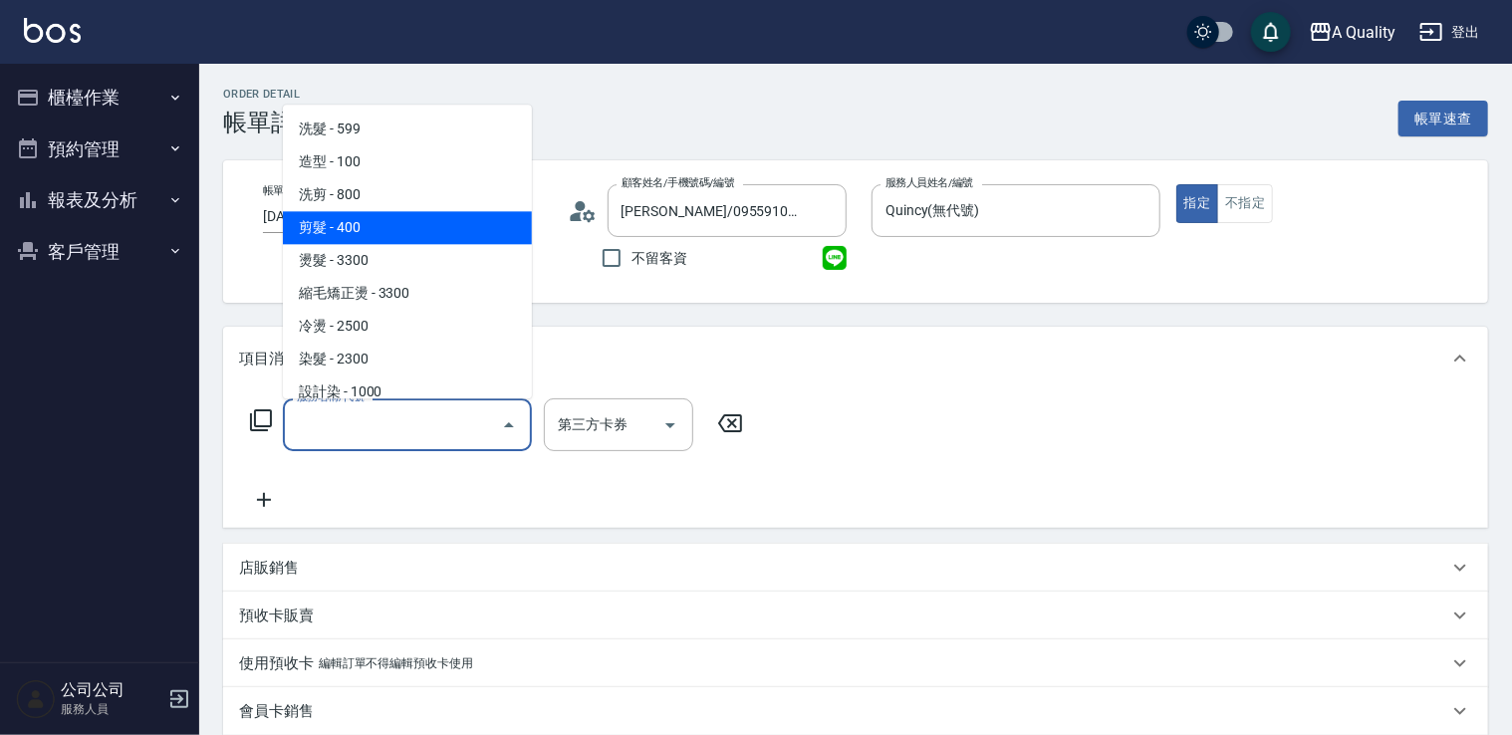
click at [433, 222] on span "剪髮 - 400" at bounding box center [407, 227] width 249 height 33
type input "剪髮(201)"
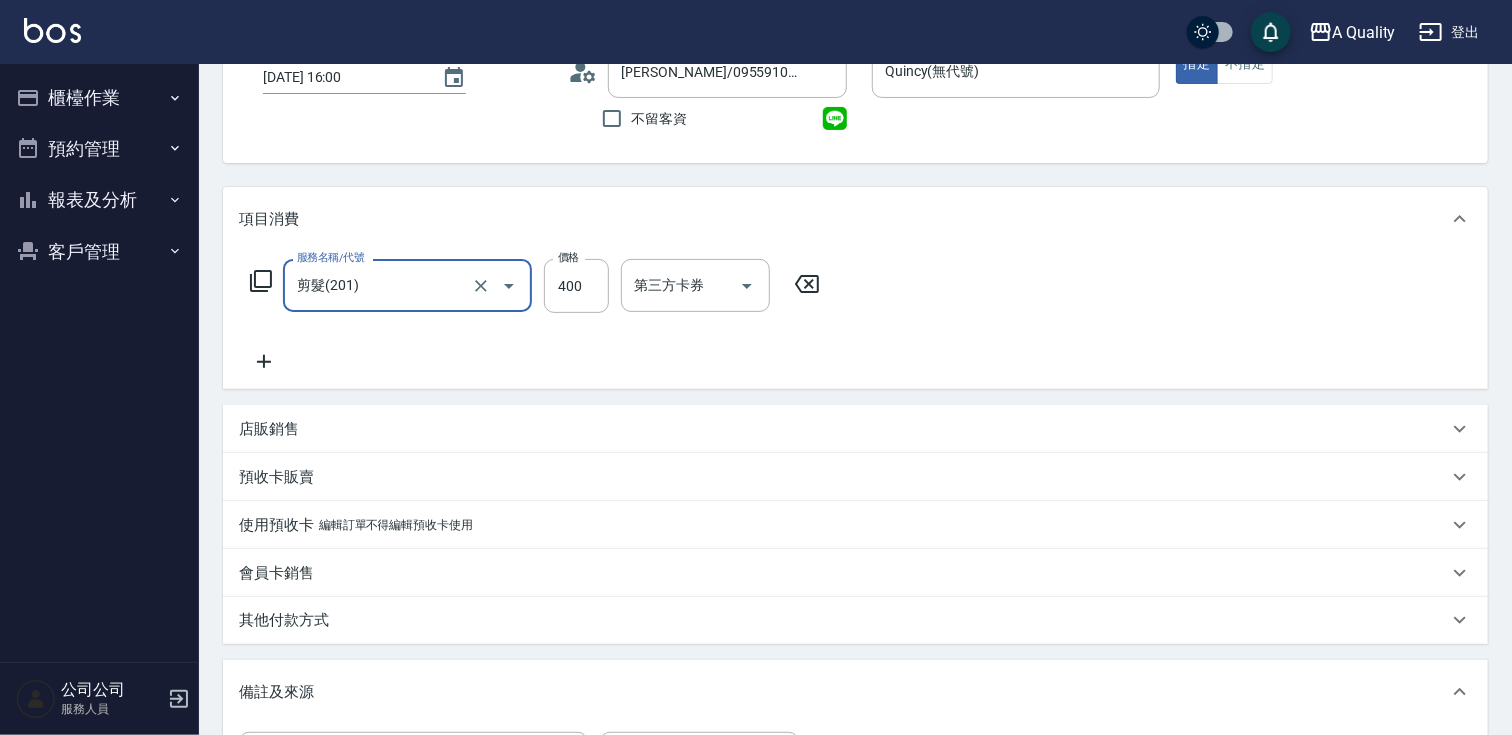
scroll to position [442, 0]
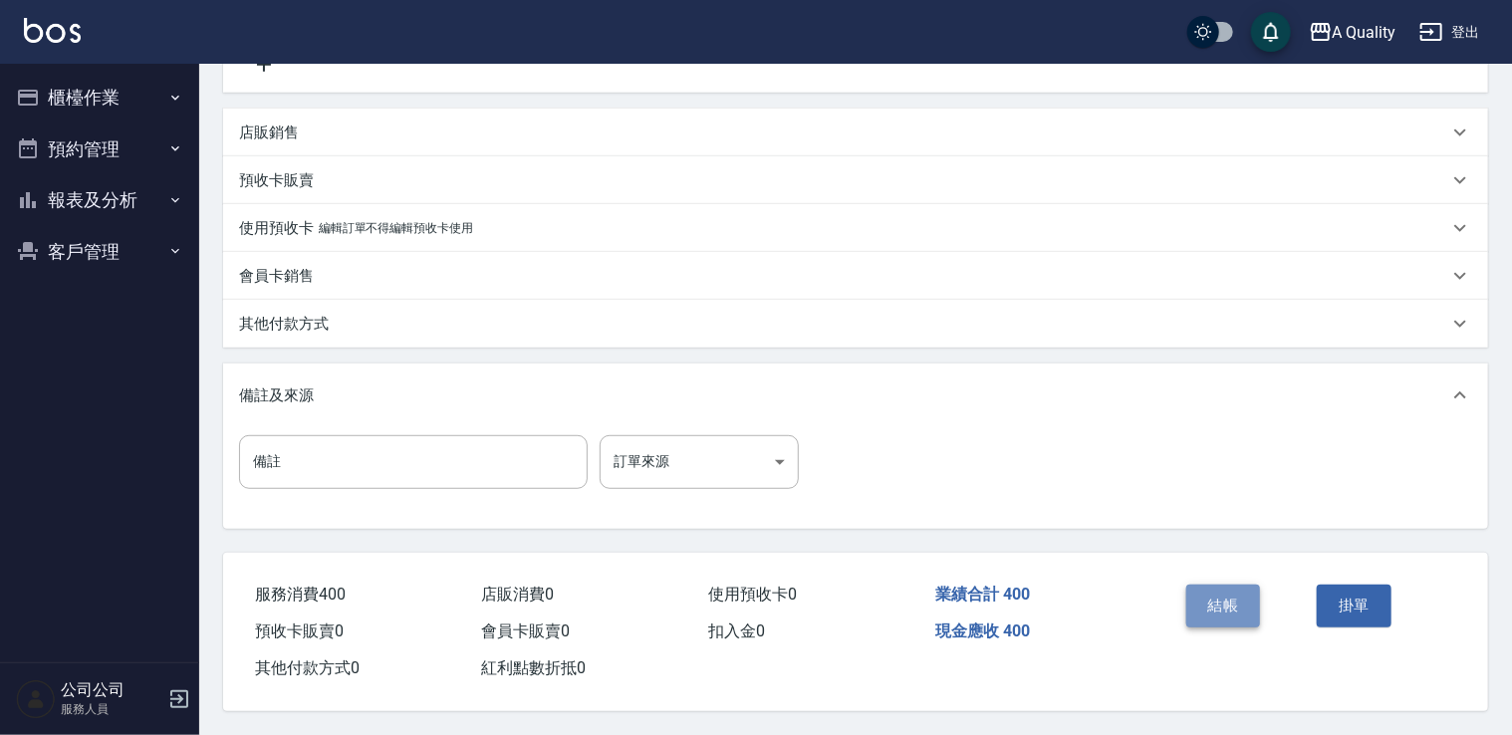
click at [1235, 595] on button "結帳" at bounding box center [1223, 606] width 75 height 42
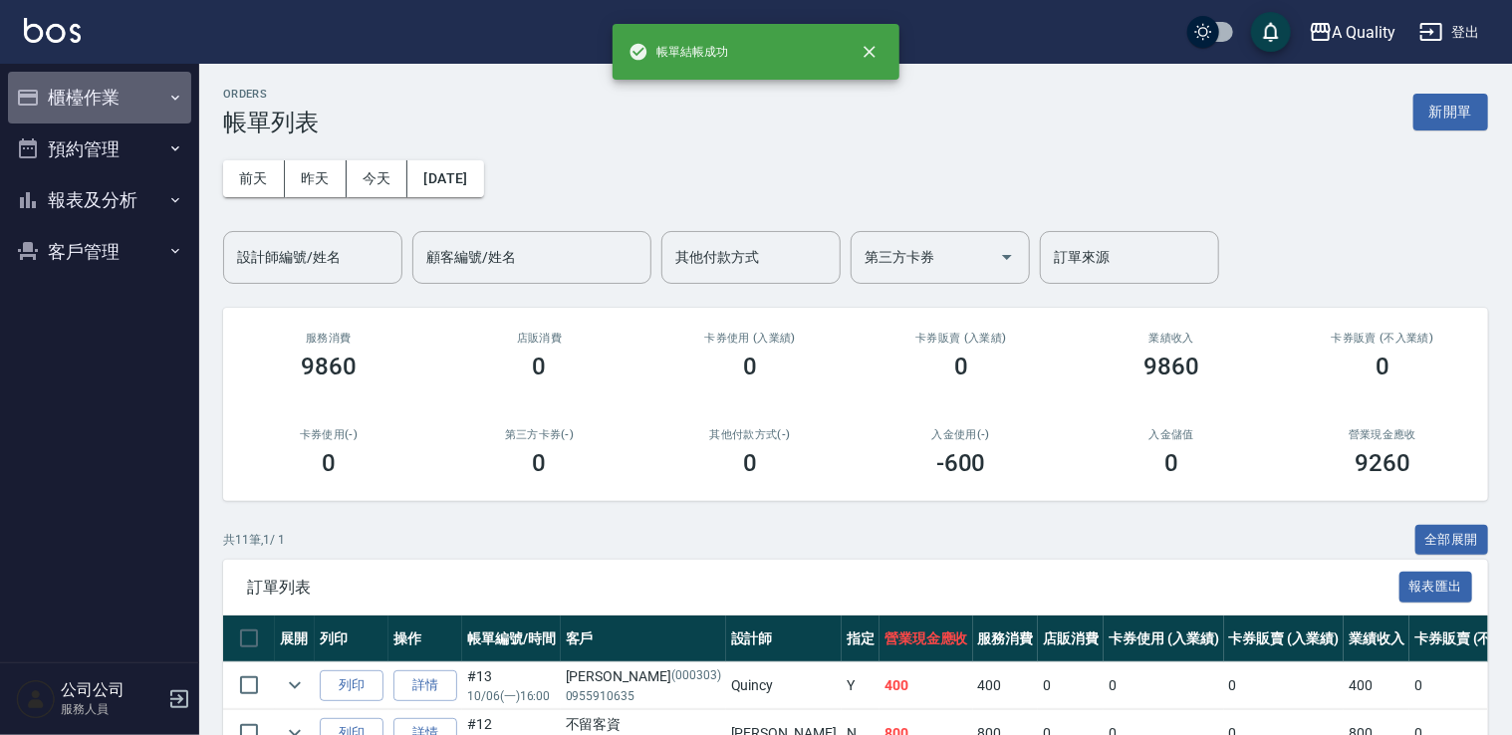
click at [90, 90] on button "櫃檯作業" at bounding box center [99, 98] width 183 height 52
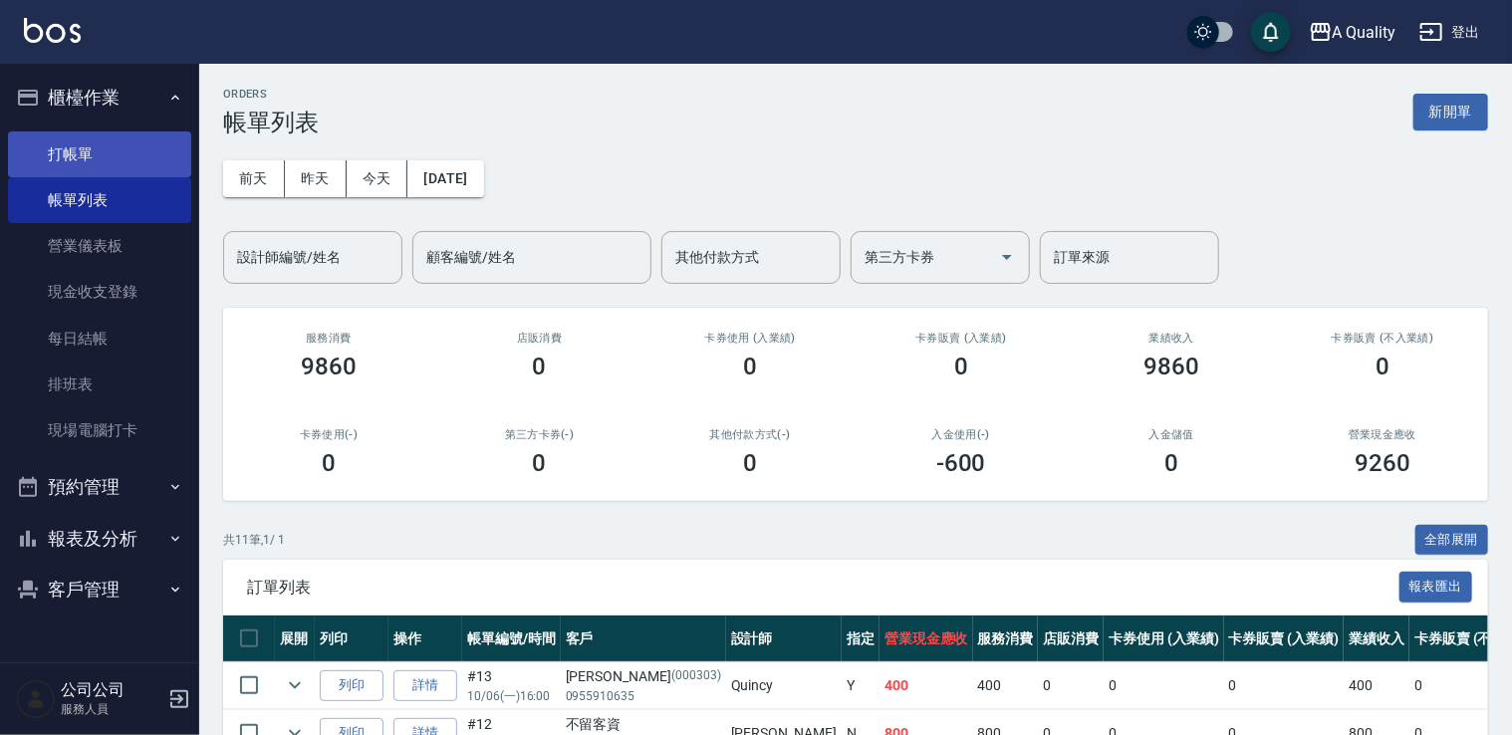
drag, startPoint x: 92, startPoint y: 151, endPoint x: 104, endPoint y: 151, distance: 11.9
click at [92, 151] on link "打帳單" at bounding box center [99, 154] width 183 height 46
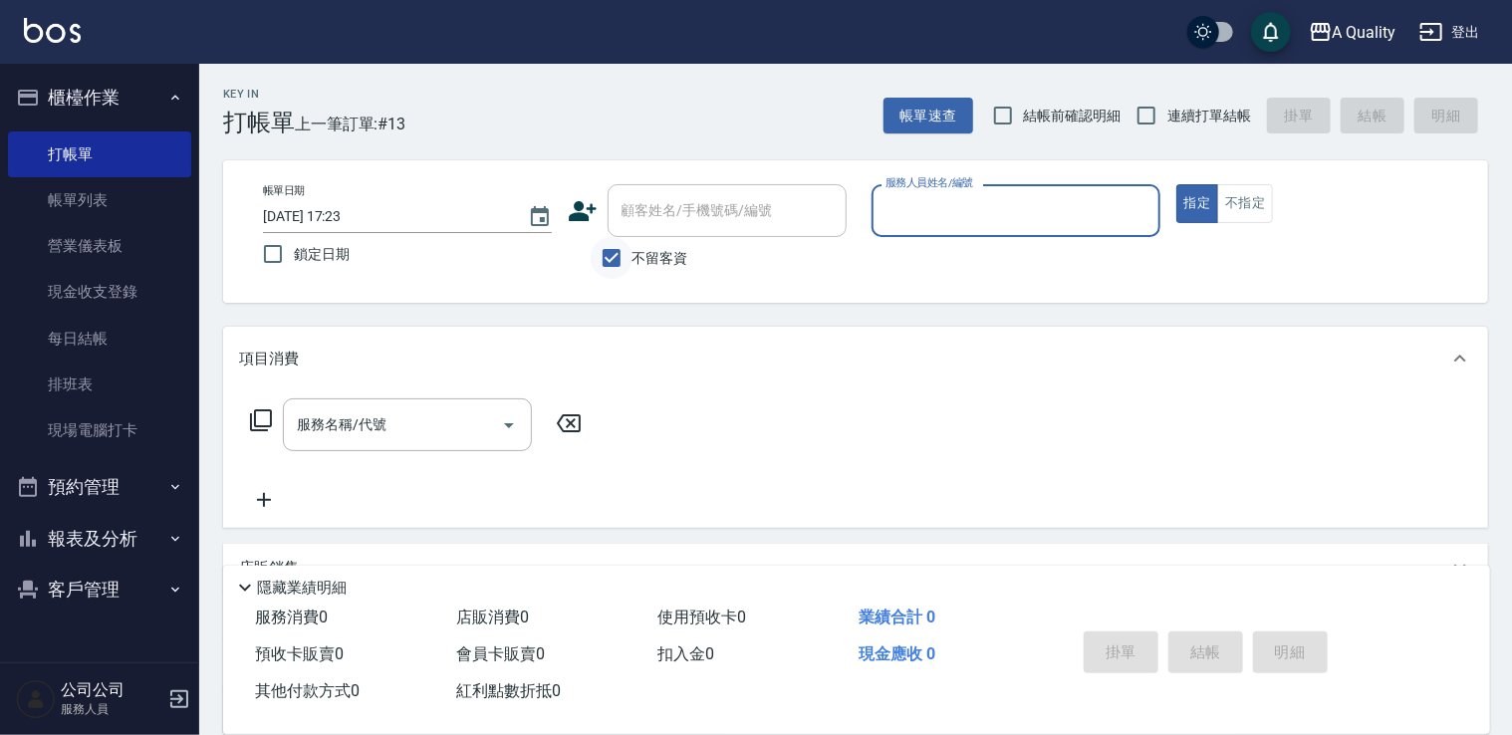
click at [609, 249] on input "不留客資" at bounding box center [611, 258] width 42 height 42
checkbox input "false"
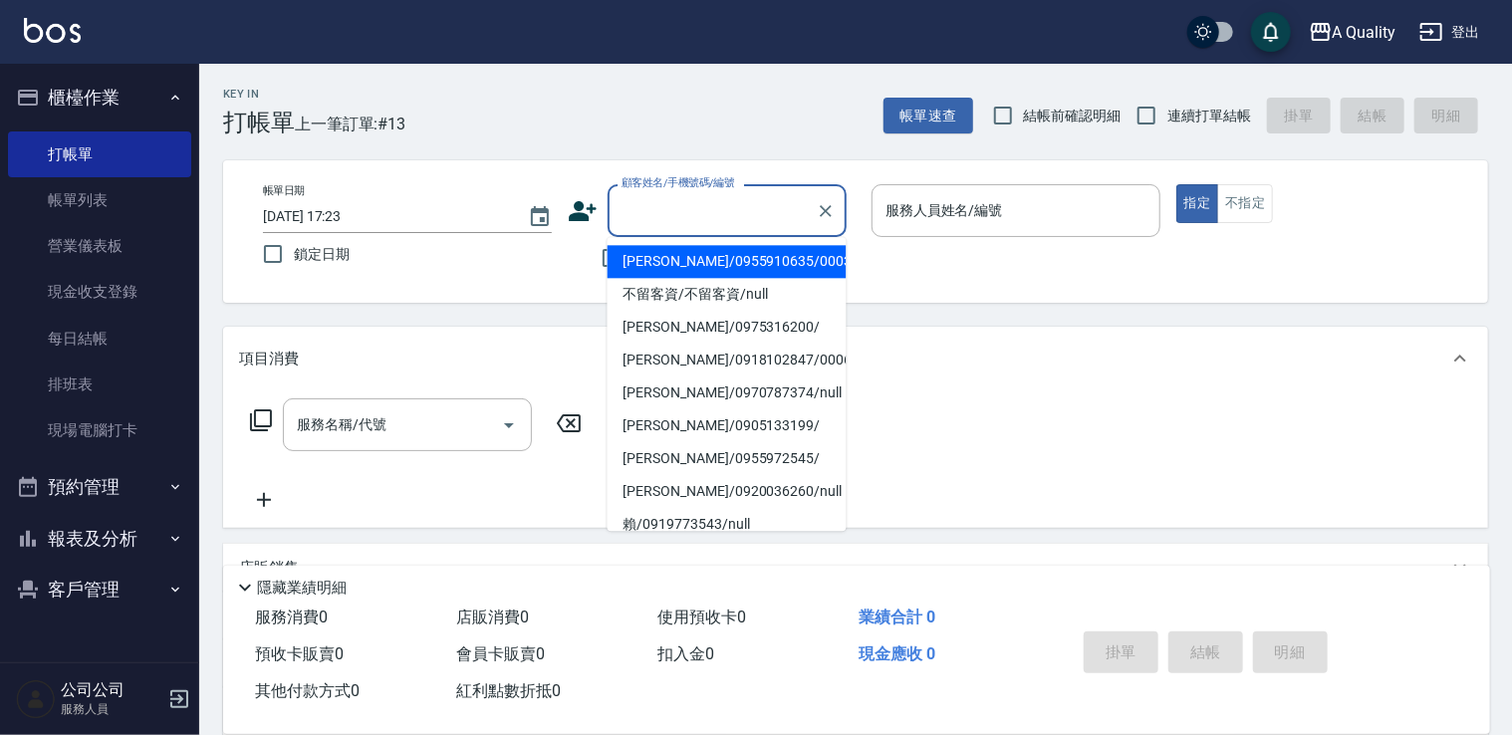
click at [689, 209] on input "顧客姓名/手機號碼/編號" at bounding box center [711, 210] width 191 height 35
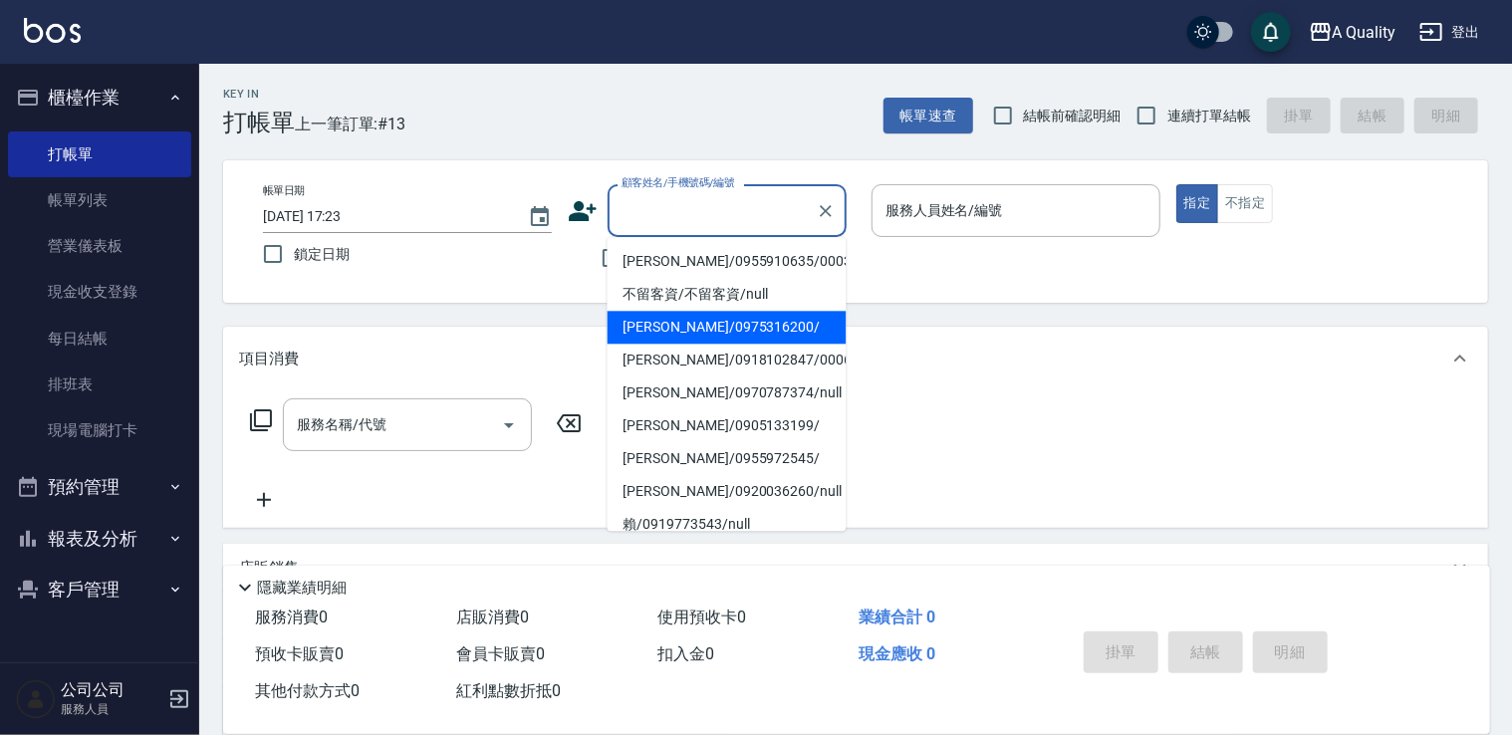
click at [665, 315] on li "[PERSON_NAME]/0975316200/" at bounding box center [726, 327] width 239 height 33
type input "[PERSON_NAME]/0975316200/"
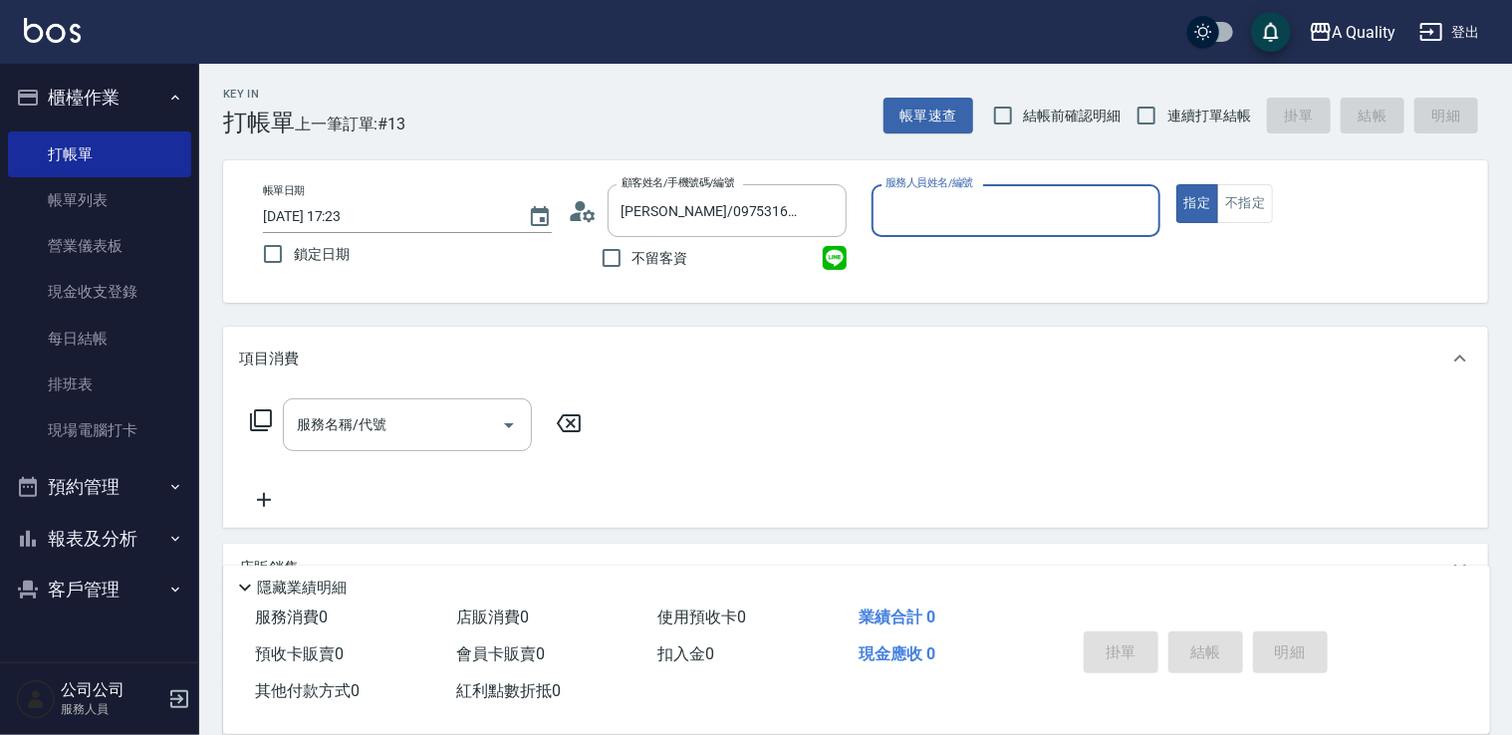
click at [910, 219] on input "服務人員姓名/編號" at bounding box center [1015, 210] width 271 height 35
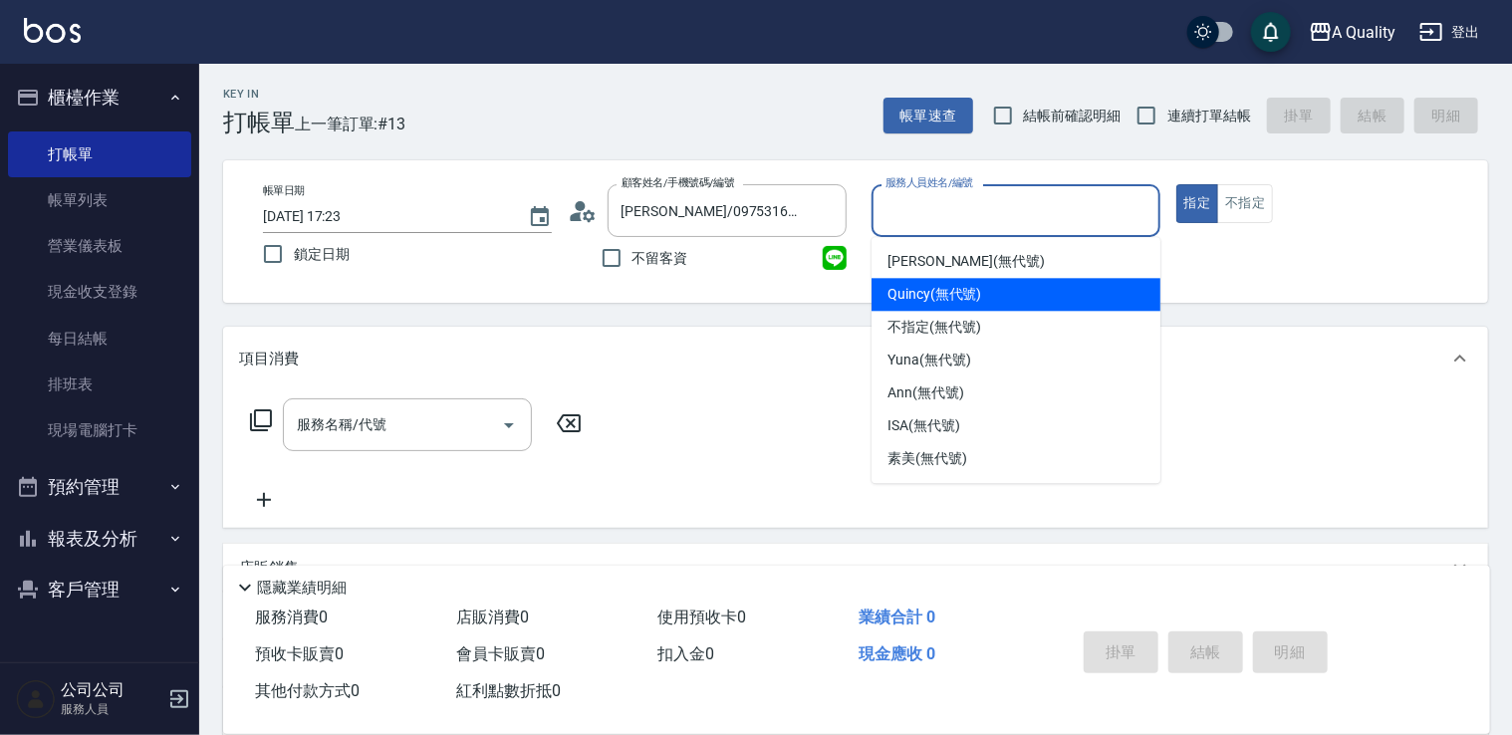
click at [928, 295] on span "Quincy (無代號)" at bounding box center [934, 294] width 94 height 21
type input "Quincy(無代號)"
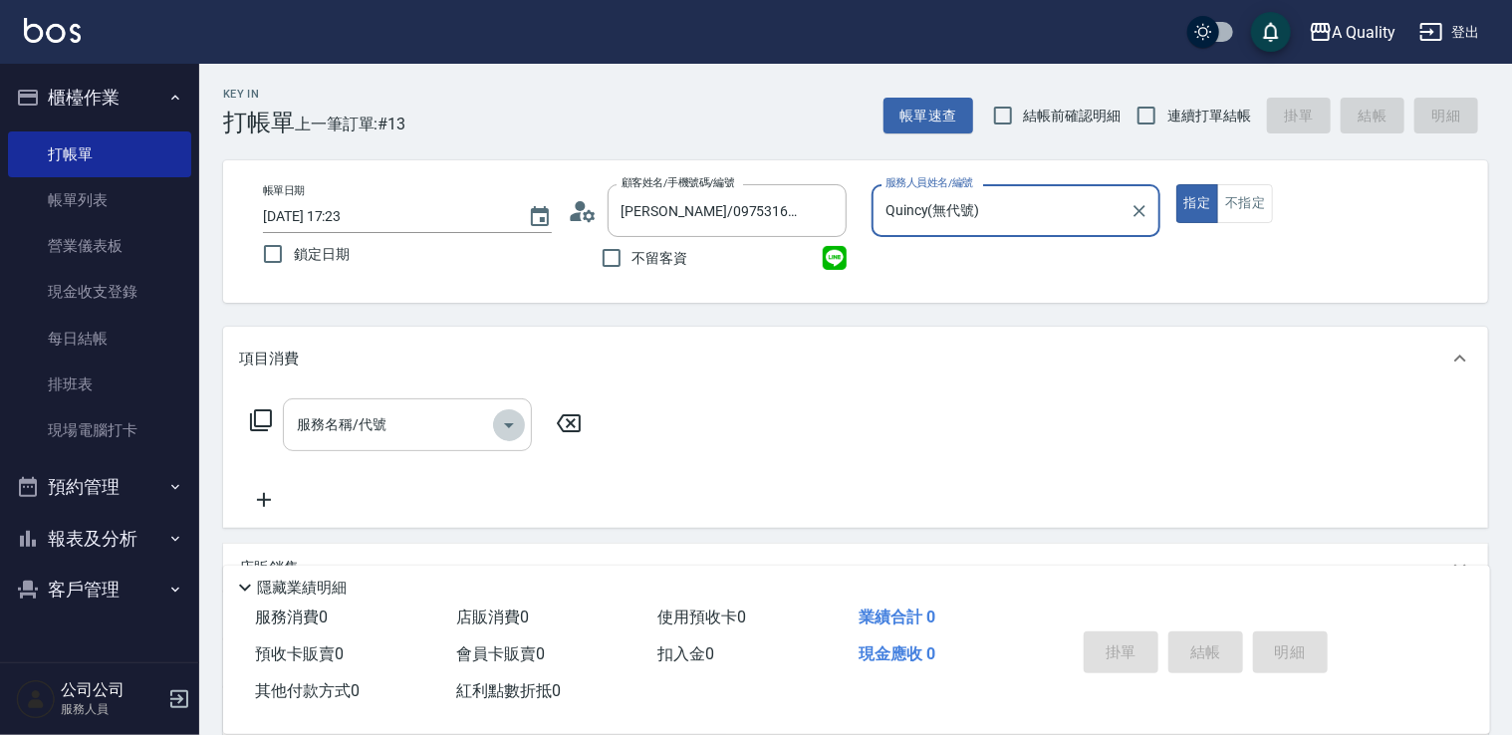
click at [511, 428] on icon "Open" at bounding box center [509, 425] width 24 height 24
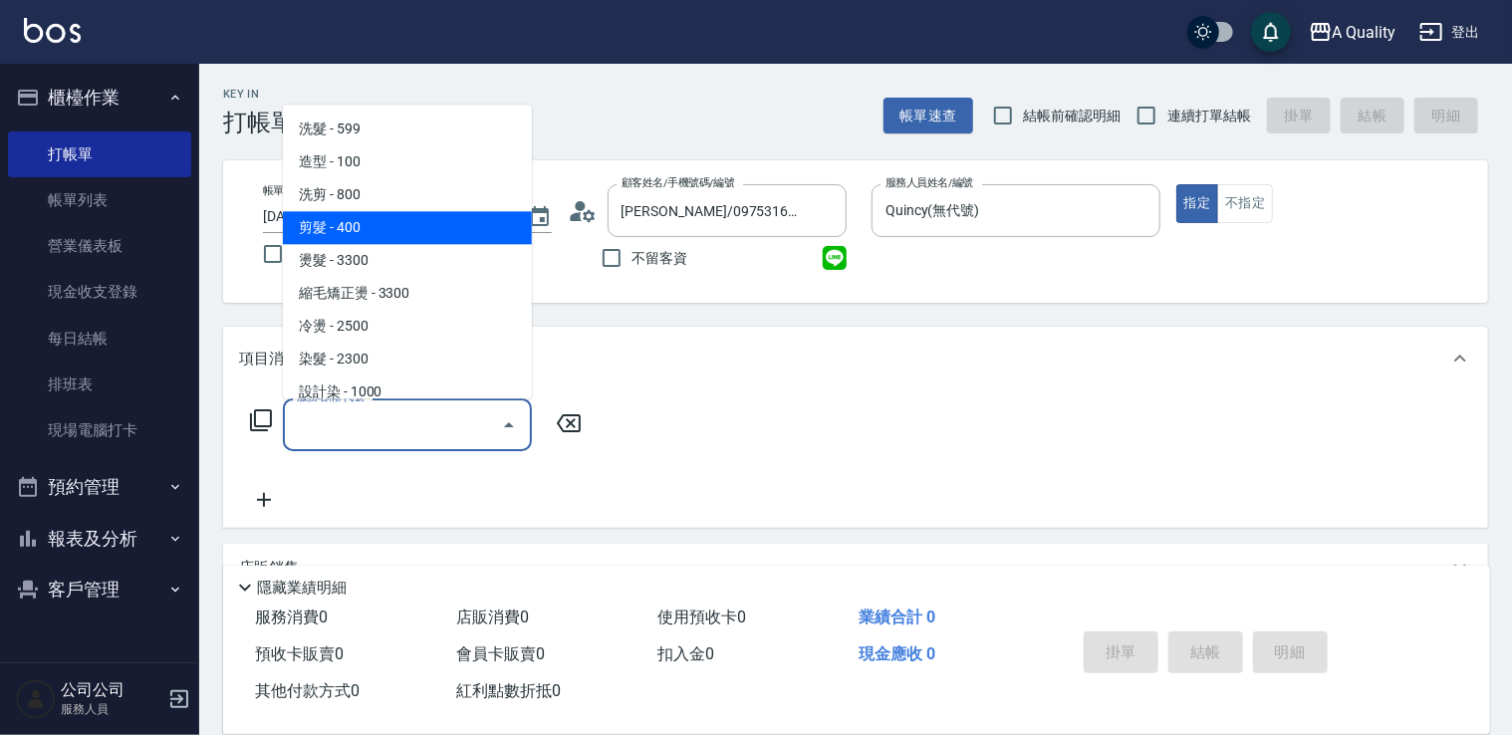
click at [336, 221] on span "剪髮 - 400" at bounding box center [407, 227] width 249 height 33
type input "剪髮(201)"
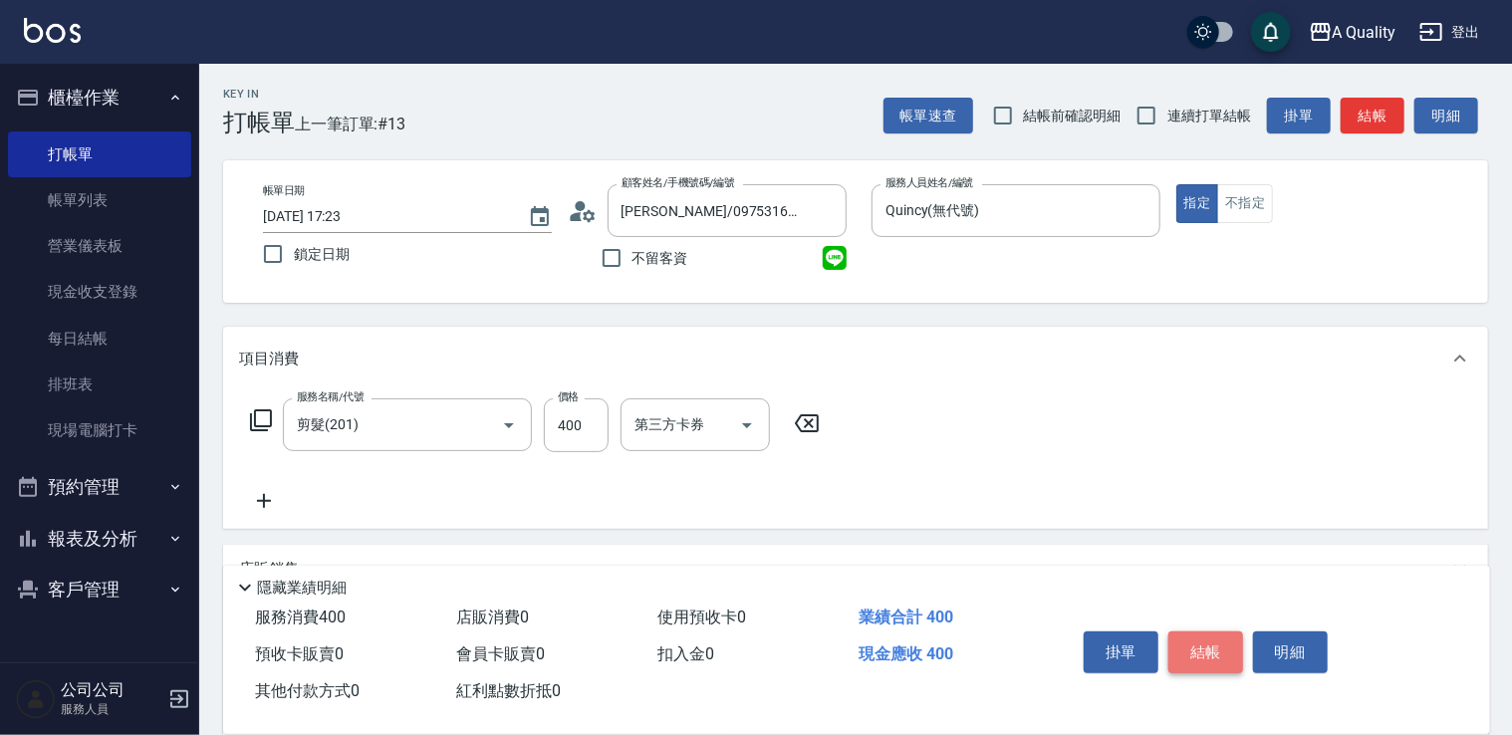
click at [1204, 646] on button "結帳" at bounding box center [1205, 652] width 75 height 42
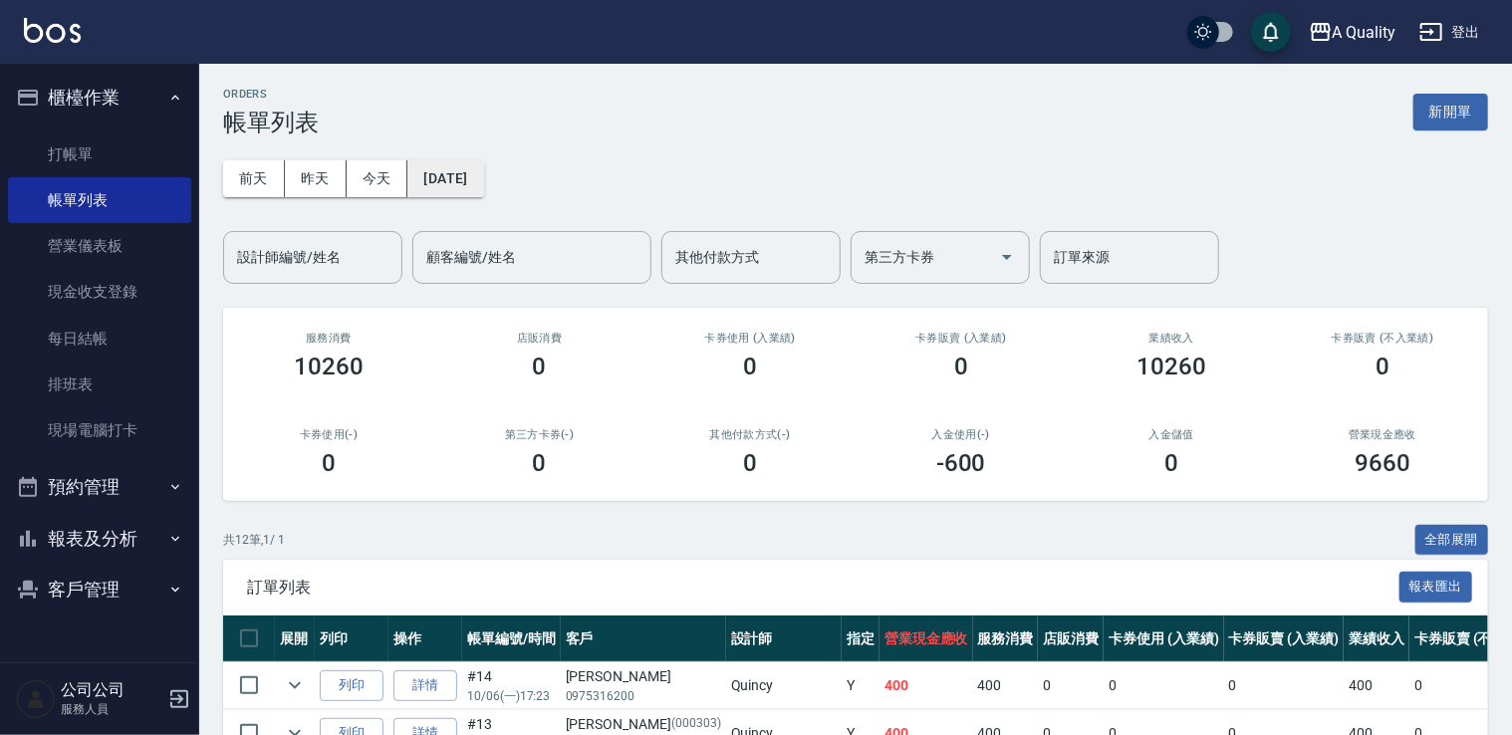
click at [415, 190] on button "[DATE]" at bounding box center [445, 178] width 76 height 37
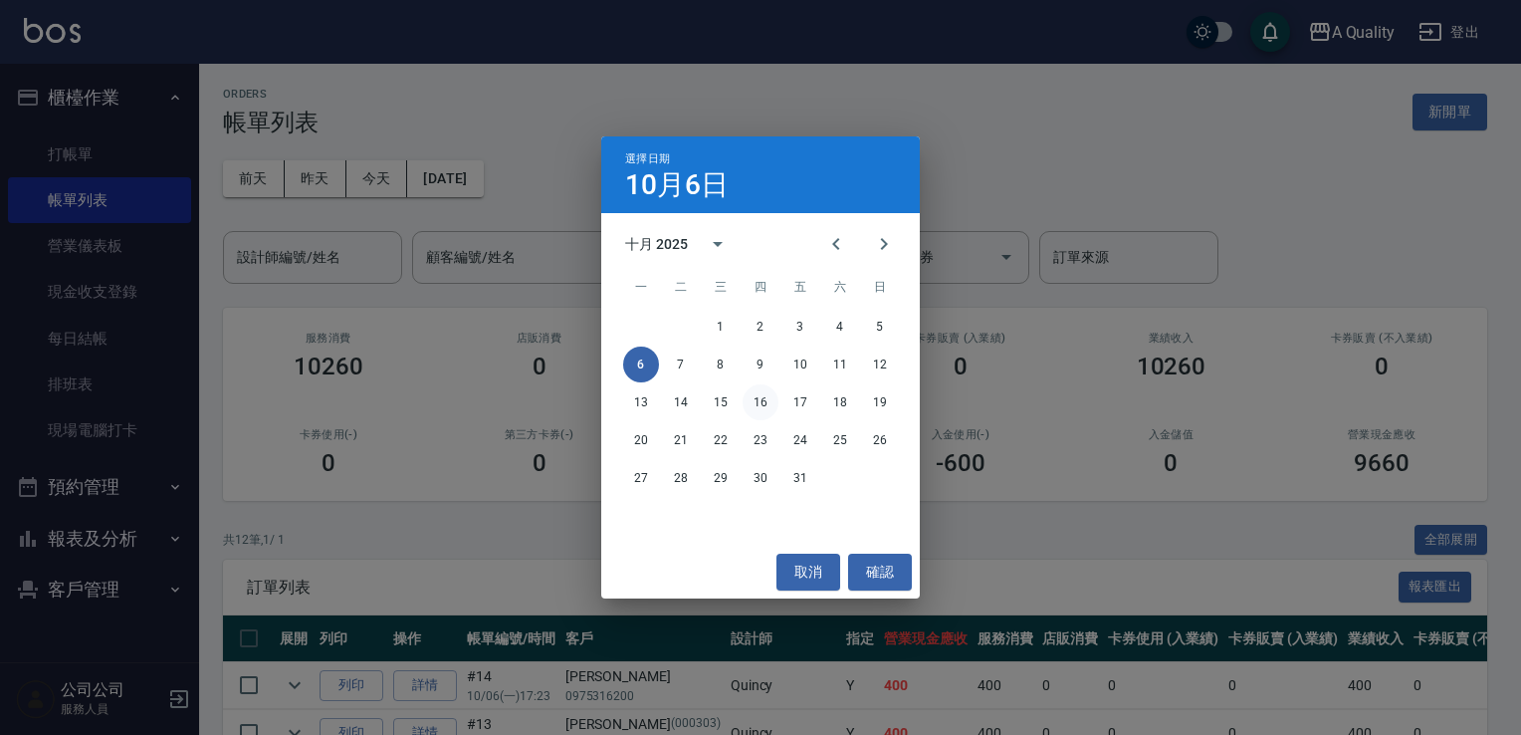
click at [761, 400] on button "16" at bounding box center [761, 402] width 36 height 36
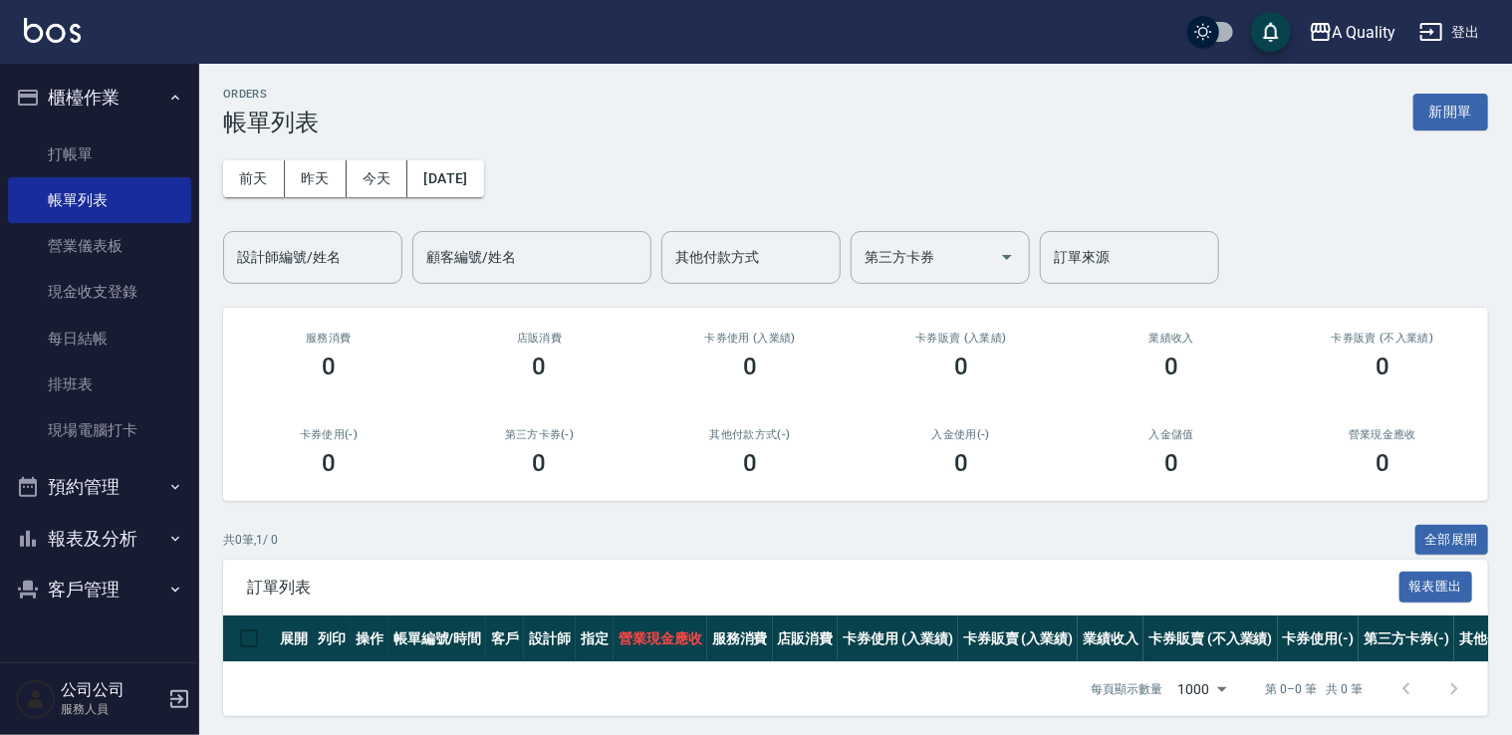
scroll to position [20, 0]
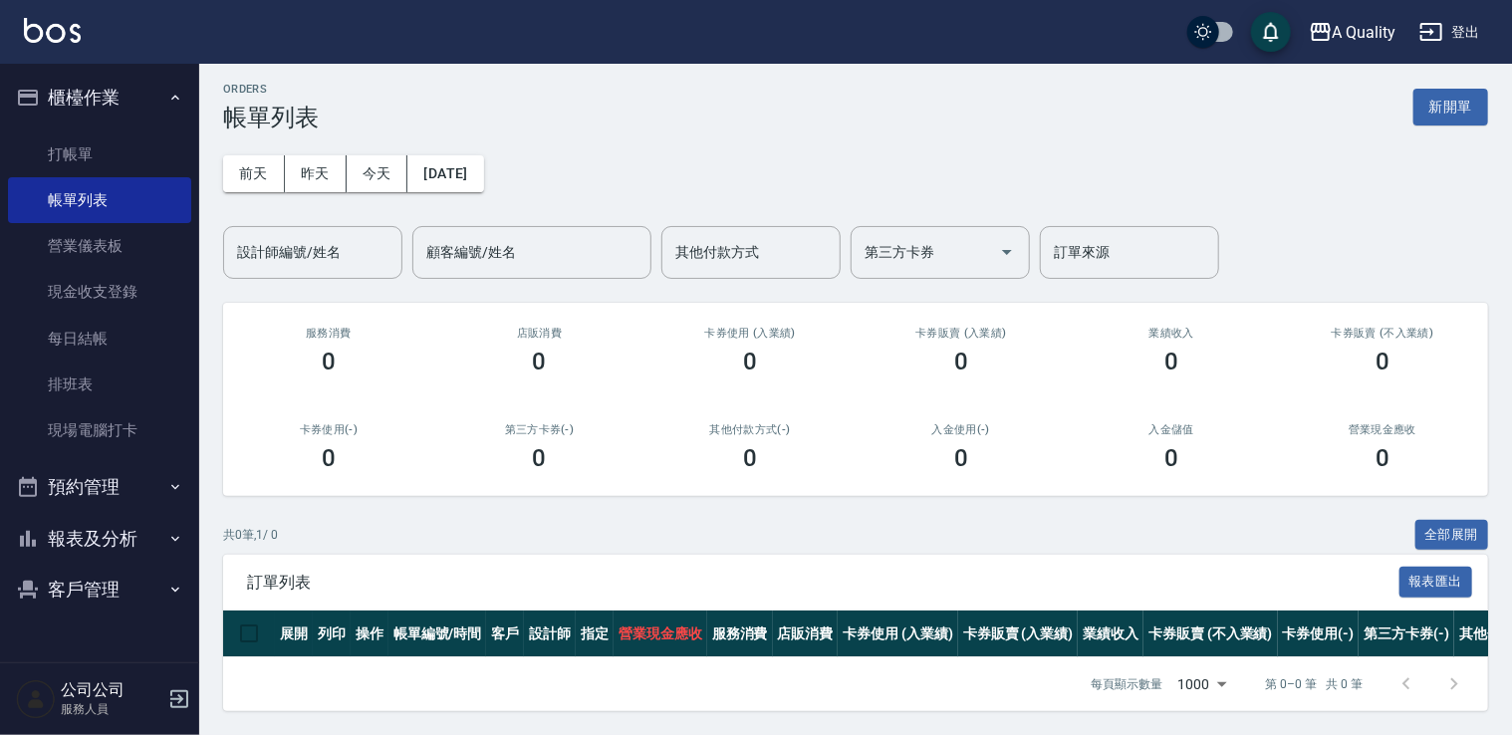
click at [109, 493] on button "預約管理" at bounding box center [99, 487] width 183 height 52
drag, startPoint x: 100, startPoint y: 591, endPoint x: 174, endPoint y: 556, distance: 82.8
click at [102, 588] on link "單日預約紀錄" at bounding box center [99, 590] width 183 height 46
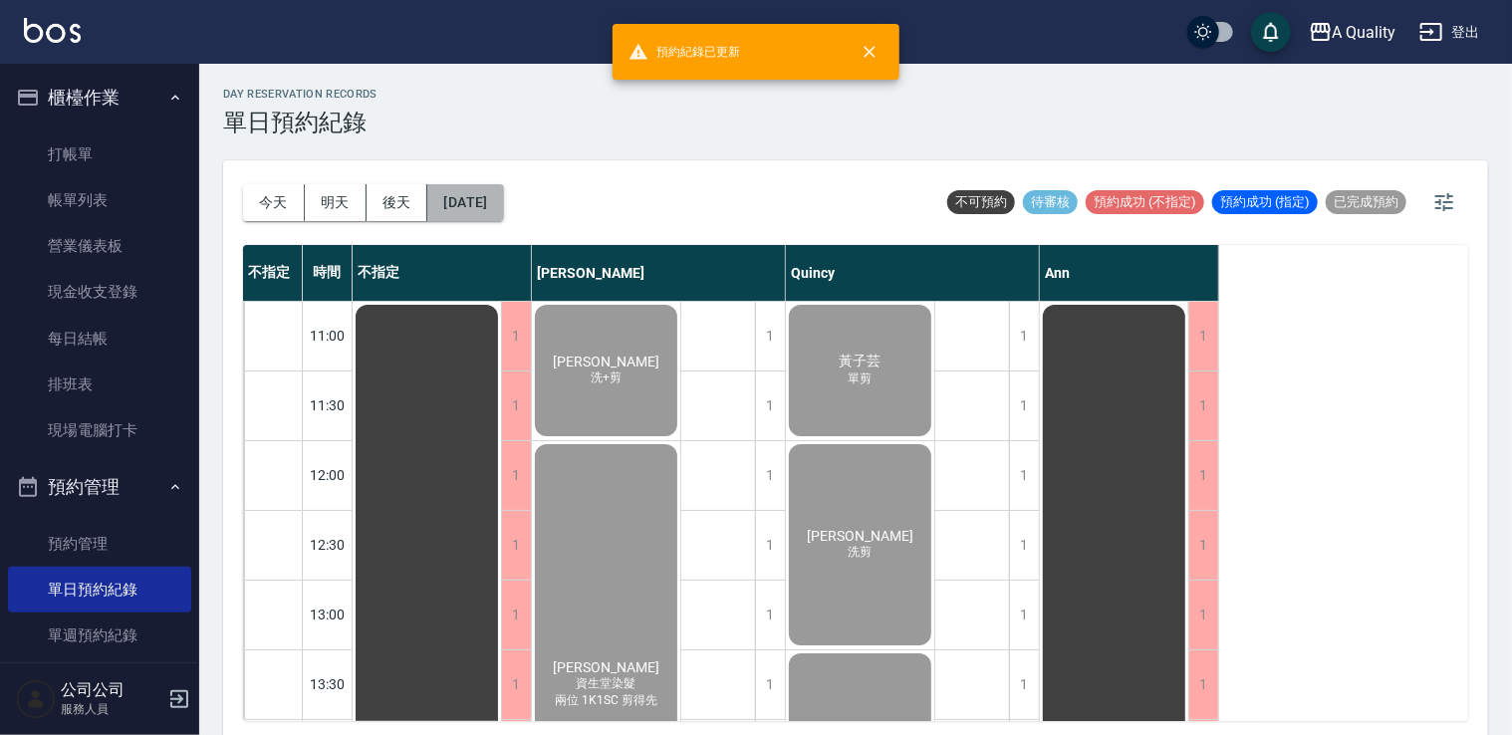
click at [502, 204] on button "[DATE]" at bounding box center [465, 202] width 76 height 37
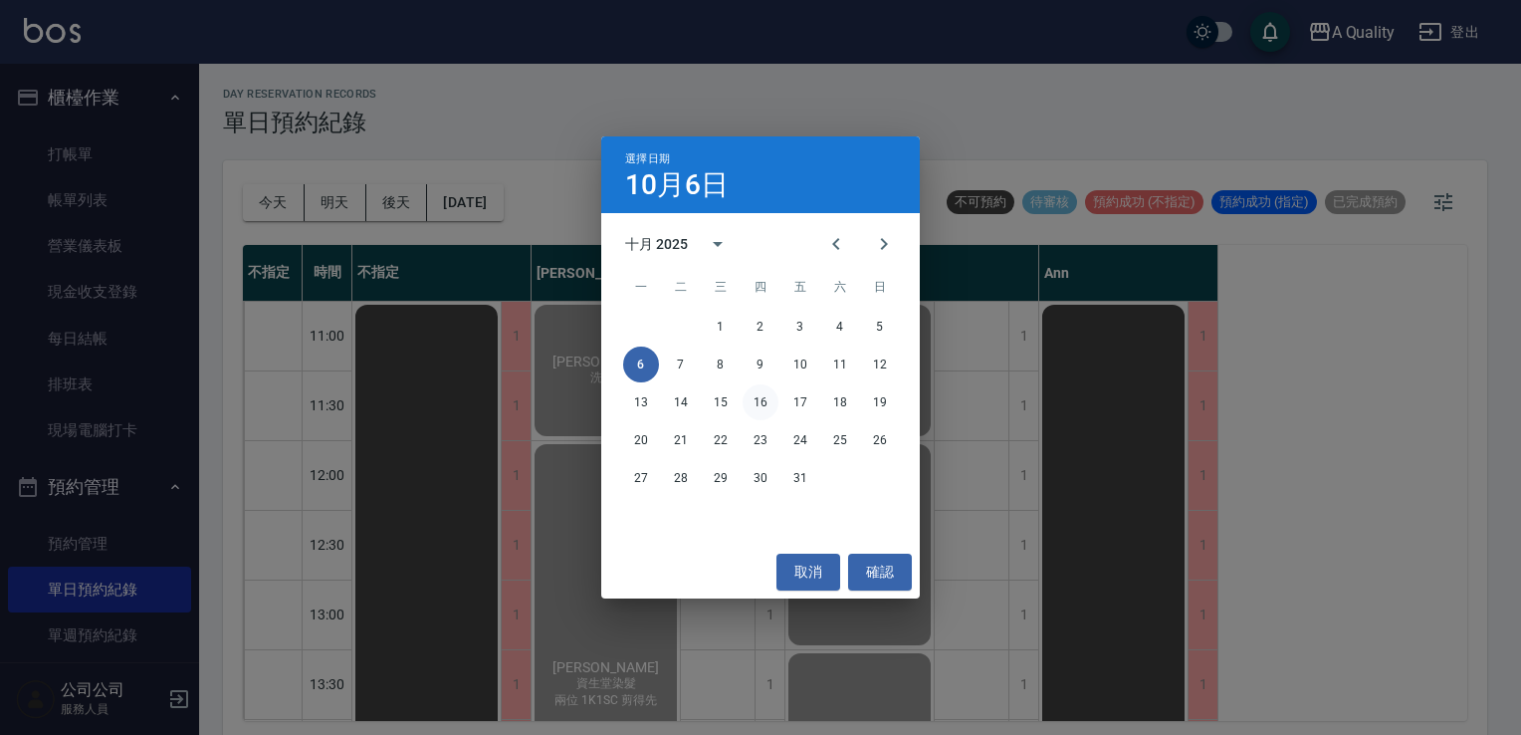
click at [761, 407] on button "16" at bounding box center [761, 402] width 36 height 36
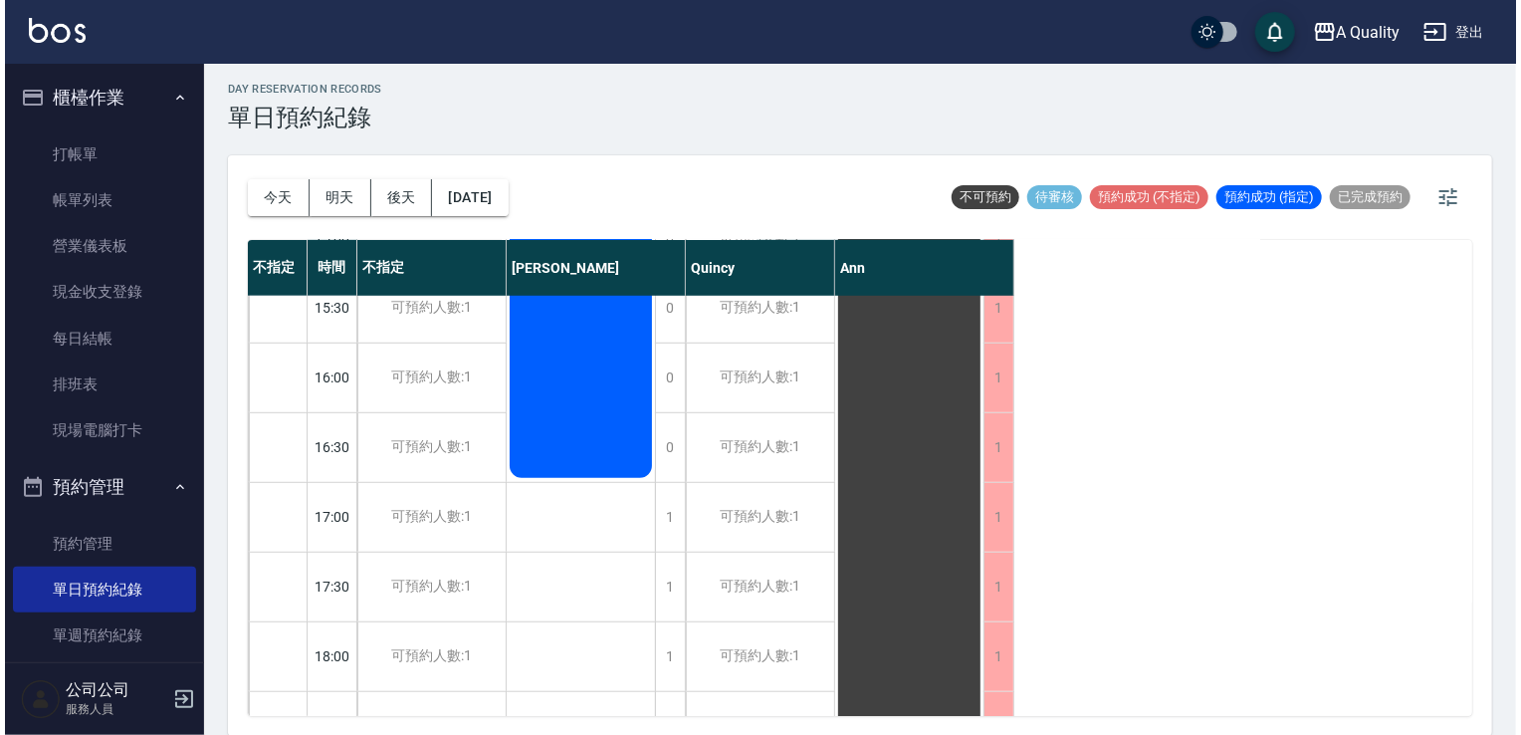
scroll to position [351, 0]
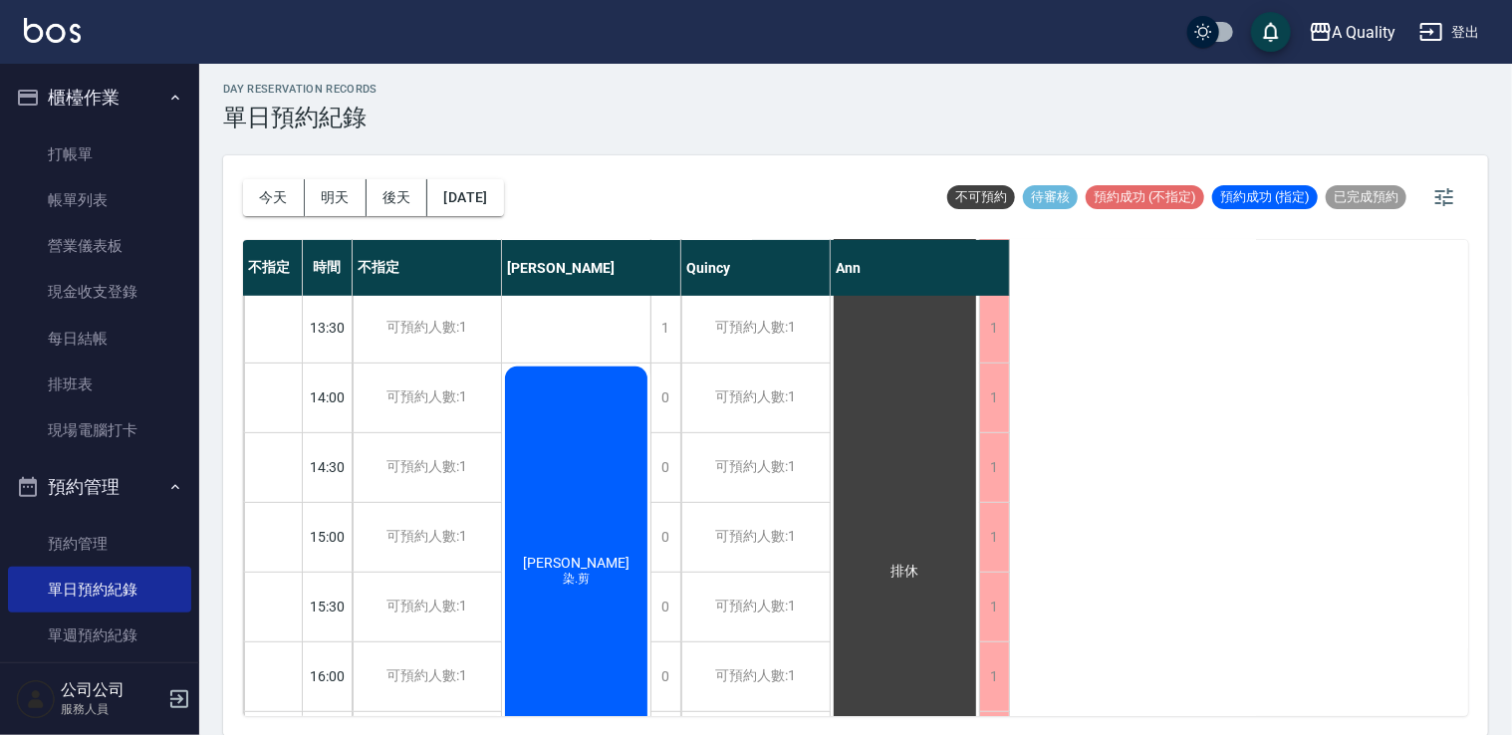
click at [584, 468] on div "陳韶羽 染.剪" at bounding box center [576, 571] width 148 height 416
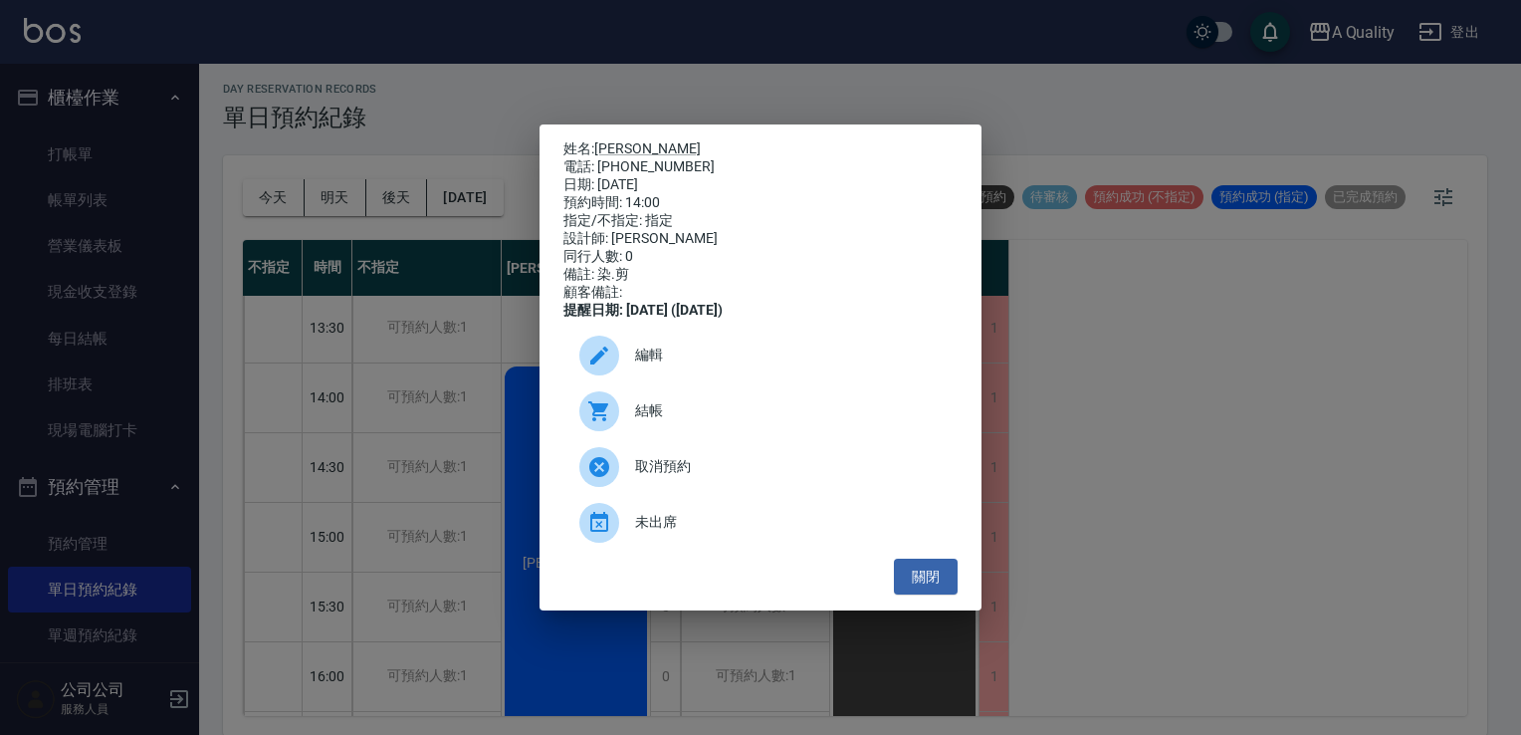
click at [674, 365] on span "編輯" at bounding box center [788, 355] width 307 height 21
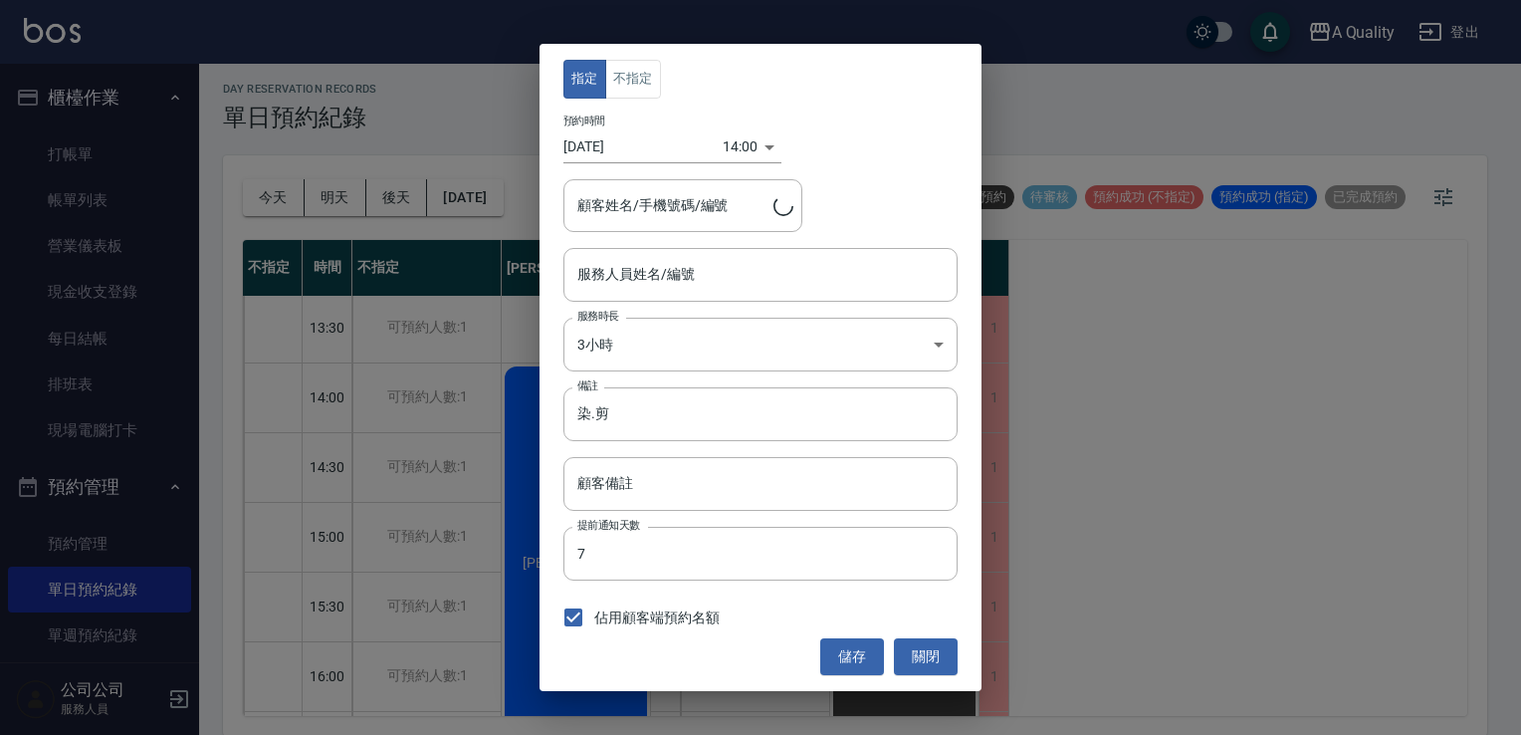
type input "Taylor(無代號)"
type input "陳韶羽/0918439259/"
click at [756, 147] on div "14:00 1760594400000" at bounding box center [752, 146] width 59 height 33
click at [779, 149] on div "預約時間 2025/10/16 14:00 1760594400000" at bounding box center [761, 139] width 394 height 49
click at [769, 147] on div "14:00 1760594400000" at bounding box center [752, 146] width 59 height 33
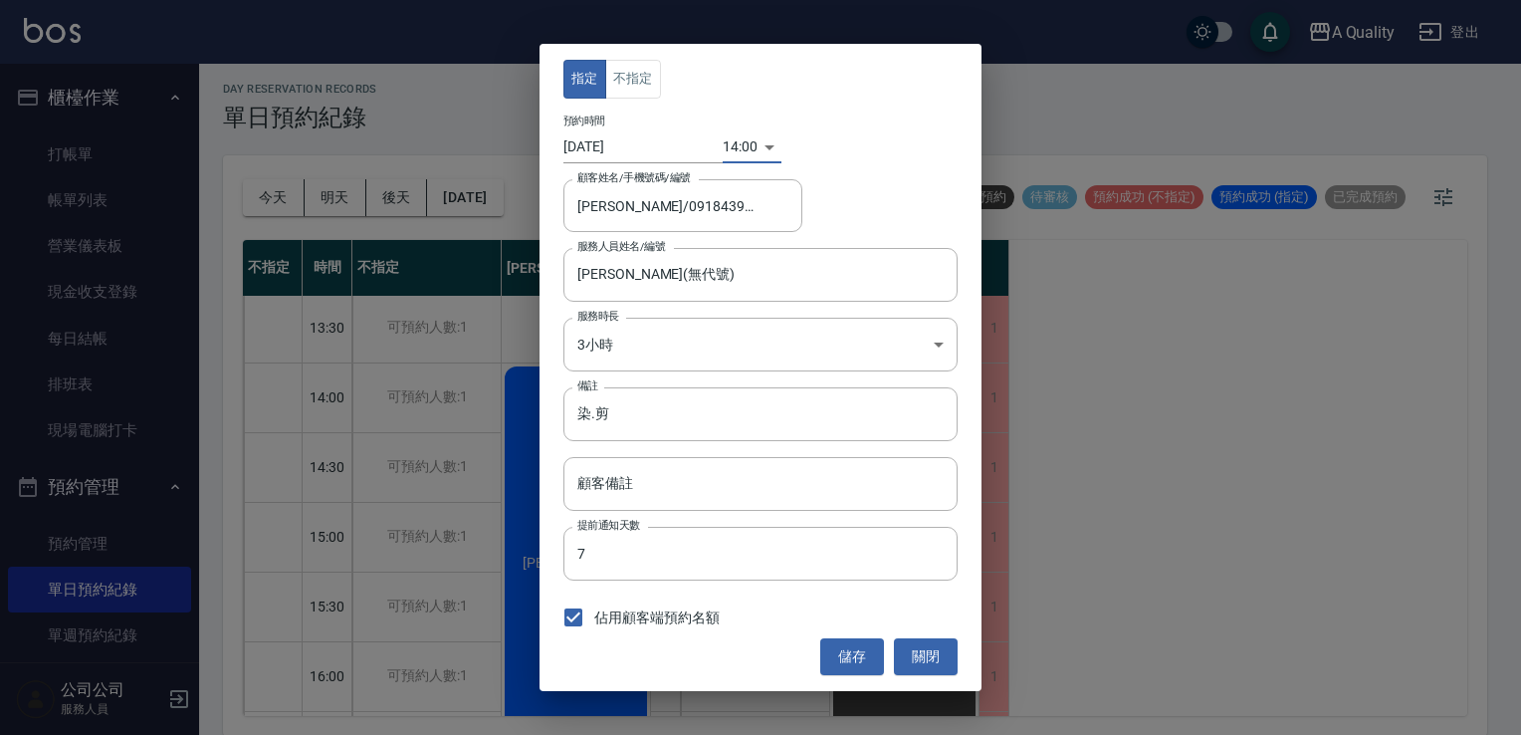
click at [736, 147] on body "A Quality 登出 櫃檯作業 打帳單 帳單列表 營業儀表板 現金收支登錄 每日結帳 排班表 現場電腦打卡 預約管理 預約管理 單日預約紀錄 單週預約紀錄…" at bounding box center [760, 365] width 1521 height 741
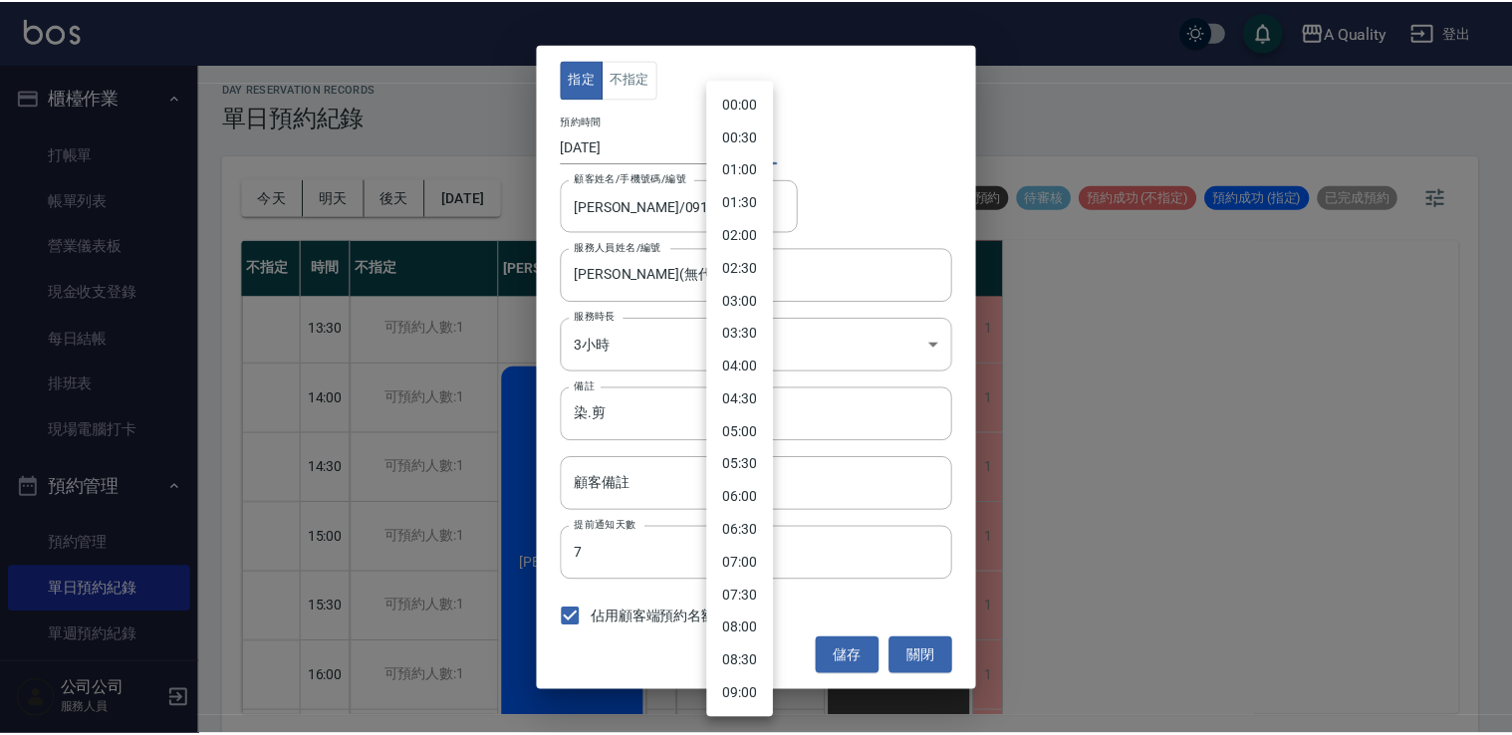
scroll to position [624, 0]
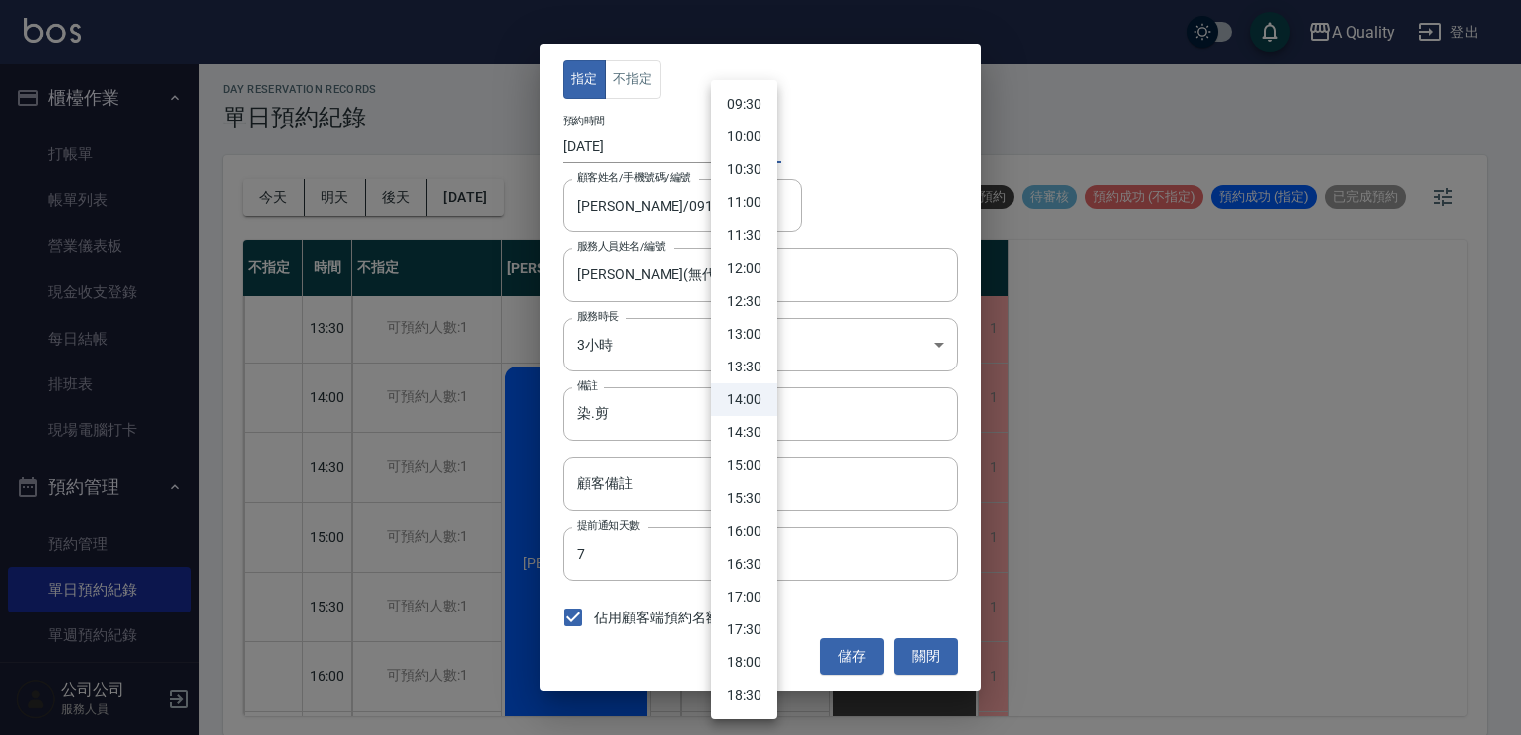
drag, startPoint x: 744, startPoint y: 597, endPoint x: 773, endPoint y: 604, distance: 29.7
click at [745, 592] on li "17:00" at bounding box center [744, 597] width 67 height 33
type input "1760605200000"
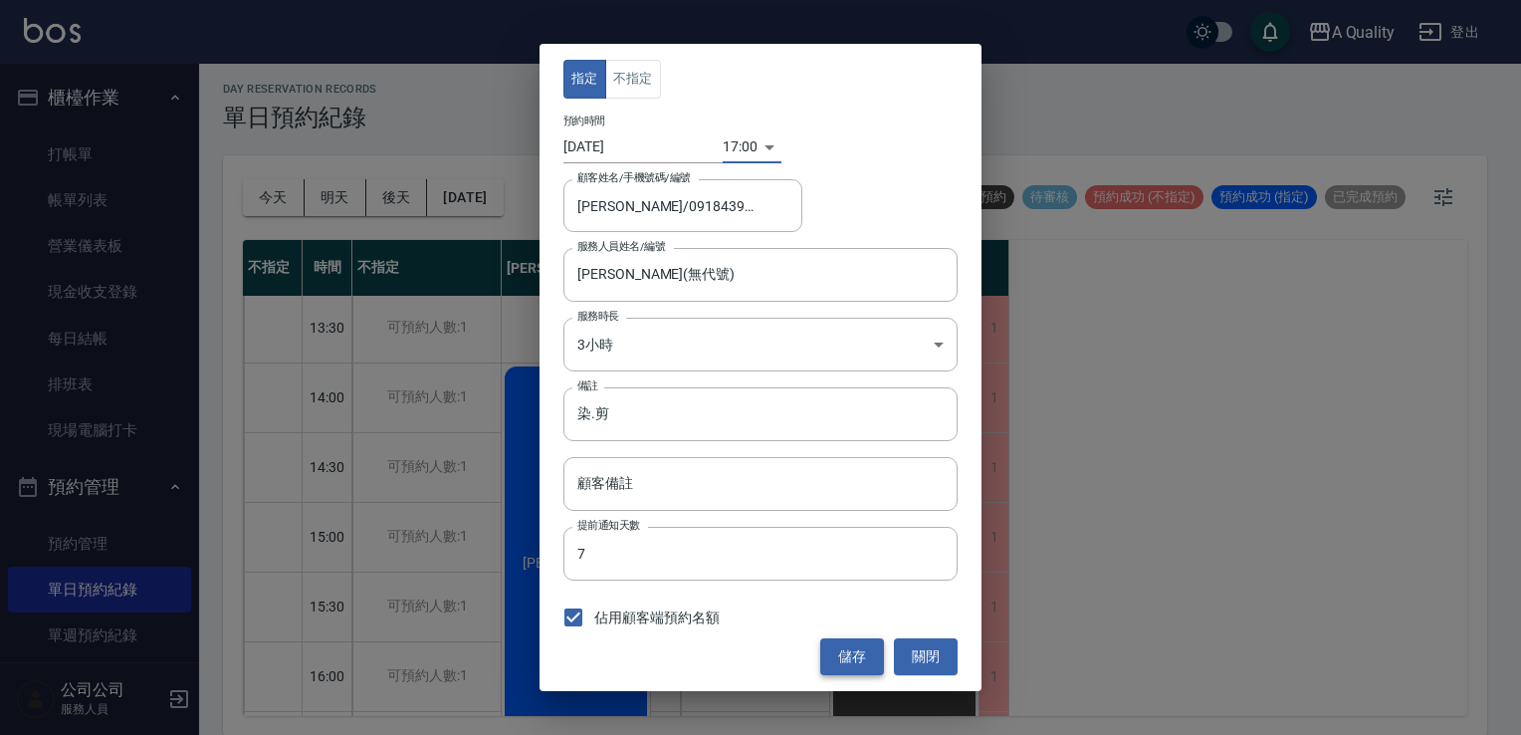
click at [844, 658] on button "儲存" at bounding box center [852, 656] width 64 height 37
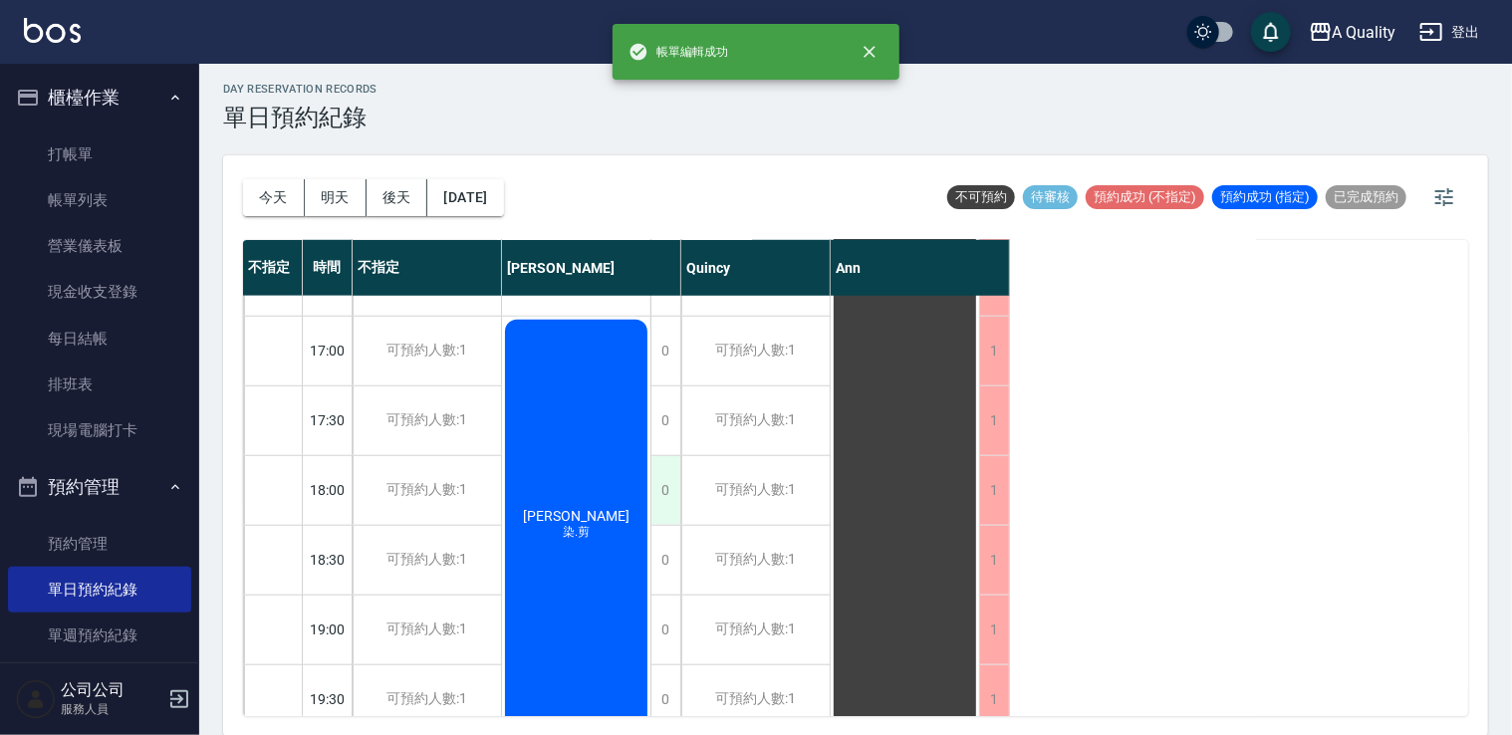
scroll to position [849, 0]
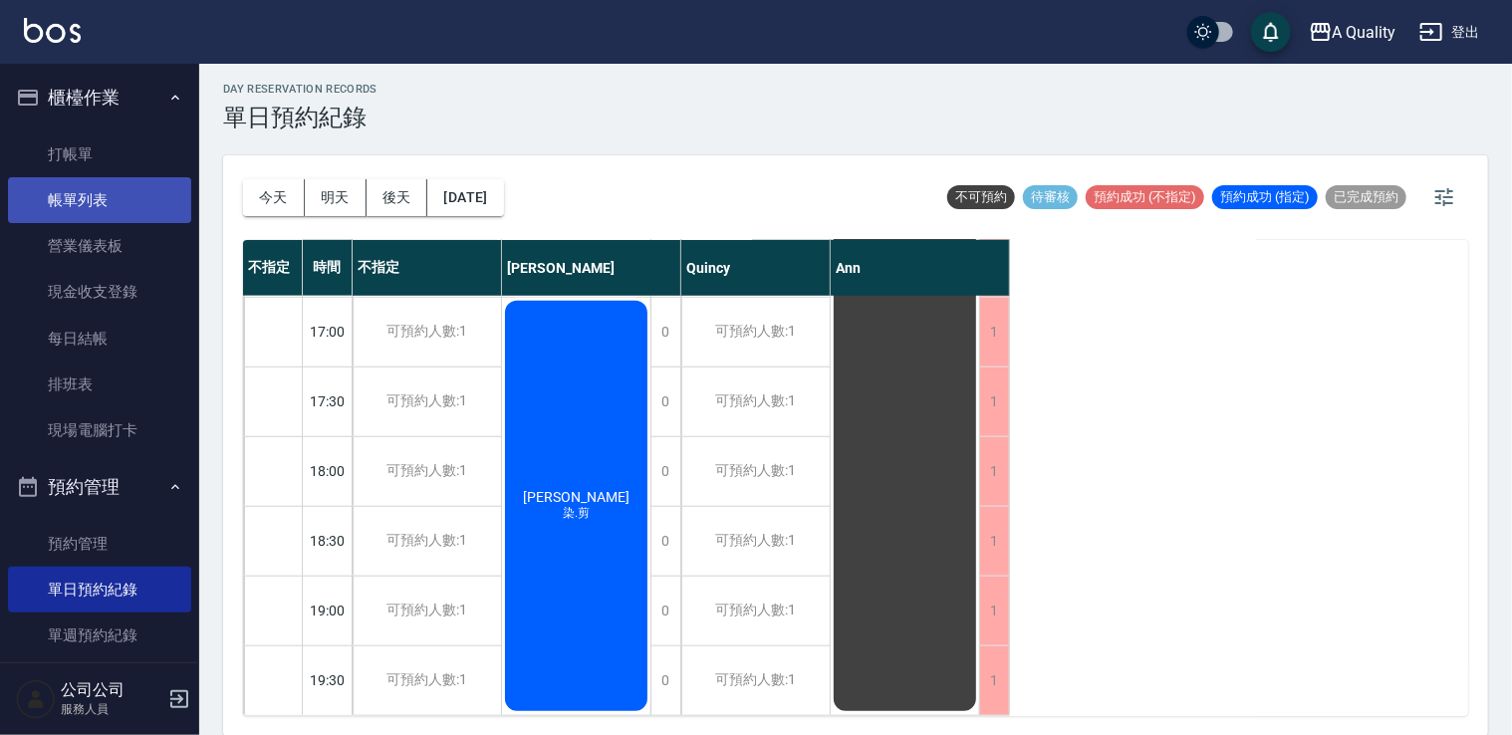
click at [114, 206] on link "帳單列表" at bounding box center [99, 200] width 183 height 46
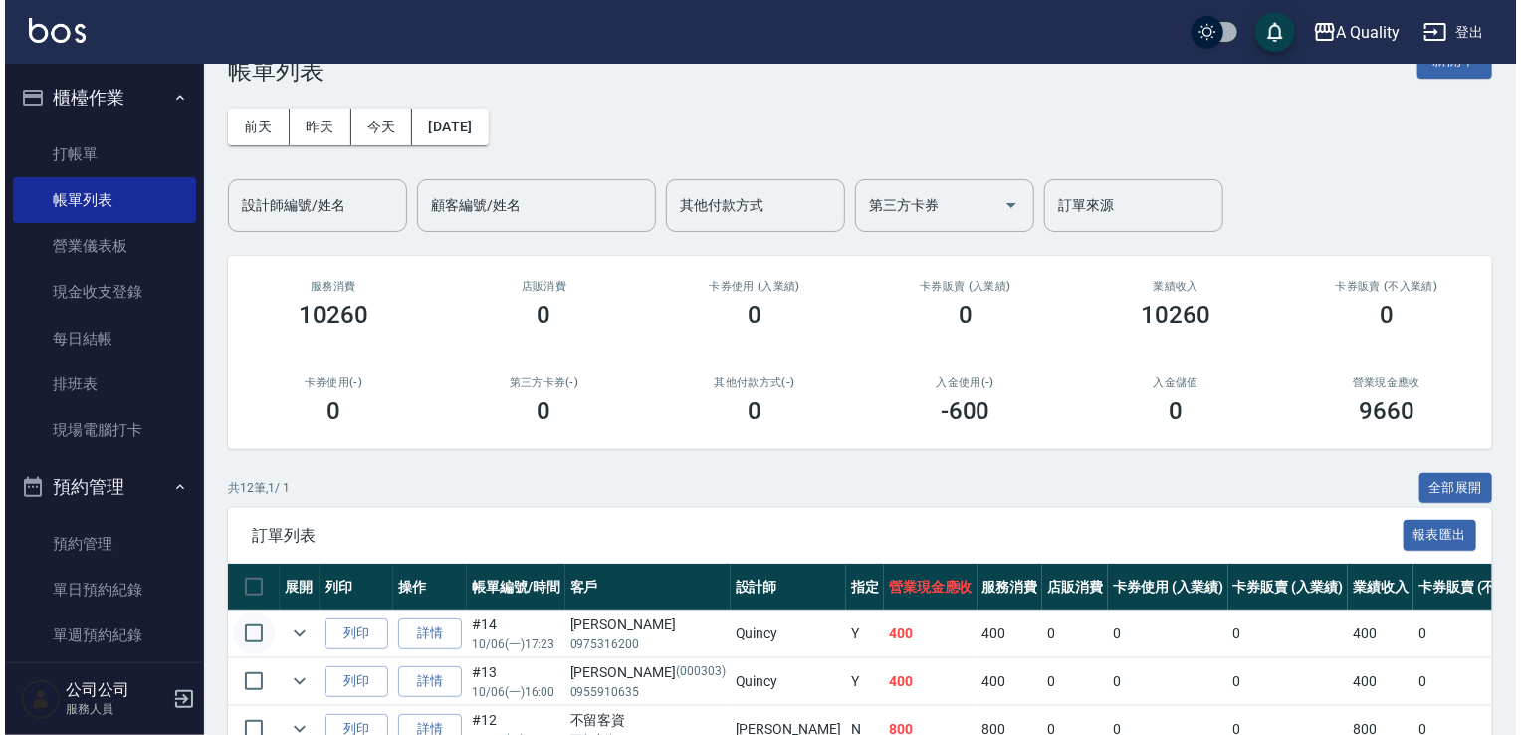
scroll to position [100, 0]
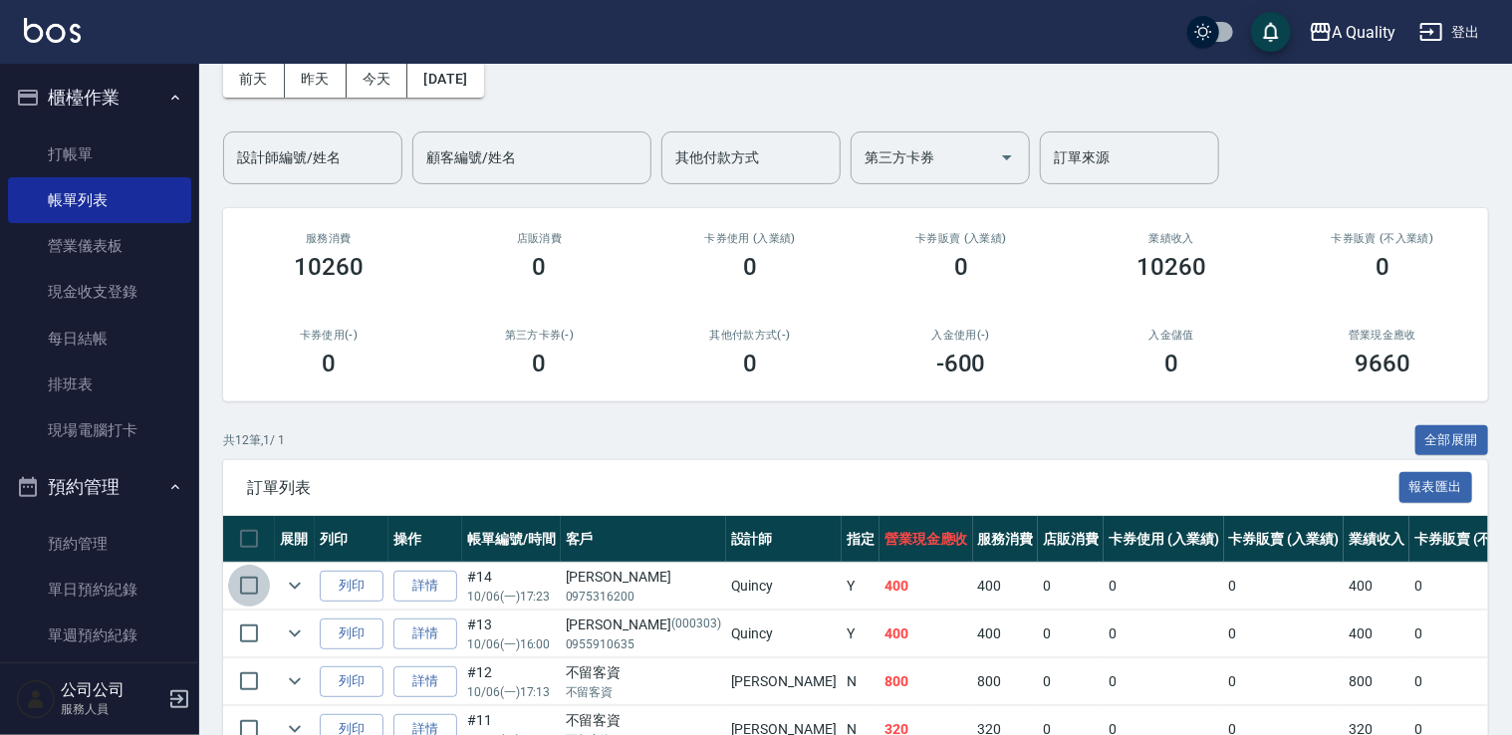
drag, startPoint x: 248, startPoint y: 588, endPoint x: 390, endPoint y: 591, distance: 142.4
click at [248, 590] on input "checkbox" at bounding box center [249, 586] width 42 height 42
checkbox input "true"
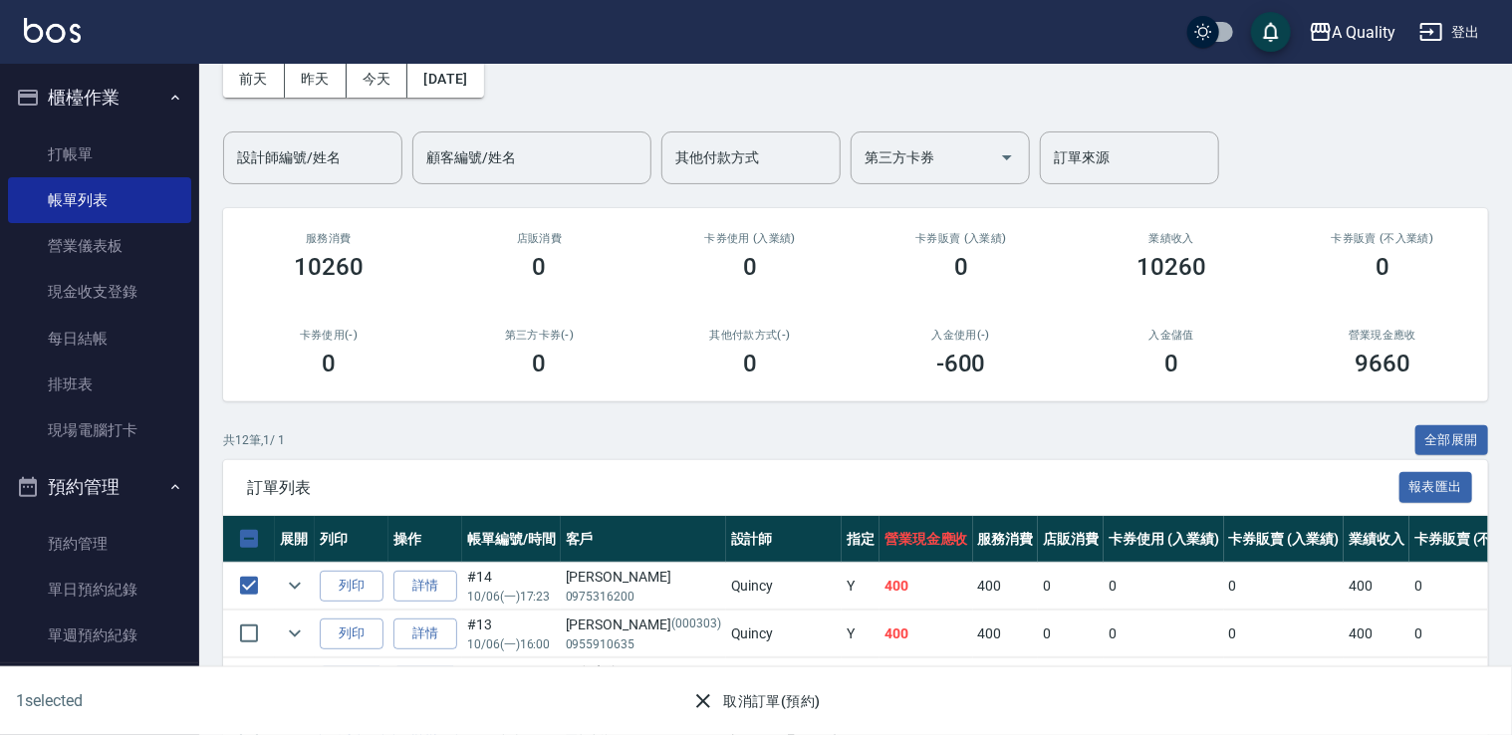
click at [789, 694] on button "取消訂單(預約)" at bounding box center [755, 701] width 144 height 37
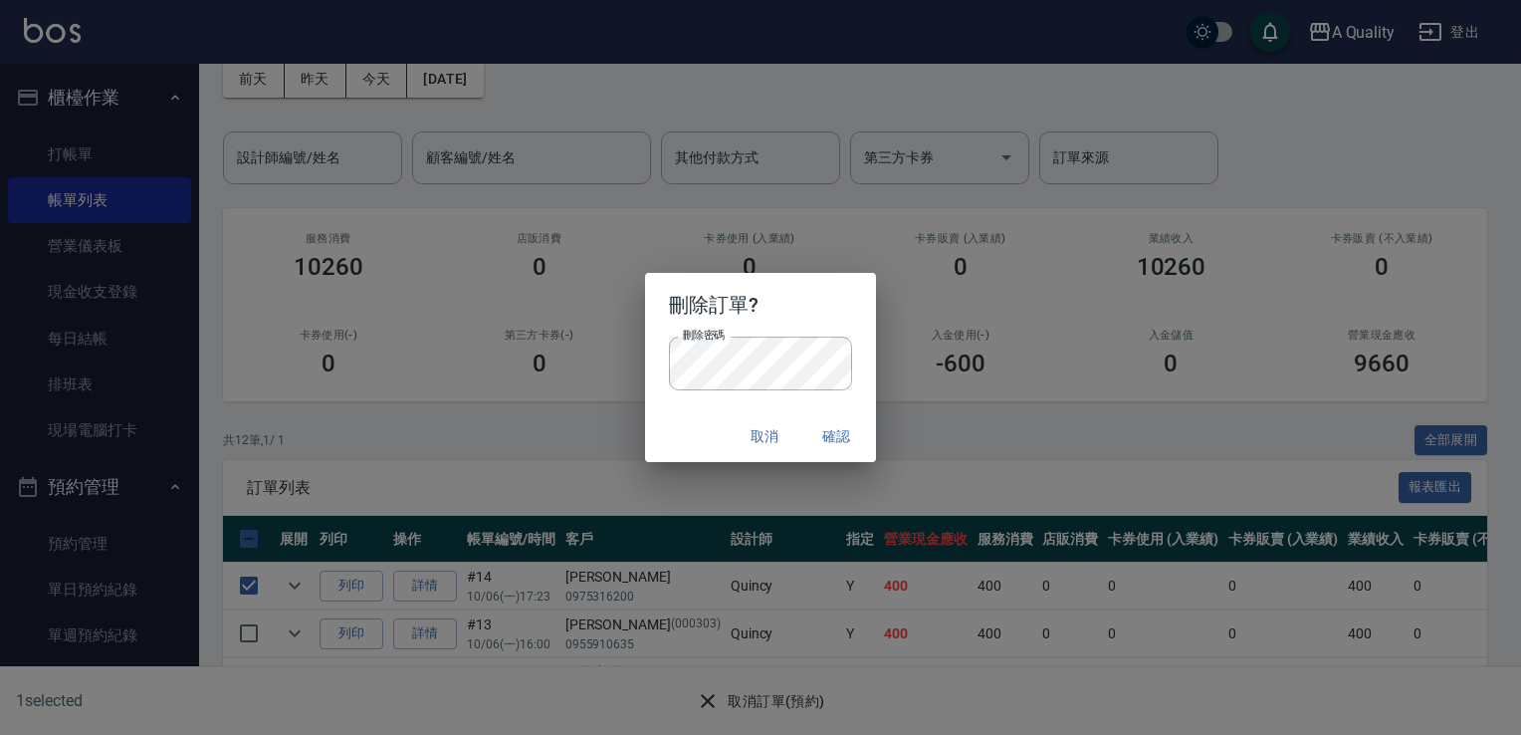
click at [837, 293] on h2 "刪除訂單?" at bounding box center [761, 305] width 232 height 64
click at [845, 440] on button "確認" at bounding box center [837, 436] width 64 height 37
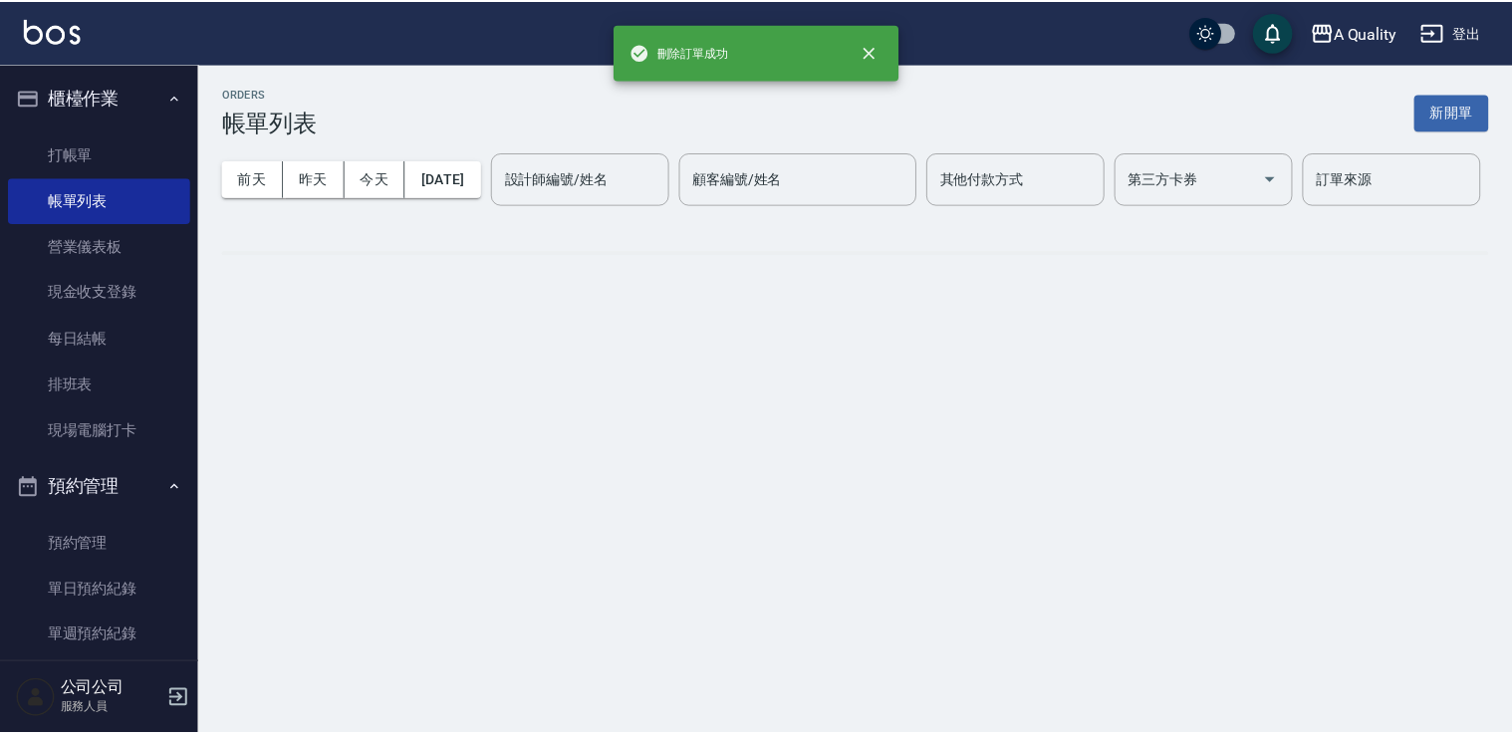
scroll to position [0, 0]
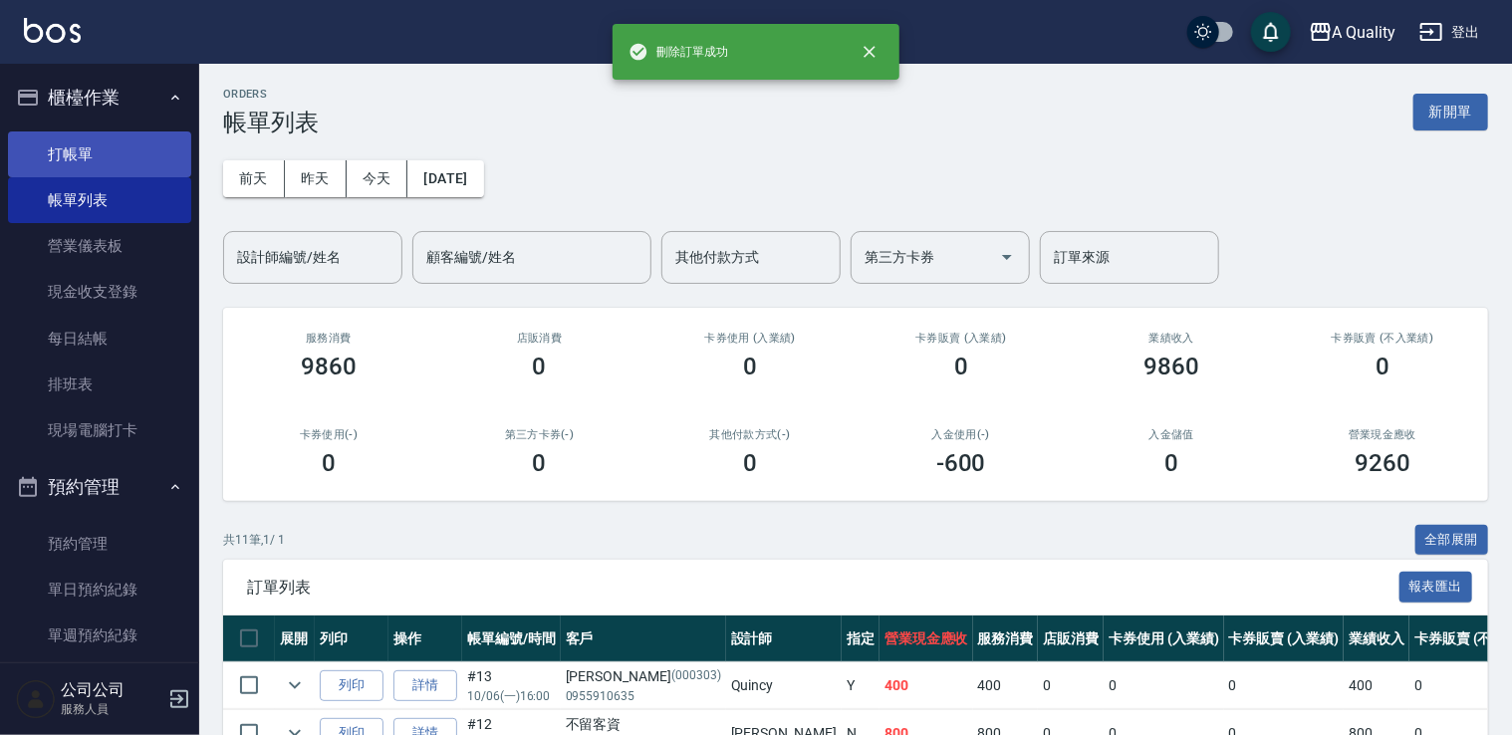
click at [87, 165] on link "打帳單" at bounding box center [99, 154] width 183 height 46
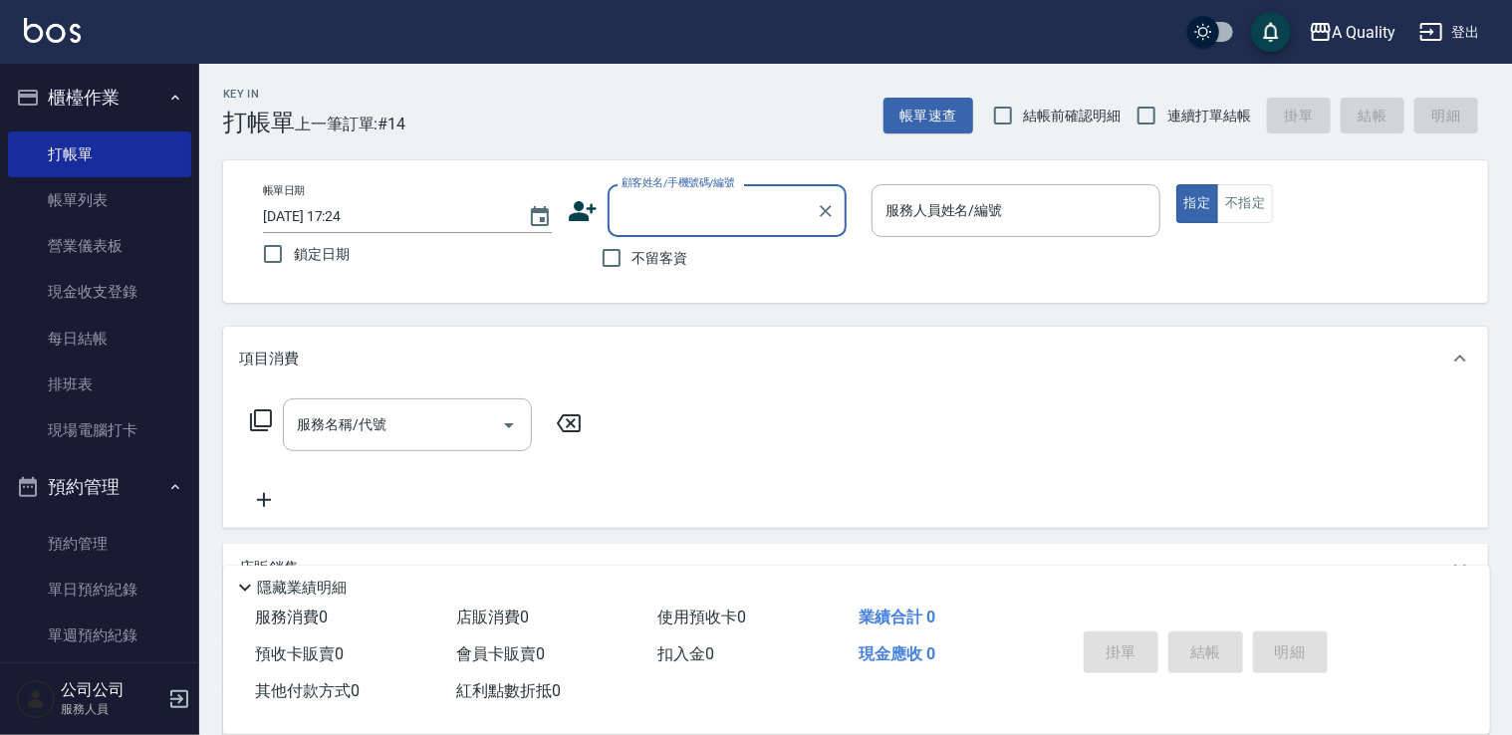
click at [727, 207] on input "顧客姓名/手機號碼/編號" at bounding box center [711, 210] width 191 height 35
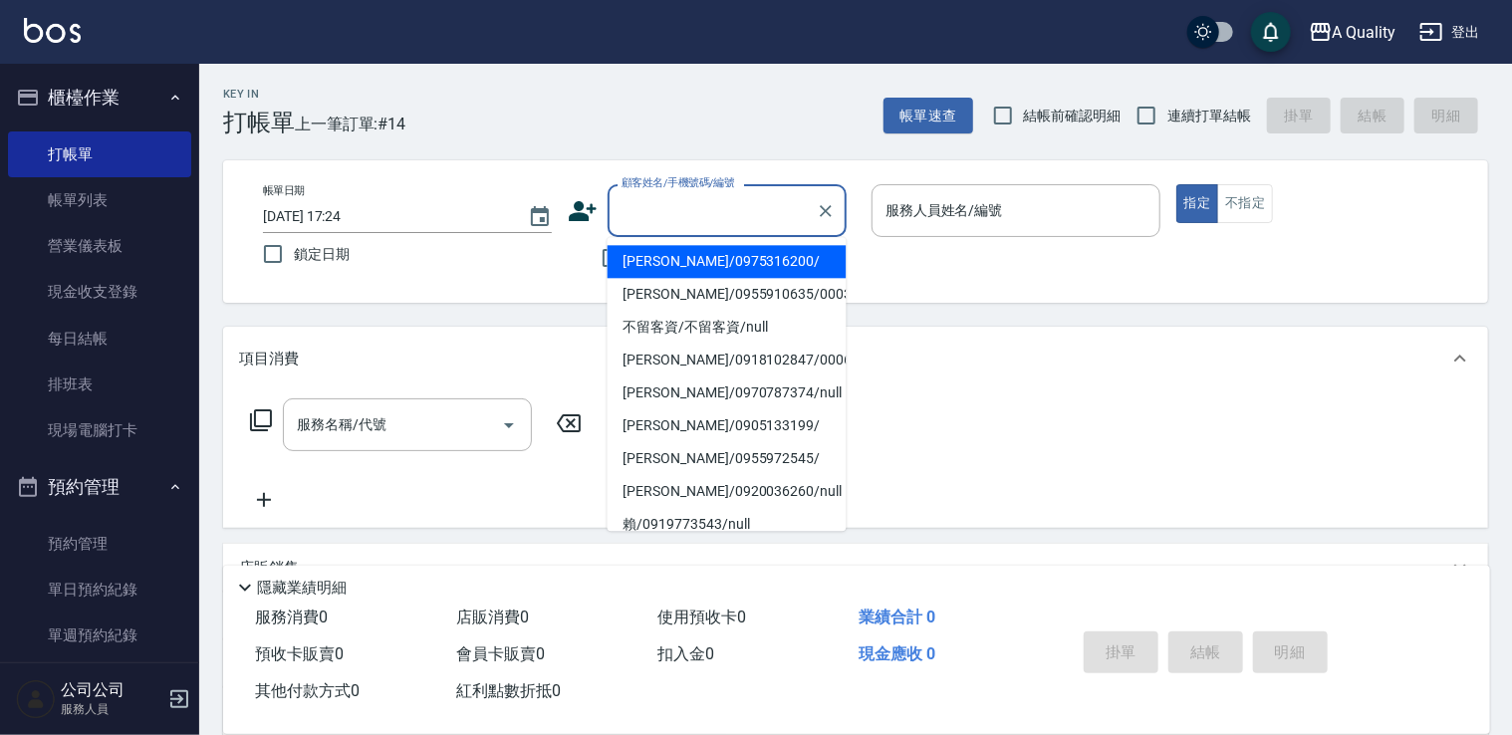
click at [706, 266] on li "陶冰冰/0975316200/" at bounding box center [726, 261] width 239 height 33
type input "陶冰冰/0975316200/"
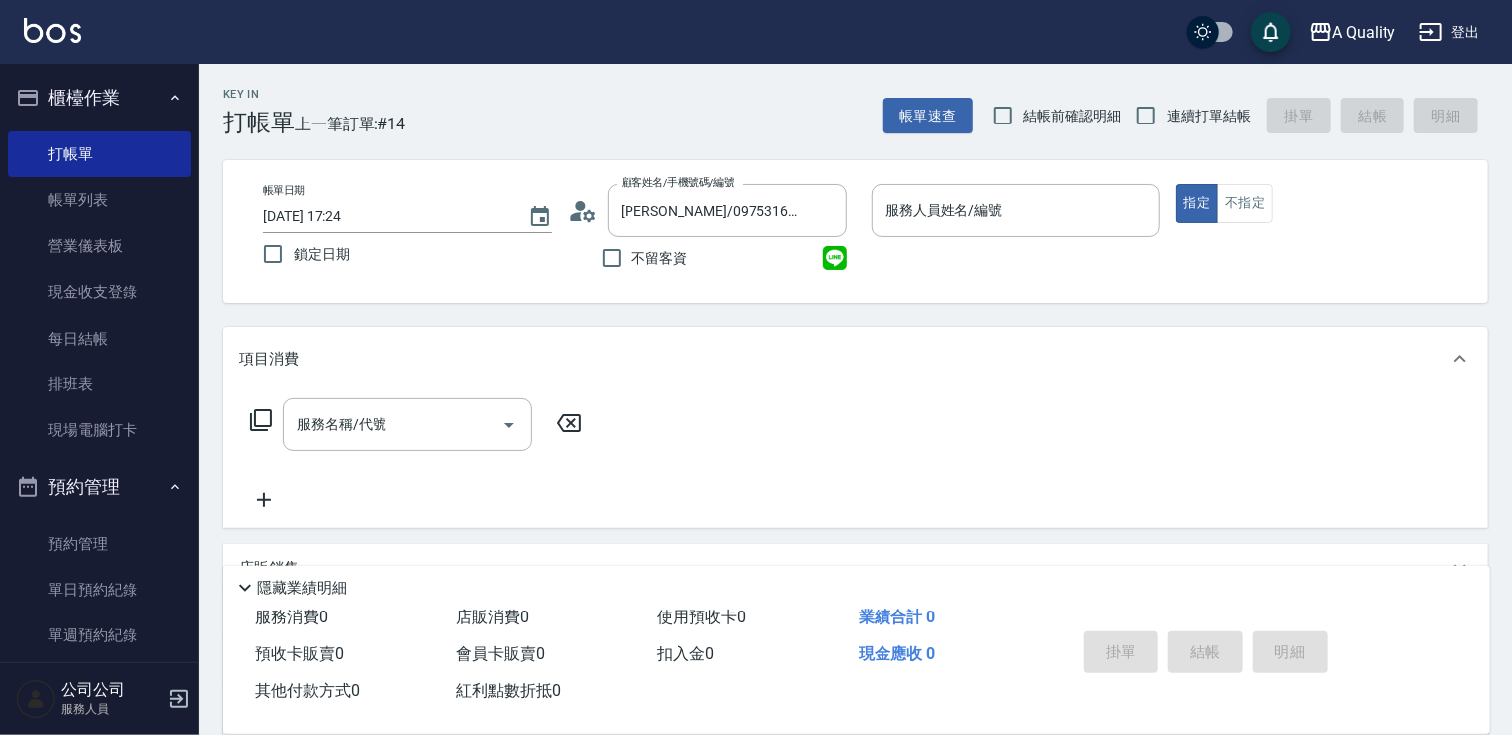
click at [983, 349] on div "項目消費" at bounding box center [843, 359] width 1209 height 21
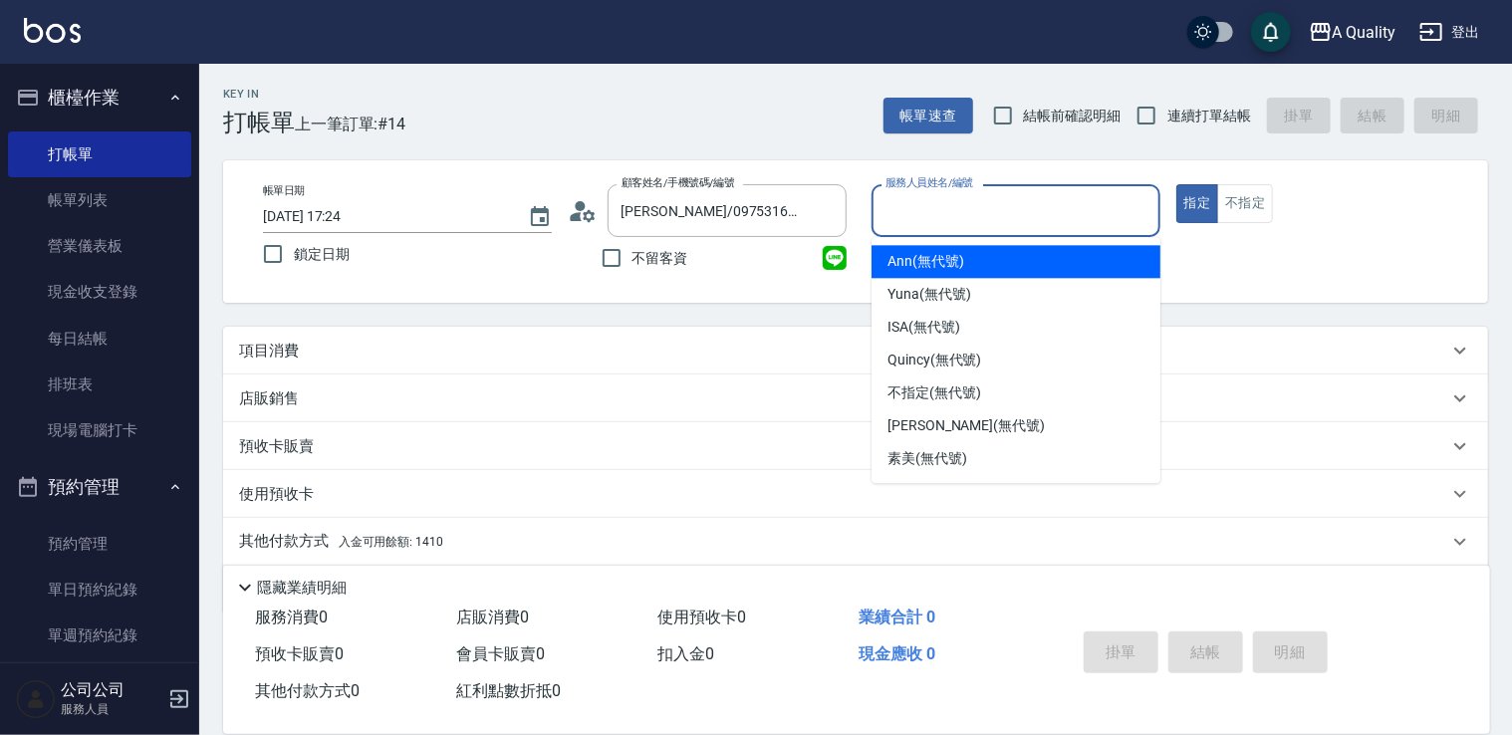
click at [938, 216] on input "服務人員姓名/編號" at bounding box center [1015, 210] width 271 height 35
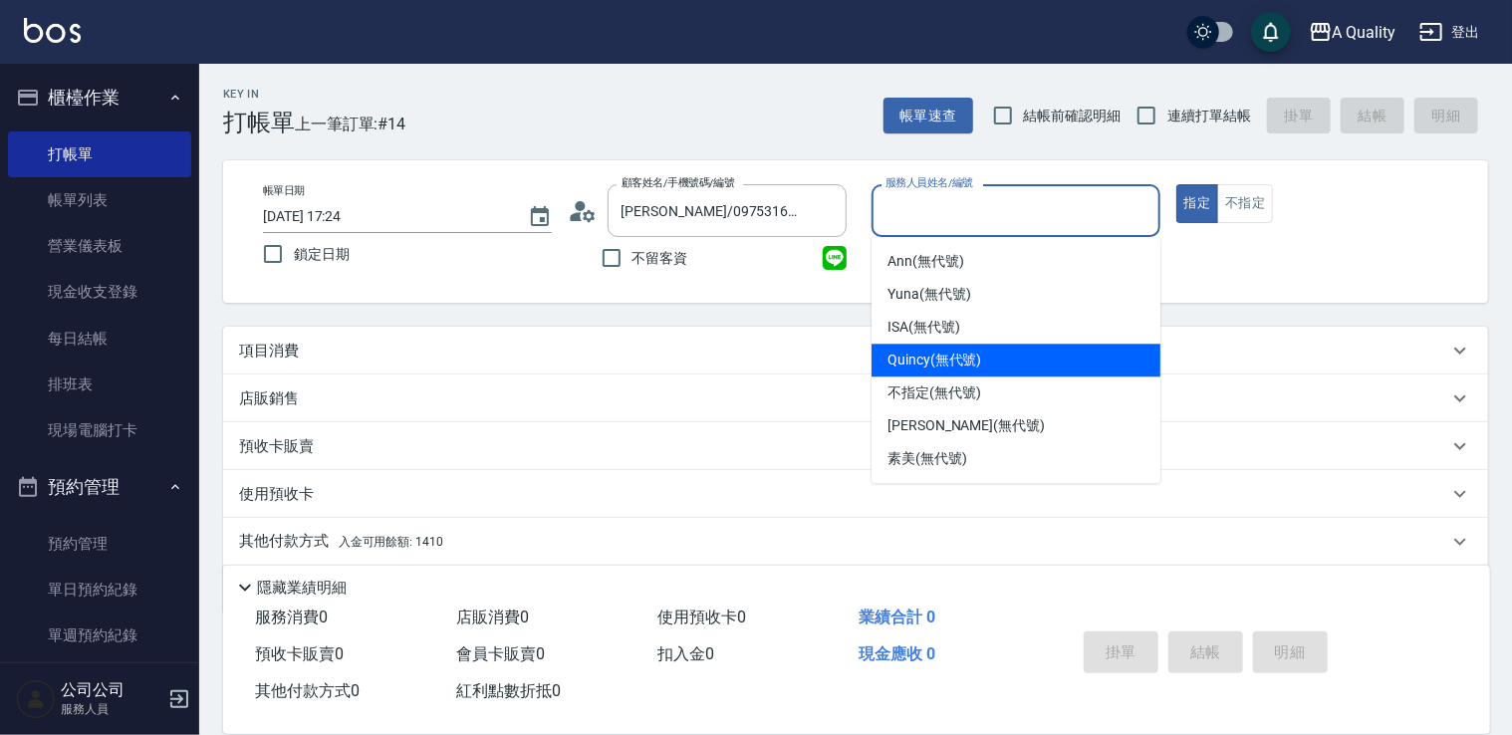
click at [942, 363] on span "Quincy (無代號)" at bounding box center [934, 360] width 94 height 21
type input "Quincy(無代號)"
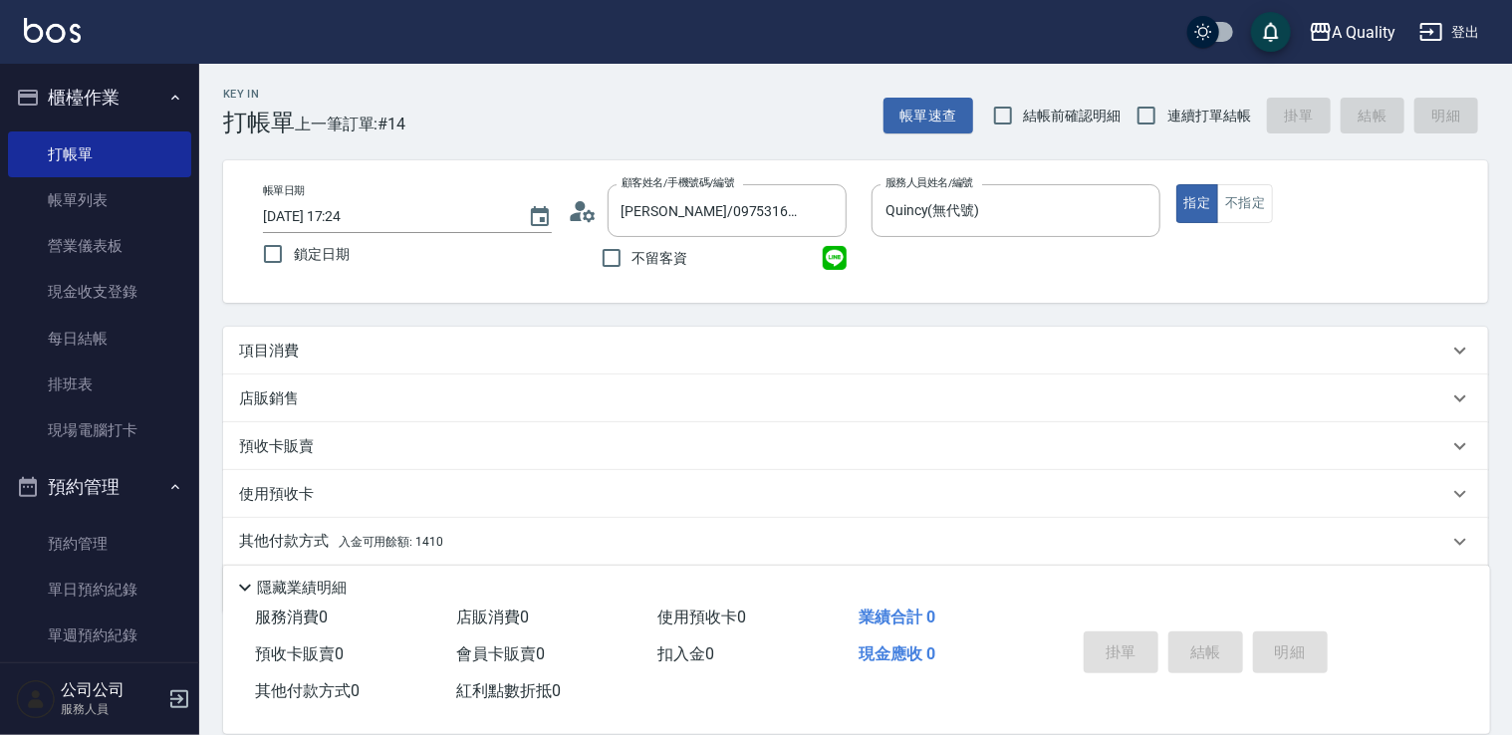
drag, startPoint x: 279, startPoint y: 345, endPoint x: 463, endPoint y: 376, distance: 186.9
click at [286, 345] on p "項目消費" at bounding box center [269, 351] width 60 height 21
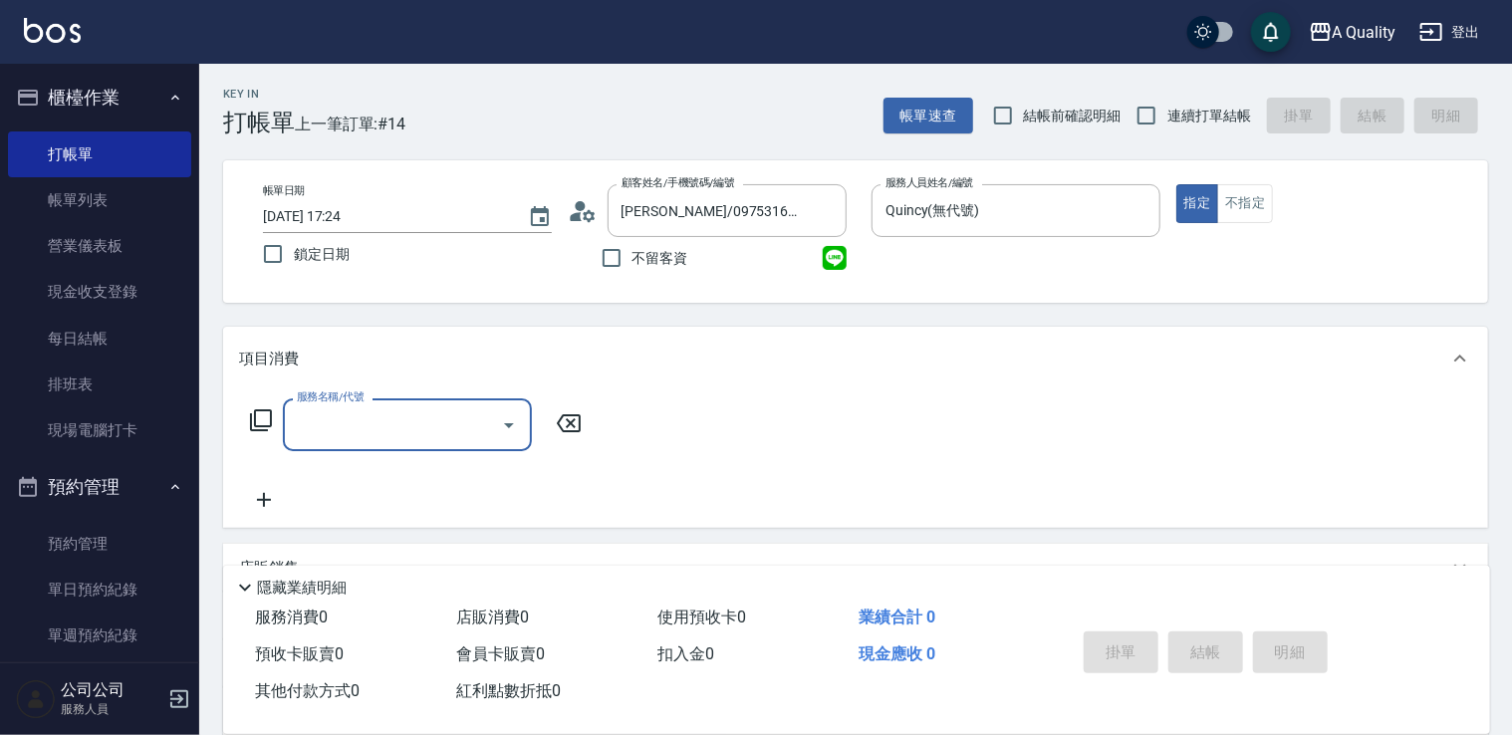
drag, startPoint x: 427, startPoint y: 450, endPoint x: 428, endPoint y: 438, distance: 12.0
click at [428, 447] on div "服務名稱/代號" at bounding box center [407, 424] width 249 height 53
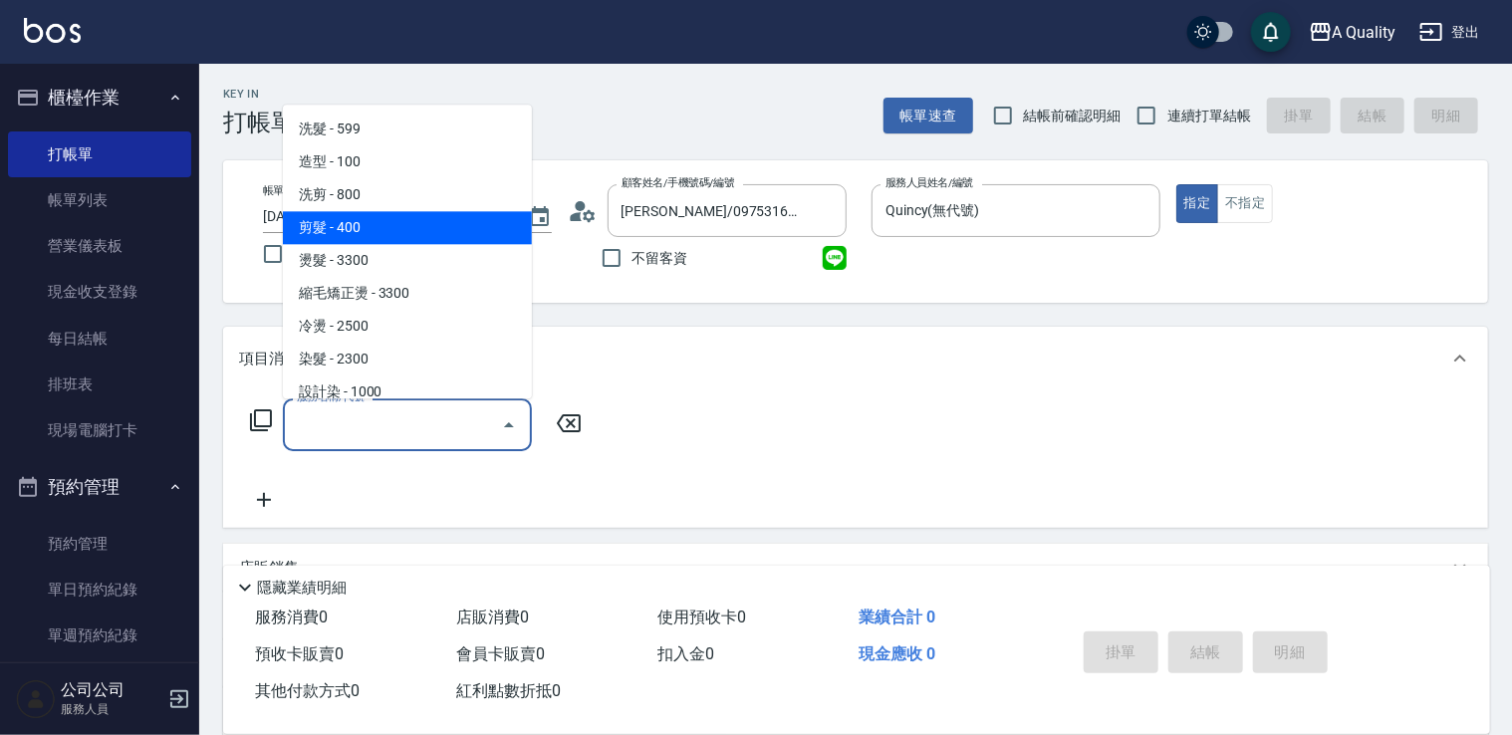
click at [446, 240] on span "剪髮 - 400" at bounding box center [407, 227] width 249 height 33
type input "剪髮(201)"
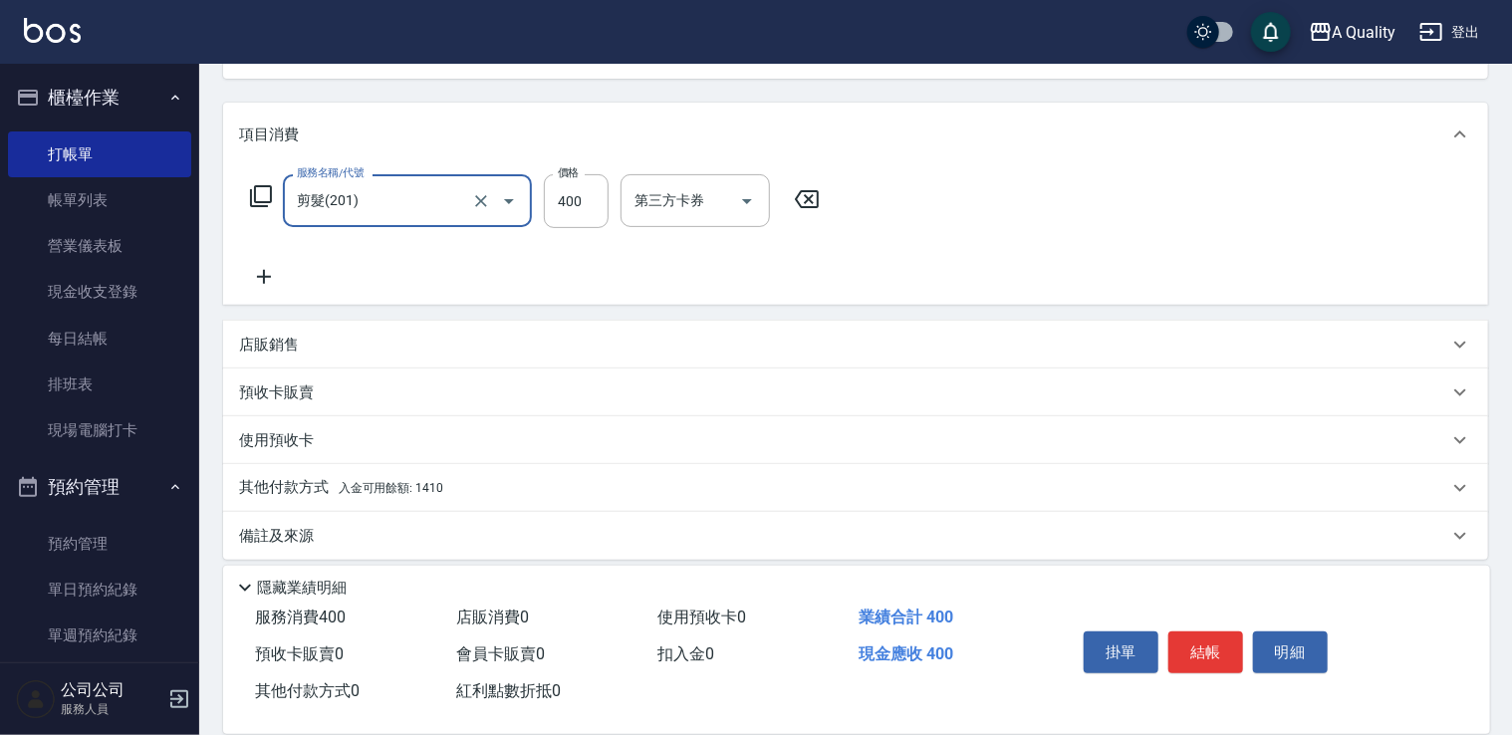
scroll to position [238, 0]
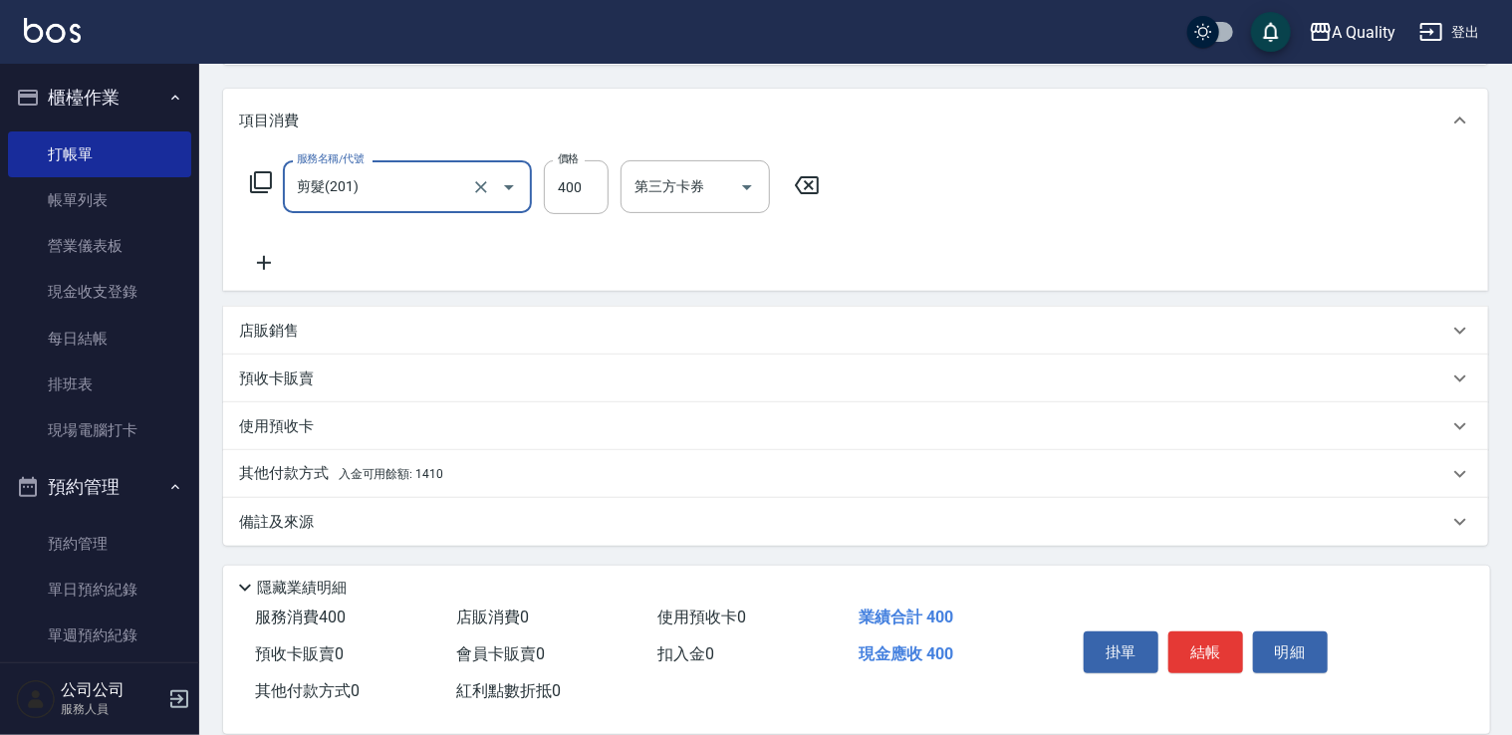
click at [335, 464] on p "其他付款方式 入金可用餘額: 1410" at bounding box center [341, 474] width 204 height 22
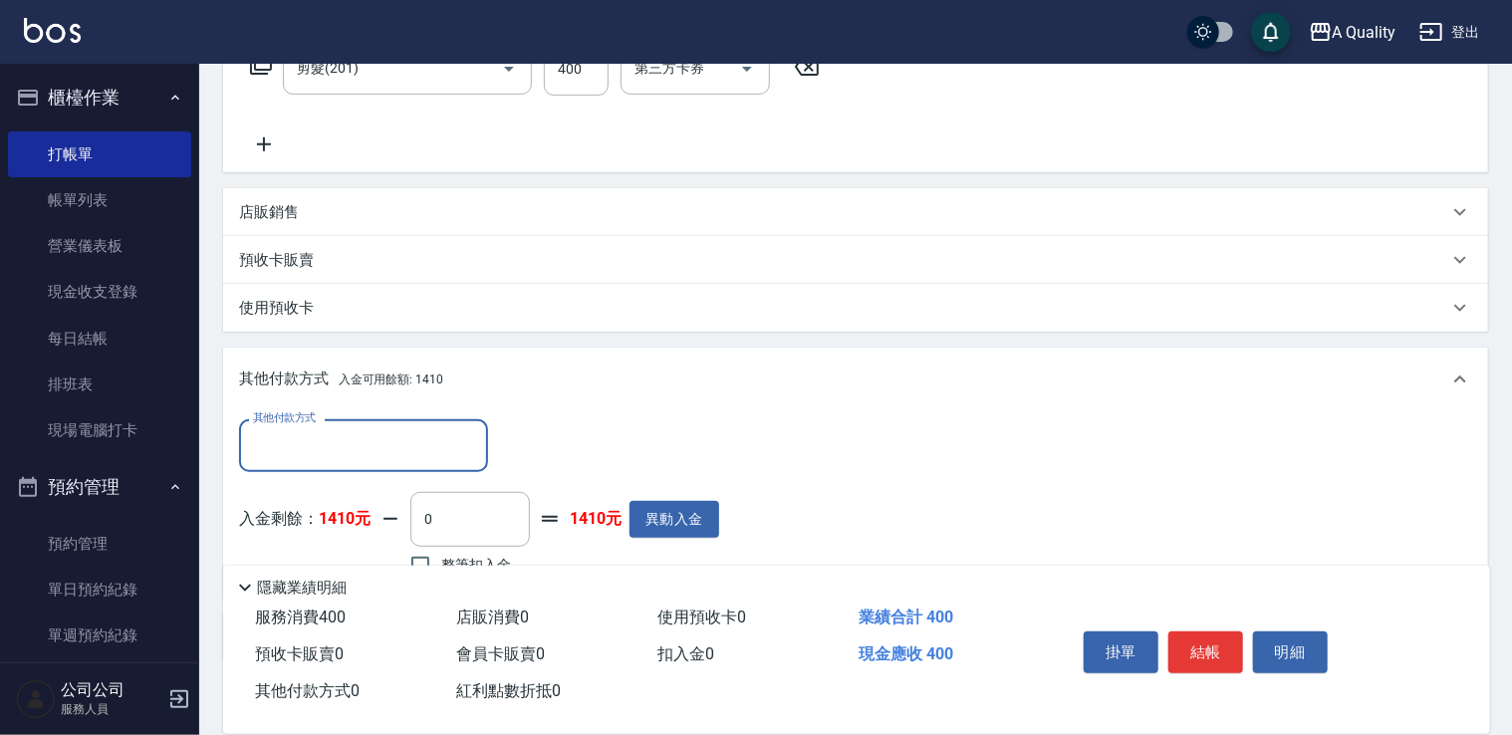
scroll to position [472, 0]
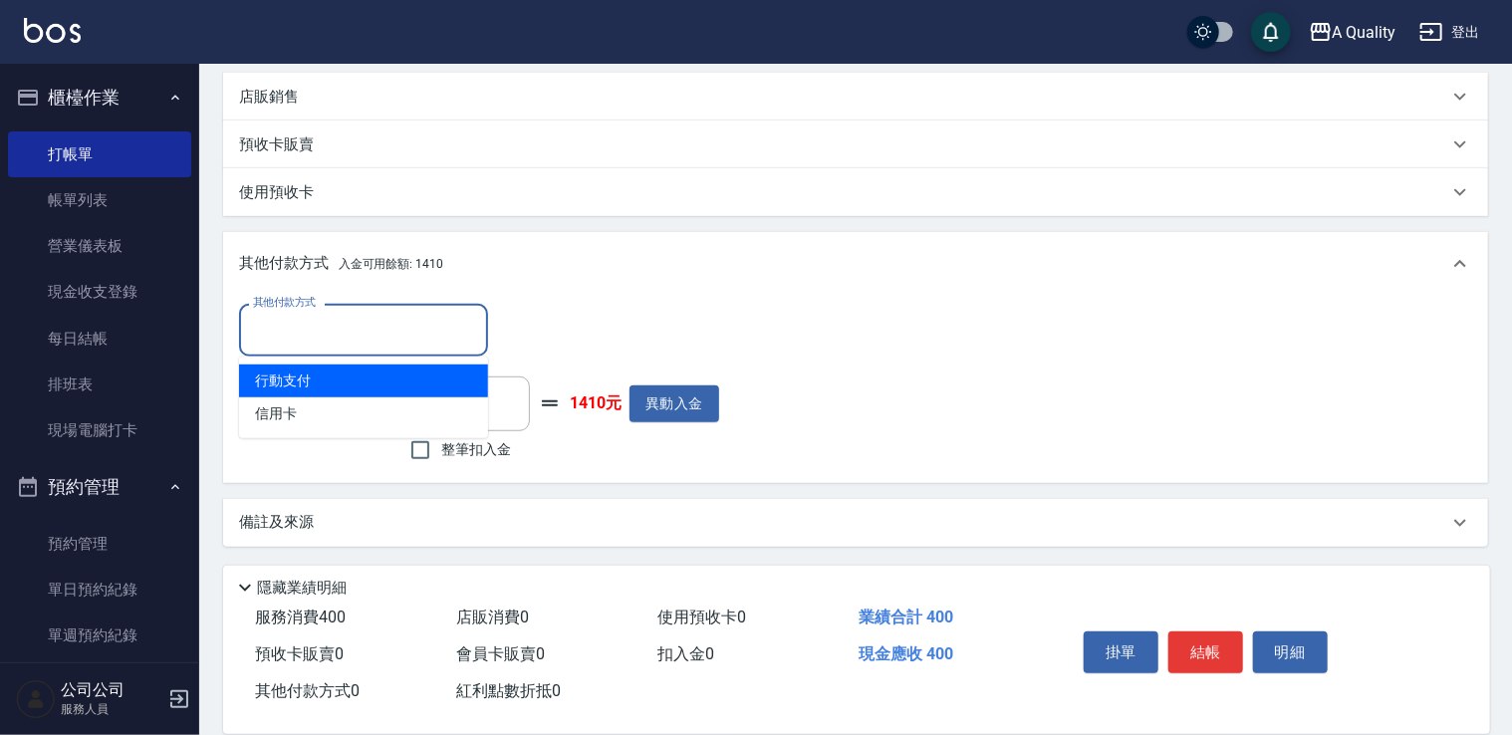
click at [425, 333] on input "其他付款方式" at bounding box center [363, 330] width 231 height 35
click at [627, 319] on div "其他付款方式 其他付款方式" at bounding box center [479, 330] width 480 height 53
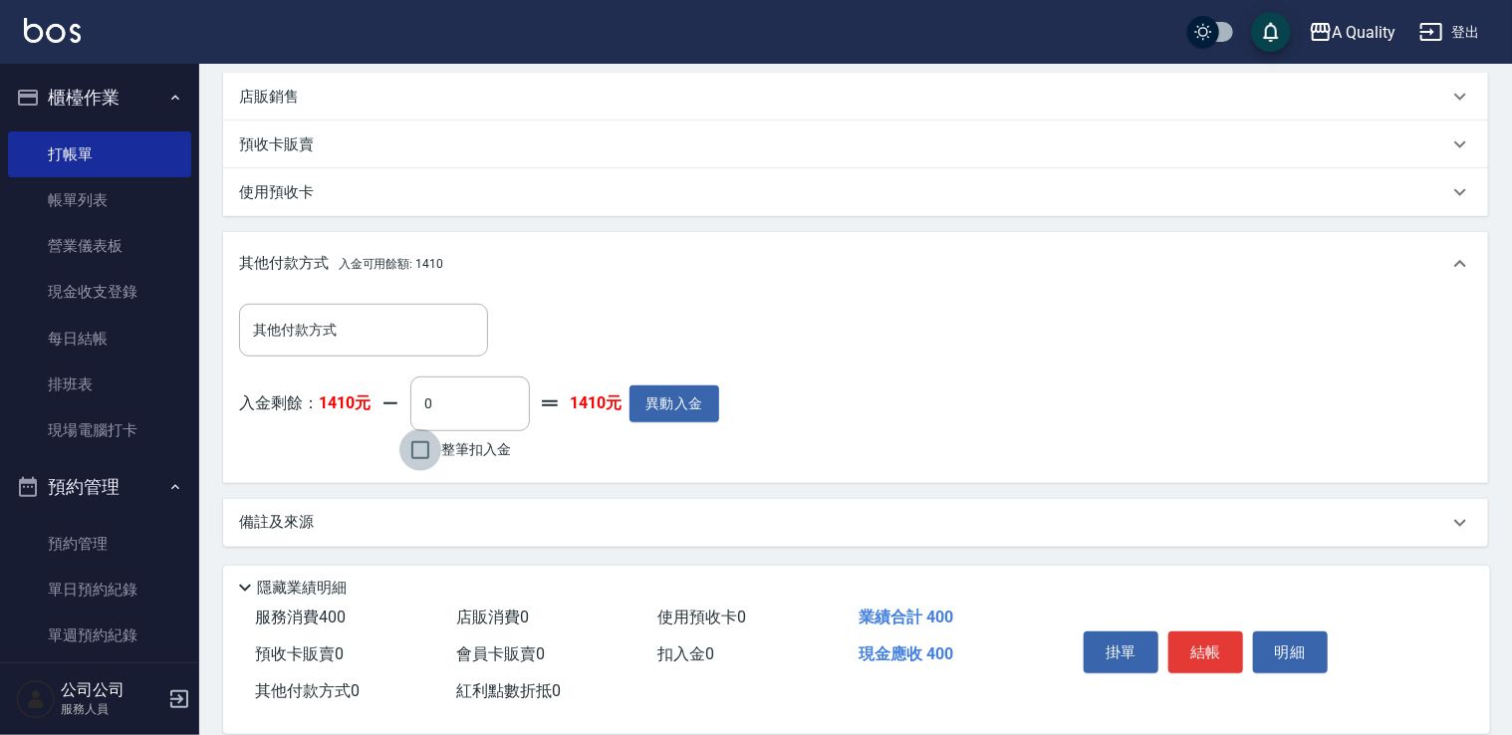
click at [411, 448] on input "整筆扣入金" at bounding box center [420, 450] width 42 height 42
checkbox input "true"
type input "400"
click at [1208, 645] on button "結帳" at bounding box center [1205, 652] width 75 height 42
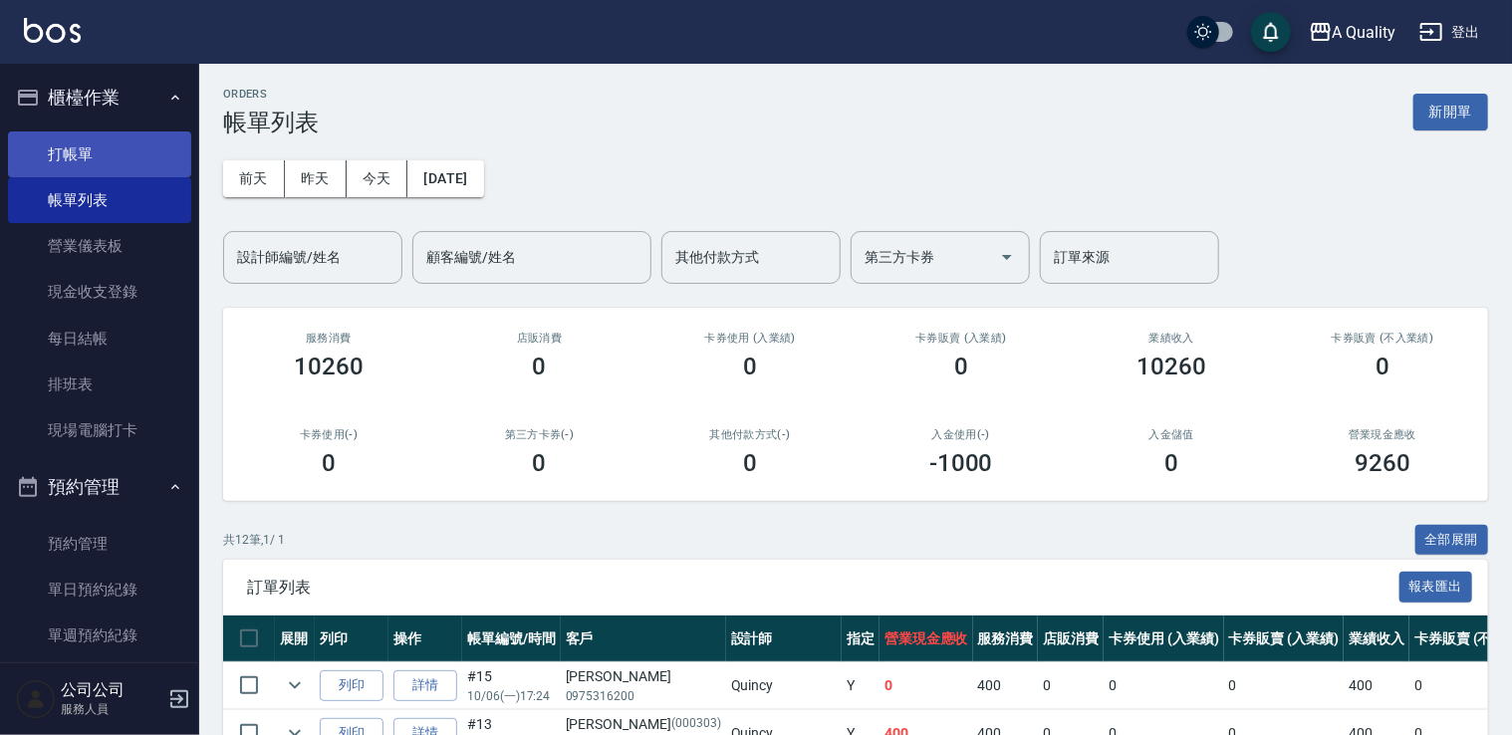
click at [116, 161] on link "打帳單" at bounding box center [99, 154] width 183 height 46
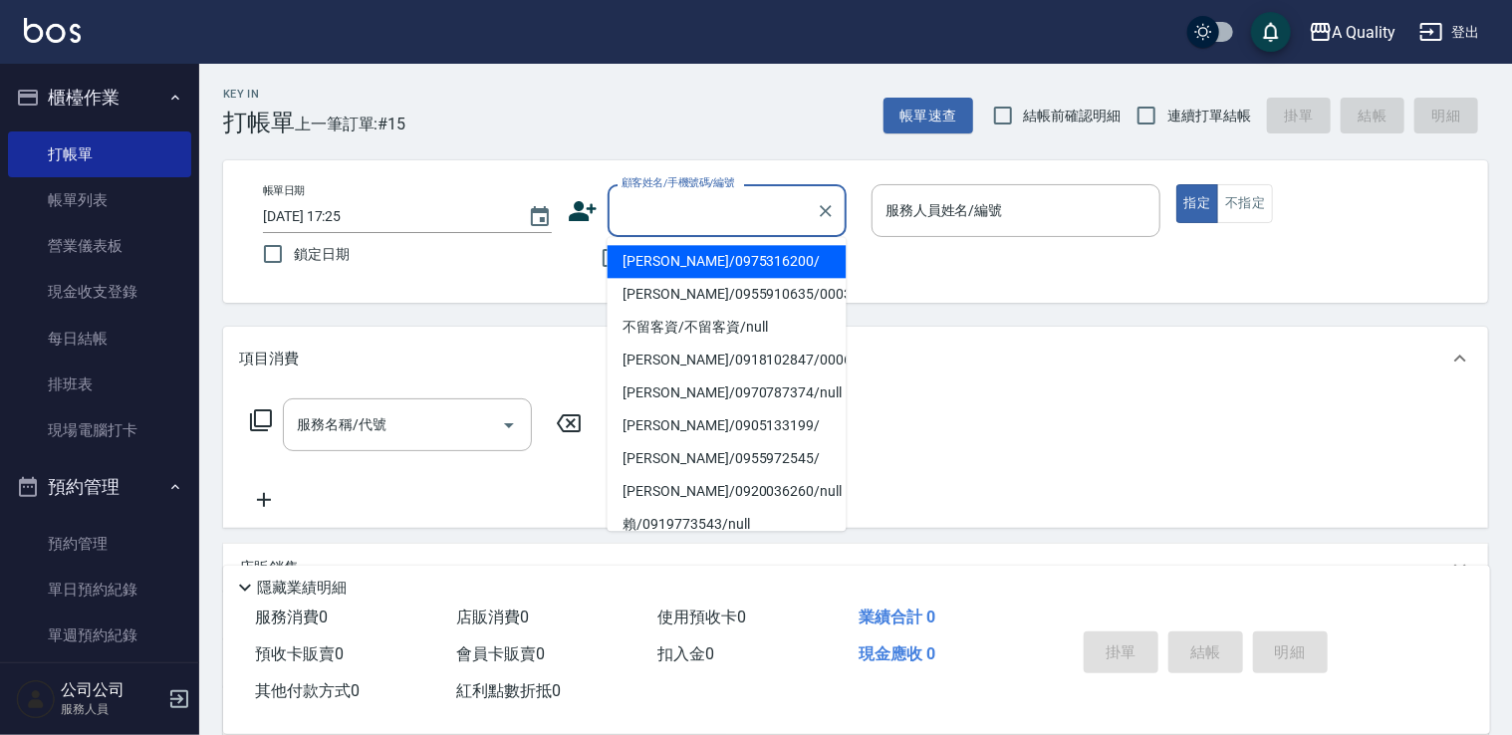
drag, startPoint x: 739, startPoint y: 217, endPoint x: 729, endPoint y: 242, distance: 26.8
click at [735, 219] on input "顧客姓名/手機號碼/編號" at bounding box center [711, 210] width 191 height 35
click at [721, 261] on li "陶冰冰/0975316200/" at bounding box center [726, 261] width 239 height 33
type input "陶冰冰/0975316200/"
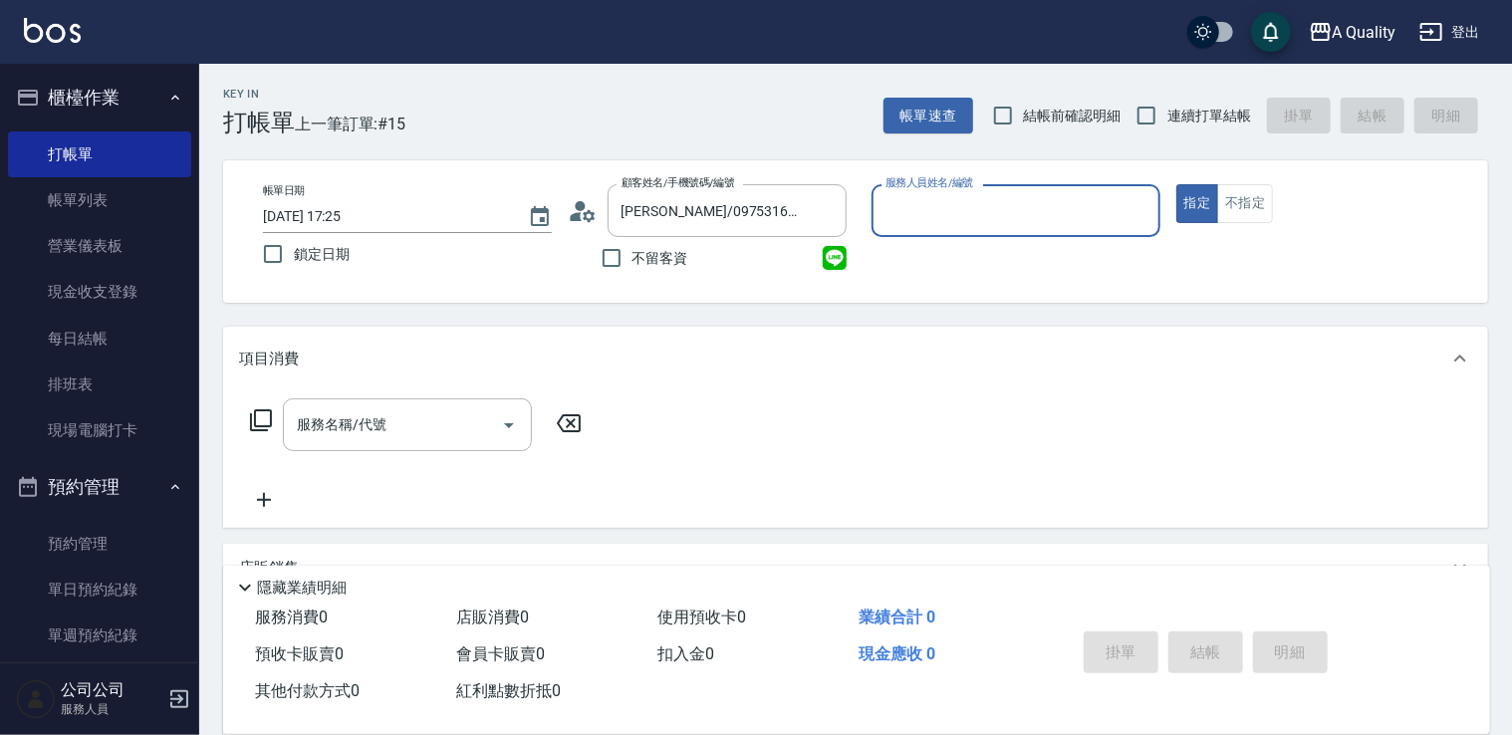
click at [1040, 296] on div "帳單日期 2025/10/06 17:25 鎖定日期 顧客姓名/手機號碼/編號 陶冰冰/0975316200/ 顧客姓名/手機號碼/編號 不留客資 服務人員姓…" at bounding box center [855, 231] width 1265 height 142
click at [1087, 214] on input "服務人員姓名/編號" at bounding box center [1015, 210] width 271 height 35
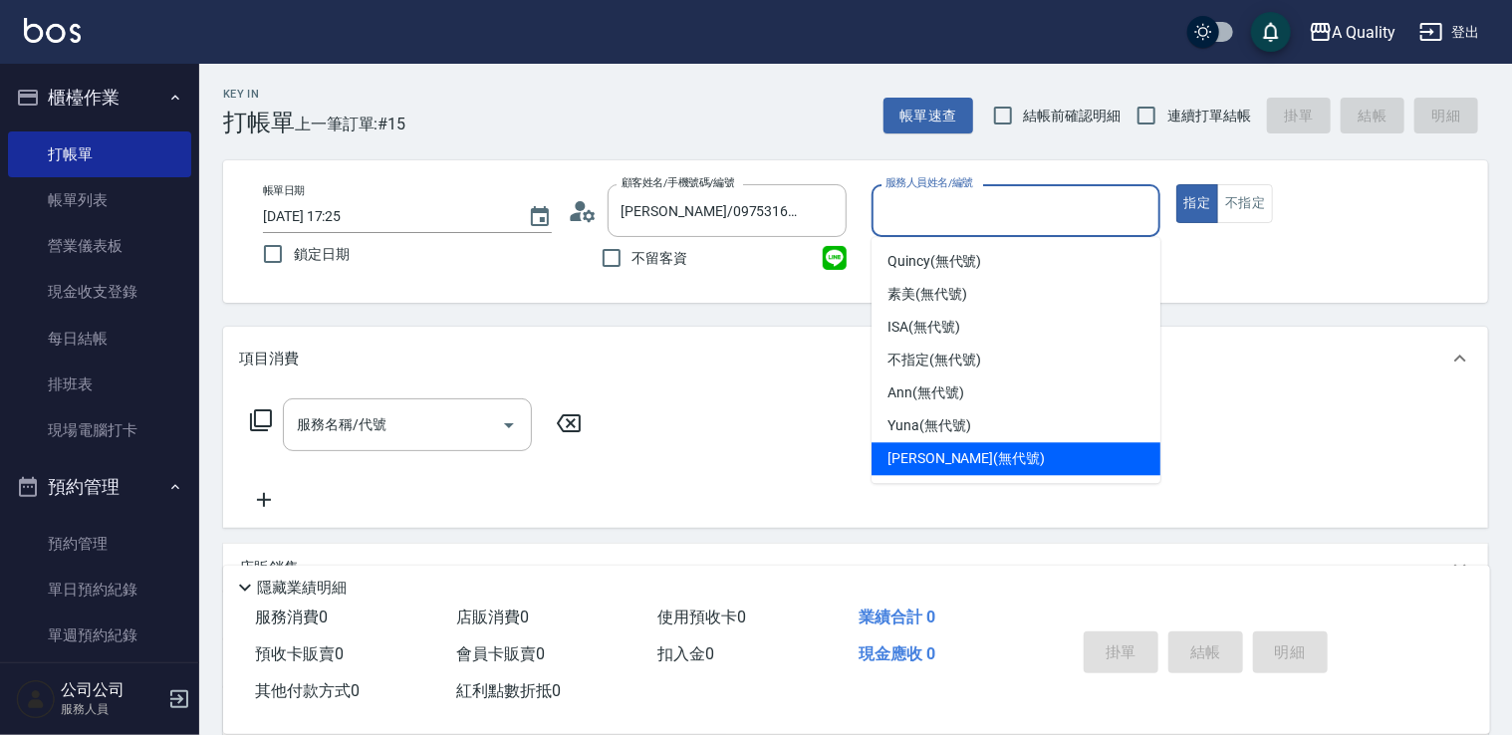
click at [999, 457] on div "Taylor (無代號)" at bounding box center [1015, 458] width 289 height 33
type input "Taylor(無代號)"
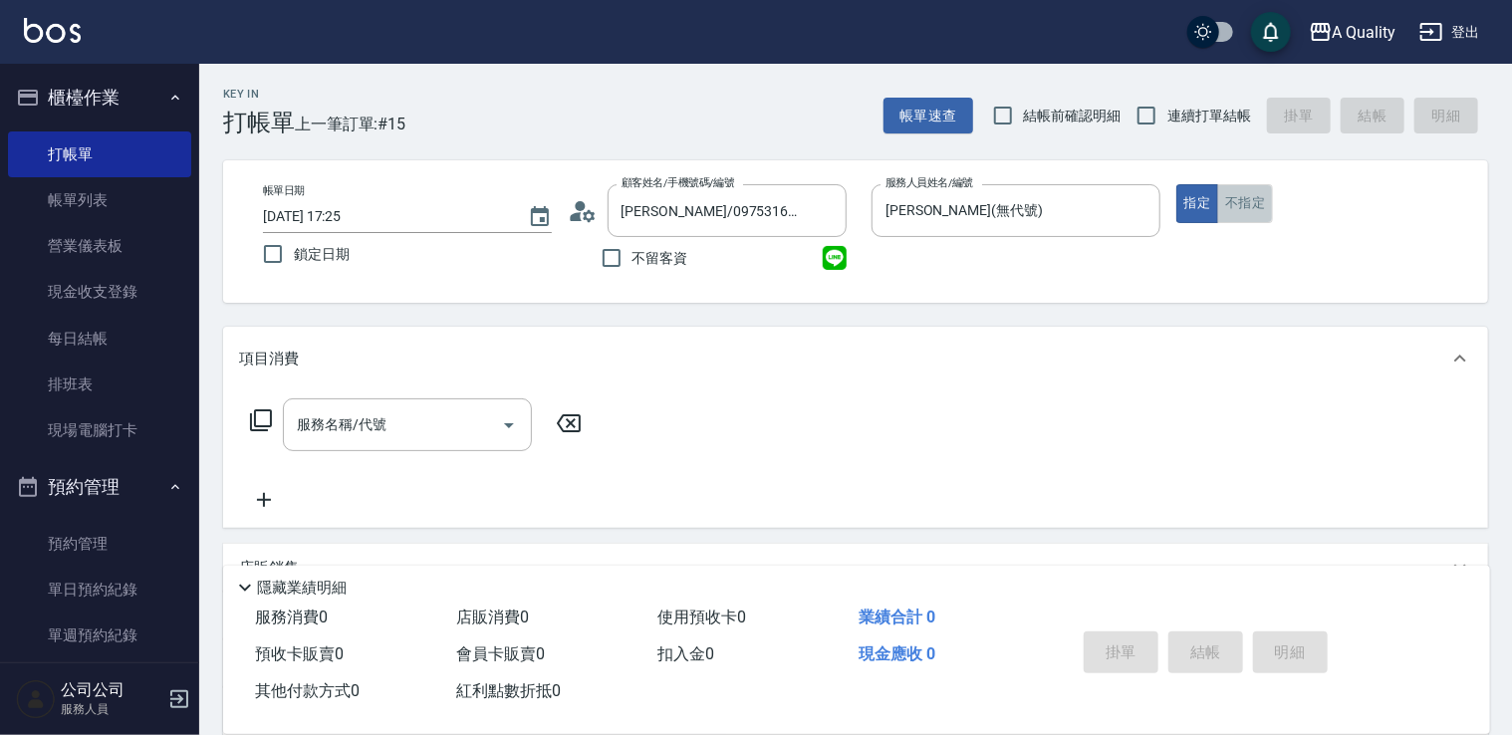
click at [1231, 208] on button "不指定" at bounding box center [1245, 203] width 56 height 39
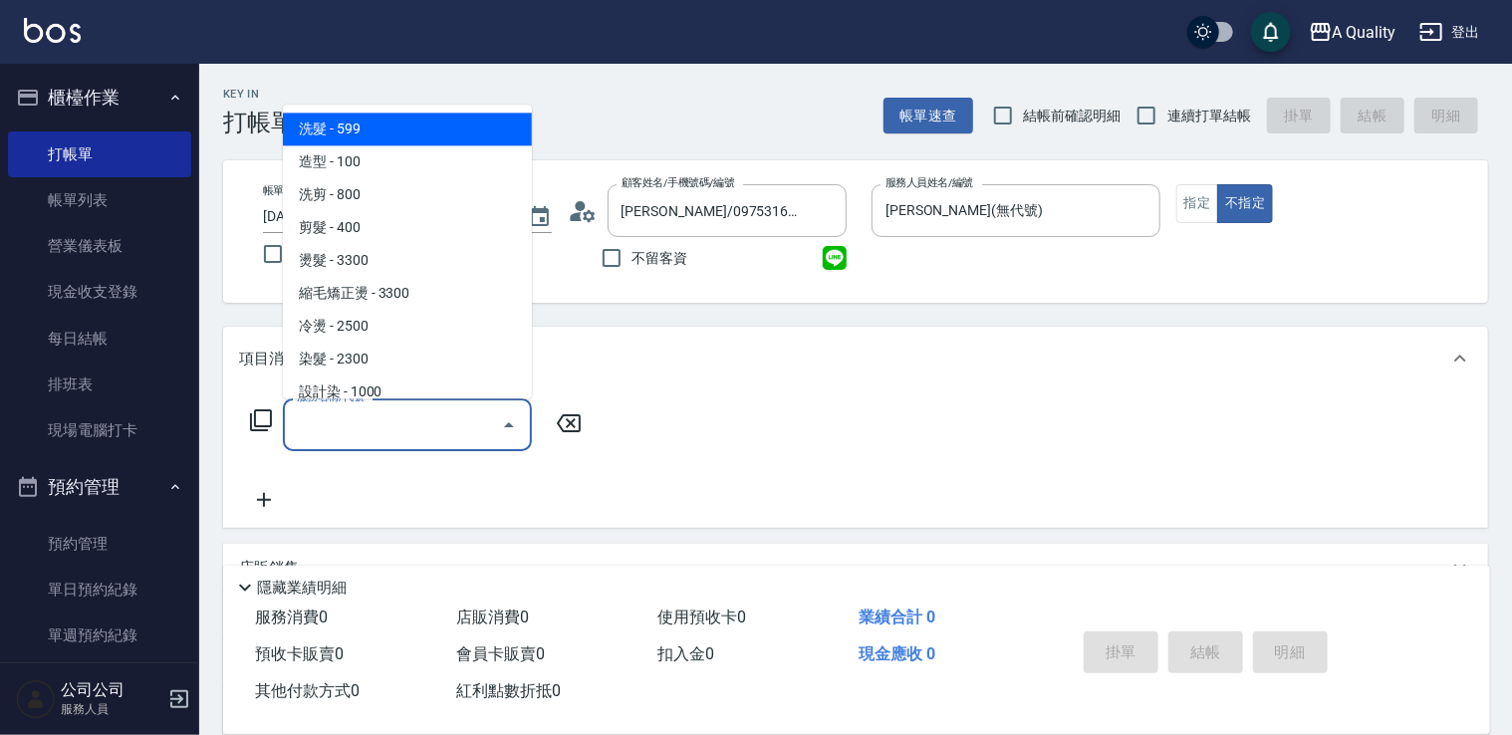
click at [446, 416] on input "服務名稱/代號" at bounding box center [392, 424] width 201 height 35
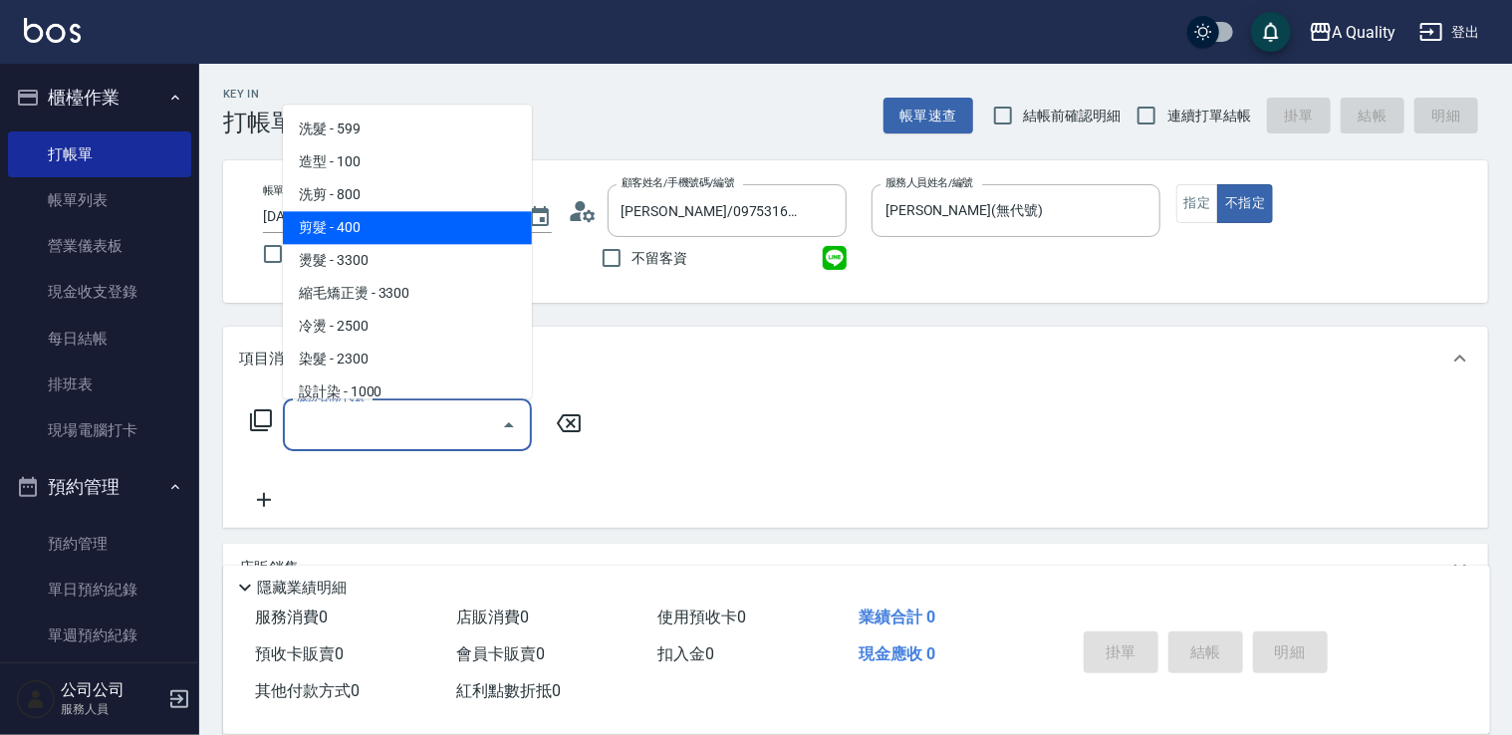
click at [432, 237] on span "剪髮 - 400" at bounding box center [407, 227] width 249 height 33
type input "剪髮(201)"
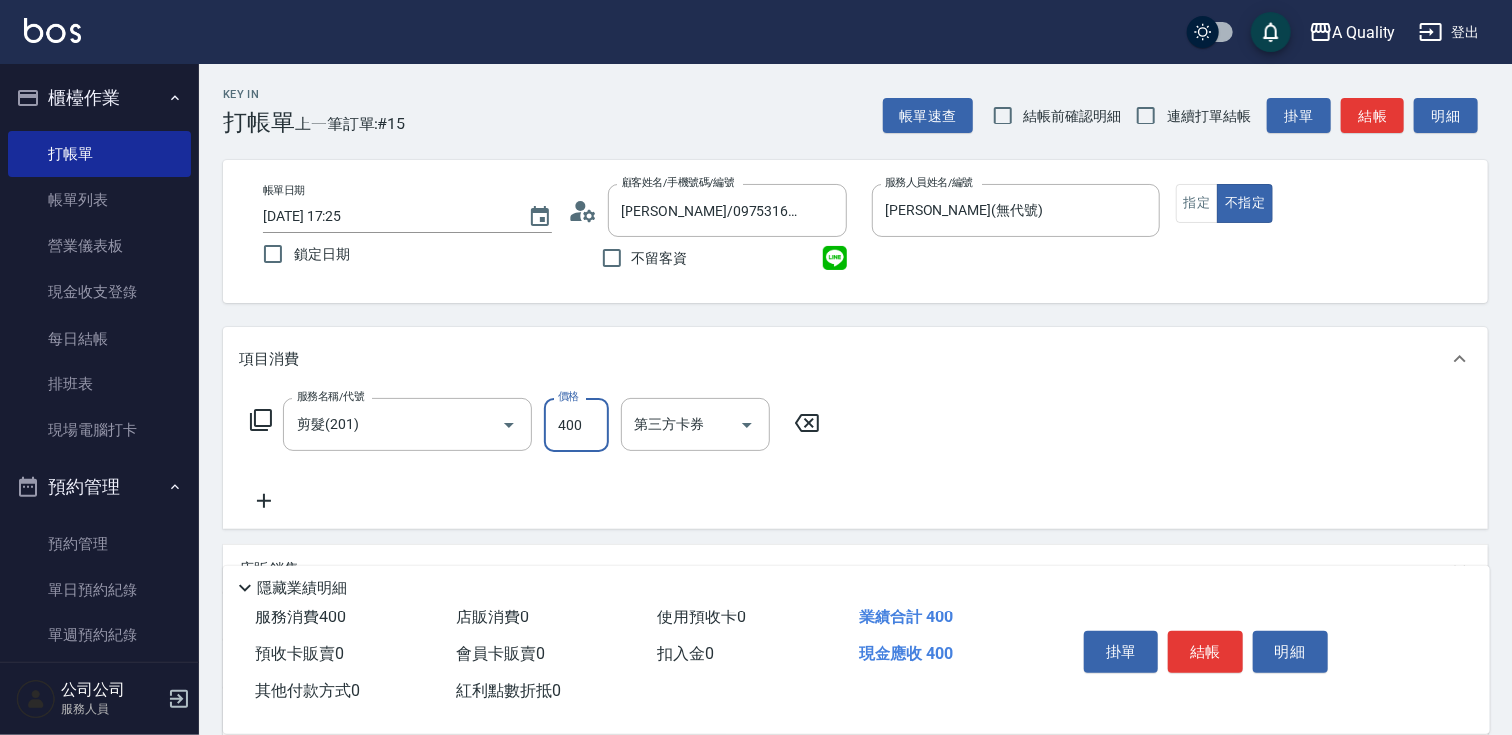
click at [566, 423] on input "400" at bounding box center [576, 425] width 65 height 54
type input "100"
click at [1232, 403] on div "服務名稱/代號 剪髮(201) 服務名稱/代號 價格 100 價格 第三方卡券 第三方卡券" at bounding box center [855, 459] width 1265 height 138
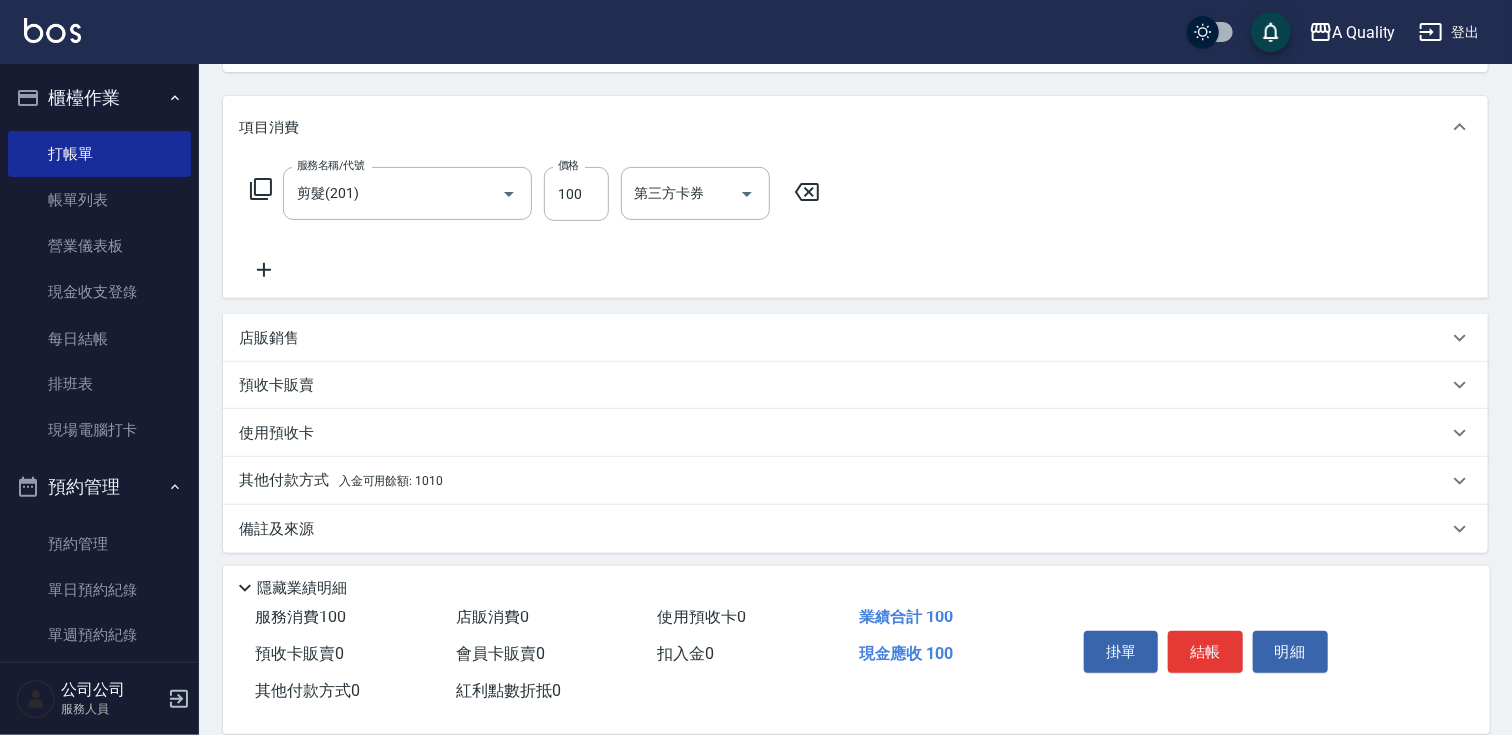
scroll to position [238, 0]
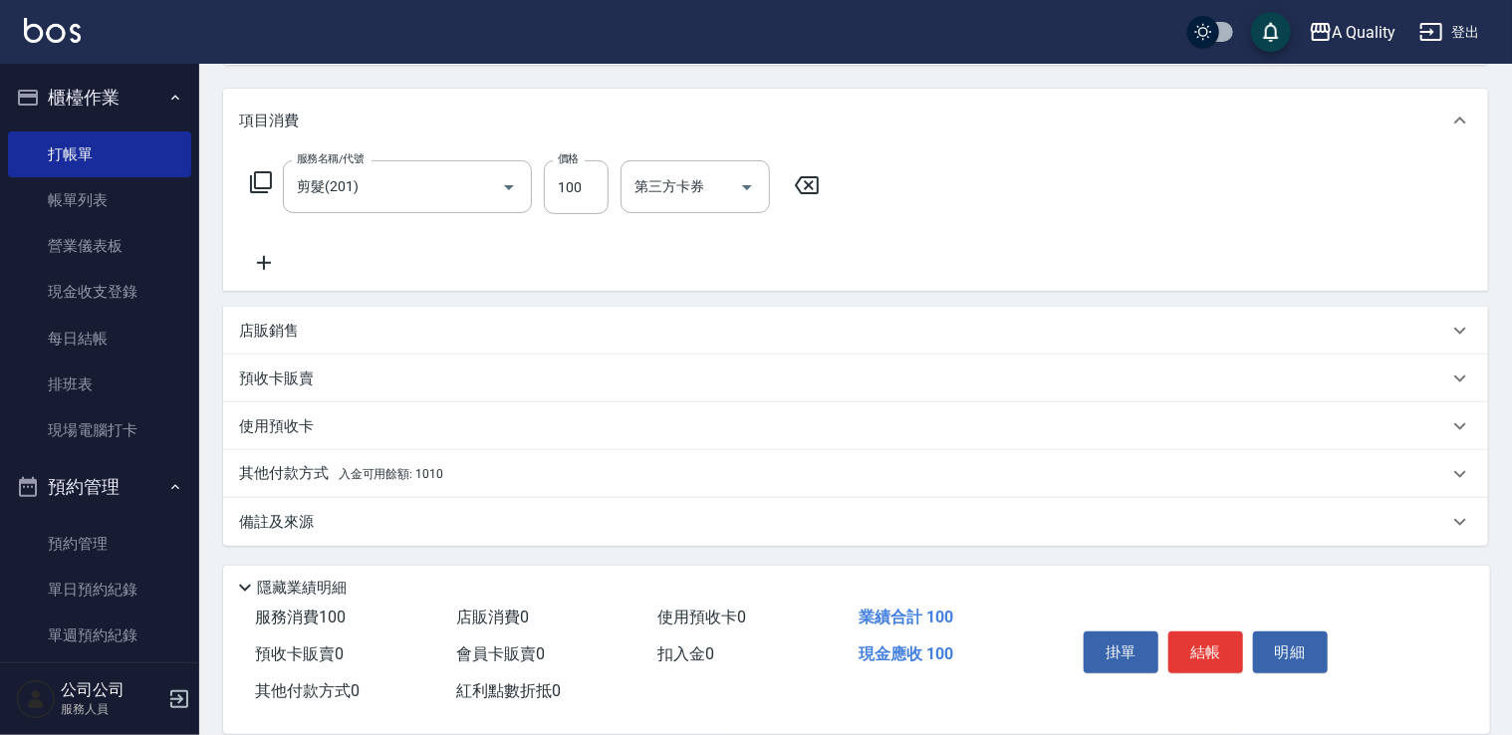
click at [440, 464] on p "其他付款方式 入金可用餘額: 1010" at bounding box center [341, 474] width 204 height 22
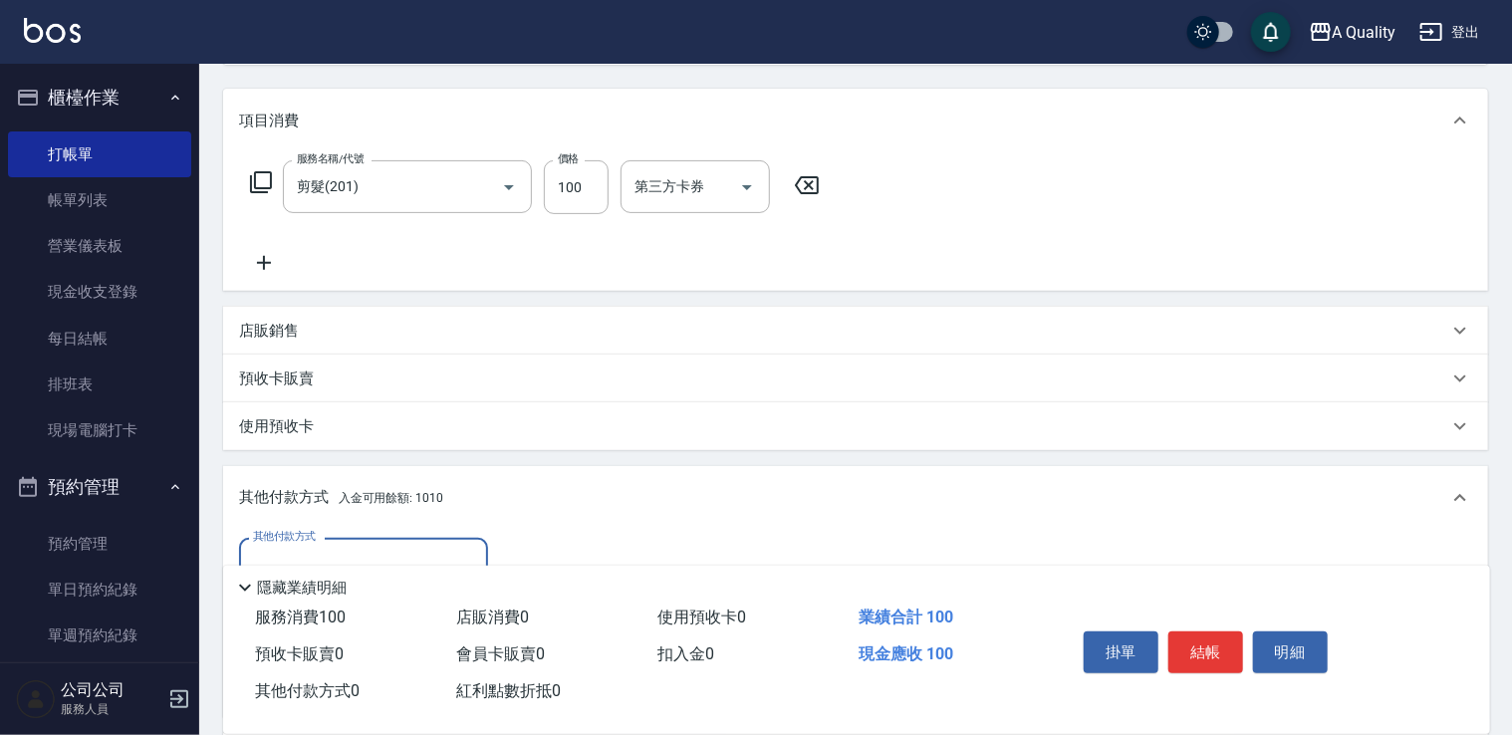
scroll to position [0, 0]
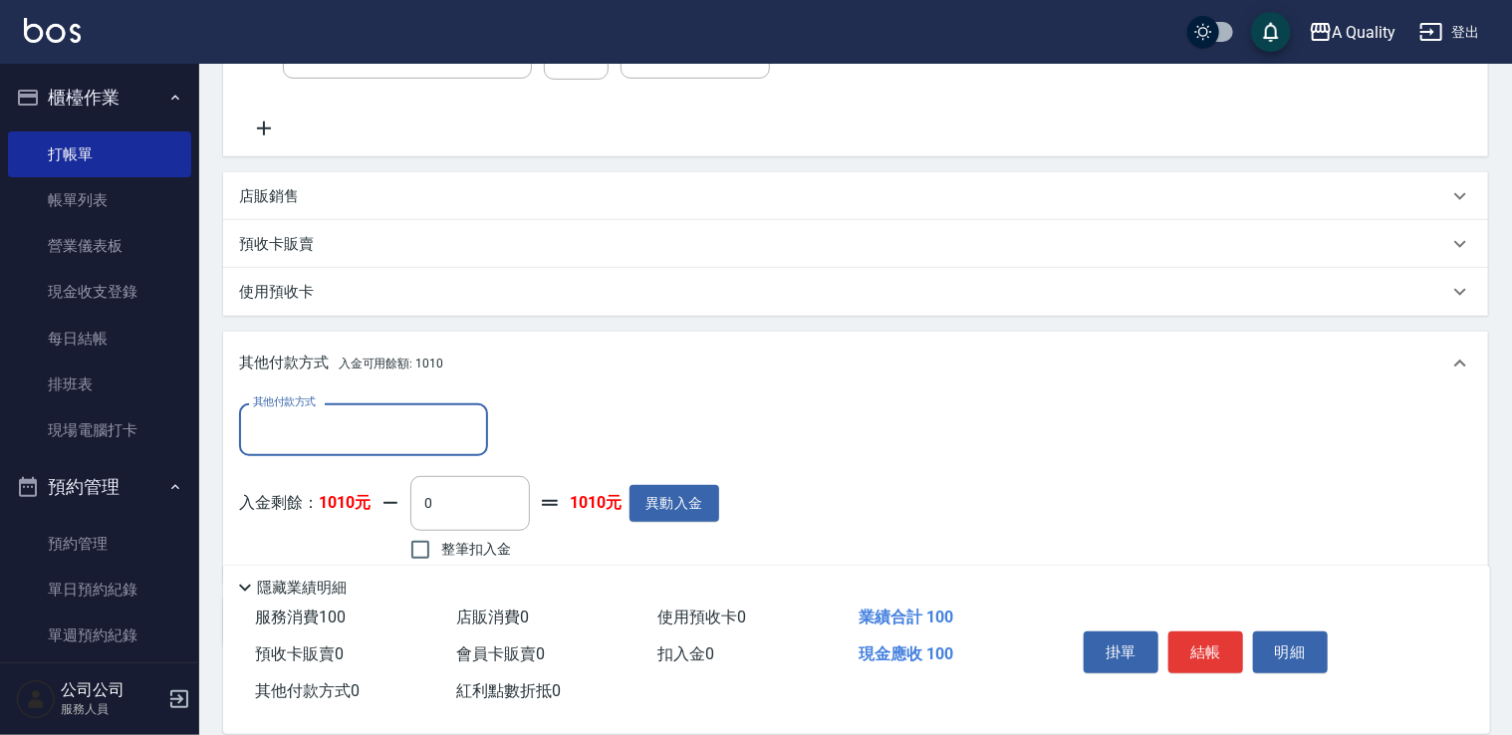
drag, startPoint x: 426, startPoint y: 550, endPoint x: 442, endPoint y: 549, distance: 16.0
click at [427, 550] on input "整筆扣入金" at bounding box center [420, 550] width 42 height 42
checkbox input "true"
type input "100"
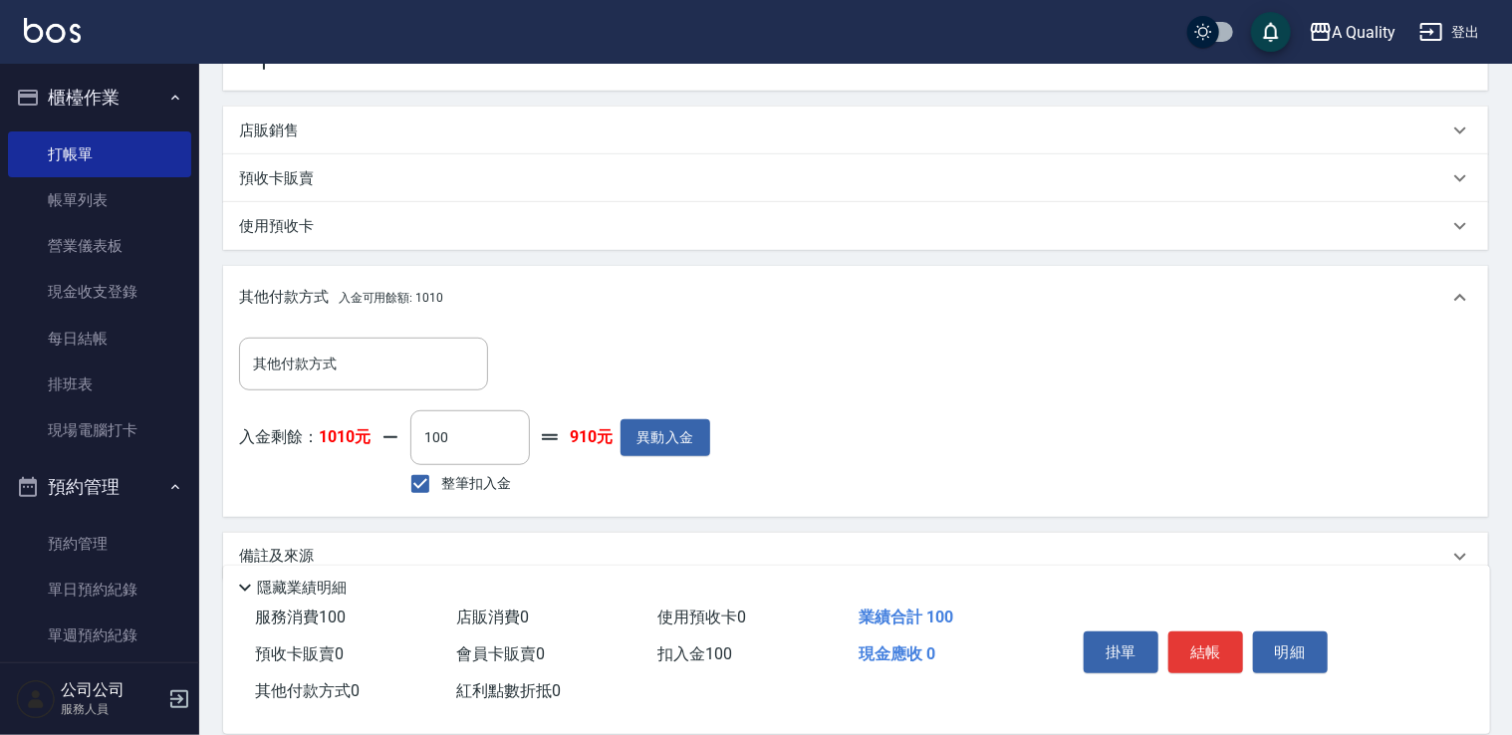
scroll to position [472, 0]
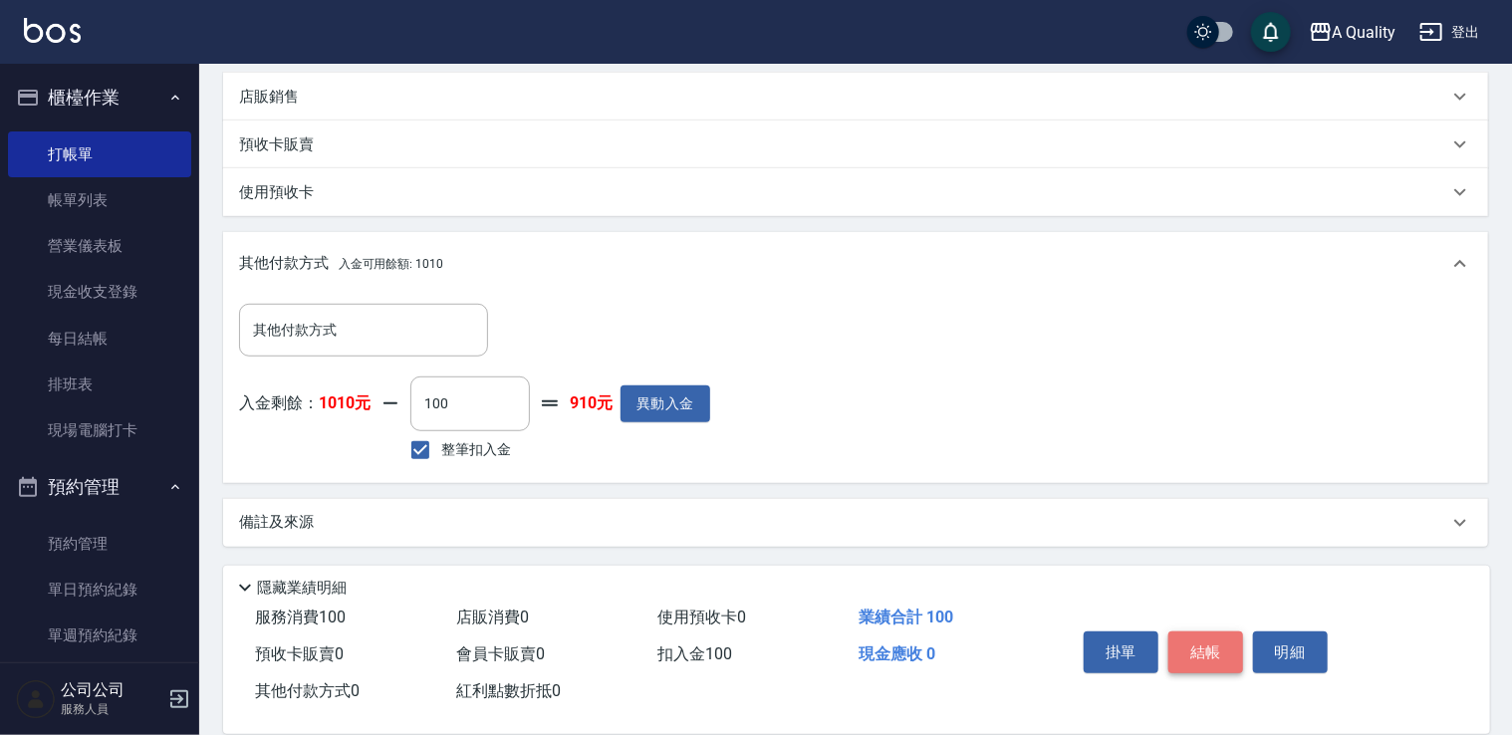
click at [1204, 656] on button "結帳" at bounding box center [1205, 652] width 75 height 42
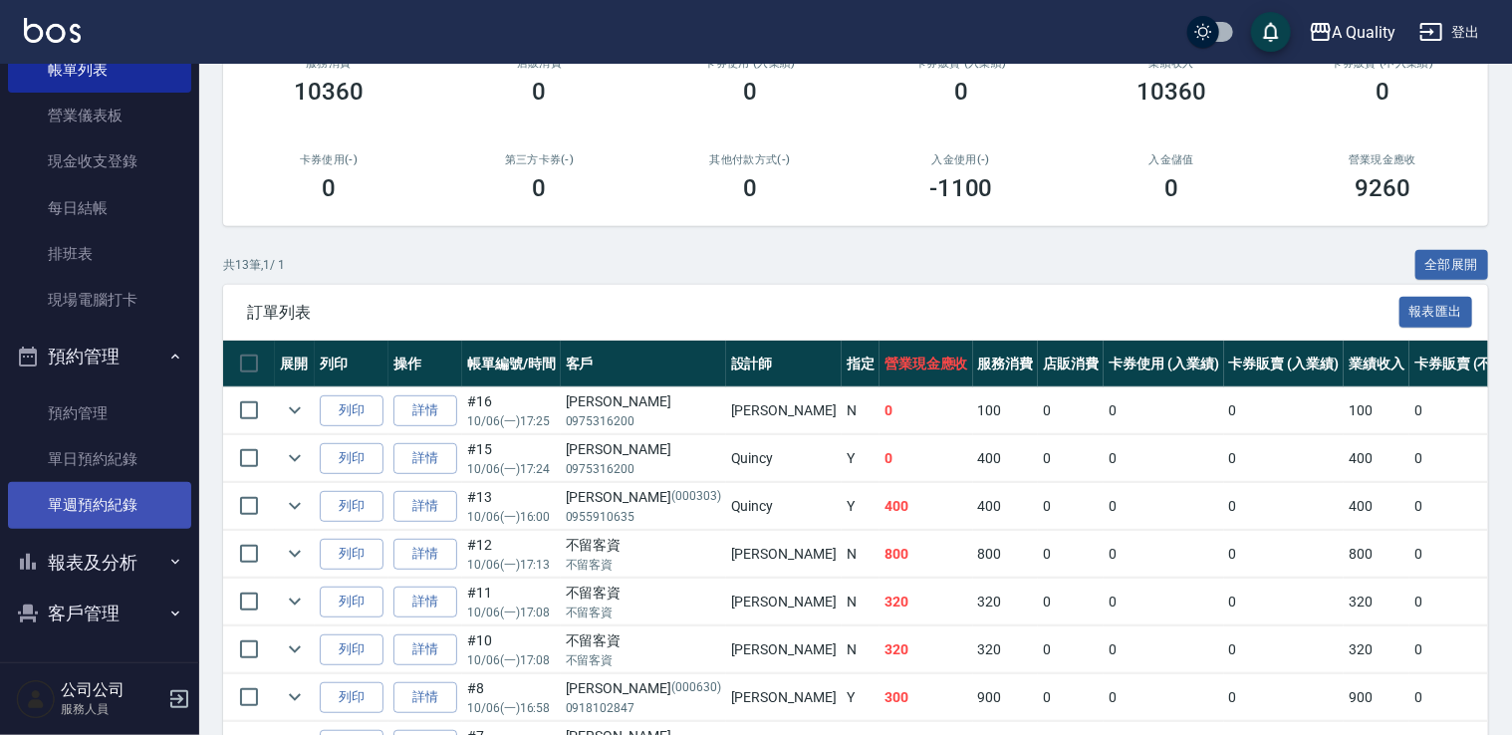
scroll to position [299, 0]
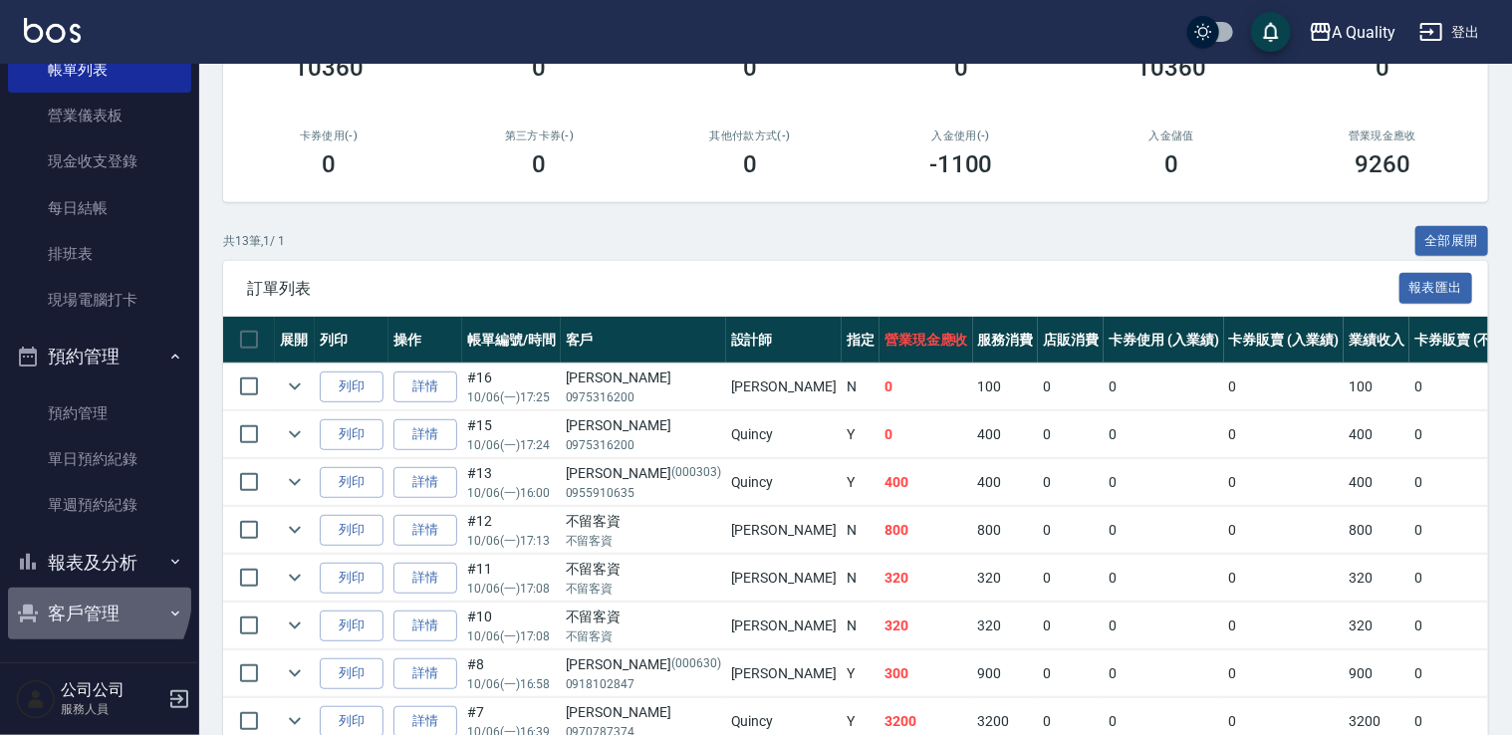
click at [82, 597] on button "客戶管理" at bounding box center [99, 613] width 183 height 52
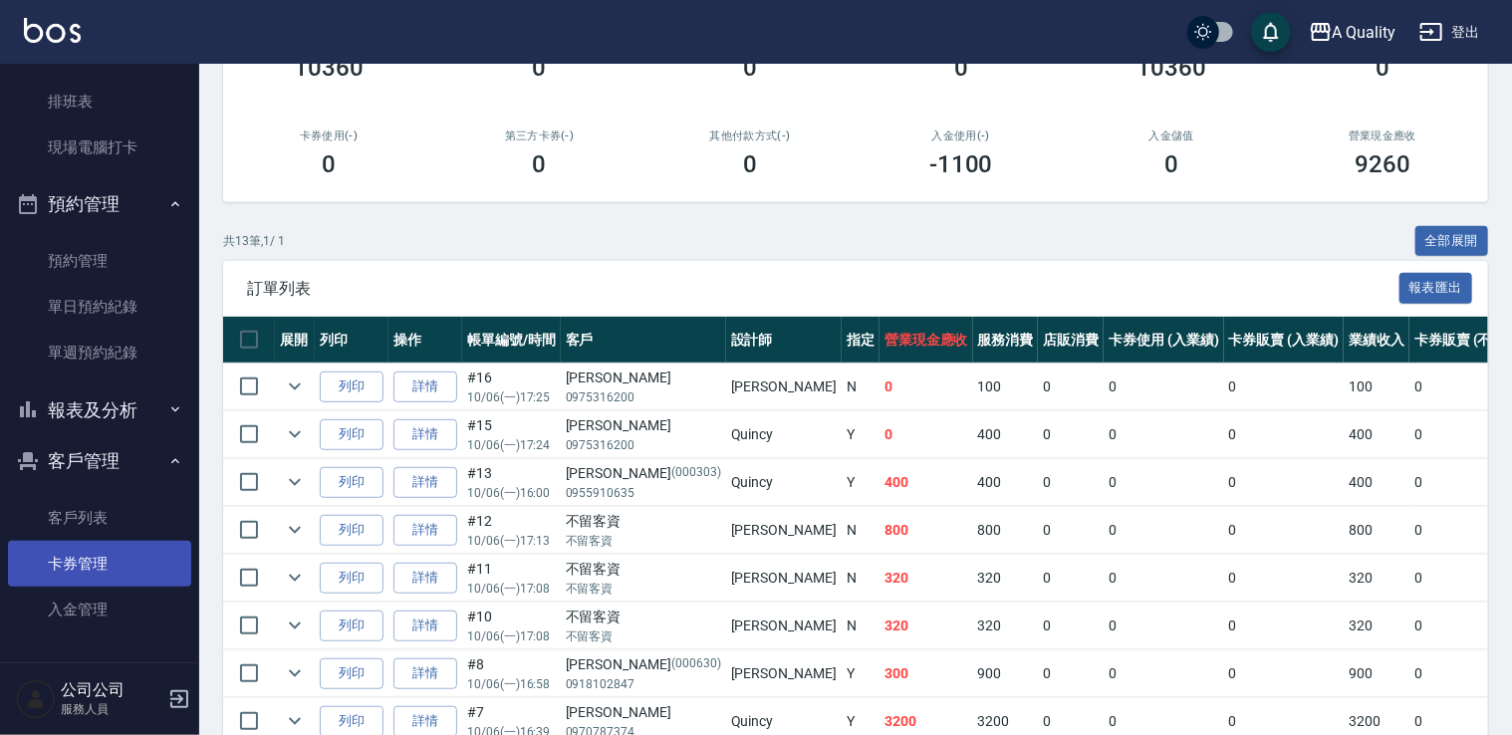
scroll to position [284, 0]
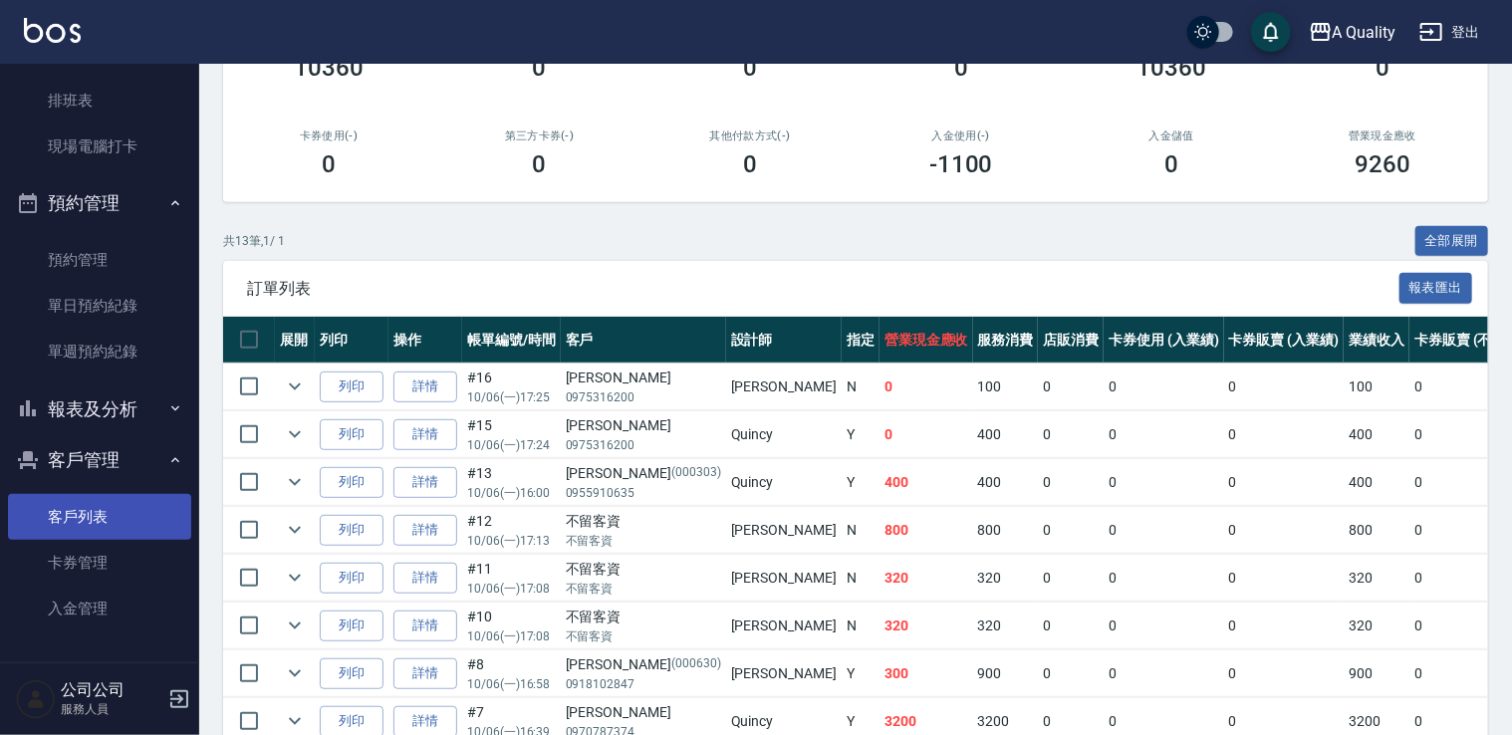
click at [112, 514] on link "客戶列表" at bounding box center [99, 517] width 183 height 46
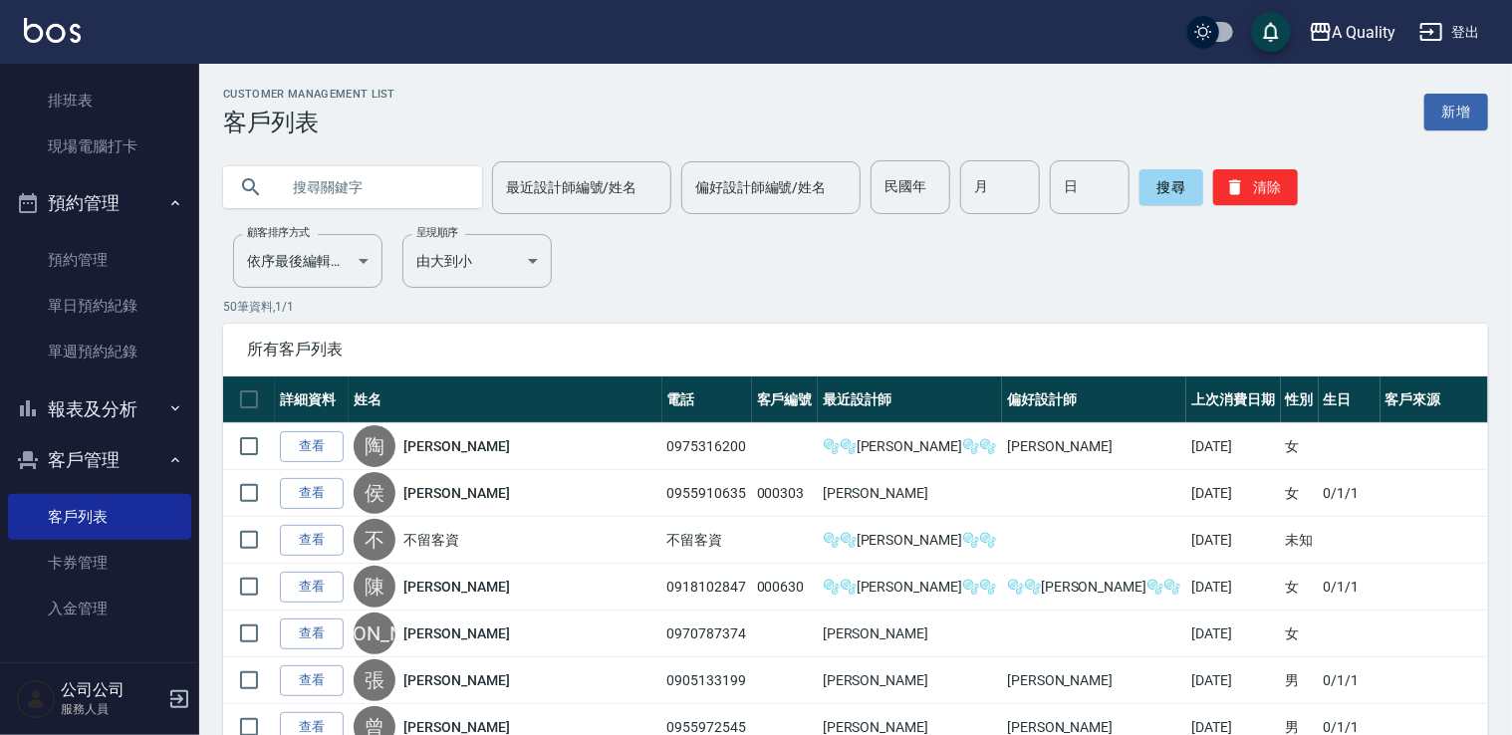
click at [378, 175] on input "text" at bounding box center [372, 187] width 187 height 54
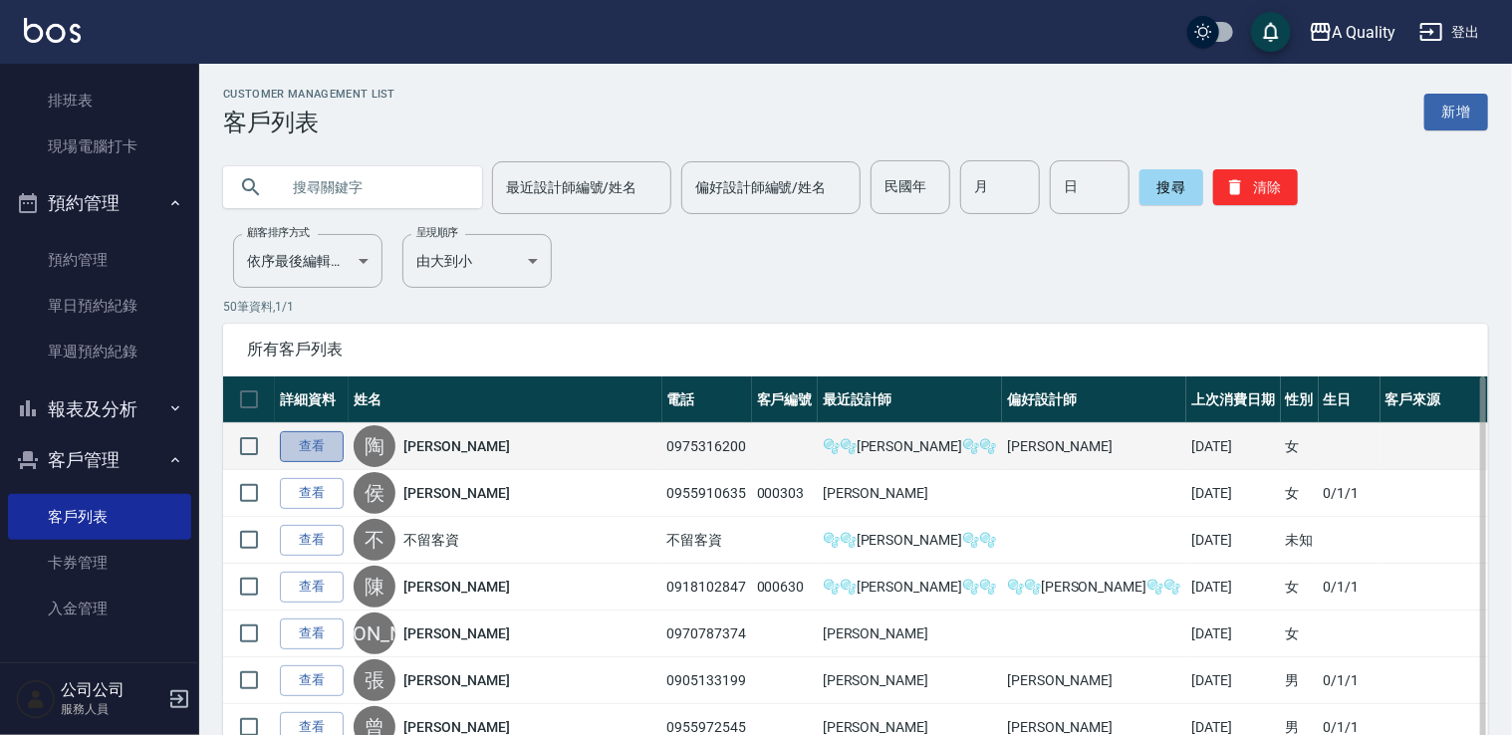
click at [310, 437] on link "查看" at bounding box center [312, 446] width 64 height 31
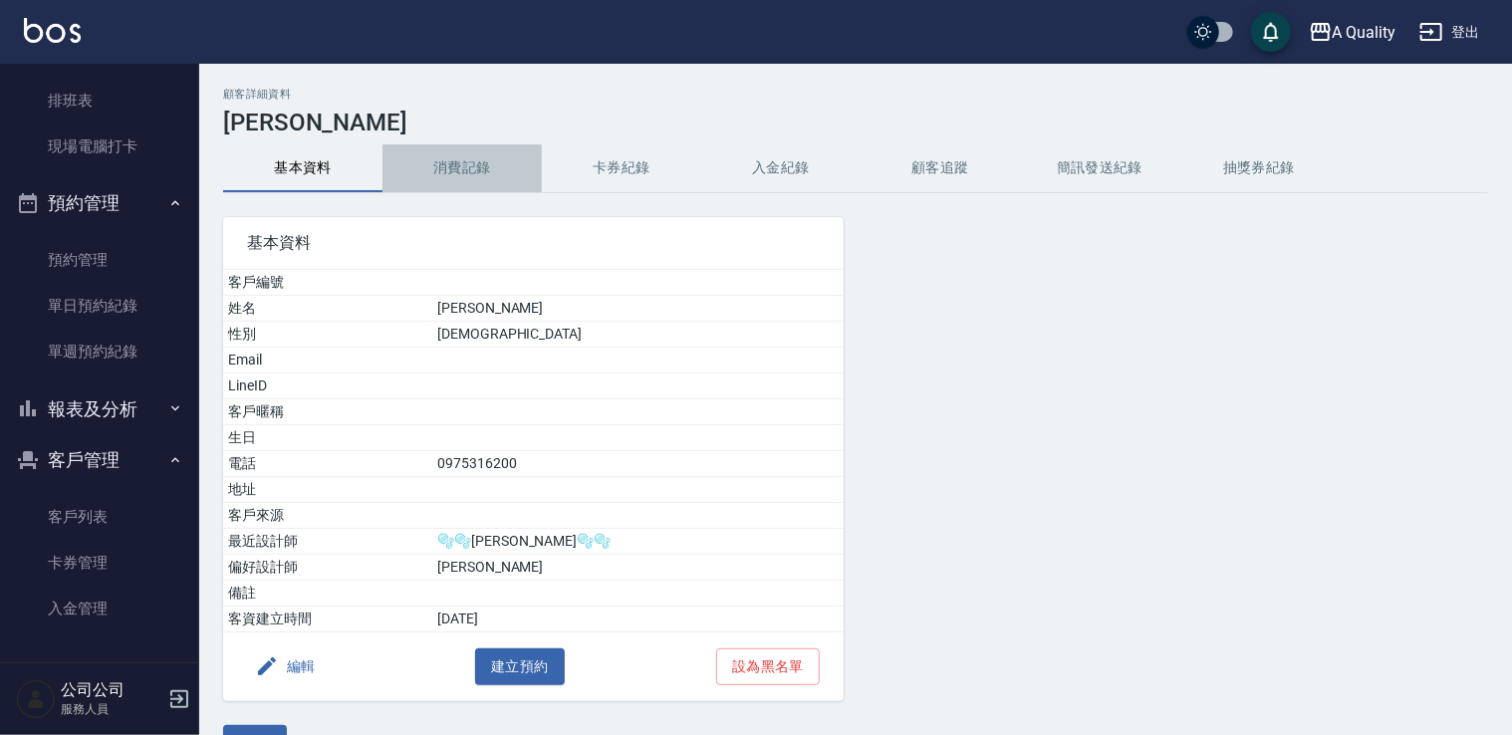
click at [493, 173] on button "消費記錄" at bounding box center [461, 168] width 159 height 48
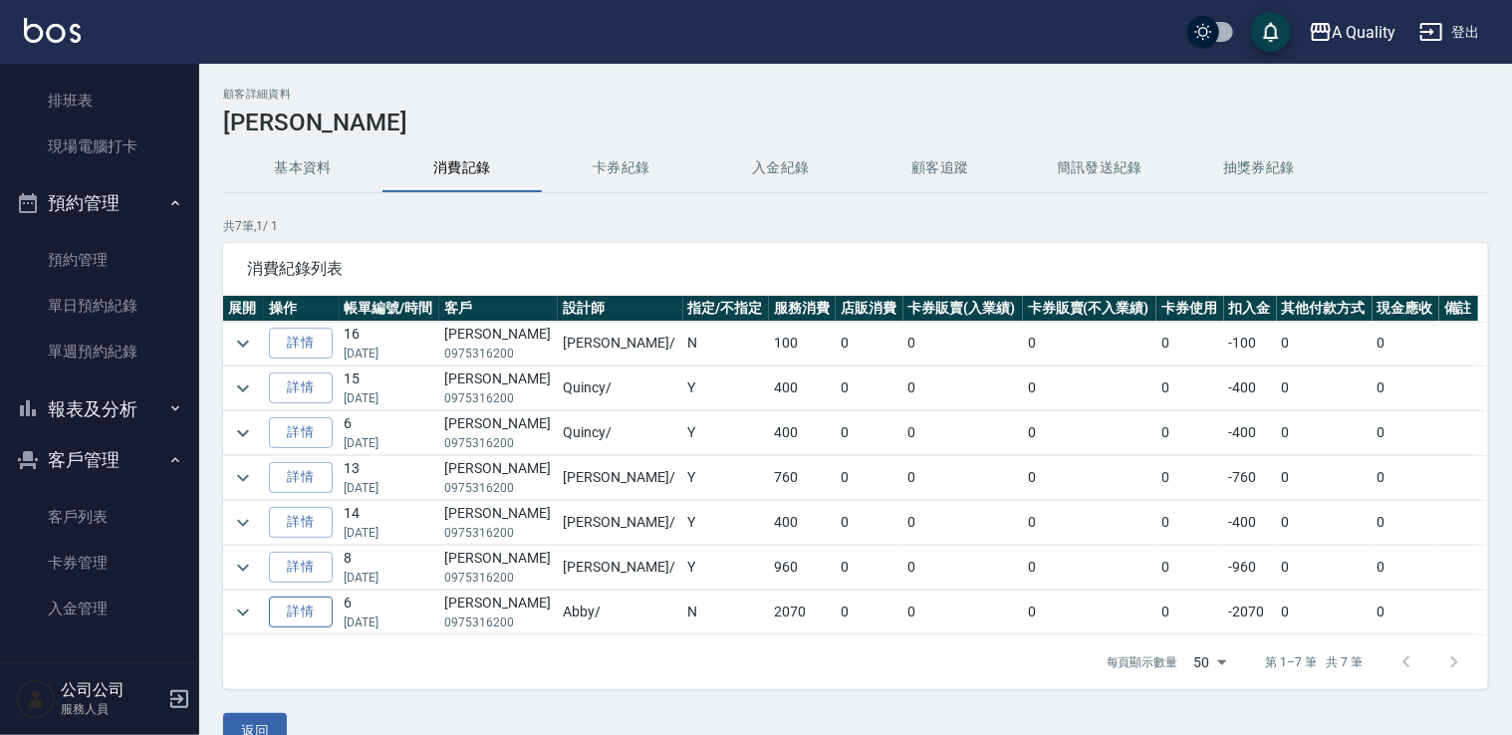
click at [303, 601] on link "詳情" at bounding box center [301, 611] width 64 height 31
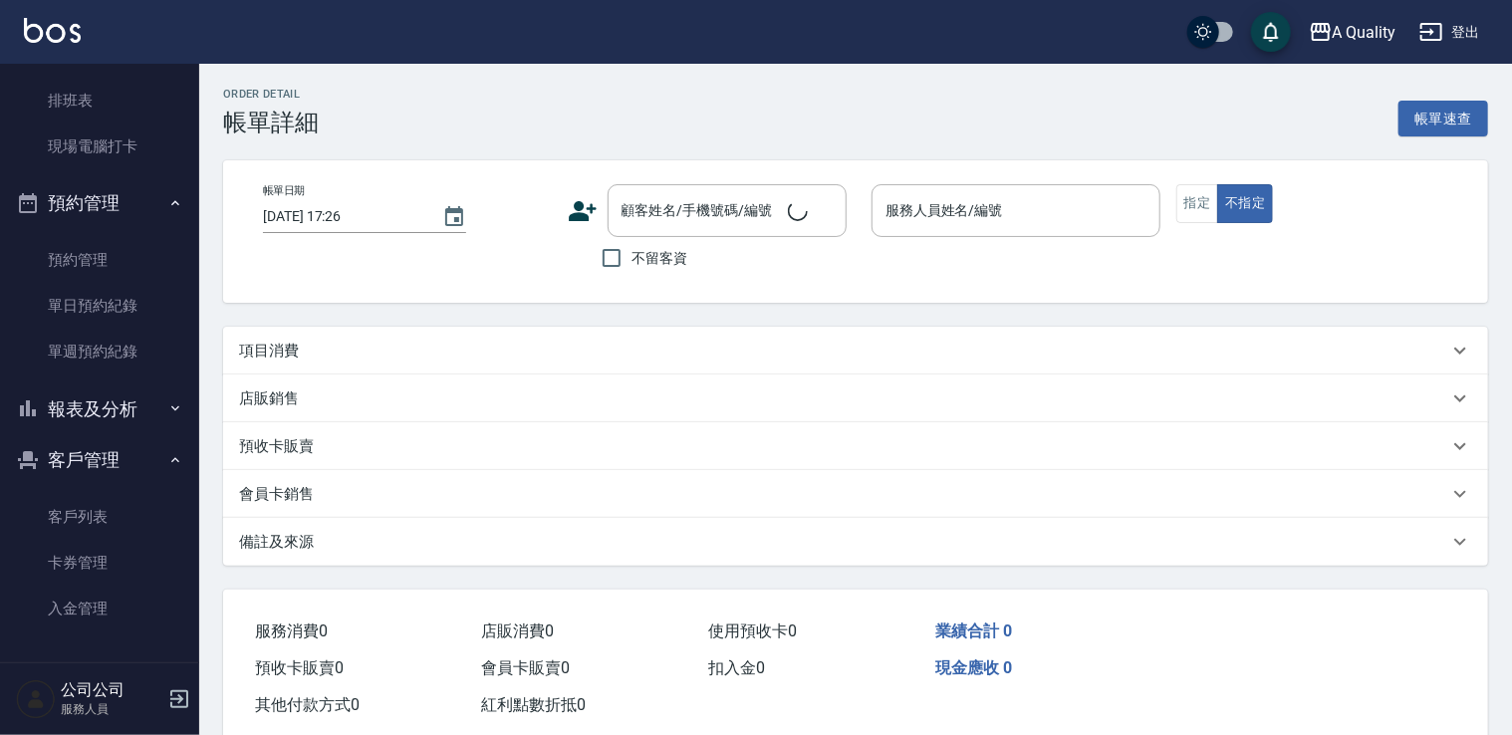
type input "2025/01/19 14:06"
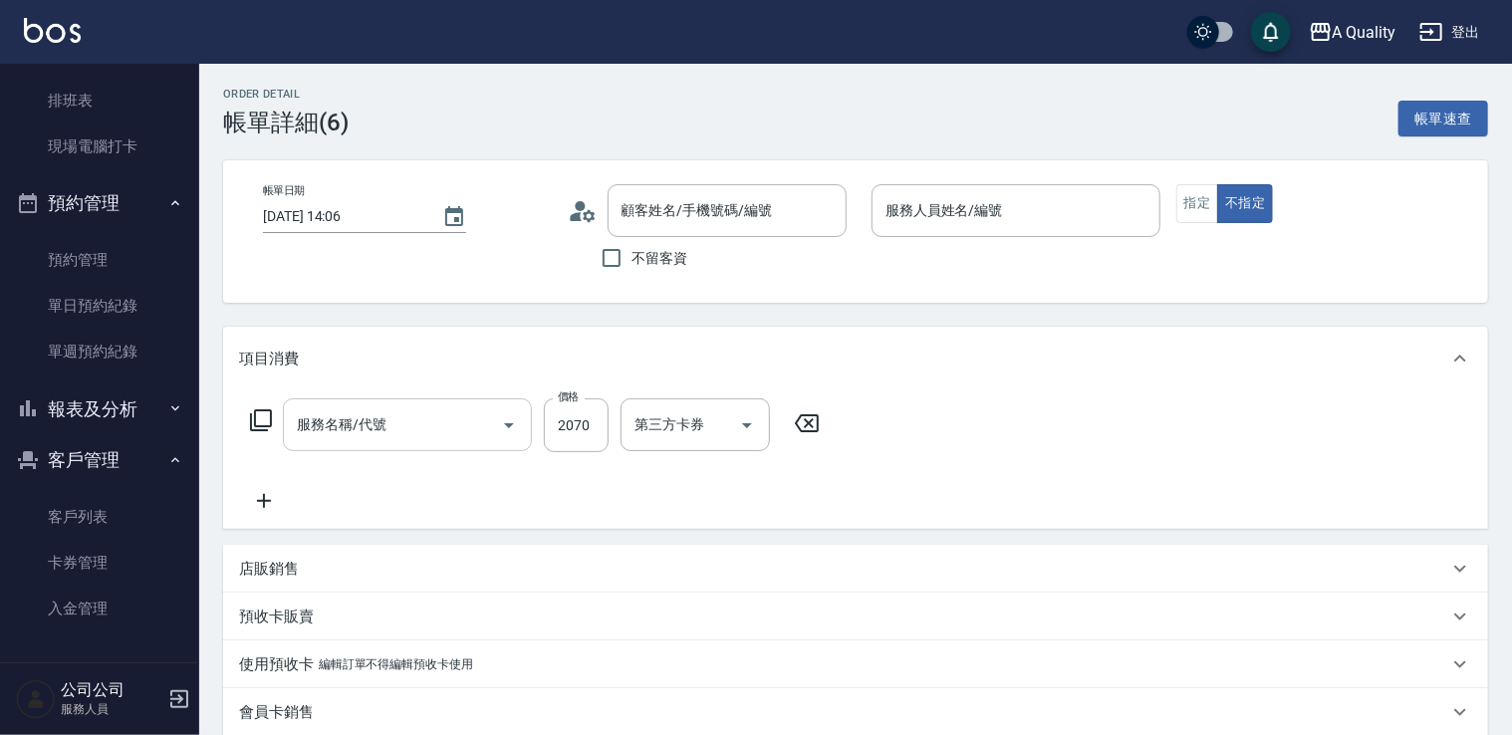
type input "陶冰冰/0975316200/"
type input "染髮(401)"
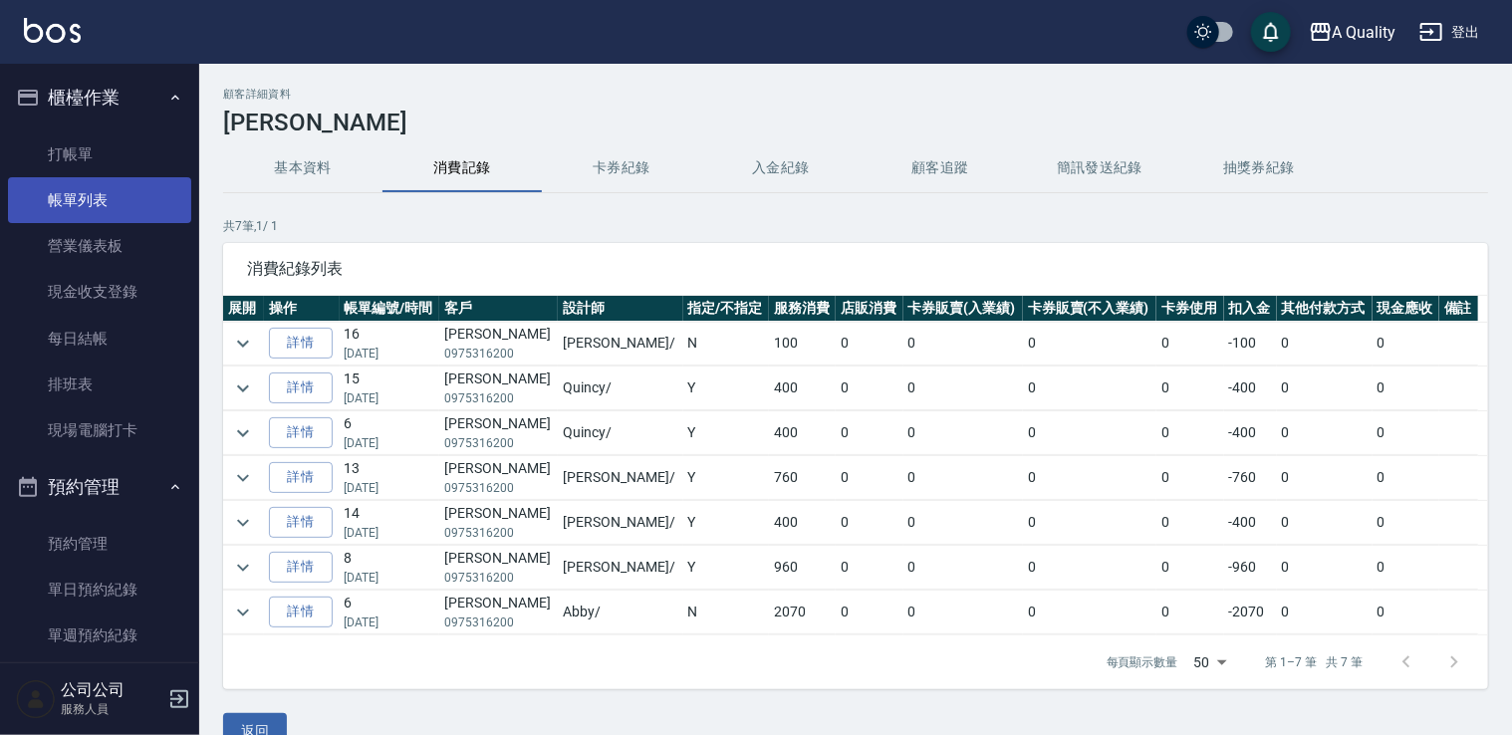
click at [86, 194] on link "帳單列表" at bounding box center [99, 200] width 183 height 46
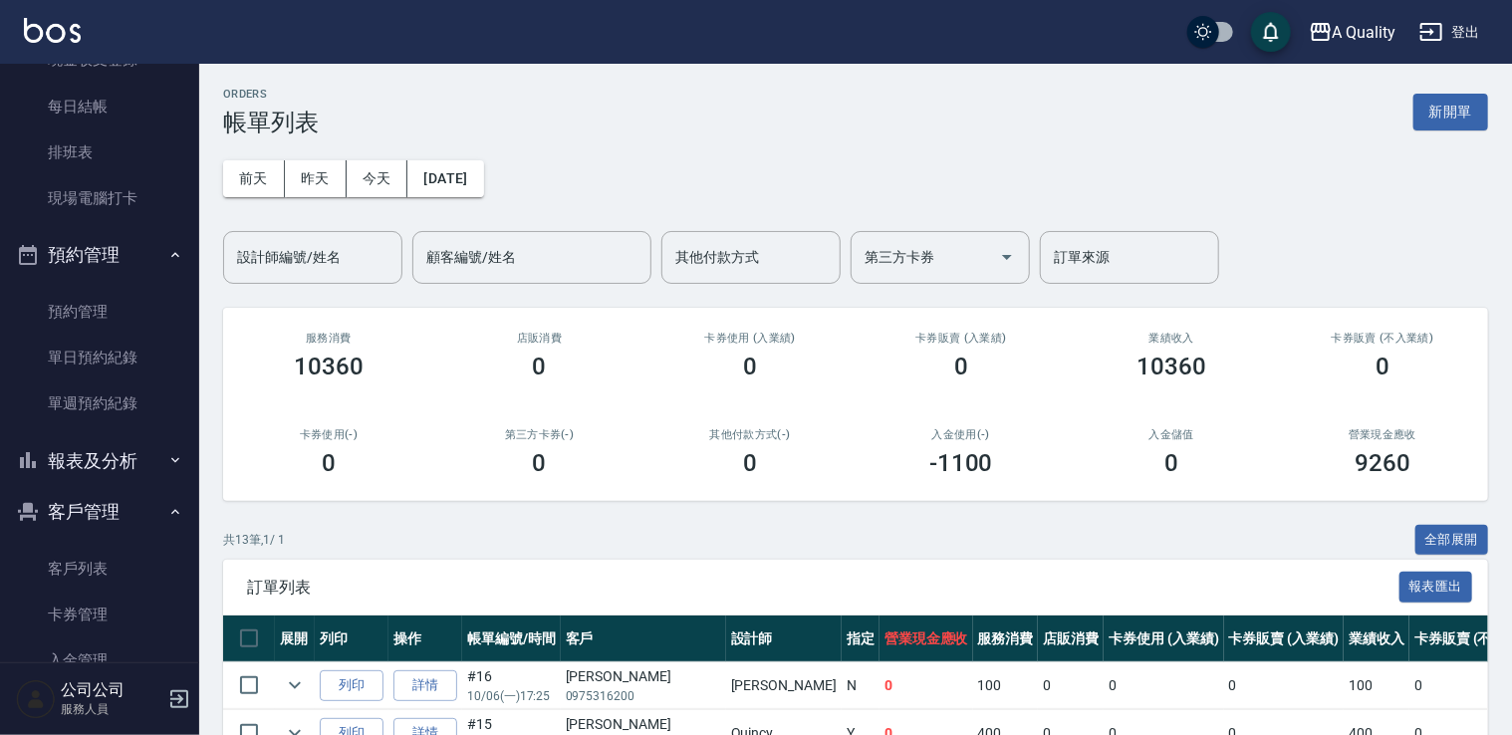
scroll to position [184, 0]
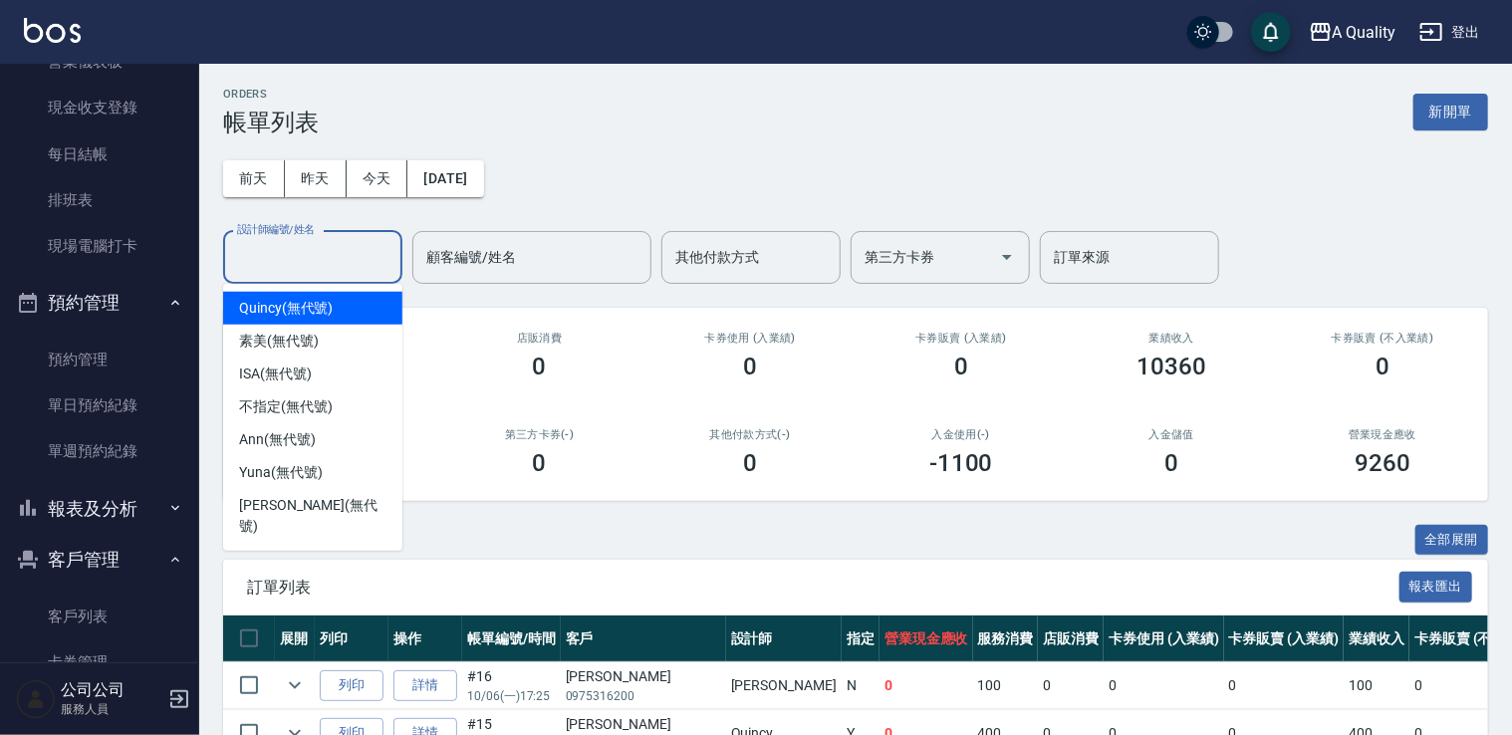
click at [331, 259] on input "設計師編號/姓名" at bounding box center [312, 257] width 161 height 35
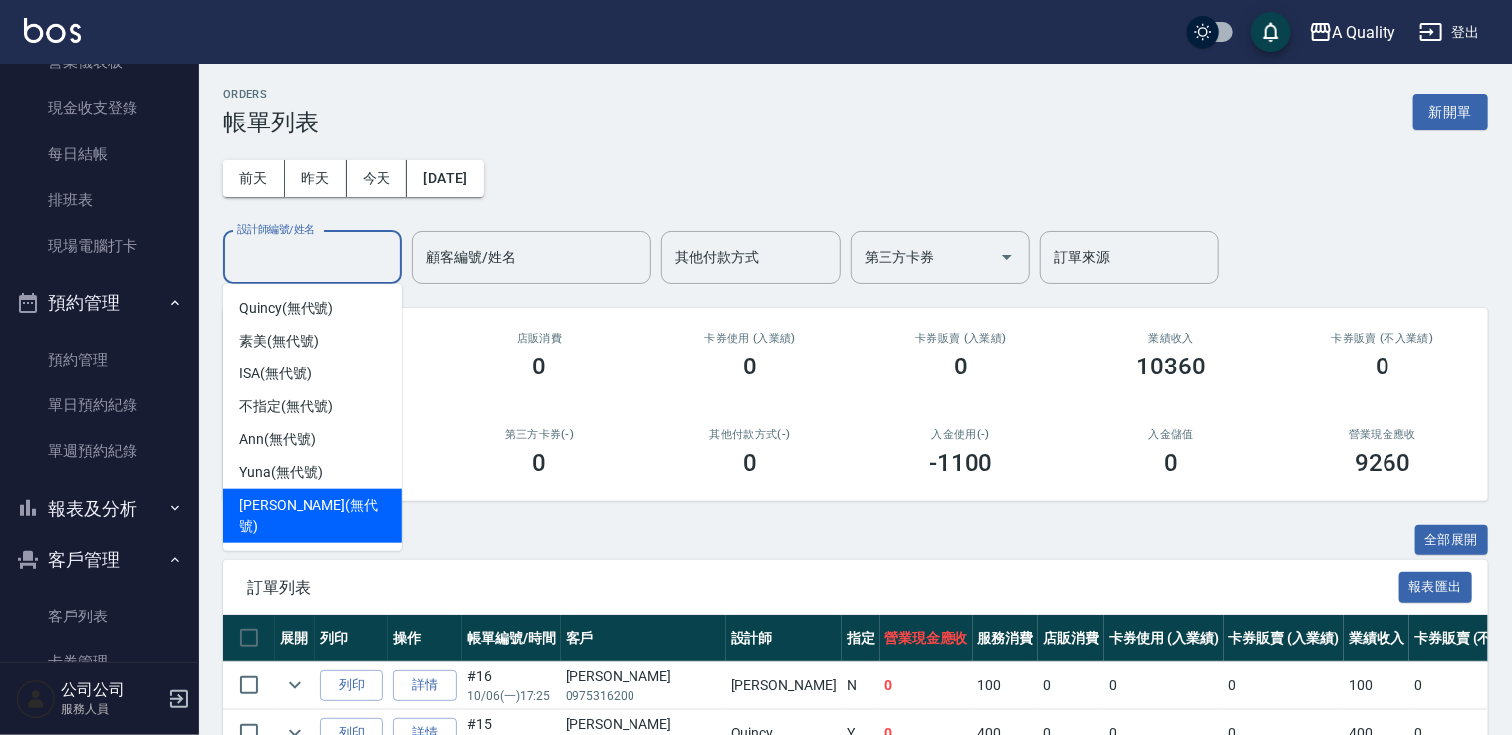
drag, startPoint x: 289, startPoint y: 500, endPoint x: 301, endPoint y: 497, distance: 12.3
click at [291, 500] on span "Taylor (無代號)" at bounding box center [312, 516] width 147 height 42
type input "Taylor(無代號)"
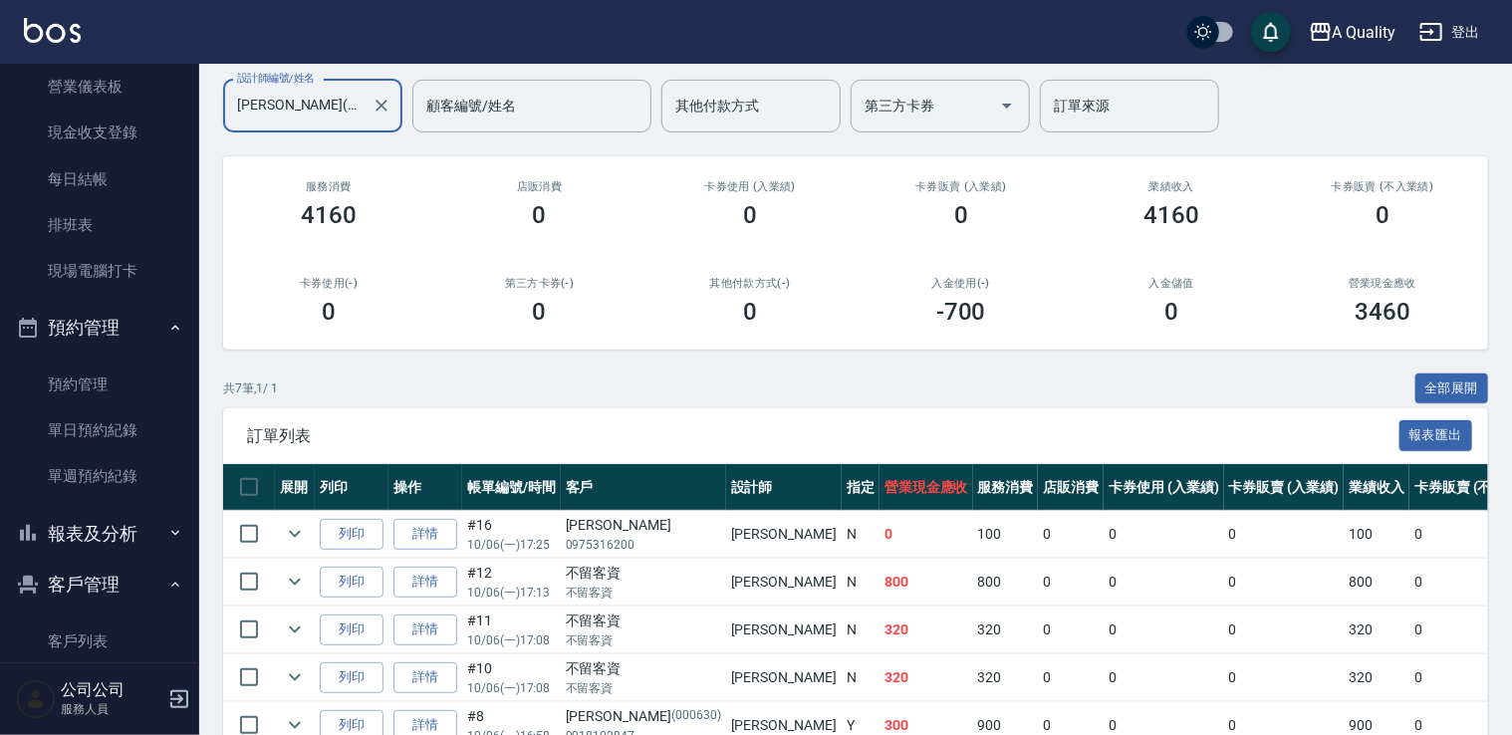
scroll to position [284, 0]
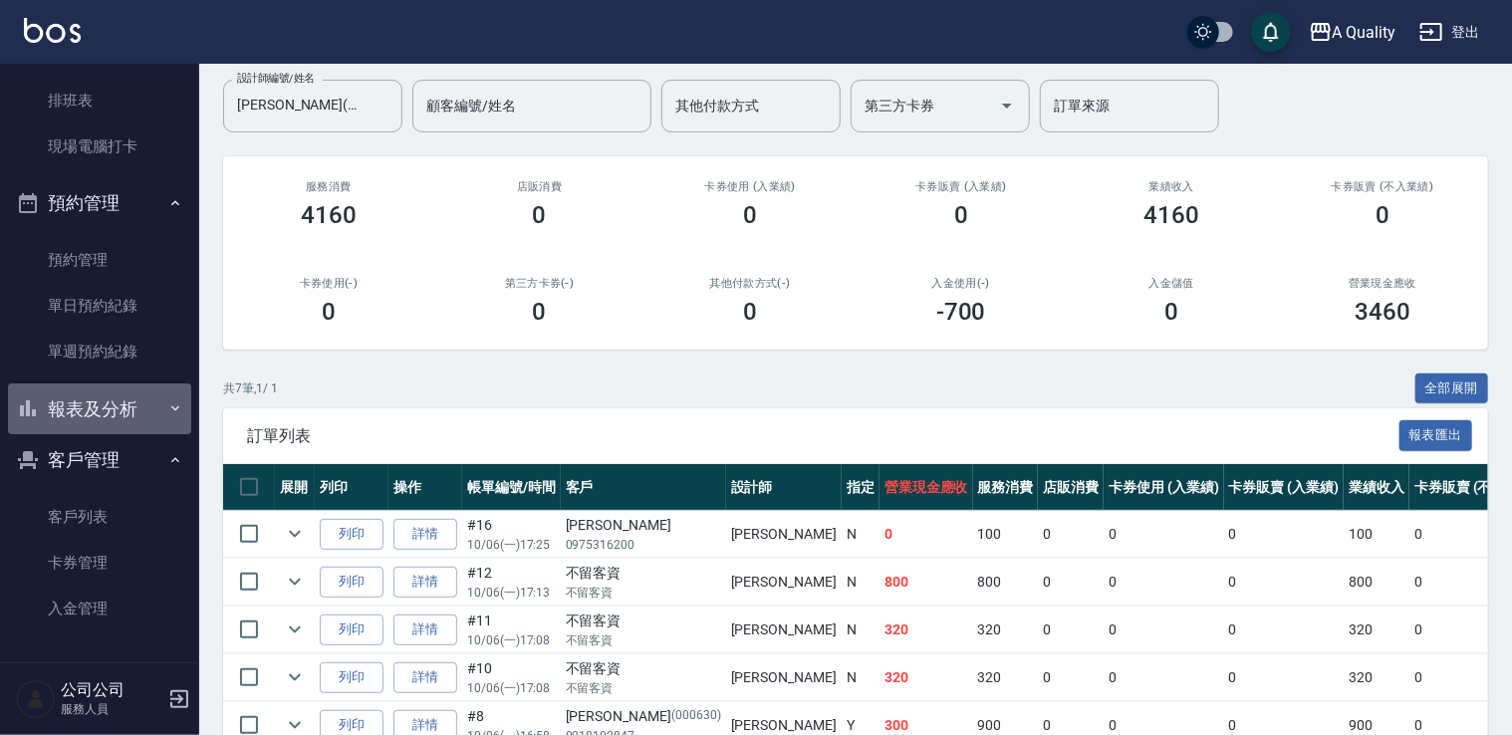
drag, startPoint x: 110, startPoint y: 411, endPoint x: 132, endPoint y: 460, distance: 53.9
click at [111, 411] on button "報表及分析" at bounding box center [99, 409] width 183 height 52
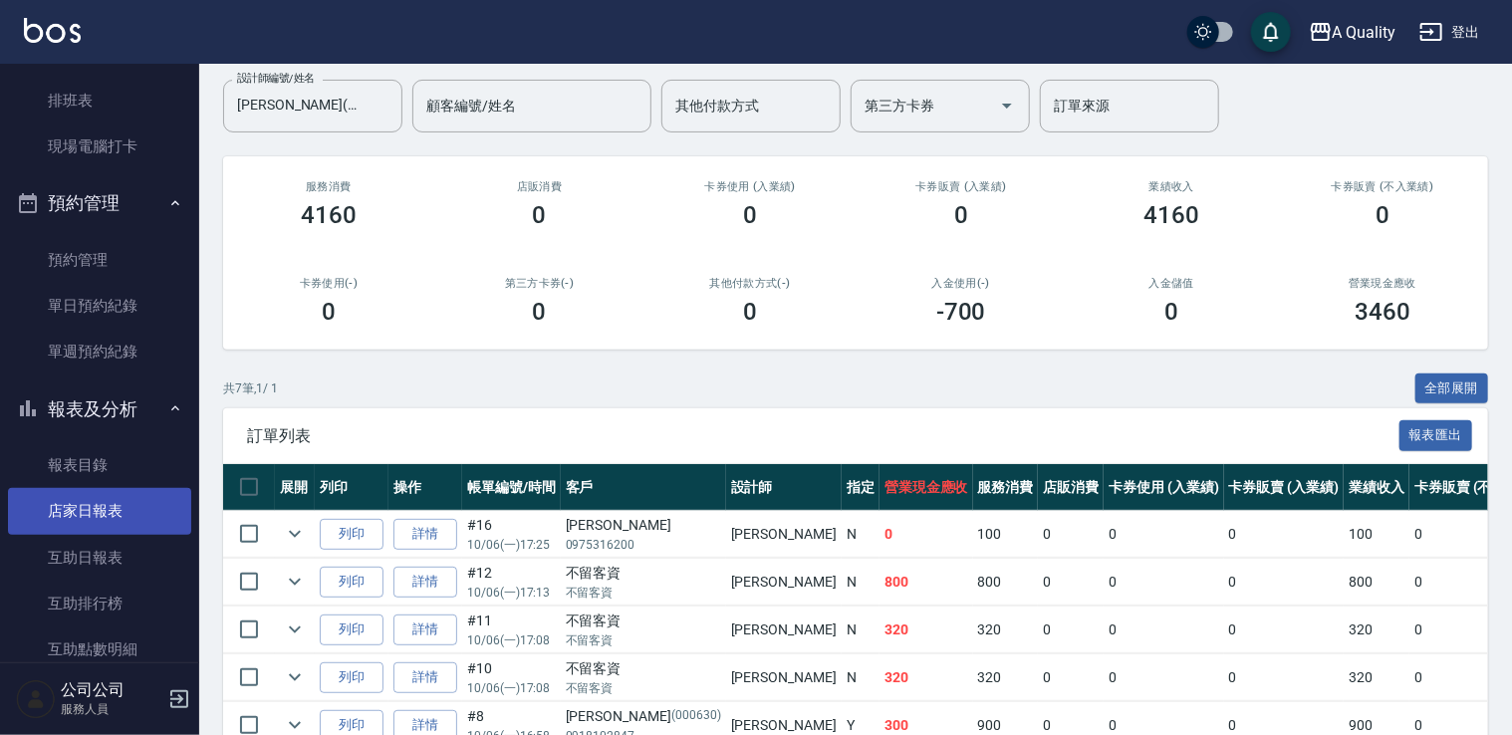
click at [113, 510] on link "店家日報表" at bounding box center [99, 511] width 183 height 46
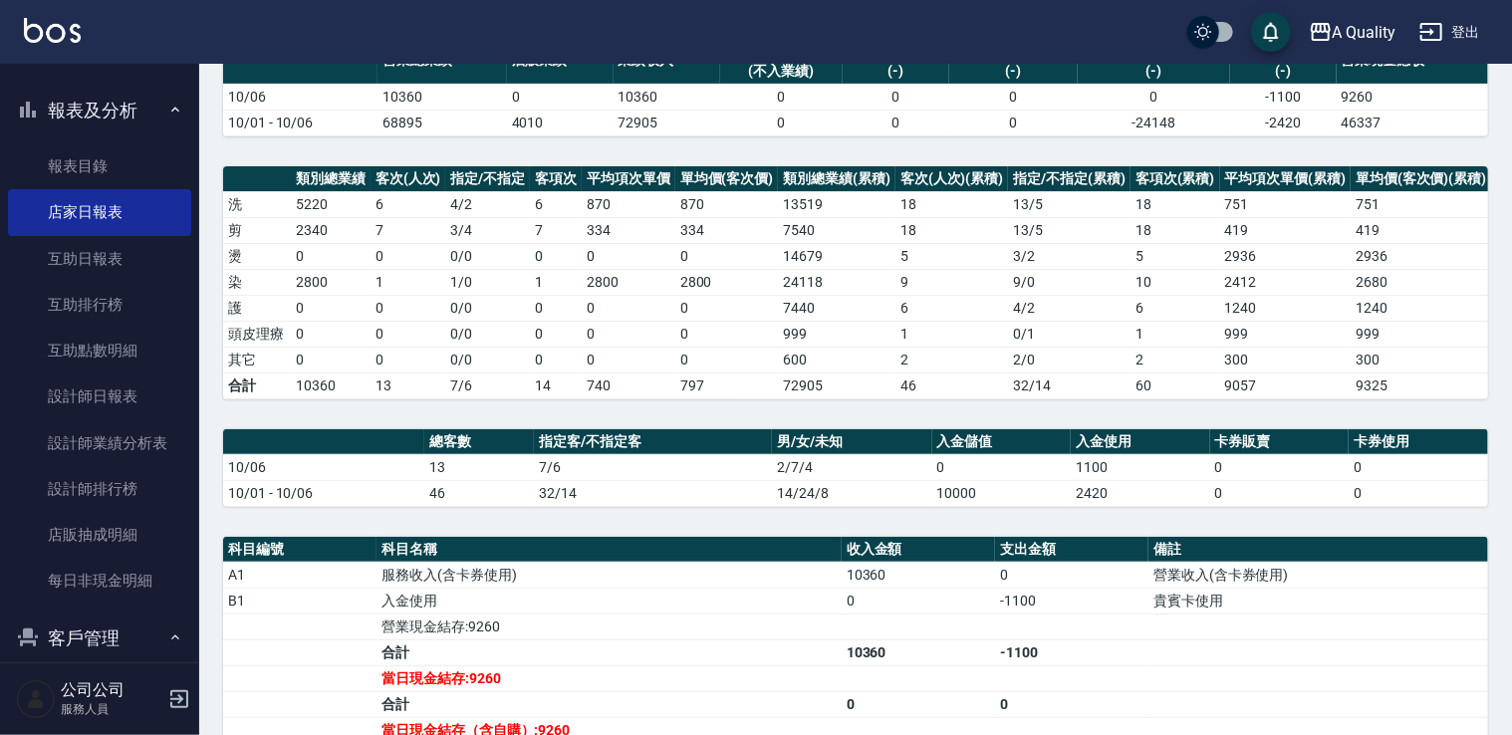
scroll to position [299, 0]
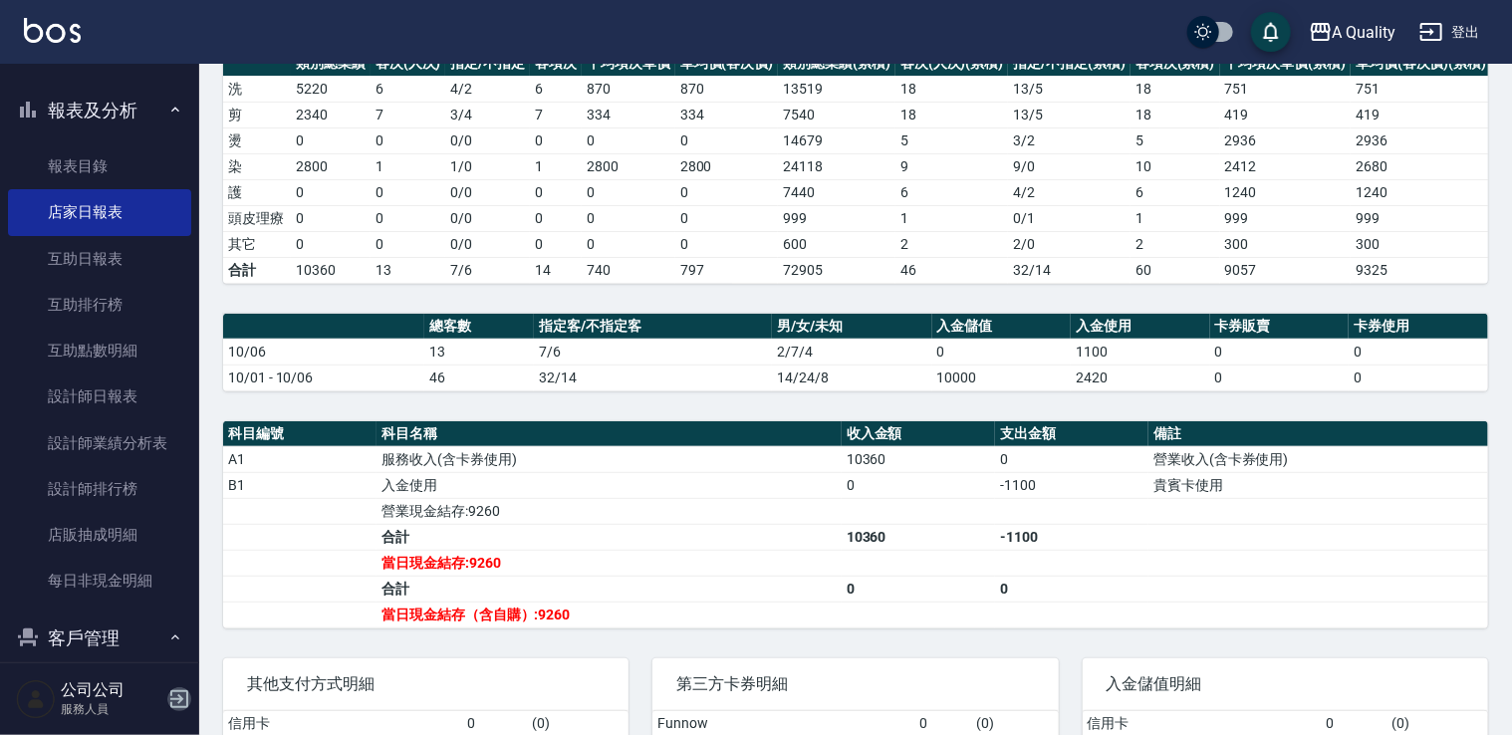
click at [170, 700] on icon "button" at bounding box center [179, 699] width 24 height 24
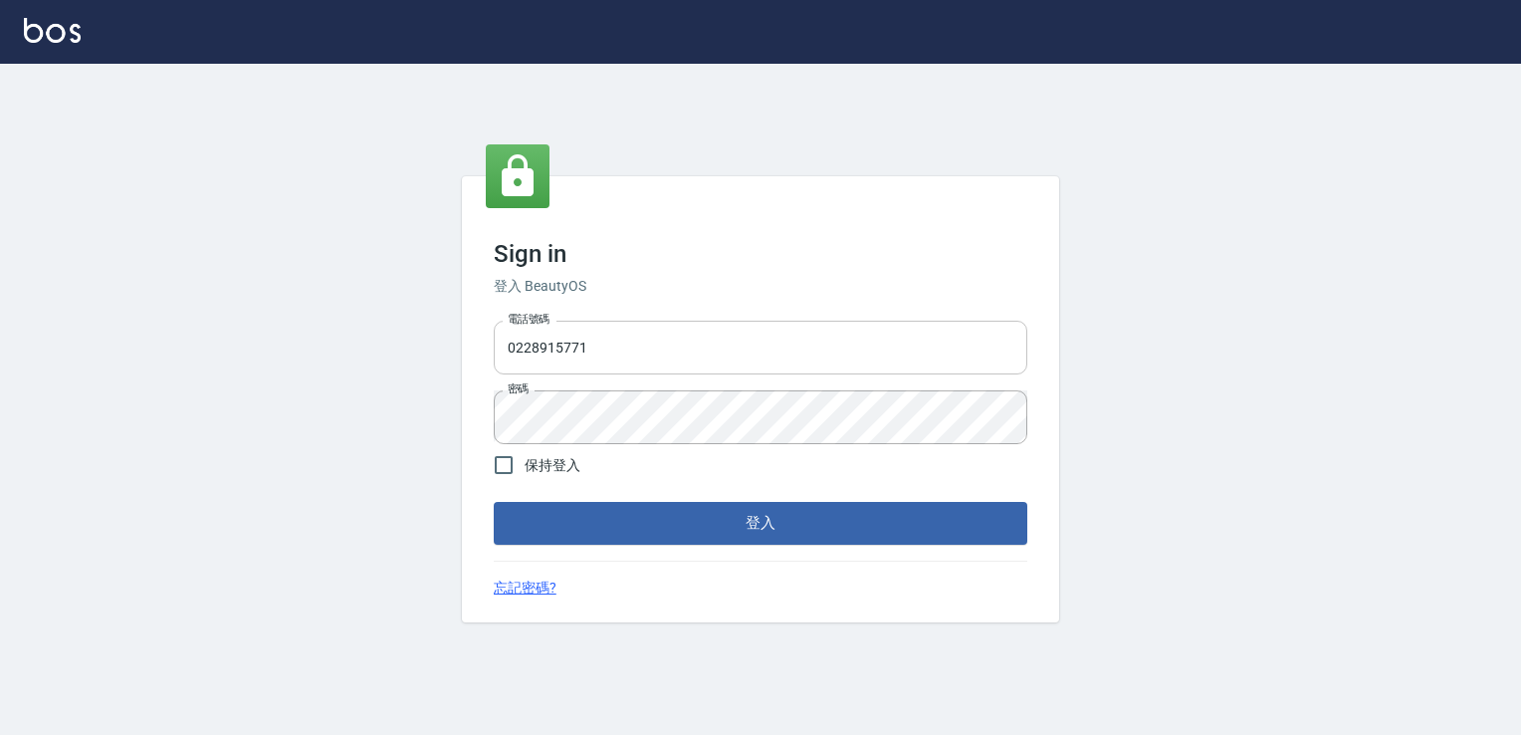
click at [801, 341] on input "0228915771" at bounding box center [761, 348] width 534 height 54
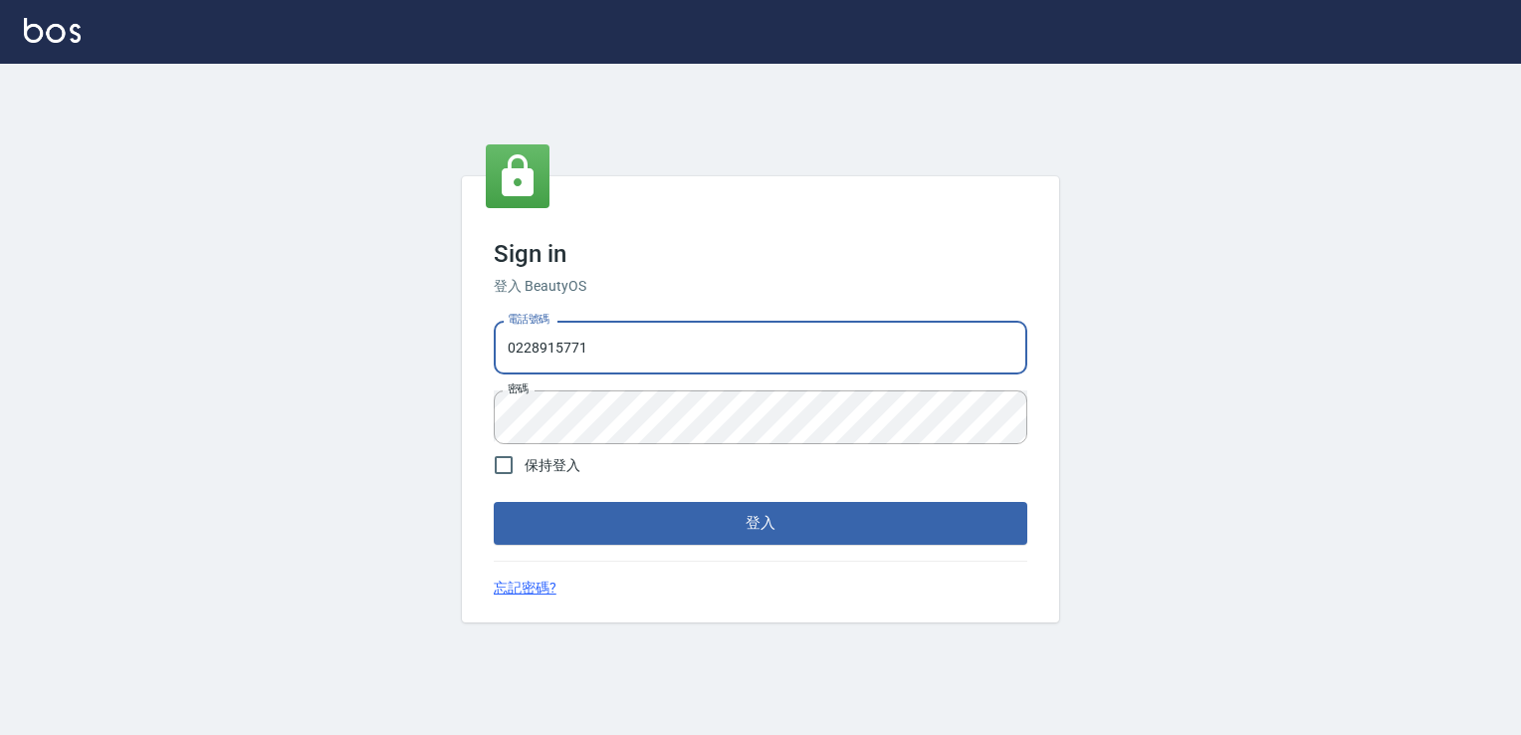
click at [801, 341] on input "0228915771" at bounding box center [761, 348] width 534 height 54
type input "0925258631"
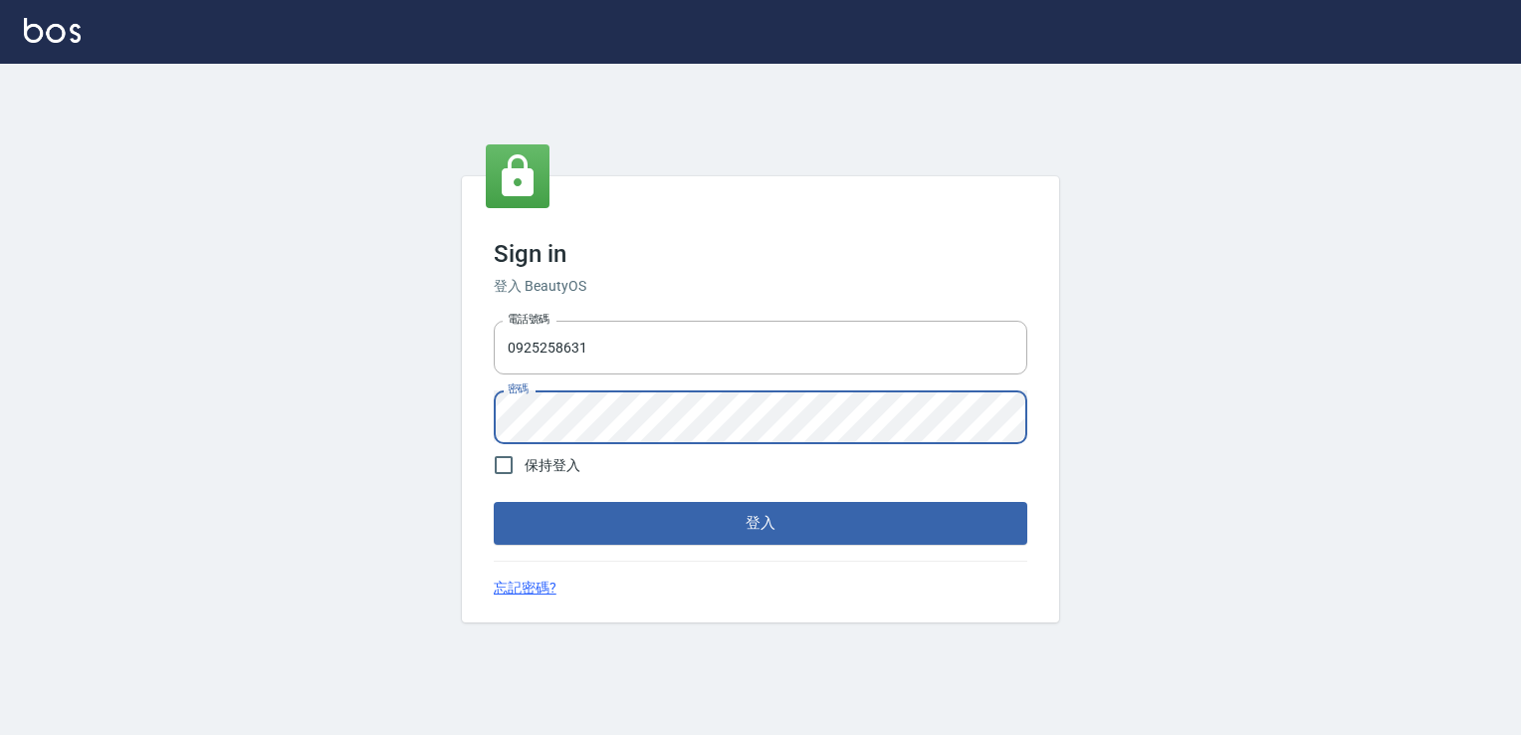
click at [494, 502] on button "登入" at bounding box center [761, 523] width 534 height 42
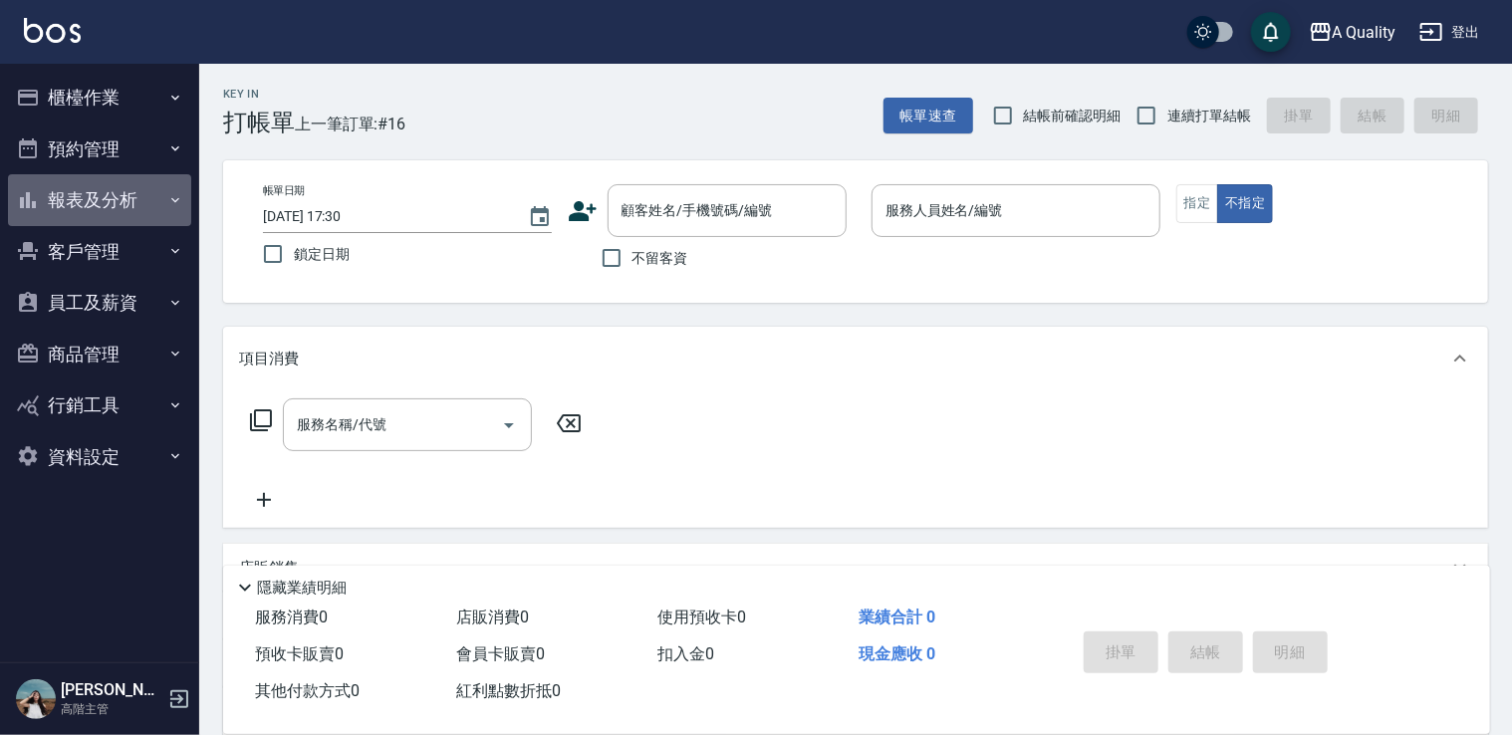
click at [90, 201] on button "報表及分析" at bounding box center [99, 200] width 183 height 52
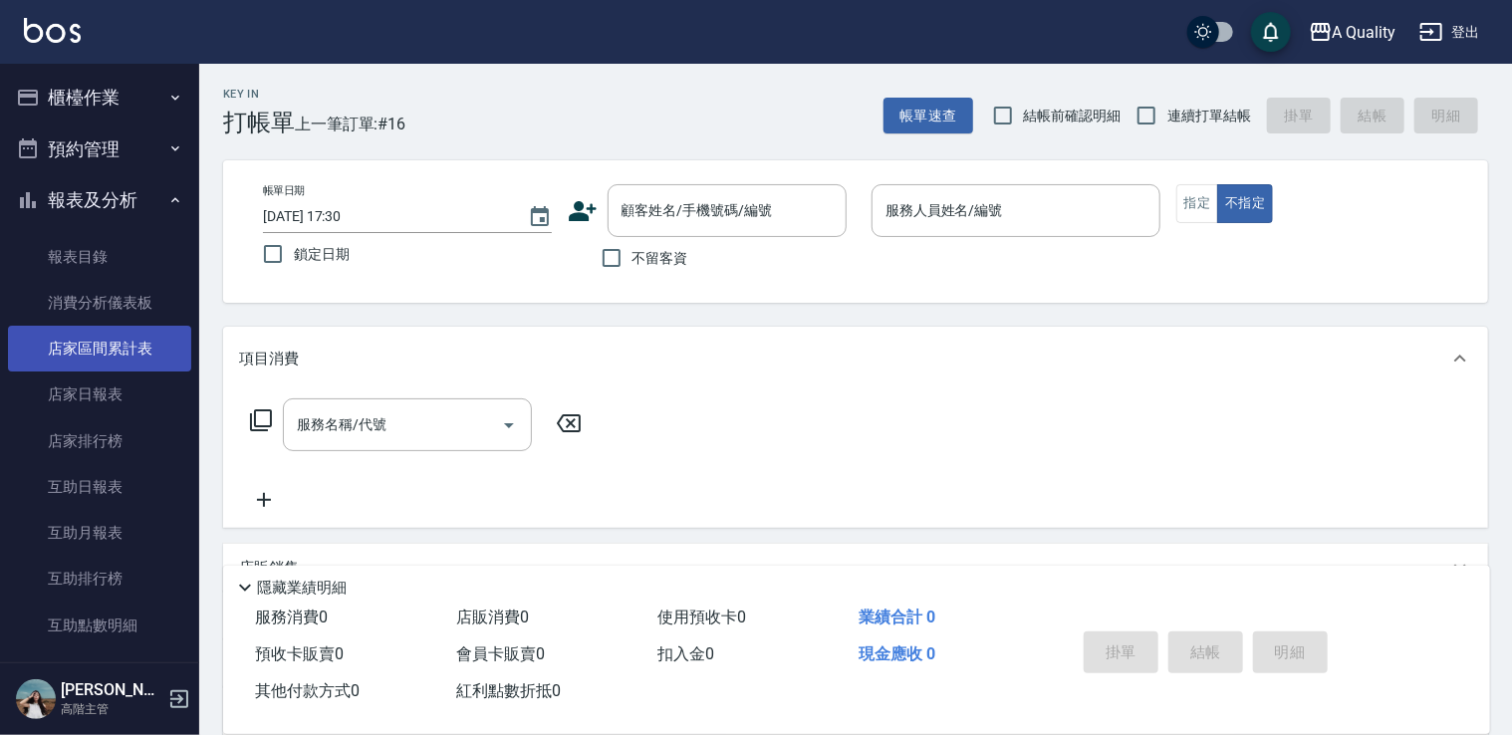
click at [123, 342] on link "店家區間累計表" at bounding box center [99, 349] width 183 height 46
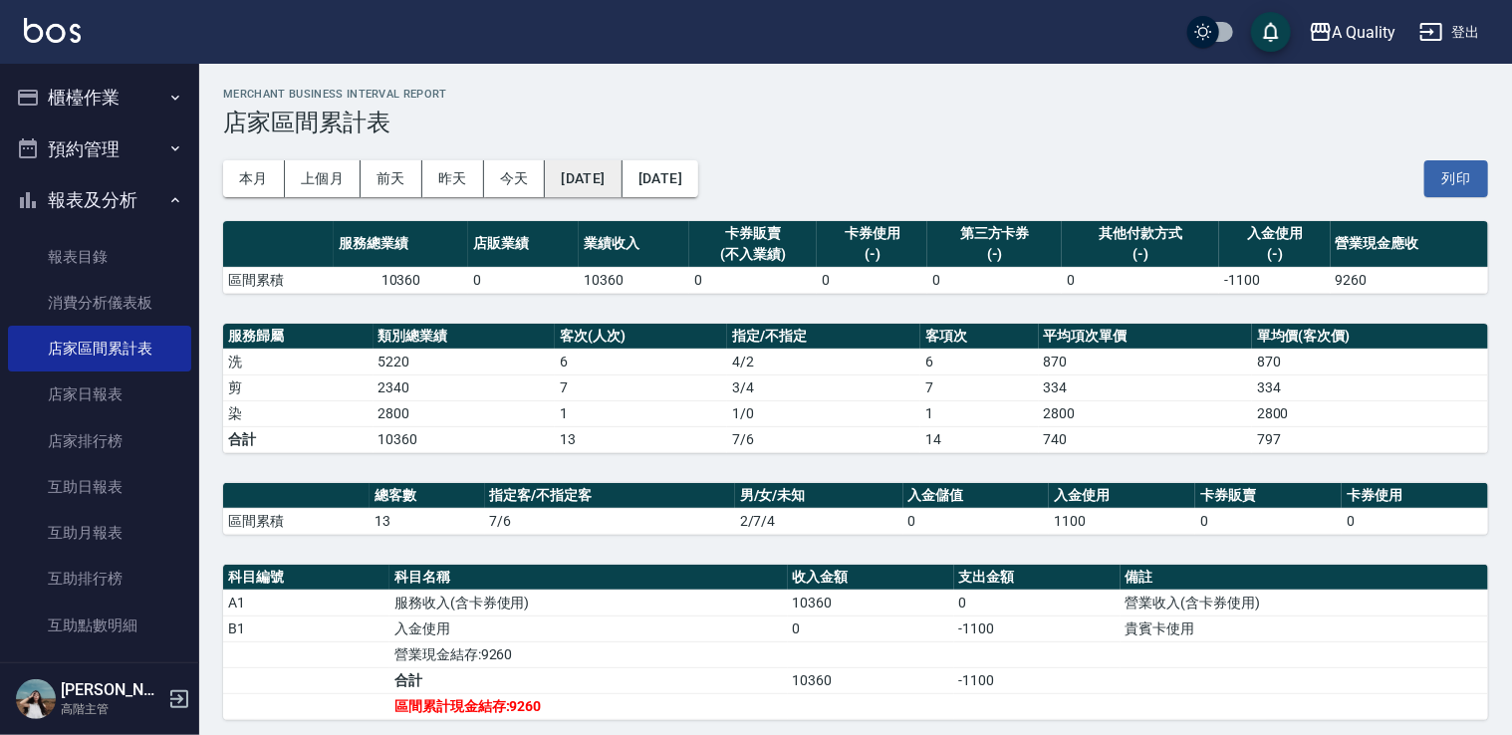
click at [618, 189] on button "[DATE]" at bounding box center [583, 178] width 77 height 37
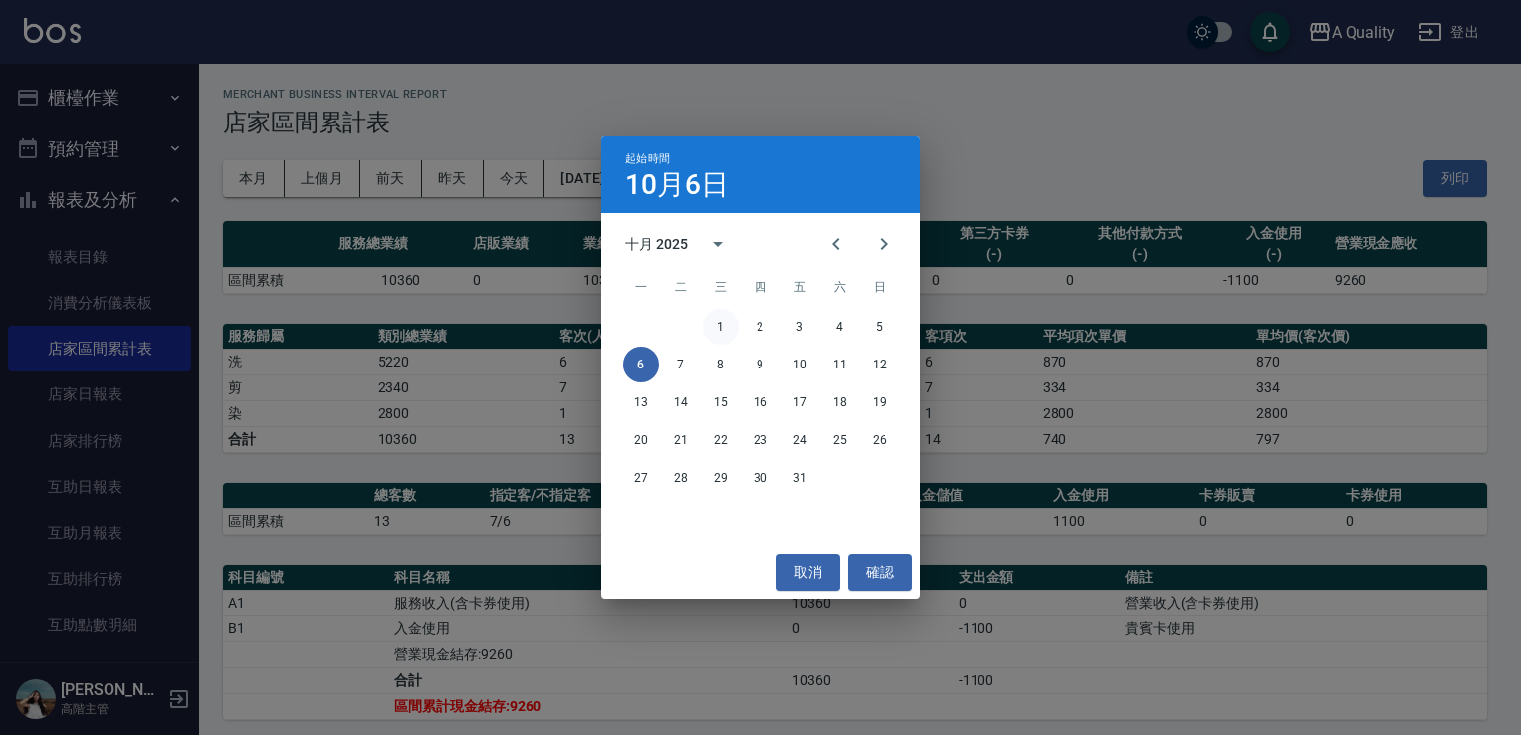
click at [734, 329] on button "1" at bounding box center [721, 327] width 36 height 36
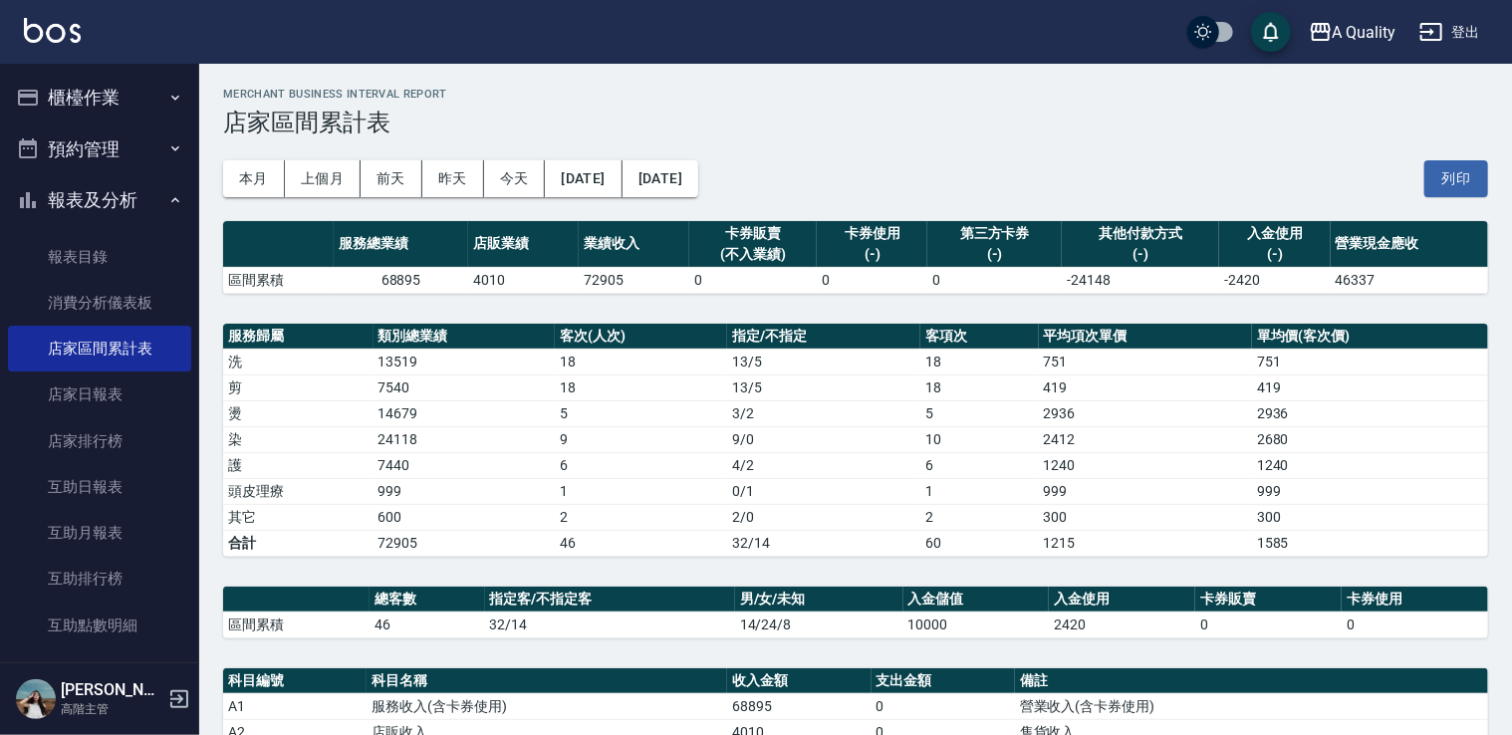
scroll to position [394, 0]
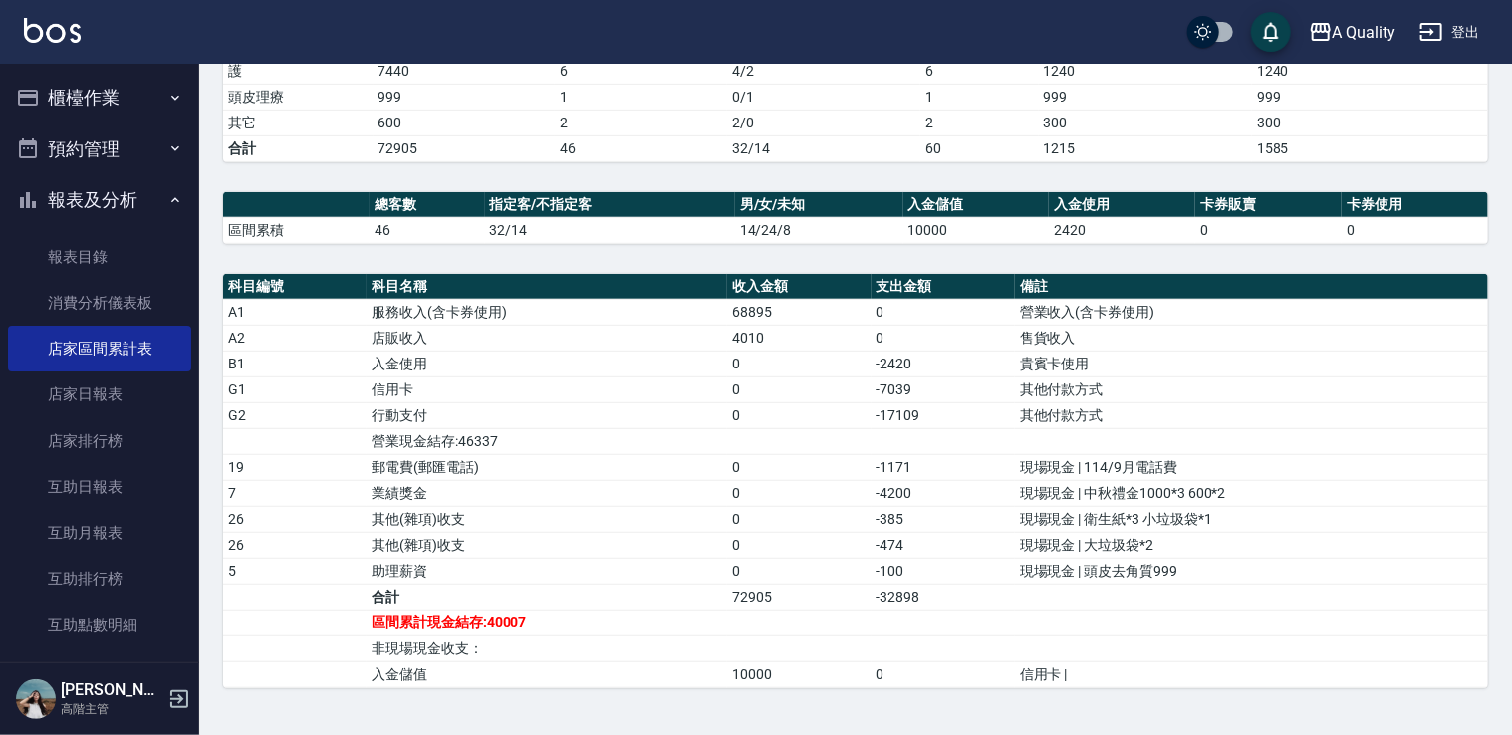
click at [84, 90] on button "櫃檯作業" at bounding box center [99, 98] width 183 height 52
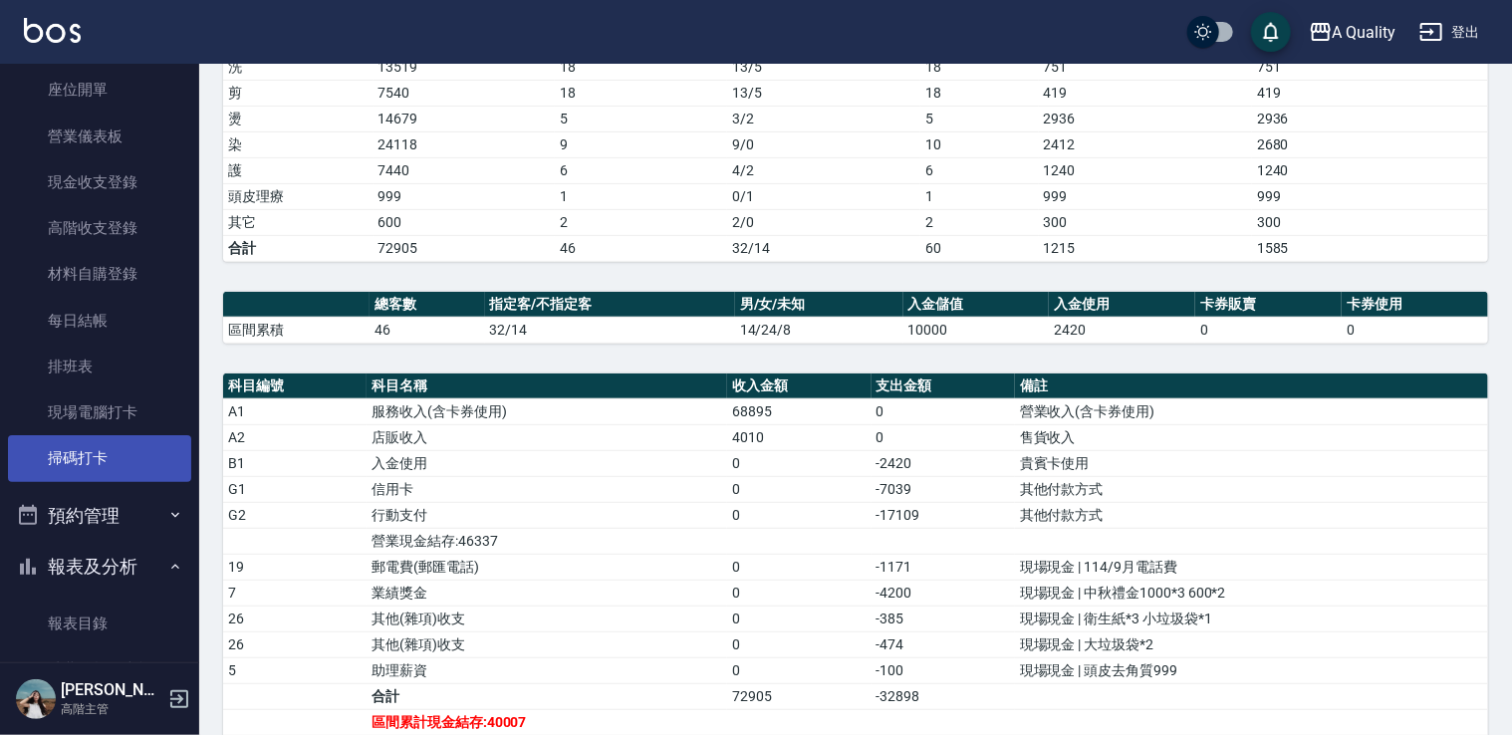
scroll to position [100, 0]
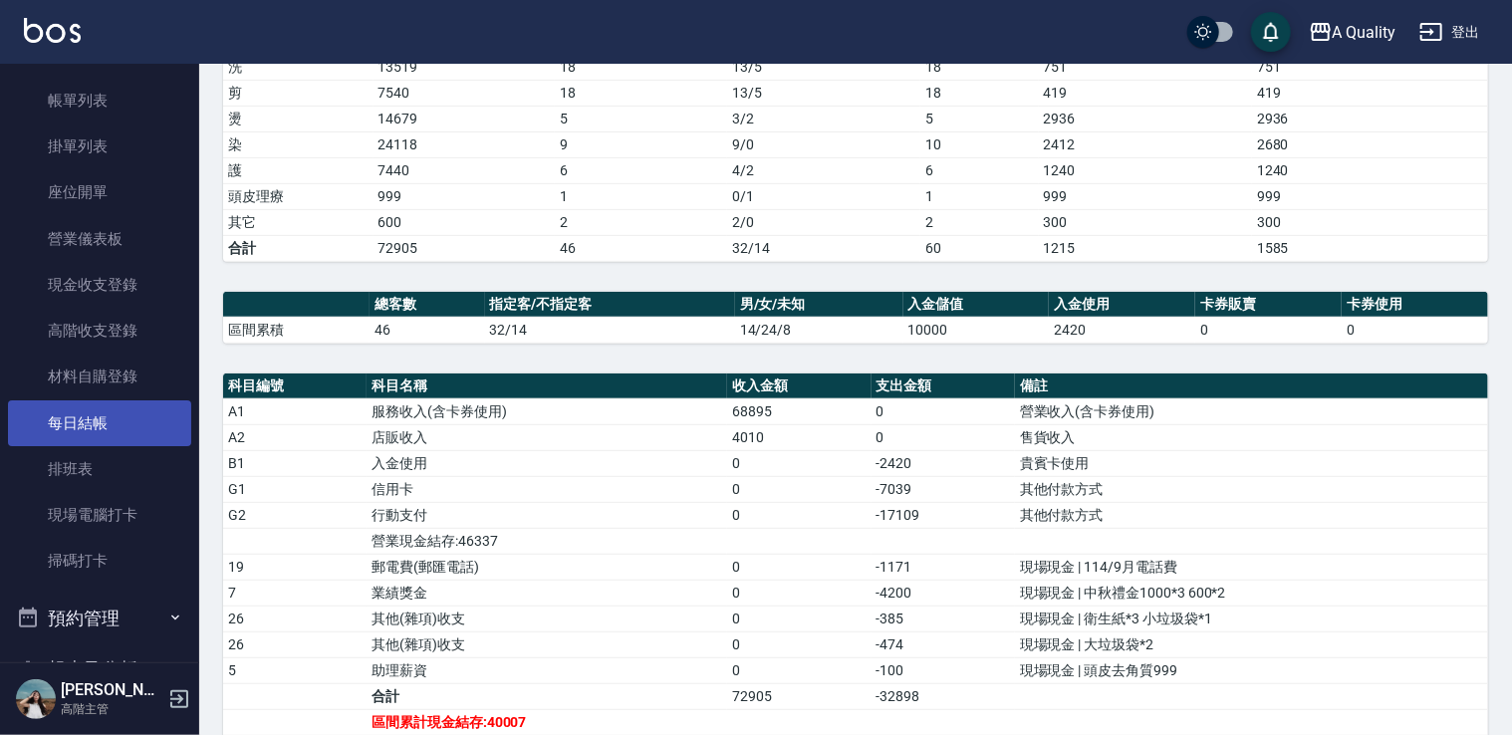
click at [99, 428] on link "每日結帳" at bounding box center [99, 423] width 183 height 46
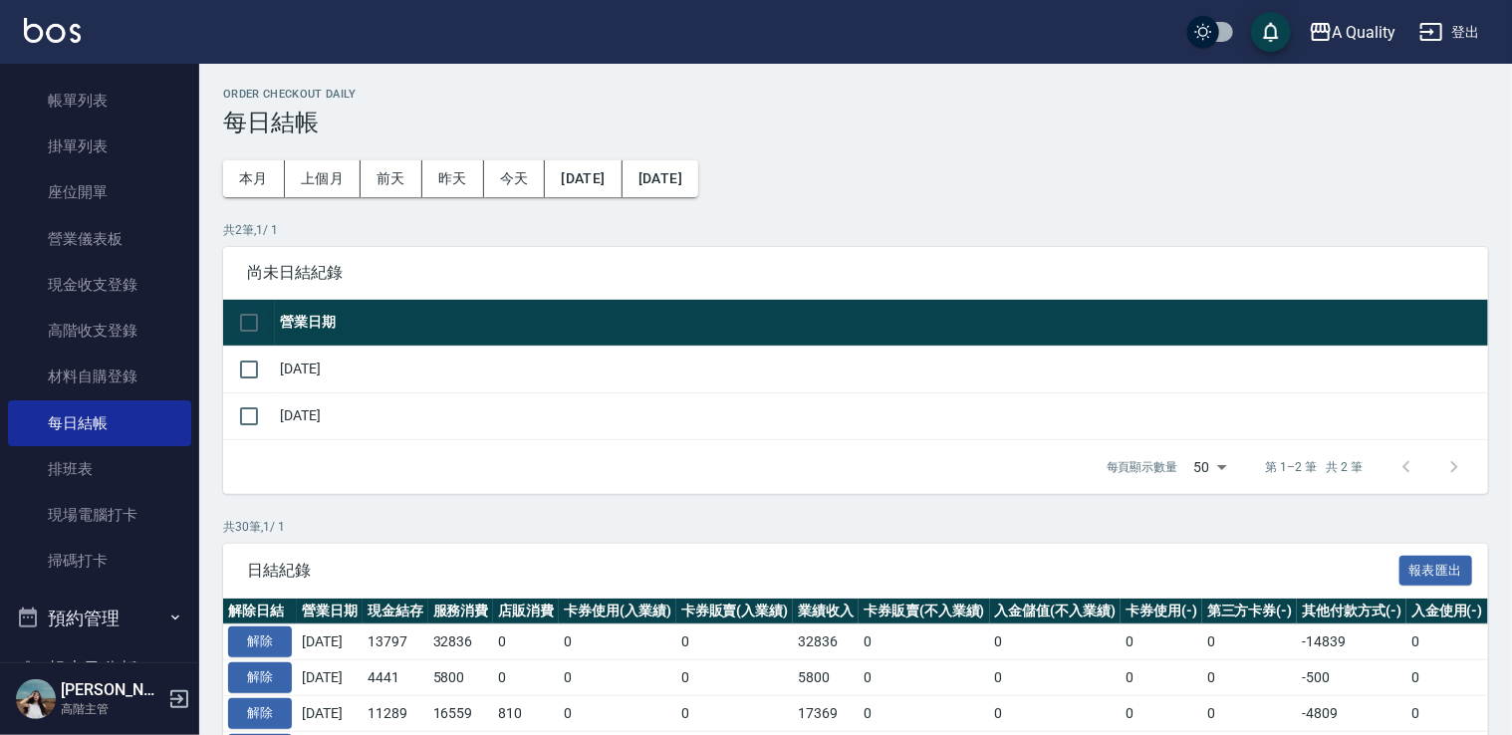
click at [247, 327] on input "checkbox" at bounding box center [249, 323] width 42 height 42
checkbox input "true"
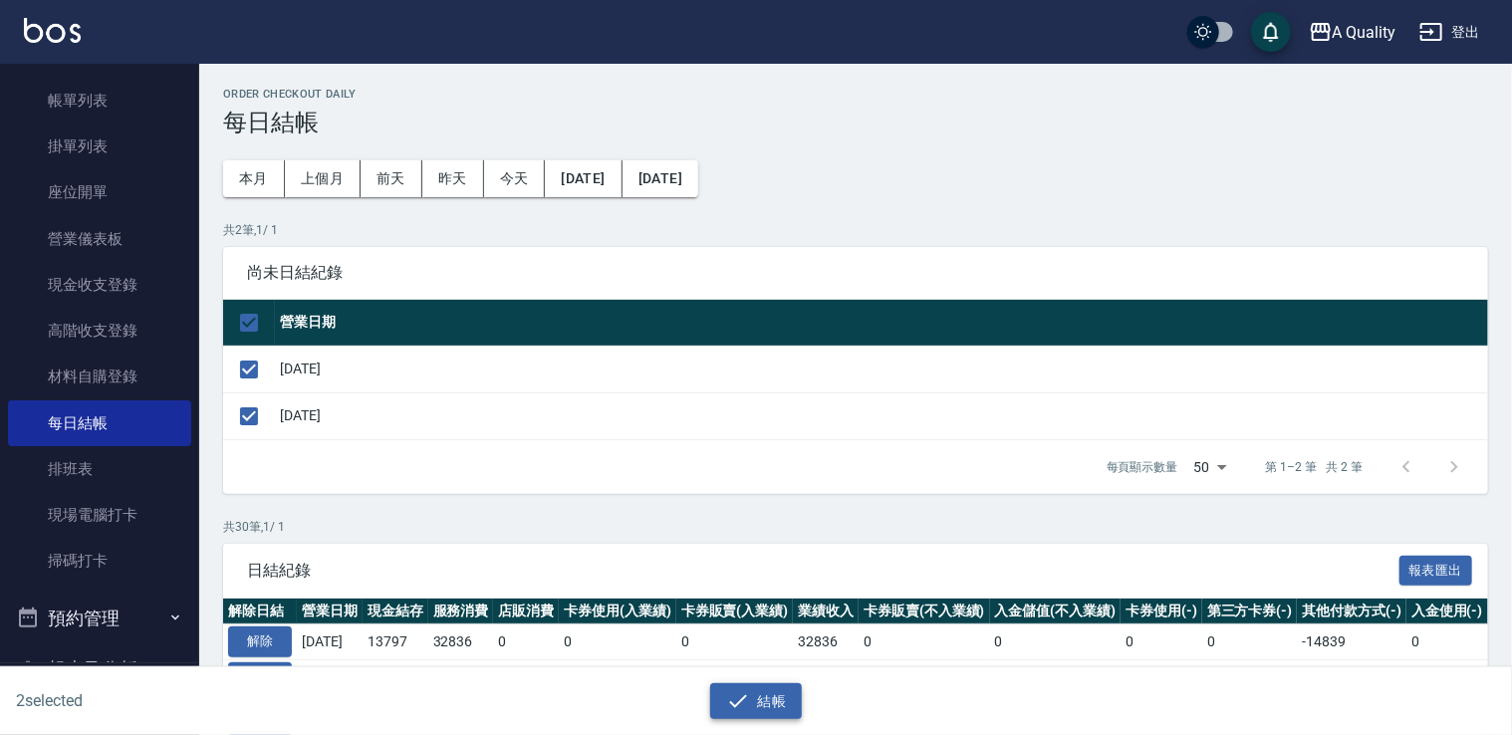
click at [760, 698] on button "結帳" at bounding box center [756, 701] width 93 height 37
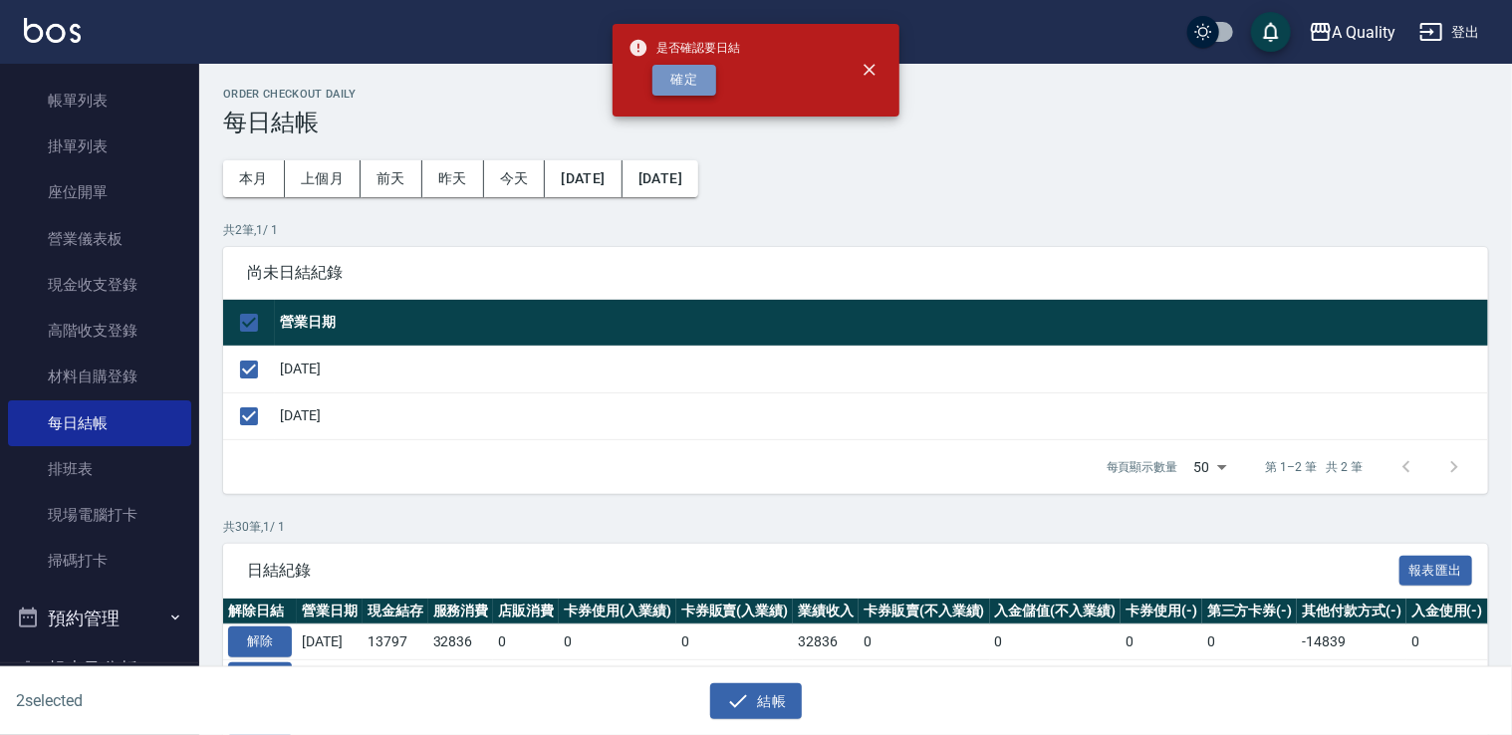
click at [689, 70] on button "確定" at bounding box center [684, 80] width 64 height 31
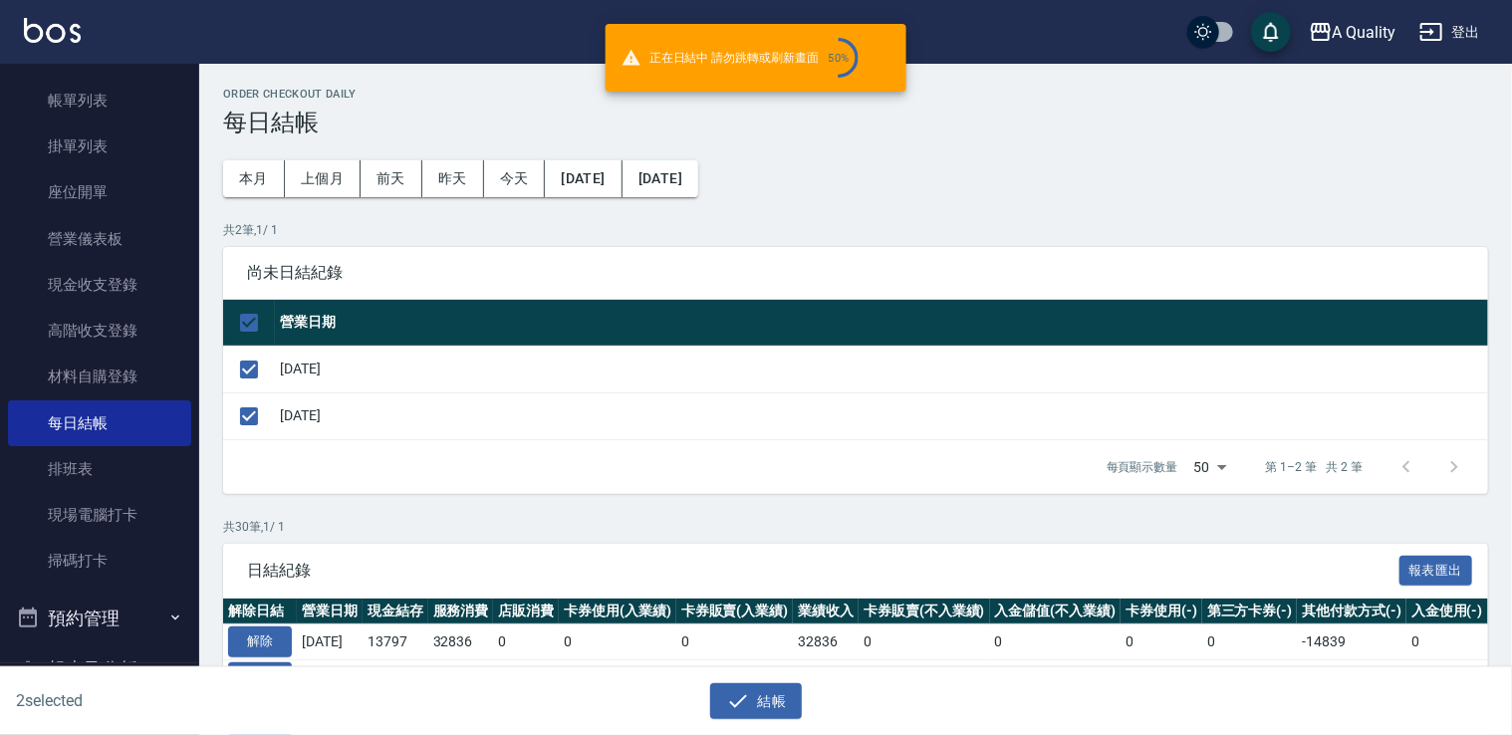
checkbox input "false"
